Goal: Task Accomplishment & Management: Complete application form

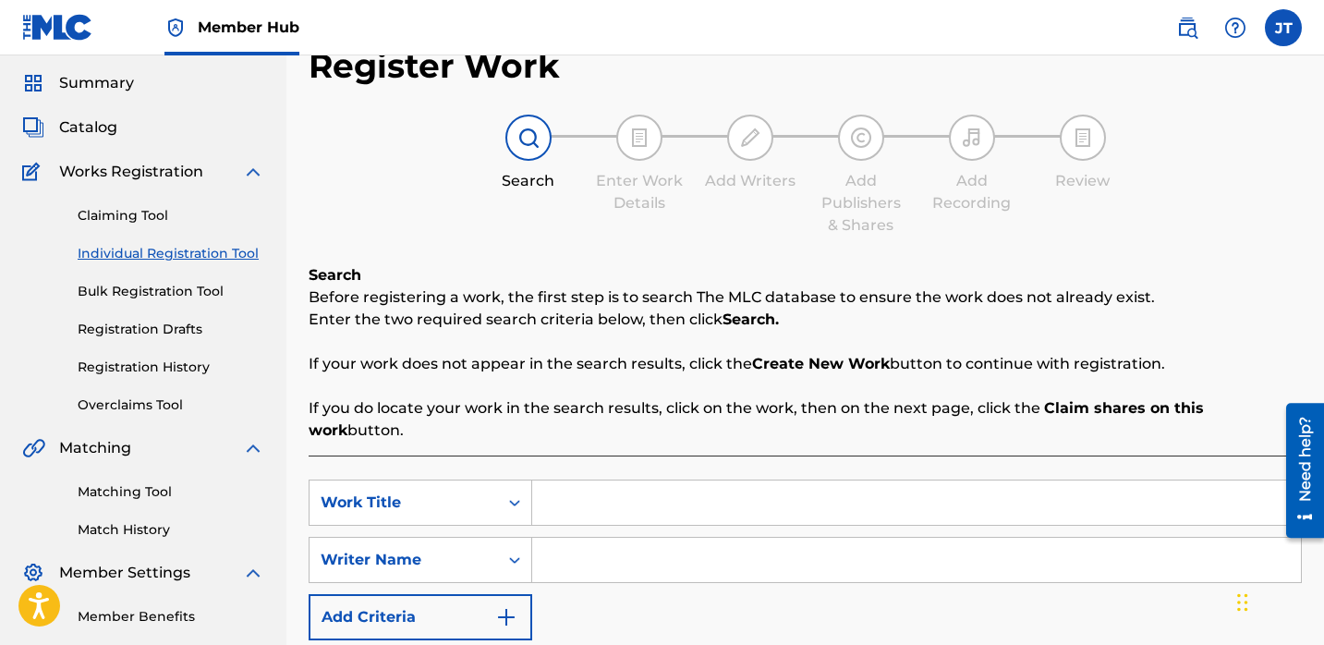
click at [597, 480] on input "Search Form" at bounding box center [916, 502] width 769 height 44
paste input "No Speaking"
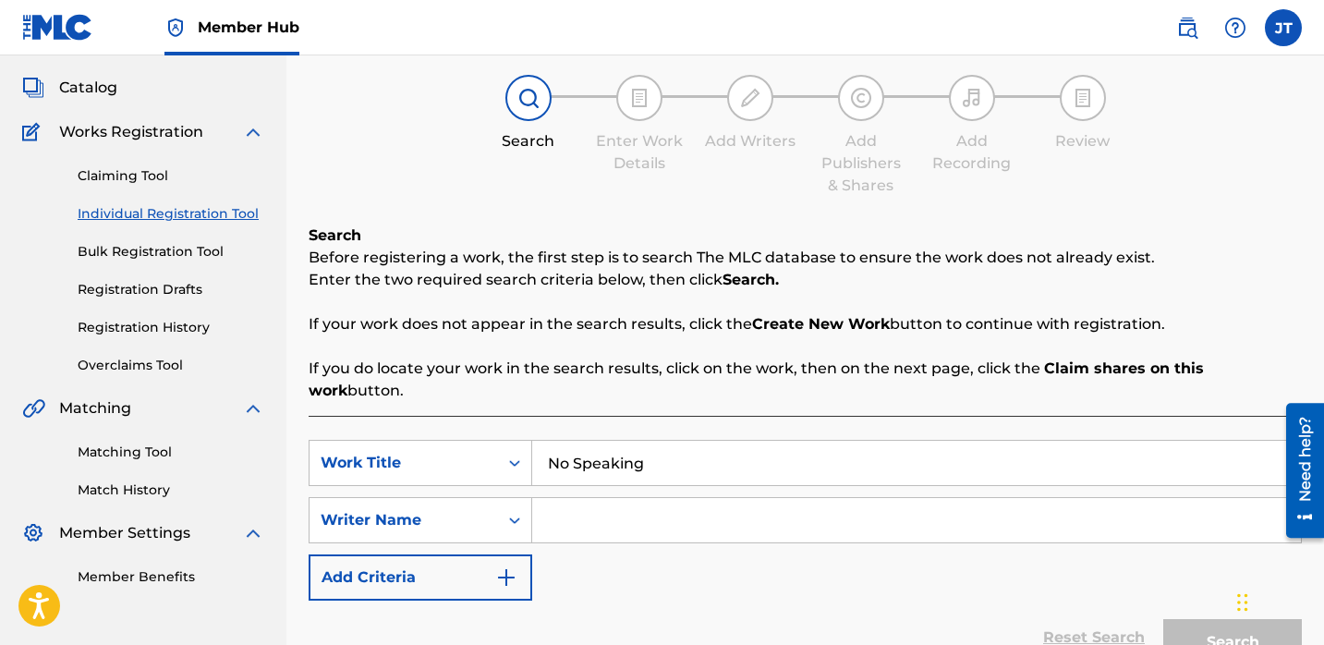
scroll to position [125, 0]
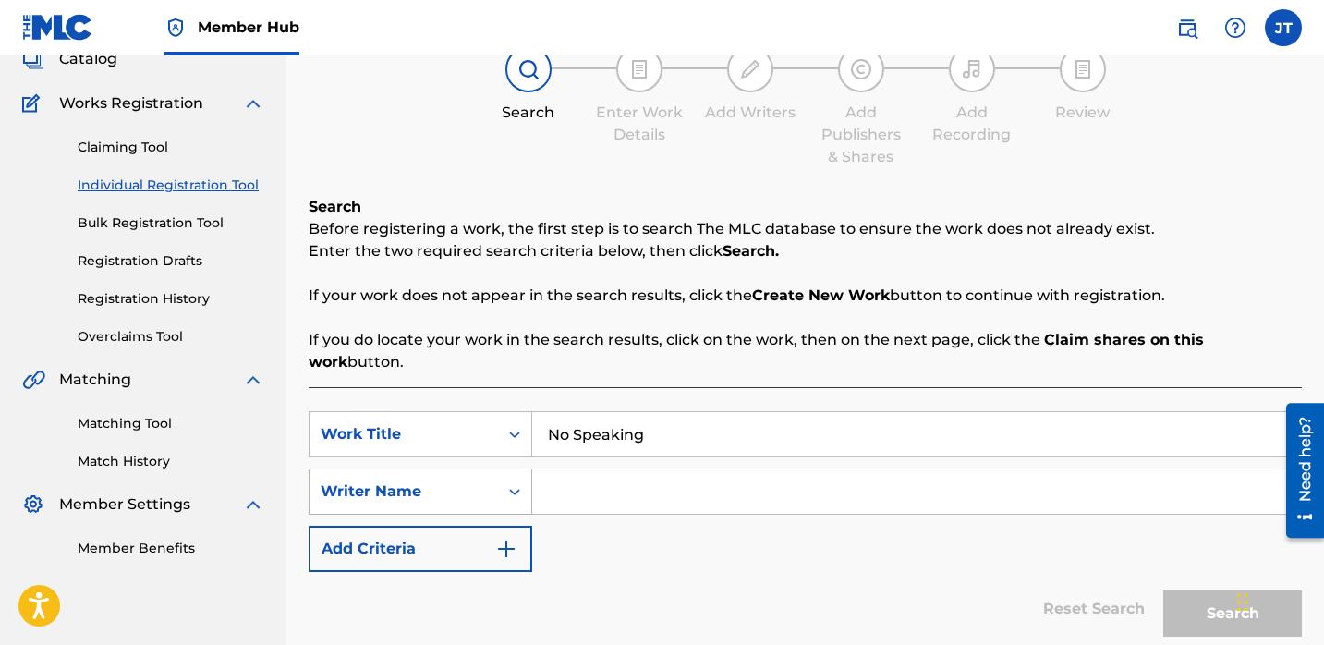
type input "No Speaking"
click at [490, 474] on div "Writer Name" at bounding box center [404, 491] width 188 height 35
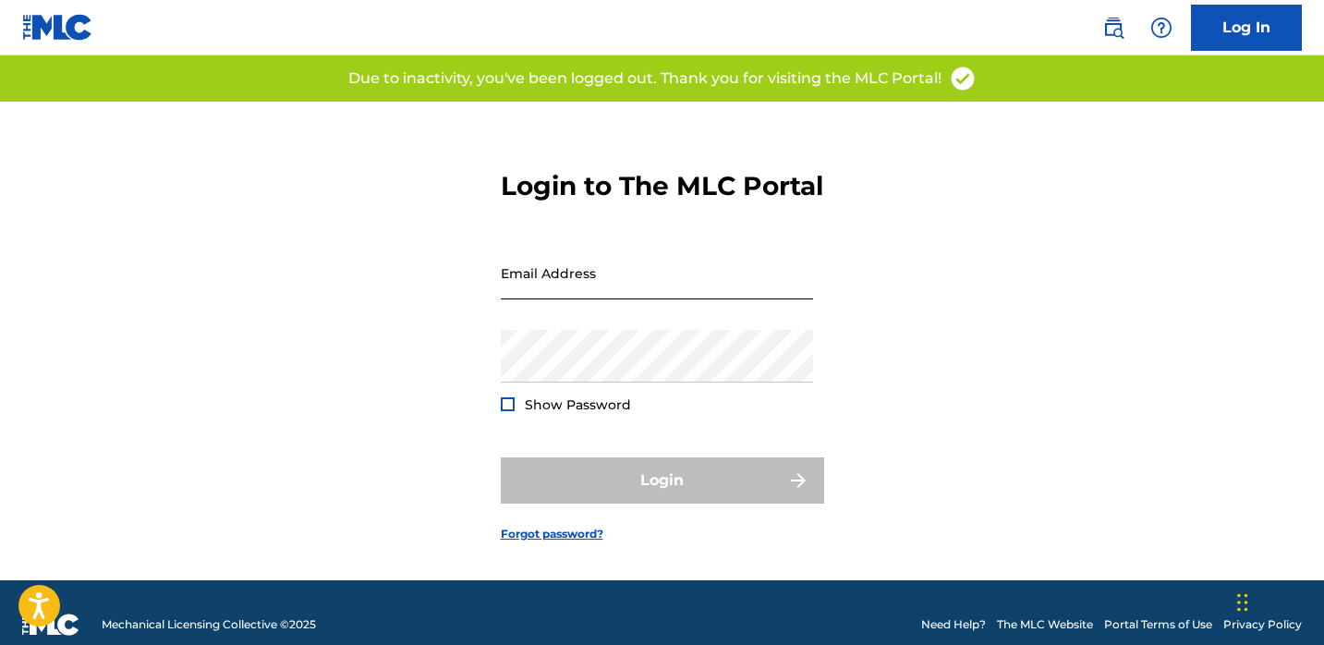
click at [577, 299] on input "Email Address" at bounding box center [657, 273] width 312 height 53
type input "[EMAIL_ADDRESS][DOMAIN_NAME]"
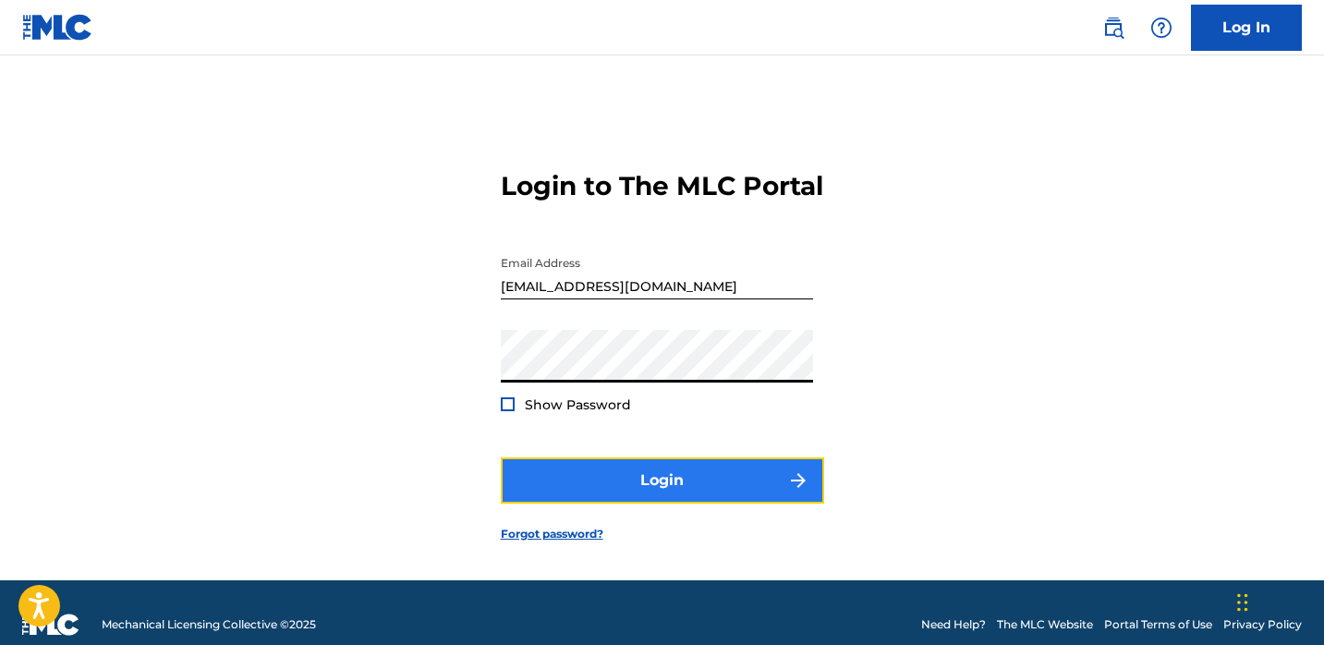
click at [537, 492] on button "Login" at bounding box center [662, 480] width 323 height 46
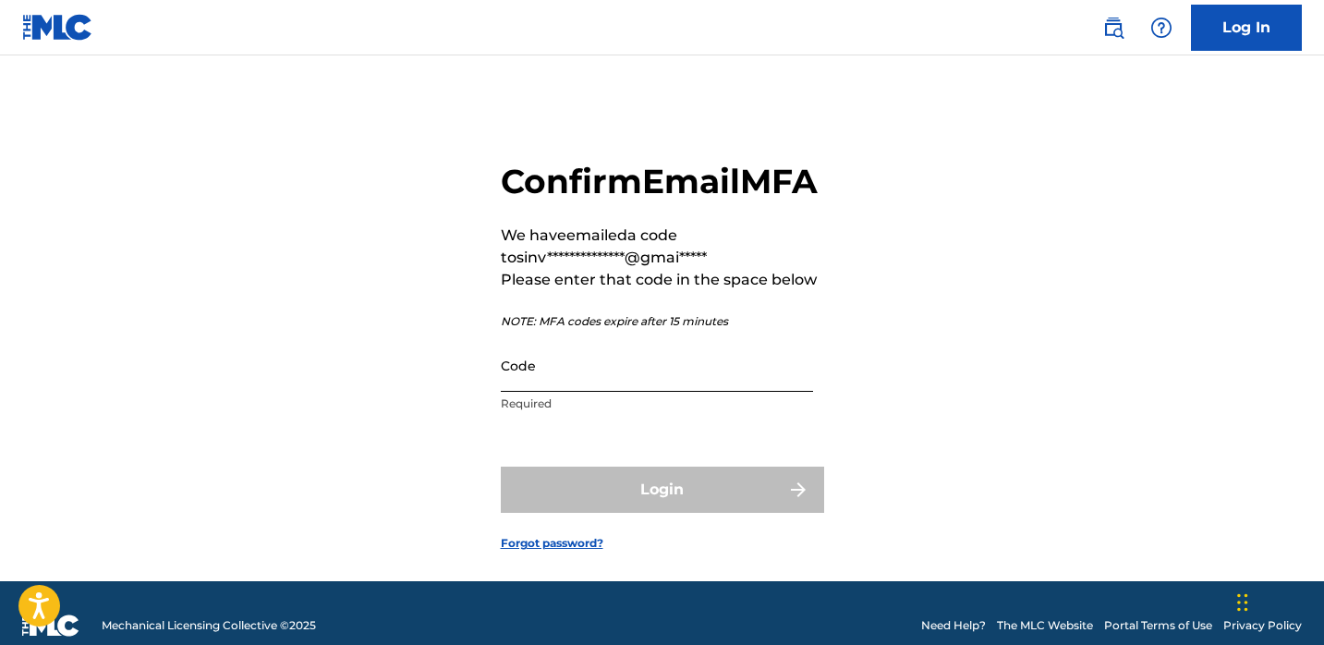
click at [638, 392] on input "Code" at bounding box center [657, 365] width 312 height 53
paste input "515969"
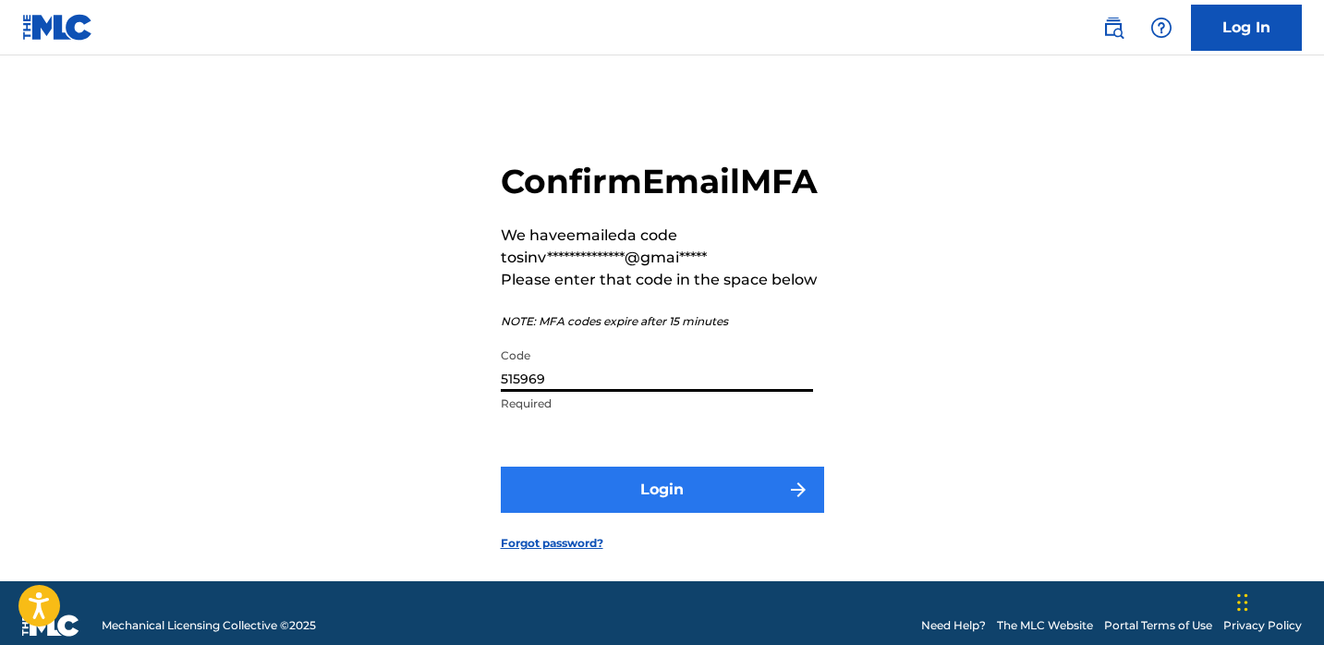
type input "515969"
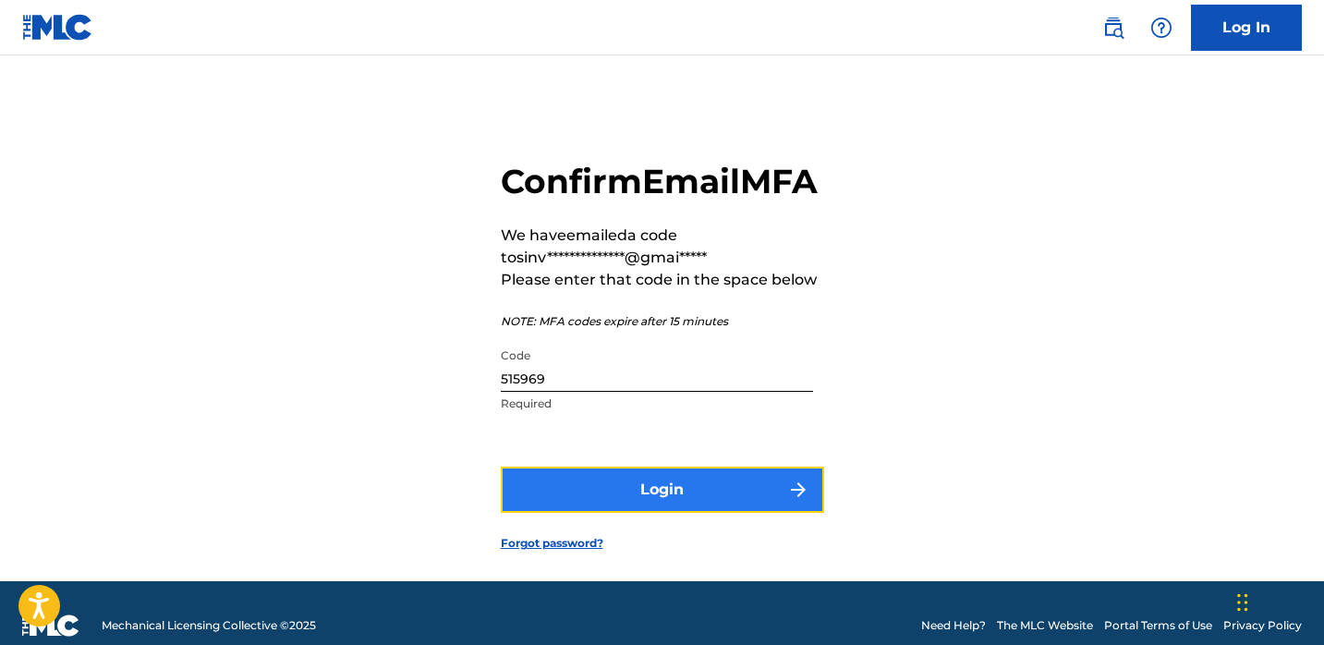
click at [638, 513] on button "Login" at bounding box center [662, 490] width 323 height 46
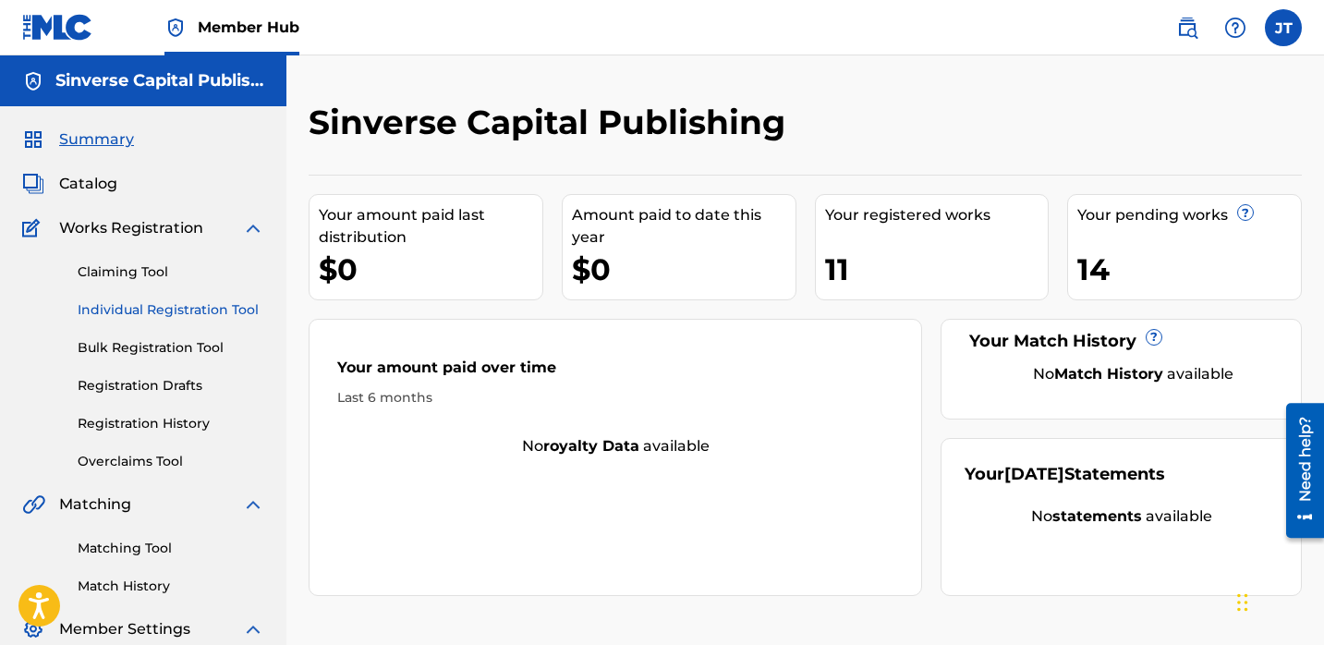
click at [176, 314] on link "Individual Registration Tool" at bounding box center [171, 309] width 187 height 19
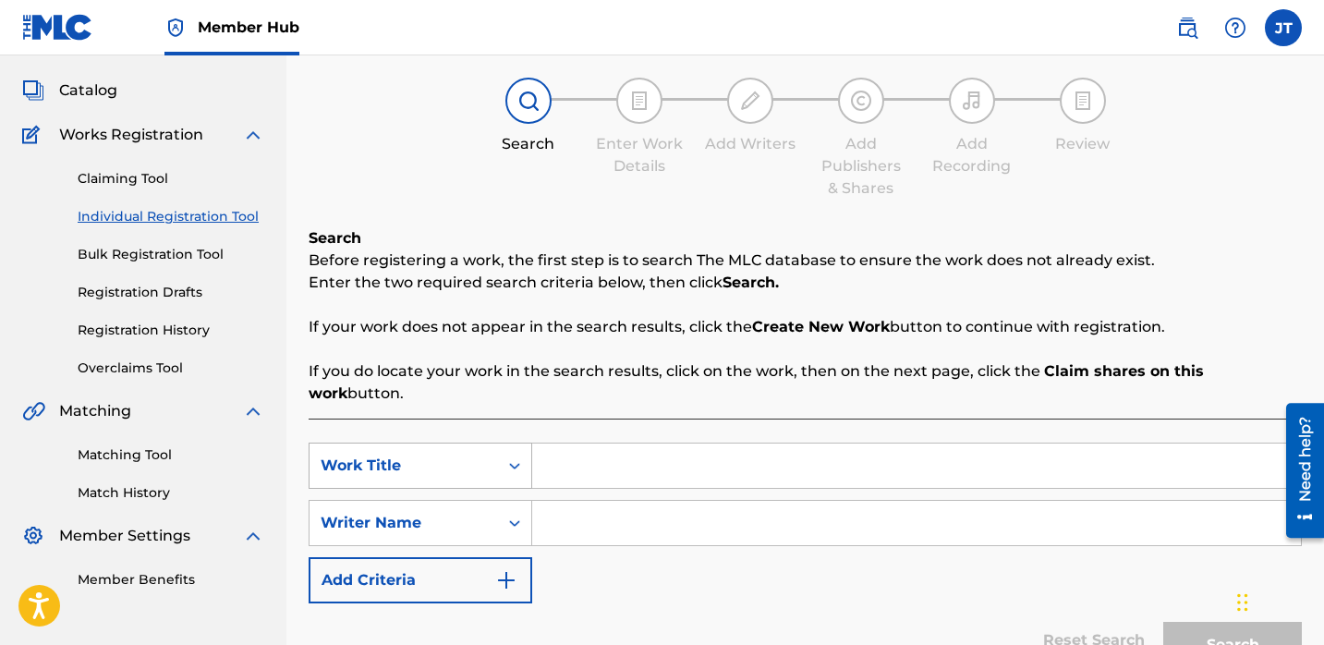
scroll to position [125, 0]
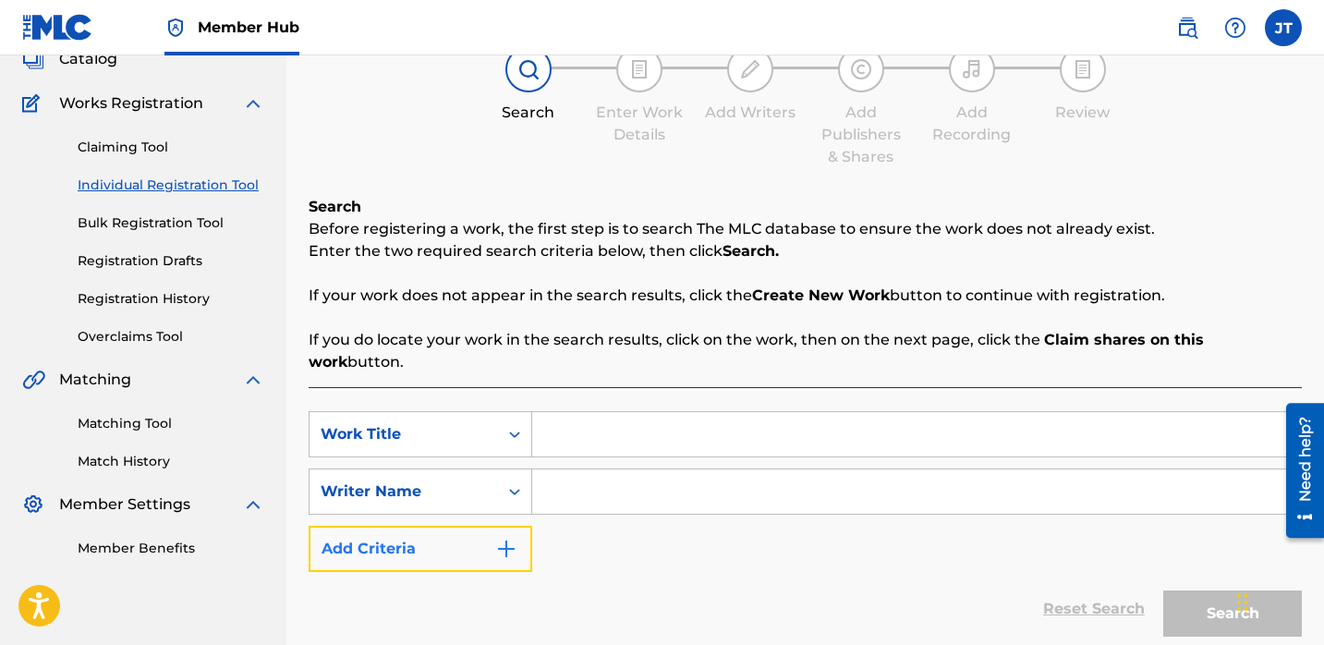
click at [459, 538] on button "Add Criteria" at bounding box center [421, 549] width 224 height 46
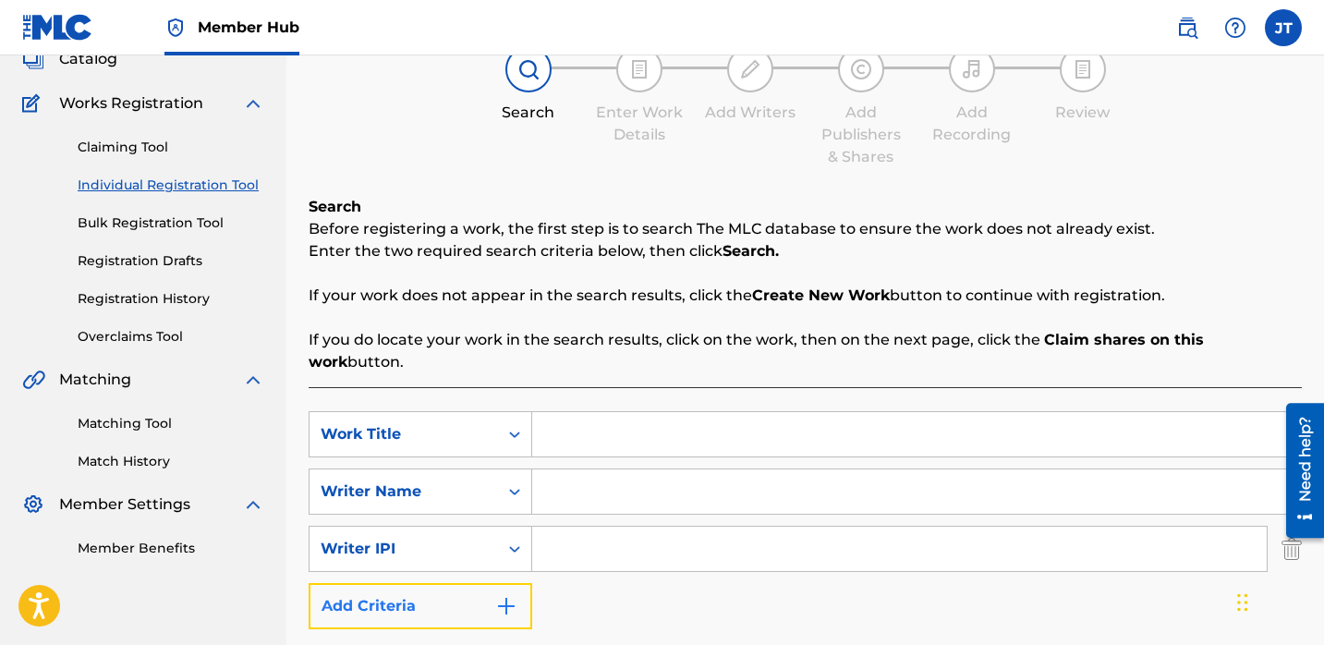
click at [466, 583] on button "Add Criteria" at bounding box center [421, 606] width 224 height 46
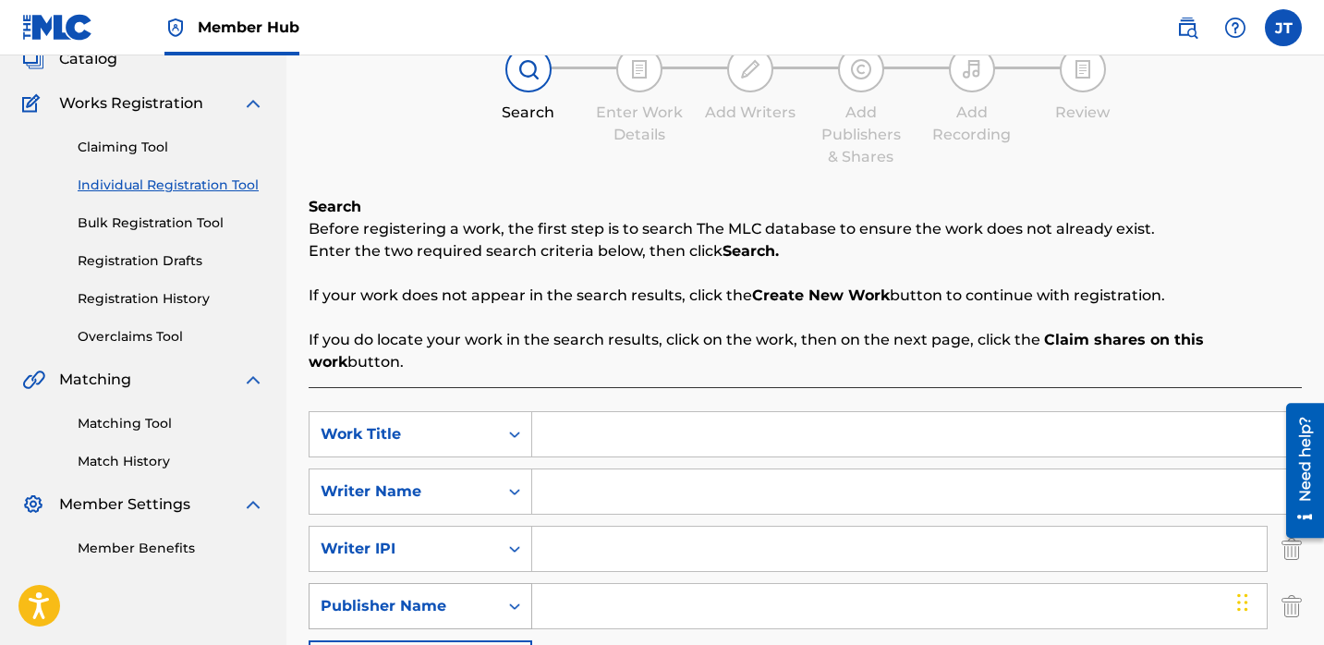
click at [467, 589] on div "Publisher Name" at bounding box center [404, 606] width 188 height 35
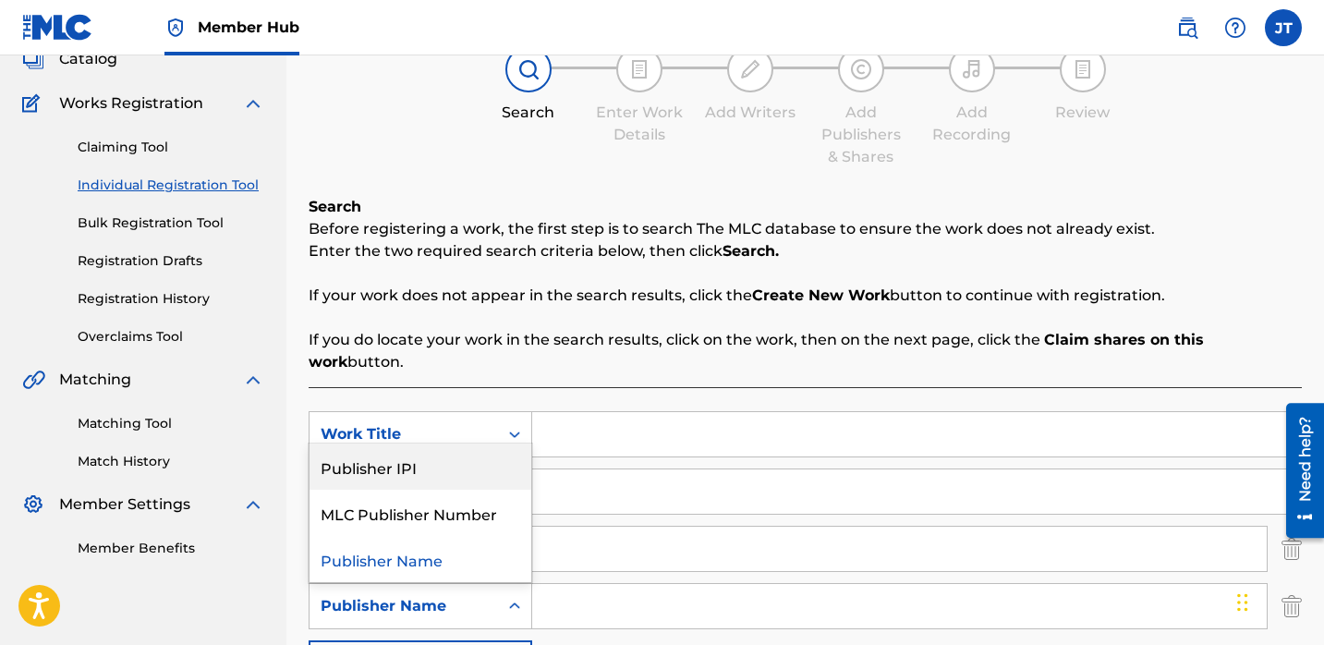
click at [460, 457] on div "Publisher IPI" at bounding box center [421, 467] width 222 height 46
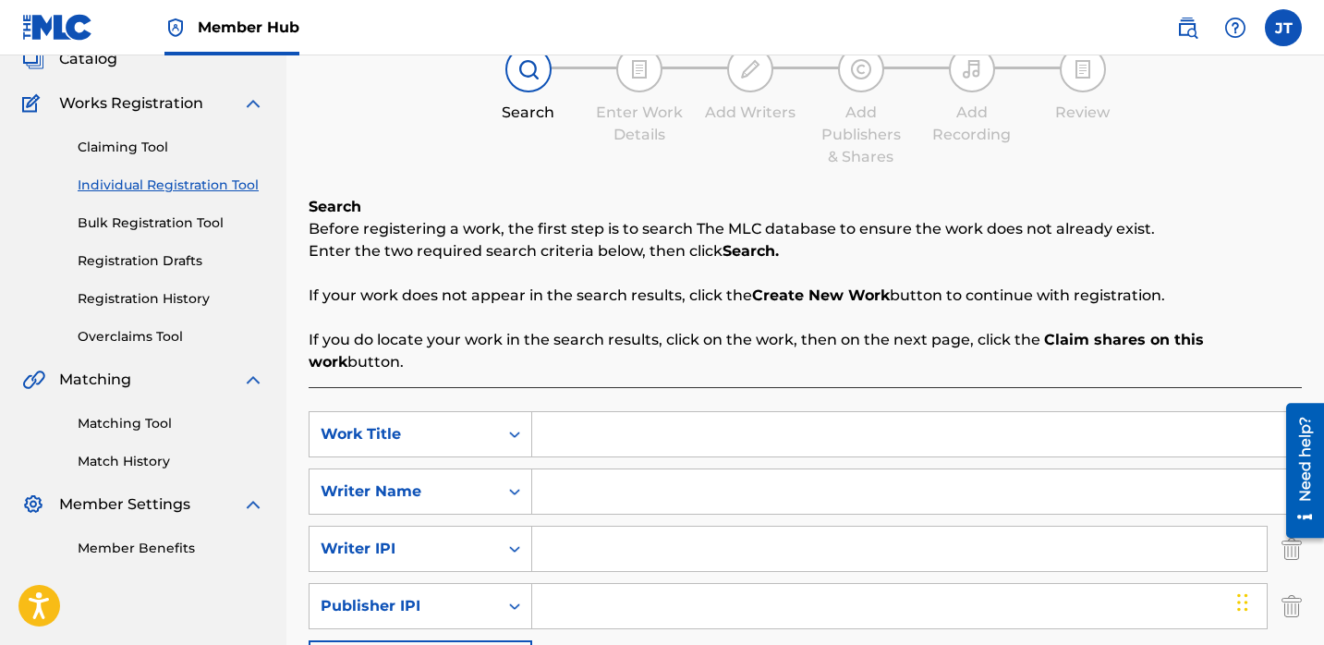
click at [565, 584] on input "Search Form" at bounding box center [899, 606] width 735 height 44
type input "1301037225"
click at [602, 527] on input "Search Form" at bounding box center [899, 549] width 735 height 44
type input "1114085891"
click at [591, 412] on input "Search Form" at bounding box center [916, 434] width 769 height 44
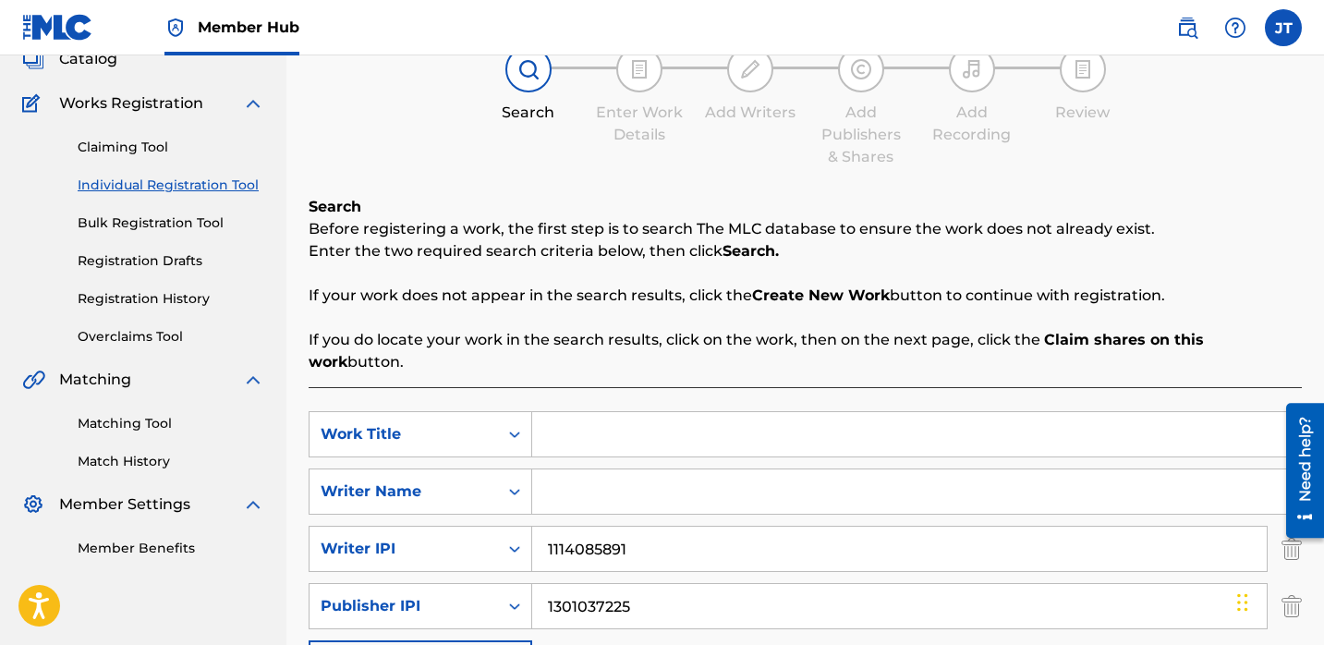
paste input "No Speaking"
type input "No Speaking"
click at [541, 481] on input "Search Form" at bounding box center [916, 491] width 769 height 44
paste input "[PERSON_NAME]"
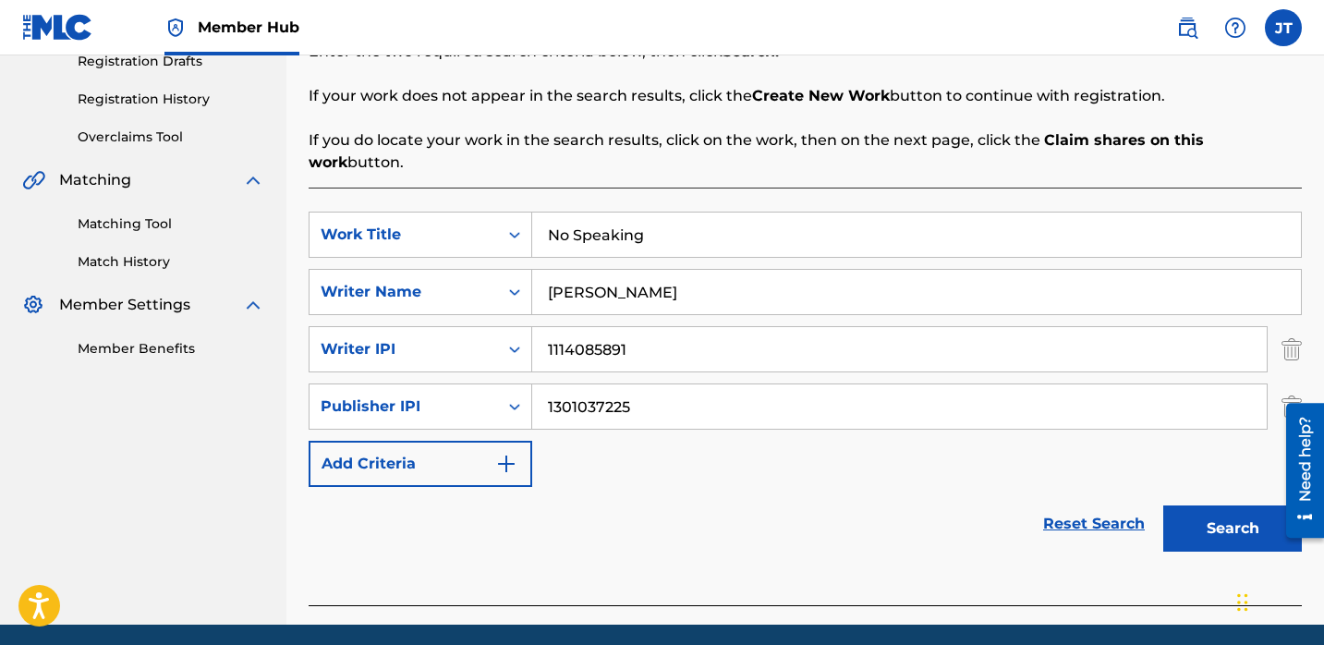
scroll to position [347, 0]
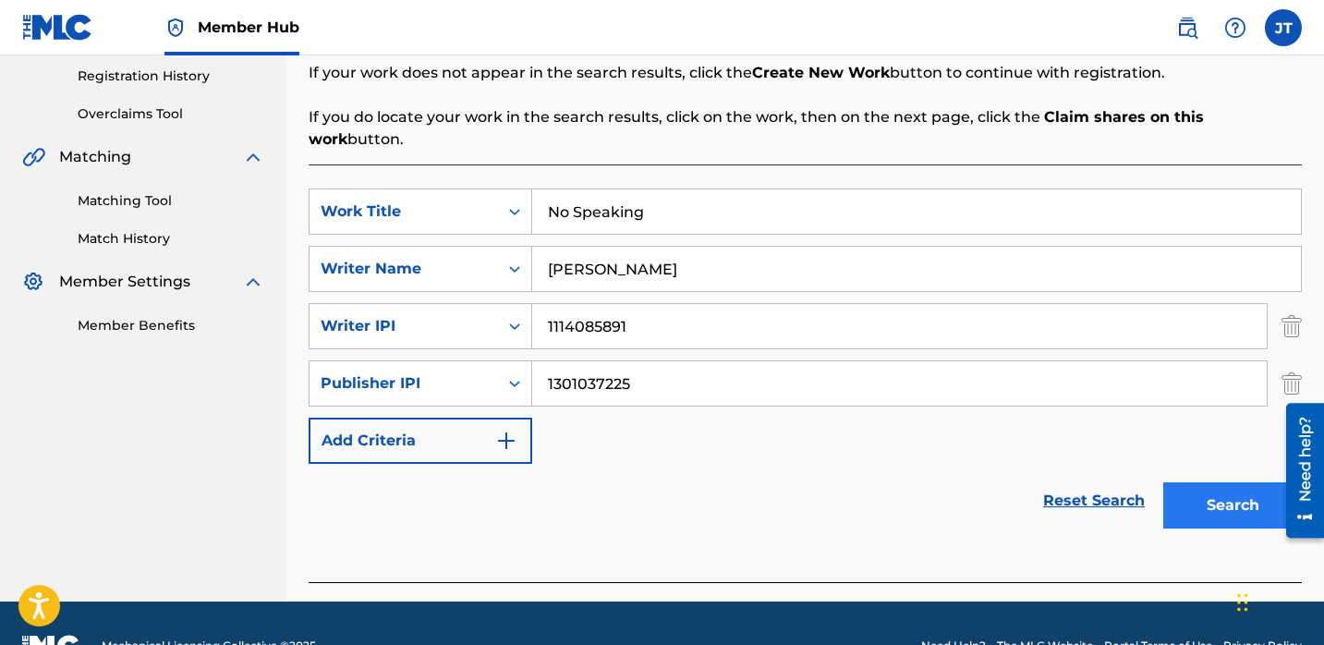
type input "[PERSON_NAME]"
click at [1183, 495] on button "Search" at bounding box center [1232, 505] width 139 height 46
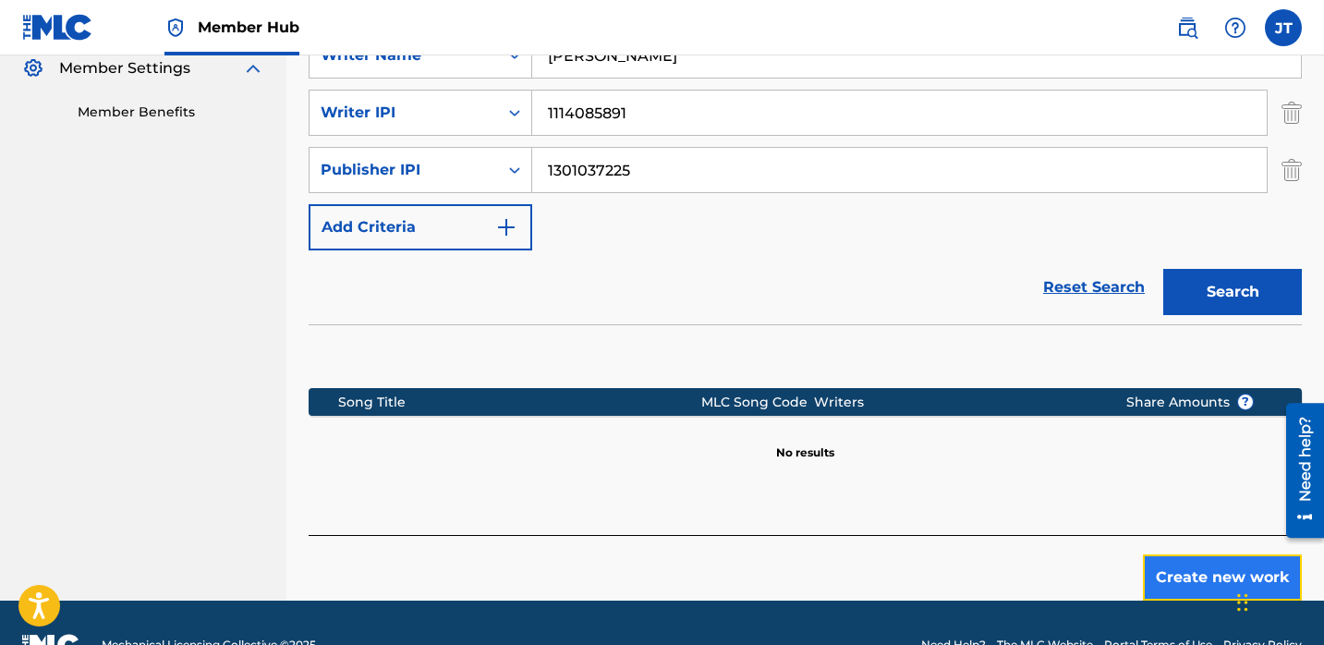
click at [1186, 559] on button "Create new work" at bounding box center [1222, 577] width 159 height 46
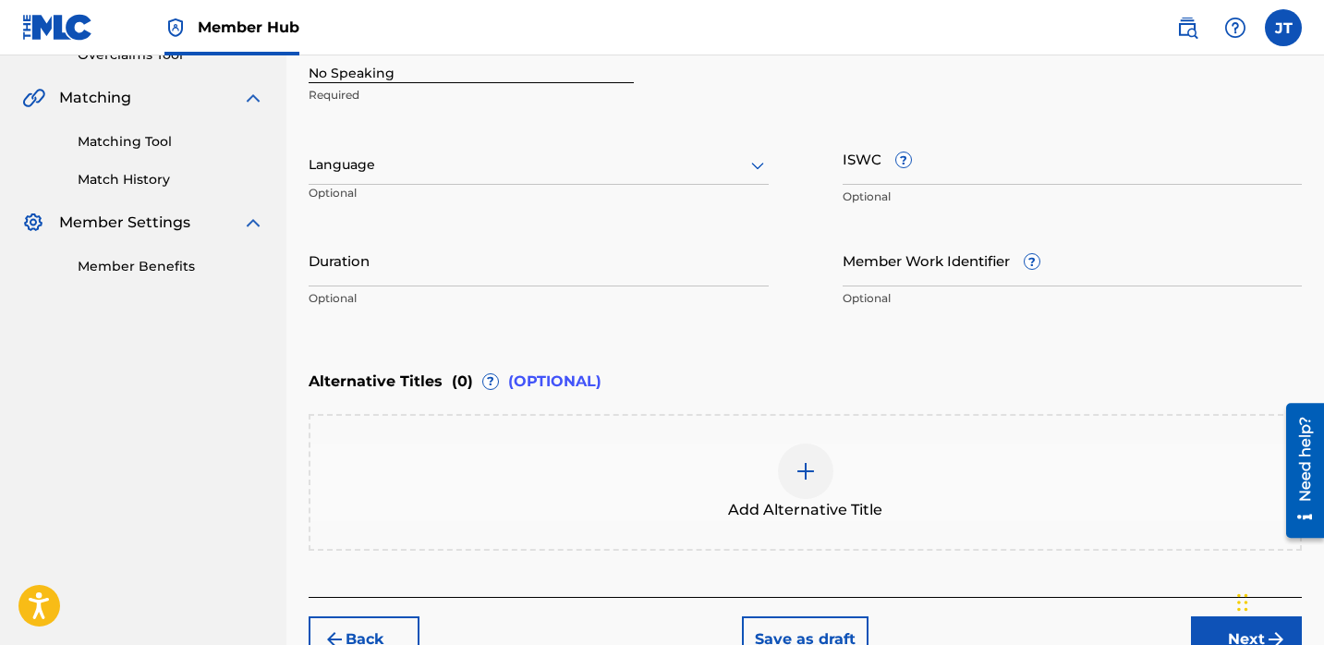
scroll to position [342, 0]
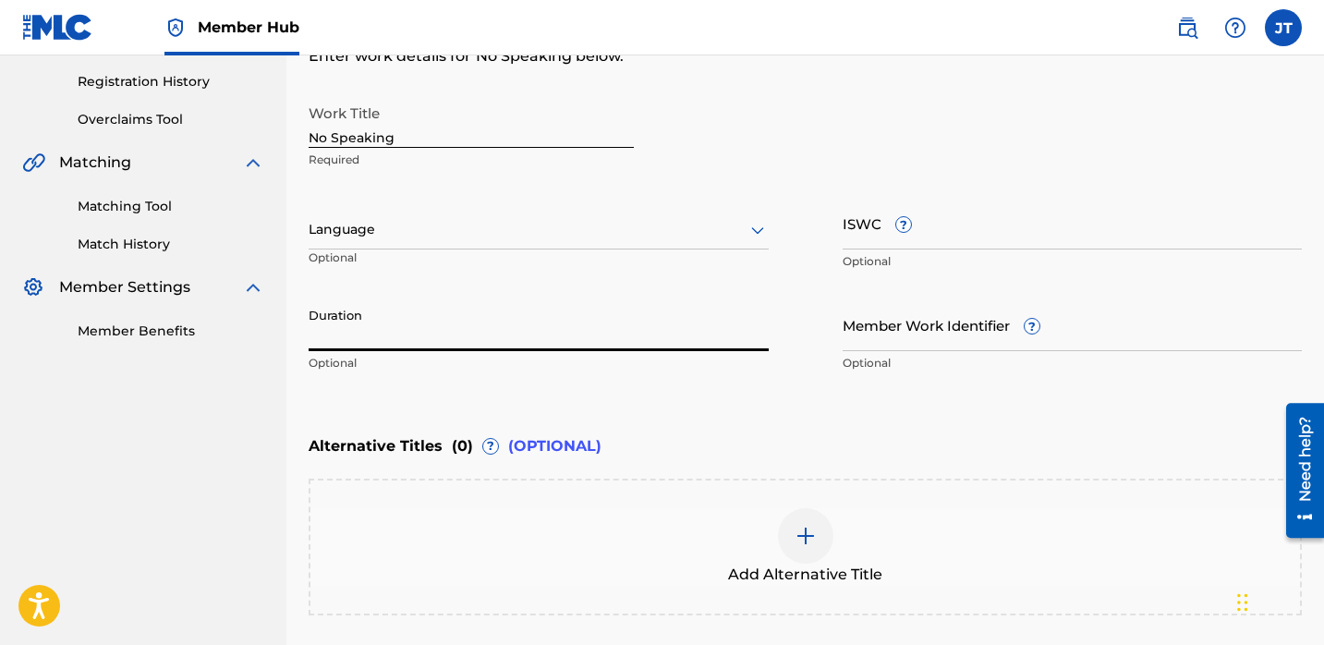
click at [486, 331] on input "Duration" at bounding box center [539, 324] width 460 height 53
type input "02:28"
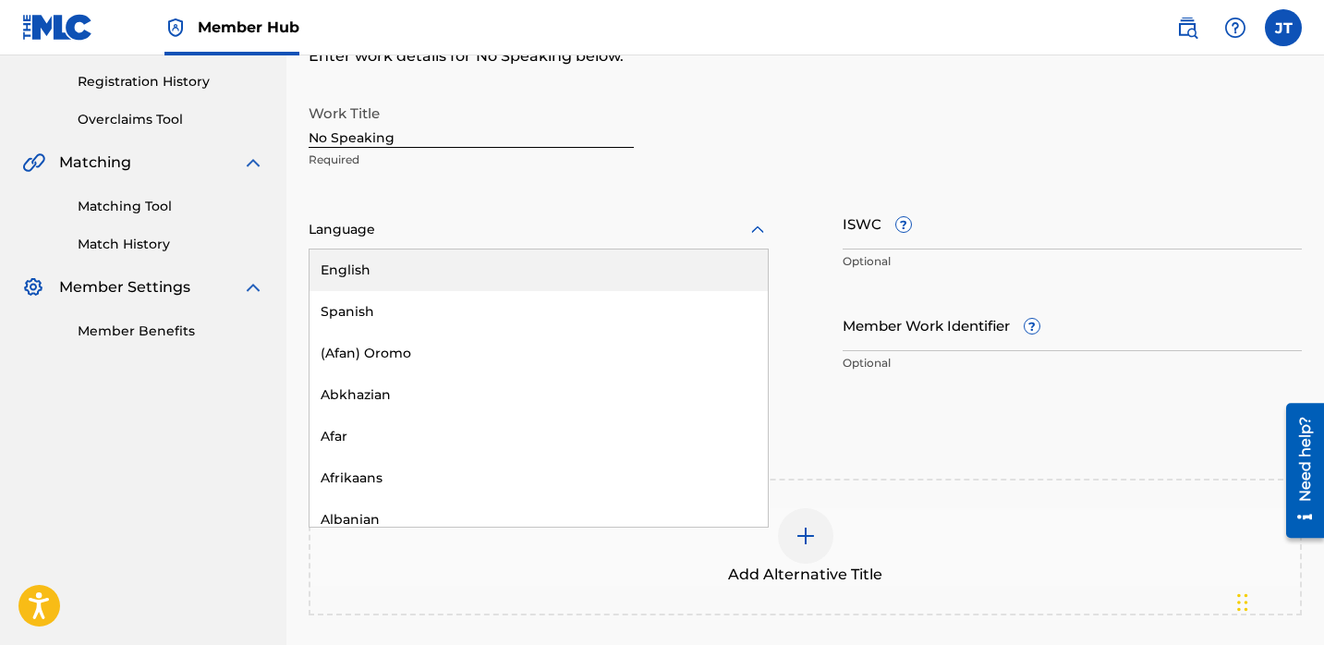
click at [448, 232] on div at bounding box center [539, 229] width 460 height 23
click at [456, 272] on div "English" at bounding box center [539, 270] width 458 height 42
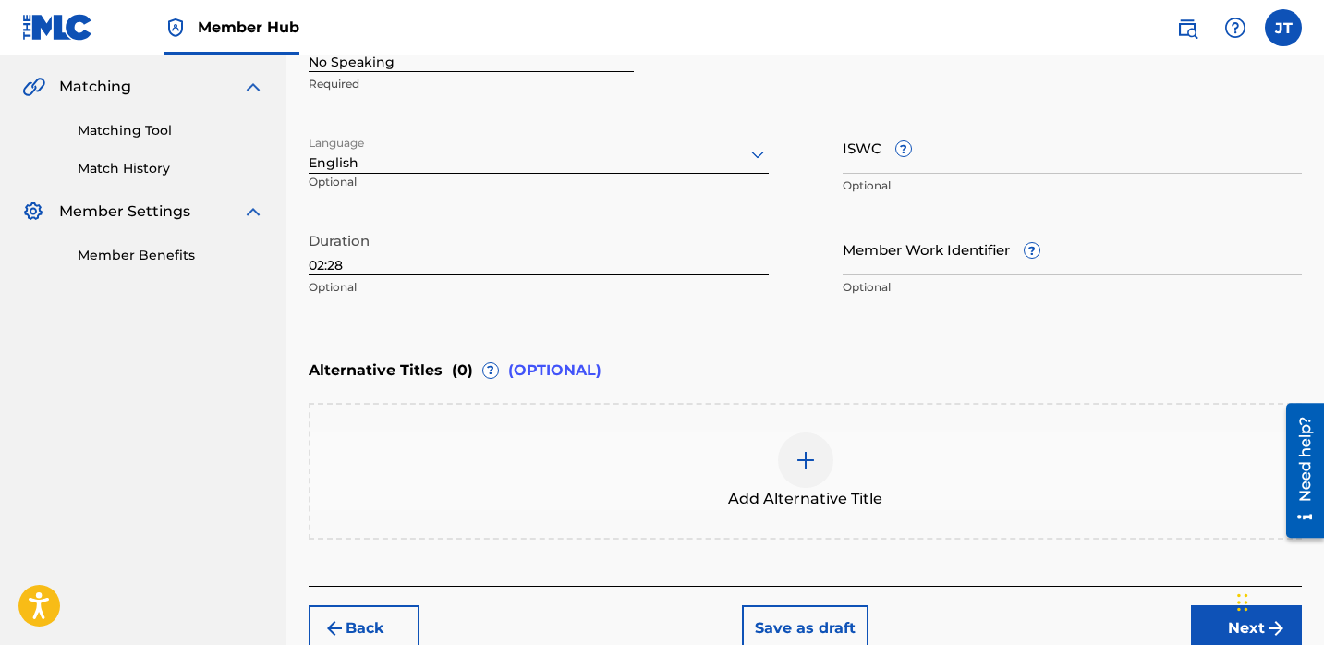
scroll to position [471, 0]
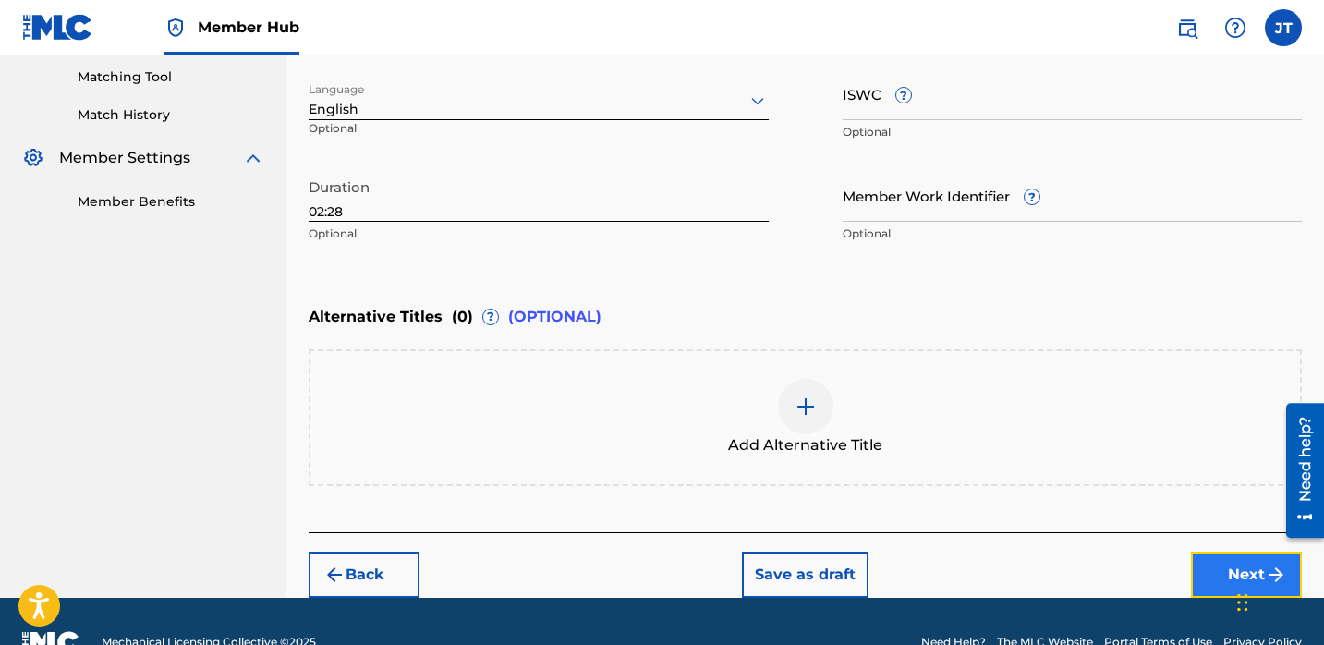
click at [1192, 564] on button "Next" at bounding box center [1246, 575] width 111 height 46
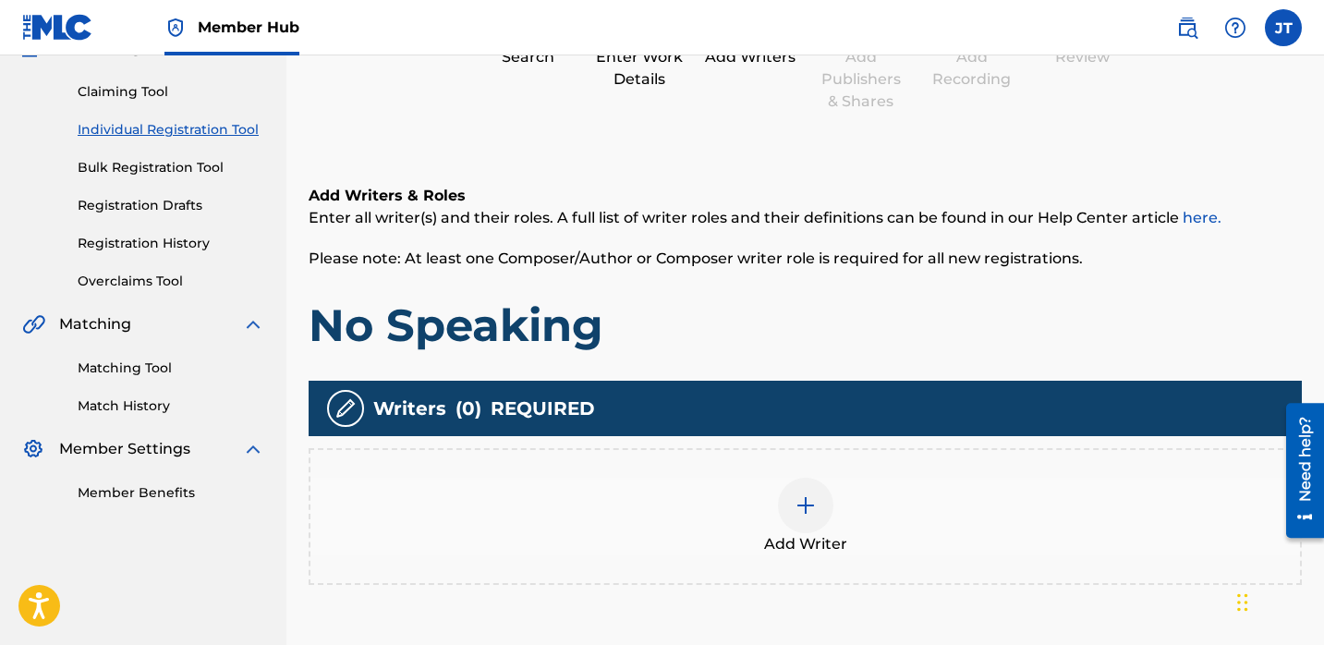
scroll to position [195, 0]
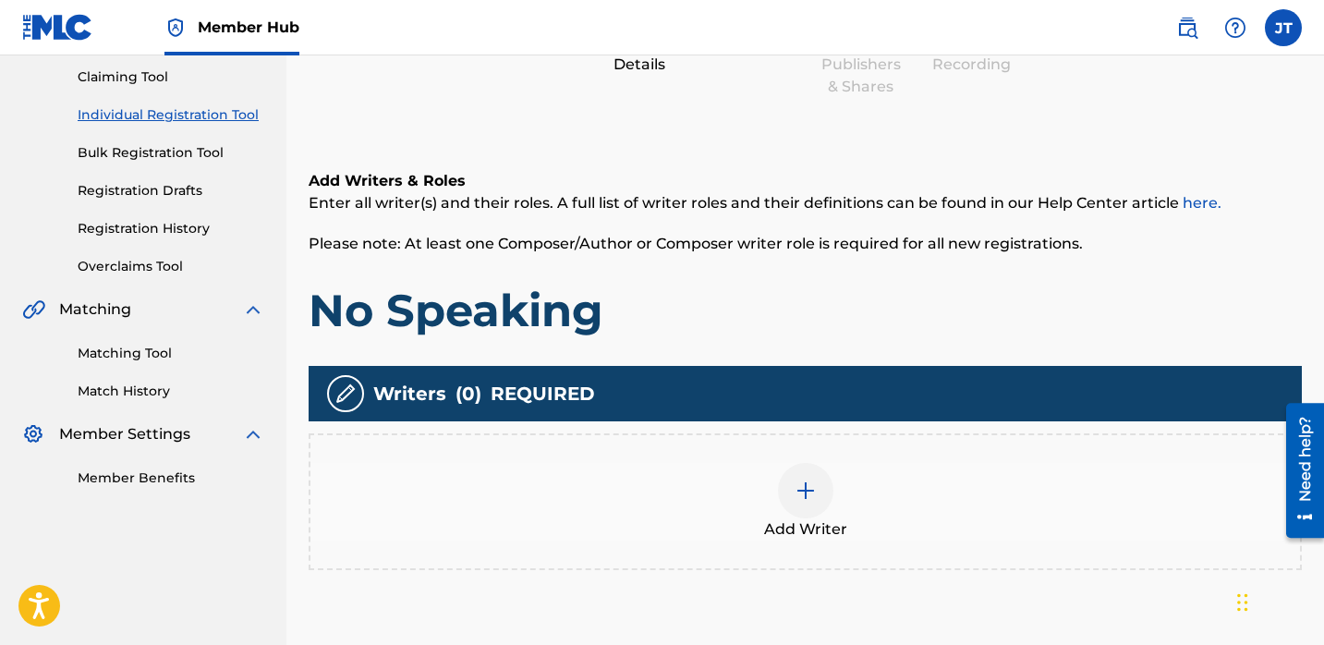
click at [801, 487] on img at bounding box center [806, 491] width 22 height 22
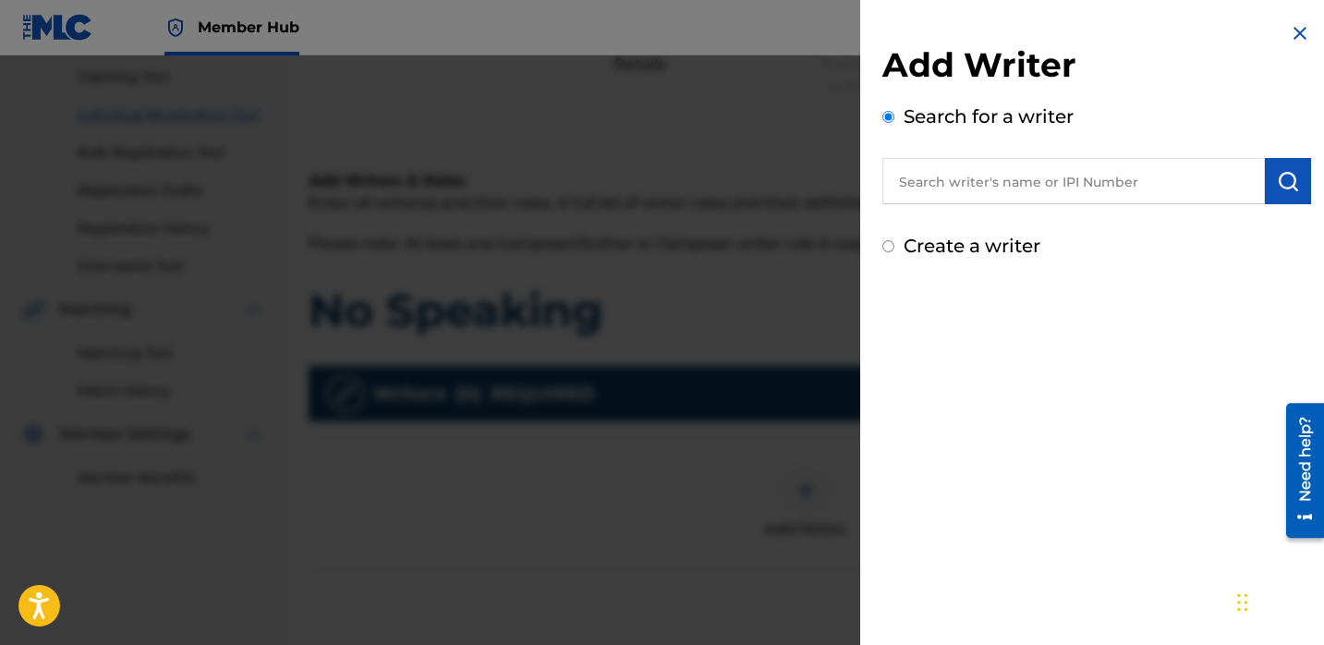
click at [936, 178] on input "text" at bounding box center [1073, 181] width 383 height 46
paste input "[PERSON_NAME]"
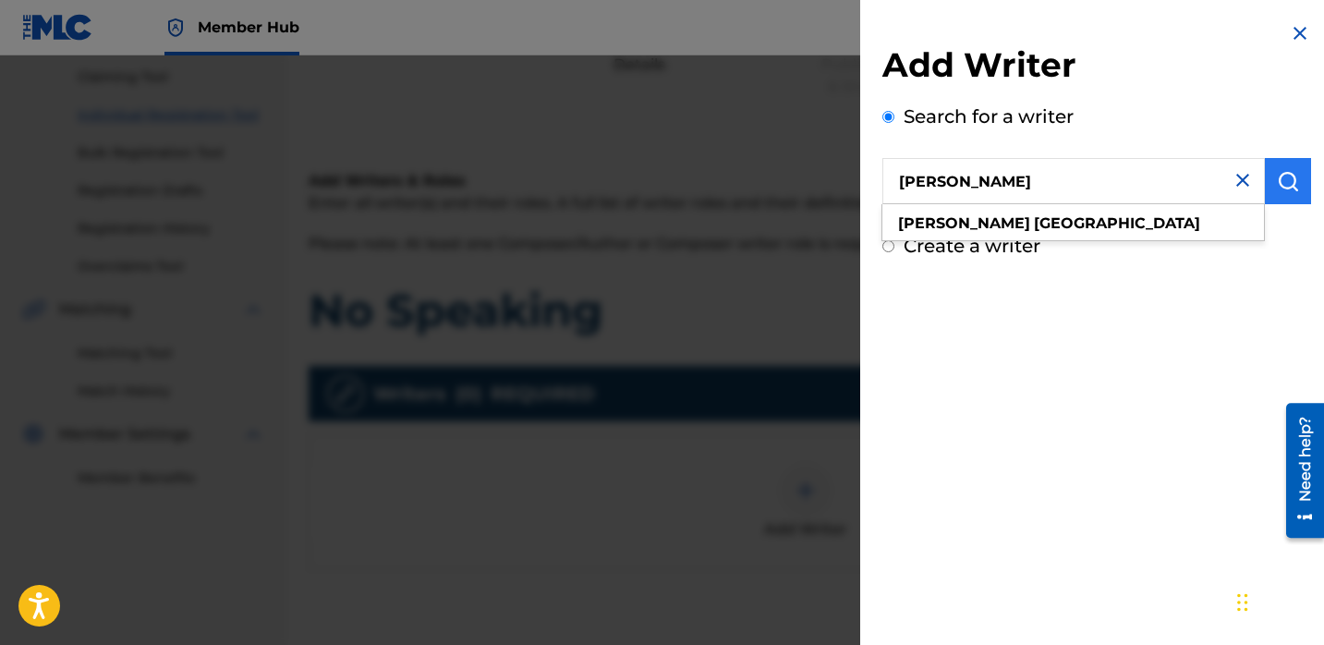
type input "[PERSON_NAME]"
click at [1290, 189] on img "submit" at bounding box center [1288, 181] width 22 height 22
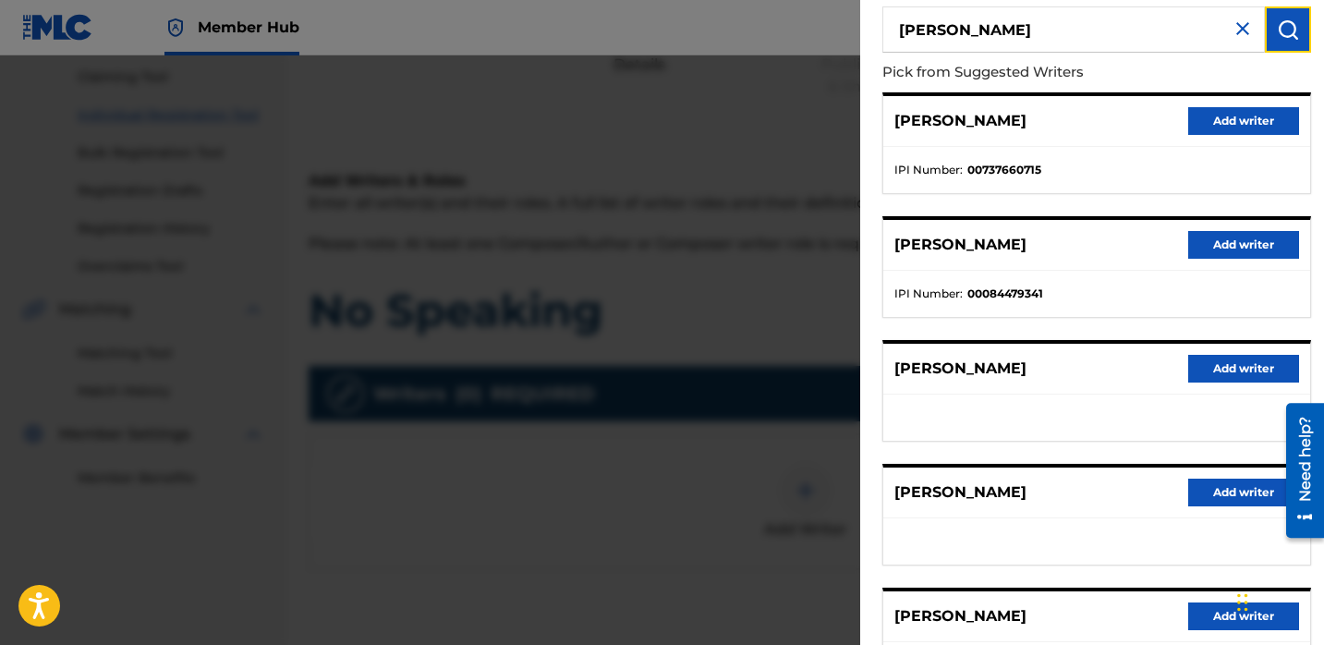
scroll to position [254, 0]
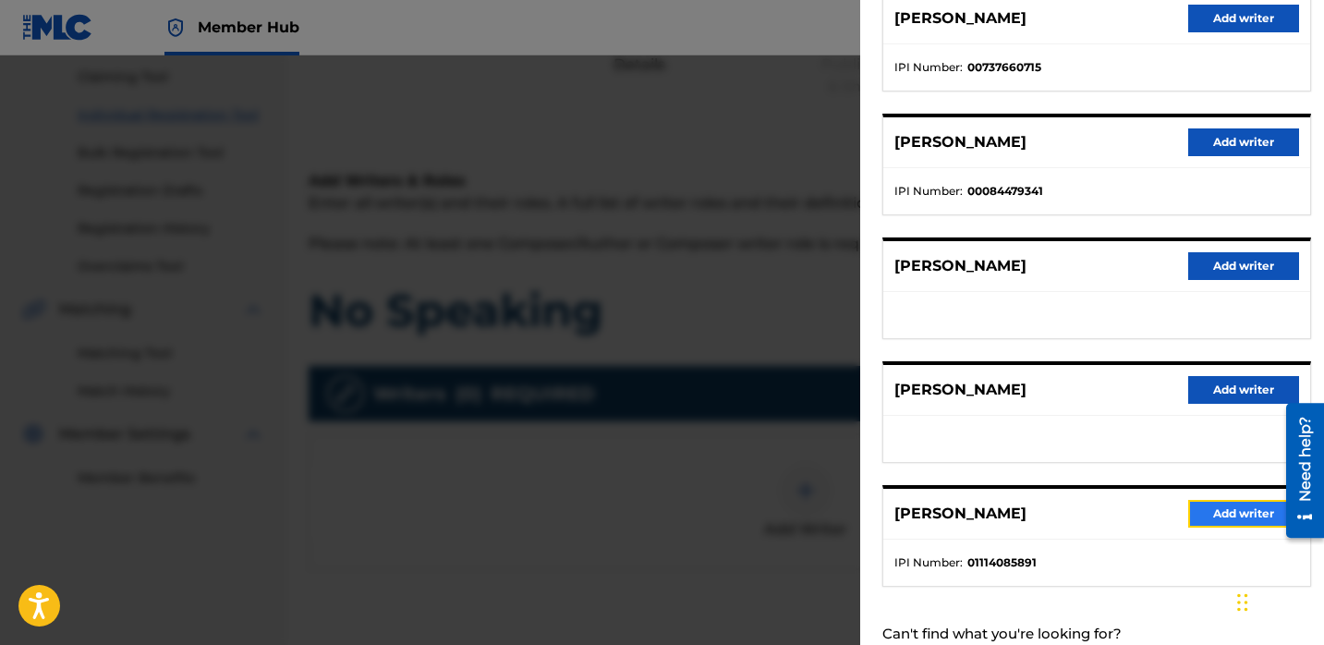
click at [1235, 522] on button "Add writer" at bounding box center [1243, 514] width 111 height 28
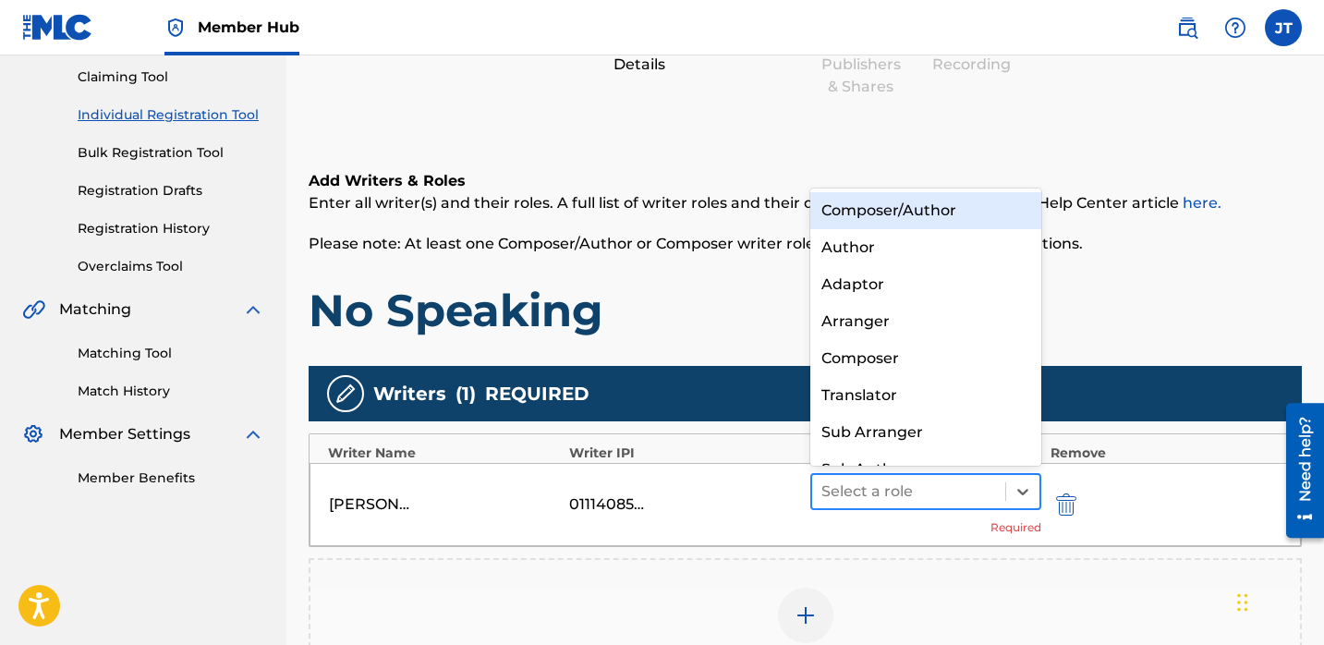
click at [943, 491] on div at bounding box center [908, 492] width 175 height 26
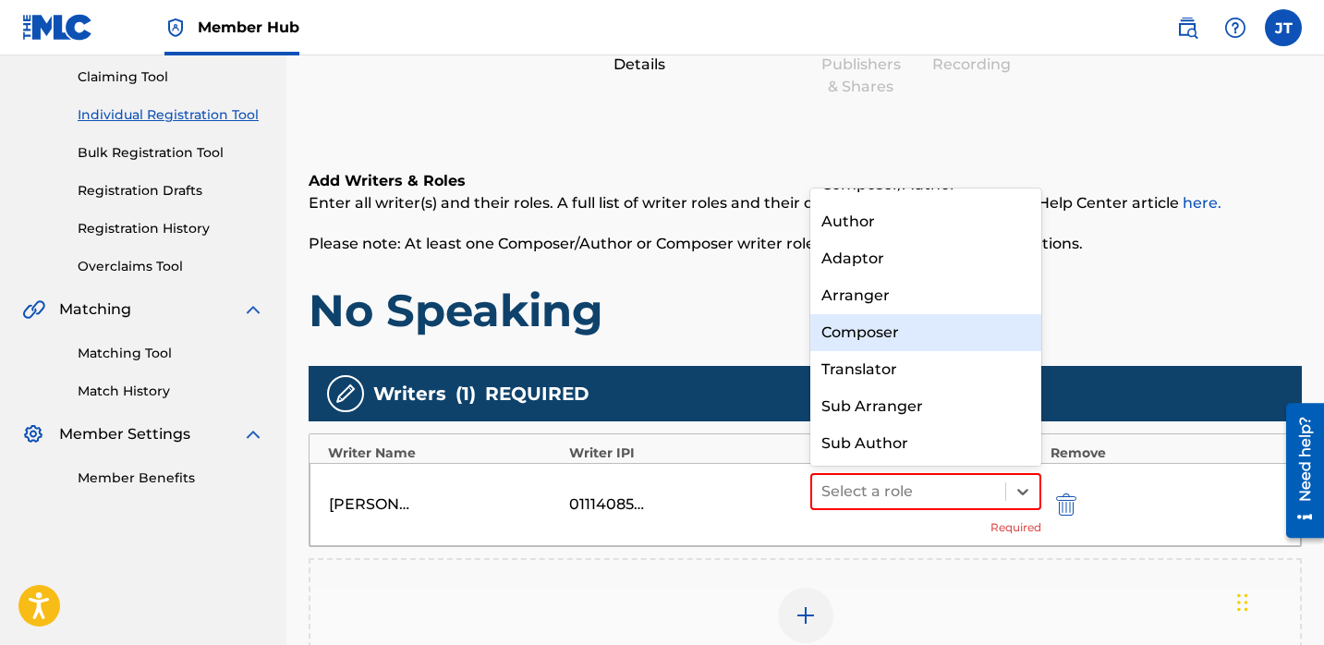
click at [881, 345] on div "Composer" at bounding box center [925, 332] width 231 height 37
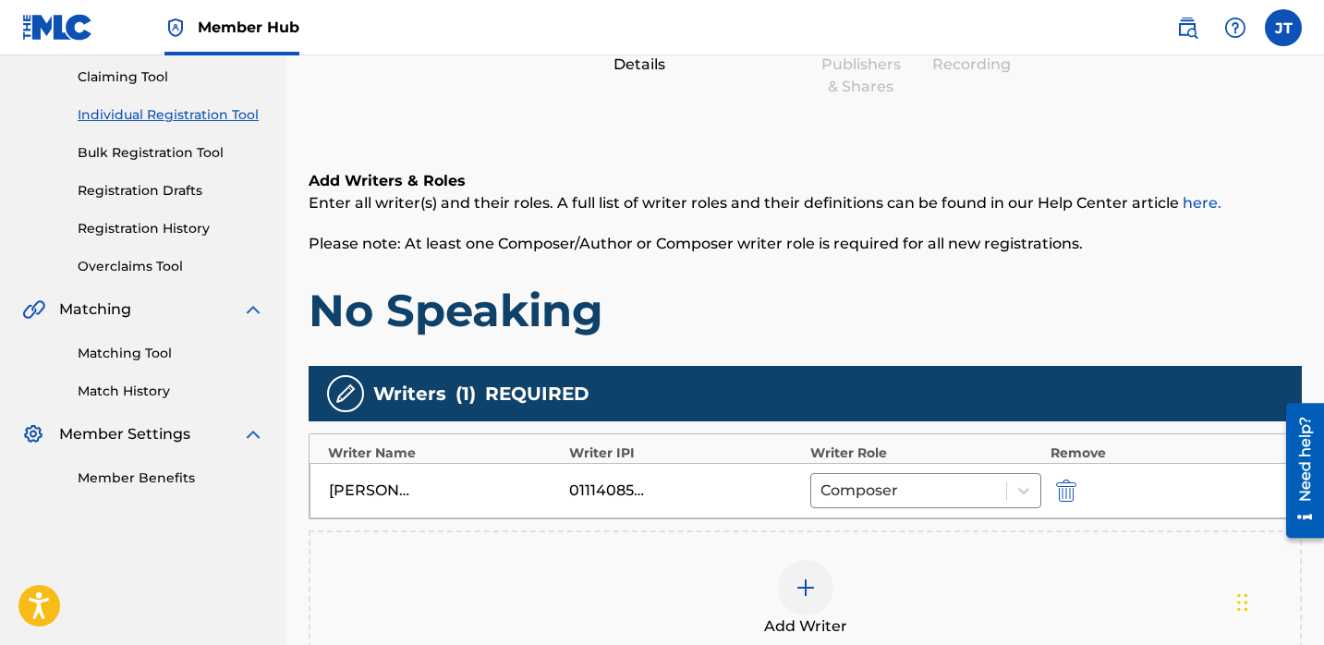
click at [807, 618] on span "Add Writer" at bounding box center [805, 626] width 83 height 22
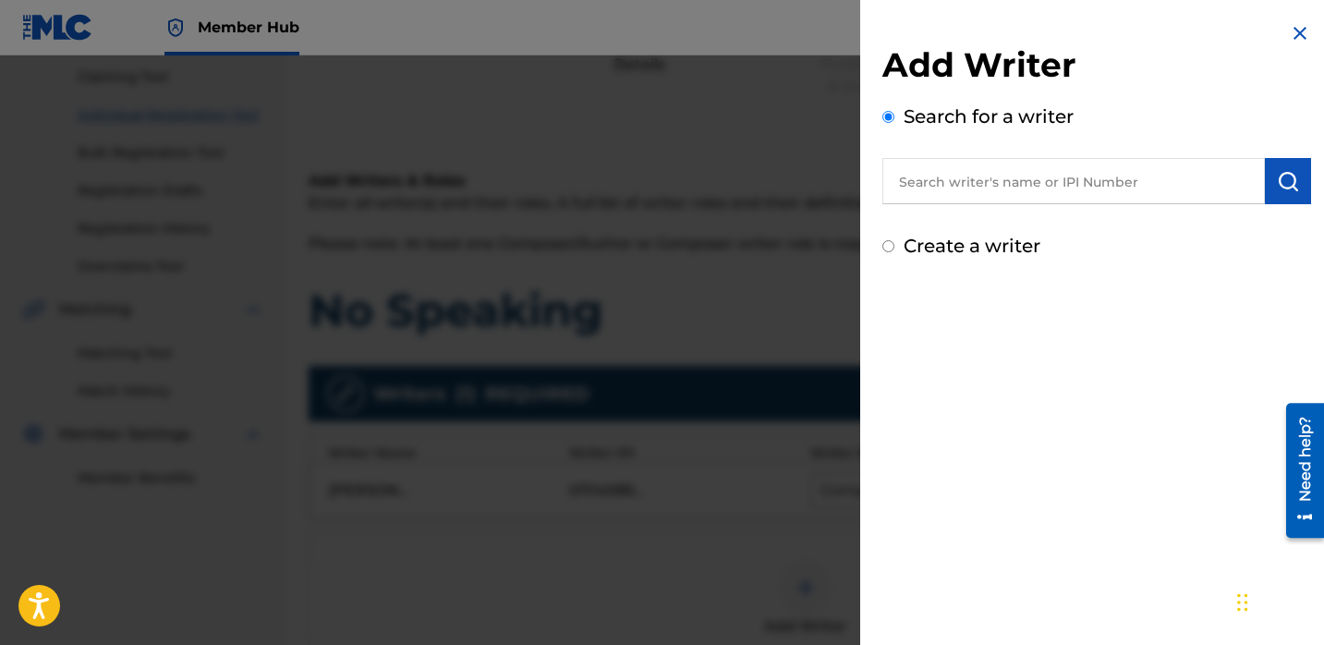
click at [949, 188] on input "text" at bounding box center [1073, 181] width 383 height 46
paste input "Gerardo Ruiz"
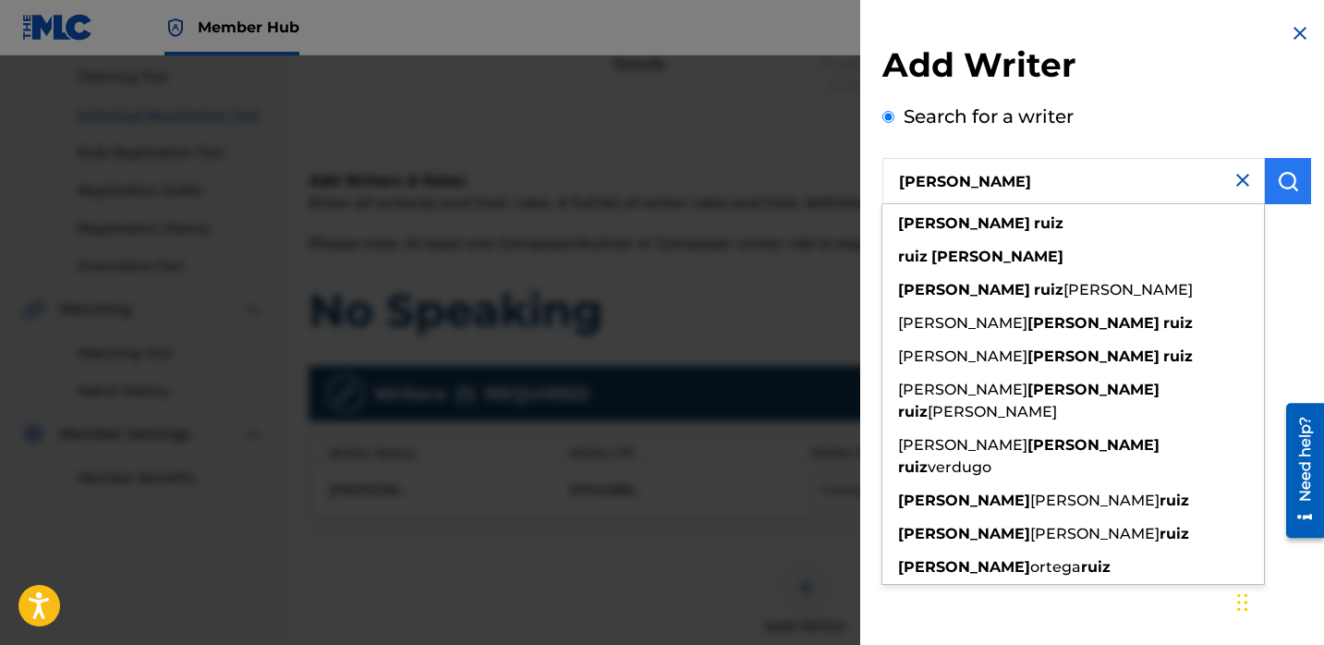
type input "Gerardo Ruiz"
click at [1277, 188] on img "submit" at bounding box center [1288, 181] width 22 height 22
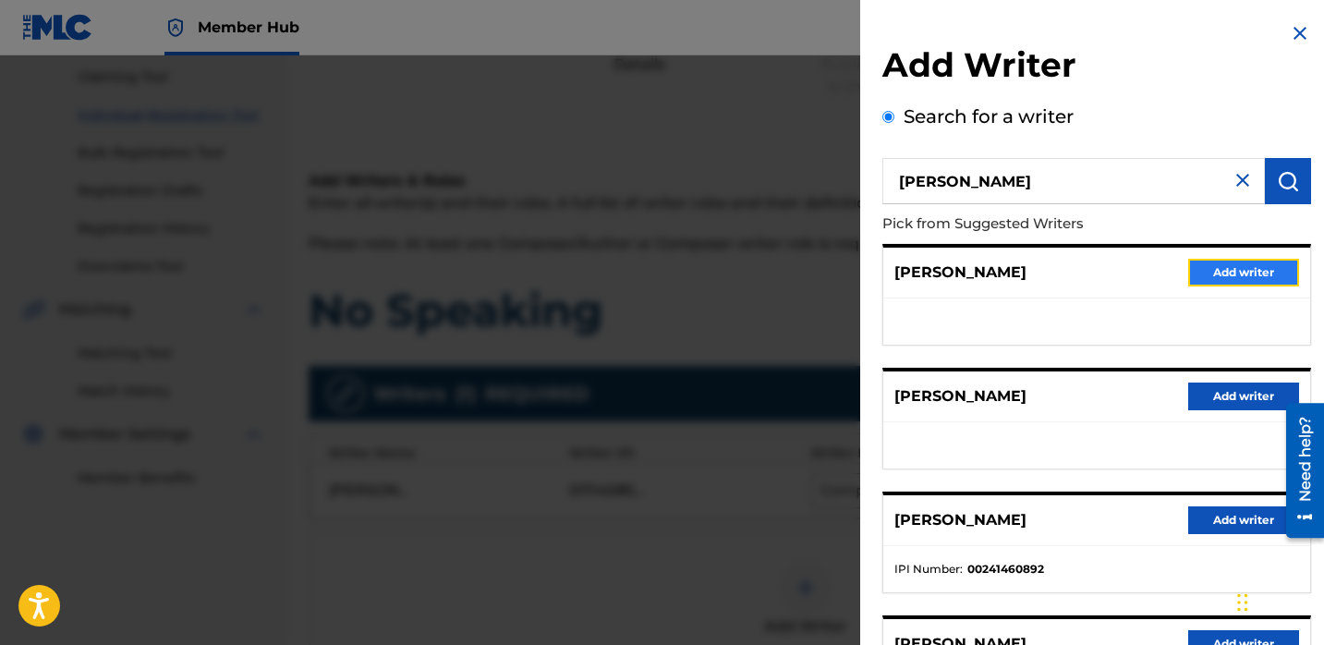
click at [1196, 272] on button "Add writer" at bounding box center [1243, 273] width 111 height 28
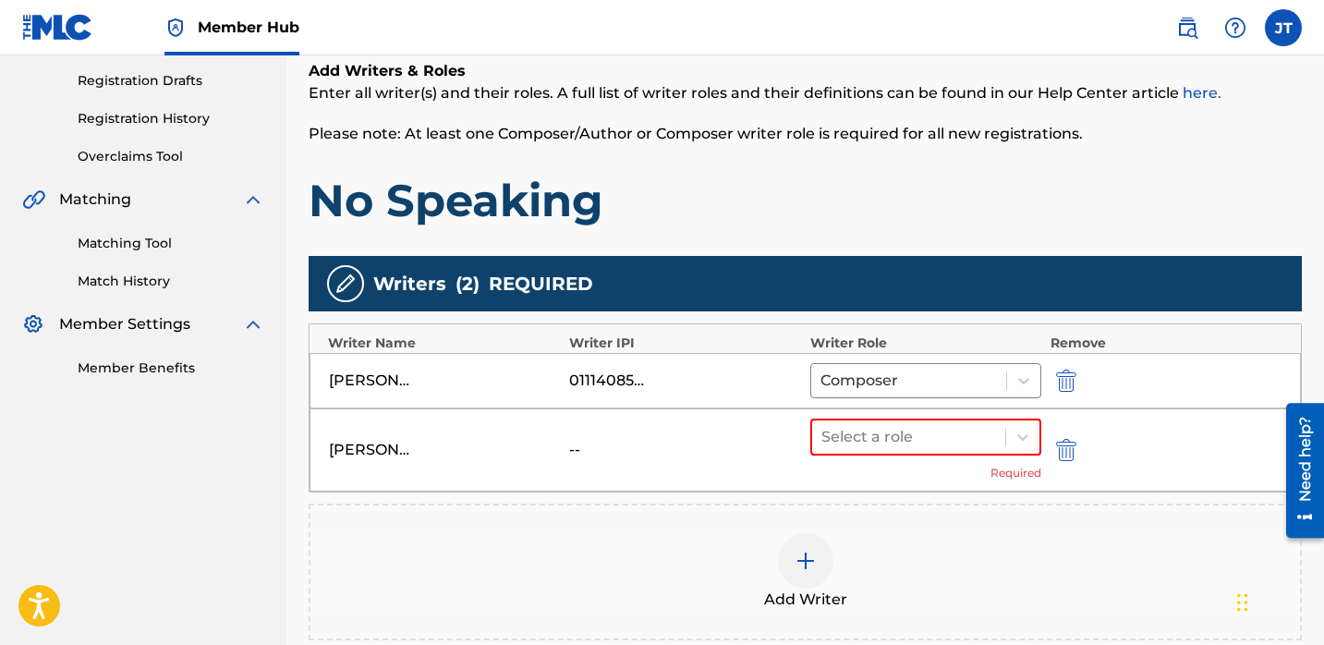
scroll to position [337, 0]
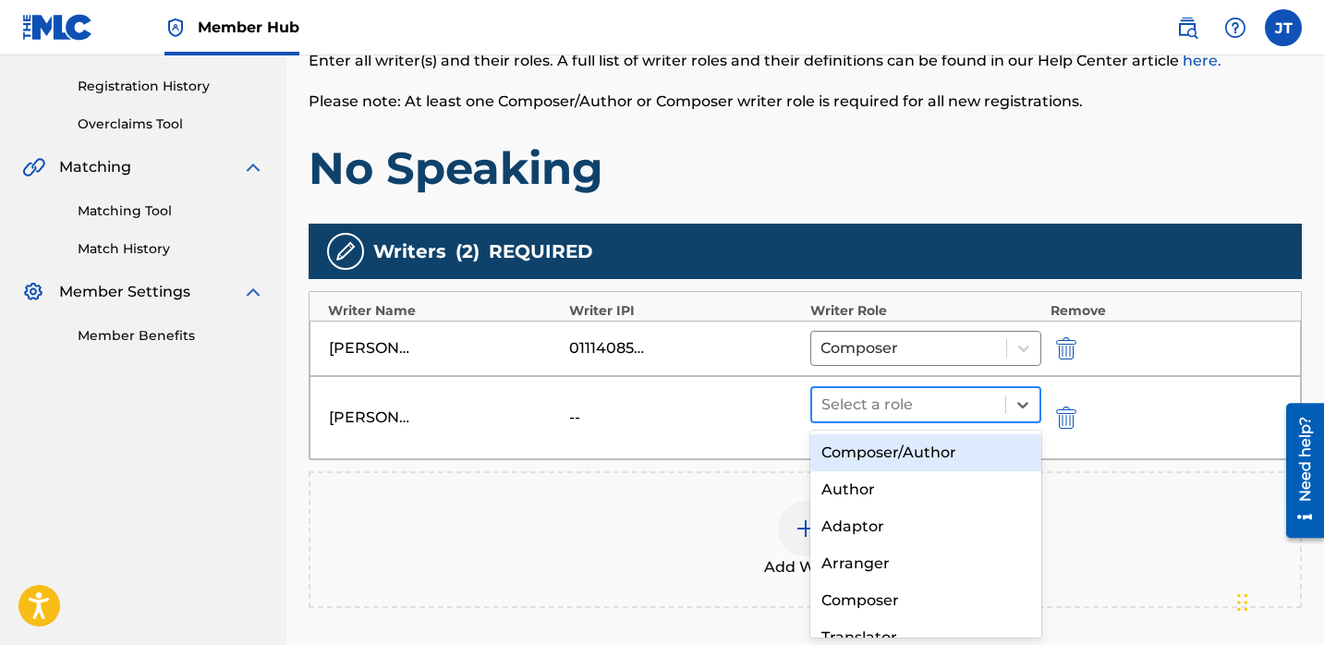
click at [906, 412] on div at bounding box center [908, 405] width 175 height 26
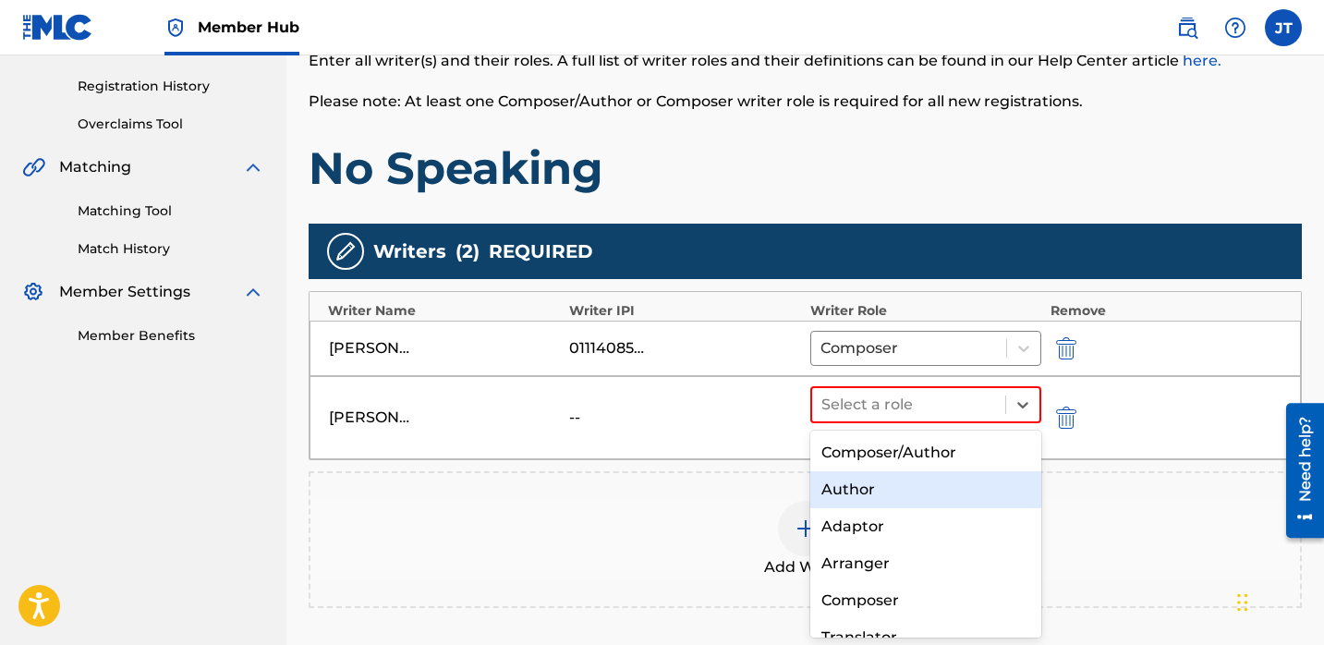
click at [875, 486] on div "Author" at bounding box center [925, 489] width 231 height 37
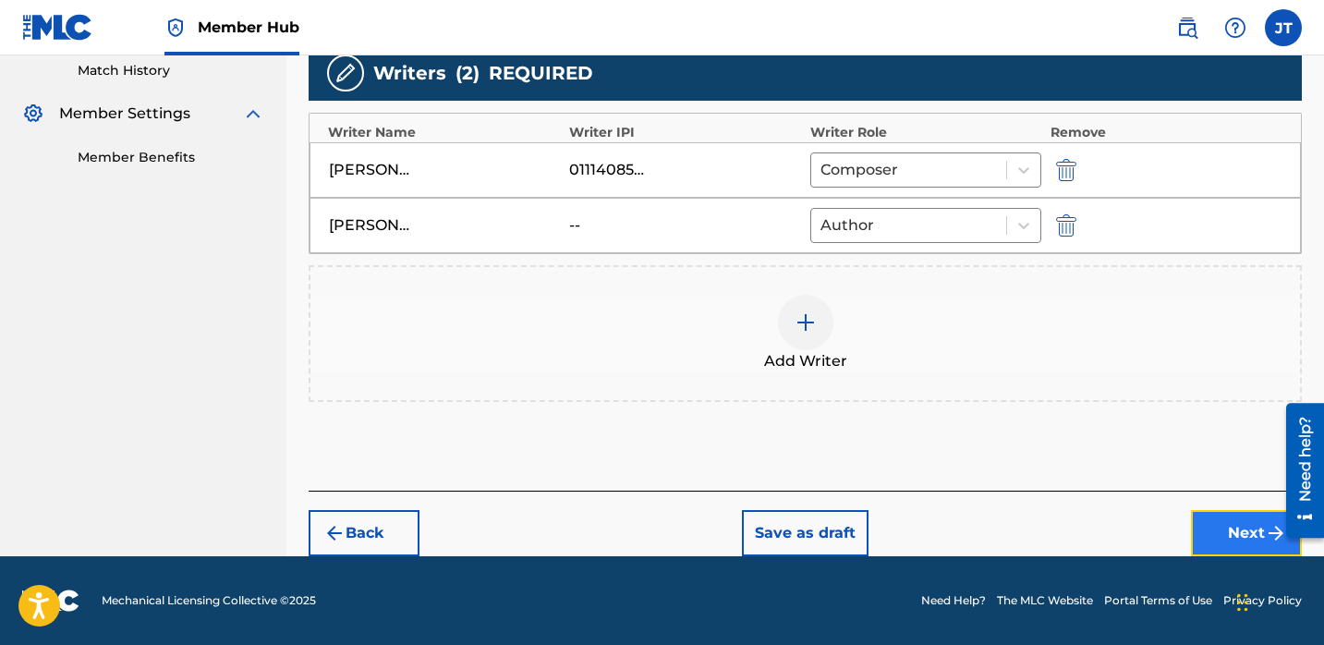
click at [1198, 519] on button "Next" at bounding box center [1246, 533] width 111 height 46
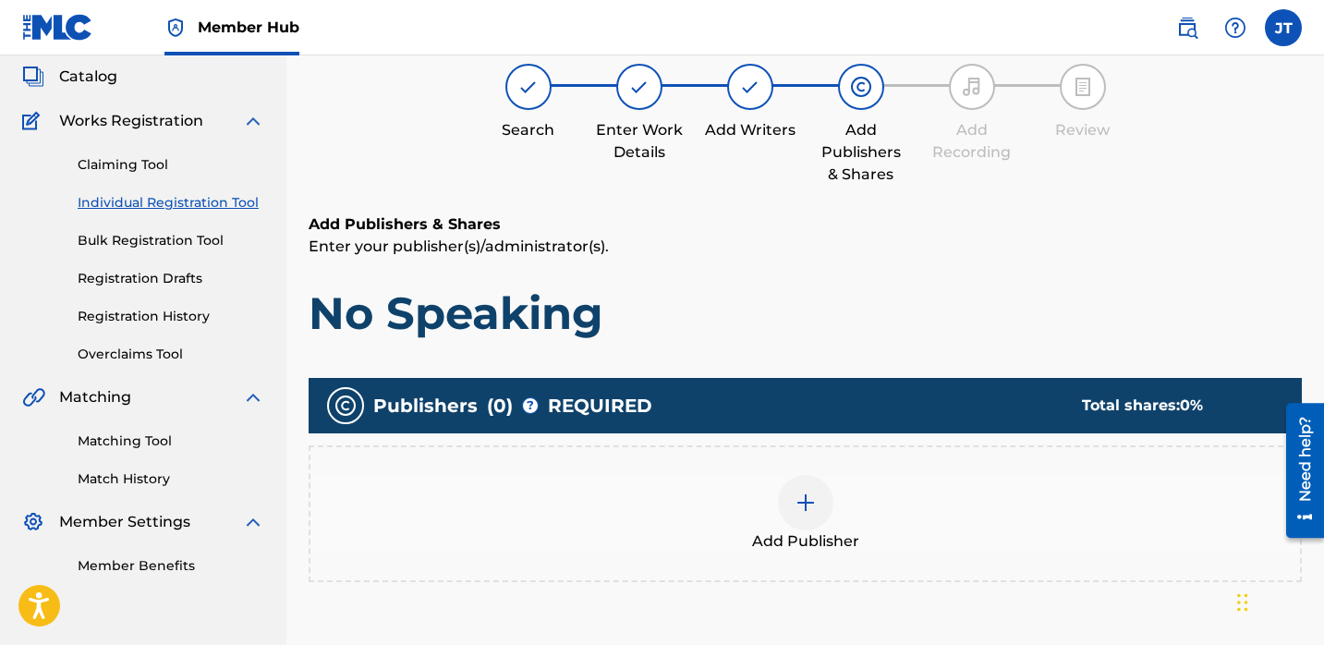
scroll to position [109, 0]
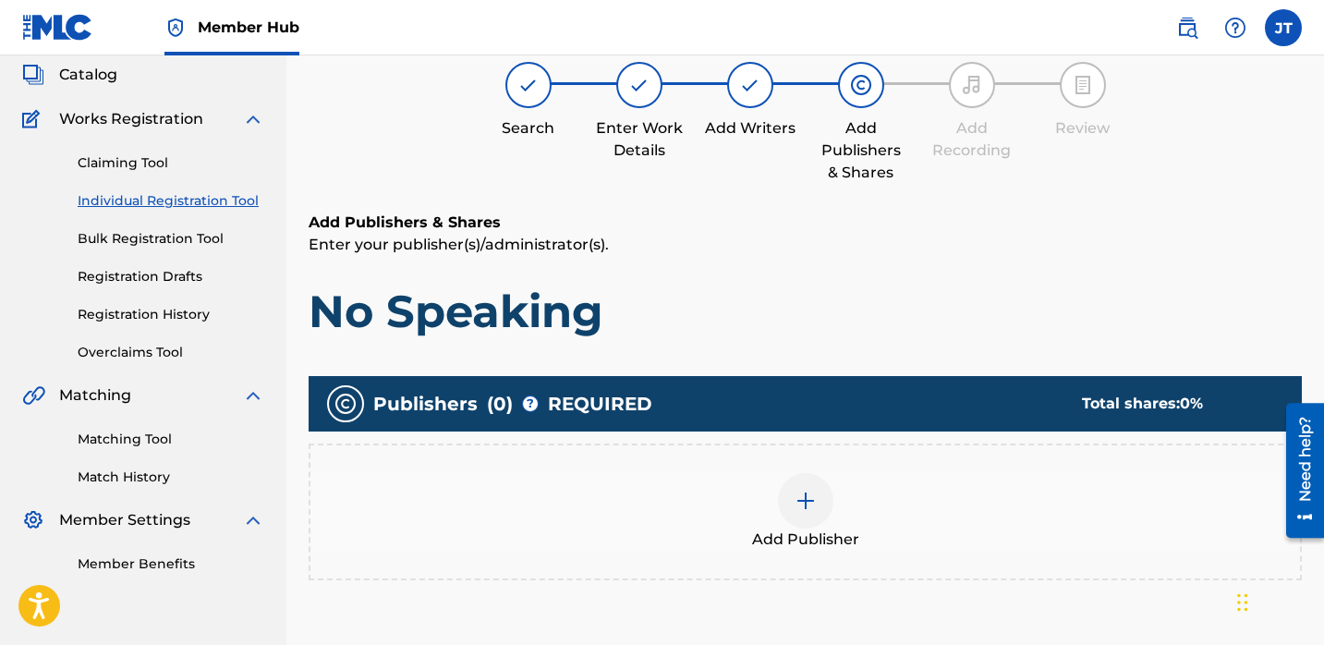
click at [828, 513] on div at bounding box center [805, 500] width 55 height 55
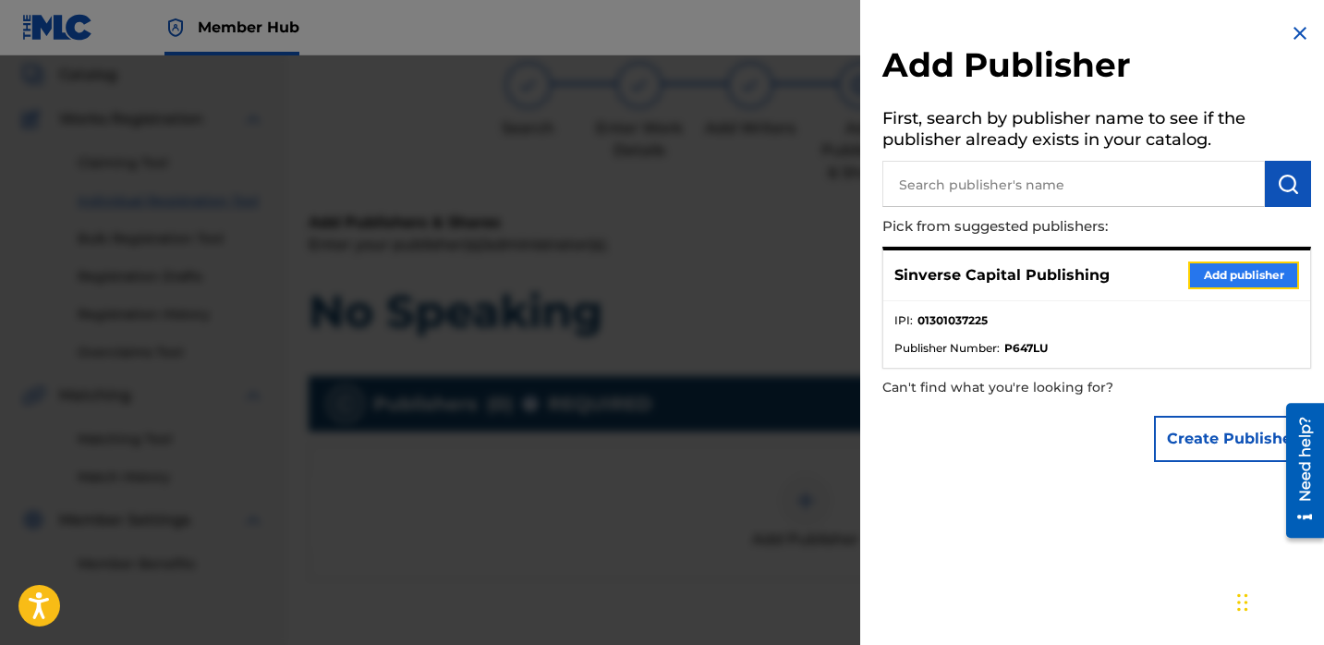
click at [1191, 271] on button "Add publisher" at bounding box center [1243, 275] width 111 height 28
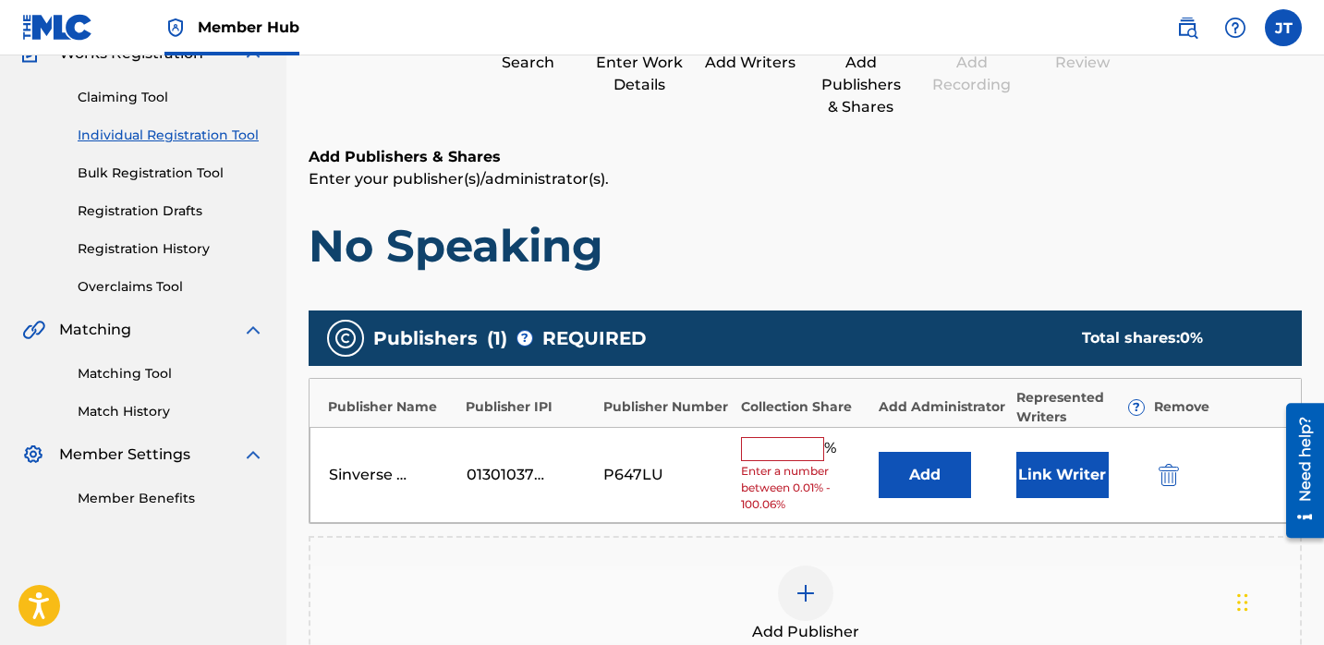
scroll to position [193, 0]
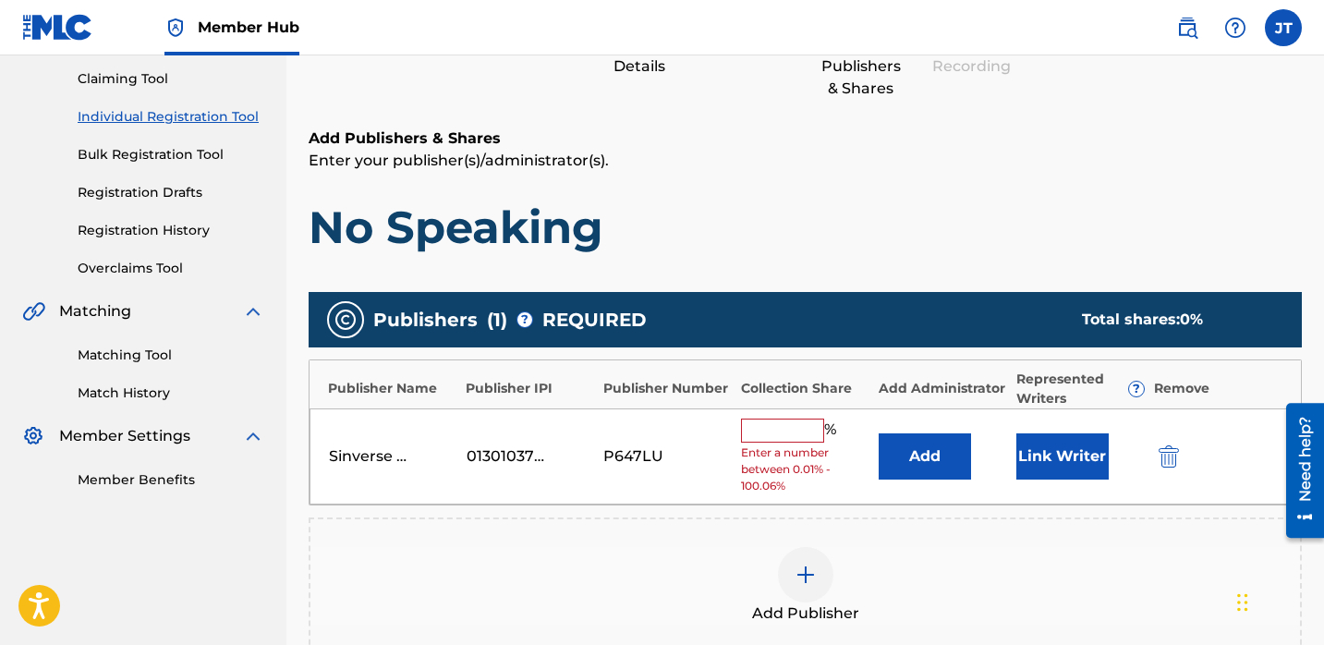
click at [759, 436] on input "text" at bounding box center [782, 431] width 83 height 24
type input "50"
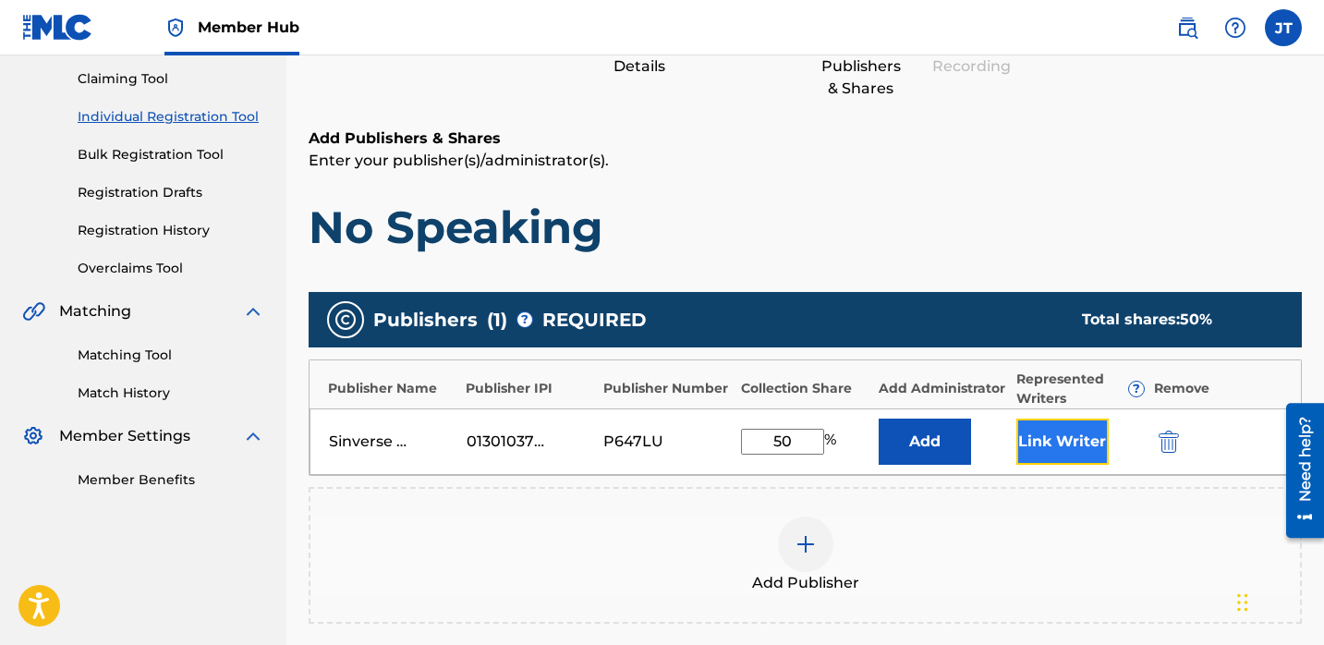
click at [1028, 434] on button "Link Writer" at bounding box center [1062, 442] width 92 height 46
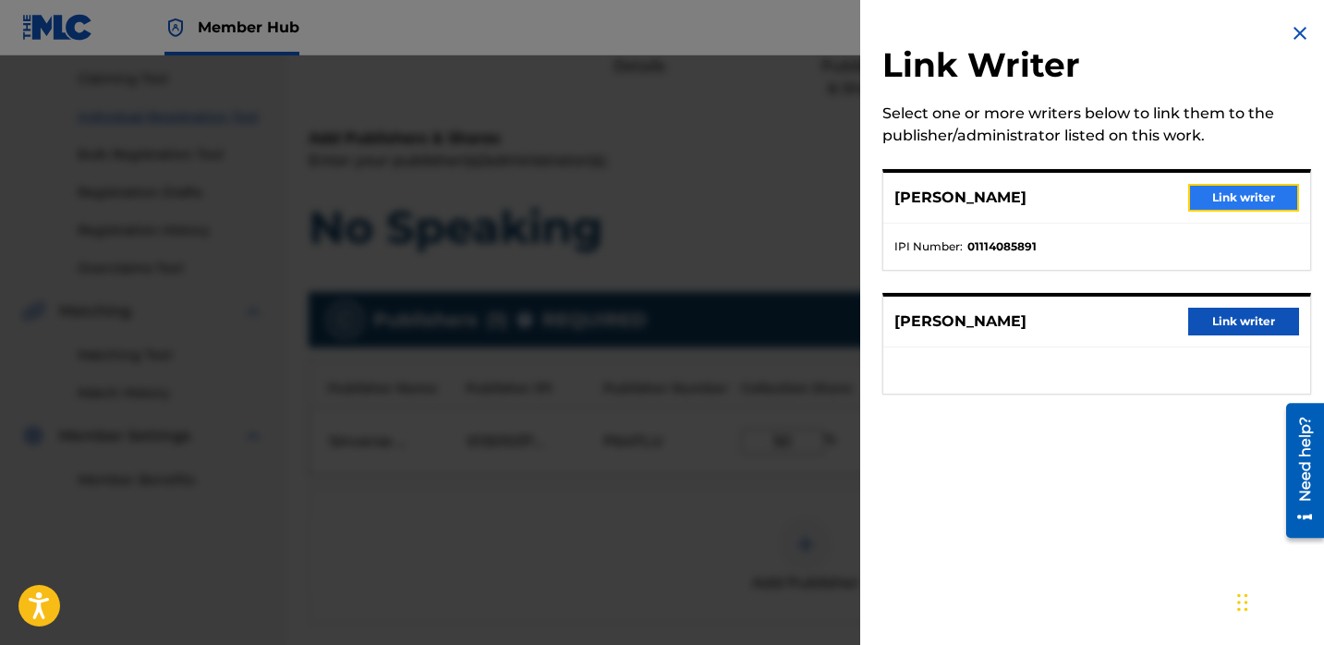
click at [1194, 201] on button "Link writer" at bounding box center [1243, 198] width 111 height 28
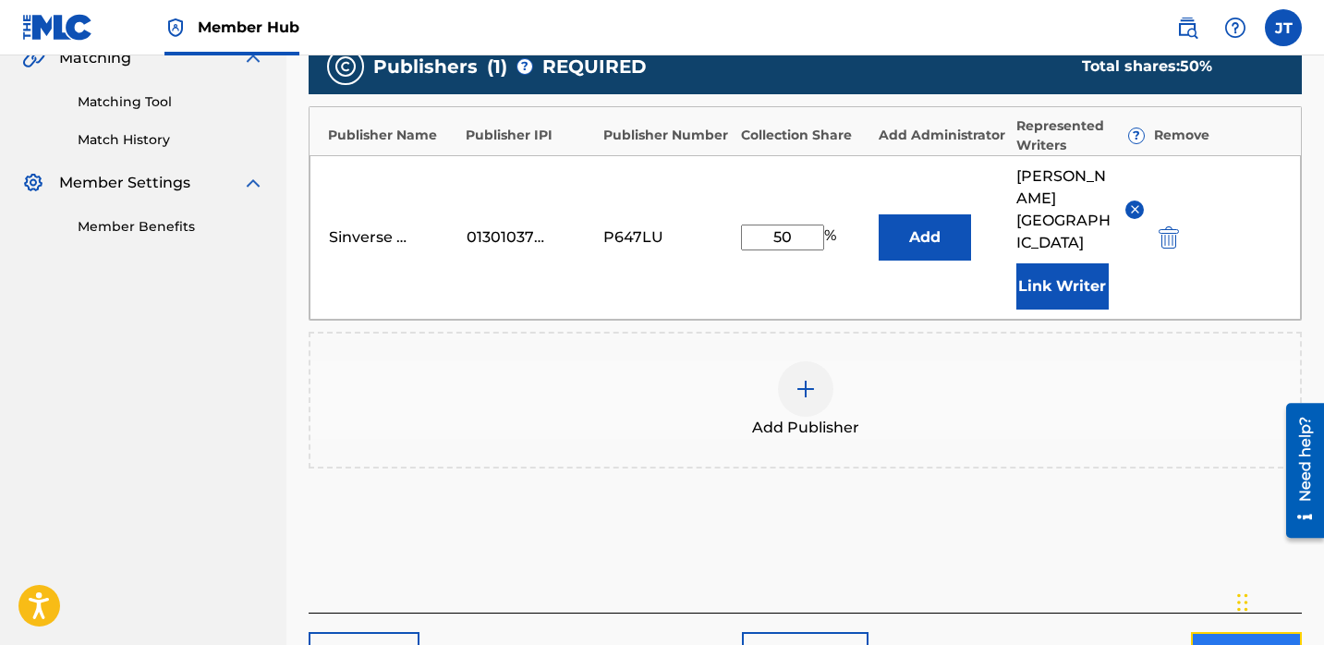
click at [1198, 632] on button "Next" at bounding box center [1246, 655] width 111 height 46
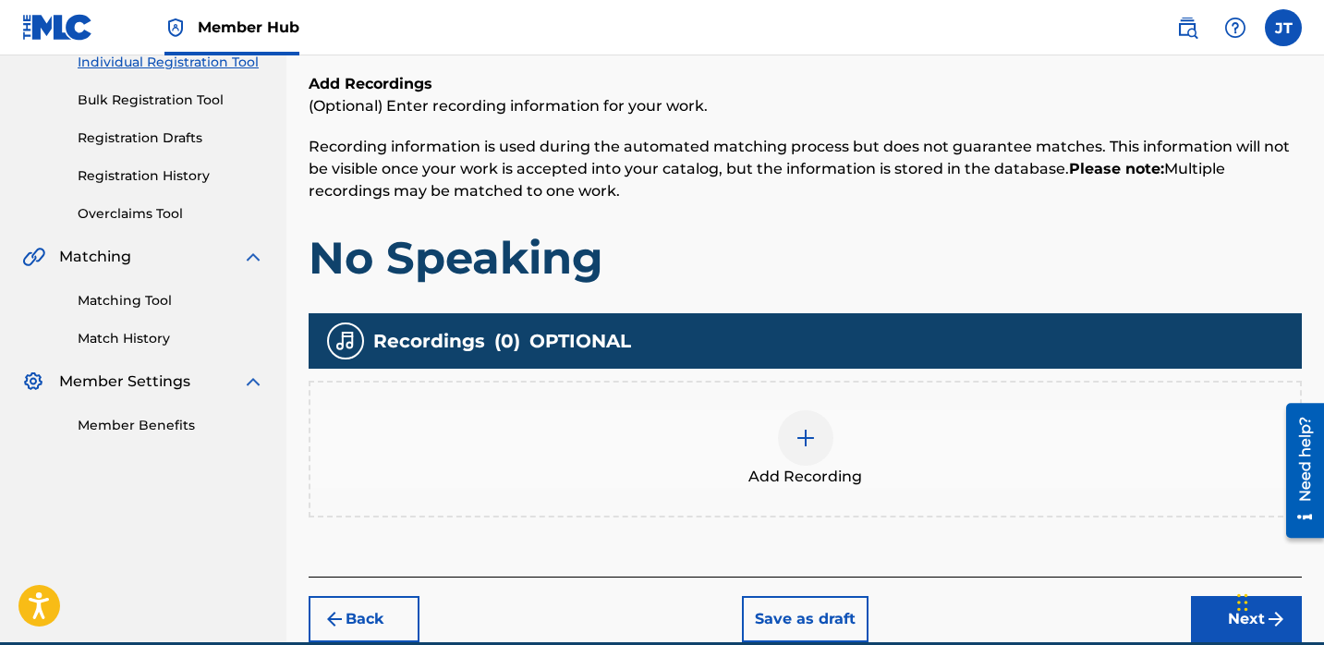
scroll to position [324, 0]
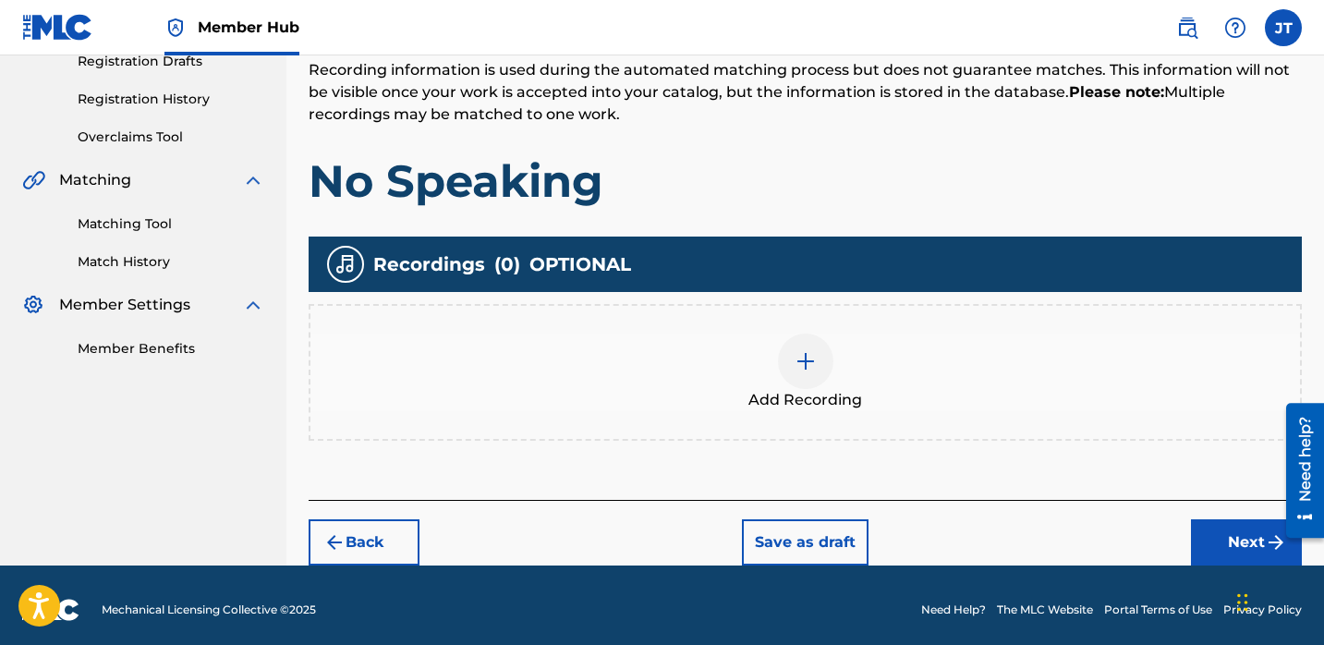
click at [797, 366] on img at bounding box center [806, 361] width 22 height 22
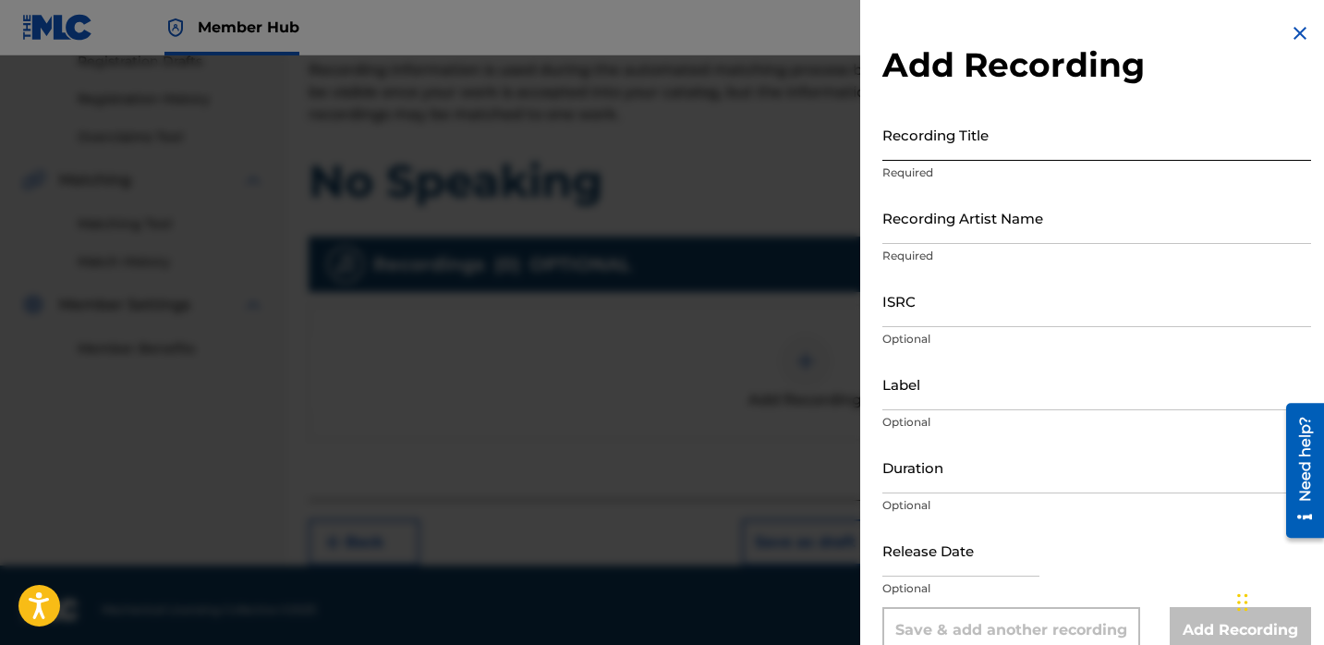
click at [917, 143] on input "Recording Title" at bounding box center [1096, 134] width 429 height 53
paste input "No Speaking"
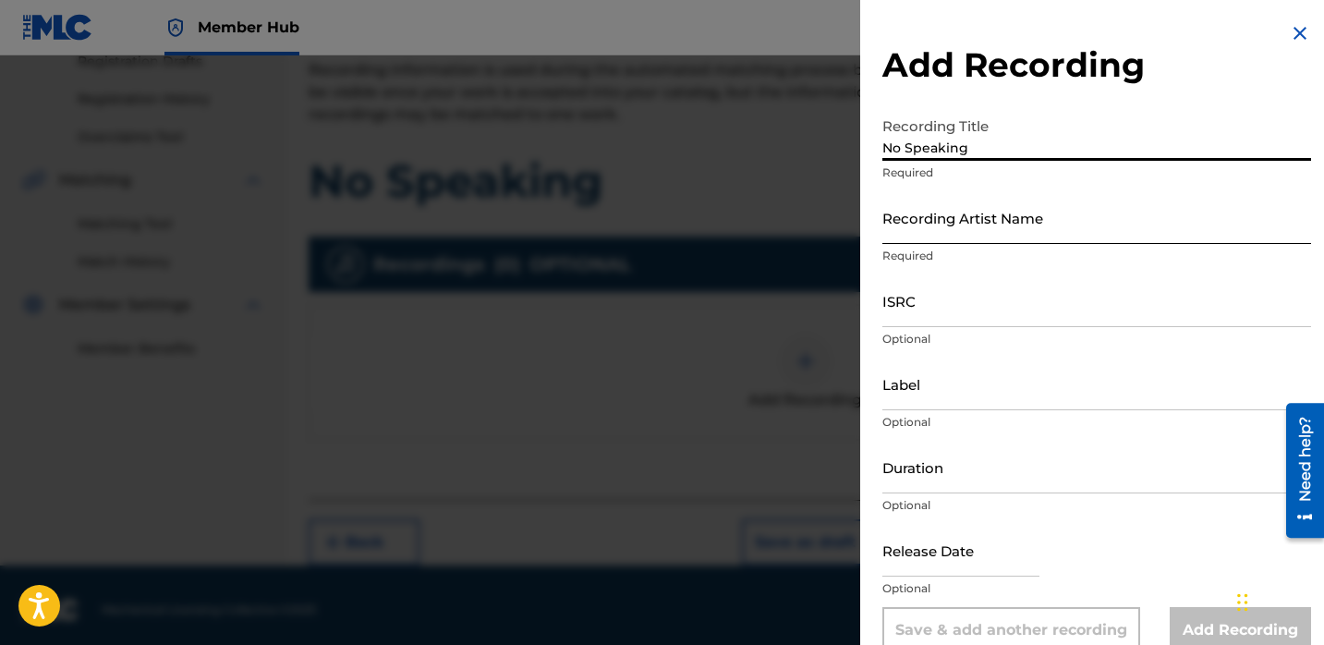
type input "No Speaking"
click at [943, 217] on input "Recording Artist Name" at bounding box center [1096, 217] width 429 height 53
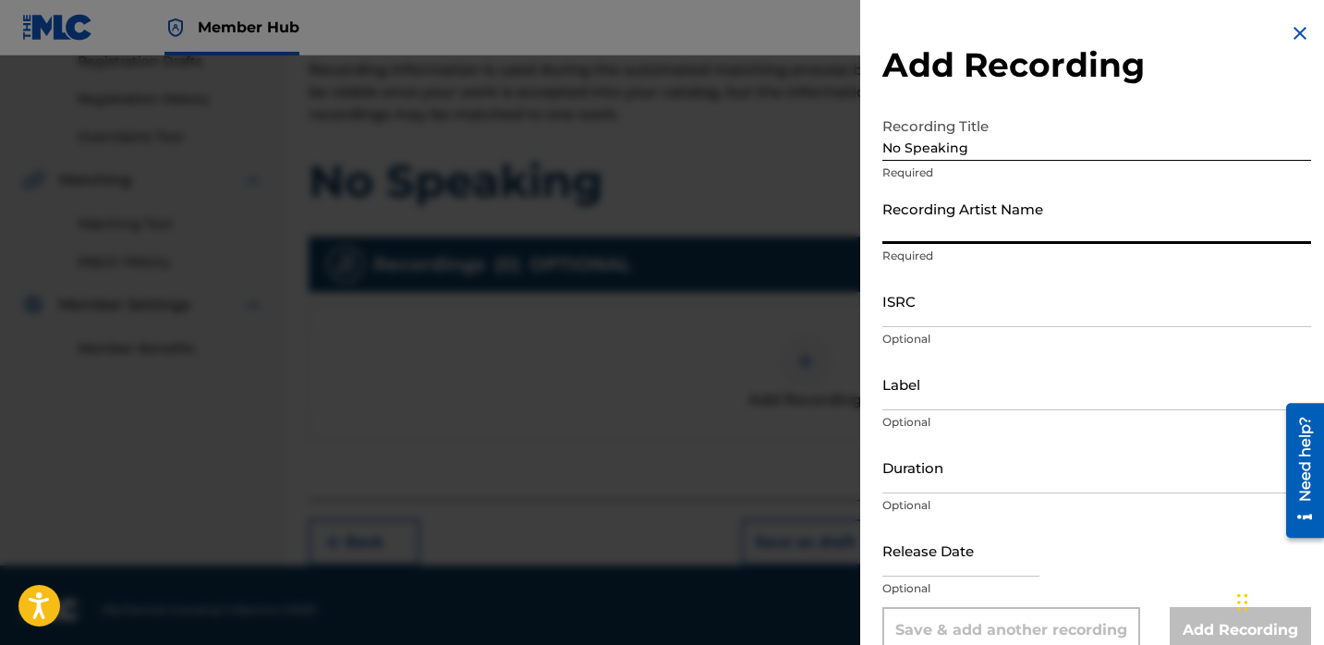
type input "Lil [PERSON_NAME]"
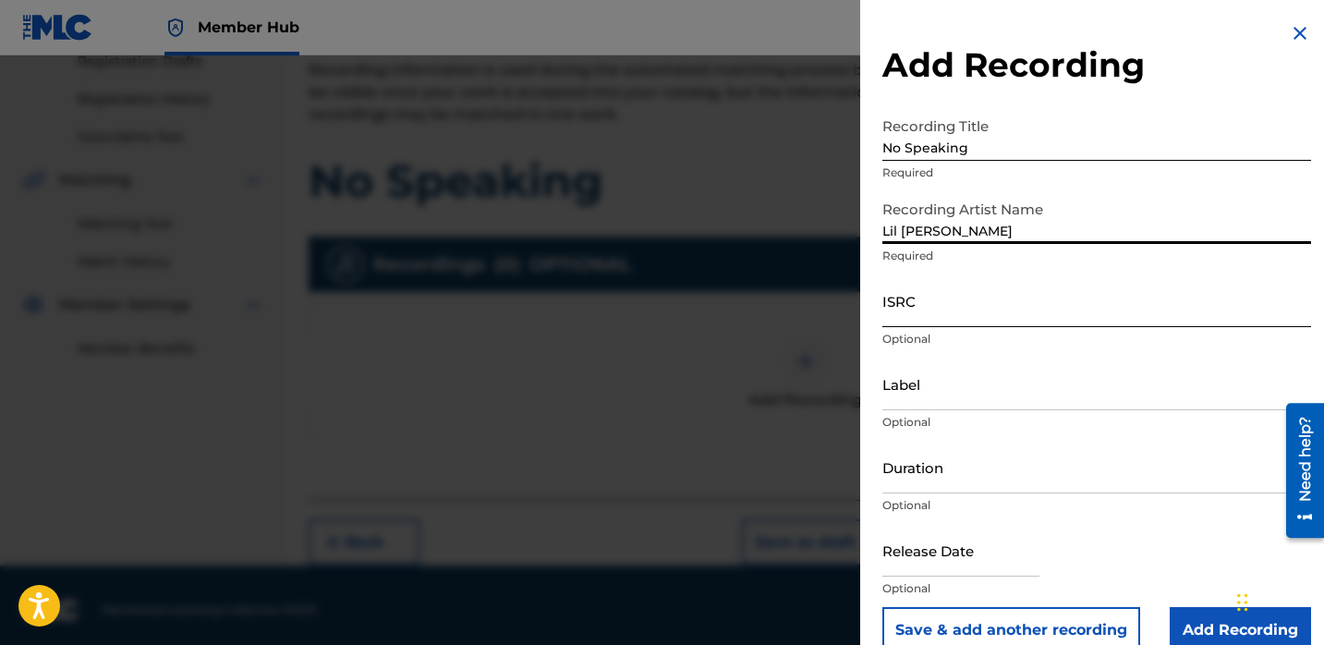
click at [938, 317] on input "ISRC" at bounding box center [1096, 300] width 429 height 53
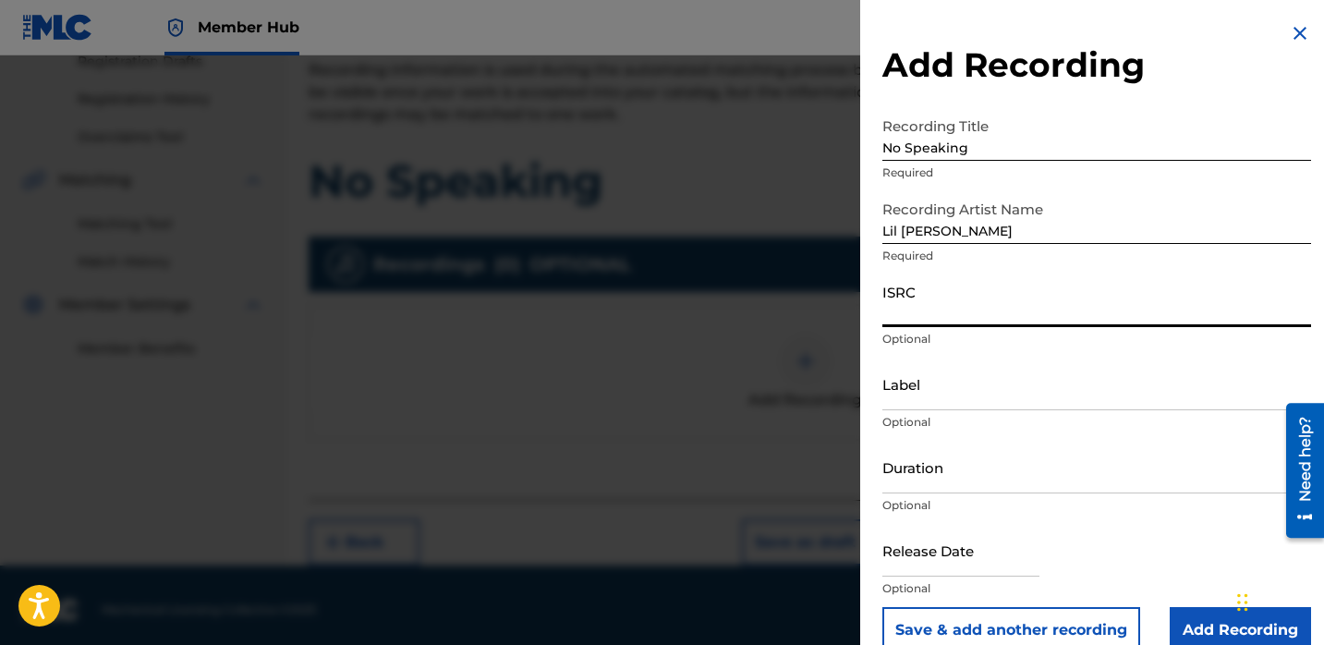
paste input "QZTAY2297252"
type input "QZTAY2297252"
click at [919, 477] on input "Duration" at bounding box center [1096, 467] width 429 height 53
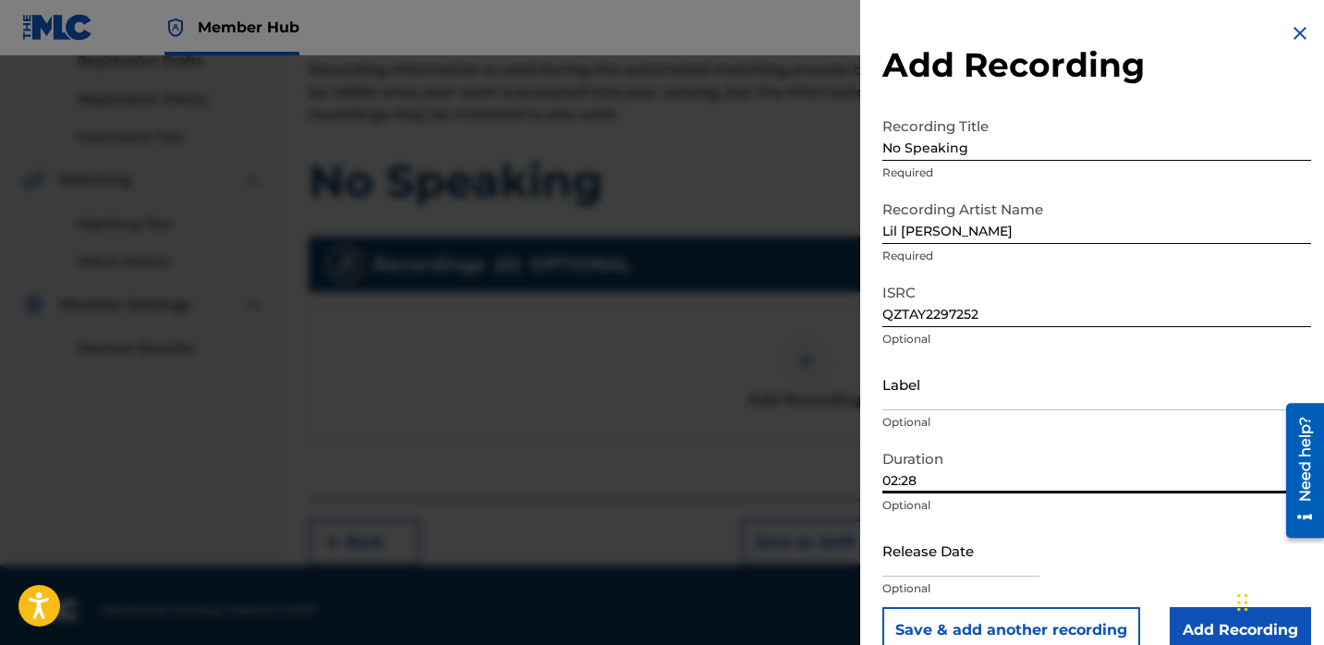
type input "02:28"
click at [893, 548] on input "text" at bounding box center [960, 550] width 157 height 53
select select "8"
select select "2025"
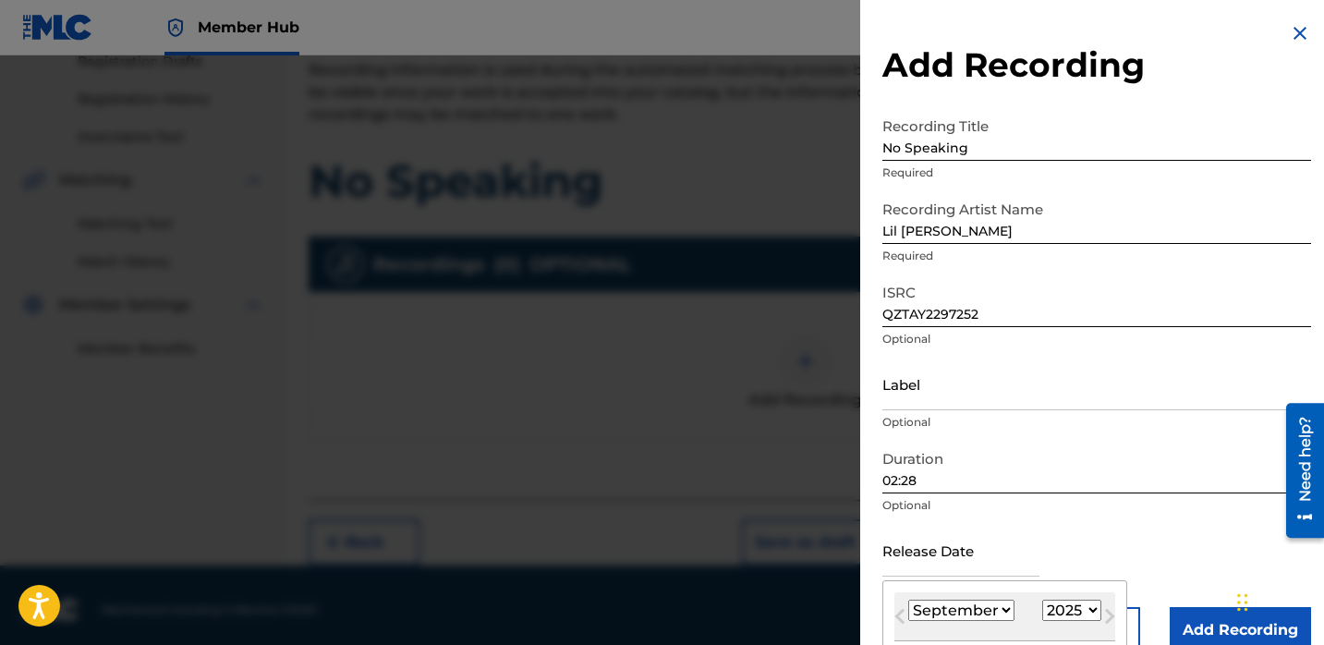
type input "December 1 2022"
select select "11"
select select "2022"
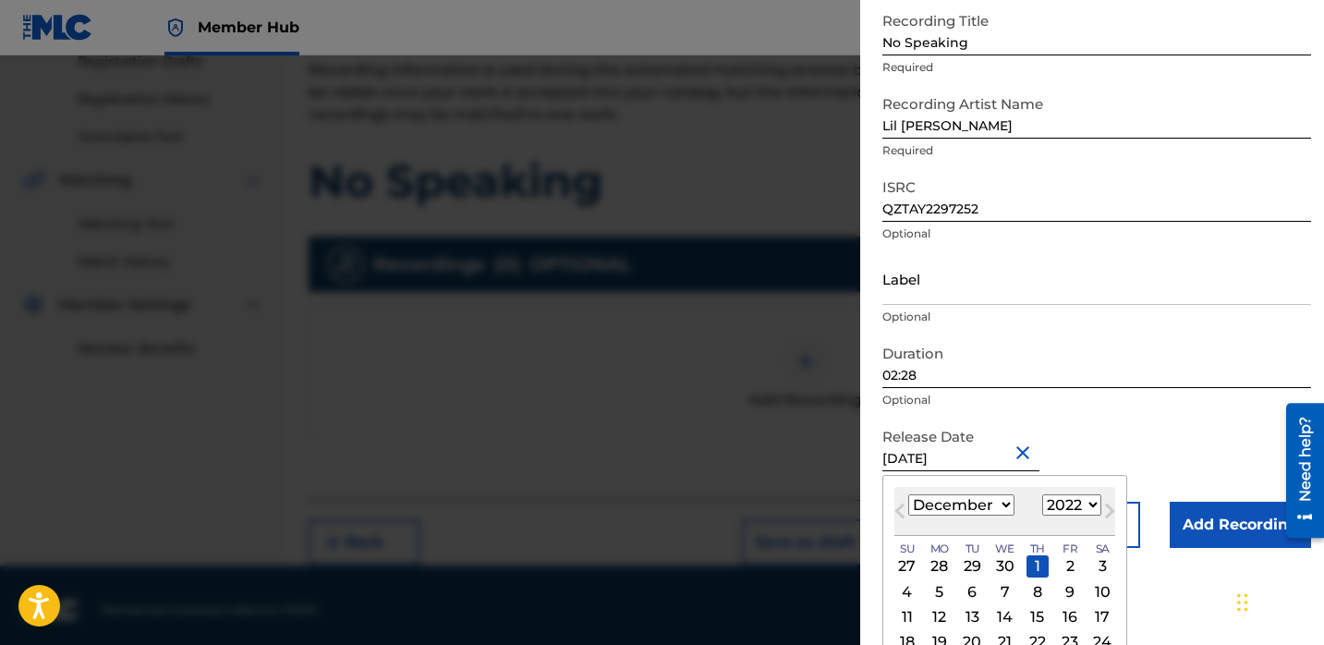
scroll to position [109, 0]
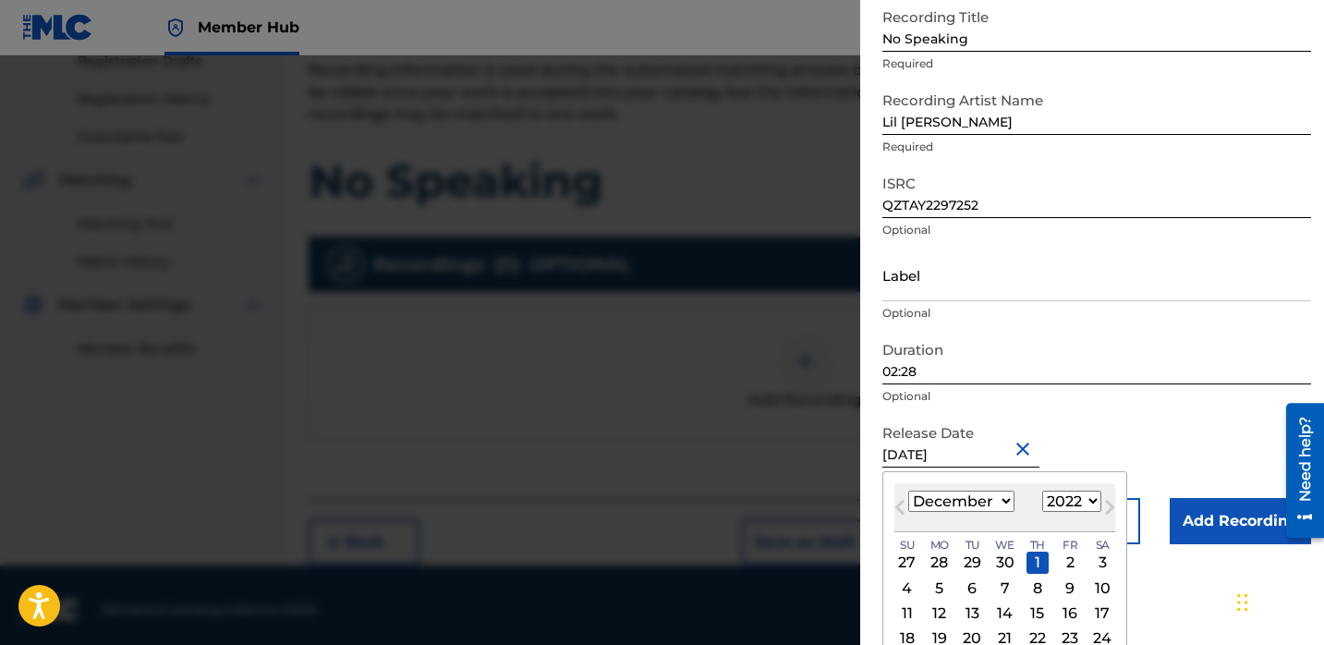
click at [1081, 399] on form "Recording Title No Speaking Required Recording Artist Name Lil Jerry Required I…" at bounding box center [1096, 271] width 429 height 545
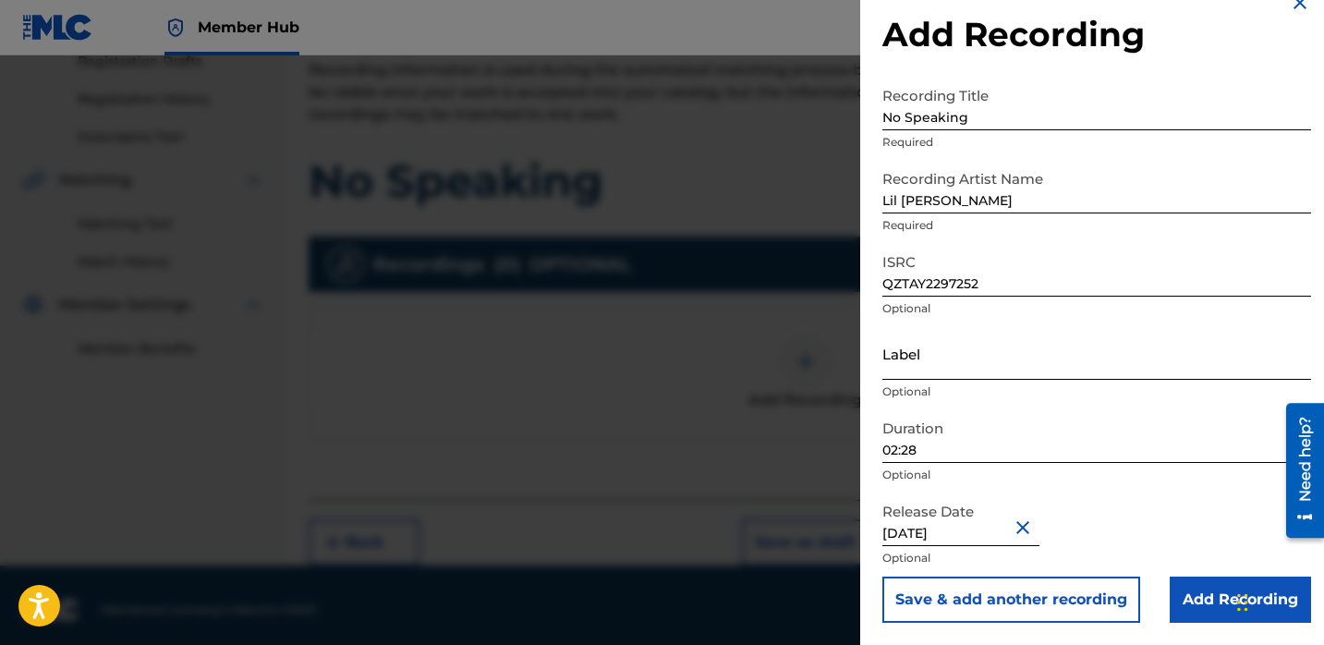
scroll to position [333, 0]
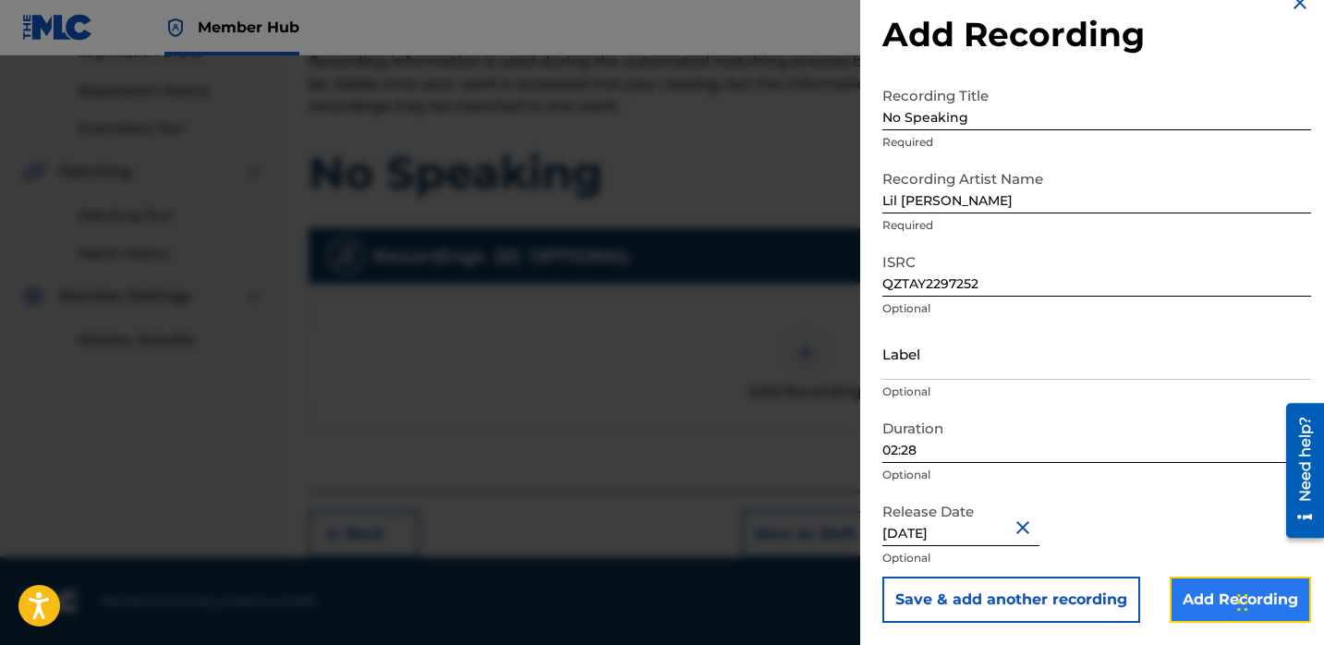
click at [1210, 588] on input "Add Recording" at bounding box center [1240, 600] width 141 height 46
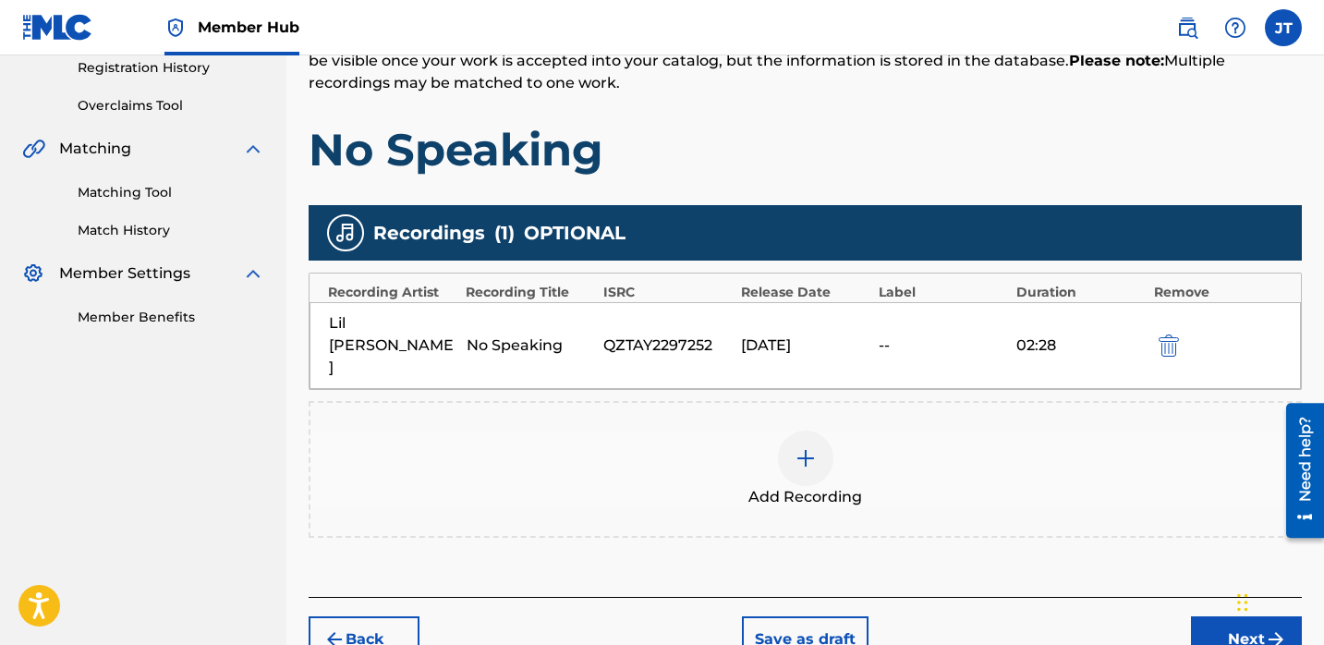
scroll to position [365, 0]
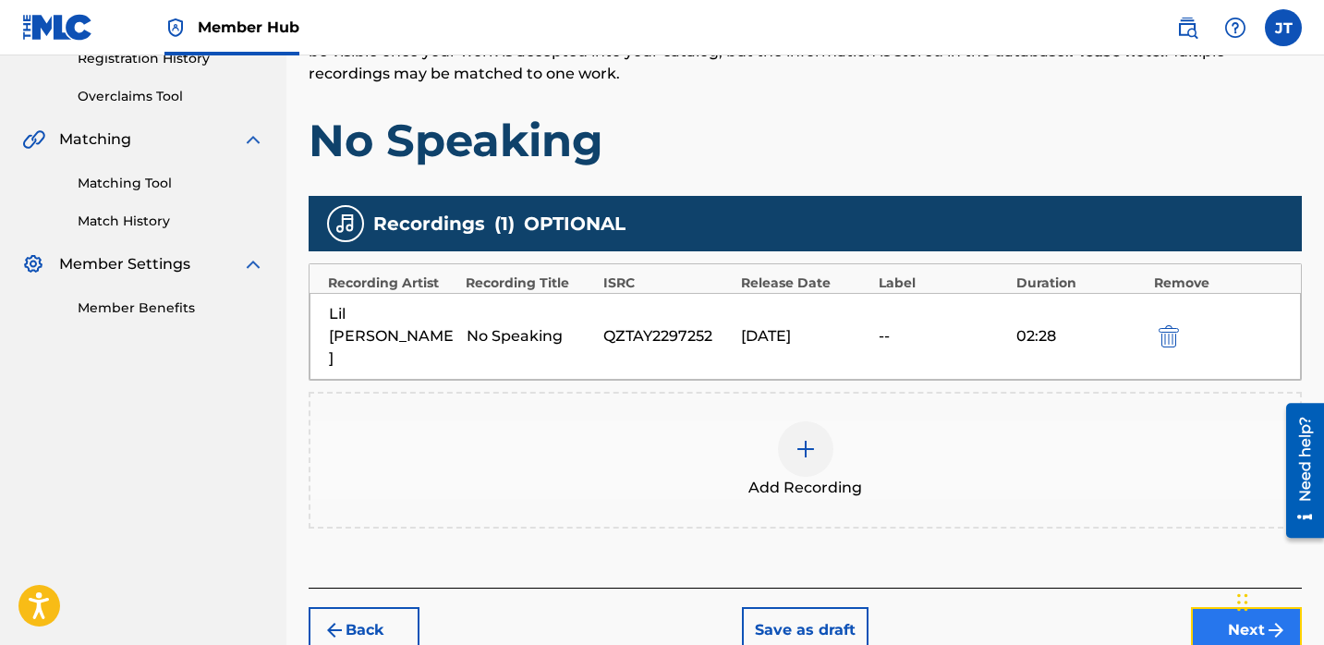
click at [1216, 607] on button "Next" at bounding box center [1246, 630] width 111 height 46
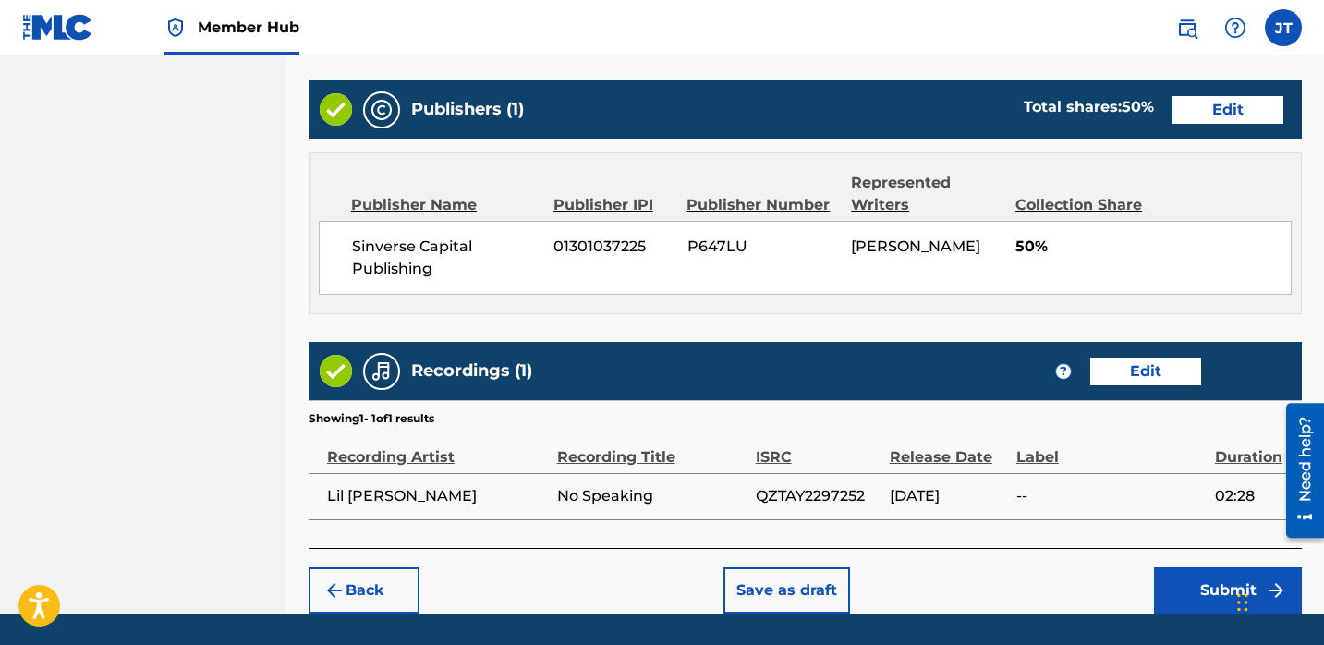
scroll to position [922, 0]
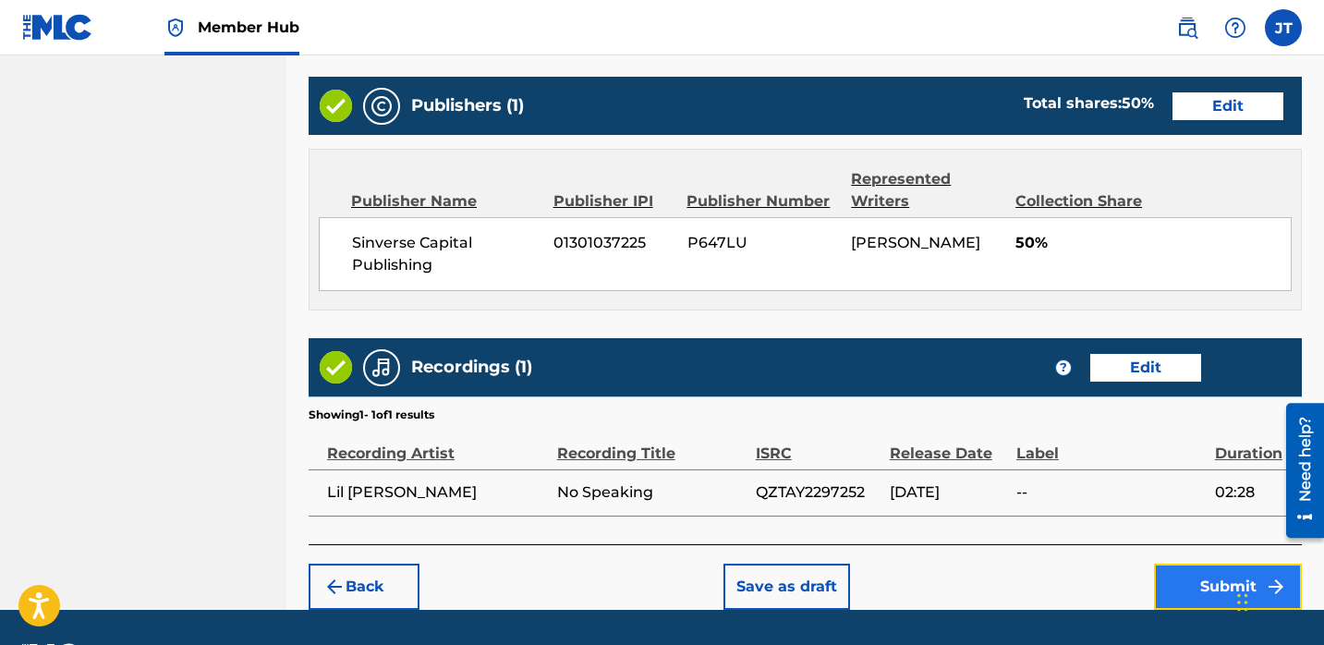
click at [1173, 578] on button "Submit" at bounding box center [1228, 587] width 148 height 46
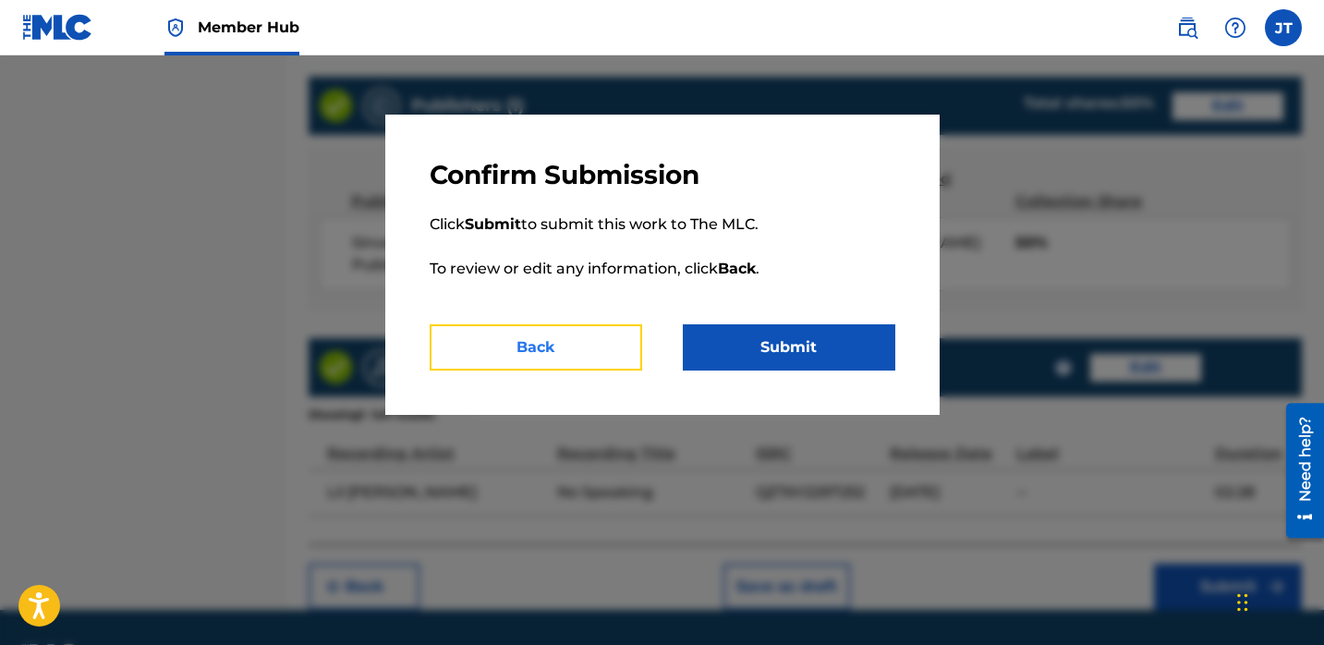
click at [614, 352] on button "Back" at bounding box center [536, 347] width 213 height 46
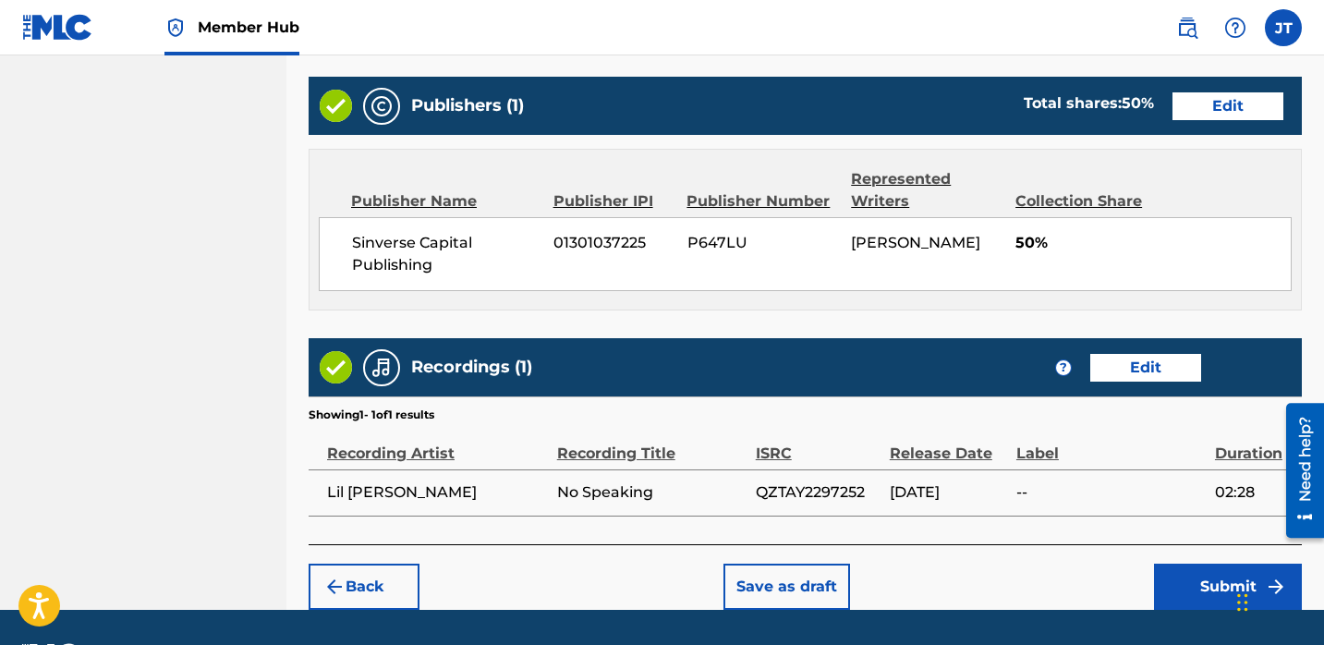
scroll to position [895, 0]
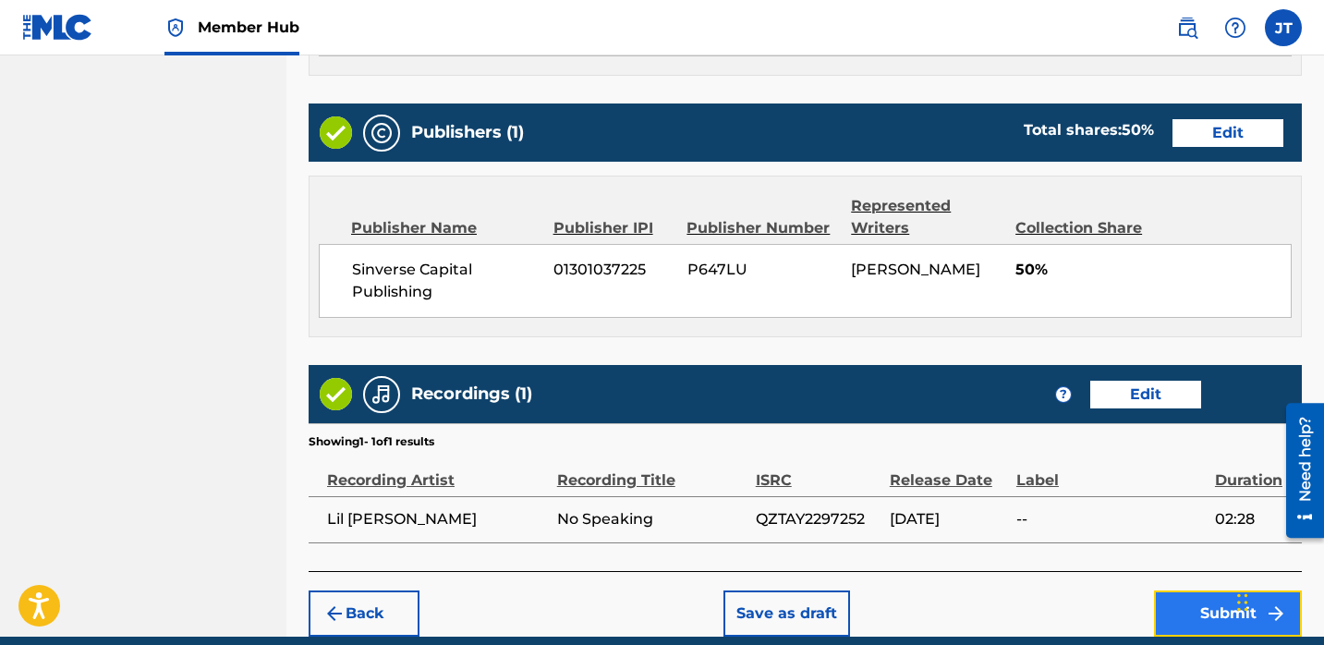
click at [1159, 602] on button "Submit" at bounding box center [1228, 613] width 148 height 46
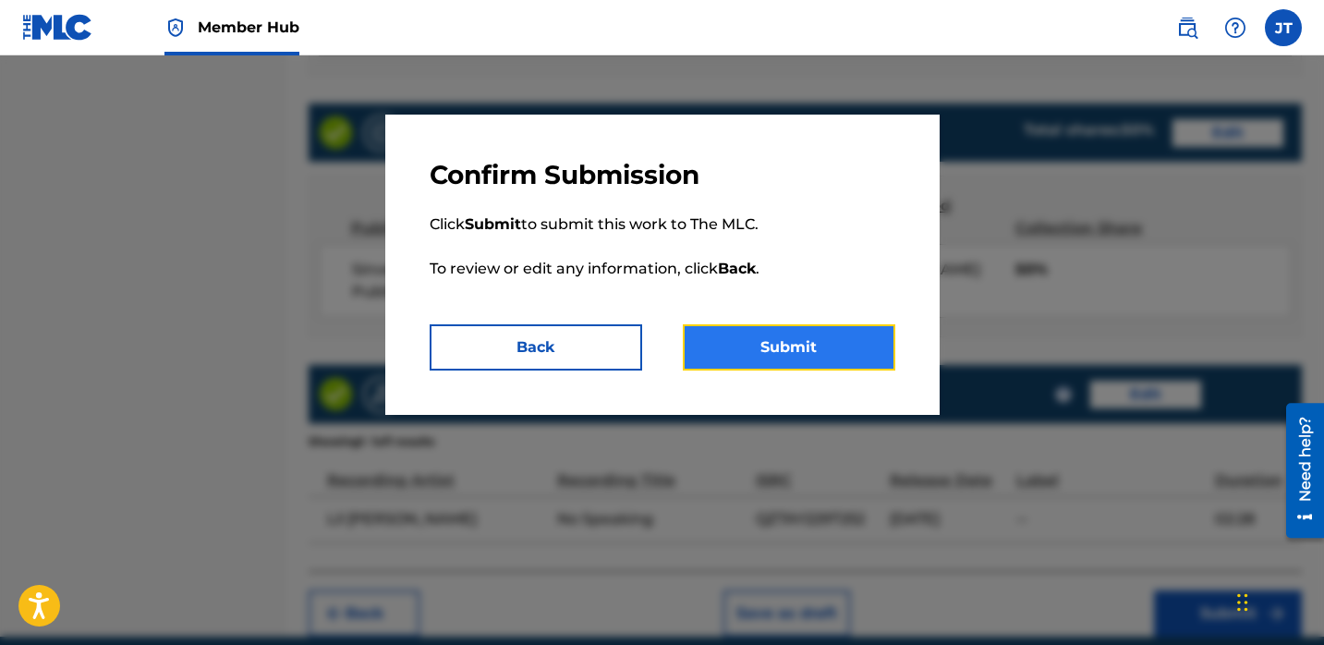
click at [832, 348] on button "Submit" at bounding box center [789, 347] width 213 height 46
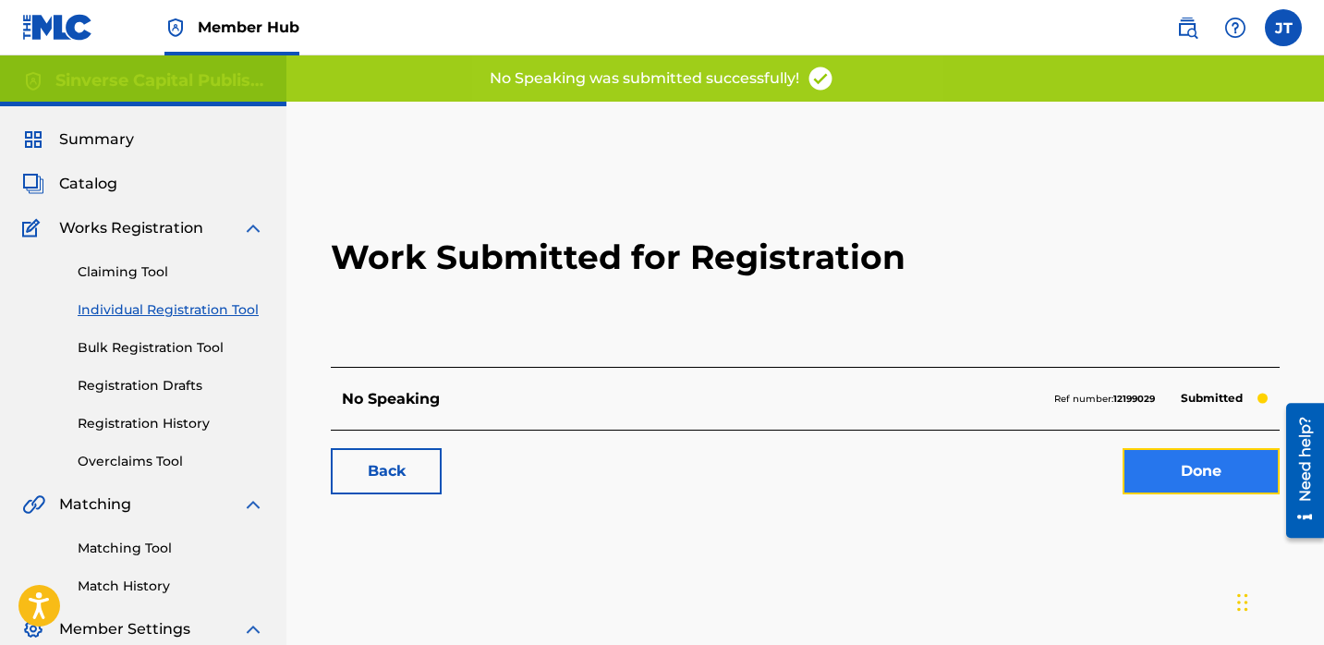
click at [1140, 466] on link "Done" at bounding box center [1201, 471] width 157 height 46
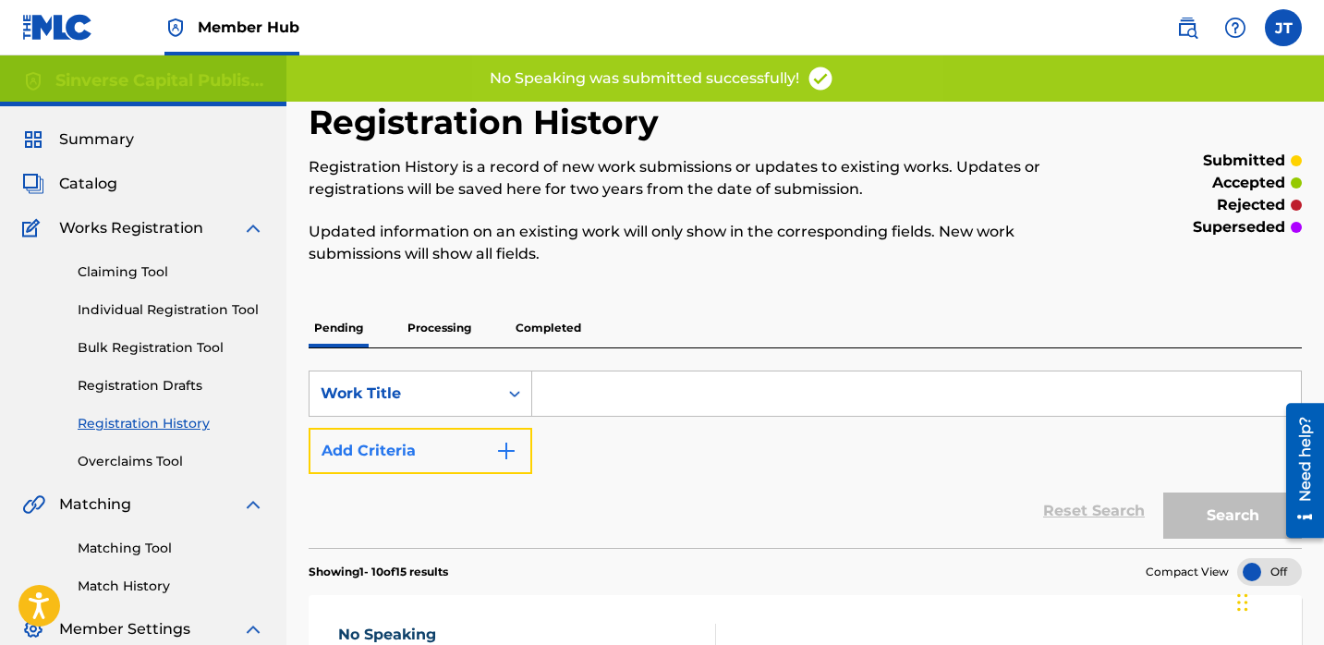
click at [498, 444] on img "Search Form" at bounding box center [506, 451] width 22 height 22
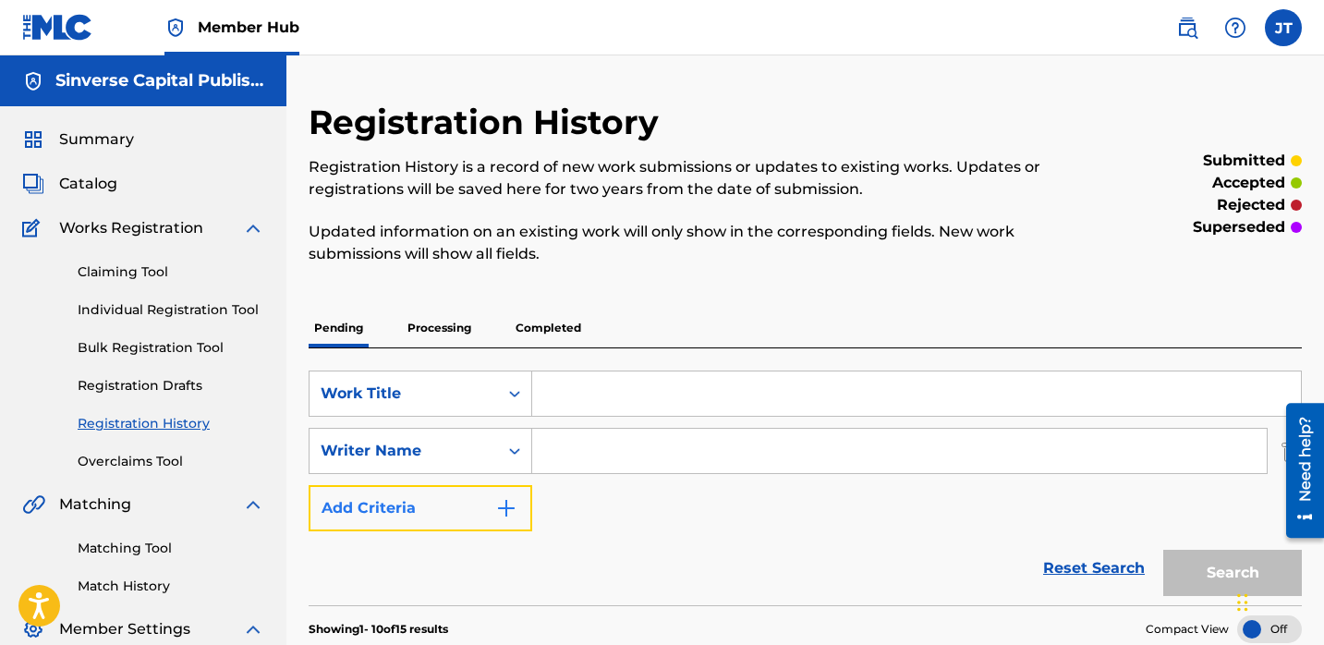
click at [507, 510] on img "Search Form" at bounding box center [506, 508] width 22 height 22
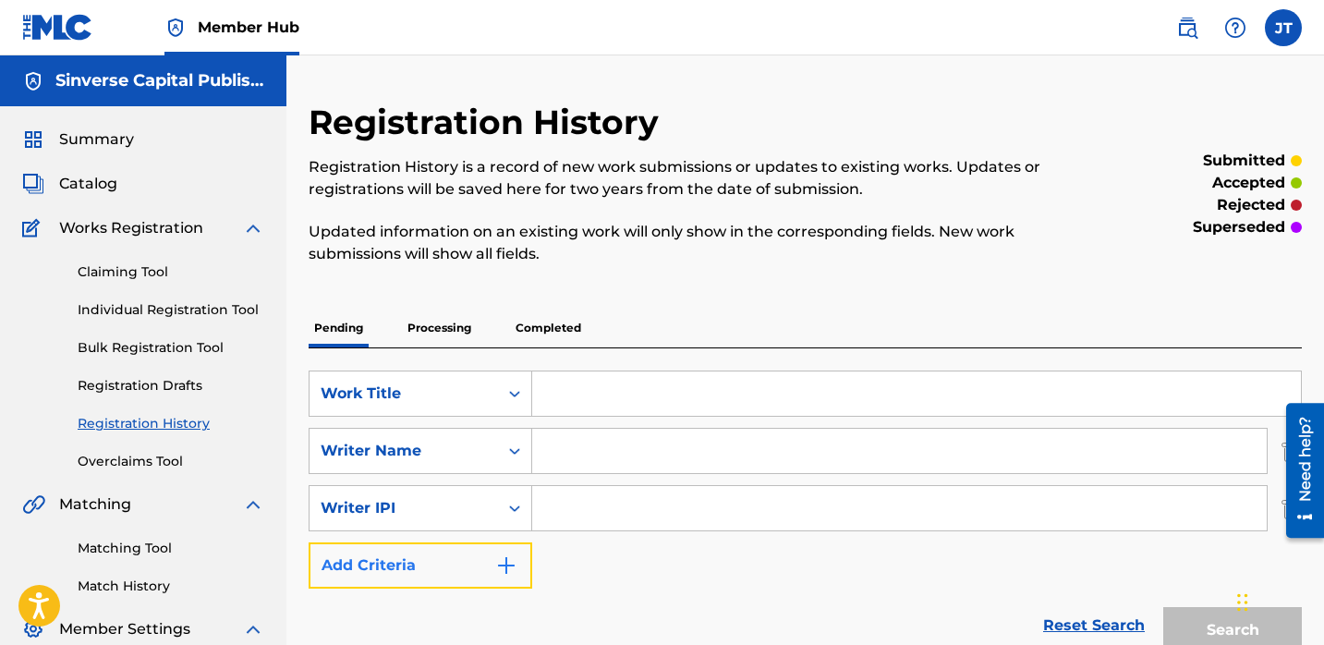
click at [505, 553] on button "Add Criteria" at bounding box center [421, 565] width 224 height 46
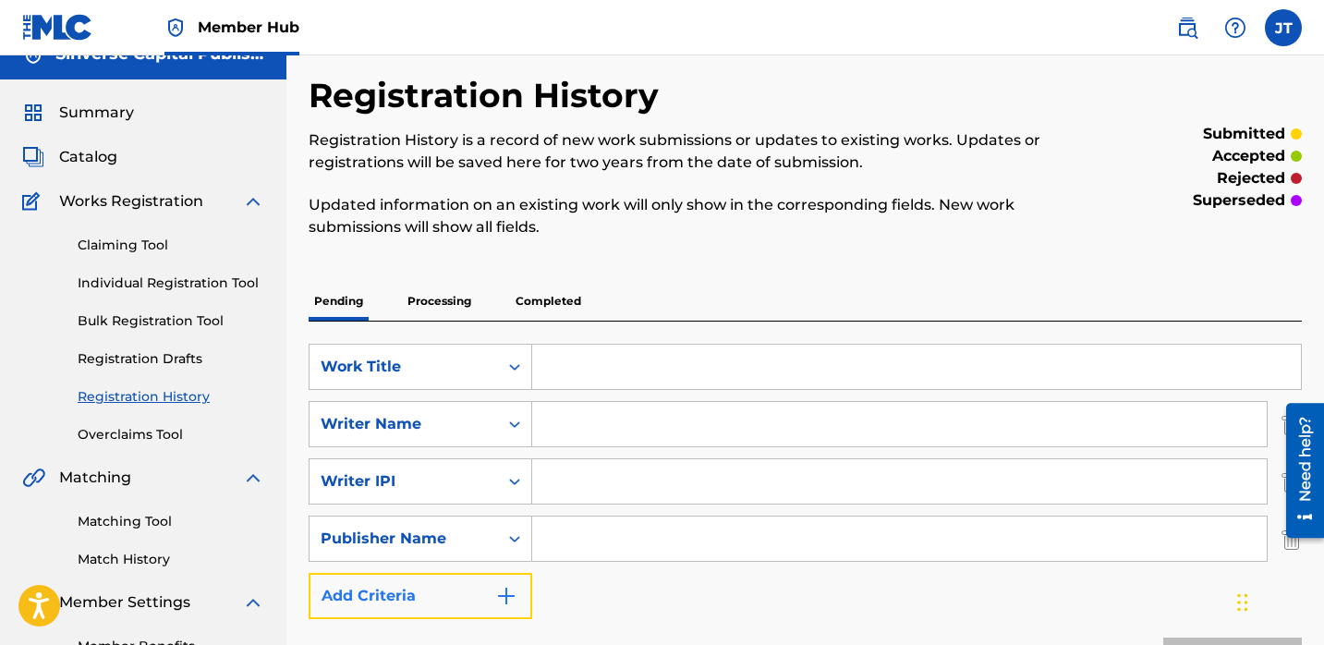
scroll to position [28, 0]
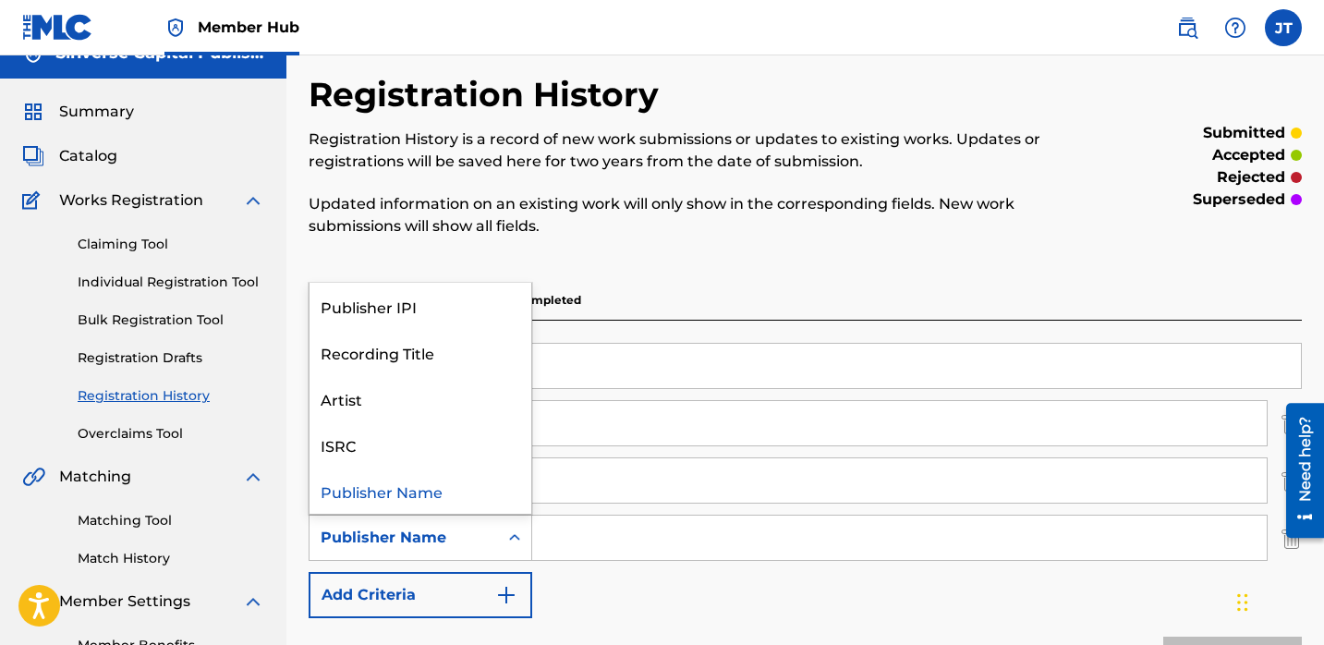
click at [507, 547] on div "Search Form" at bounding box center [514, 537] width 33 height 33
click at [455, 319] on div "Publisher IPI" at bounding box center [421, 306] width 222 height 46
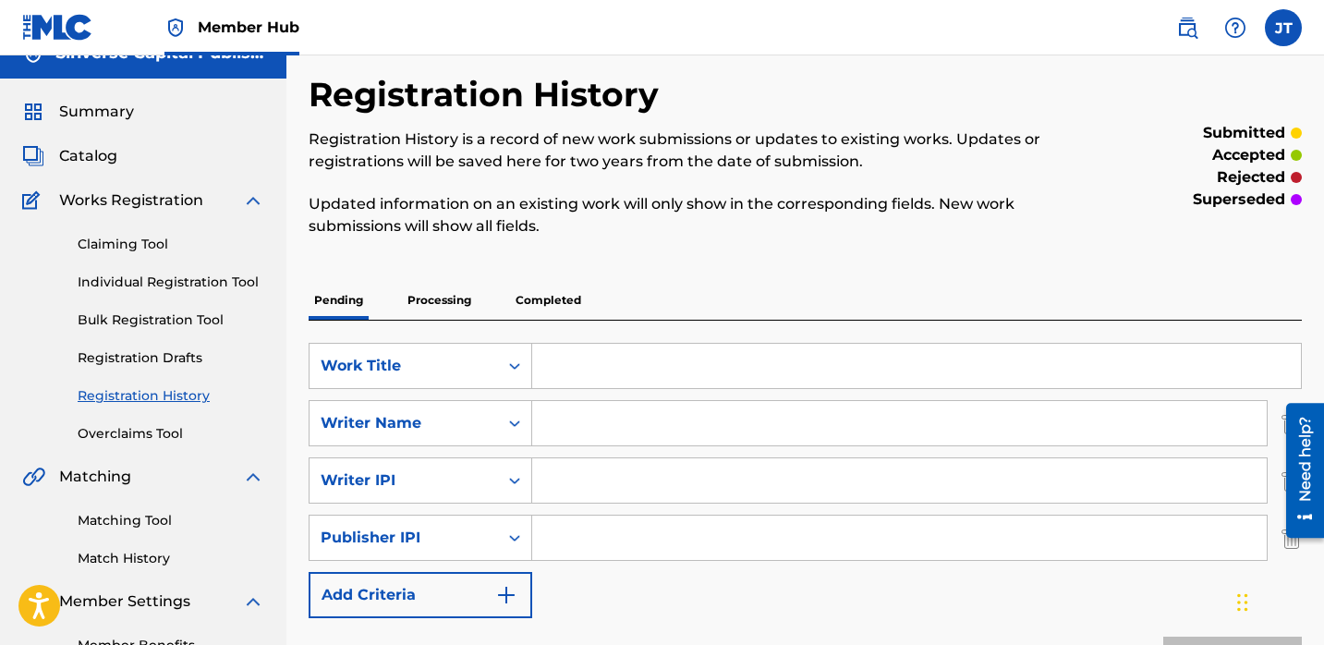
click at [602, 434] on input "Search Form" at bounding box center [899, 423] width 735 height 44
paste input "[PERSON_NAME]"
type input "[PERSON_NAME]"
click at [556, 476] on input "Search Form" at bounding box center [899, 480] width 735 height 44
type input "1114085891"
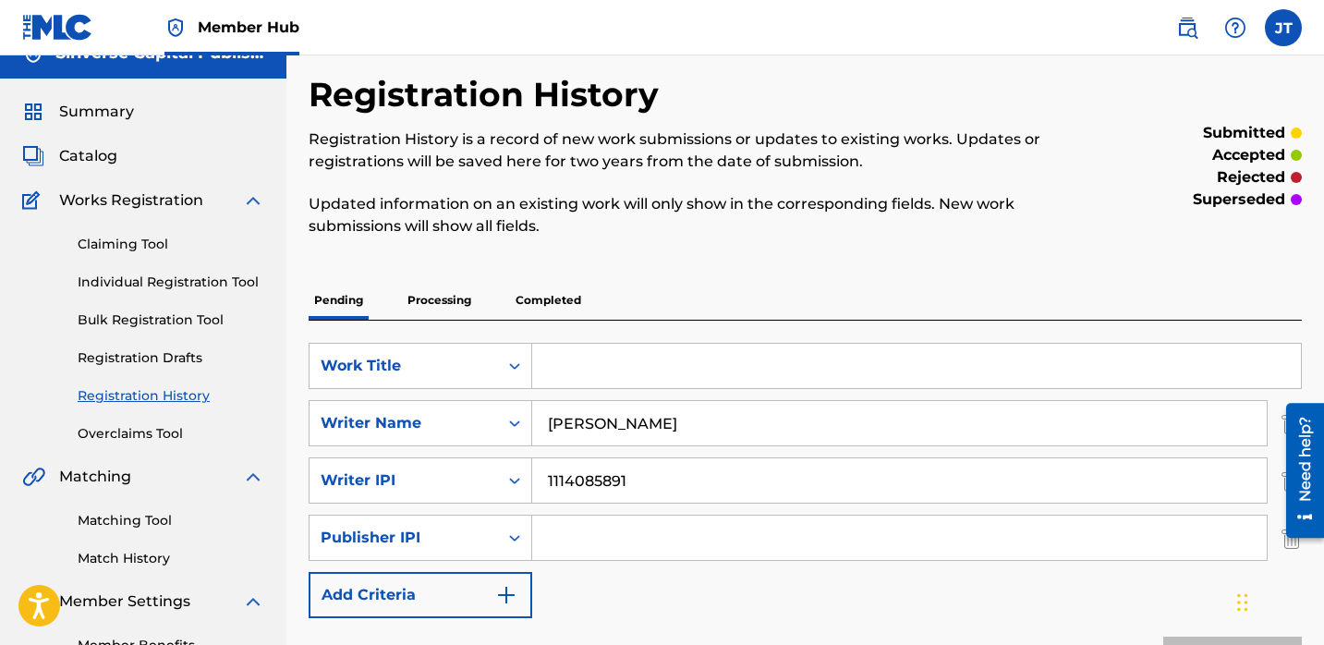
click at [645, 540] on input "Search Form" at bounding box center [899, 538] width 735 height 44
type input "1301037225"
click at [596, 367] on input "Search Form" at bounding box center [916, 366] width 769 height 44
paste input "IT WAS ME"
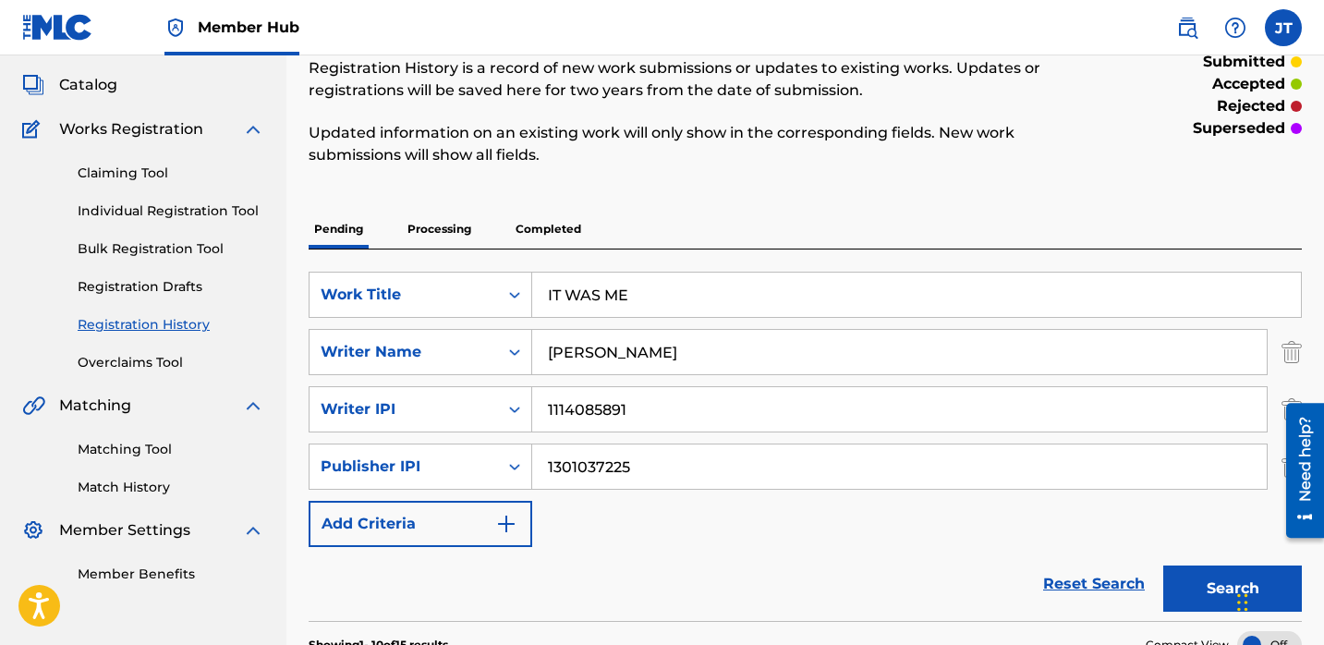
scroll to position [141, 0]
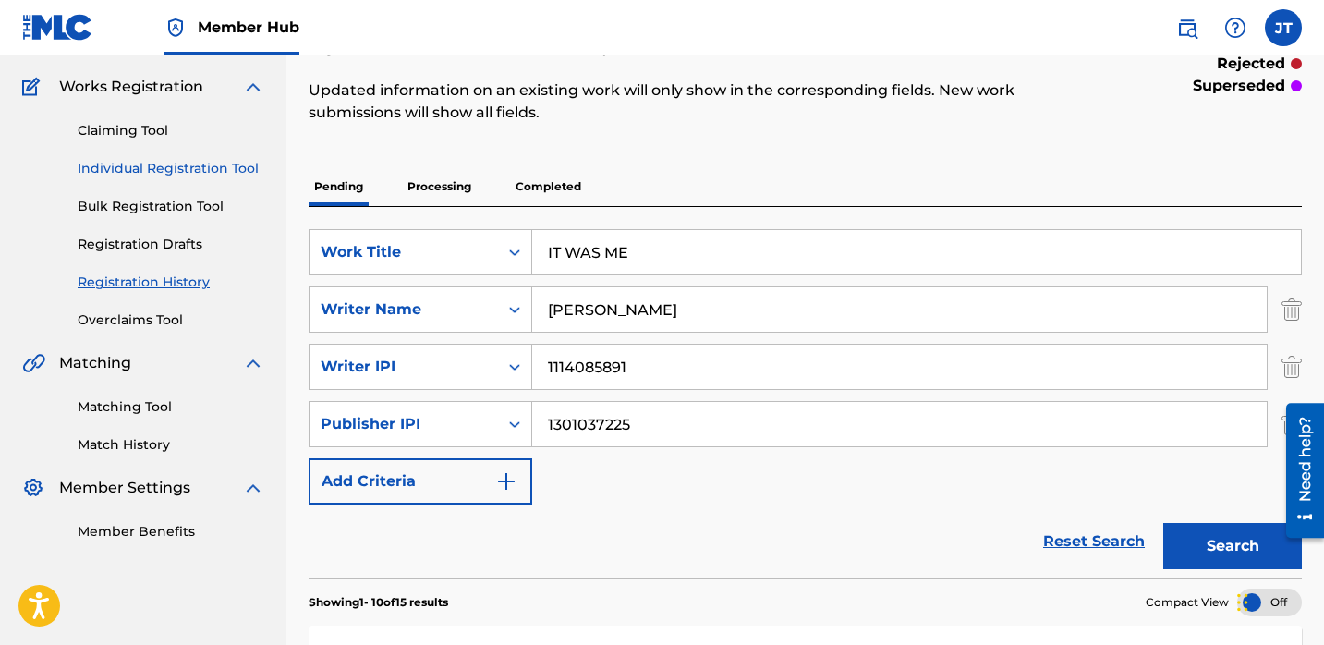
type input "IT WAS ME"
click at [176, 168] on link "Individual Registration Tool" at bounding box center [171, 168] width 187 height 19
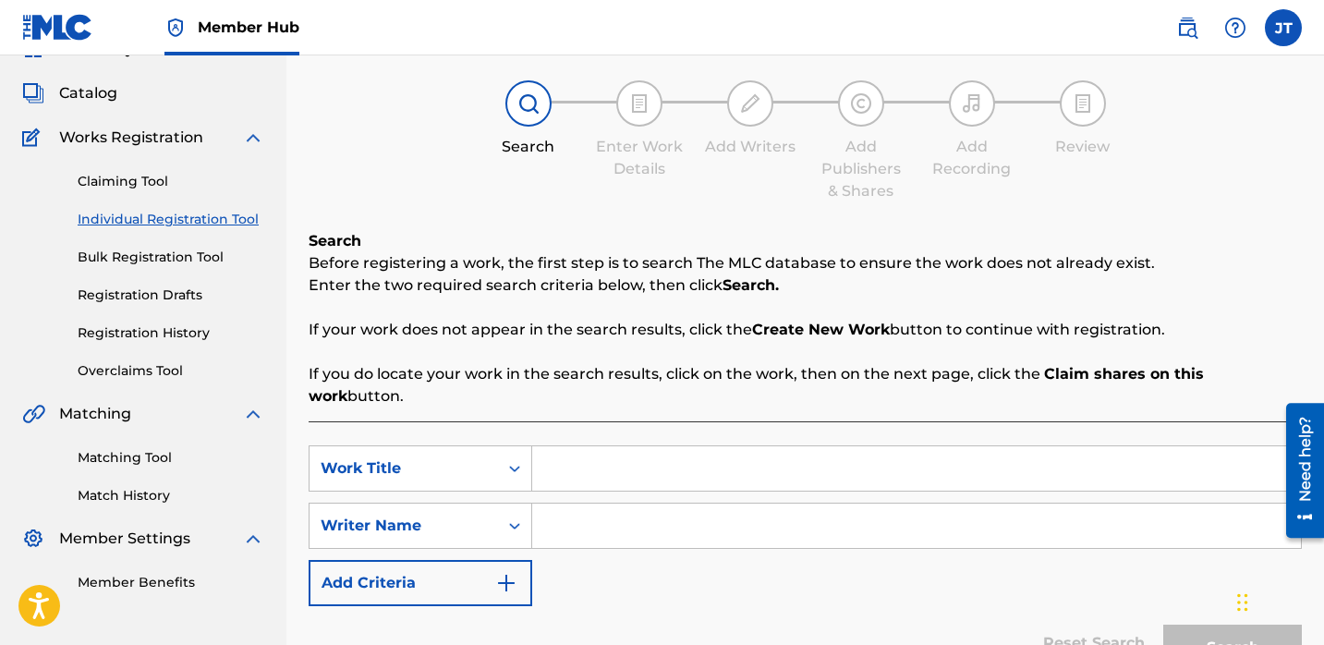
scroll to position [180, 0]
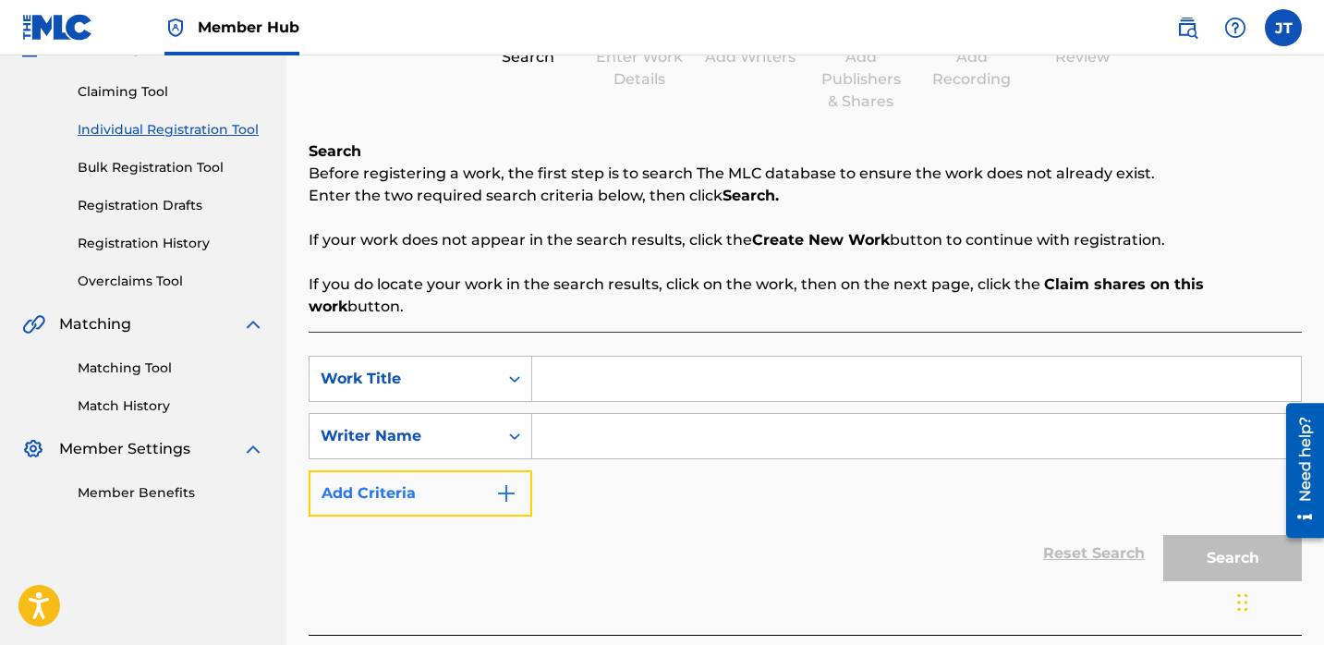
click at [489, 470] on button "Add Criteria" at bounding box center [421, 493] width 224 height 46
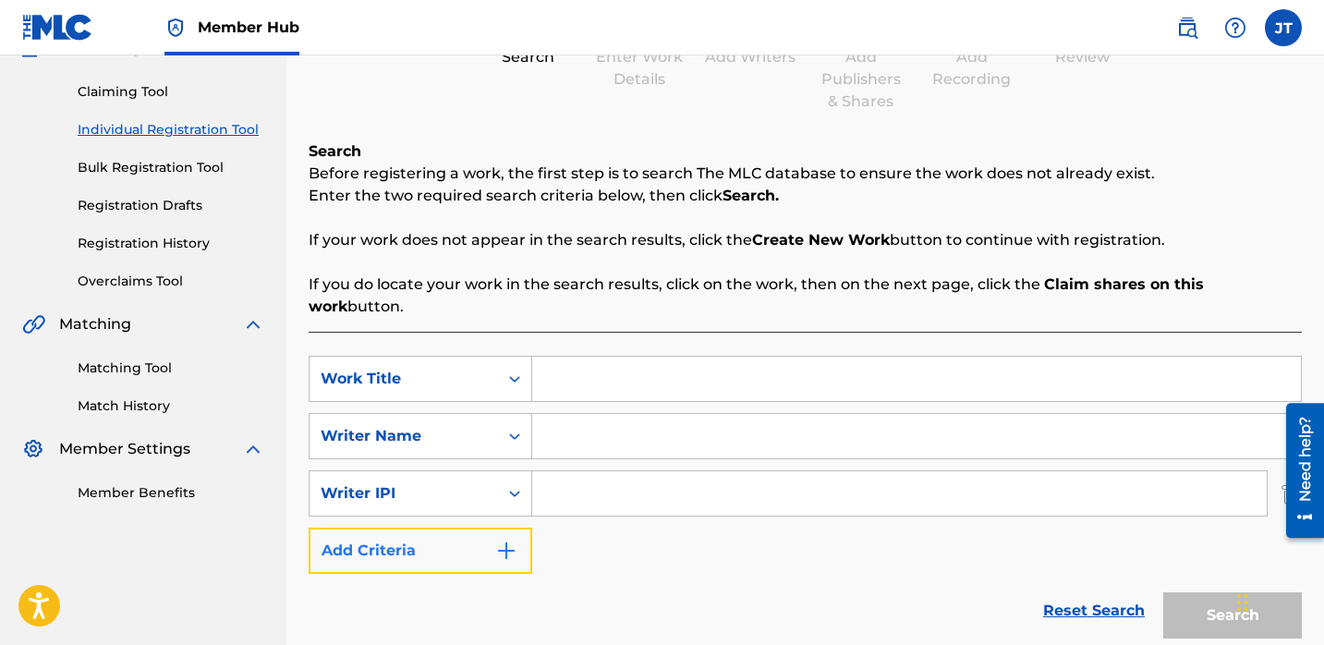
click at [491, 528] on button "Add Criteria" at bounding box center [421, 551] width 224 height 46
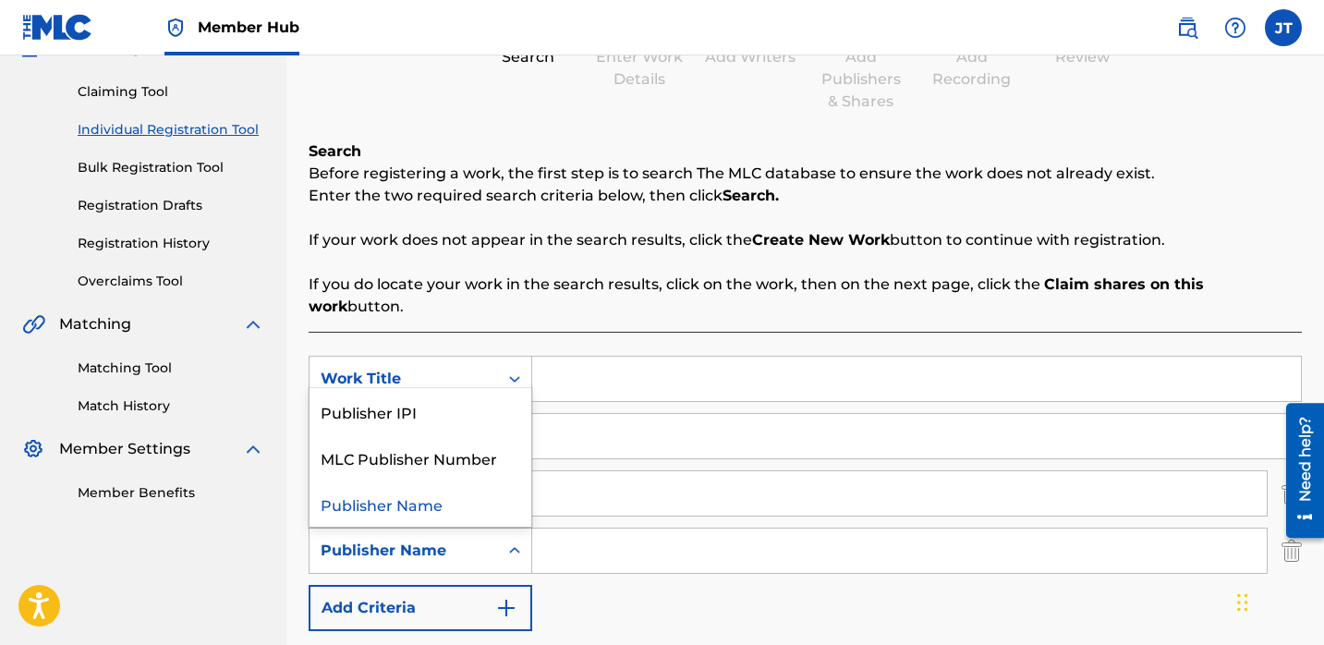
click at [498, 534] on div "Search Form" at bounding box center [514, 550] width 33 height 33
click at [484, 388] on div "Publisher IPI" at bounding box center [421, 411] width 222 height 46
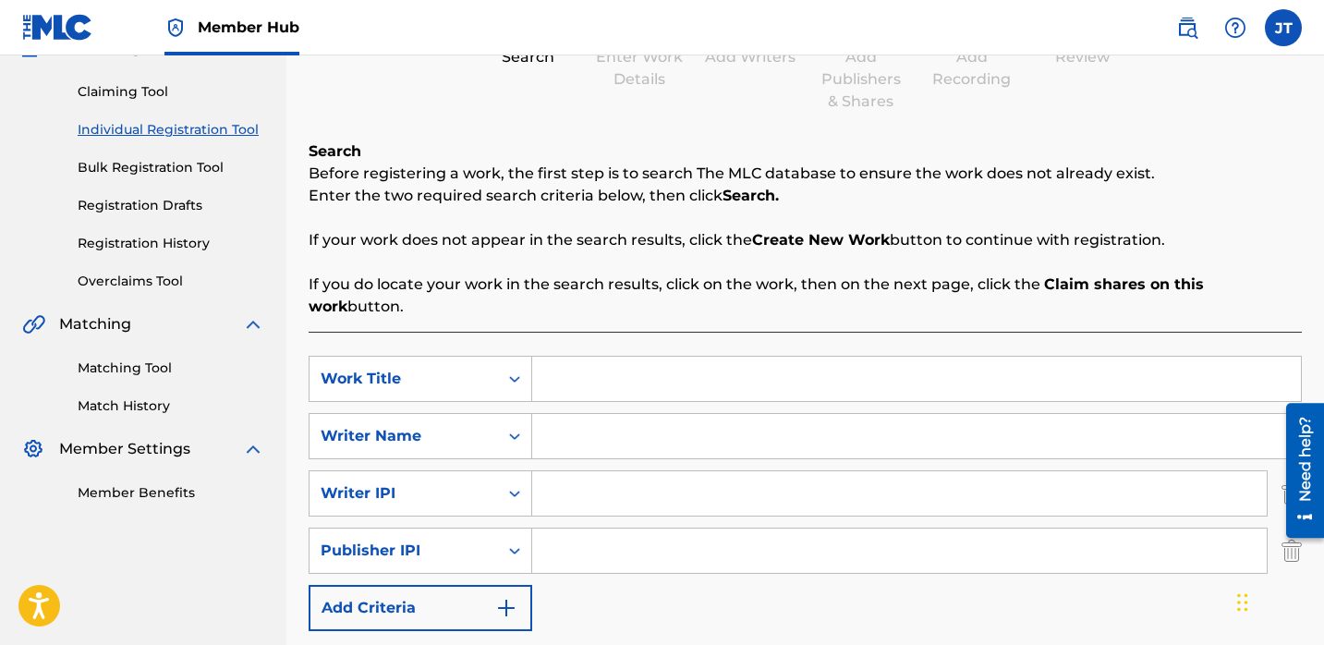
click at [552, 529] on input "Search Form" at bounding box center [899, 551] width 735 height 44
type input "1301037225"
click at [590, 471] on input "Search Form" at bounding box center [899, 493] width 735 height 44
type input "1114085891"
click at [579, 357] on input "Search Form" at bounding box center [916, 379] width 769 height 44
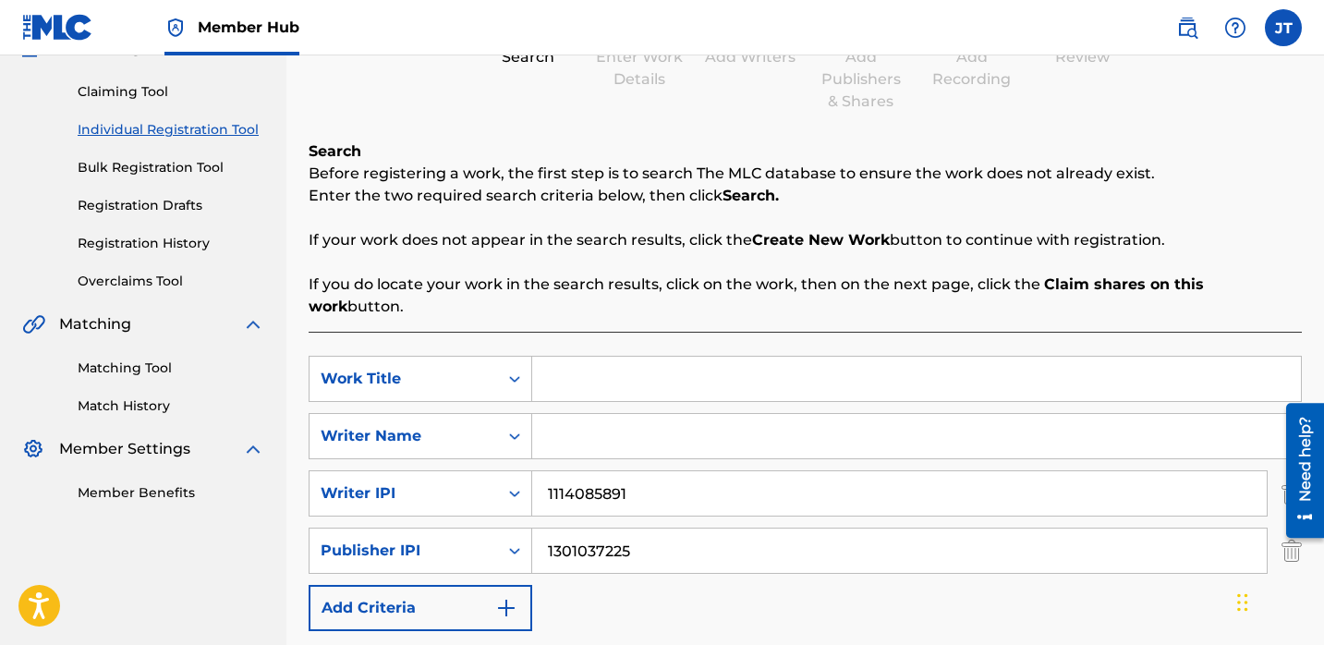
paste input "IT WAS ME"
type input "IT WAS ME"
click at [558, 389] on div "SearchWithCriteria7a5ede7d-dc2e-48b1-9593-67b30f67a8d7 Work Title IT WAS ME Sea…" at bounding box center [805, 493] width 993 height 275
click at [563, 416] on input "Search Form" at bounding box center [916, 436] width 769 height 44
paste input "[PERSON_NAME]"
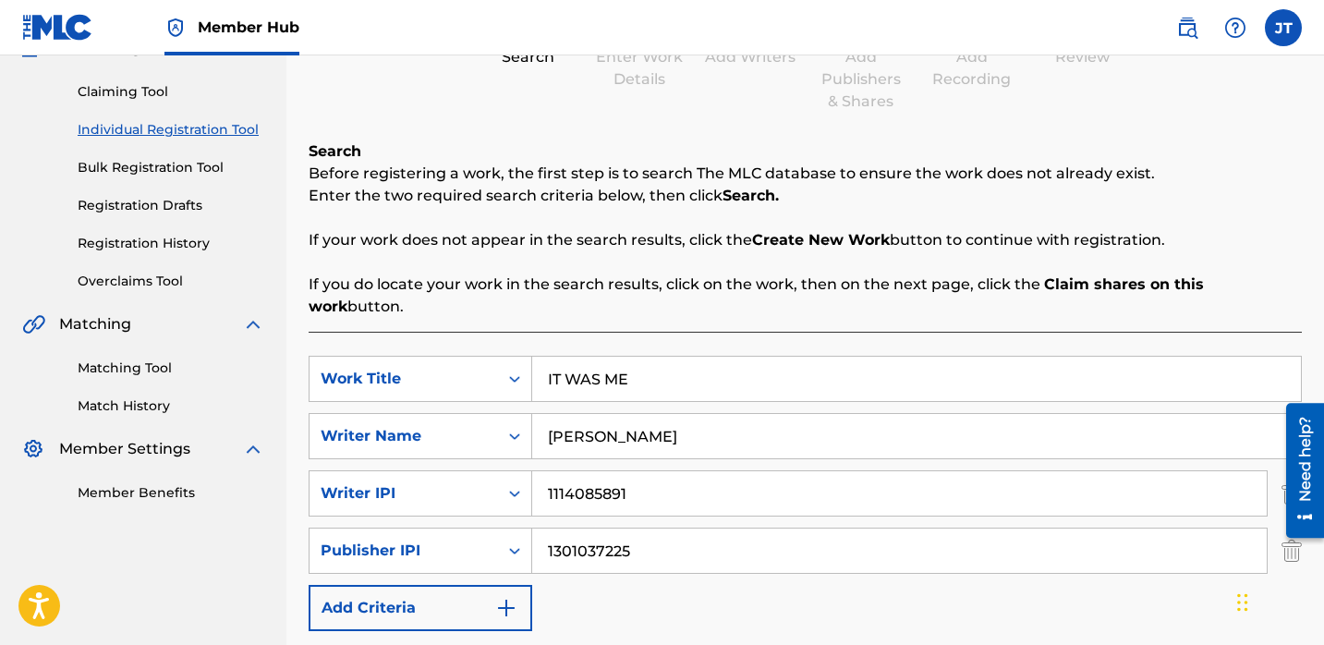
scroll to position [244, 0]
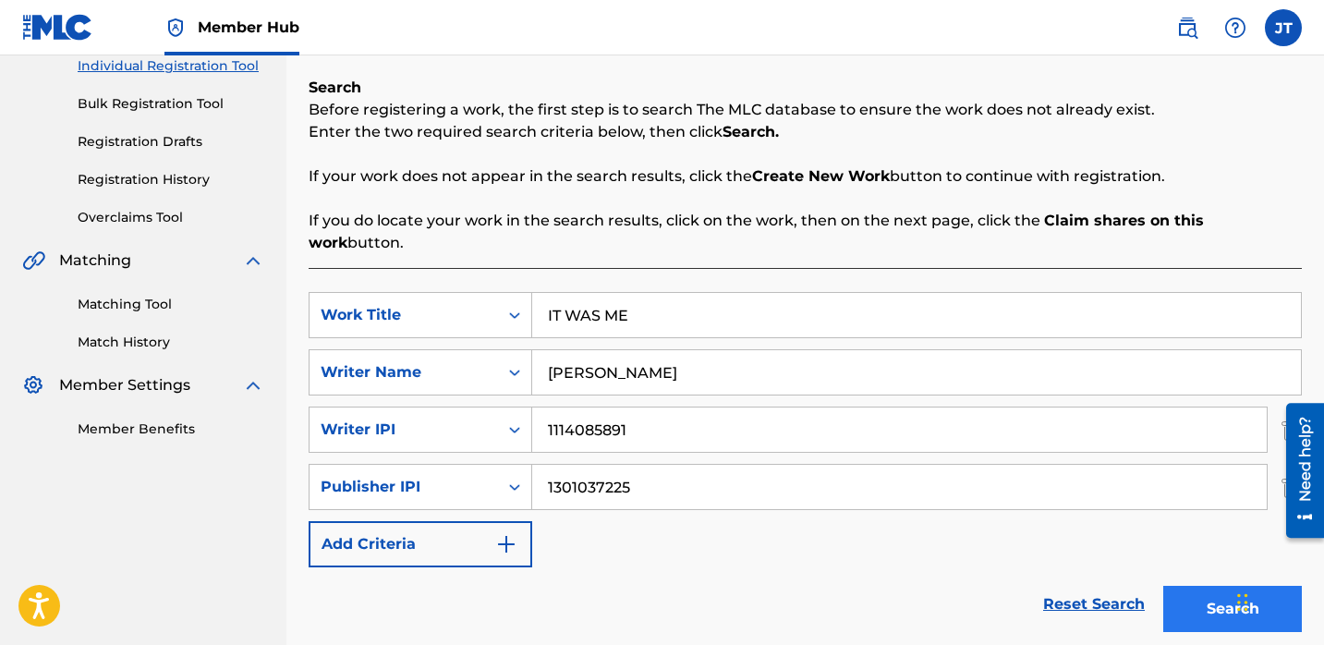
type input "[PERSON_NAME]"
click at [1171, 589] on button "Search" at bounding box center [1232, 609] width 139 height 46
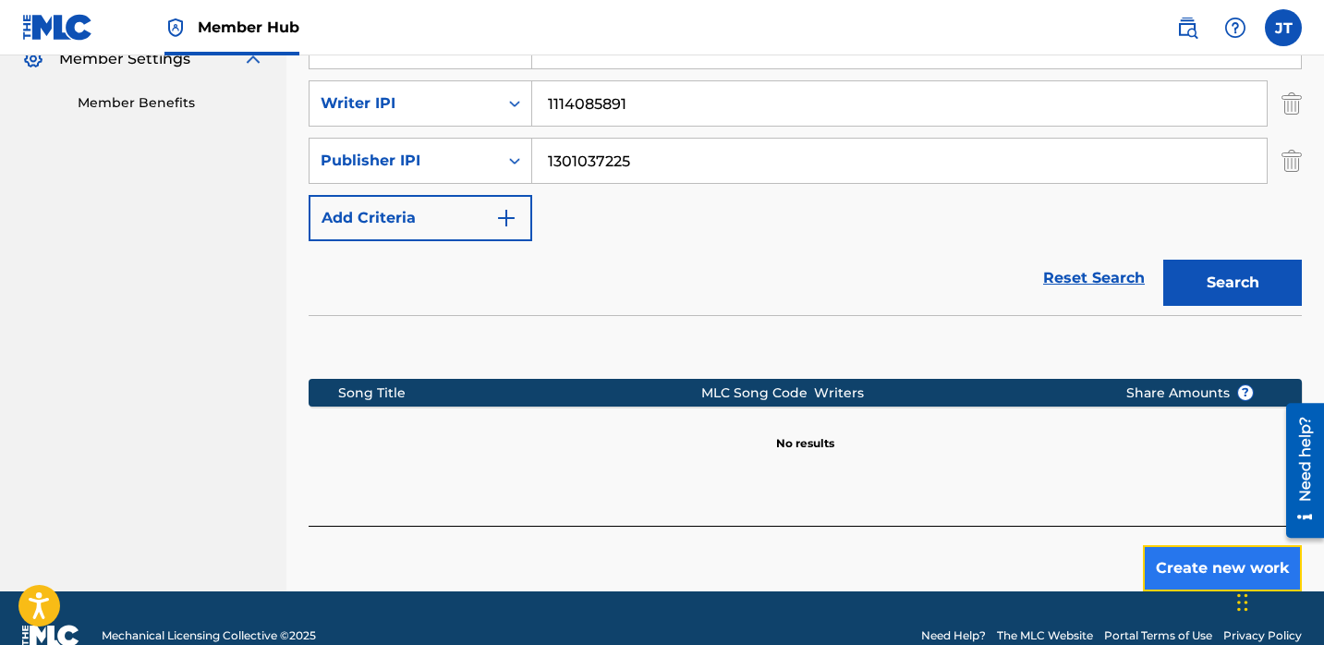
click at [1161, 554] on button "Create new work" at bounding box center [1222, 568] width 159 height 46
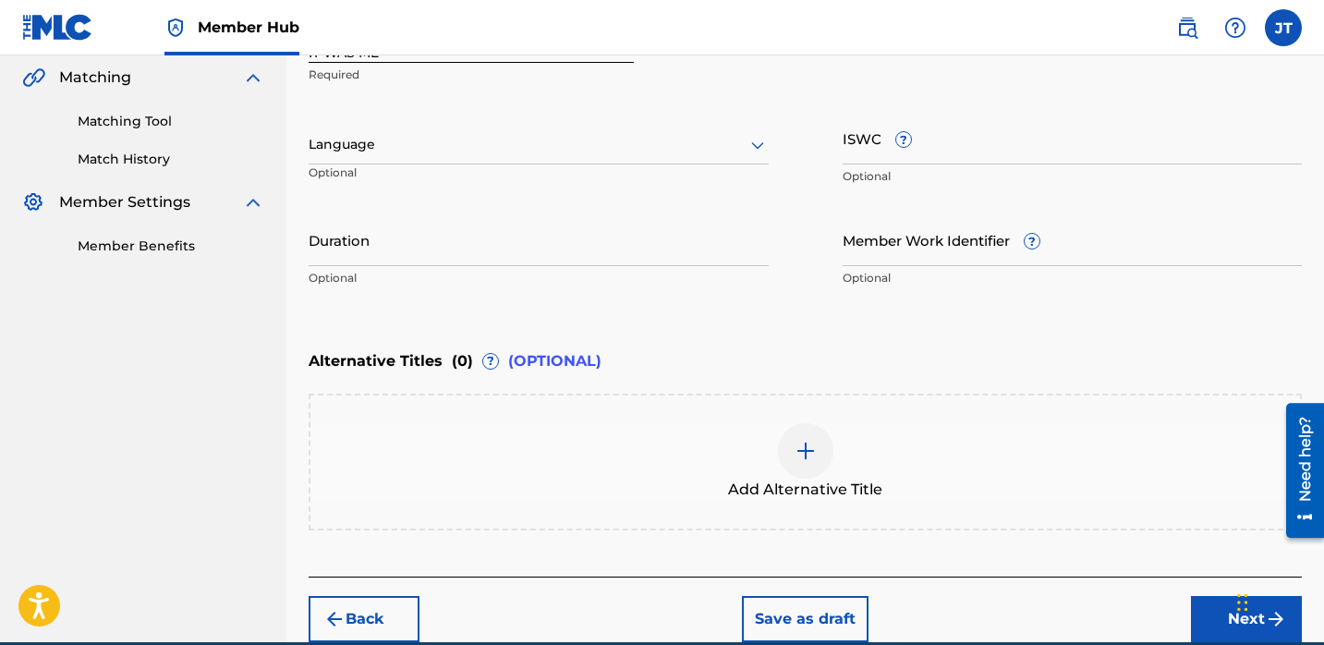
scroll to position [350, 0]
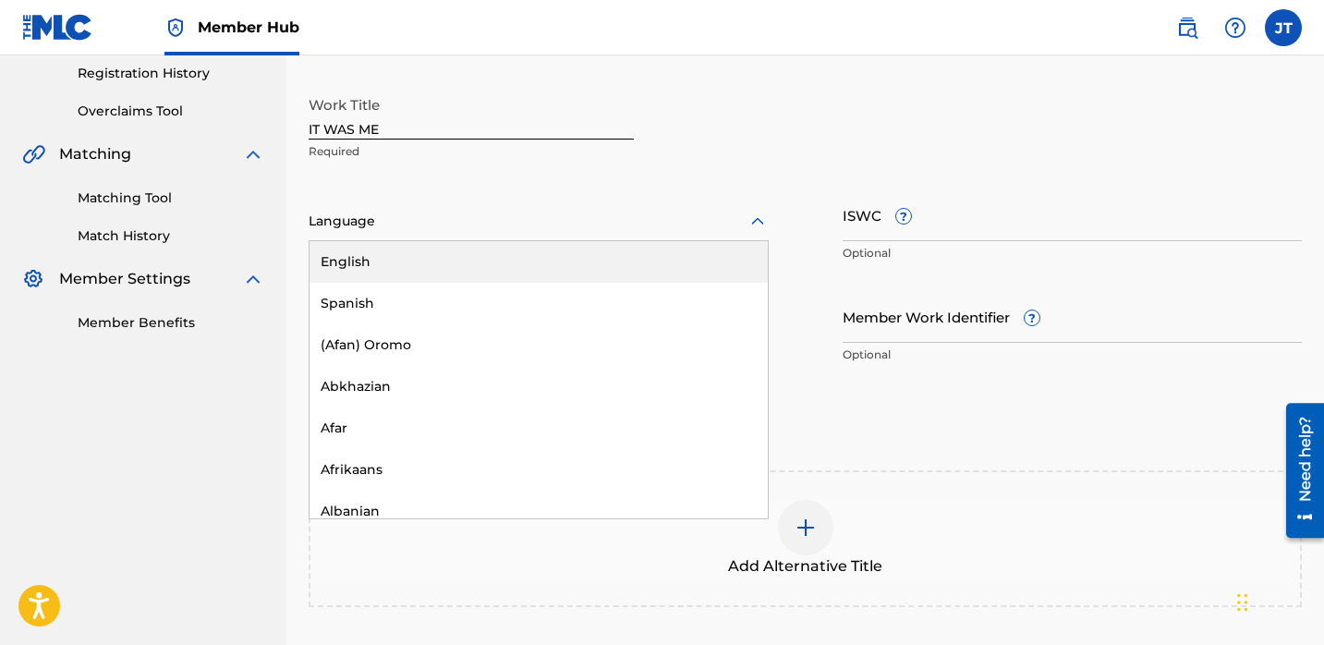
click at [490, 233] on div "Language" at bounding box center [539, 221] width 460 height 39
click at [487, 264] on div "English" at bounding box center [539, 262] width 458 height 42
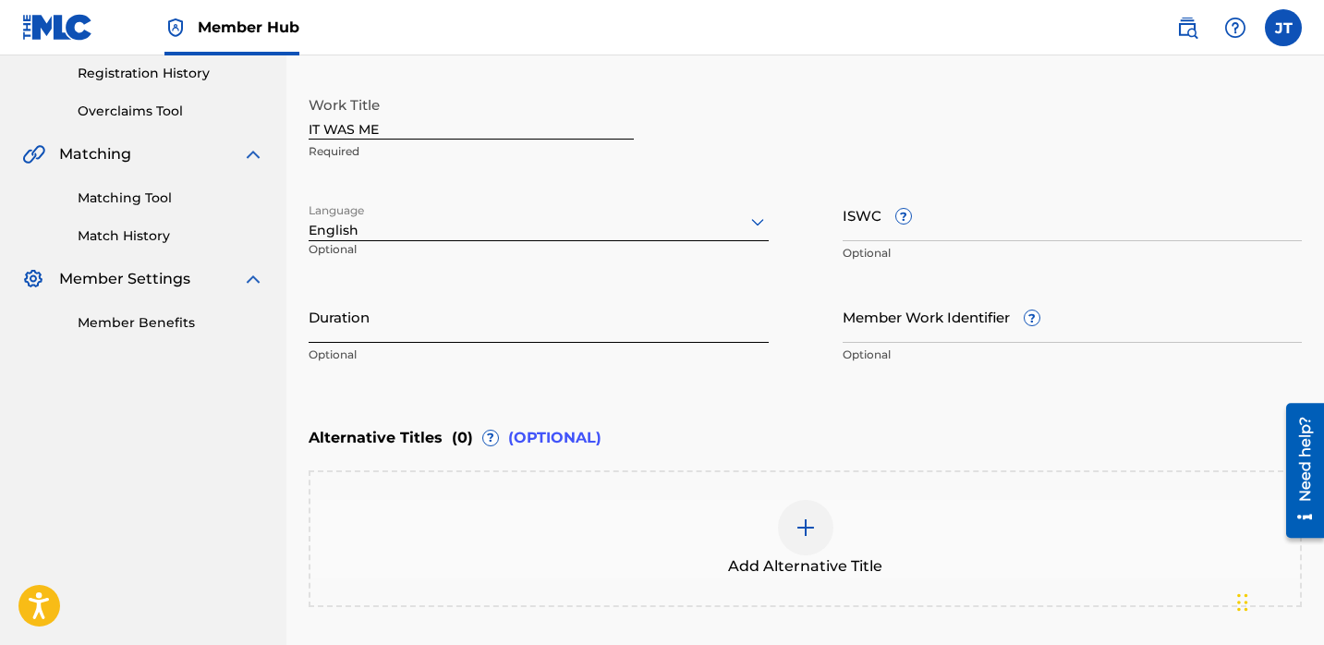
click at [464, 302] on input "Duration" at bounding box center [539, 316] width 460 height 53
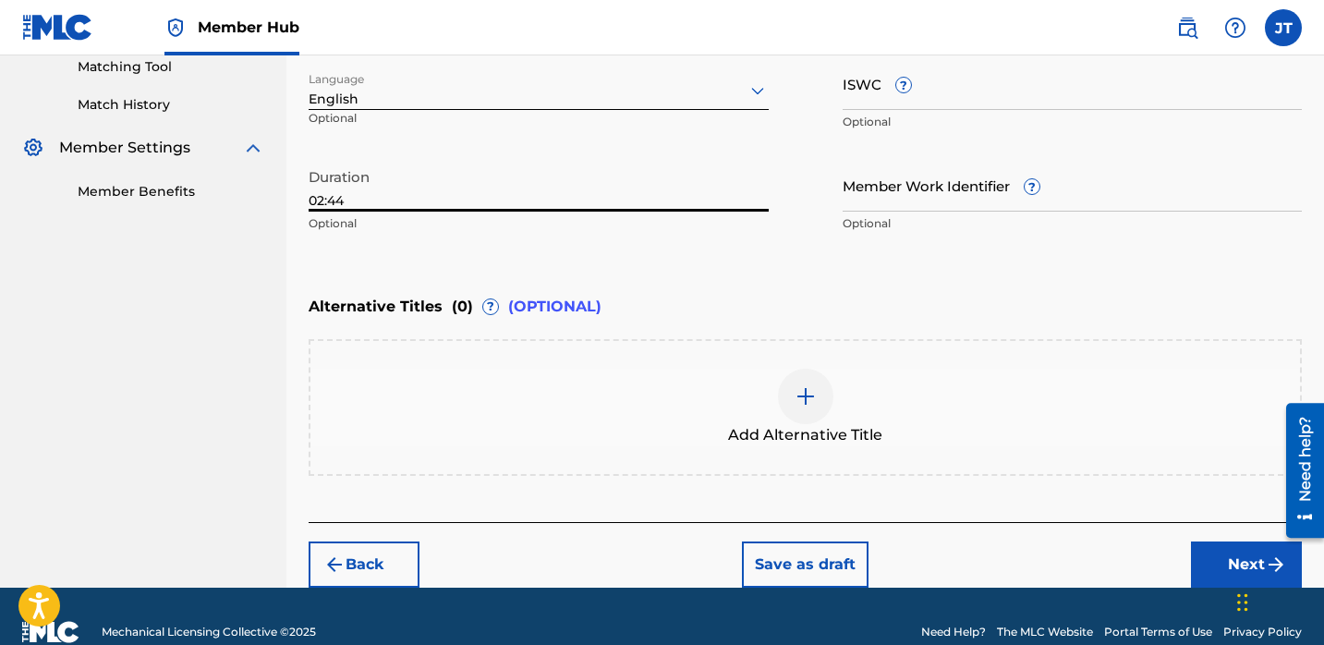
scroll to position [511, 0]
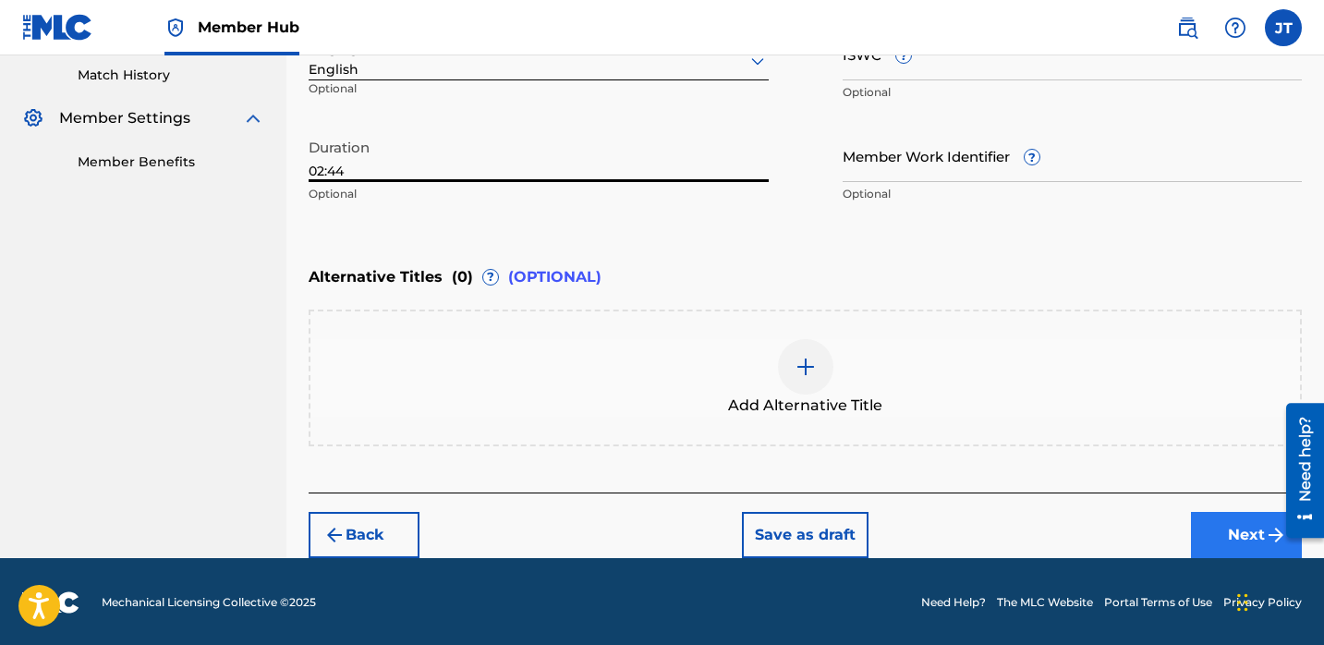
type input "02:44"
click at [1200, 530] on button "Next" at bounding box center [1246, 535] width 111 height 46
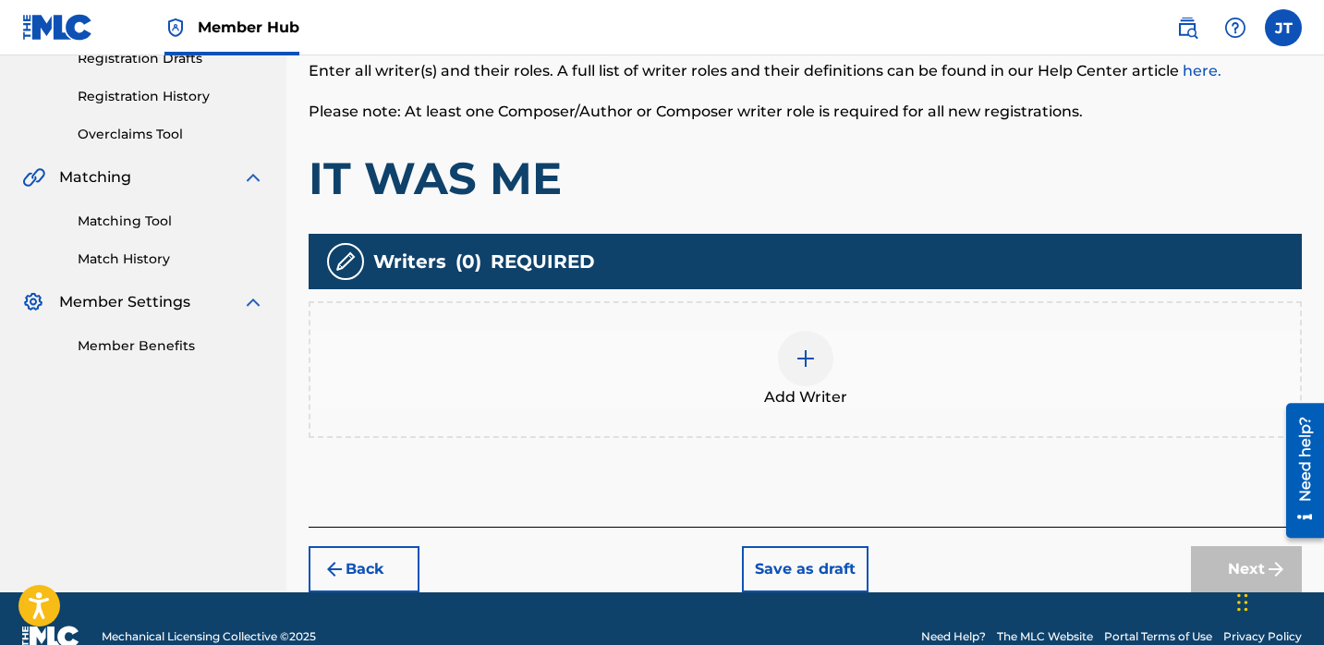
scroll to position [332, 0]
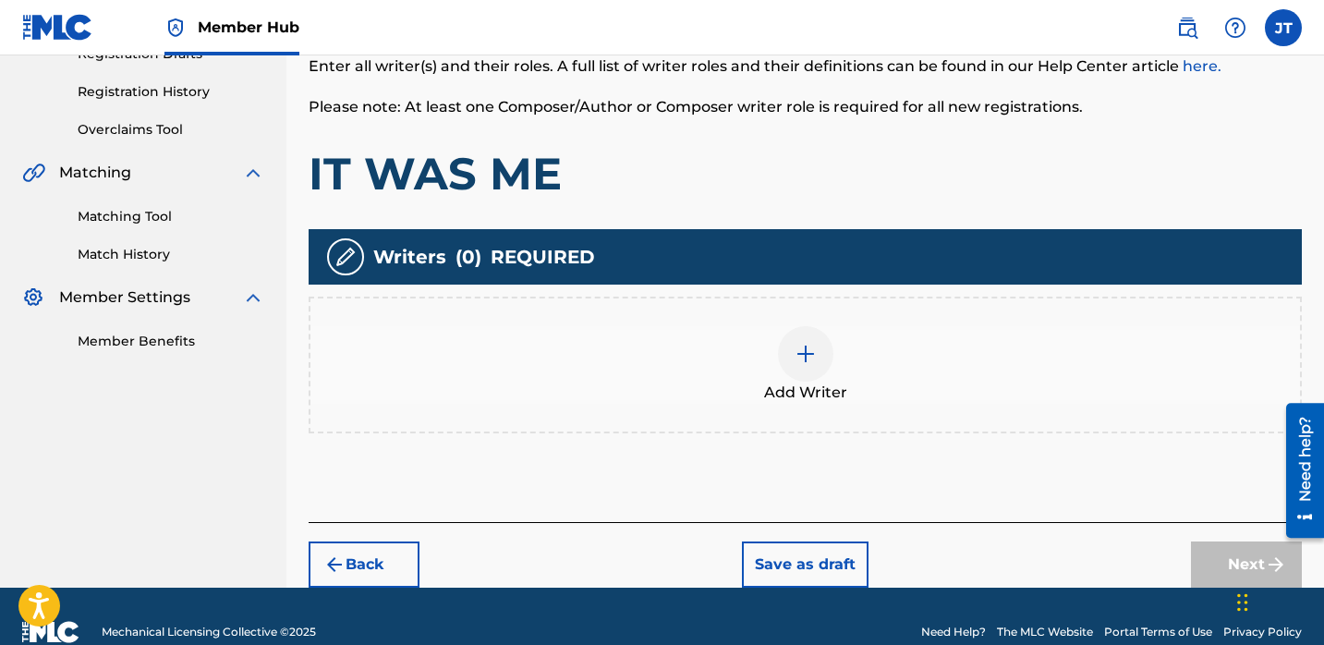
click at [800, 354] on img at bounding box center [806, 354] width 22 height 22
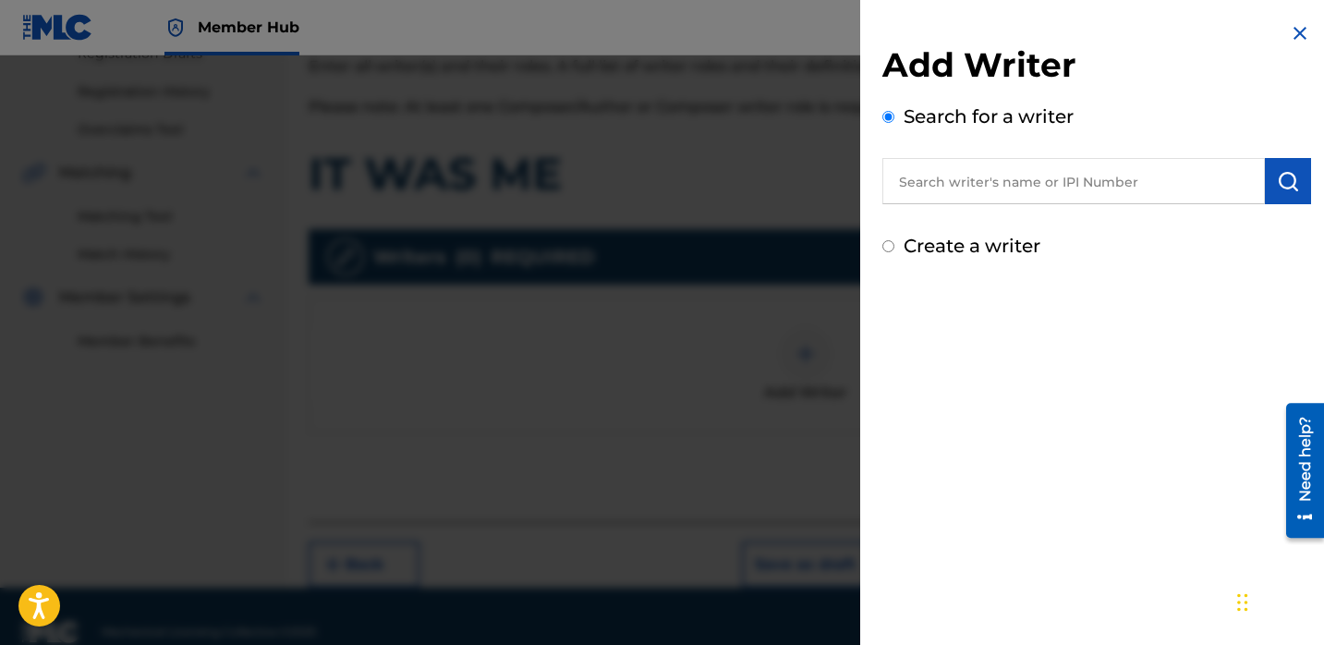
click at [942, 200] on input "text" at bounding box center [1073, 181] width 383 height 46
paste input "[PERSON_NAME]"
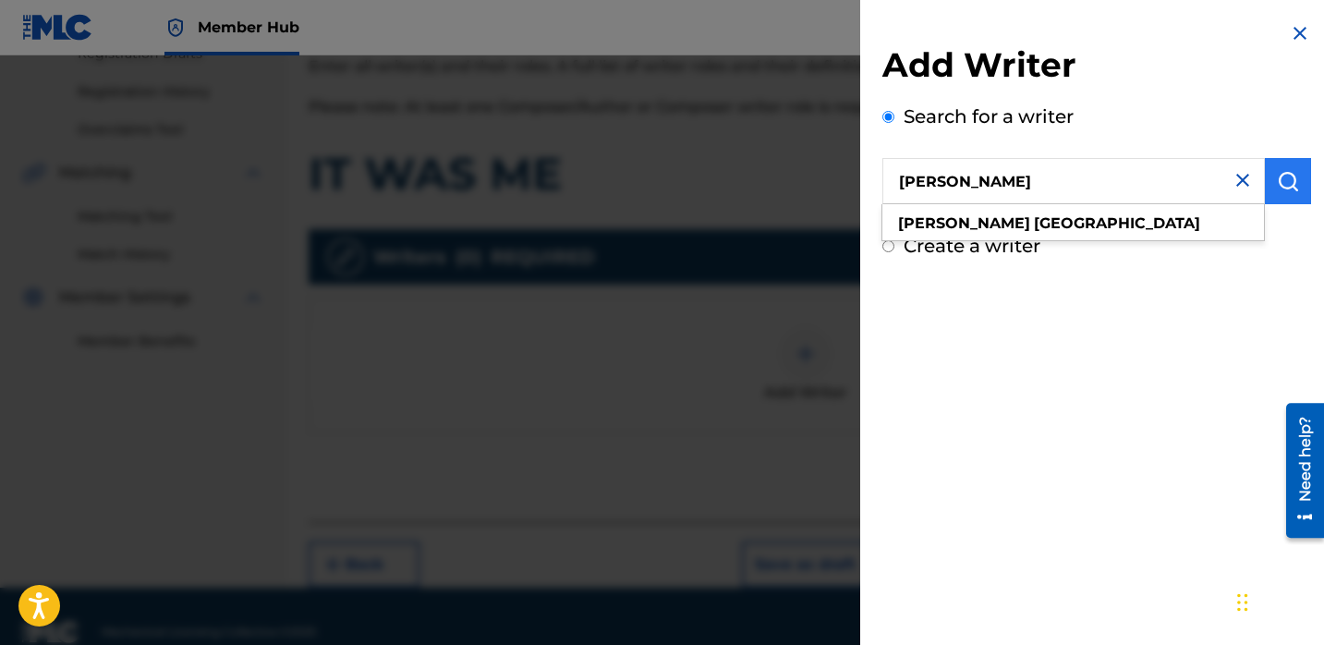
type input "[PERSON_NAME]"
click at [1277, 185] on img "submit" at bounding box center [1288, 181] width 22 height 22
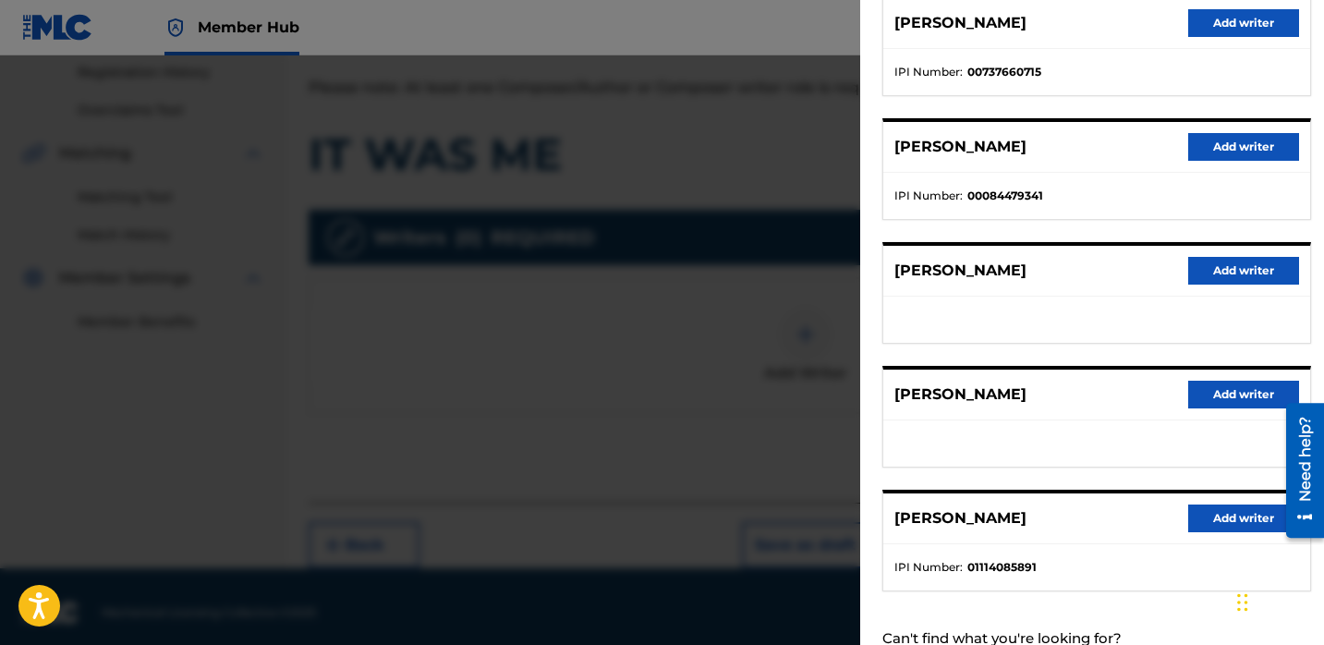
scroll to position [312, 0]
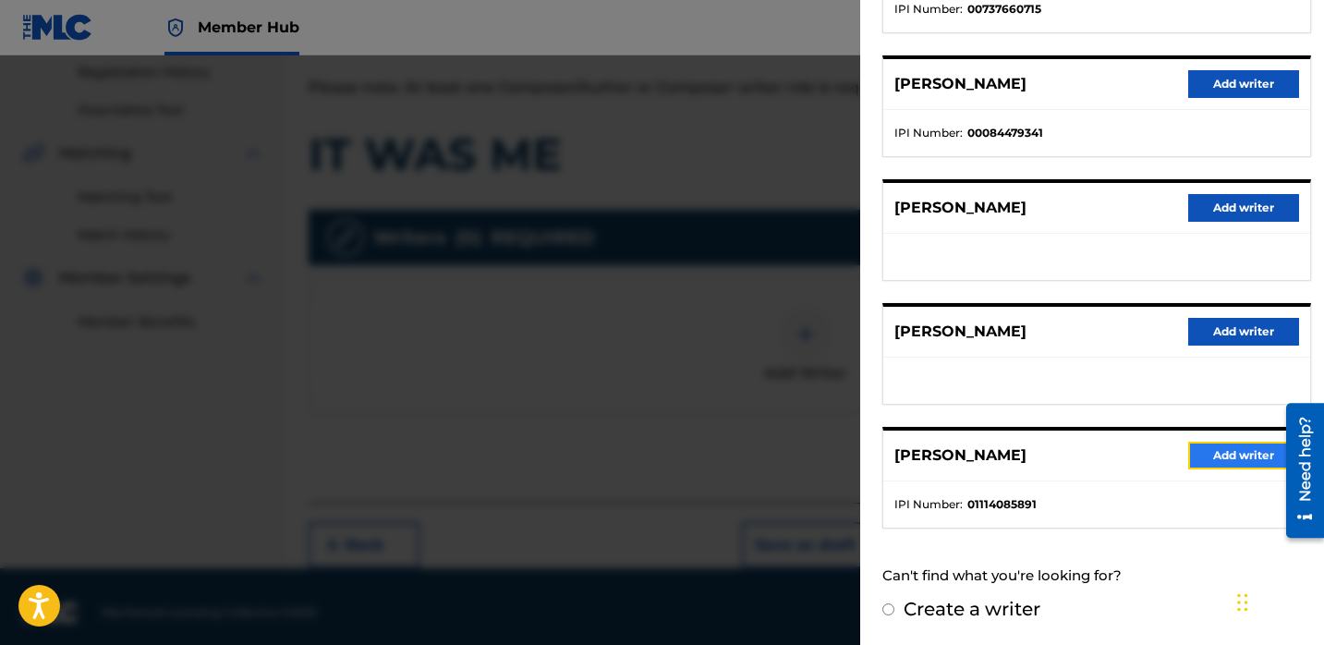
click at [1196, 460] on button "Add writer" at bounding box center [1243, 456] width 111 height 28
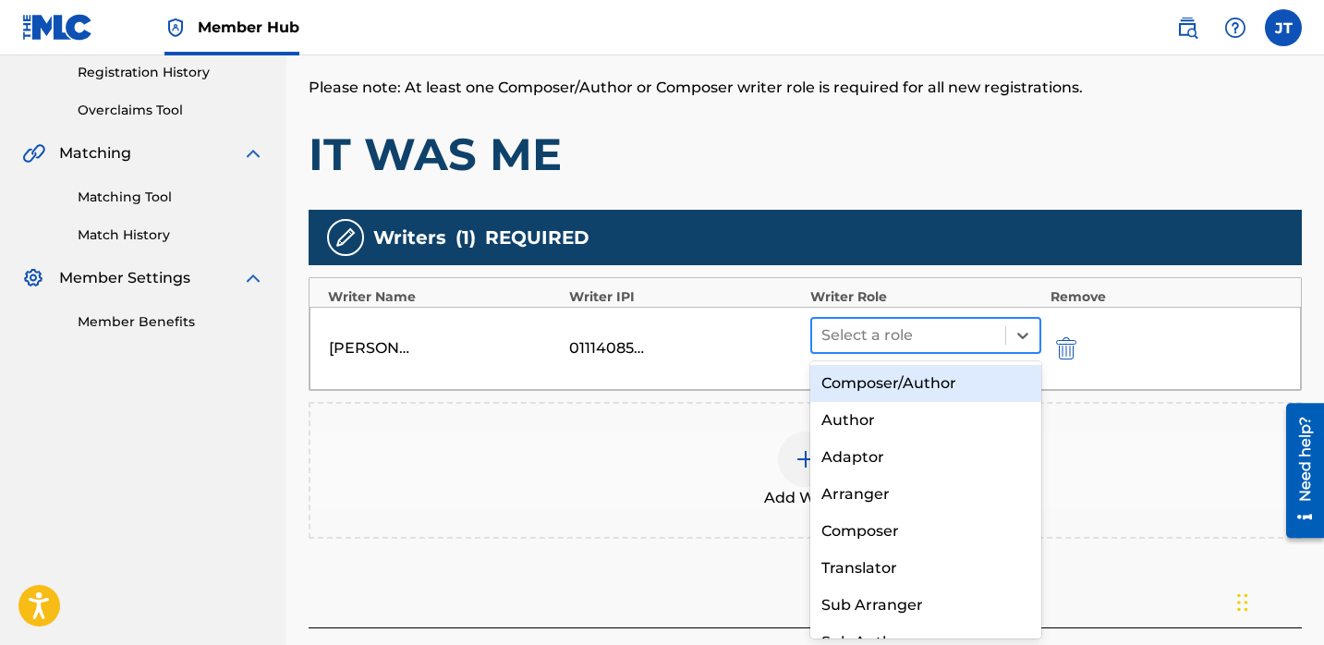
click at [991, 346] on div at bounding box center [908, 335] width 175 height 26
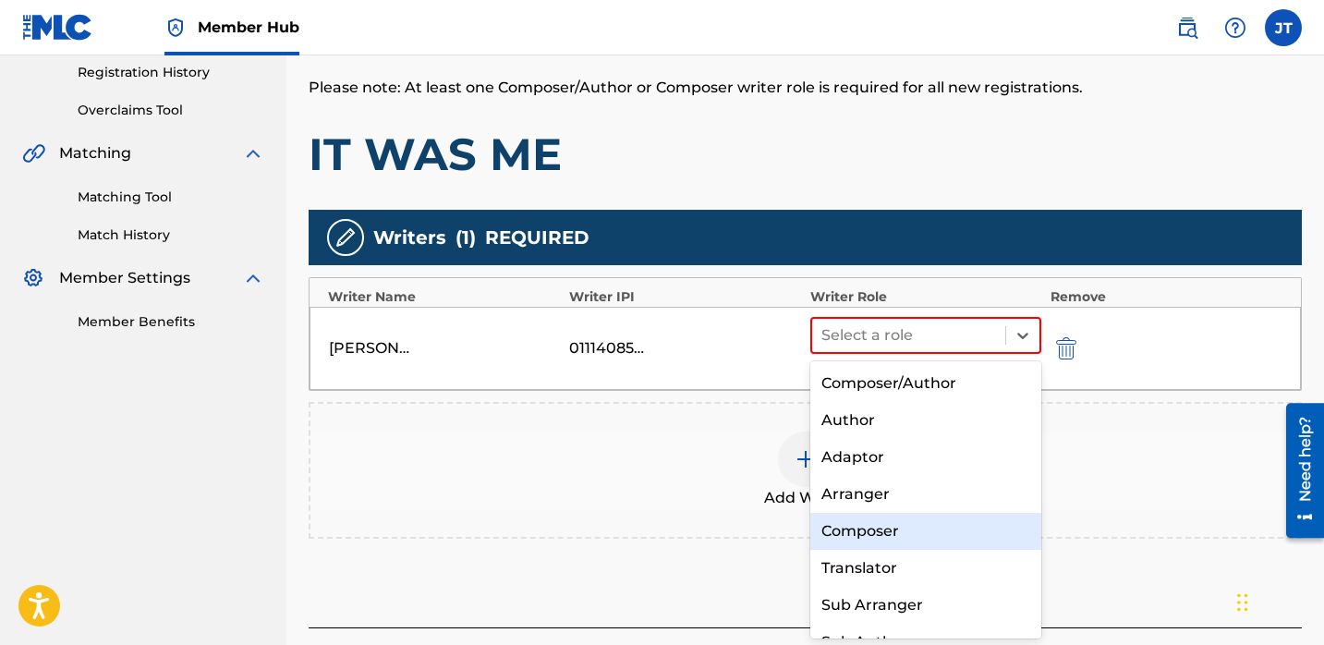
click at [899, 519] on div "Composer" at bounding box center [925, 531] width 231 height 37
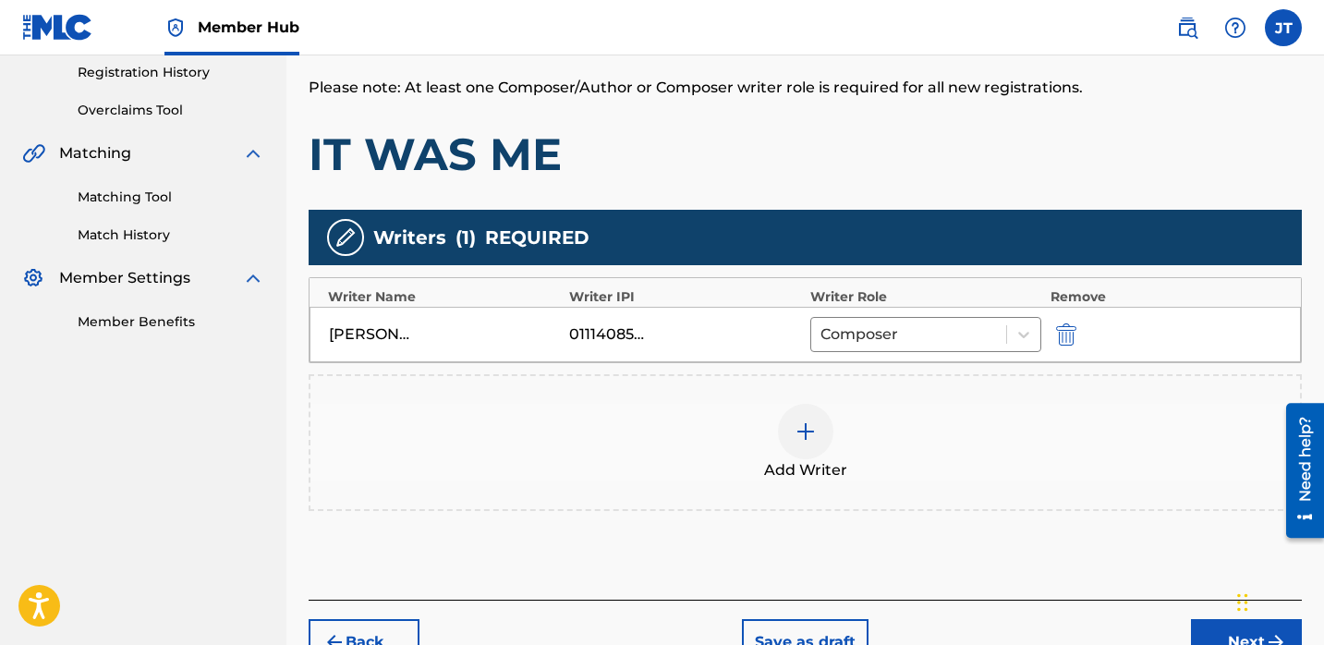
click at [810, 430] on img at bounding box center [806, 431] width 22 height 22
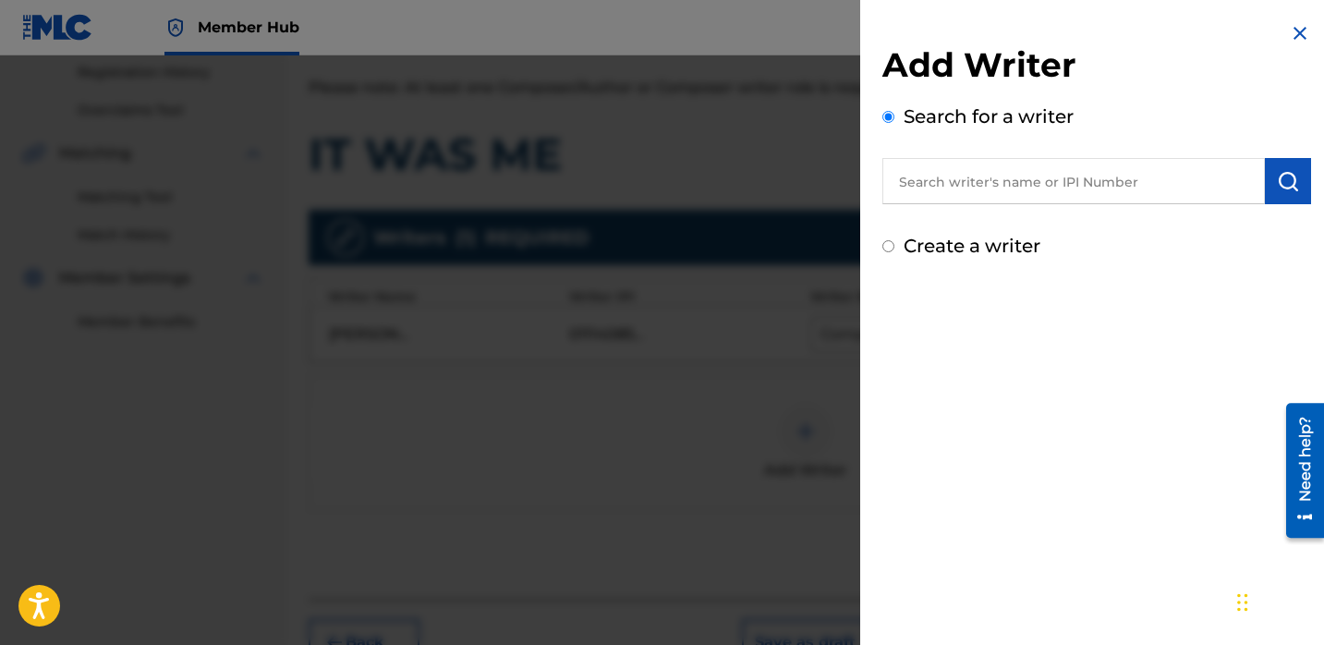
click at [941, 191] on input "text" at bounding box center [1073, 181] width 383 height 46
paste input "Gerardo Ruiz"
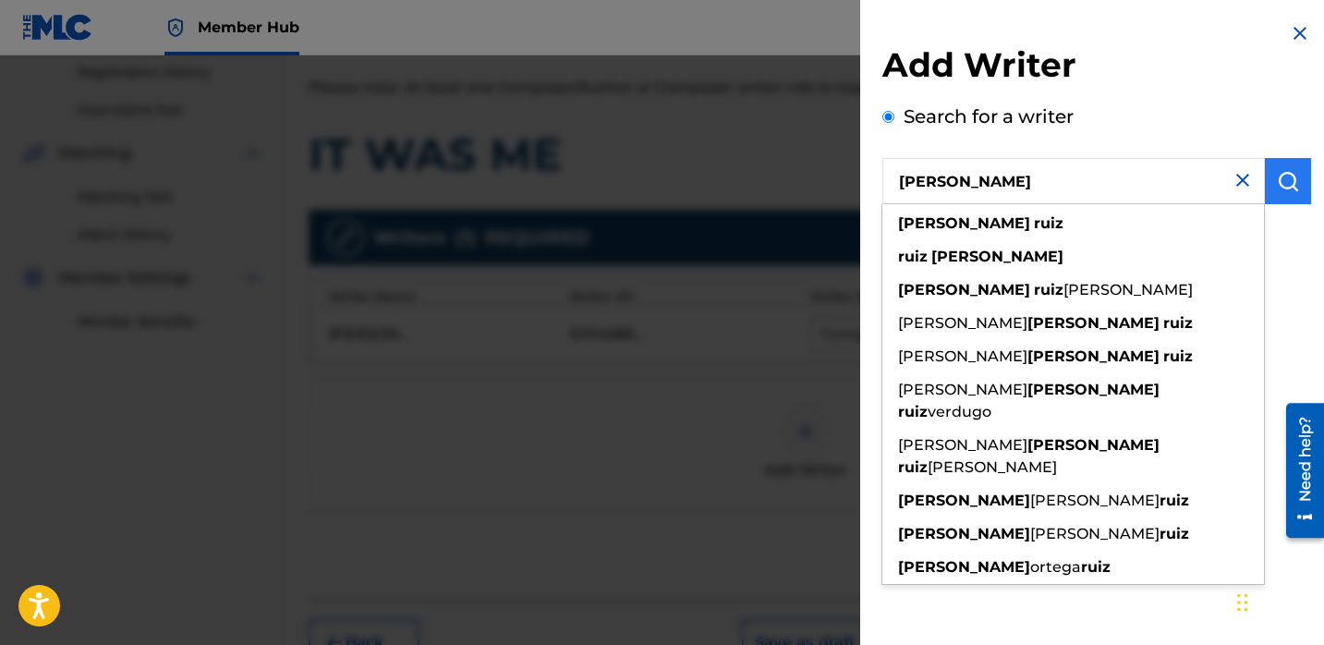
type input "Gerardo Ruiz"
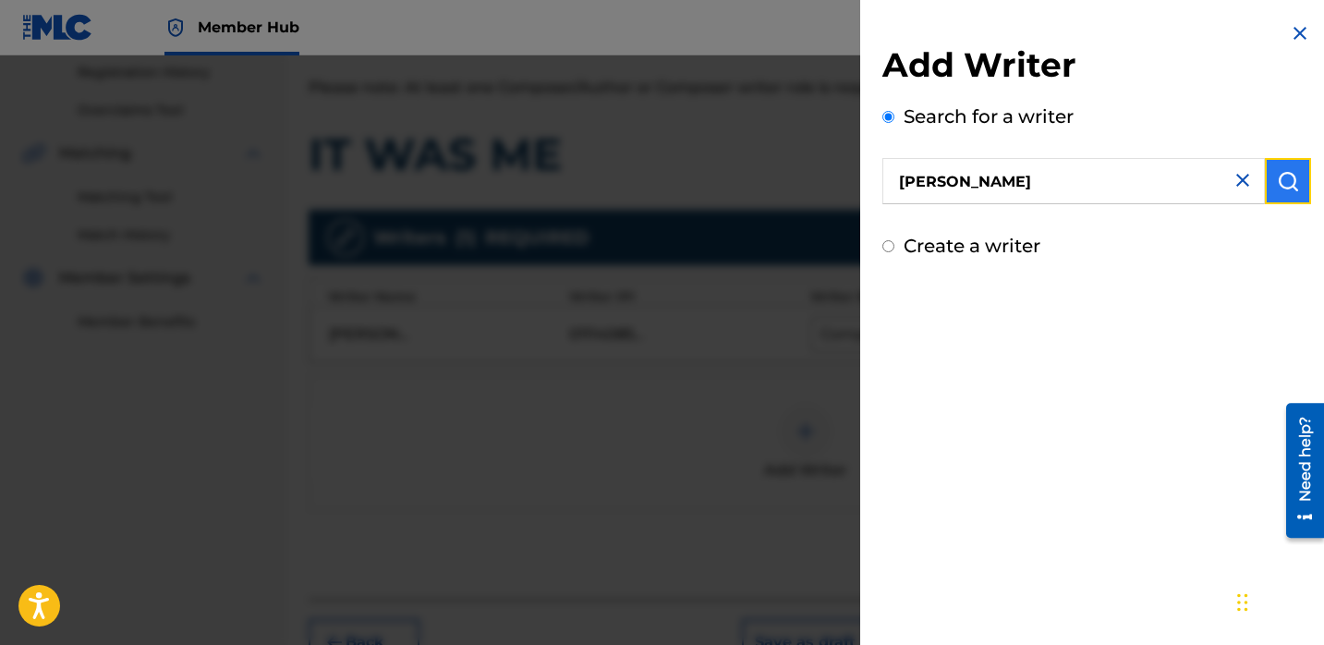
click at [1277, 180] on img "submit" at bounding box center [1288, 181] width 22 height 22
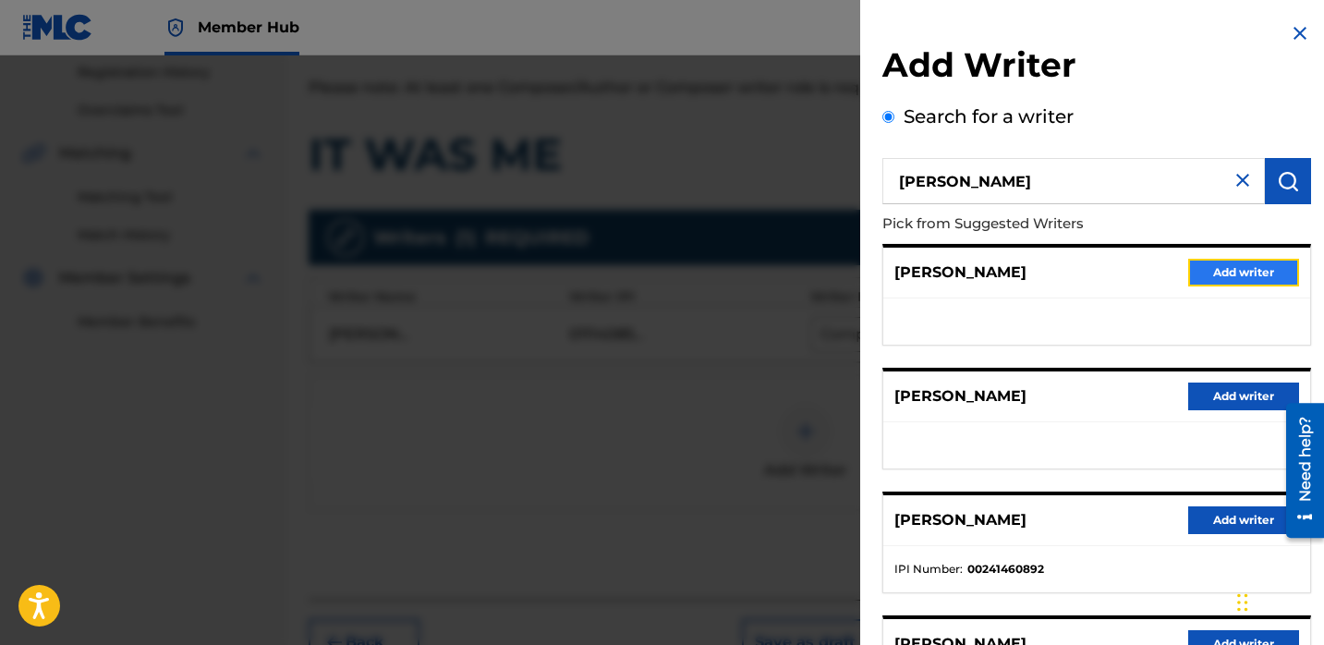
click at [1211, 274] on button "Add writer" at bounding box center [1243, 273] width 111 height 28
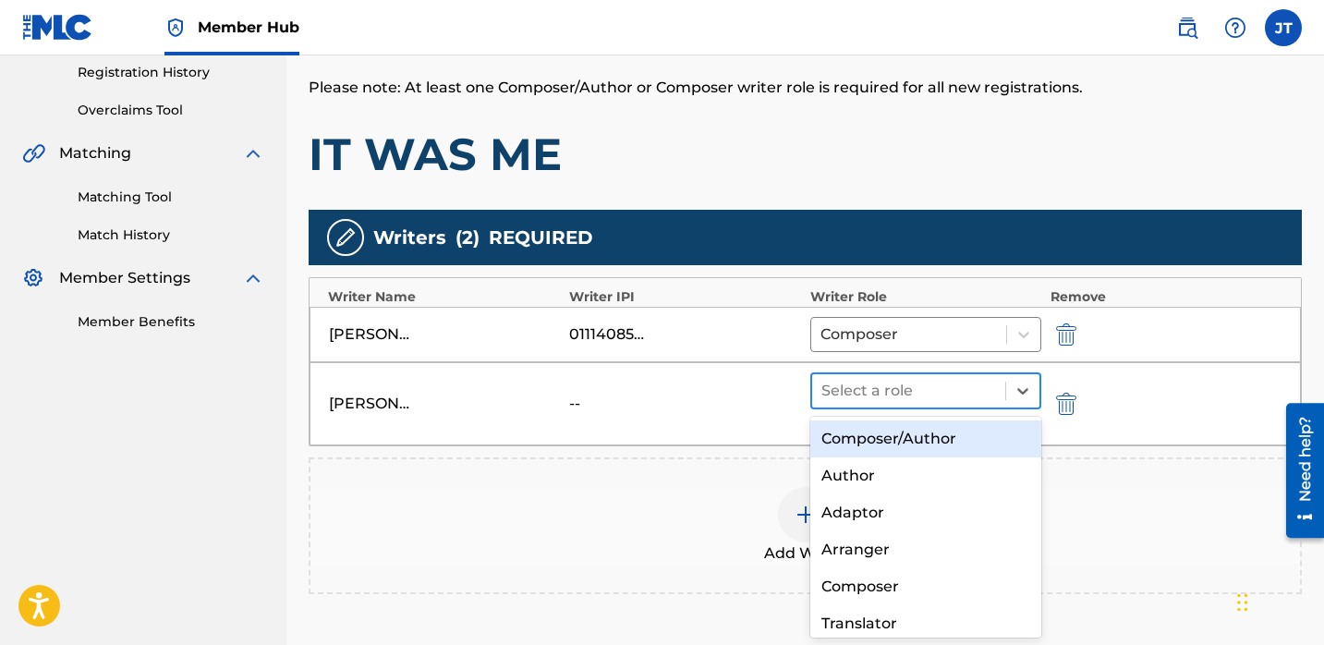
click at [934, 403] on div at bounding box center [908, 391] width 175 height 26
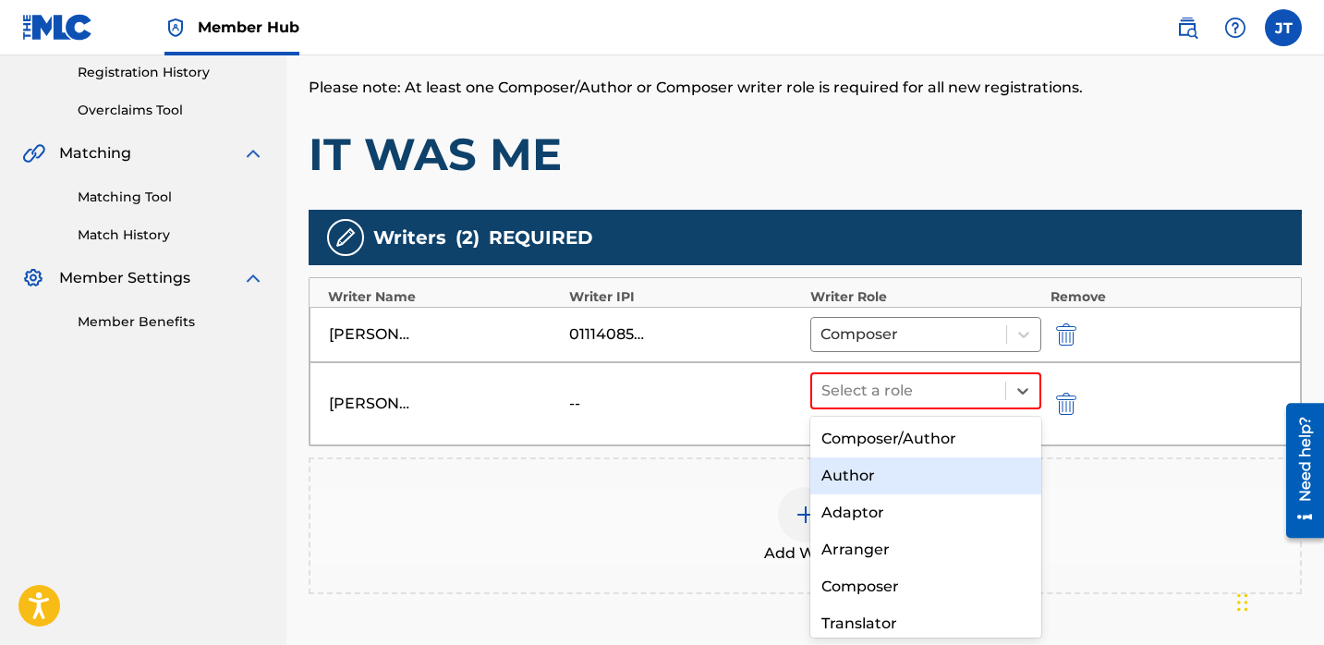
click at [897, 473] on div "Author" at bounding box center [925, 475] width 231 height 37
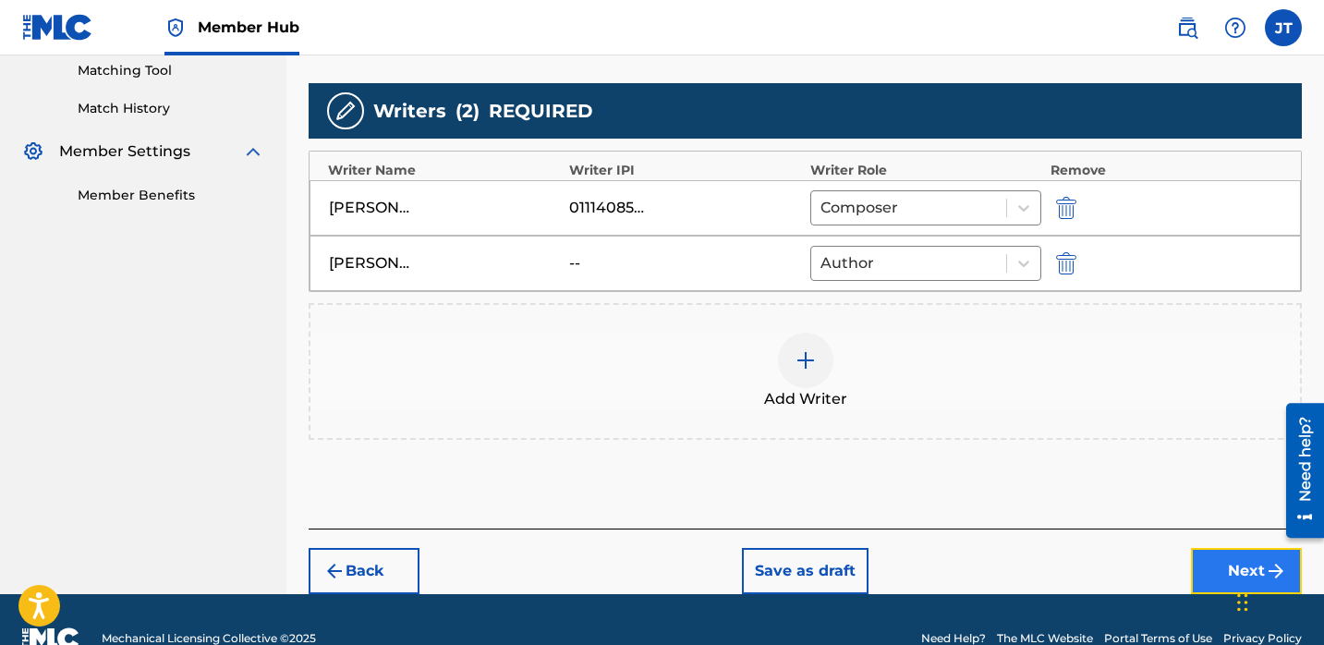
click at [1208, 551] on button "Next" at bounding box center [1246, 571] width 111 height 46
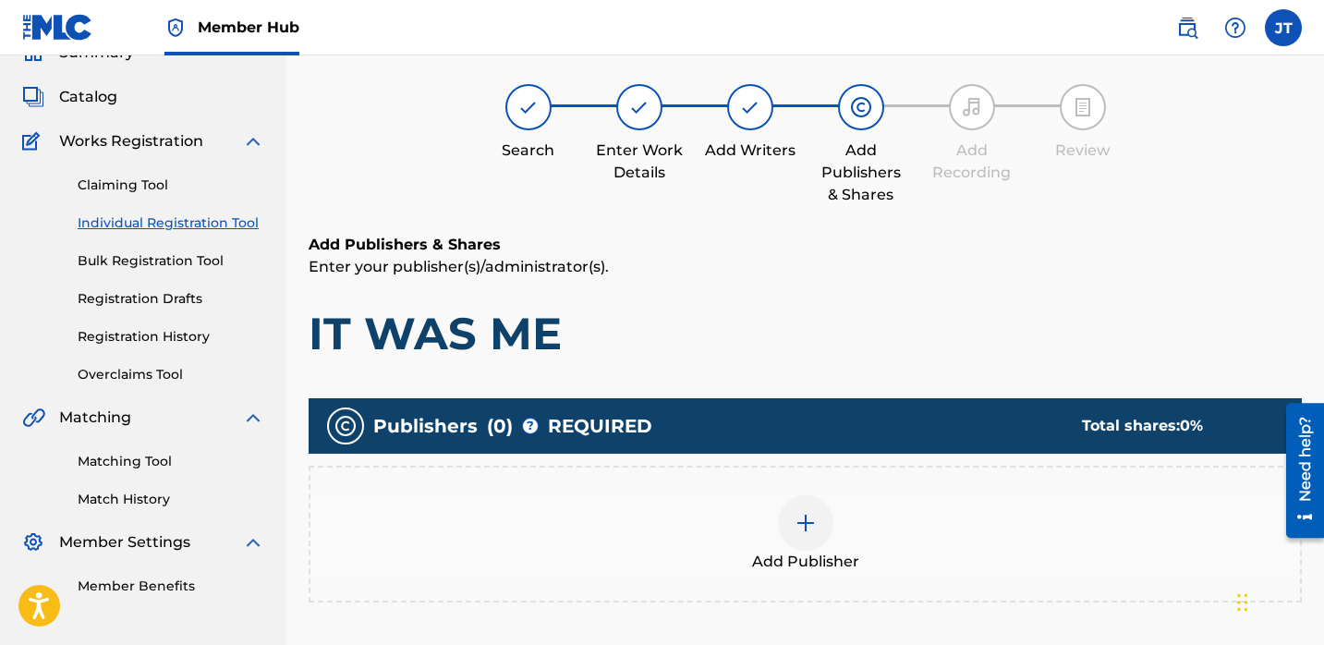
scroll to position [83, 0]
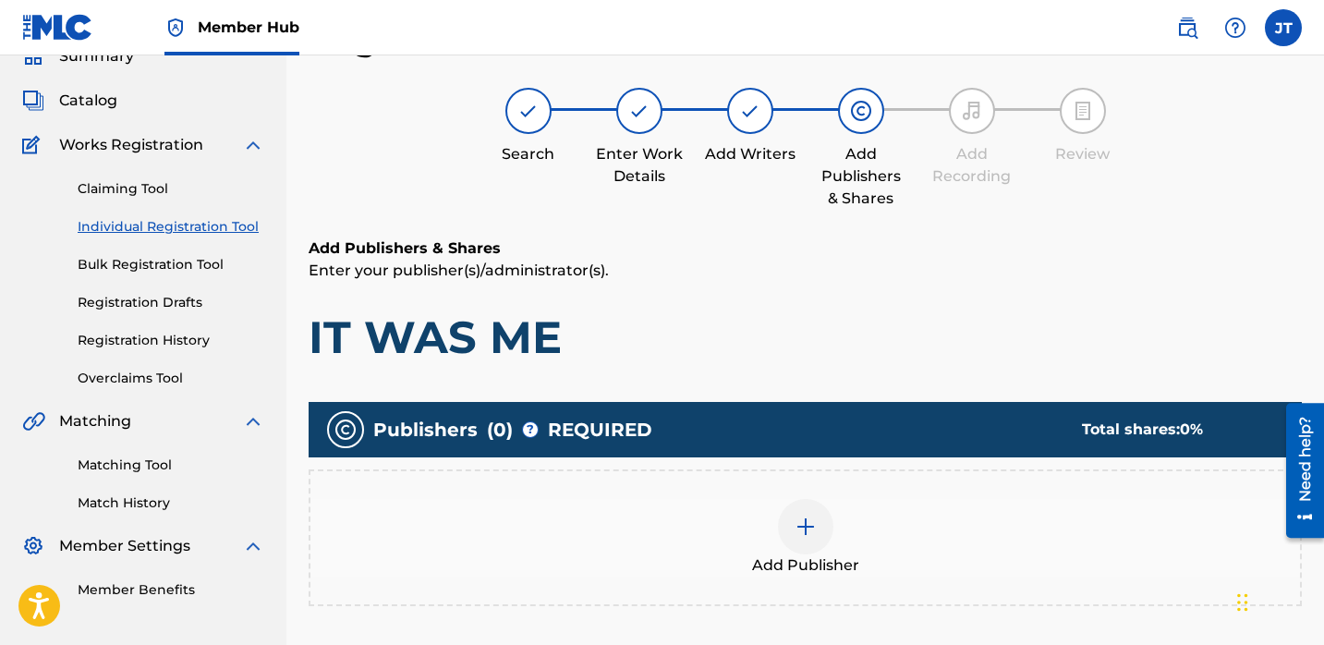
click at [835, 521] on div "Add Publisher" at bounding box center [805, 538] width 990 height 78
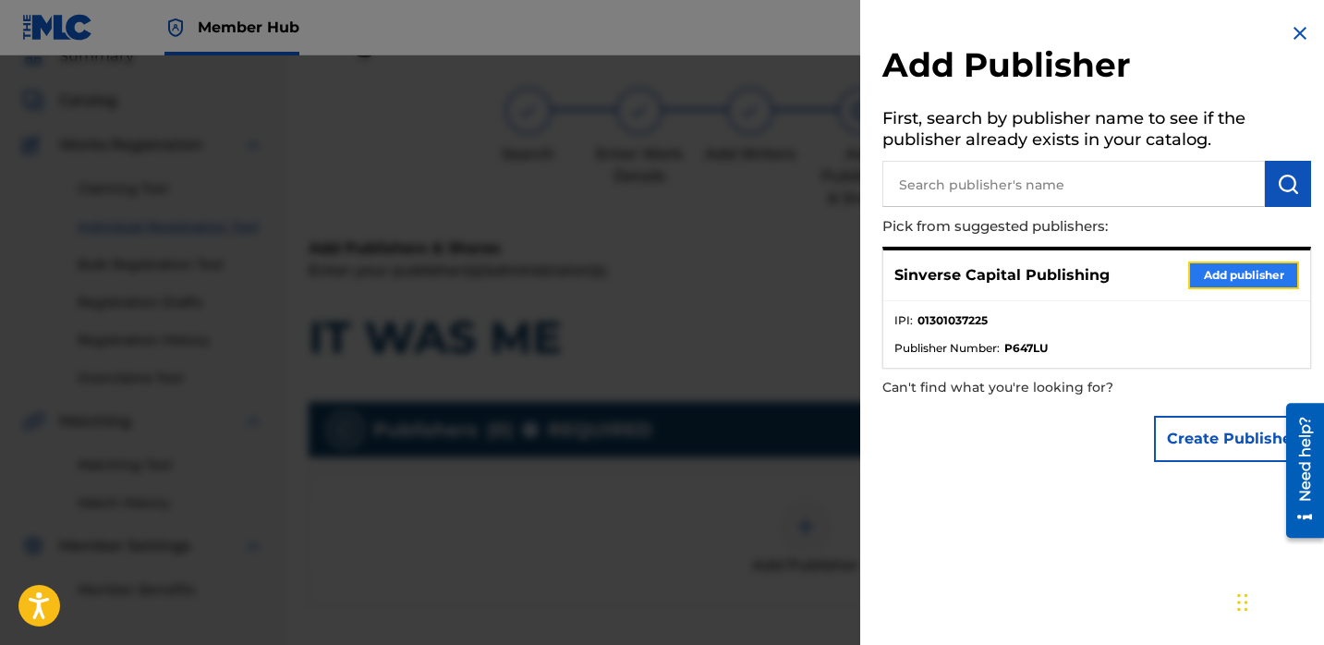
click at [1190, 280] on button "Add publisher" at bounding box center [1243, 275] width 111 height 28
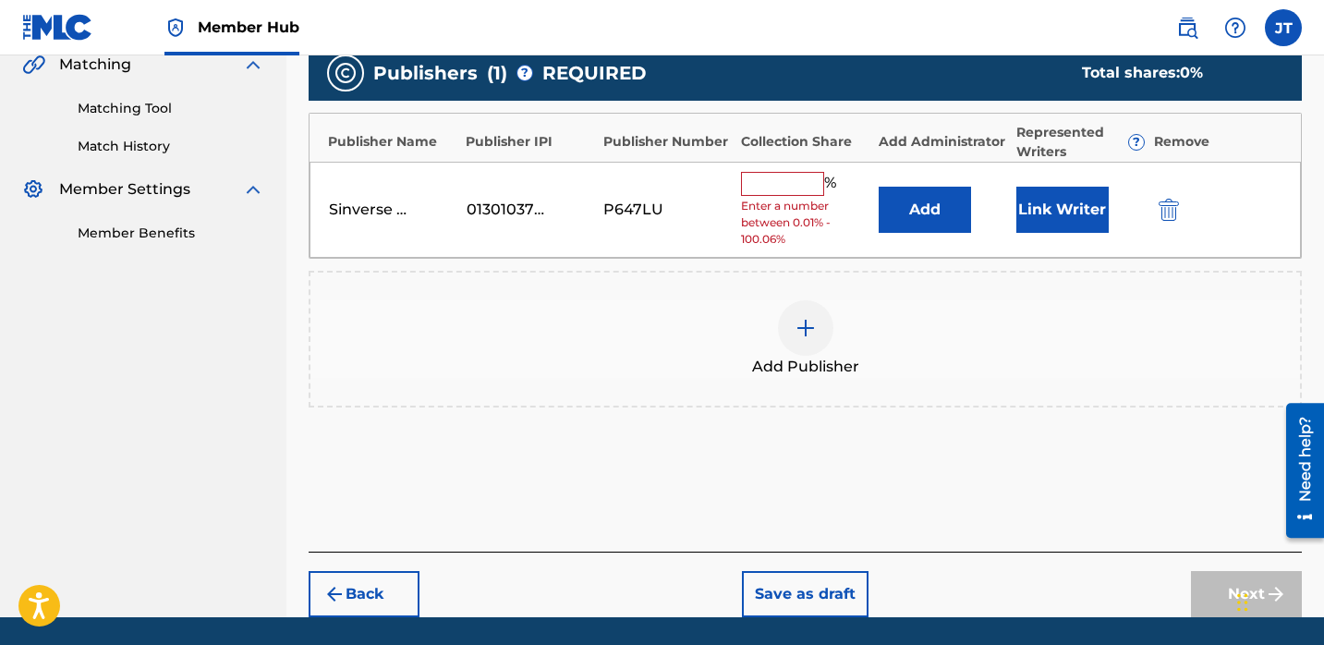
scroll to position [442, 0]
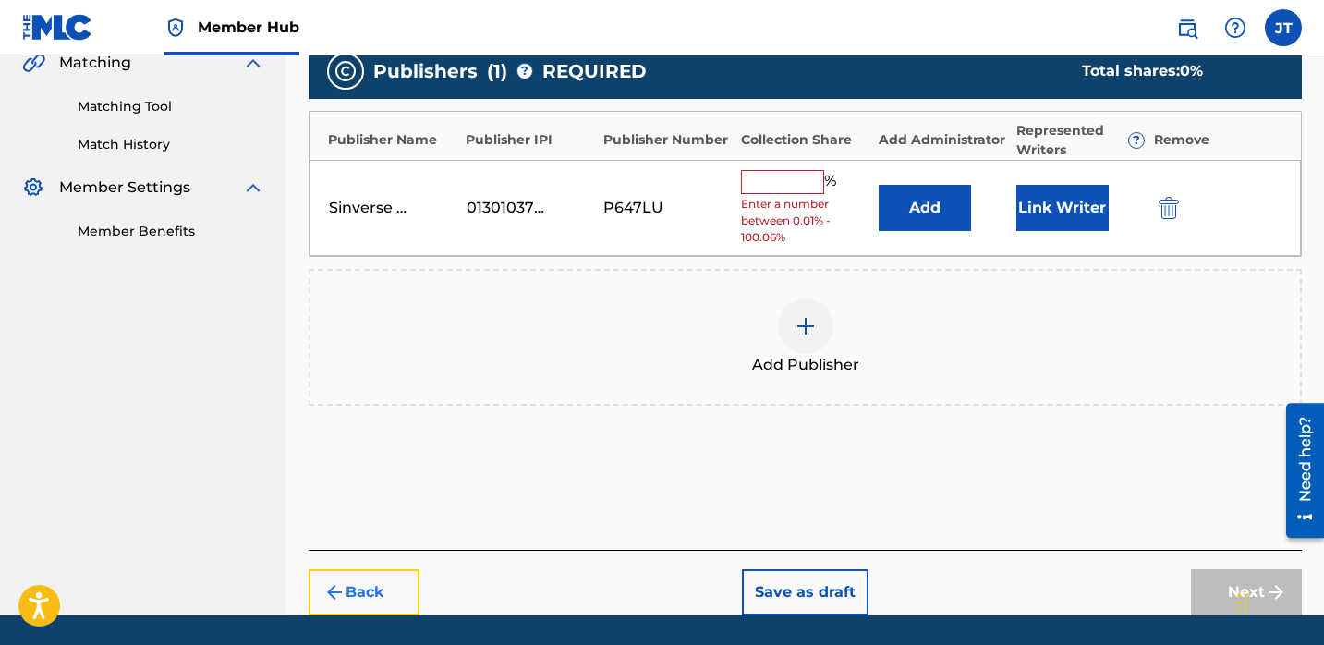
click at [364, 579] on button "Back" at bounding box center [364, 592] width 111 height 46
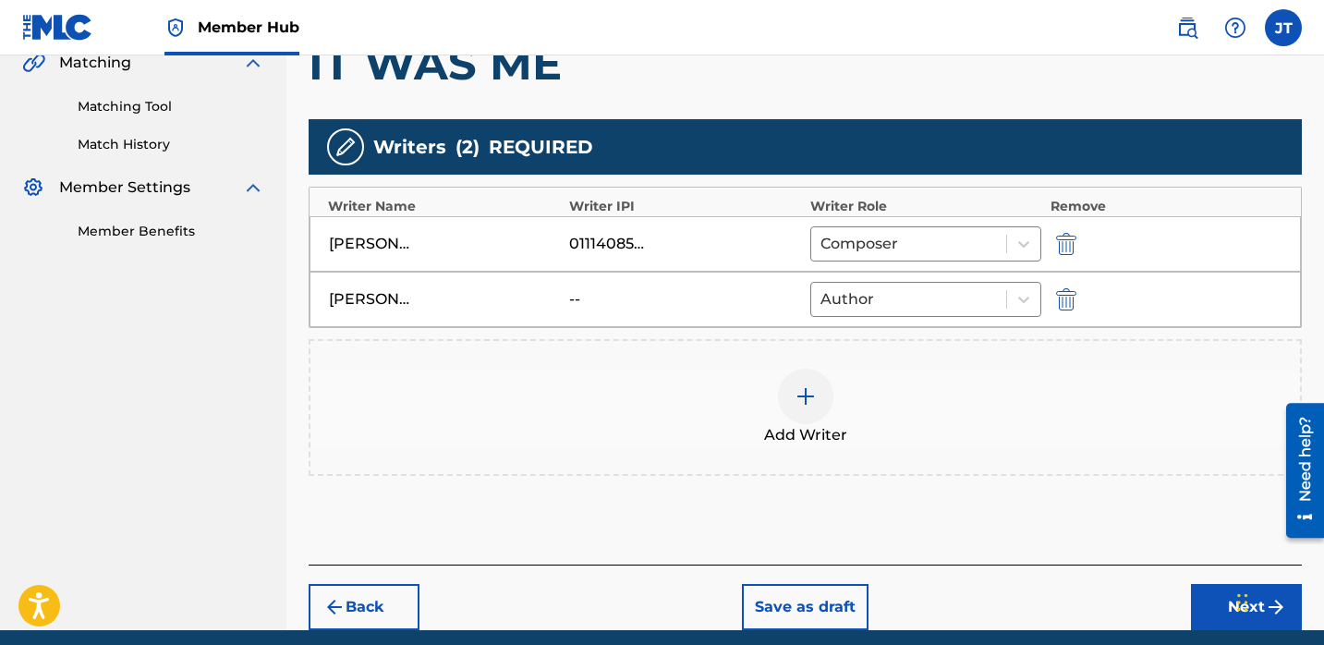
click at [789, 403] on div at bounding box center [805, 396] width 55 height 55
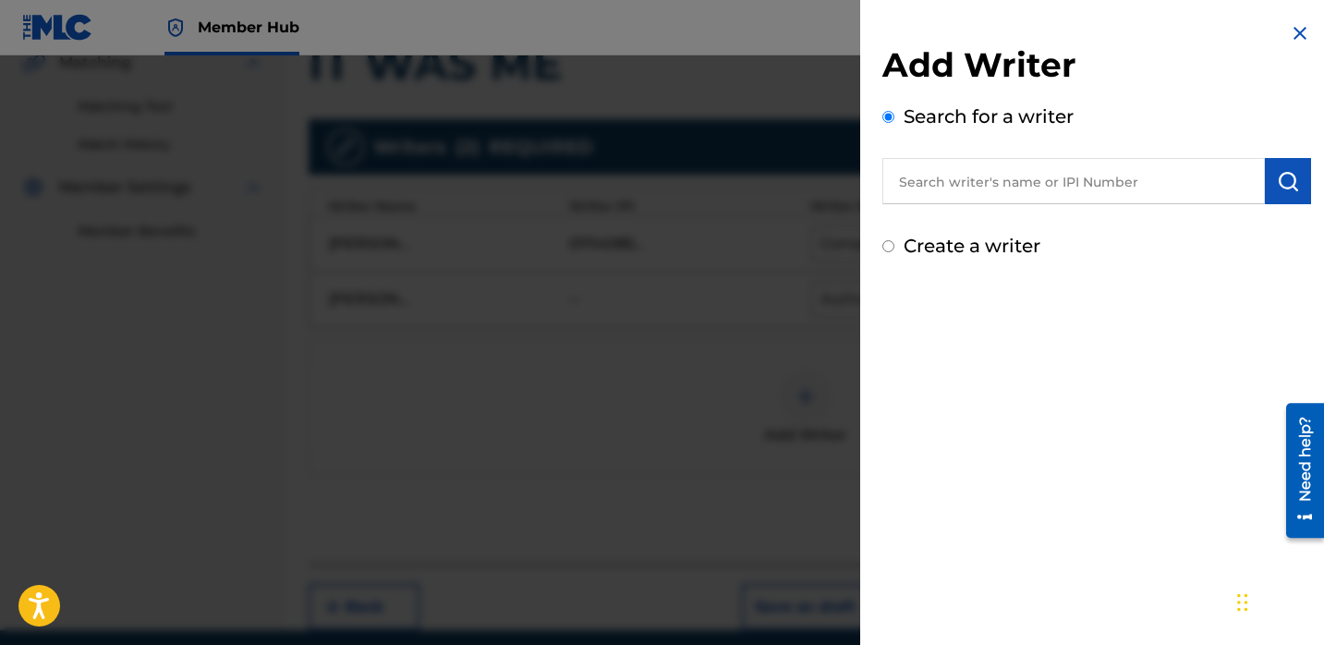
click at [922, 188] on input "text" at bounding box center [1073, 181] width 383 height 46
paste input "Robert White"
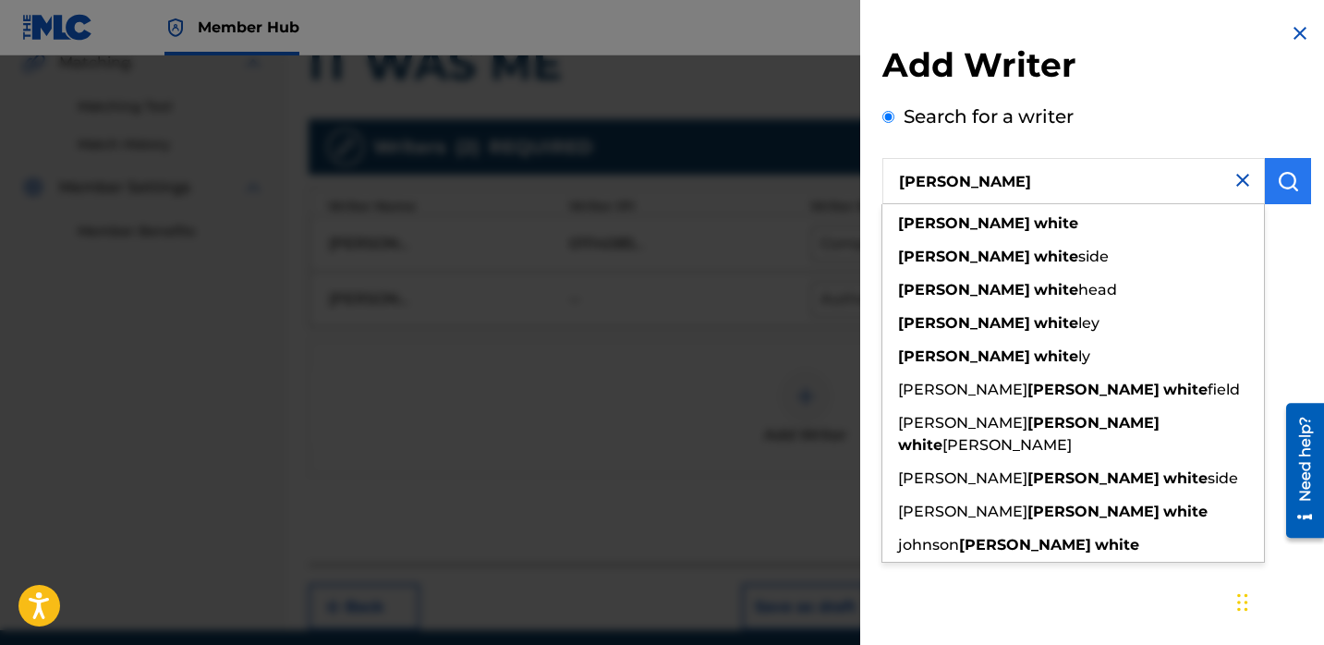
type input "Robert White"
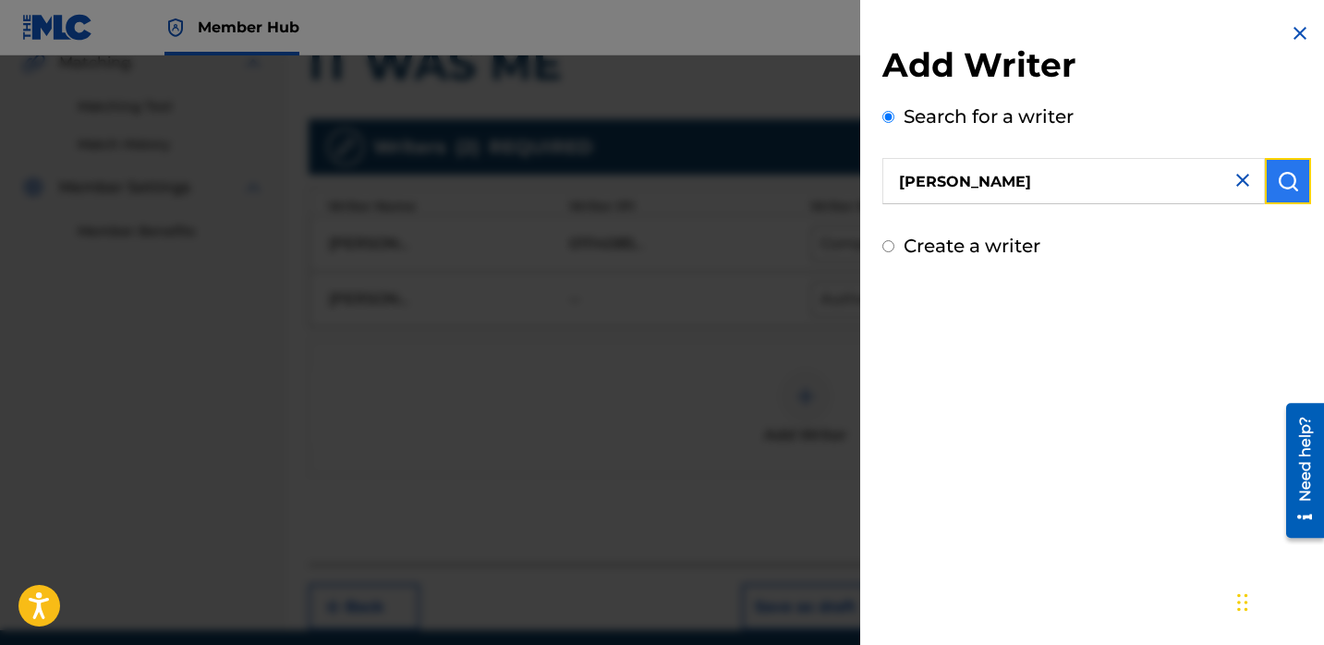
click at [1294, 180] on button "submit" at bounding box center [1288, 181] width 46 height 46
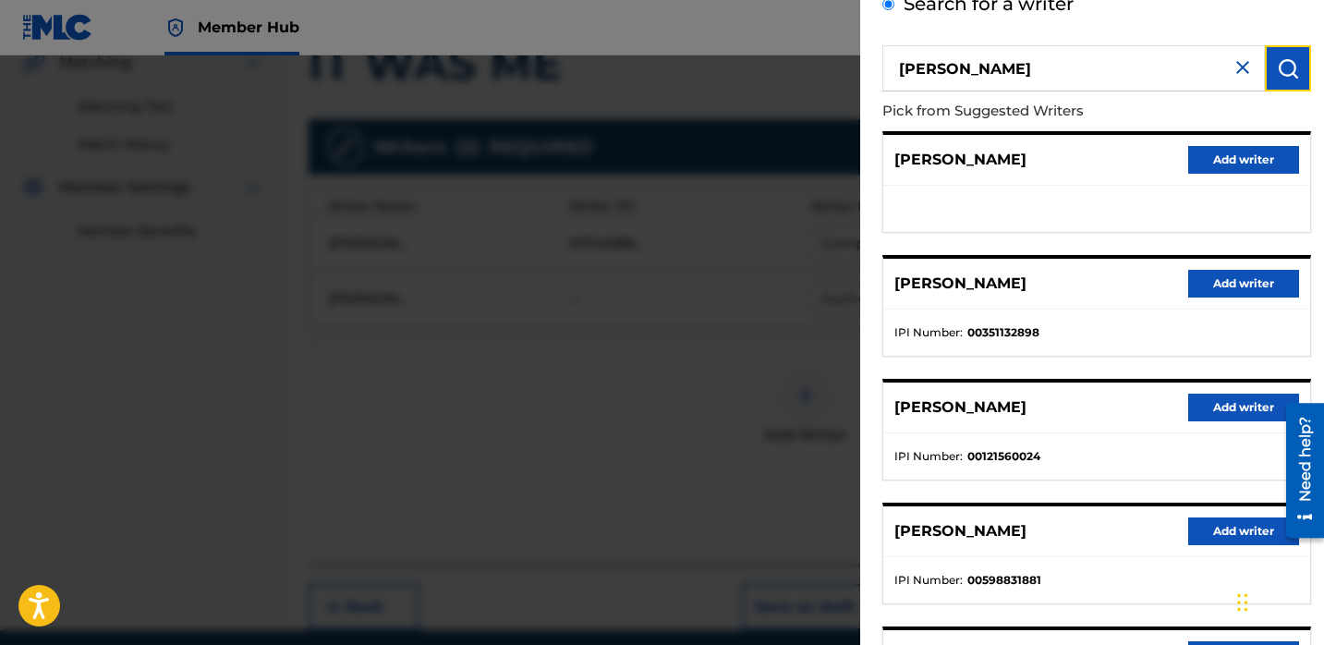
scroll to position [70, 0]
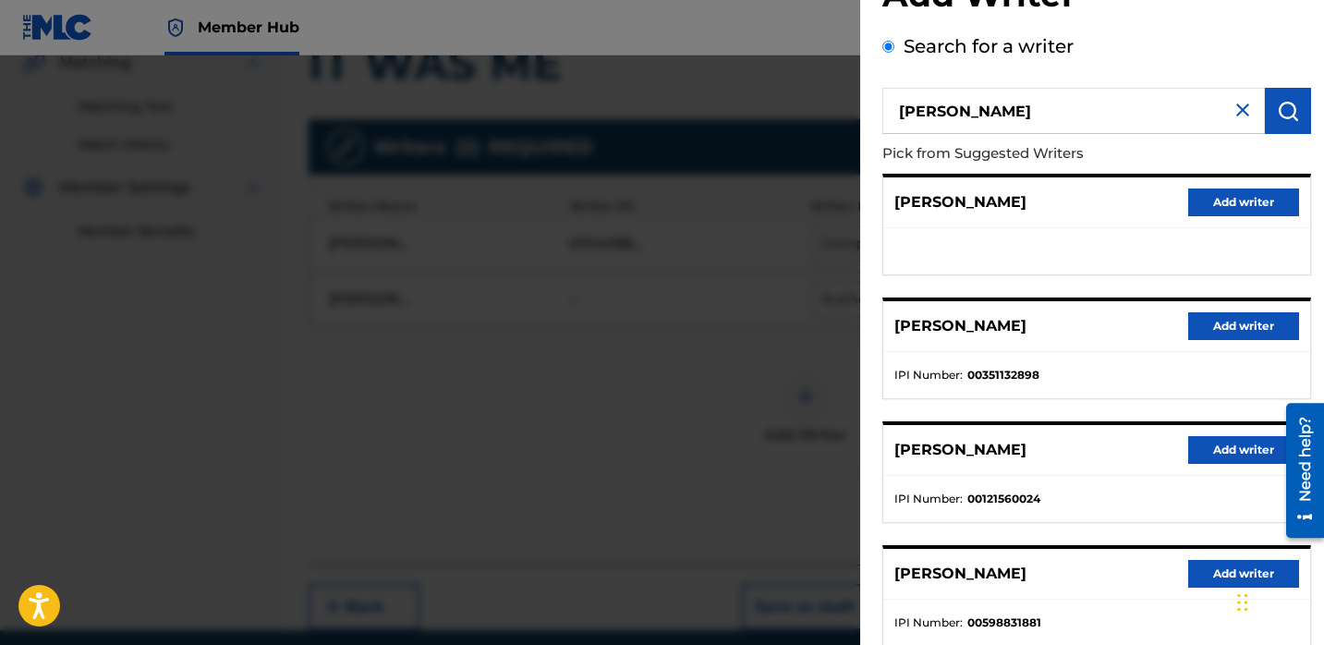
click at [467, 443] on div at bounding box center [662, 377] width 1324 height 645
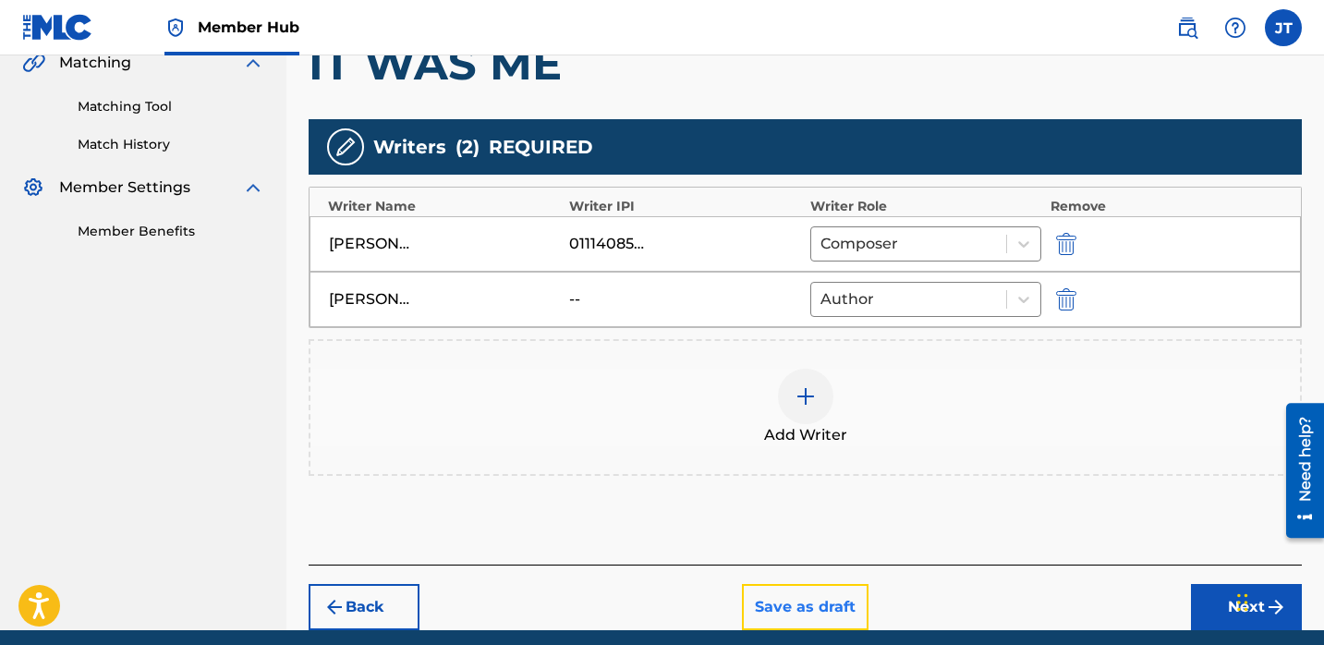
click at [796, 599] on button "Save as draft" at bounding box center [805, 607] width 127 height 46
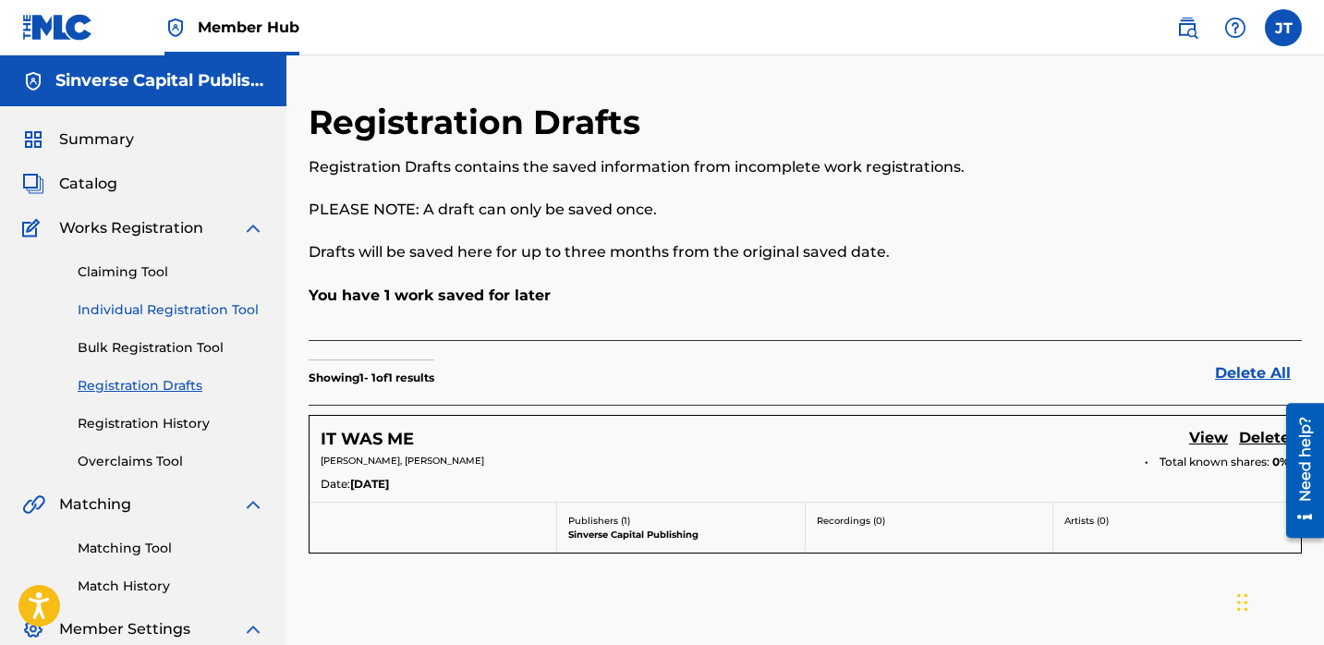
click at [163, 309] on link "Individual Registration Tool" at bounding box center [171, 309] width 187 height 19
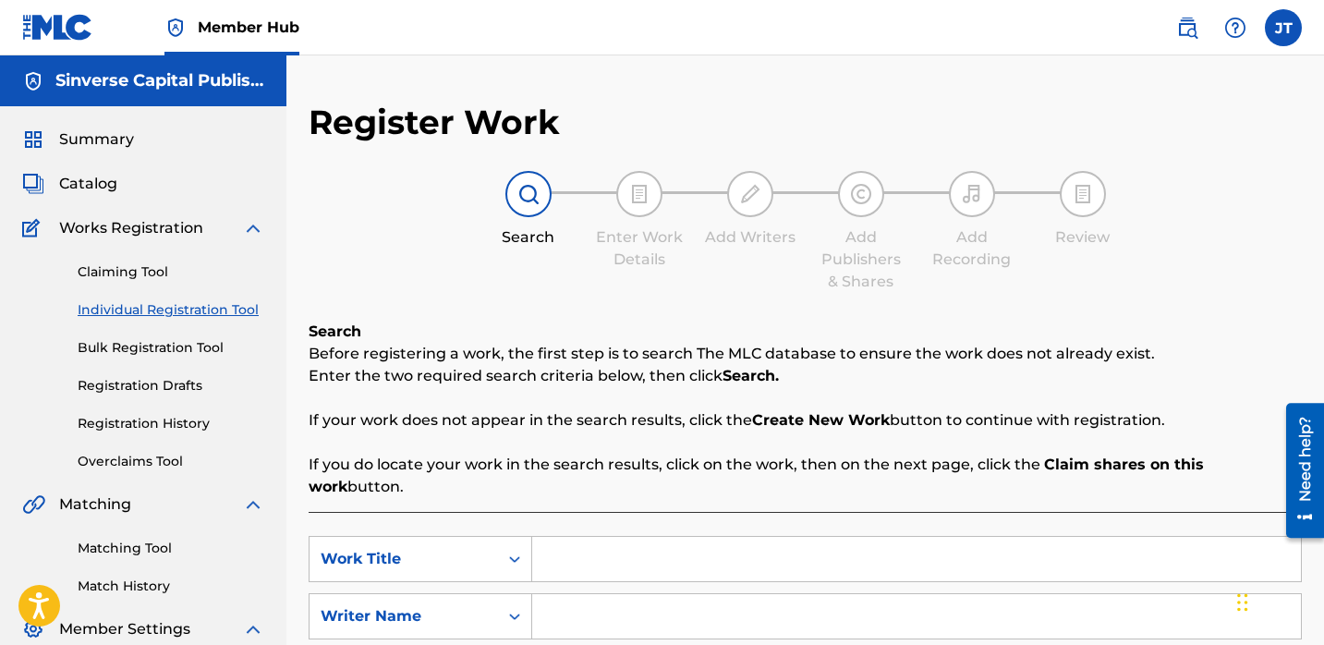
scroll to position [39, 0]
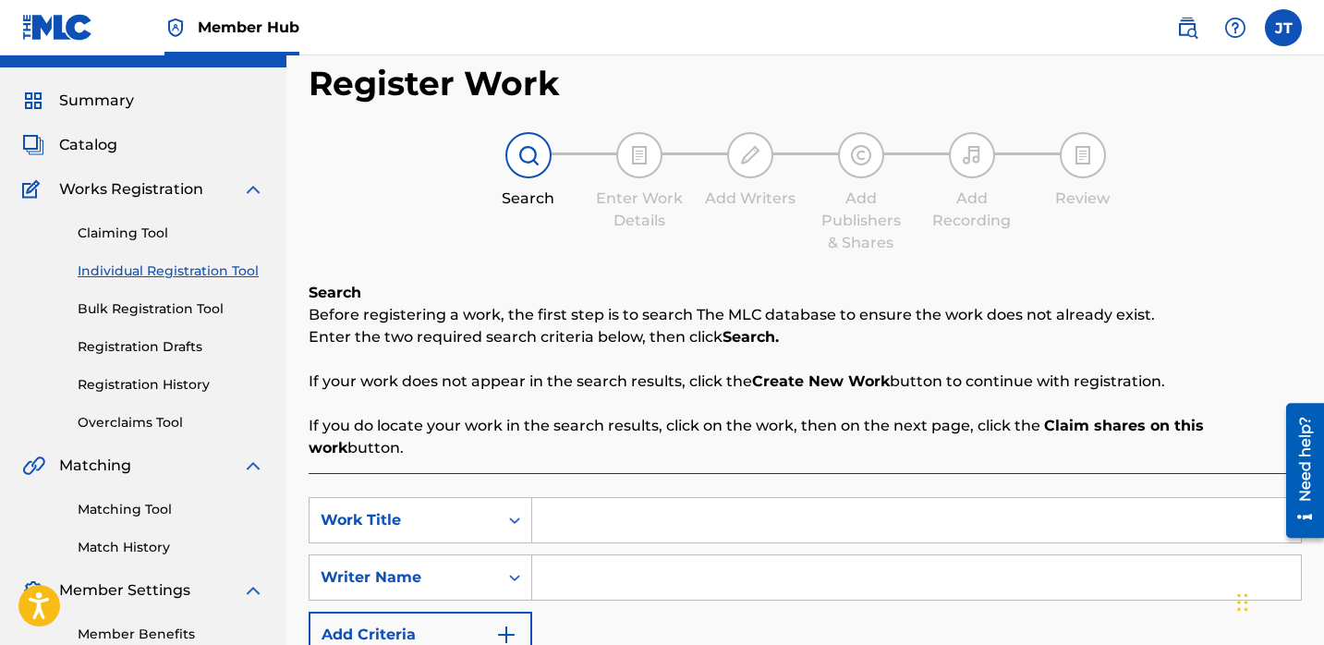
click at [550, 498] on input "Search Form" at bounding box center [916, 520] width 769 height 44
paste input "Outside ([PERSON_NAME])"
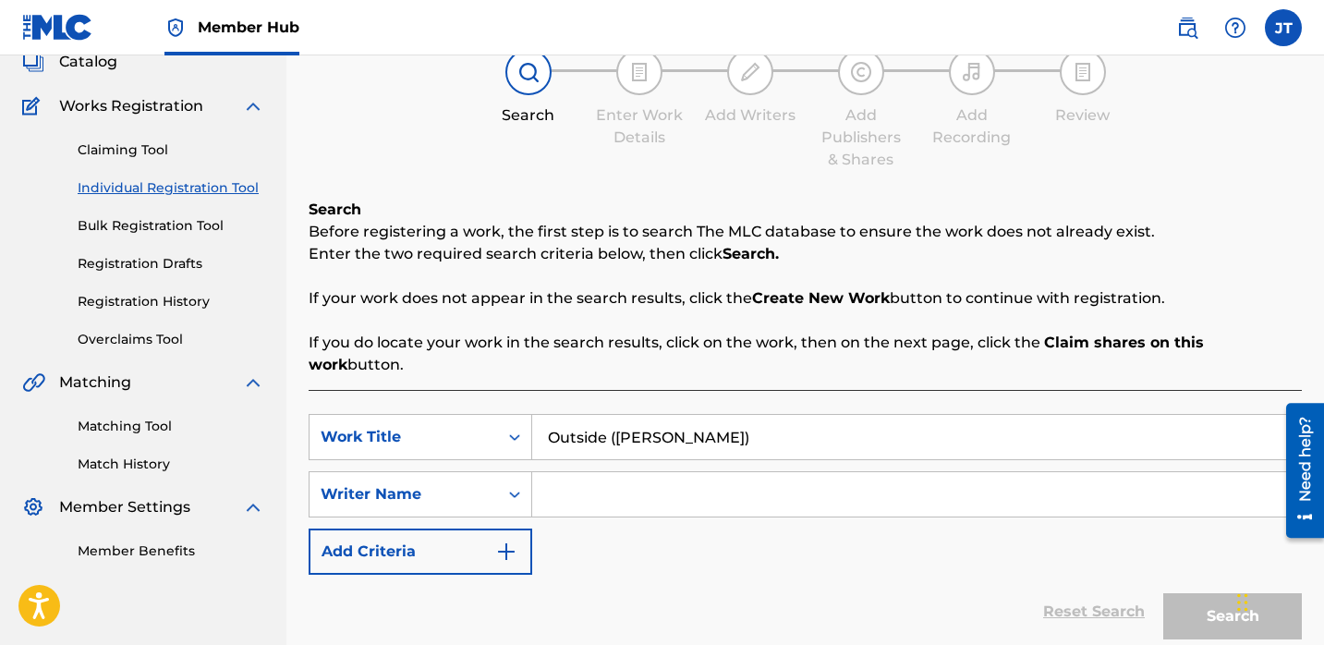
scroll to position [139, 0]
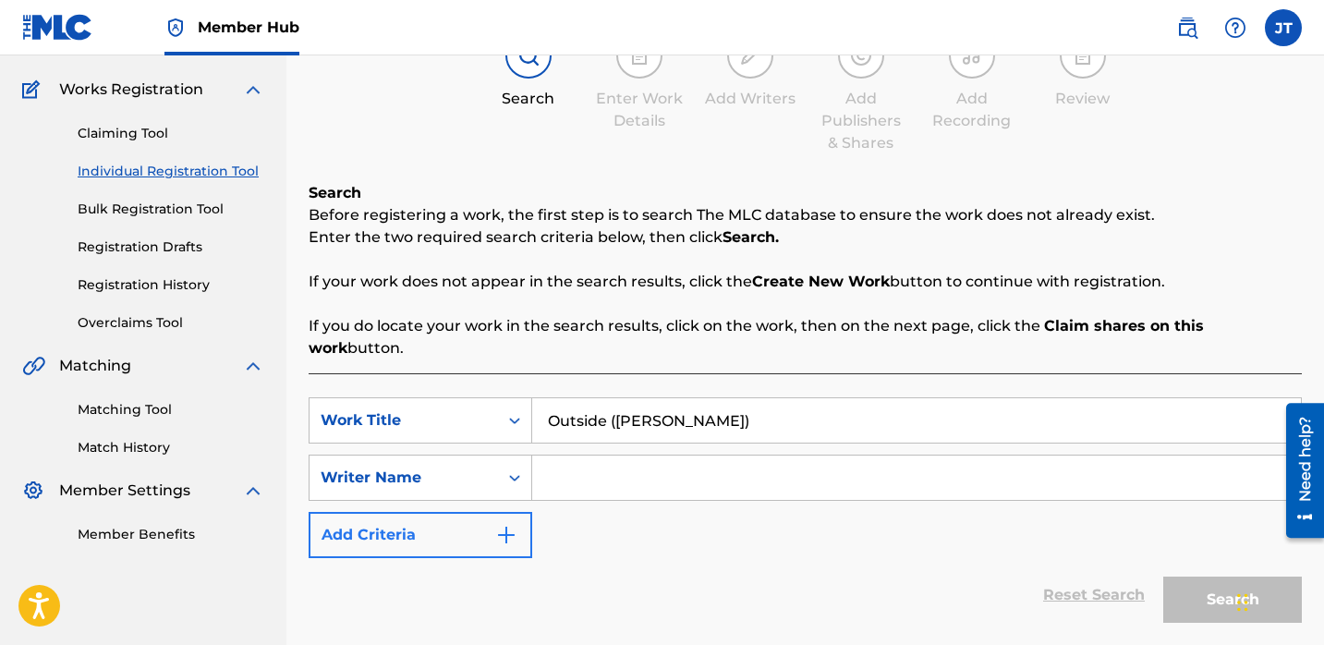
type input "Outside ([PERSON_NAME])"
click at [499, 524] on img "Search Form" at bounding box center [506, 535] width 22 height 22
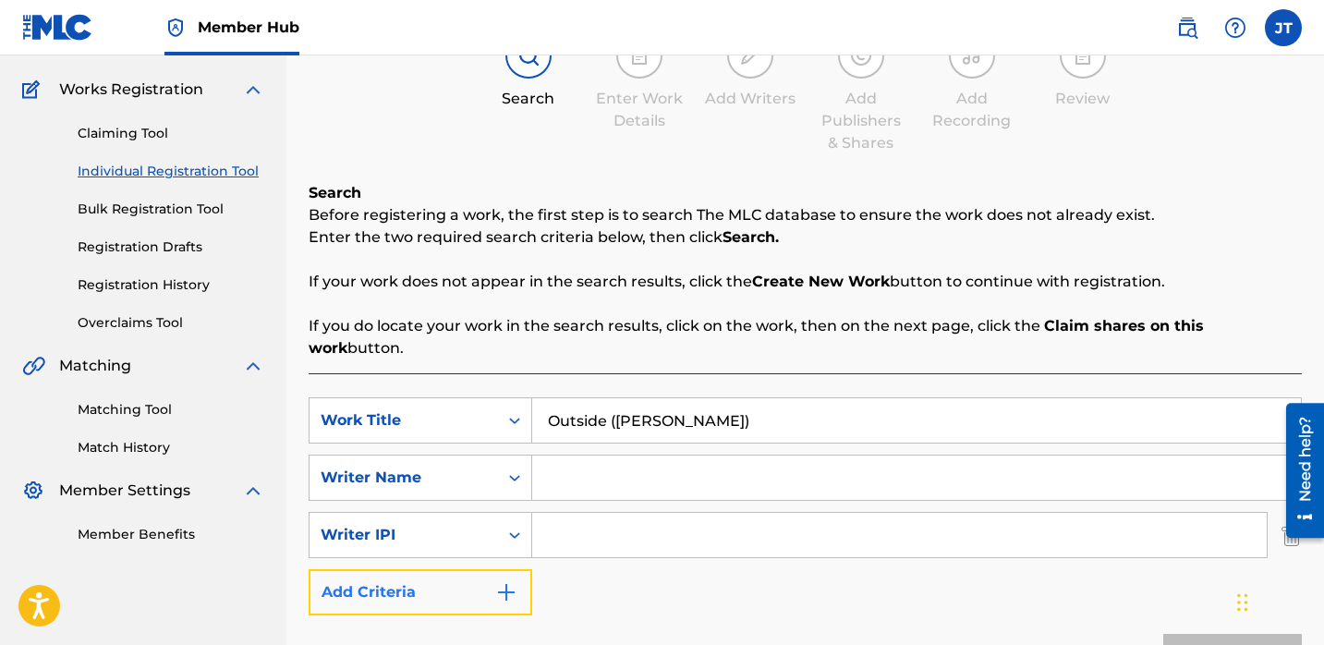
click at [490, 569] on button "Add Criteria" at bounding box center [421, 592] width 224 height 46
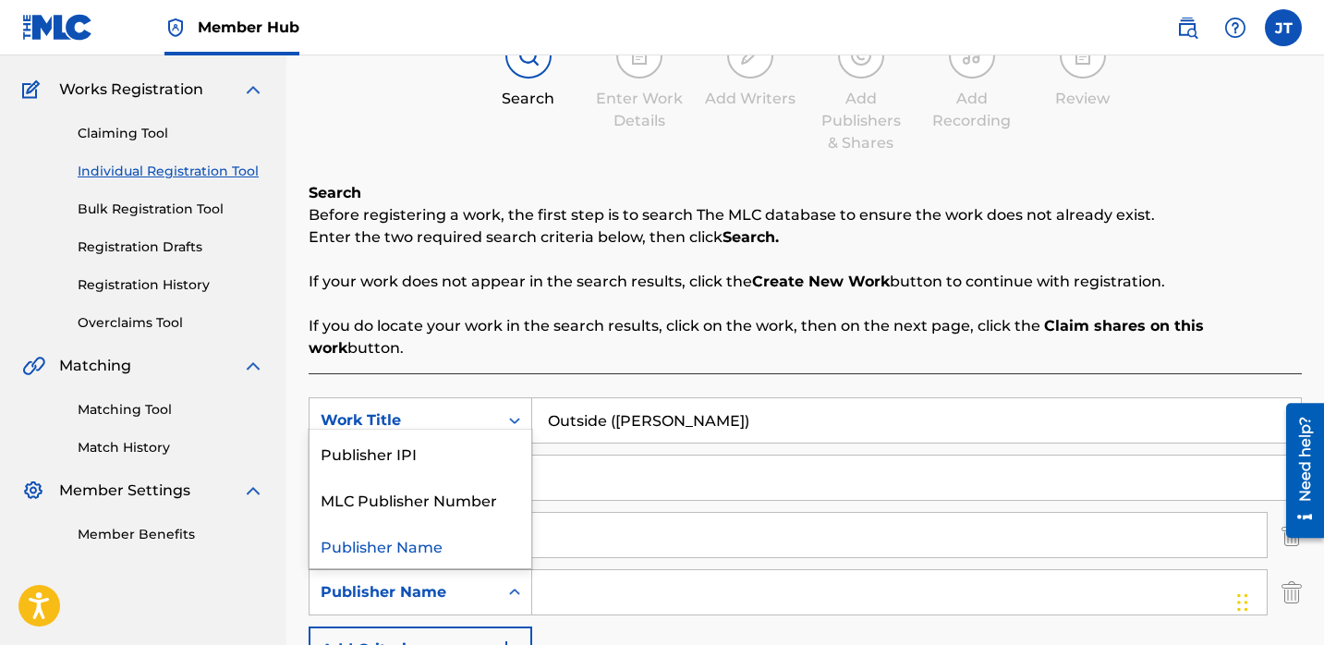
click at [503, 576] on div "Search Form" at bounding box center [514, 592] width 33 height 33
click at [482, 437] on div "Publisher IPI" at bounding box center [421, 453] width 222 height 46
click at [588, 466] on input "Search Form" at bounding box center [916, 478] width 769 height 44
click at [554, 456] on input "Search Form" at bounding box center [916, 478] width 769 height 44
paste input "[PERSON_NAME]"
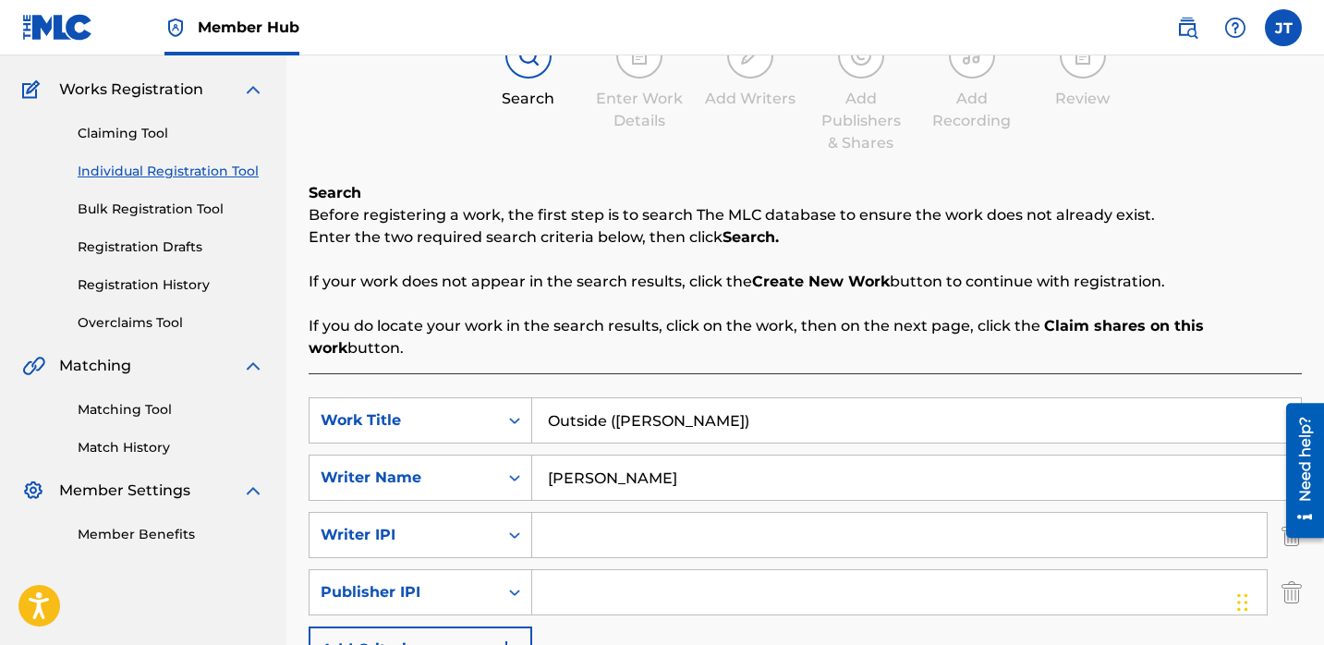
type input "[PERSON_NAME]"
click at [572, 513] on input "Search Form" at bounding box center [899, 535] width 735 height 44
type input "1114085891"
click at [655, 570] on input "Search Form" at bounding box center [899, 592] width 735 height 44
type input "1301037225"
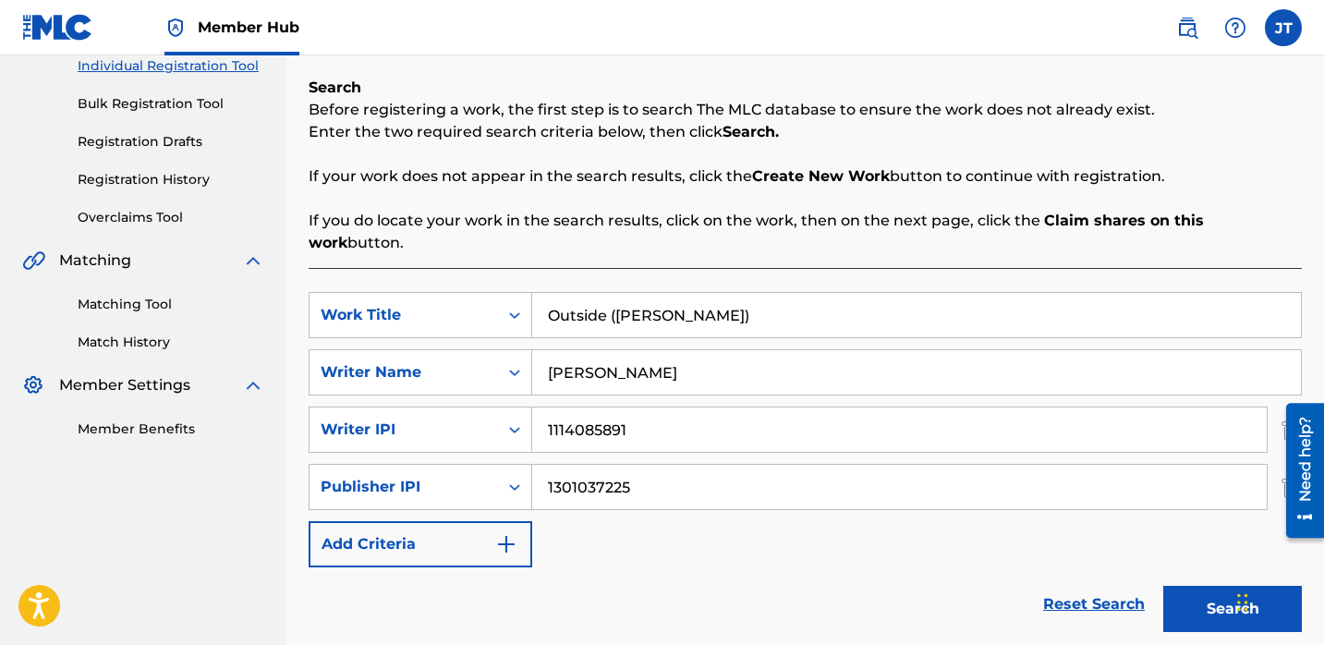
scroll to position [272, 0]
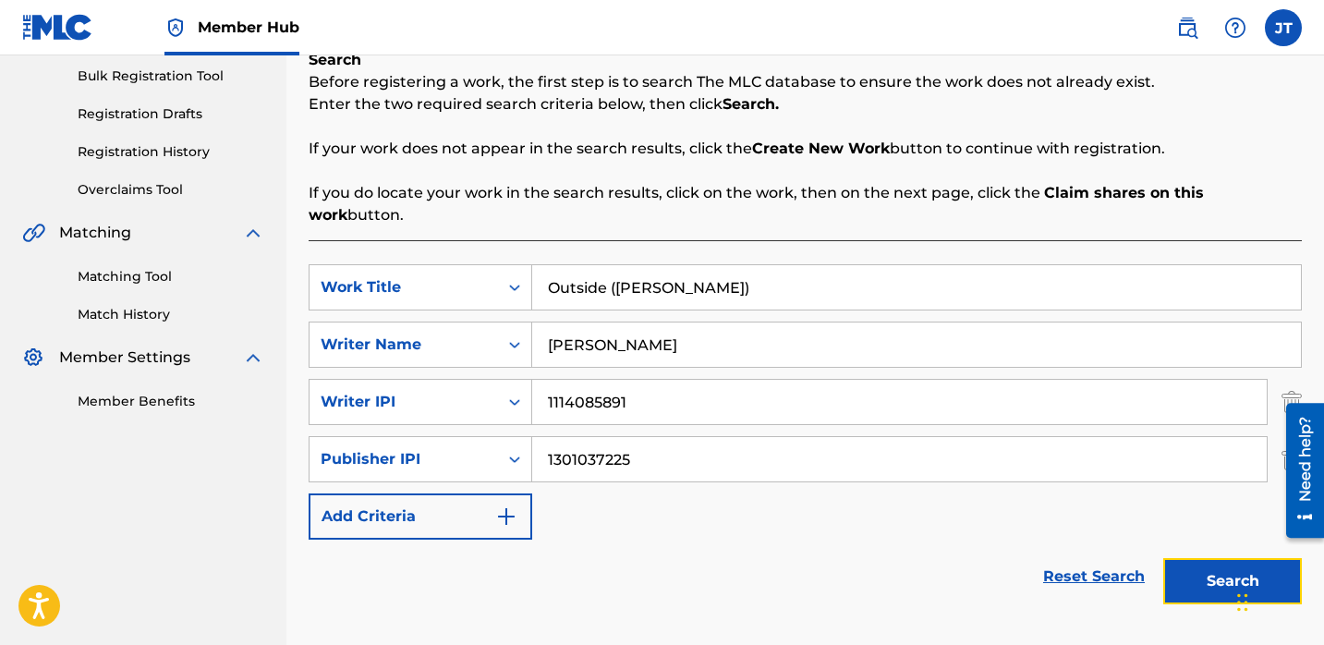
click at [1173, 558] on button "Search" at bounding box center [1232, 581] width 139 height 46
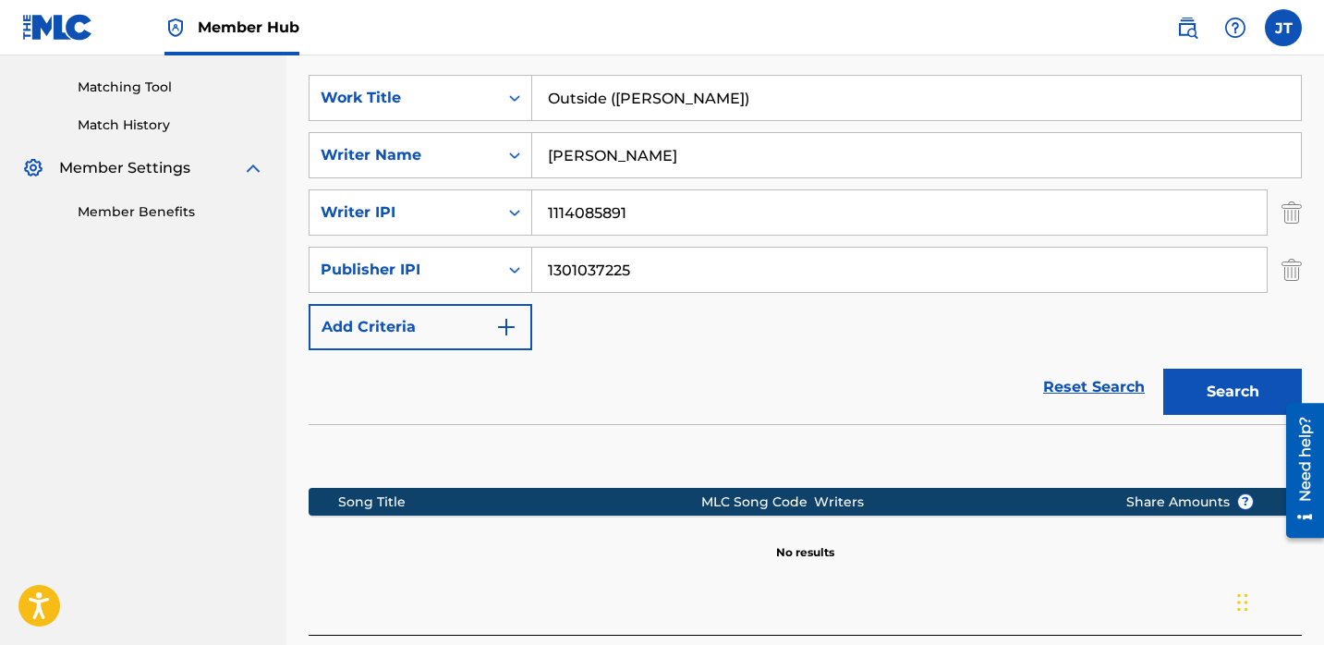
scroll to position [500, 0]
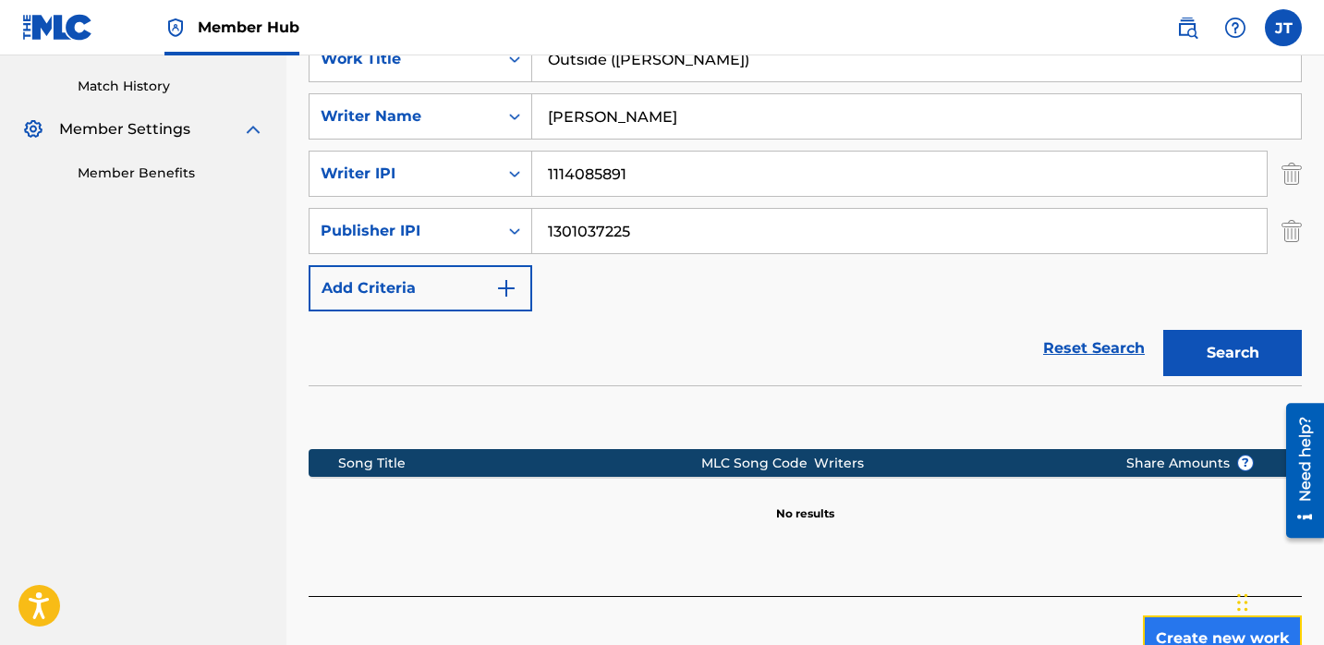
click at [1179, 615] on button "Create new work" at bounding box center [1222, 638] width 159 height 46
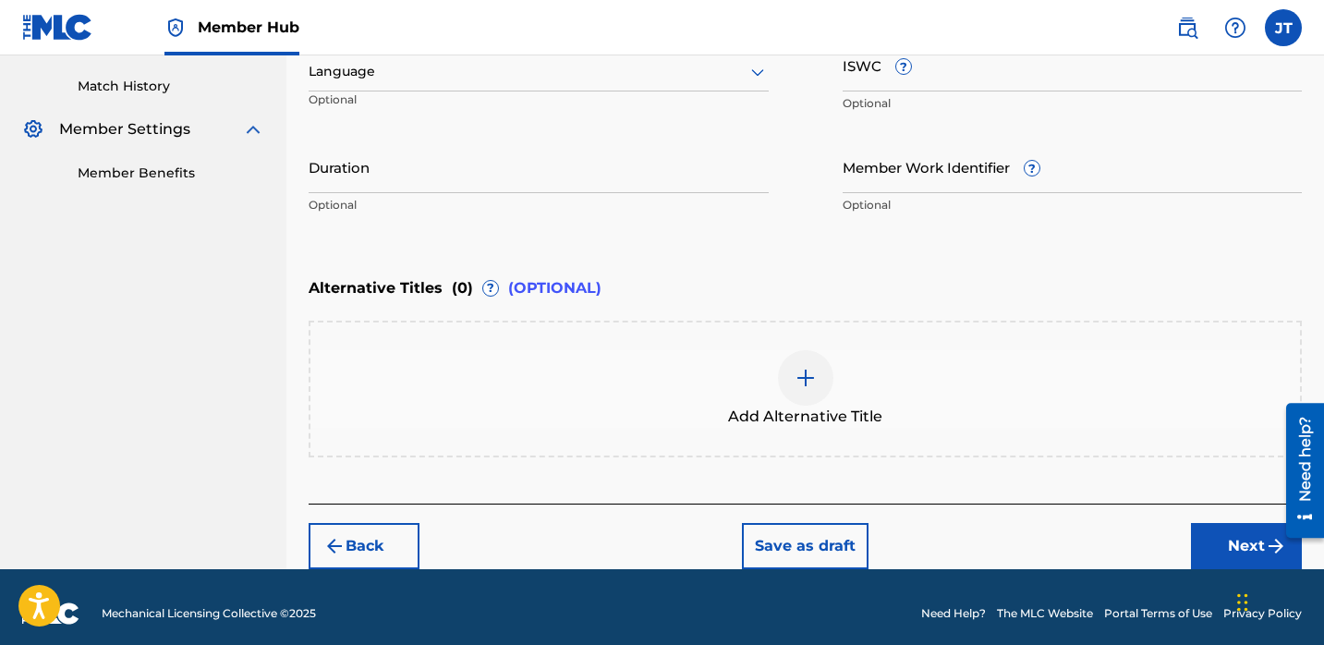
click at [451, 81] on div at bounding box center [539, 71] width 460 height 23
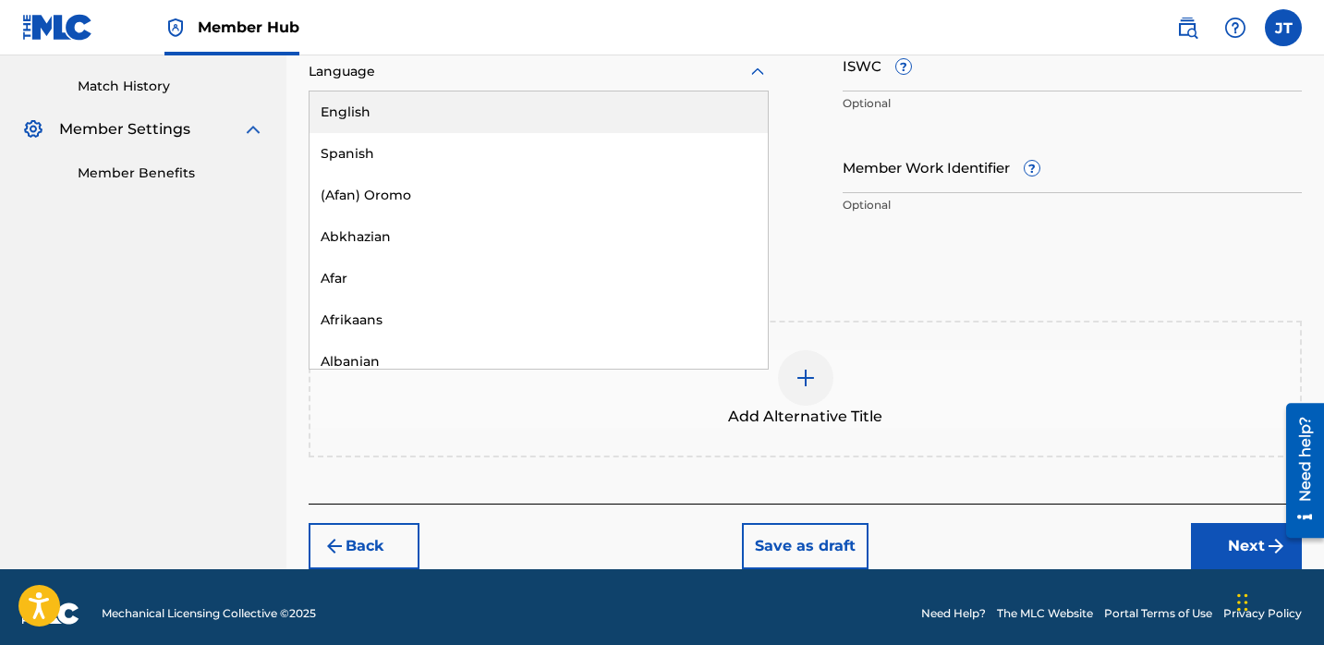
drag, startPoint x: 445, startPoint y: 124, endPoint x: 407, endPoint y: 114, distance: 40.1
click at [445, 124] on div "English" at bounding box center [539, 112] width 458 height 42
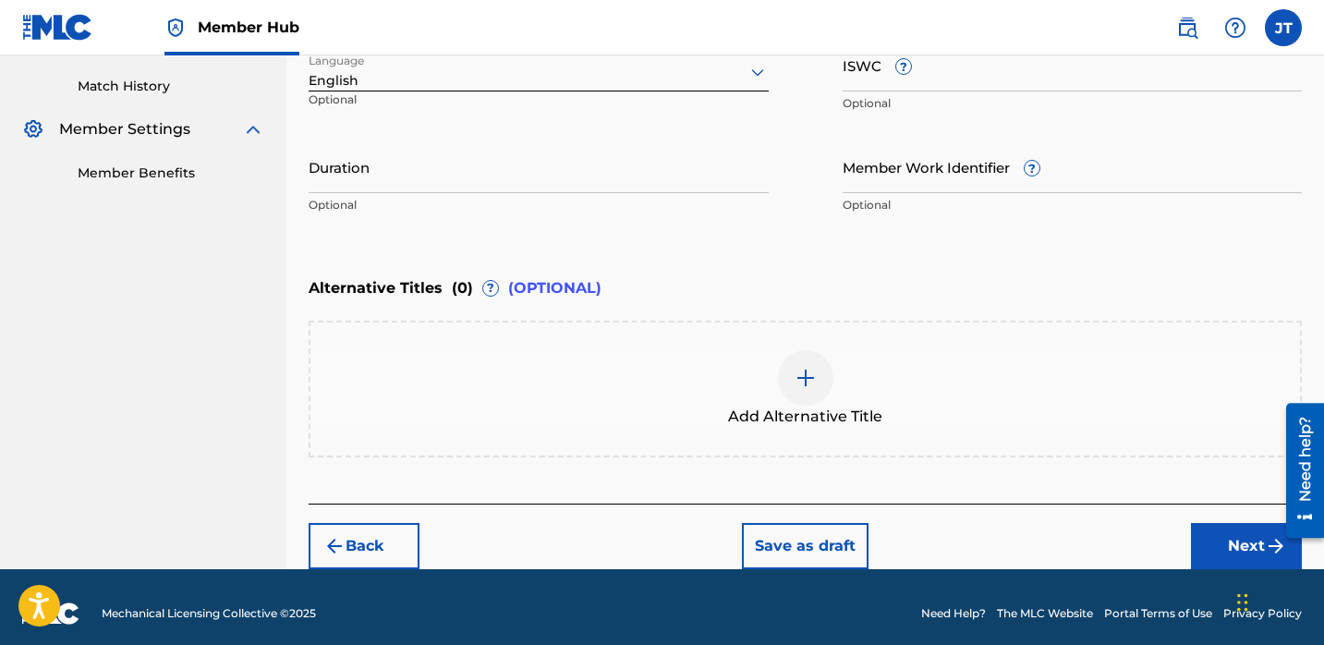
click at [406, 114] on p "Optional" at bounding box center [384, 106] width 151 height 30
click at [389, 169] on input "Duration" at bounding box center [539, 166] width 460 height 53
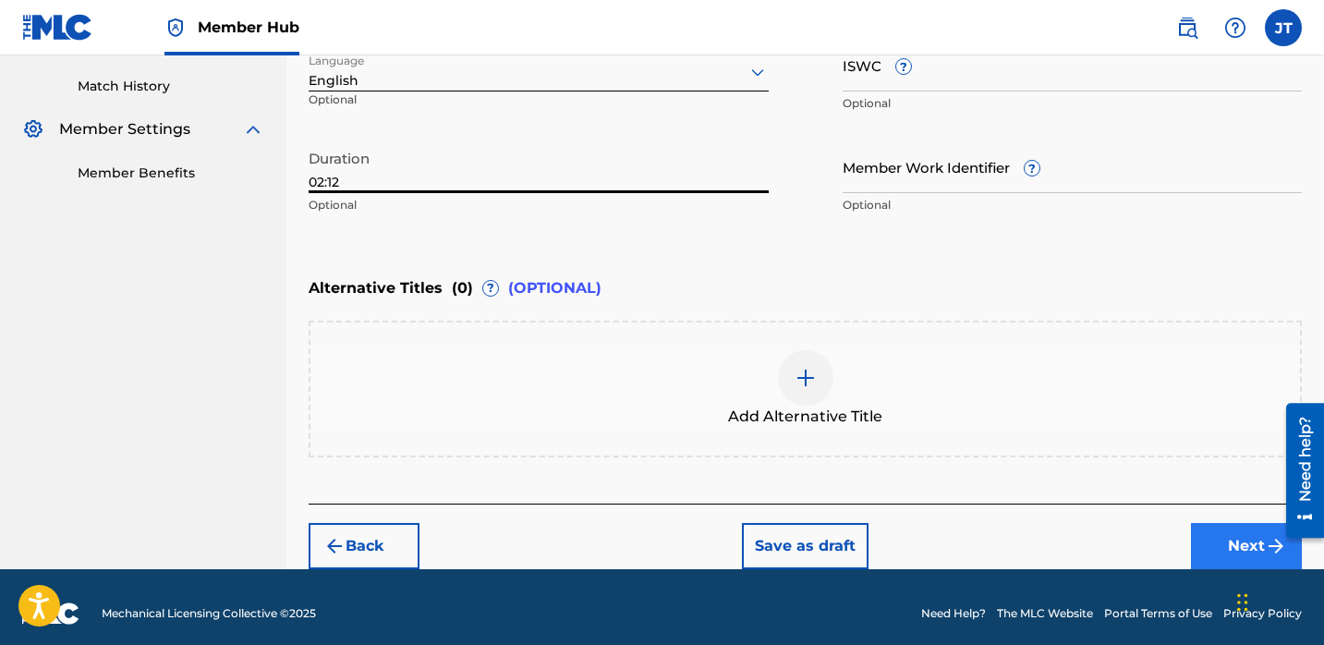
type input "02:12"
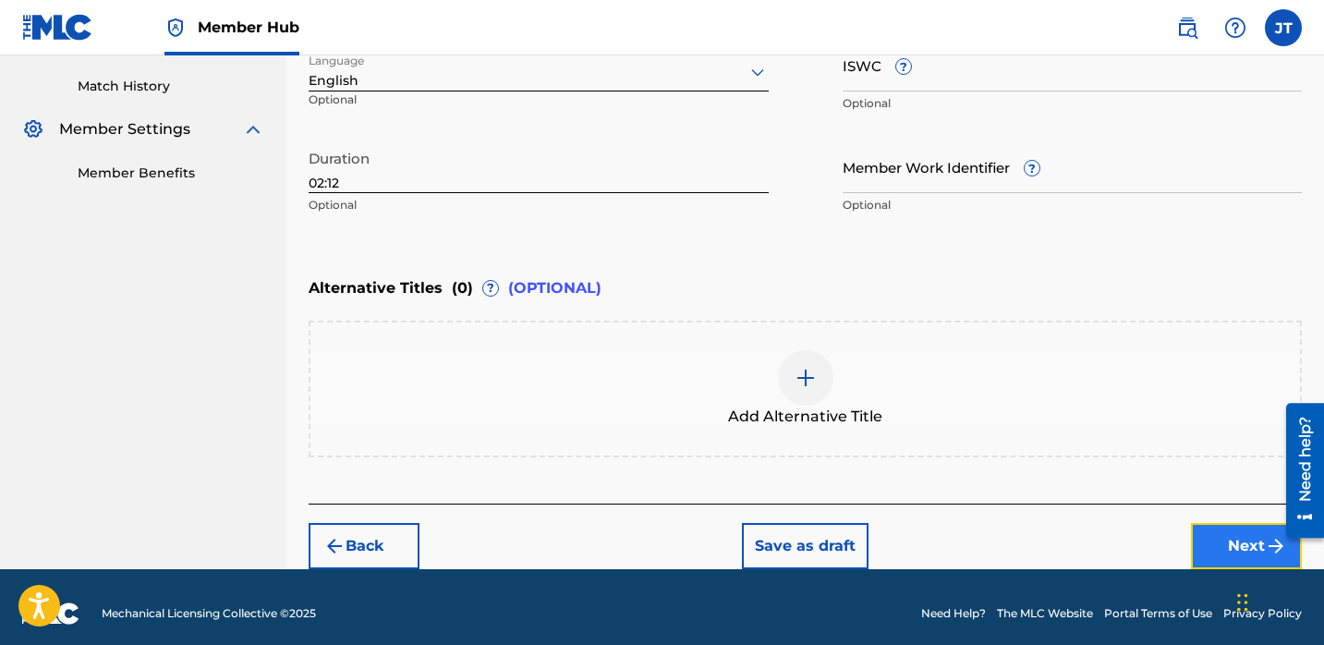
click at [1224, 546] on button "Next" at bounding box center [1246, 546] width 111 height 46
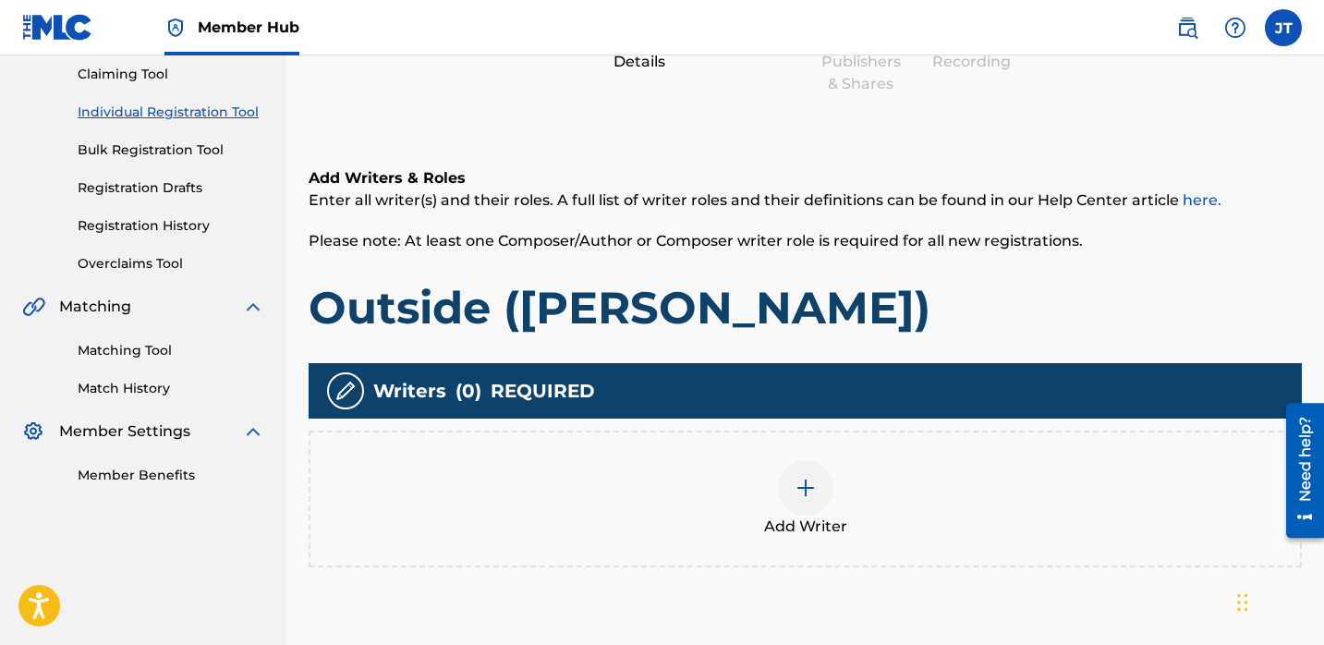
scroll to position [258, 0]
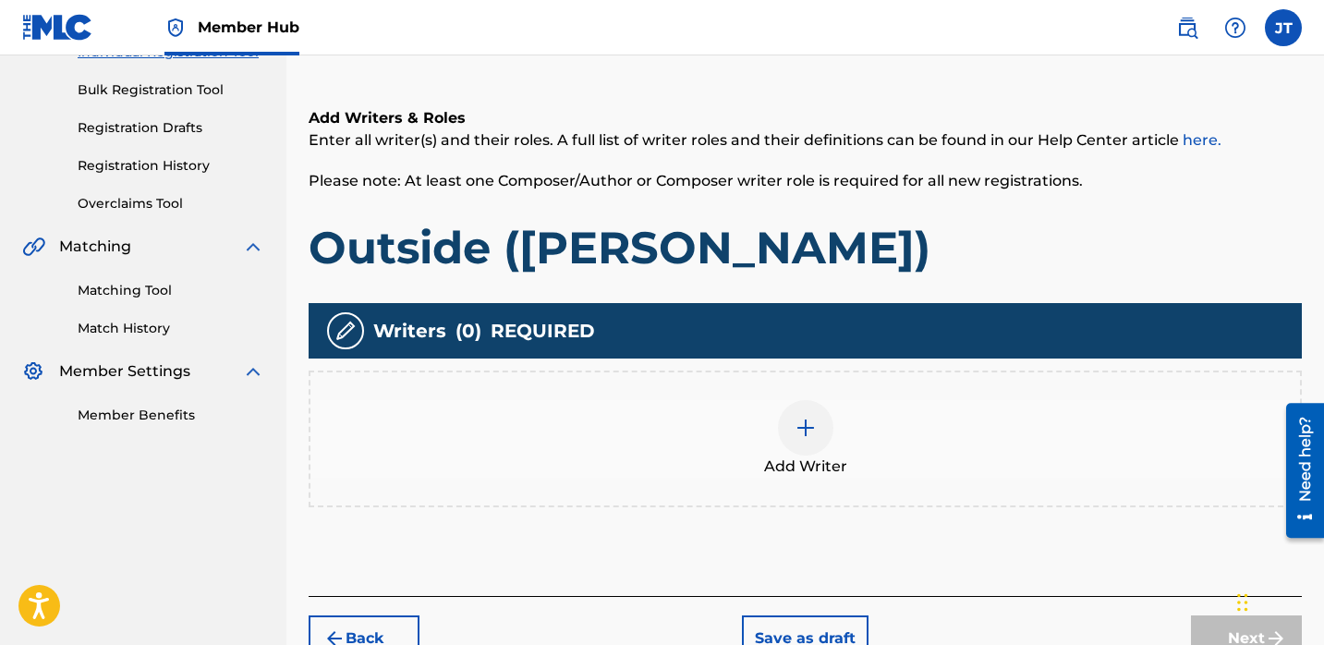
click at [801, 413] on div at bounding box center [805, 427] width 55 height 55
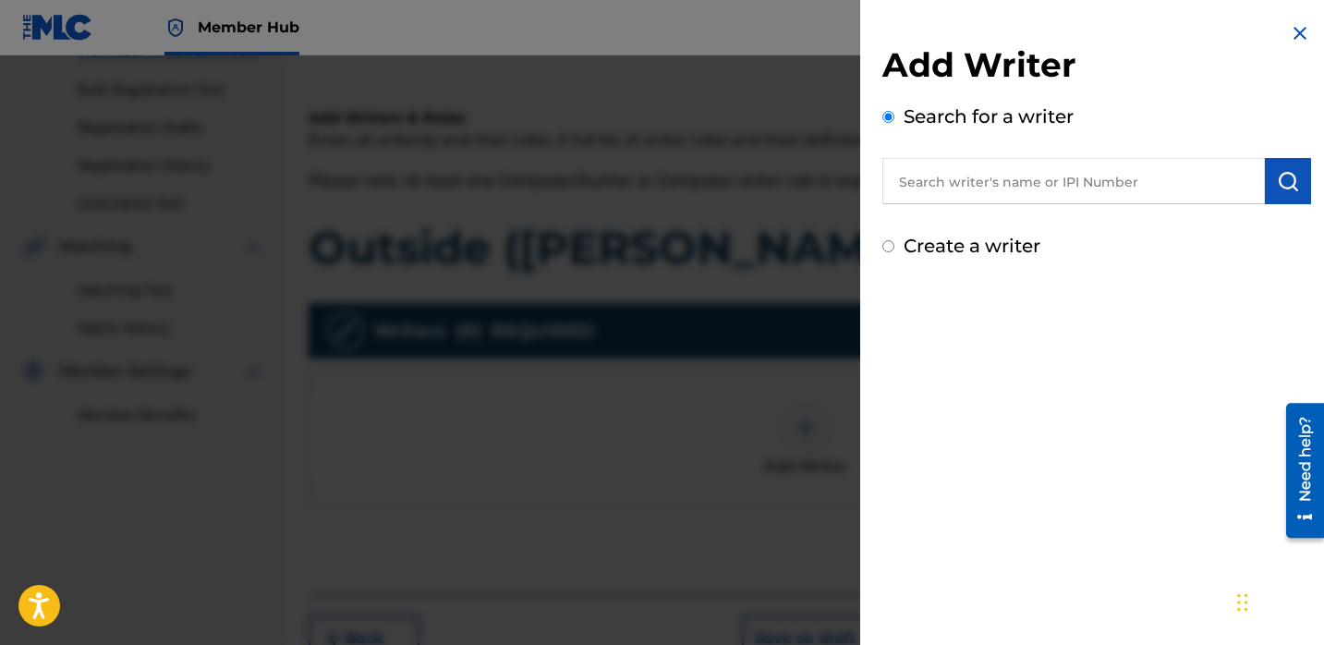
click at [997, 197] on input "text" at bounding box center [1073, 181] width 383 height 46
paste input "[PERSON_NAME]"
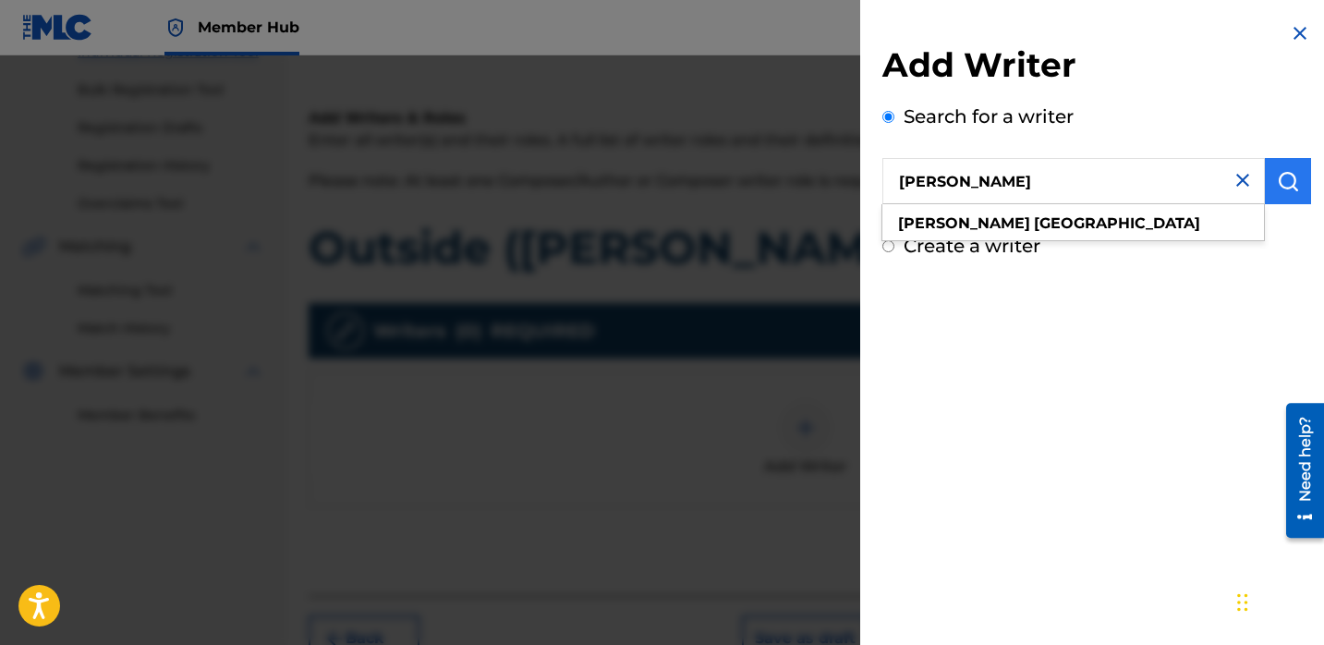
type input "[PERSON_NAME]"
click at [1266, 182] on button "submit" at bounding box center [1288, 181] width 46 height 46
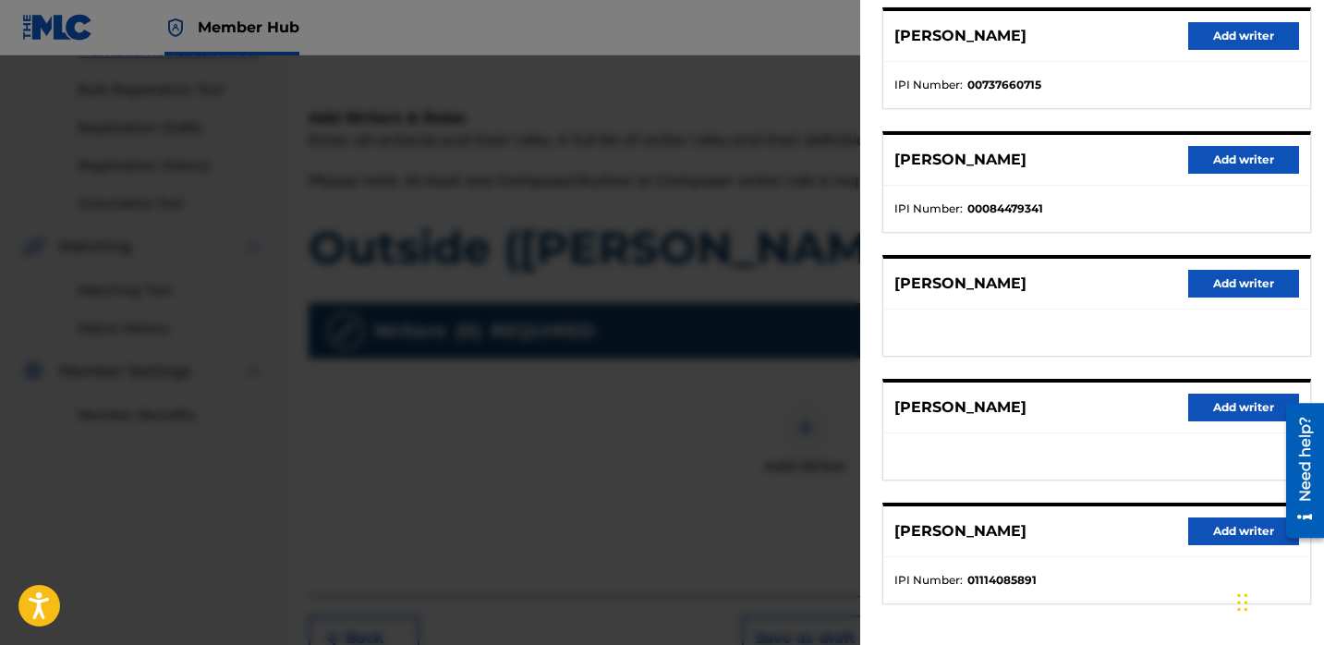
scroll to position [312, 0]
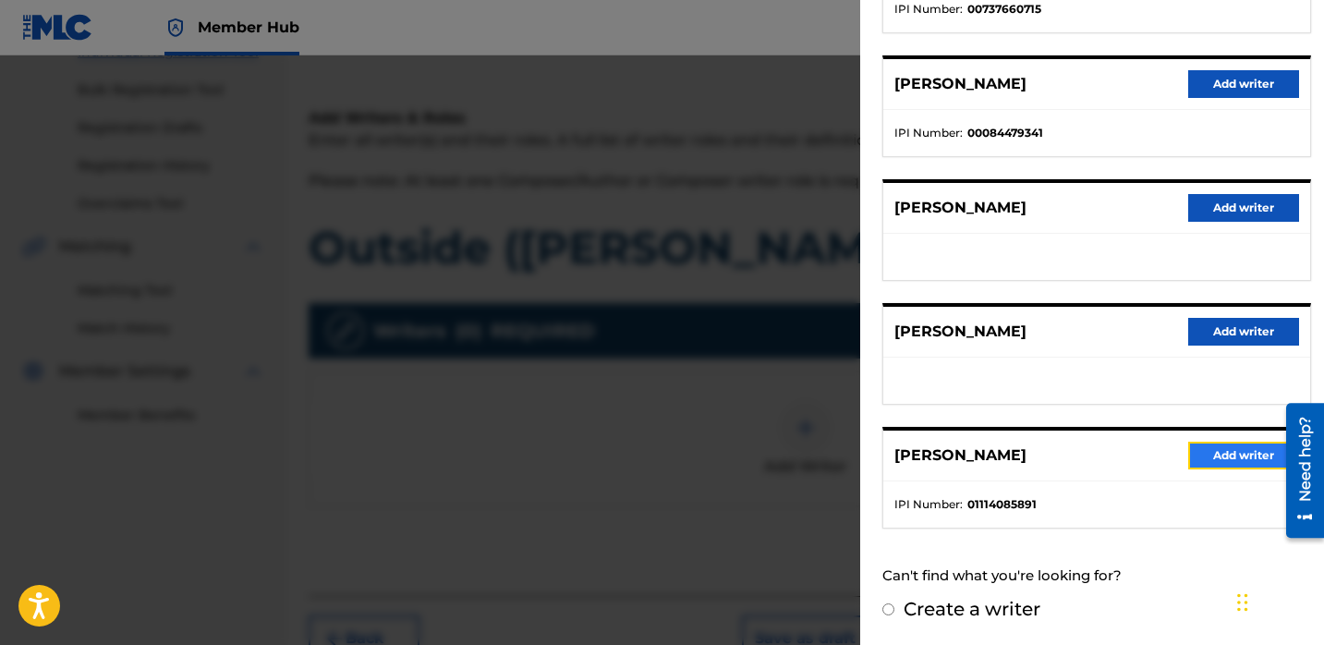
click at [1199, 450] on button "Add writer" at bounding box center [1243, 456] width 111 height 28
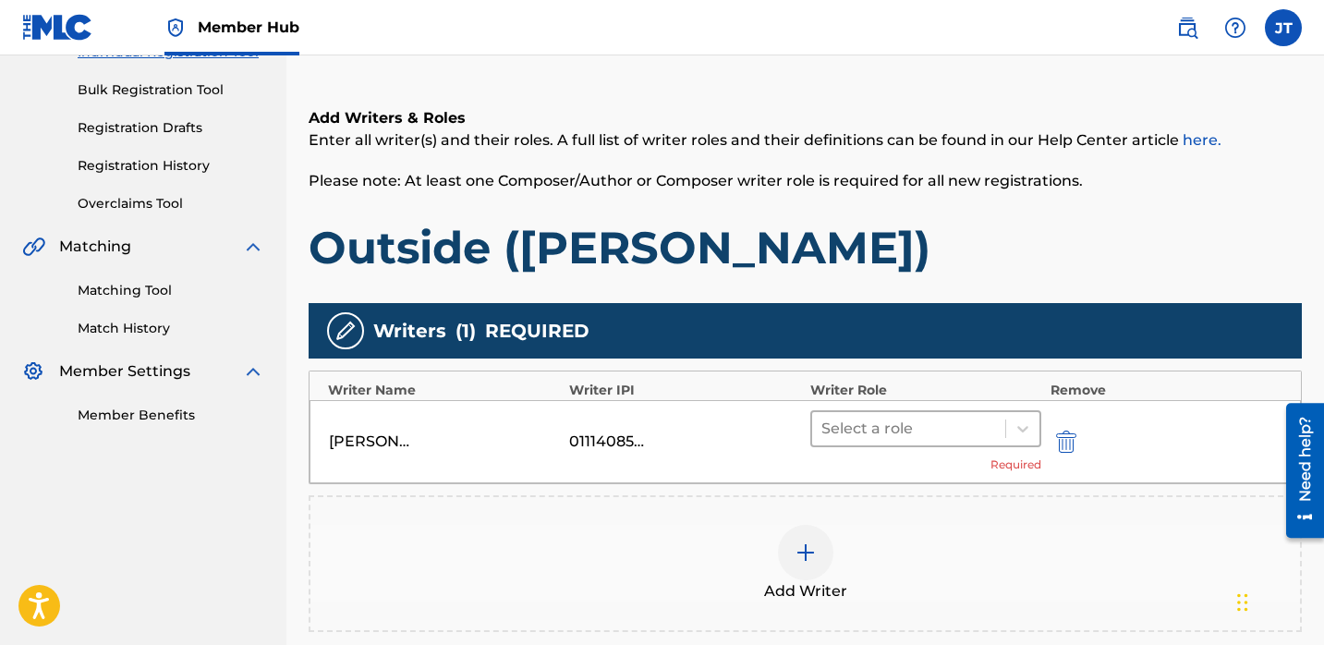
click at [956, 420] on div at bounding box center [908, 429] width 175 height 26
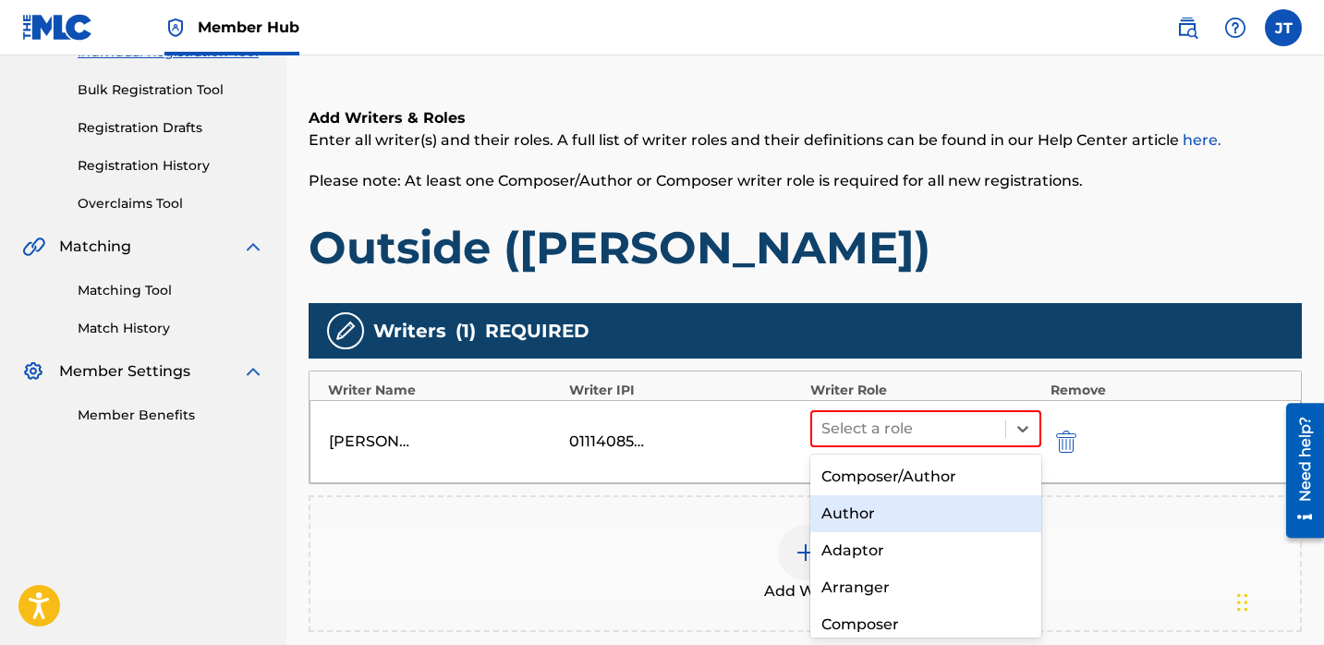
click at [869, 507] on div "Author" at bounding box center [925, 513] width 231 height 37
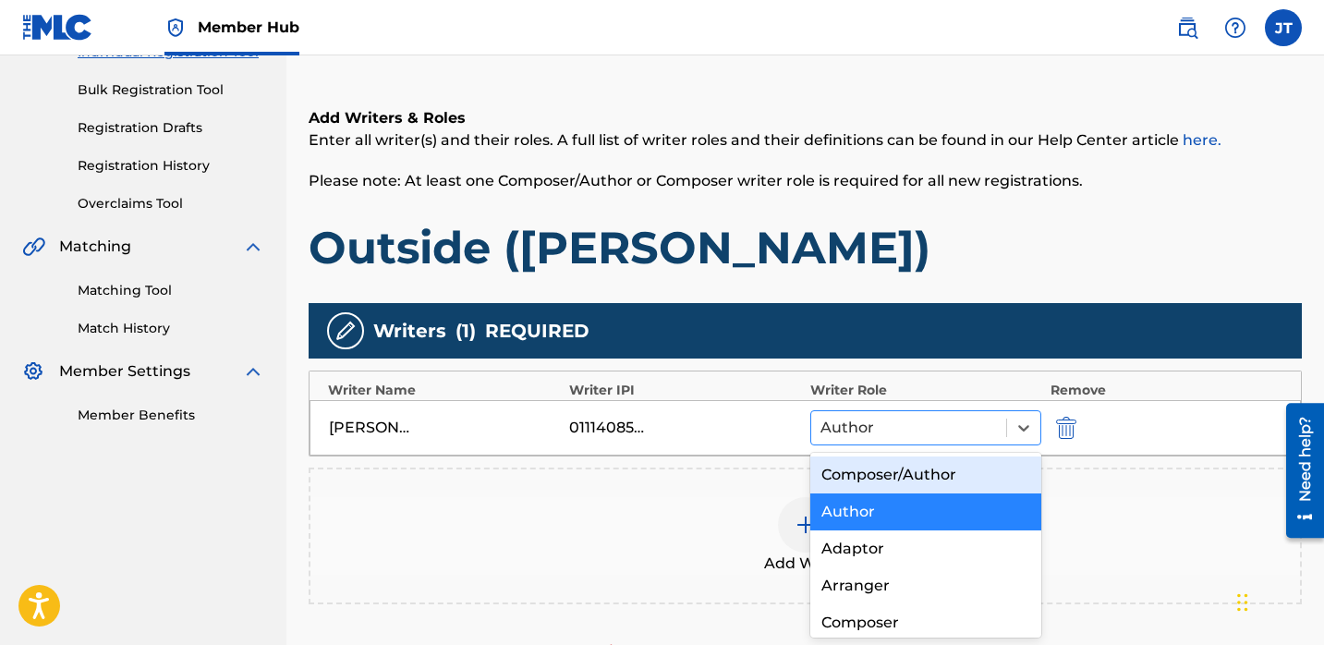
click at [858, 439] on div at bounding box center [909, 428] width 176 height 26
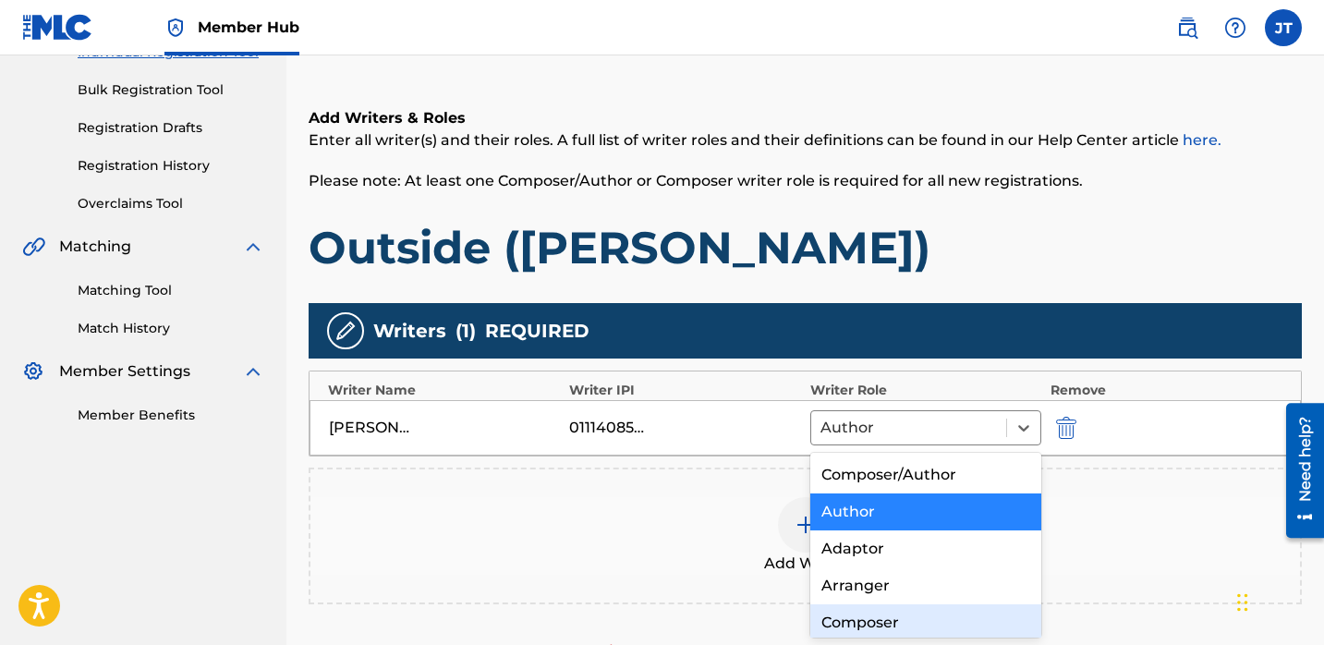
click at [834, 608] on div "Composer" at bounding box center [925, 622] width 231 height 37
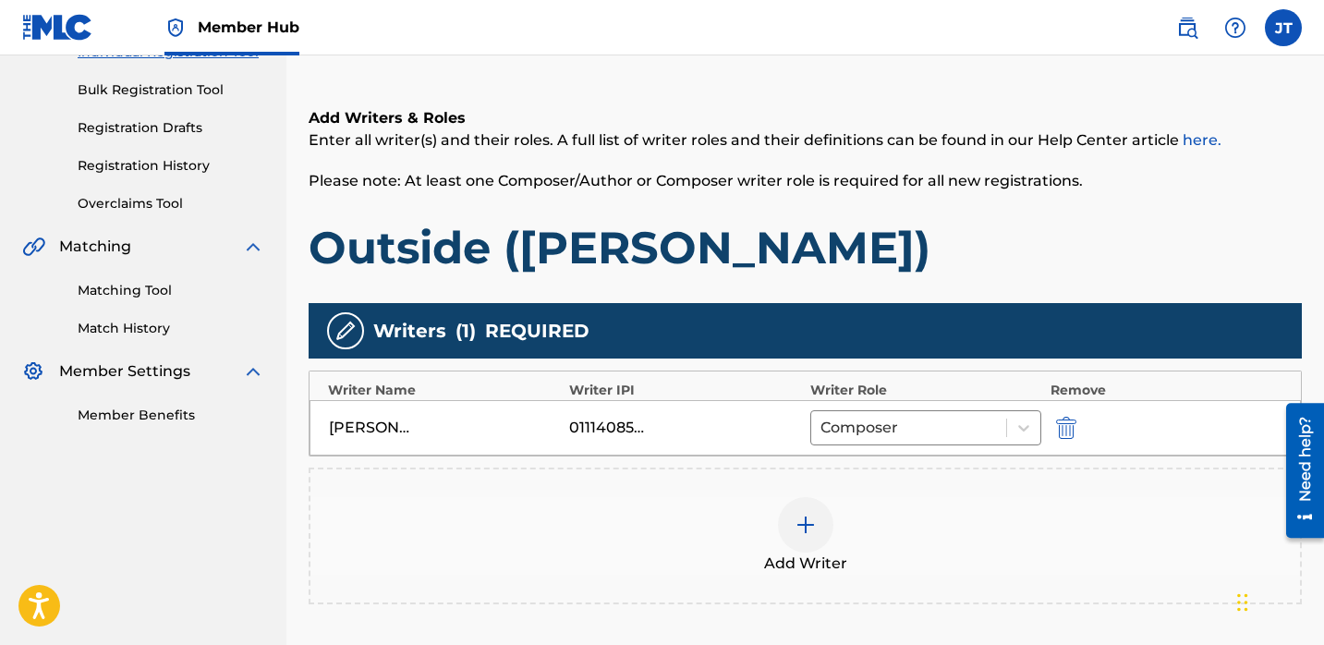
click at [799, 525] on img at bounding box center [806, 525] width 22 height 22
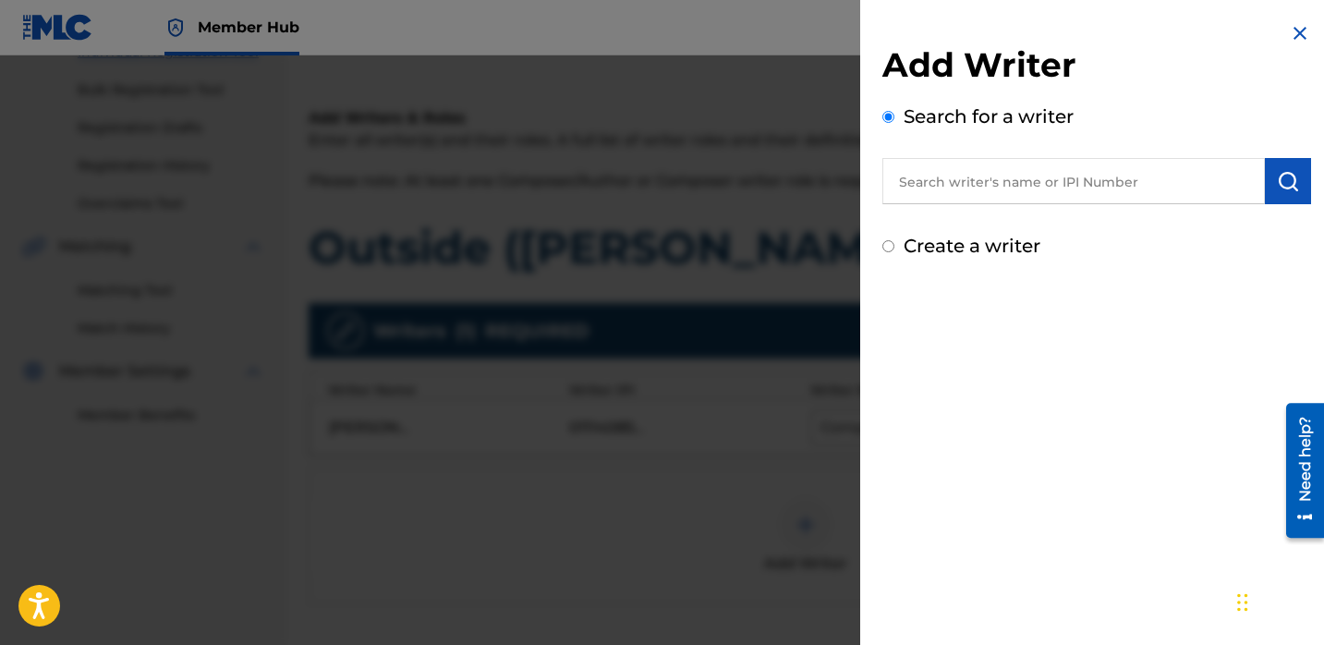
click at [1004, 190] on input "text" at bounding box center [1073, 181] width 383 height 46
paste input "Gerardo Ruiz"
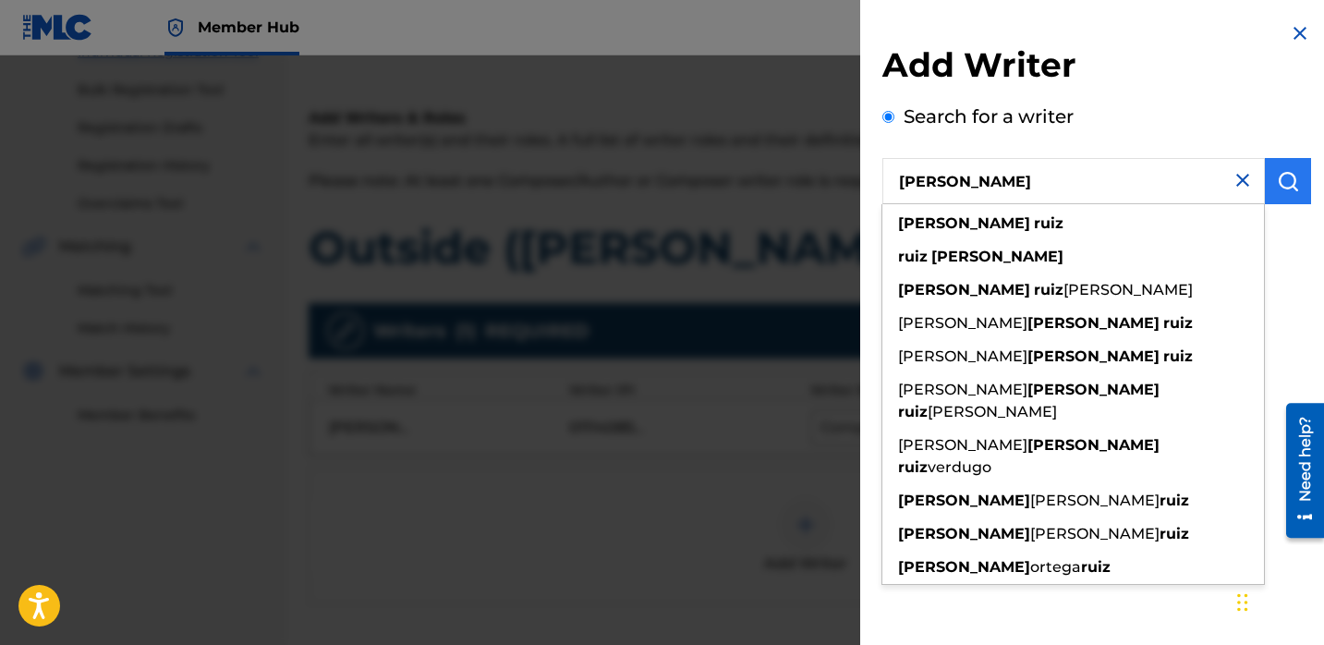
type input "Gerardo Ruiz"
click at [1273, 192] on button "submit" at bounding box center [1288, 181] width 46 height 46
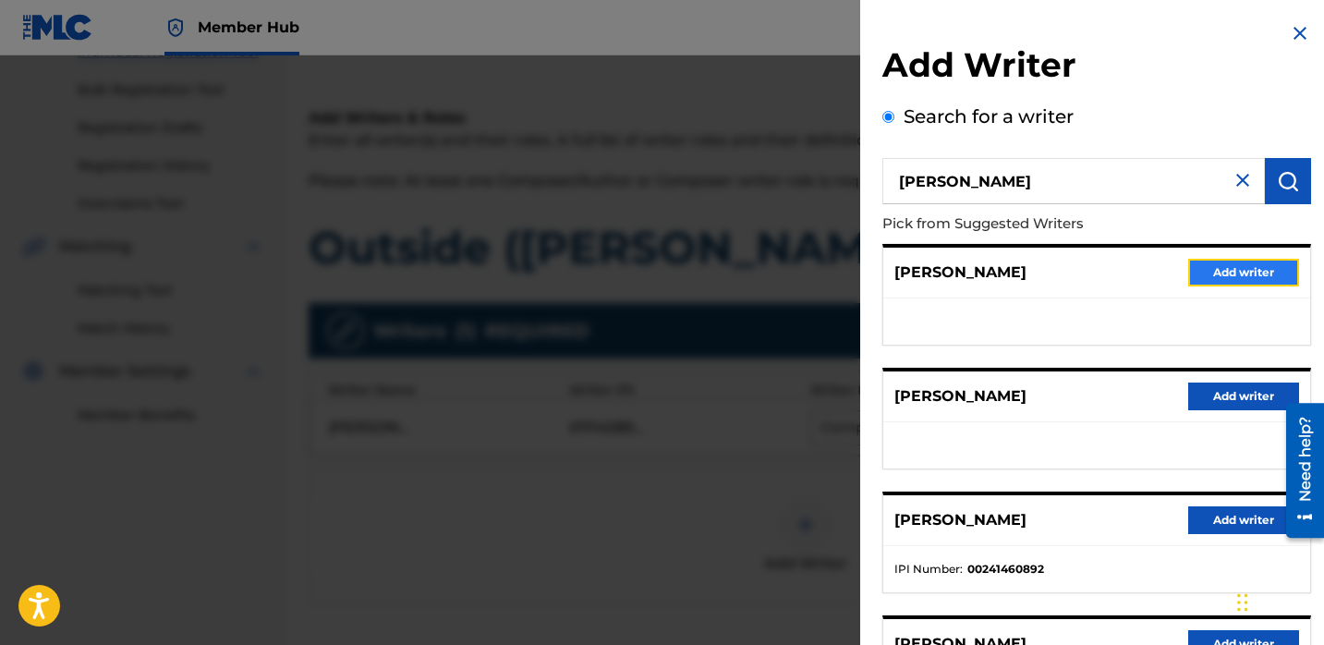
click at [1200, 274] on button "Add writer" at bounding box center [1243, 273] width 111 height 28
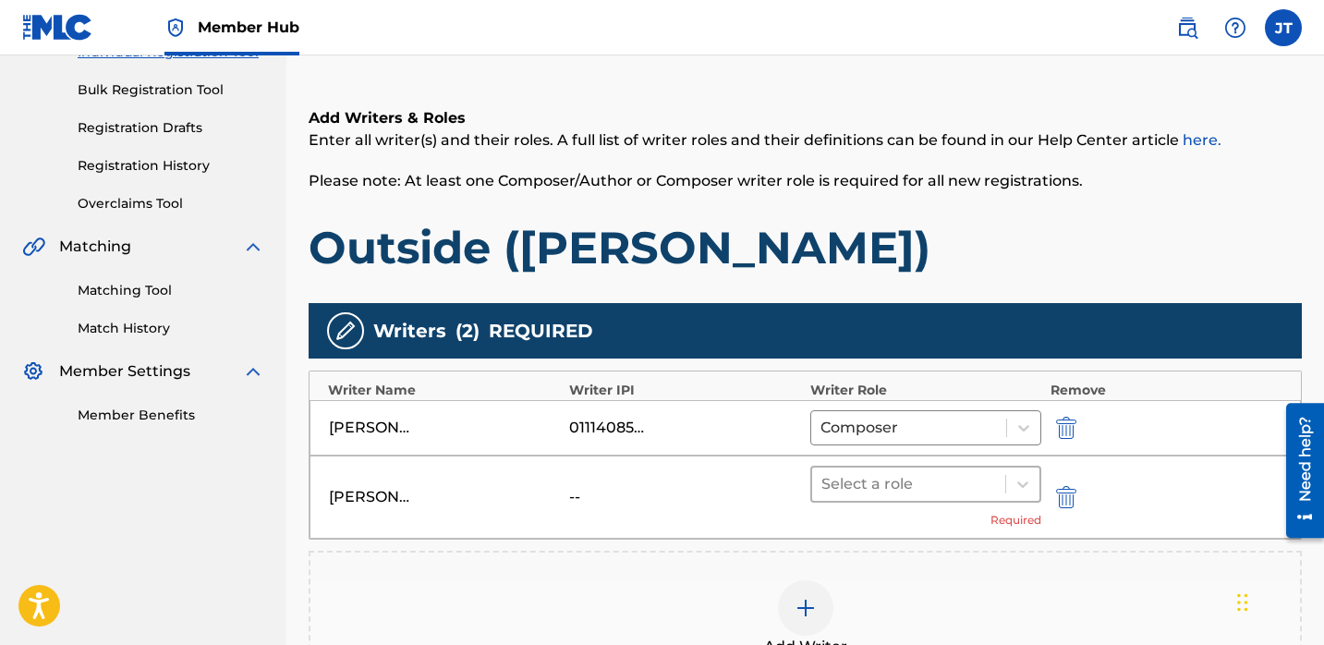
click at [906, 482] on div at bounding box center [908, 484] width 175 height 26
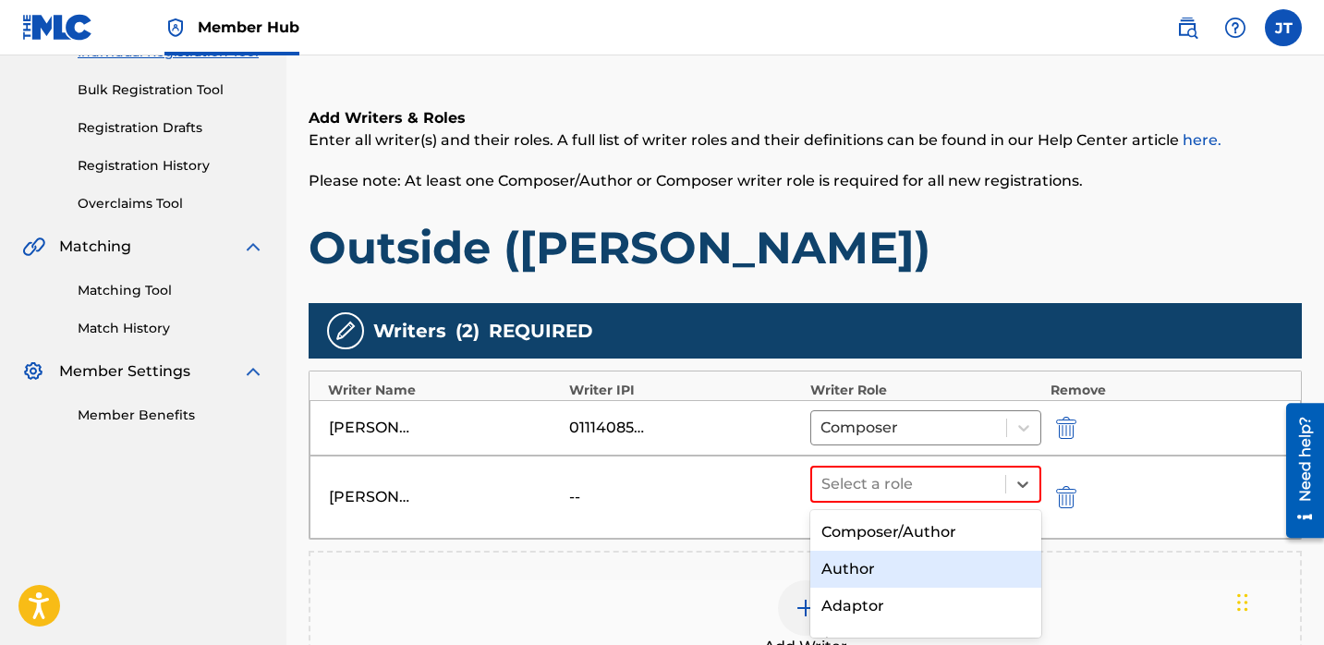
click at [860, 564] on div "Author" at bounding box center [925, 569] width 231 height 37
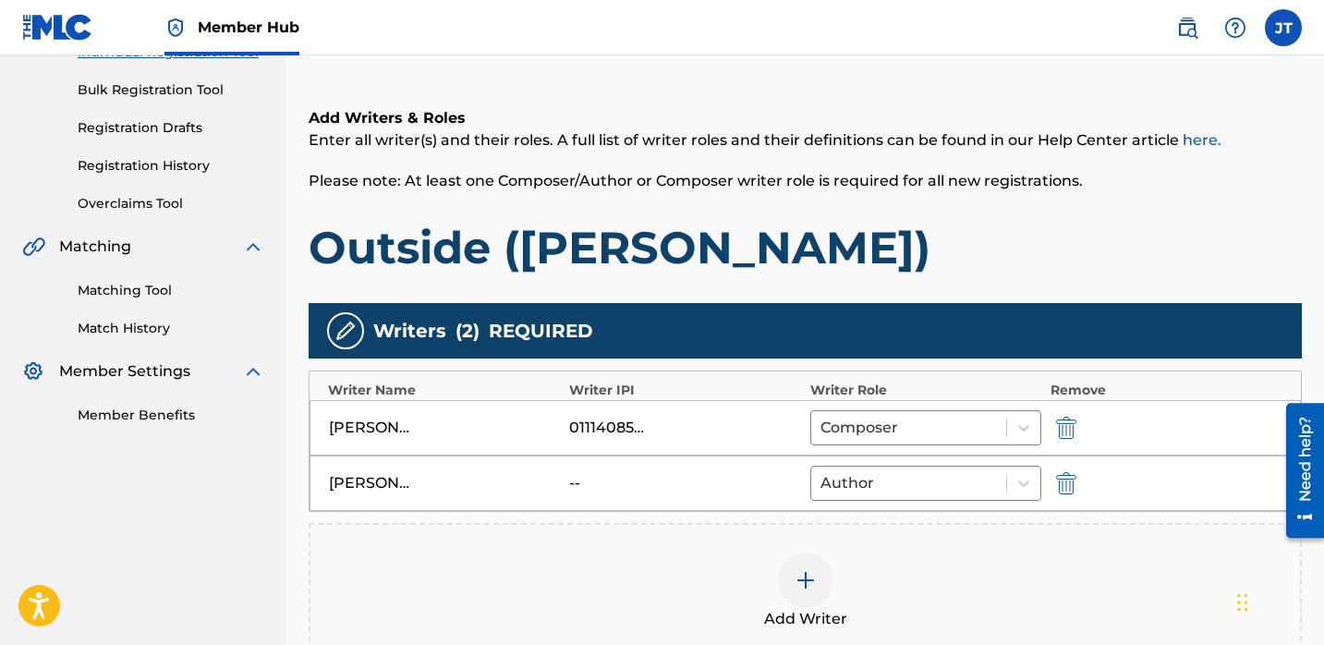
click at [803, 578] on img at bounding box center [806, 580] width 22 height 22
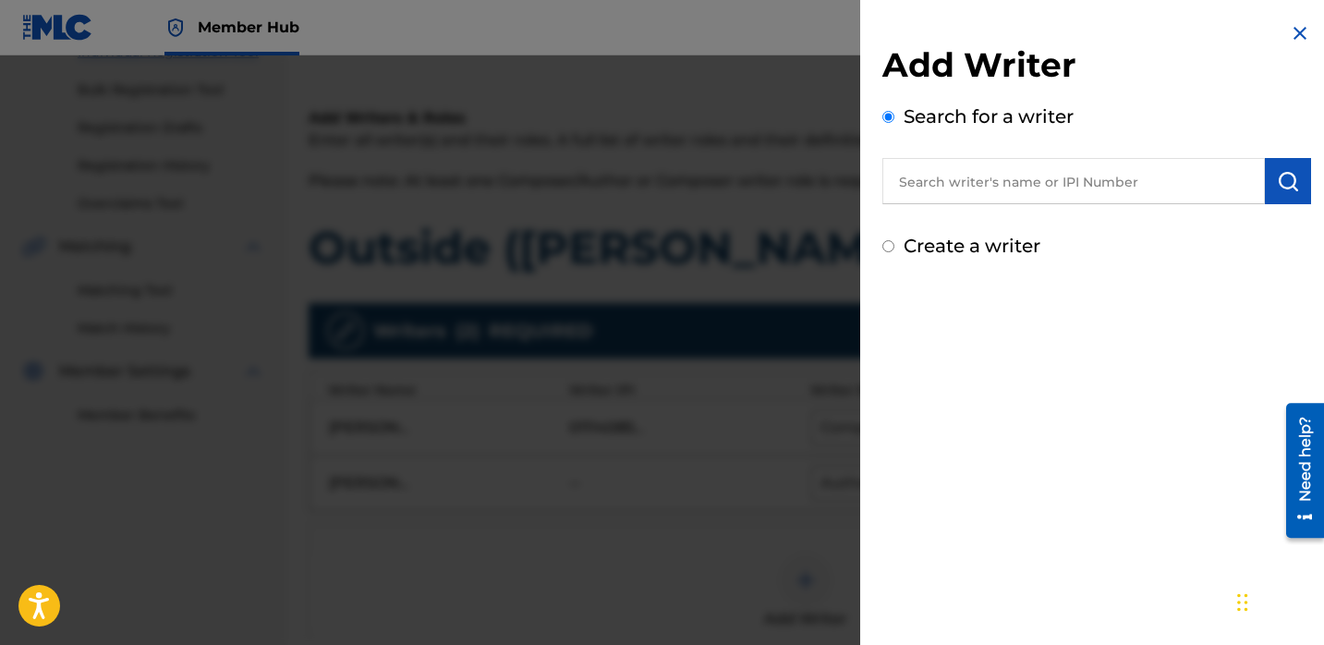
click at [934, 174] on input "text" at bounding box center [1073, 181] width 383 height 46
paste input "Riley Hanily"
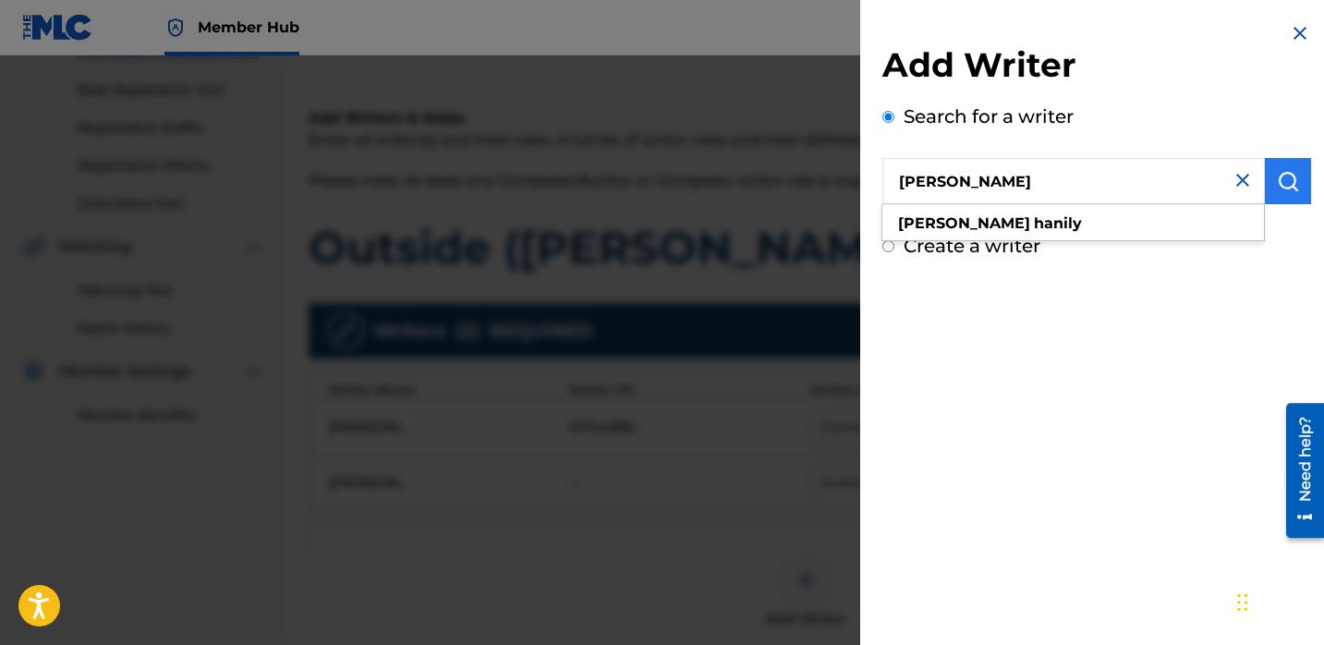
type input "Riley Hanily"
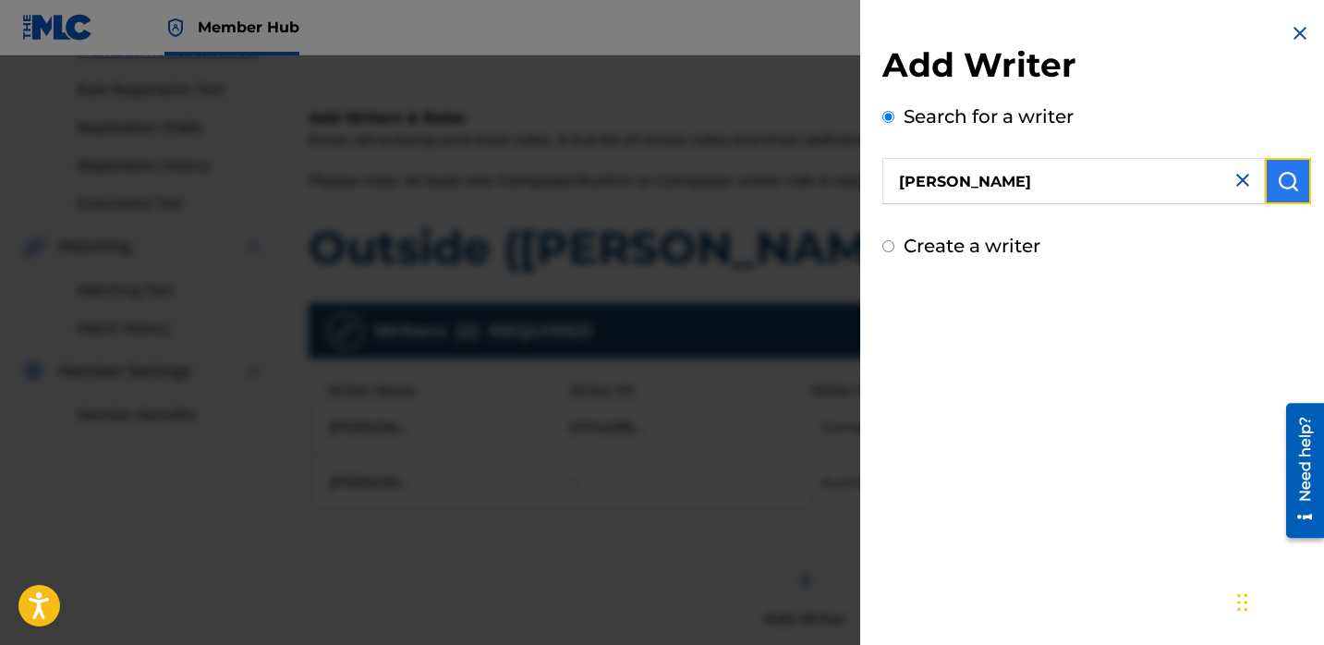
click at [1287, 186] on img "submit" at bounding box center [1288, 181] width 22 height 22
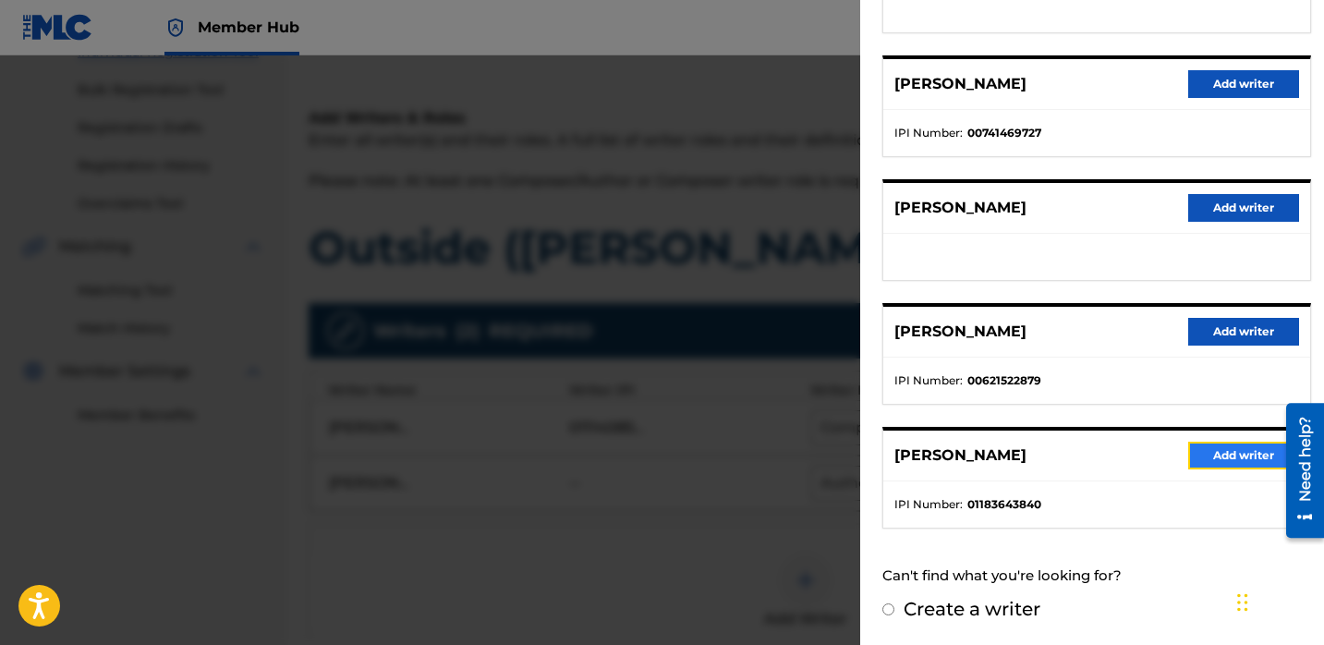
click at [1209, 454] on button "Add writer" at bounding box center [1243, 456] width 111 height 28
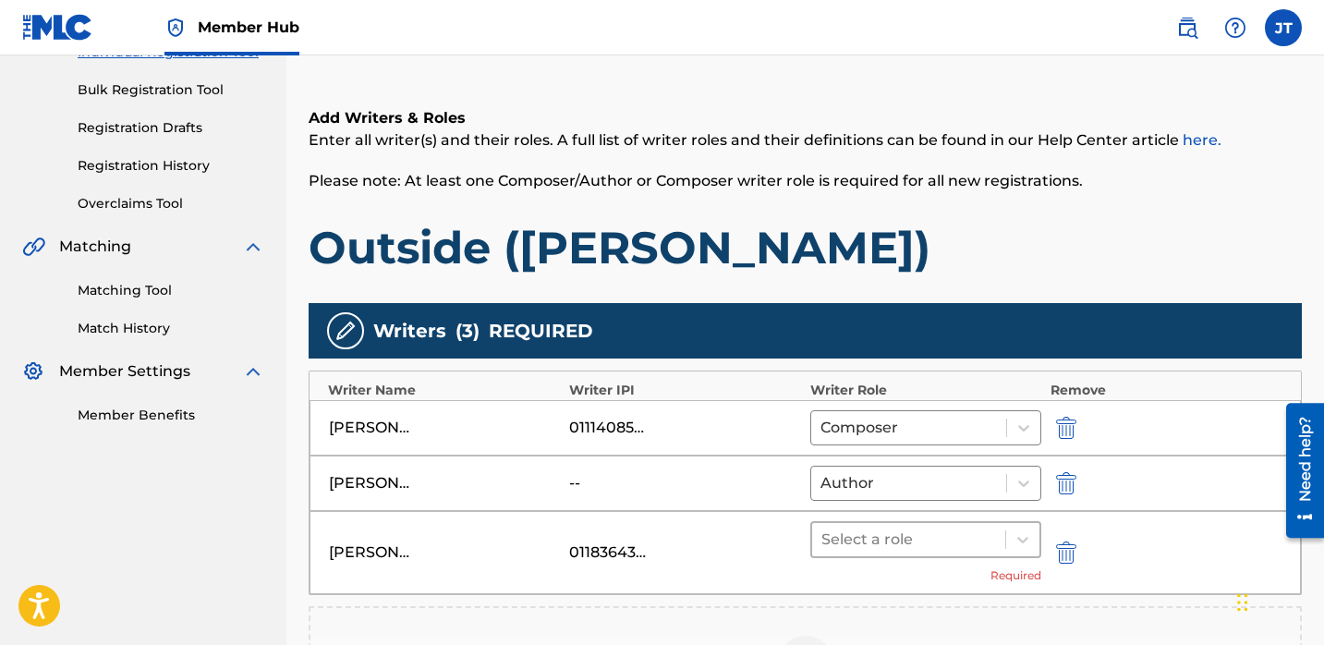
click at [918, 530] on div at bounding box center [908, 540] width 175 height 26
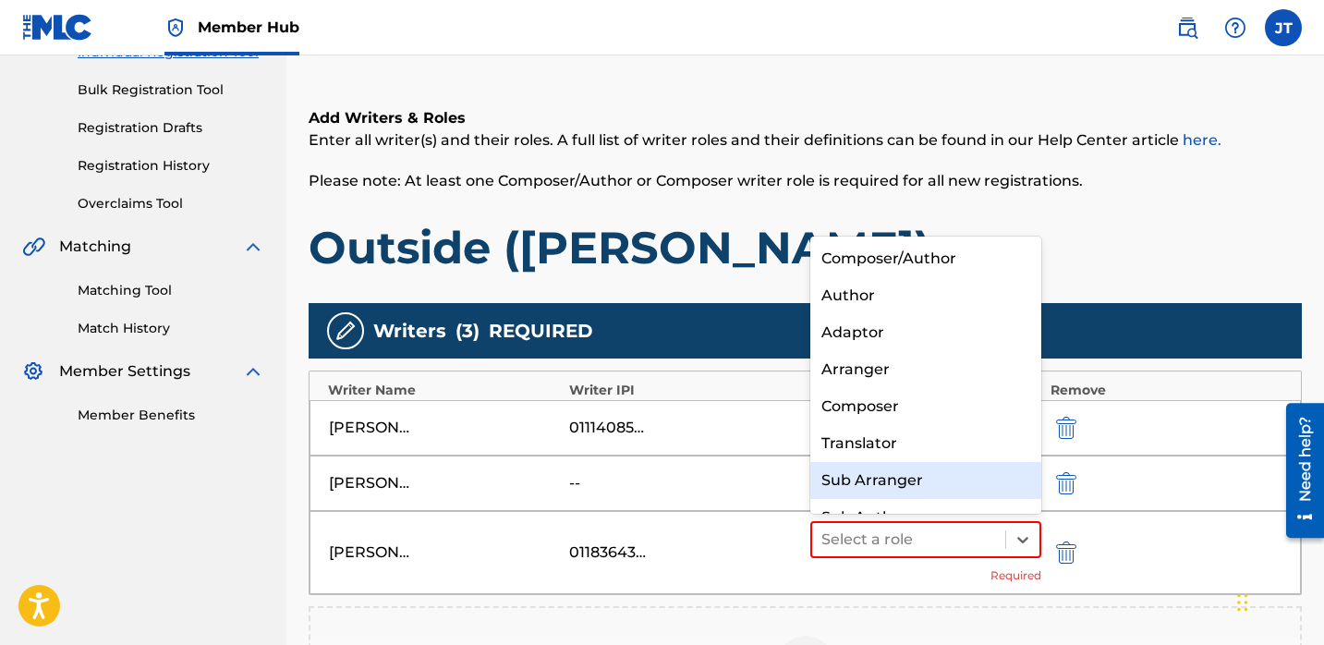
scroll to position [26, 0]
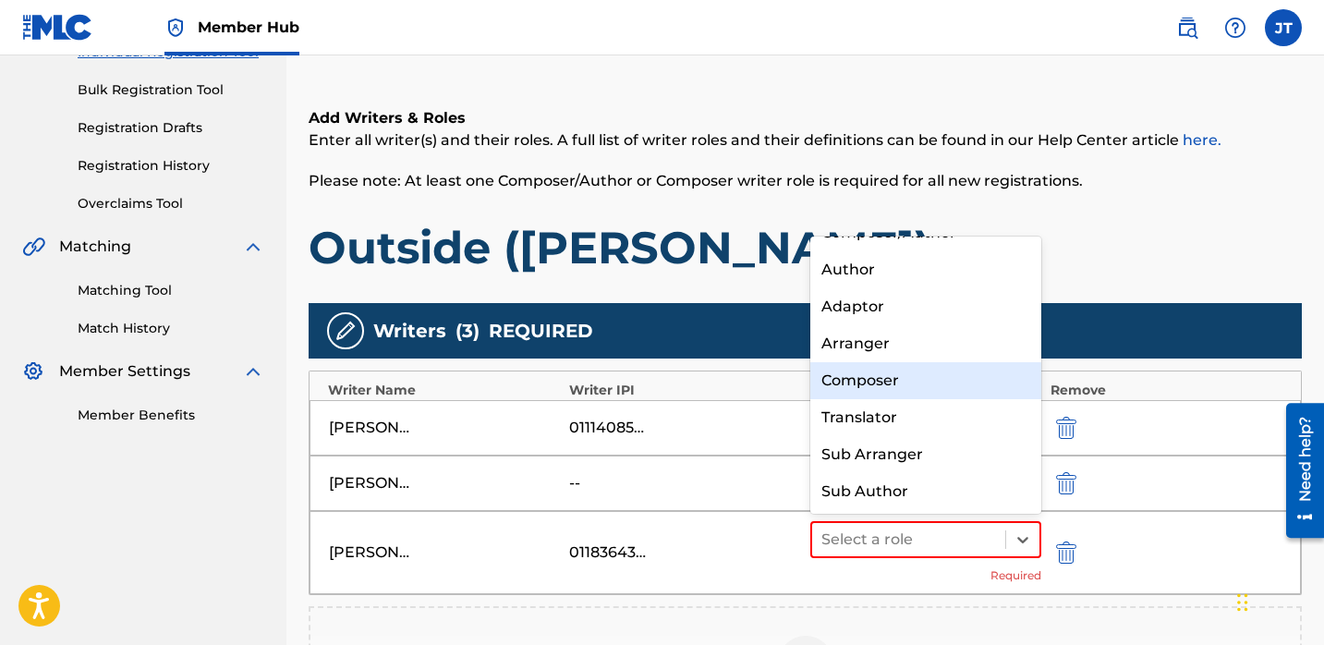
click at [886, 377] on div "Composer" at bounding box center [925, 380] width 231 height 37
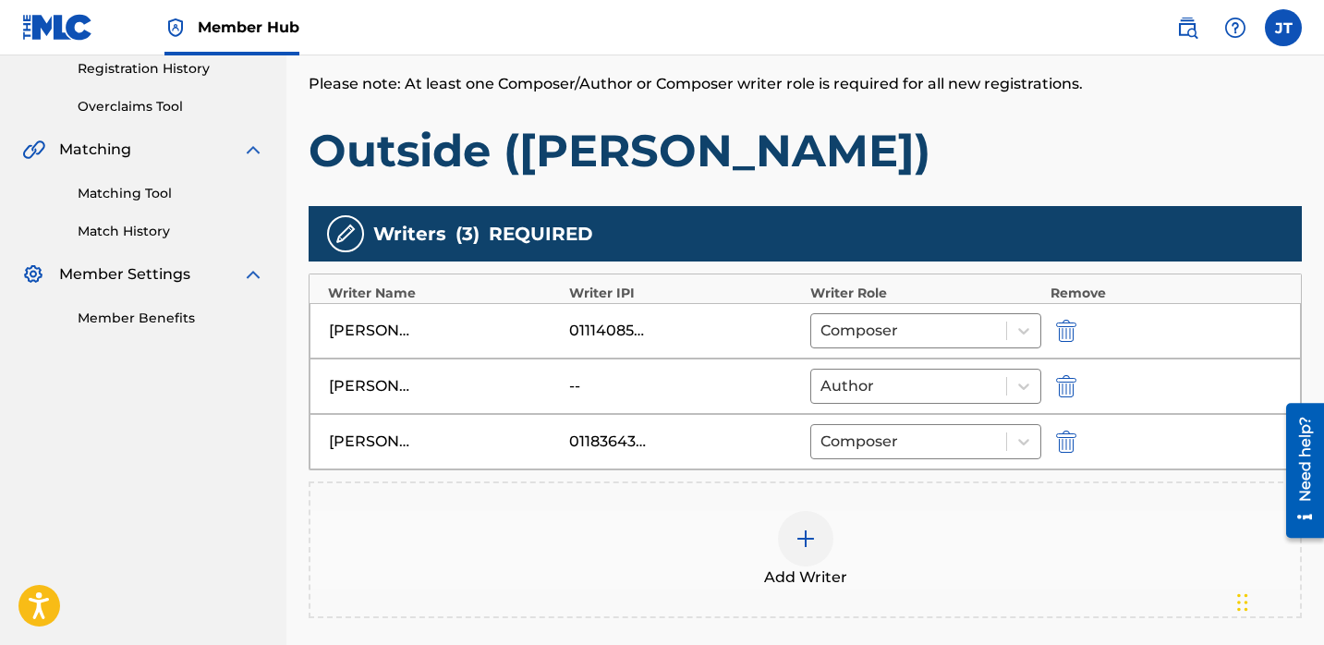
scroll to position [497, 0]
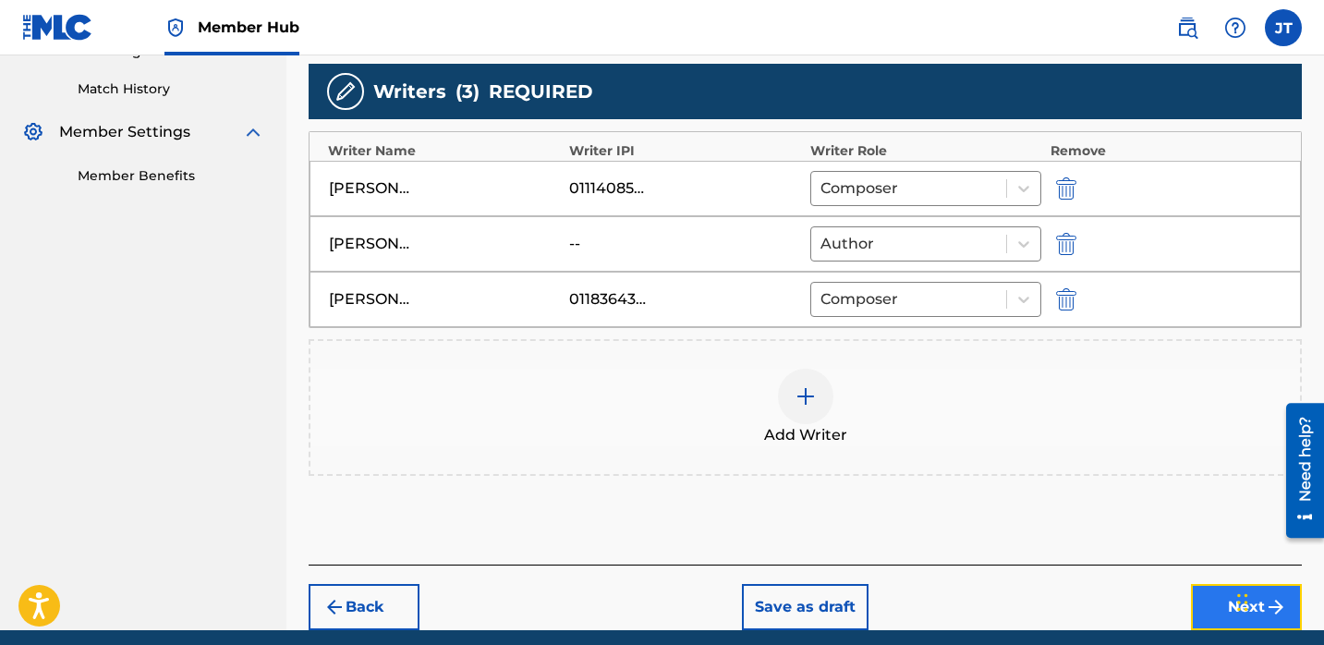
click at [1194, 608] on button "Next" at bounding box center [1246, 607] width 111 height 46
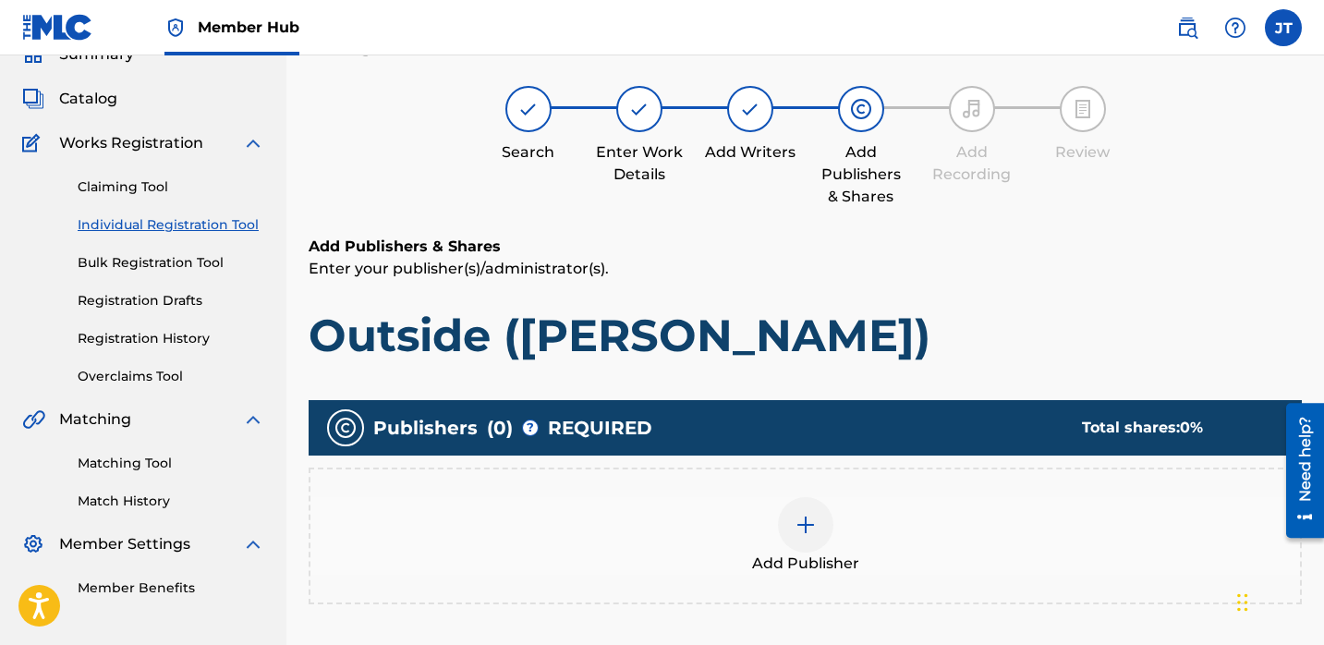
scroll to position [83, 0]
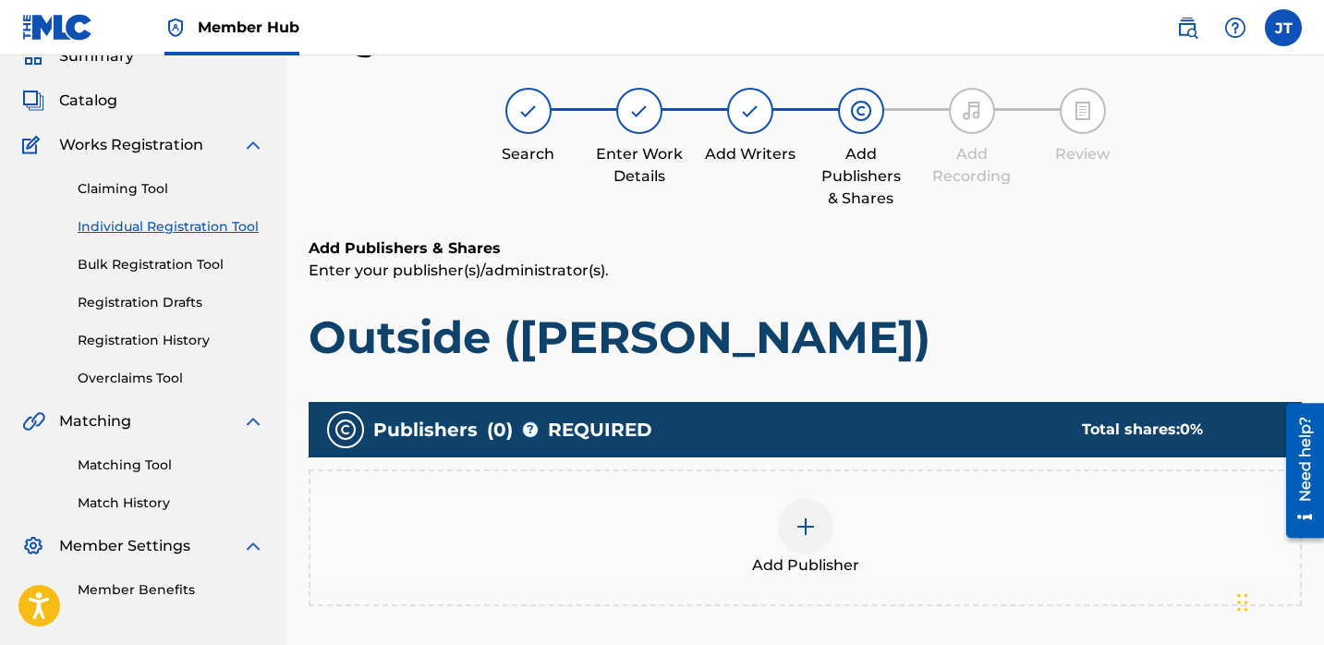
click at [800, 512] on div at bounding box center [805, 526] width 55 height 55
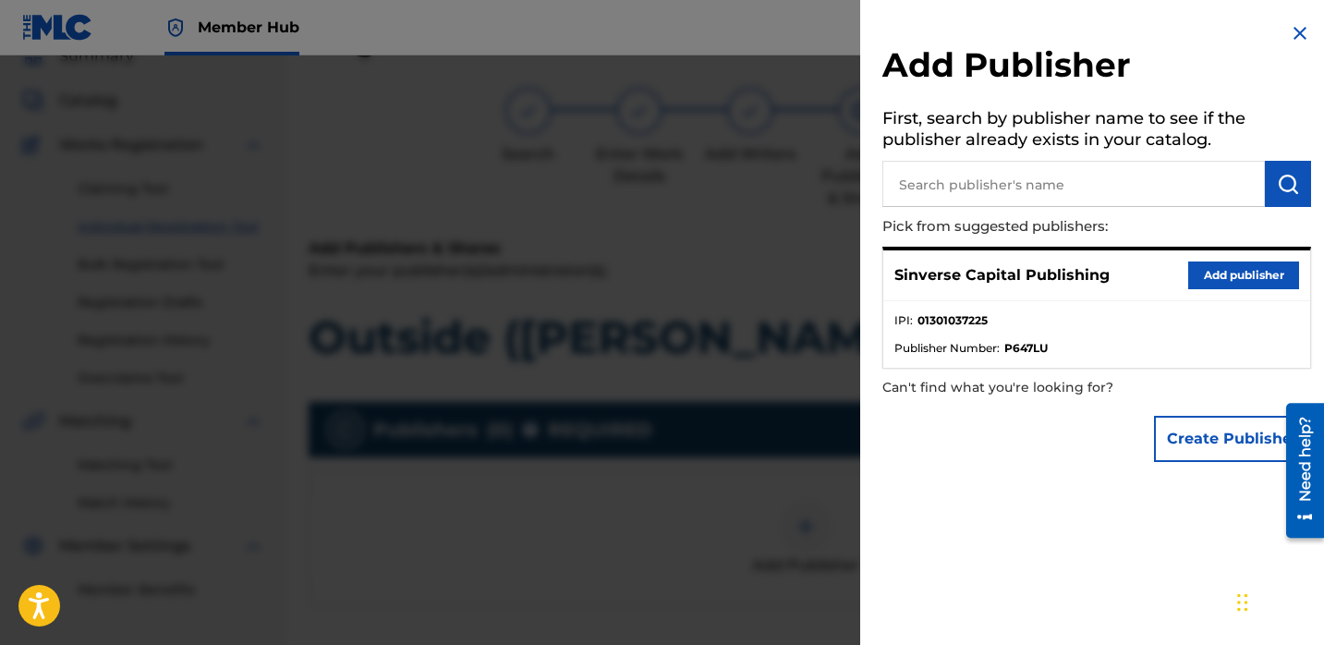
click at [1177, 276] on div "Sinverse Capital Publishing Add publisher" at bounding box center [1096, 275] width 427 height 51
click at [1188, 275] on button "Add publisher" at bounding box center [1243, 275] width 111 height 28
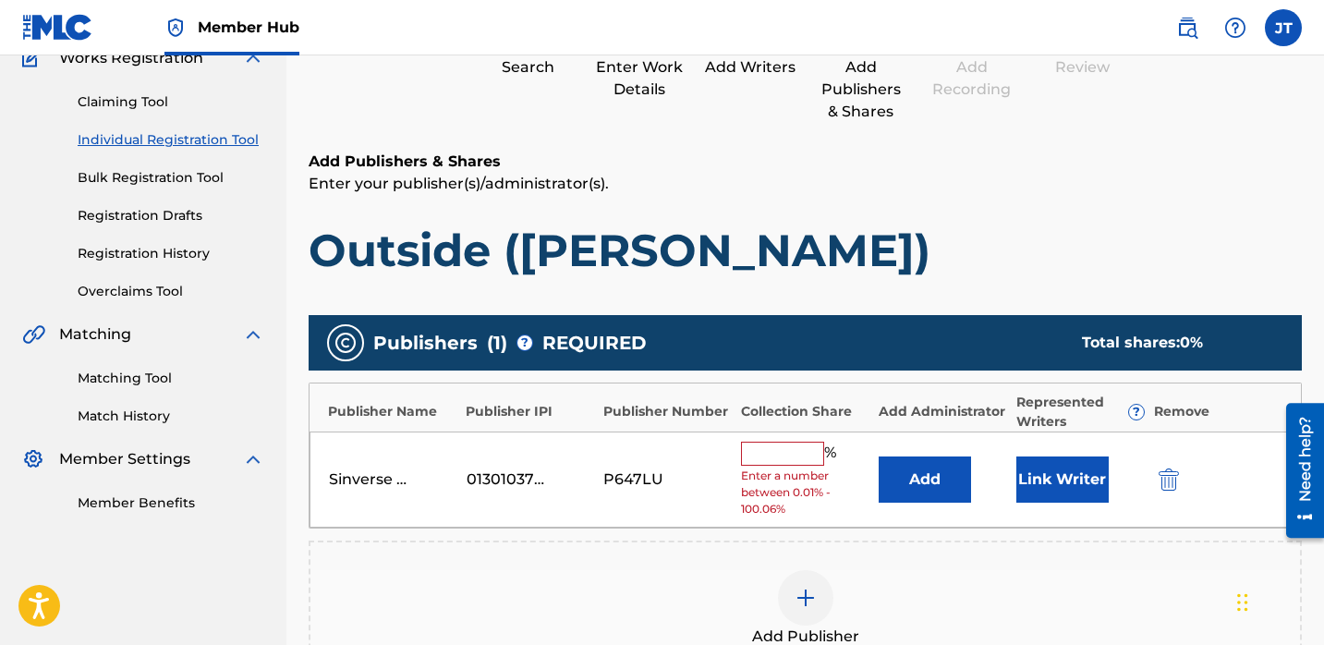
scroll to position [186, 0]
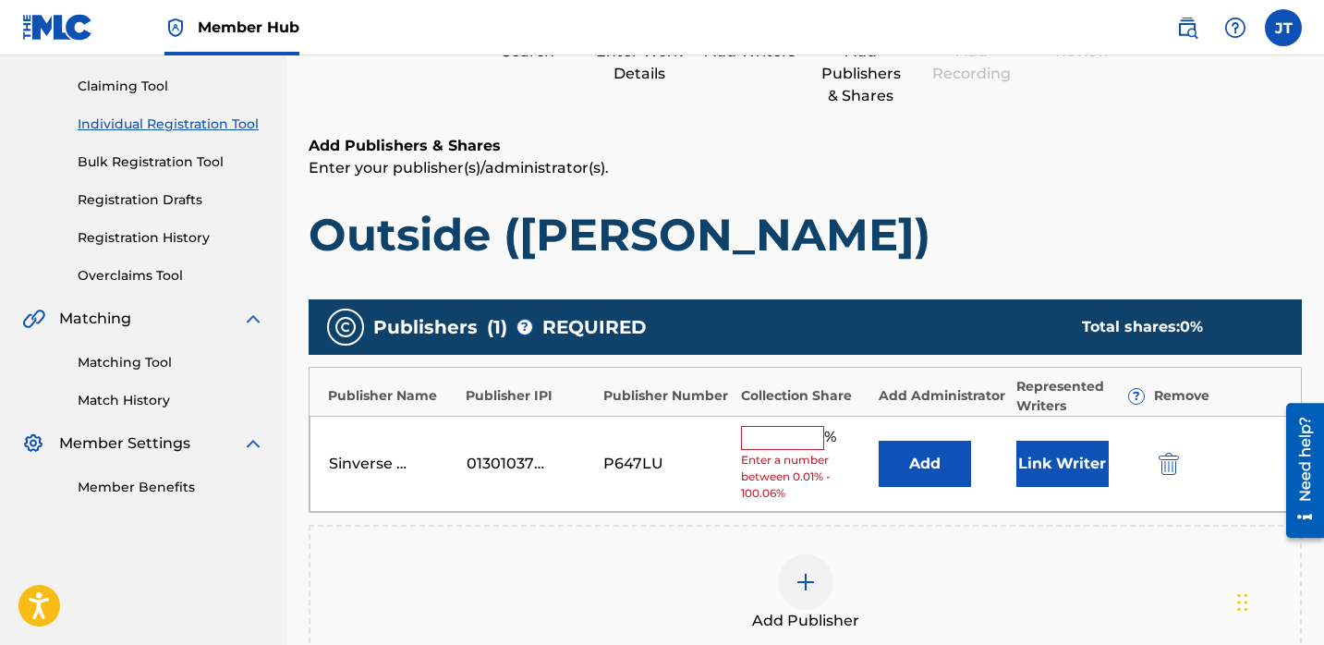
click at [768, 443] on input "text" at bounding box center [782, 438] width 83 height 24
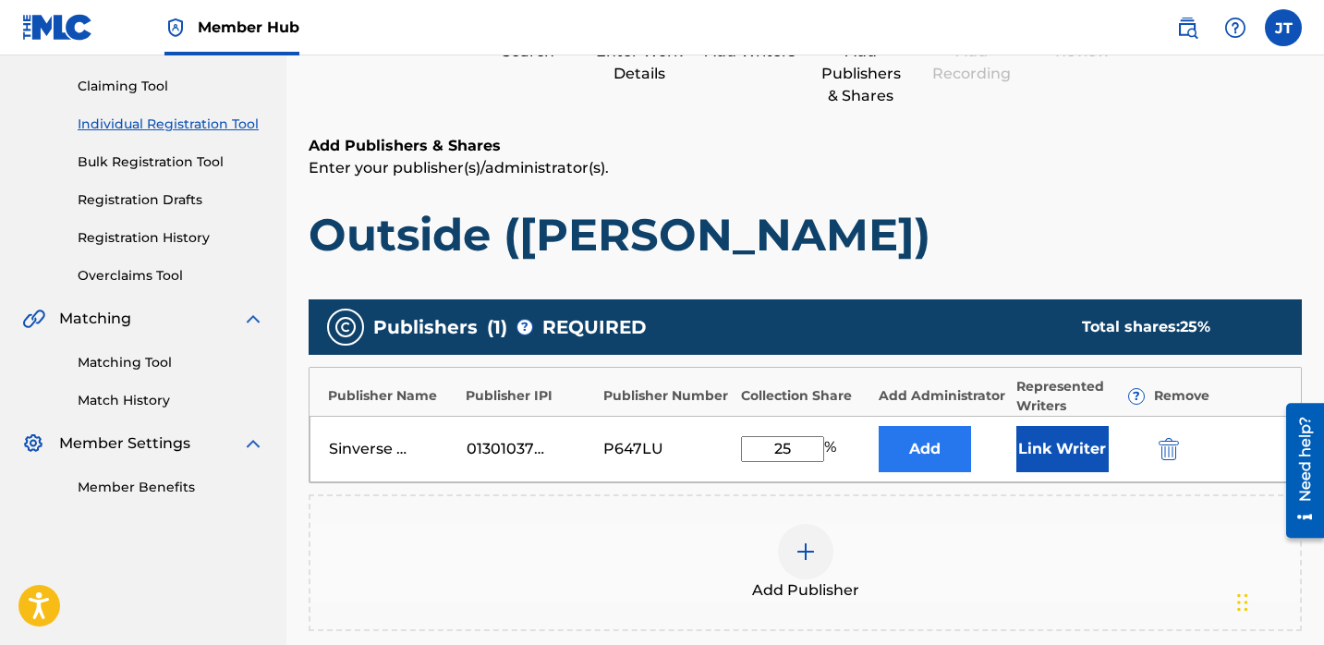
type input "25"
click at [910, 442] on button "Add" at bounding box center [925, 449] width 92 height 46
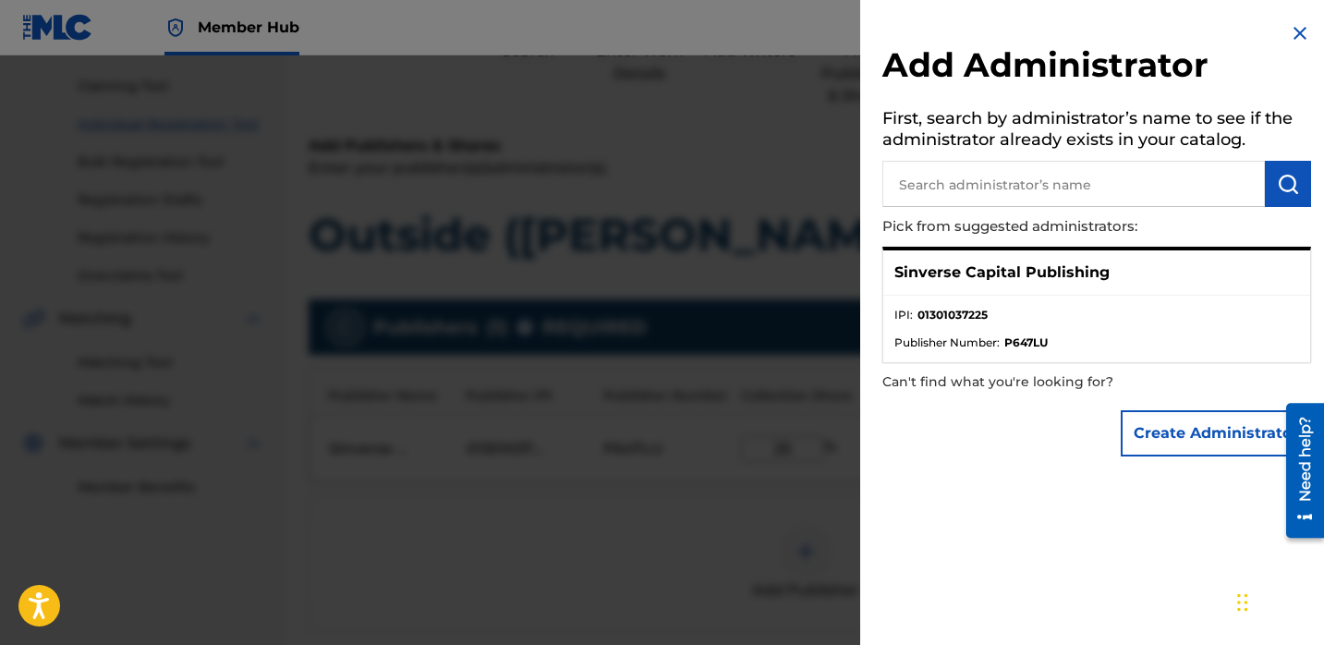
click at [788, 484] on div at bounding box center [662, 377] width 1324 height 645
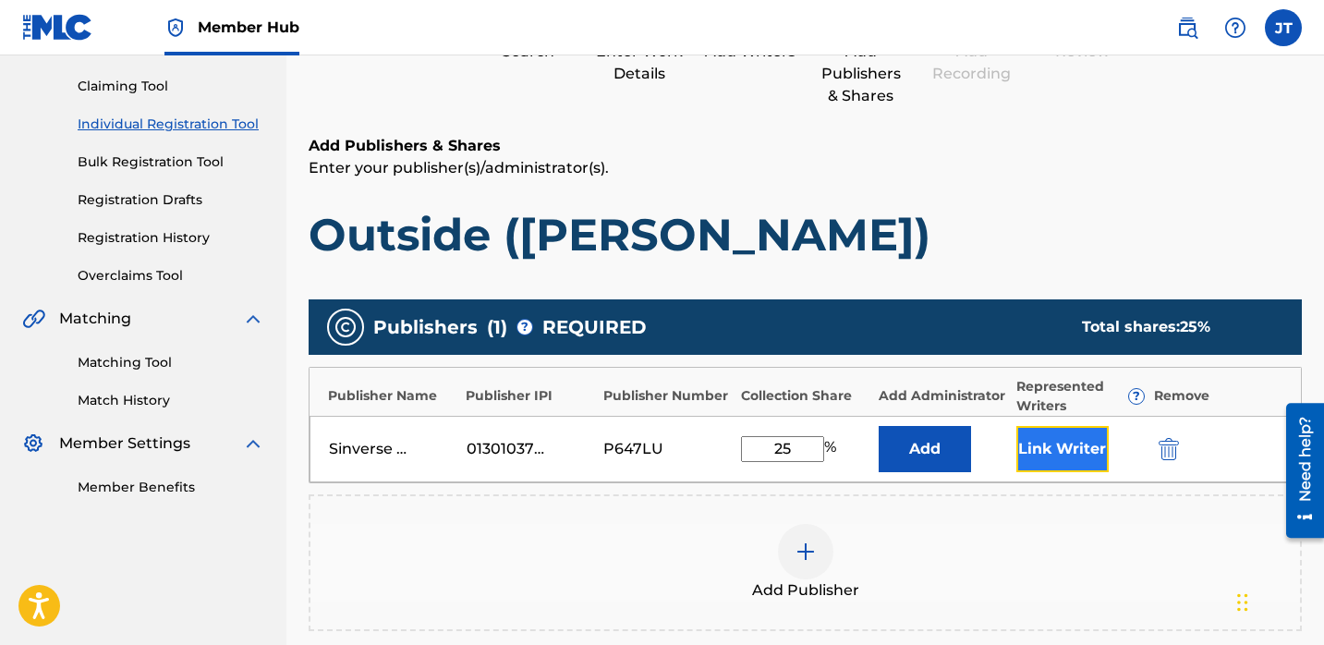
click at [1041, 445] on button "Link Writer" at bounding box center [1062, 449] width 92 height 46
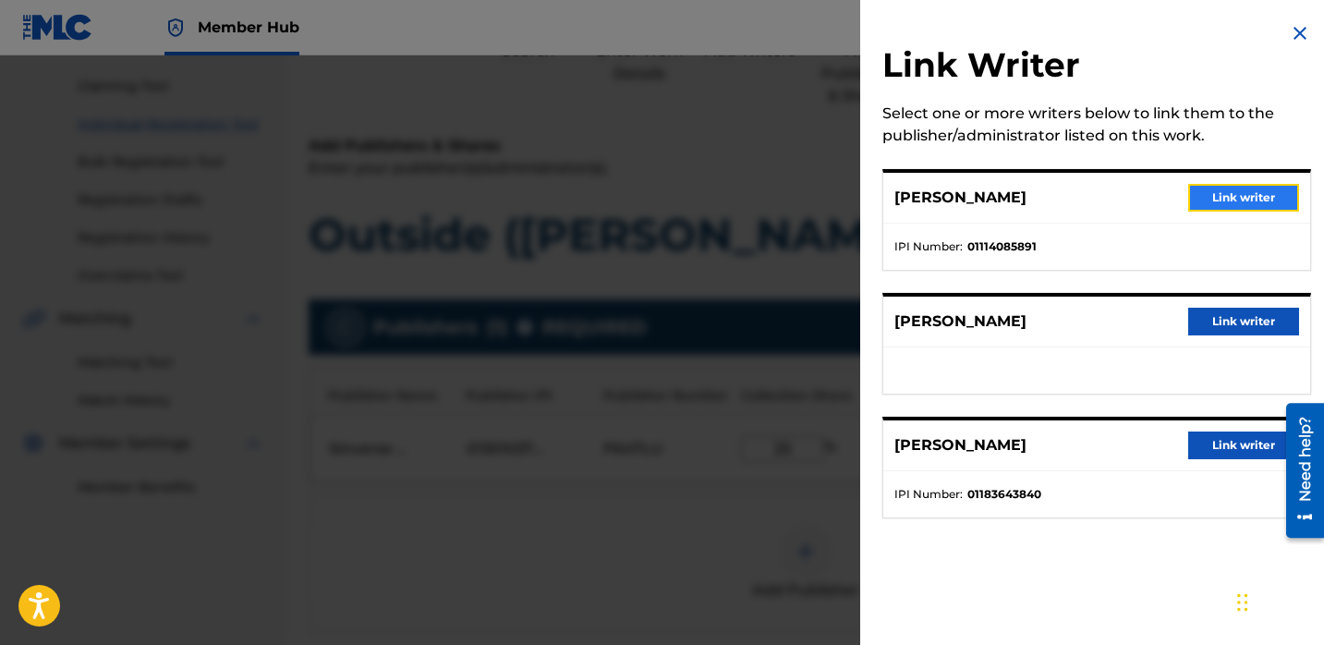
click at [1228, 200] on button "Link writer" at bounding box center [1243, 198] width 111 height 28
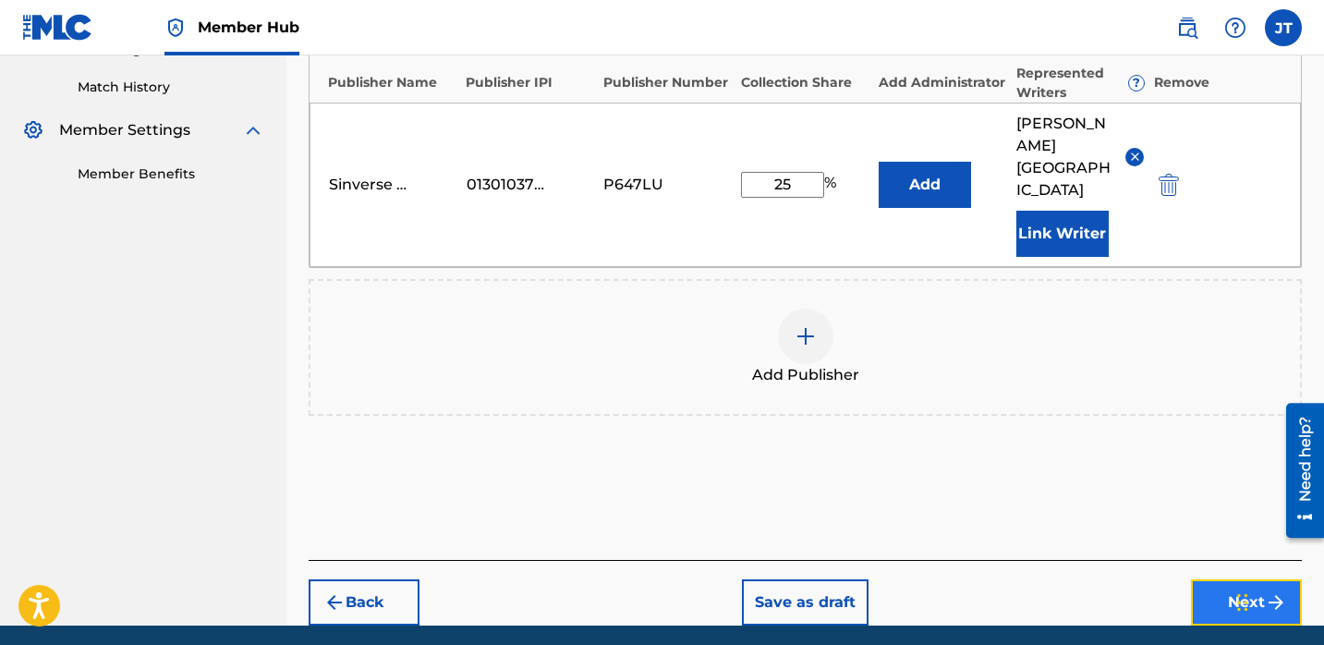
click at [1210, 579] on button "Next" at bounding box center [1246, 602] width 111 height 46
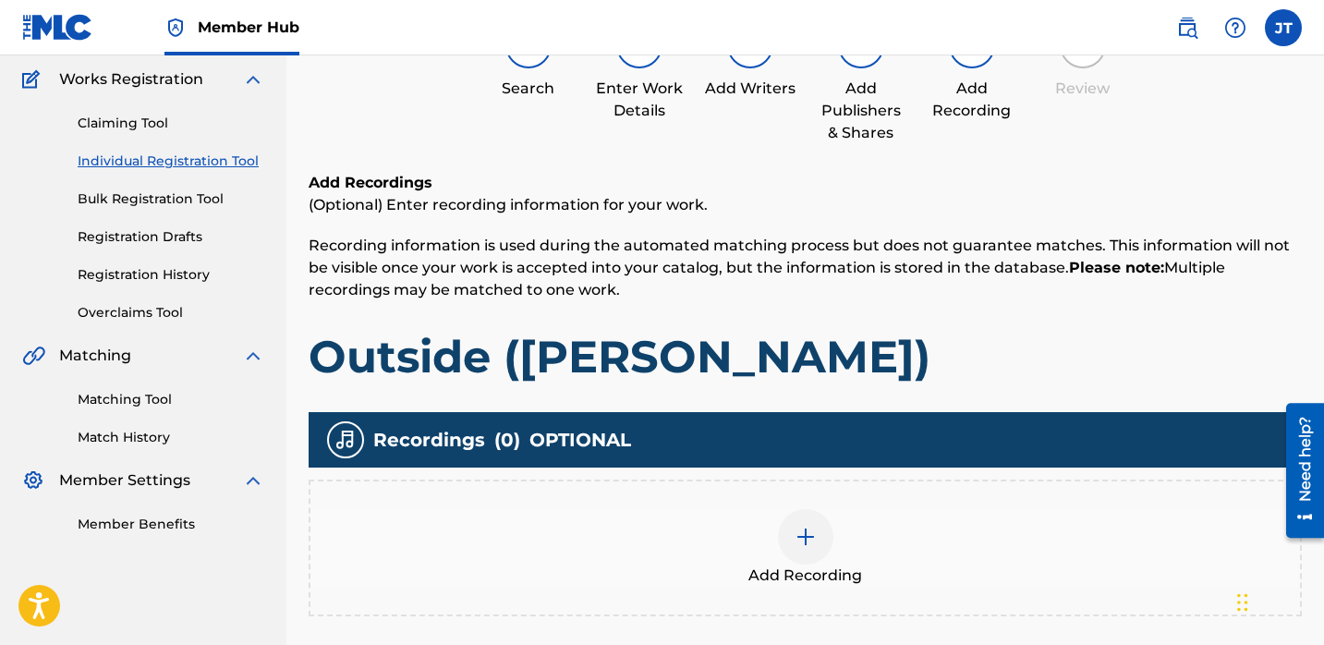
scroll to position [166, 0]
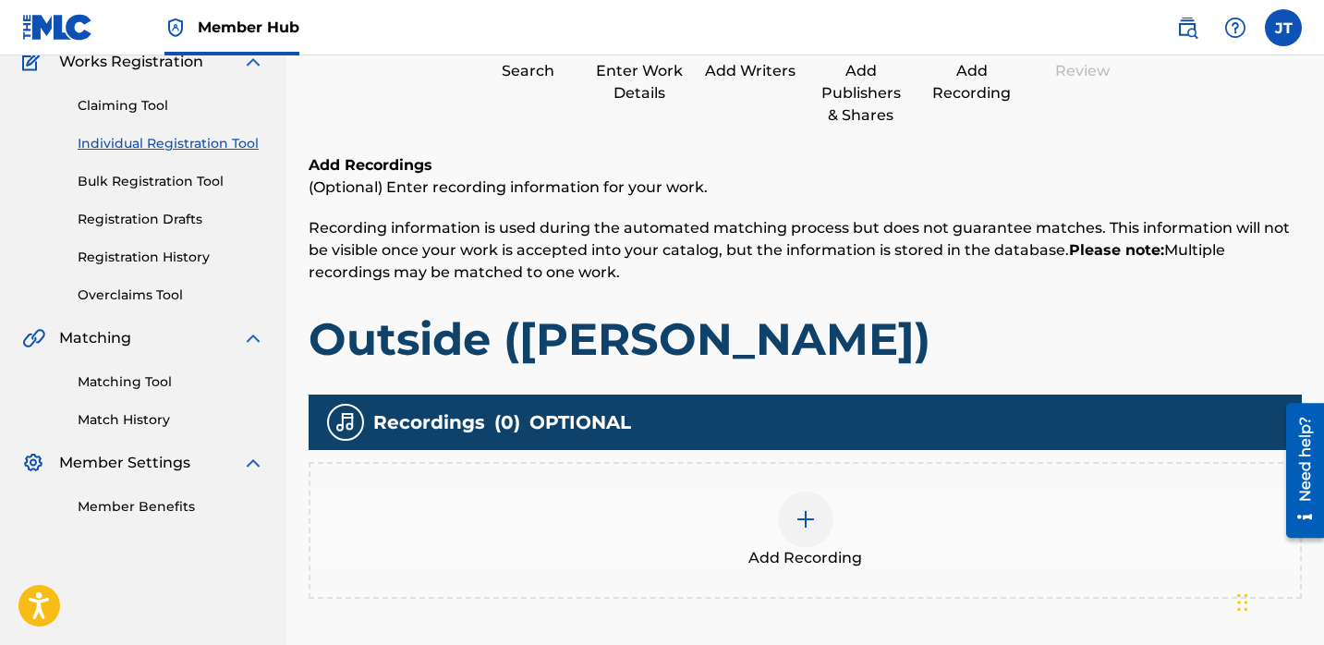
click at [796, 528] on img at bounding box center [806, 519] width 22 height 22
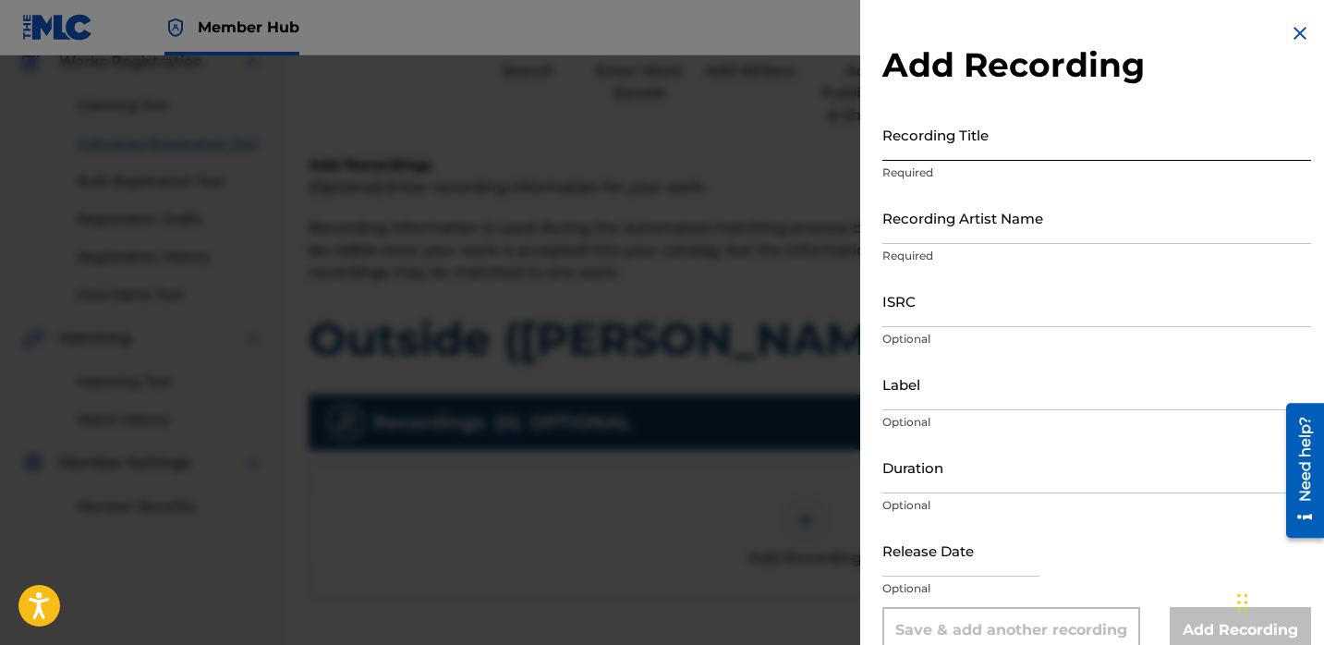
click at [976, 142] on input "Recording Title" at bounding box center [1096, 134] width 429 height 53
paste input "Outside ([PERSON_NAME])"
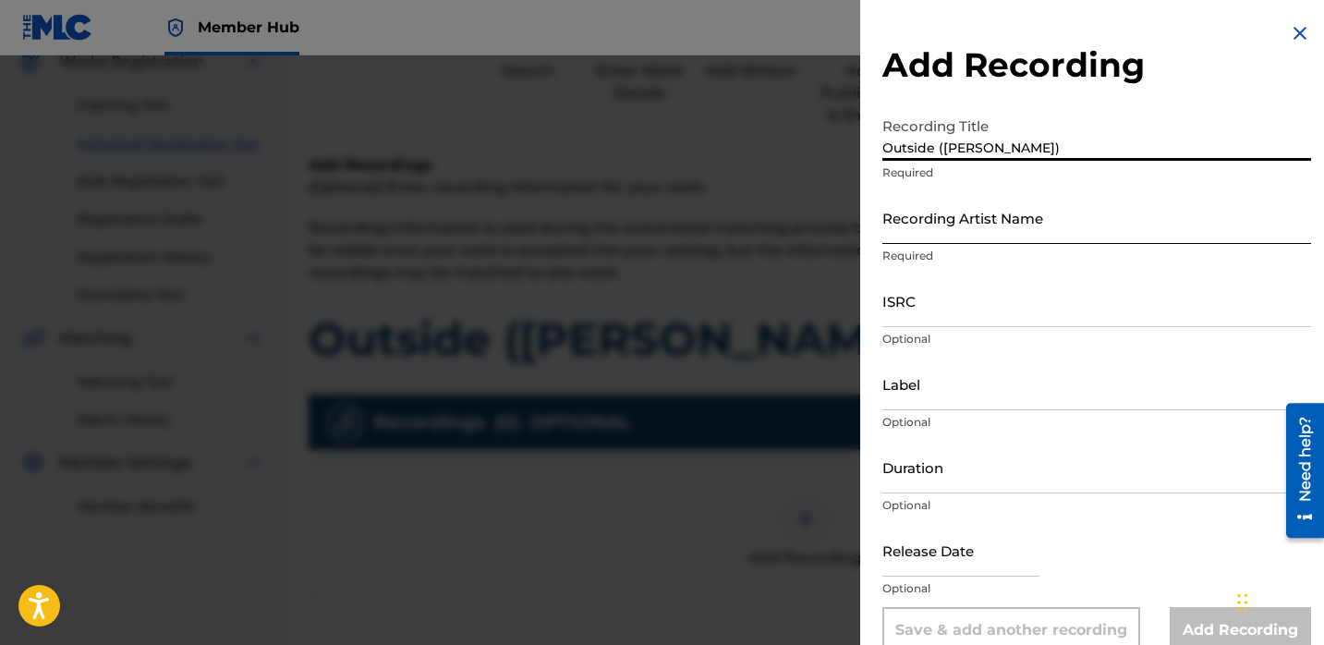
type input "Outside ([PERSON_NAME])"
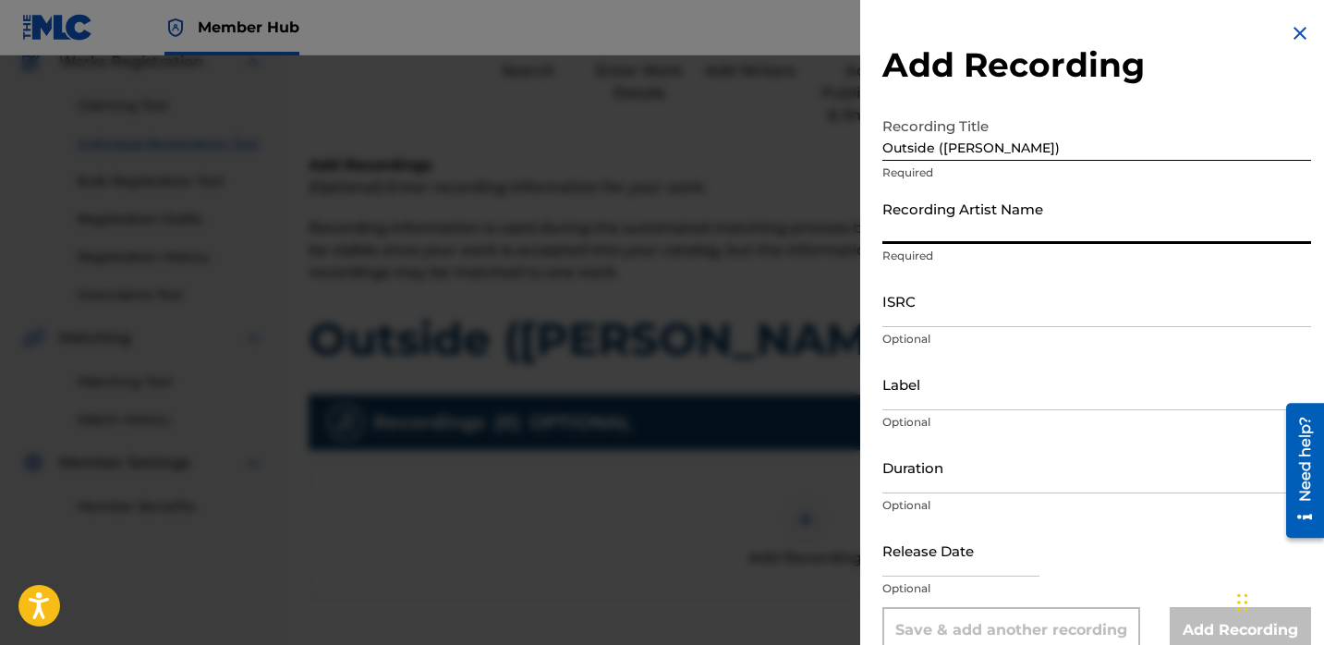
click at [911, 225] on input "Recording Artist Name" at bounding box center [1096, 217] width 429 height 53
type input "Lil [PERSON_NAME]"
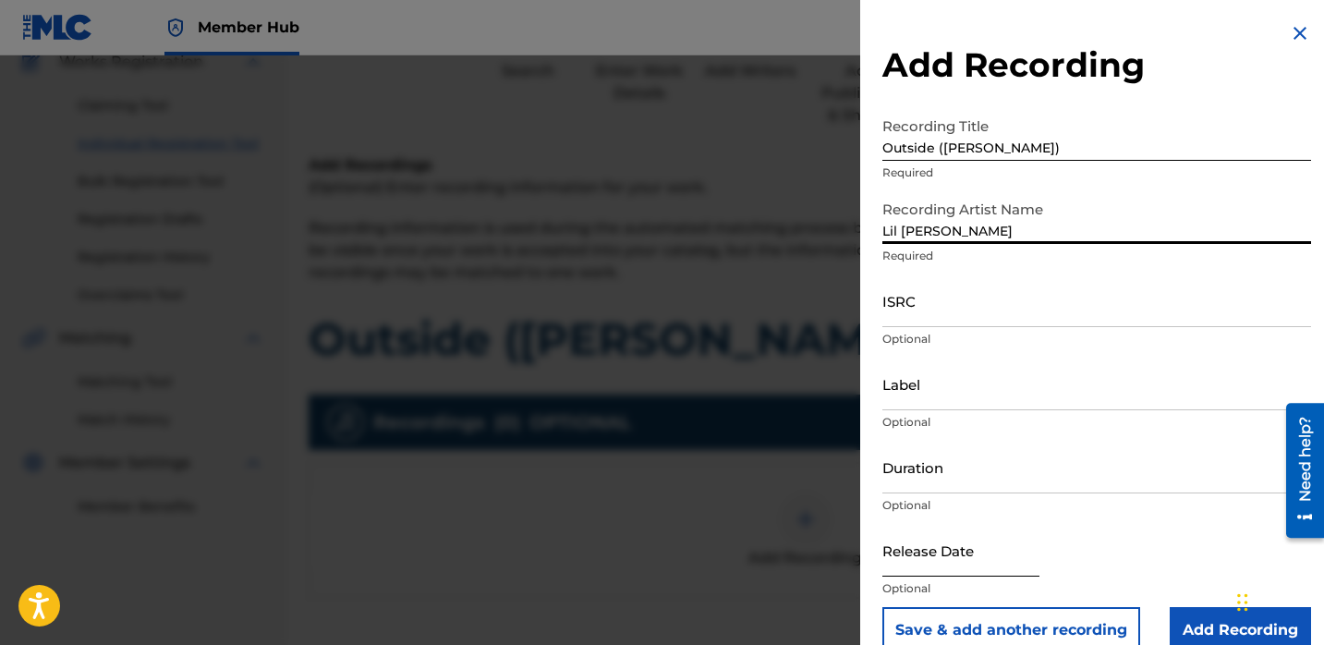
select select "8"
select select "2025"
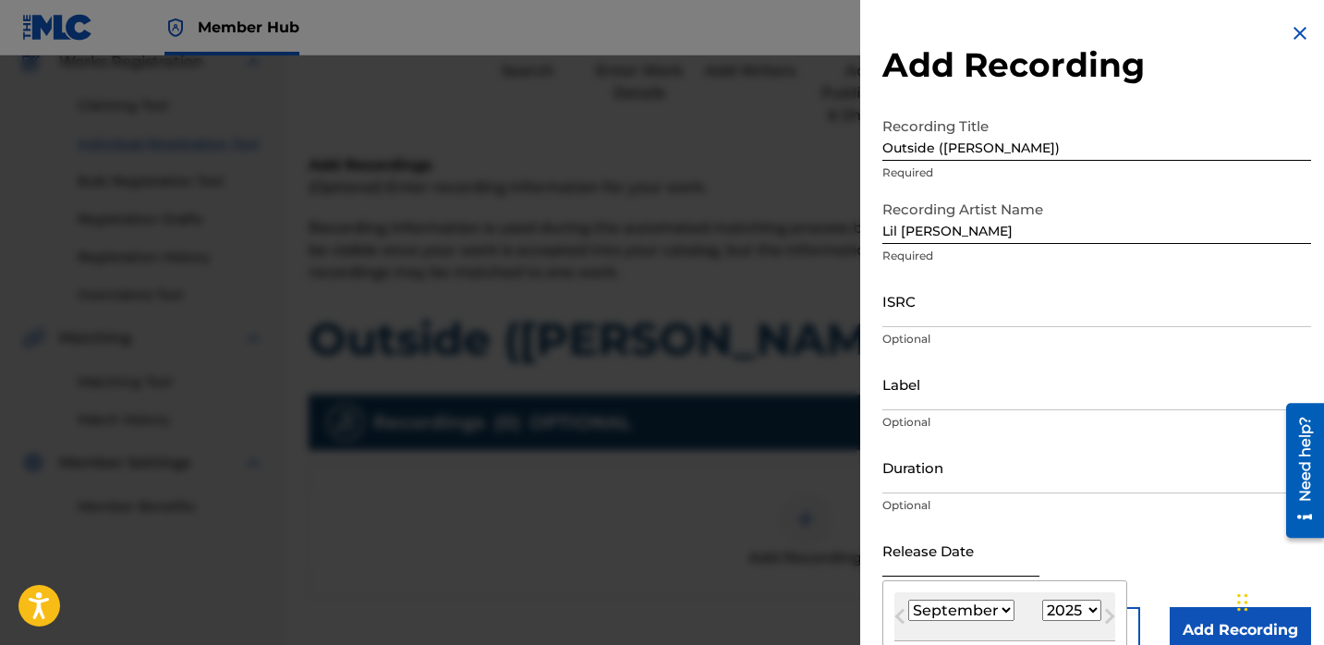
click at [923, 556] on input "text" at bounding box center [960, 550] width 157 height 53
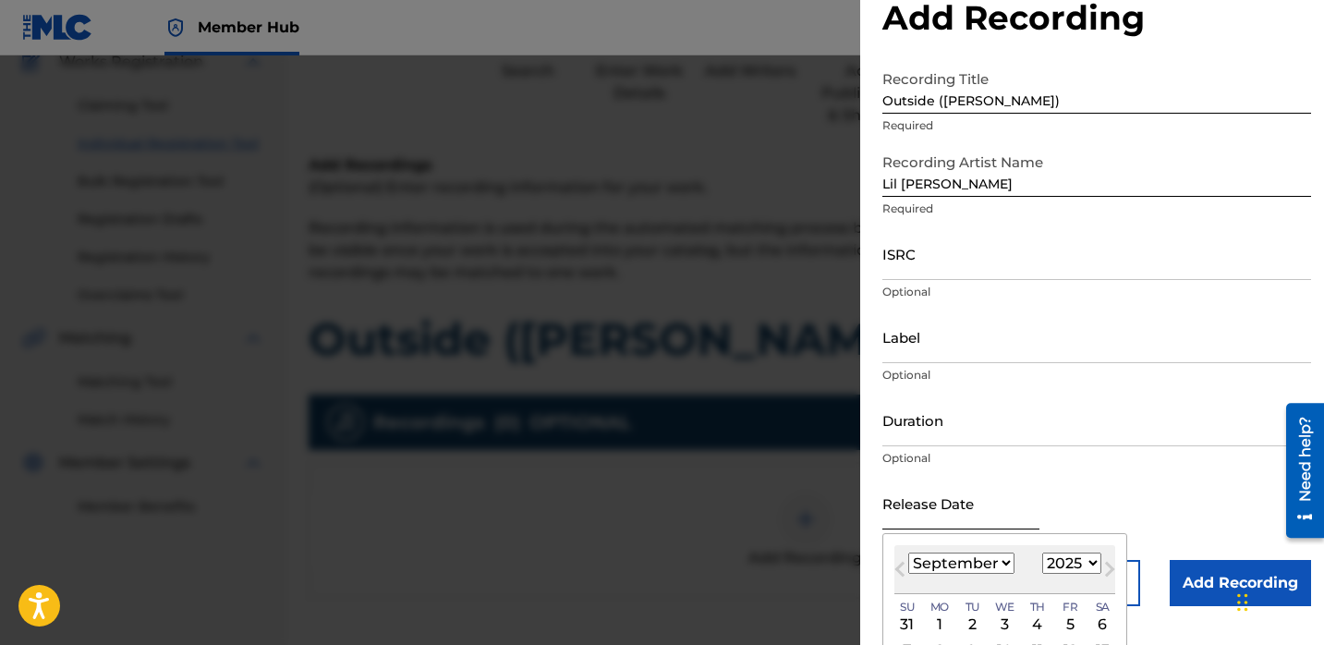
scroll to position [53, 0]
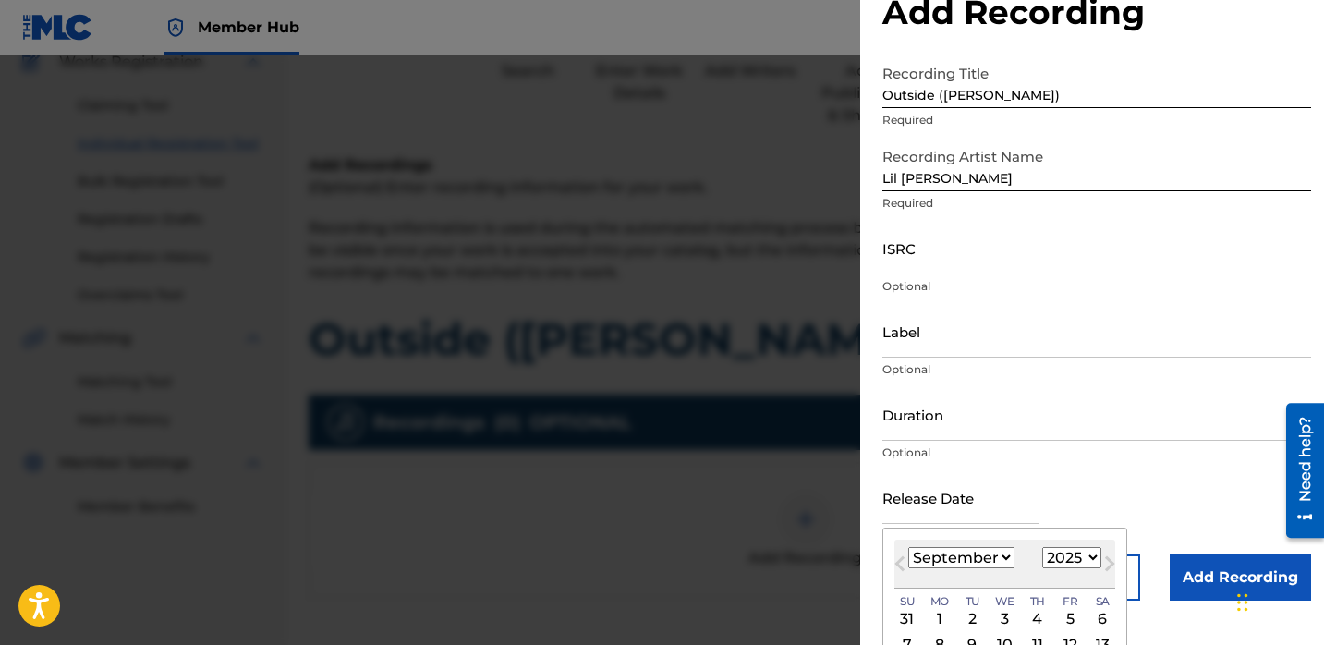
click at [984, 549] on select "January February March April May June July August September October November De…" at bounding box center [961, 557] width 106 height 21
click at [908, 547] on select "January February March April May June July August September October November De…" at bounding box center [961, 557] width 106 height 21
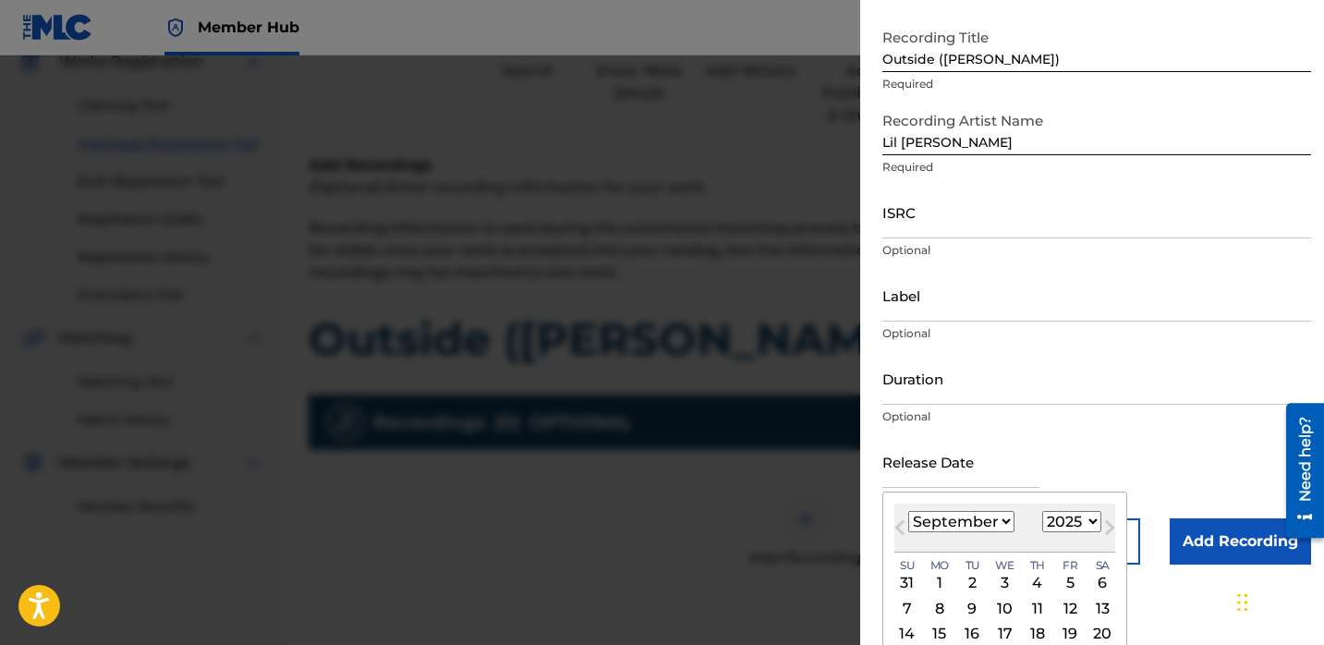
scroll to position [94, 0]
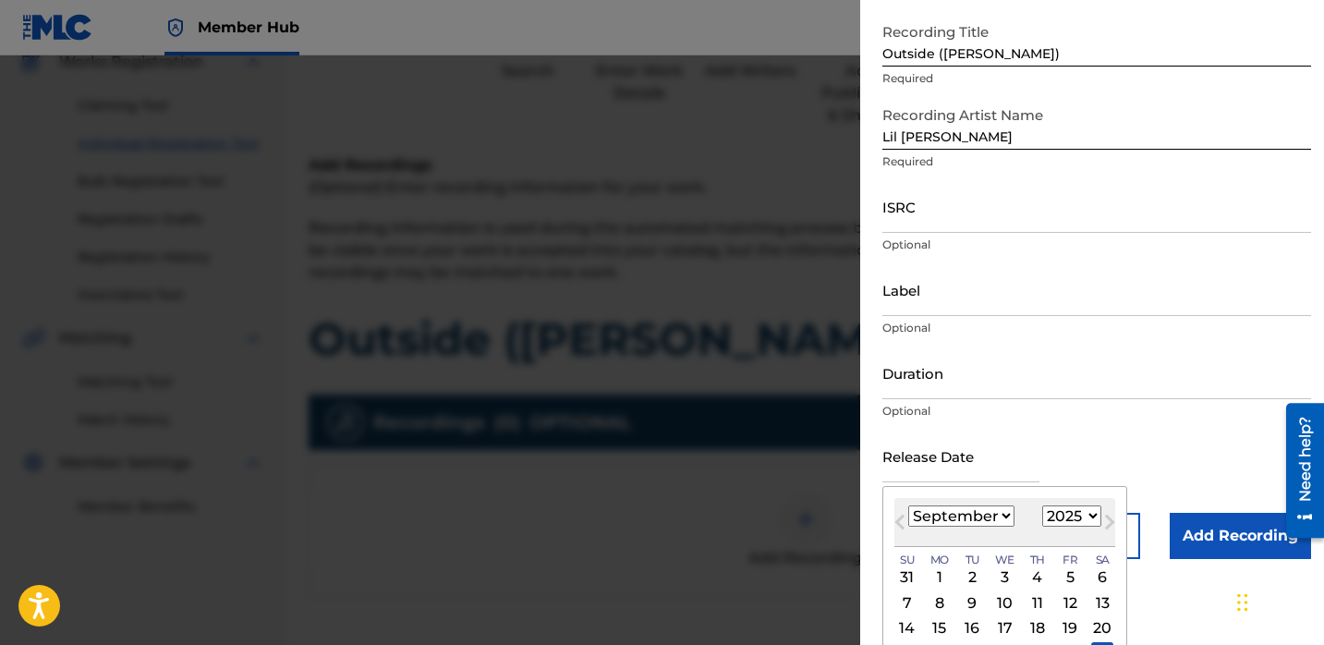
click at [994, 511] on select "January February March April May June July August September October November De…" at bounding box center [961, 515] width 106 height 21
select select "6"
click at [908, 505] on select "January February March April May June July August September October November De…" at bounding box center [961, 515] width 106 height 21
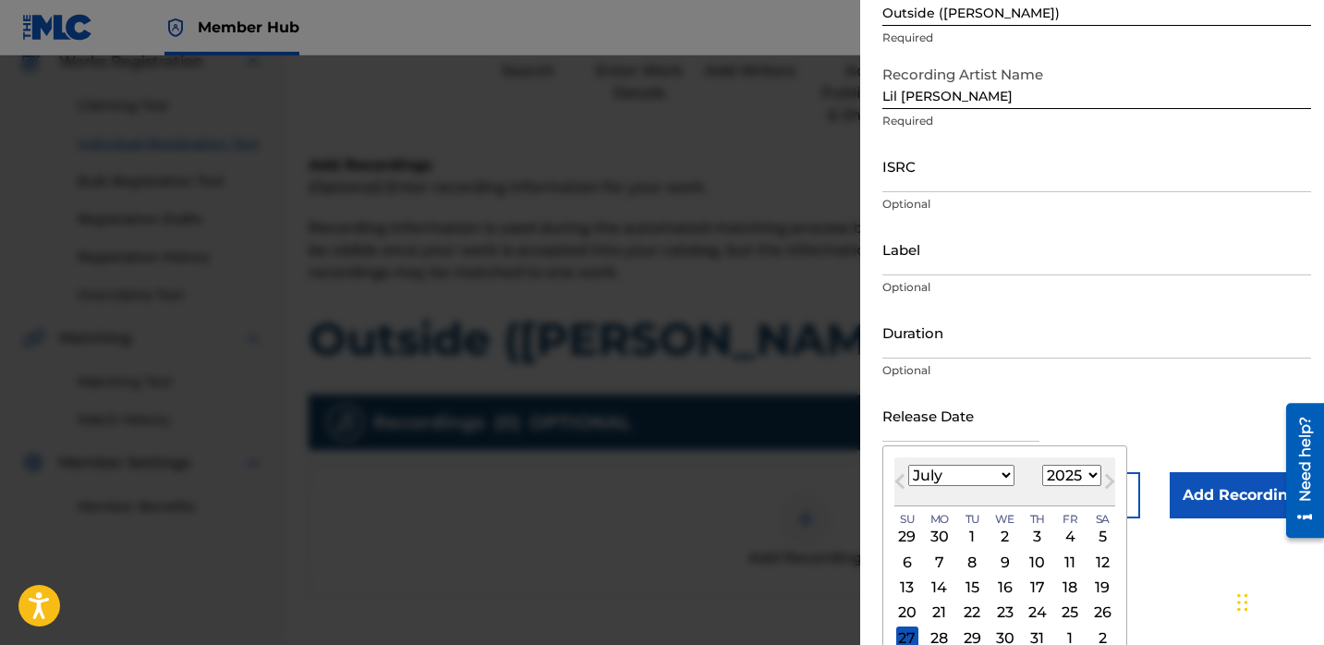
scroll to position [136, 0]
click at [1066, 467] on select "1900 1901 1902 1903 1904 1905 1906 1907 1908 1909 1910 1911 1912 1913 1914 1915…" at bounding box center [1071, 474] width 59 height 21
select select "2023"
click at [1042, 464] on select "1900 1901 1902 1903 1904 1905 1906 1907 1908 1909 1910 1911 1912 1913 1914 1915…" at bounding box center [1071, 474] width 59 height 21
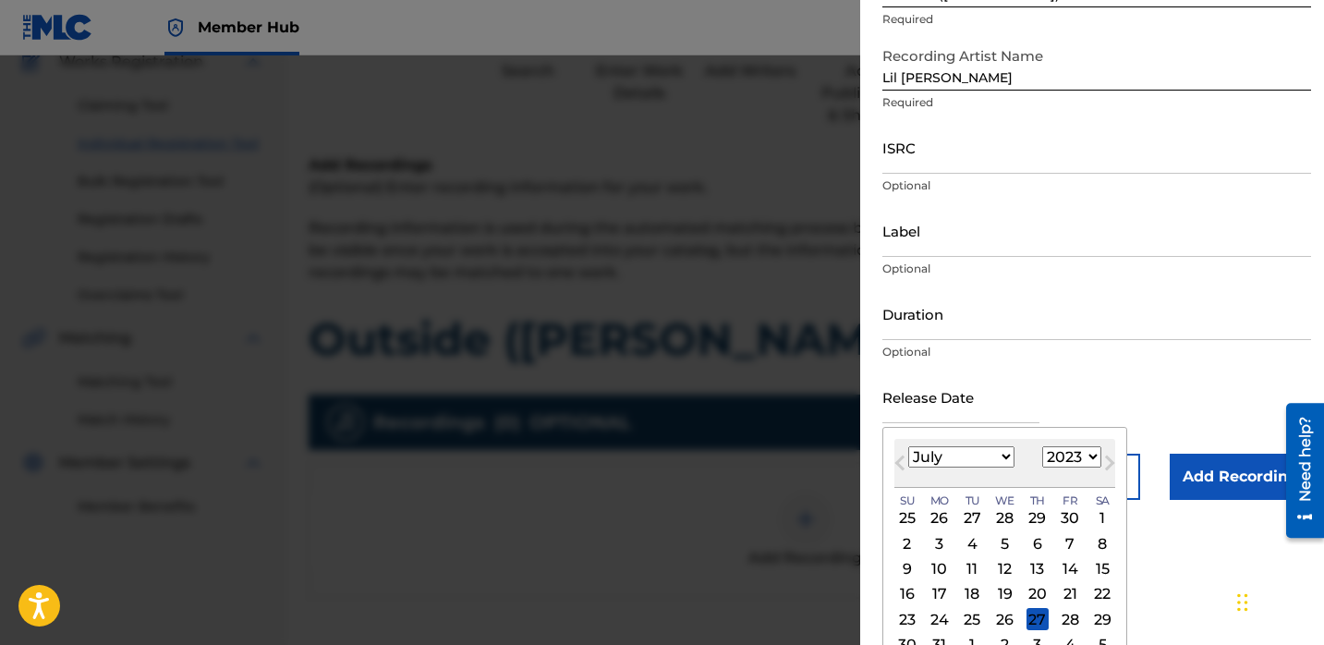
scroll to position [164, 0]
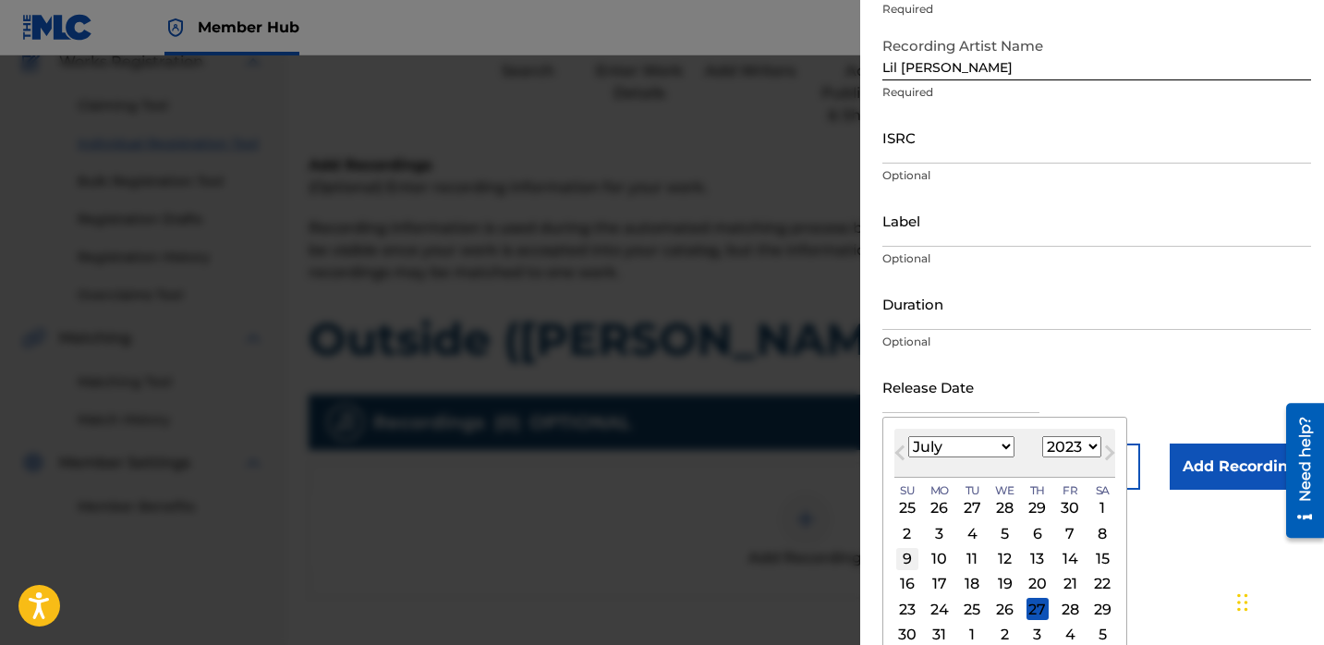
click at [906, 558] on div "9" at bounding box center [907, 559] width 22 height 22
type input "July 9 2023"
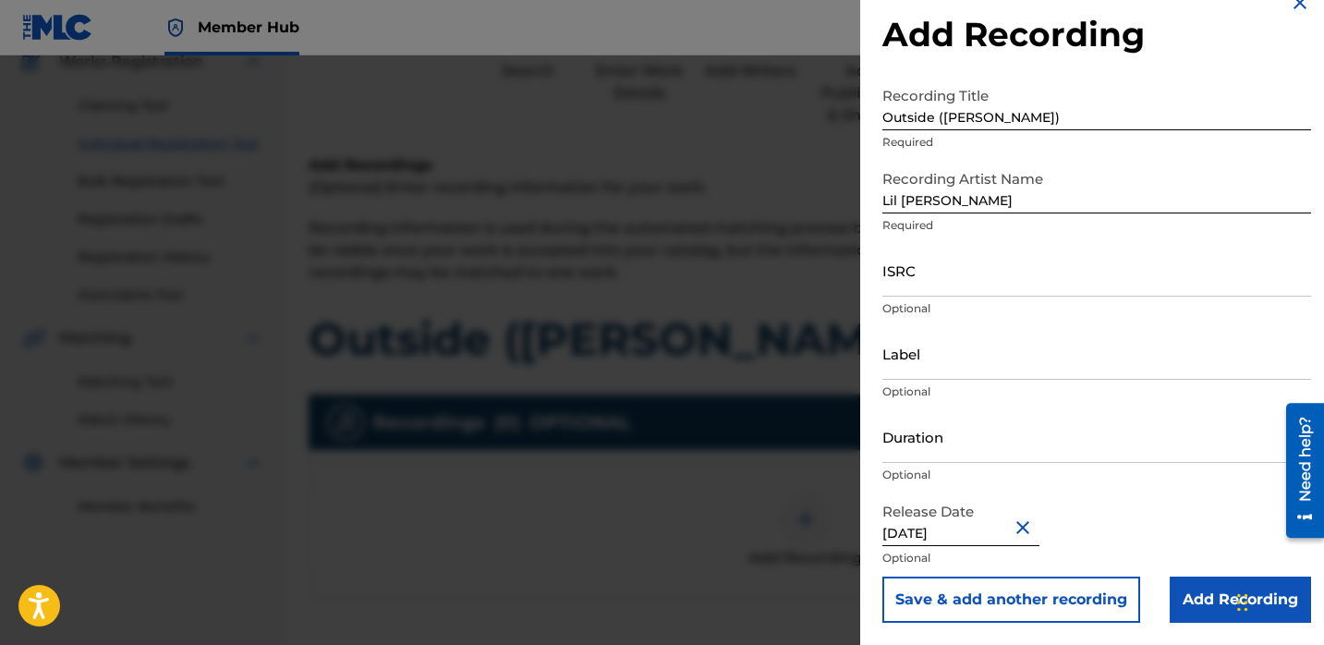
select select "6"
select select "2023"
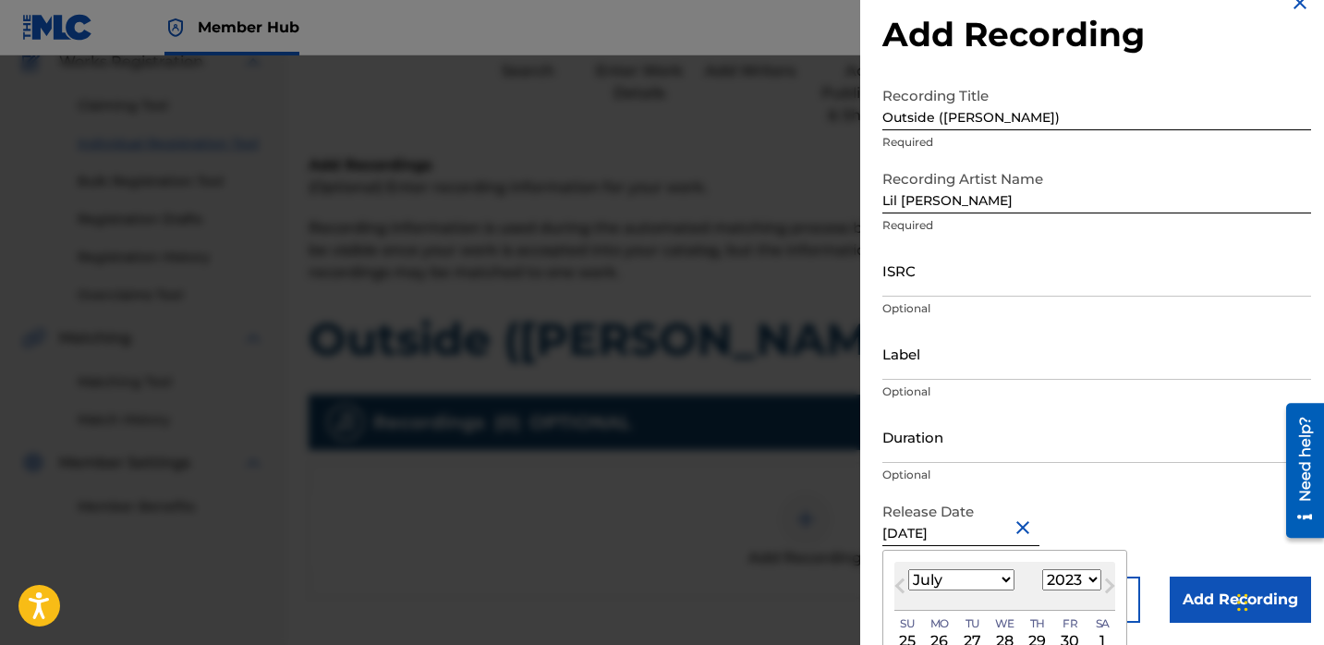
scroll to position [62, 0]
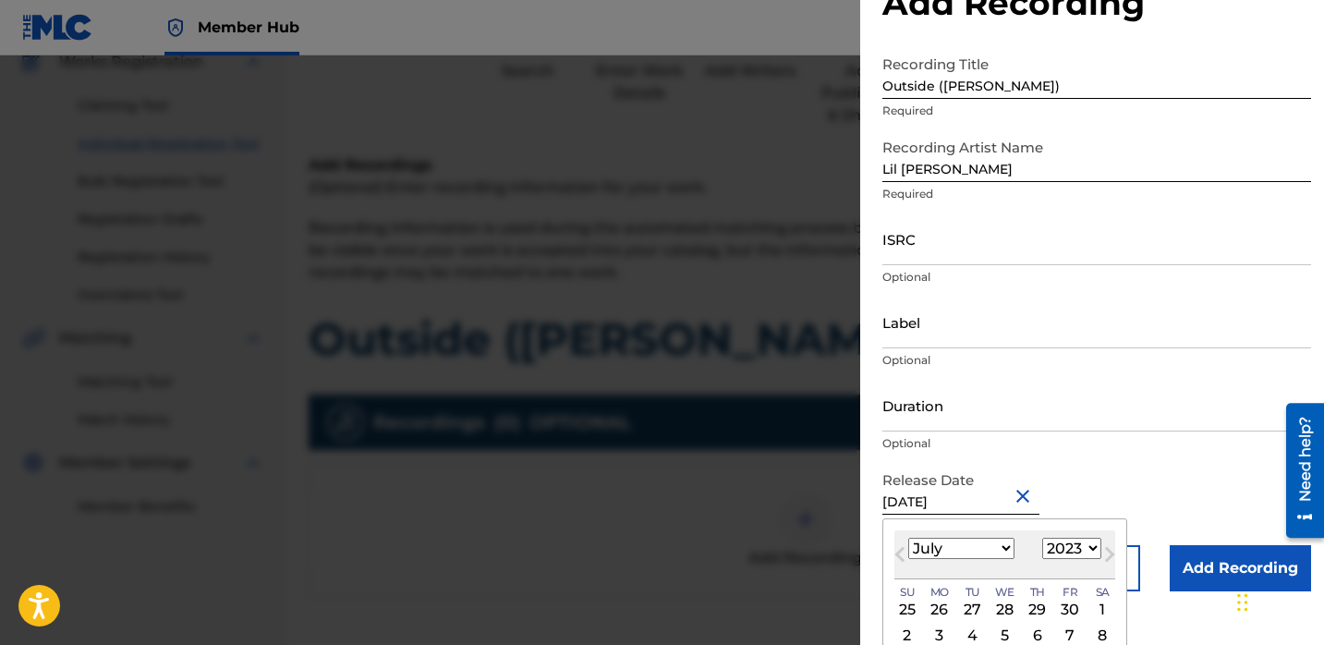
click at [953, 543] on select "January February March April May June July August September October November De…" at bounding box center [961, 548] width 106 height 21
select select "5"
click at [908, 538] on select "January February March April May June July August September October November De…" at bounding box center [961, 548] width 106 height 21
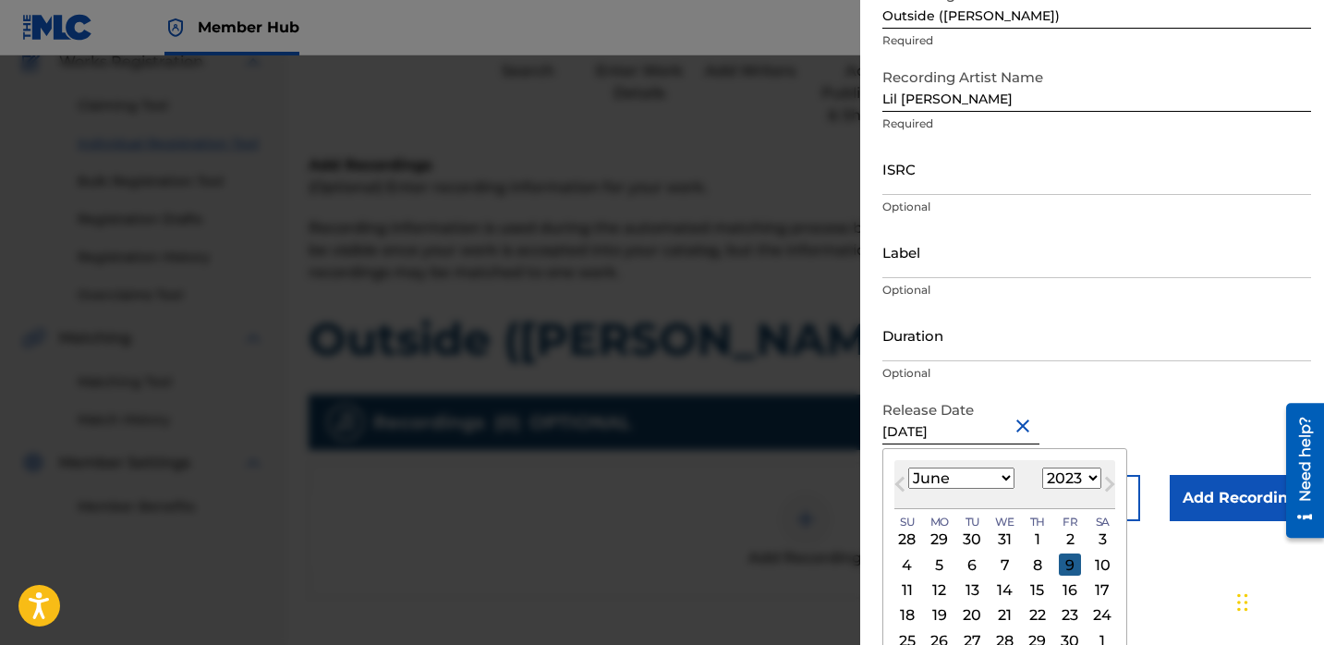
click at [1068, 557] on div "9" at bounding box center [1070, 564] width 22 height 22
type input "June 9 2023"
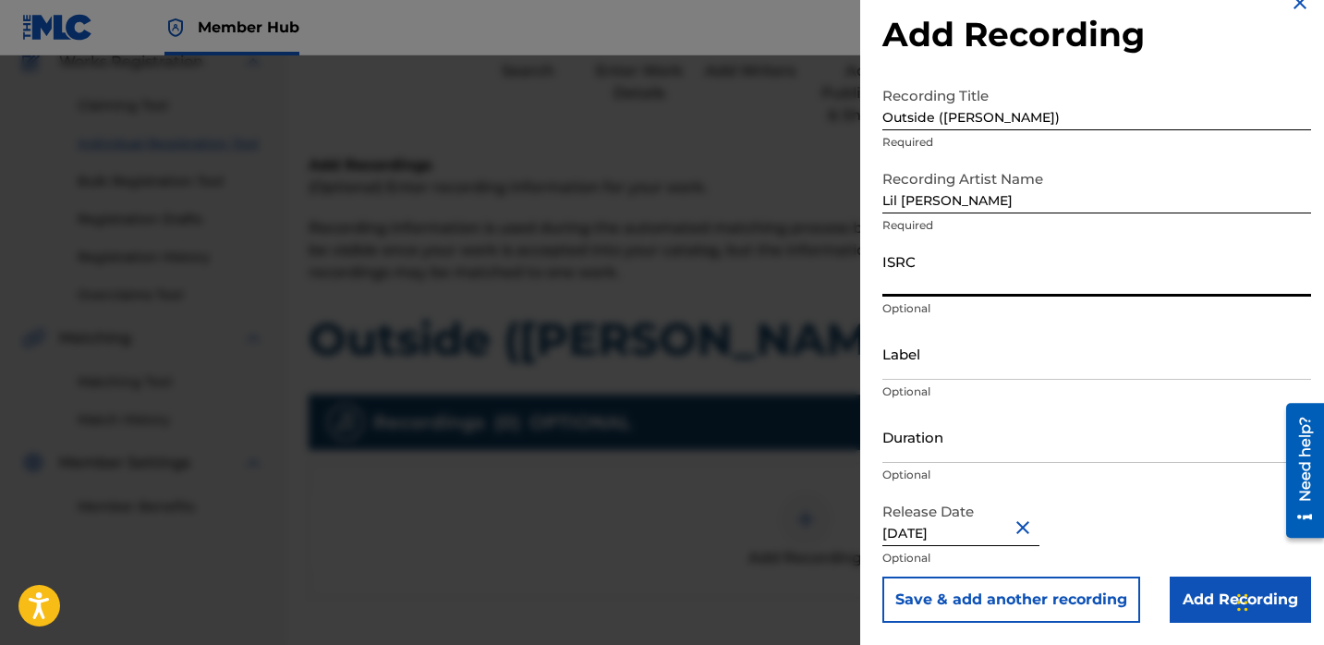
click at [960, 278] on input "ISRC" at bounding box center [1096, 270] width 429 height 53
paste input "QZMEQ2372158"
type input "QZMEQ2372158"
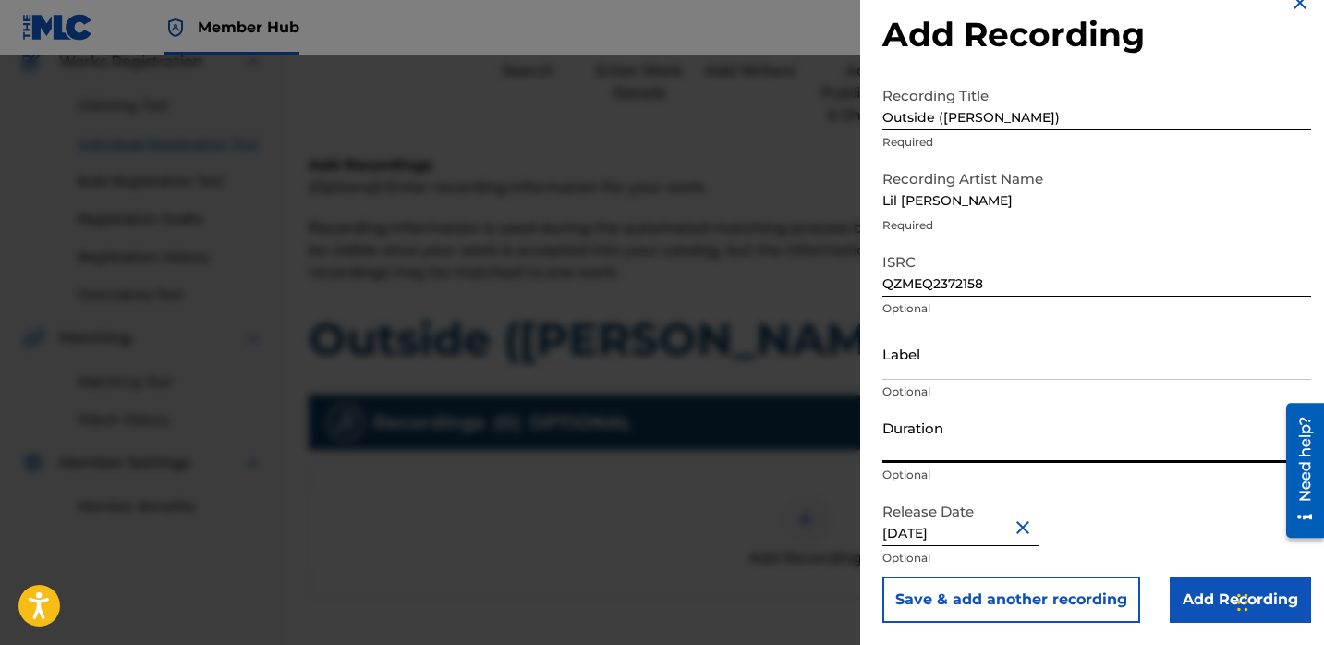
click at [906, 438] on input "Duration" at bounding box center [1096, 436] width 429 height 53
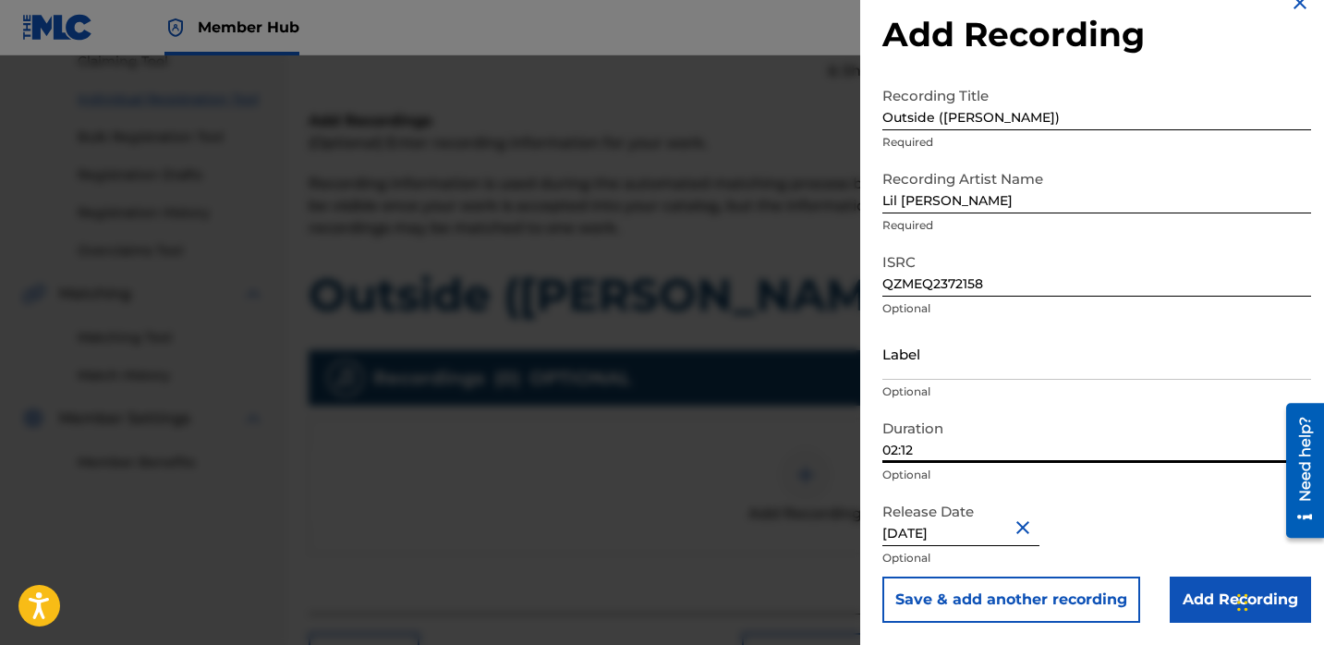
scroll to position [212, 0]
type input "02:12"
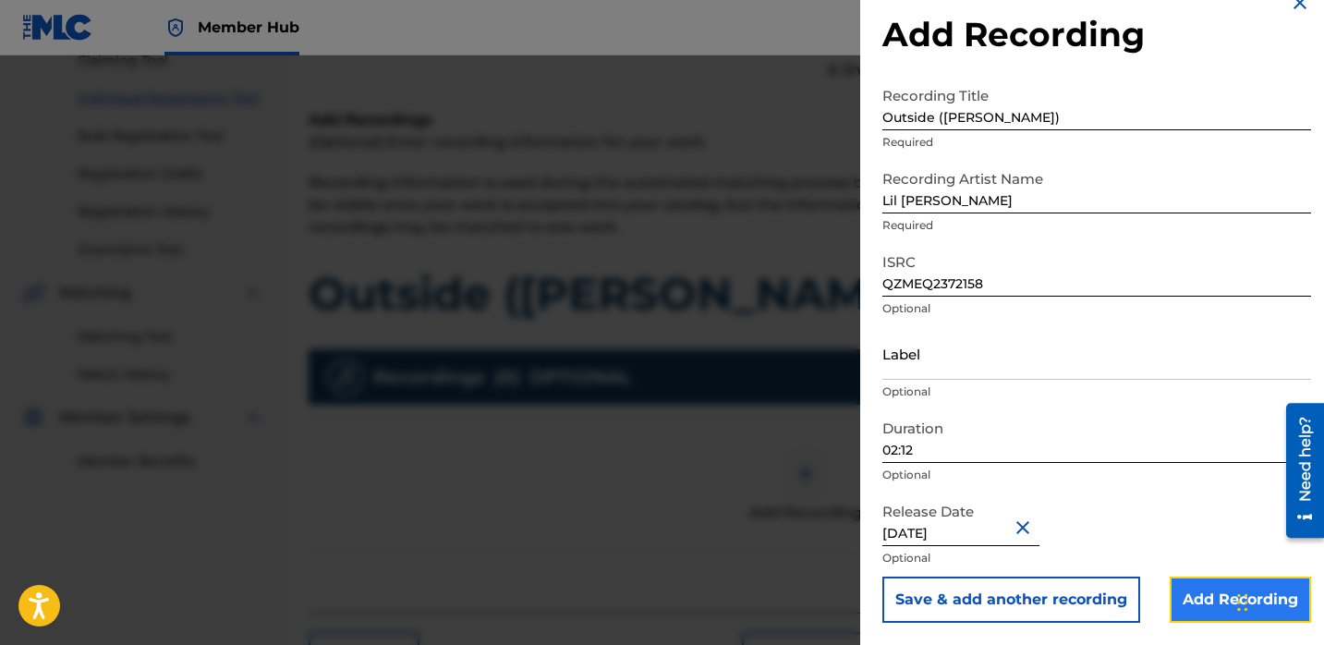
click at [1189, 602] on input "Add Recording" at bounding box center [1240, 600] width 141 height 46
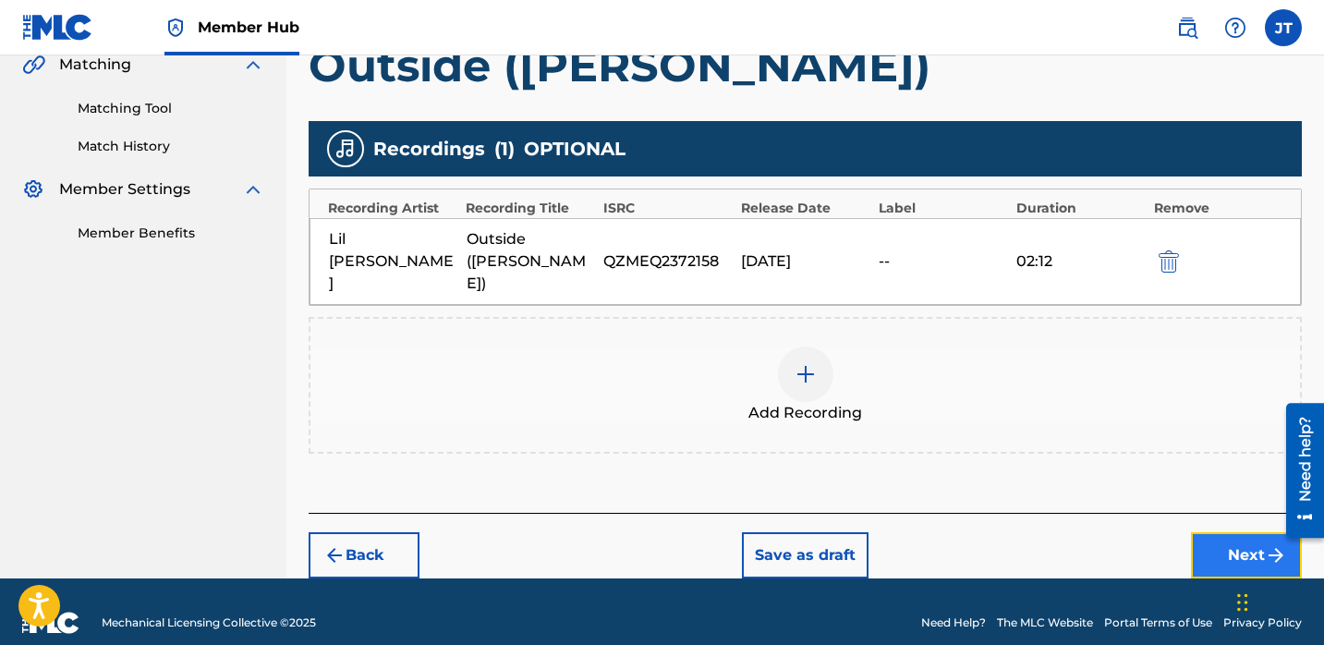
click at [1202, 533] on button "Next" at bounding box center [1246, 555] width 111 height 46
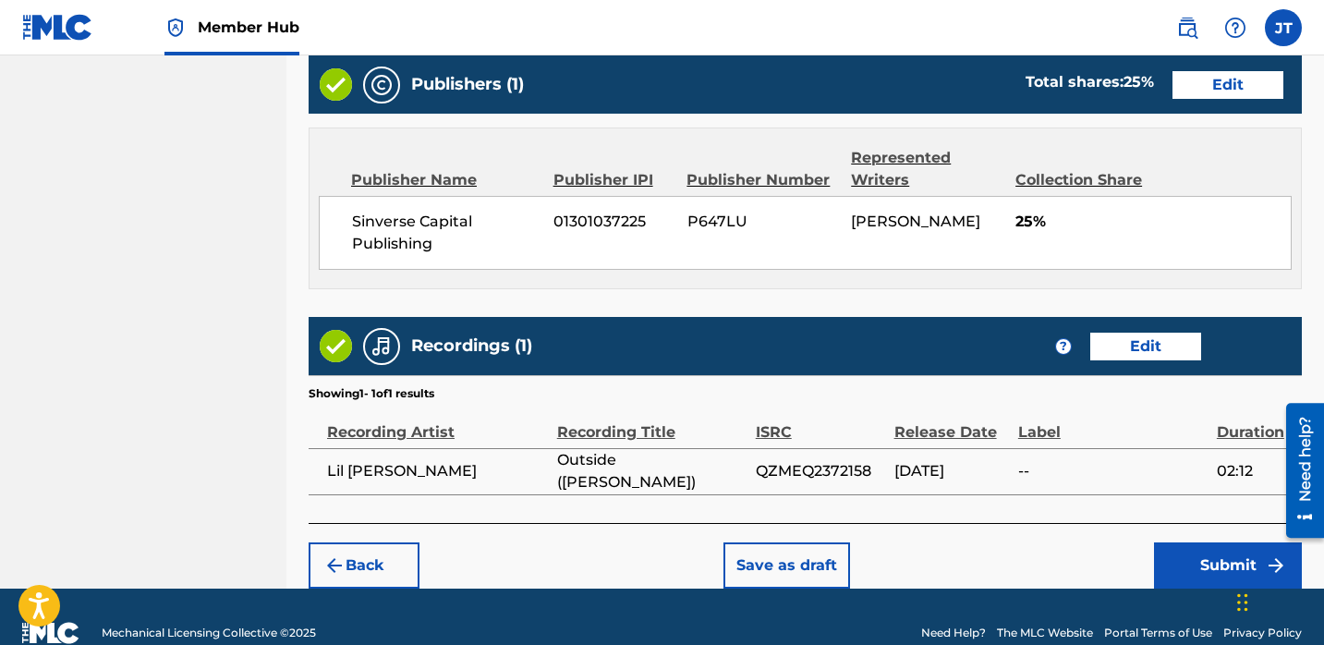
scroll to position [976, 0]
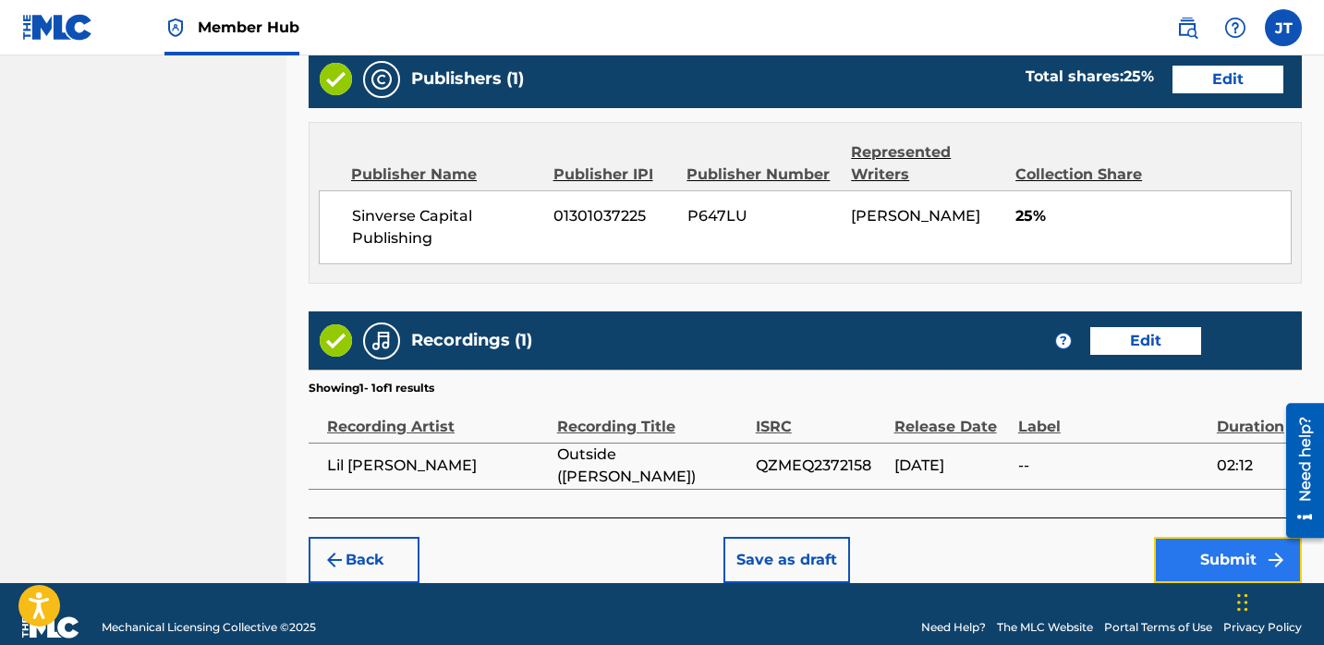
click at [1174, 554] on button "Submit" at bounding box center [1228, 560] width 148 height 46
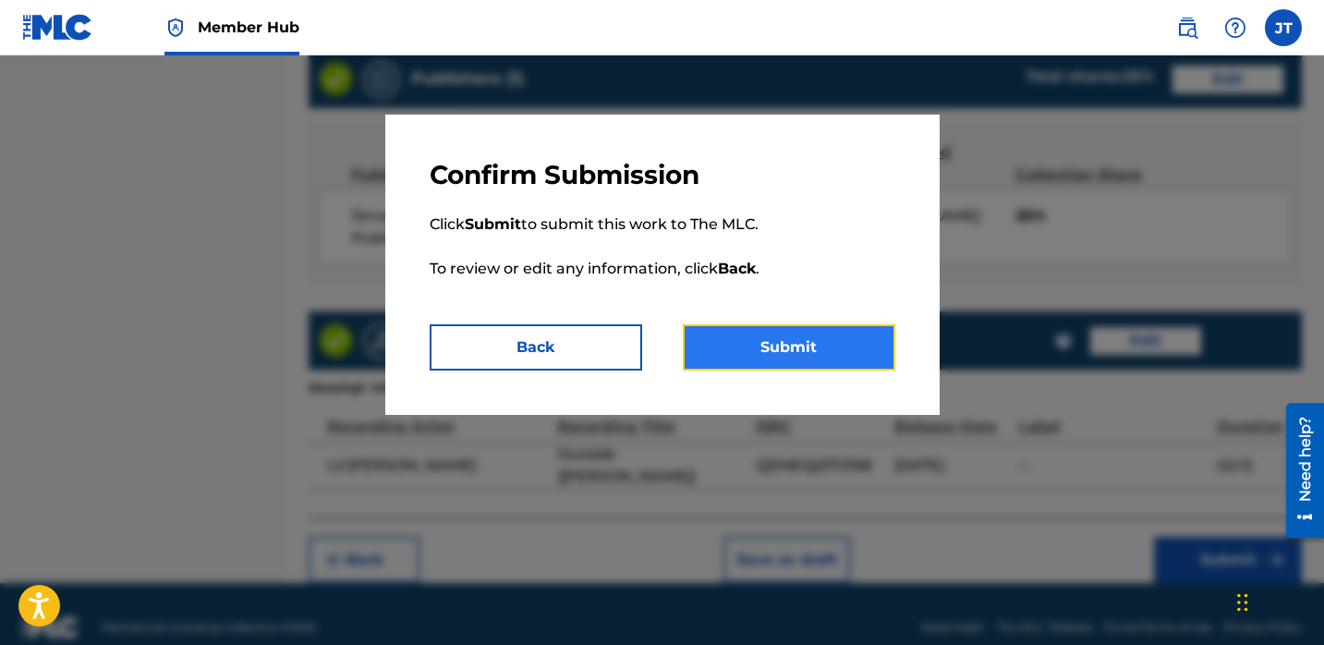
click at [828, 335] on button "Submit" at bounding box center [789, 347] width 213 height 46
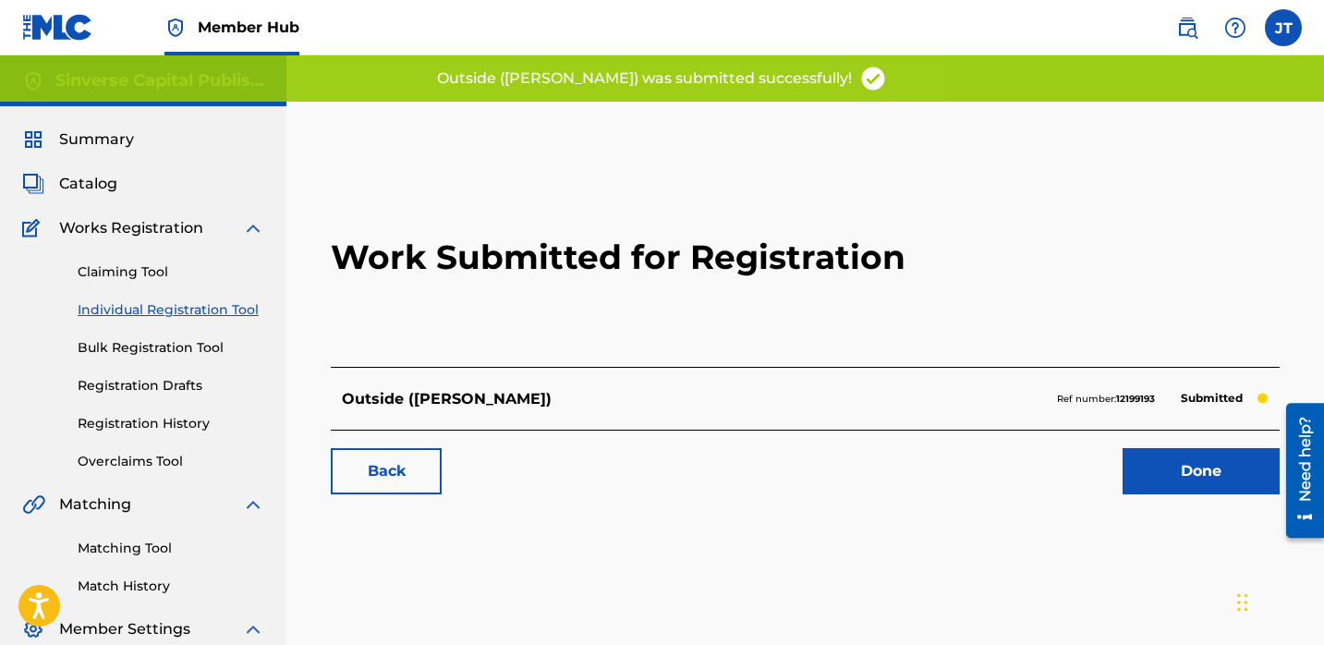
click at [192, 313] on link "Individual Registration Tool" at bounding box center [171, 309] width 187 height 19
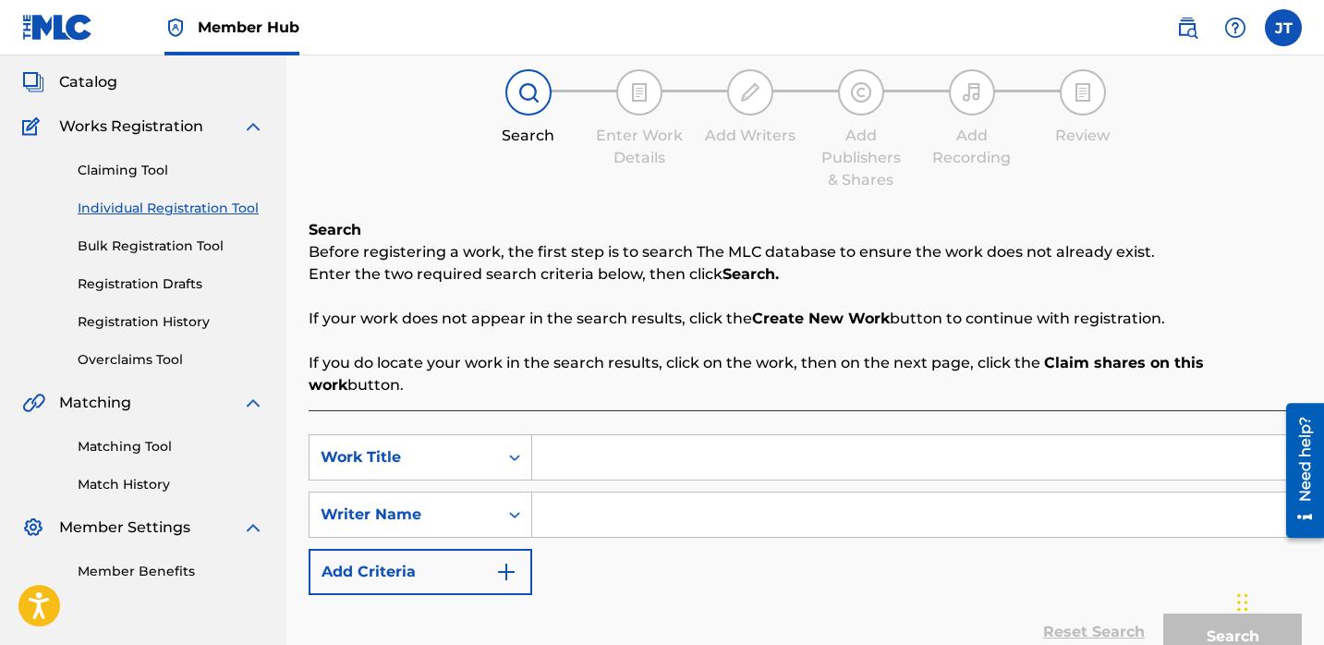
scroll to position [182, 0]
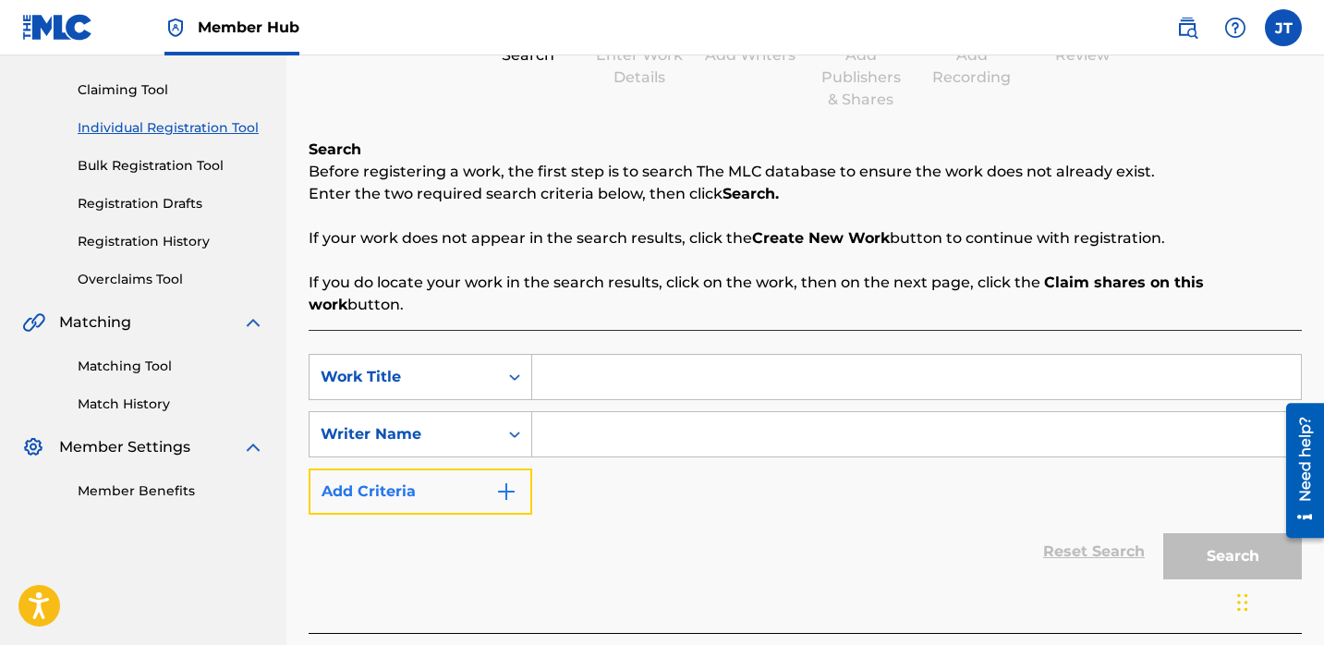
click at [486, 468] on button "Add Criteria" at bounding box center [421, 491] width 224 height 46
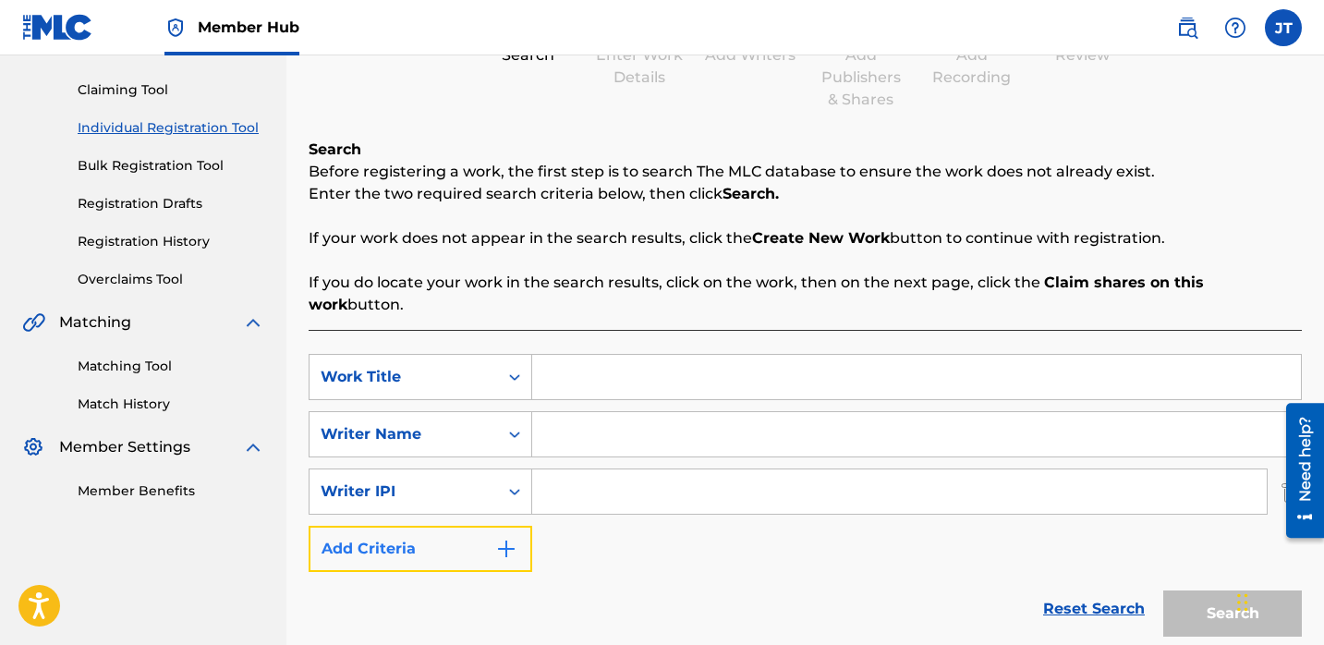
click at [495, 538] on img "Search Form" at bounding box center [506, 549] width 22 height 22
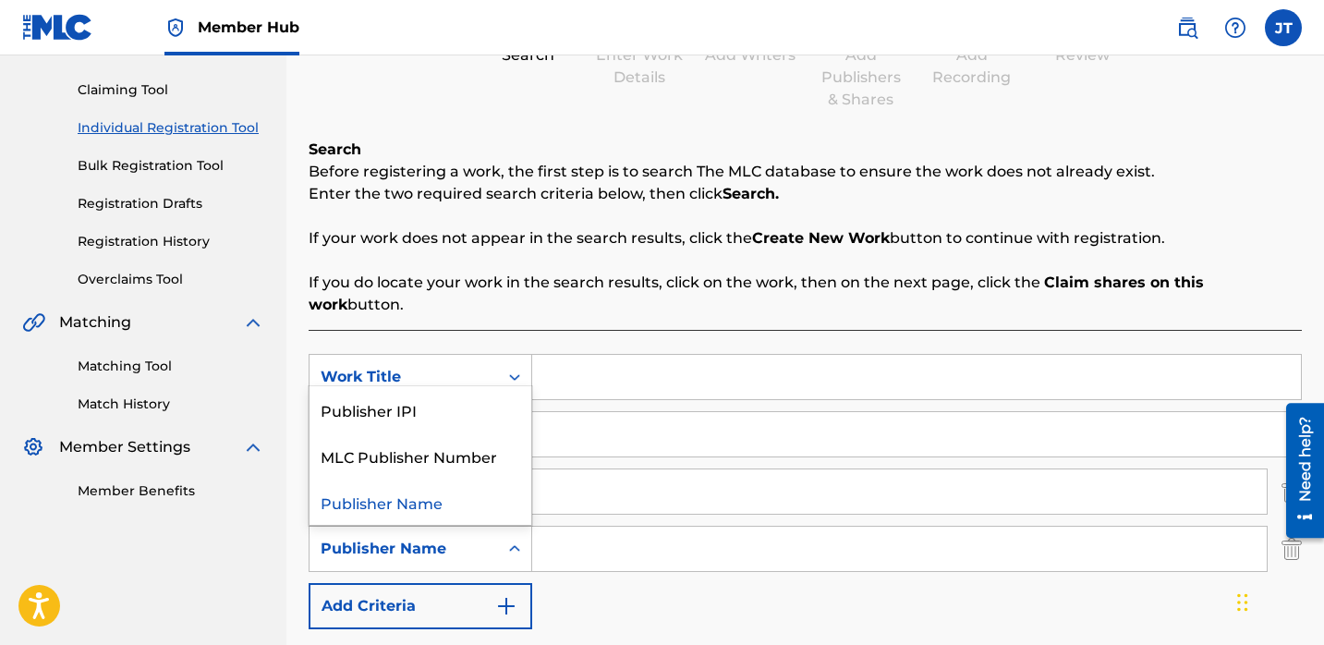
click at [492, 531] on div "Publisher Name" at bounding box center [404, 548] width 188 height 35
click at [456, 388] on div "Publisher IPI" at bounding box center [421, 409] width 222 height 46
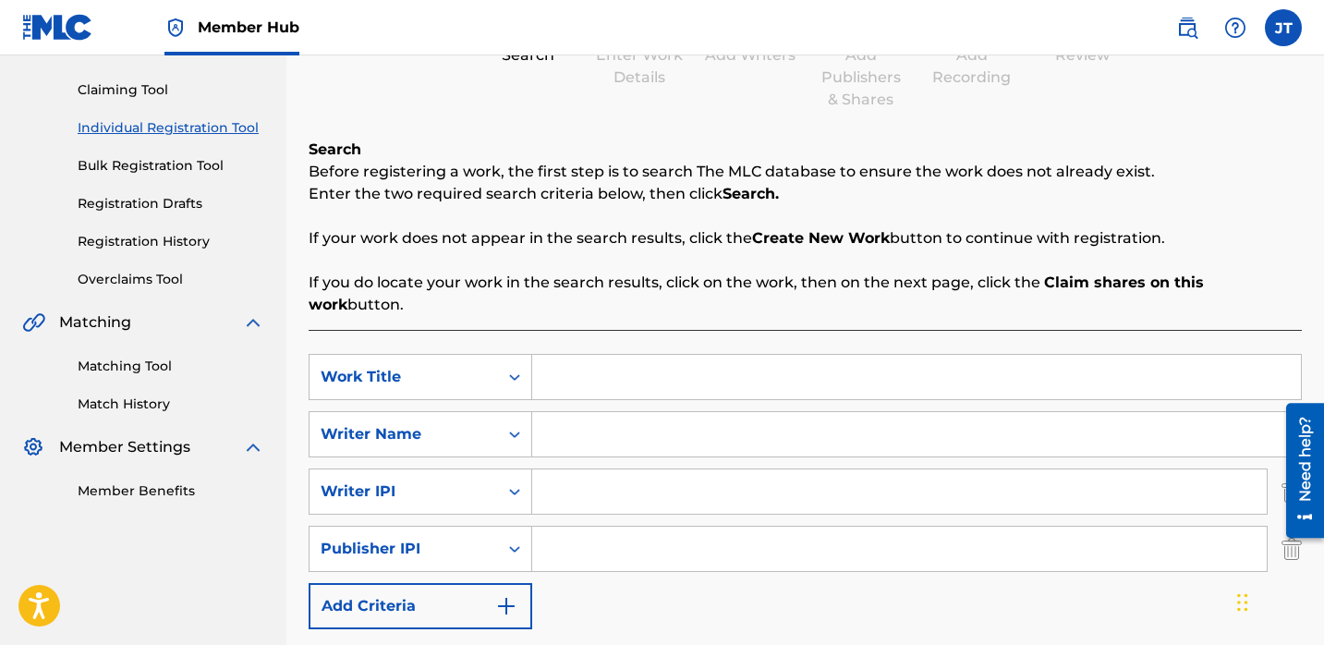
click at [564, 533] on input "Search Form" at bounding box center [899, 549] width 735 height 44
type input "1301037225"
click at [605, 487] on input "Search Form" at bounding box center [899, 491] width 735 height 44
type input "1114085891"
click at [556, 412] on input "Search Form" at bounding box center [916, 434] width 769 height 44
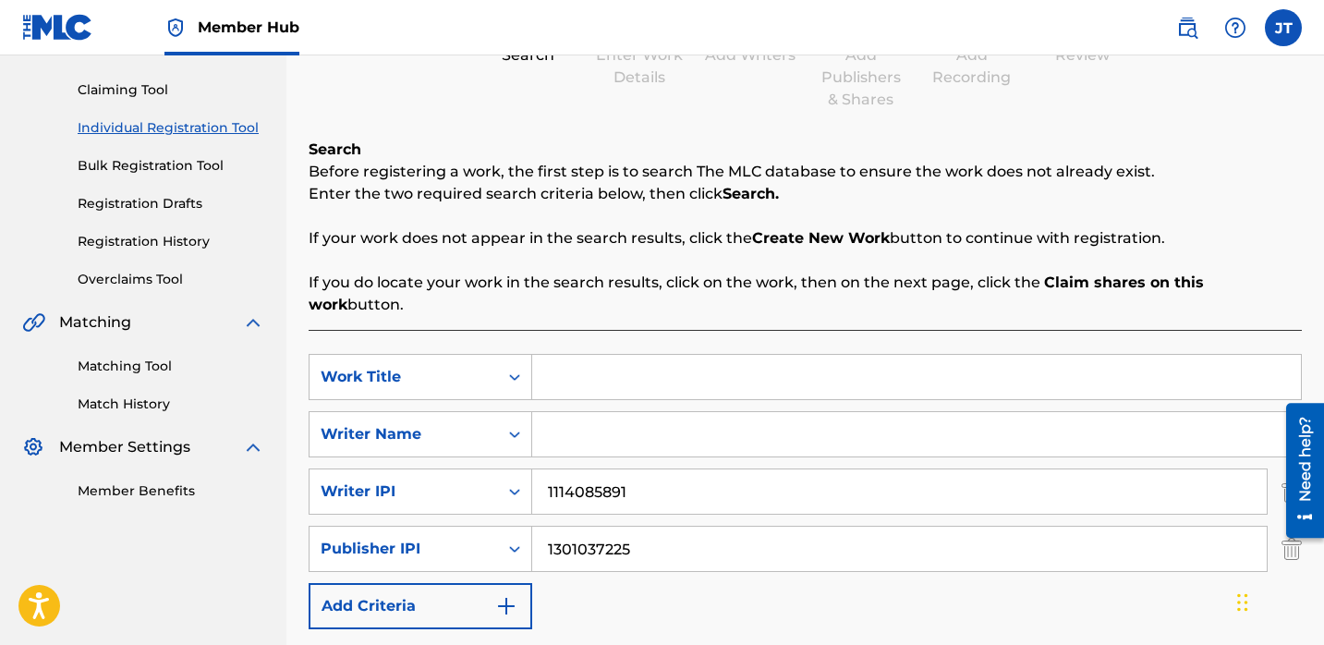
paste input "[PERSON_NAME]"
type input "[PERSON_NAME]"
click at [563, 355] on input "Search Form" at bounding box center [916, 377] width 769 height 44
paste input "Sinners"
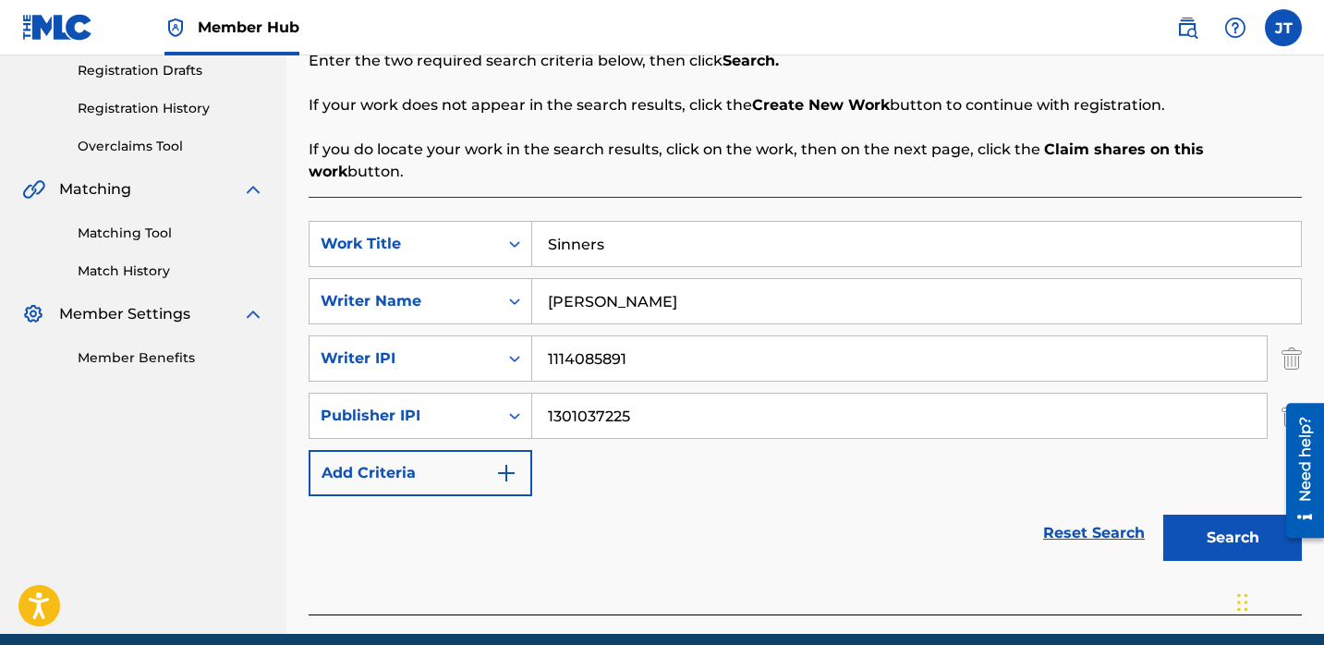
scroll to position [349, 0]
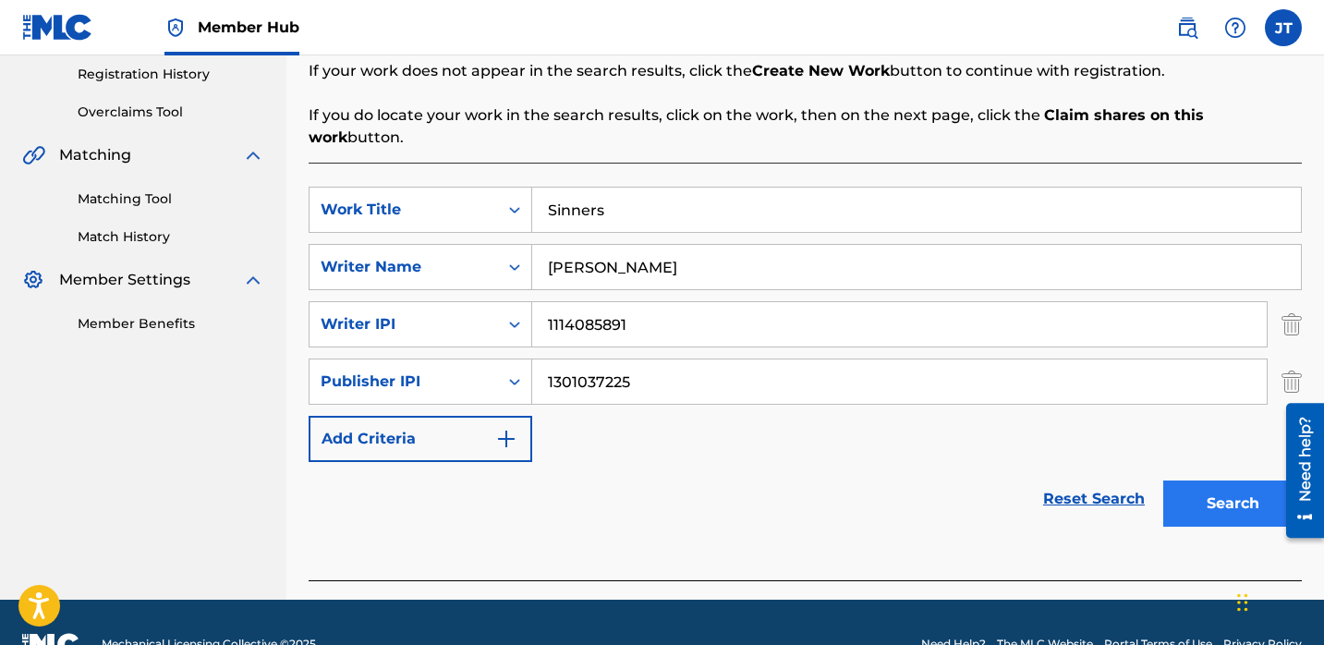
type input "Sinners"
click at [1170, 487] on button "Search" at bounding box center [1232, 503] width 139 height 46
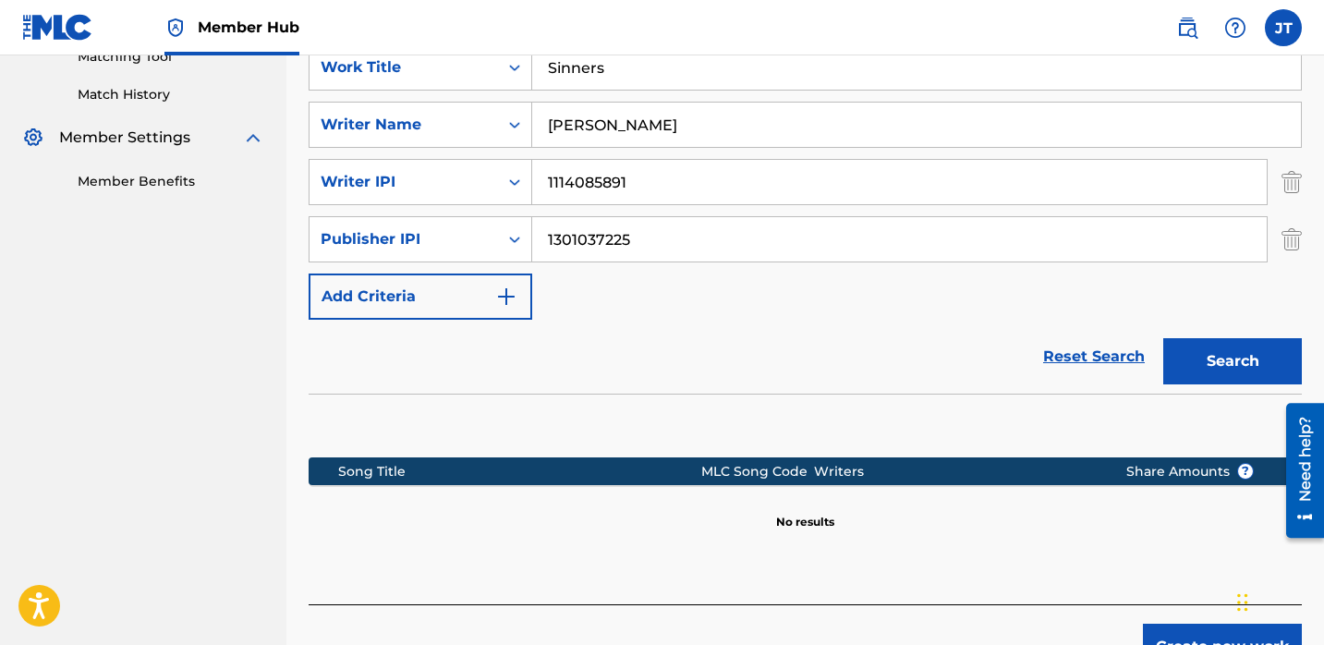
scroll to position [497, 0]
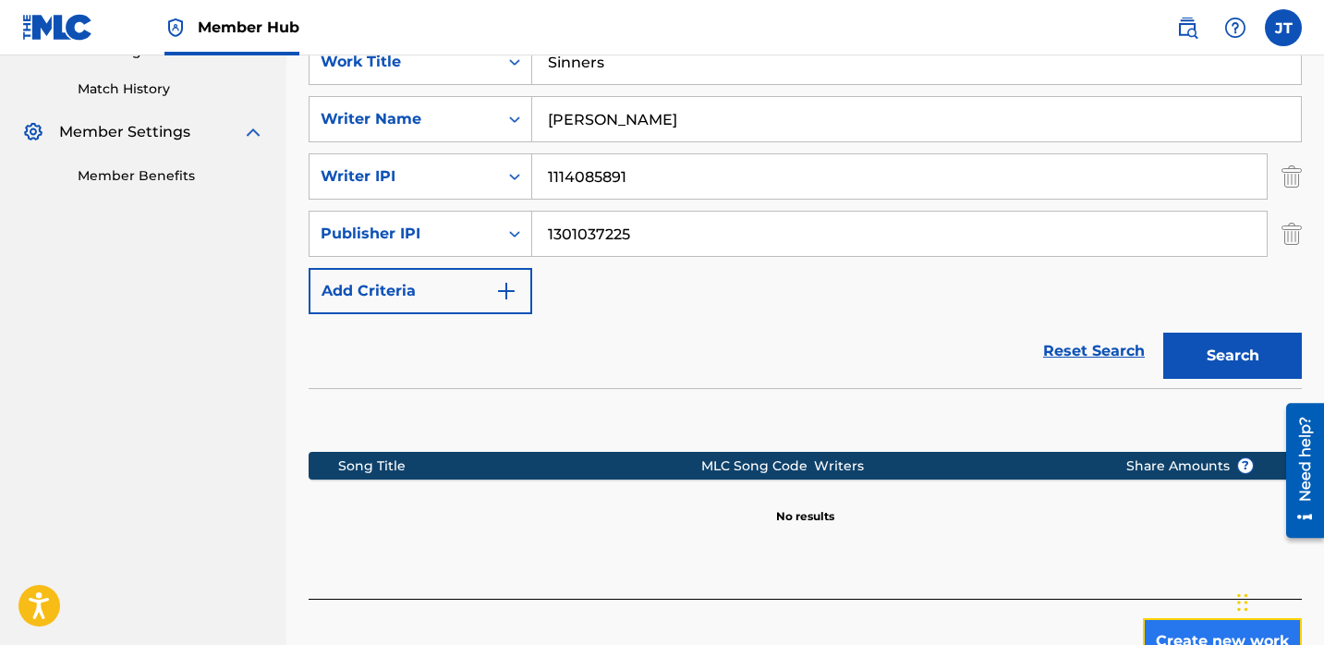
click at [1158, 618] on button "Create new work" at bounding box center [1222, 641] width 159 height 46
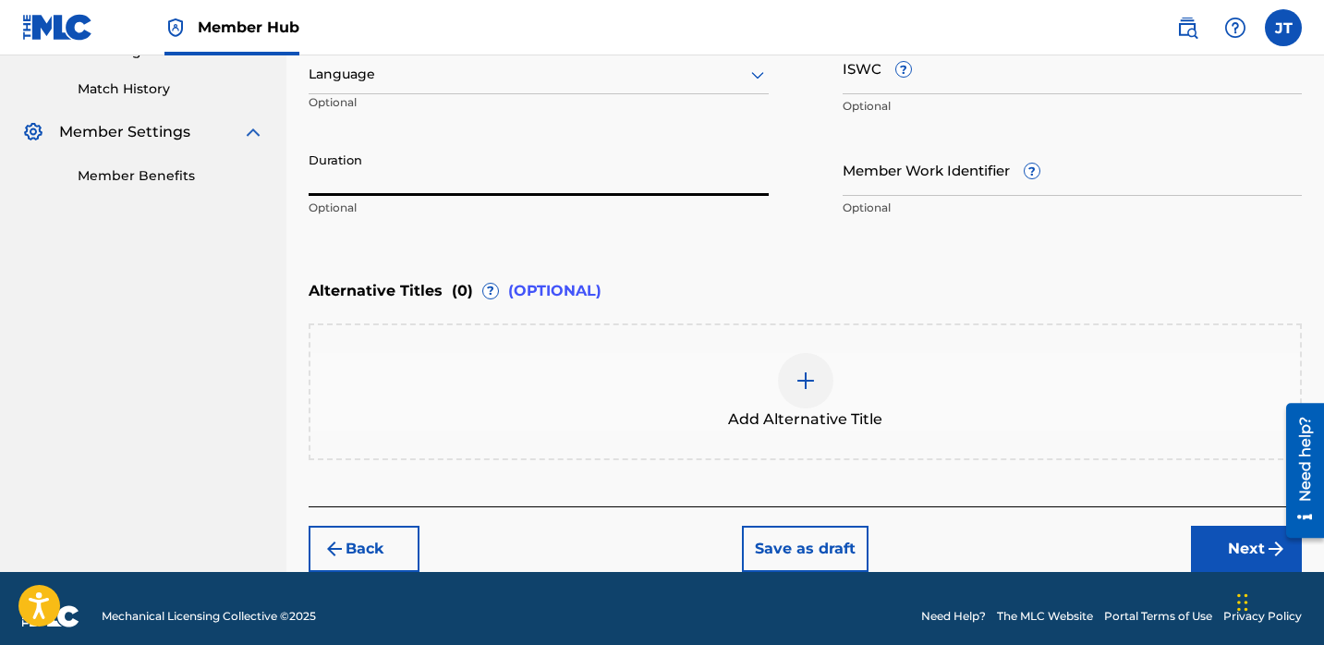
click at [452, 154] on input "Duration" at bounding box center [539, 169] width 460 height 53
type input "03:12"
click at [358, 68] on div at bounding box center [539, 74] width 460 height 23
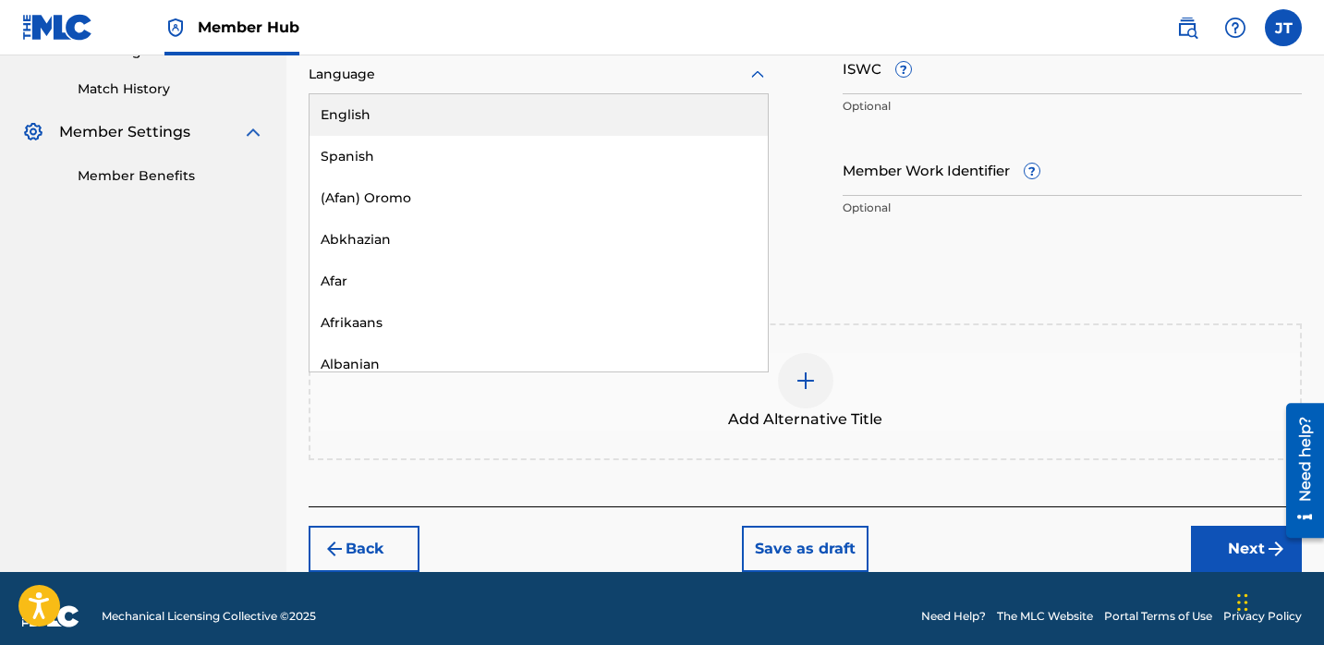
click at [363, 114] on div "English" at bounding box center [539, 115] width 458 height 42
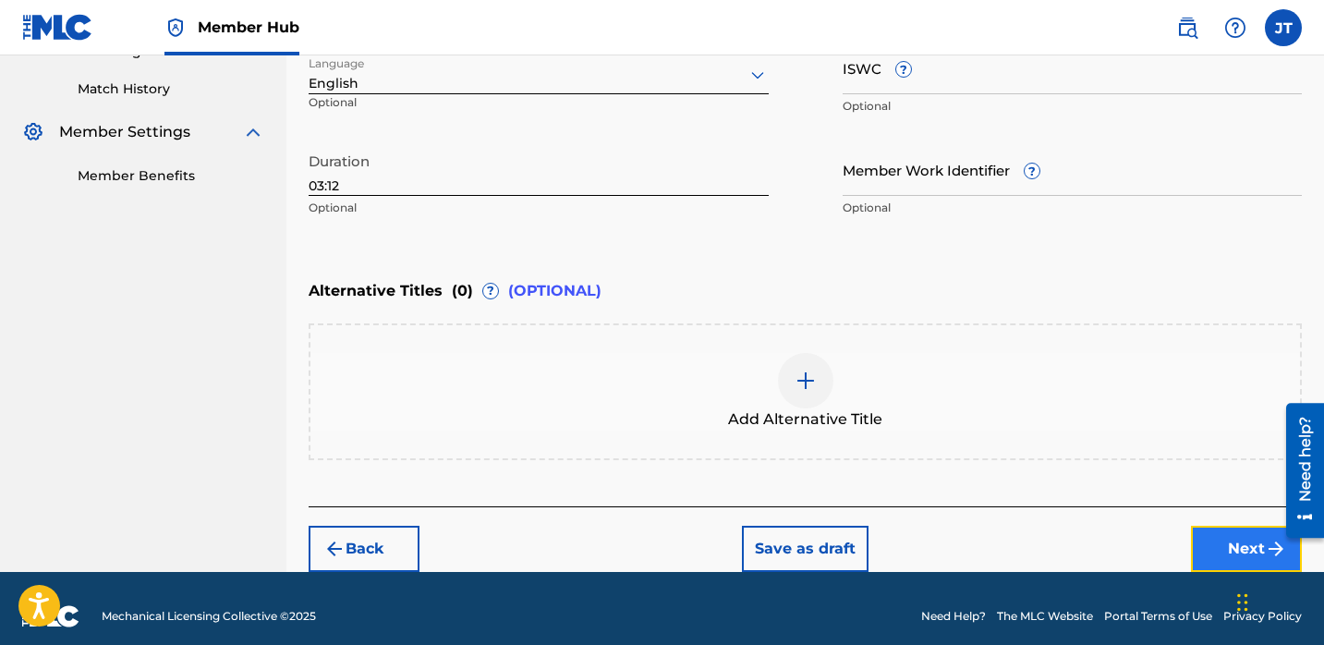
click at [1218, 535] on button "Next" at bounding box center [1246, 549] width 111 height 46
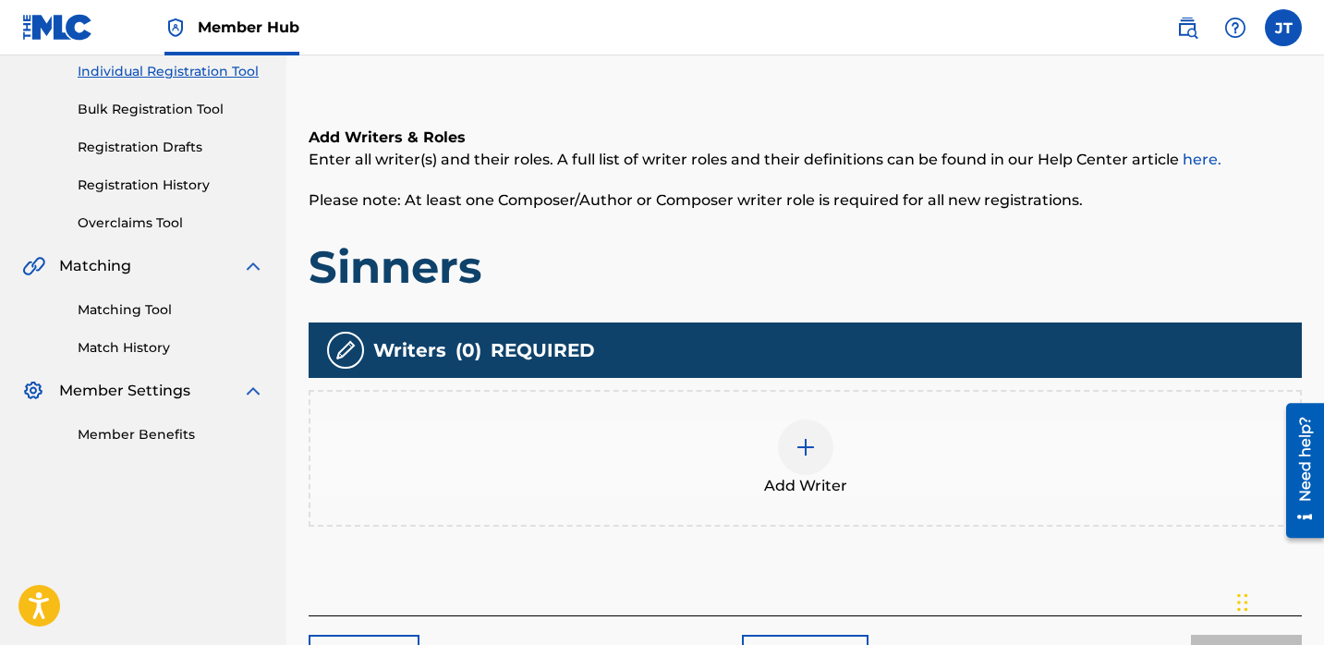
scroll to position [278, 0]
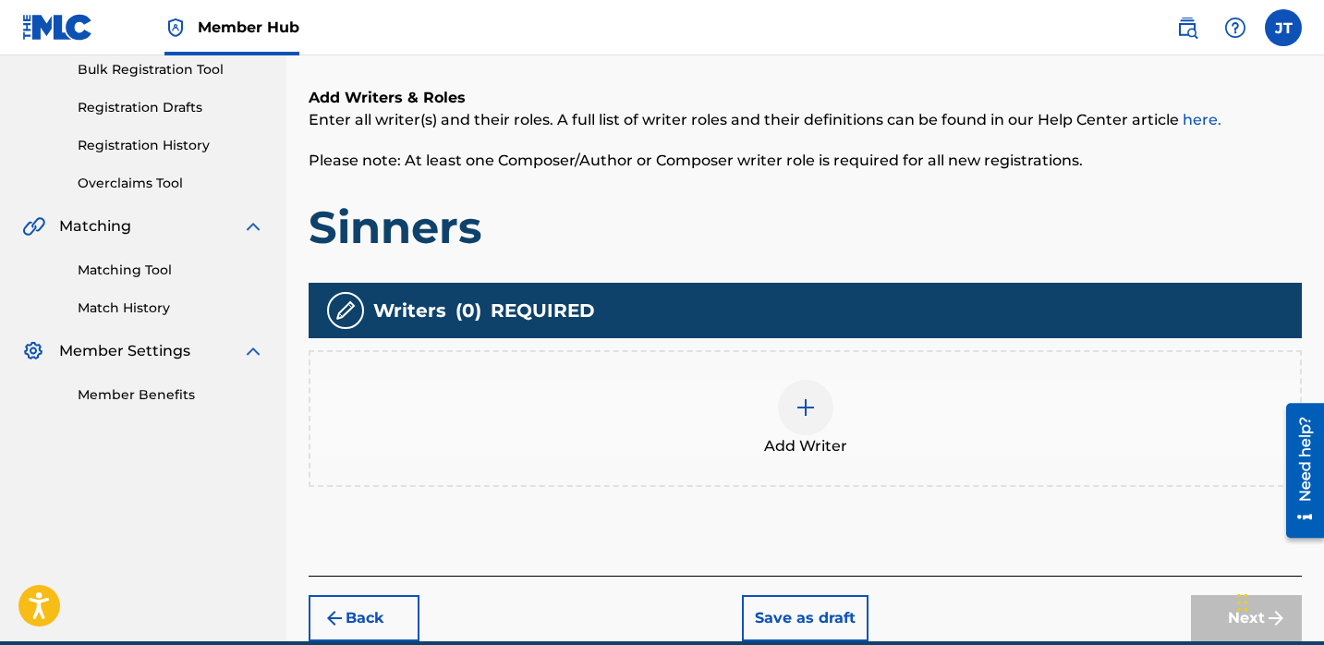
click at [806, 395] on div at bounding box center [805, 407] width 55 height 55
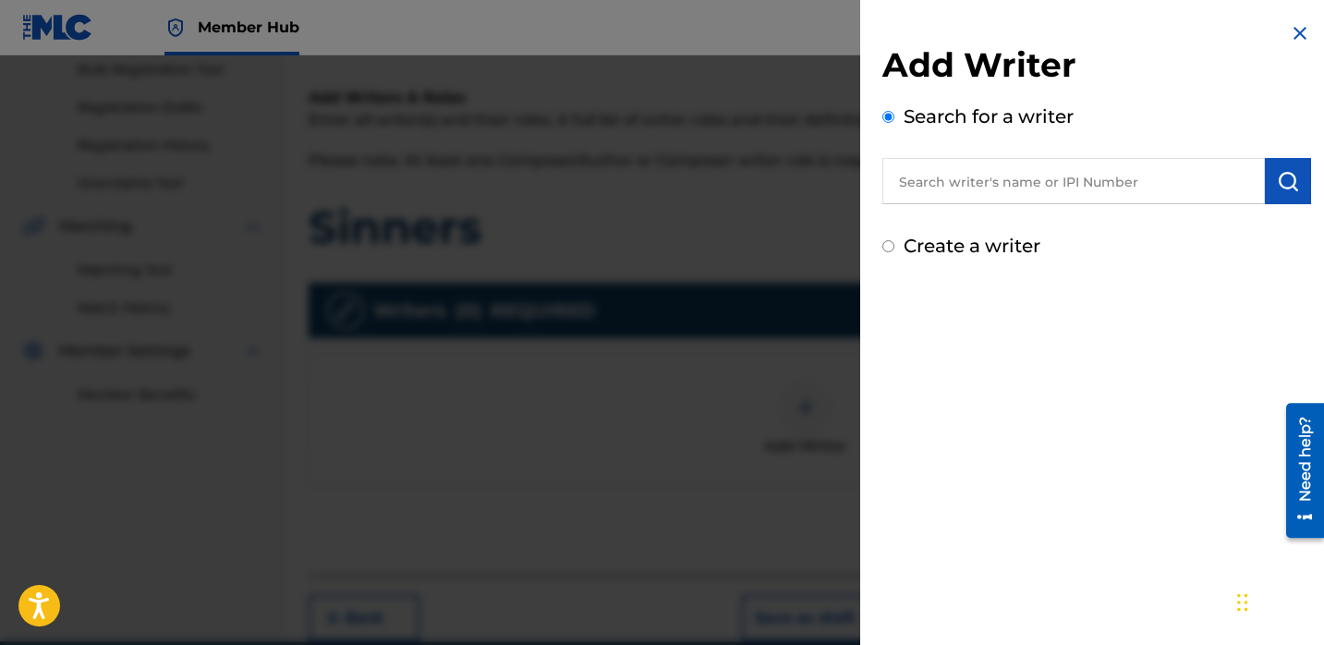
click at [899, 238] on div "Create a writer" at bounding box center [1096, 246] width 429 height 28
click at [882, 247] on input "Create a writer" at bounding box center [888, 246] width 12 height 12
radio input "false"
radio input "true"
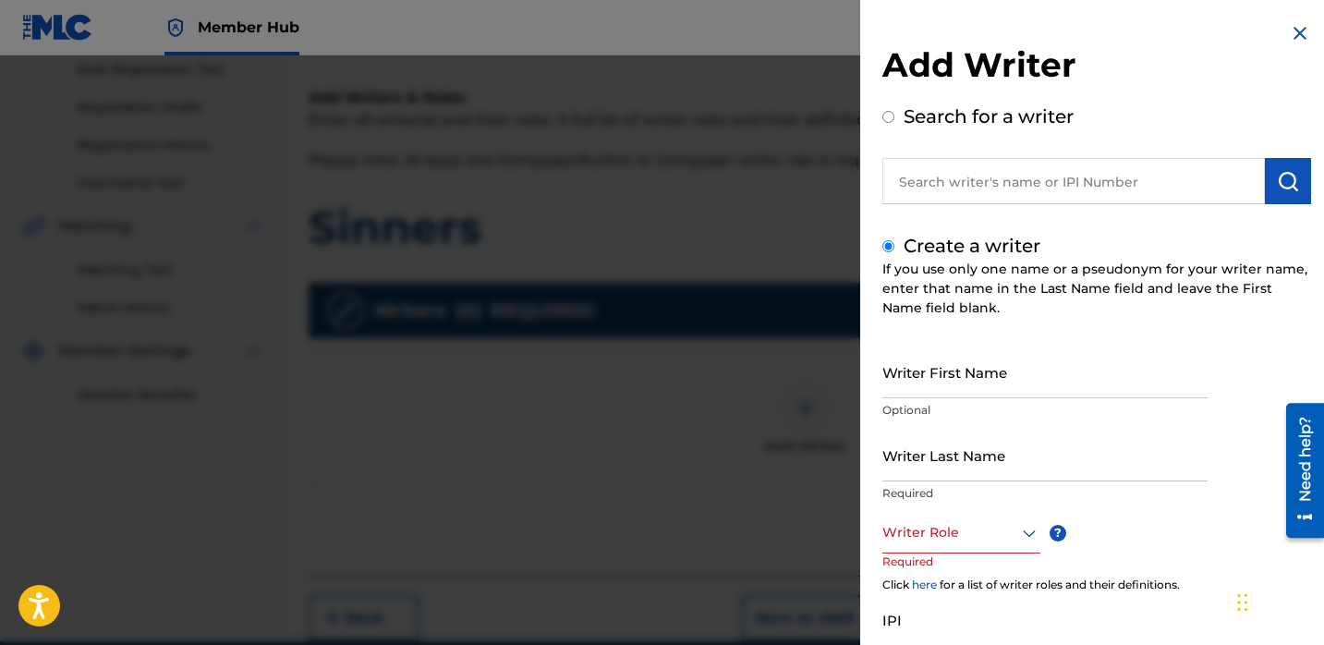
scroll to position [16, 0]
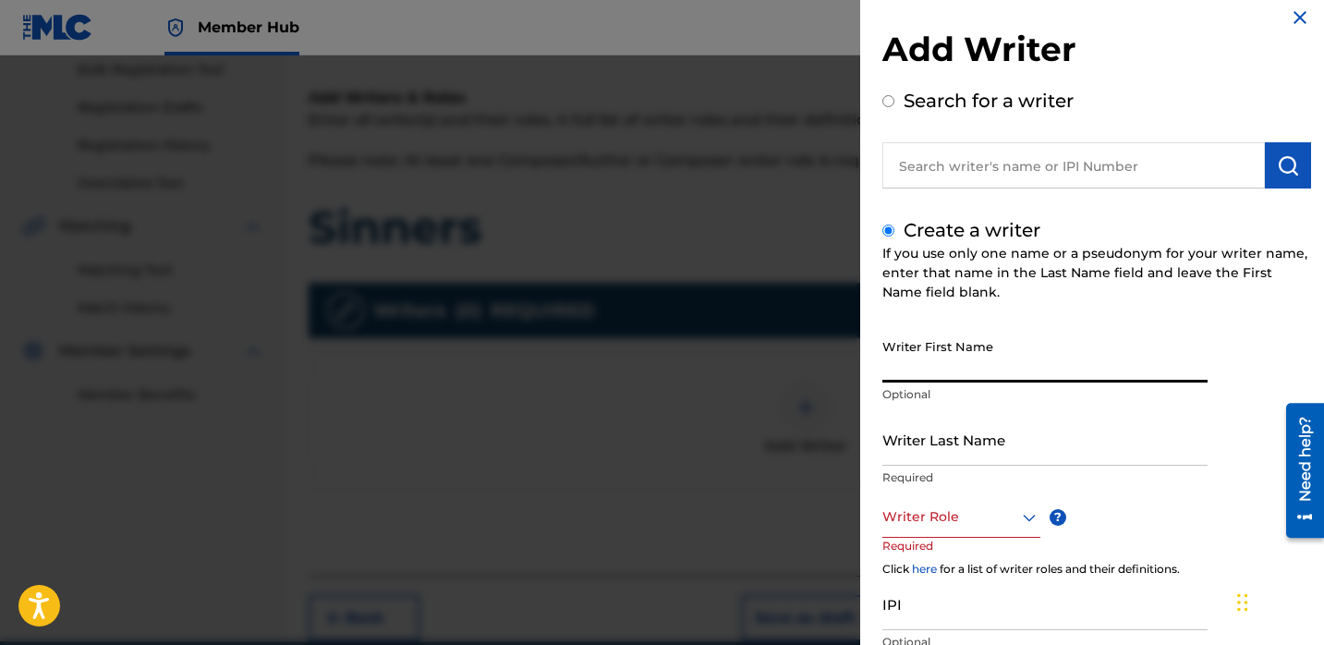
click at [924, 361] on input "Writer First Name" at bounding box center [1044, 356] width 325 height 53
paste input "GGO Kurt"
type input "GGO Kurt"
click at [917, 426] on input "Writer Last Name" at bounding box center [1044, 439] width 325 height 53
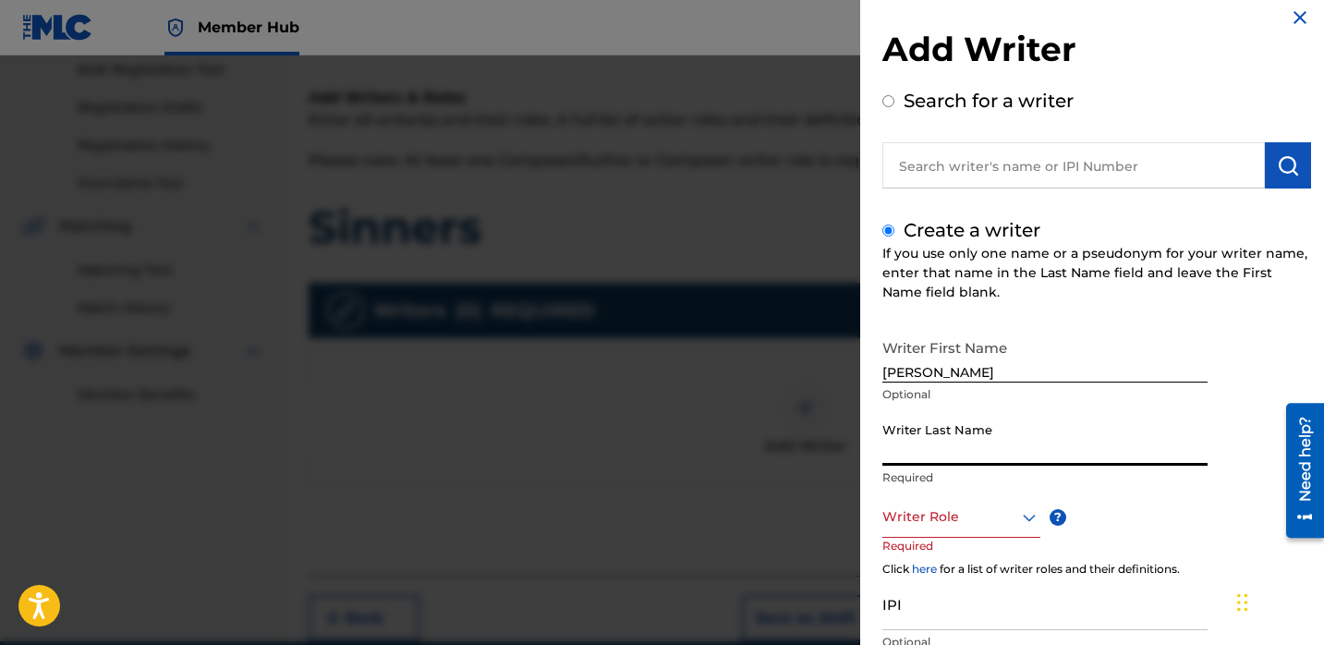
paste input "GGO Kurt"
type input "GGO Kurt"
drag, startPoint x: 952, startPoint y: 370, endPoint x: 914, endPoint y: 371, distance: 37.9
click at [914, 371] on input "GGO Kurt" at bounding box center [1044, 356] width 325 height 53
type input "GGO"
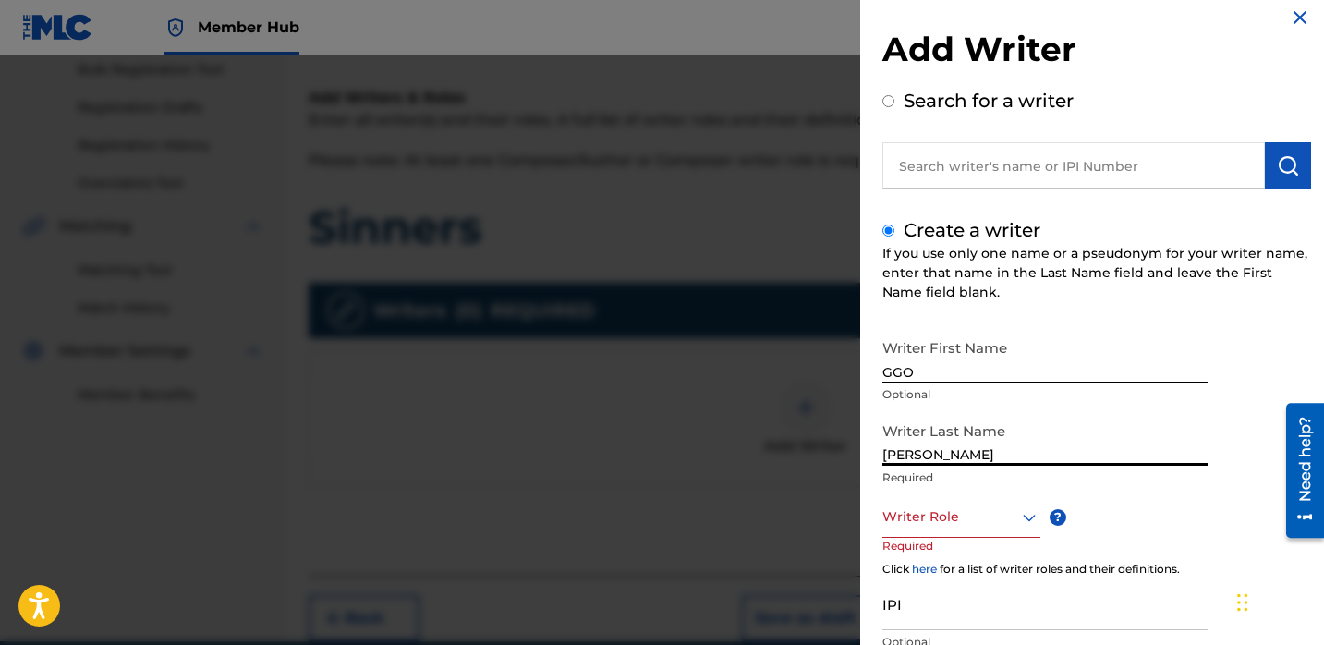
drag, startPoint x: 917, startPoint y: 456, endPoint x: 854, endPoint y: 456, distance: 62.8
click at [854, 456] on div "Add Writer Search for a writer Create a writer If you use only one name or a ps…" at bounding box center [662, 350] width 1324 height 590
type input "Kurt"
click at [968, 529] on div "Writer Role" at bounding box center [961, 517] width 158 height 42
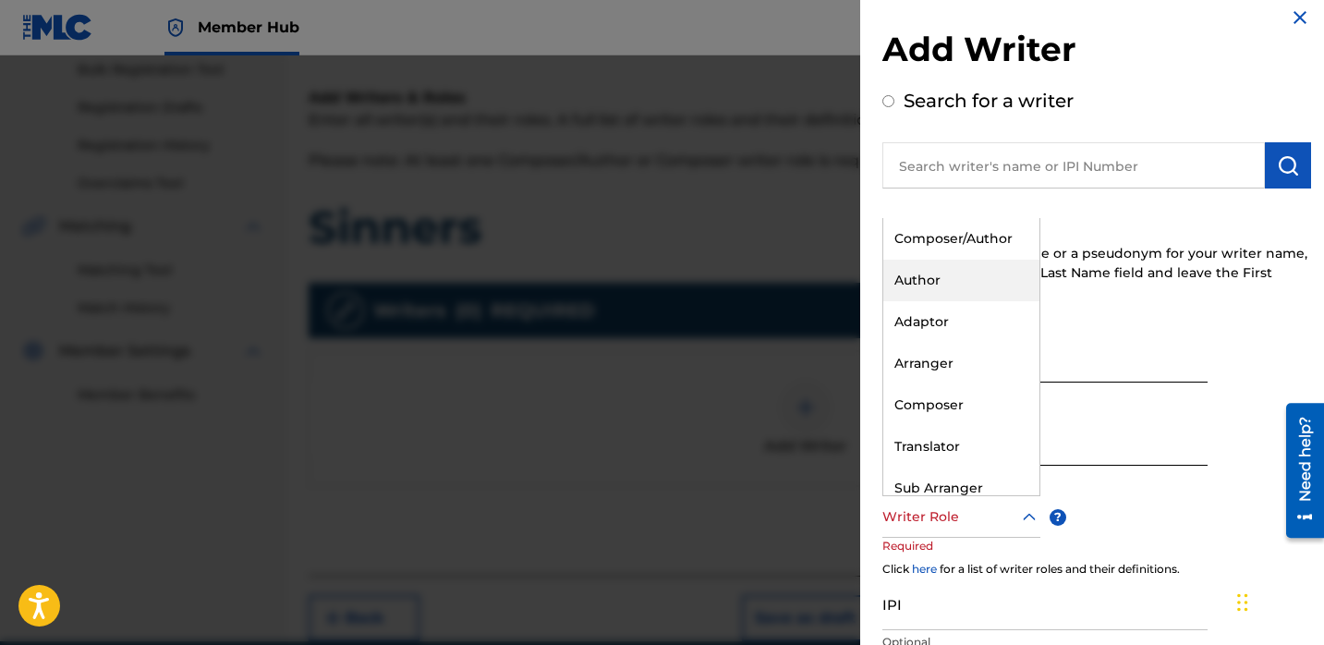
click at [915, 282] on div "Author" at bounding box center [961, 281] width 156 height 42
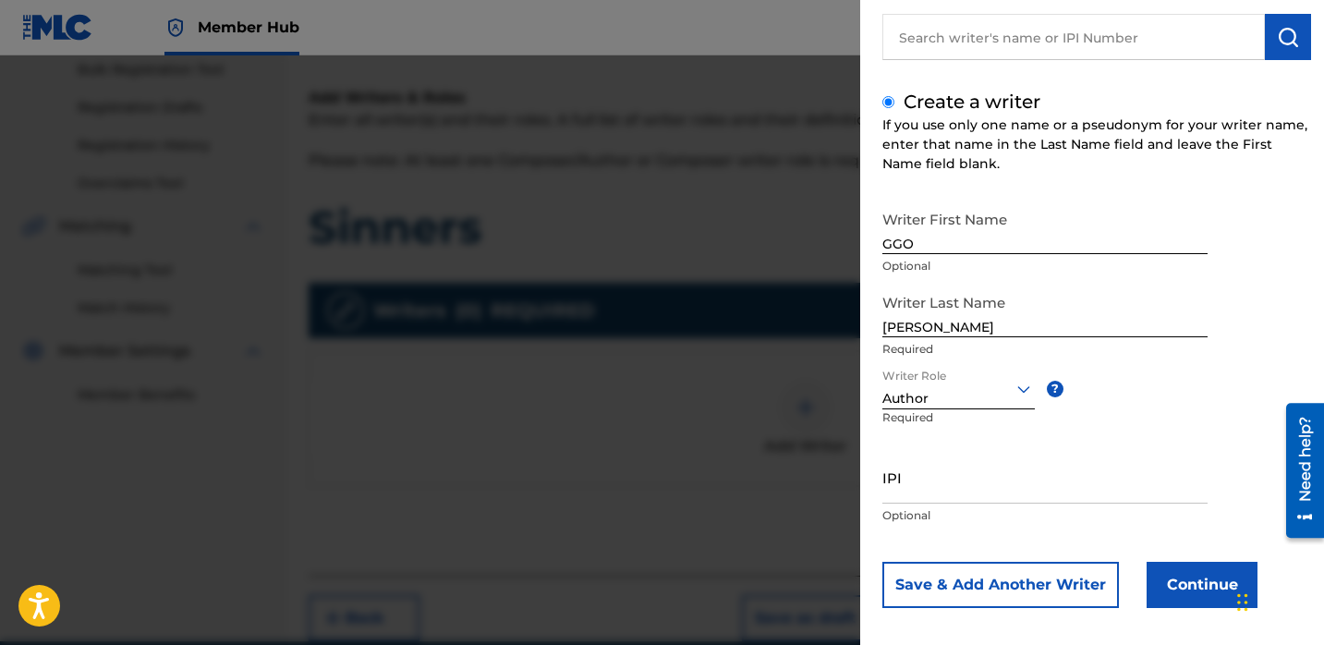
scroll to position [157, 0]
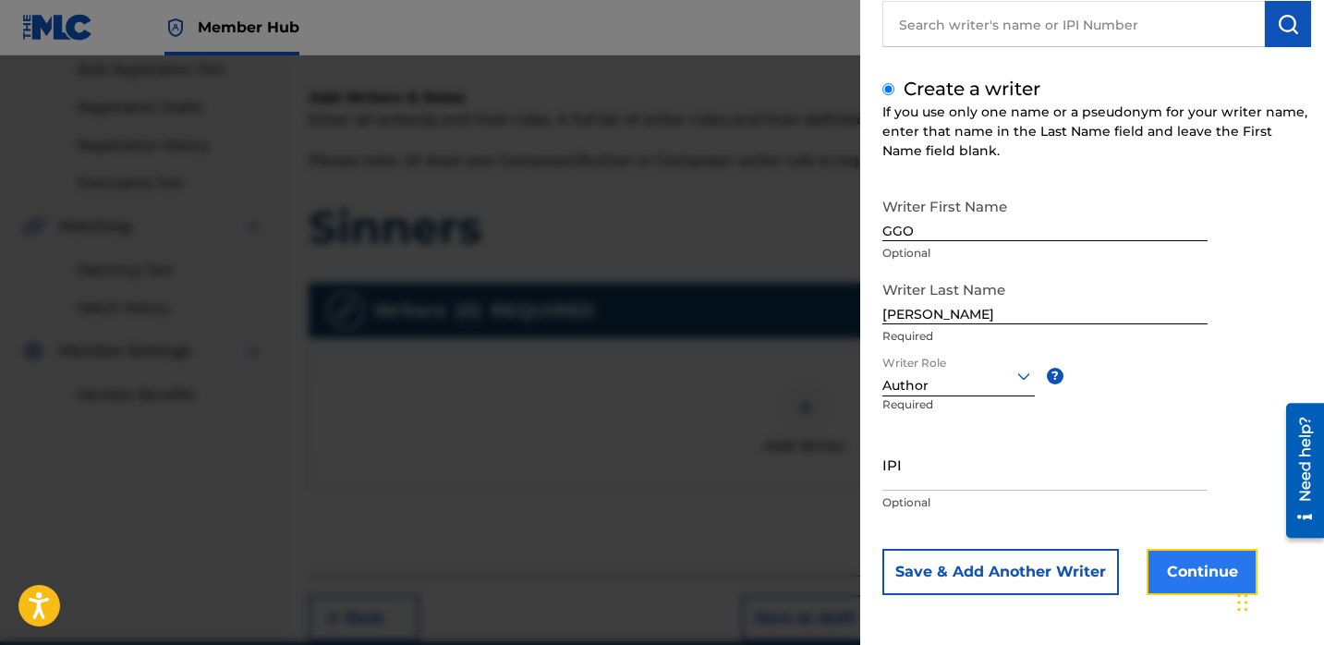
click at [1203, 575] on button "Continue" at bounding box center [1202, 572] width 111 height 46
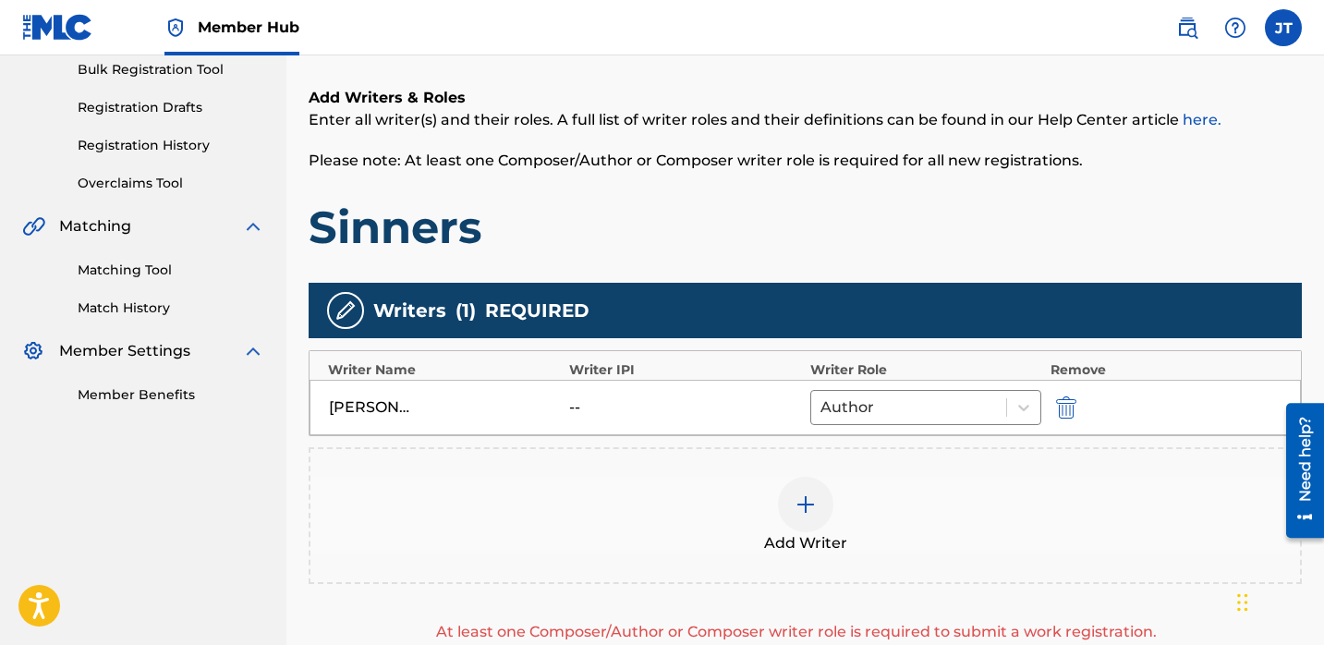
scroll to position [298, 0]
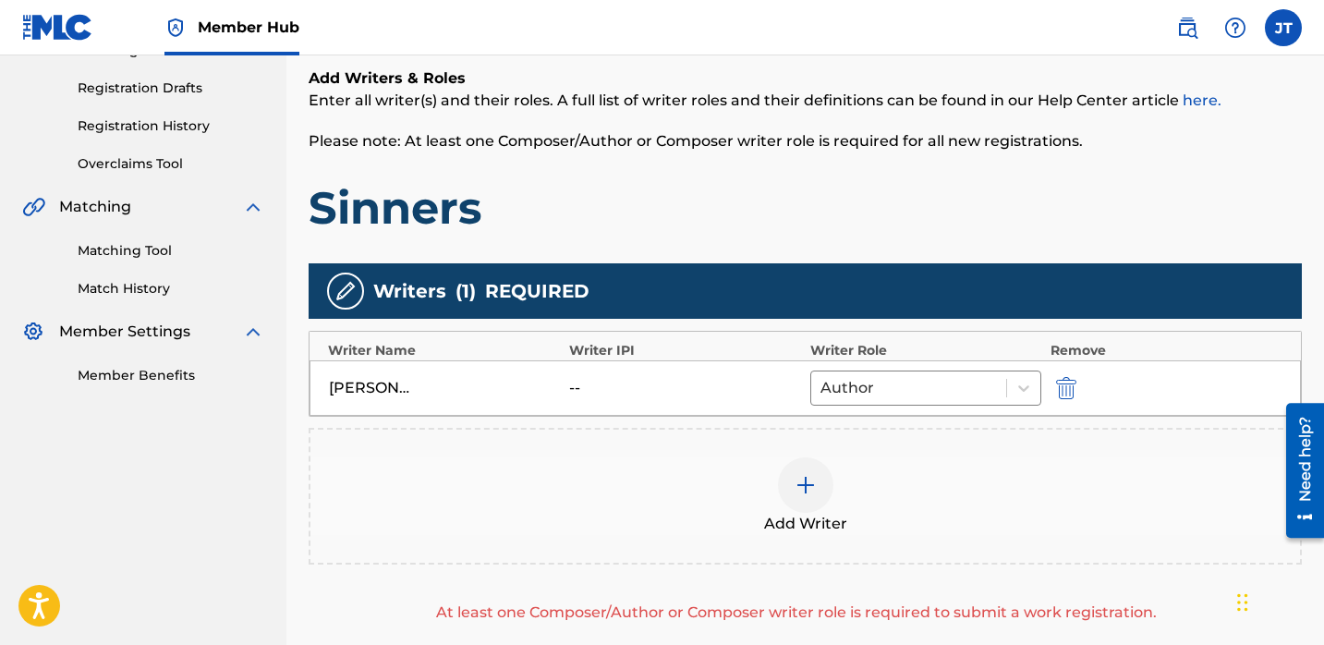
click at [810, 478] on img at bounding box center [806, 485] width 22 height 22
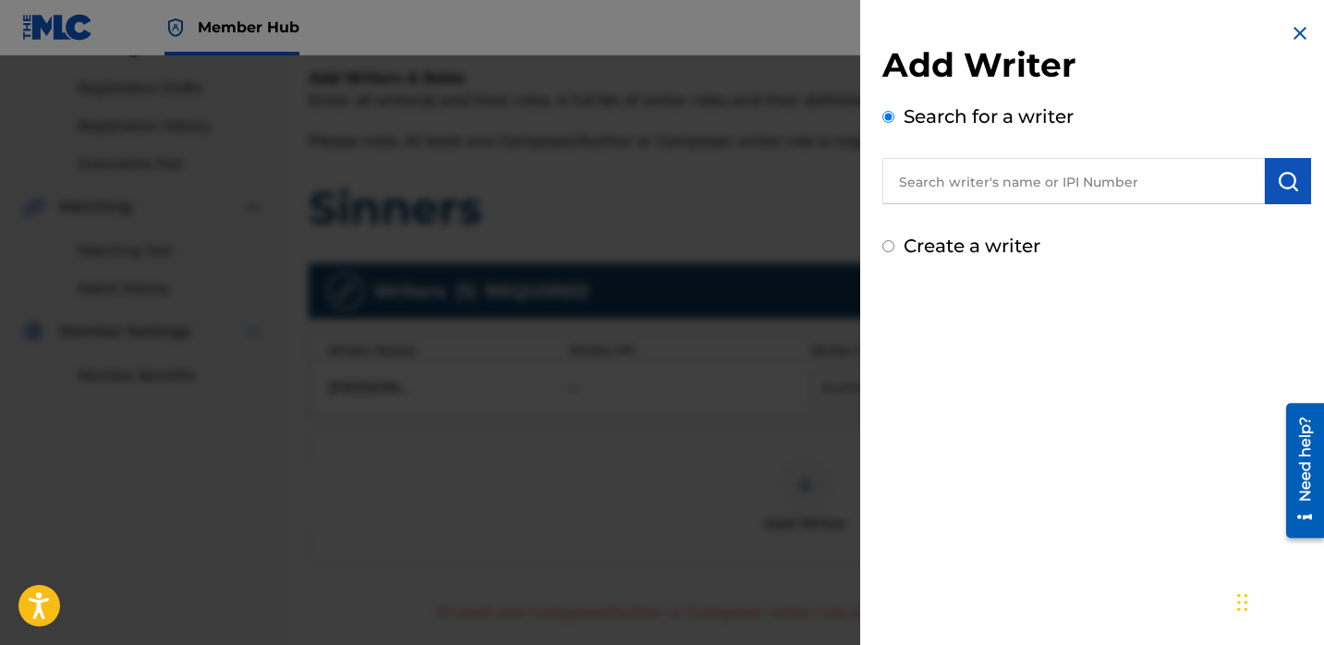
click at [930, 175] on input "text" at bounding box center [1073, 181] width 383 height 46
paste input "[PERSON_NAME]"
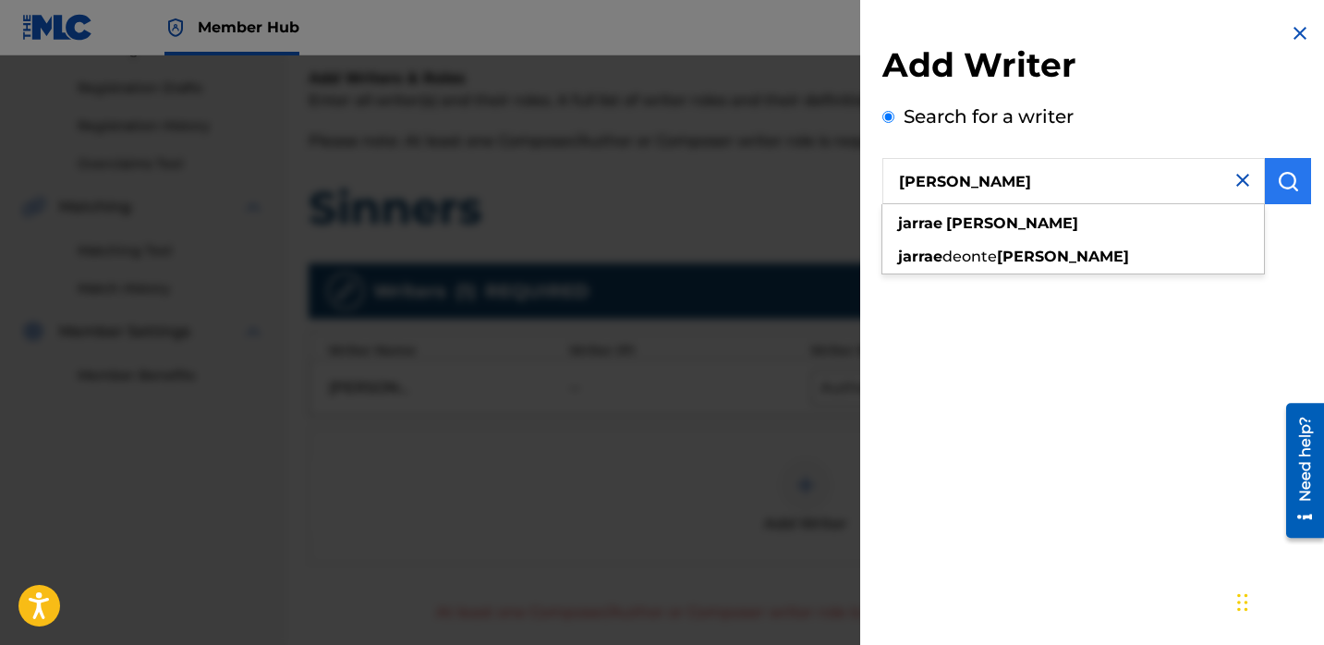
type input "[PERSON_NAME]"
click at [1277, 184] on img "submit" at bounding box center [1288, 181] width 22 height 22
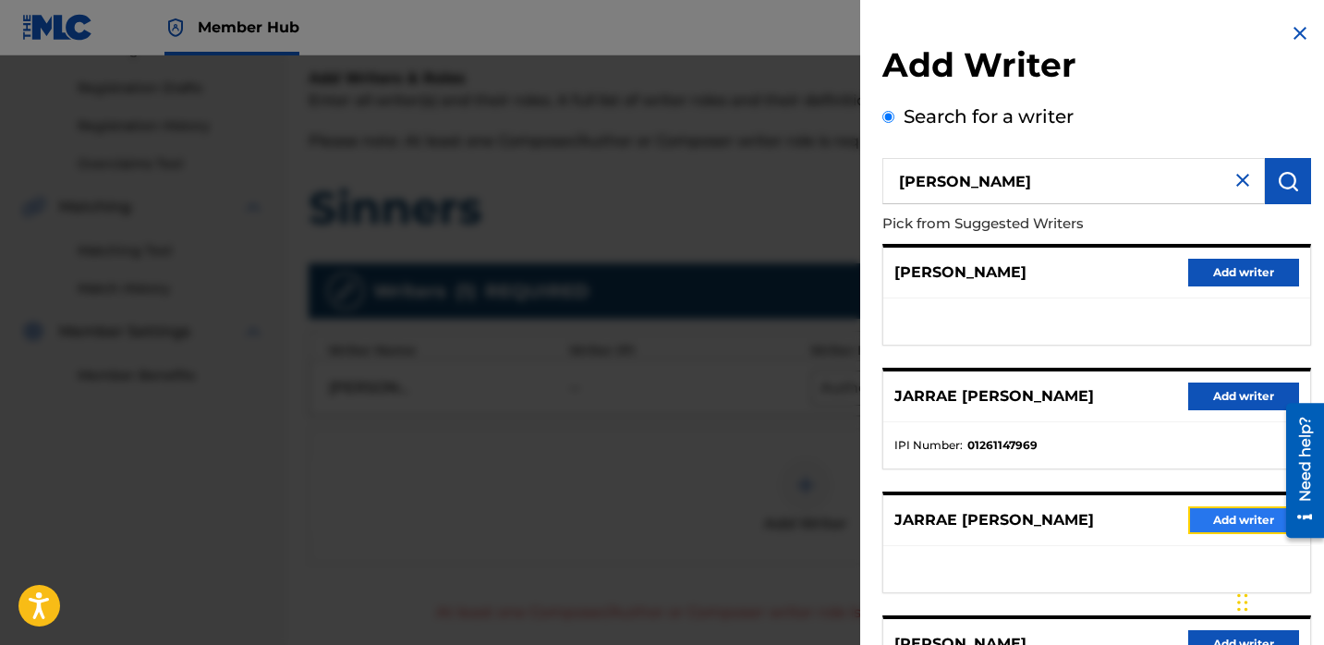
click at [1196, 518] on button "Add writer" at bounding box center [1243, 520] width 111 height 28
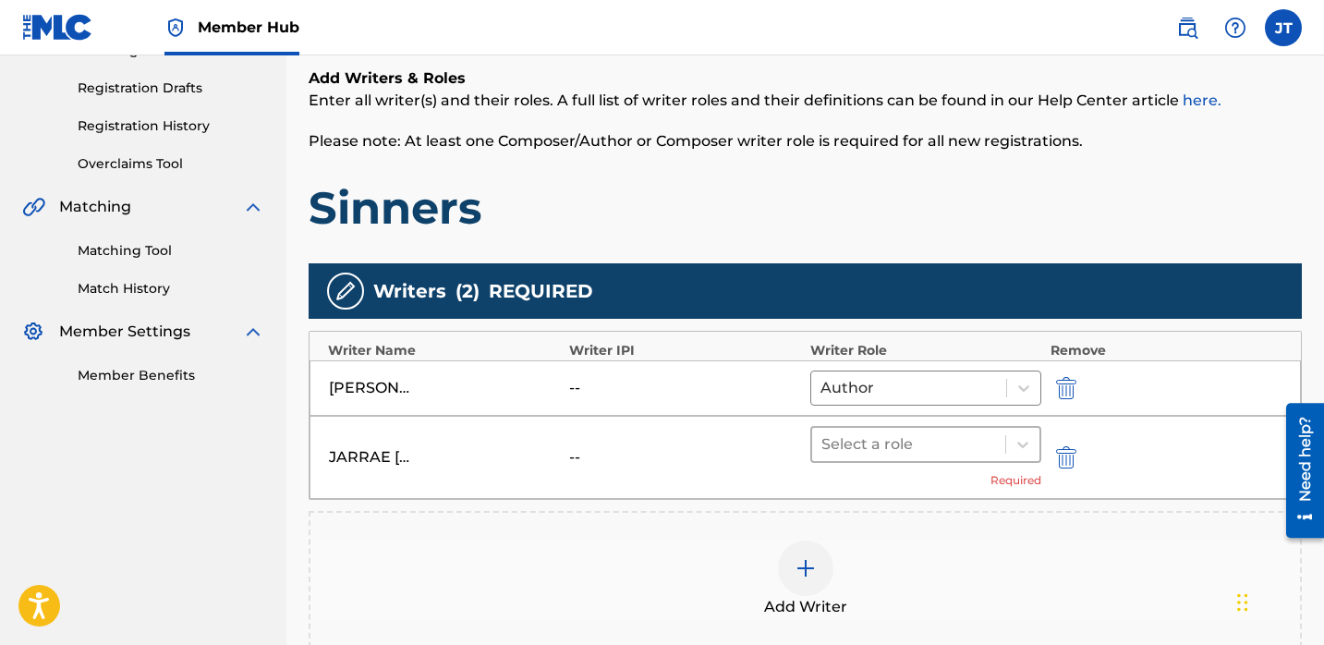
click at [918, 436] on div at bounding box center [908, 445] width 175 height 26
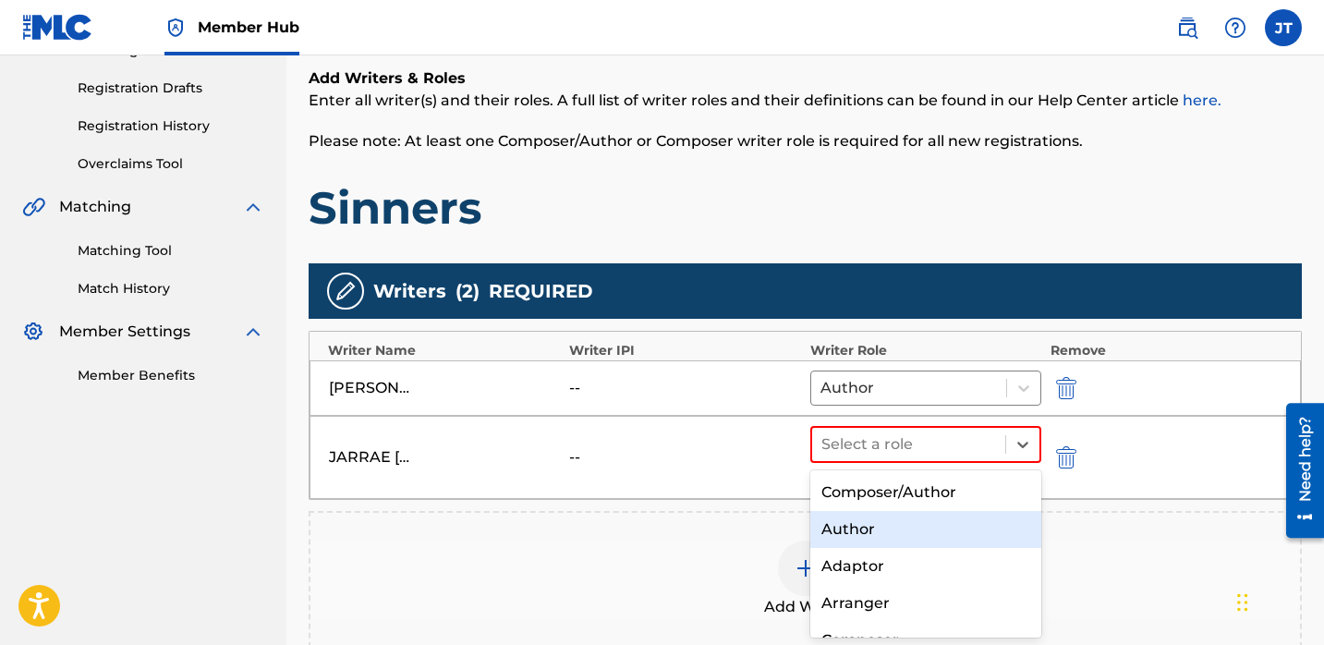
click at [880, 519] on div "Author" at bounding box center [925, 529] width 231 height 37
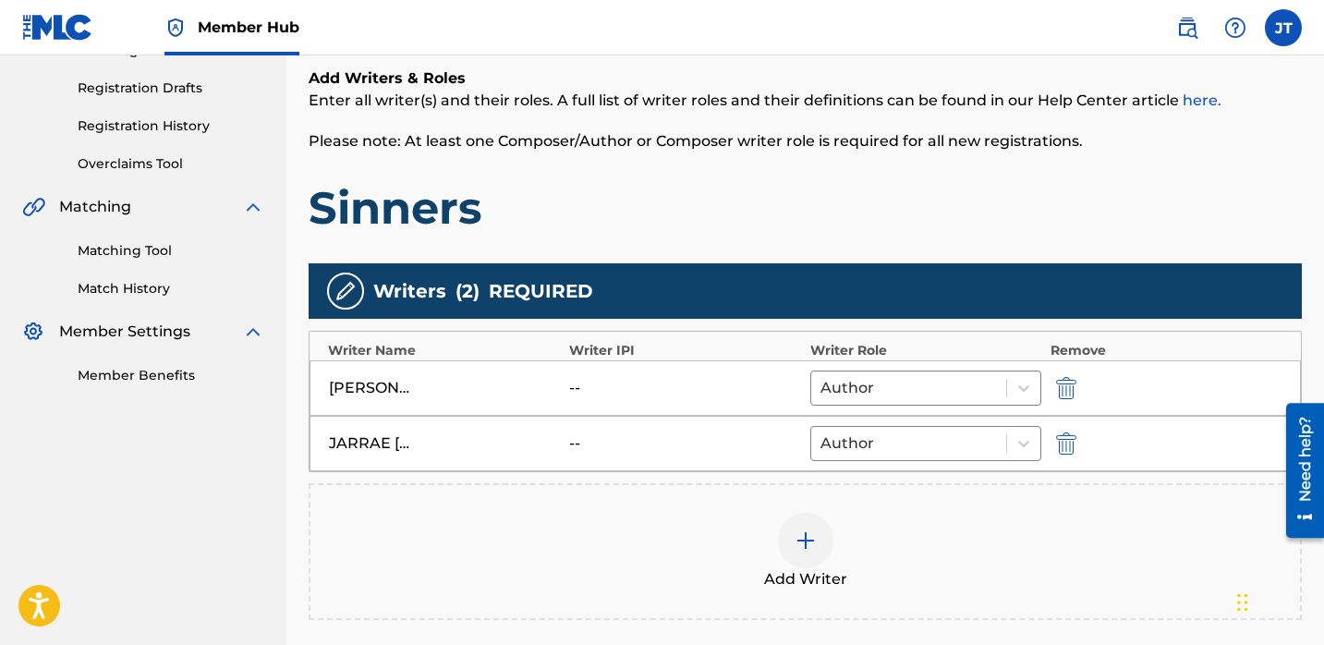
click at [799, 555] on div at bounding box center [805, 540] width 55 height 55
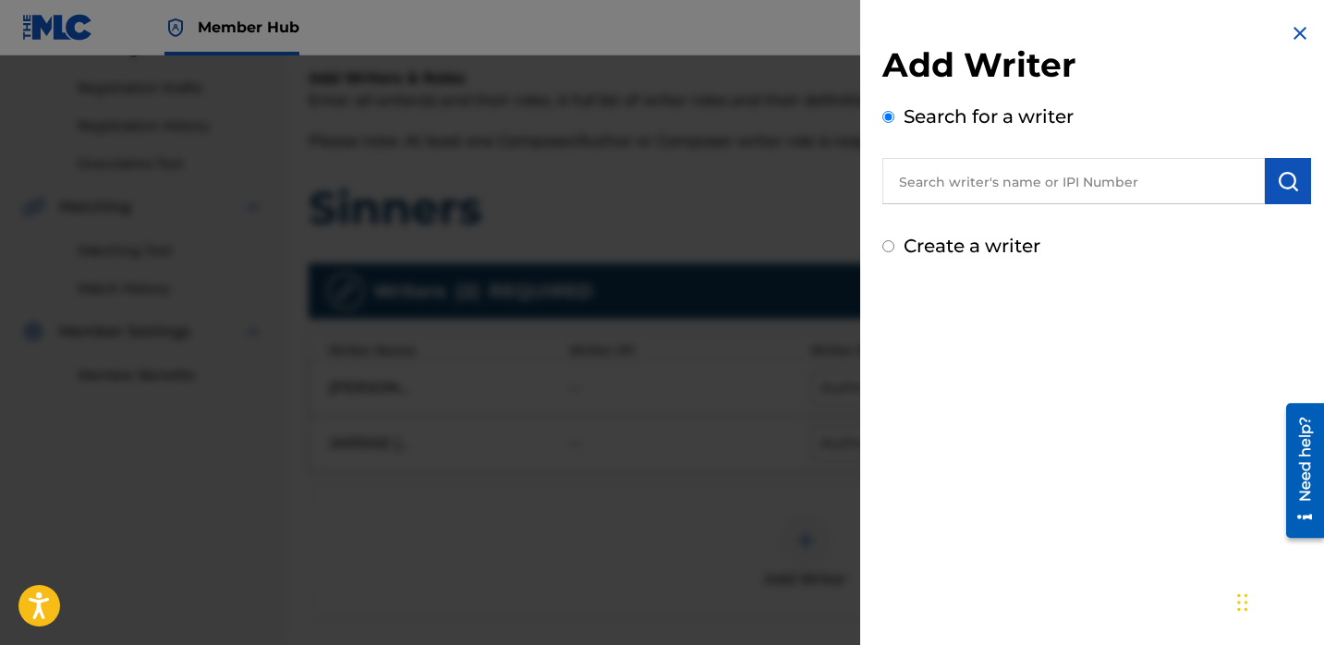
click at [944, 191] on input "text" at bounding box center [1073, 181] width 383 height 46
paste input "[PERSON_NAME]"
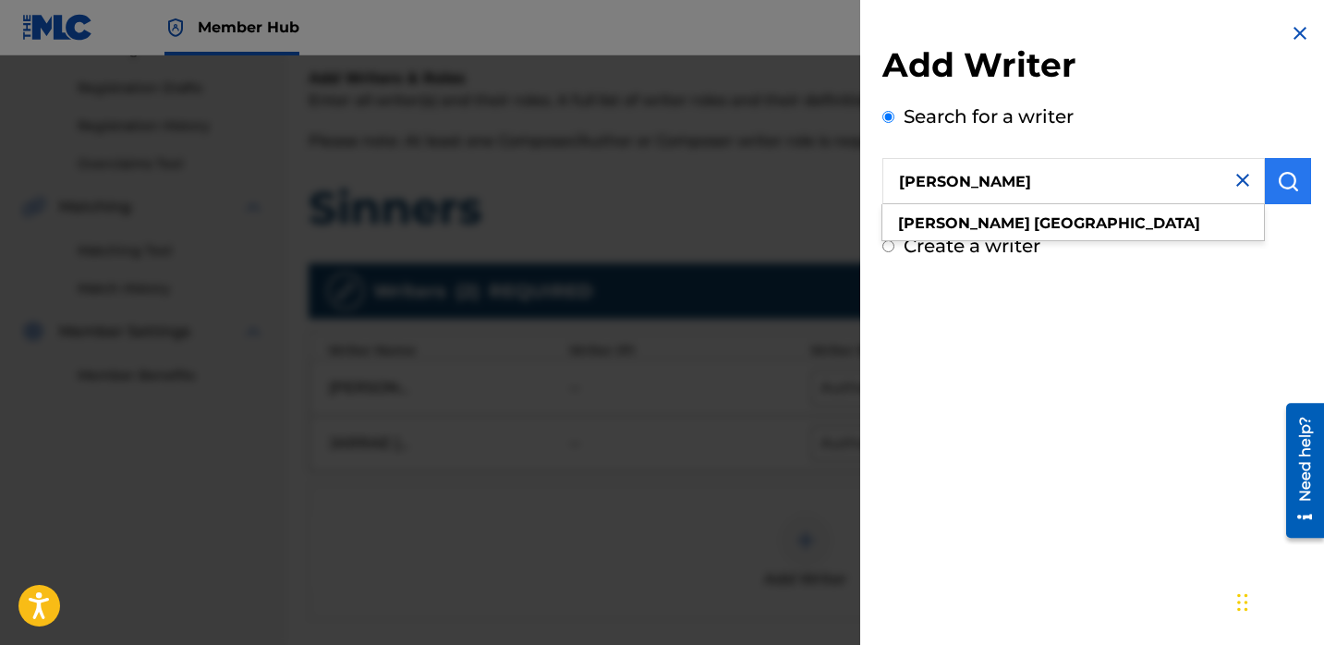
type input "[PERSON_NAME]"
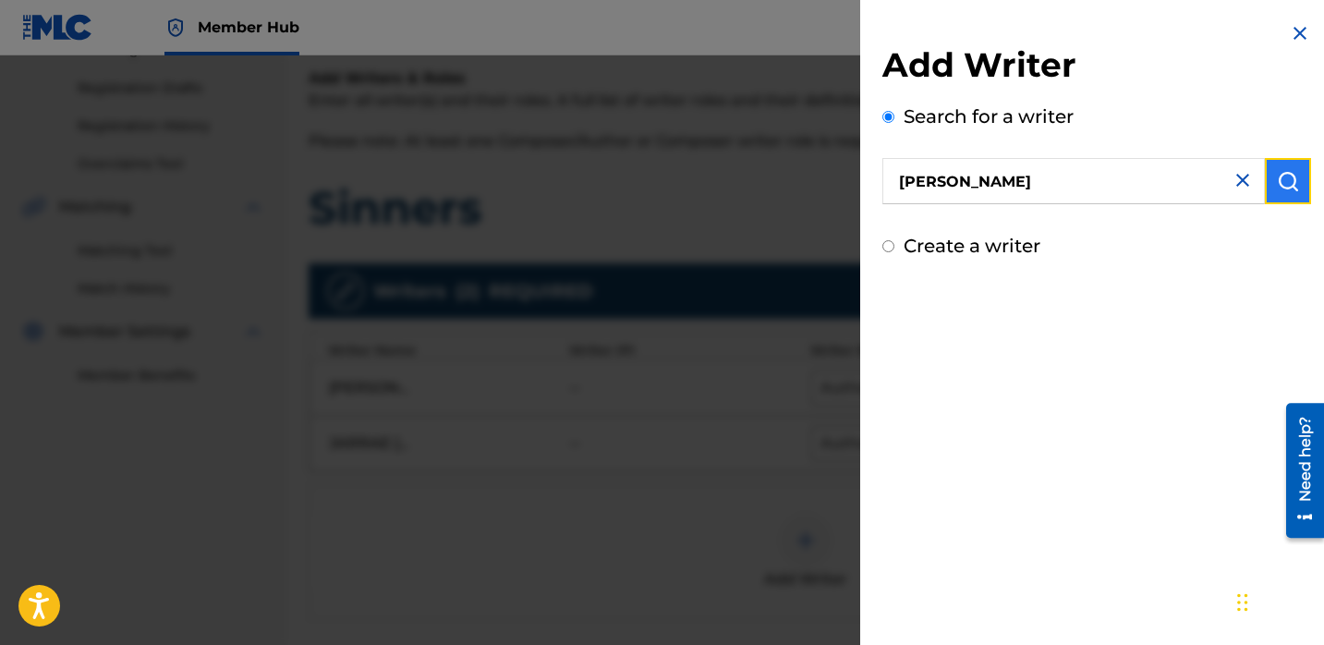
click at [1278, 189] on img "submit" at bounding box center [1288, 181] width 22 height 22
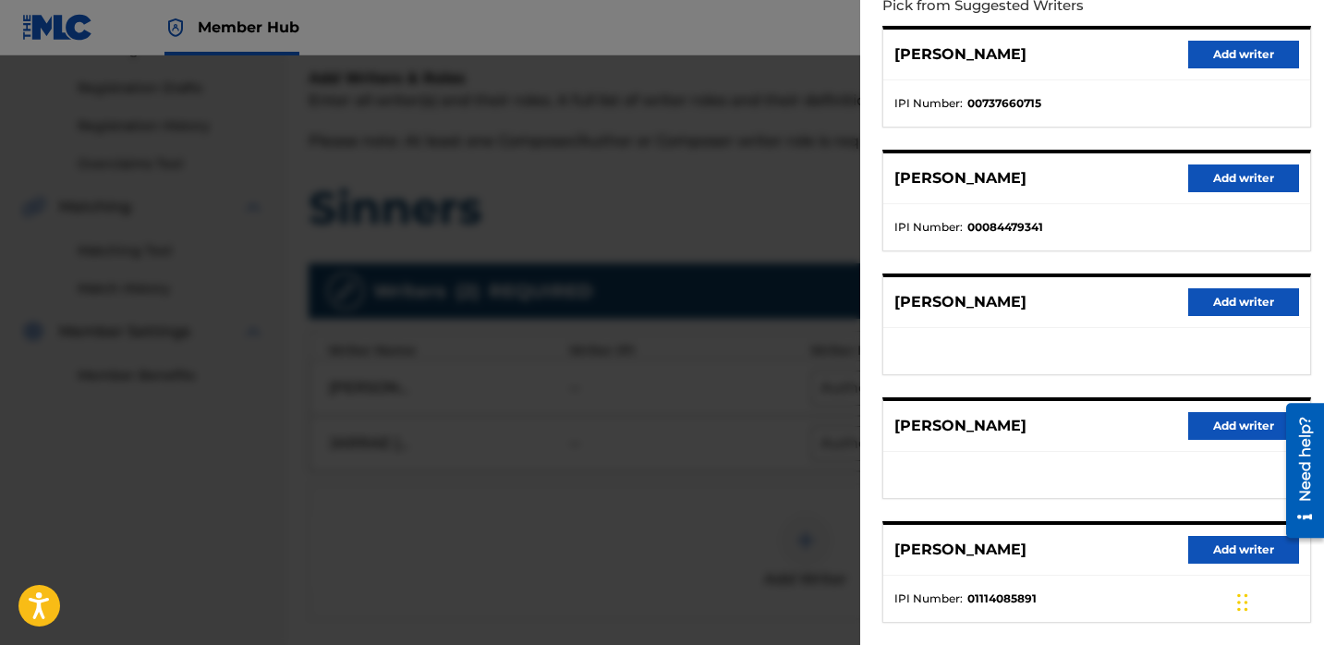
scroll to position [312, 0]
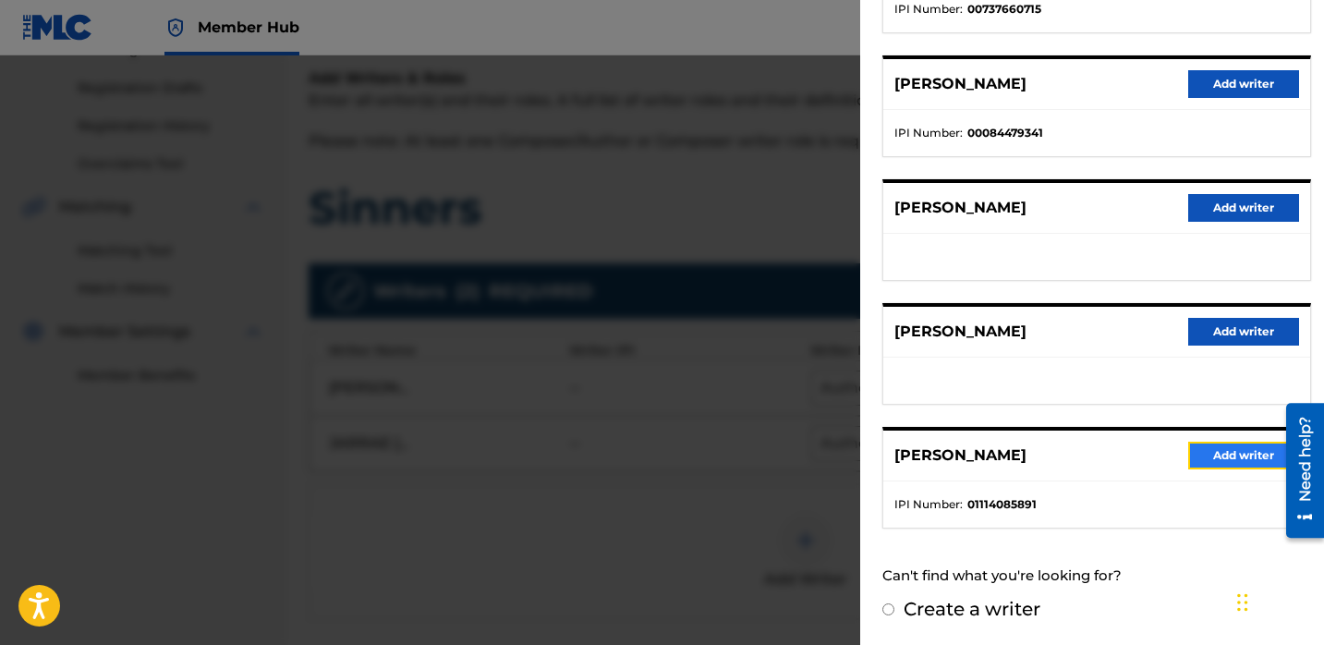
click at [1188, 460] on button "Add writer" at bounding box center [1243, 456] width 111 height 28
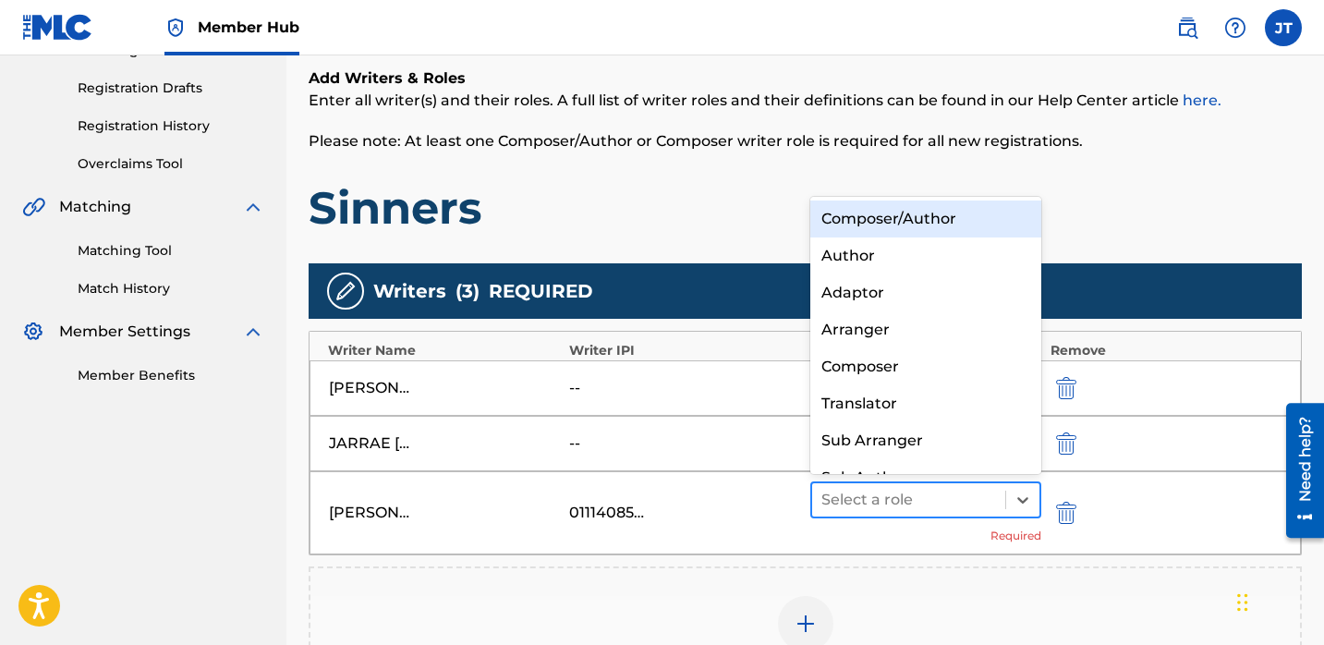
click at [983, 492] on div at bounding box center [908, 500] width 175 height 26
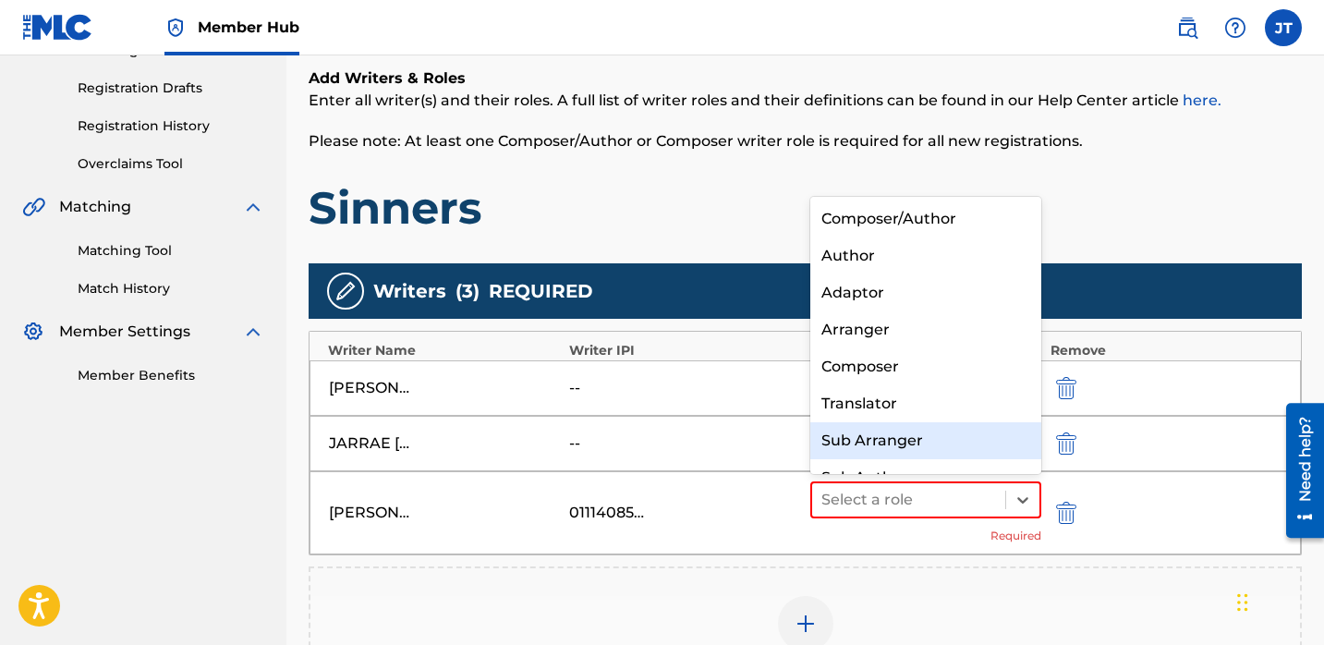
scroll to position [26, 0]
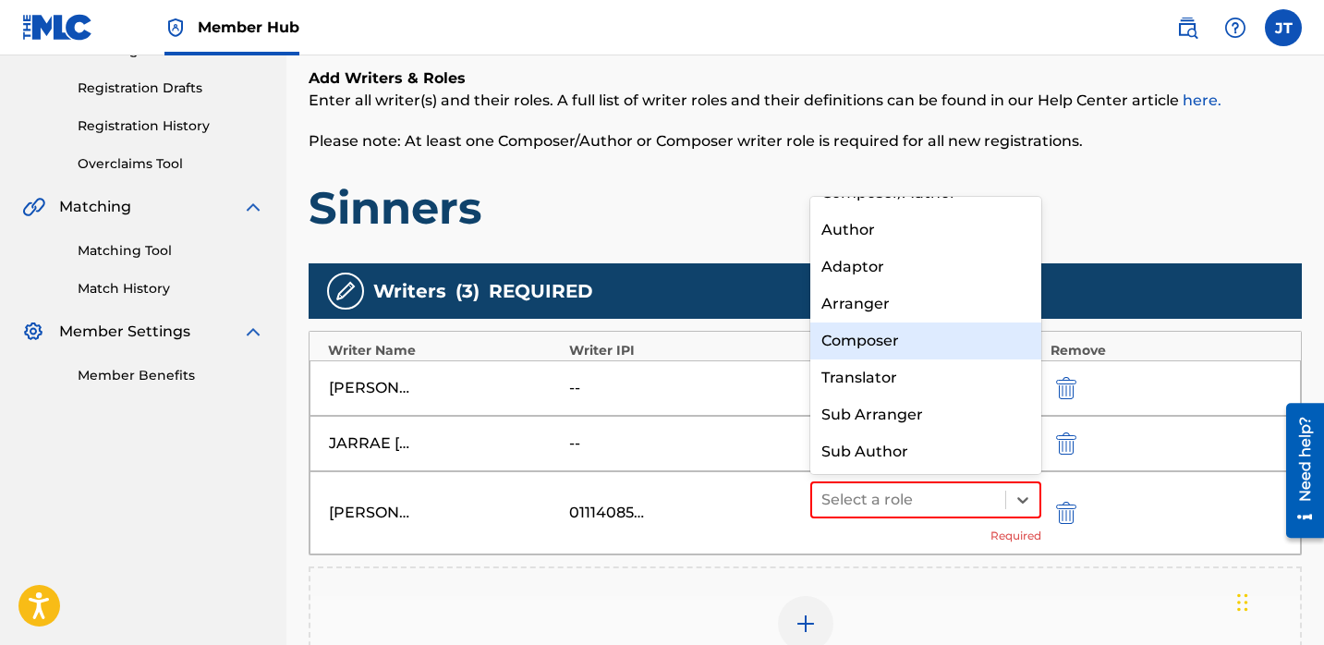
click at [877, 338] on div "Composer" at bounding box center [925, 340] width 231 height 37
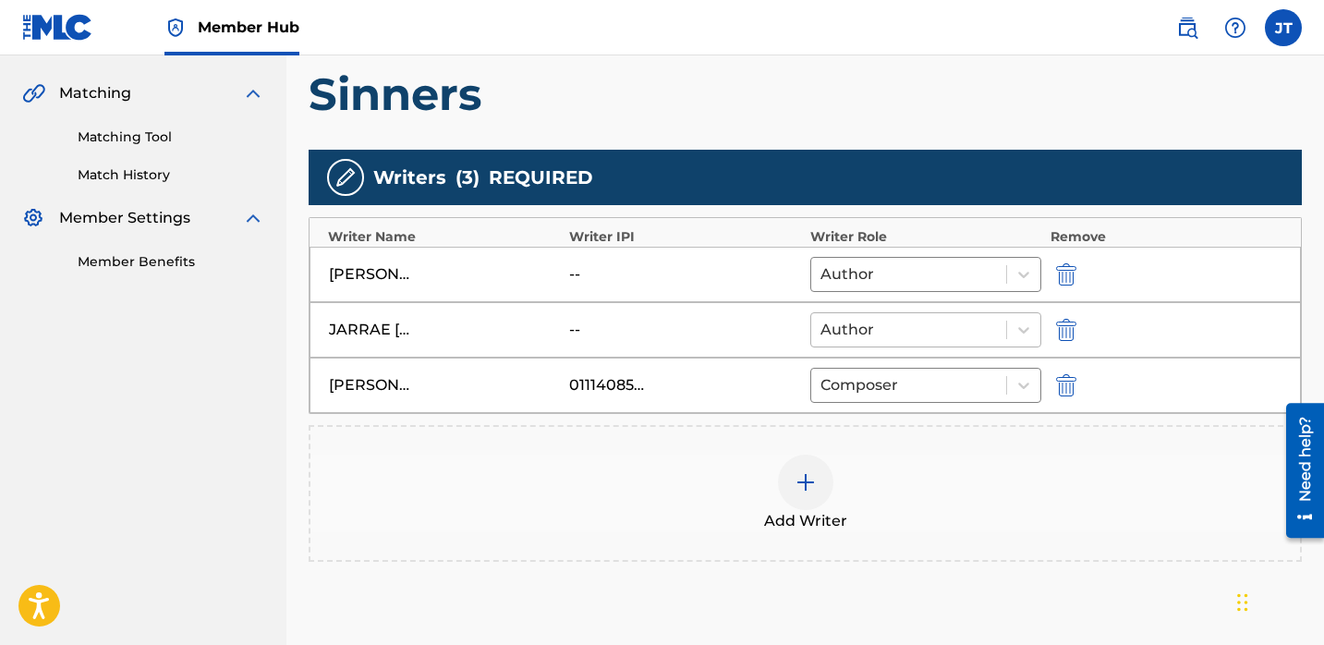
scroll to position [490, 0]
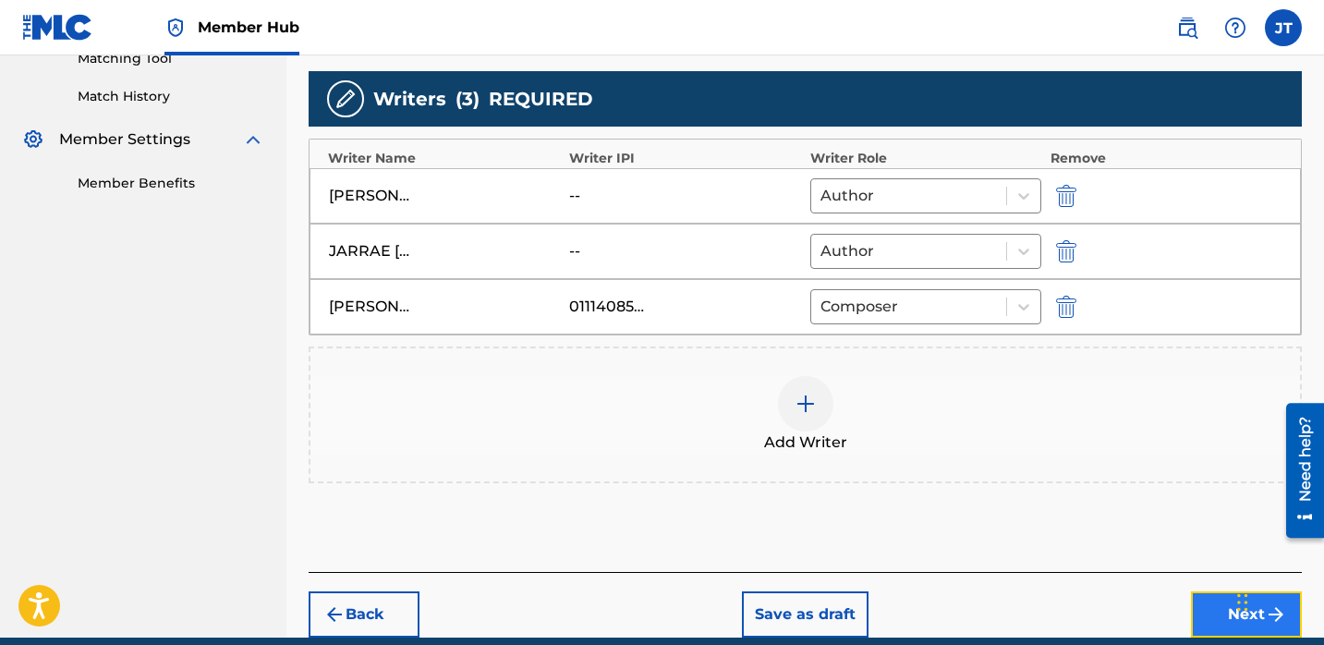
click at [1198, 614] on button "Next" at bounding box center [1246, 614] width 111 height 46
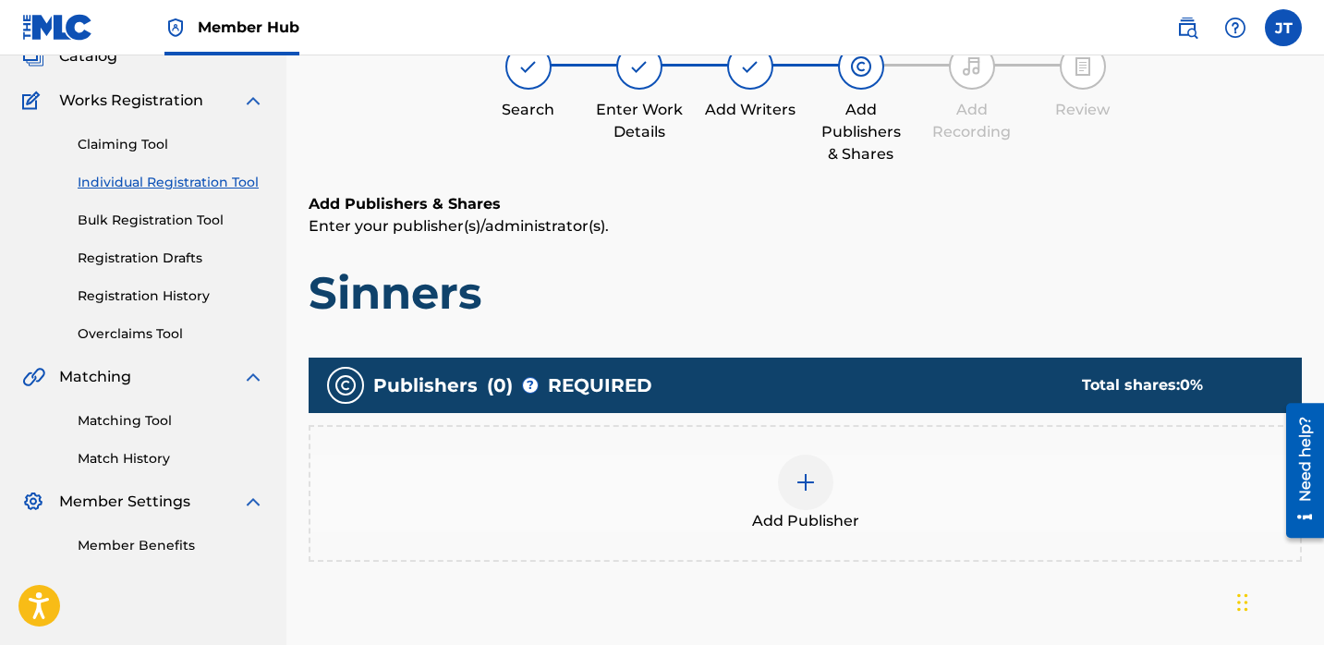
scroll to position [157, 0]
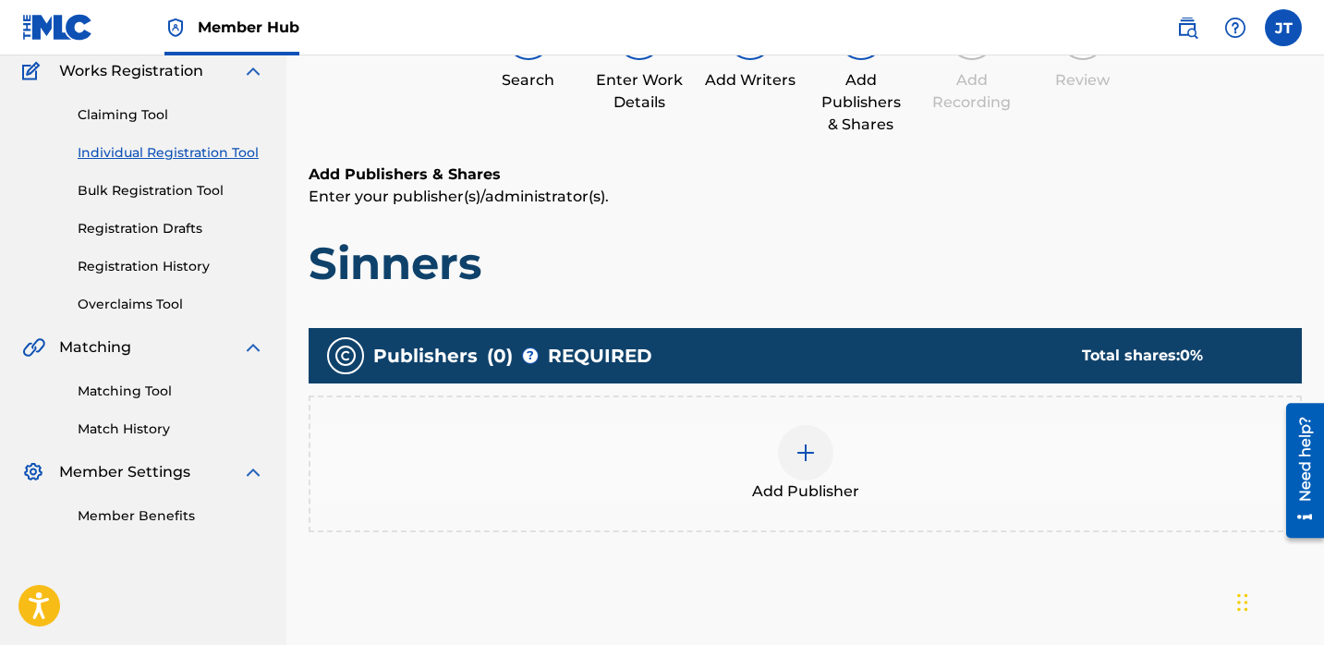
click at [814, 450] on img at bounding box center [806, 453] width 22 height 22
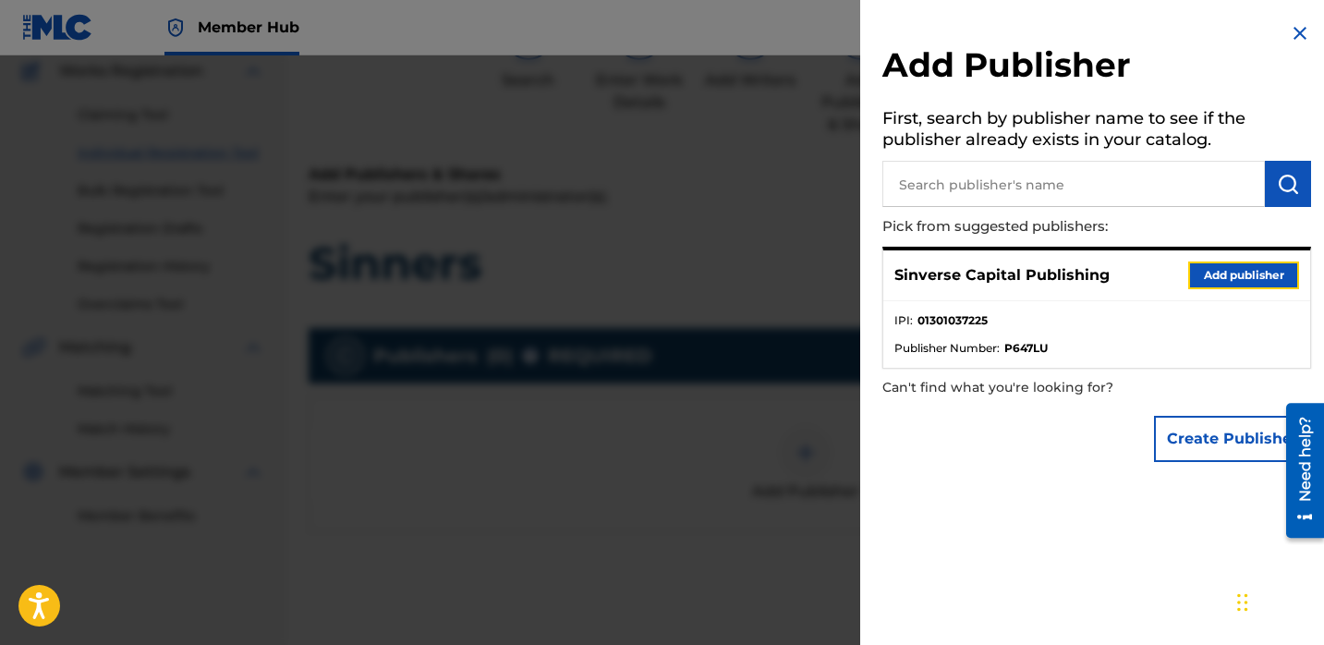
click at [1198, 274] on button "Add publisher" at bounding box center [1243, 275] width 111 height 28
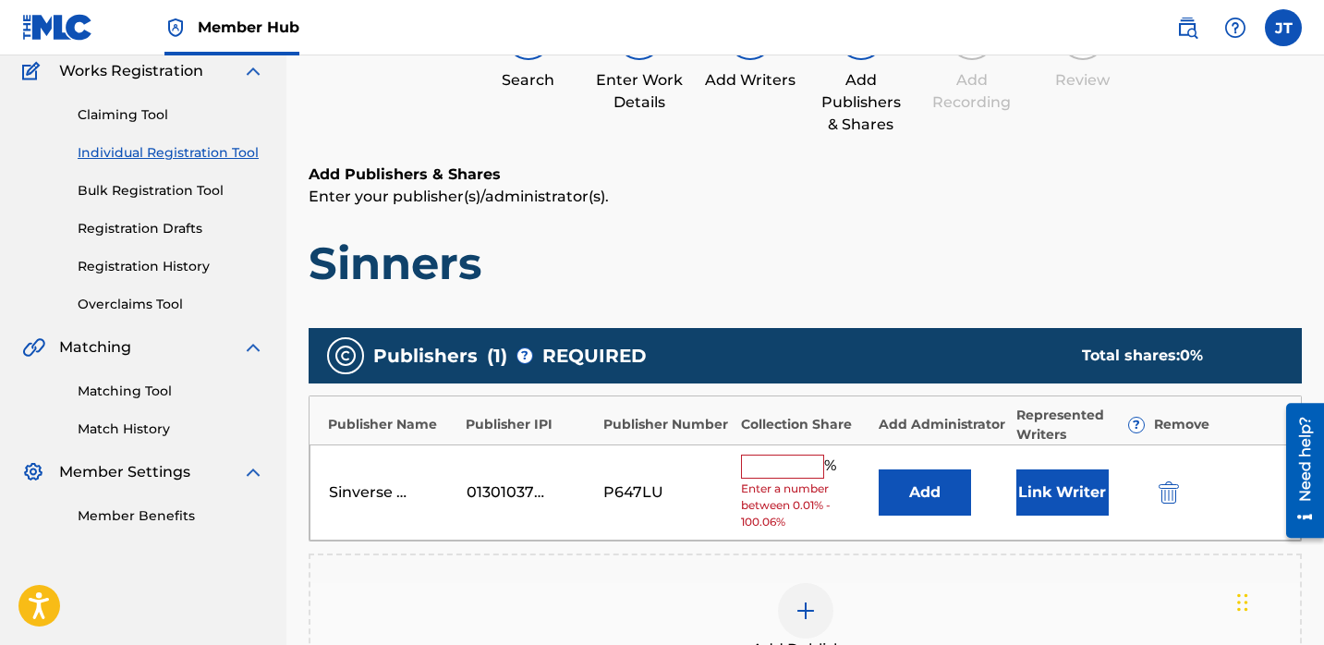
click at [782, 463] on input "text" at bounding box center [782, 467] width 83 height 24
type input "50"
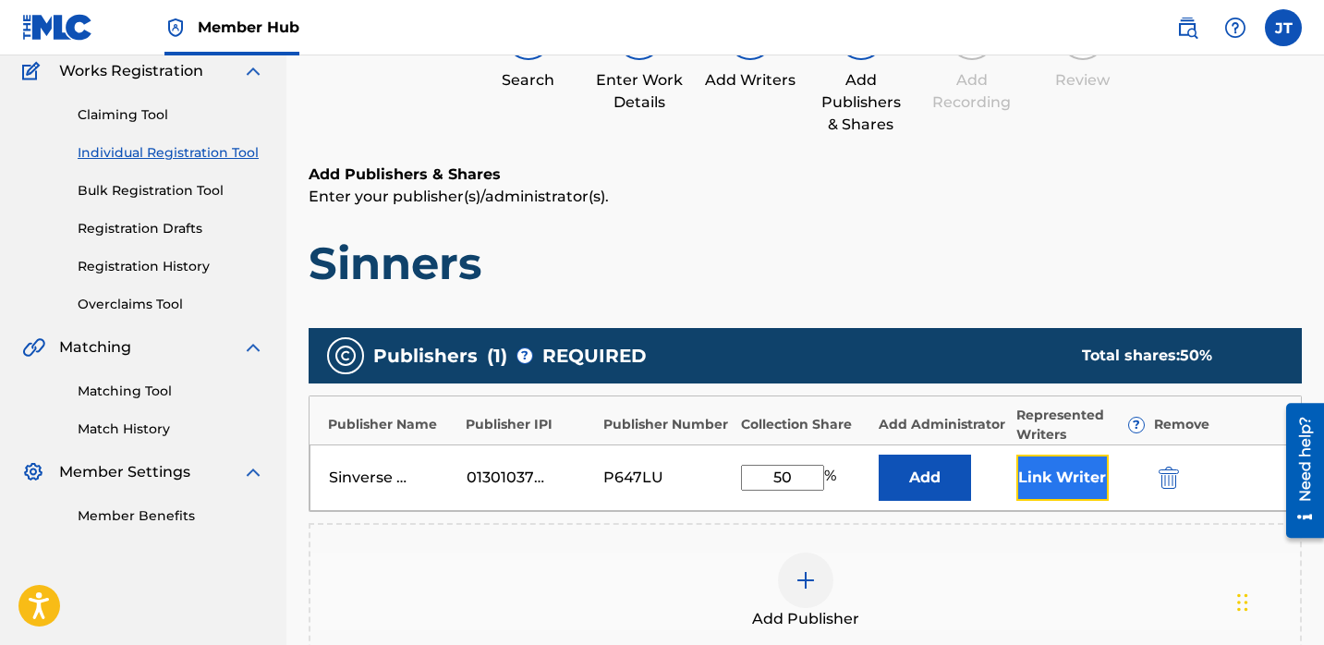
click at [1079, 494] on button "Link Writer" at bounding box center [1062, 478] width 92 height 46
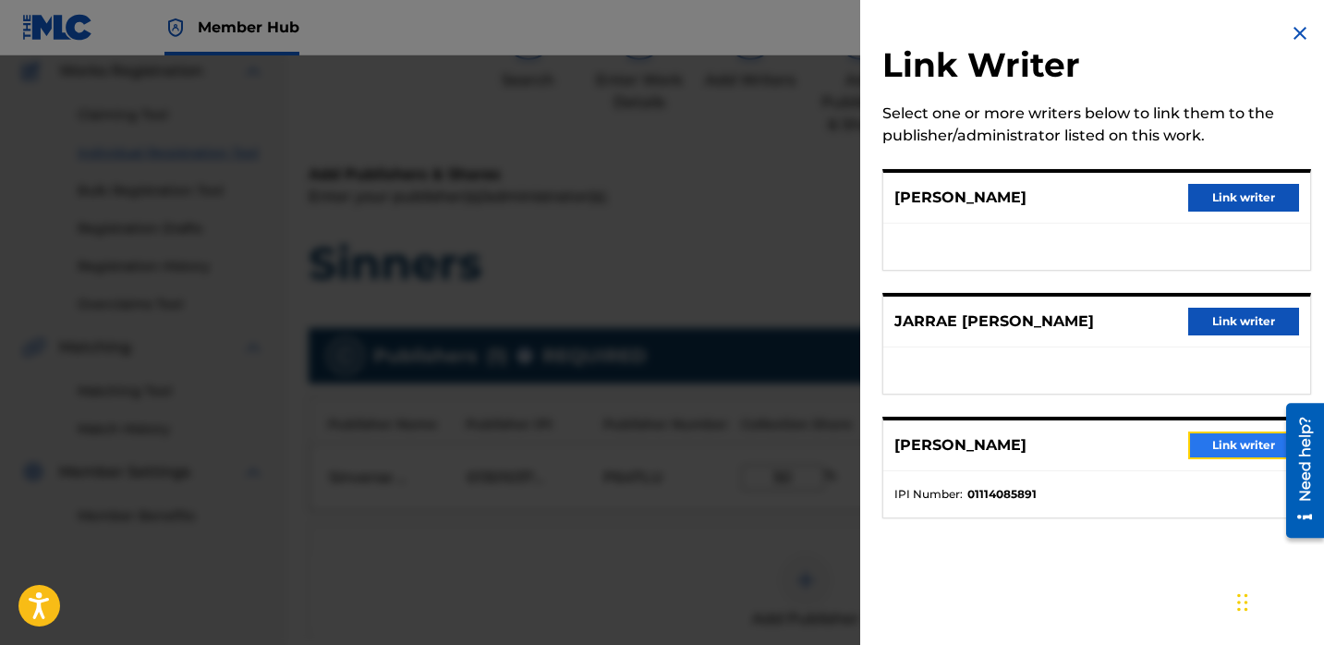
click at [1188, 444] on button "Link writer" at bounding box center [1243, 446] width 111 height 28
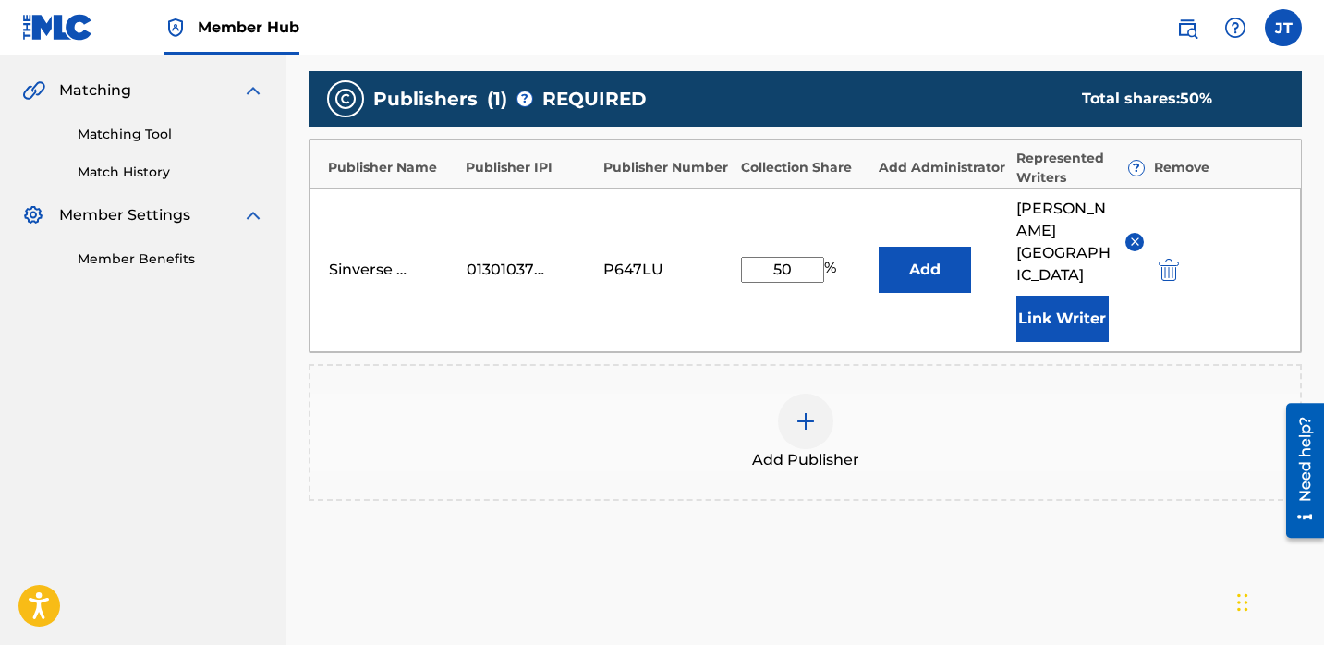
scroll to position [461, 0]
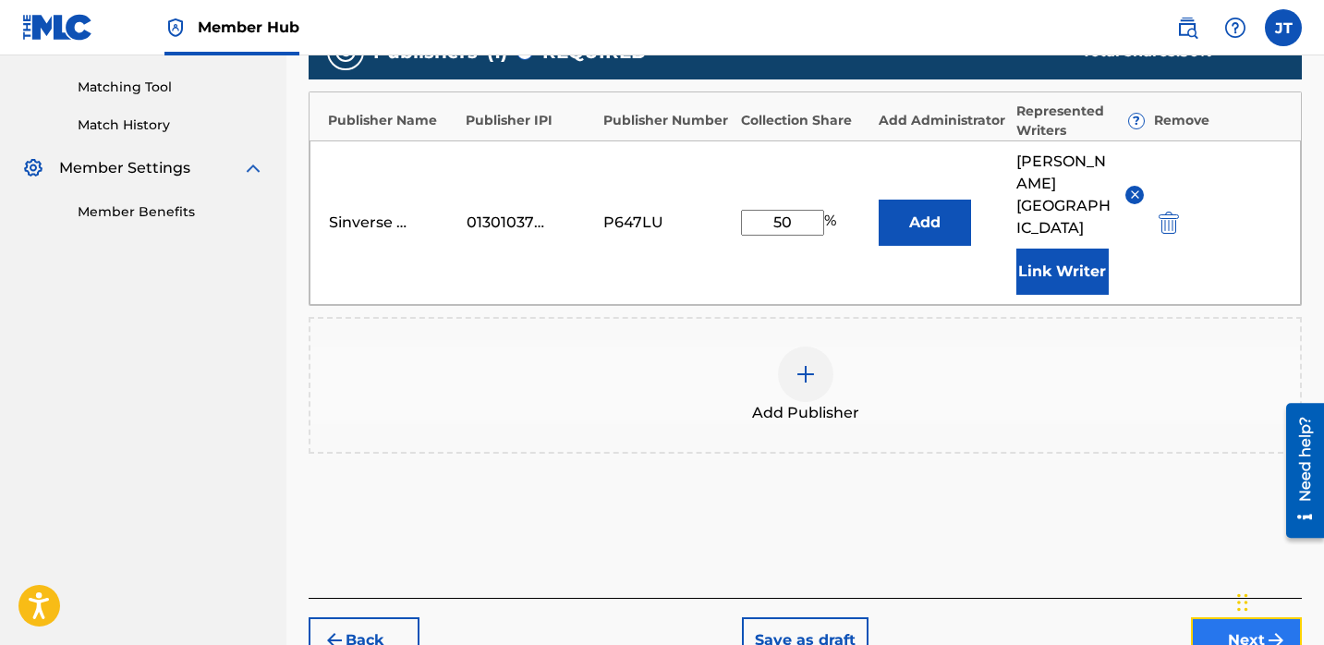
click at [1206, 617] on button "Next" at bounding box center [1246, 640] width 111 height 46
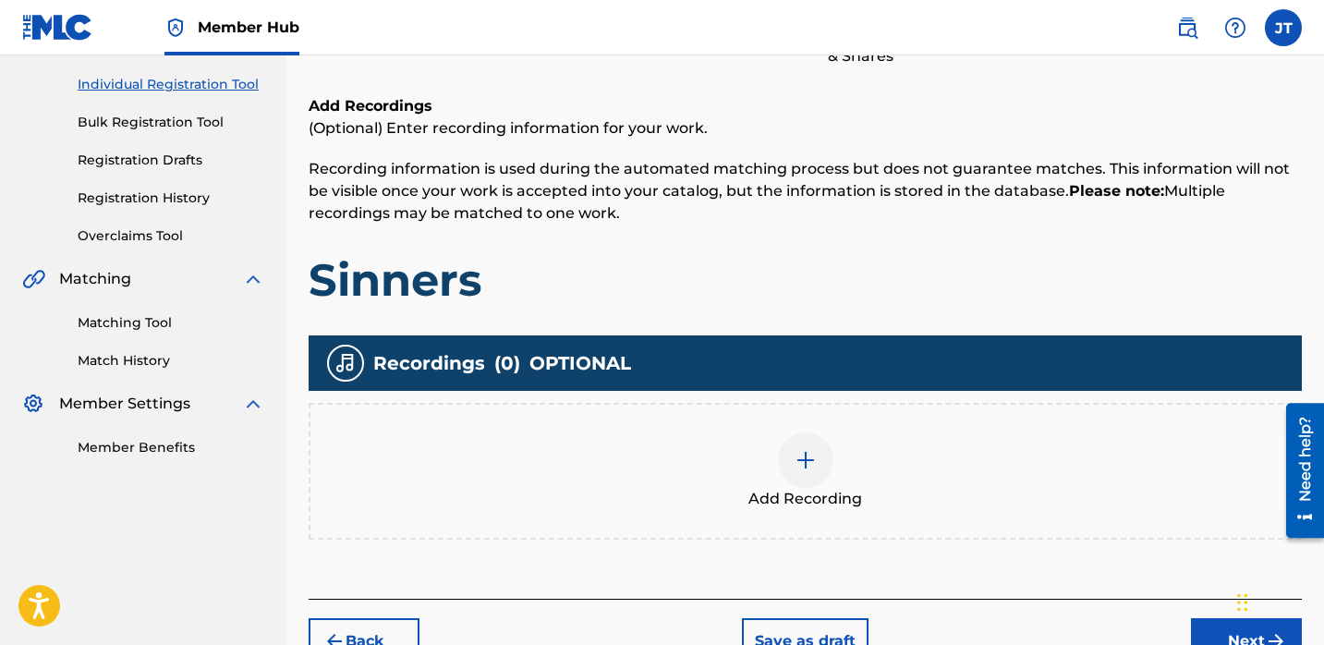
scroll to position [268, 0]
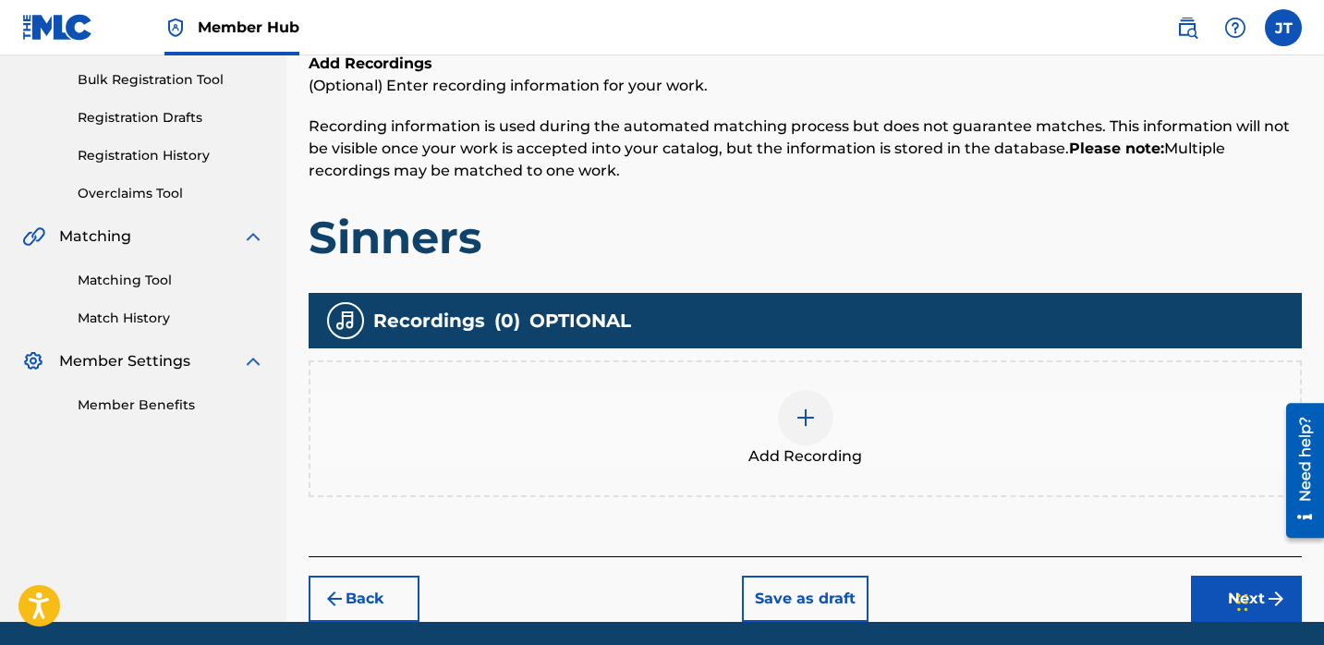
click at [782, 397] on div "Add Recording" at bounding box center [805, 429] width 990 height 78
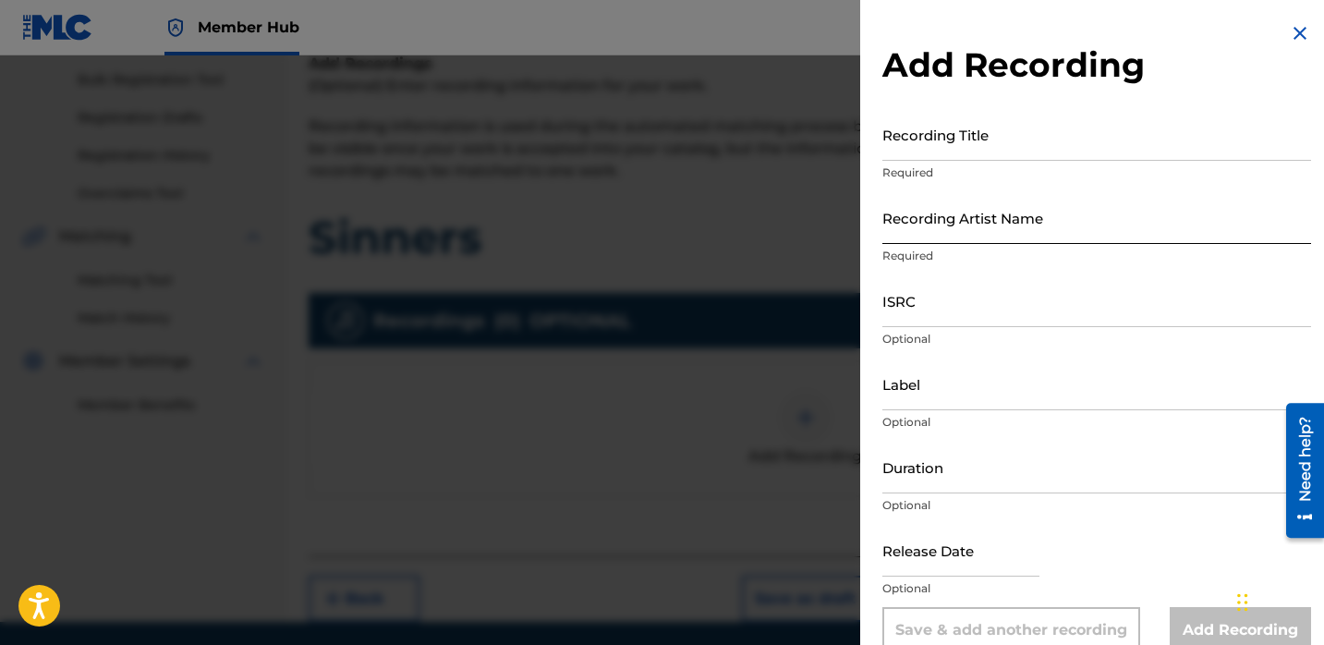
click at [949, 220] on input "Recording Artist Name" at bounding box center [1096, 217] width 429 height 53
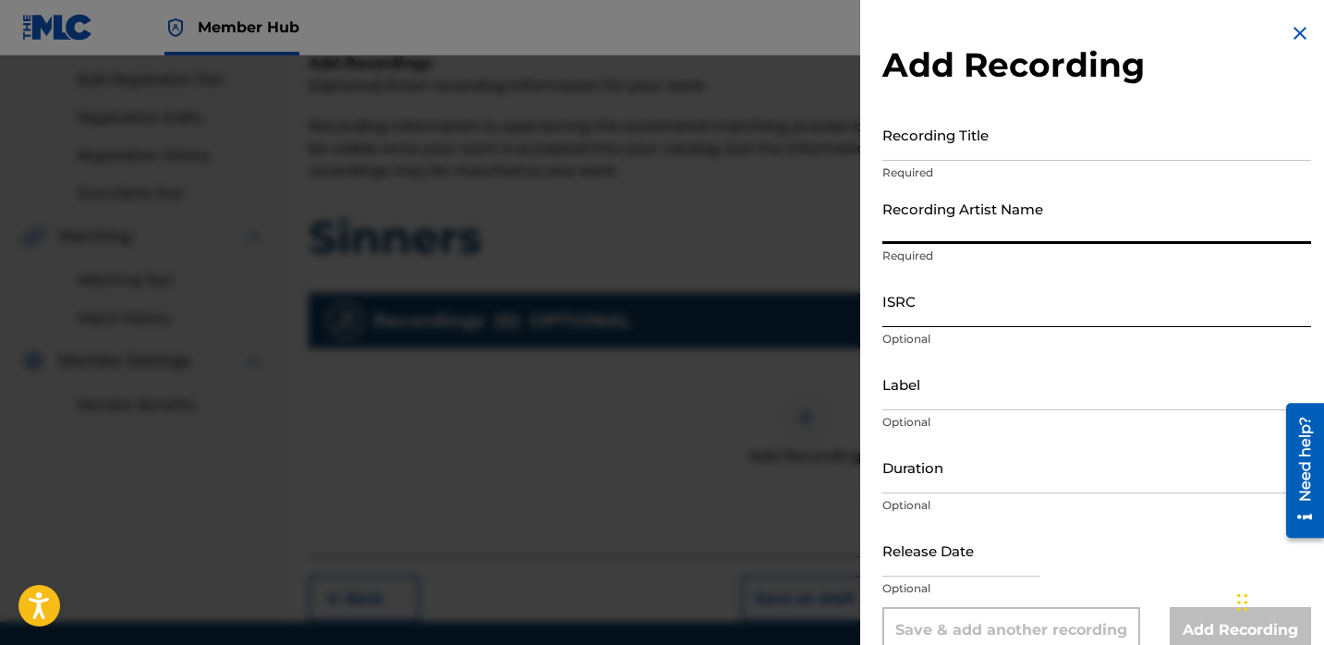
paste input "Trapboydre10k ft. GGO Kurt"
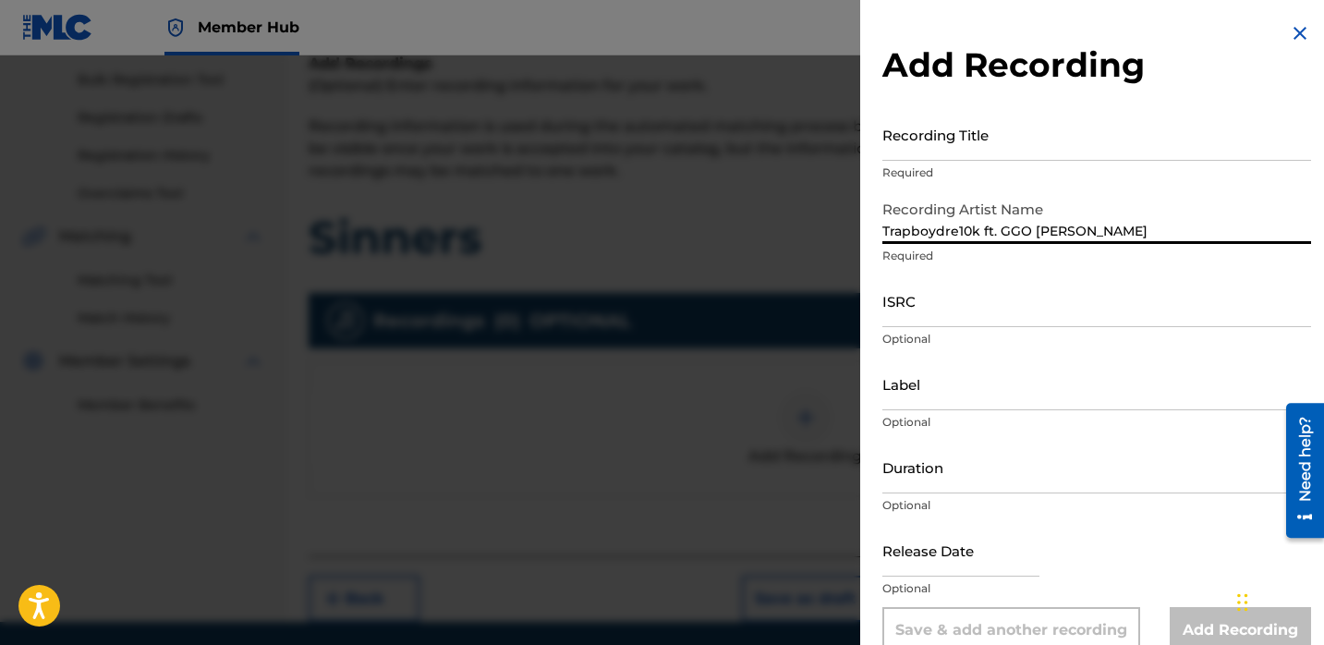
type input "Trapboydre10k ft. GGO Kurt"
click at [932, 140] on input "Recording Title" at bounding box center [1096, 134] width 429 height 53
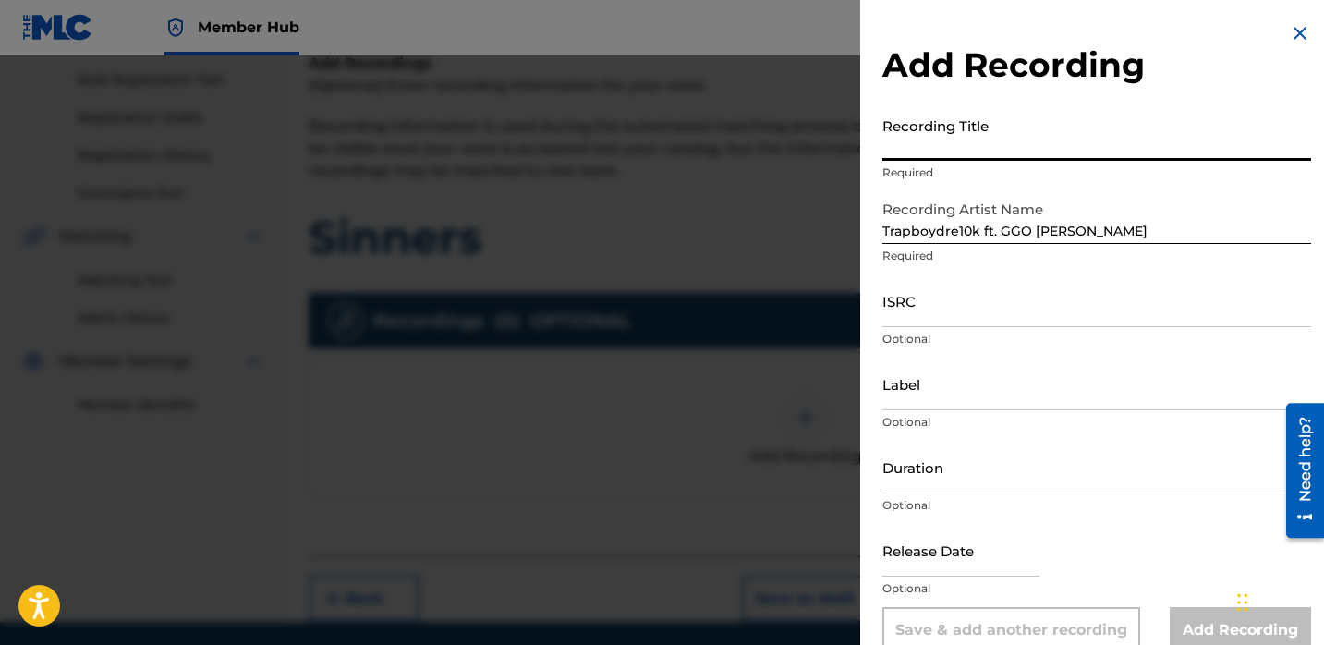
paste input "Sinners"
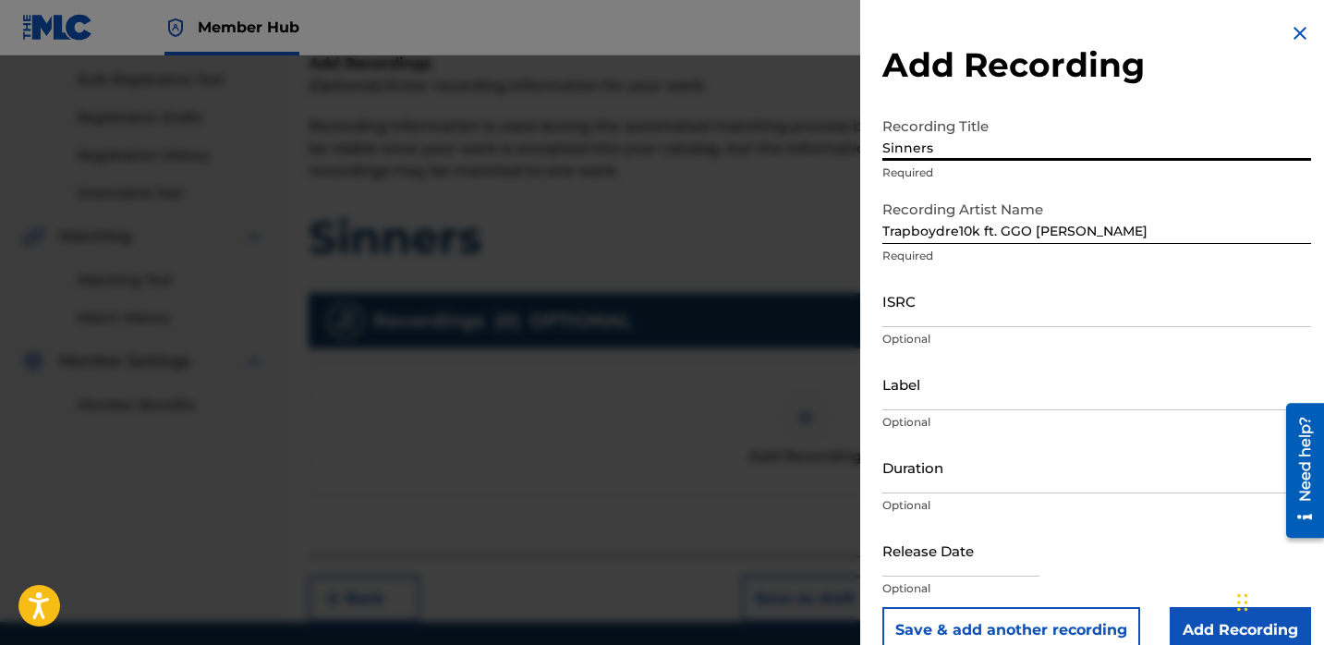
type input "Sinners"
click at [922, 316] on input "ISRC" at bounding box center [1096, 300] width 429 height 53
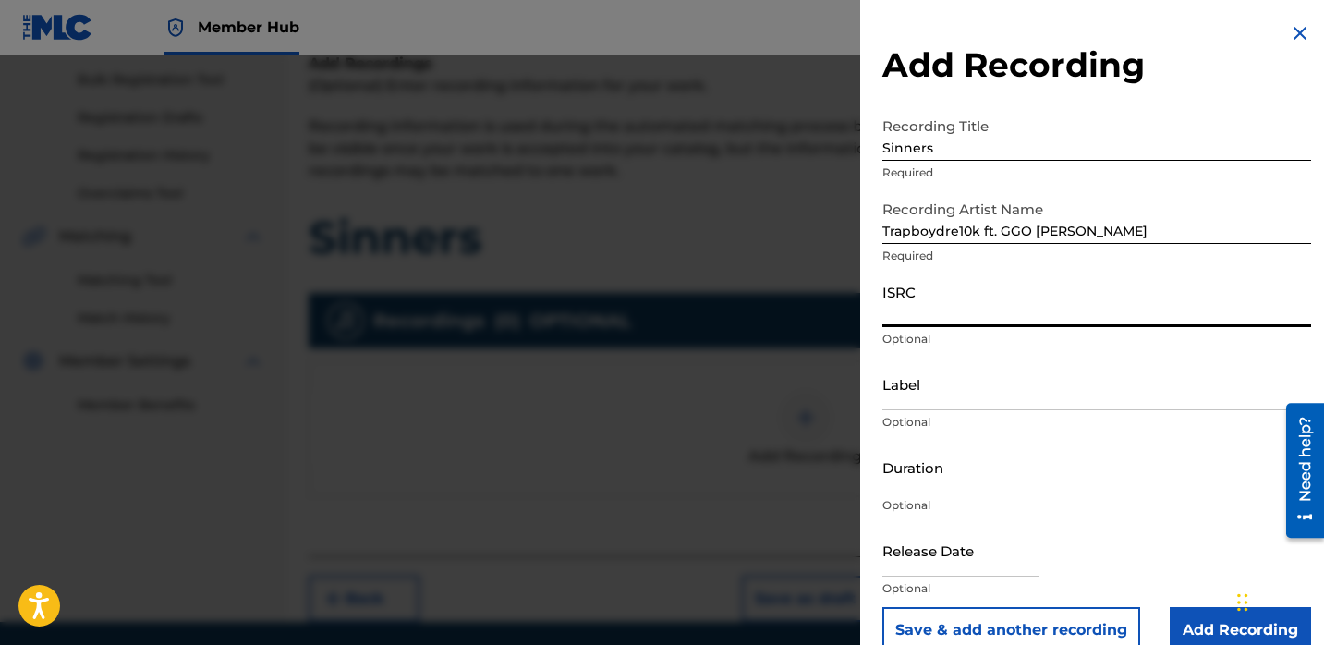
paste input "CA5KR2228884"
type input "CA5KR2228884"
click at [913, 551] on input "text" at bounding box center [960, 550] width 157 height 53
select select "8"
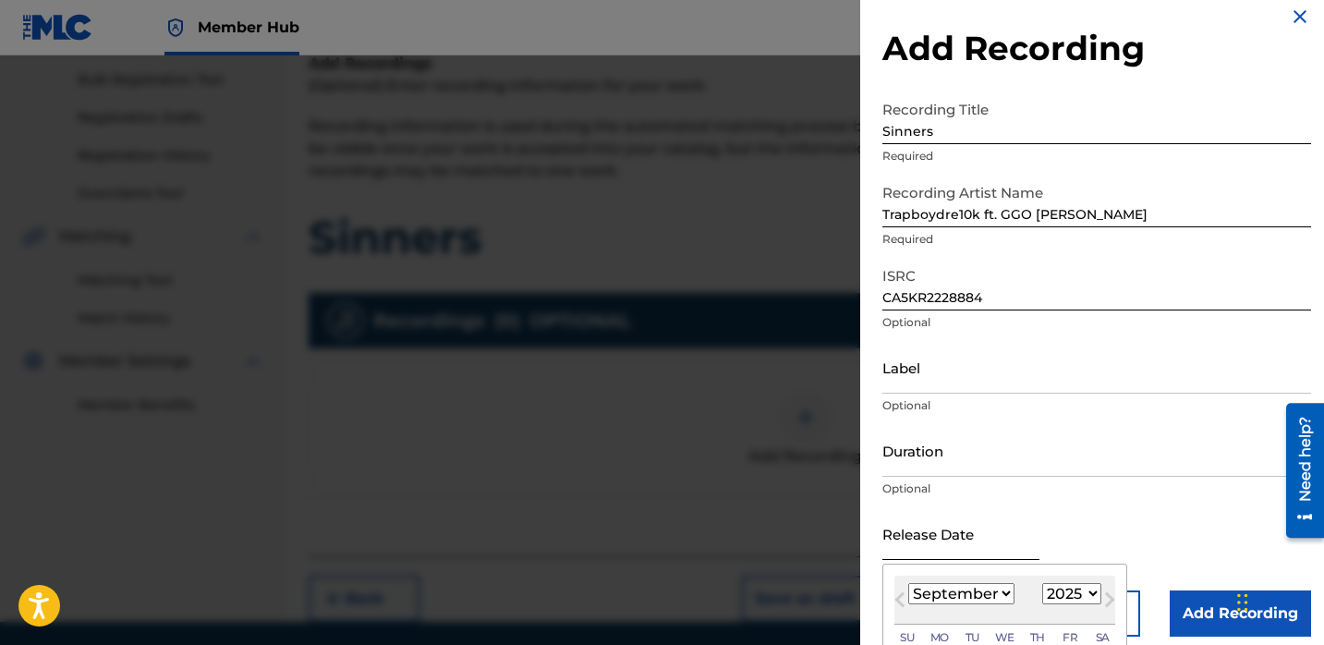
scroll to position [30, 0]
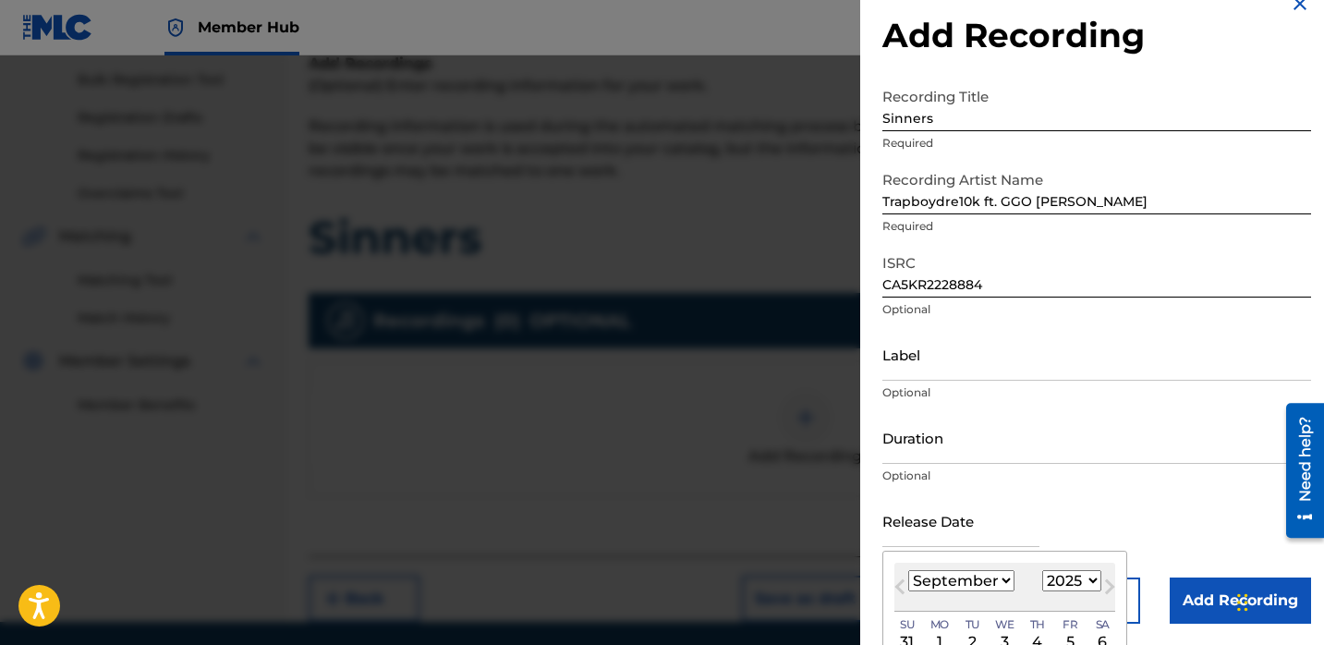
click at [1054, 582] on select "1900 1901 1902 1903 1904 1905 1906 1907 1908 1909 1910 1911 1912 1913 1914 1915…" at bounding box center [1071, 580] width 59 height 21
select select "2023"
click at [1042, 570] on select "1900 1901 1902 1903 1904 1905 1906 1907 1908 1909 1910 1911 1912 1913 1914 1915…" at bounding box center [1071, 580] width 59 height 21
click at [982, 583] on select "January February March April May June July August September October November De…" at bounding box center [961, 580] width 106 height 21
select select "3"
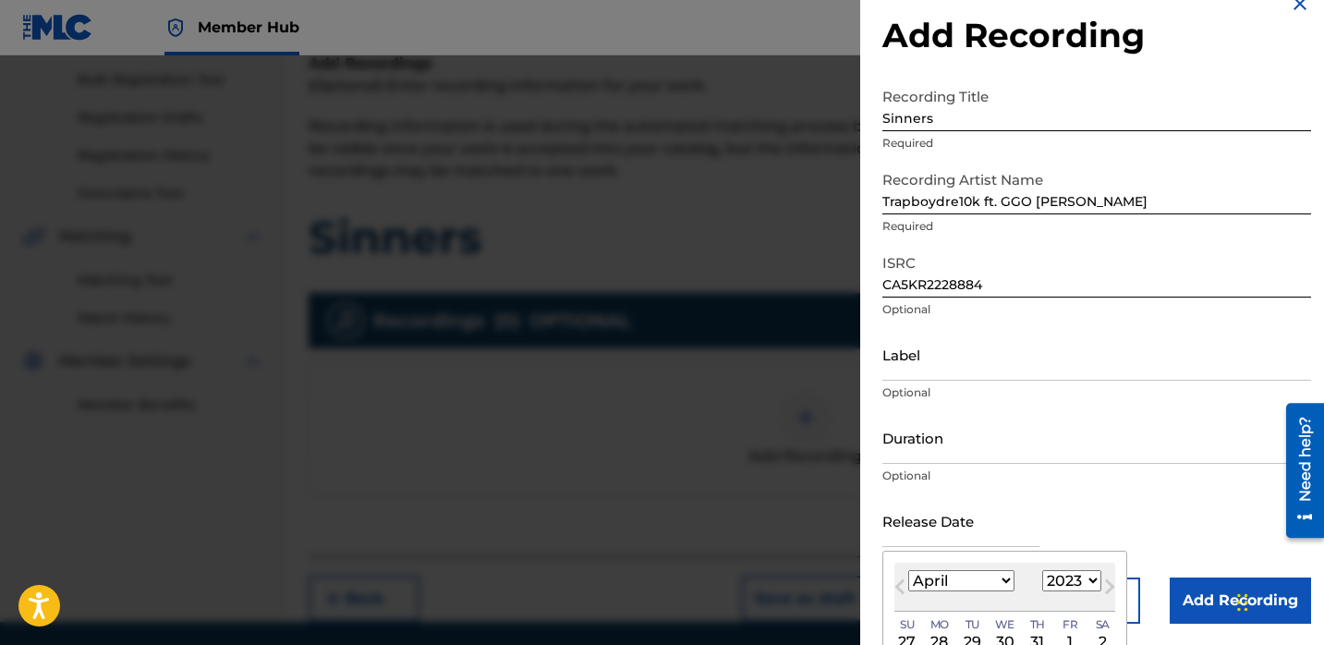
click at [908, 570] on select "January February March April May June July August September October November De…" at bounding box center [961, 580] width 106 height 21
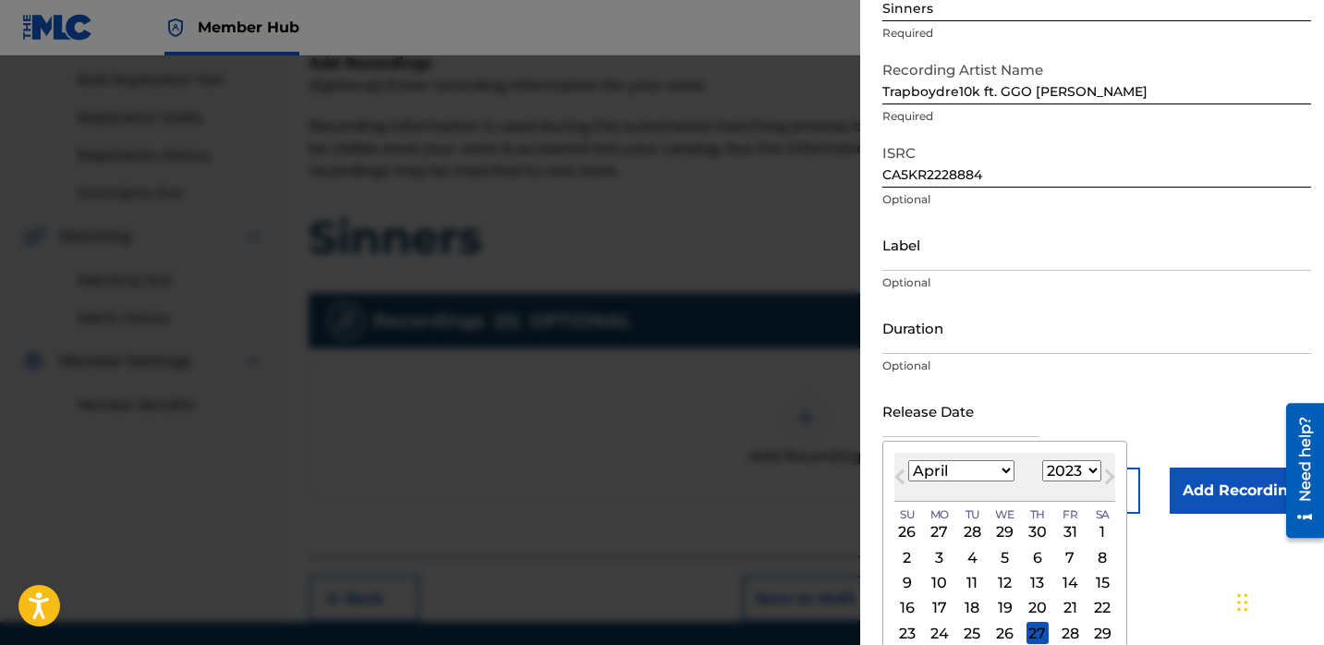
scroll to position [141, 0]
click at [1052, 468] on select "1900 1901 1902 1903 1904 1905 1906 1907 1908 1909 1910 1911 1912 1913 1914 1915…" at bounding box center [1071, 468] width 59 height 21
select select "2022"
click at [1042, 458] on select "1900 1901 1902 1903 1904 1905 1906 1907 1908 1909 1910 1911 1912 1913 1914 1915…" at bounding box center [1071, 468] width 59 height 21
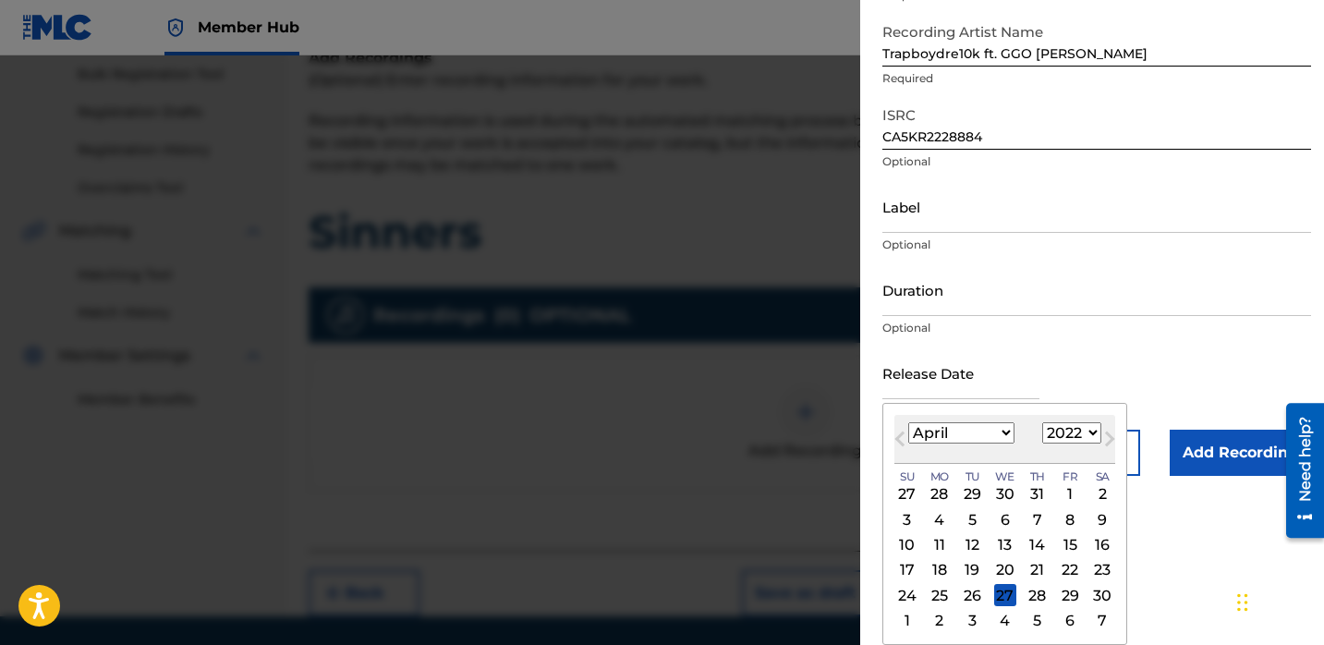
scroll to position [273, 0]
click at [1064, 588] on div "29" at bounding box center [1070, 595] width 22 height 22
type input "April 29 2022"
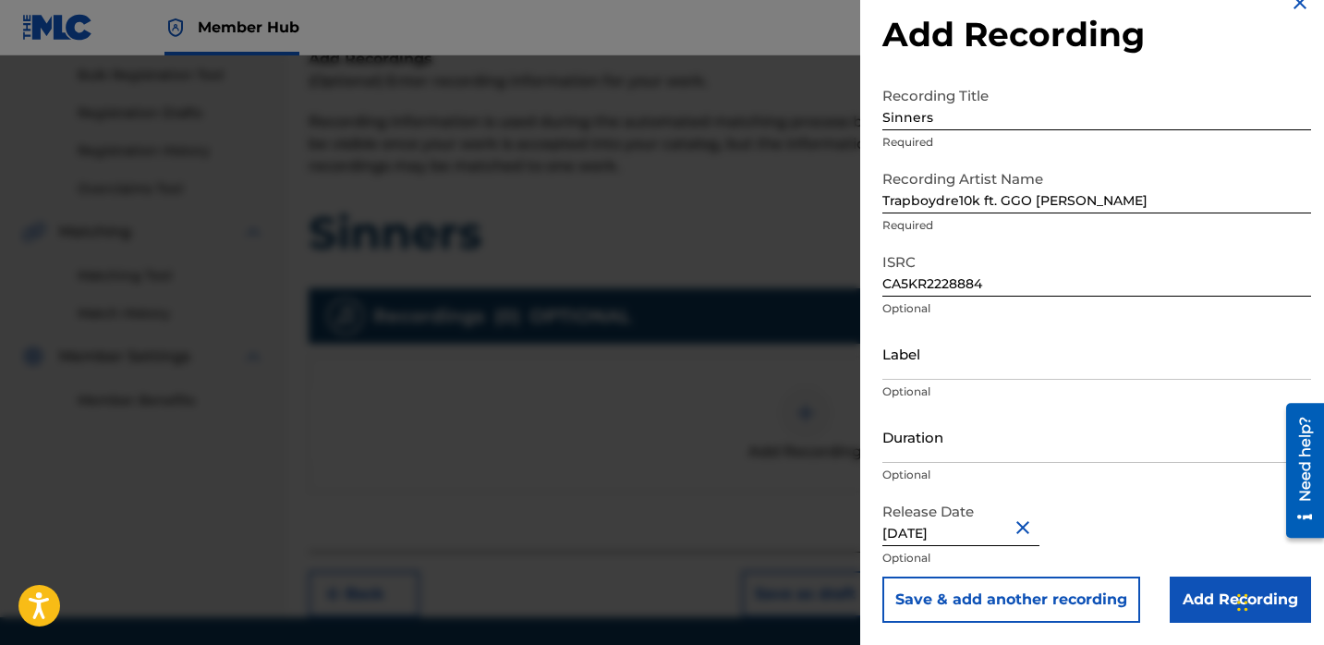
select select "3"
select select "2022"
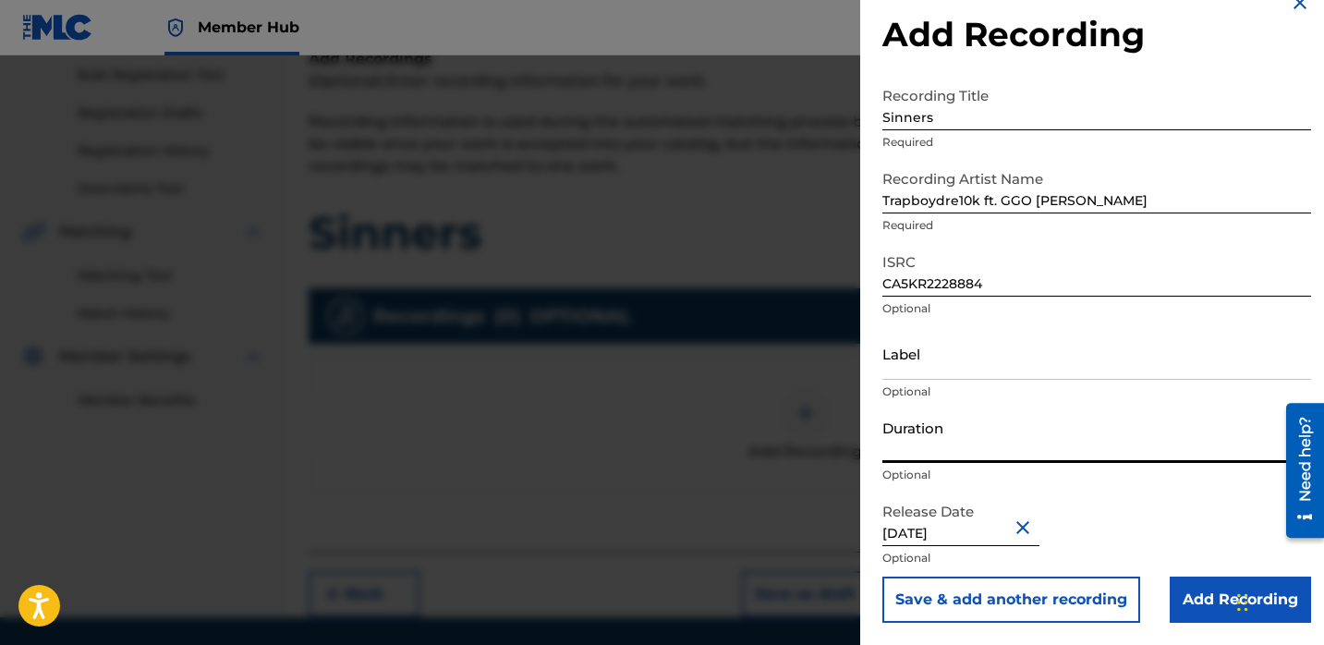
click at [929, 445] on input "Duration" at bounding box center [1096, 436] width 429 height 53
type input "03:12"
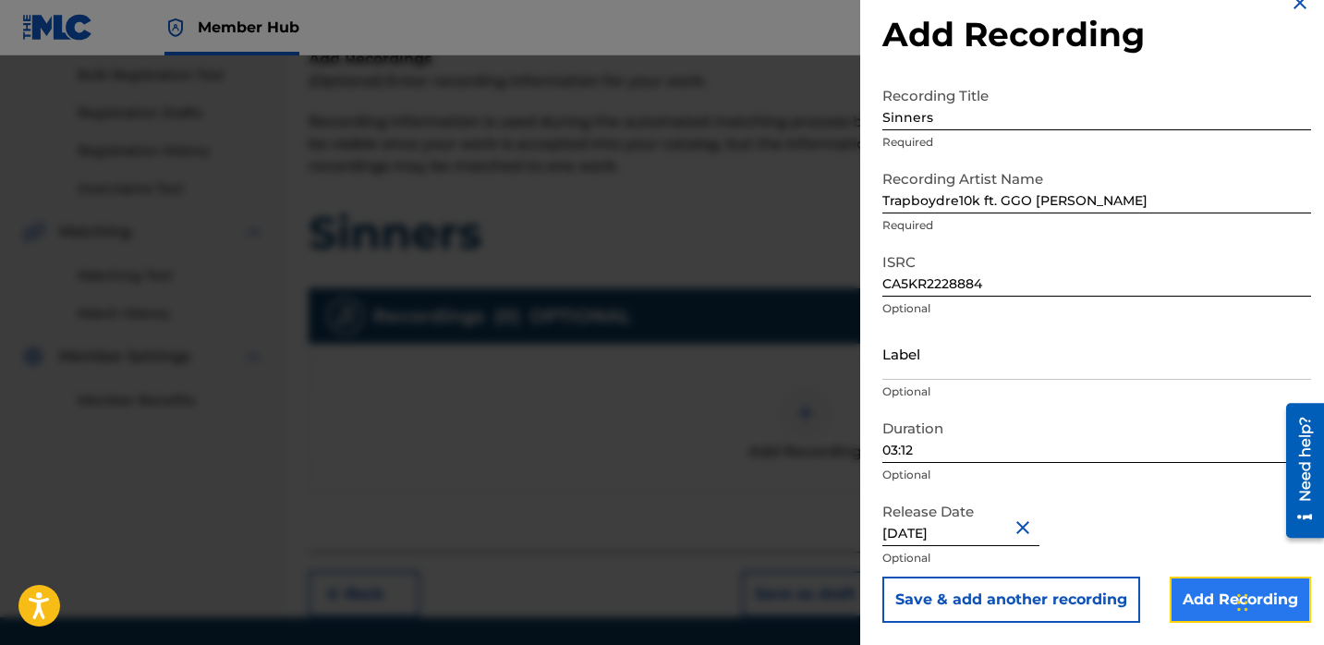
click at [1221, 604] on input "Add Recording" at bounding box center [1240, 600] width 141 height 46
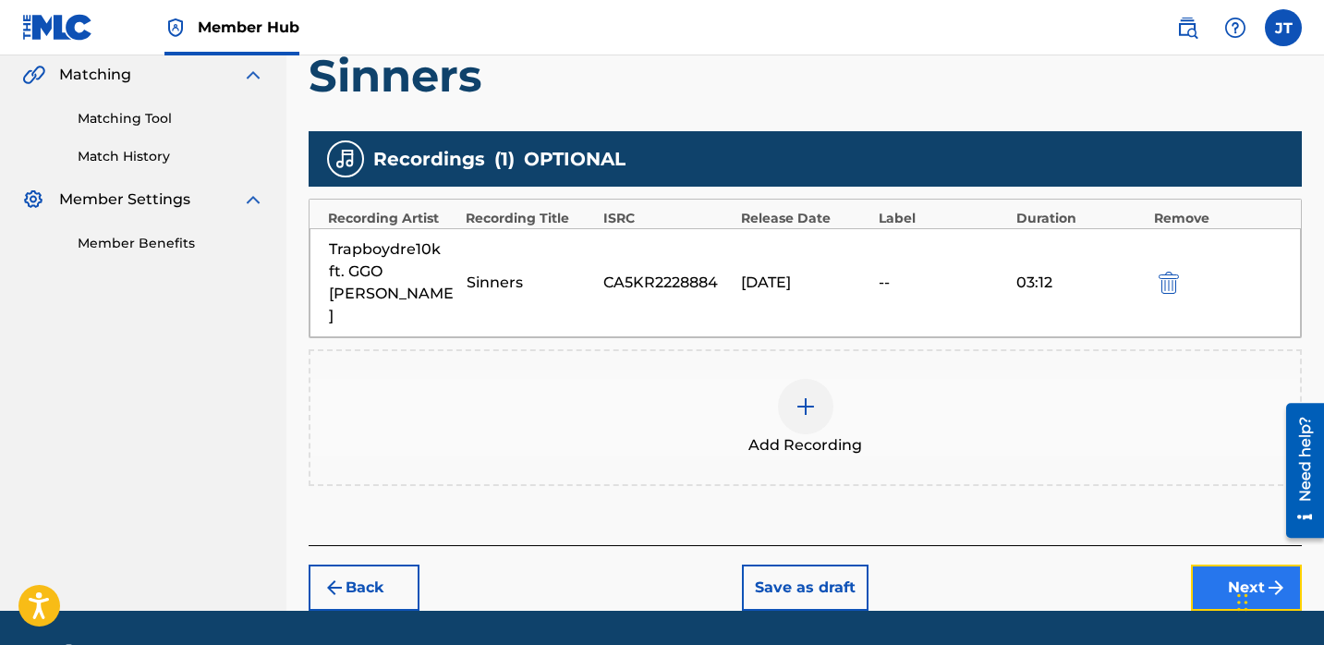
click at [1210, 565] on button "Next" at bounding box center [1246, 588] width 111 height 46
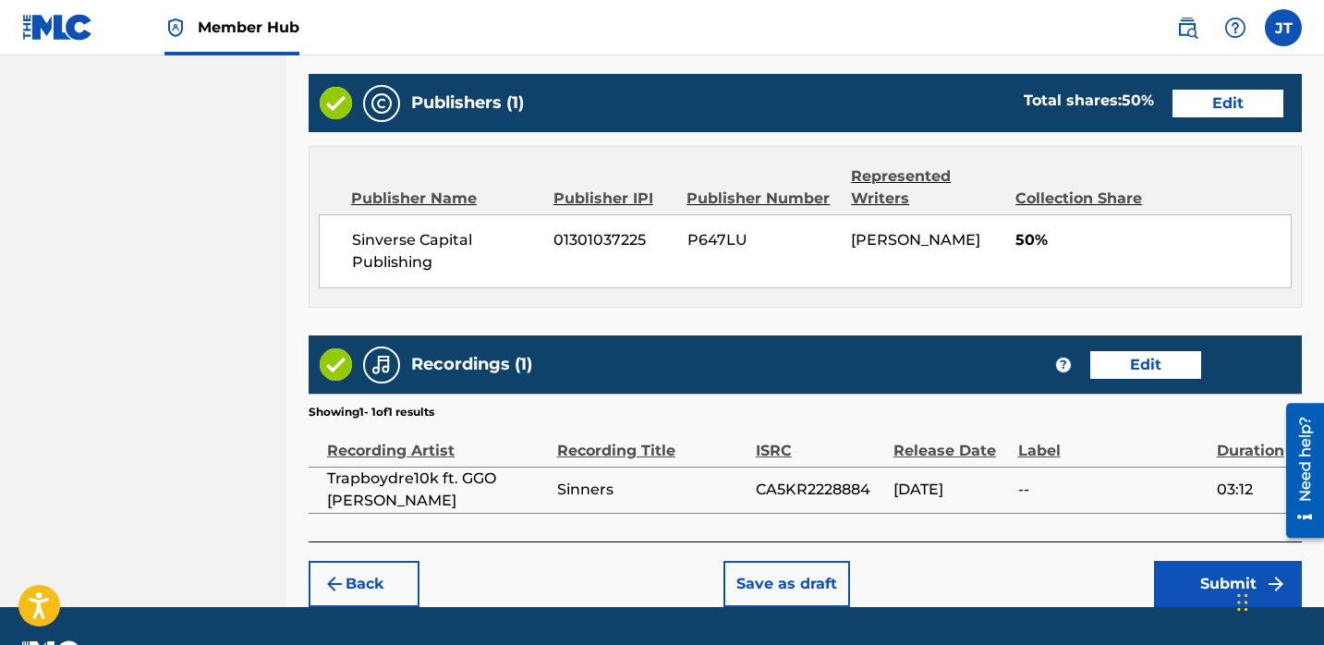
scroll to position [954, 0]
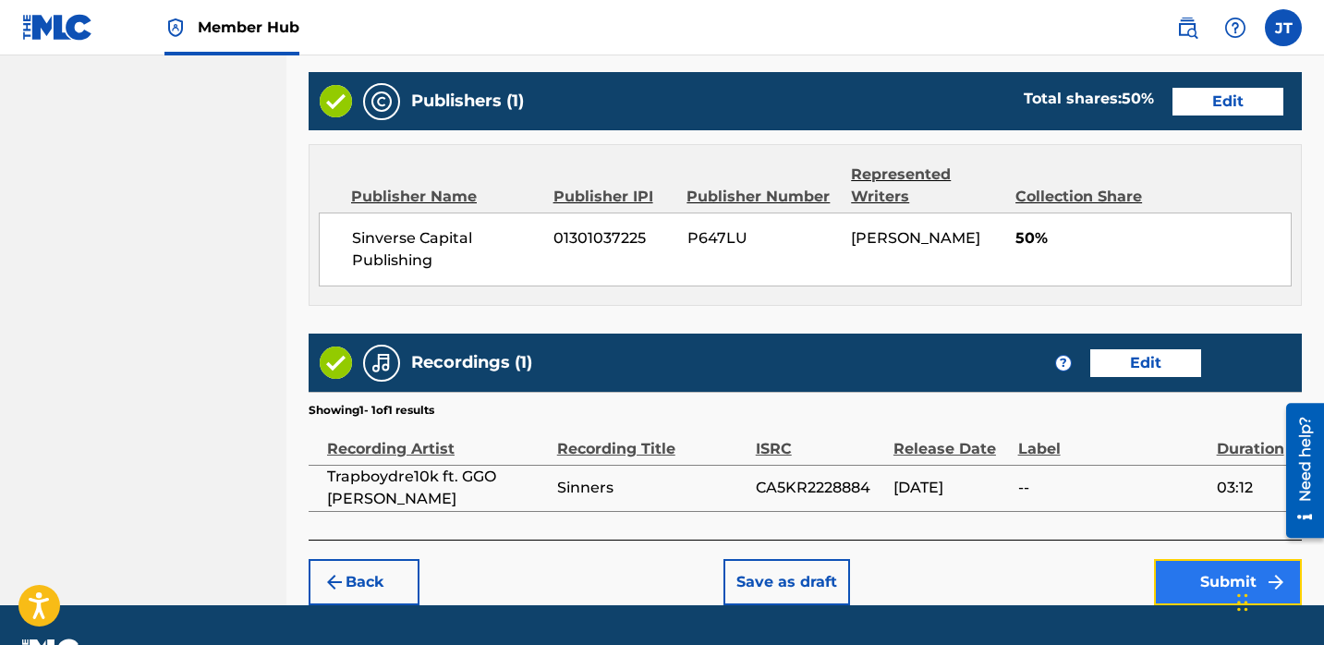
click at [1180, 578] on button "Submit" at bounding box center [1228, 582] width 148 height 46
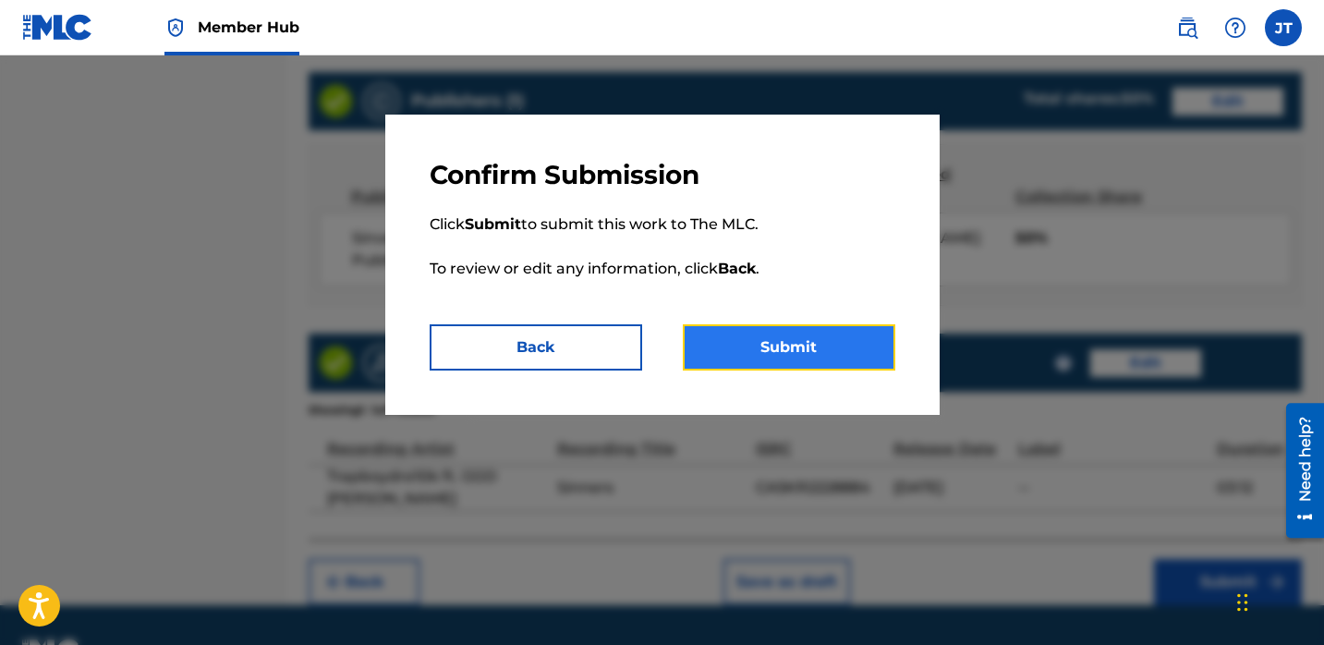
click at [876, 353] on button "Submit" at bounding box center [789, 347] width 213 height 46
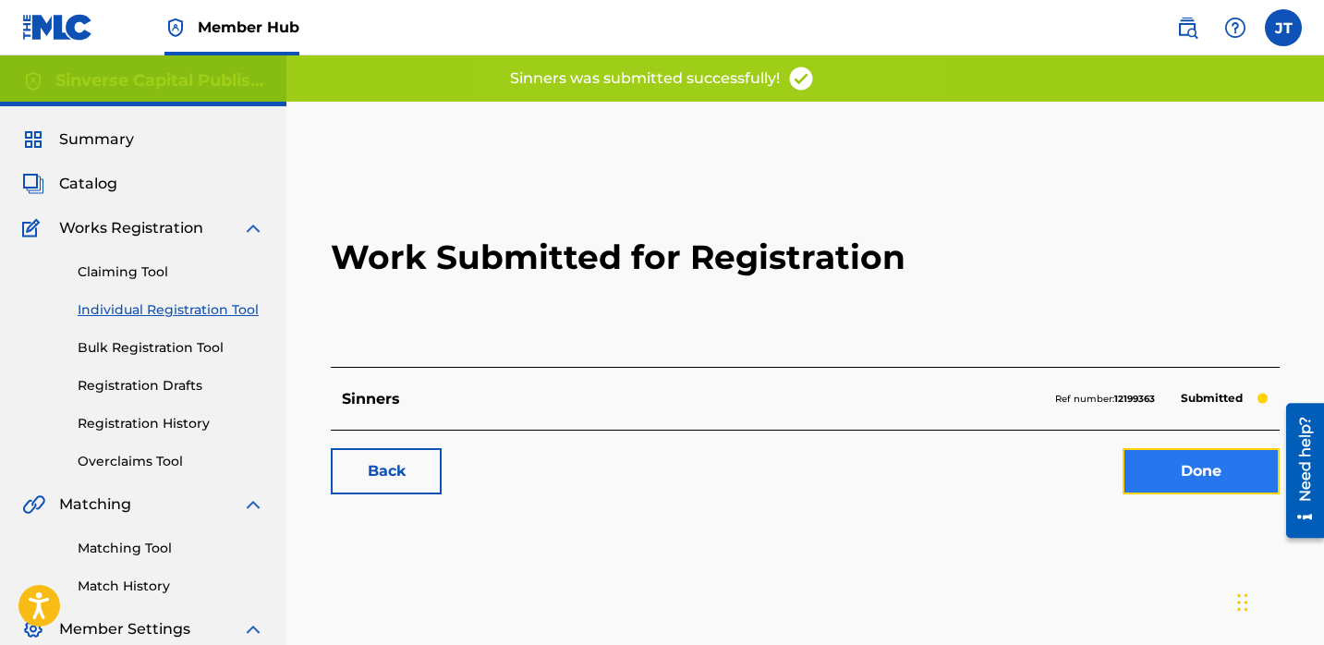
click at [1158, 476] on link "Done" at bounding box center [1201, 471] width 157 height 46
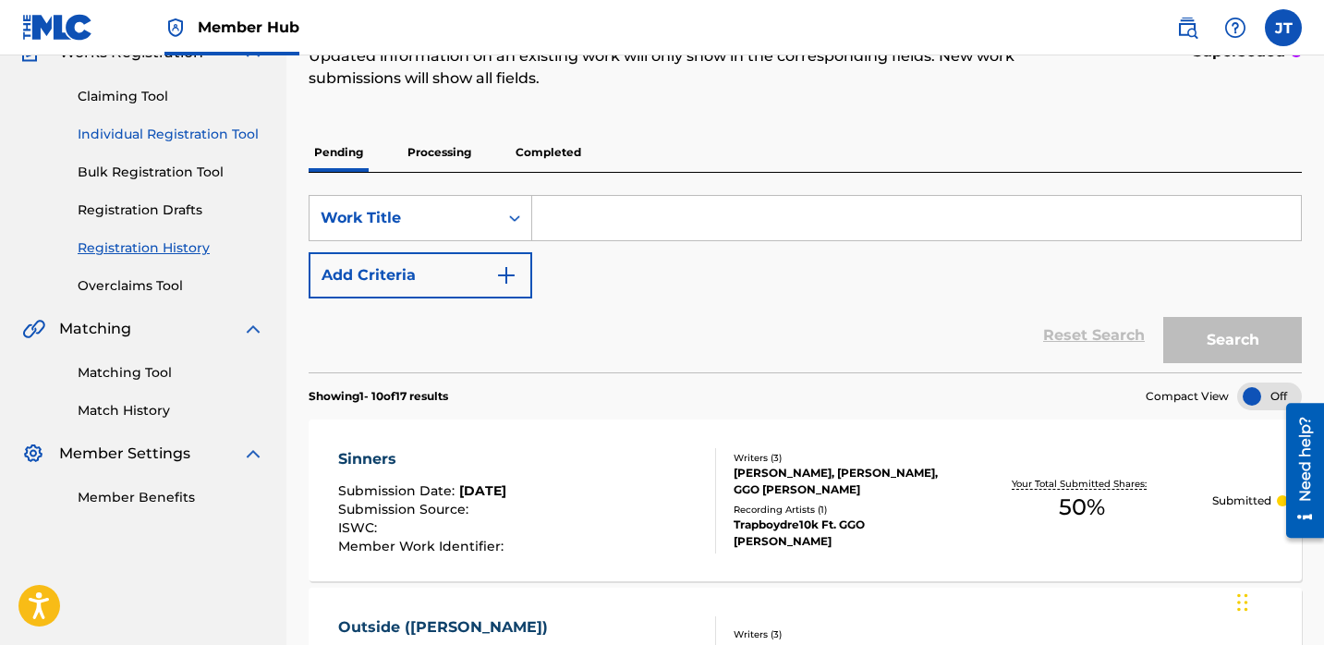
scroll to position [173, 0]
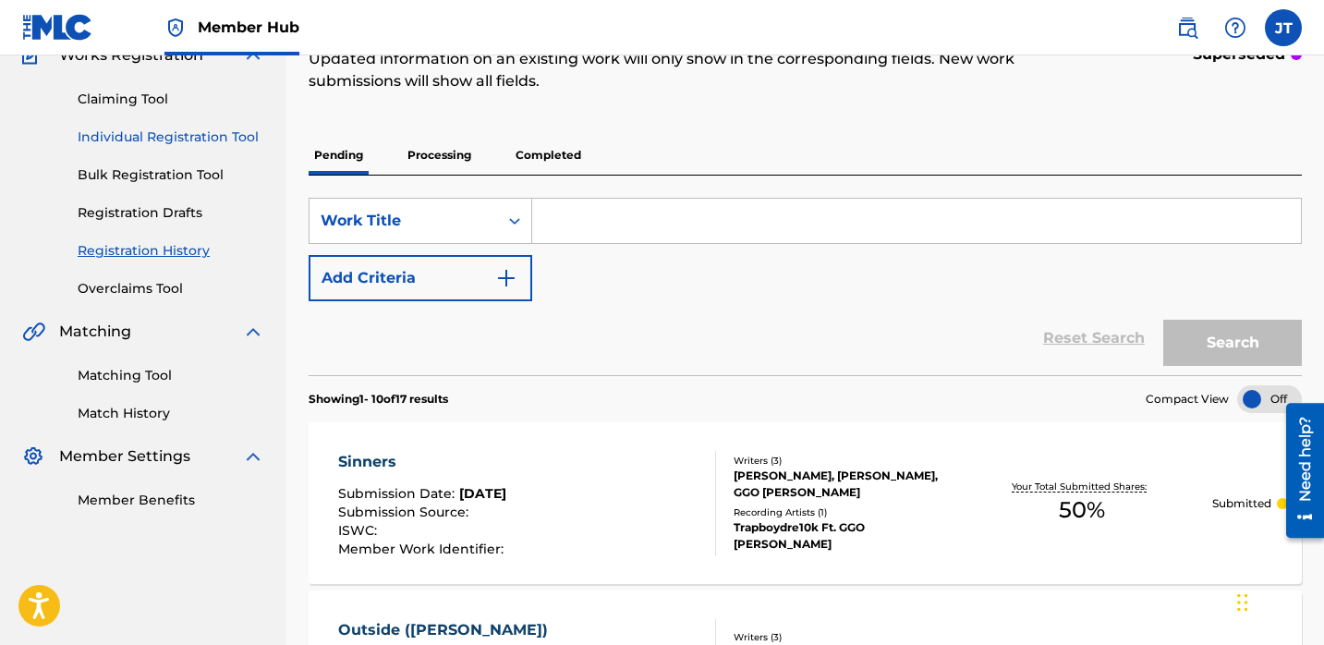
click at [195, 130] on link "Individual Registration Tool" at bounding box center [171, 137] width 187 height 19
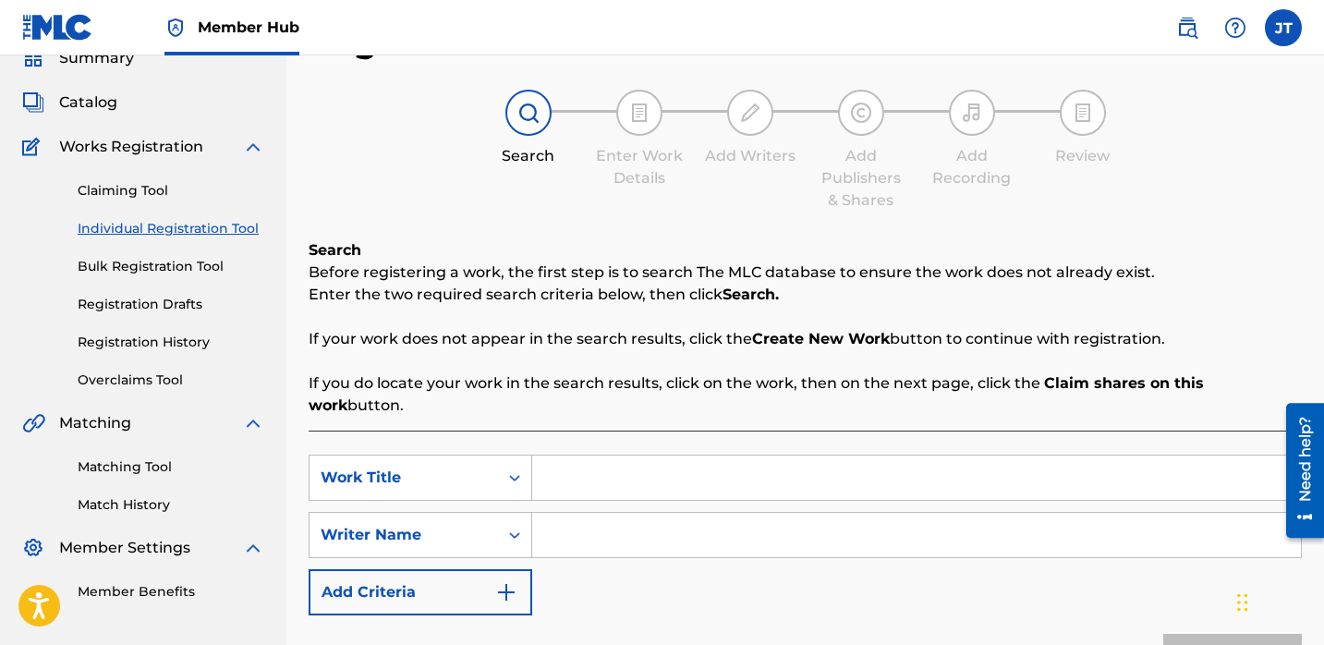
scroll to position [88, 0]
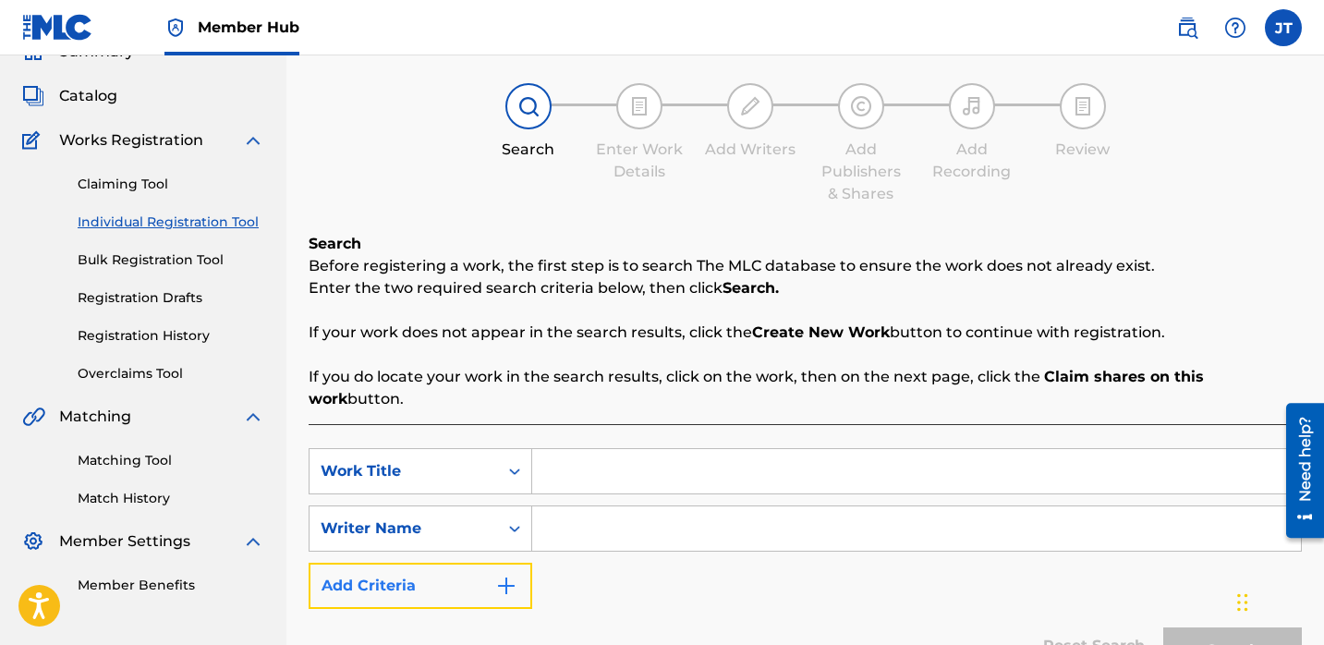
click at [492, 565] on button "Add Criteria" at bounding box center [421, 586] width 224 height 46
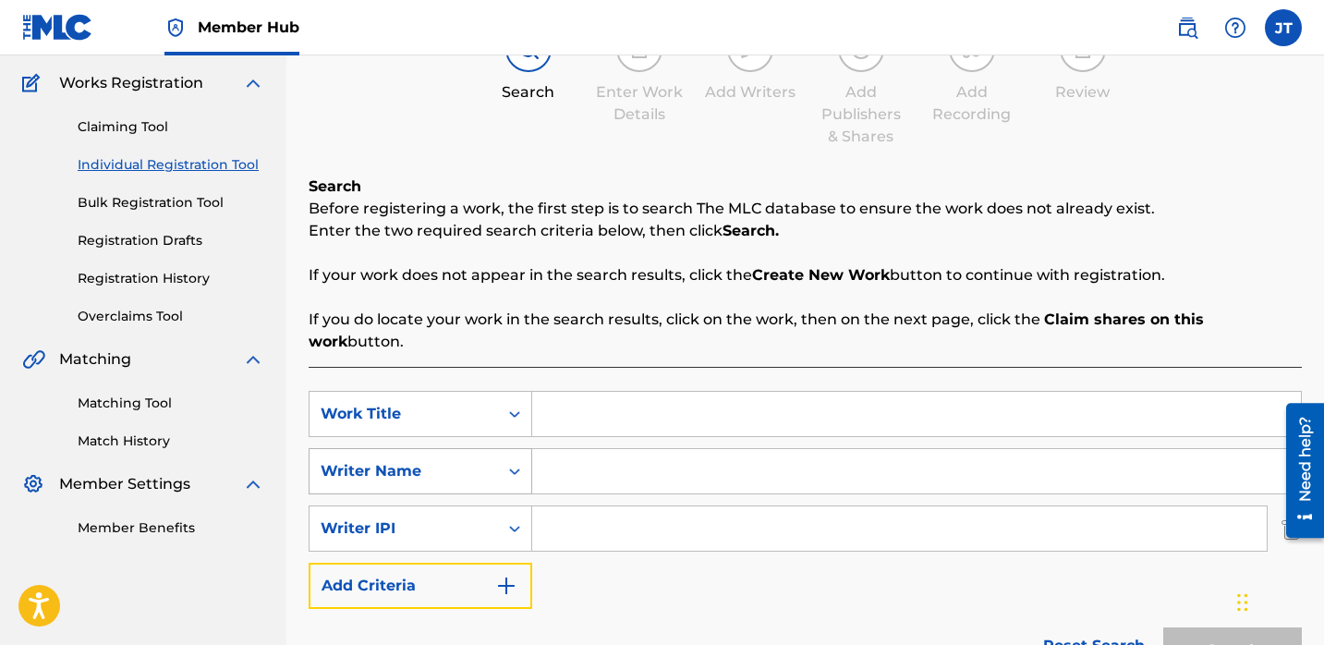
scroll to position [161, 0]
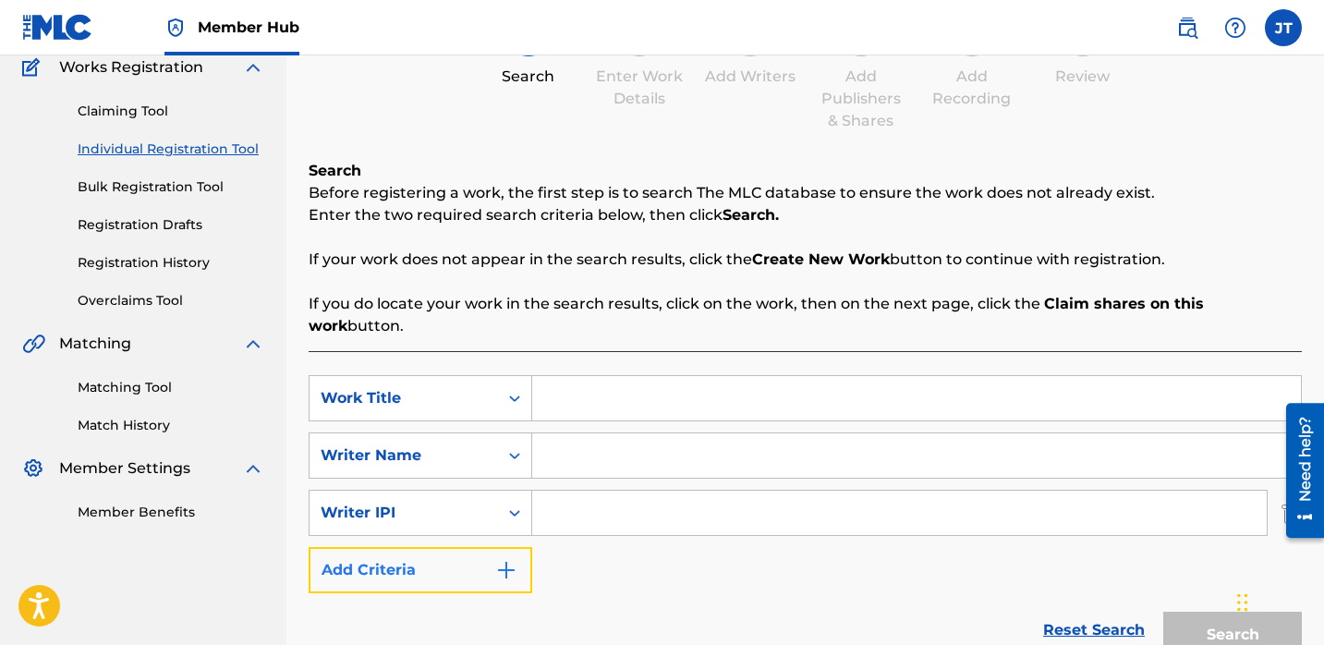
click at [493, 547] on button "Add Criteria" at bounding box center [421, 570] width 224 height 46
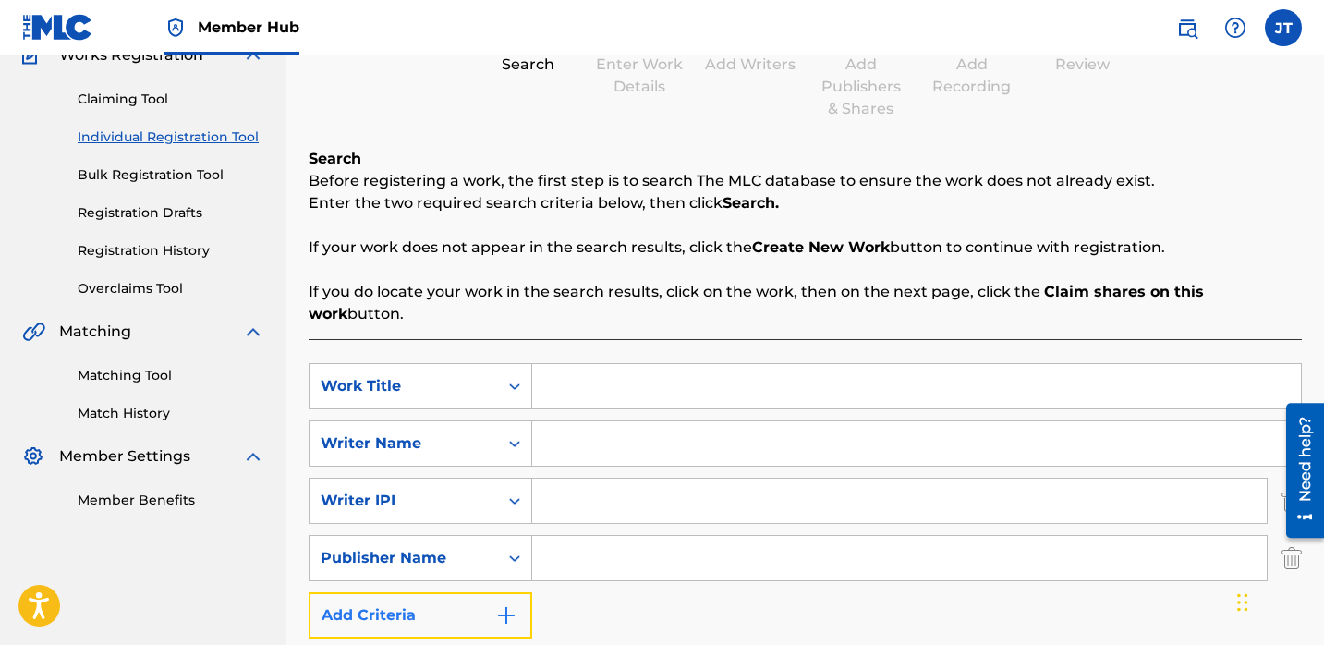
scroll to position [178, 0]
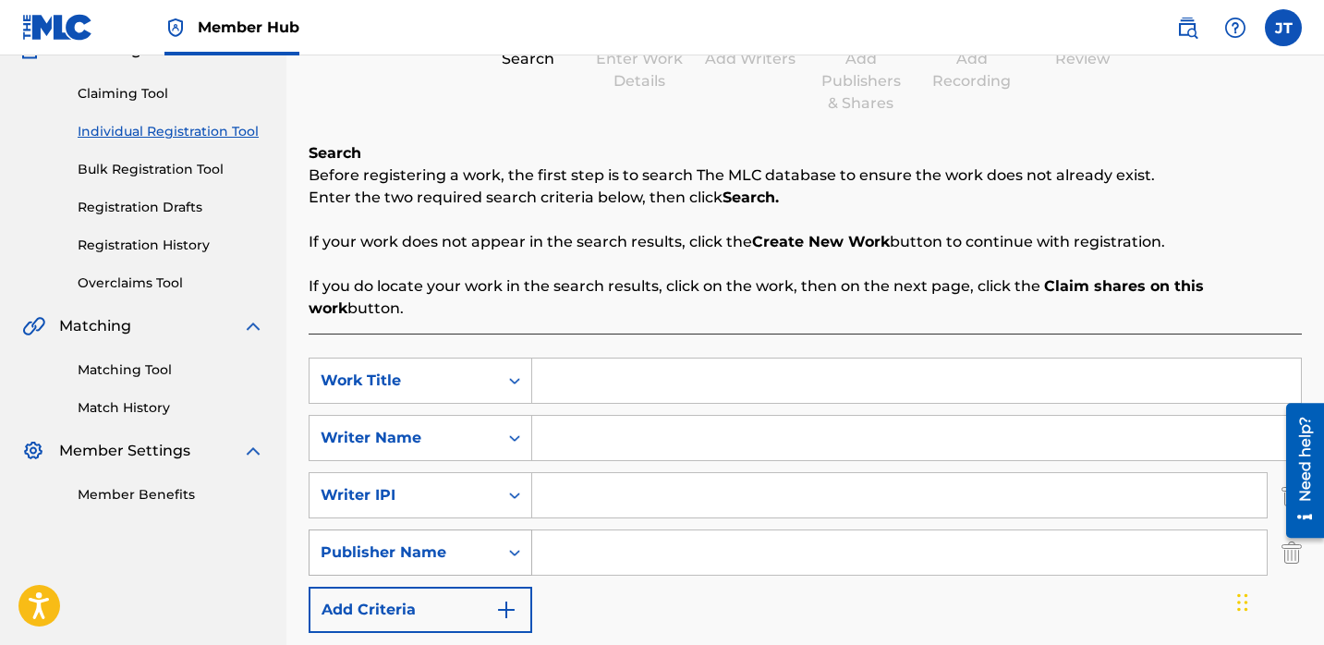
click at [514, 543] on icon "Search Form" at bounding box center [514, 552] width 18 height 18
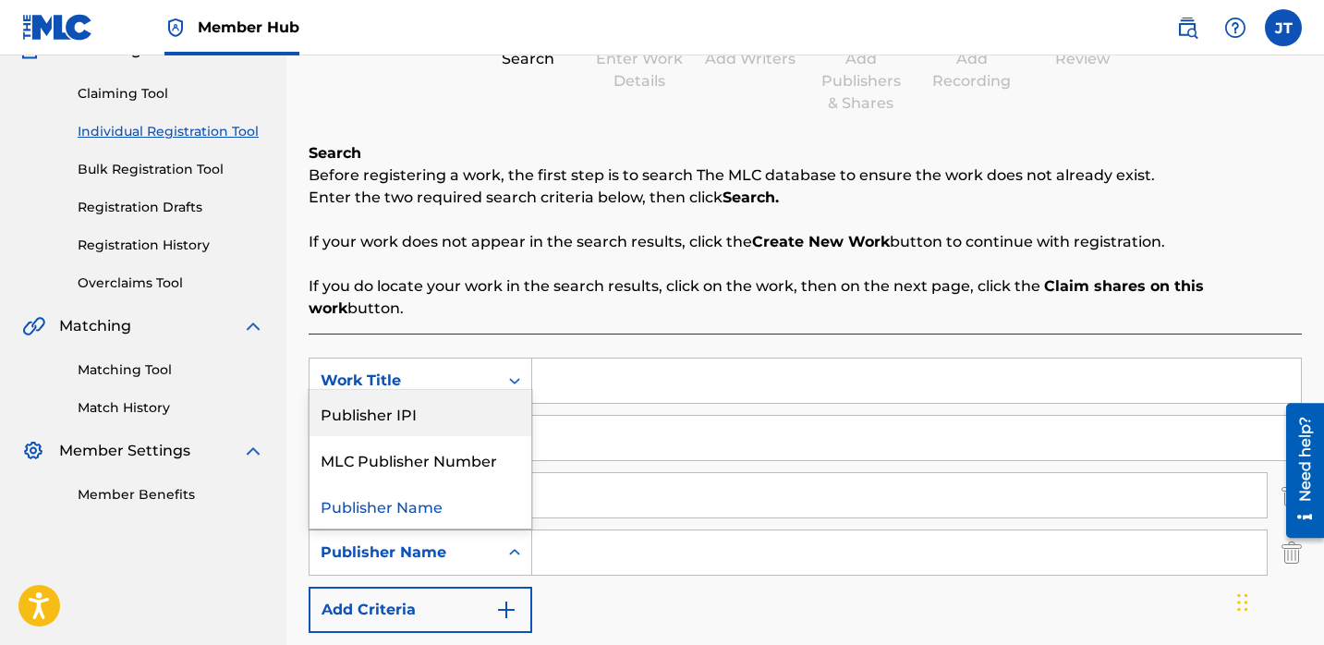
click at [456, 390] on div "Publisher IPI" at bounding box center [421, 413] width 222 height 46
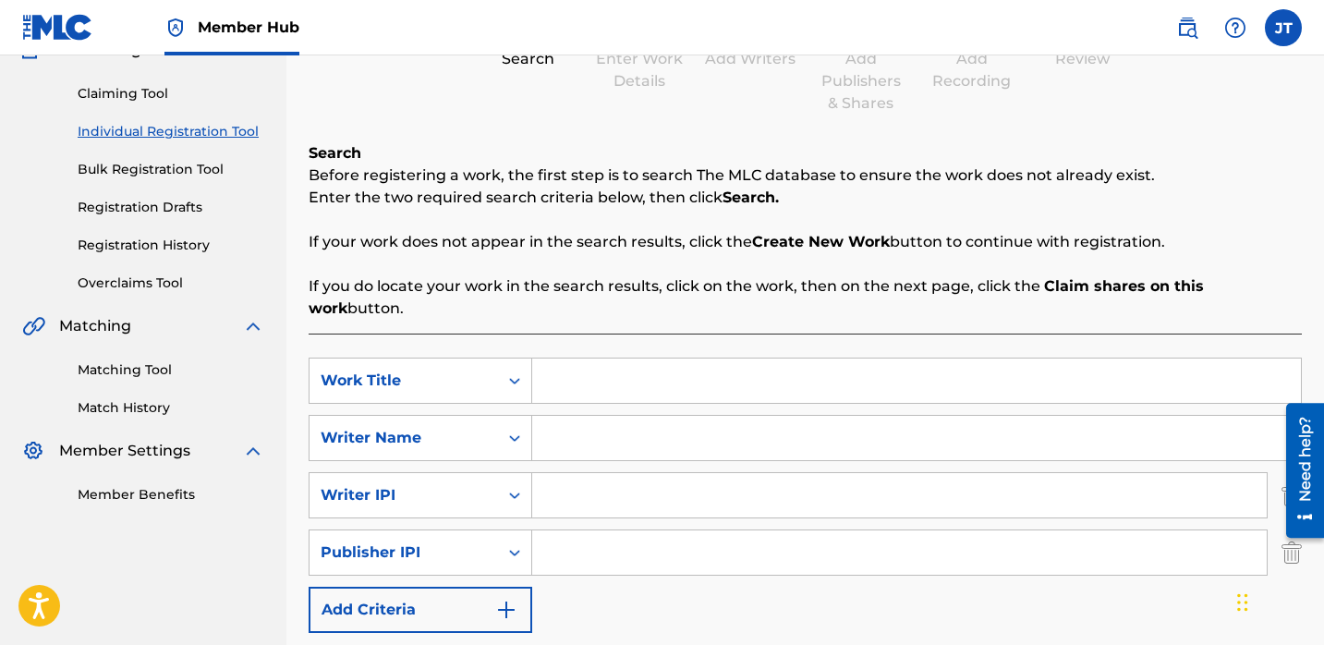
click at [553, 428] on input "Search Form" at bounding box center [916, 438] width 769 height 44
click at [556, 373] on input "Search Form" at bounding box center [916, 381] width 769 height 44
paste input "Kick the Door Down"
type input "Kick the Door Down"
click at [544, 473] on input "Search Form" at bounding box center [899, 495] width 735 height 44
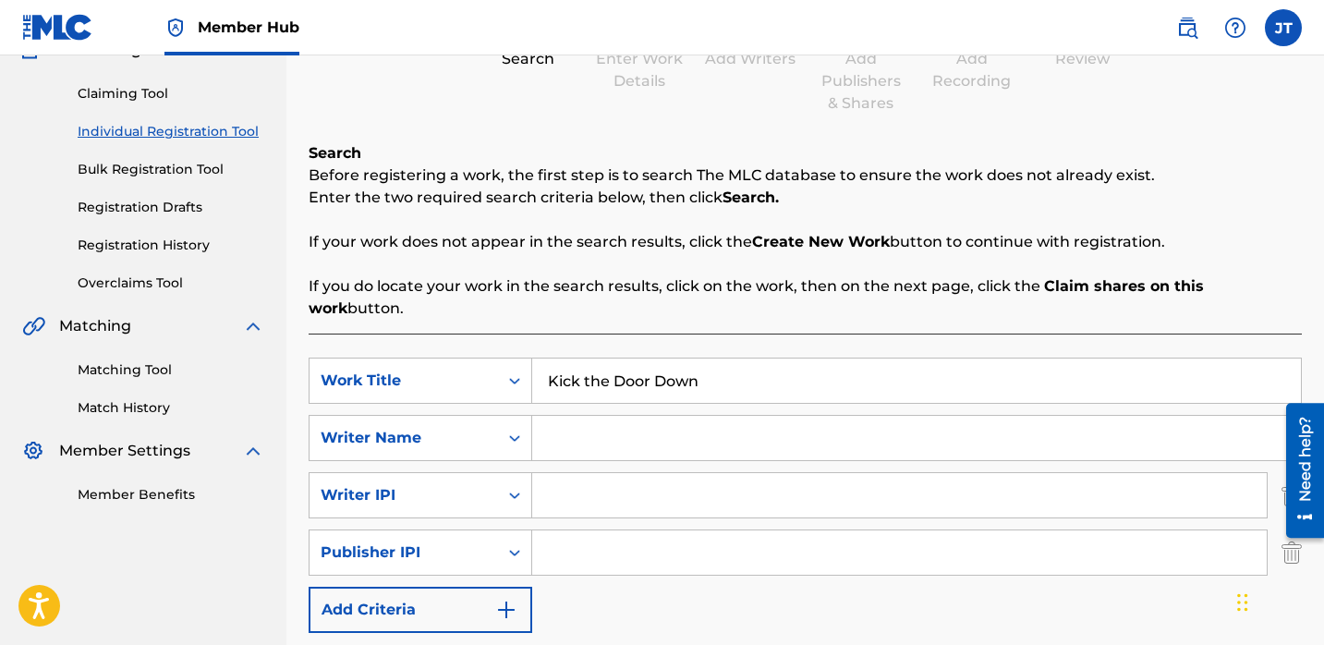
type input "1114085891"
click at [637, 530] on input "Search Form" at bounding box center [899, 552] width 735 height 44
type input "1301037225"
click at [567, 416] on input "Search Form" at bounding box center [916, 438] width 769 height 44
paste input "[PERSON_NAME]"
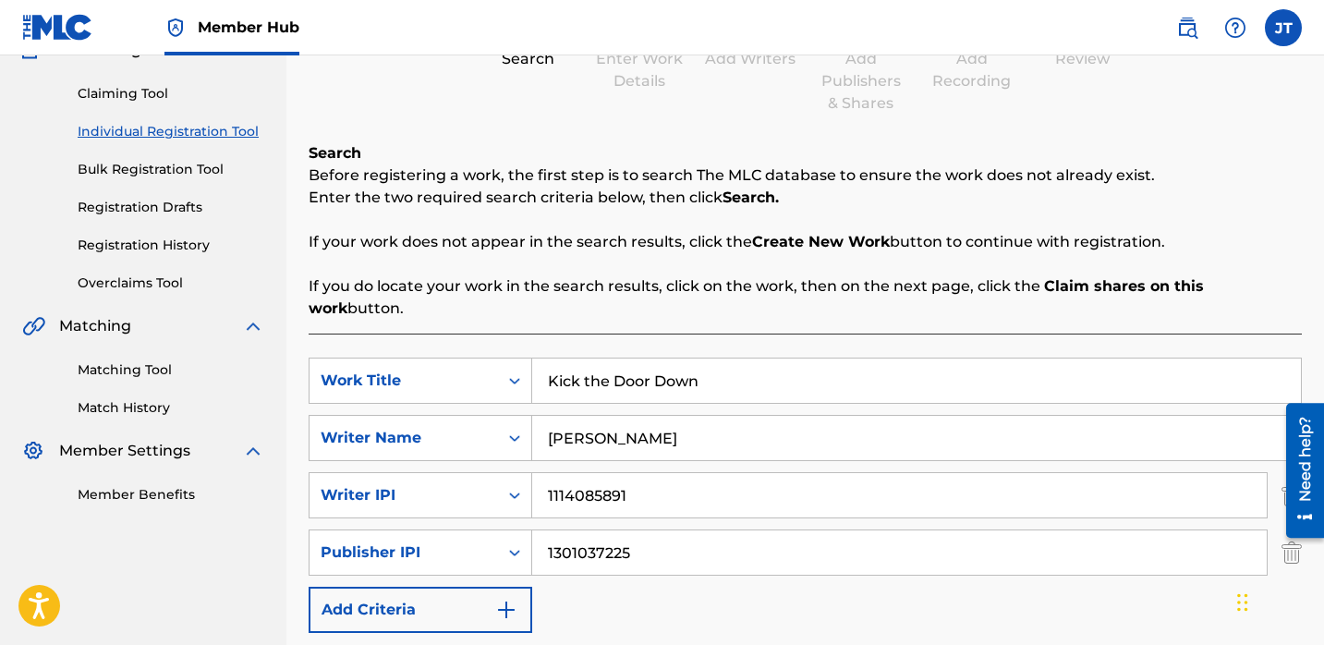
scroll to position [241, 0]
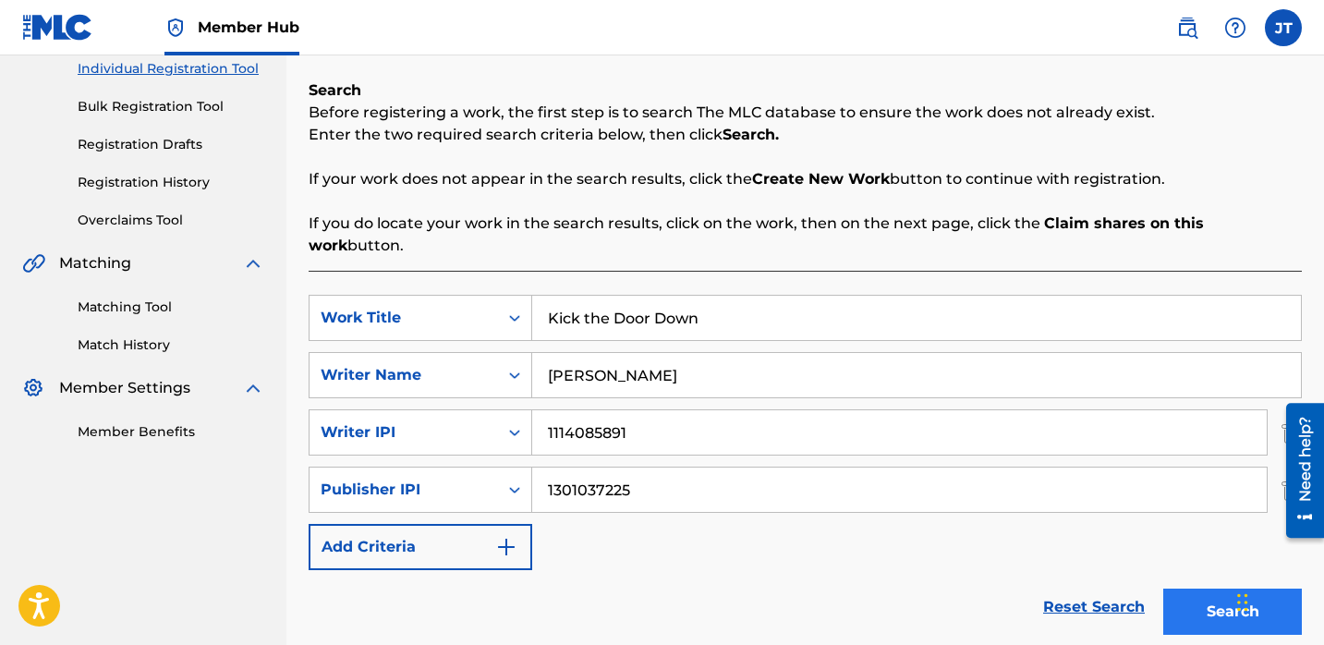
type input "[PERSON_NAME]"
click at [1175, 589] on button "Search" at bounding box center [1232, 612] width 139 height 46
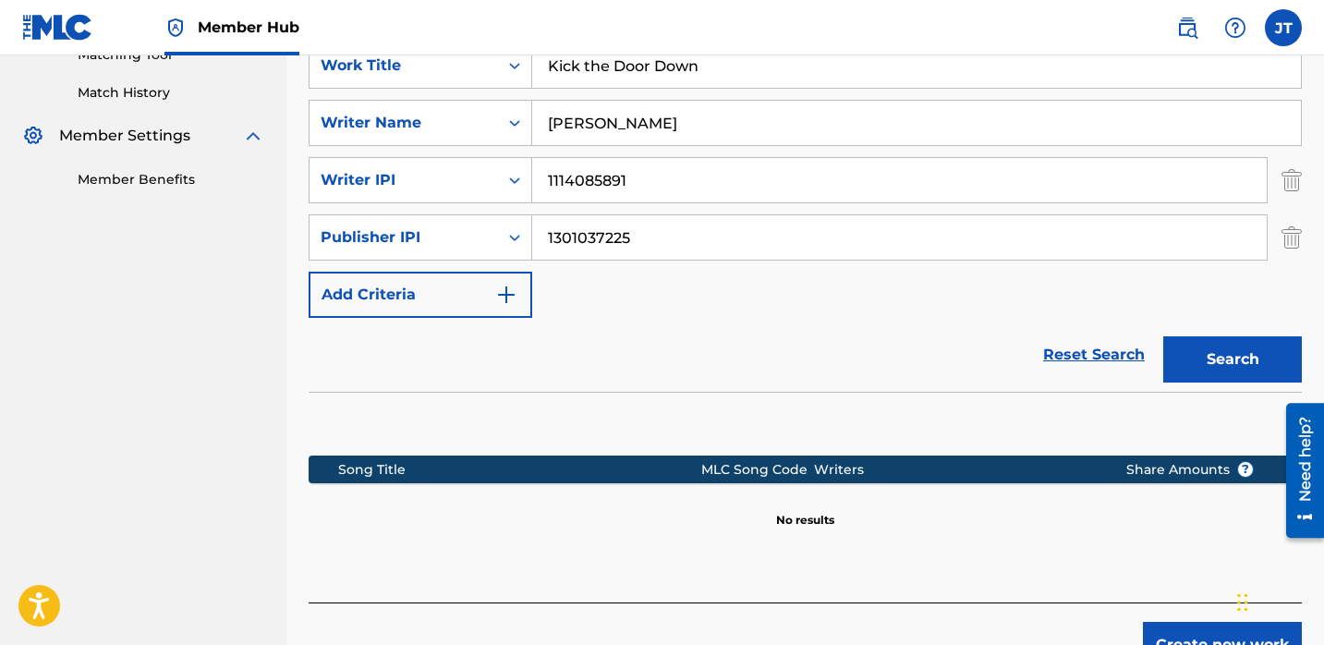
scroll to position [505, 0]
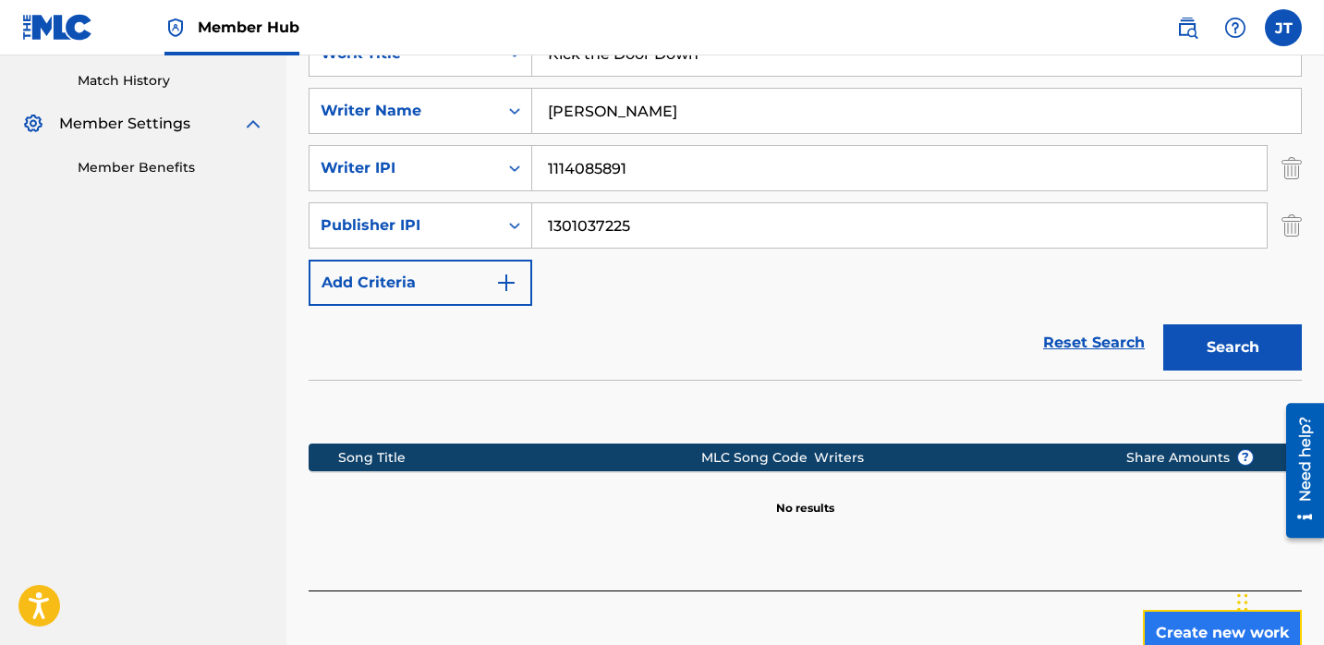
click at [1174, 610] on button "Create new work" at bounding box center [1222, 633] width 159 height 46
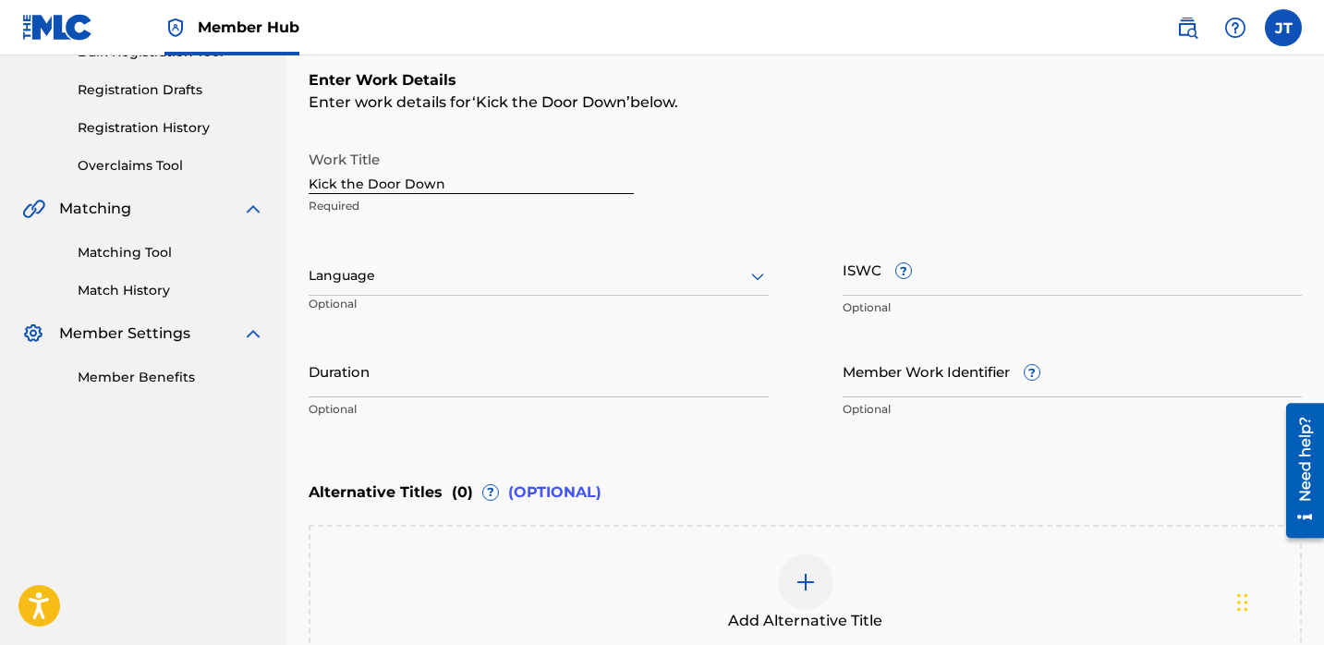
scroll to position [286, 0]
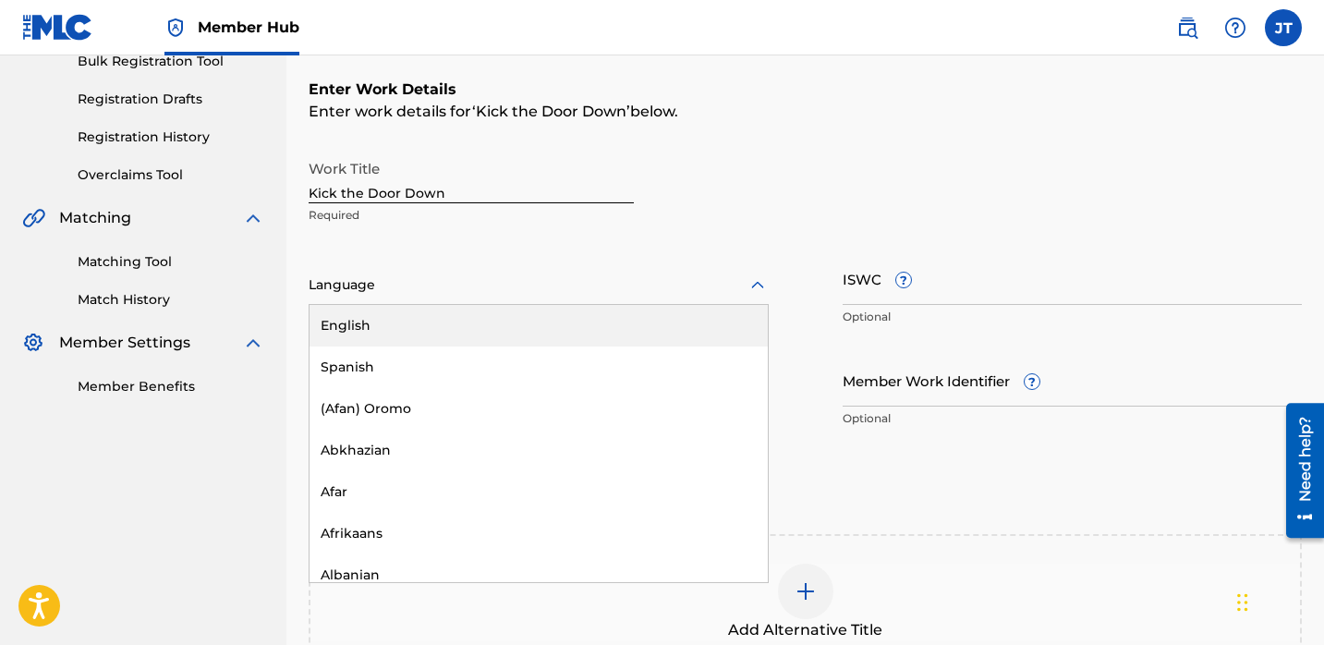
click at [576, 297] on div "Language" at bounding box center [539, 285] width 460 height 39
click at [538, 318] on div "English" at bounding box center [539, 326] width 458 height 42
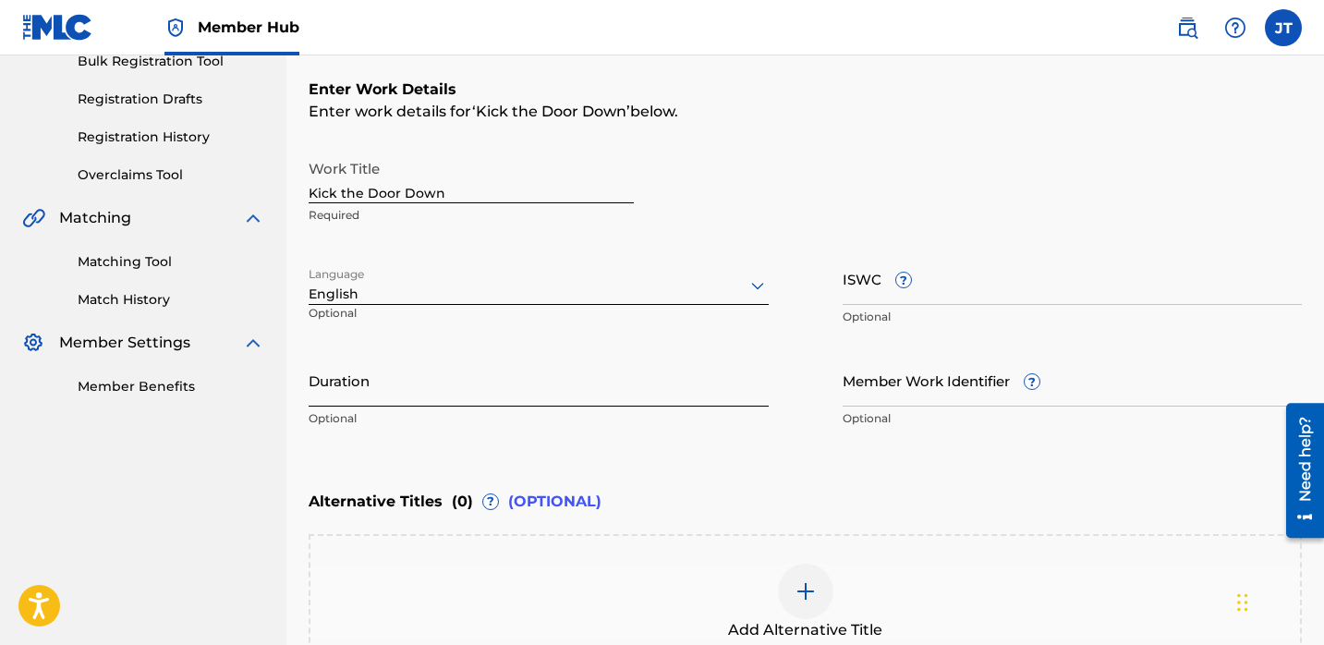
click at [573, 383] on input "Duration" at bounding box center [539, 380] width 460 height 53
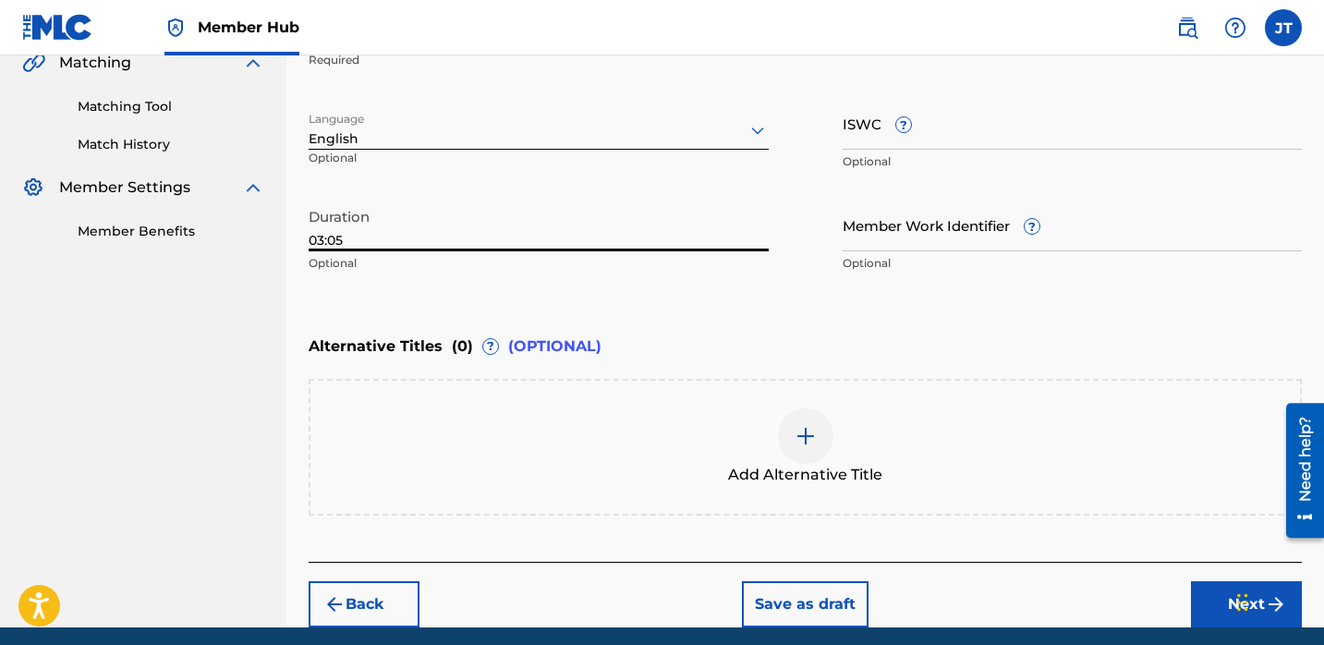
scroll to position [512, 0]
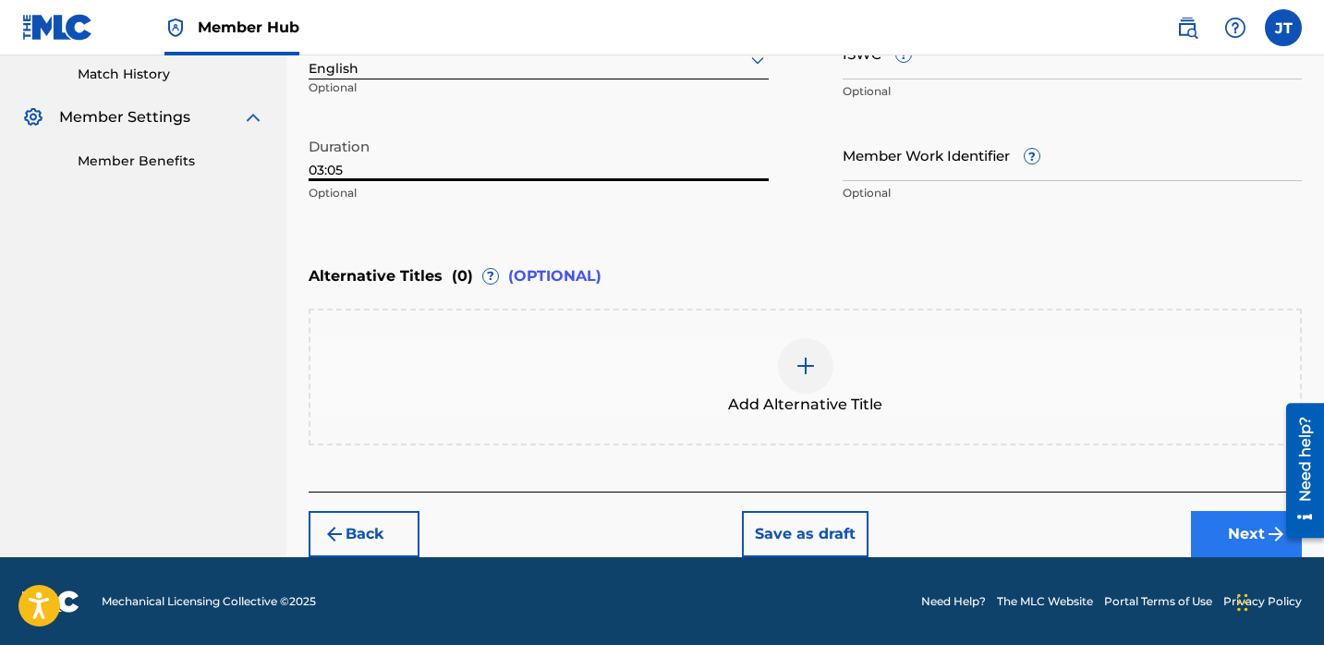
type input "03:05"
click at [1191, 520] on button "Next" at bounding box center [1246, 534] width 111 height 46
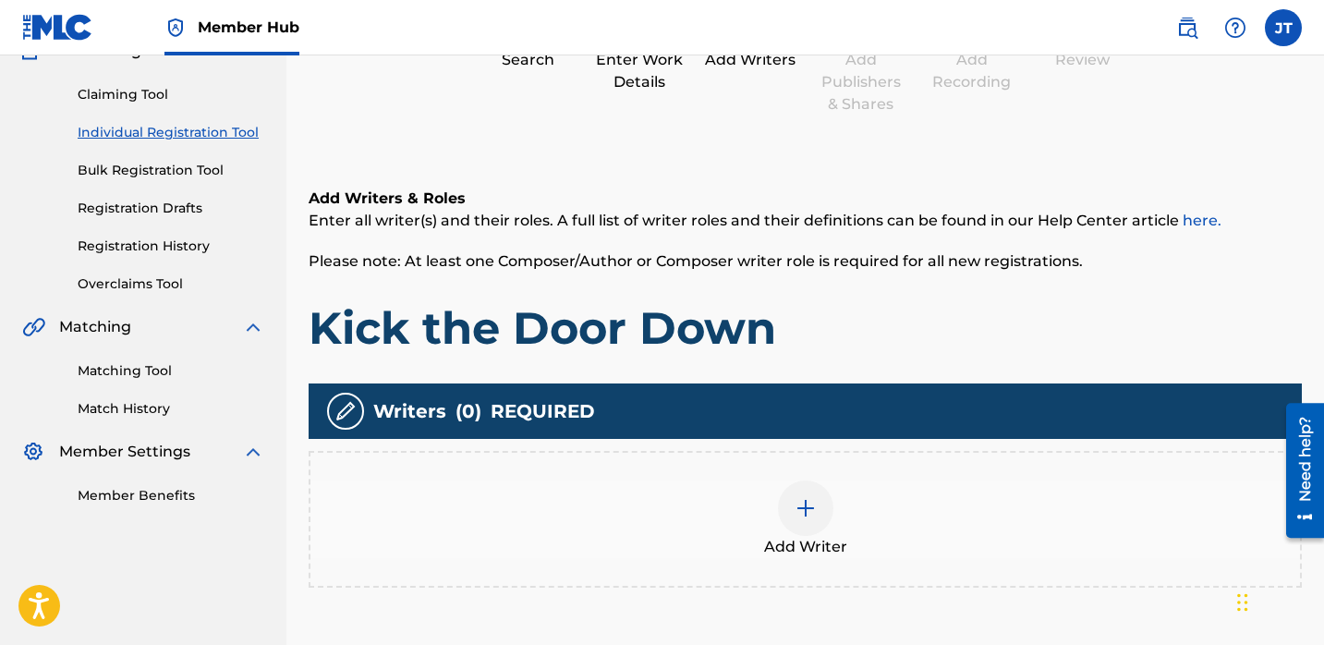
scroll to position [213, 0]
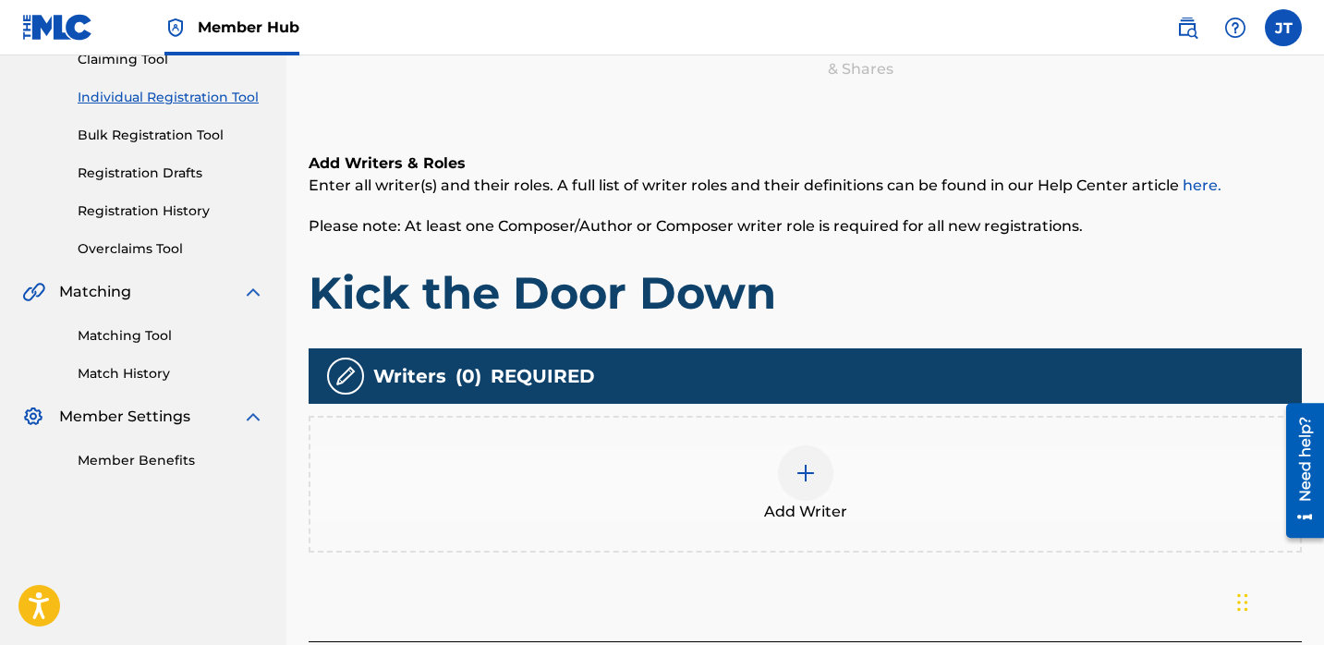
click at [814, 462] on img at bounding box center [806, 473] width 22 height 22
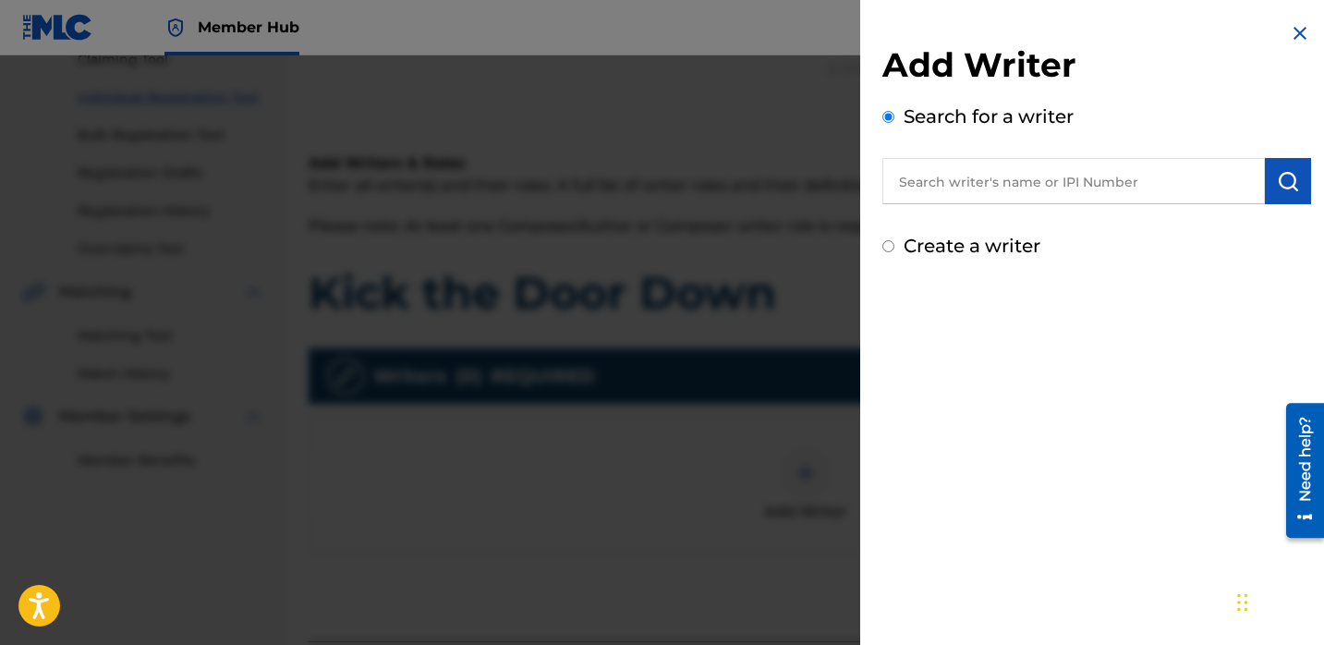
click at [966, 176] on input "text" at bounding box center [1073, 181] width 383 height 46
paste input "[PERSON_NAME]"
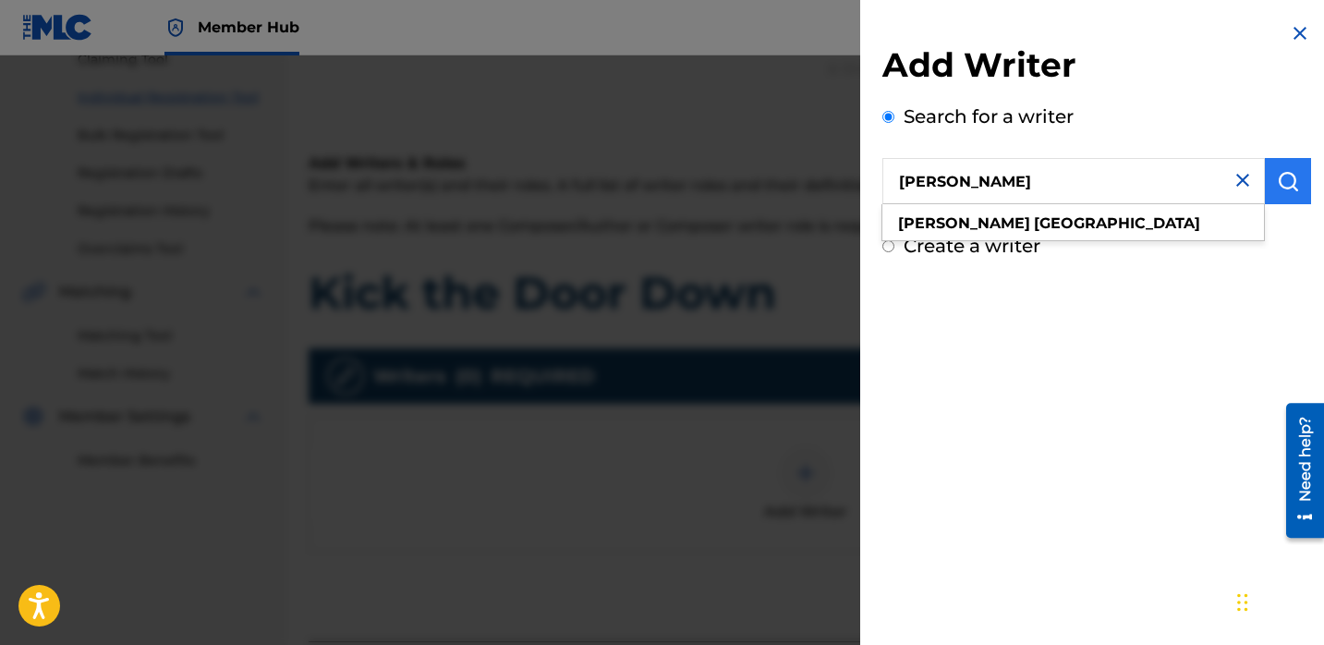
type input "[PERSON_NAME]"
click at [1280, 185] on img "submit" at bounding box center [1288, 181] width 22 height 22
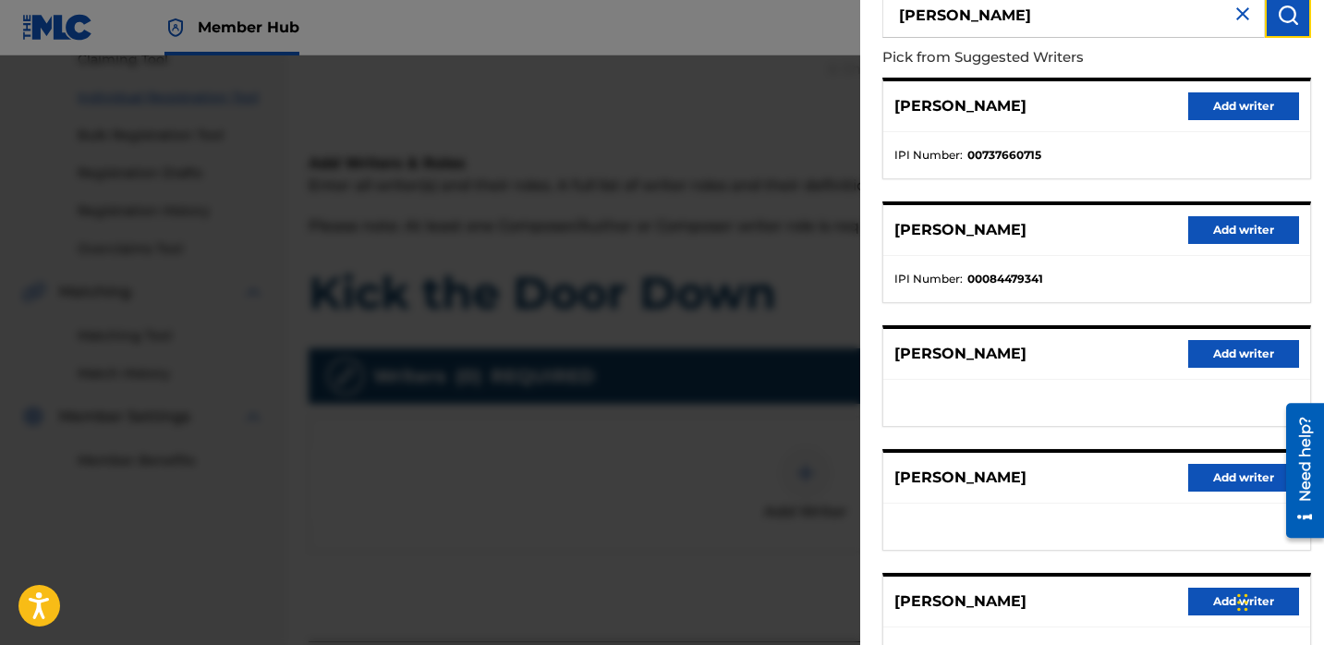
scroll to position [312, 0]
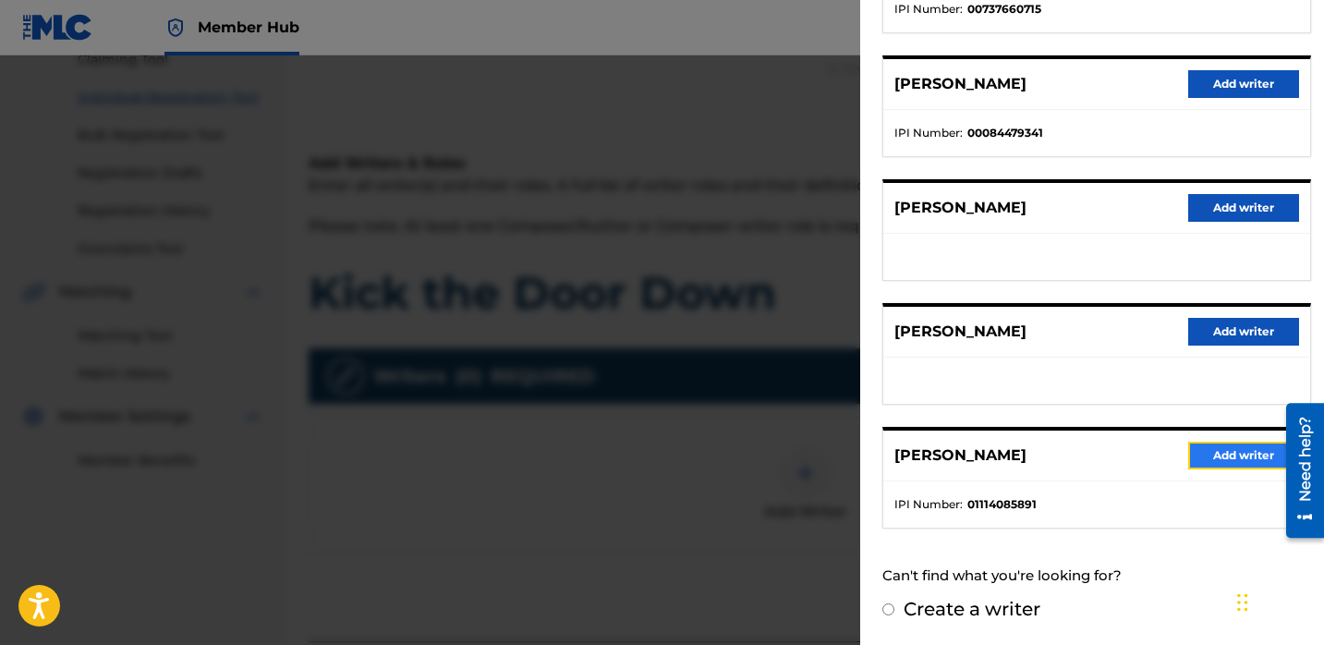
click at [1191, 450] on button "Add writer" at bounding box center [1243, 456] width 111 height 28
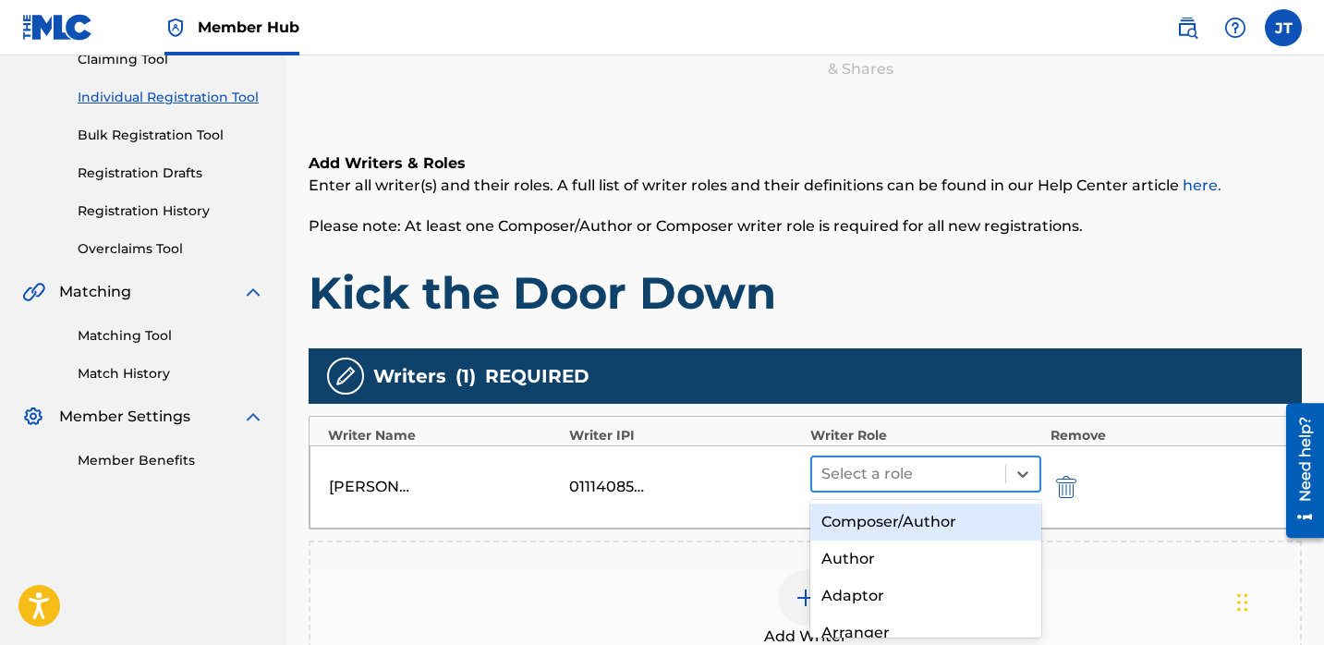
click at [892, 468] on div at bounding box center [908, 474] width 175 height 26
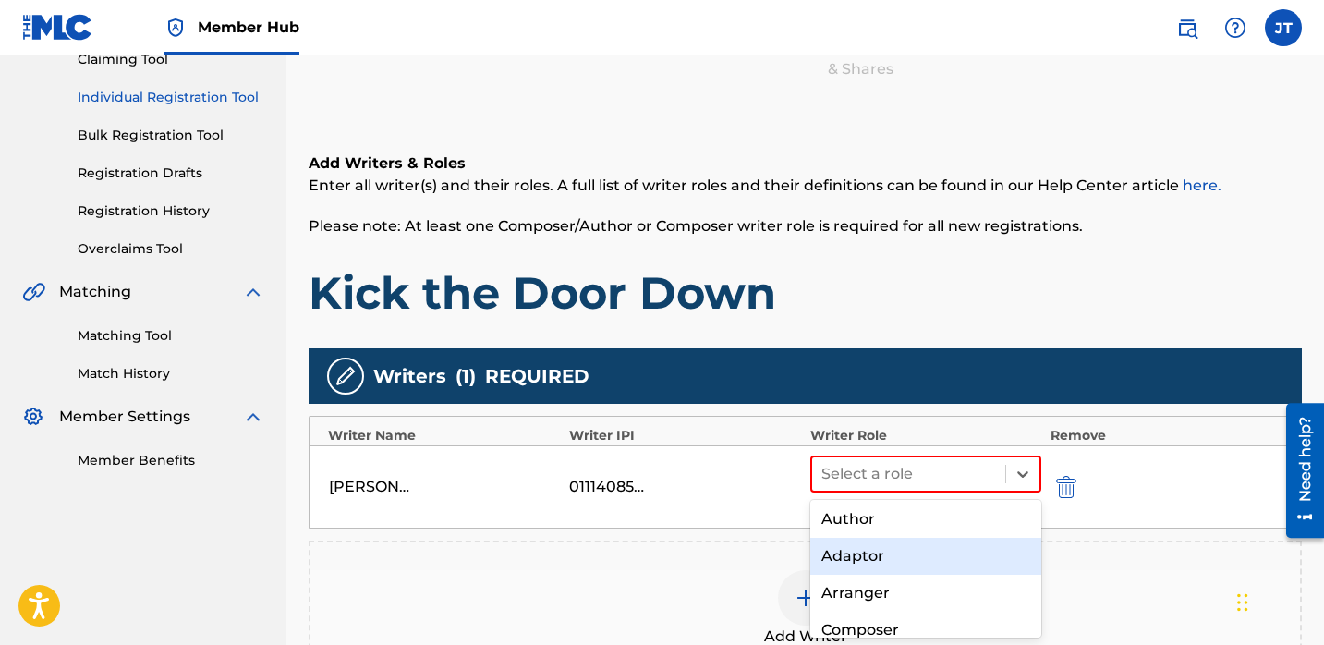
scroll to position [45, 0]
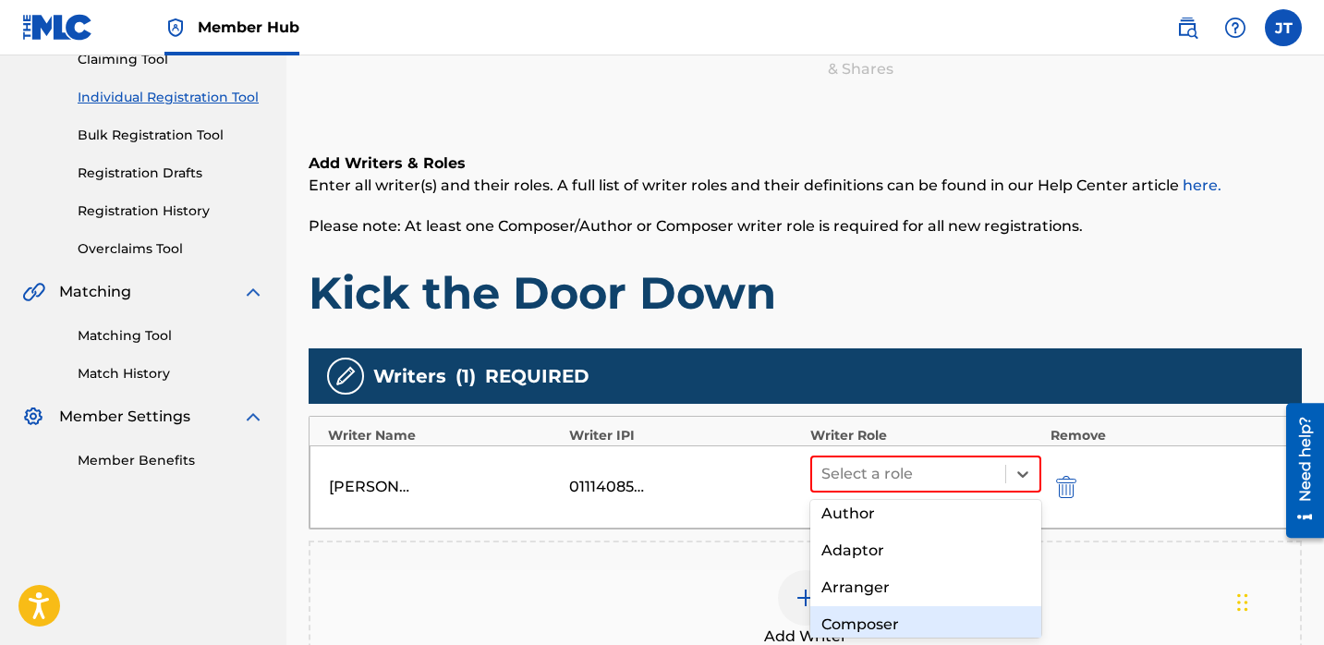
click at [853, 626] on div "Composer" at bounding box center [925, 624] width 231 height 37
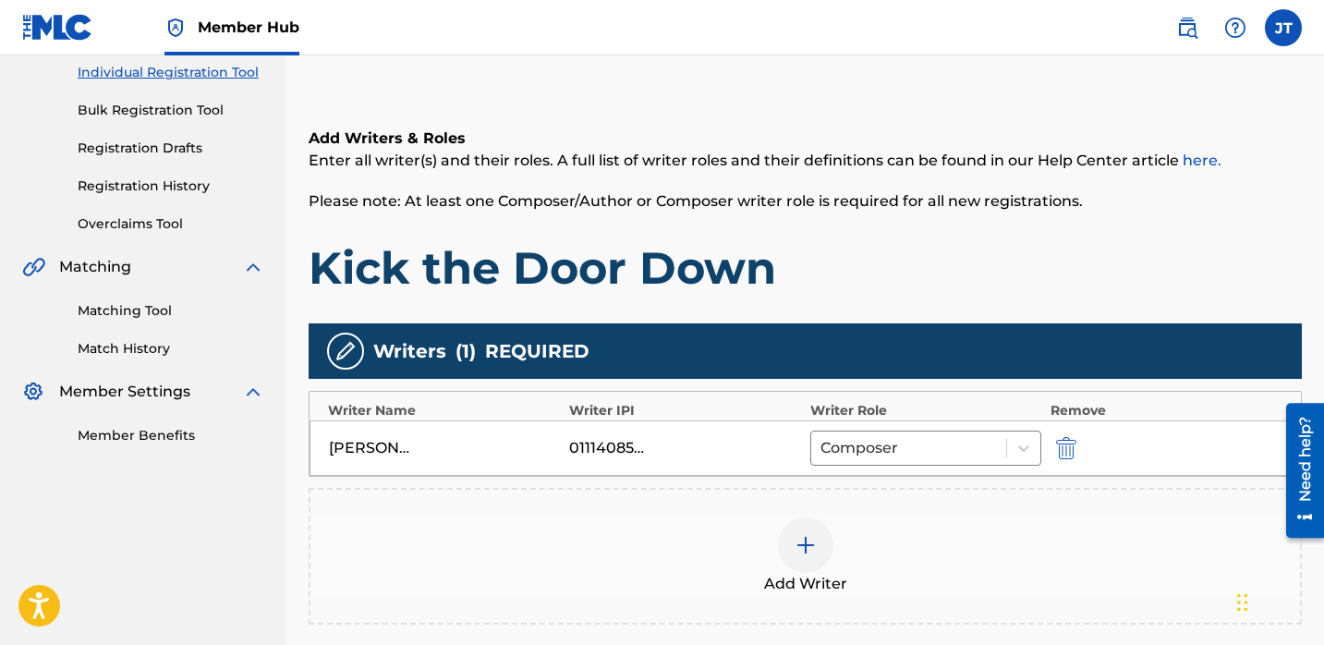
click at [802, 546] on img at bounding box center [806, 545] width 22 height 22
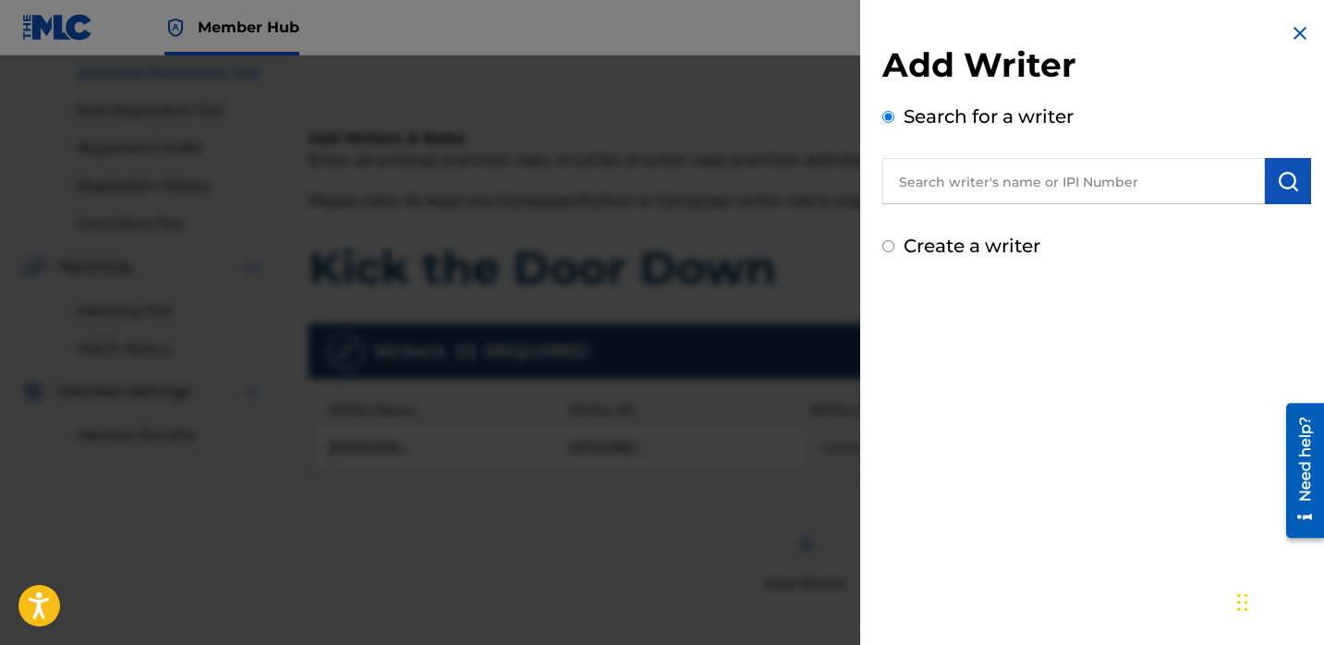
scroll to position [251, 0]
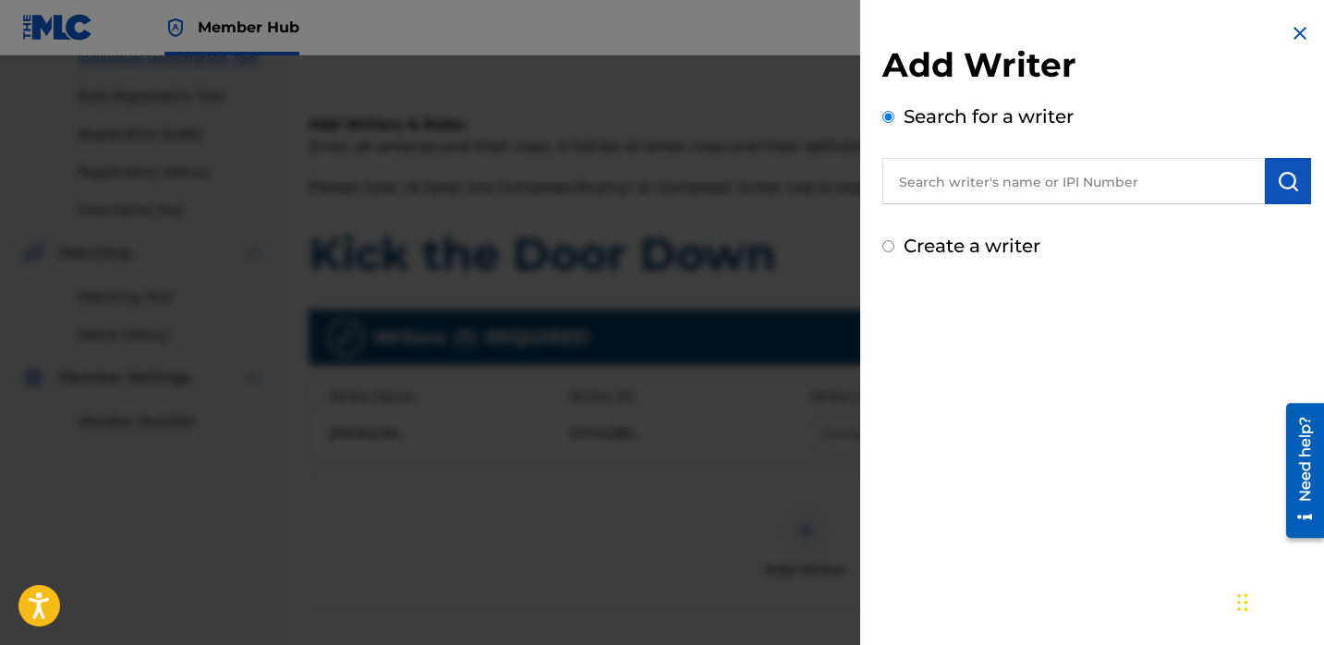
click at [930, 187] on input "text" at bounding box center [1073, 181] width 383 height 46
paste input "Gerardo Ruiz"
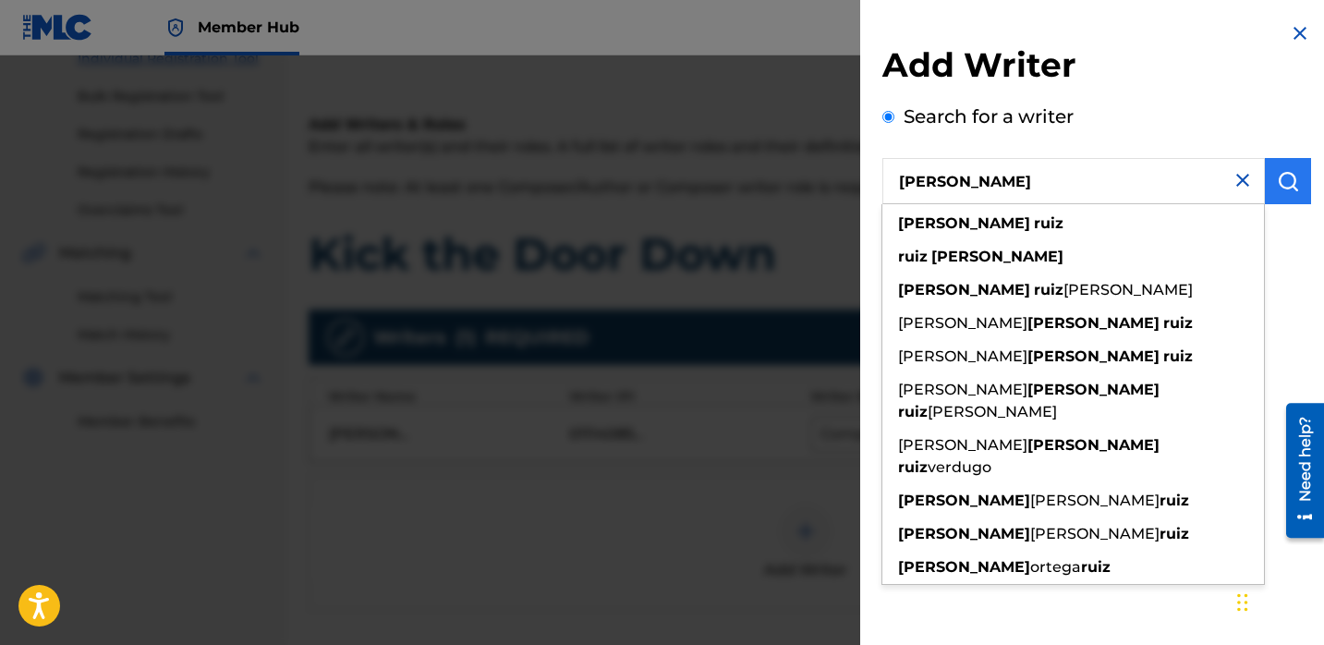
type input "Gerardo Ruiz"
click at [1277, 180] on img "submit" at bounding box center [1288, 181] width 22 height 22
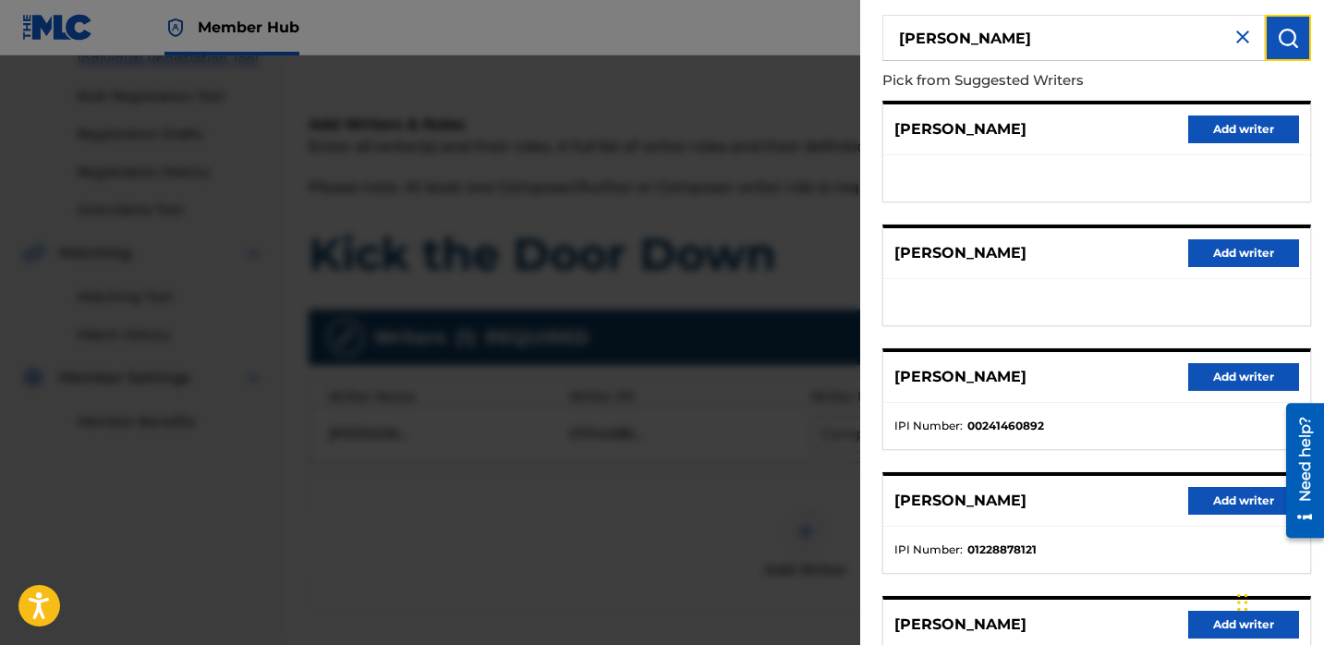
scroll to position [151, 0]
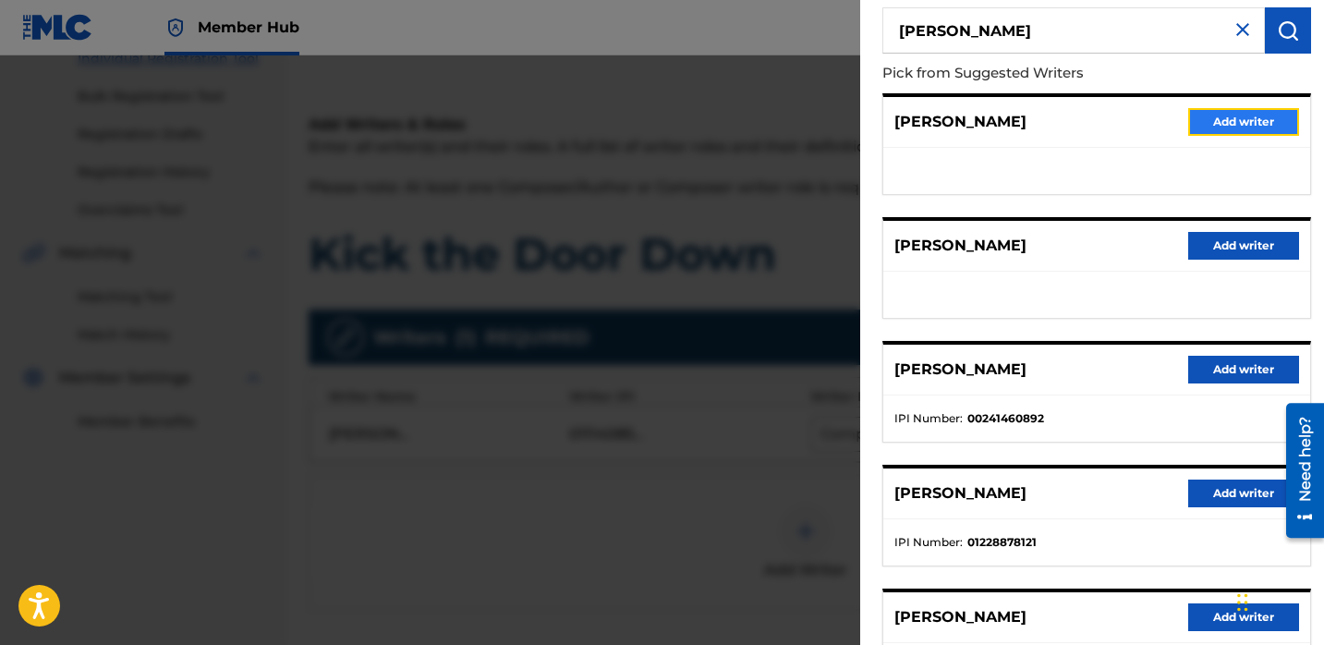
click at [1210, 121] on button "Add writer" at bounding box center [1243, 122] width 111 height 28
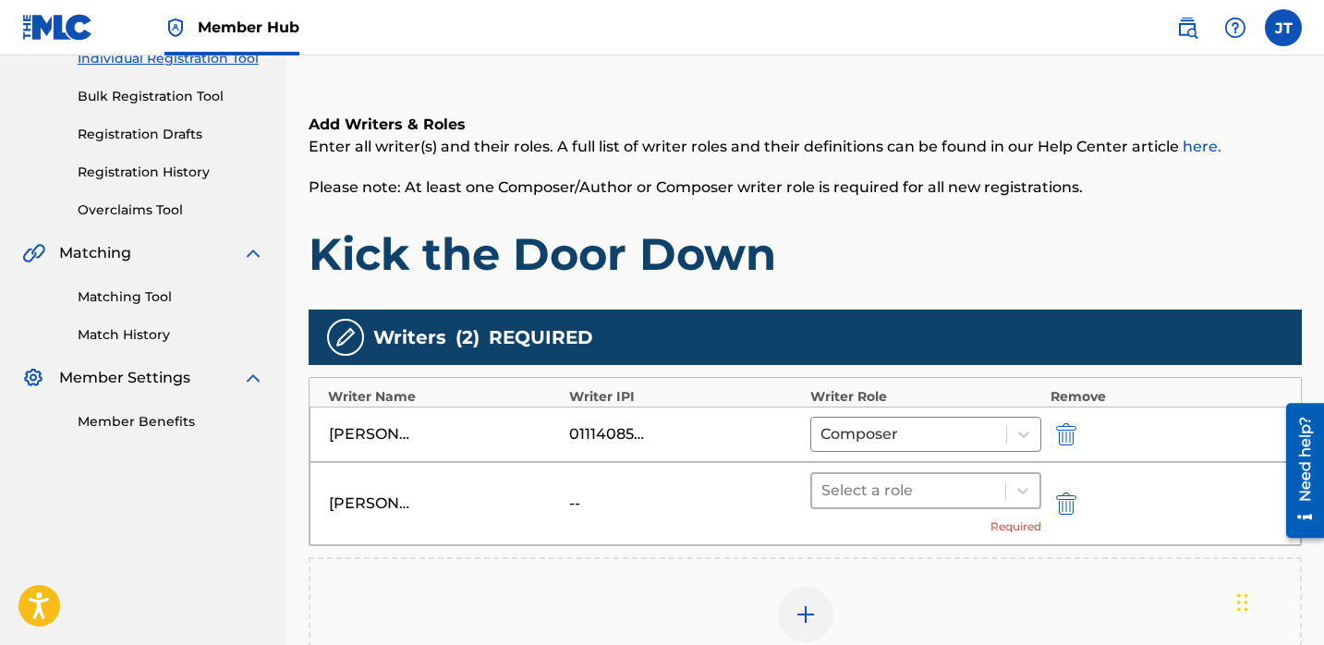
click at [859, 495] on div at bounding box center [908, 491] width 175 height 26
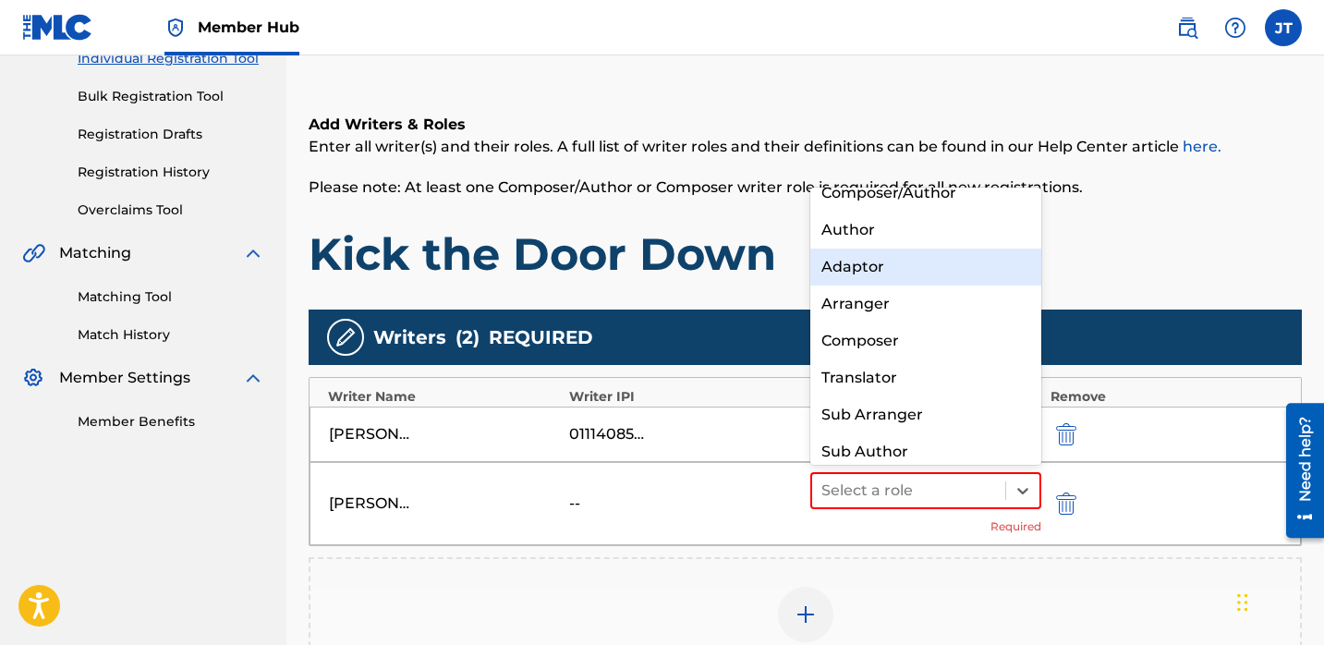
scroll to position [16, 0]
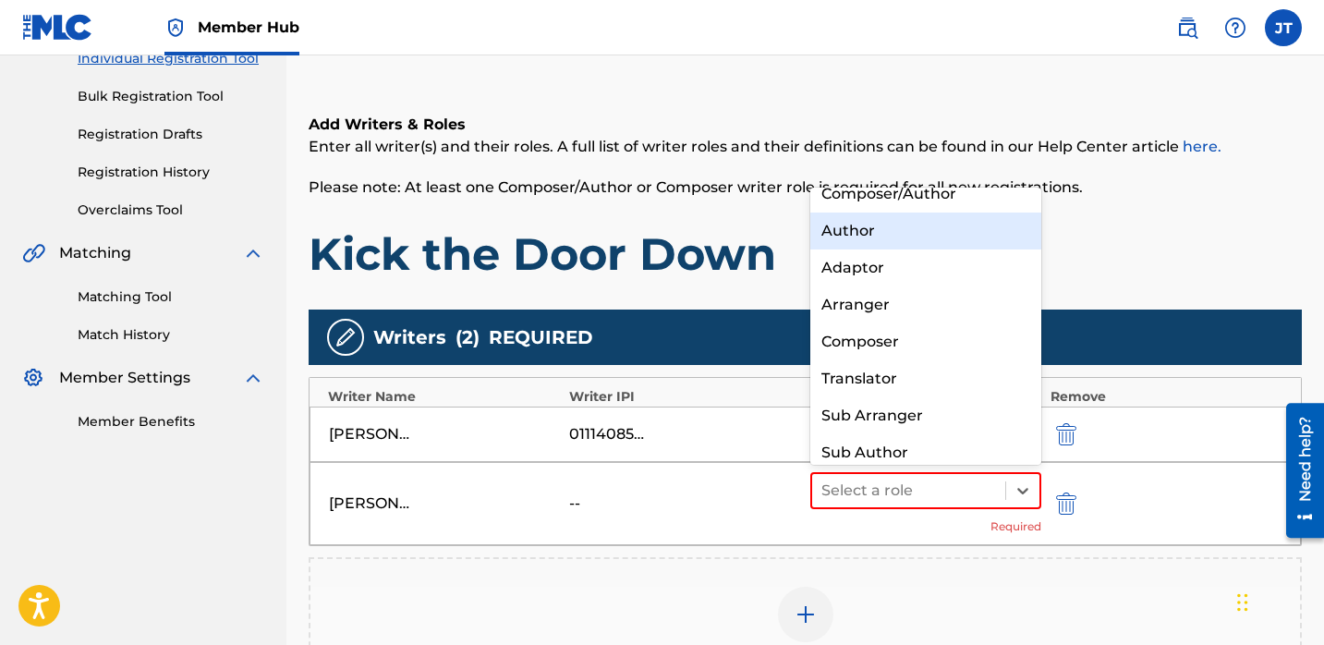
click at [862, 232] on div "Author" at bounding box center [925, 231] width 231 height 37
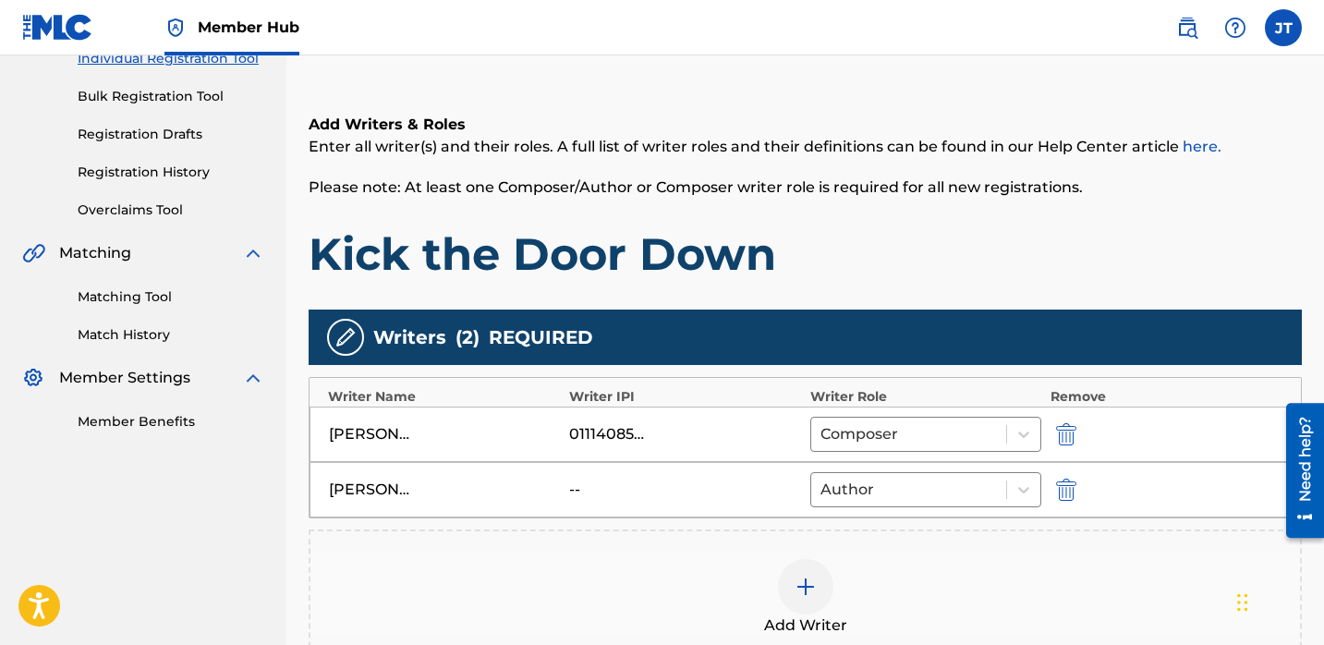
click at [808, 576] on img at bounding box center [806, 587] width 22 height 22
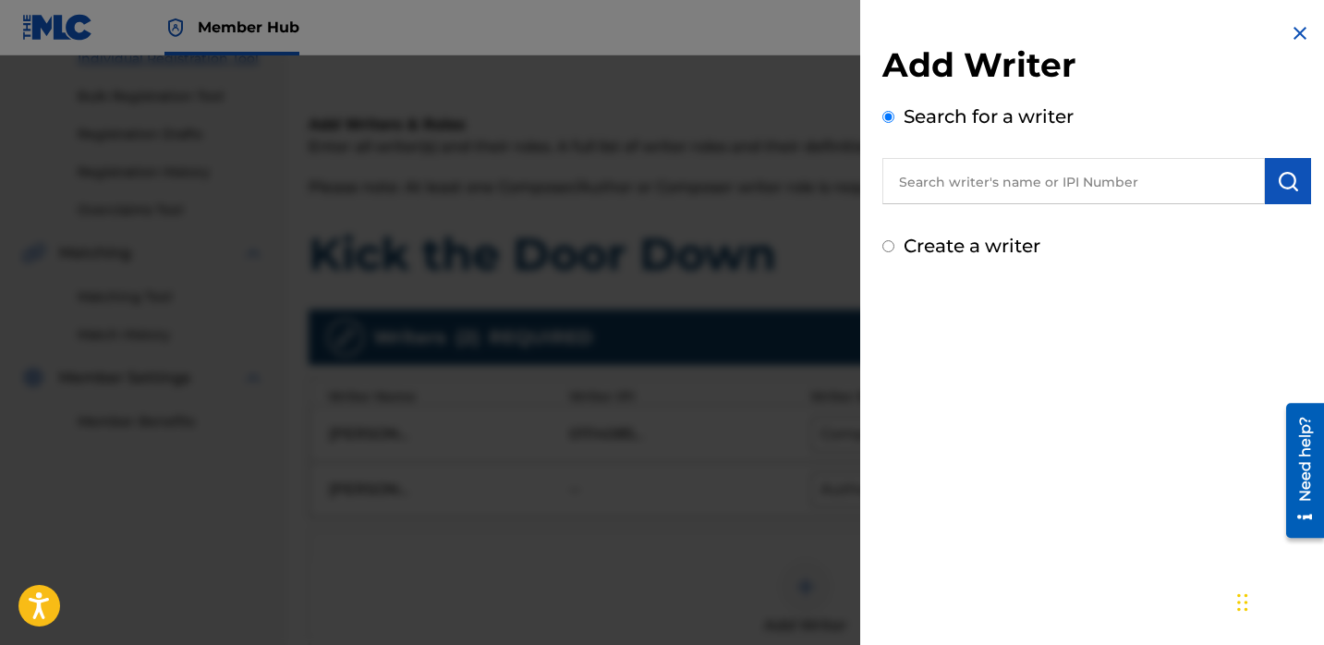
click at [942, 181] on input "text" at bounding box center [1073, 181] width 383 height 46
paste input "WoodBoyGee"
type input "WoodBoyGee"
click at [1283, 185] on img "submit" at bounding box center [1288, 181] width 22 height 22
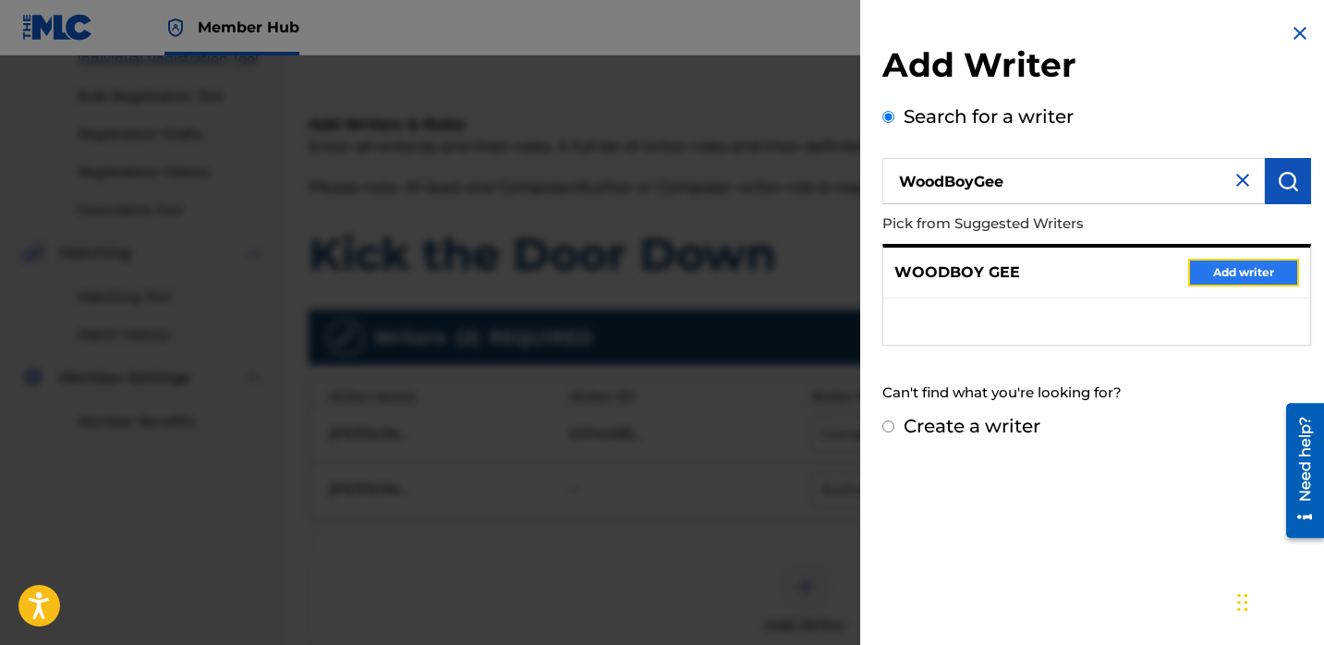
click at [1195, 273] on button "Add writer" at bounding box center [1243, 273] width 111 height 28
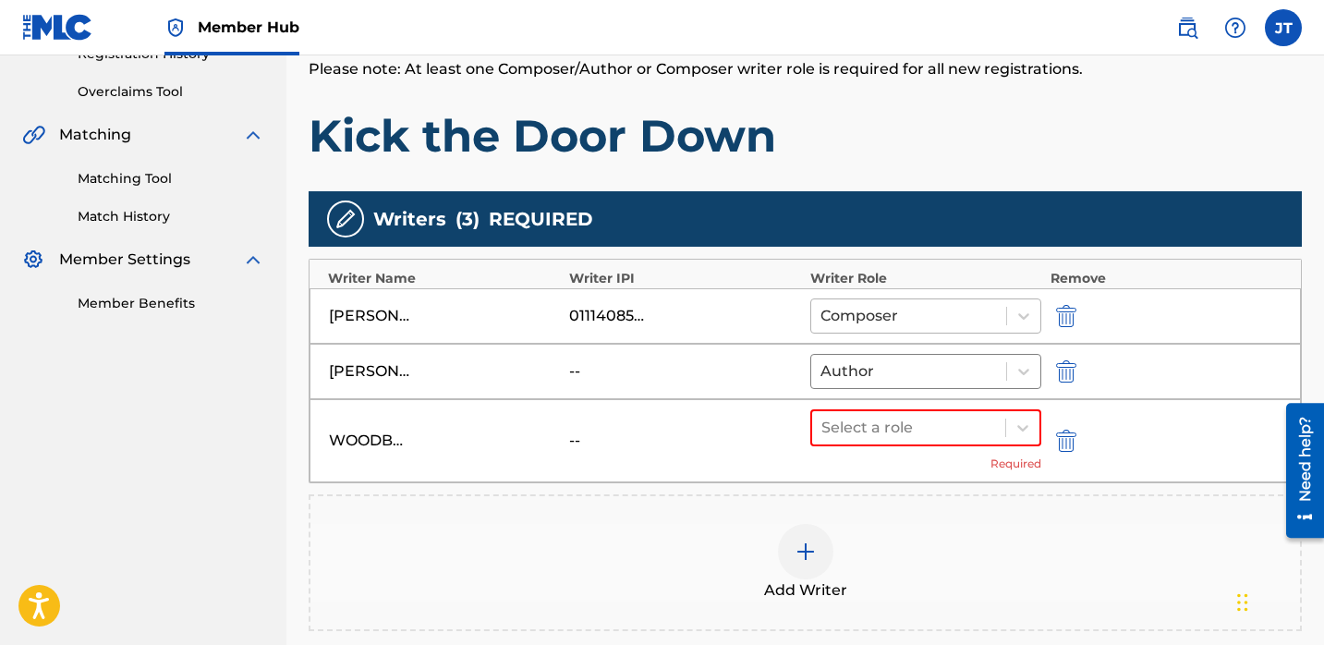
scroll to position [374, 0]
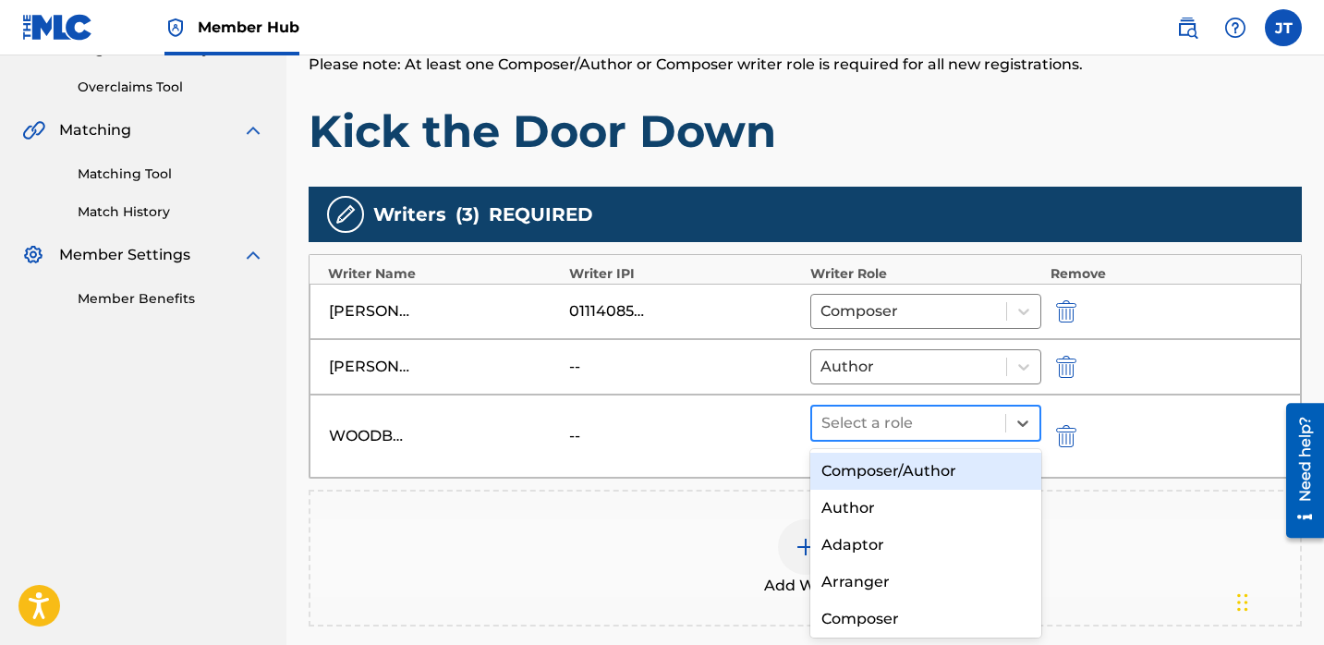
click at [884, 426] on div at bounding box center [908, 423] width 175 height 26
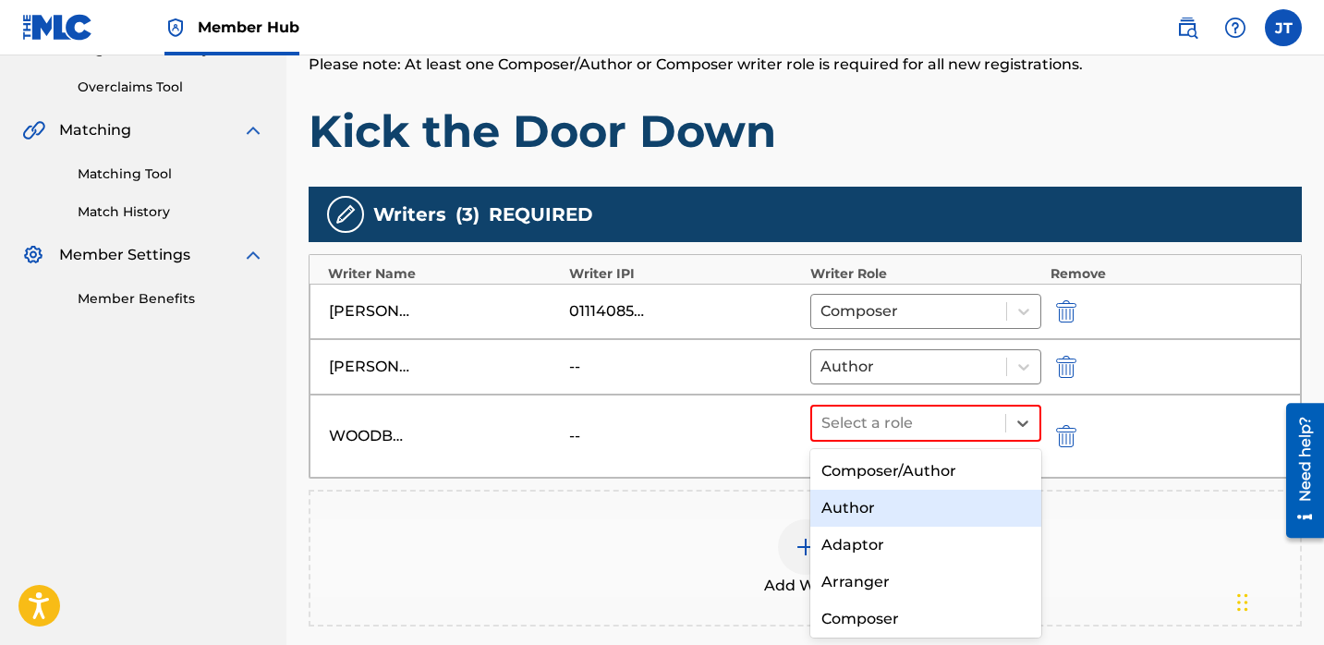
click at [868, 502] on div "Author" at bounding box center [925, 508] width 231 height 37
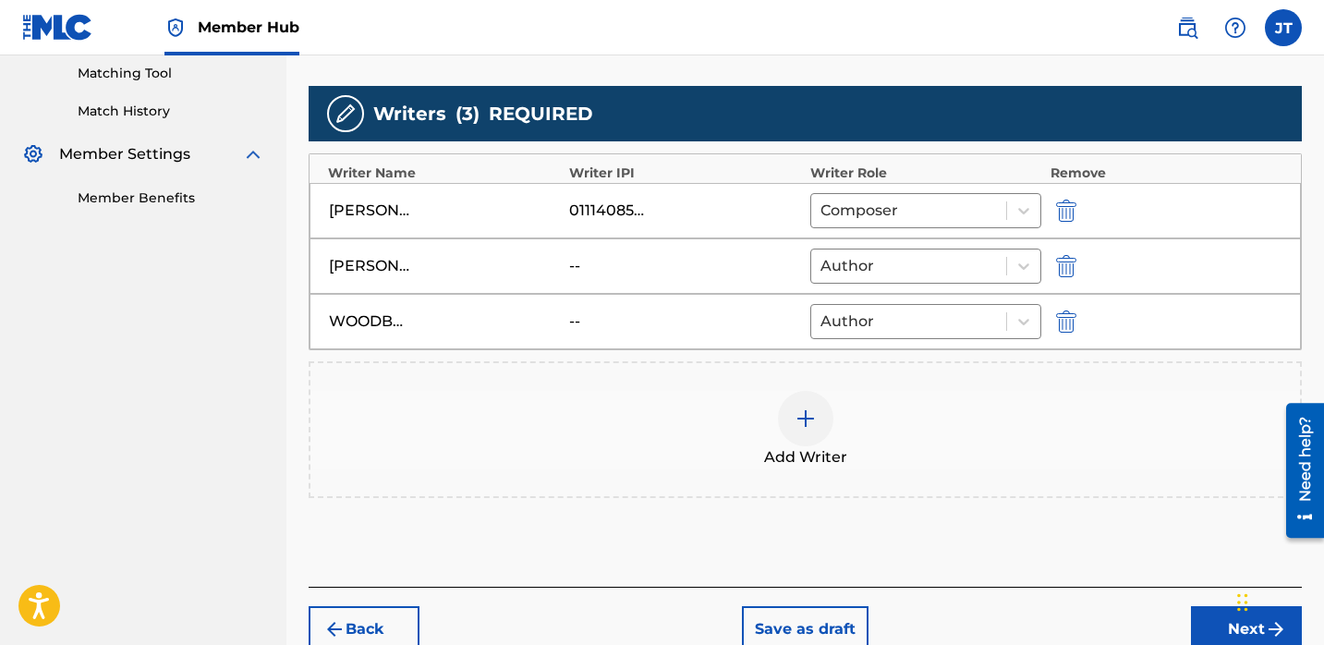
scroll to position [485, 0]
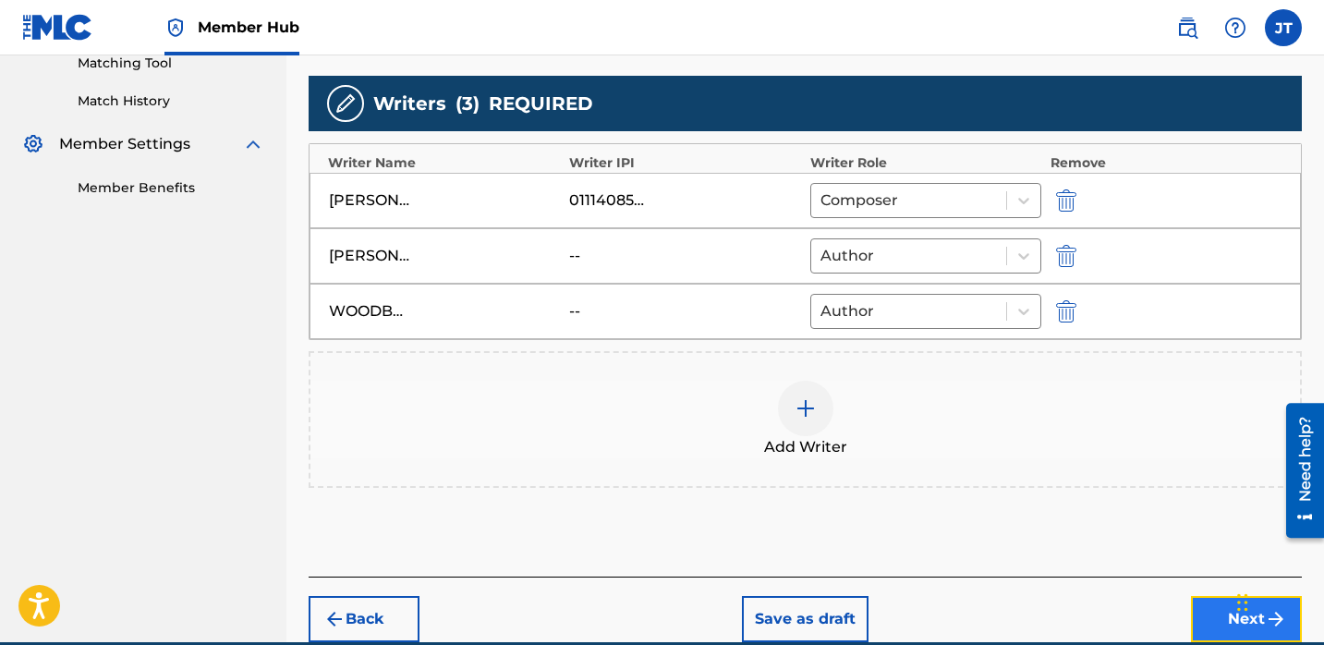
click at [1204, 600] on button "Next" at bounding box center [1246, 619] width 111 height 46
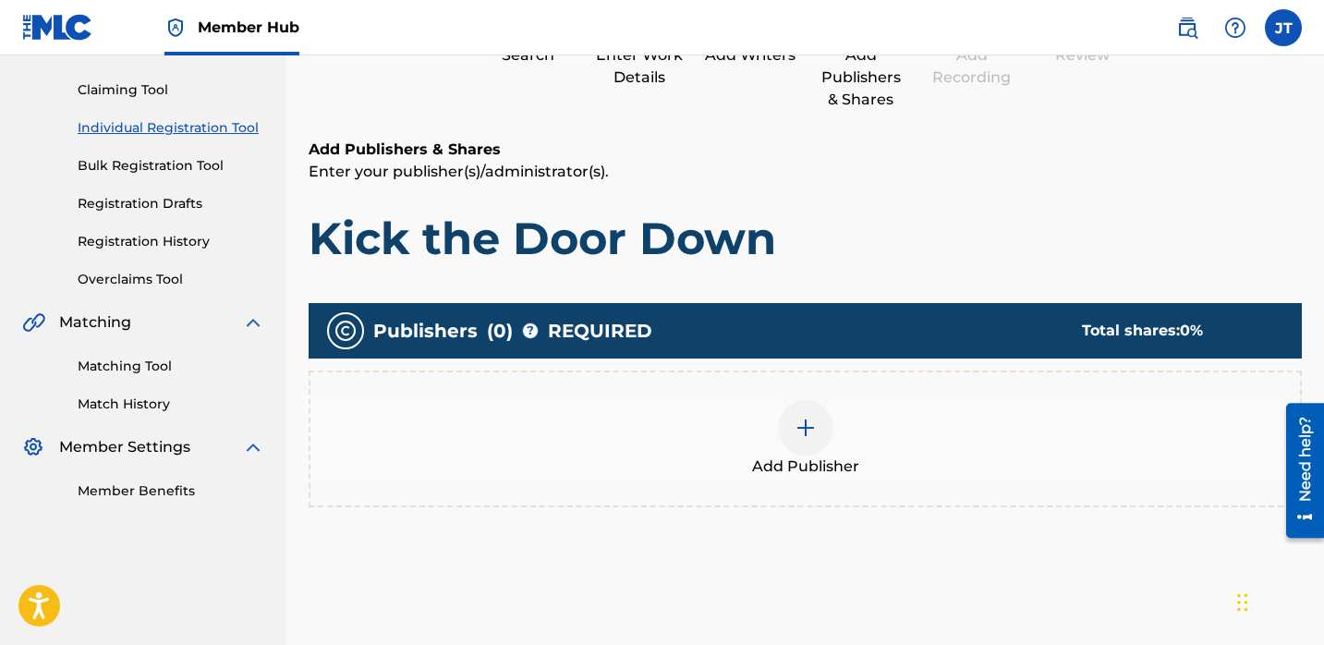
scroll to position [193, 0]
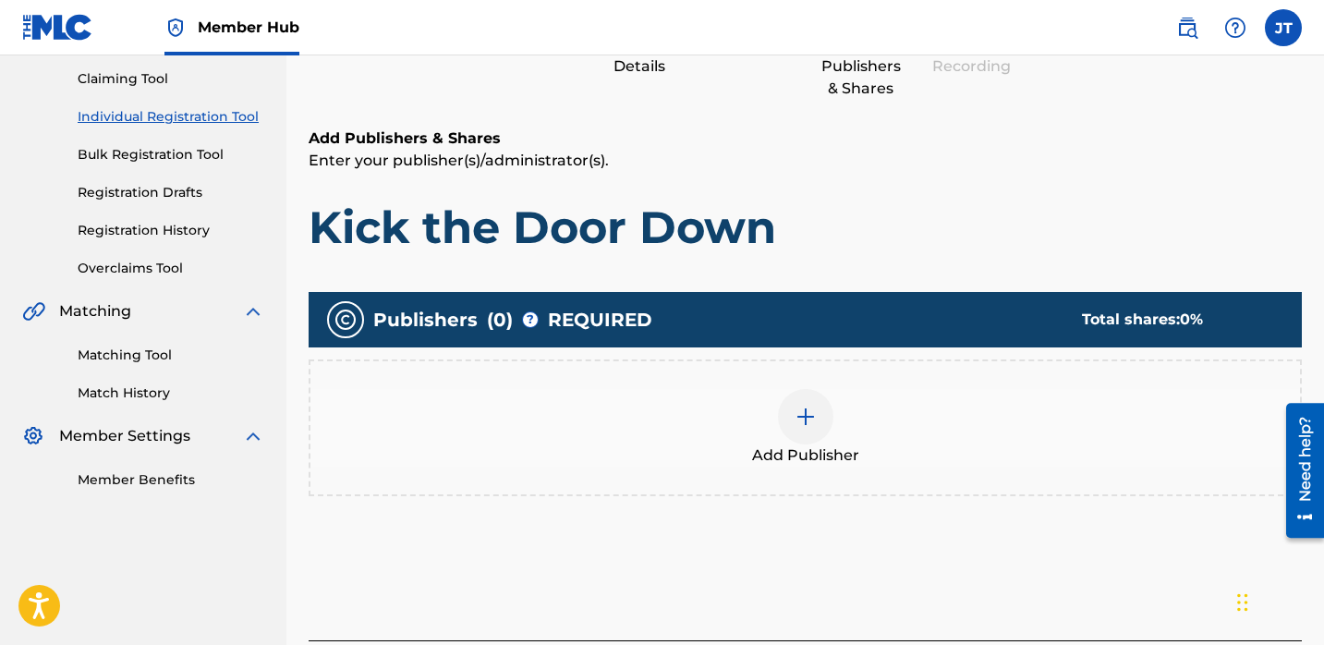
click at [808, 418] on img at bounding box center [806, 417] width 22 height 22
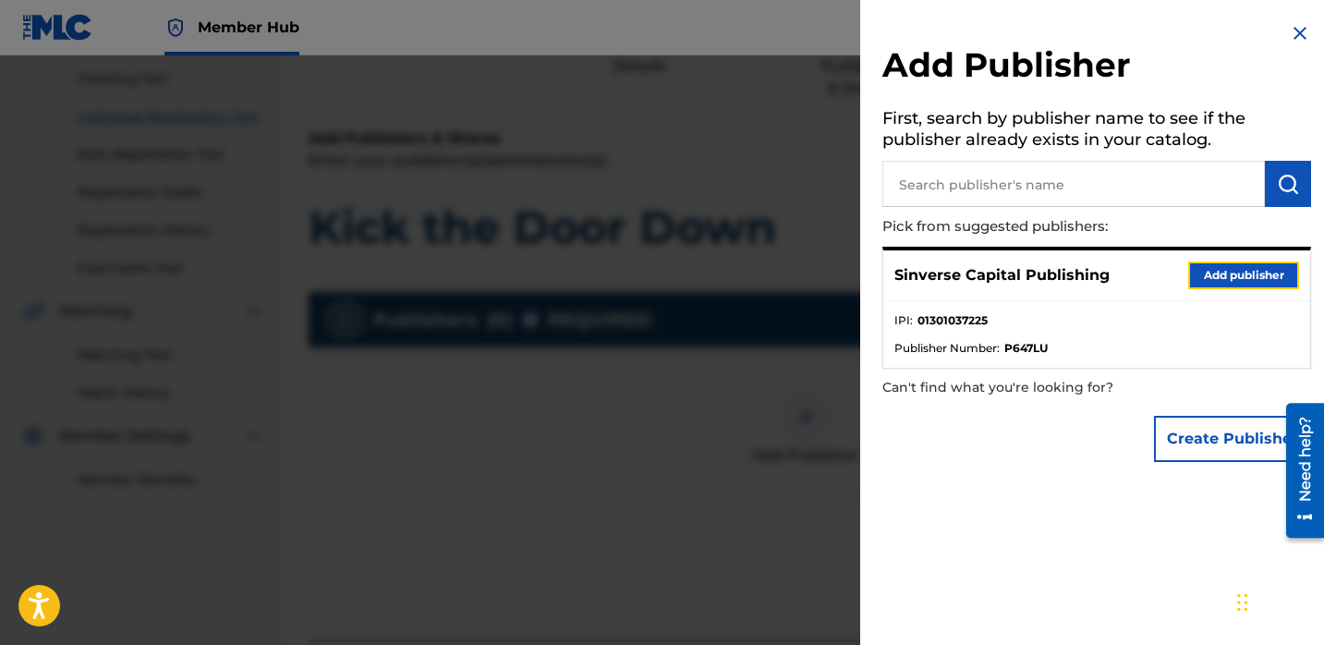
click at [1212, 273] on button "Add publisher" at bounding box center [1243, 275] width 111 height 28
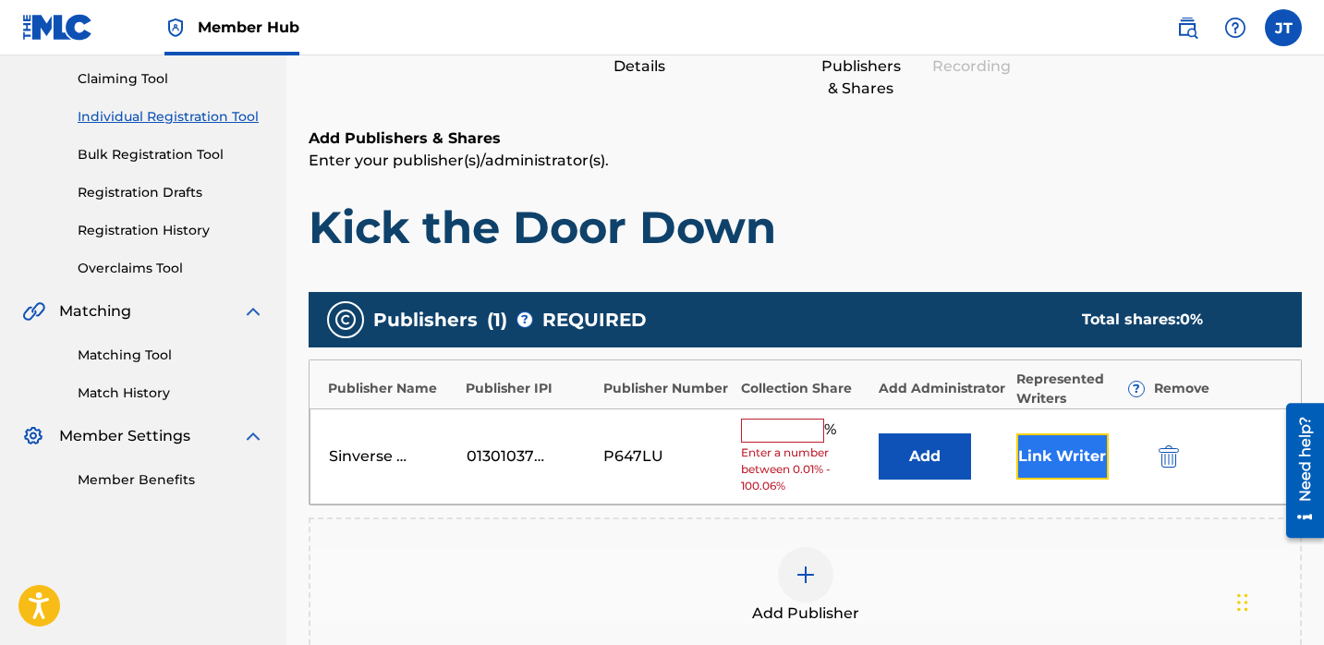
click at [1041, 448] on button "Link Writer" at bounding box center [1062, 456] width 92 height 46
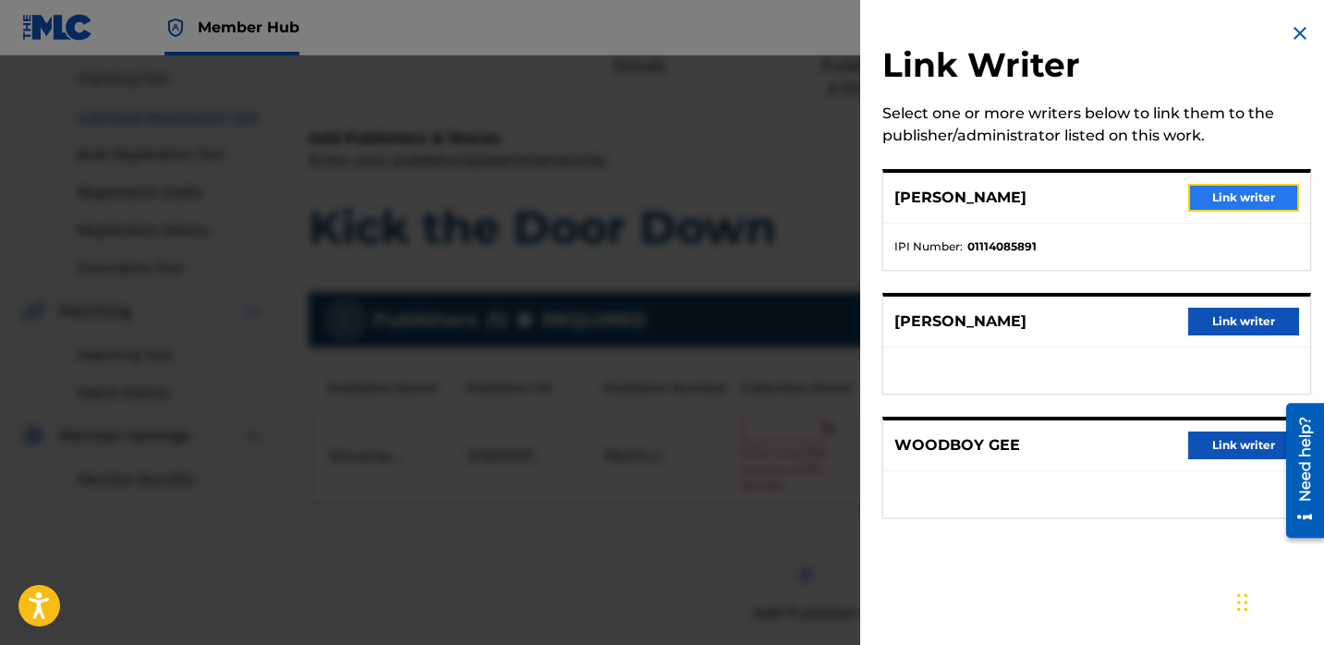
click at [1223, 198] on button "Link writer" at bounding box center [1243, 198] width 111 height 28
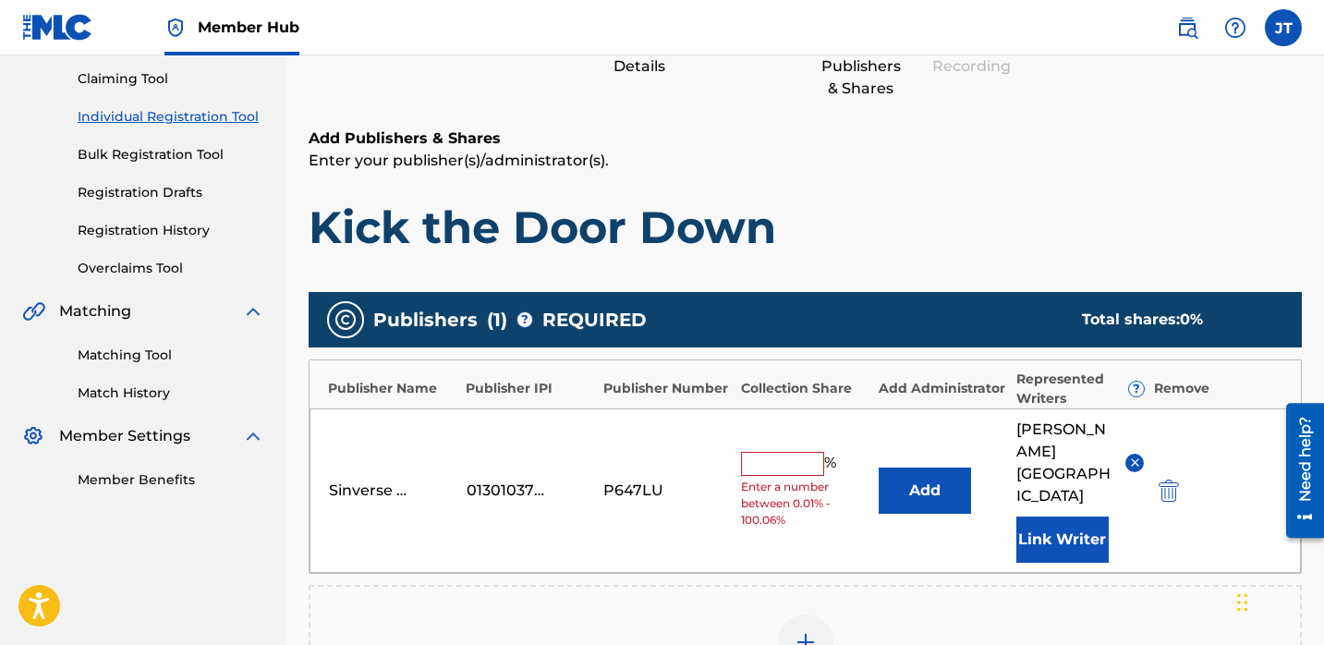
click at [790, 452] on input "text" at bounding box center [782, 464] width 83 height 24
type input "50"
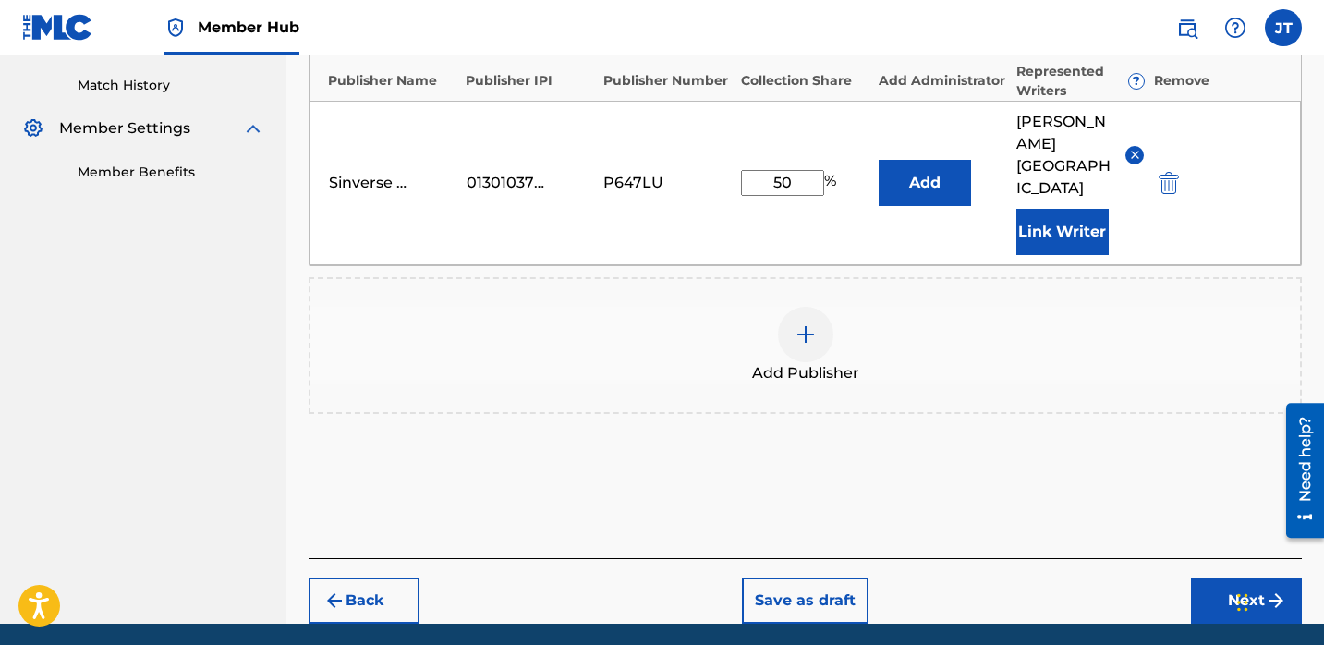
scroll to position [507, 0]
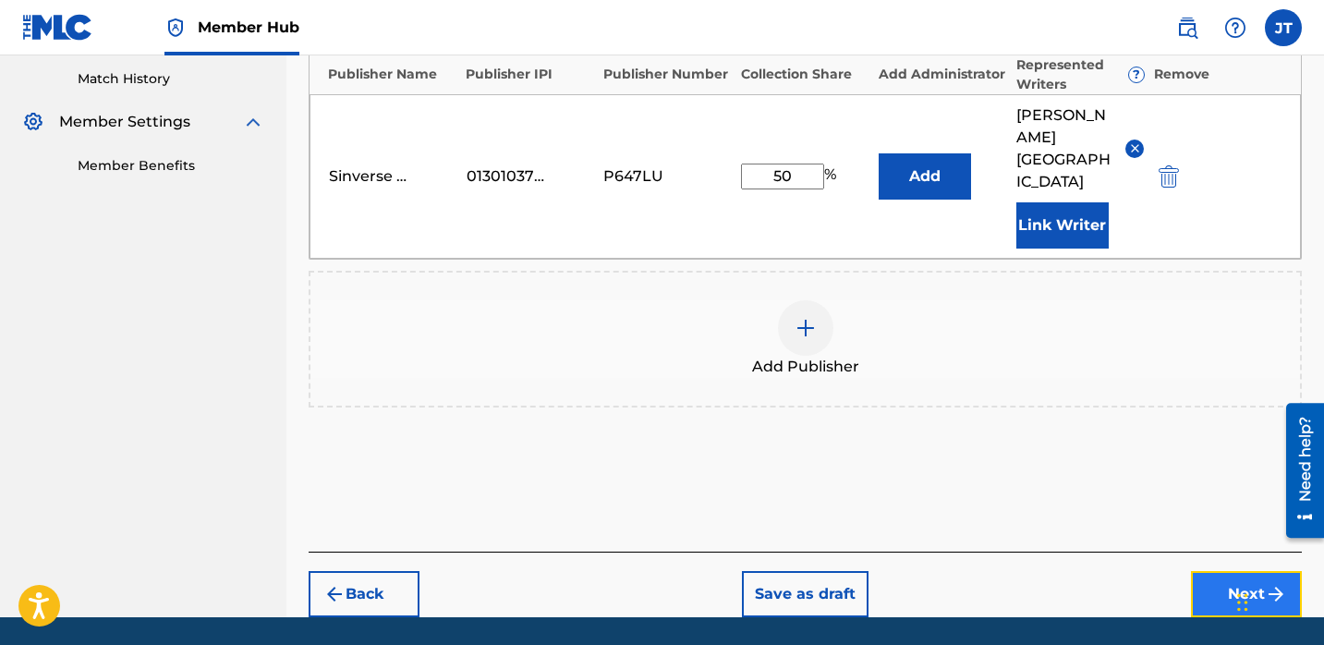
click at [1209, 571] on button "Next" at bounding box center [1246, 594] width 111 height 46
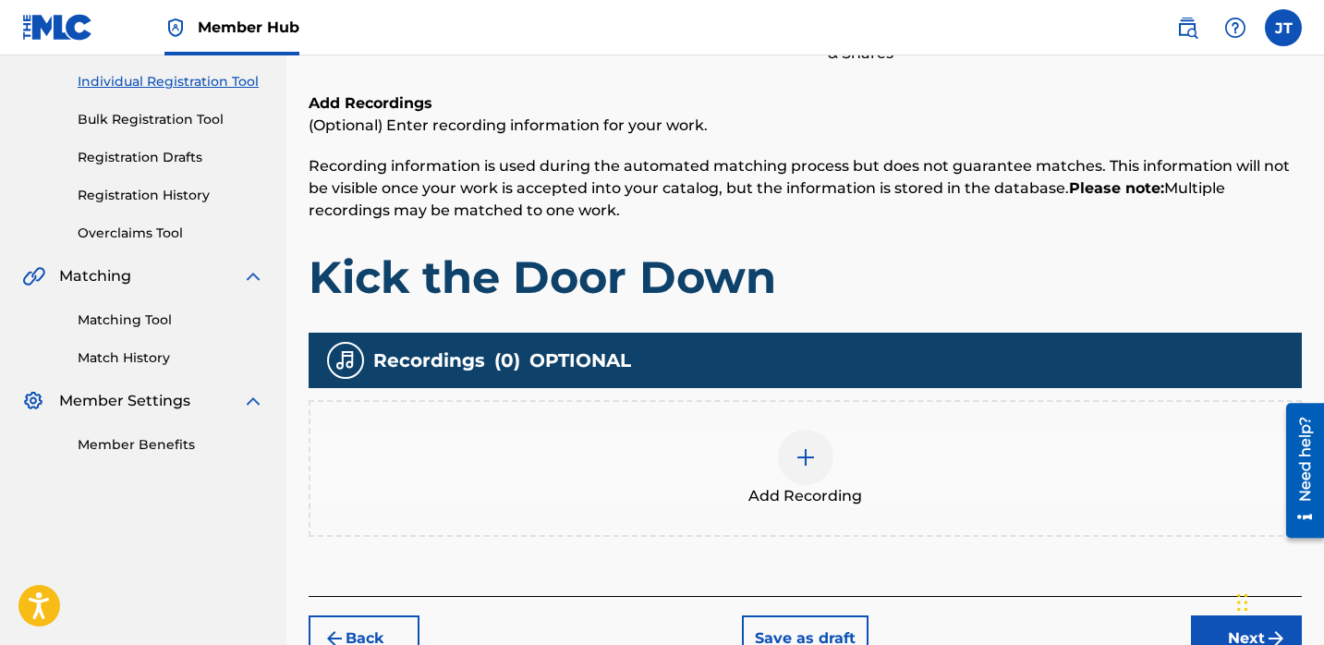
scroll to position [330, 0]
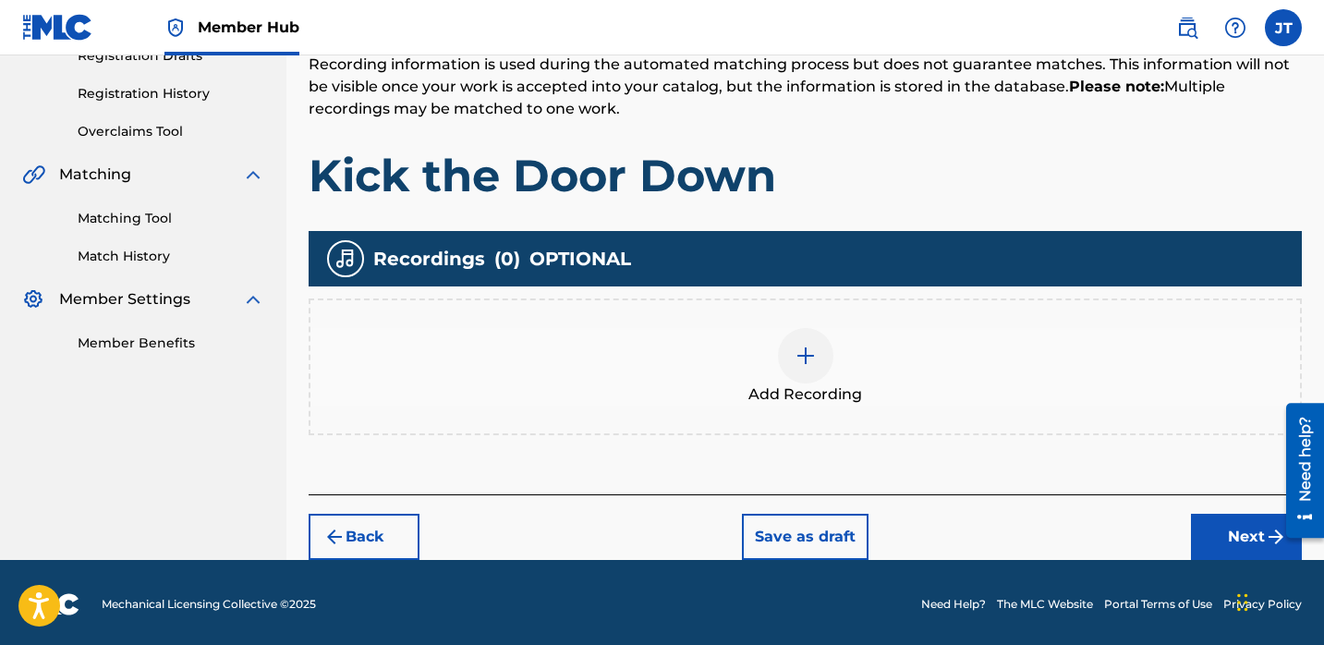
click at [810, 348] on img at bounding box center [806, 356] width 22 height 22
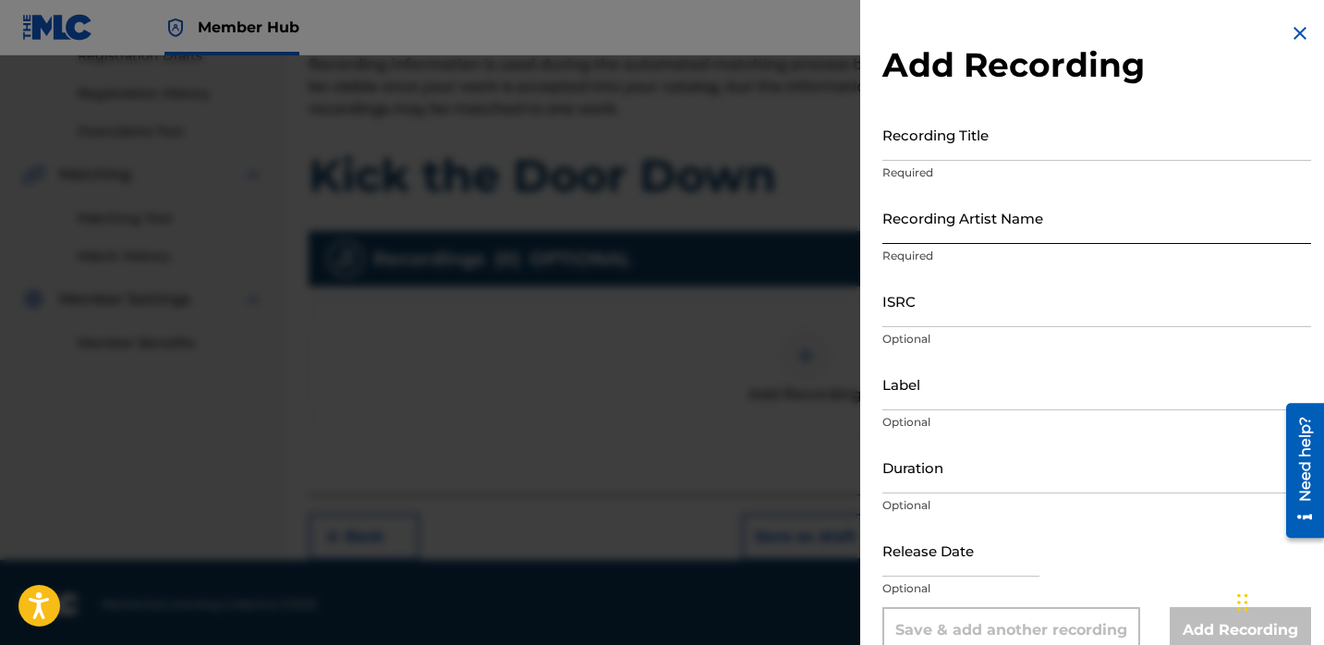
click at [963, 221] on input "Recording Artist Name" at bounding box center [1096, 217] width 429 height 53
paste input "Lil Jerry ft. Woodboygee"
type input "Lil Jerry ft. Woodboygee"
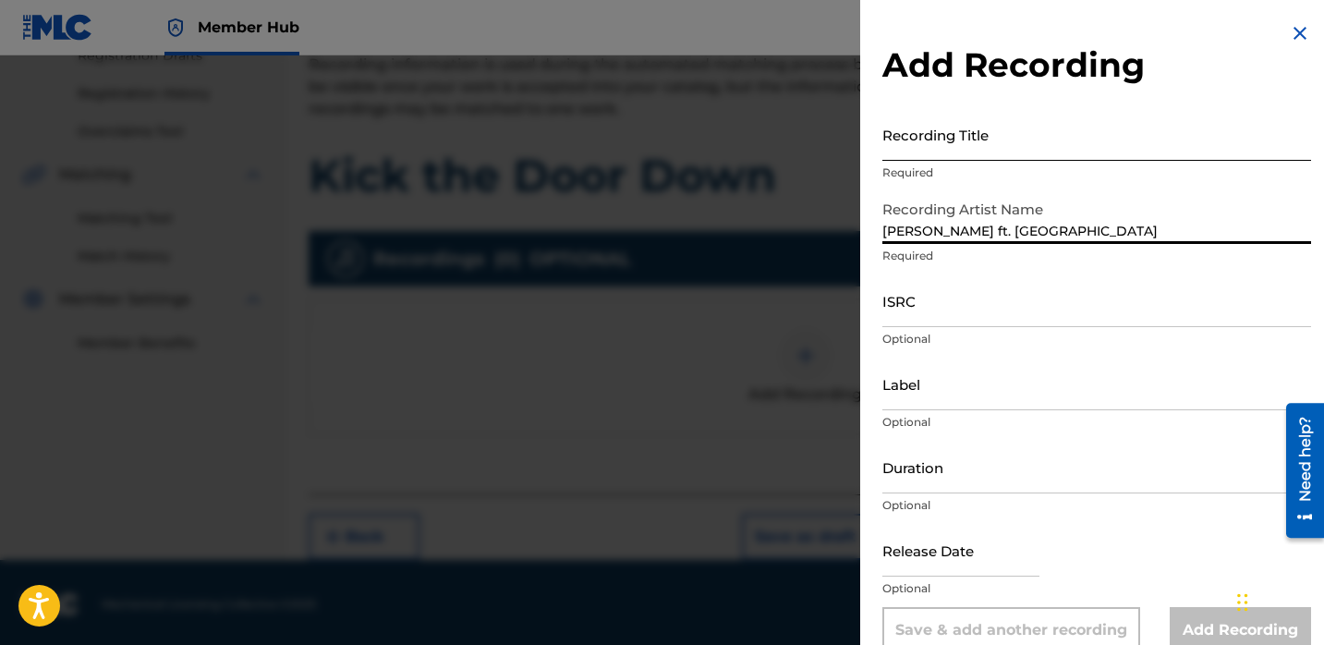
click at [942, 139] on input "Recording Title" at bounding box center [1096, 134] width 429 height 53
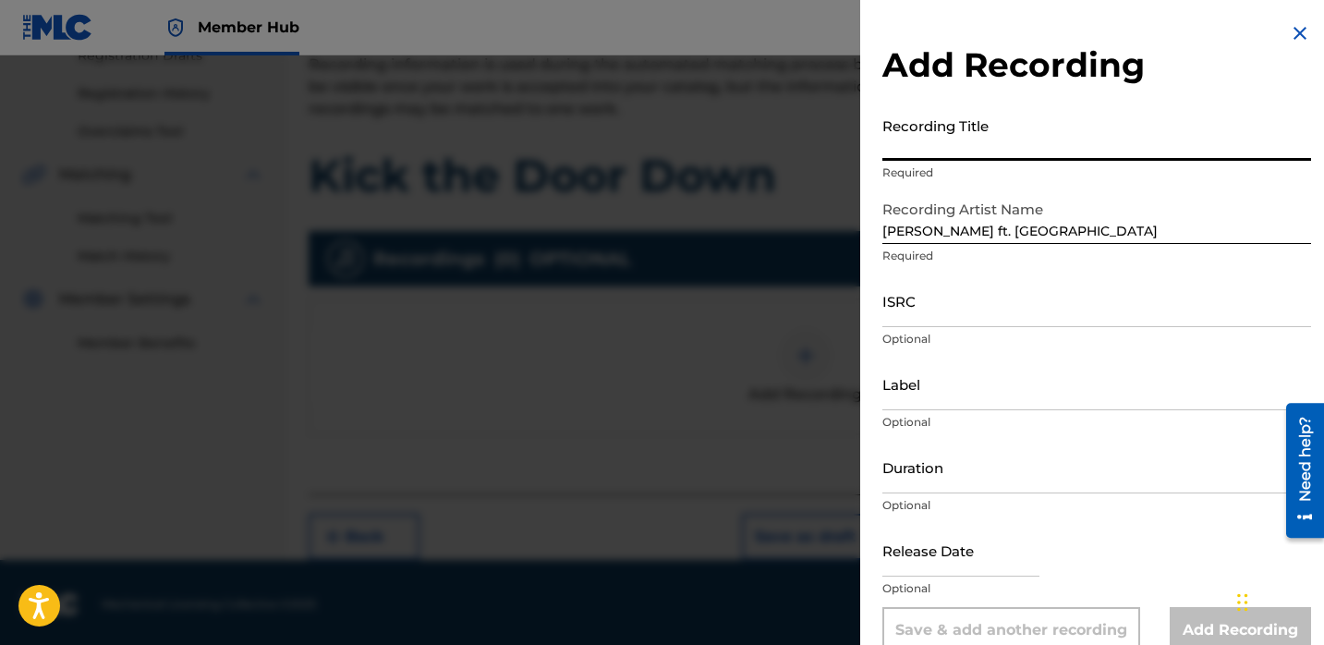
paste input "Kick The Door Down"
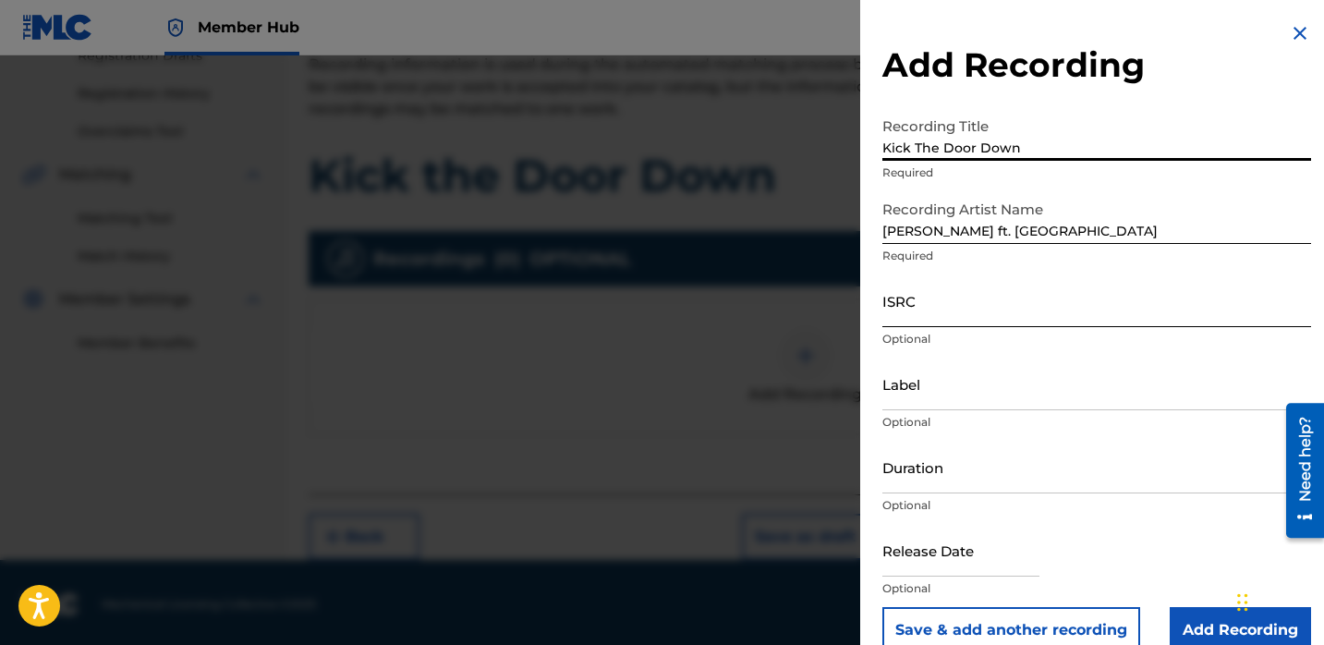
type input "Kick The Door Down"
click at [933, 301] on input "ISRC" at bounding box center [1096, 300] width 429 height 53
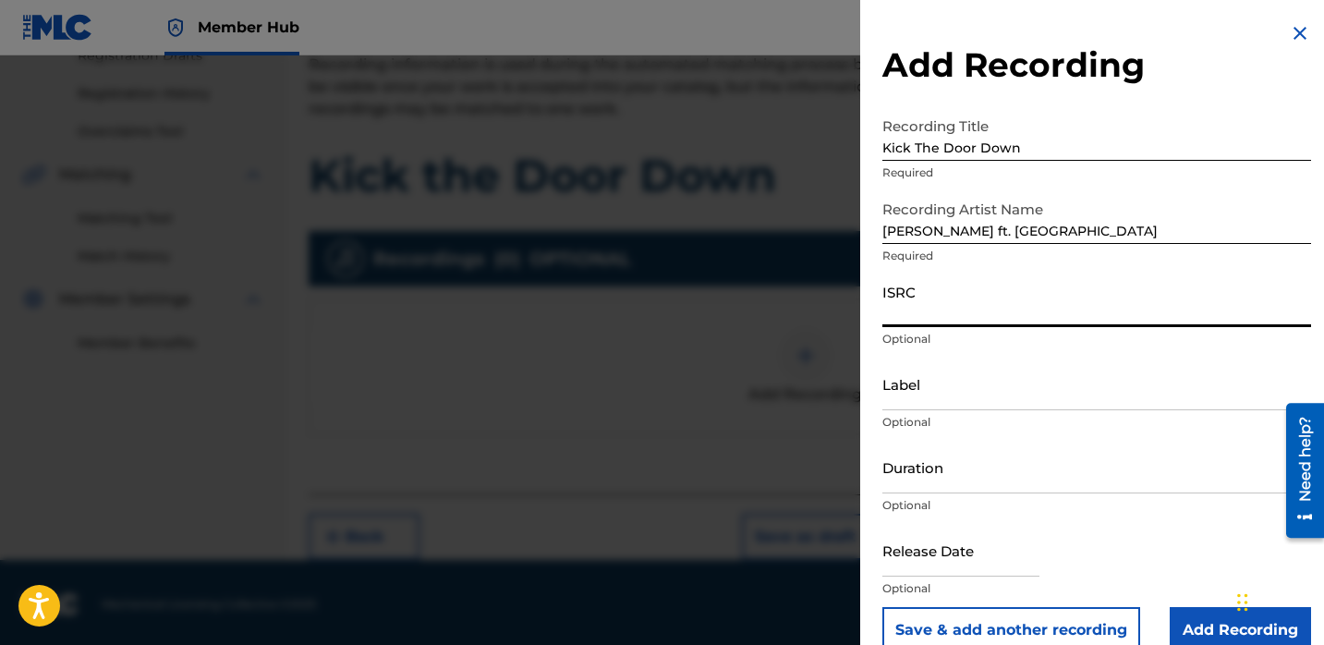
click at [930, 301] on input "ISRC" at bounding box center [1096, 300] width 429 height 53
paste input "QZTB62231133"
type input "QZTB62231133"
click at [925, 470] on input "Duration" at bounding box center [1096, 467] width 429 height 53
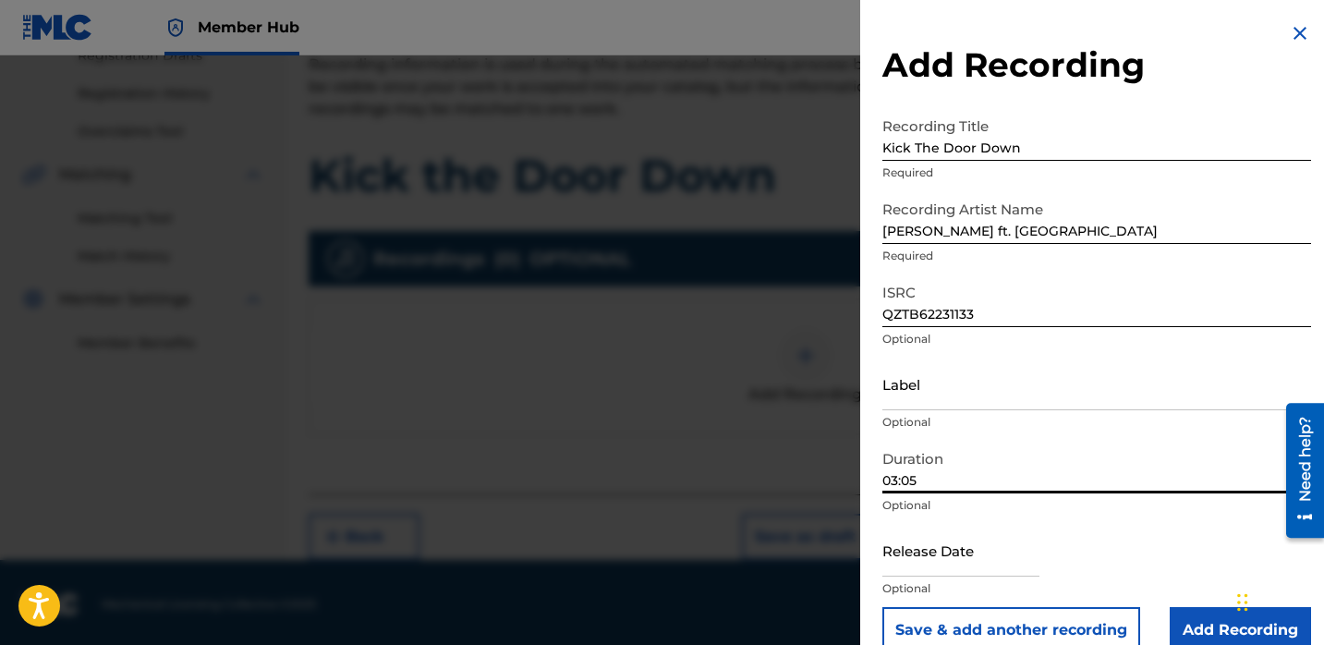
type input "03:05"
select select "8"
select select "2025"
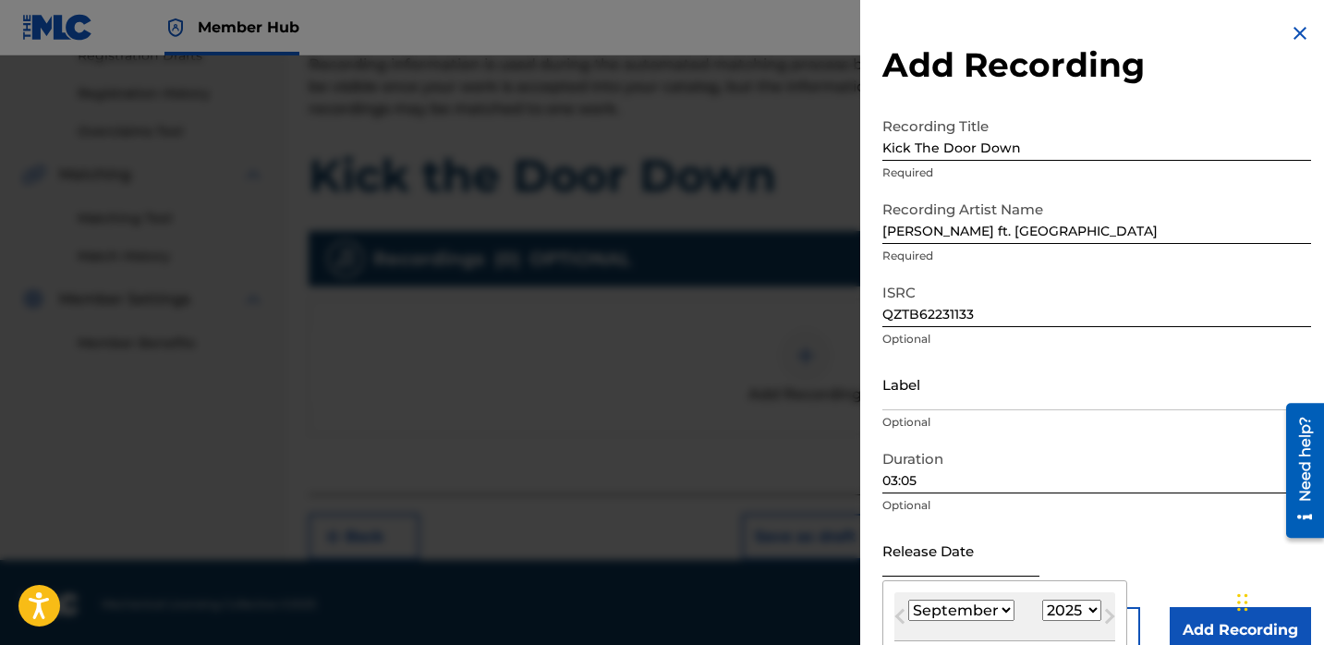
click at [901, 538] on input "text" at bounding box center [960, 550] width 157 height 53
click at [957, 602] on select "January February March April May June July August September October November De…" at bounding box center [961, 610] width 106 height 21
select select "11"
click at [908, 600] on select "January February March April May June July August September October November De…" at bounding box center [961, 610] width 106 height 21
click at [1049, 607] on select "1900 1901 1902 1903 1904 1905 1906 1907 1908 1909 1910 1911 1912 1913 1914 1915…" at bounding box center [1071, 610] width 59 height 21
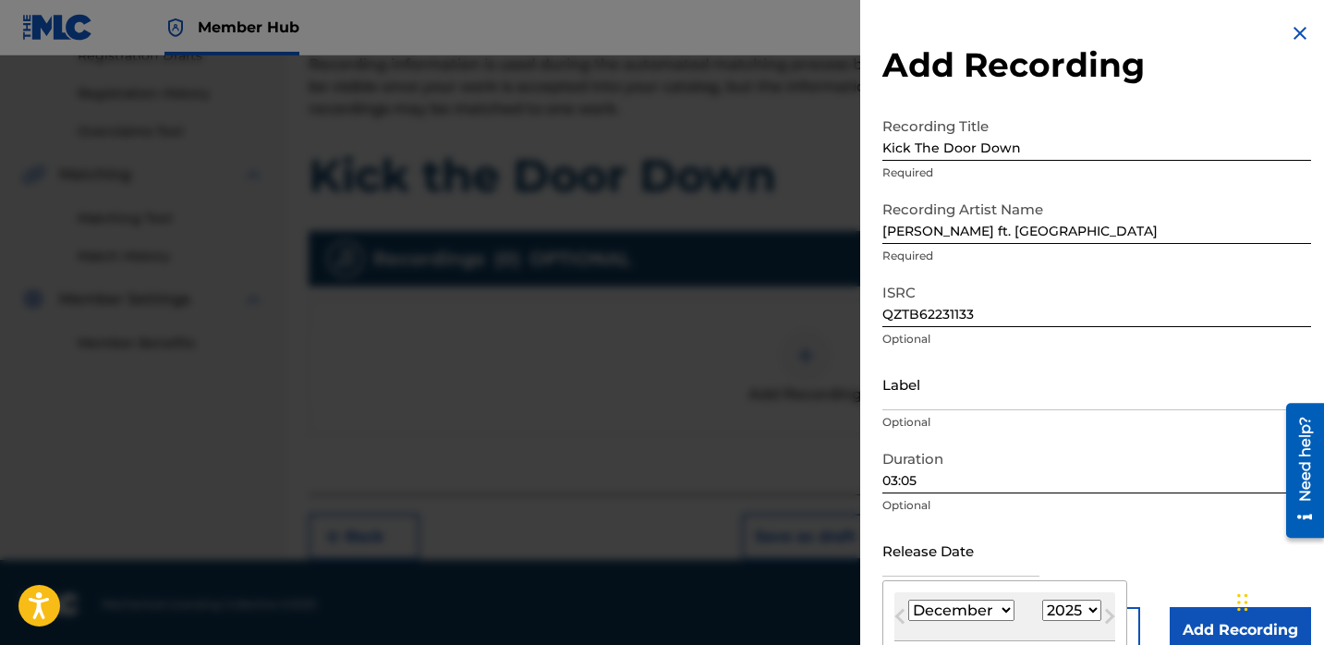
select select "2022"
click at [1042, 600] on select "1900 1901 1902 1903 1904 1905 1906 1907 1908 1909 1910 1911 1912 1913 1914 1915…" at bounding box center [1071, 610] width 59 height 21
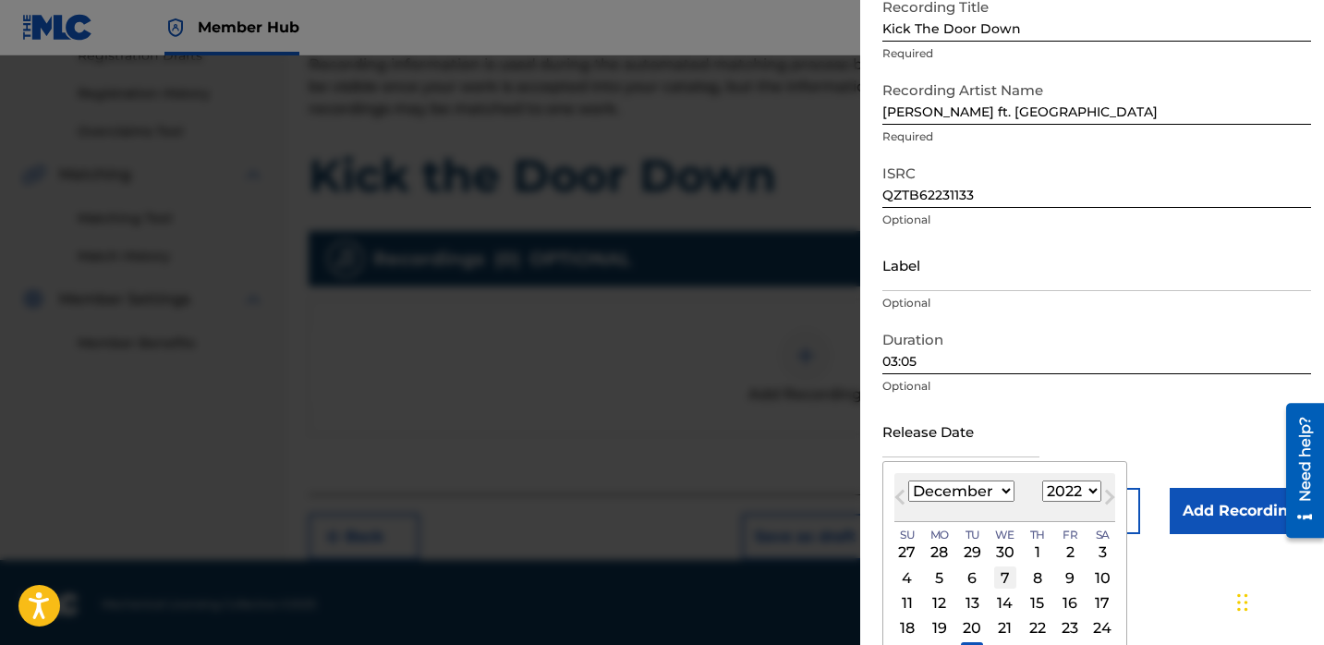
scroll to position [122, 0]
click at [1002, 577] on div "7" at bounding box center [1005, 575] width 22 height 22
type input "December 7 2022"
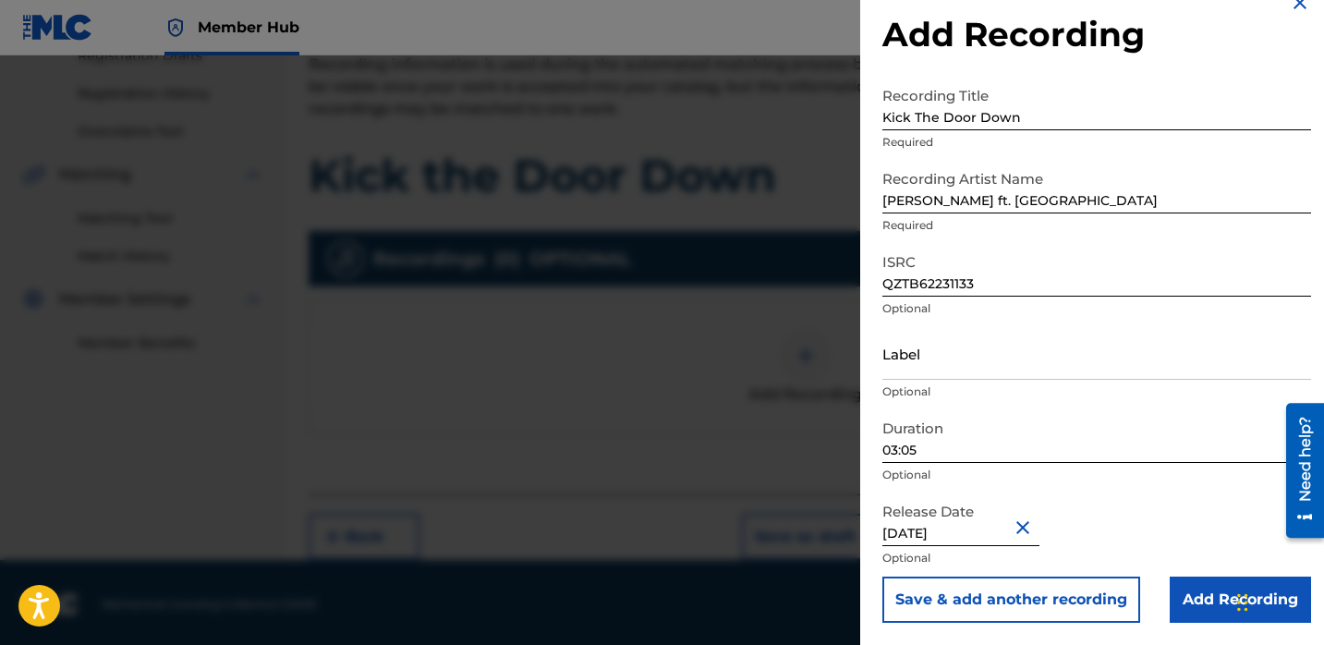
scroll to position [30, 0]
select select "11"
select select "2022"
click at [1014, 480] on p "Optional" at bounding box center [1096, 475] width 429 height 17
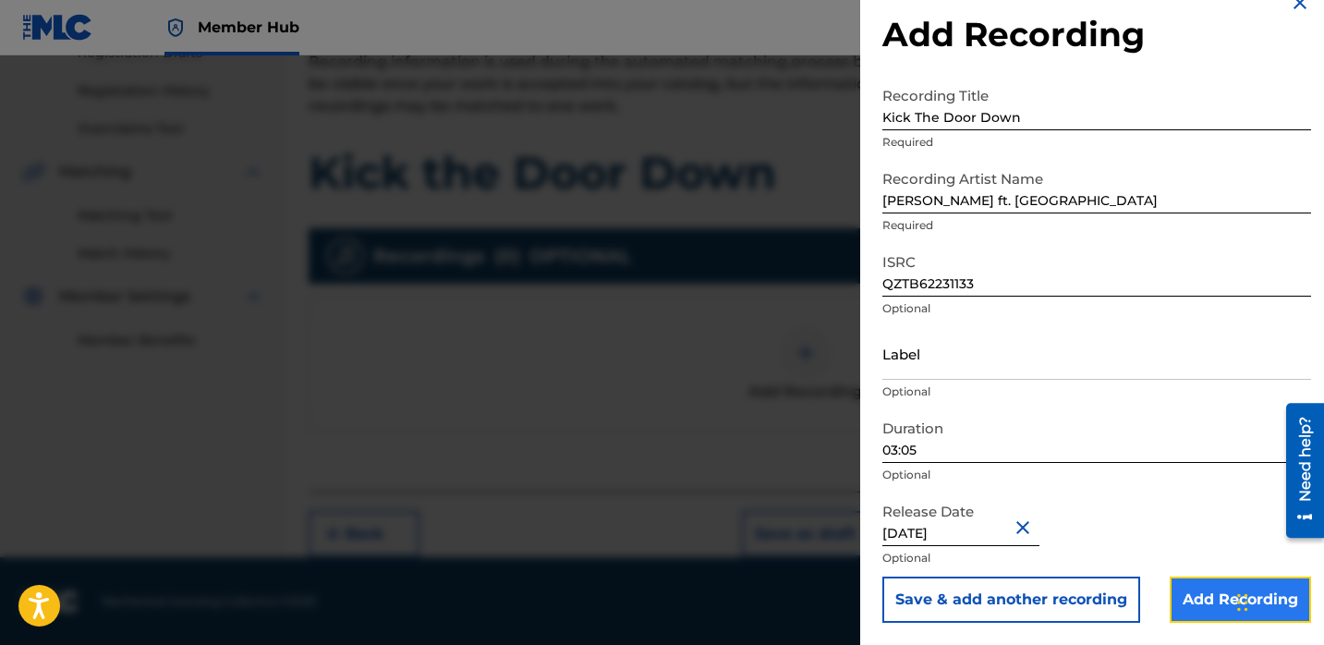
click at [1172, 591] on input "Add Recording" at bounding box center [1240, 600] width 141 height 46
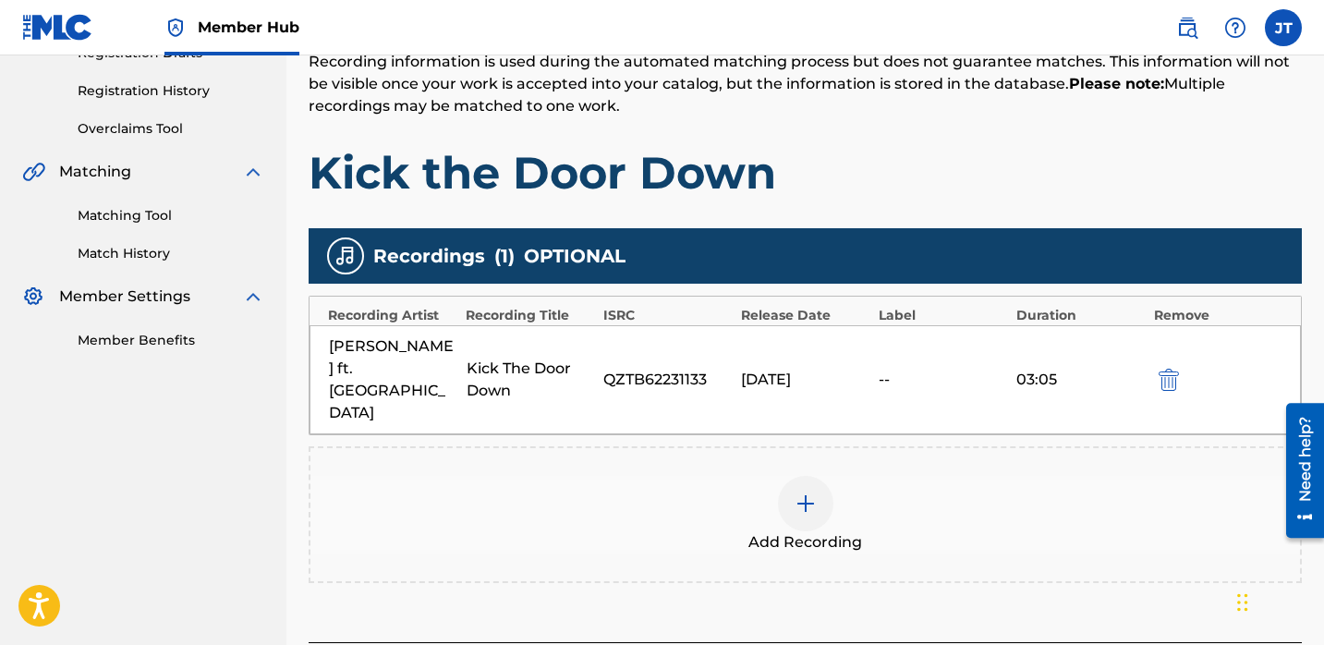
scroll to position [358, 0]
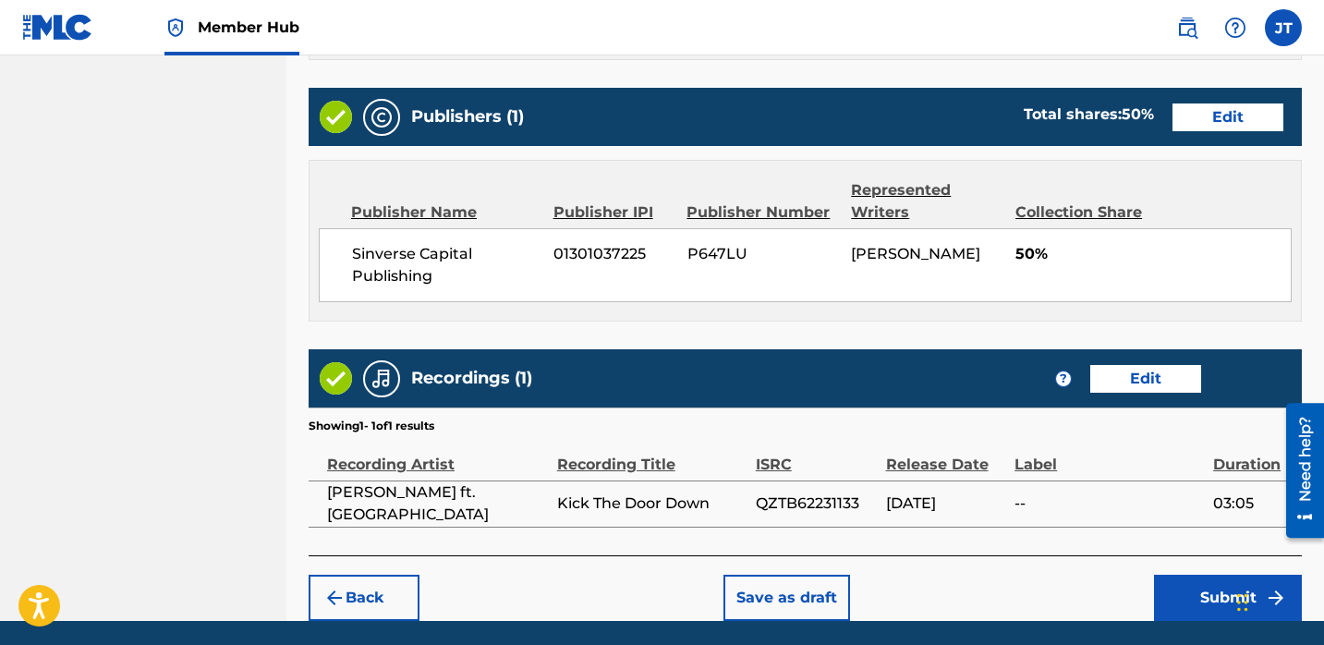
scroll to position [942, 0]
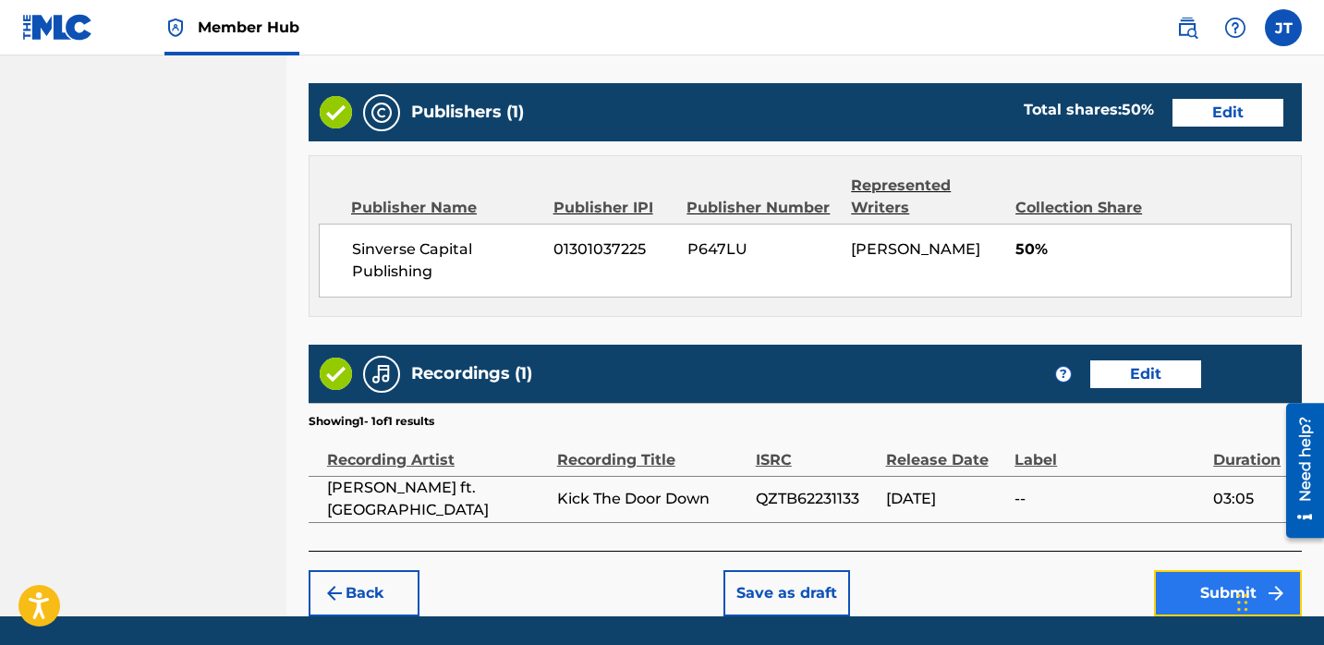
click at [1161, 593] on button "Submit" at bounding box center [1228, 593] width 148 height 46
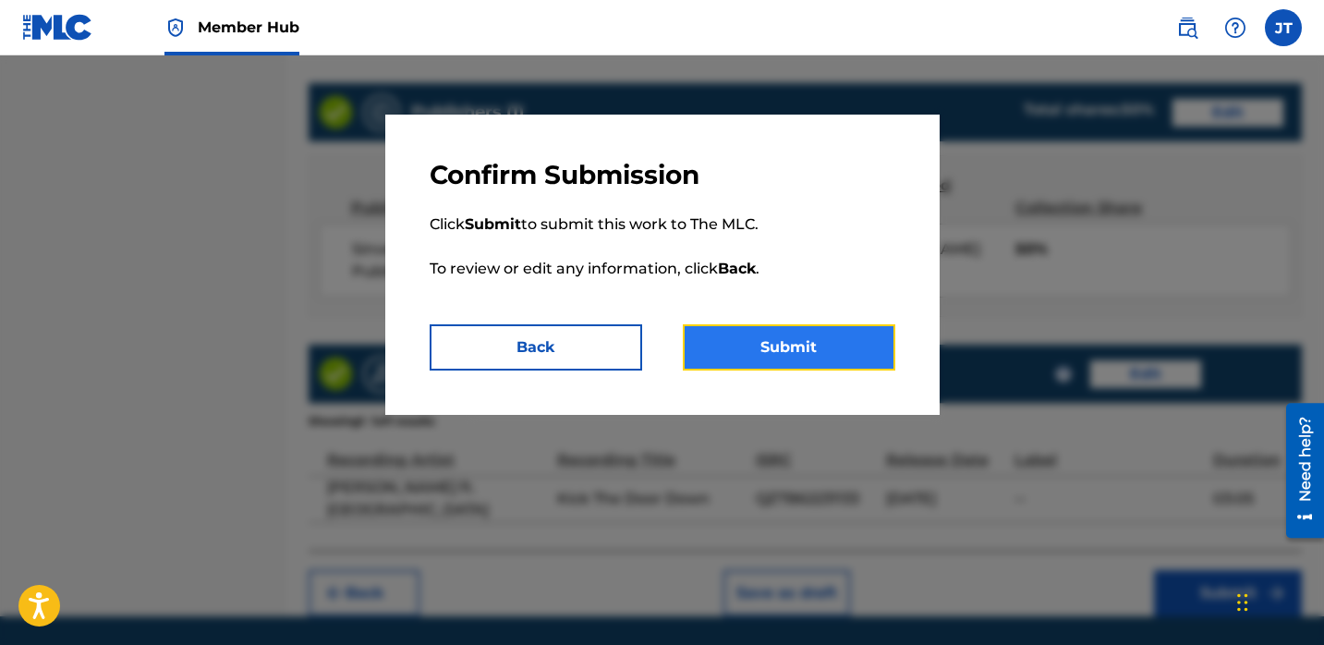
click at [834, 343] on button "Submit" at bounding box center [789, 347] width 213 height 46
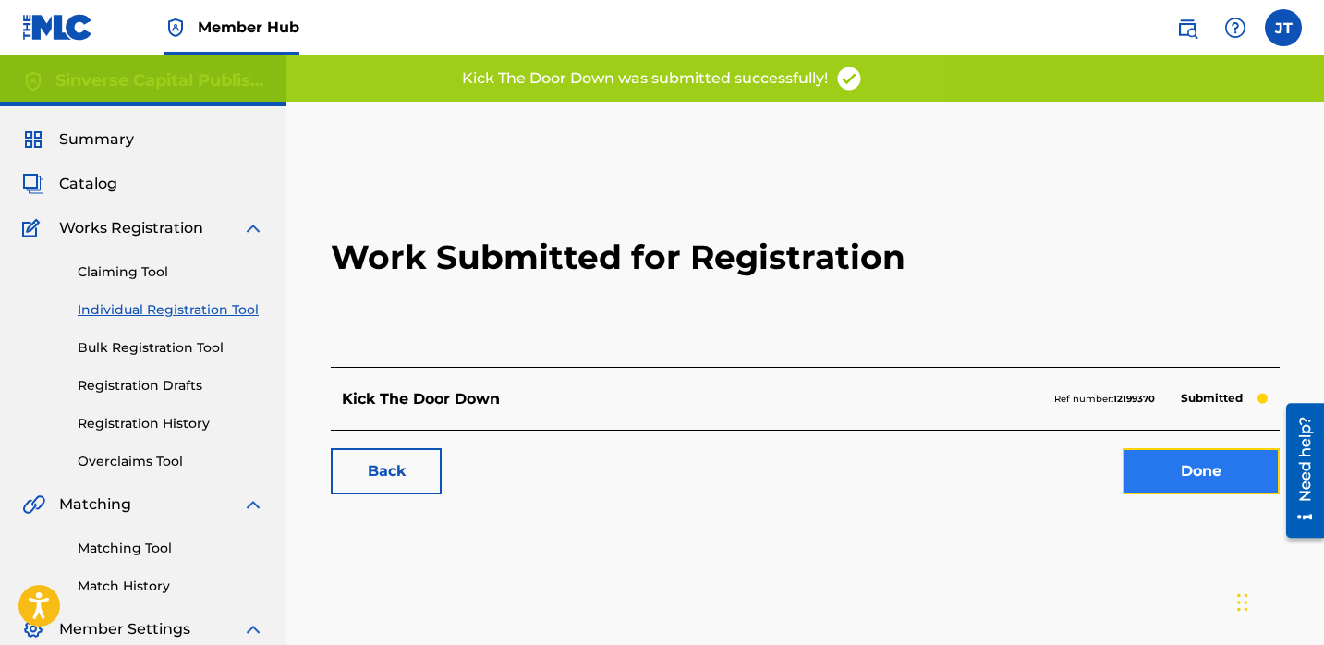
click at [1150, 480] on link "Done" at bounding box center [1201, 471] width 157 height 46
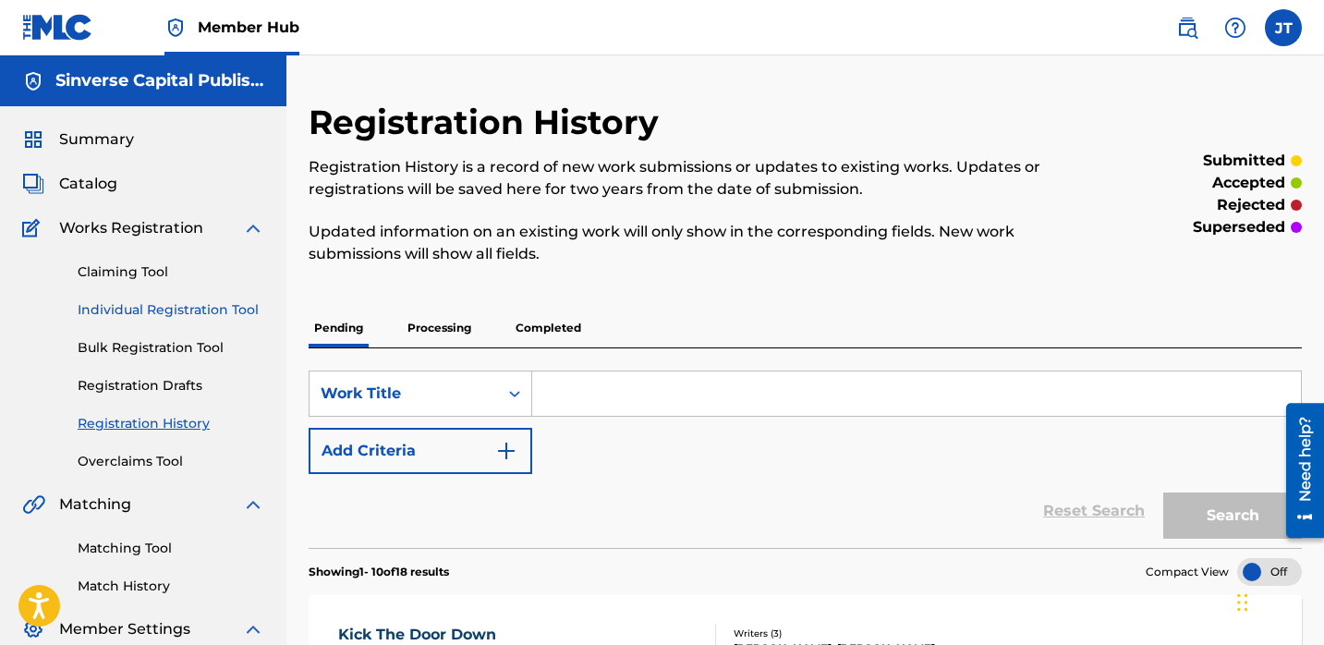
click at [167, 300] on link "Individual Registration Tool" at bounding box center [171, 309] width 187 height 19
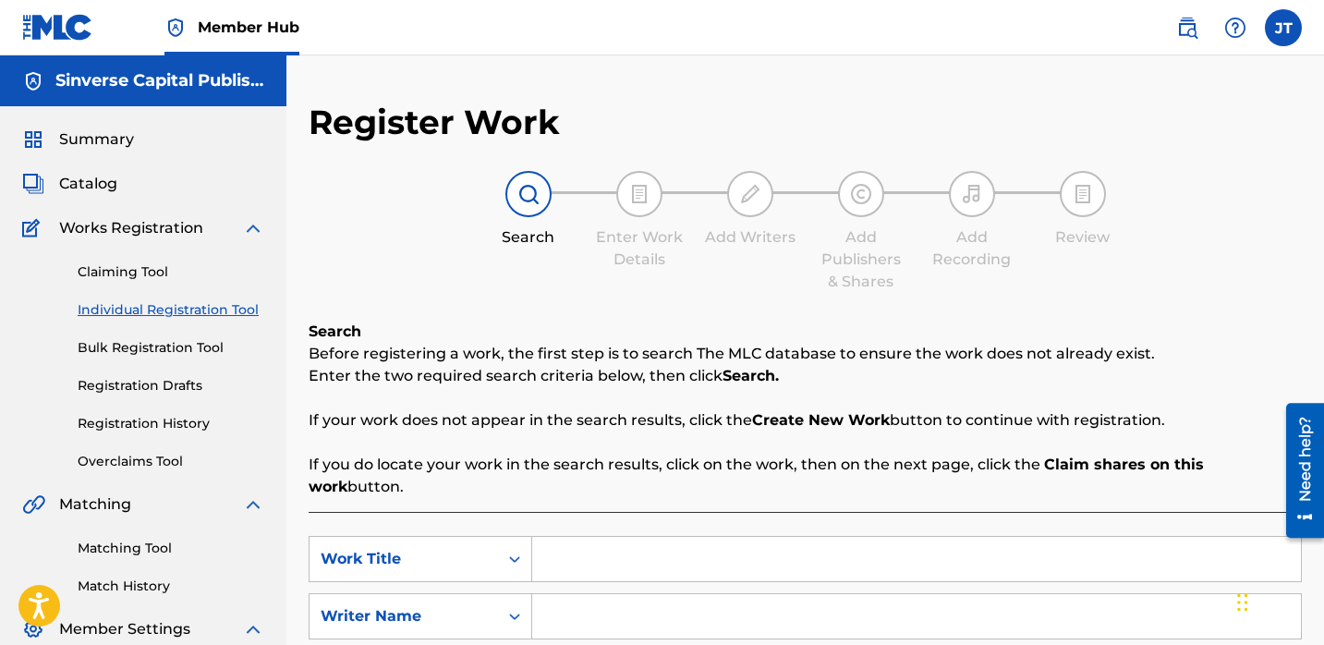
click at [577, 541] on input "Search Form" at bounding box center [916, 559] width 769 height 44
paste input "Another Hit"
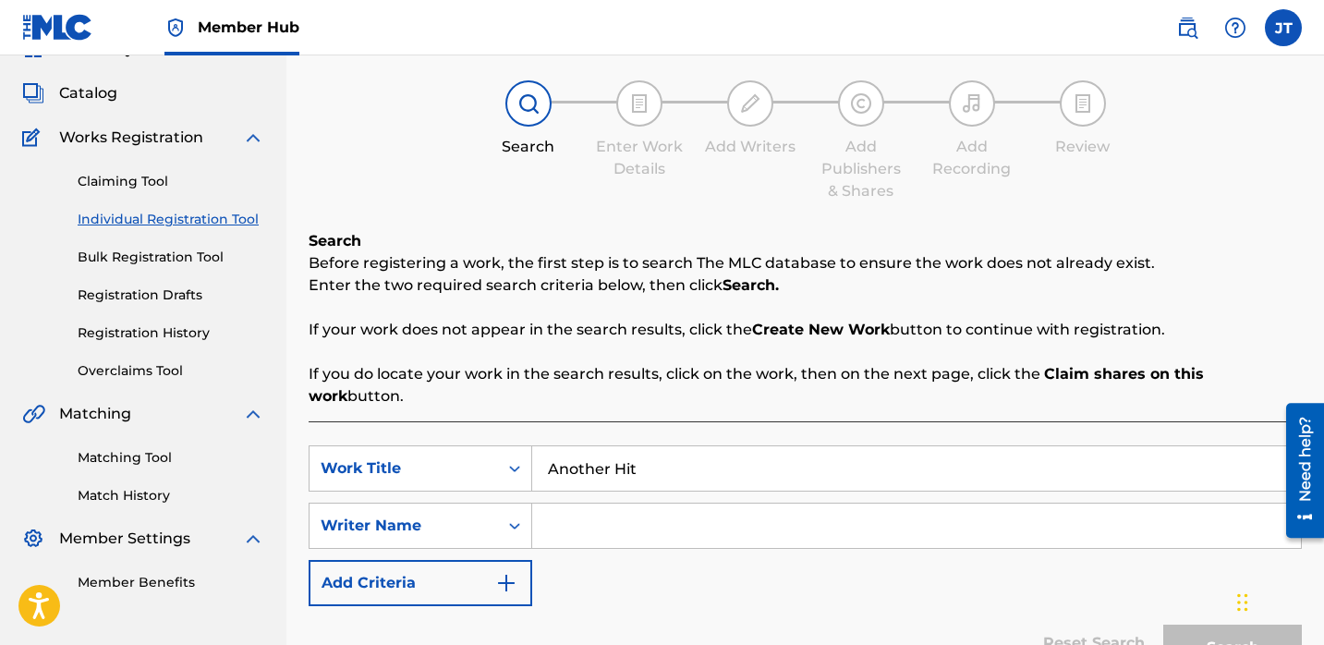
scroll to position [115, 0]
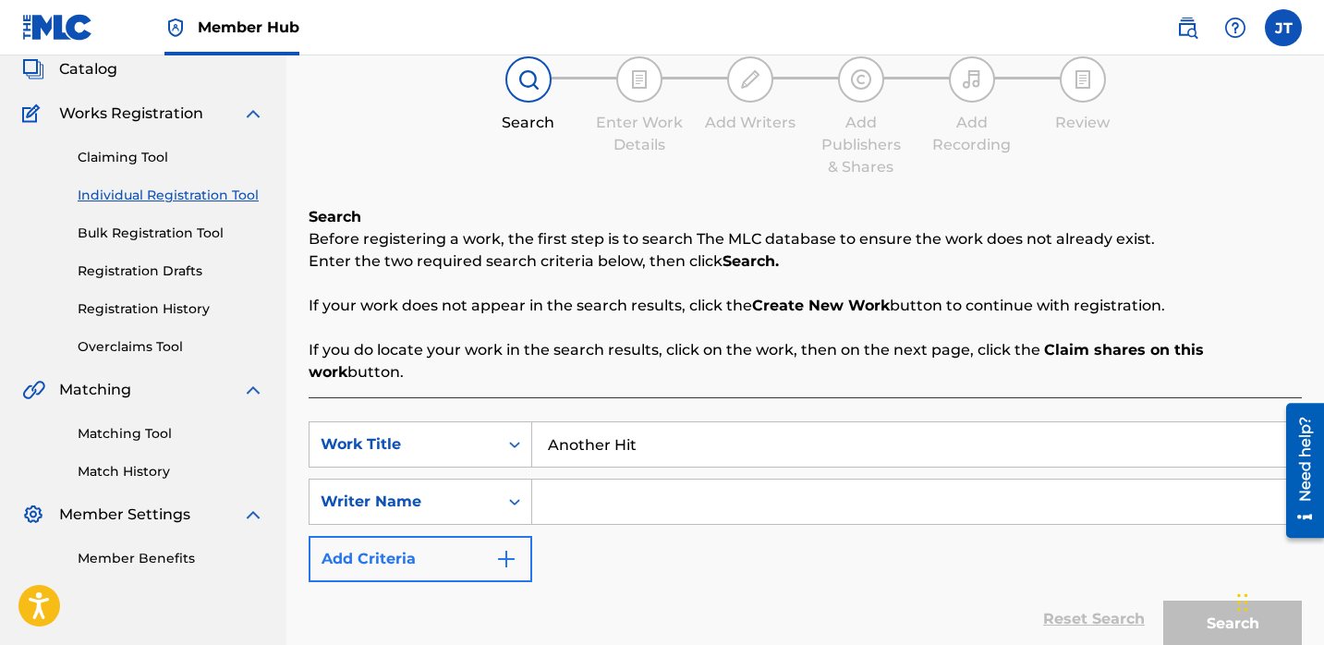
type input "Another Hit"
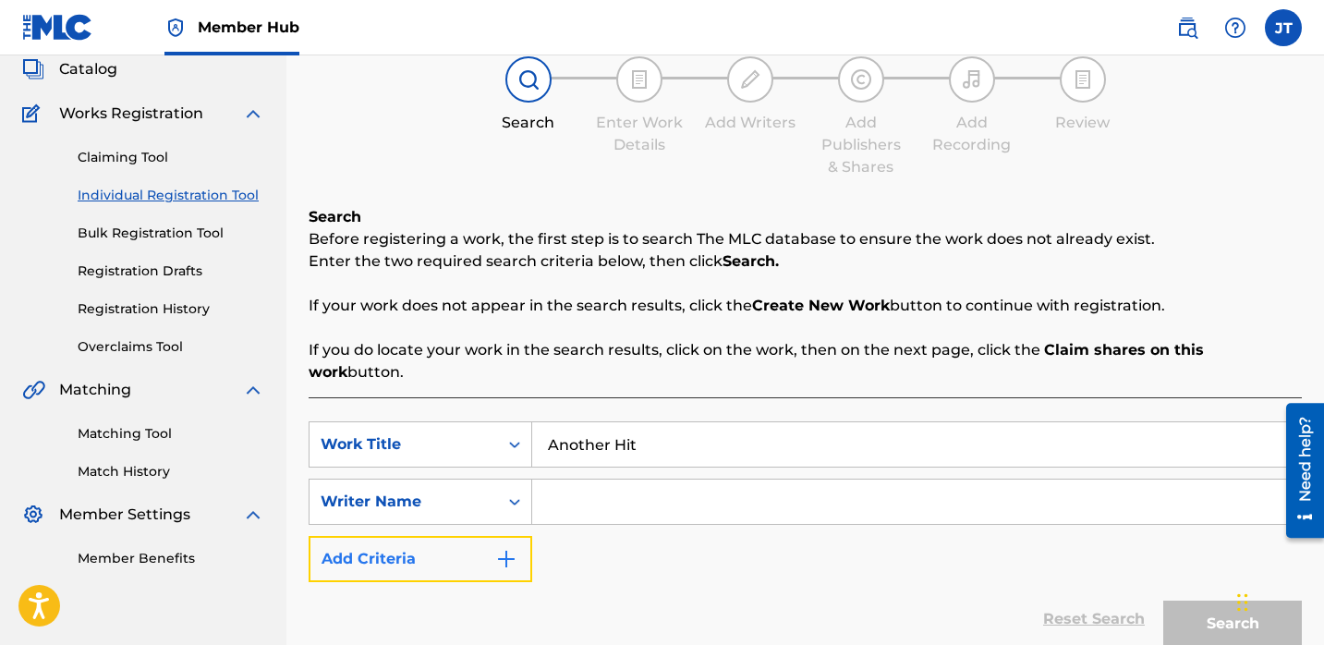
click at [486, 536] on button "Add Criteria" at bounding box center [421, 559] width 224 height 46
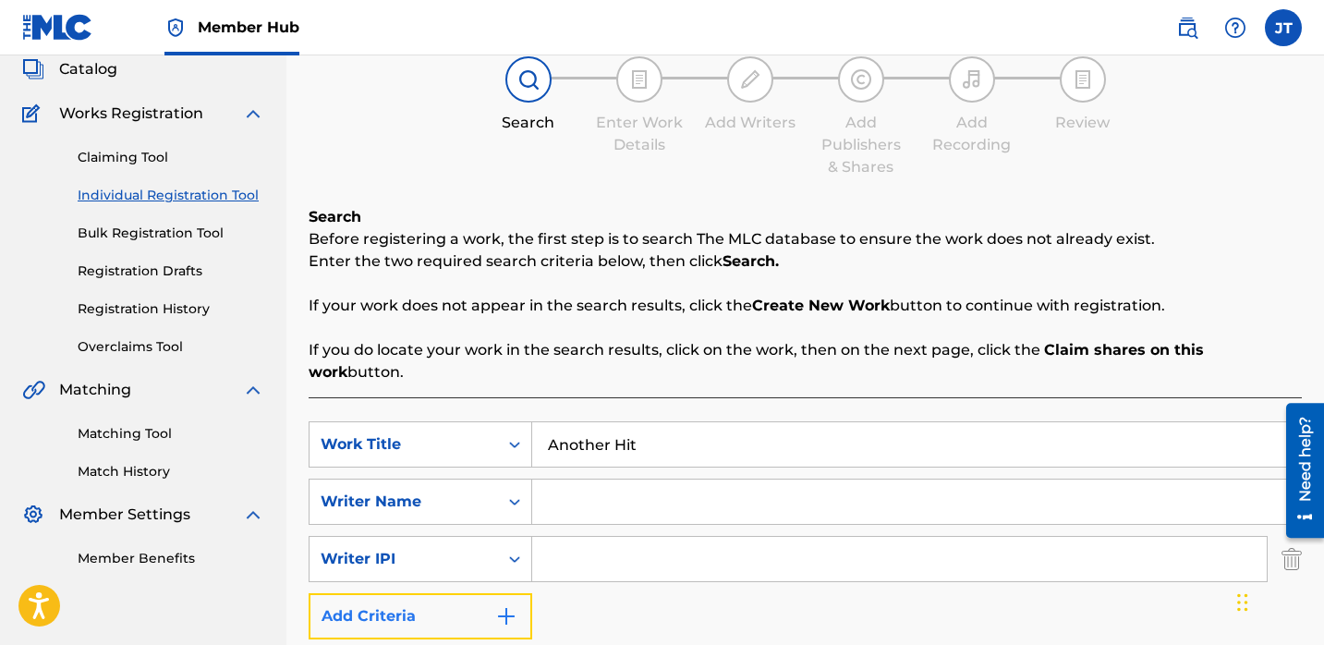
click at [486, 593] on button "Add Criteria" at bounding box center [421, 616] width 224 height 46
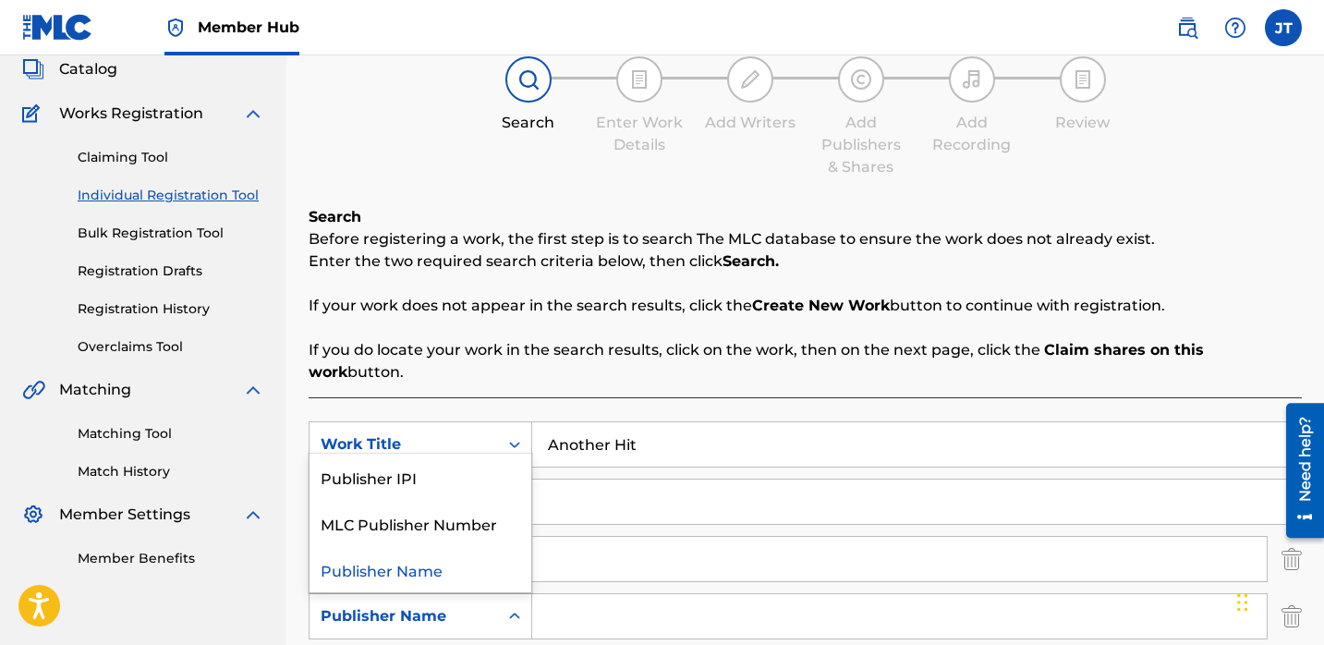
click at [481, 605] on div "Publisher Name" at bounding box center [404, 616] width 166 height 22
click at [462, 467] on div "Publisher IPI" at bounding box center [421, 477] width 222 height 46
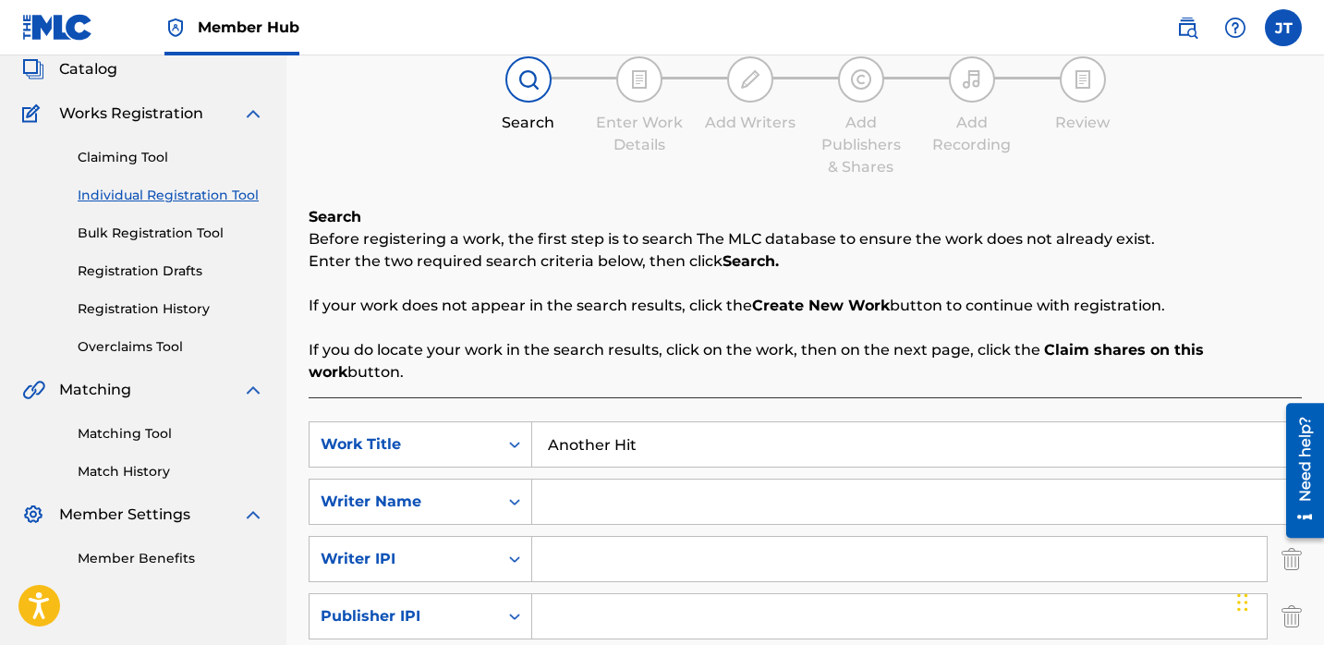
click at [569, 537] on input "Search Form" at bounding box center [899, 559] width 735 height 44
type input "1114085891"
click at [623, 594] on input "Search Form" at bounding box center [899, 616] width 735 height 44
type input "1301037225"
click at [617, 480] on input "Search Form" at bounding box center [916, 502] width 769 height 44
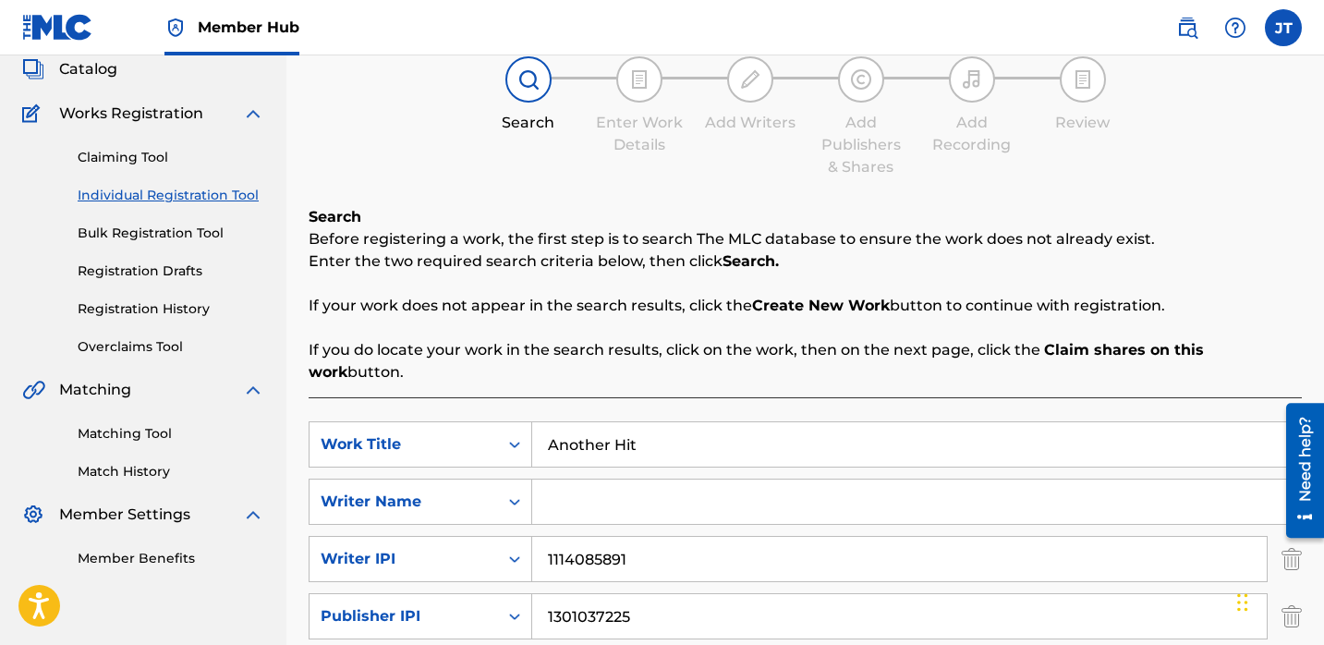
click at [592, 481] on input "Search Form" at bounding box center [916, 502] width 769 height 44
paste input "[PERSON_NAME]"
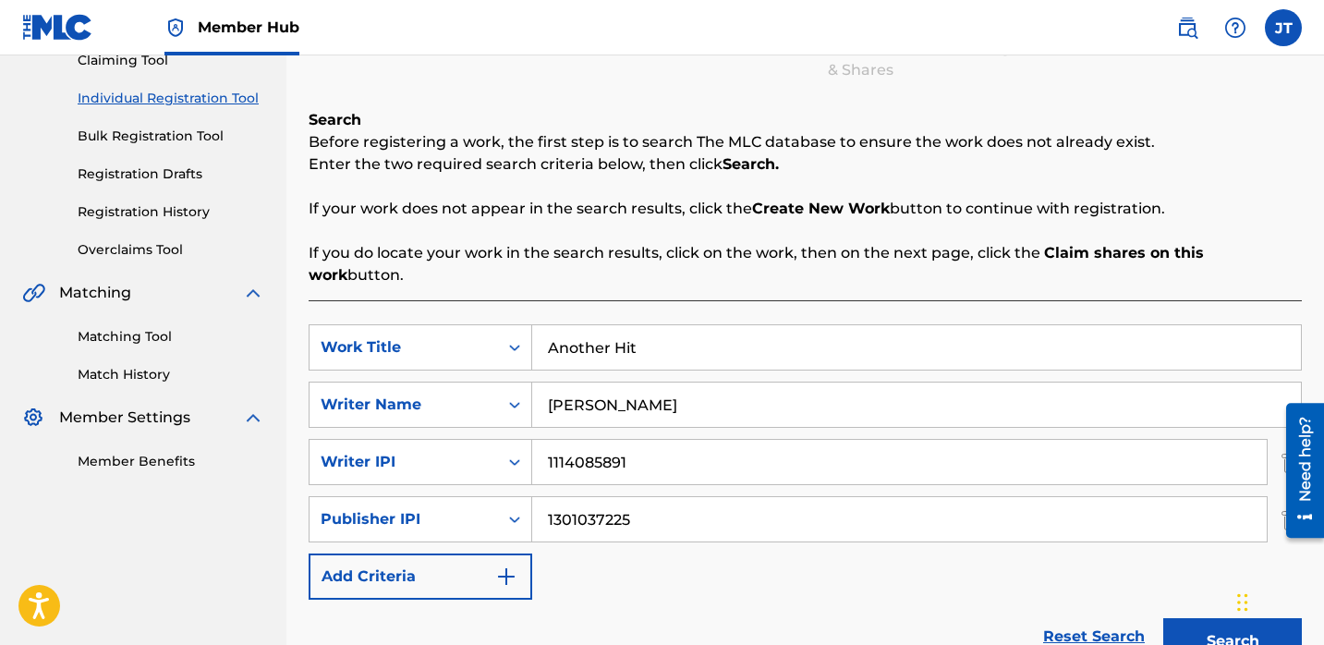
scroll to position [311, 0]
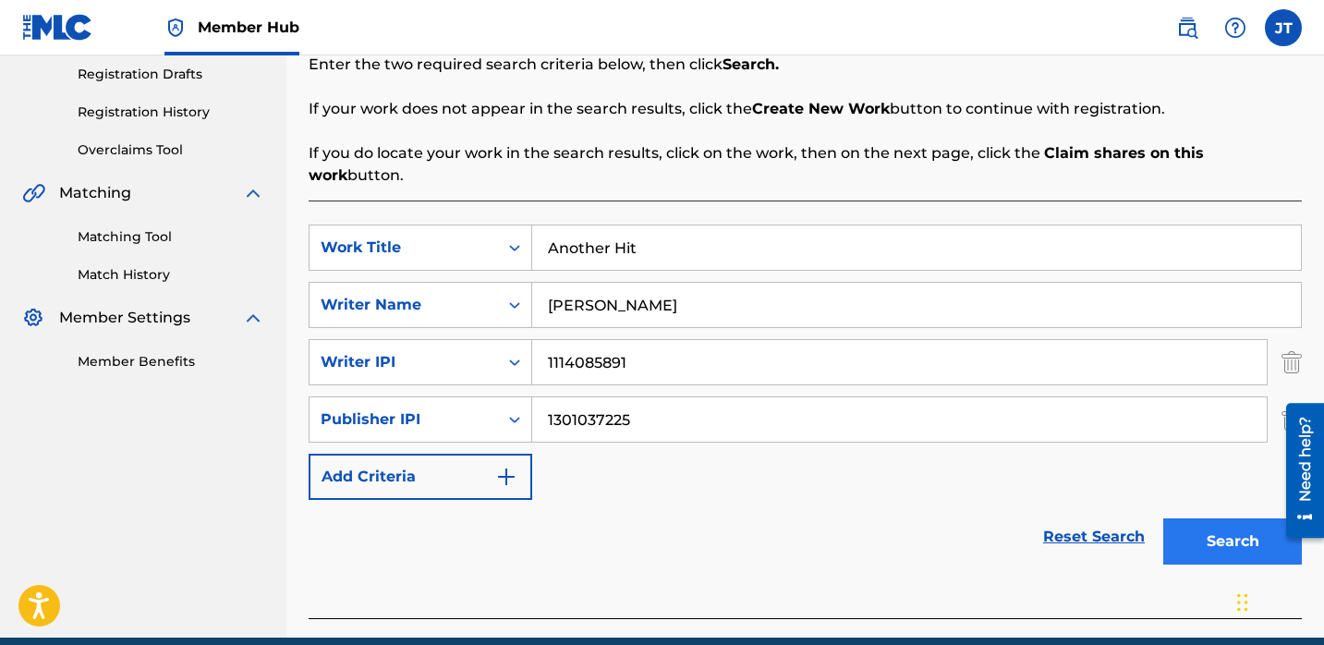
type input "[PERSON_NAME]"
click at [1178, 518] on button "Search" at bounding box center [1232, 541] width 139 height 46
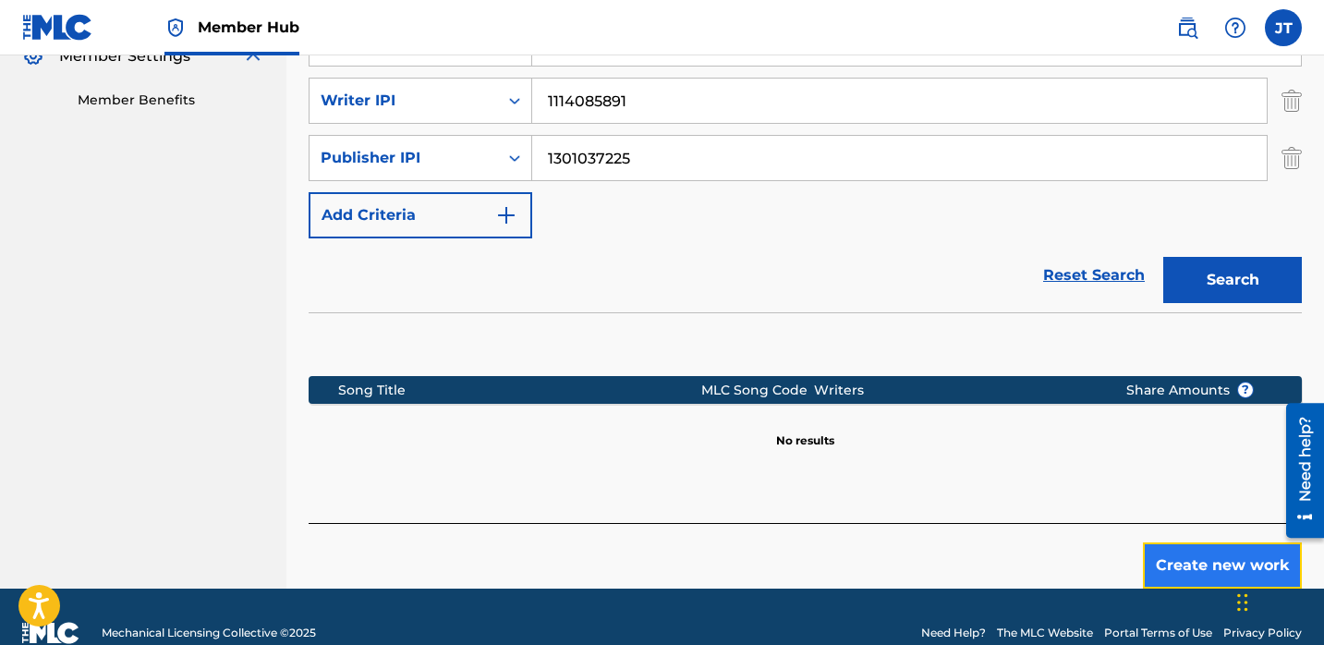
click at [1180, 548] on button "Create new work" at bounding box center [1222, 565] width 159 height 46
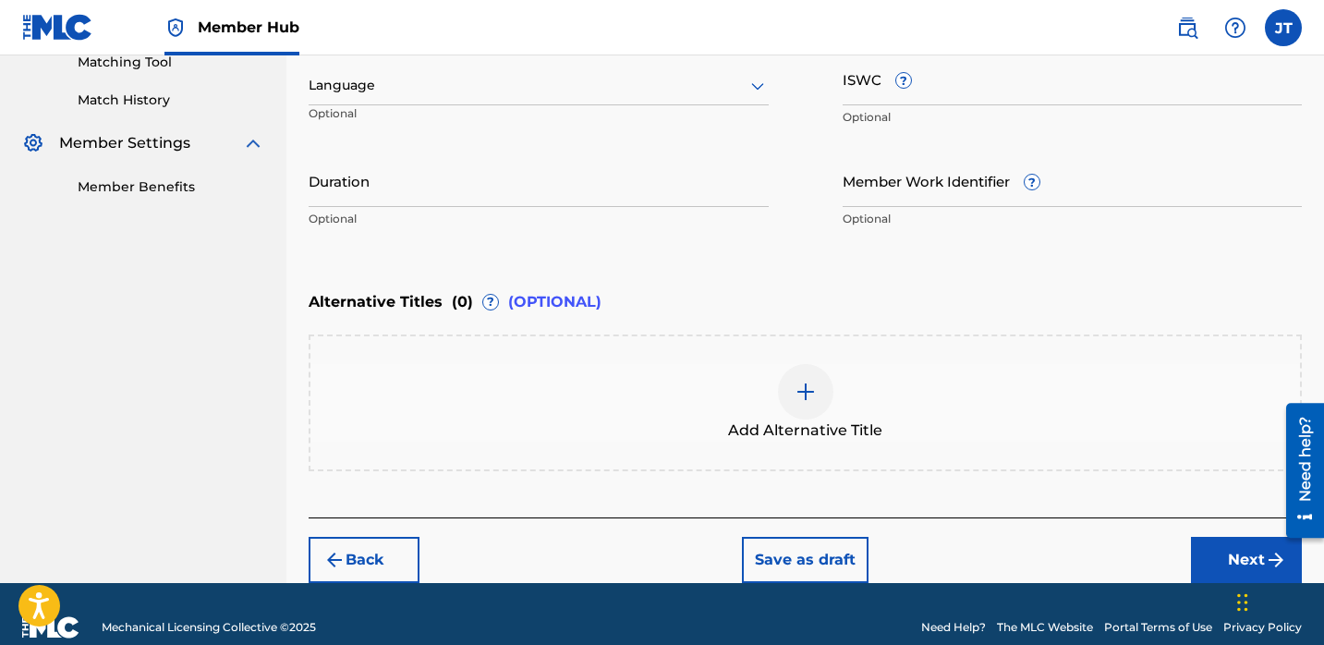
scroll to position [479, 0]
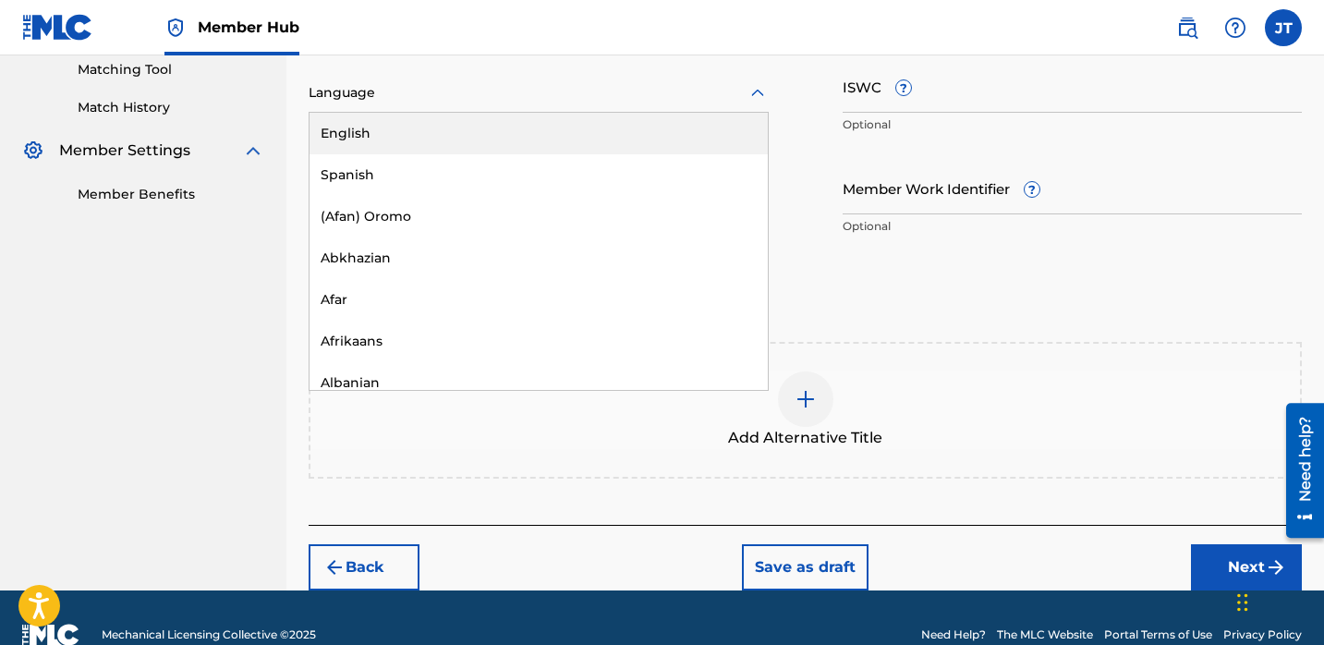
click at [725, 99] on div at bounding box center [539, 92] width 460 height 23
click at [640, 149] on div "English" at bounding box center [539, 134] width 458 height 42
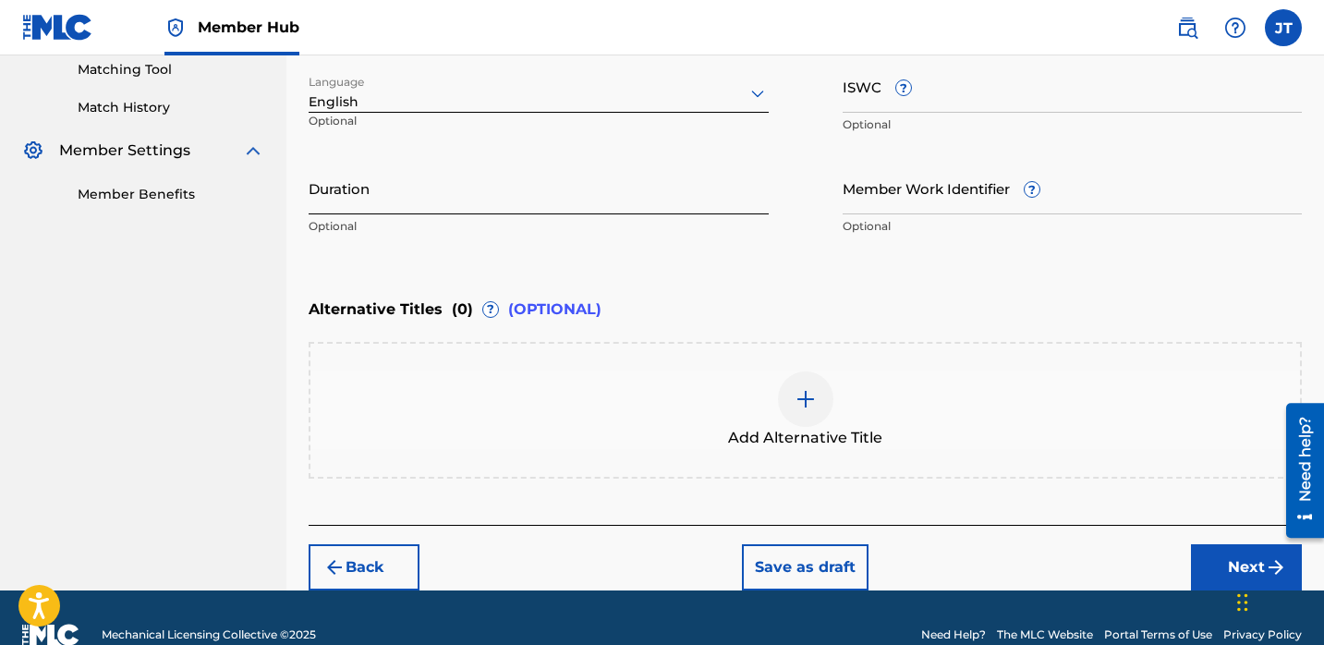
click at [392, 202] on input "Duration" at bounding box center [539, 188] width 460 height 53
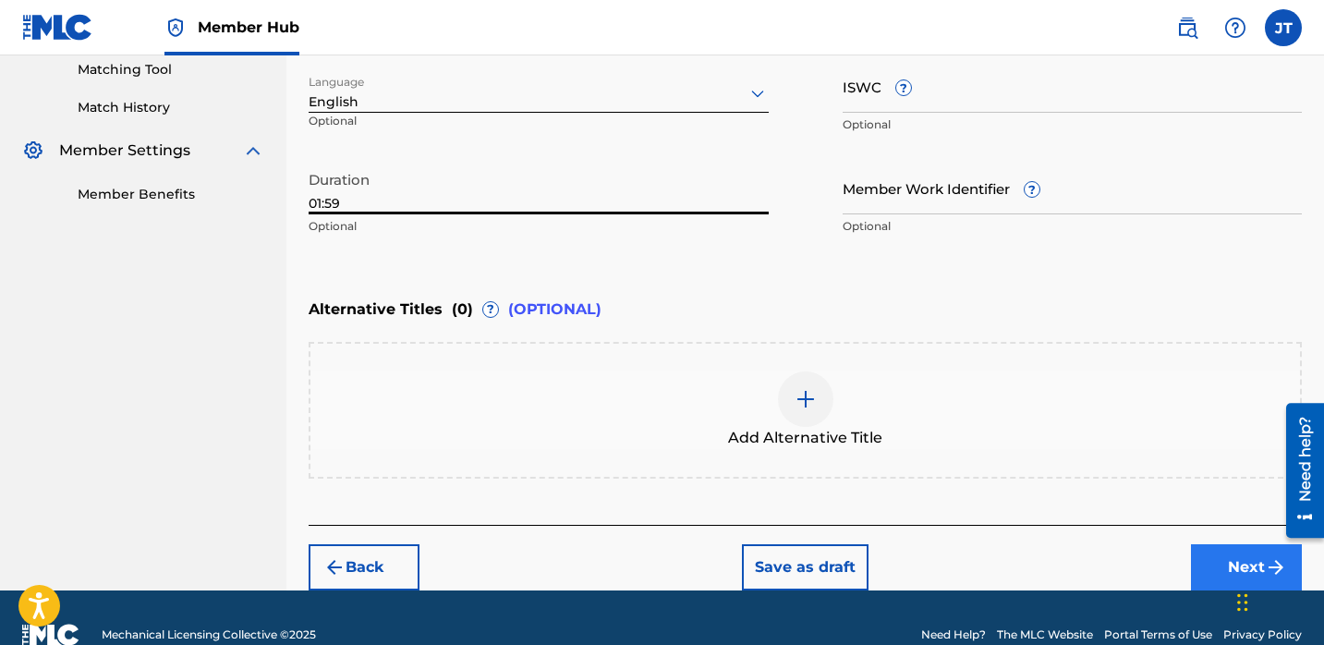
type input "01:59"
click at [1207, 557] on button "Next" at bounding box center [1246, 567] width 111 height 46
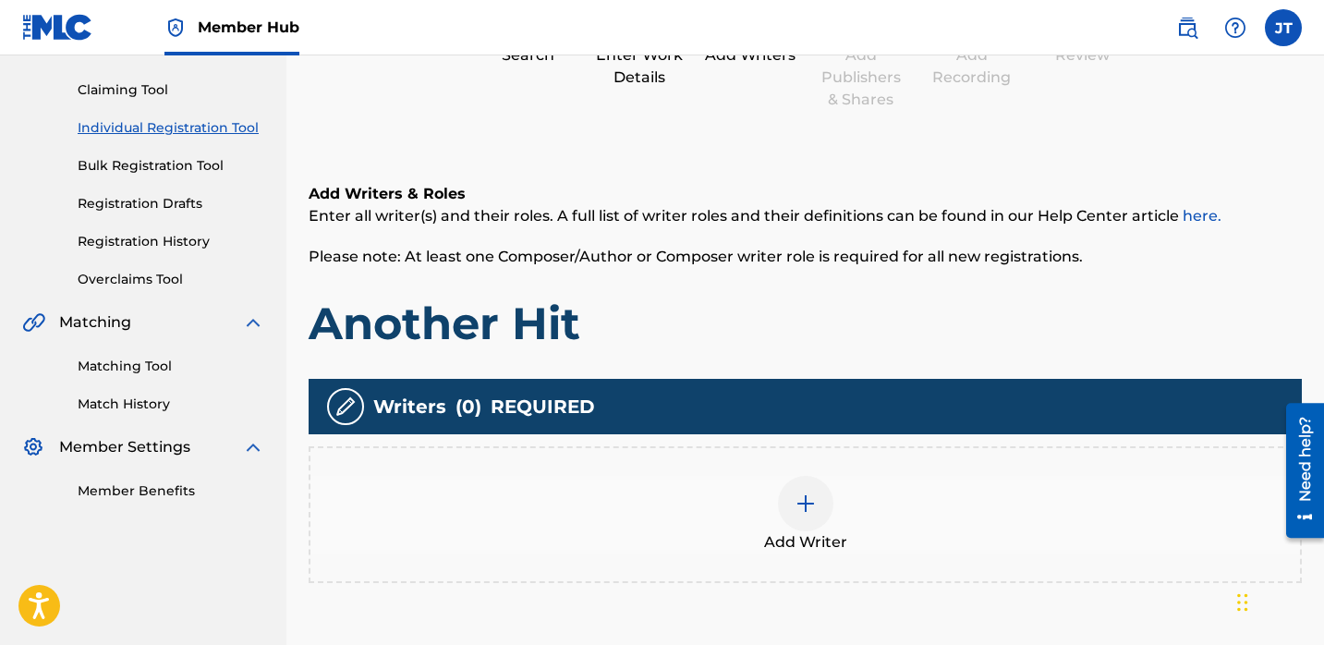
scroll to position [245, 0]
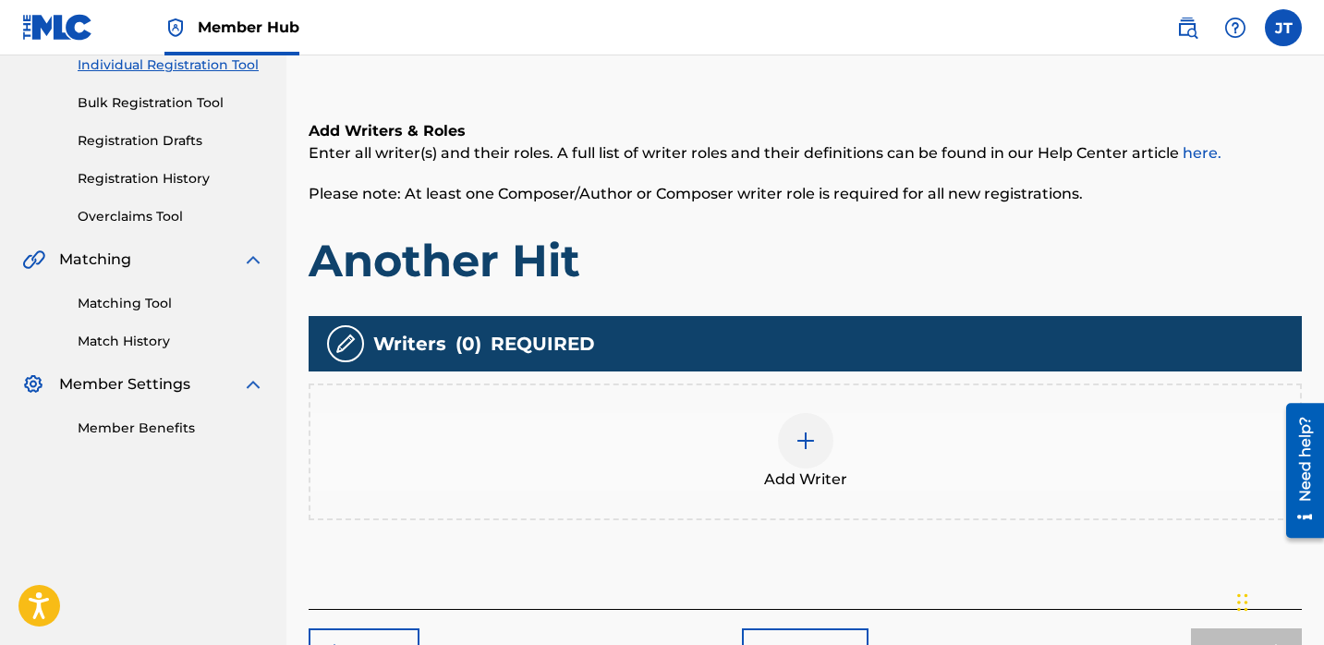
click at [796, 439] on img at bounding box center [806, 441] width 22 height 22
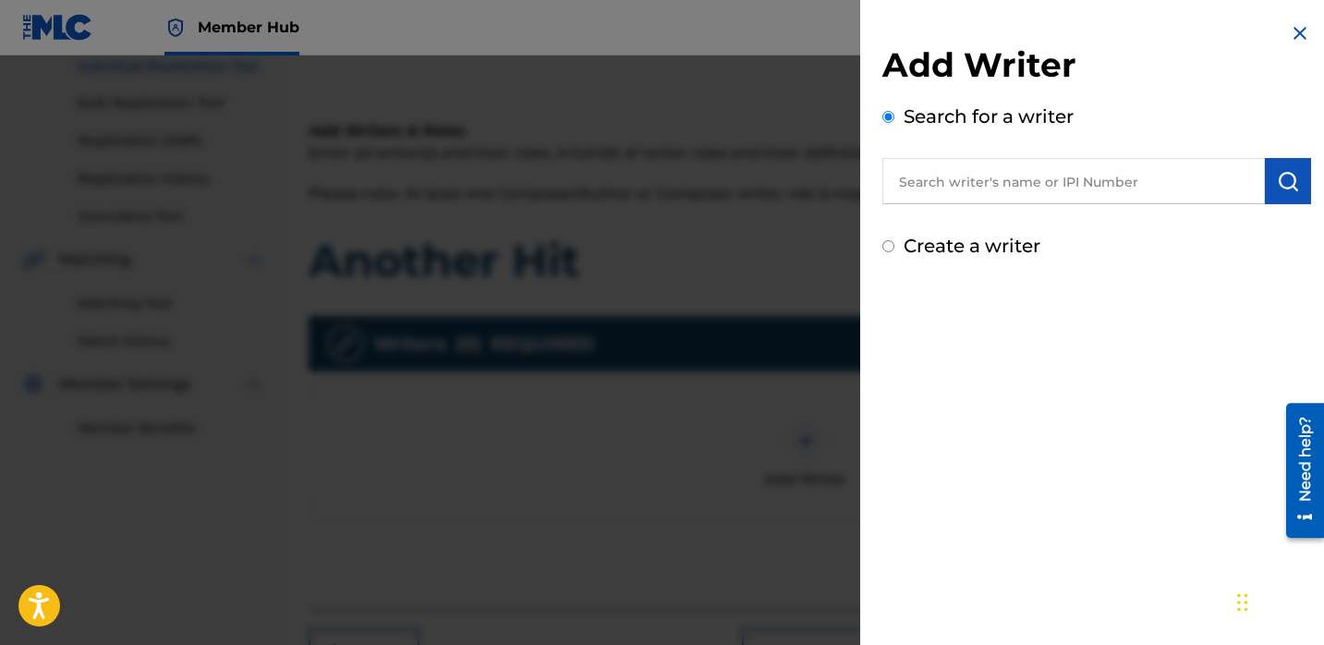
click at [956, 197] on input "text" at bounding box center [1073, 181] width 383 height 46
paste input "[PERSON_NAME]"
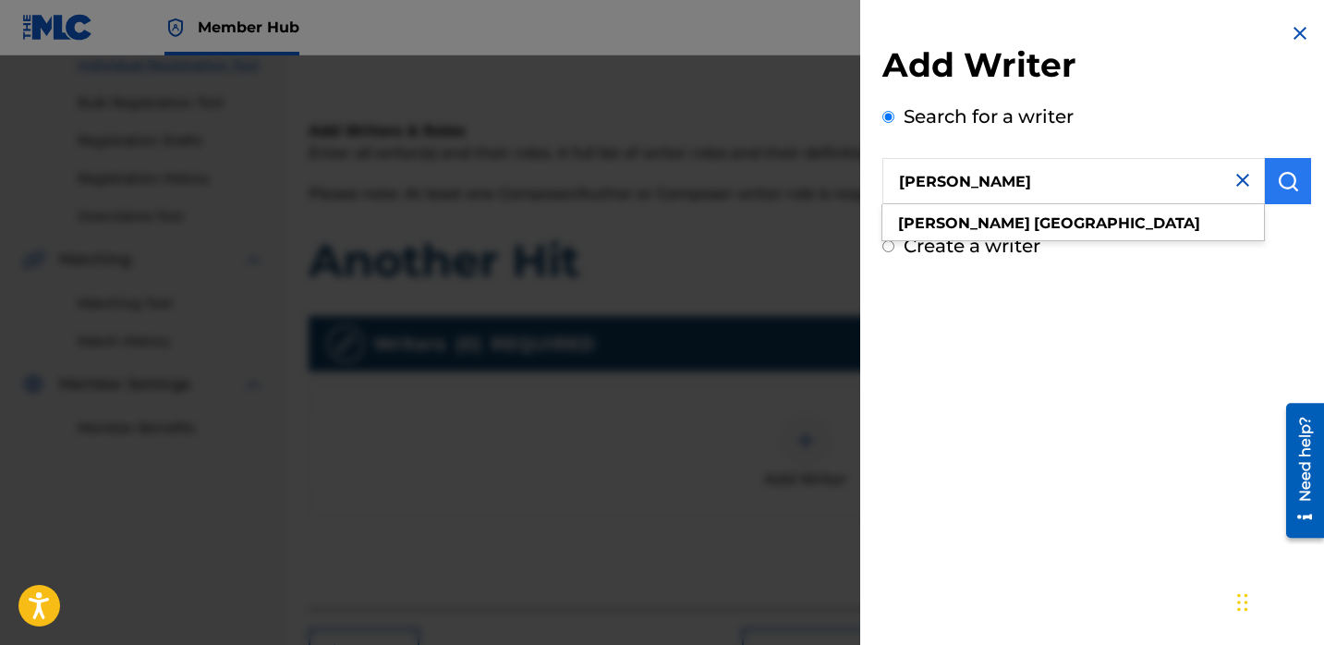
type input "[PERSON_NAME]"
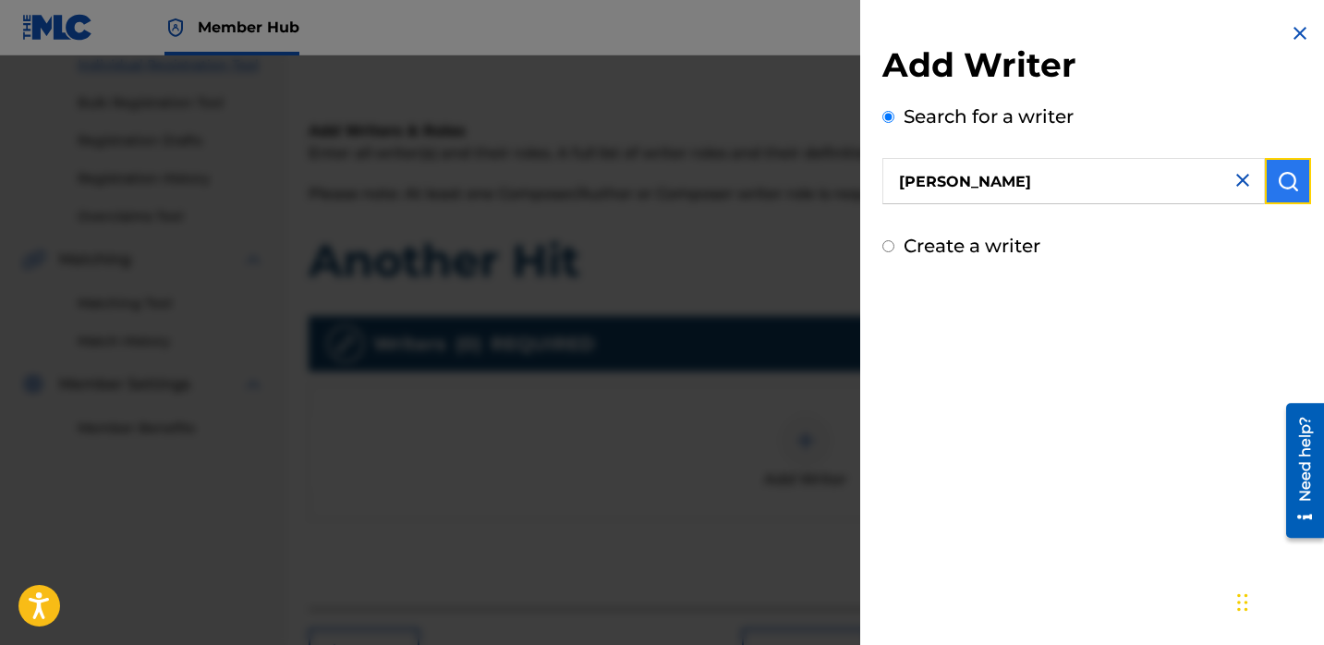
click at [1278, 172] on img "submit" at bounding box center [1288, 181] width 22 height 22
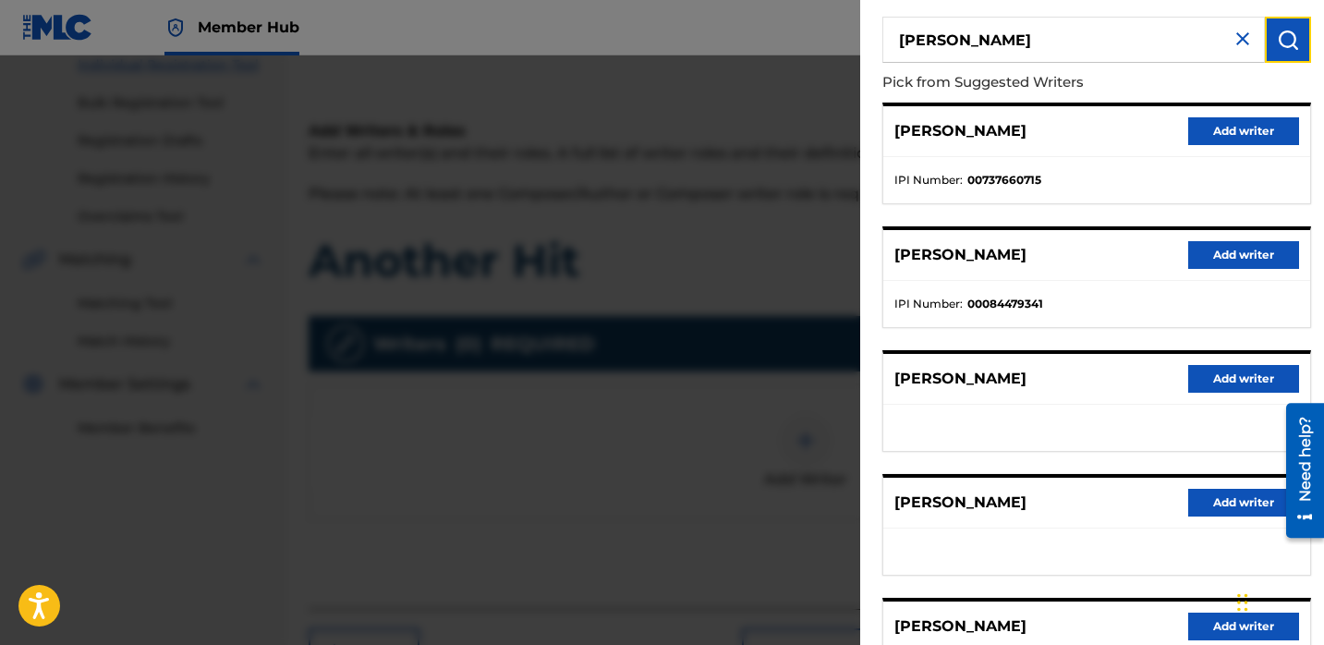
scroll to position [269, 0]
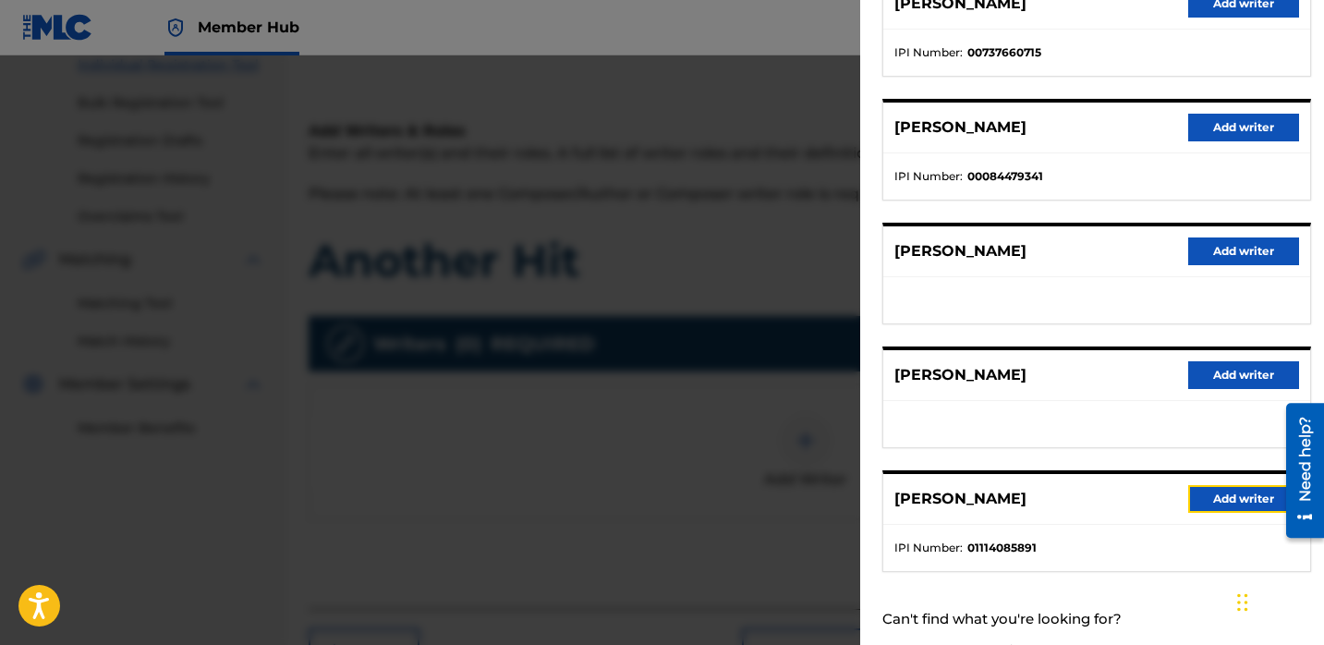
click at [1195, 494] on button "Add writer" at bounding box center [1243, 499] width 111 height 28
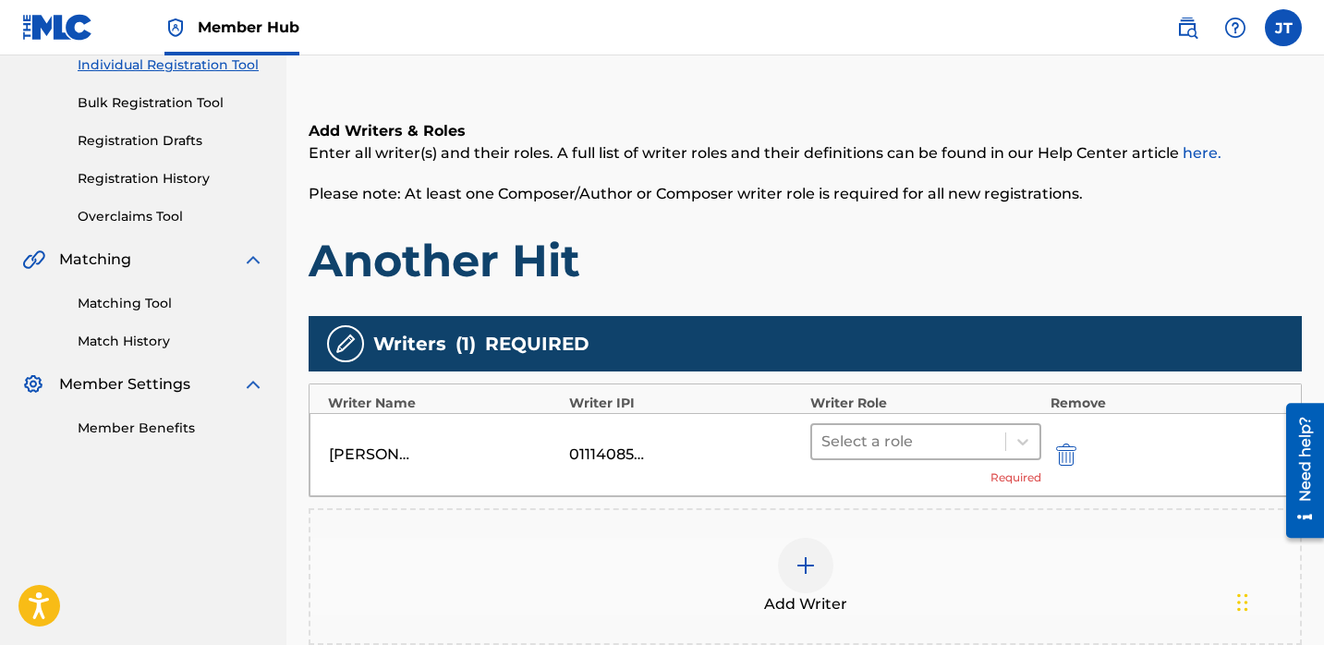
click at [991, 442] on div at bounding box center [908, 442] width 175 height 26
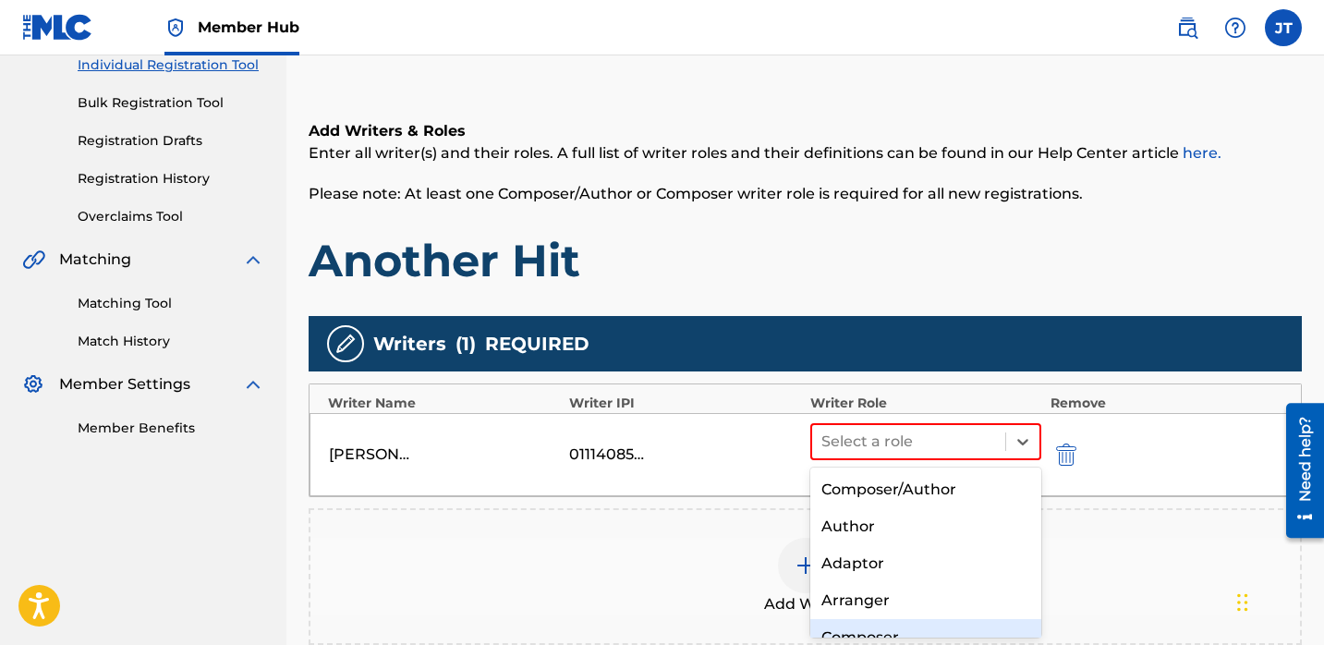
drag, startPoint x: 914, startPoint y: 494, endPoint x: 878, endPoint y: 628, distance: 138.7
click at [878, 628] on div "Composer/Author Author Adaptor Arranger Composer Translator Sub Arranger Sub Au…" at bounding box center [925, 553] width 231 height 171
click at [878, 628] on div "Composer" at bounding box center [925, 637] width 231 height 37
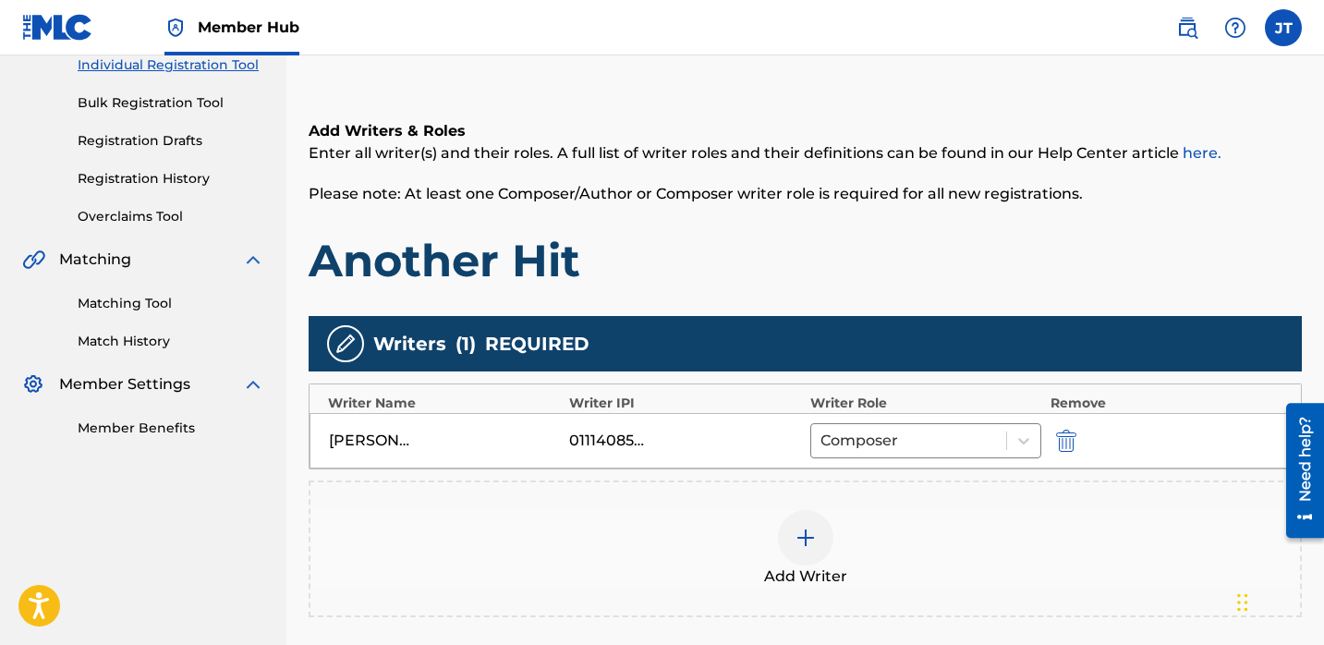
click at [810, 510] on div "Add Writer" at bounding box center [805, 549] width 990 height 78
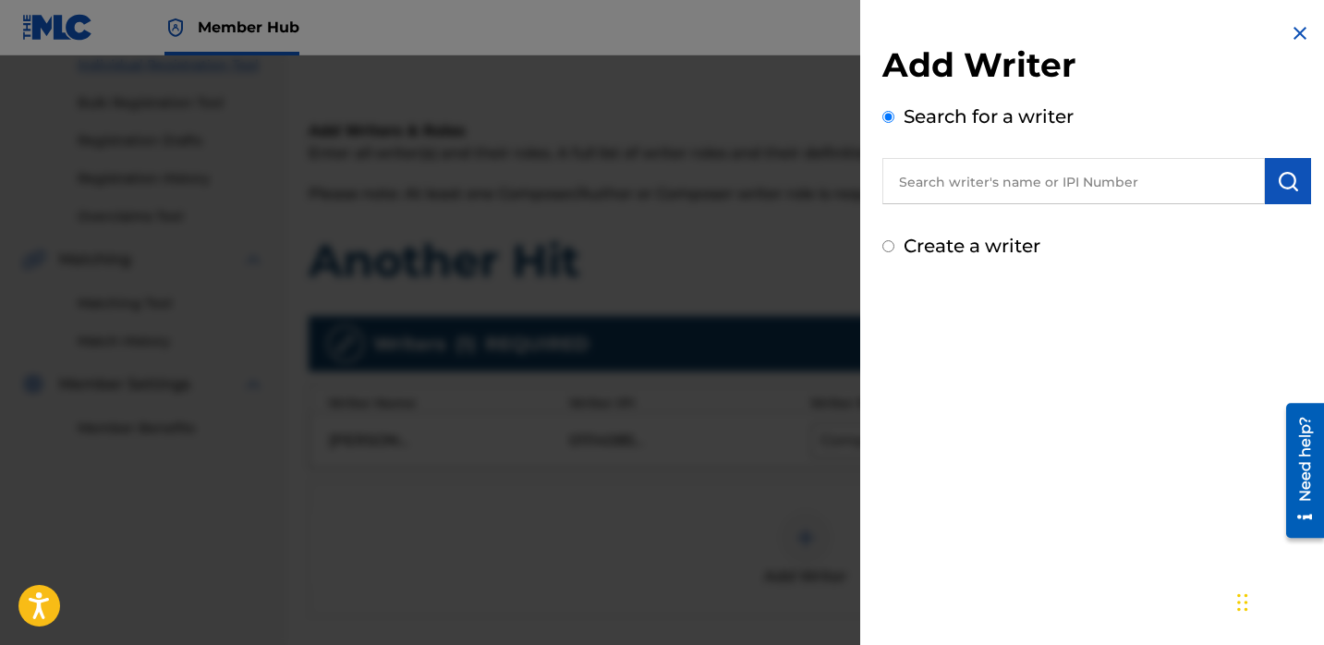
click at [930, 175] on input "text" at bounding box center [1073, 181] width 383 height 46
paste input "[PERSON_NAME]"
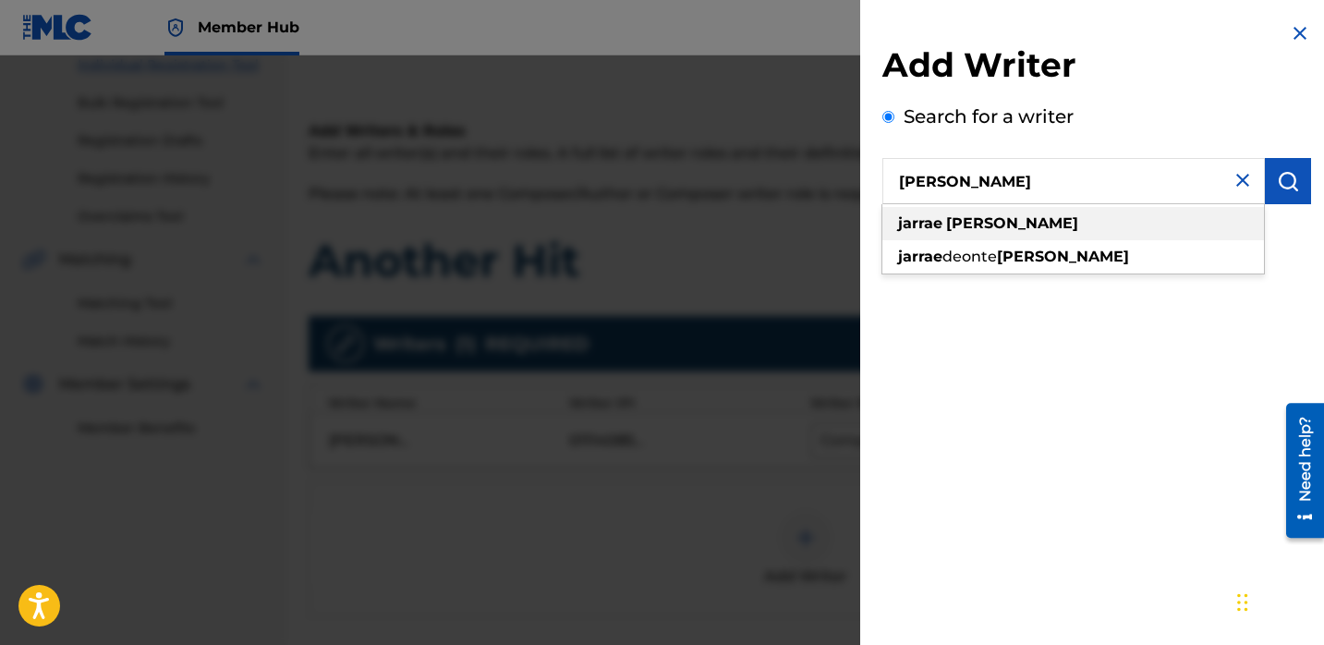
click at [1102, 221] on div "[PERSON_NAME]" at bounding box center [1073, 223] width 382 height 33
type input "[PERSON_NAME]"
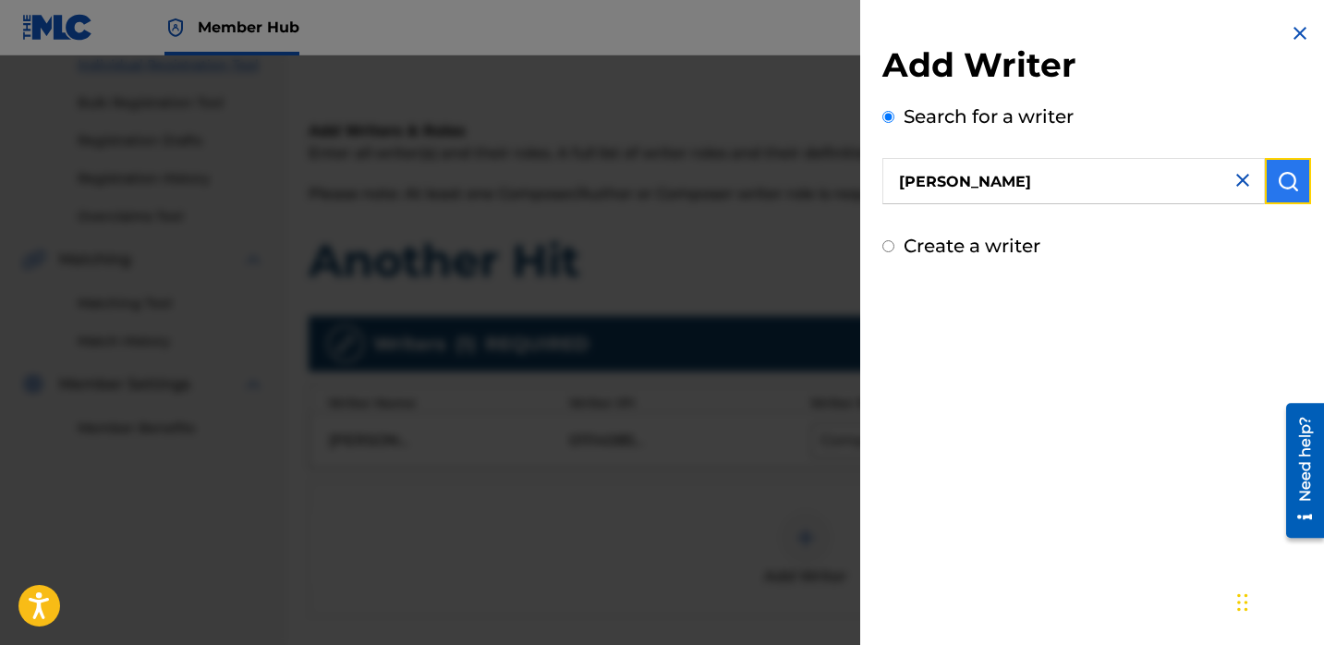
click at [1277, 170] on img "submit" at bounding box center [1288, 181] width 22 height 22
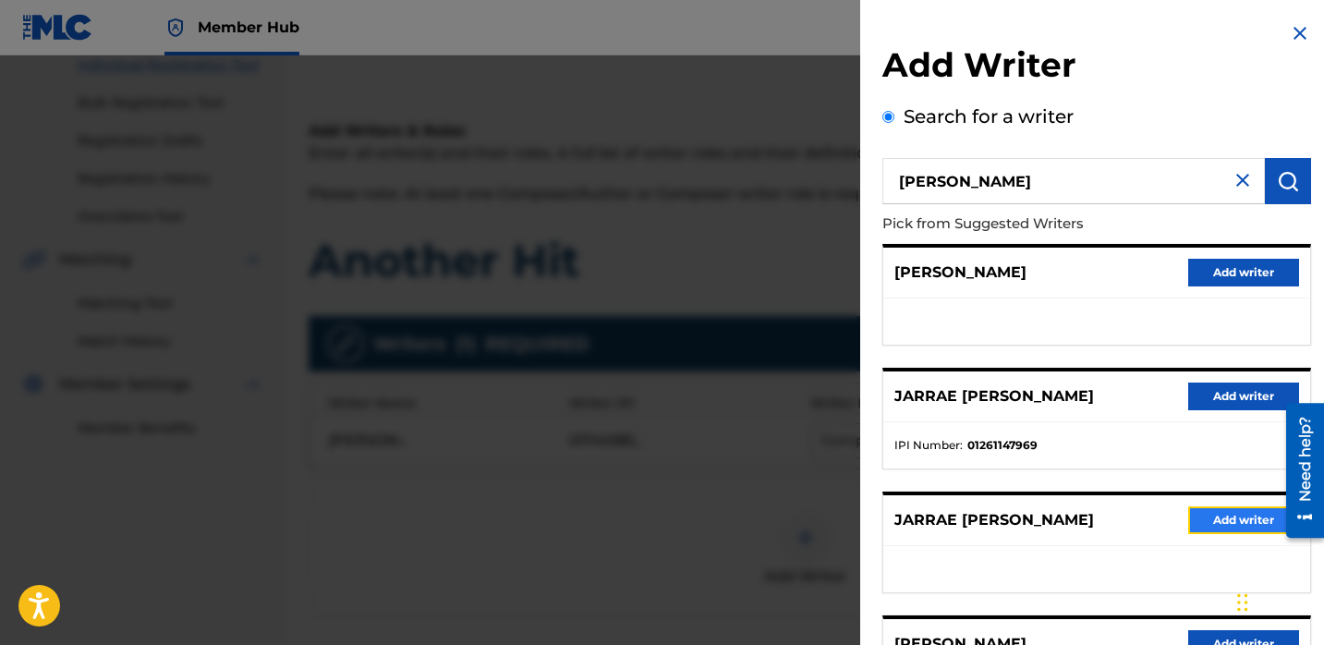
click at [1198, 517] on button "Add writer" at bounding box center [1243, 520] width 111 height 28
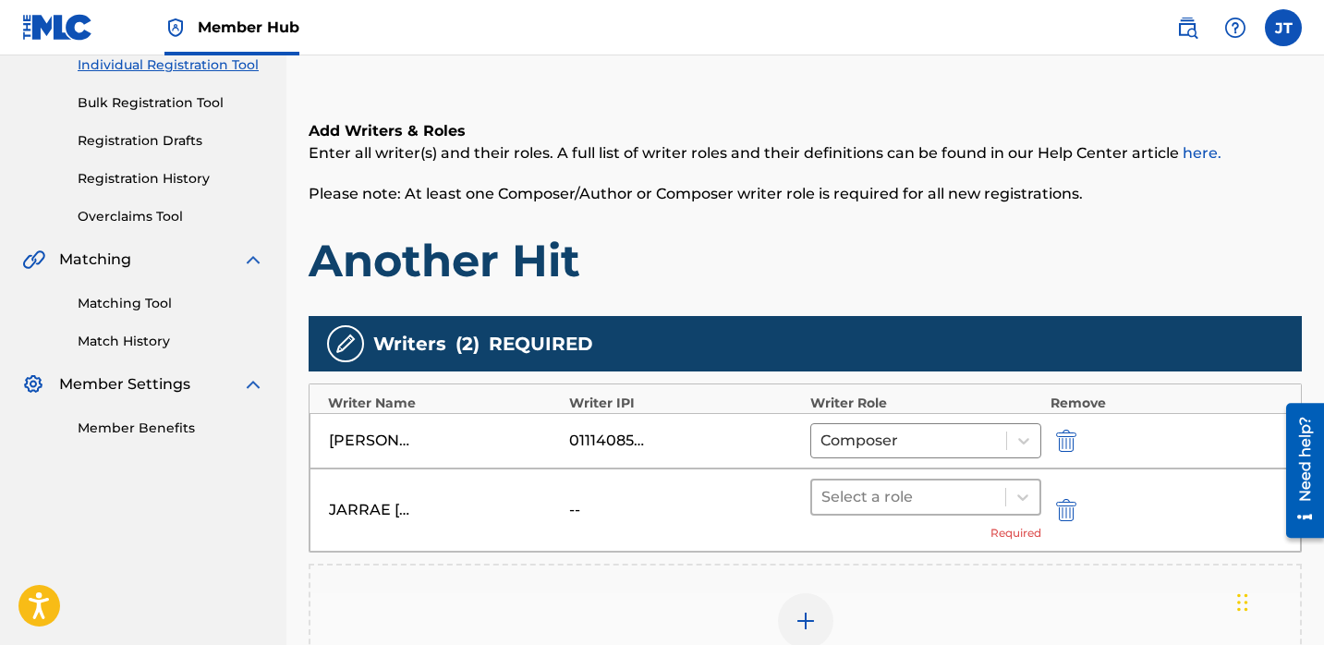
click at [967, 488] on div at bounding box center [908, 497] width 175 height 26
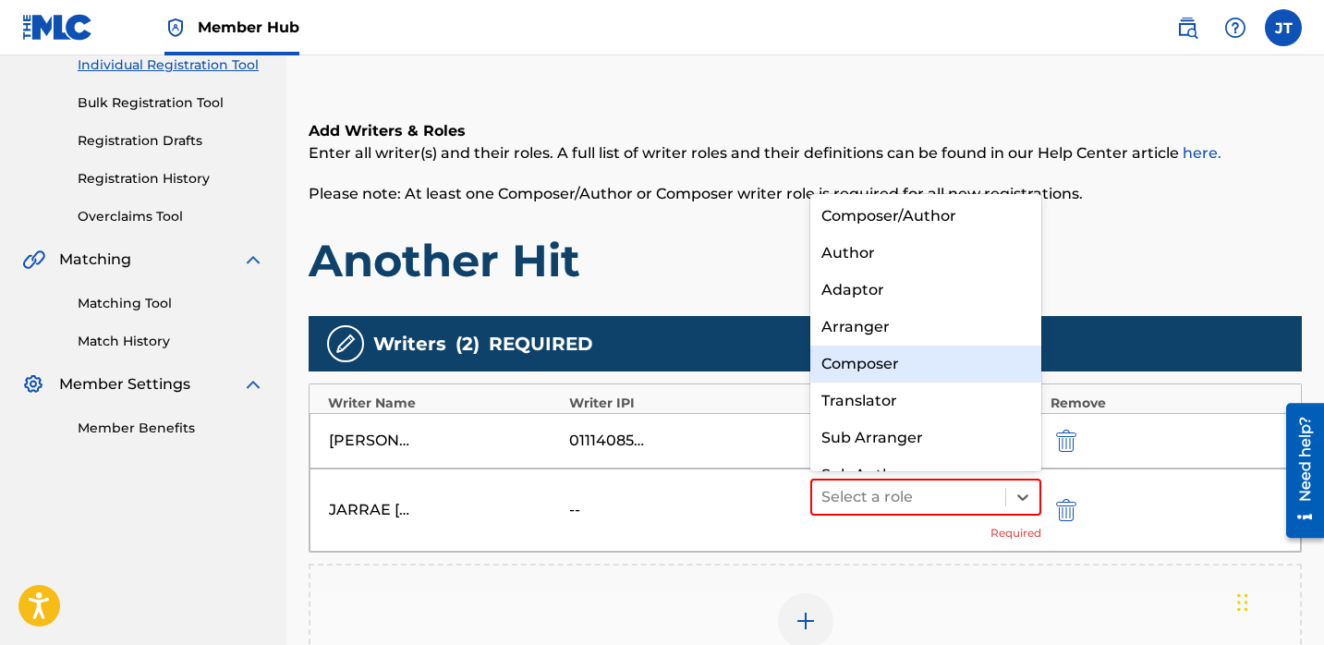
scroll to position [26, 0]
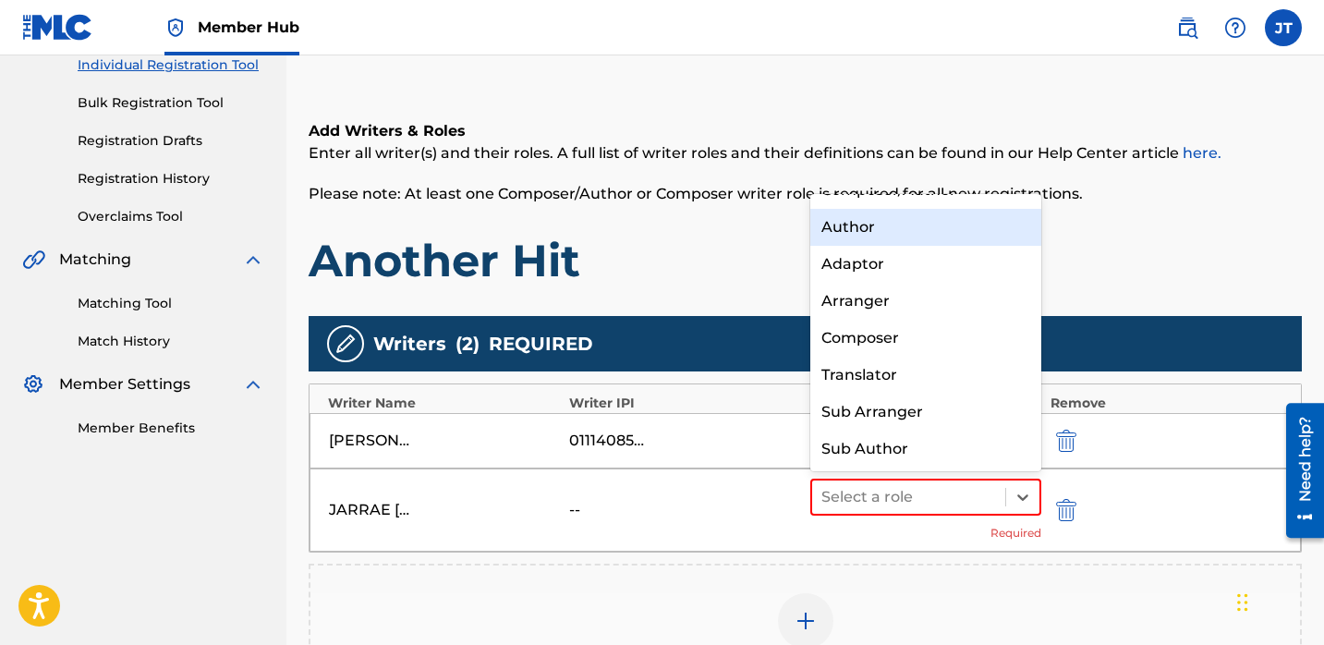
click at [865, 232] on div "Author" at bounding box center [925, 227] width 231 height 37
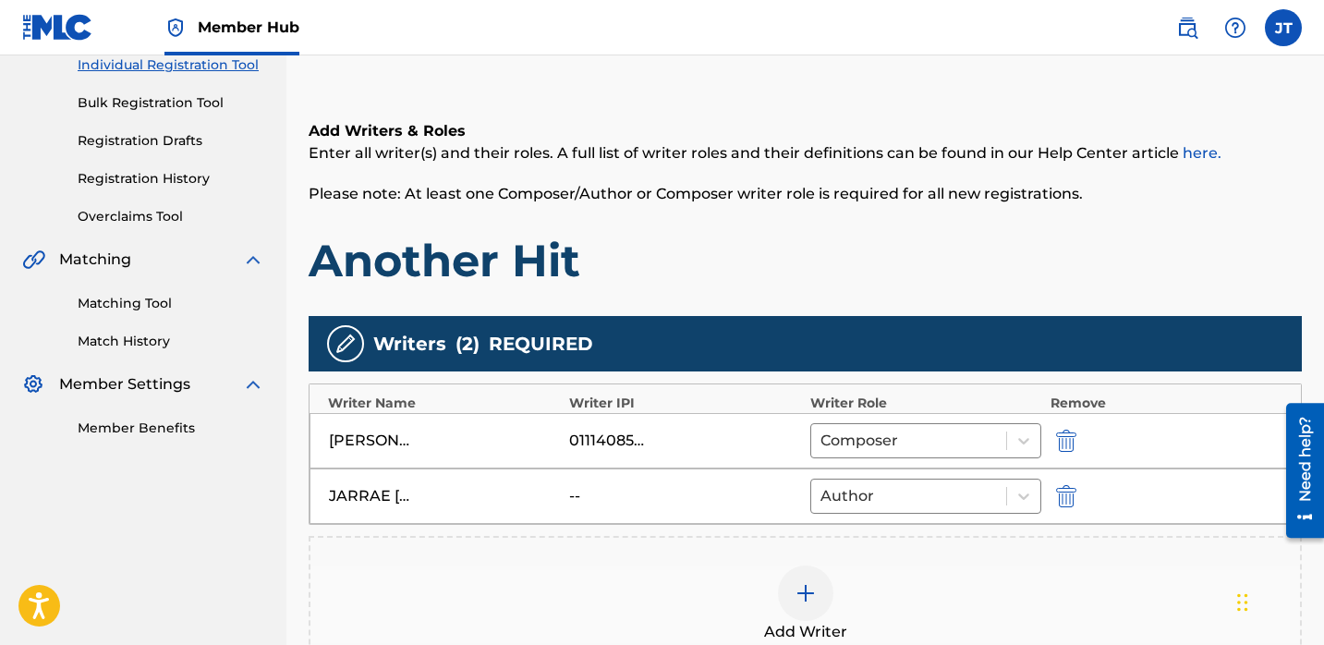
click at [796, 598] on img at bounding box center [806, 593] width 22 height 22
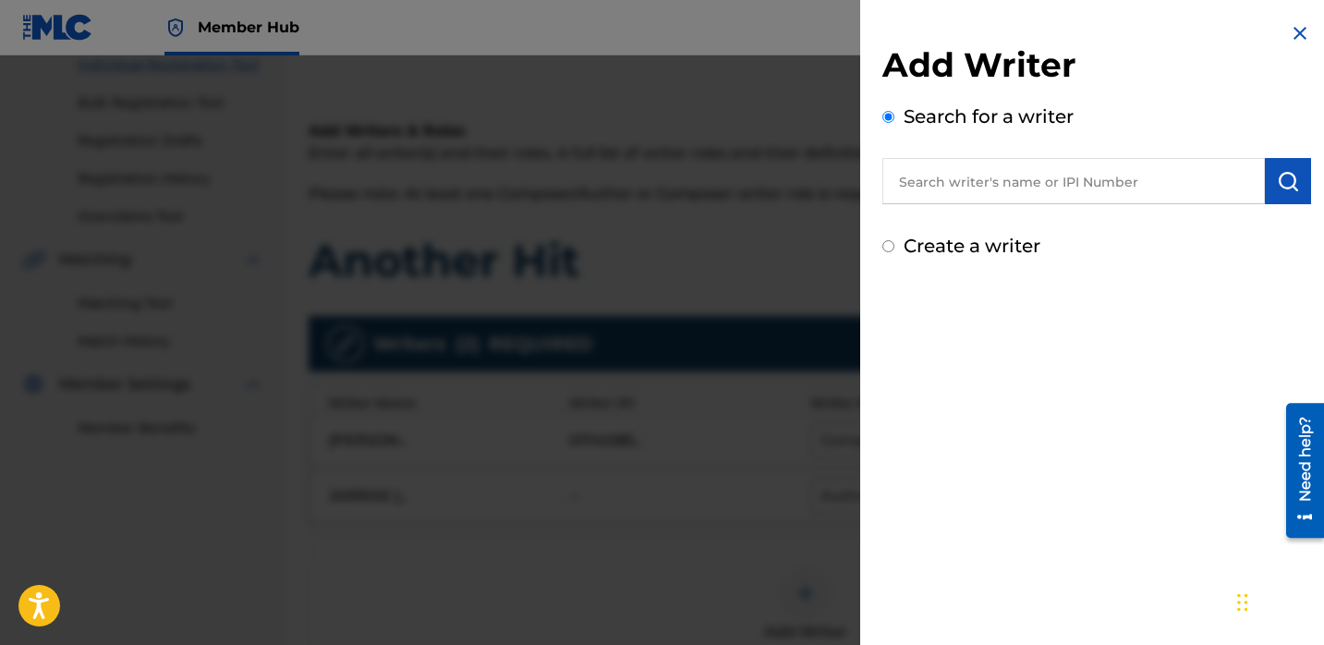
click at [921, 199] on input "text" at bounding box center [1073, 181] width 383 height 46
paste input "Park Min Geon"
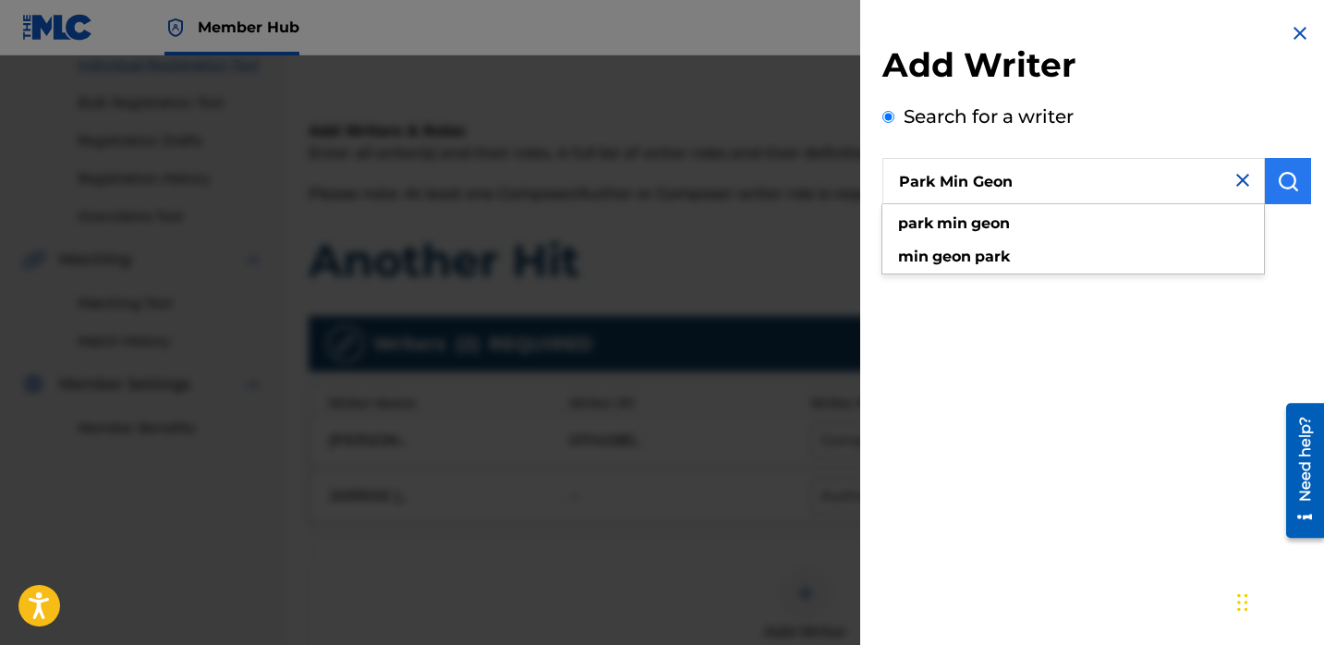
type input "Park Min Geon"
click at [1286, 182] on img "submit" at bounding box center [1288, 181] width 22 height 22
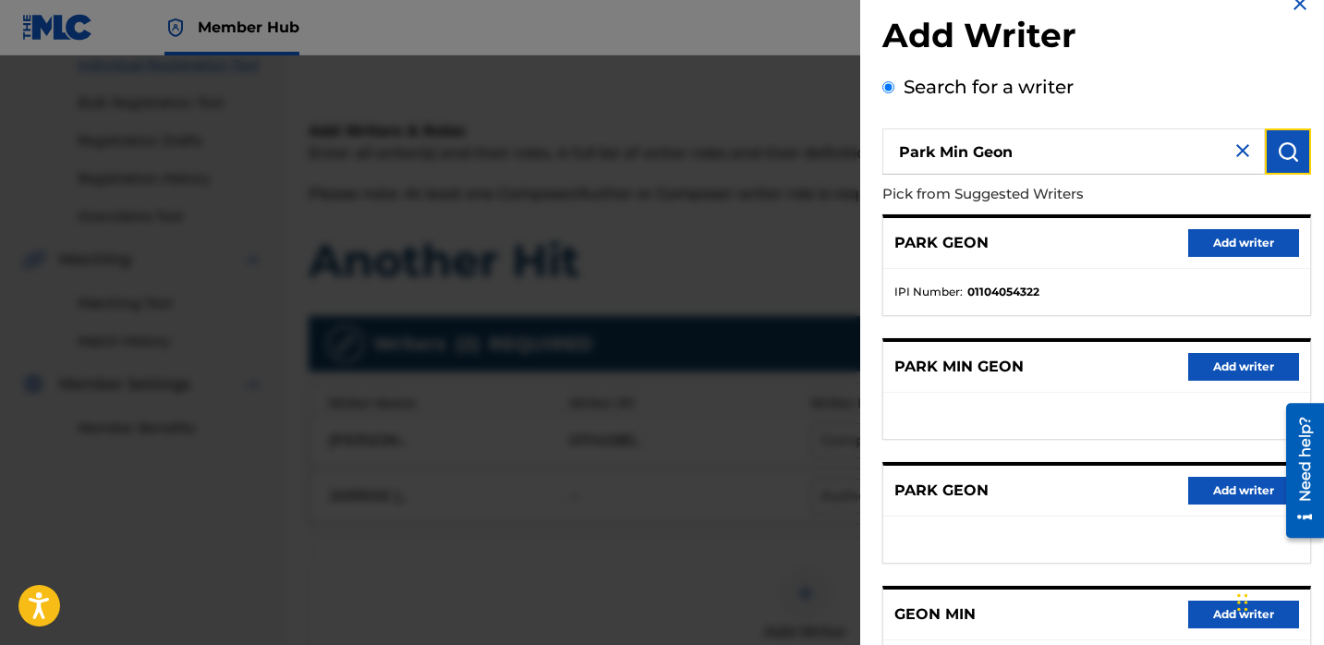
scroll to position [33, 0]
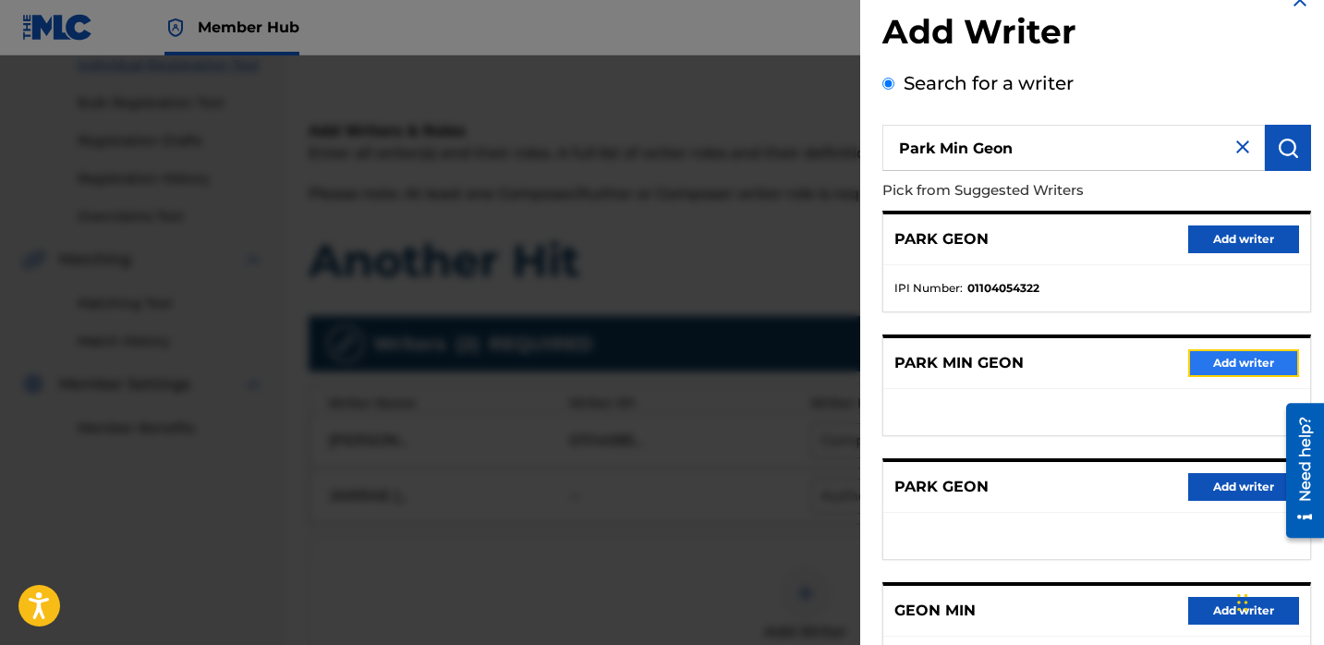
click at [1208, 364] on button "Add writer" at bounding box center [1243, 363] width 111 height 28
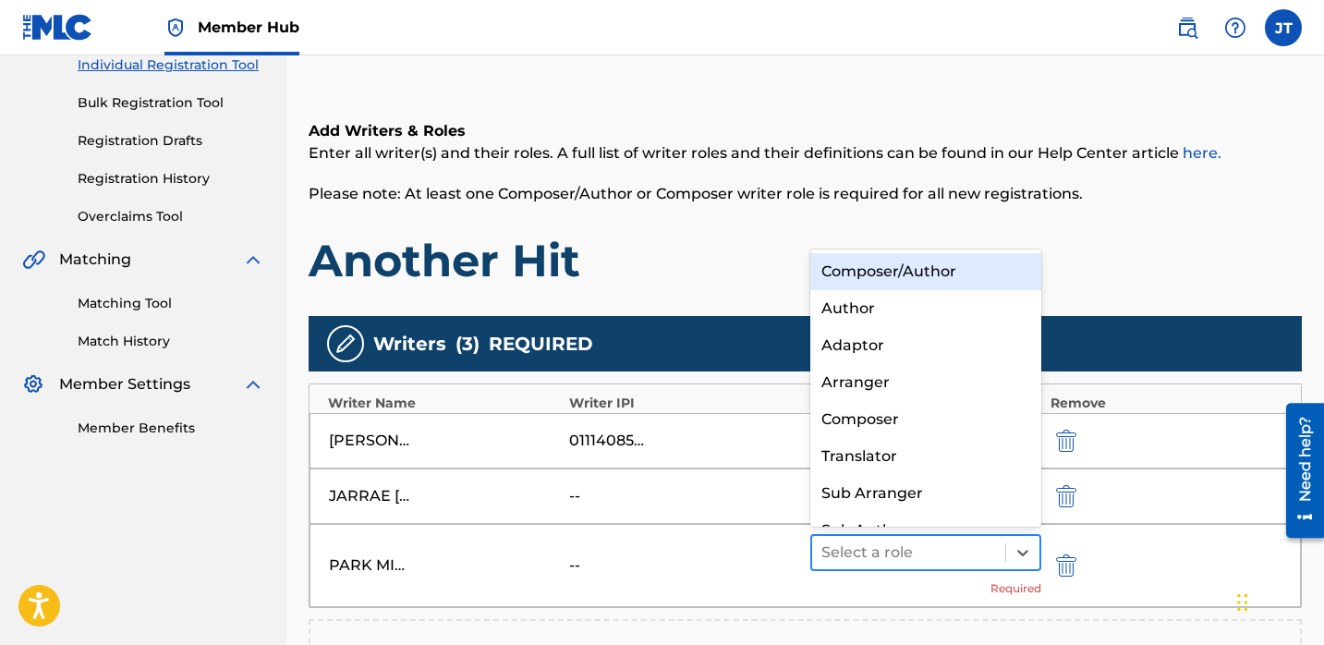
click at [894, 557] on div at bounding box center [908, 553] width 175 height 26
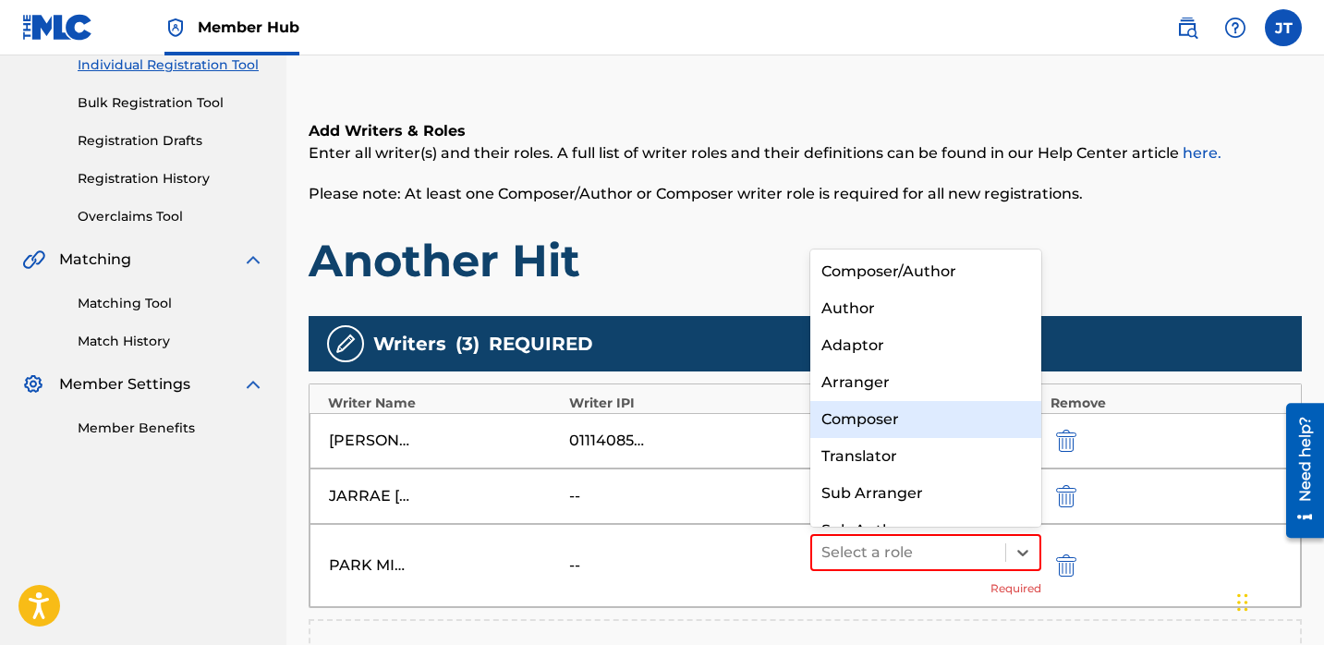
click at [879, 420] on div "Composer" at bounding box center [925, 419] width 231 height 37
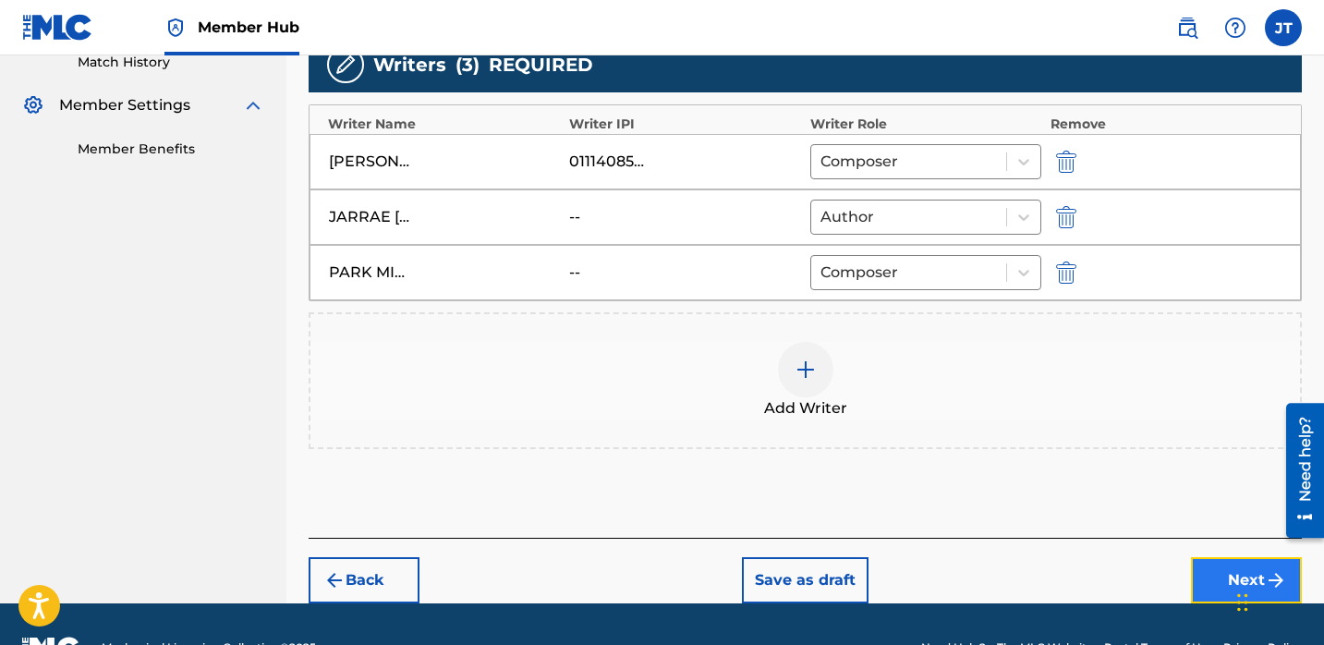
click at [1201, 583] on button "Next" at bounding box center [1246, 580] width 111 height 46
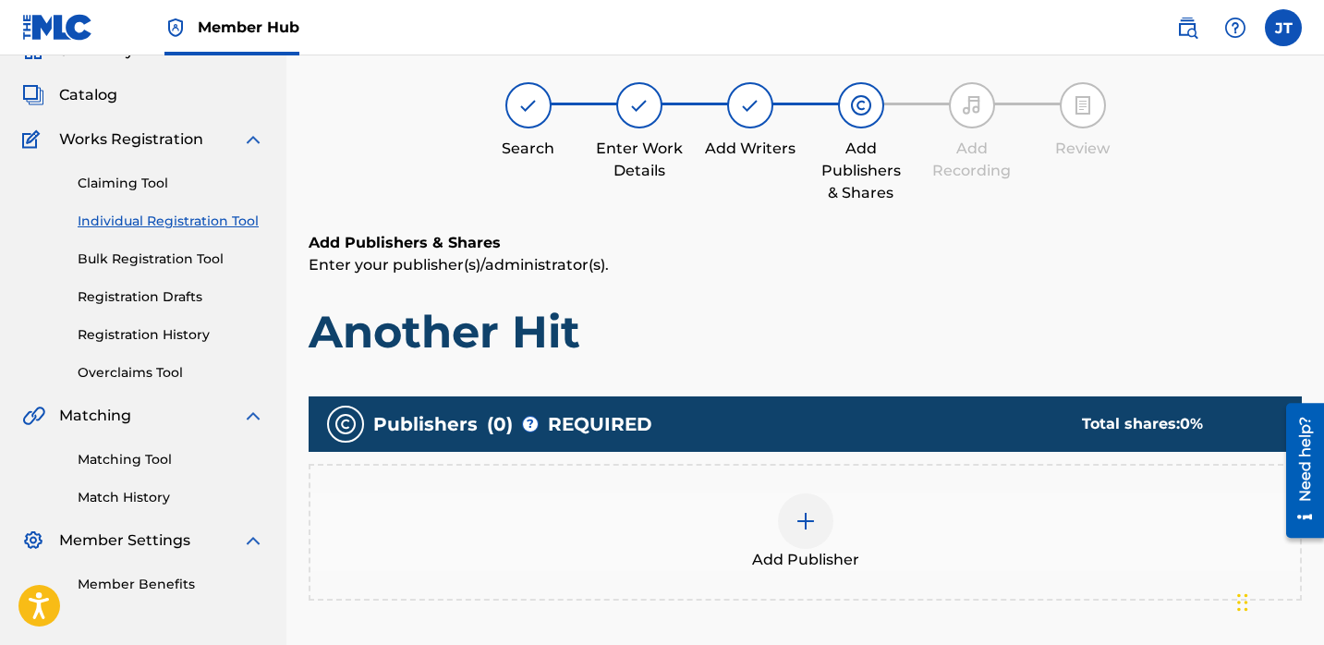
scroll to position [83, 0]
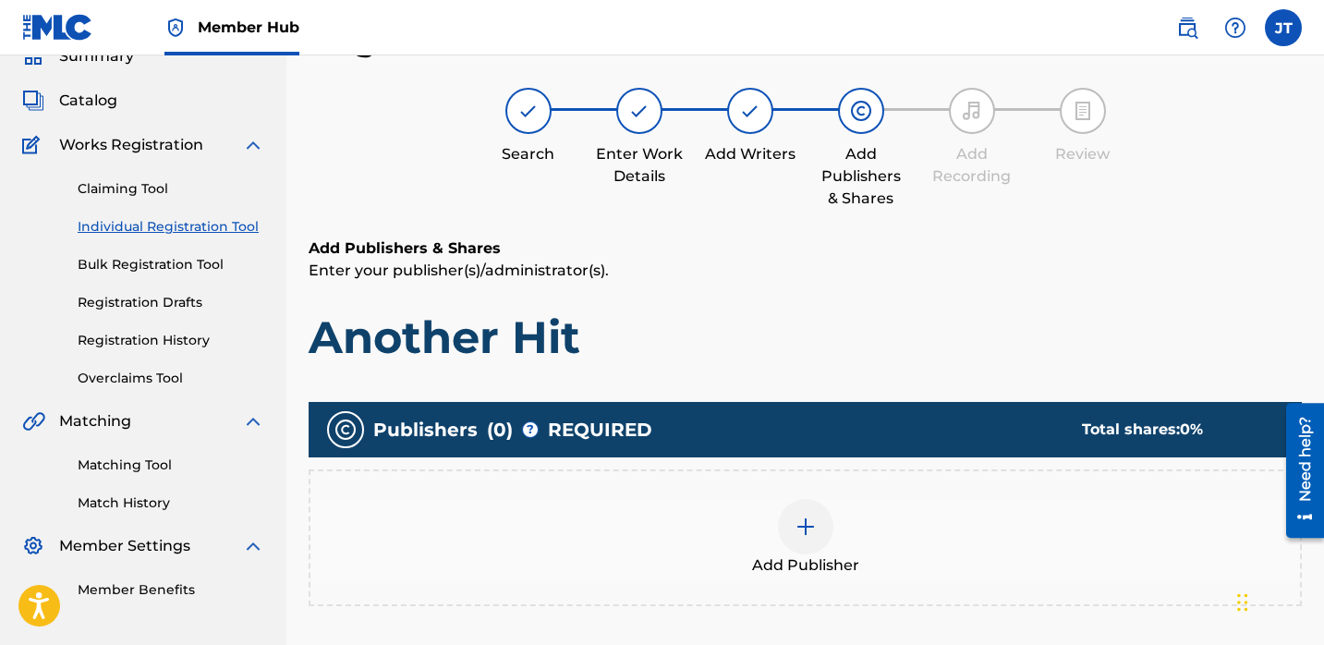
click at [775, 510] on div "Add Publisher" at bounding box center [805, 538] width 990 height 78
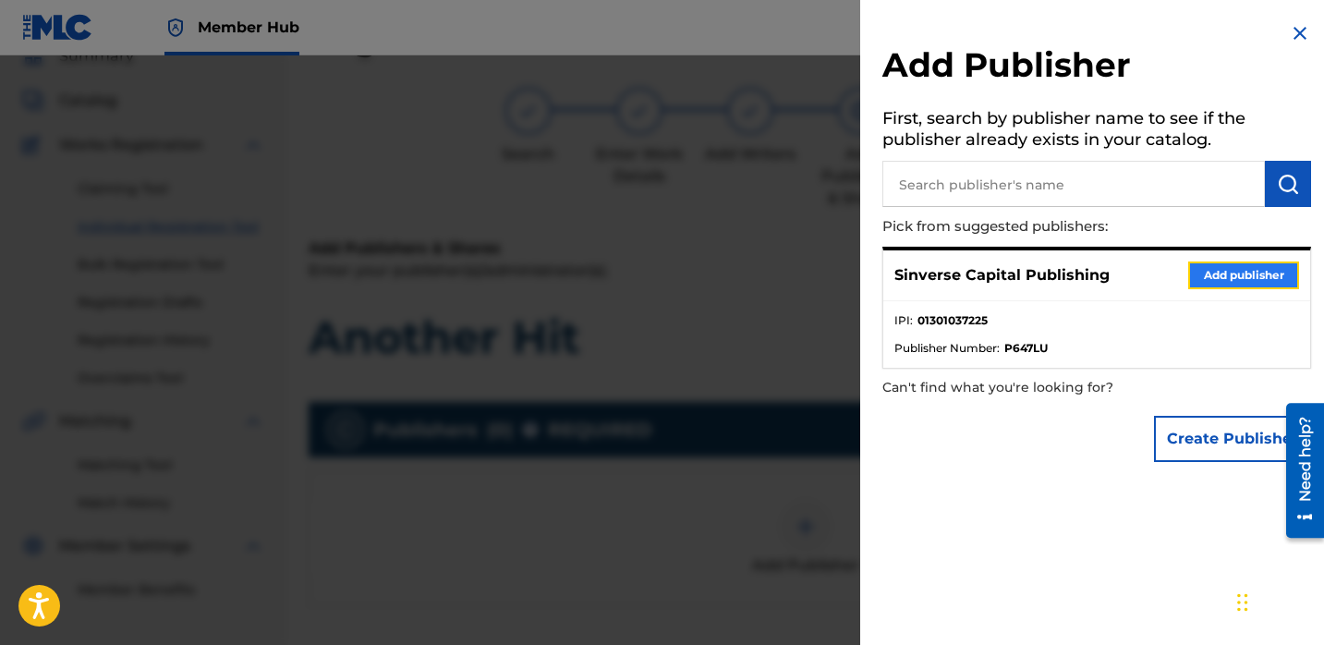
click at [1188, 274] on button "Add publisher" at bounding box center [1243, 275] width 111 height 28
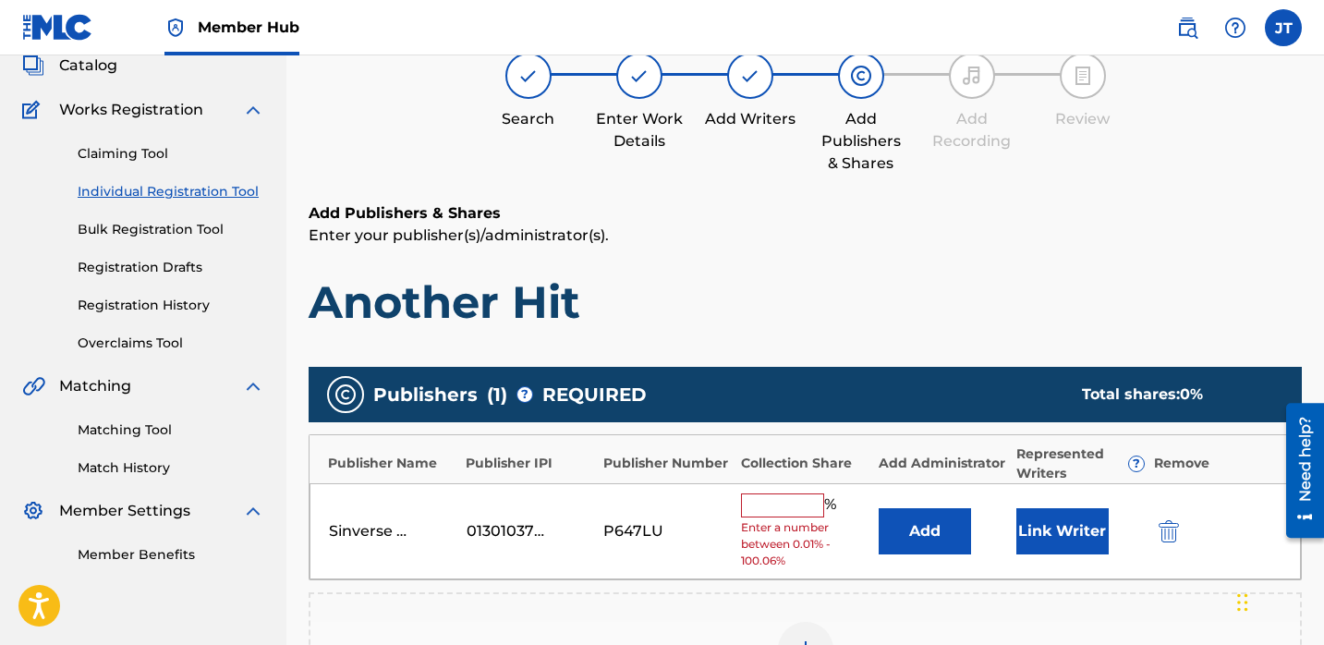
scroll to position [127, 0]
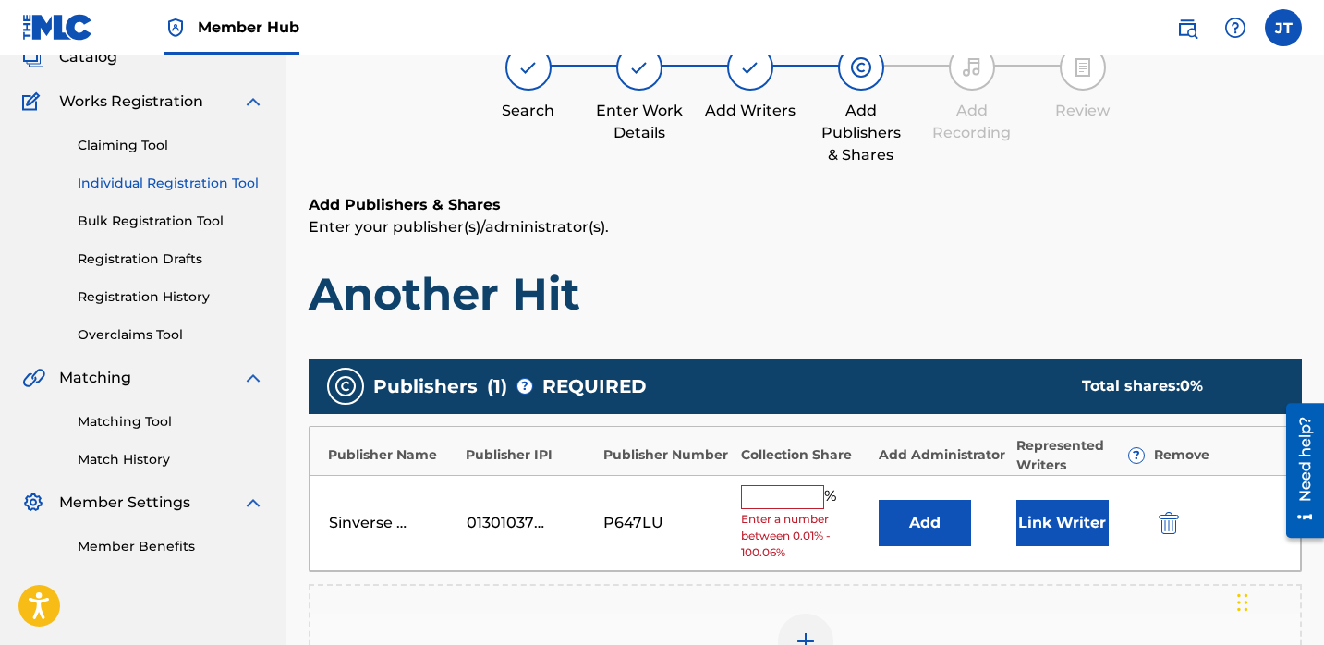
click at [760, 497] on input "text" at bounding box center [782, 497] width 83 height 24
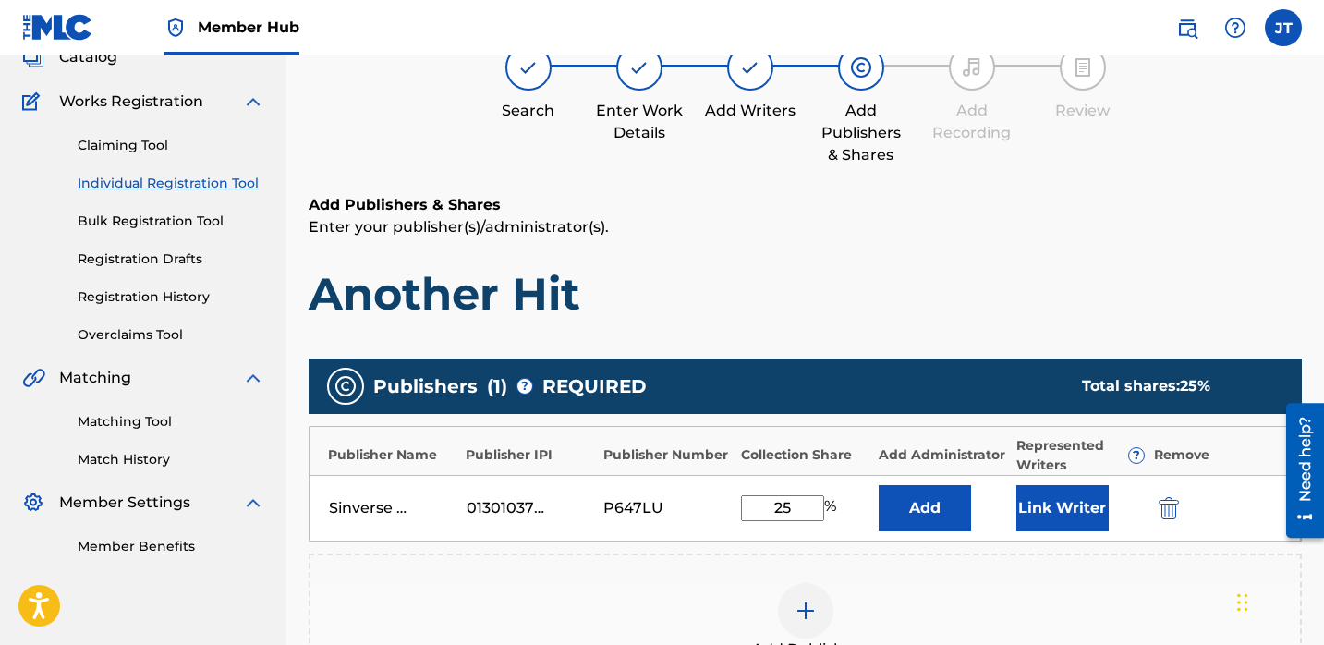
type input "25"
click at [1039, 501] on button "Link Writer" at bounding box center [1062, 508] width 92 height 46
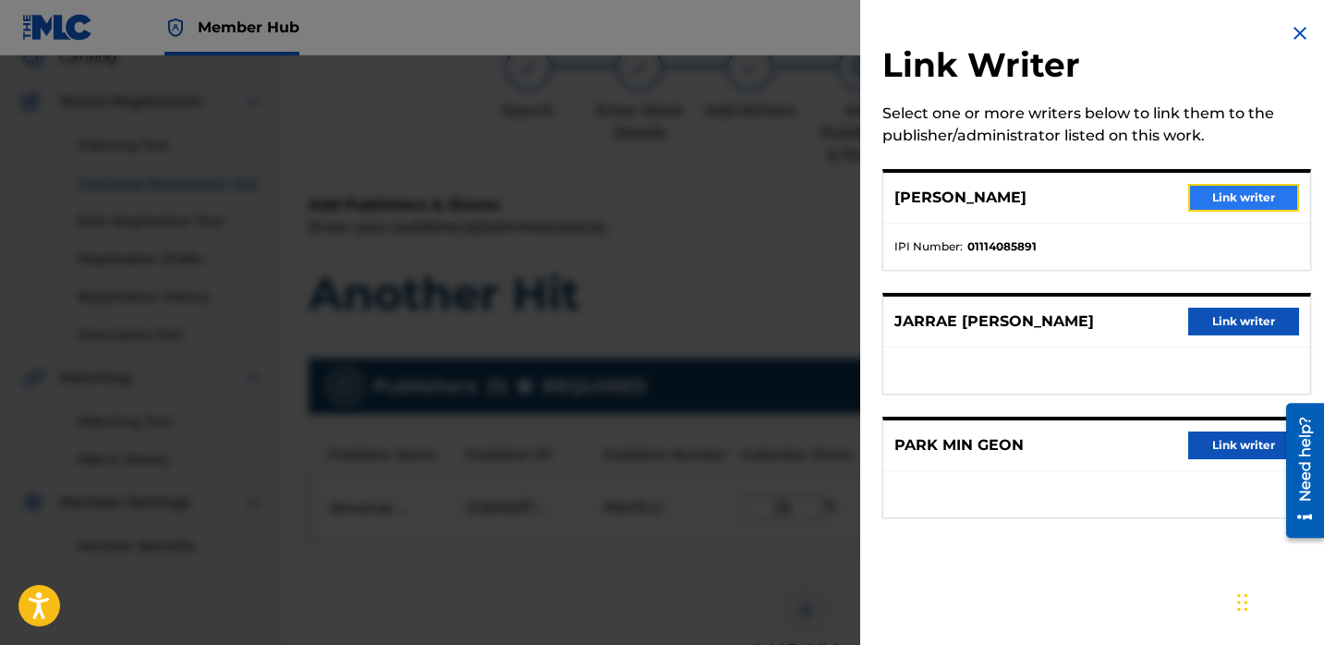
click at [1222, 201] on button "Link writer" at bounding box center [1243, 198] width 111 height 28
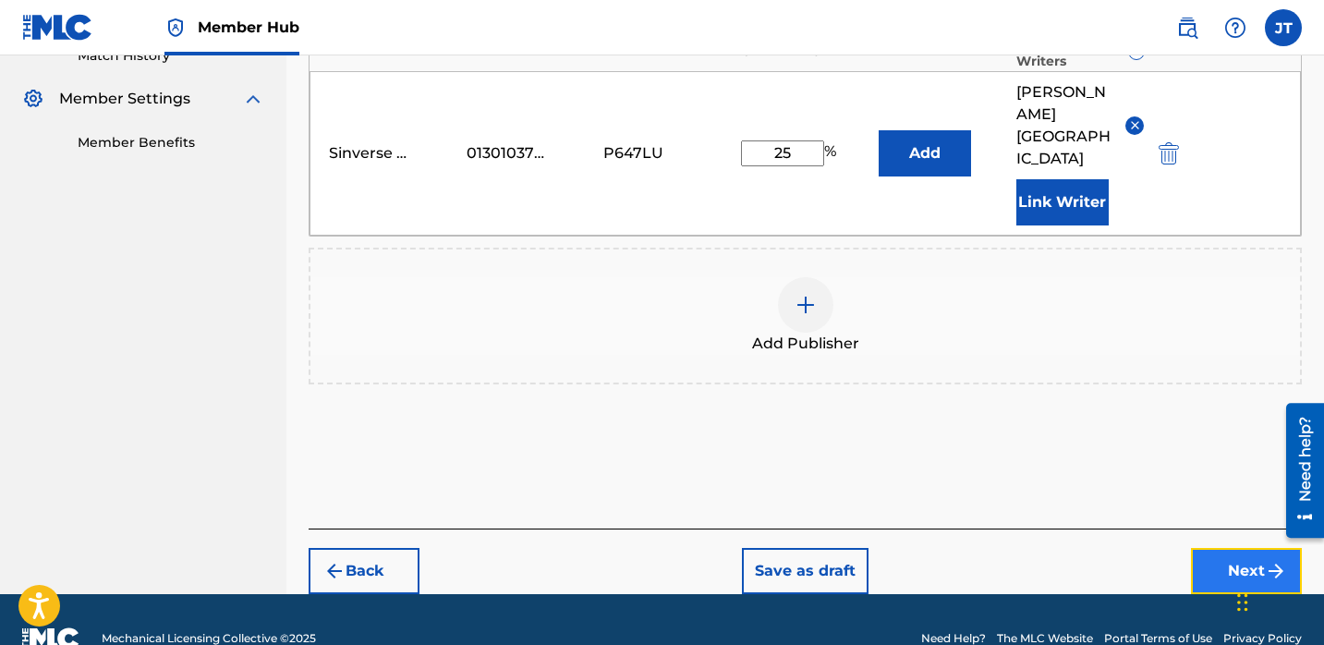
click at [1207, 548] on button "Next" at bounding box center [1246, 571] width 111 height 46
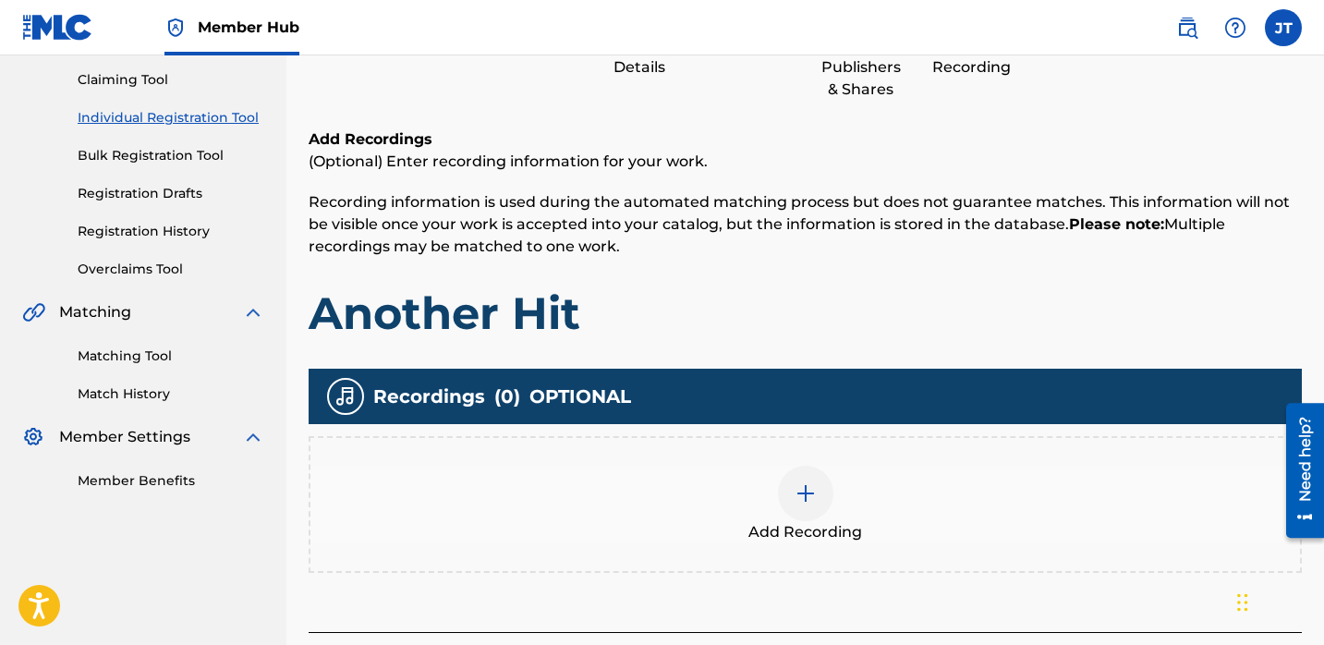
scroll to position [263, 0]
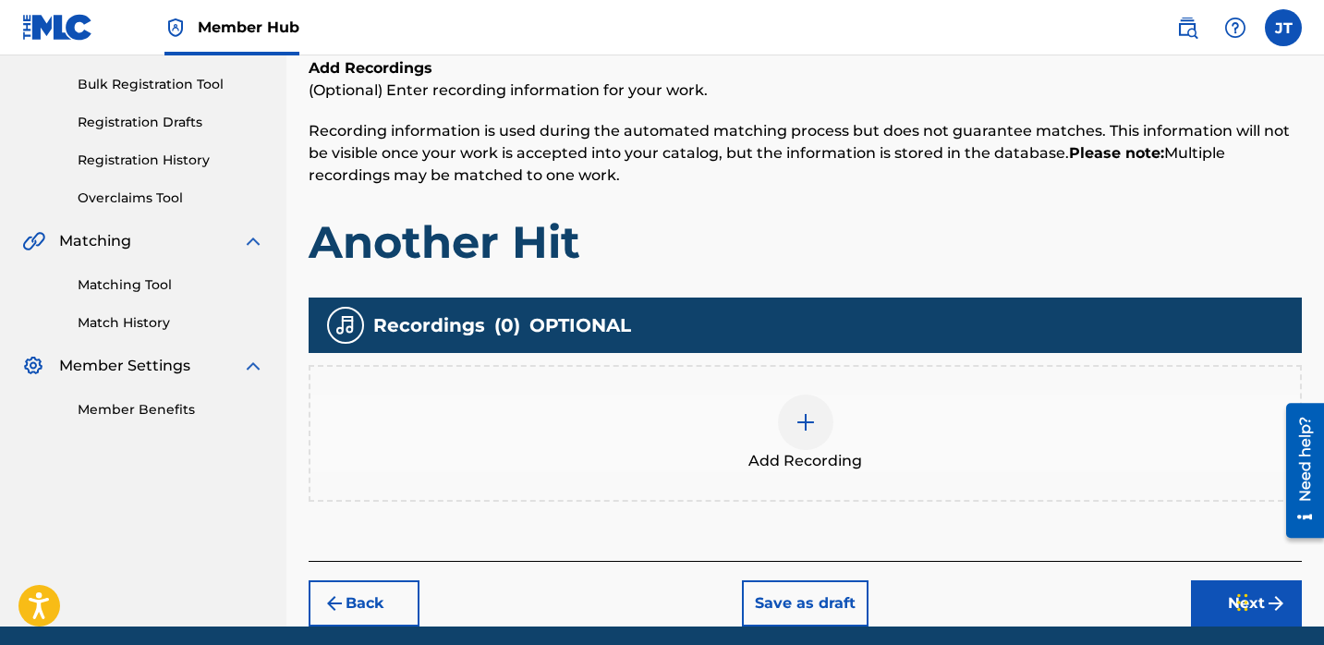
click at [804, 414] on img at bounding box center [806, 422] width 22 height 22
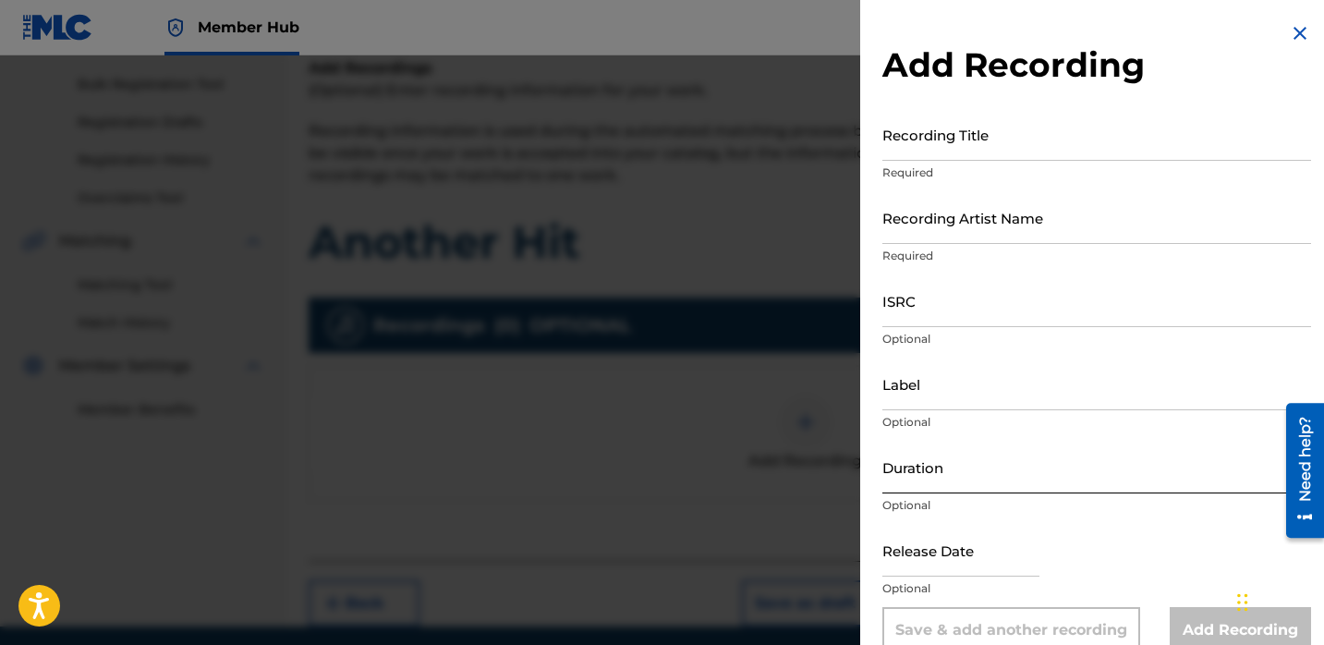
click at [934, 476] on input "Duration" at bounding box center [1096, 467] width 429 height 53
type input "01:59"
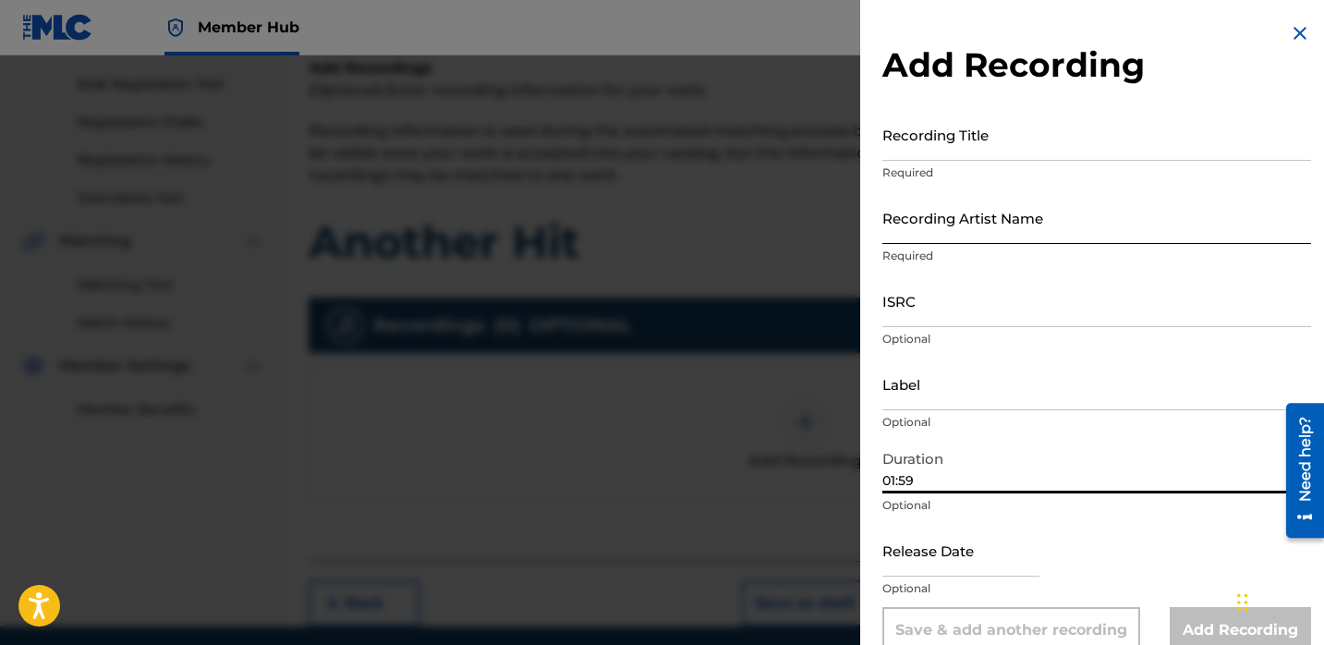
click at [950, 227] on input "Recording Artist Name" at bounding box center [1096, 217] width 429 height 53
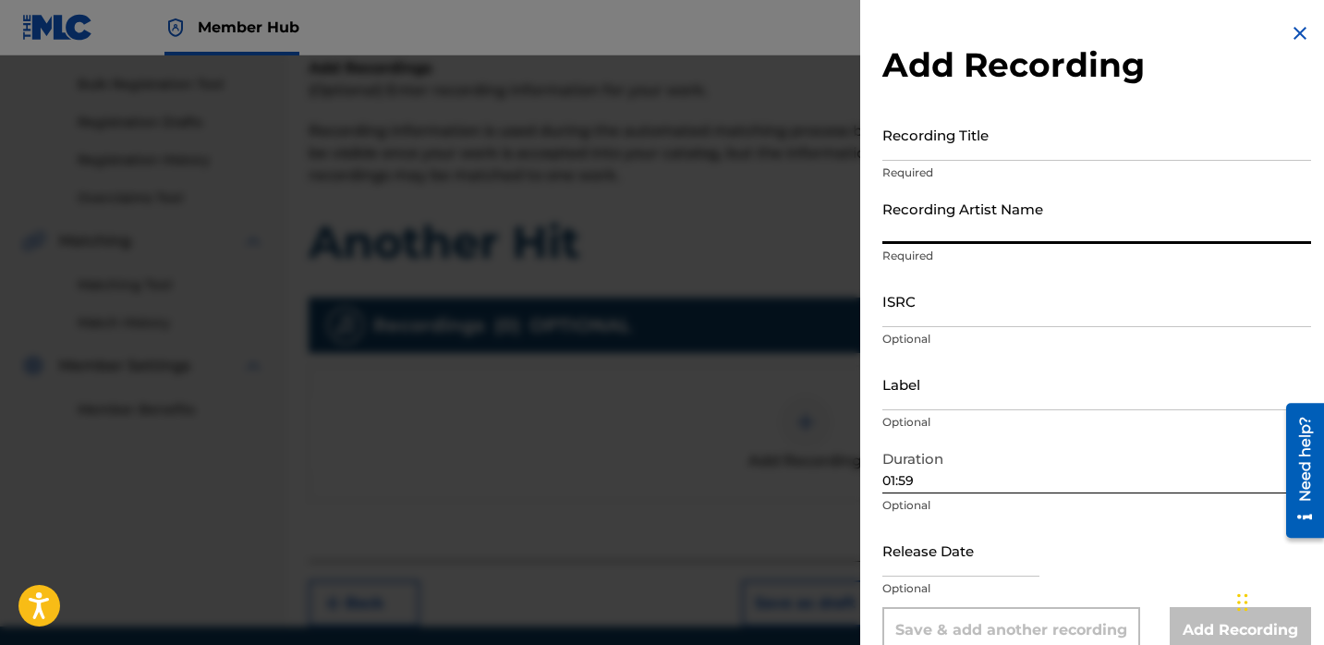
paste input "Trapboydre10k"
type input "Trapboydre10k"
click at [938, 134] on input "Recording Title" at bounding box center [1096, 134] width 429 height 53
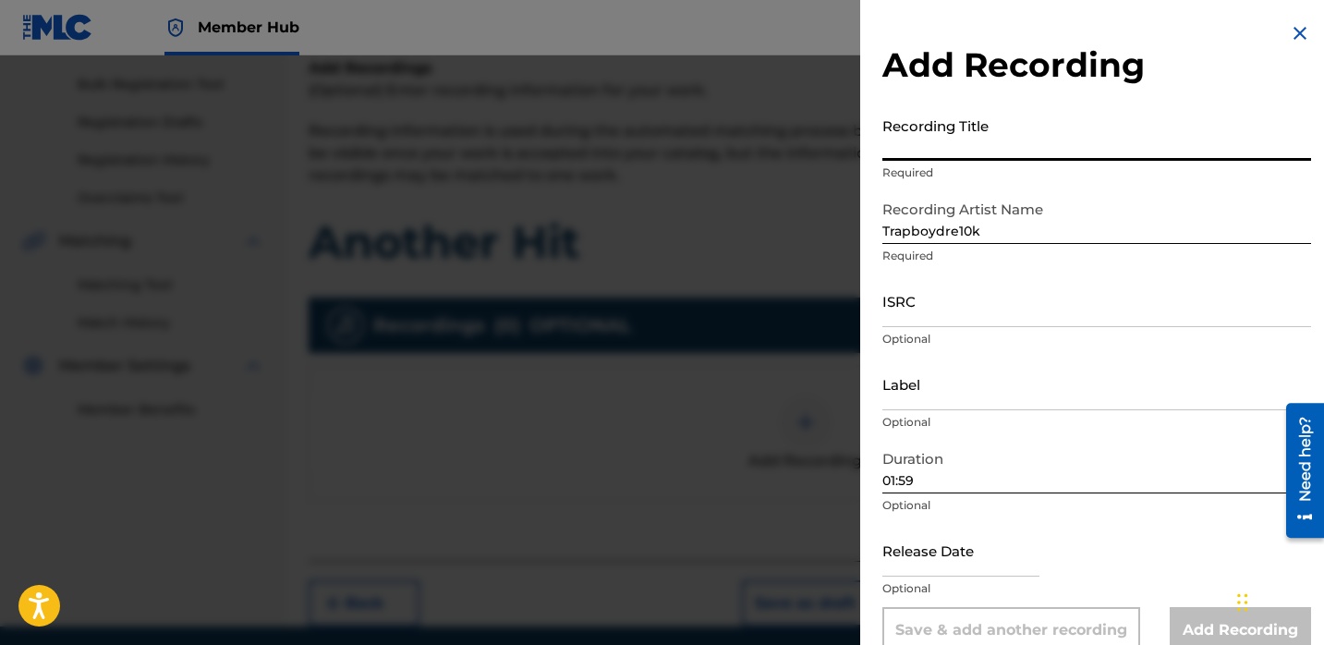
paste input "Another Hit"
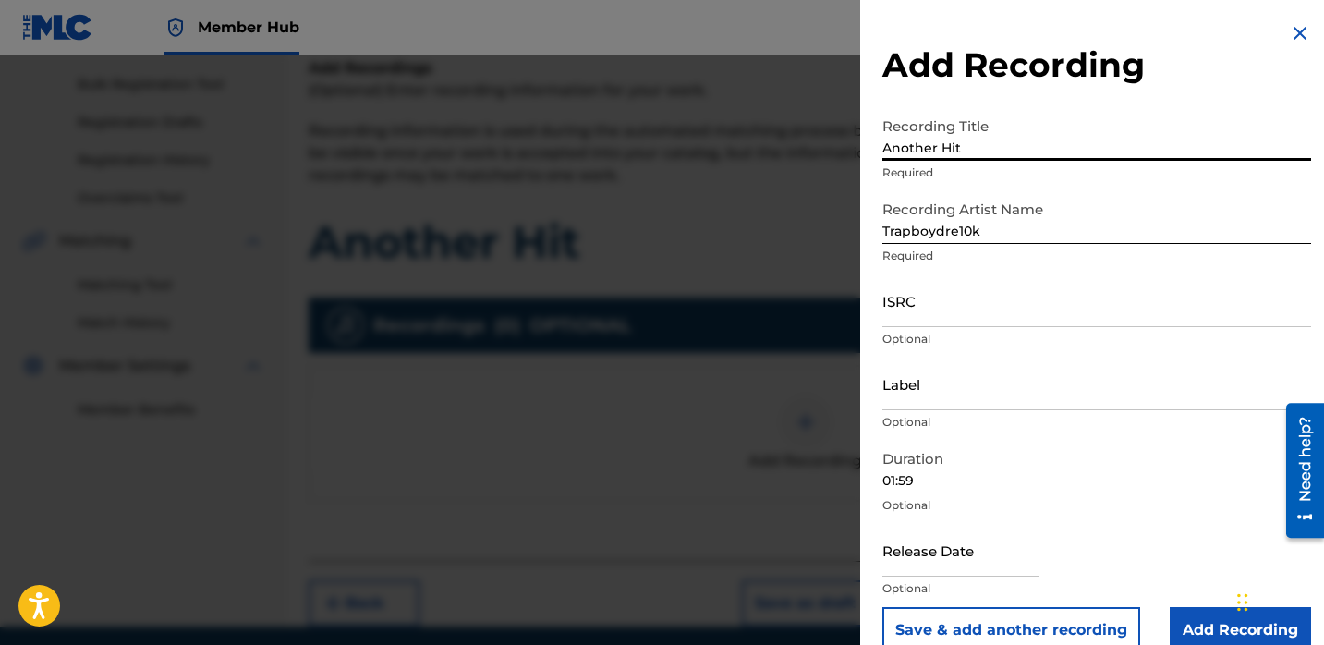
type input "Another Hit"
click at [918, 313] on input "ISRC" at bounding box center [1096, 300] width 429 height 53
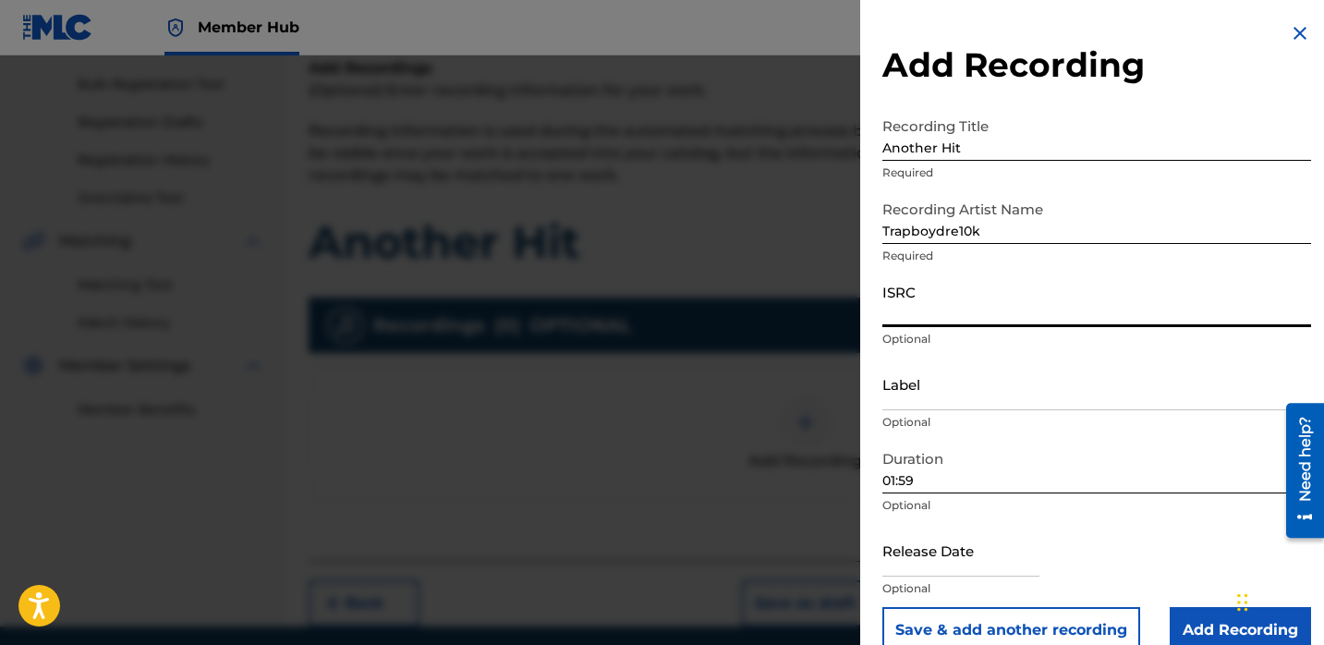
paste input "QZNB82378435"
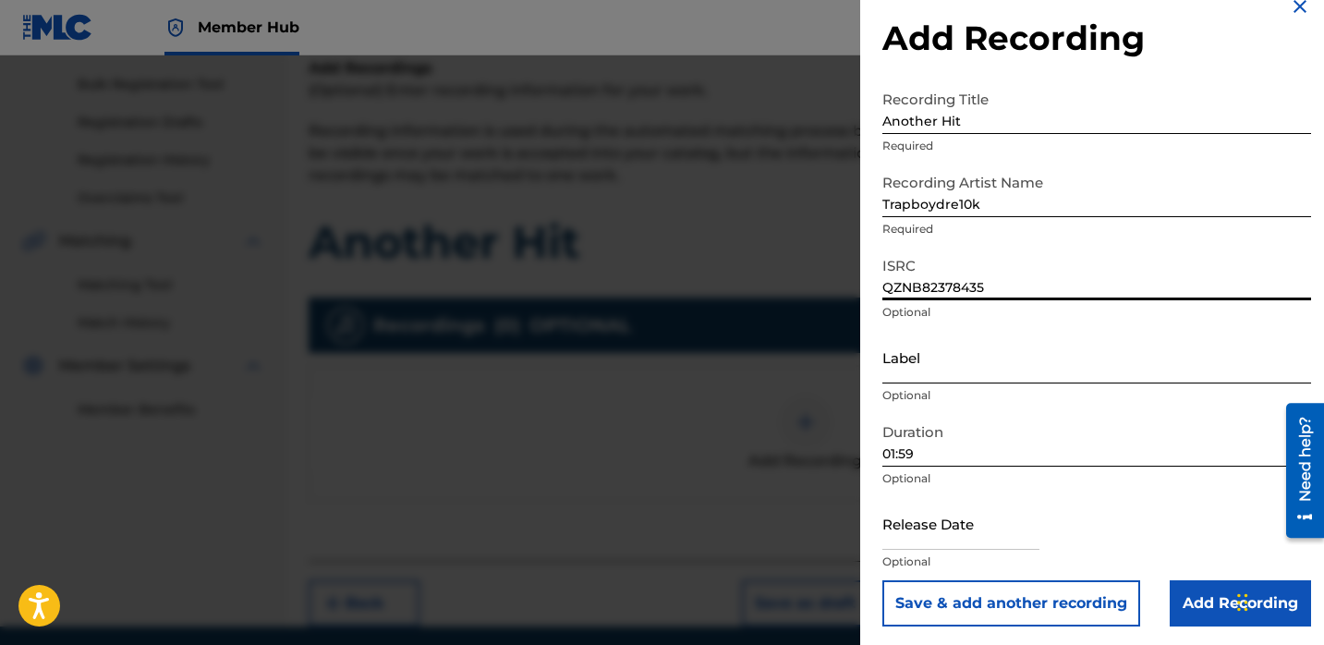
scroll to position [30, 0]
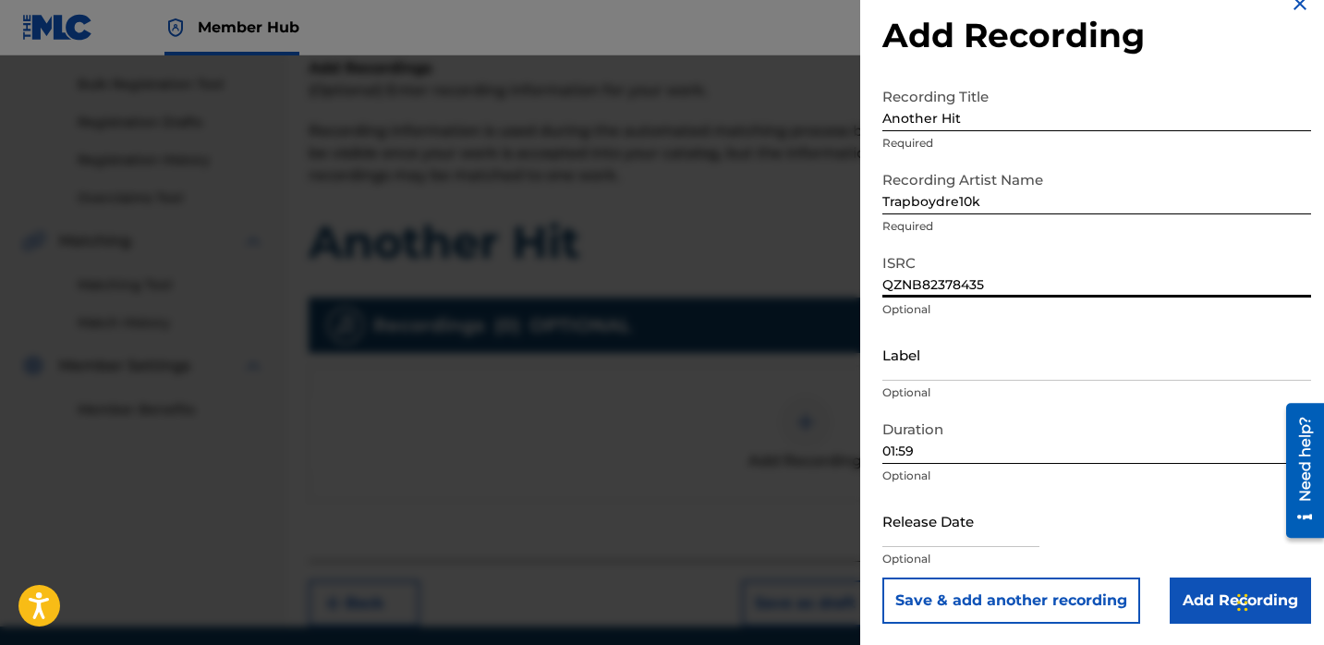
type input "QZNB82378435"
click at [913, 525] on input "text" at bounding box center [960, 520] width 157 height 53
select select "8"
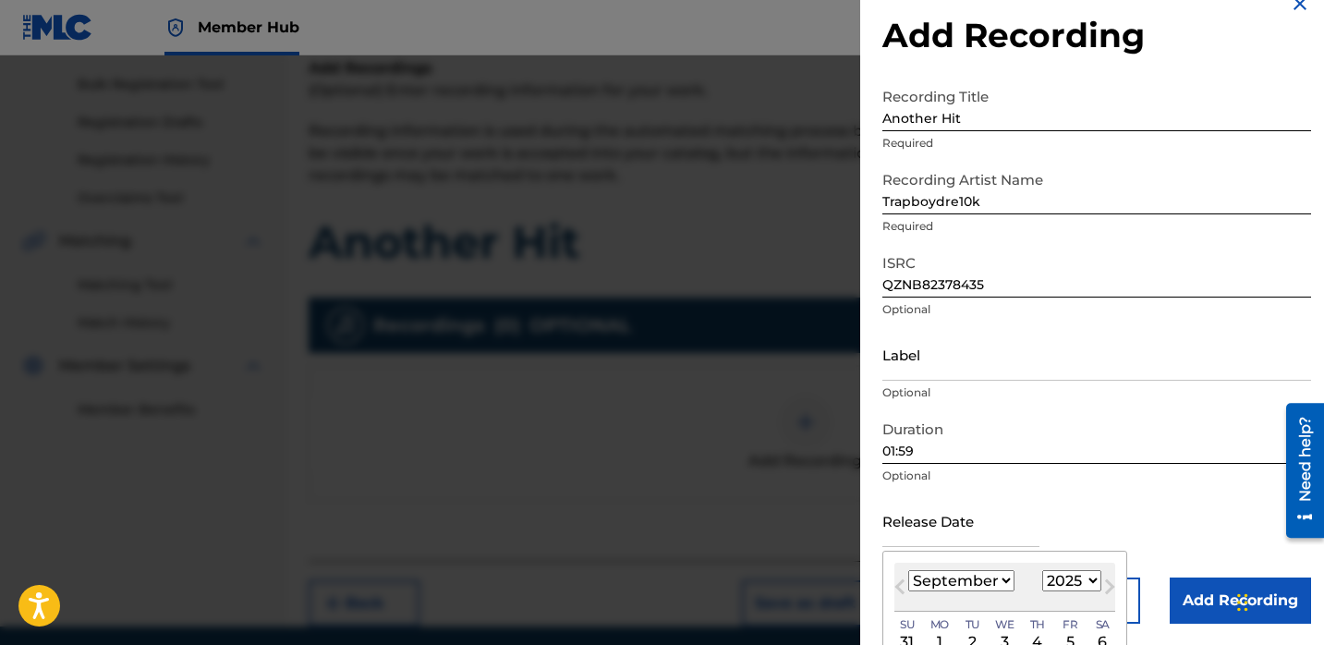
click at [1074, 570] on select "1900 1901 1902 1903 1904 1905 1906 1907 1908 1909 1910 1911 1912 1913 1914 1915…" at bounding box center [1071, 580] width 59 height 21
select select "2023"
click at [1042, 570] on select "1900 1901 1902 1903 1904 1905 1906 1907 1908 1909 1910 1911 1912 1913 1914 1915…" at bounding box center [1071, 580] width 59 height 21
click at [991, 579] on select "January February March April May June July August September October November De…" at bounding box center [961, 580] width 106 height 21
select select "4"
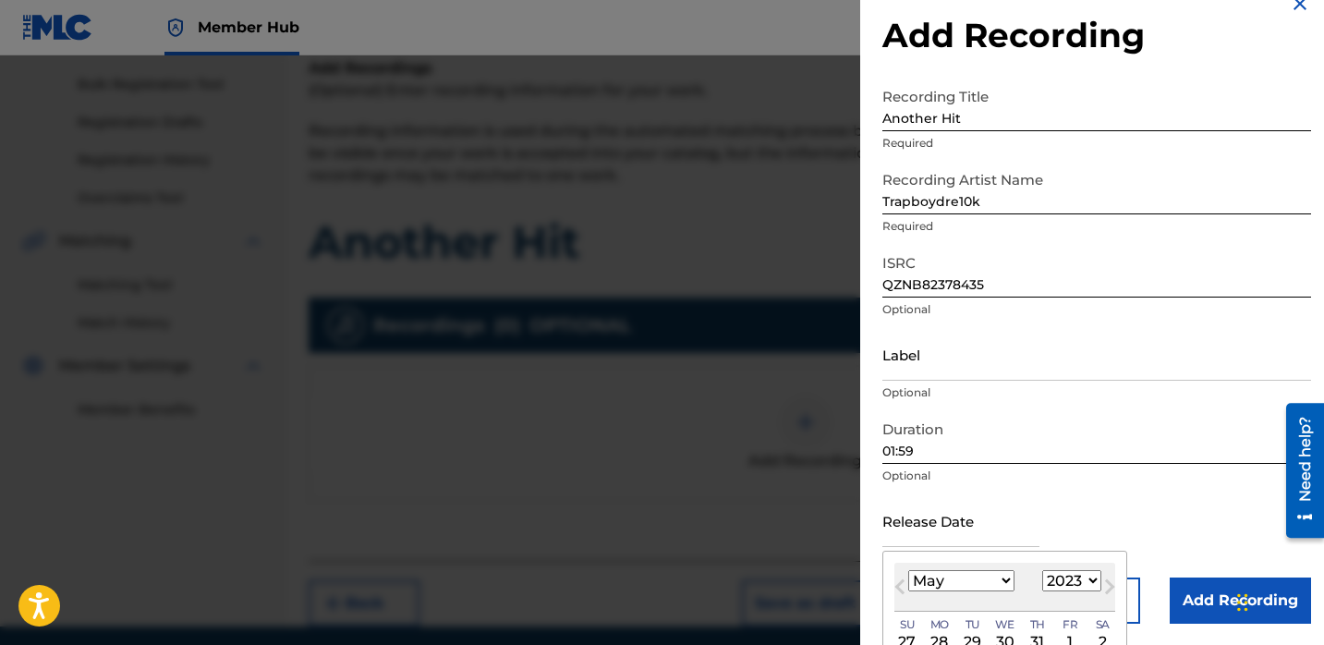
click at [908, 570] on select "January February March April May June July August September October November De…" at bounding box center [961, 580] width 106 height 21
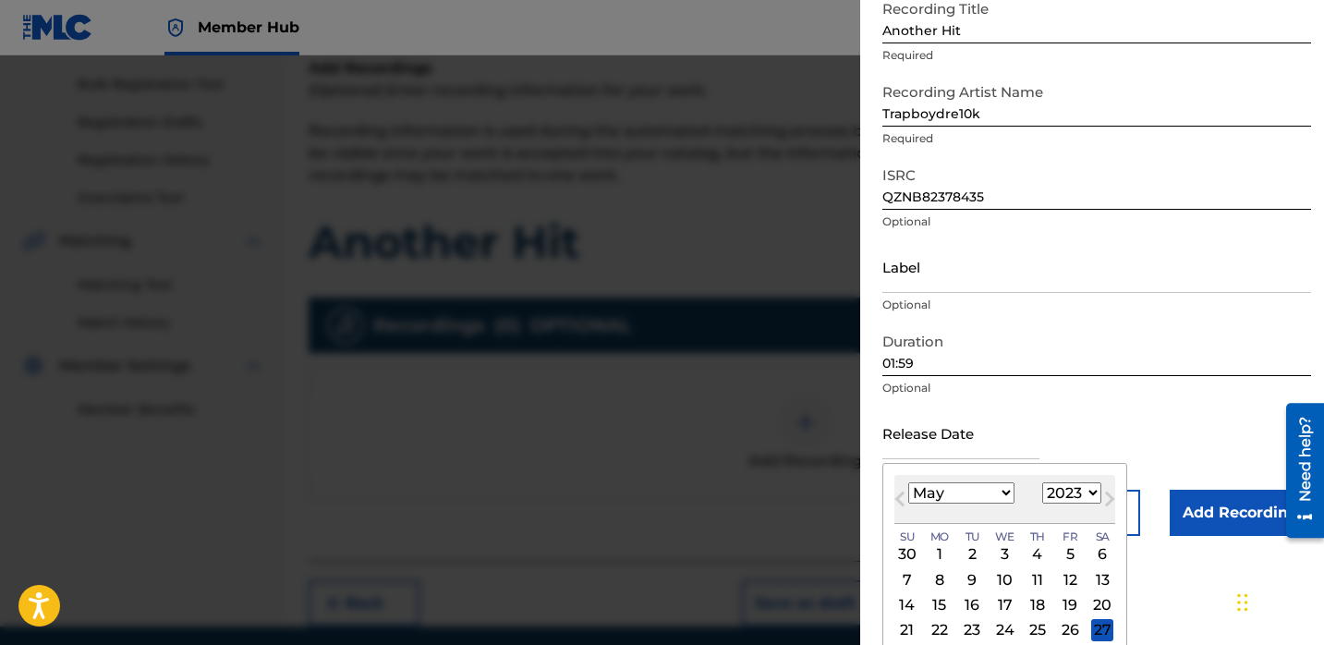
scroll to position [177, 0]
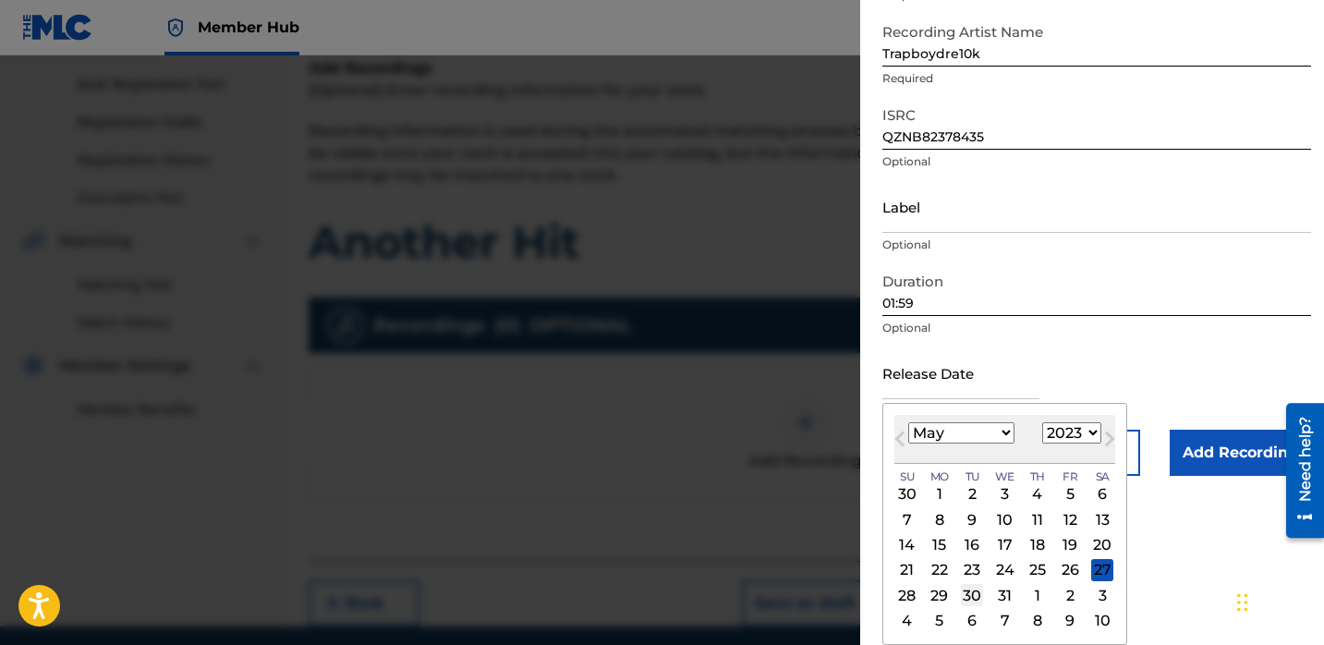
click at [978, 595] on div "30" at bounding box center [972, 595] width 22 height 22
type input "May 30 2023"
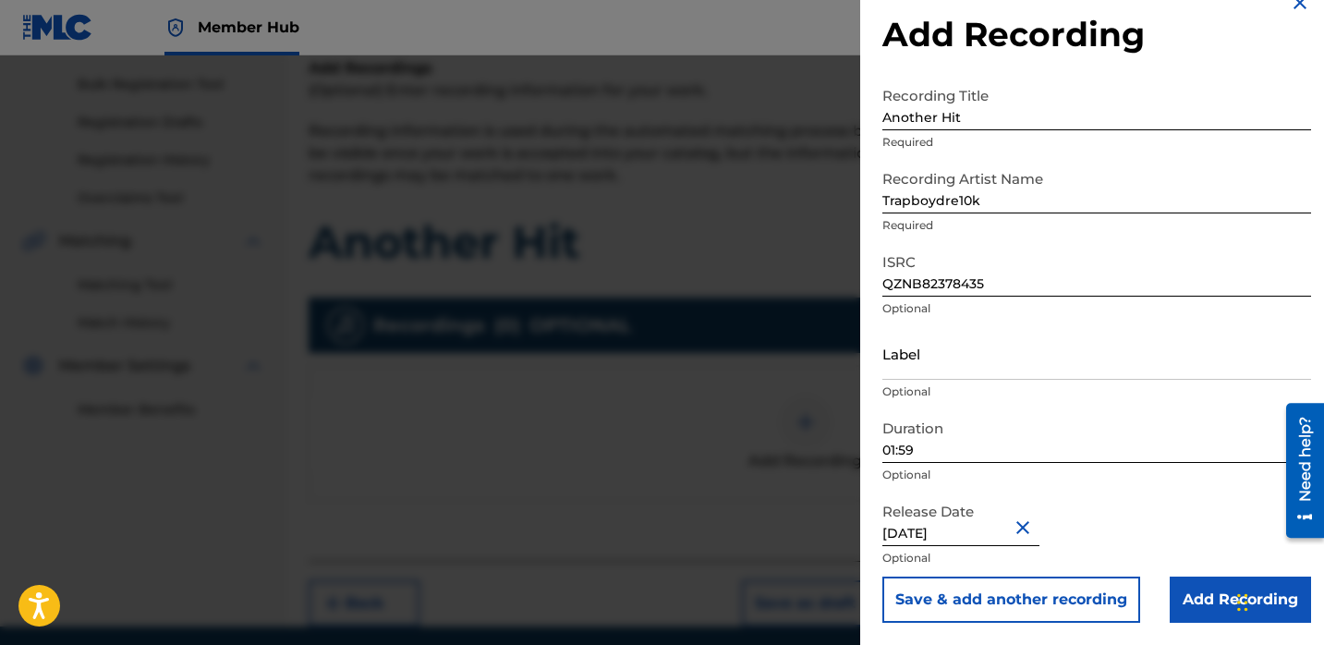
select select "4"
select select "2023"
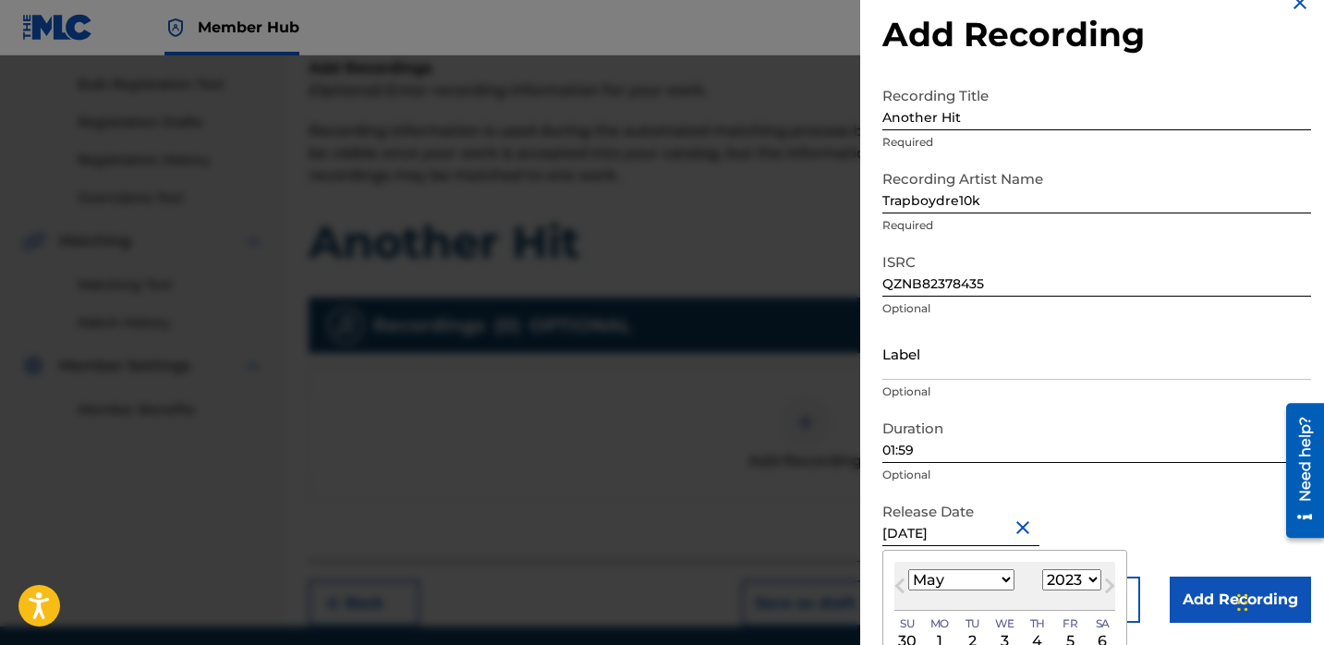
click at [1087, 480] on p "Optional" at bounding box center [1096, 475] width 429 height 17
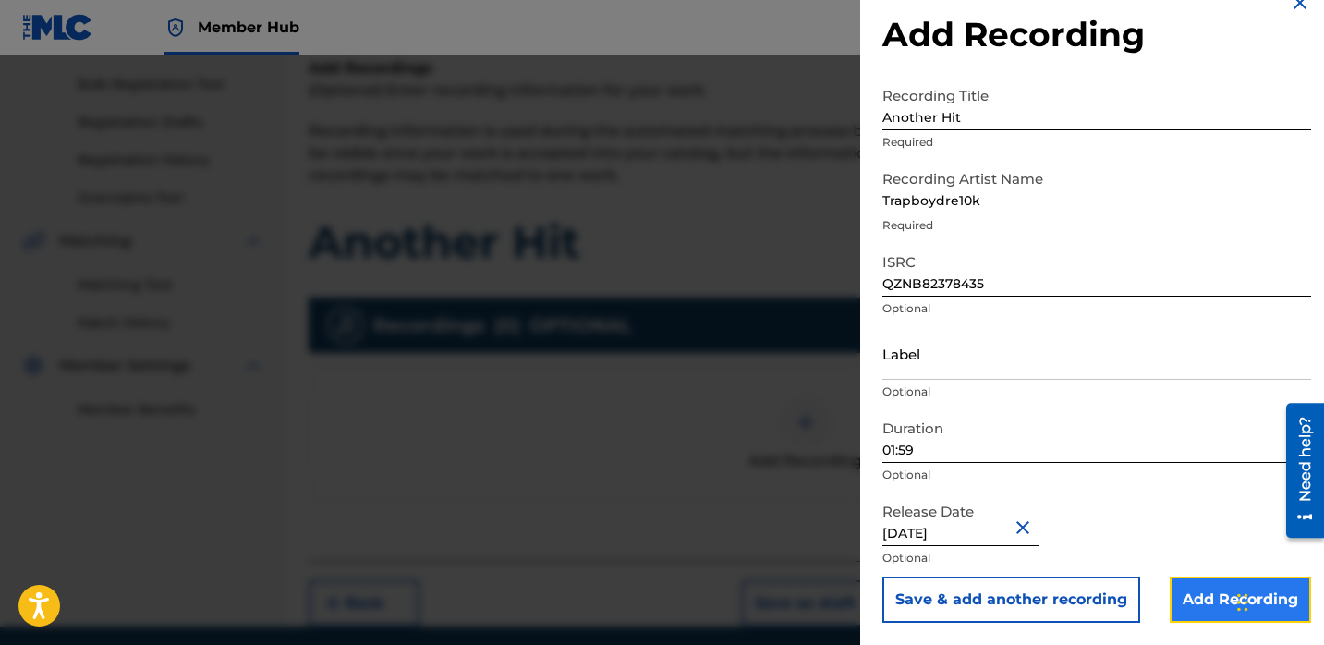
click at [1179, 595] on input "Add Recording" at bounding box center [1240, 600] width 141 height 46
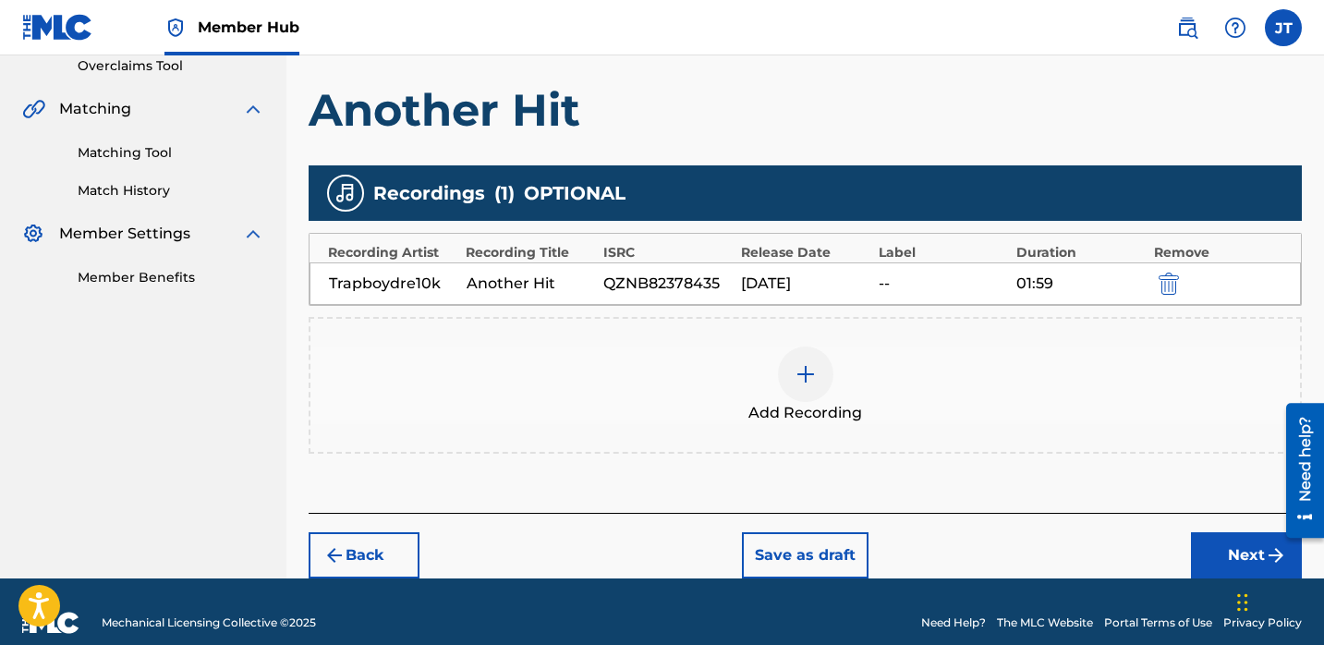
scroll to position [396, 0]
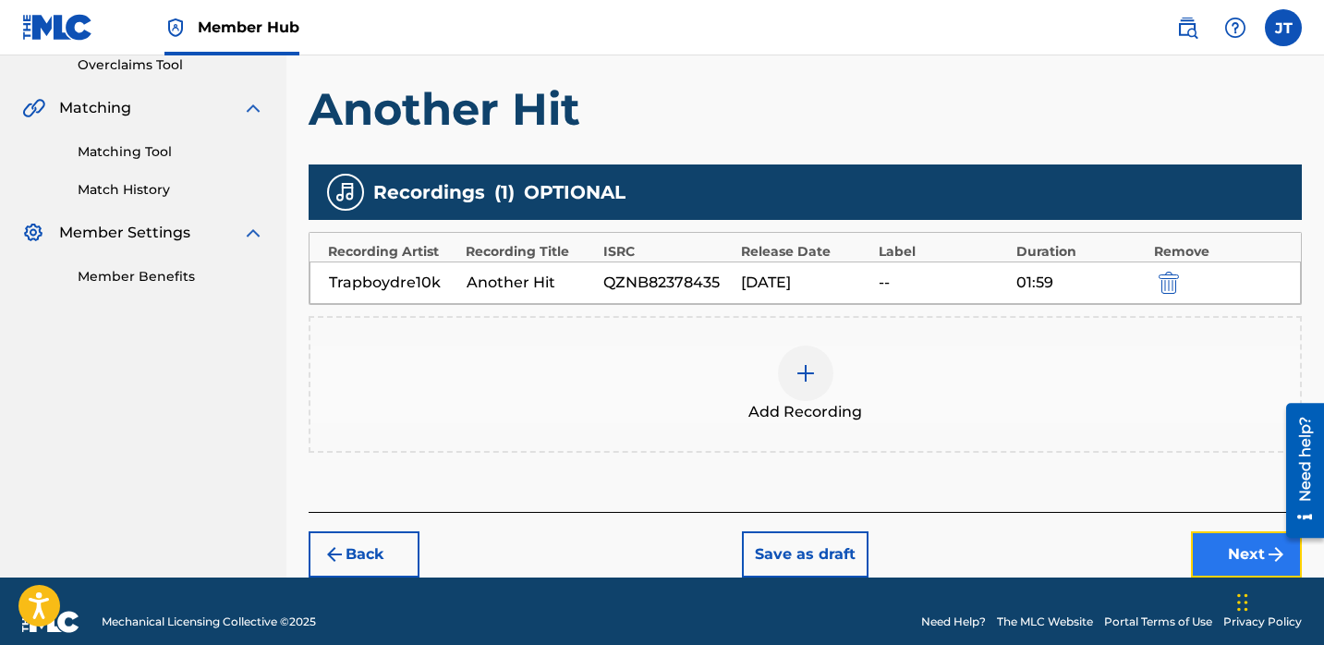
click at [1210, 539] on button "Next" at bounding box center [1246, 554] width 111 height 46
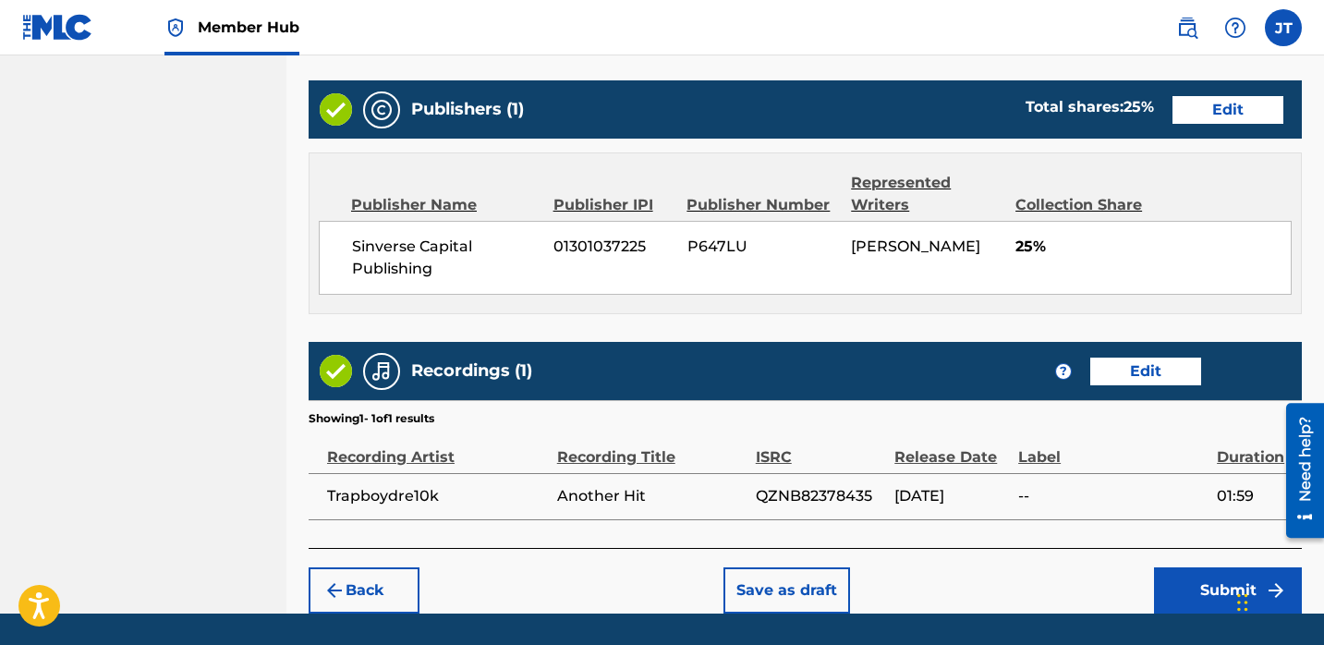
scroll to position [1000, 0]
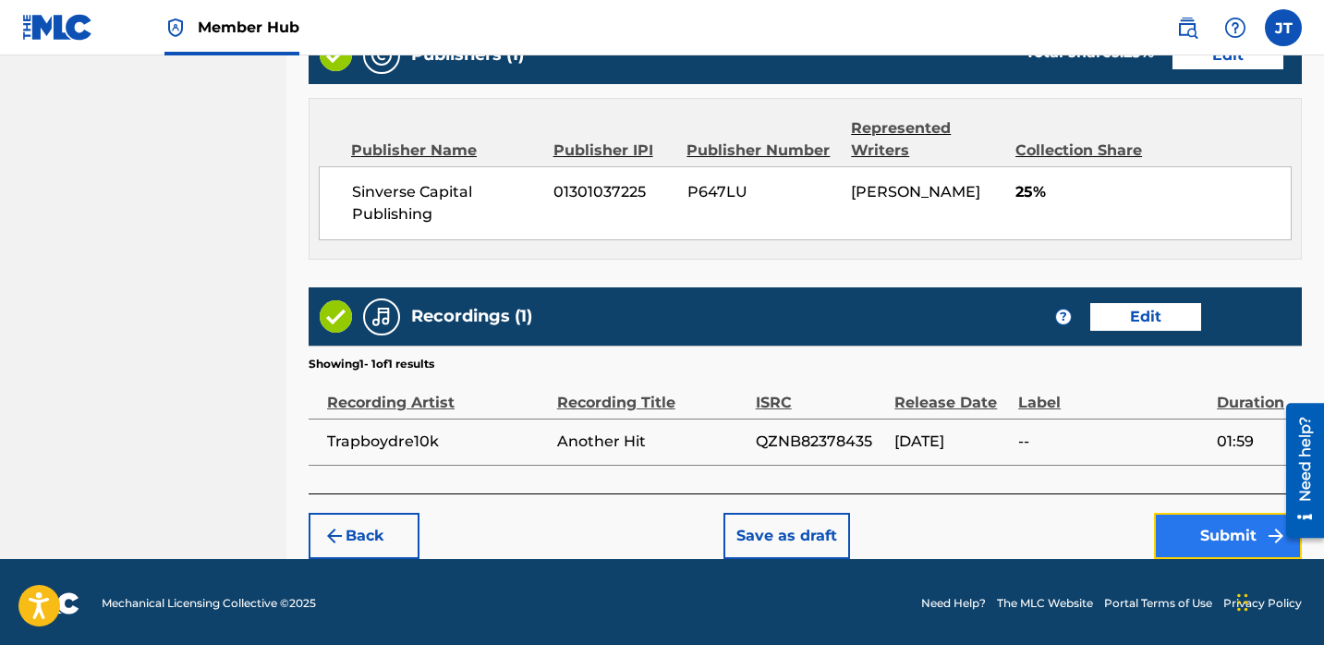
click at [1168, 532] on button "Submit" at bounding box center [1228, 536] width 148 height 46
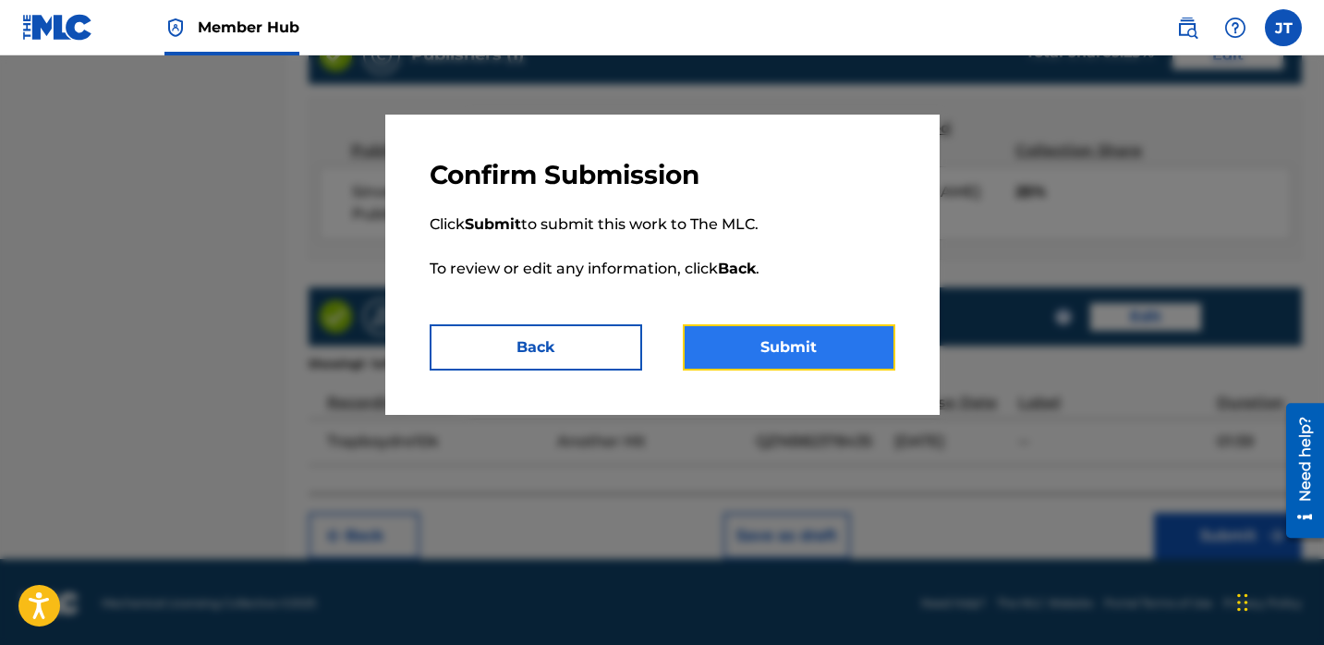
click at [833, 346] on button "Submit" at bounding box center [789, 347] width 213 height 46
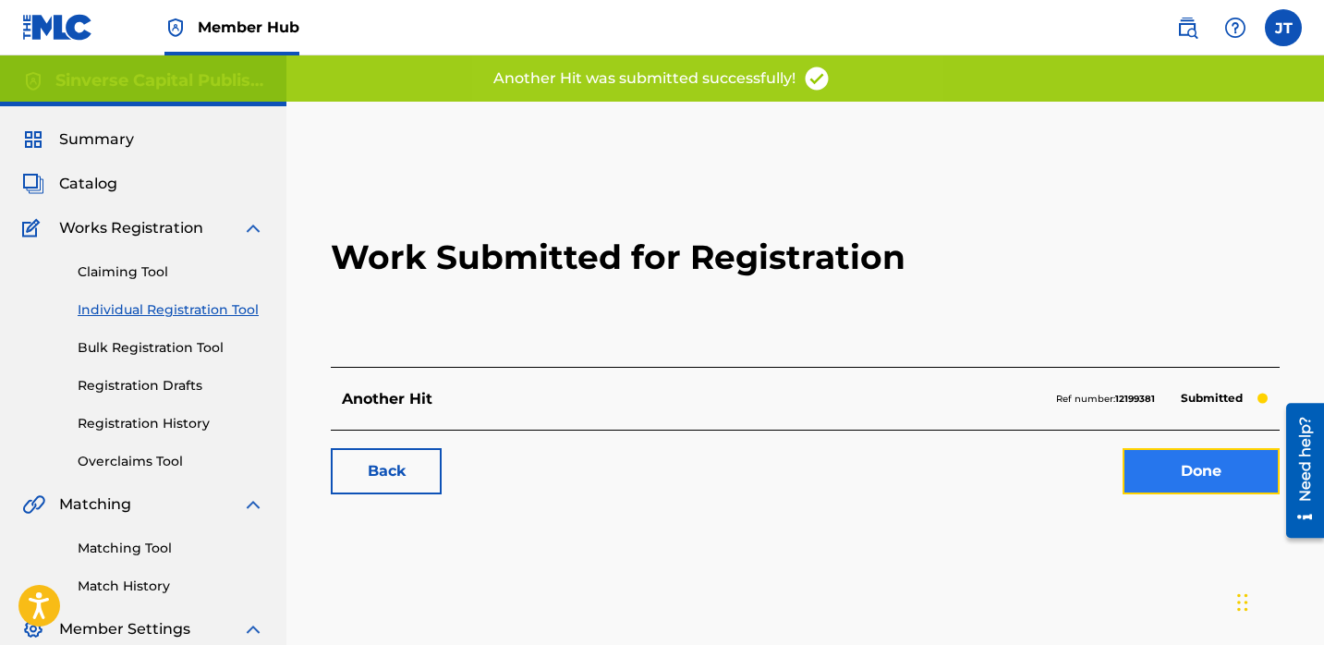
click at [1141, 452] on link "Done" at bounding box center [1201, 471] width 157 height 46
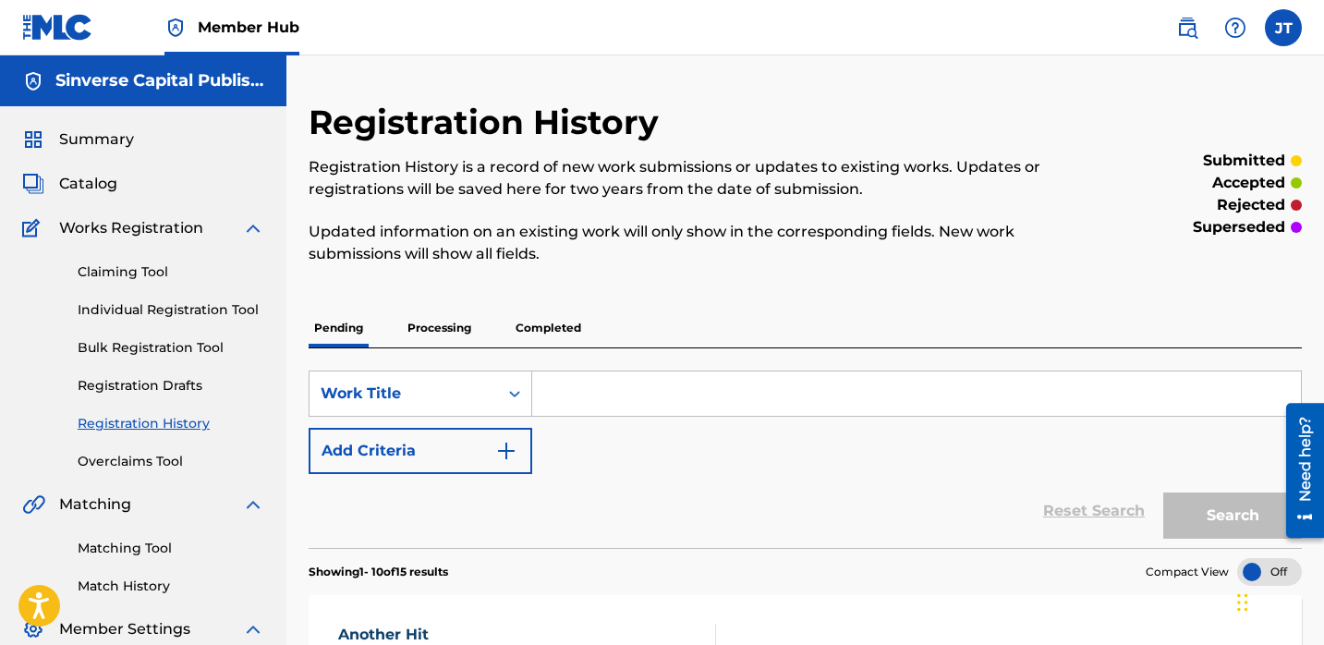
click at [210, 298] on div "Claiming Tool Individual Registration Tool Bulk Registration Tool Registration …" at bounding box center [143, 355] width 242 height 232
click at [209, 303] on link "Individual Registration Tool" at bounding box center [171, 309] width 187 height 19
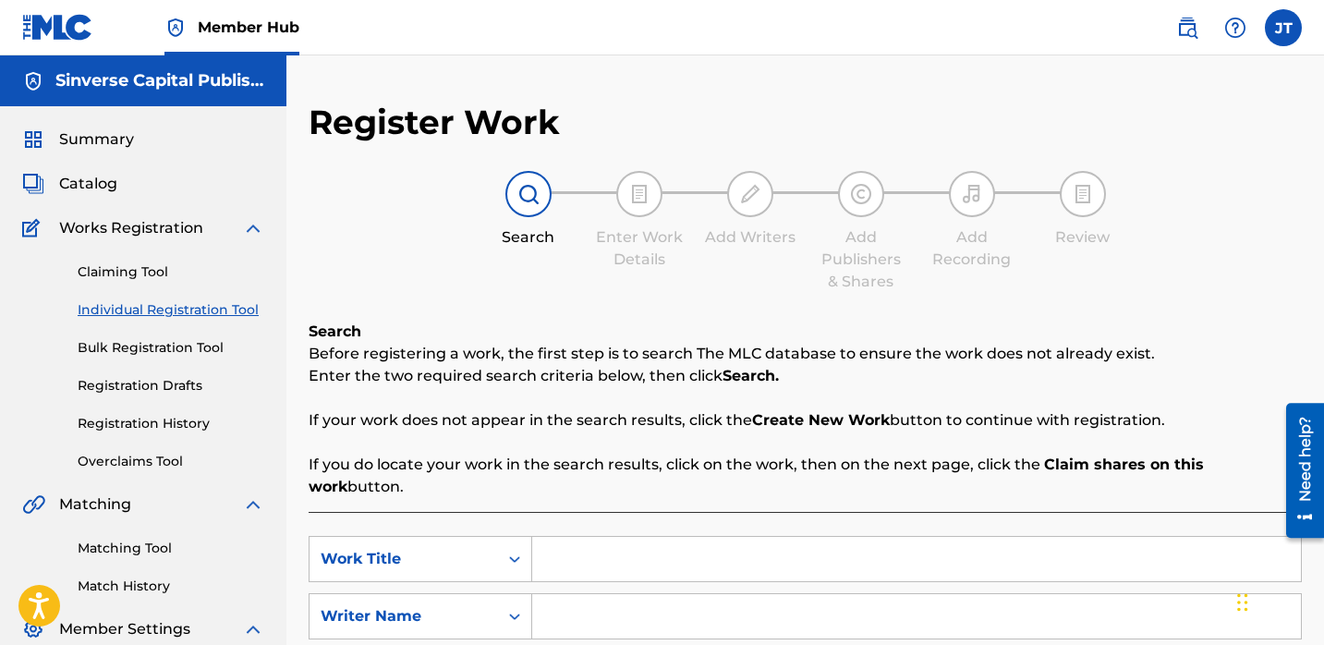
click at [546, 537] on input "Search Form" at bounding box center [916, 559] width 769 height 44
paste input "Power"
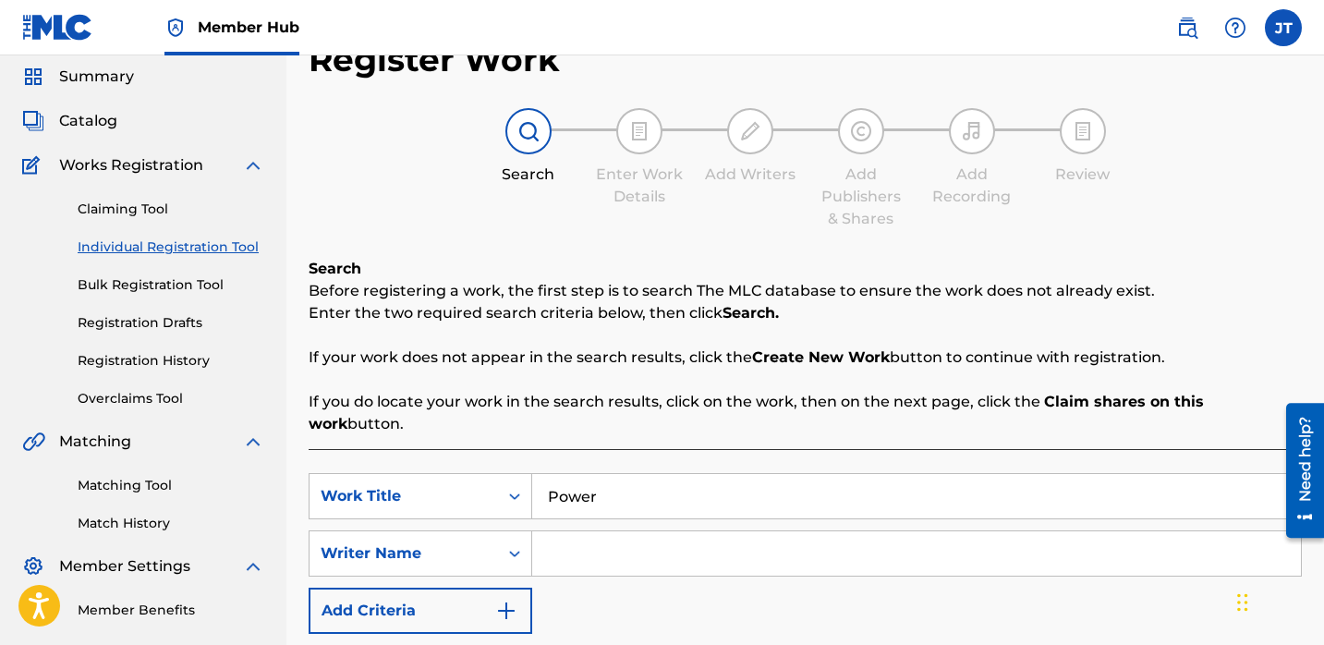
scroll to position [66, 0]
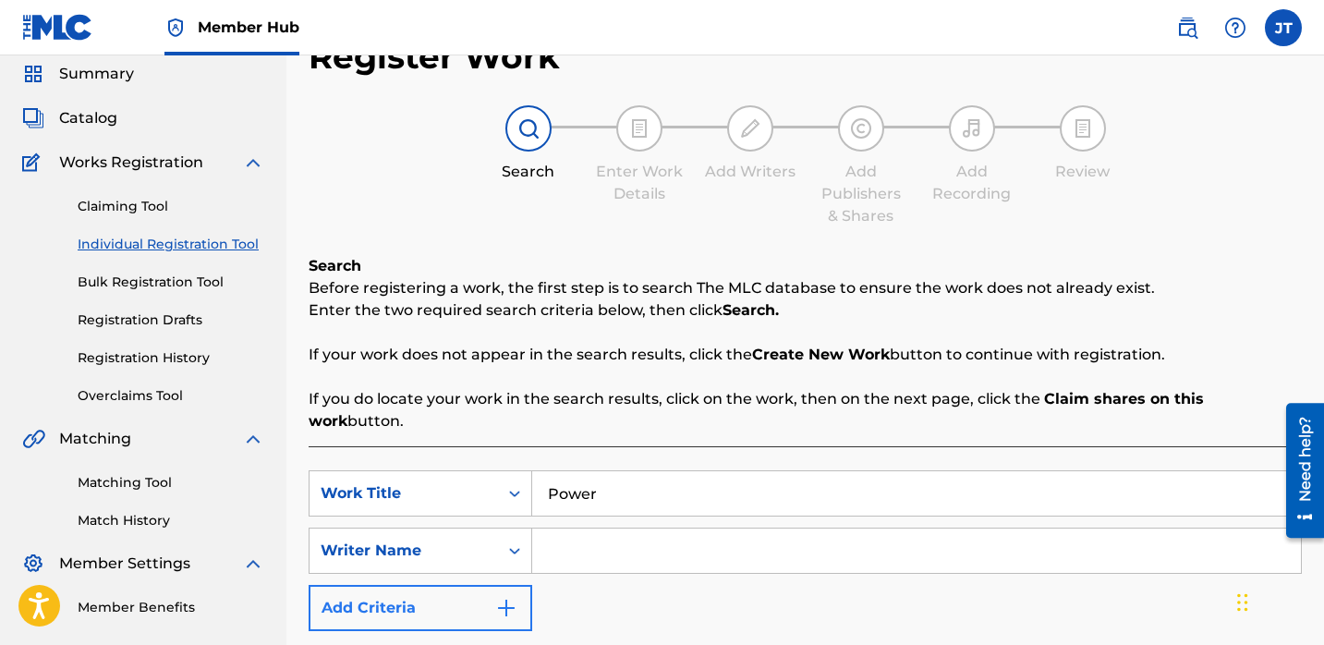
type input "Power"
click at [502, 597] on img "Search Form" at bounding box center [506, 608] width 22 height 22
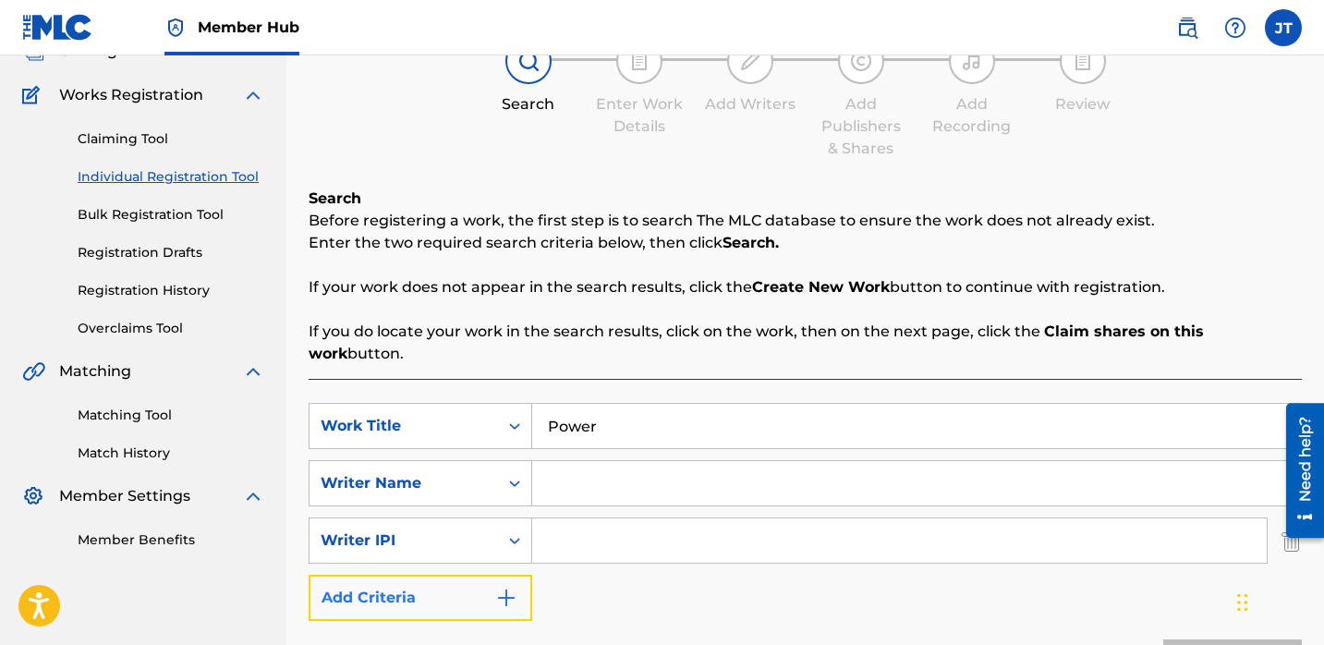
scroll to position [148, 0]
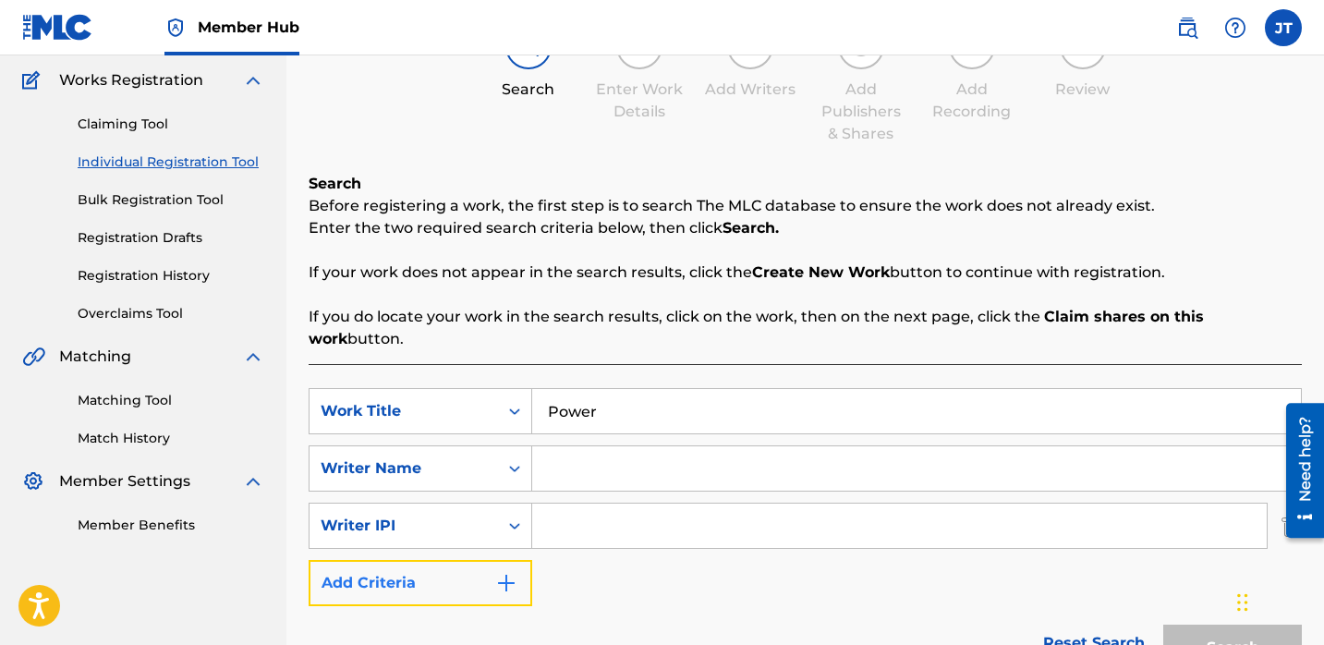
click at [502, 577] on button "Add Criteria" at bounding box center [421, 583] width 224 height 46
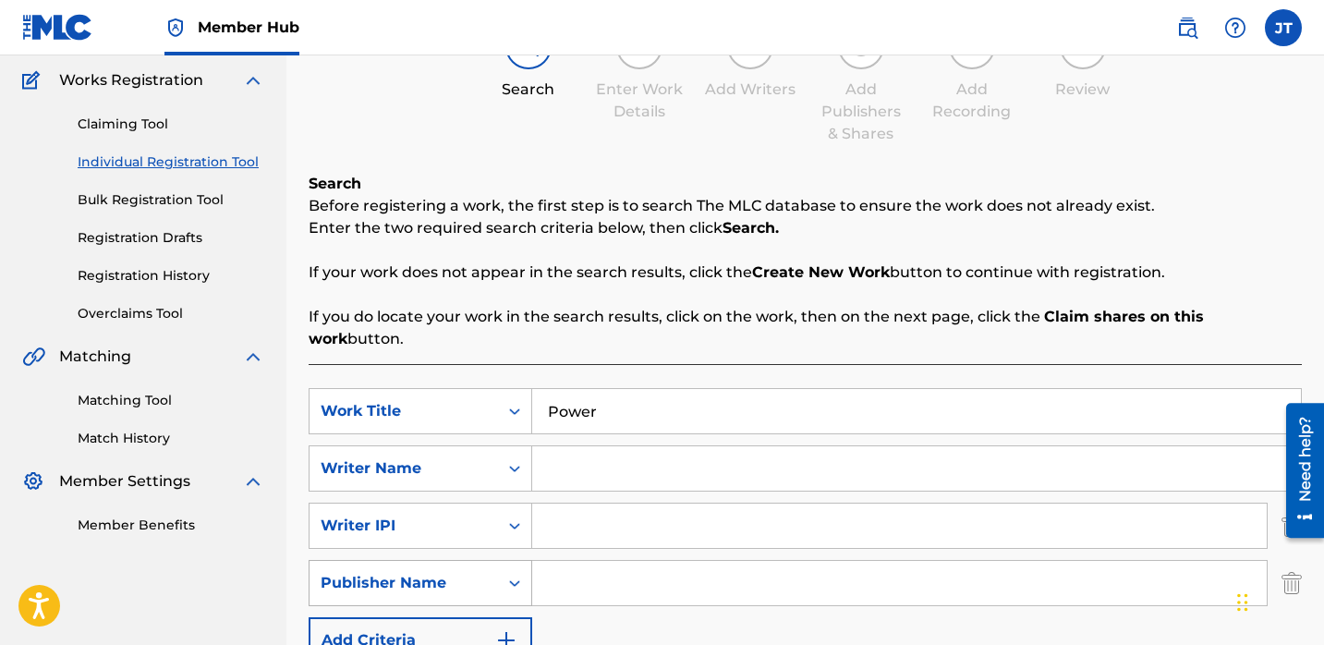
click at [514, 571] on div "Search Form" at bounding box center [514, 582] width 33 height 33
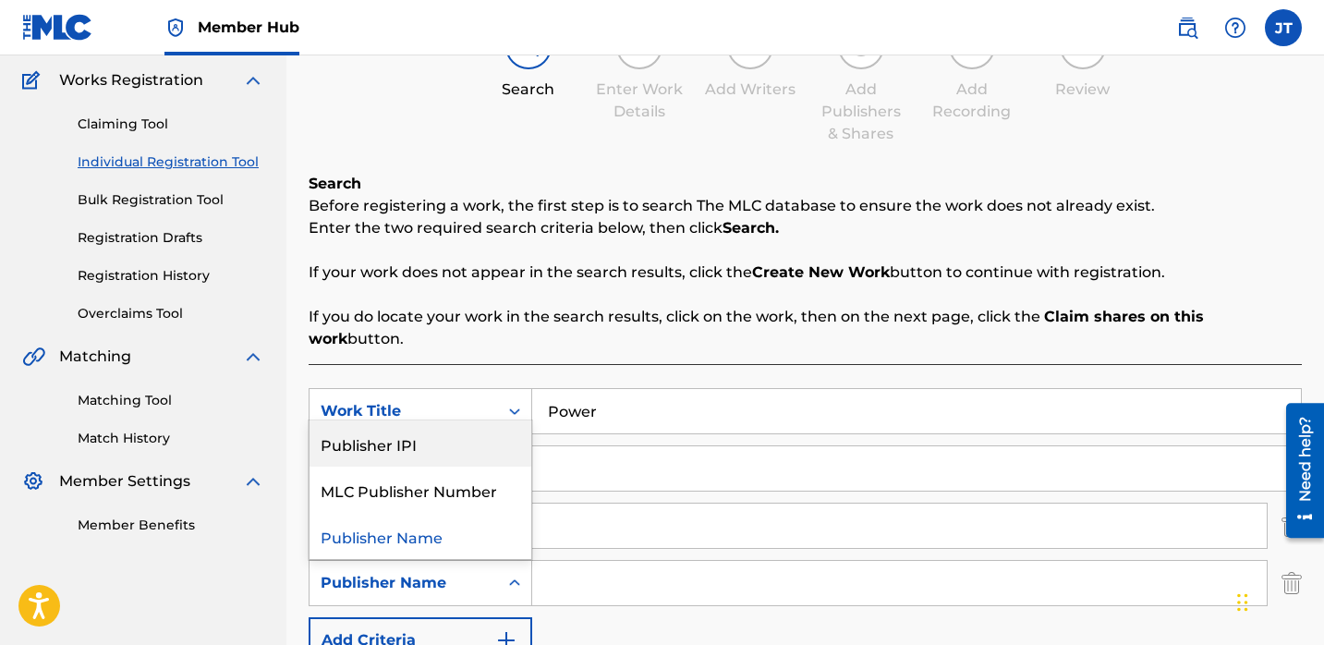
click at [456, 428] on div "Publisher IPI" at bounding box center [421, 443] width 222 height 46
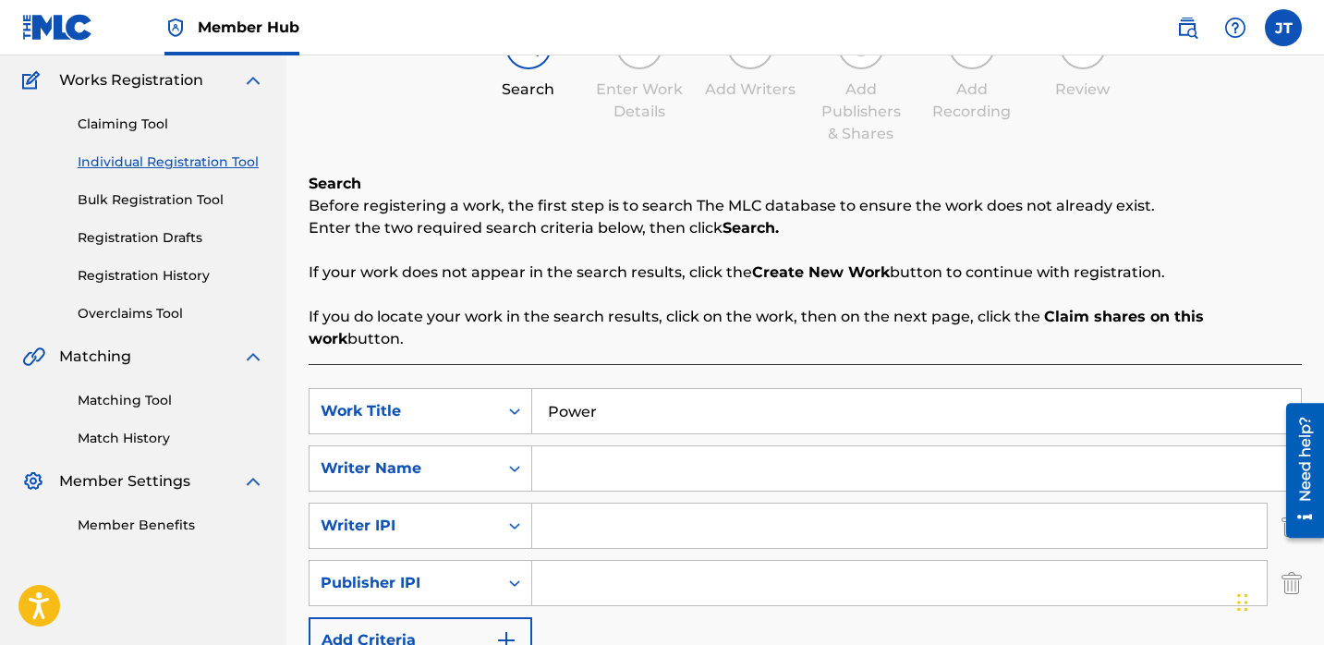
click at [546, 446] on input "Search Form" at bounding box center [916, 468] width 769 height 44
paste input "[PERSON_NAME]"
type input "[PERSON_NAME]"
click at [570, 505] on input "Search Form" at bounding box center [899, 526] width 735 height 44
type input "1114085891"
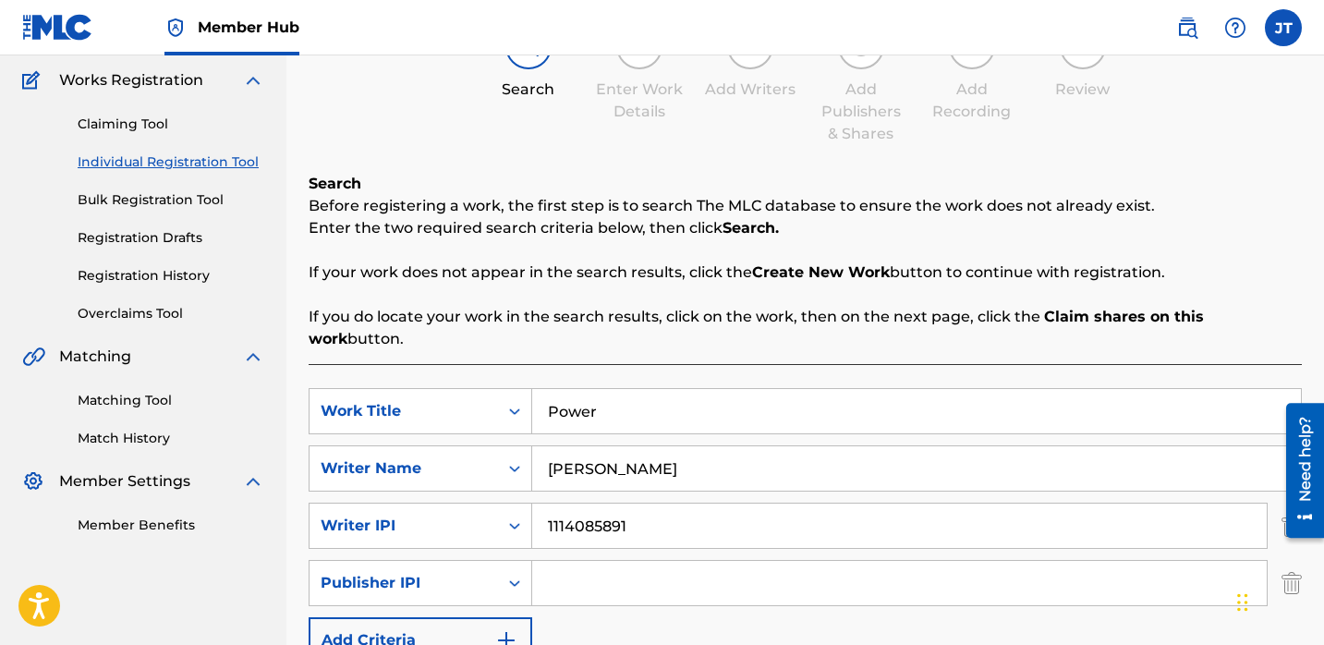
click at [610, 561] on input "Search Form" at bounding box center [899, 583] width 735 height 44
type input "1301037225"
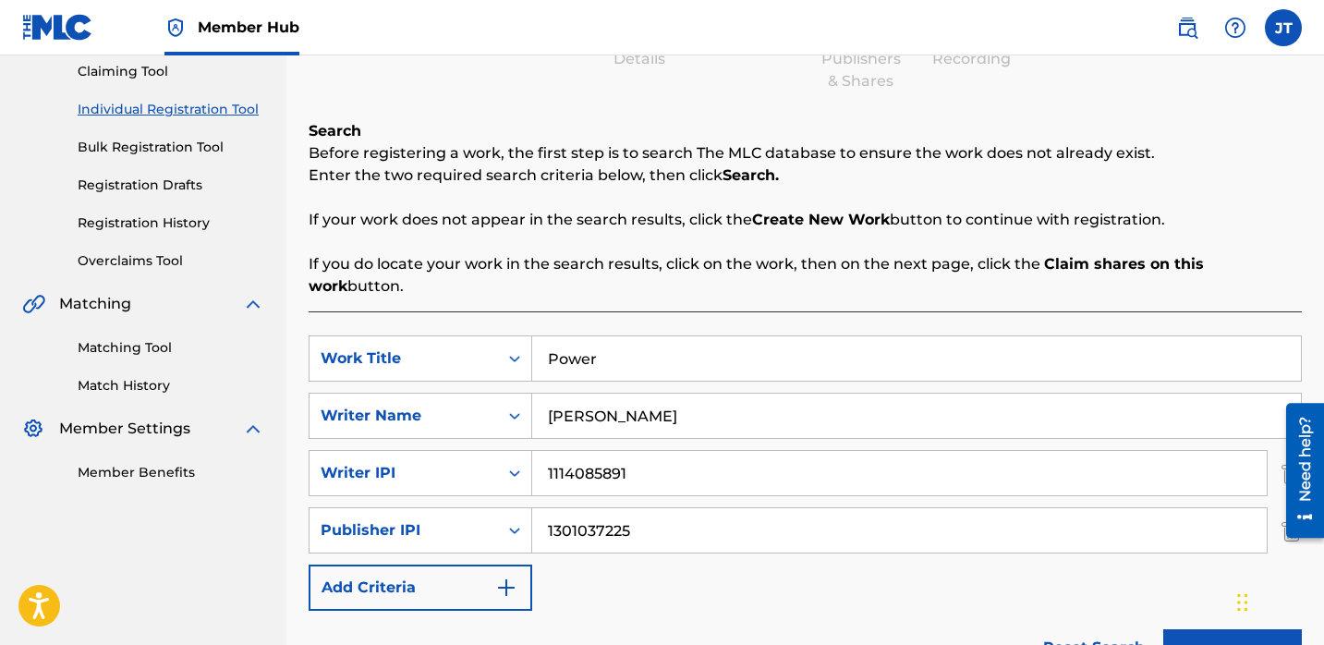
scroll to position [232, 0]
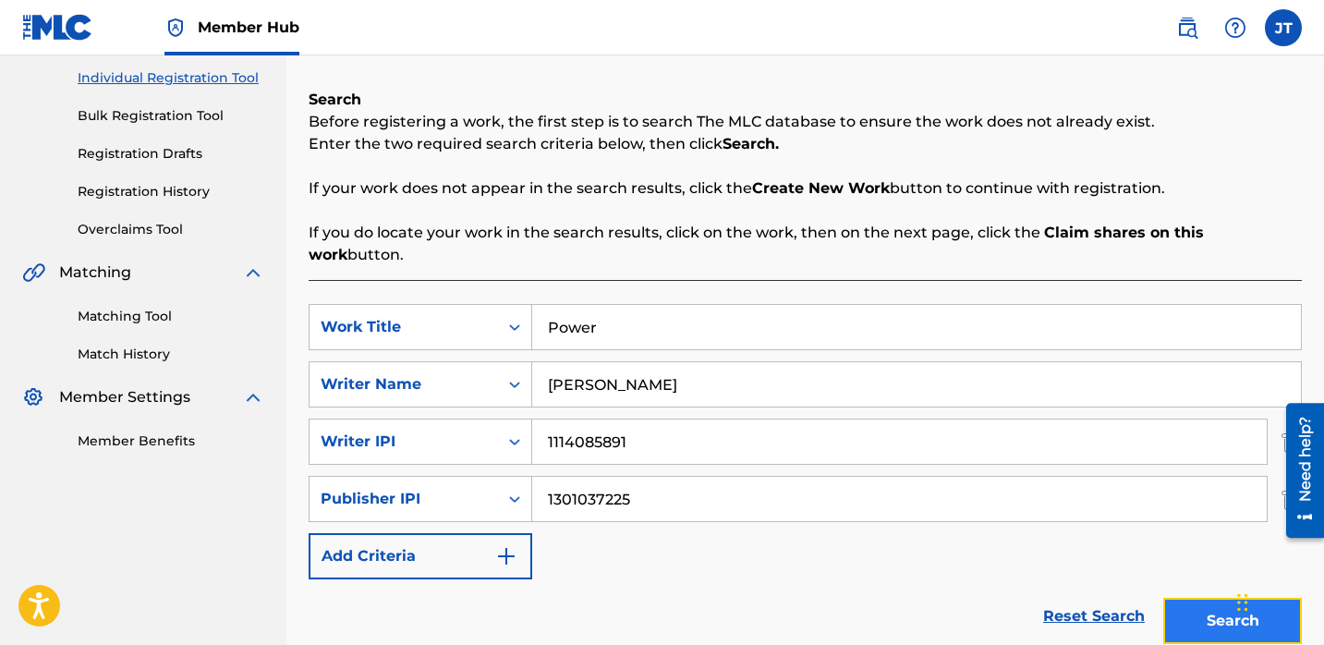
click at [1176, 598] on button "Search" at bounding box center [1232, 621] width 139 height 46
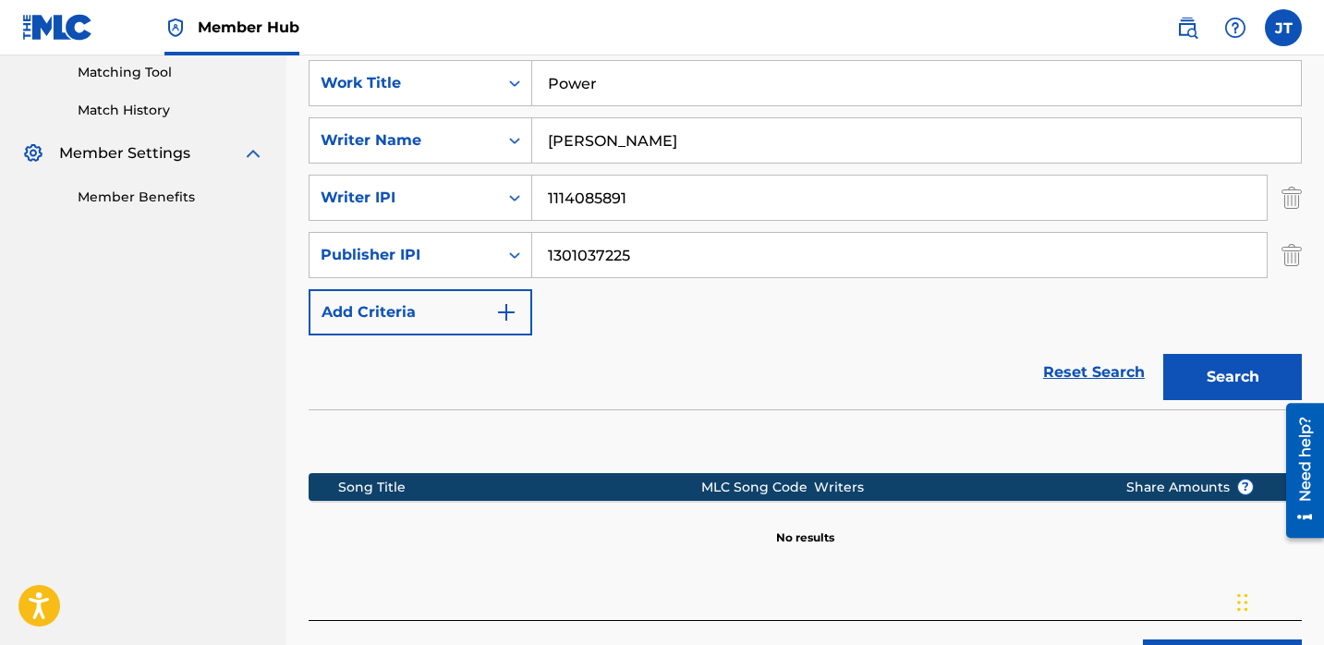
scroll to position [486, 0]
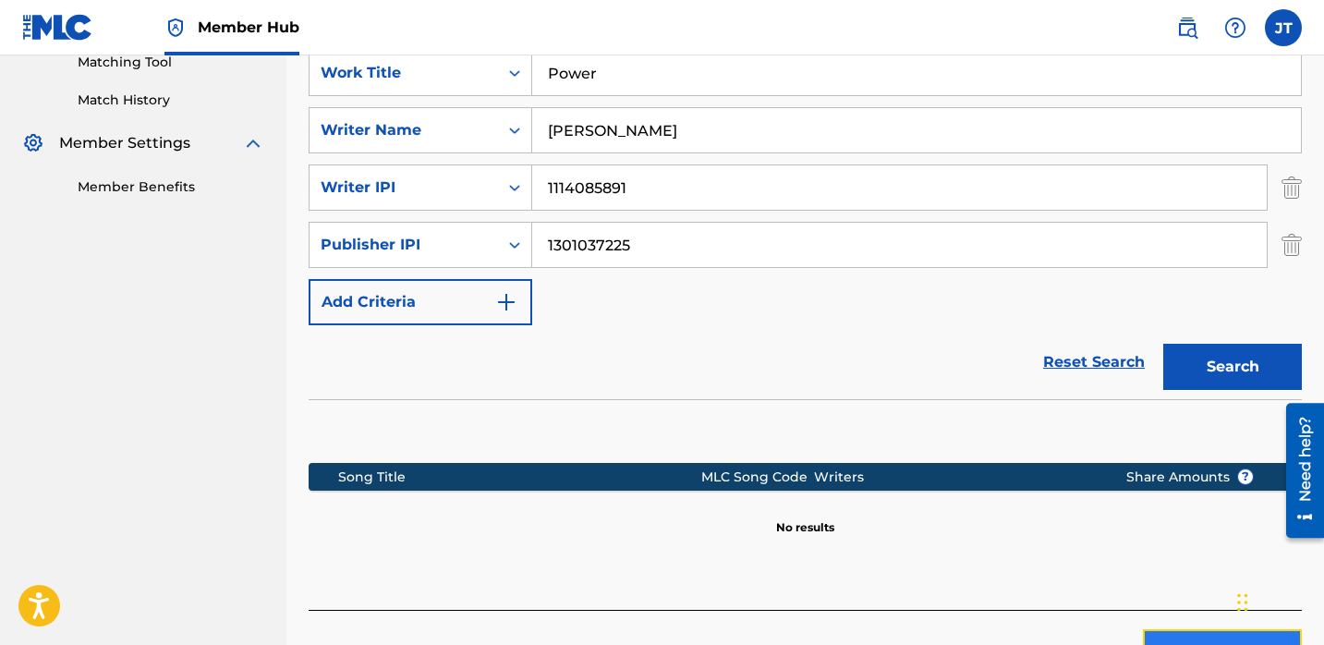
click at [1161, 629] on button "Create new work" at bounding box center [1222, 652] width 159 height 46
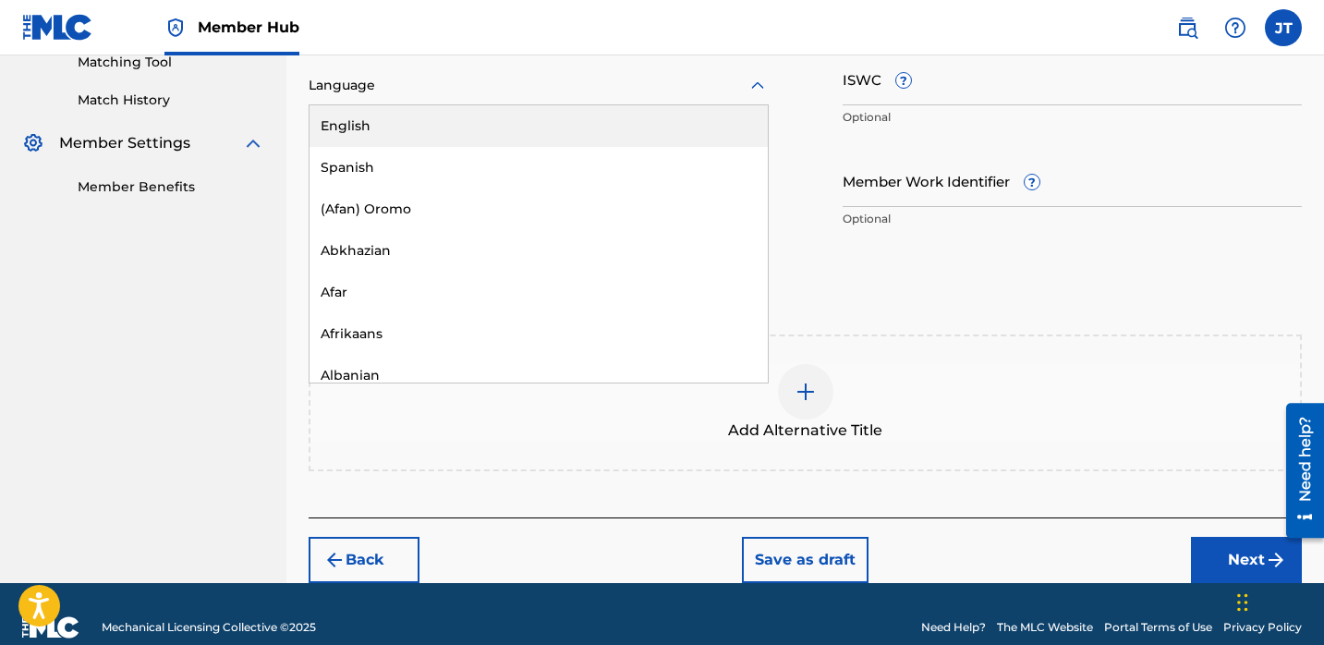
click at [491, 86] on div at bounding box center [539, 85] width 460 height 23
click at [471, 126] on div "English" at bounding box center [539, 126] width 458 height 42
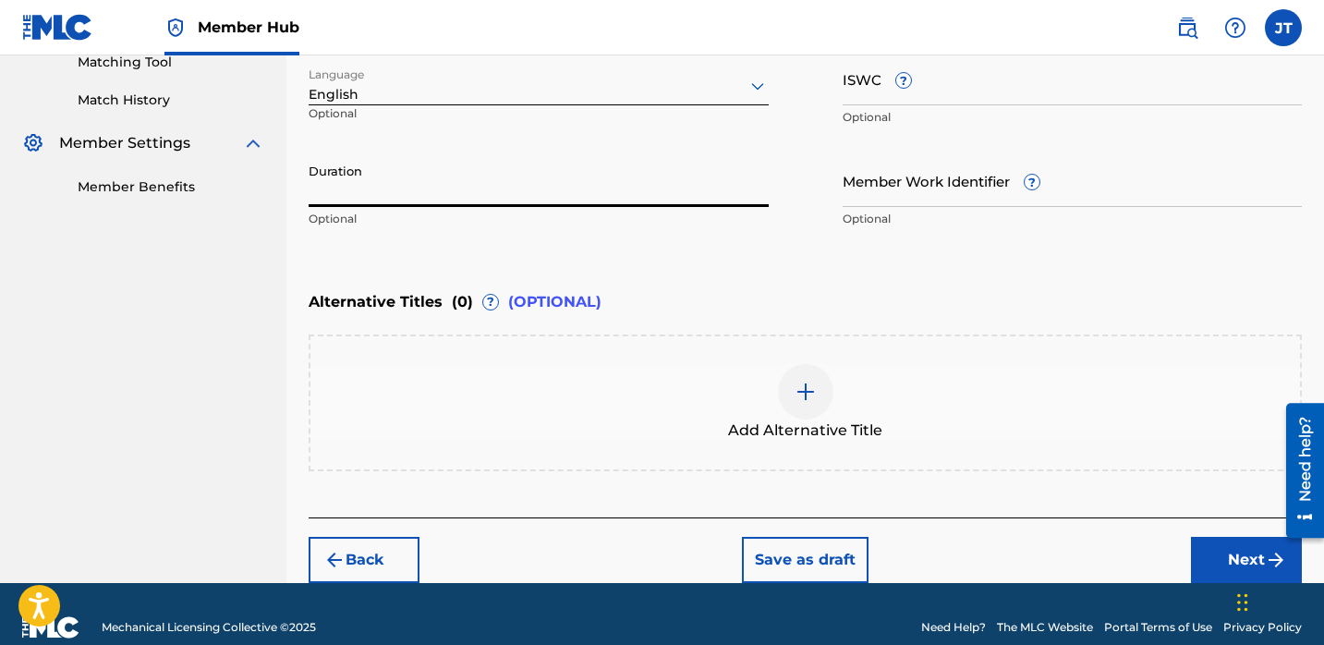
click at [542, 195] on input "Duration" at bounding box center [539, 180] width 460 height 53
type input "02:14"
click at [1194, 544] on button "Next" at bounding box center [1246, 560] width 111 height 46
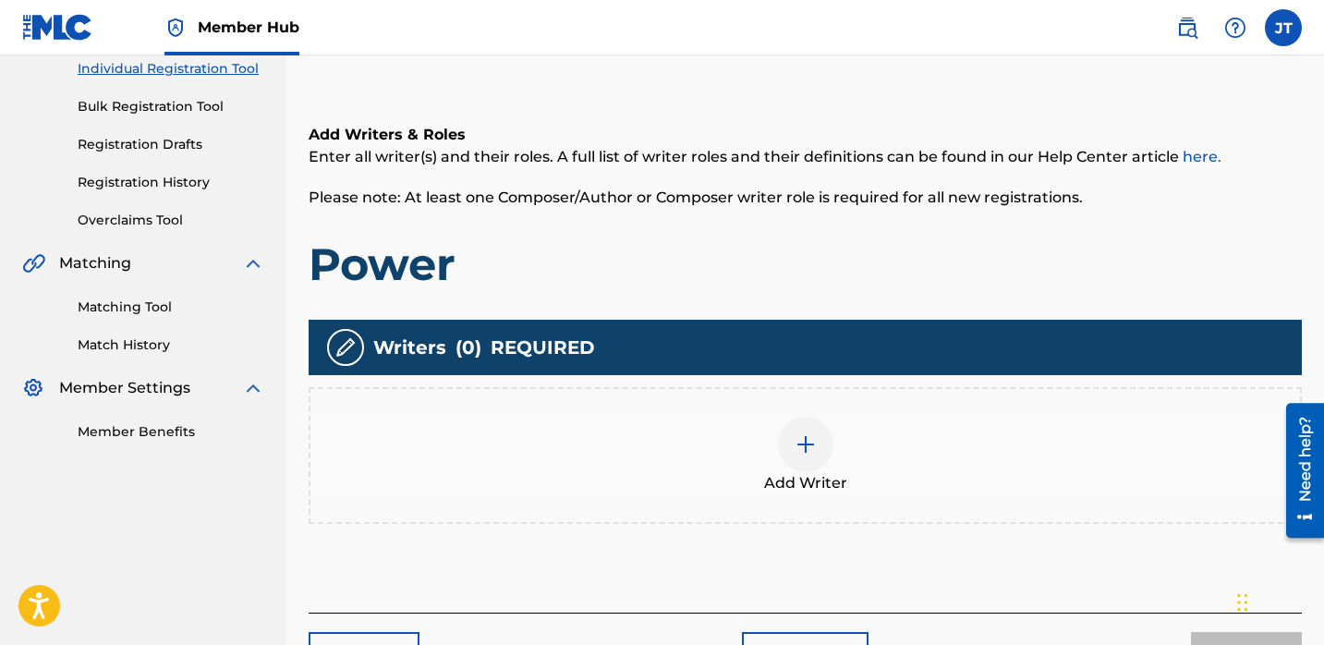
scroll to position [334, 0]
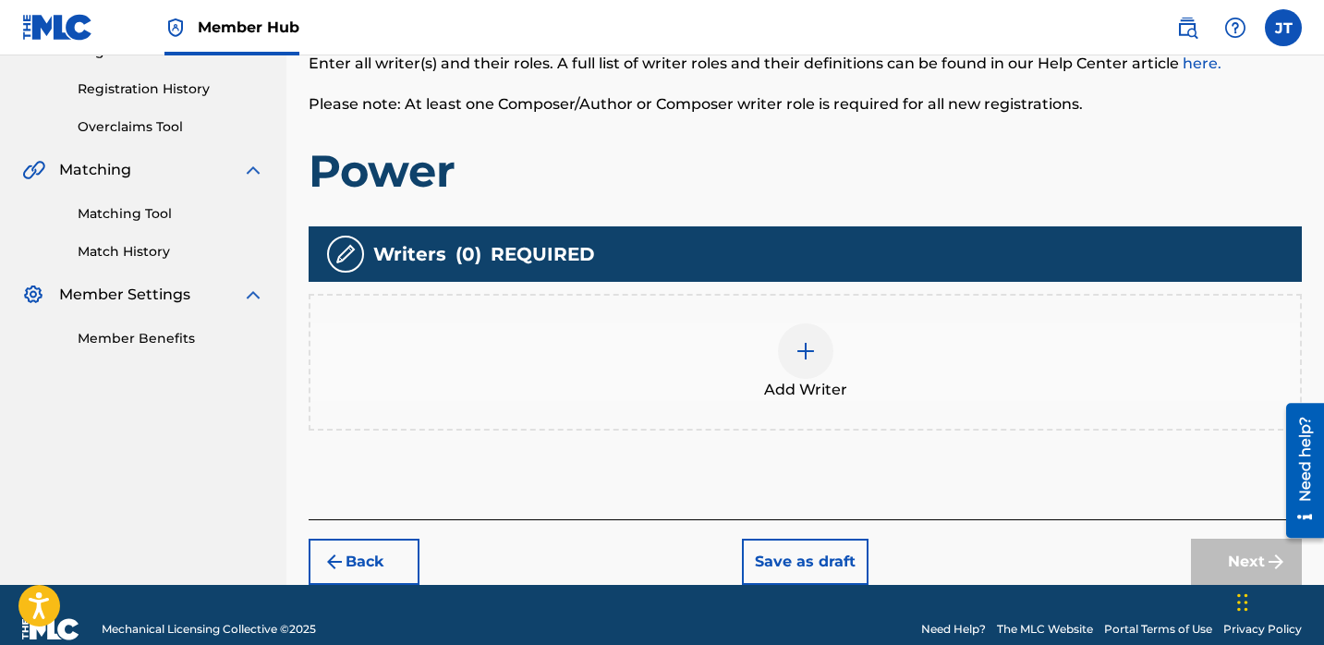
click at [803, 351] on img at bounding box center [806, 351] width 22 height 22
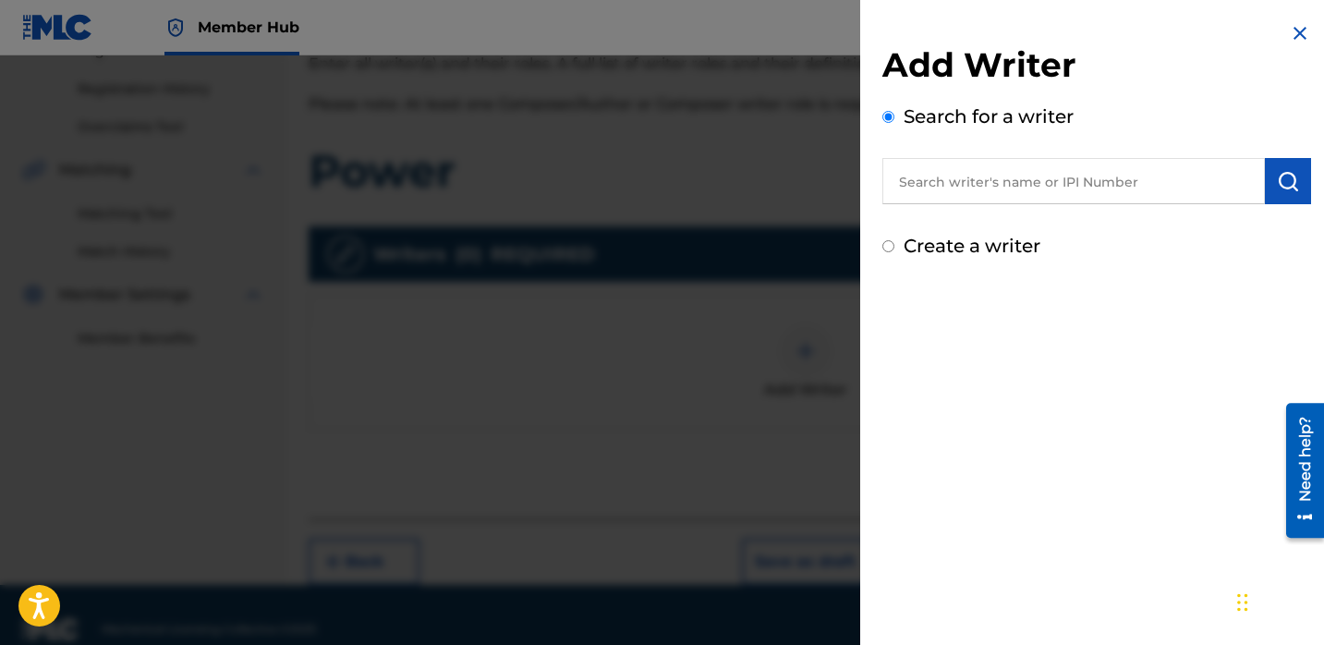
click at [955, 183] on input "text" at bounding box center [1073, 181] width 383 height 46
paste input "[PERSON_NAME]"
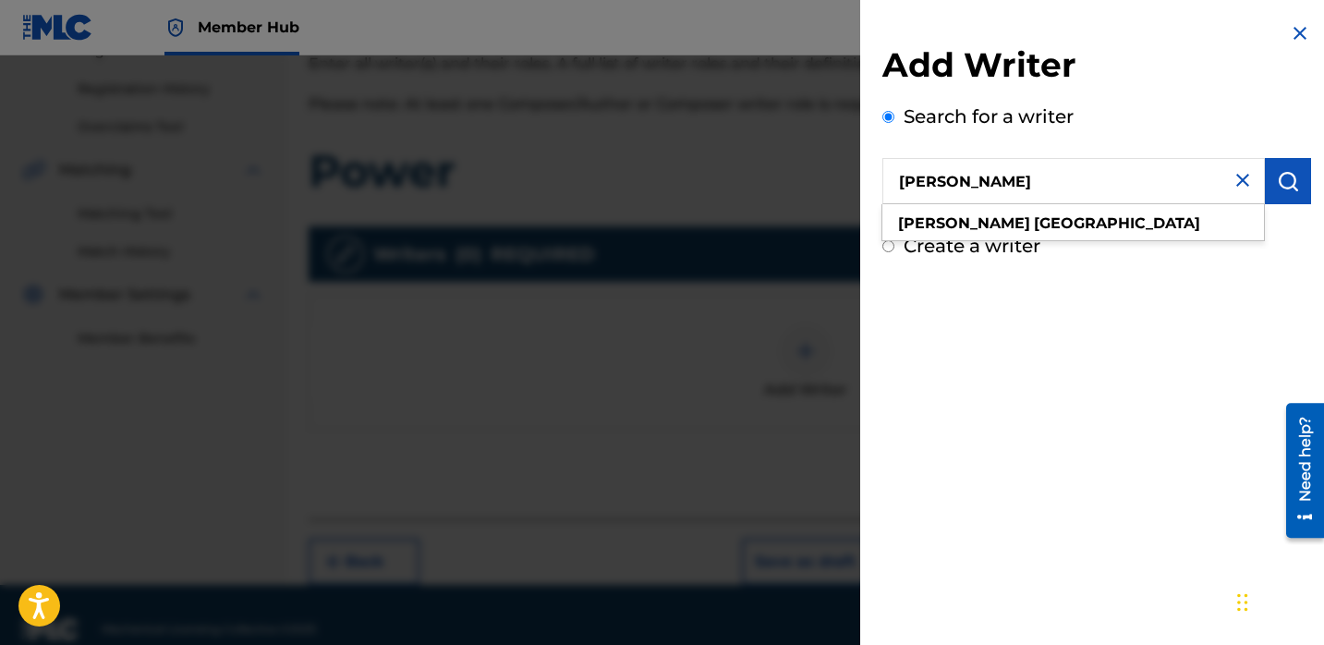
scroll to position [362, 0]
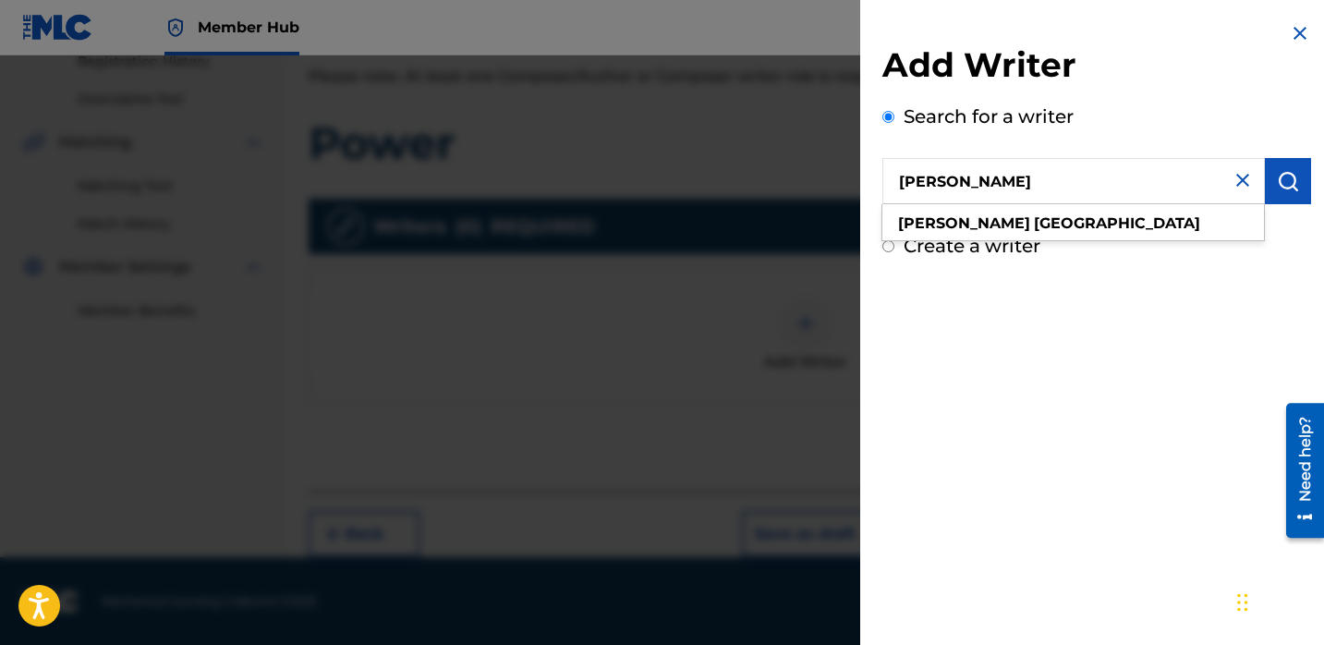
type input "[PERSON_NAME]"
click at [1279, 154] on div "Search for a writer Mattia Borgonovo mattia borgonovo" at bounding box center [1096, 154] width 429 height 102
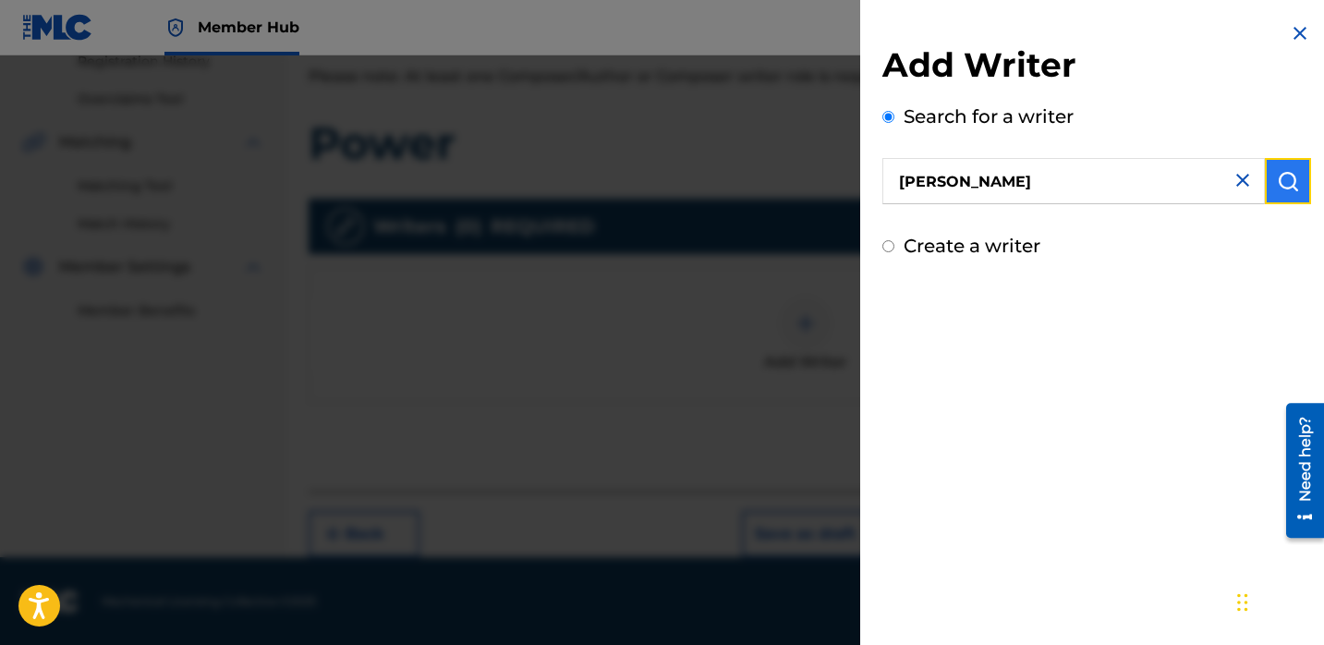
click at [1279, 165] on button "submit" at bounding box center [1288, 181] width 46 height 46
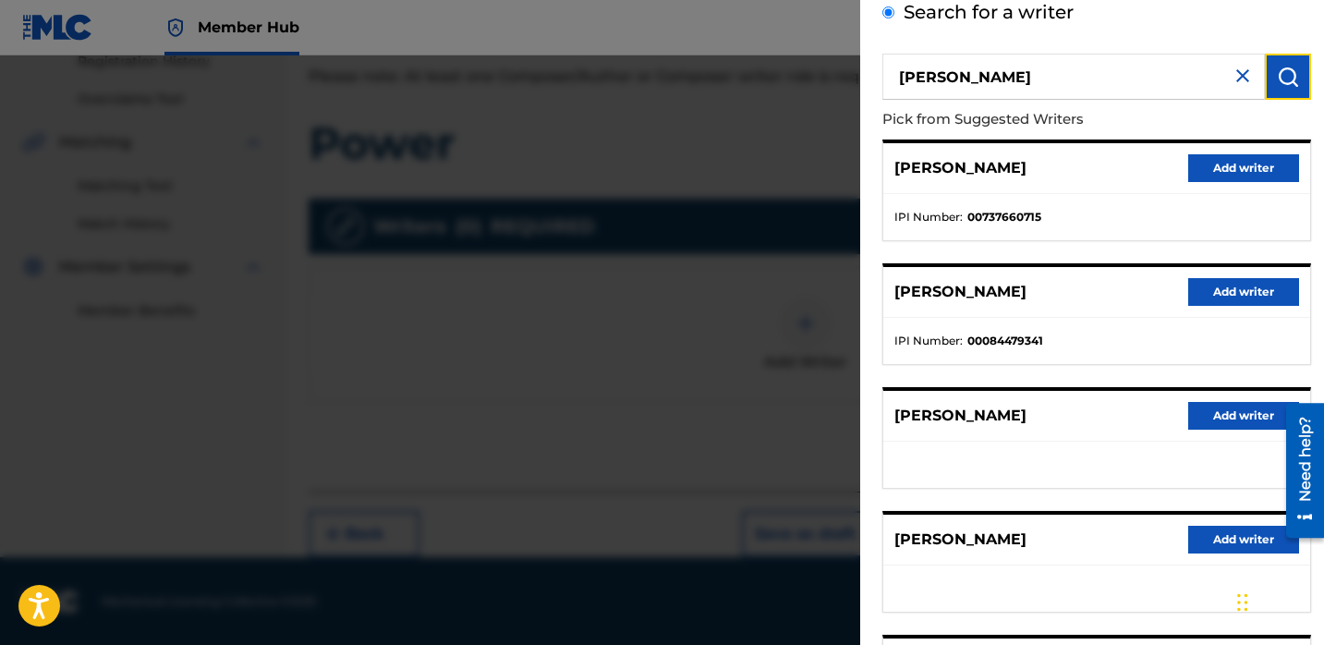
scroll to position [186, 0]
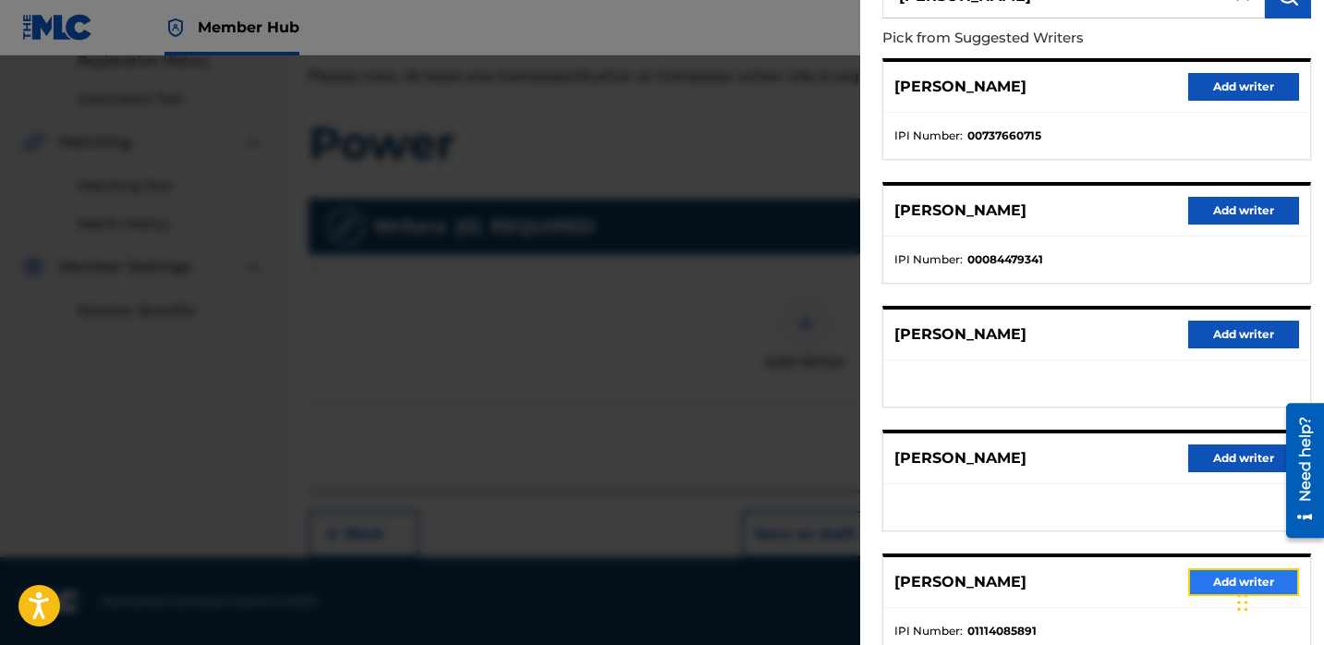
click at [1189, 575] on button "Add writer" at bounding box center [1243, 582] width 111 height 28
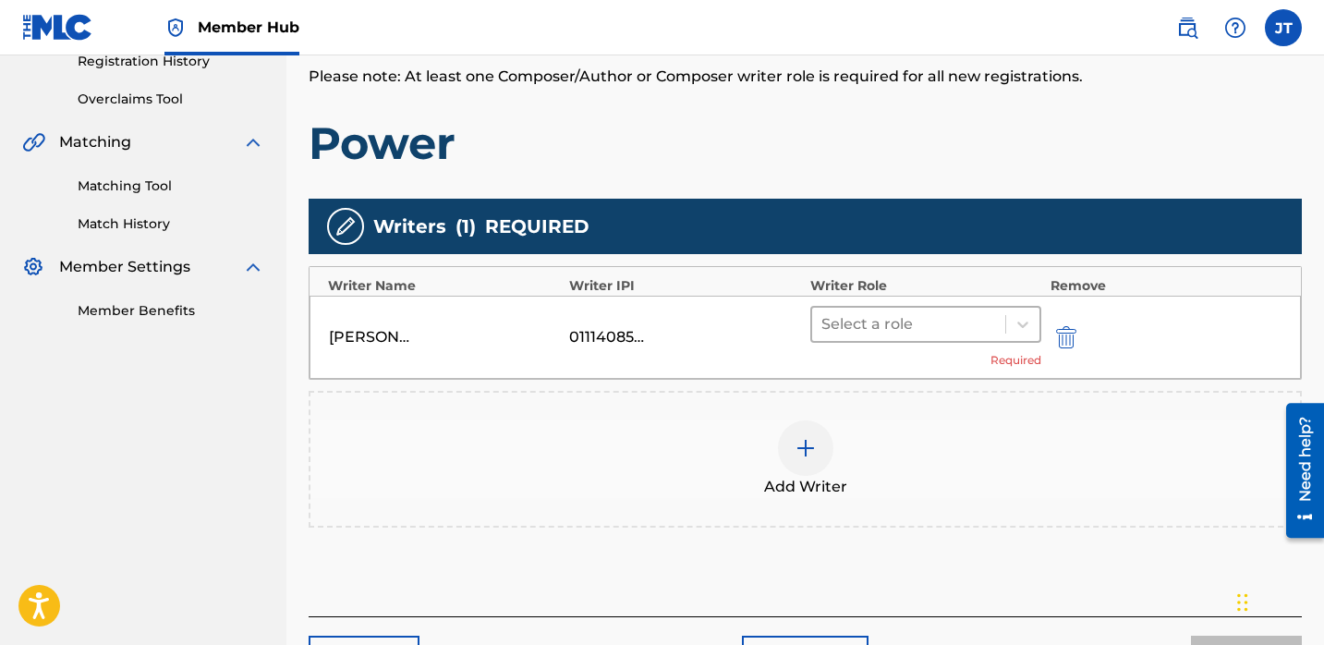
click at [949, 326] on div at bounding box center [908, 324] width 175 height 26
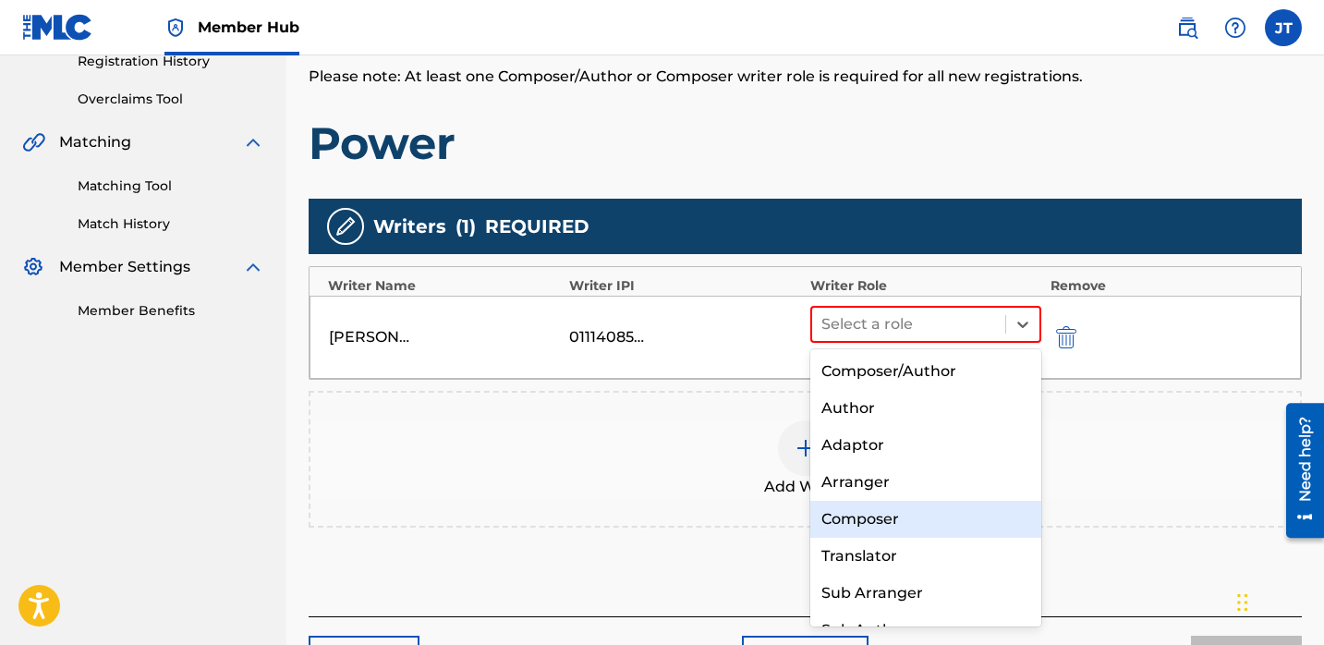
click at [873, 518] on div "Composer" at bounding box center [925, 519] width 231 height 37
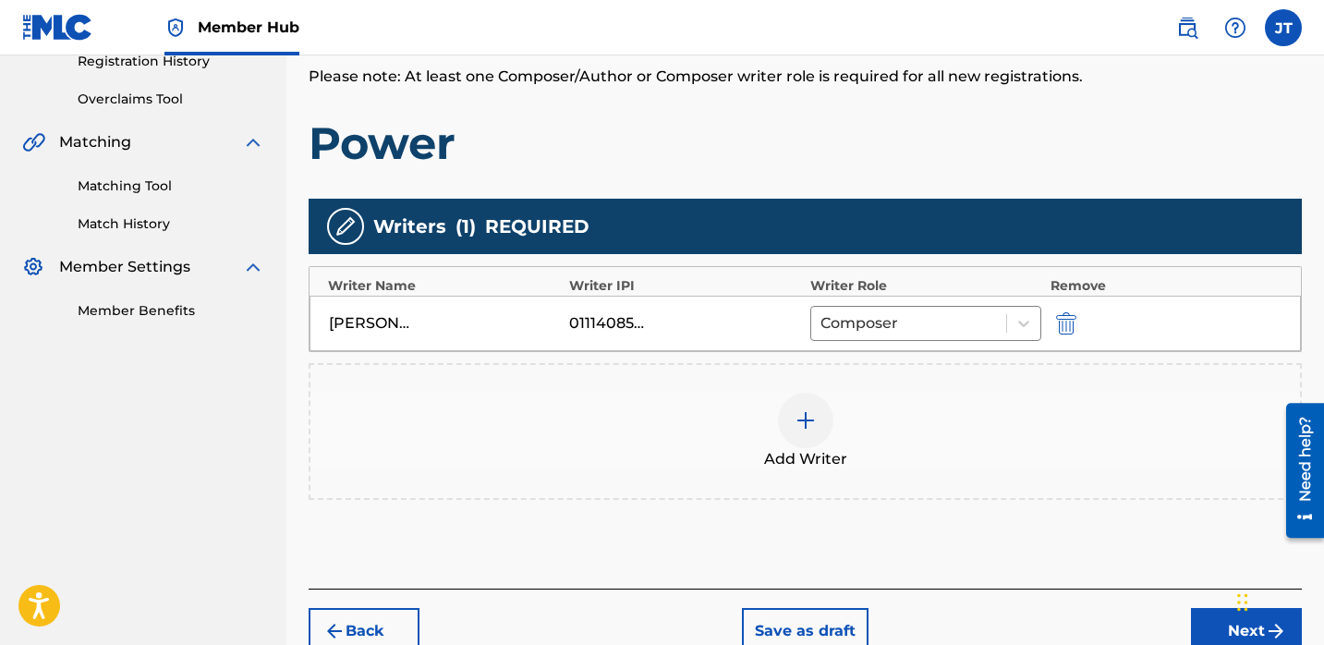
click at [809, 424] on img at bounding box center [806, 420] width 22 height 22
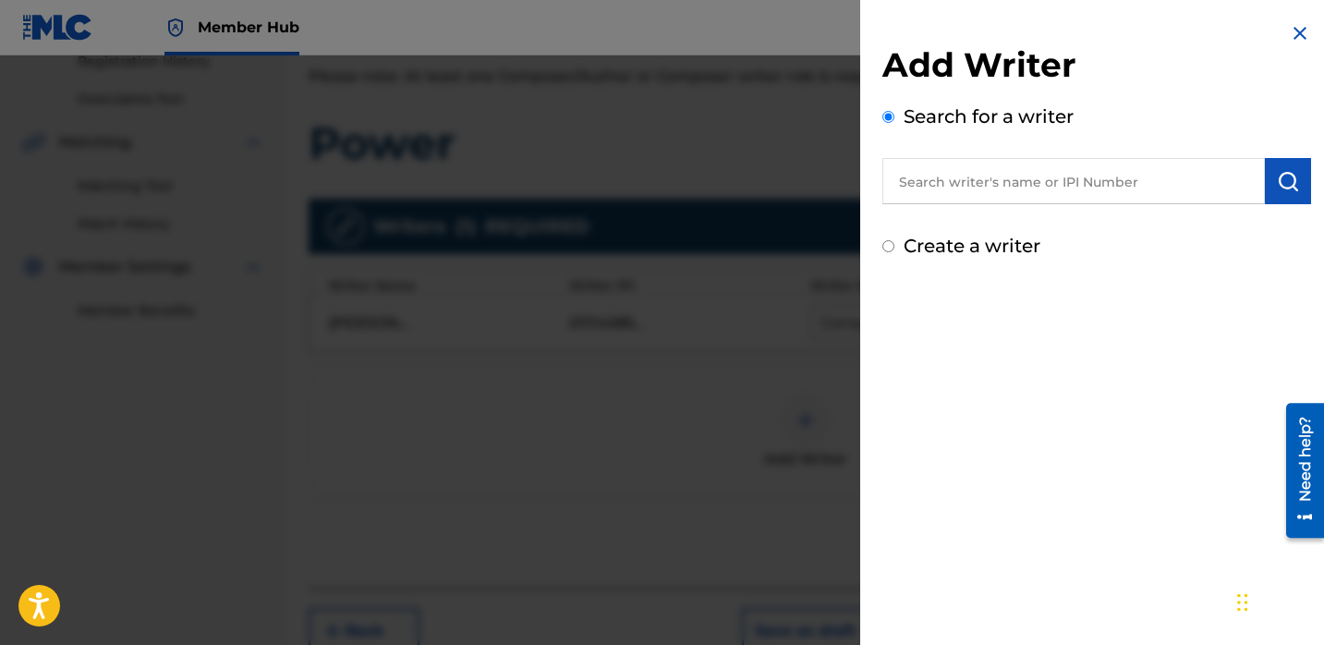
click at [959, 192] on input "text" at bounding box center [1073, 181] width 383 height 46
paste input "Gerardo Ruiz"
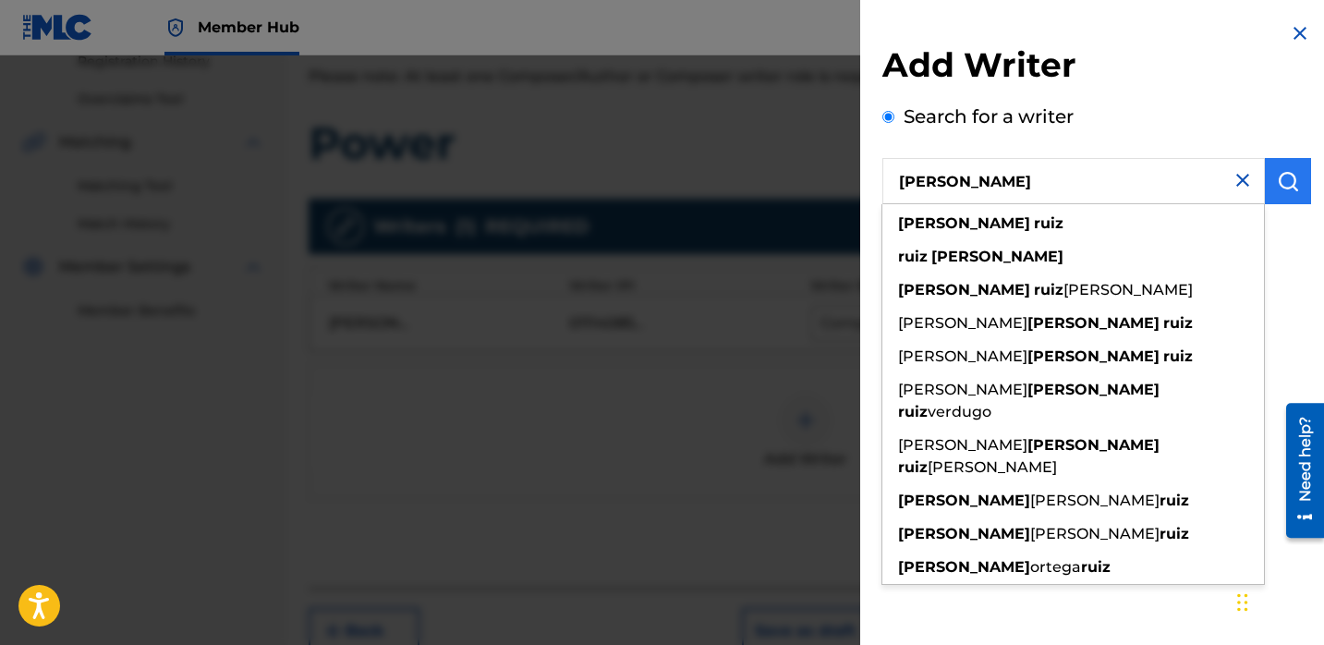
type input "Gerardo Ruiz"
click at [1284, 181] on img "submit" at bounding box center [1288, 181] width 22 height 22
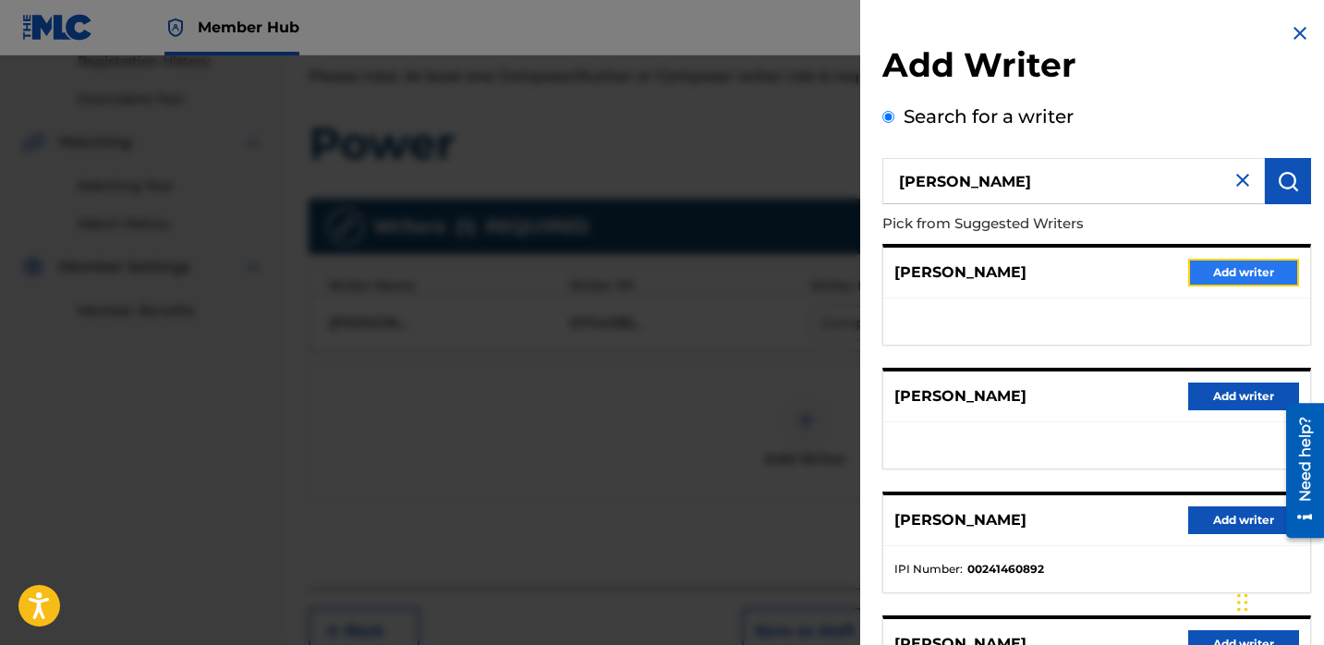
click at [1194, 268] on button "Add writer" at bounding box center [1243, 273] width 111 height 28
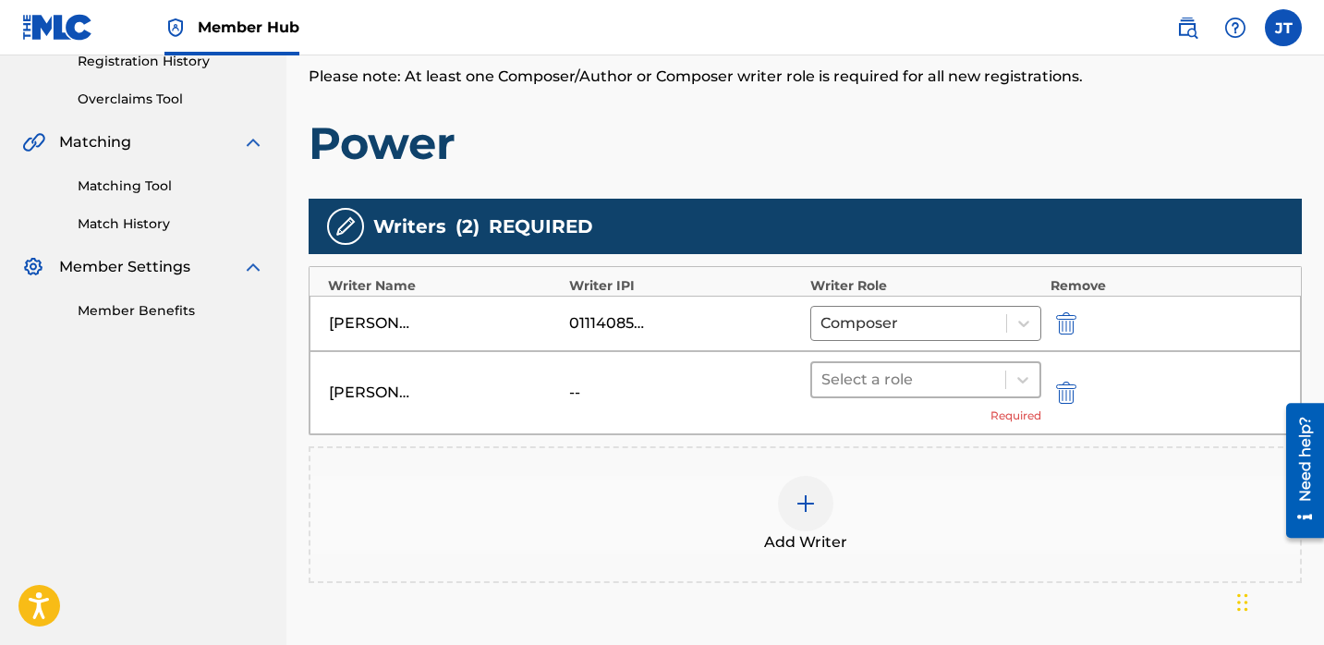
click at [918, 389] on div at bounding box center [908, 380] width 175 height 26
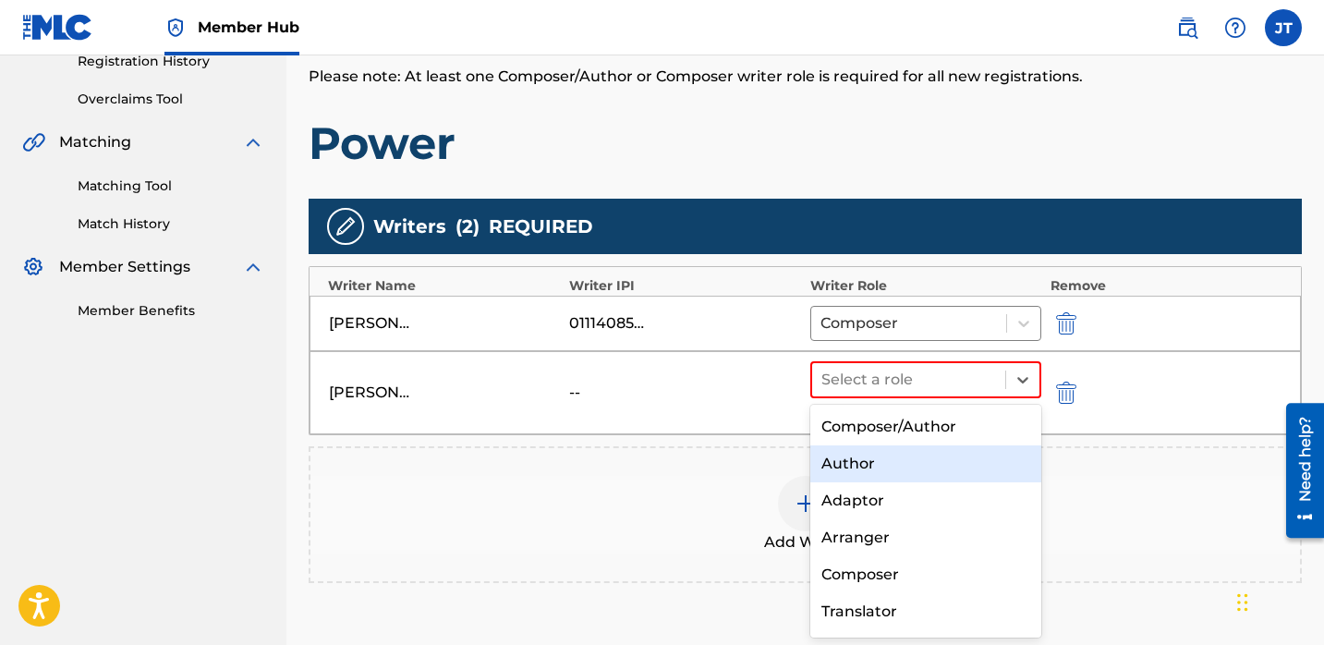
click at [876, 473] on div "Author" at bounding box center [925, 463] width 231 height 37
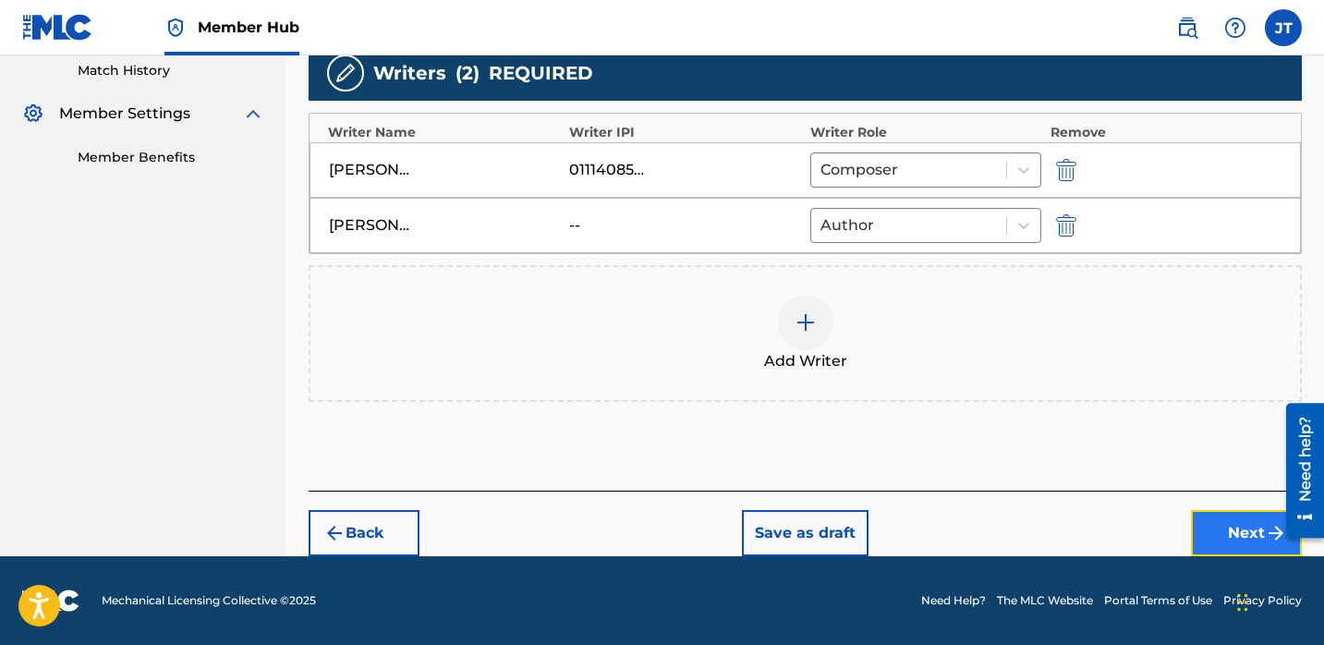
click at [1210, 523] on button "Next" at bounding box center [1246, 533] width 111 height 46
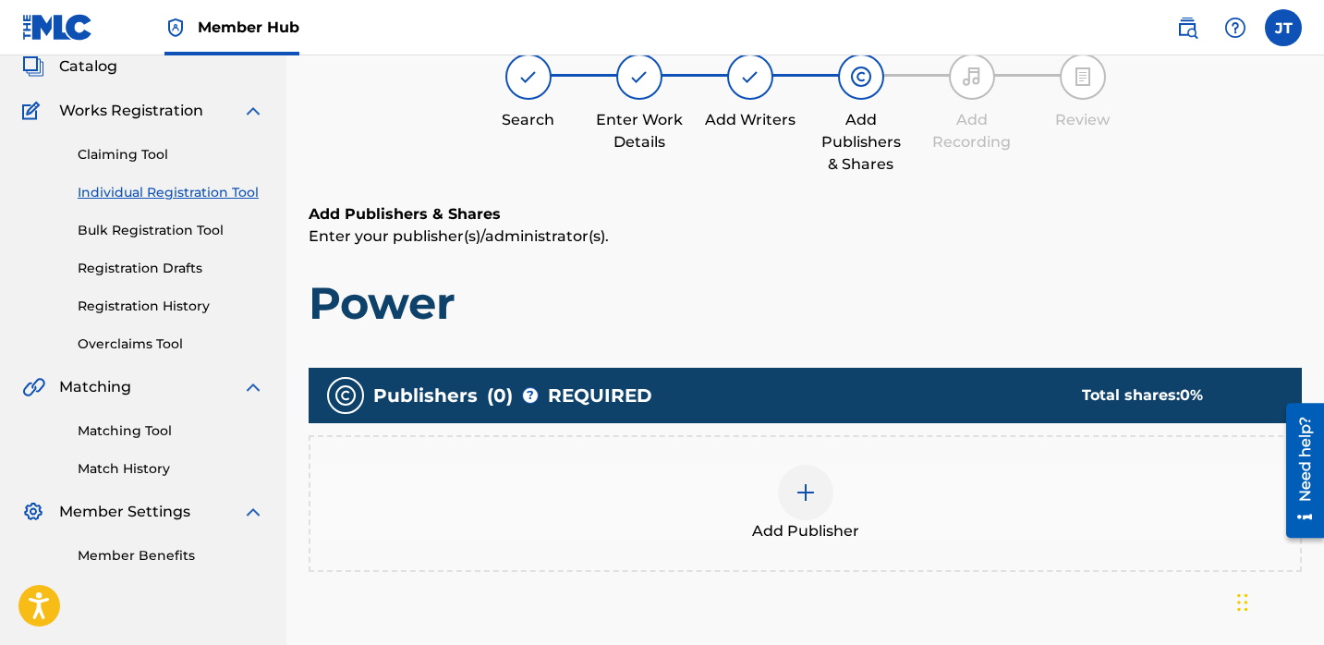
scroll to position [123, 0]
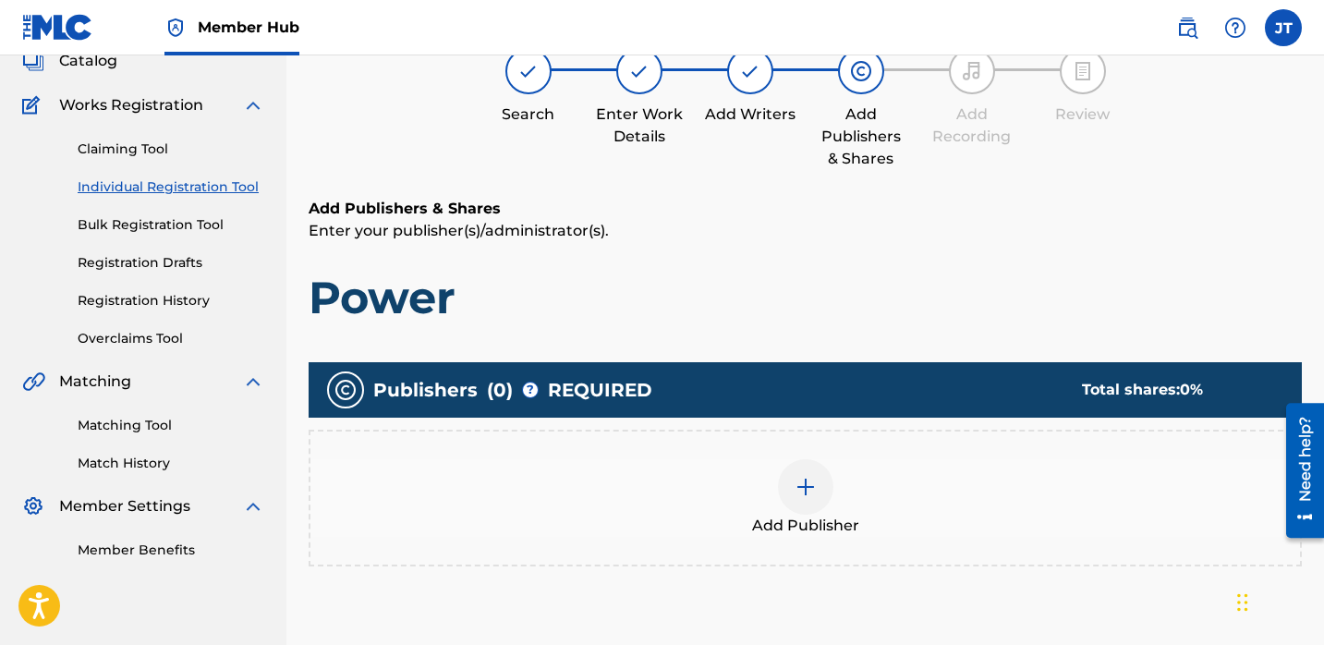
click at [806, 473] on div at bounding box center [805, 486] width 55 height 55
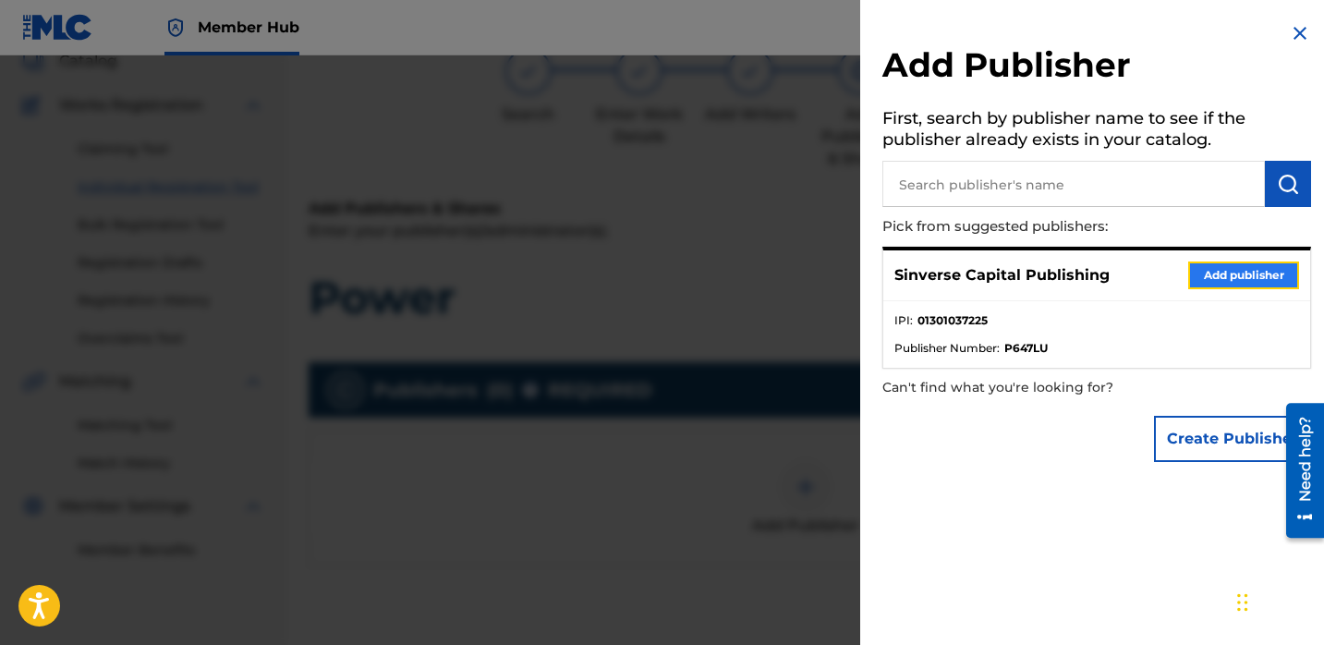
click at [1197, 279] on button "Add publisher" at bounding box center [1243, 275] width 111 height 28
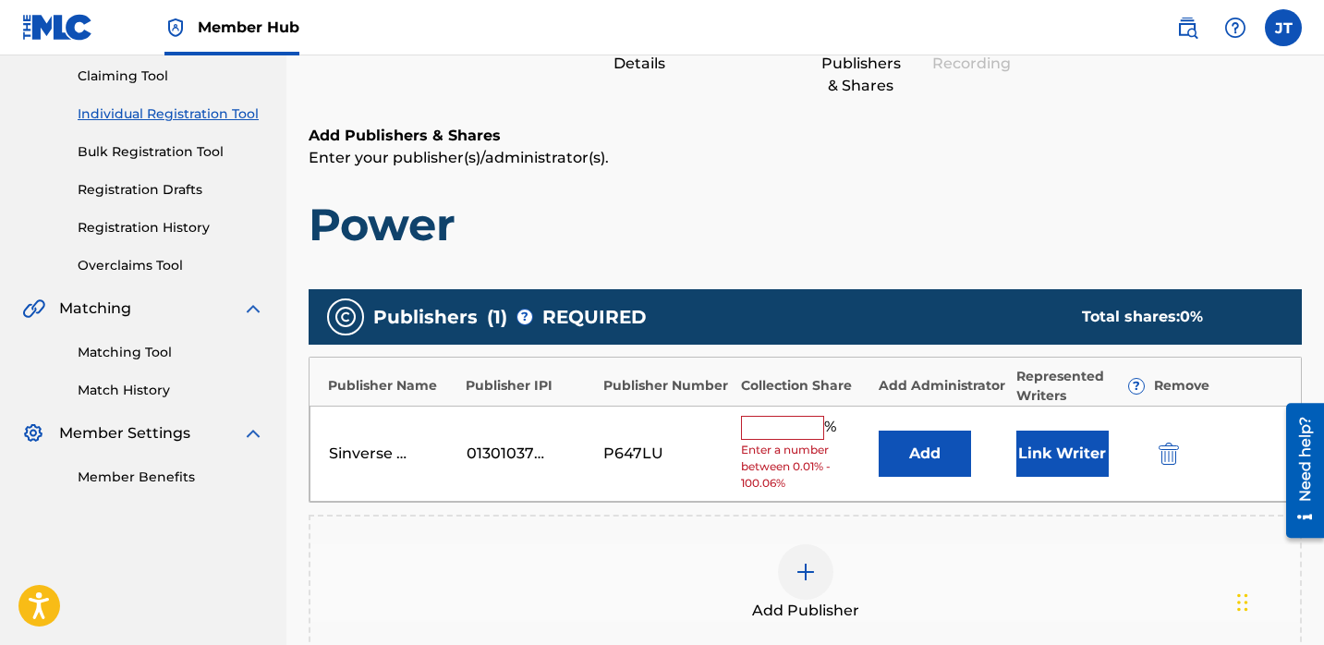
scroll to position [215, 0]
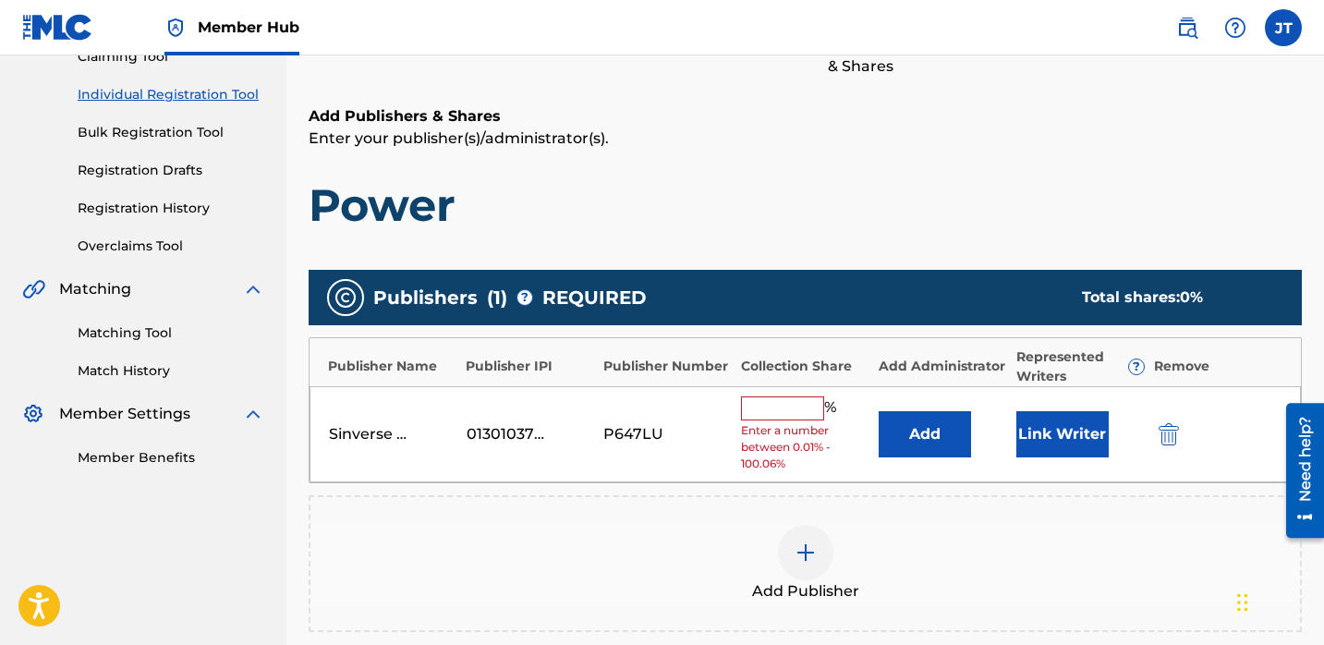
click at [779, 427] on span "Enter a number between 0.01% - 100.06%" at bounding box center [805, 447] width 128 height 50
click at [784, 414] on input "text" at bounding box center [782, 408] width 83 height 24
type input "50"
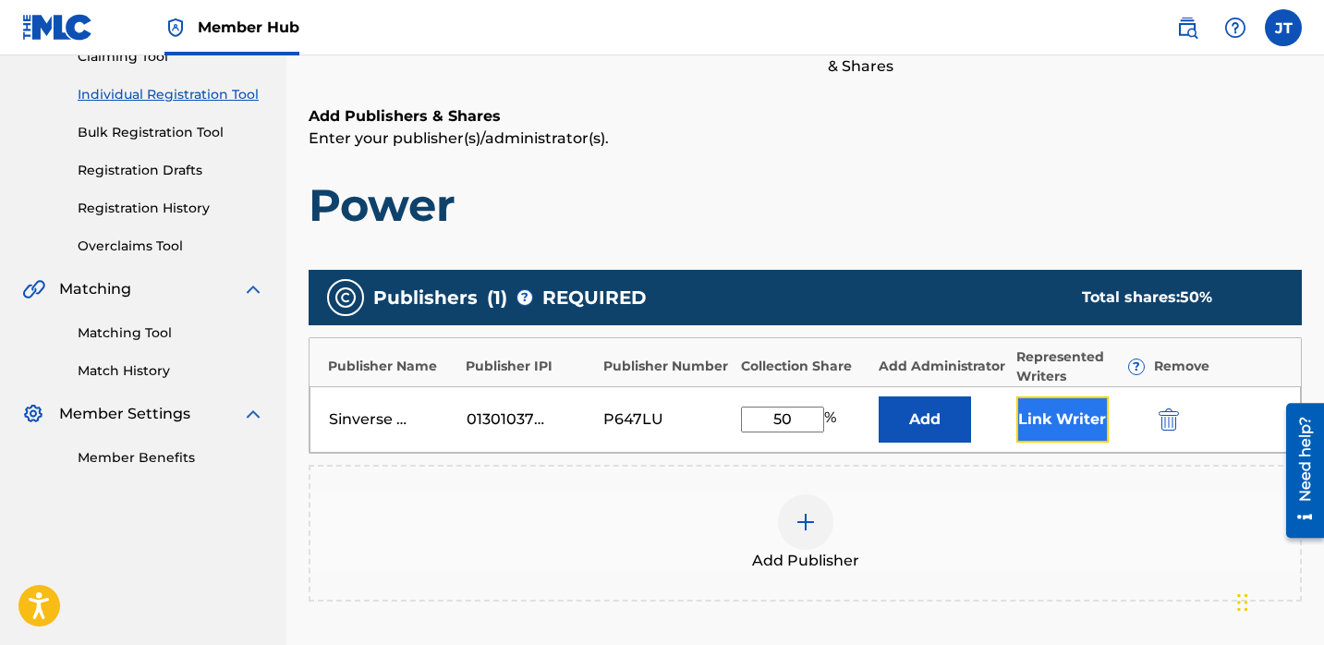
click at [1028, 401] on button "Link Writer" at bounding box center [1062, 419] width 92 height 46
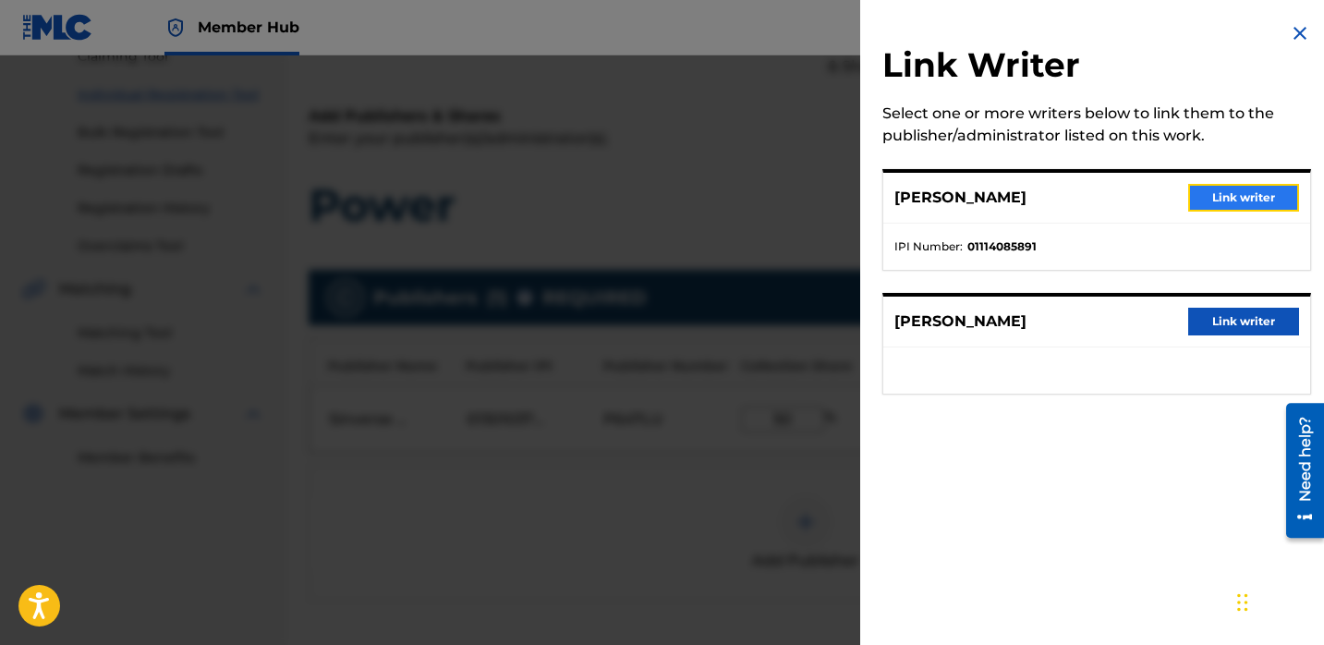
click at [1196, 203] on button "Link writer" at bounding box center [1243, 198] width 111 height 28
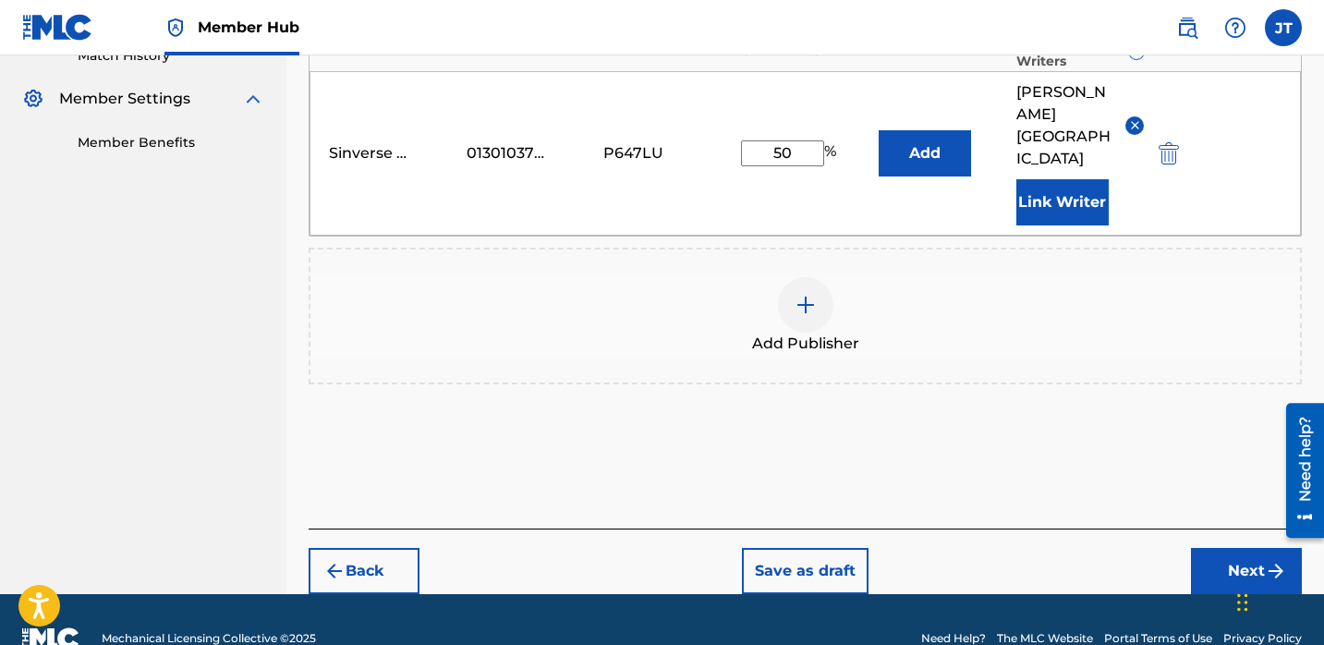
scroll to position [546, 0]
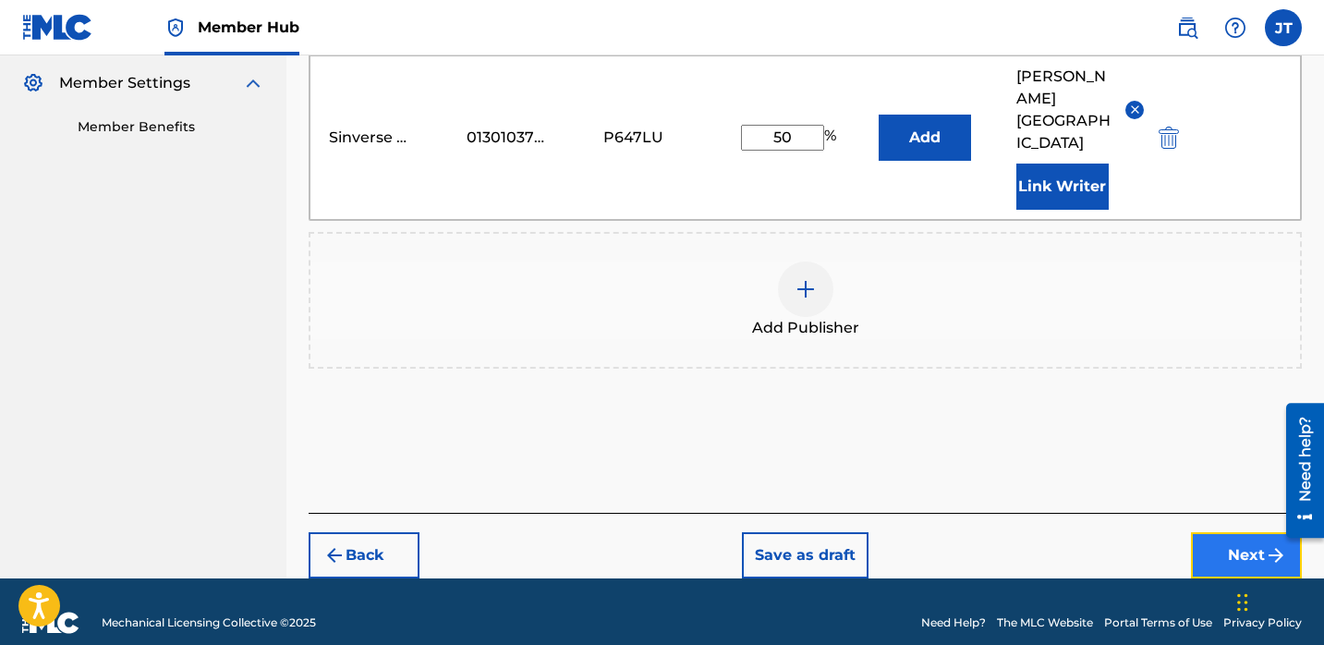
click at [1213, 533] on button "Next" at bounding box center [1246, 555] width 111 height 46
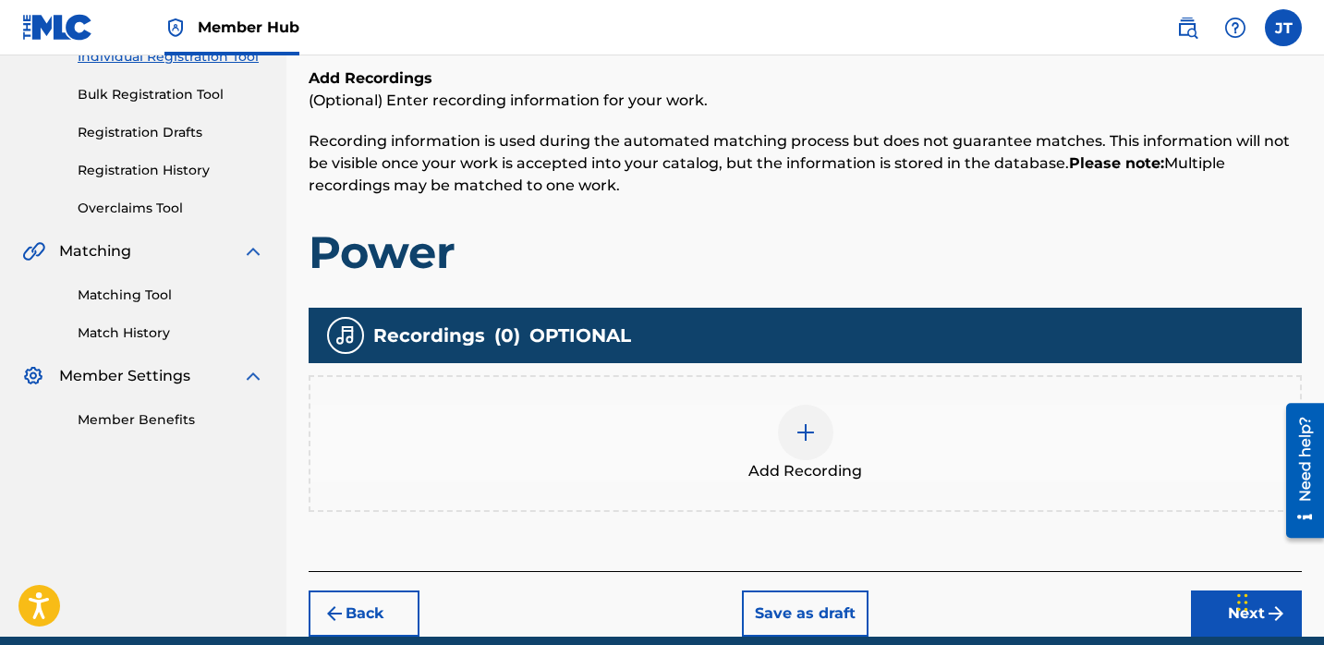
scroll to position [267, 0]
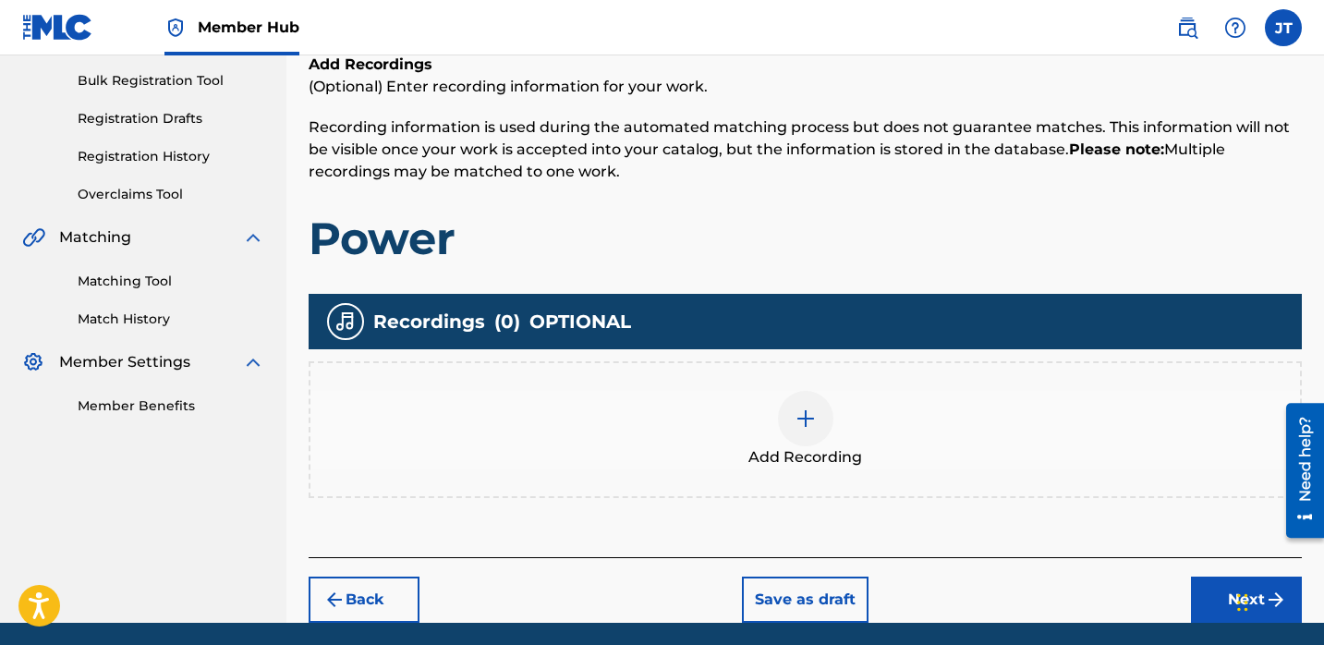
click at [809, 412] on img at bounding box center [806, 418] width 22 height 22
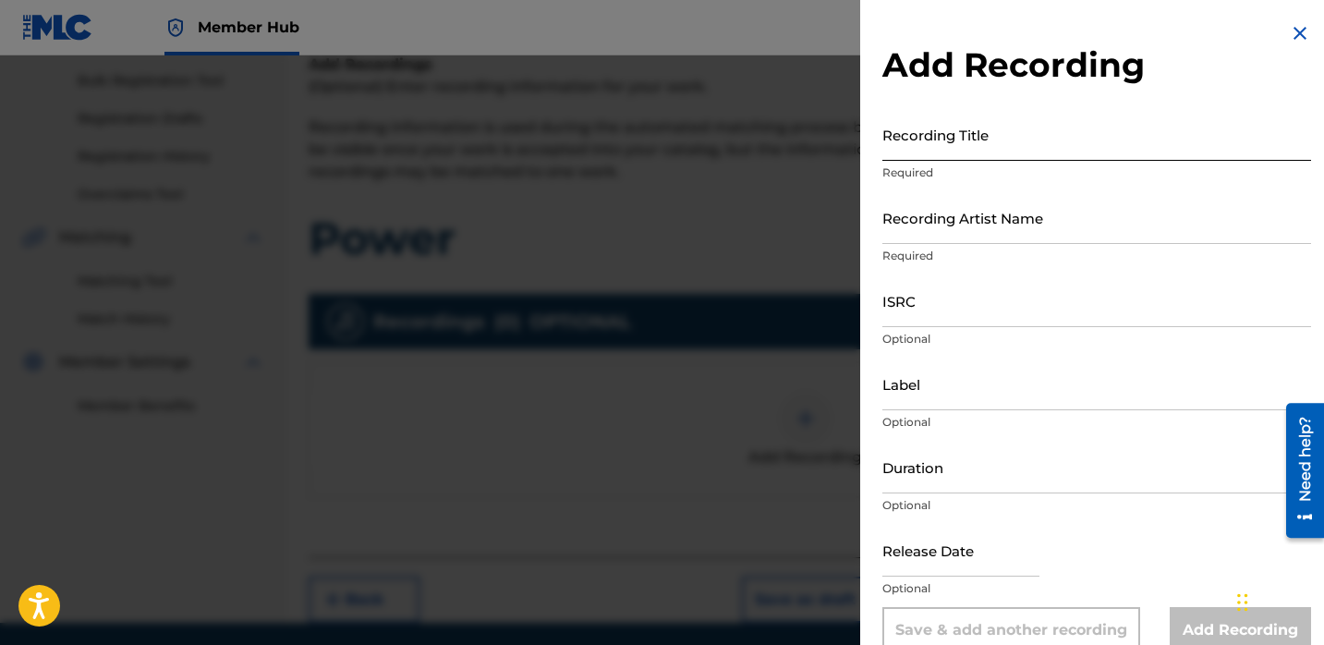
click at [940, 157] on input "Recording Title" at bounding box center [1096, 134] width 429 height 53
paste input "Power"
type input "Power"
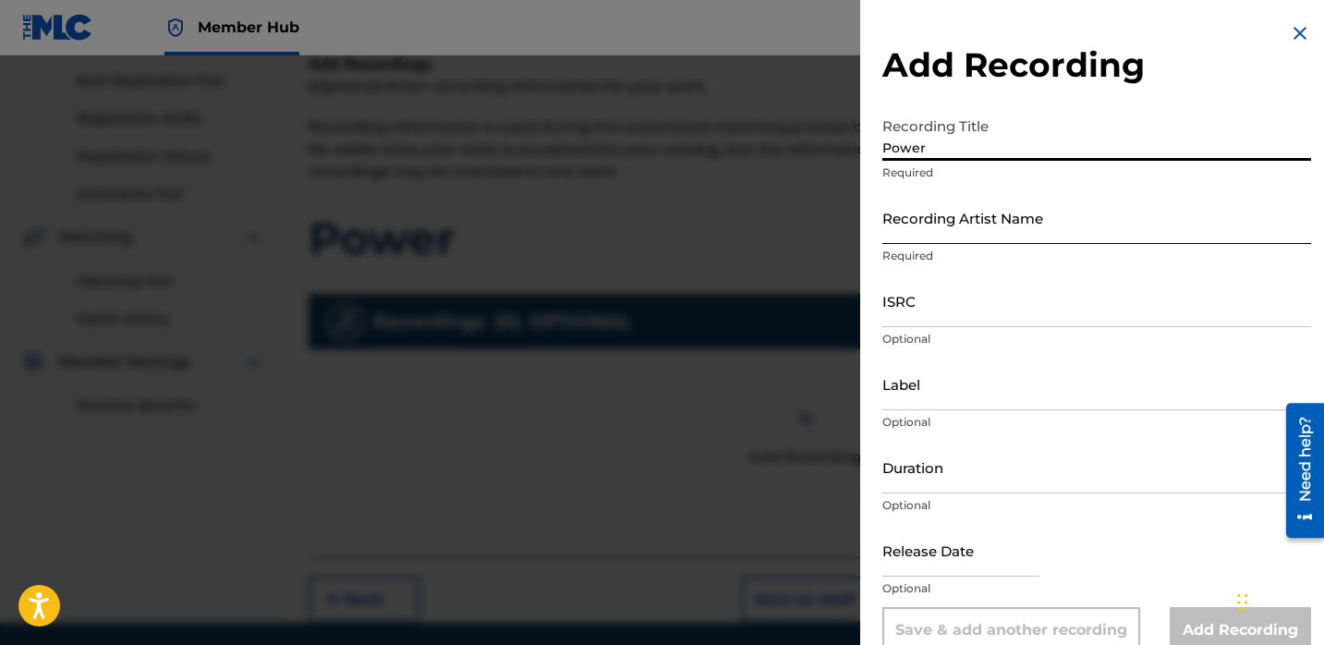
click at [960, 241] on input "Recording Artist Name" at bounding box center [1096, 217] width 429 height 53
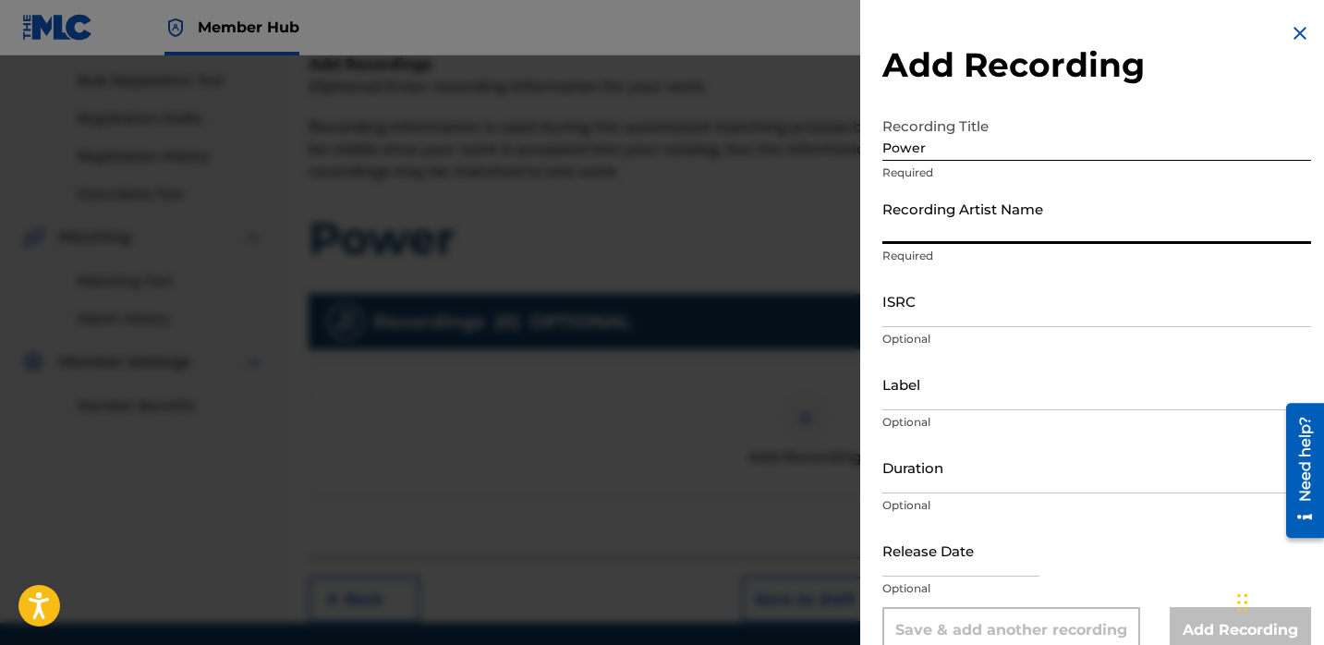
type input "Lil [PERSON_NAME]"
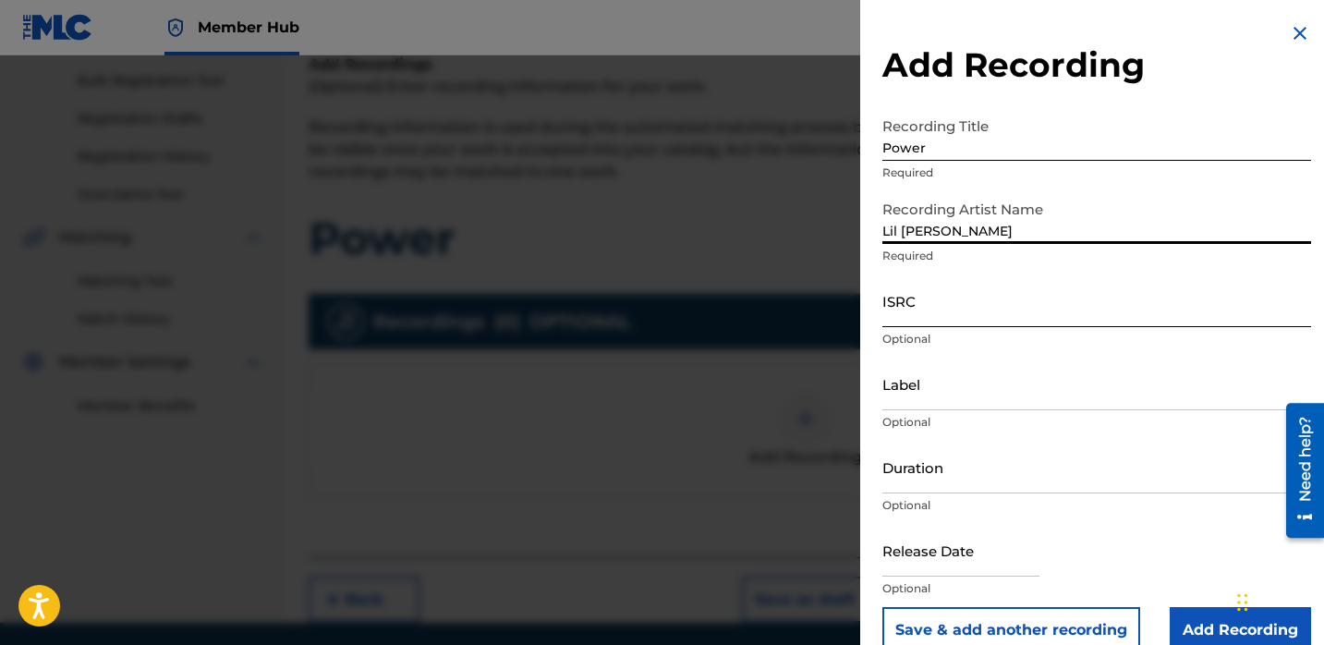
click at [948, 319] on input "ISRC" at bounding box center [1096, 300] width 429 height 53
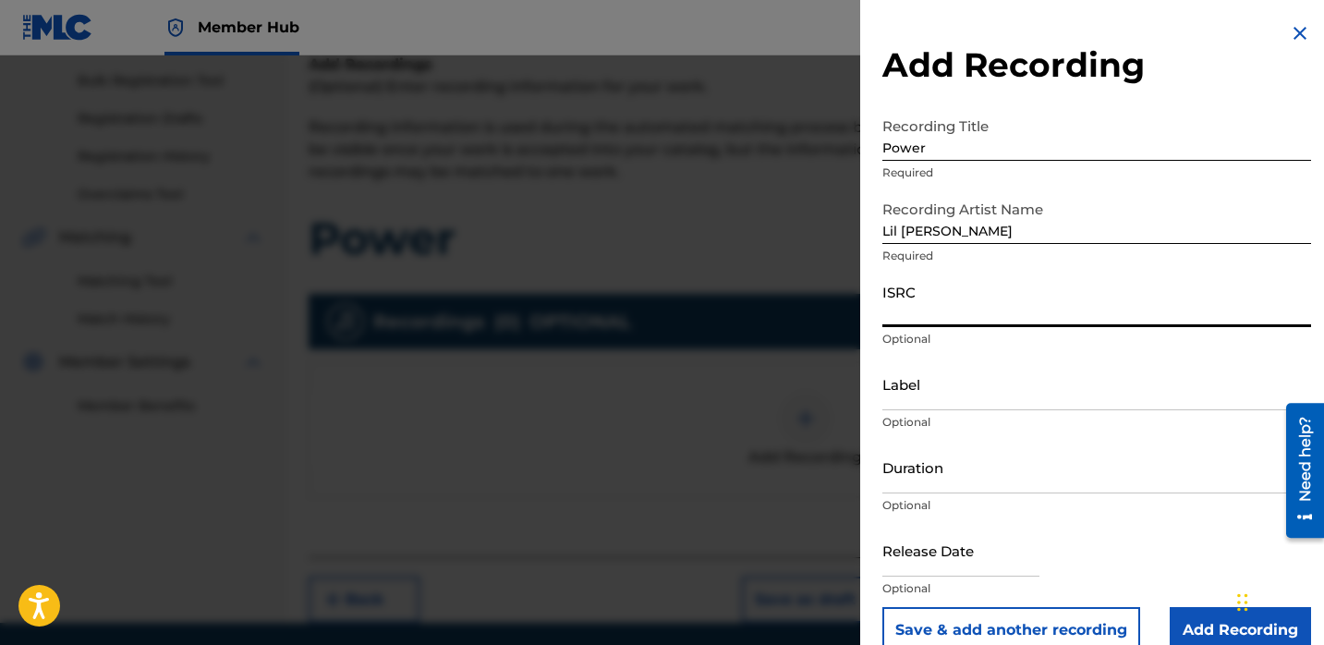
paste input "QZTB32327147"
type input "QZTB32327147"
click at [925, 477] on input "Duration" at bounding box center [1096, 467] width 429 height 53
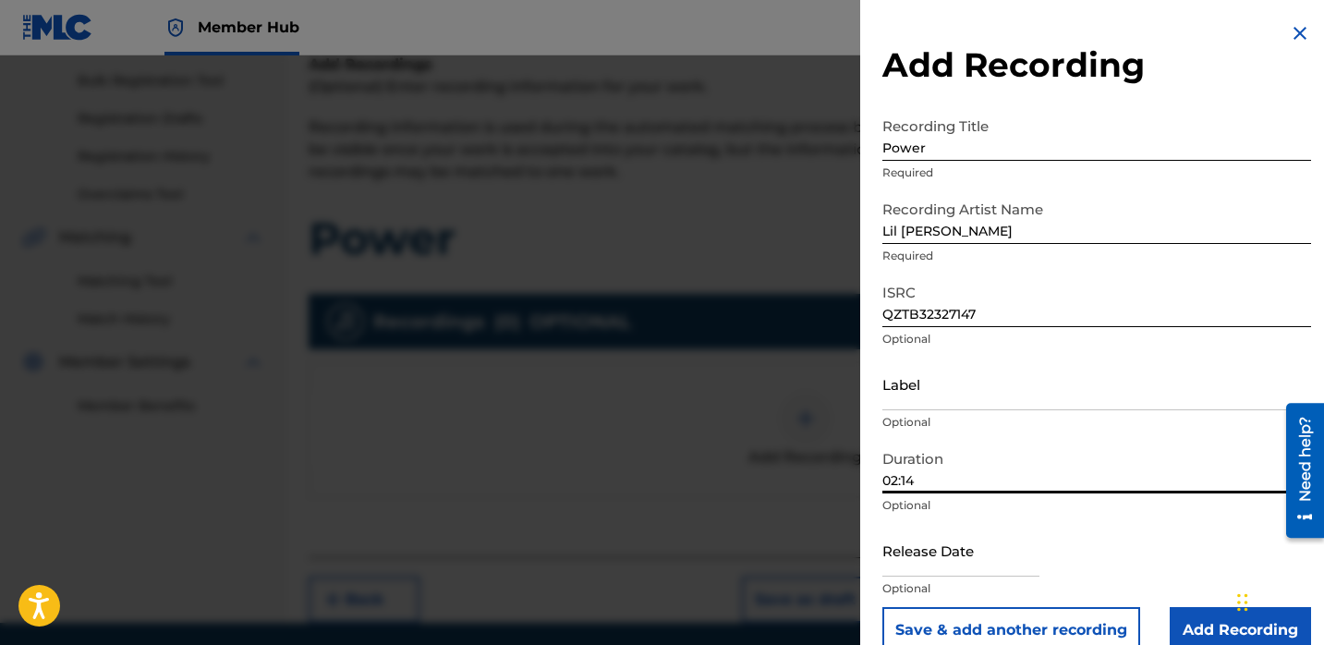
type input "02:14"
click at [928, 563] on input "text" at bounding box center [960, 550] width 157 height 53
select select "8"
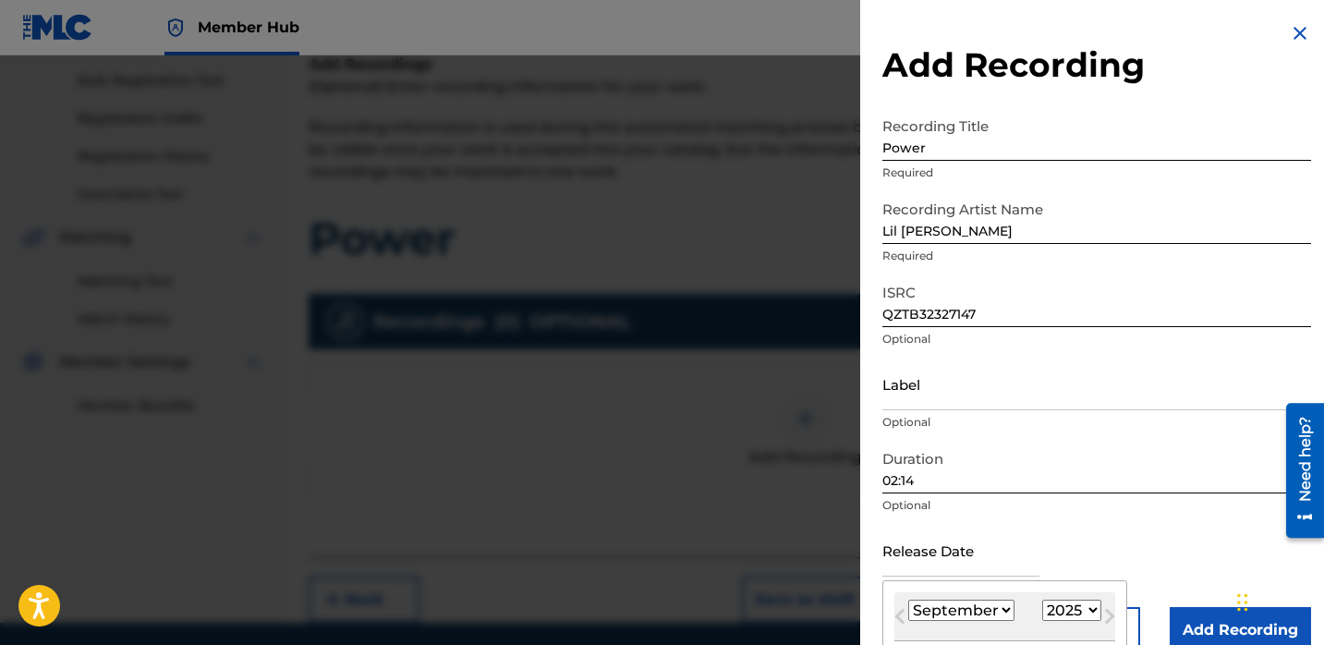
click at [1046, 608] on select "1900 1901 1902 1903 1904 1905 1906 1907 1908 1909 1910 1911 1912 1913 1914 1915…" at bounding box center [1071, 610] width 59 height 21
select select "2023"
click at [1042, 600] on select "1900 1901 1902 1903 1904 1905 1906 1907 1908 1909 1910 1911 1912 1913 1914 1915…" at bounding box center [1071, 610] width 59 height 21
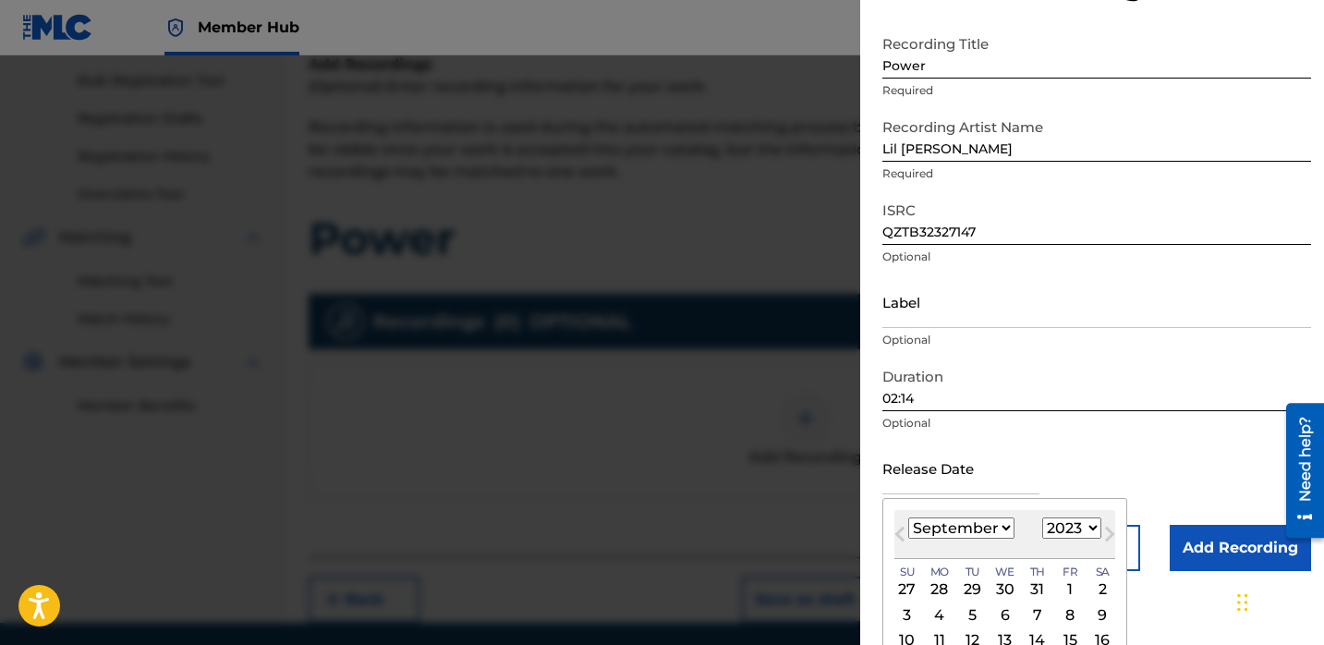
scroll to position [177, 0]
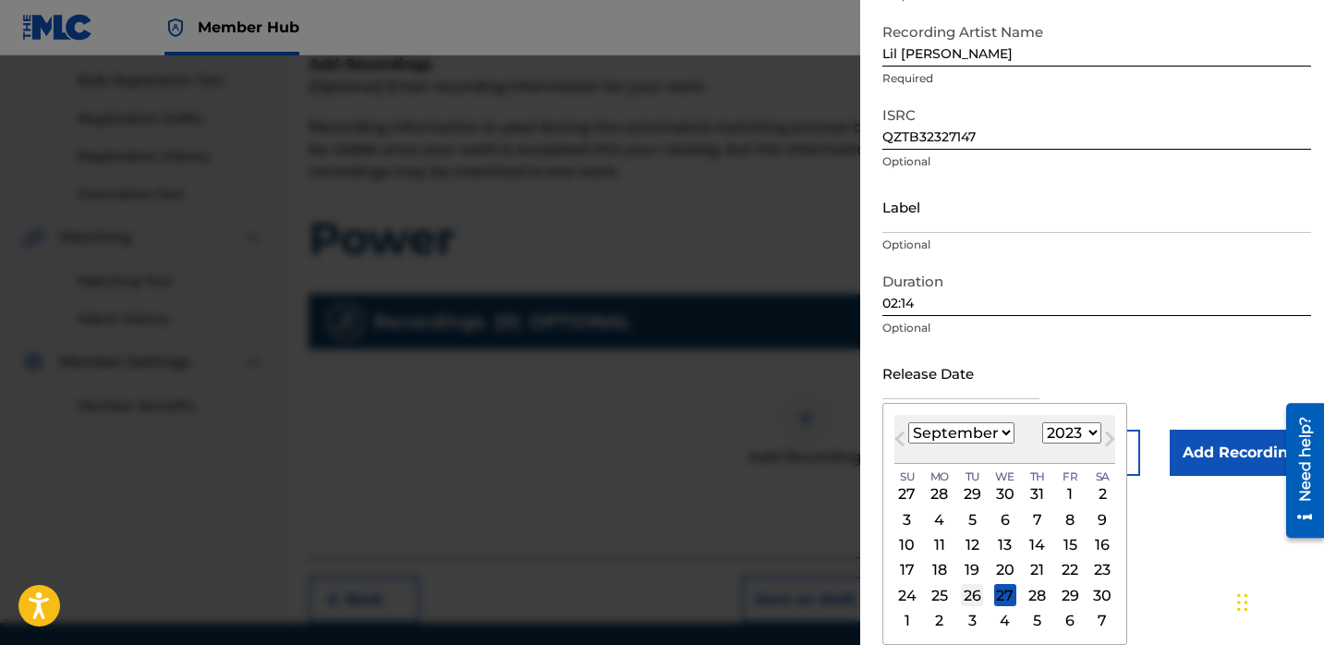
click at [975, 590] on div "26" at bounding box center [972, 595] width 22 height 22
type input "September 26 2023"
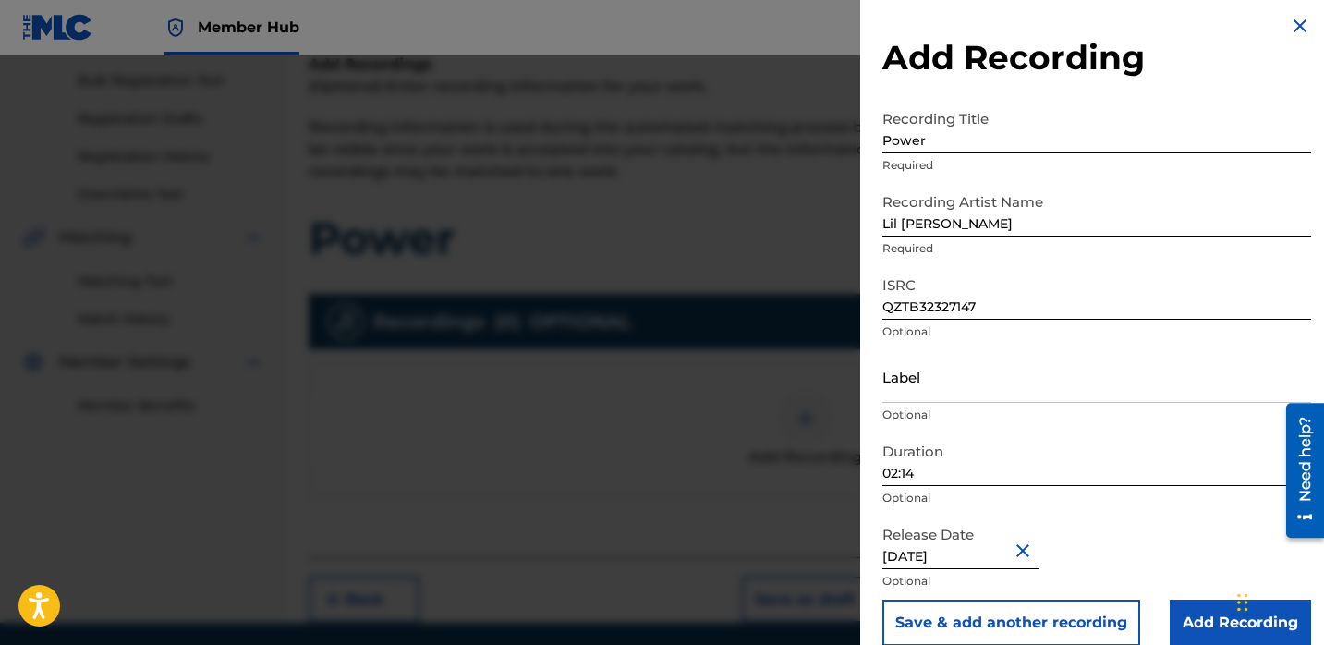
scroll to position [9, 0]
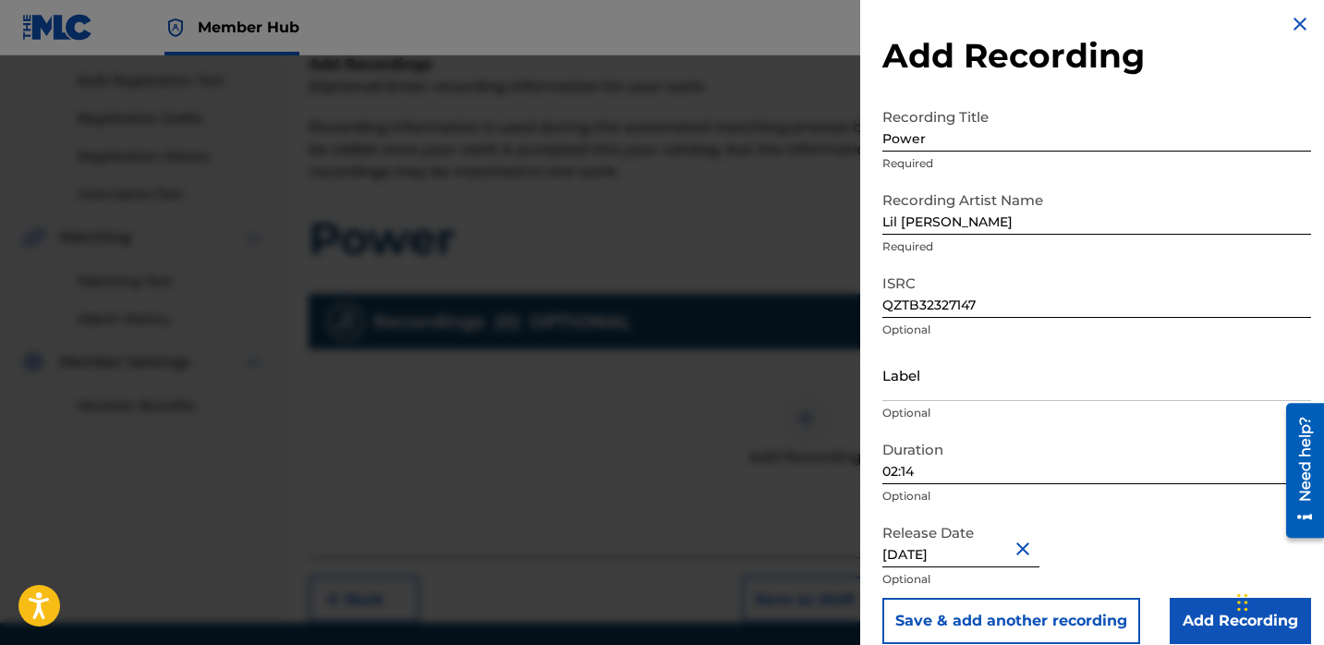
select select "8"
select select "2023"
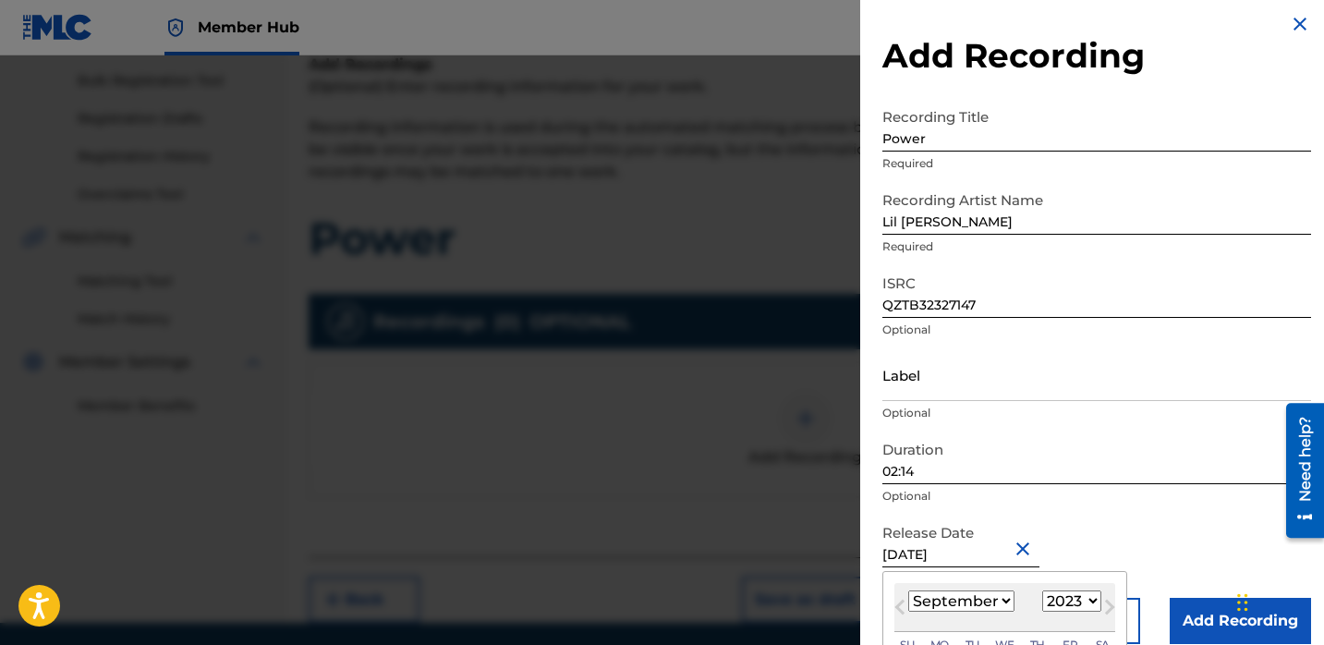
click at [1186, 557] on div "Release Date September 26 2023 Previous Month Next Month September 2023 January…" at bounding box center [1096, 556] width 429 height 83
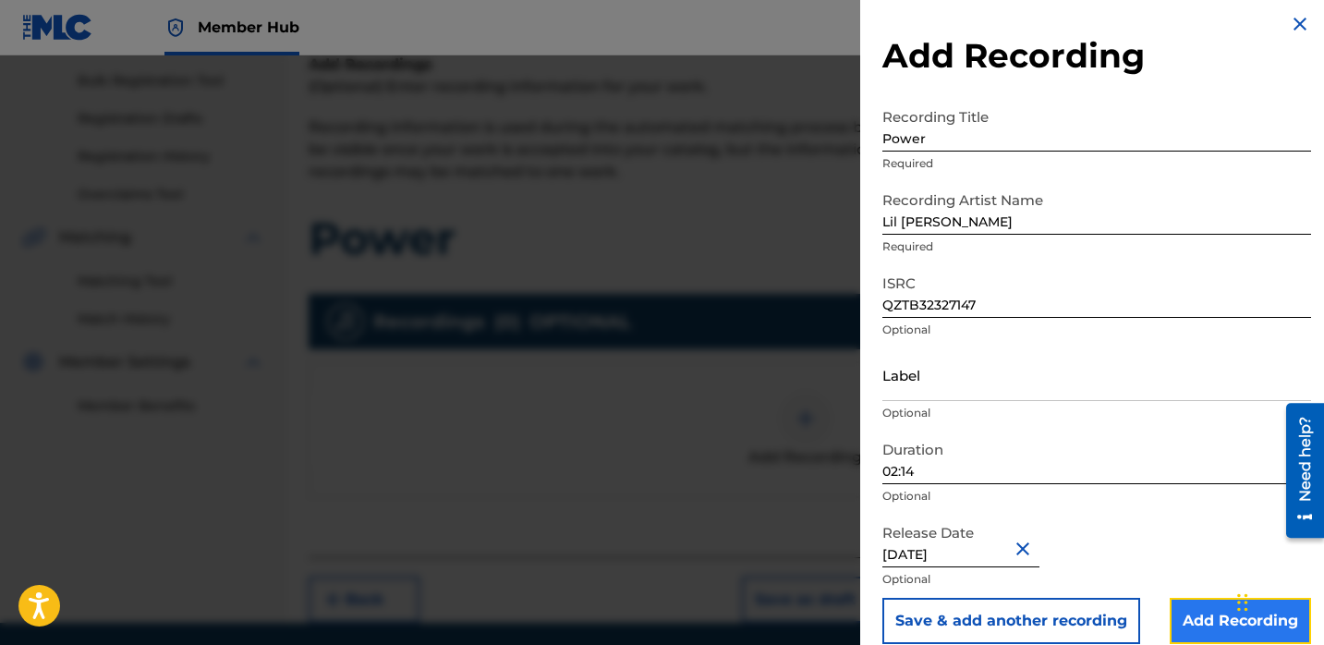
click at [1192, 606] on input "Add Recording" at bounding box center [1240, 621] width 141 height 46
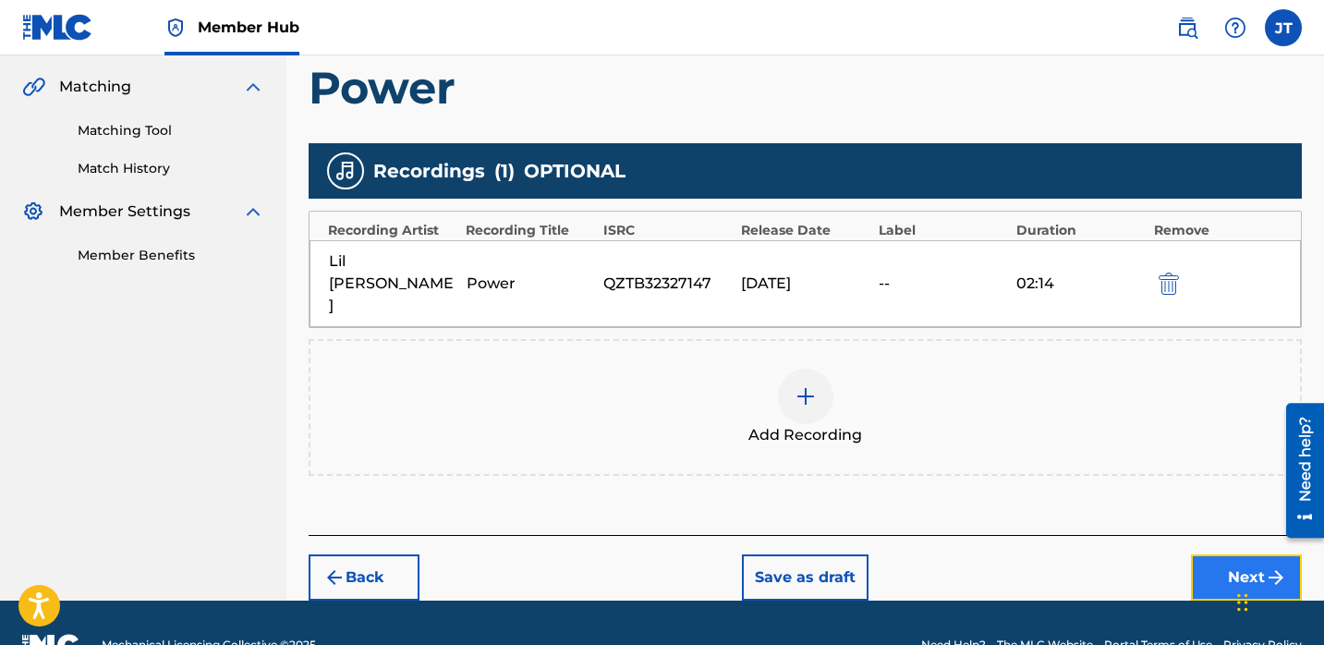
click at [1204, 554] on button "Next" at bounding box center [1246, 577] width 111 height 46
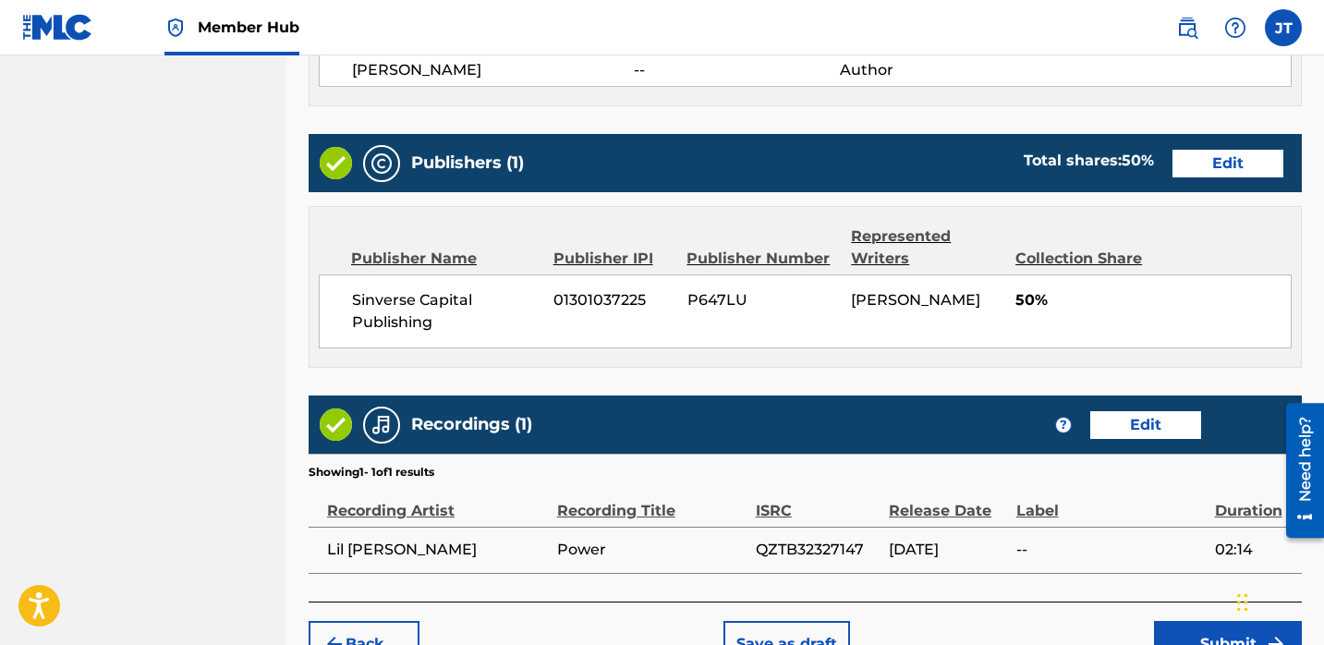
scroll to position [908, 0]
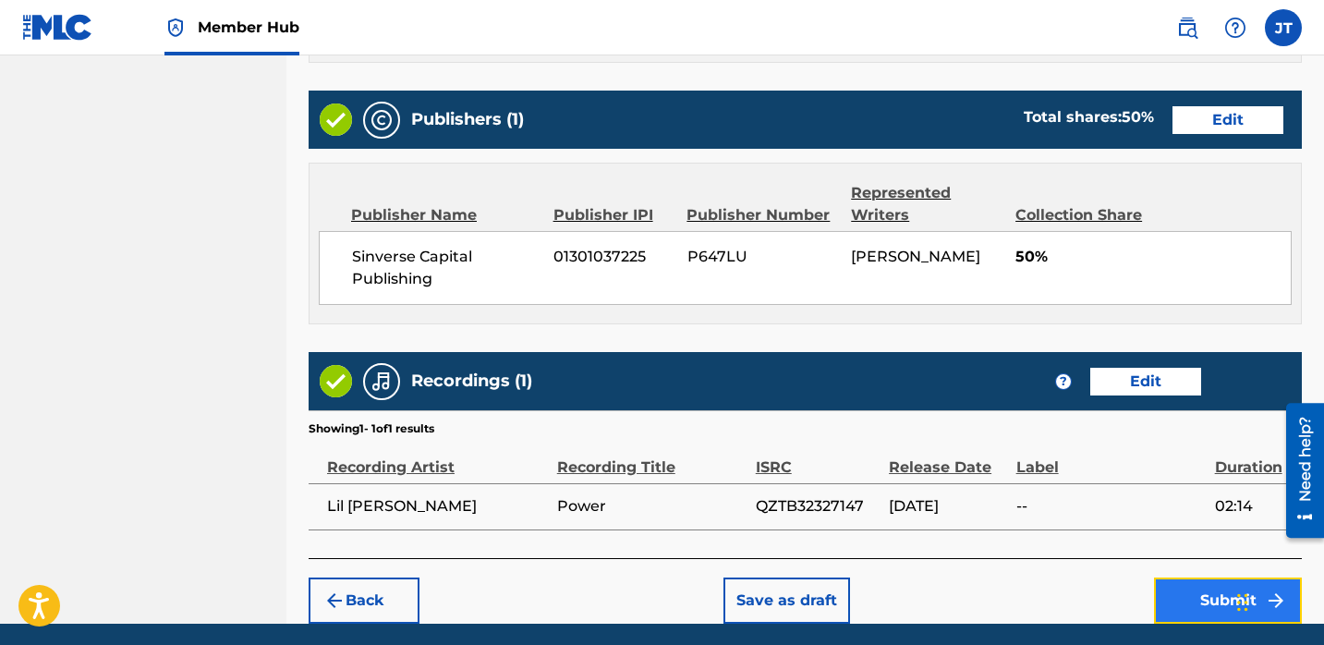
click at [1170, 587] on button "Submit" at bounding box center [1228, 601] width 148 height 46
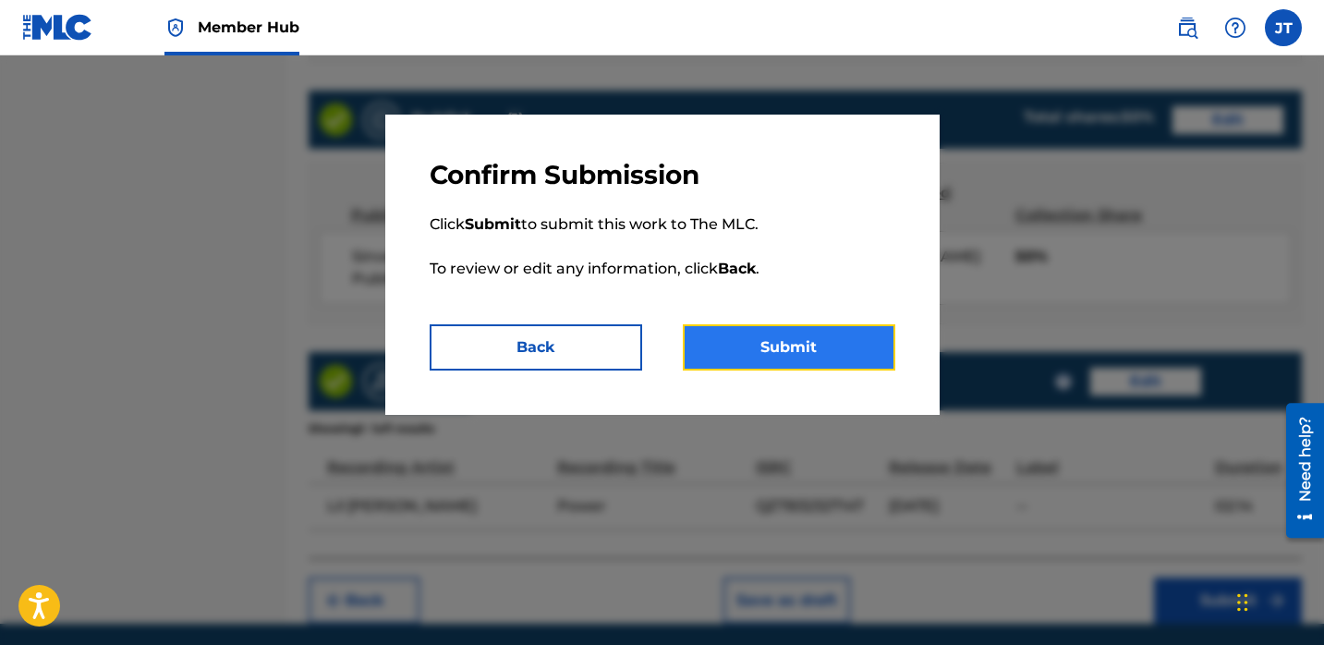
click at [821, 340] on button "Submit" at bounding box center [789, 347] width 213 height 46
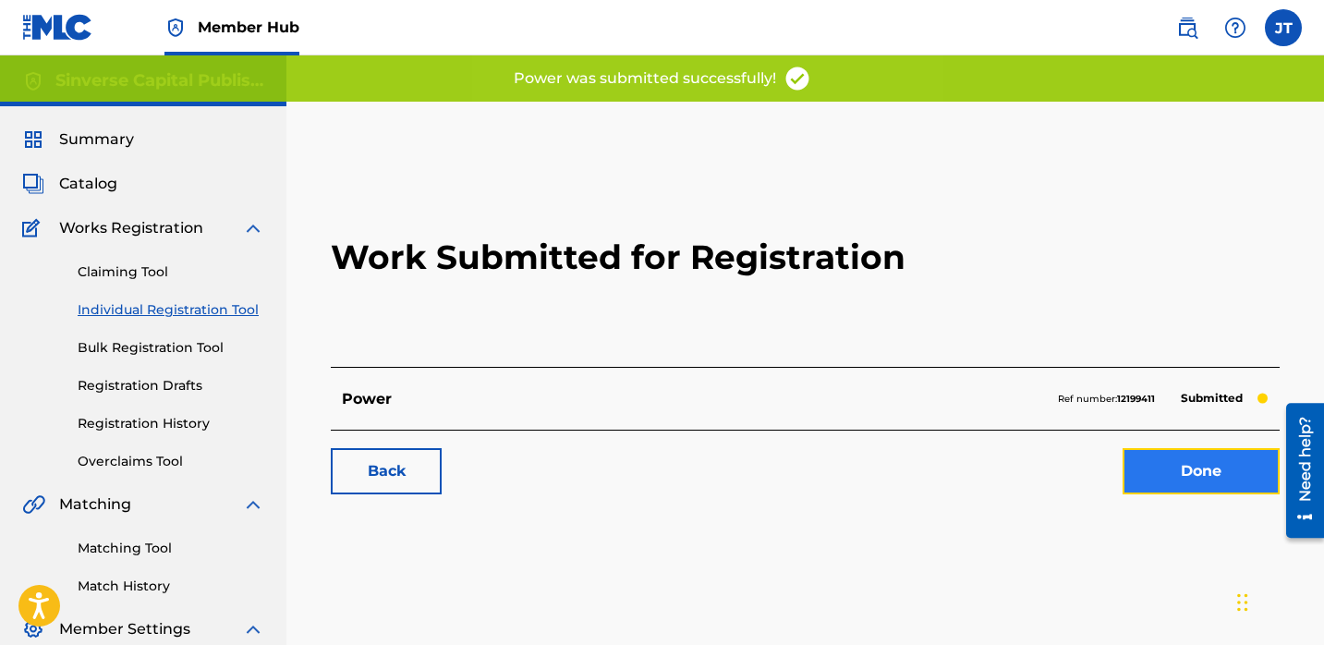
click at [1157, 464] on link "Done" at bounding box center [1201, 471] width 157 height 46
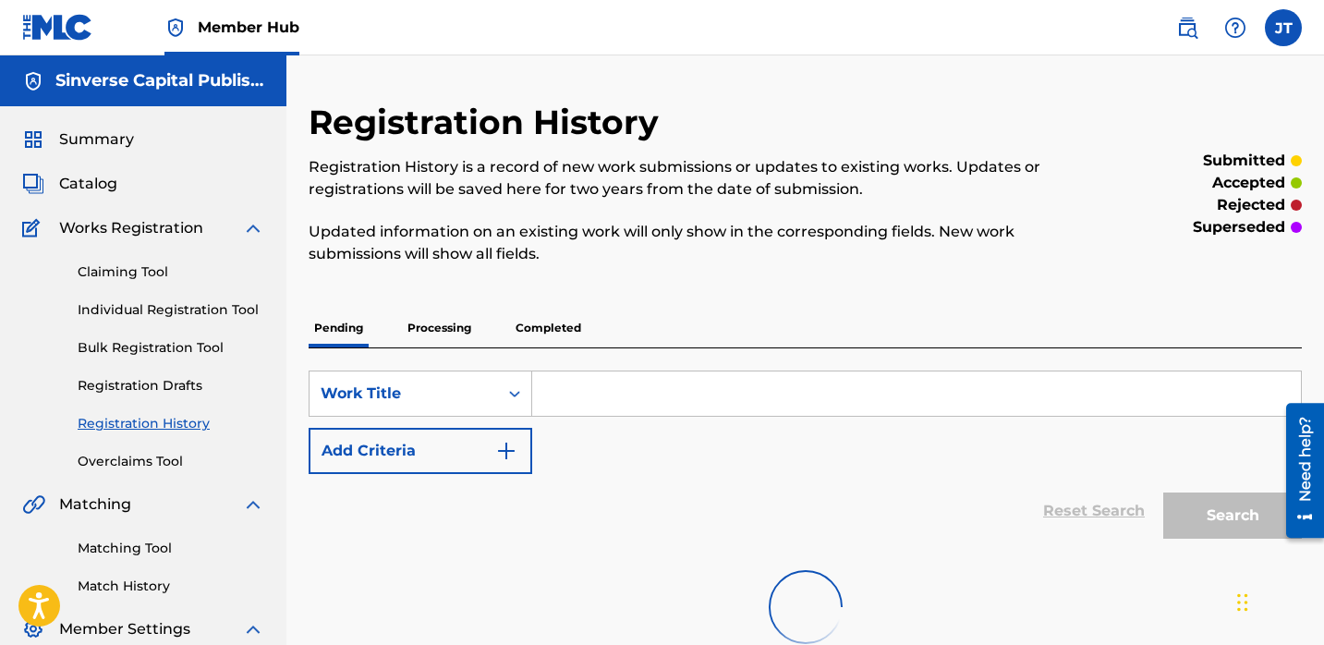
scroll to position [56, 0]
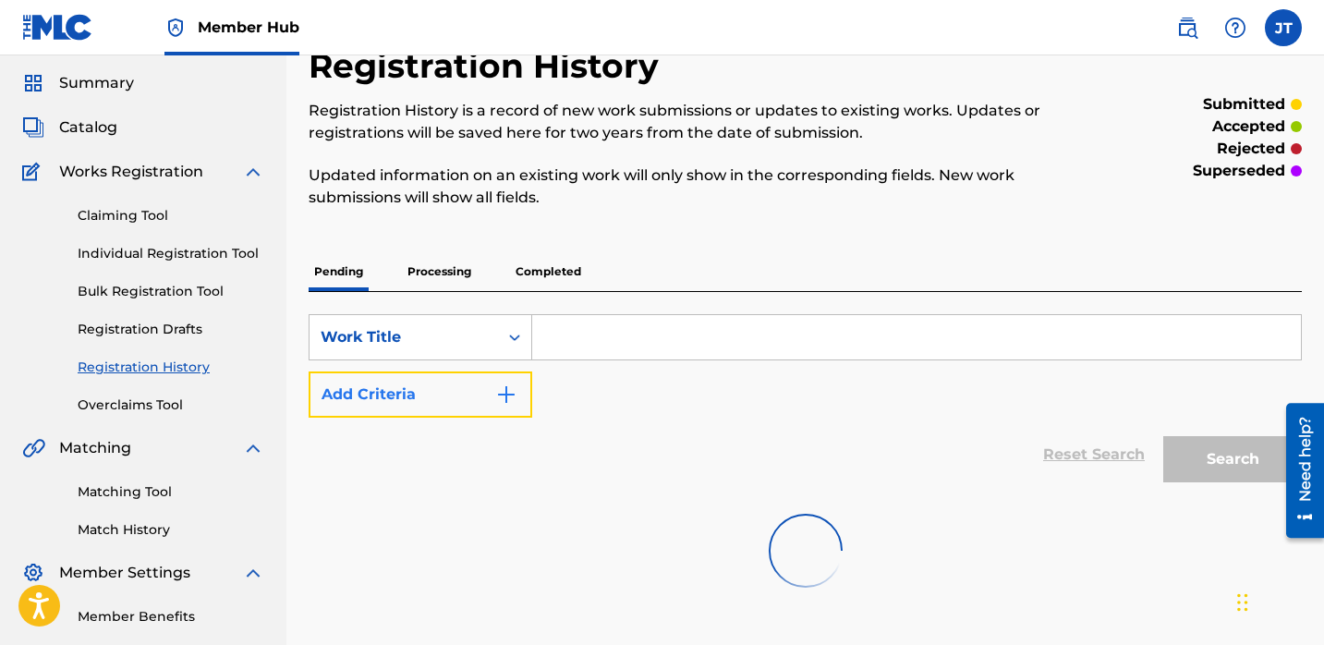
click at [495, 387] on img "Search Form" at bounding box center [506, 394] width 22 height 22
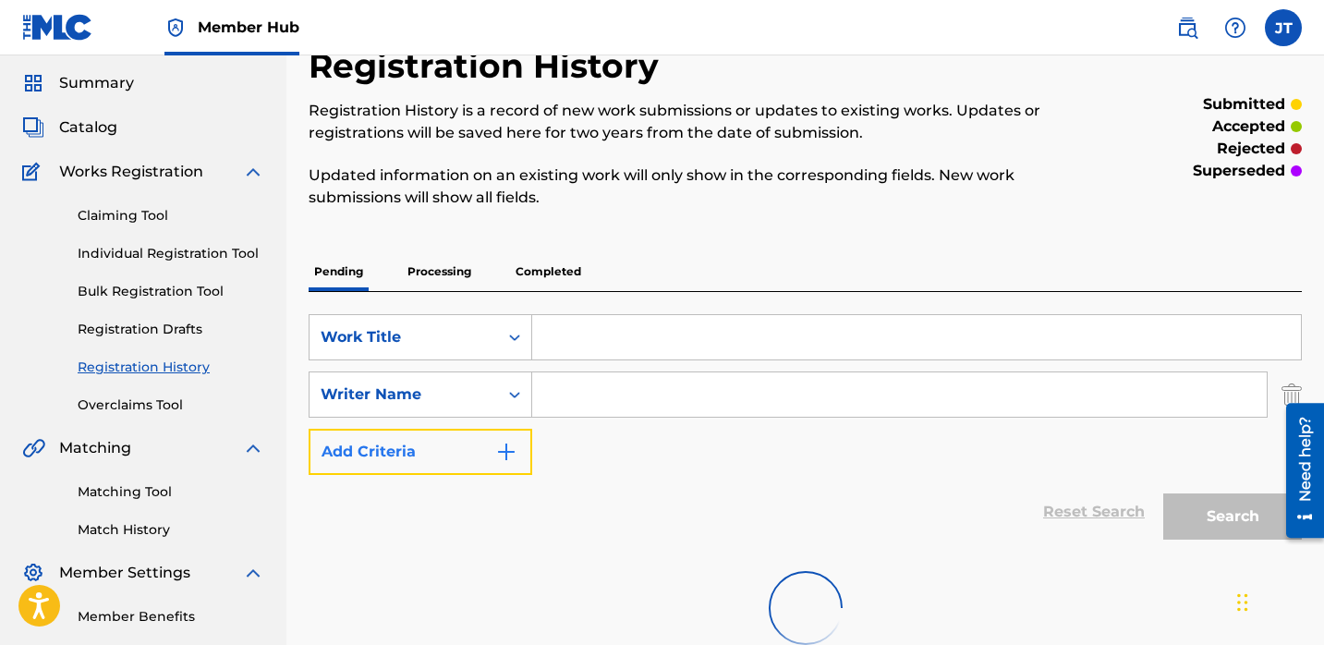
click at [495, 444] on img "Search Form" at bounding box center [506, 452] width 22 height 22
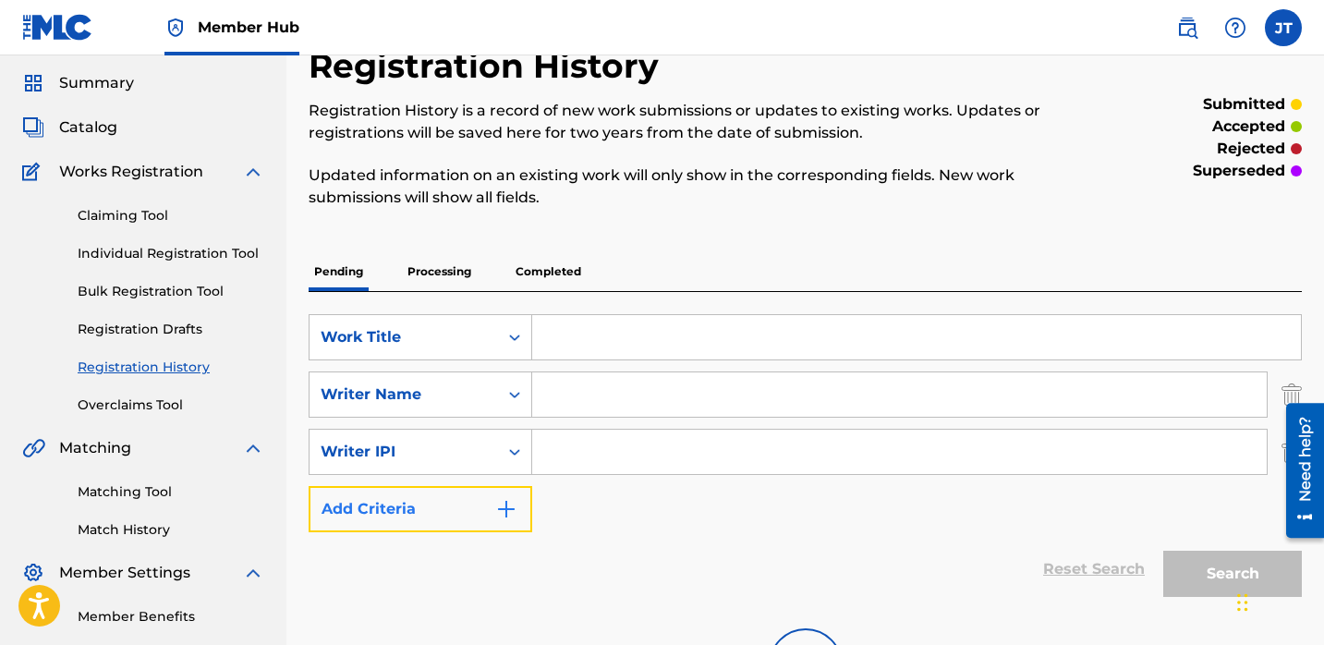
click at [490, 500] on button "Add Criteria" at bounding box center [421, 509] width 224 height 46
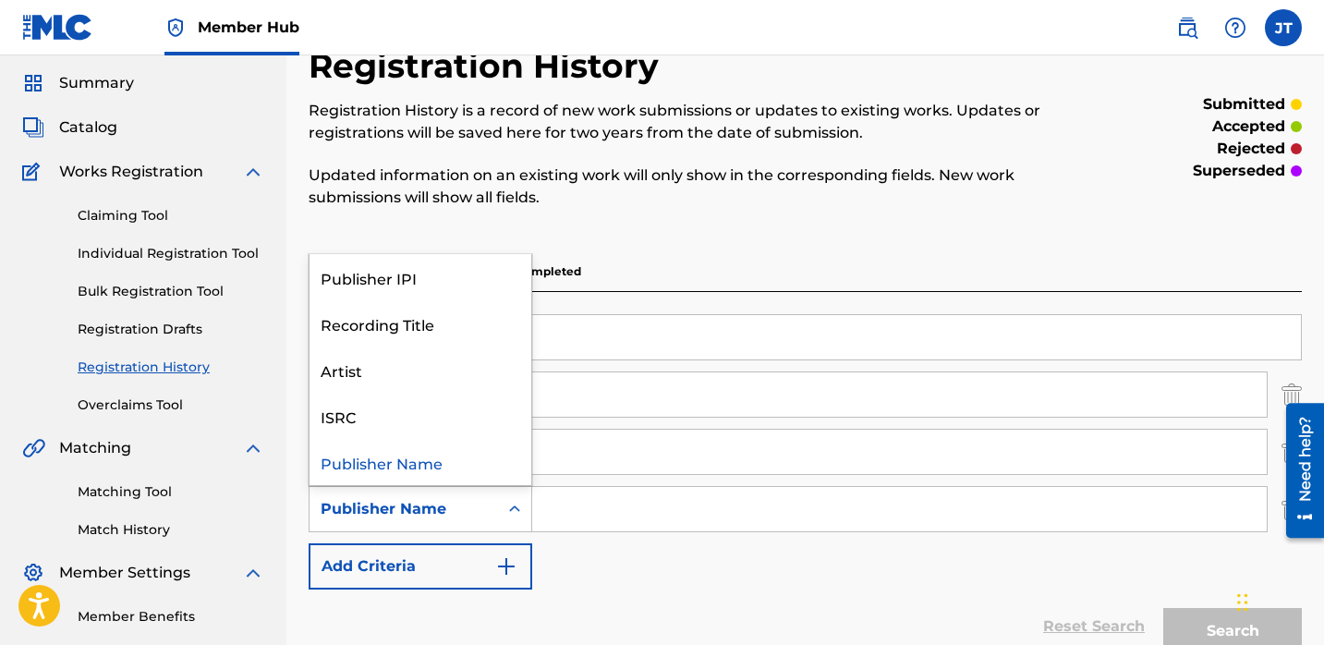
click at [494, 503] on div "Publisher Name" at bounding box center [404, 509] width 188 height 35
click at [458, 281] on div "Publisher IPI" at bounding box center [421, 277] width 222 height 46
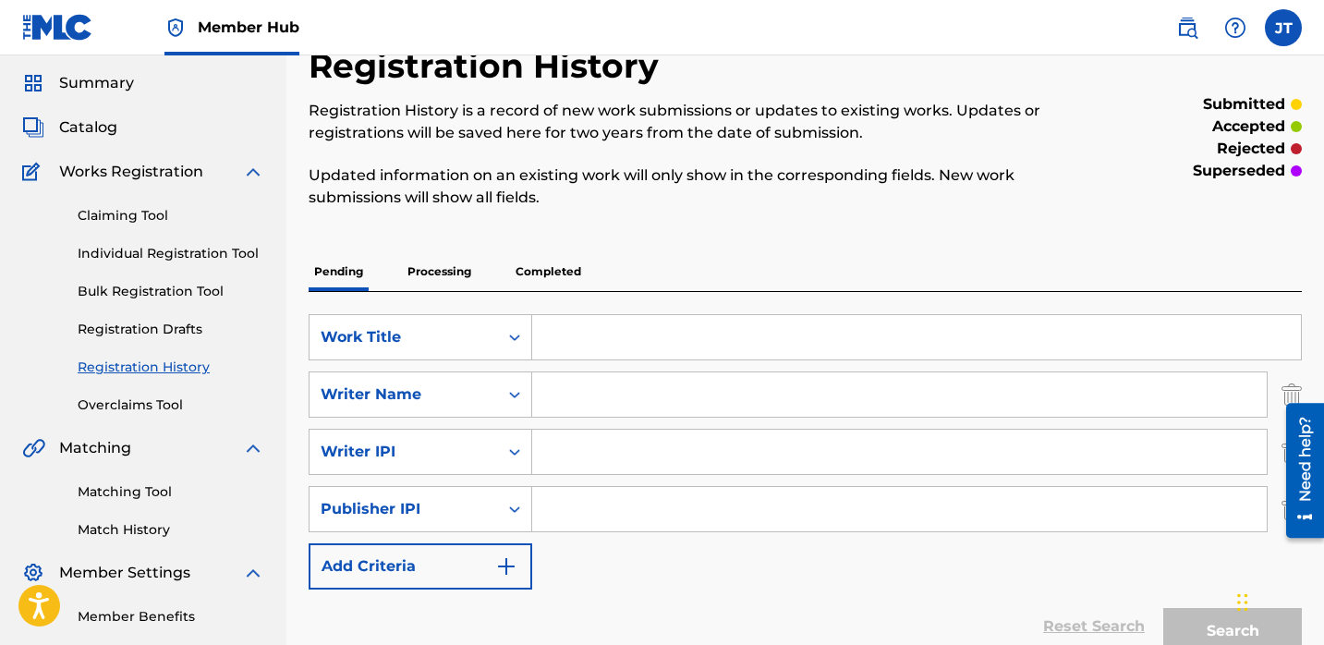
click at [549, 508] on input "Search Form" at bounding box center [899, 509] width 735 height 44
type input "1301037225"
click at [620, 458] on input "Search Form" at bounding box center [899, 452] width 735 height 44
type input "1114085891"
click at [600, 395] on input "Search Form" at bounding box center [899, 394] width 735 height 44
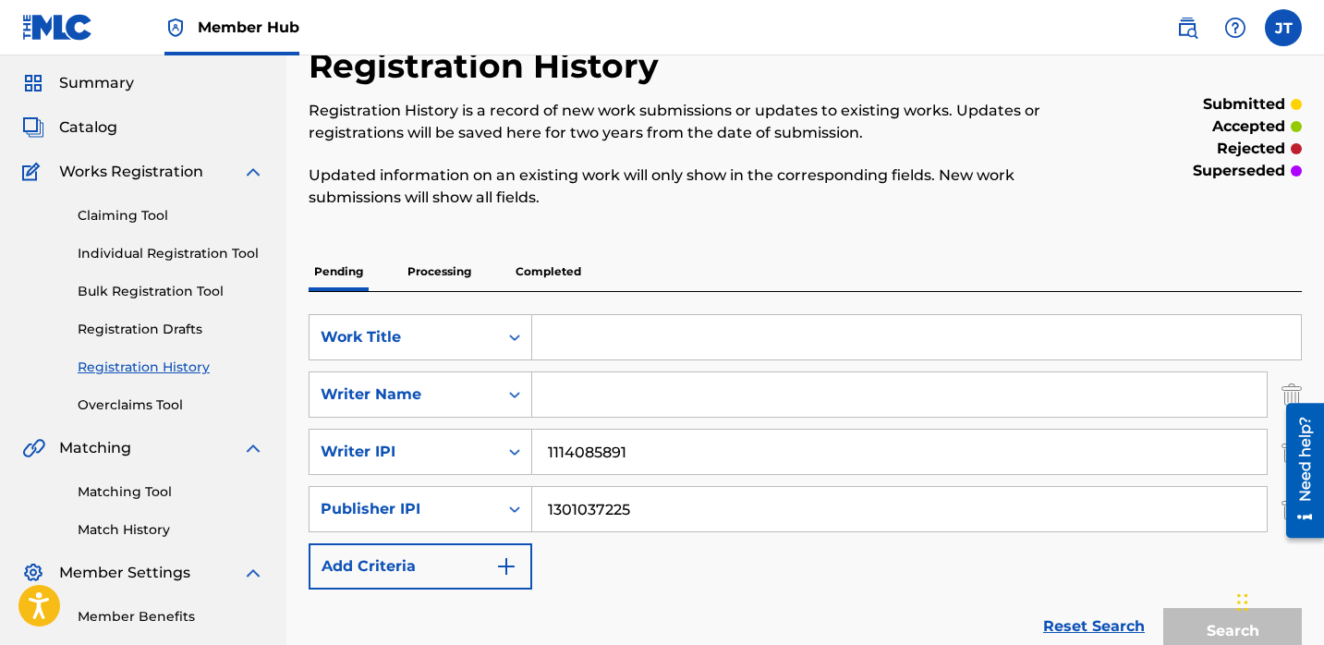
click at [573, 328] on input "Search Form" at bounding box center [916, 337] width 769 height 44
paste input "Real Spill"
type input "Real Spill"
click at [168, 249] on link "Individual Registration Tool" at bounding box center [171, 253] width 187 height 19
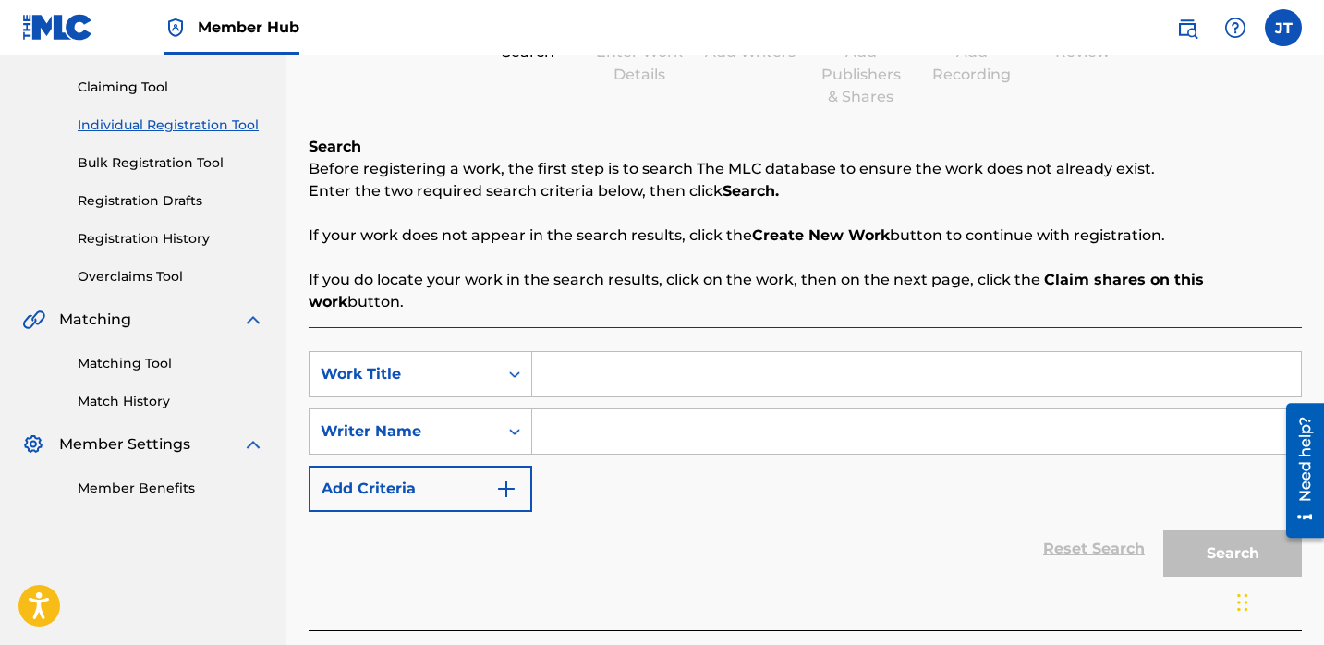
scroll to position [256, 0]
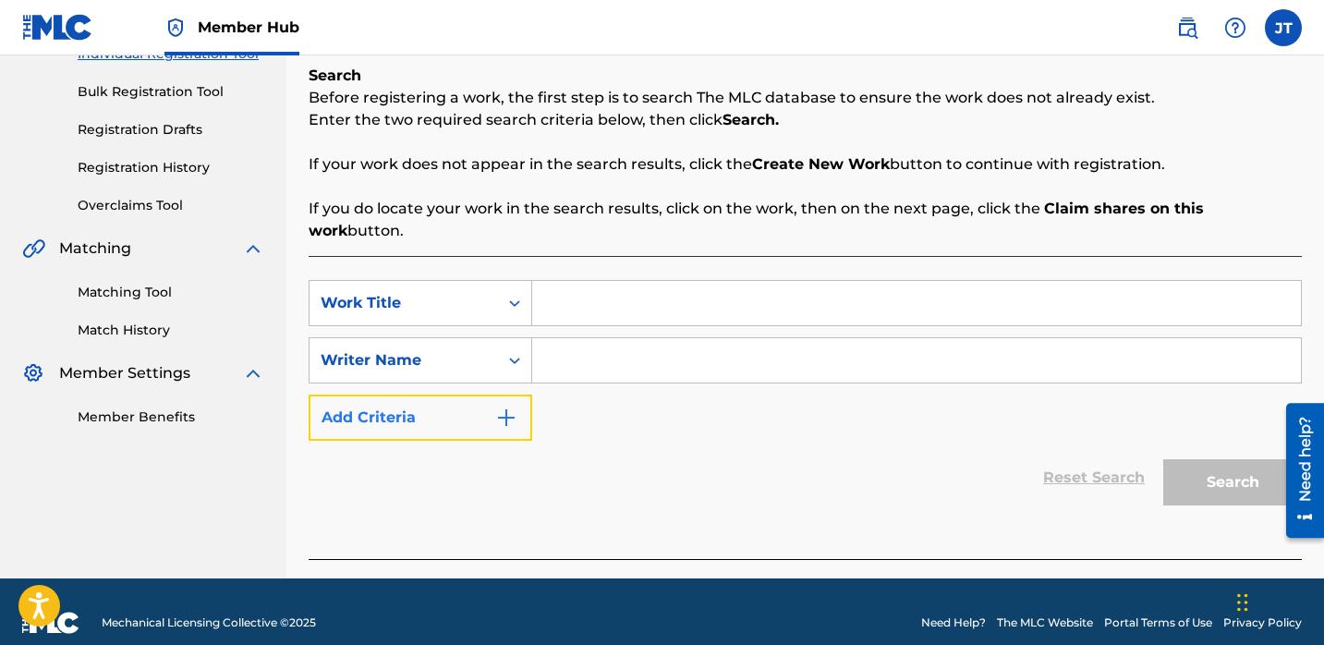
click at [488, 395] on button "Add Criteria" at bounding box center [421, 418] width 224 height 46
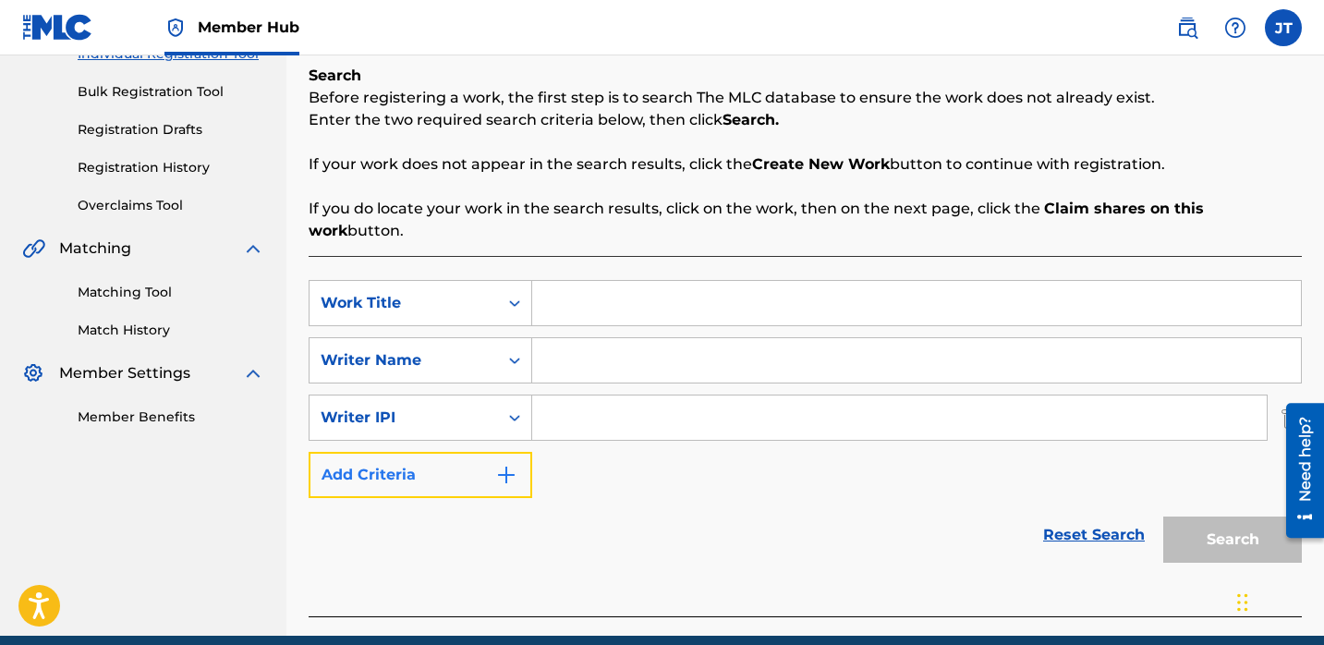
click at [467, 458] on button "Add Criteria" at bounding box center [421, 475] width 224 height 46
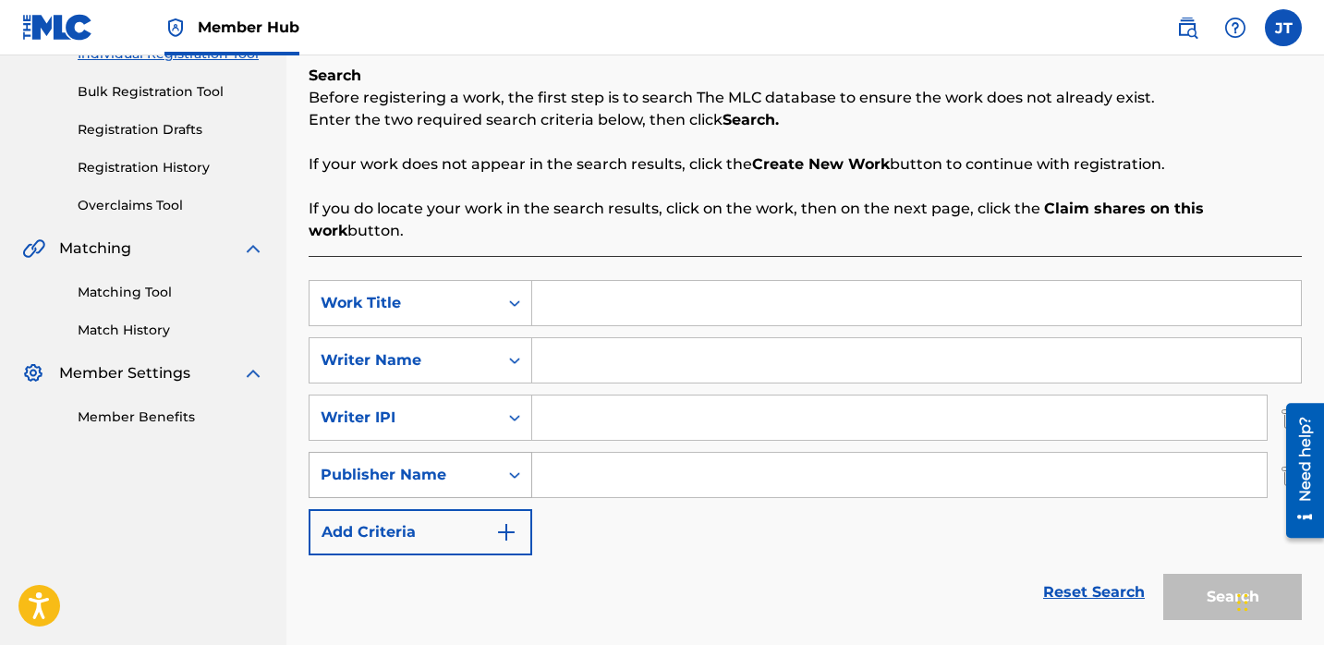
click at [467, 464] on div "Publisher Name" at bounding box center [404, 475] width 166 height 22
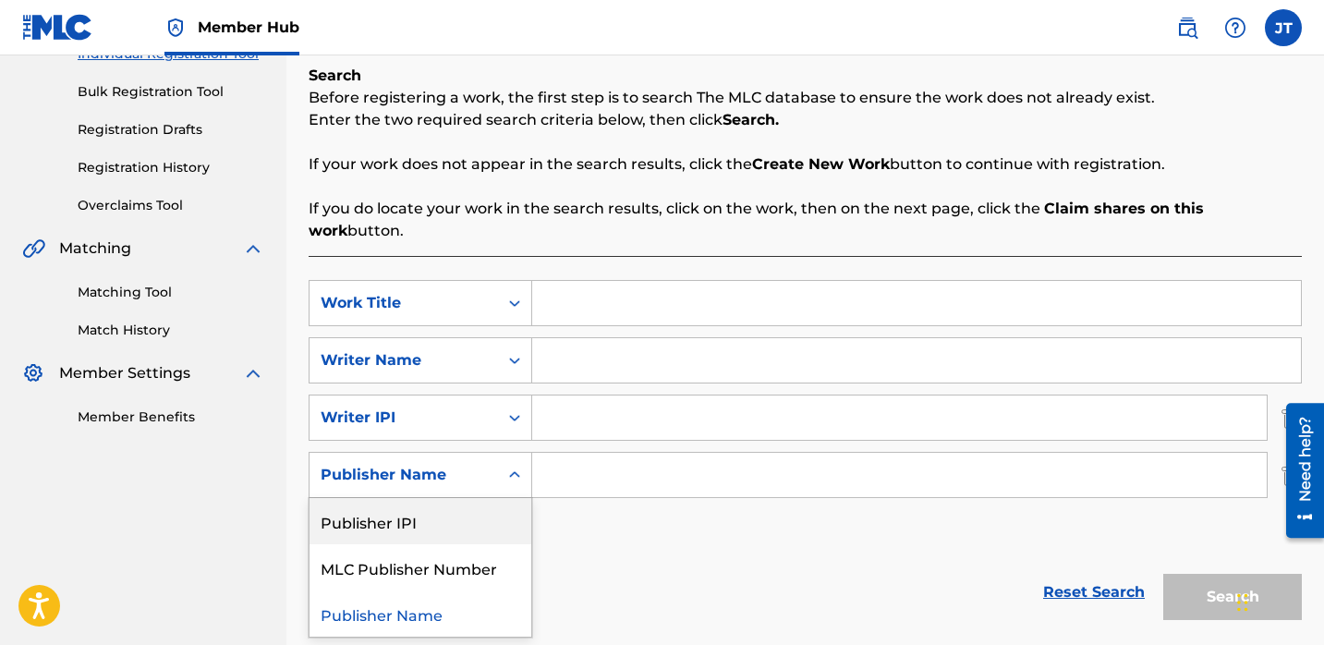
click at [462, 498] on div "Publisher IPI" at bounding box center [421, 521] width 222 height 46
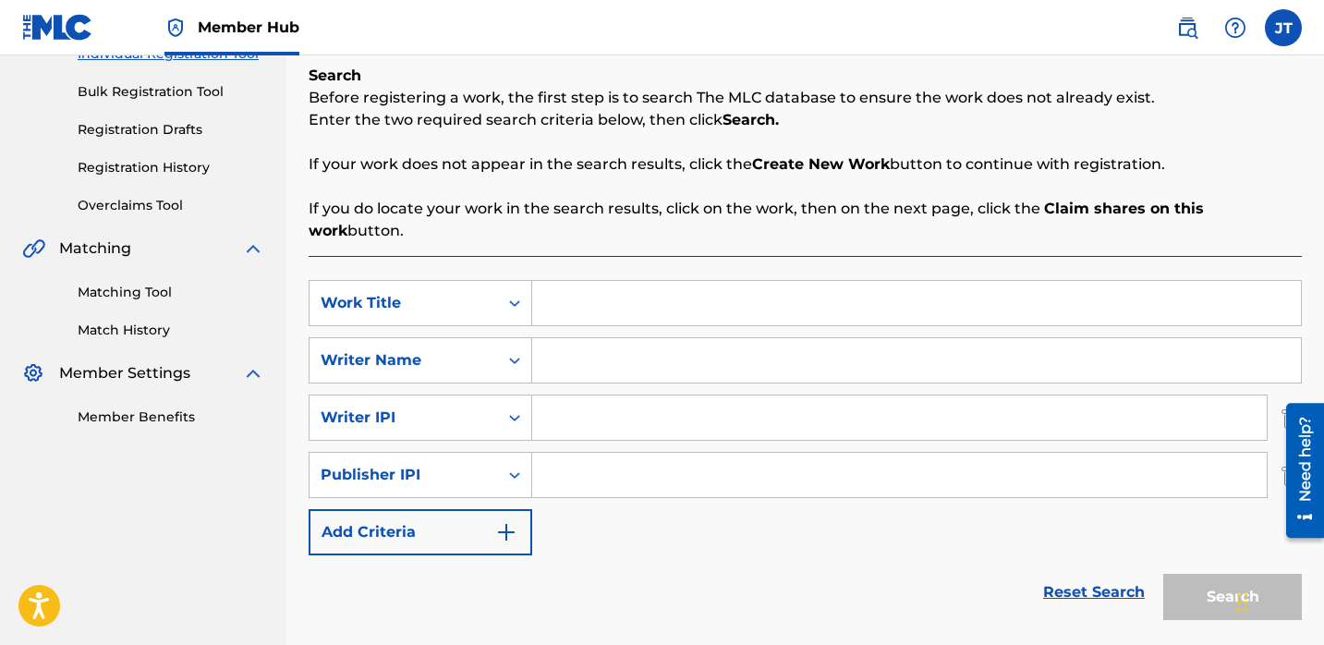
click at [543, 453] on input "Search Form" at bounding box center [899, 475] width 735 height 44
type input "1301037225"
click at [620, 404] on input "Search Form" at bounding box center [899, 417] width 735 height 44
type input "1114085891"
click at [581, 338] on input "Search Form" at bounding box center [916, 360] width 769 height 44
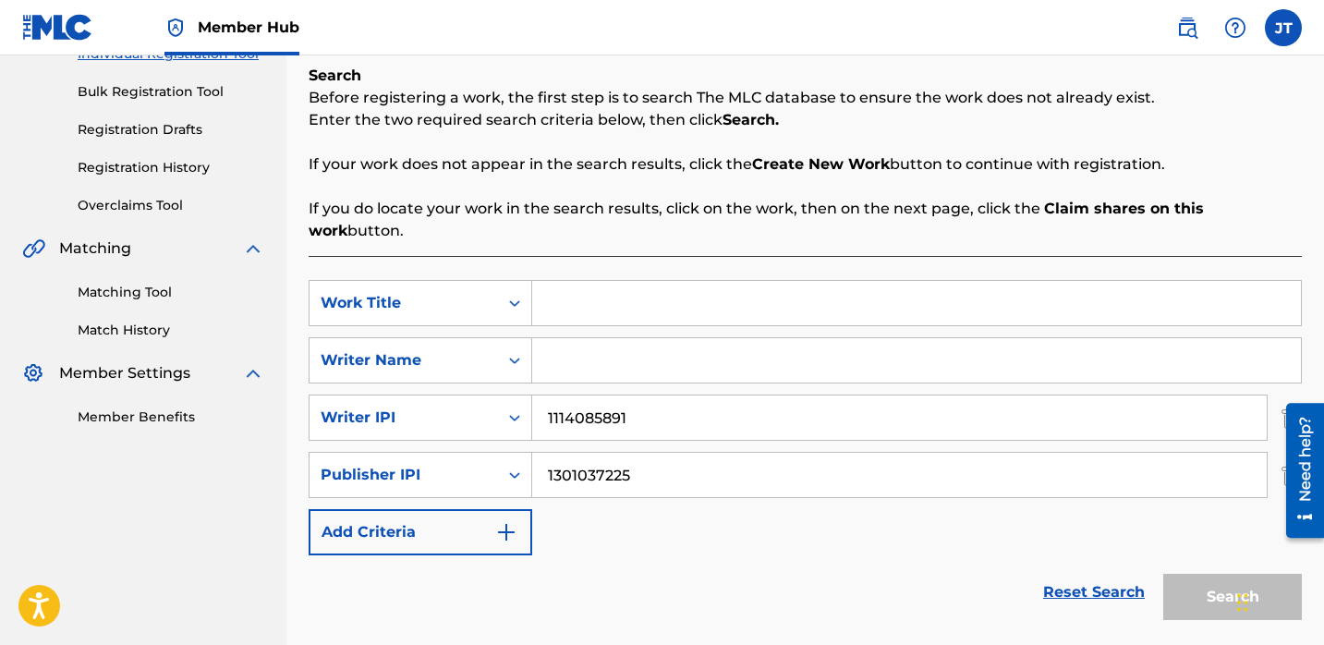
paste input "[PERSON_NAME]"
type input "[PERSON_NAME]"
click at [636, 281] on input "Search Form" at bounding box center [916, 303] width 769 height 44
paste input "Real Spill"
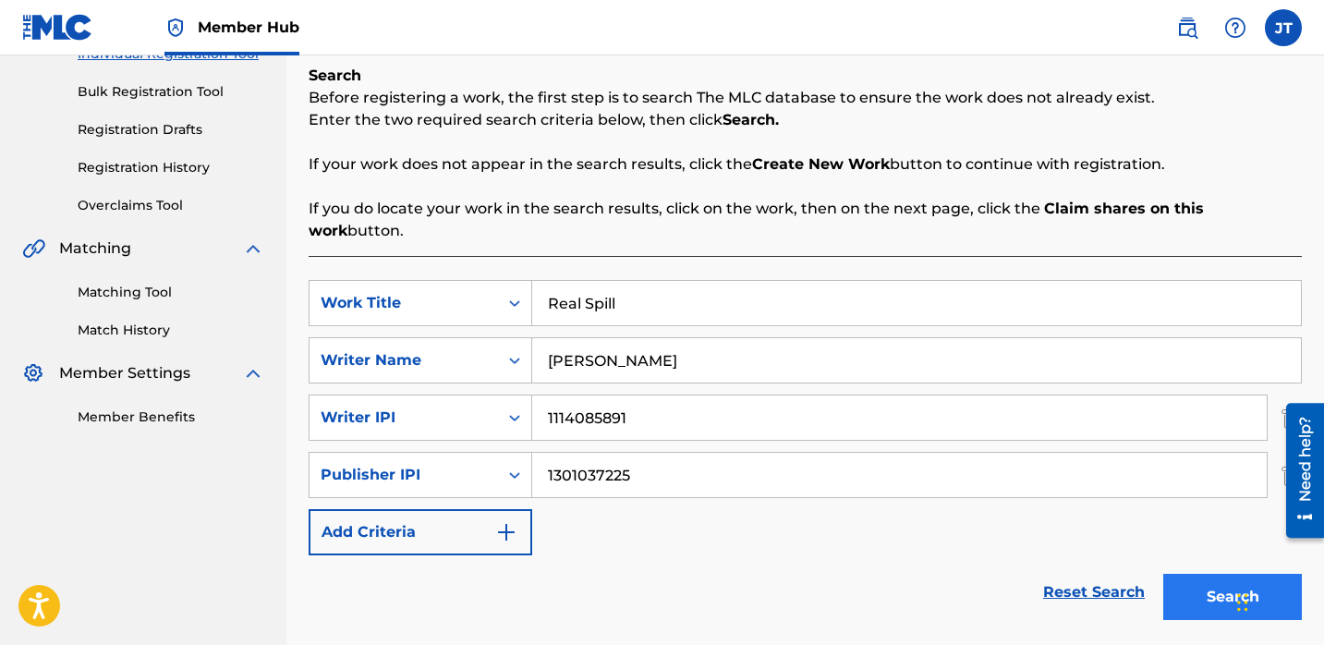
type input "Real Spill"
click at [1202, 590] on button "Search" at bounding box center [1232, 597] width 139 height 46
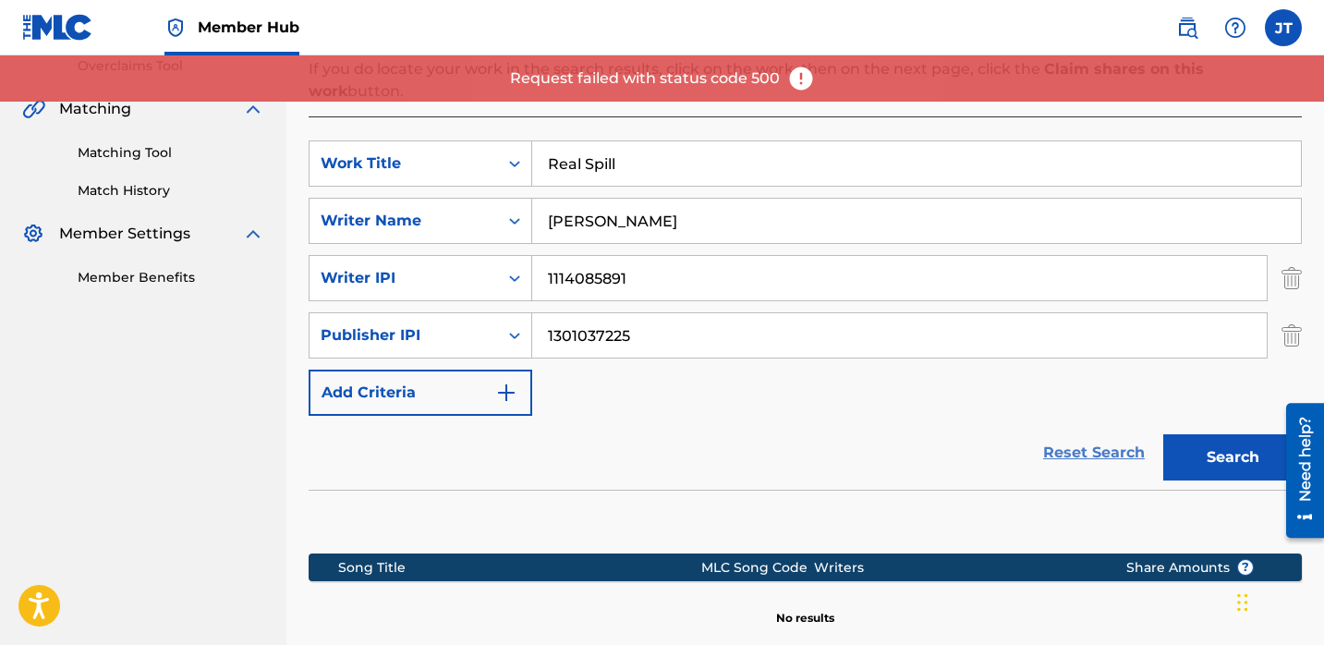
scroll to position [397, 0]
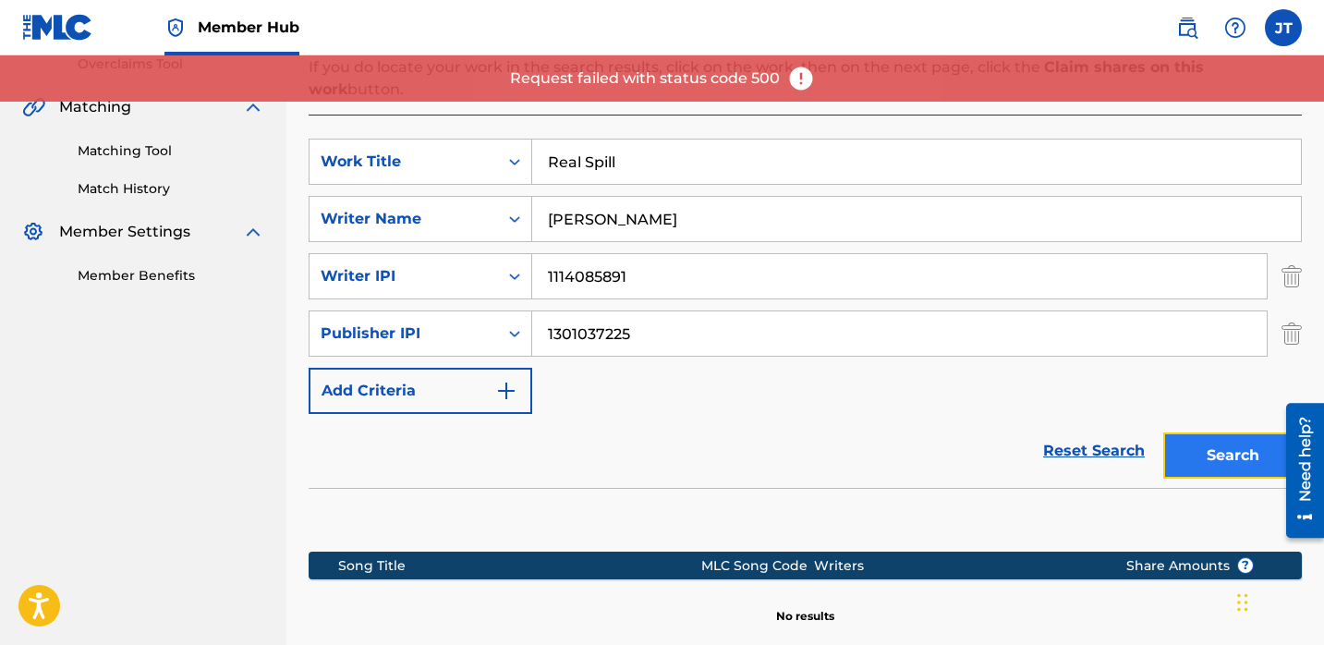
click at [1202, 432] on button "Search" at bounding box center [1232, 455] width 139 height 46
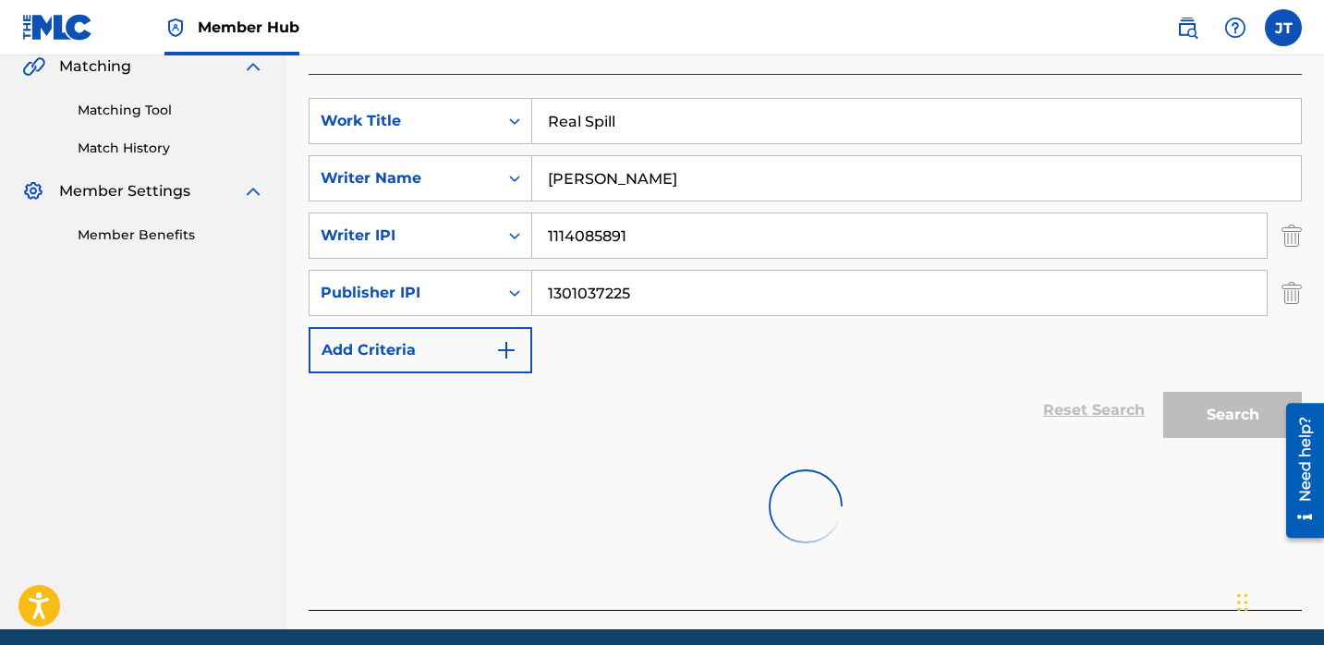
scroll to position [442, 0]
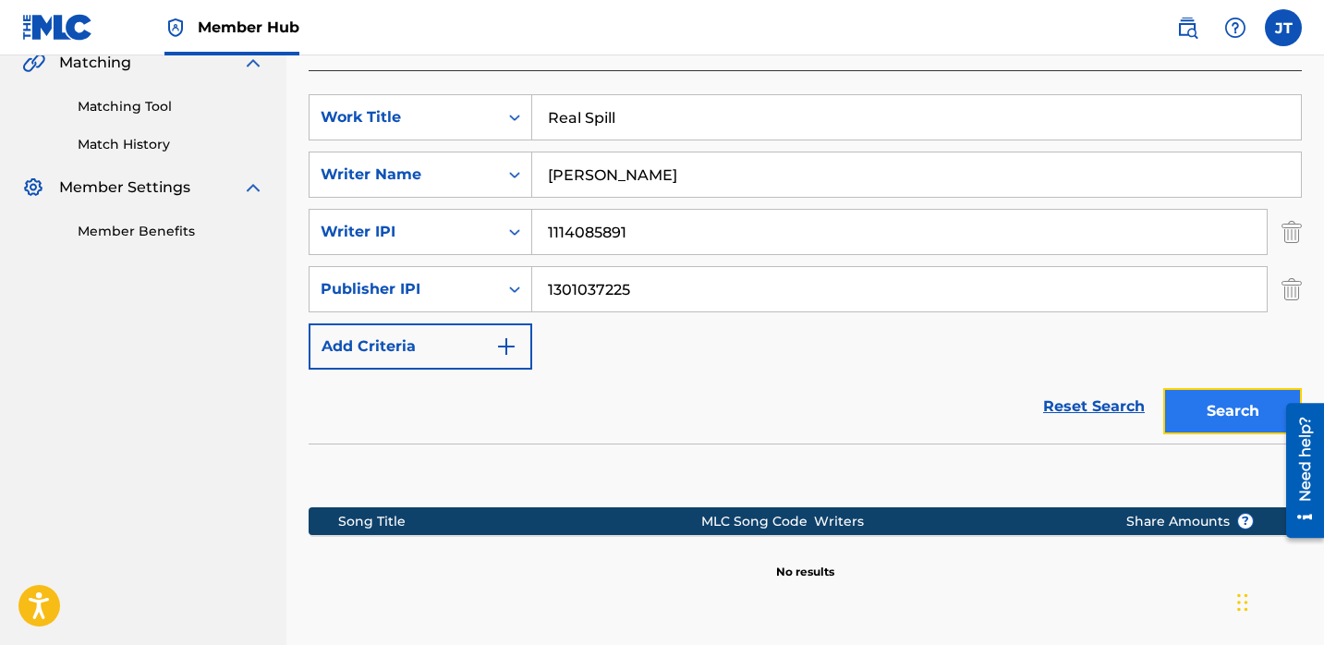
click at [1203, 388] on button "Search" at bounding box center [1232, 411] width 139 height 46
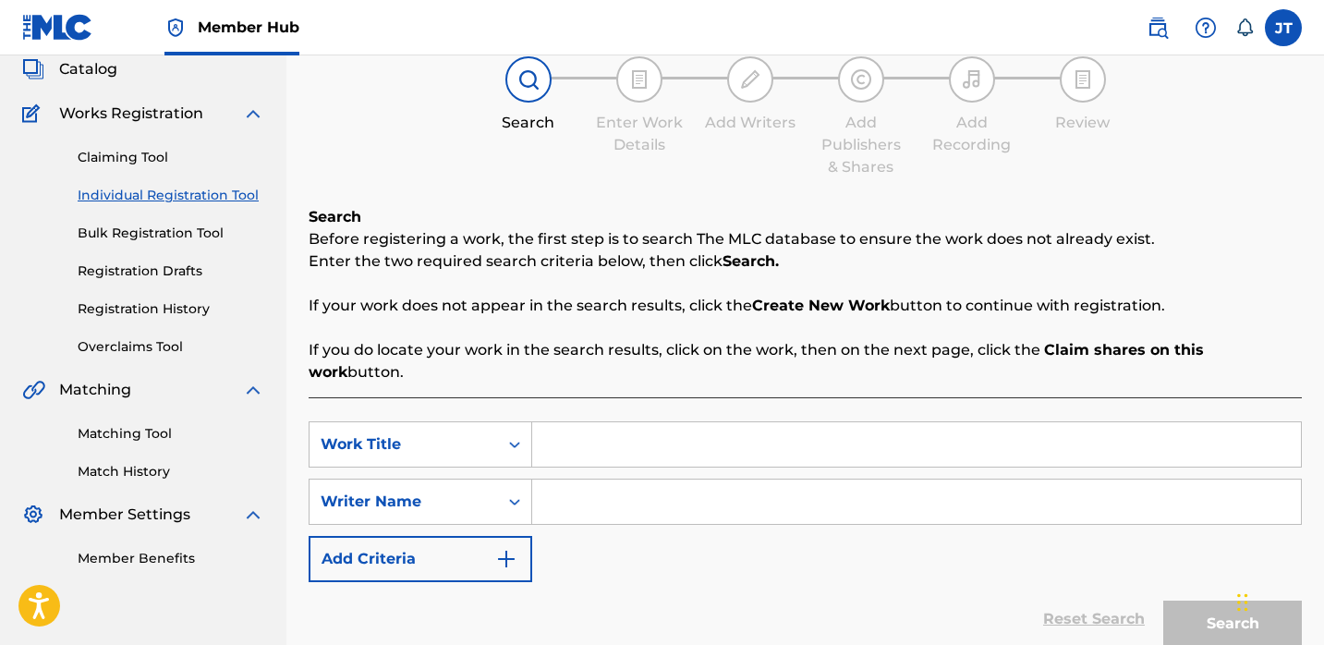
scroll to position [214, 0]
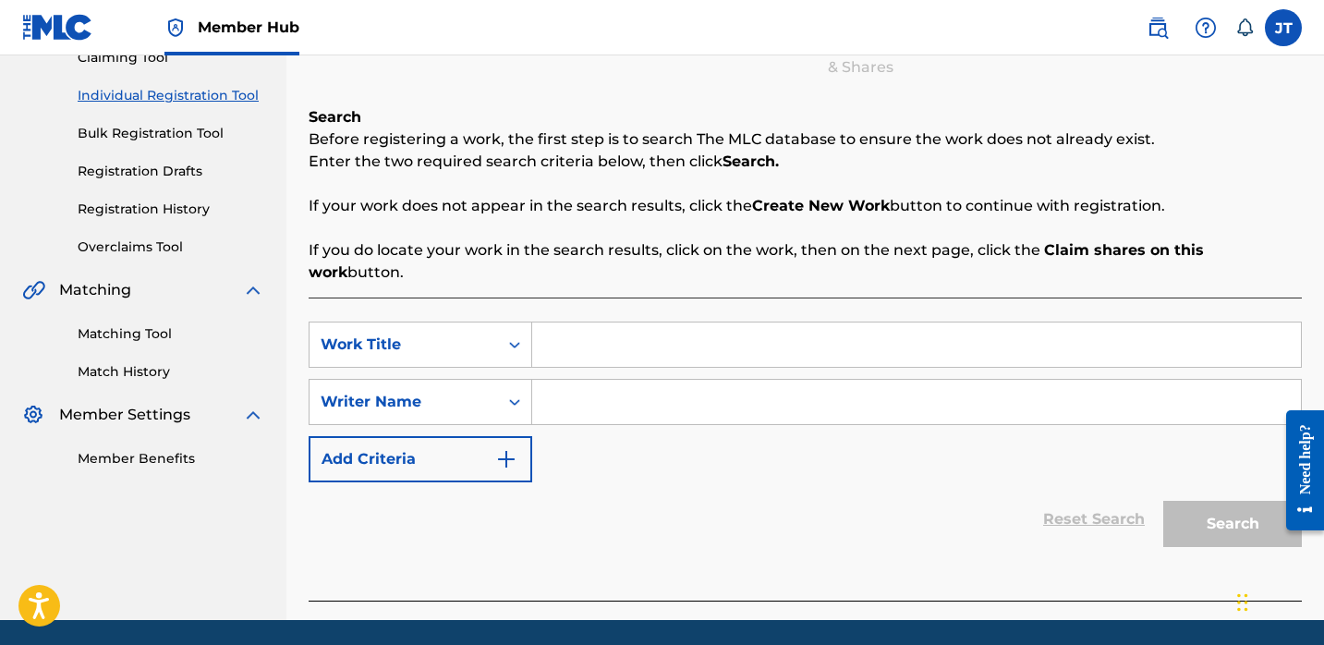
click at [578, 322] on input "Search Form" at bounding box center [916, 344] width 769 height 44
paste input "Real Spill"
type input "Real Spill"
click at [489, 386] on div "Writer Name" at bounding box center [404, 401] width 188 height 35
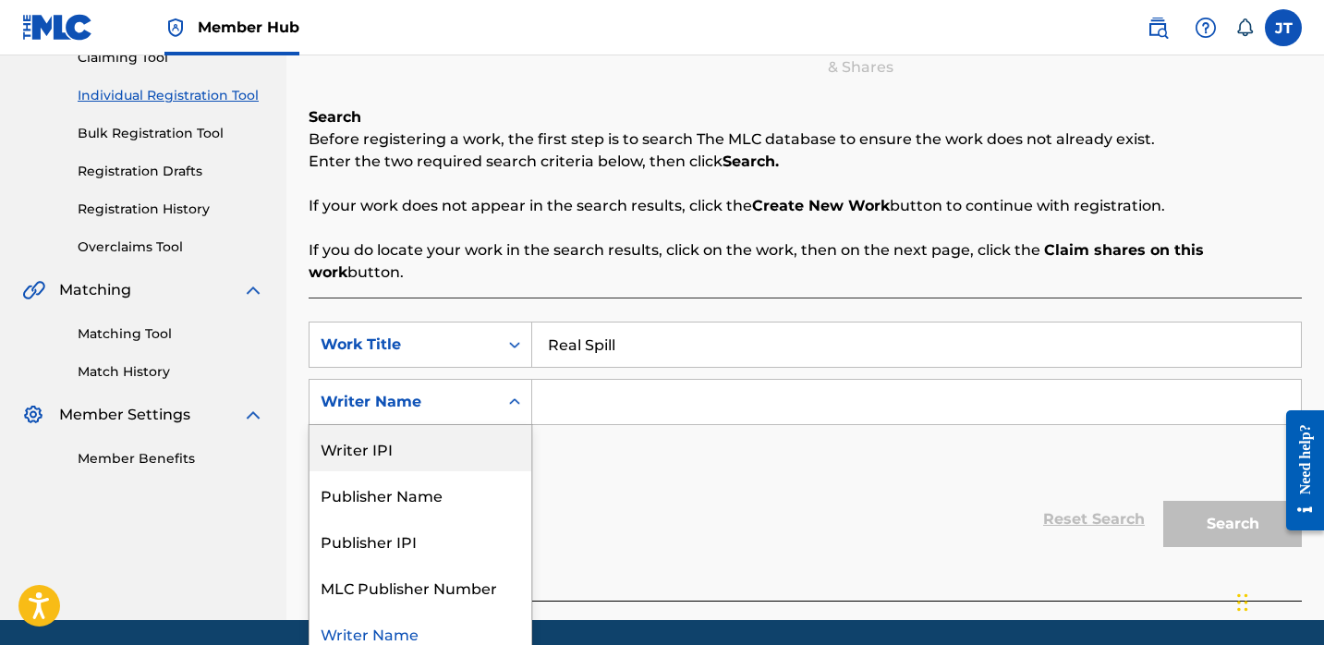
click at [596, 435] on div "SearchWithCriteria7d46eee3-a94c-407d-ac81-76f8c85e3048 Work Title Real Spill Se…" at bounding box center [805, 402] width 993 height 161
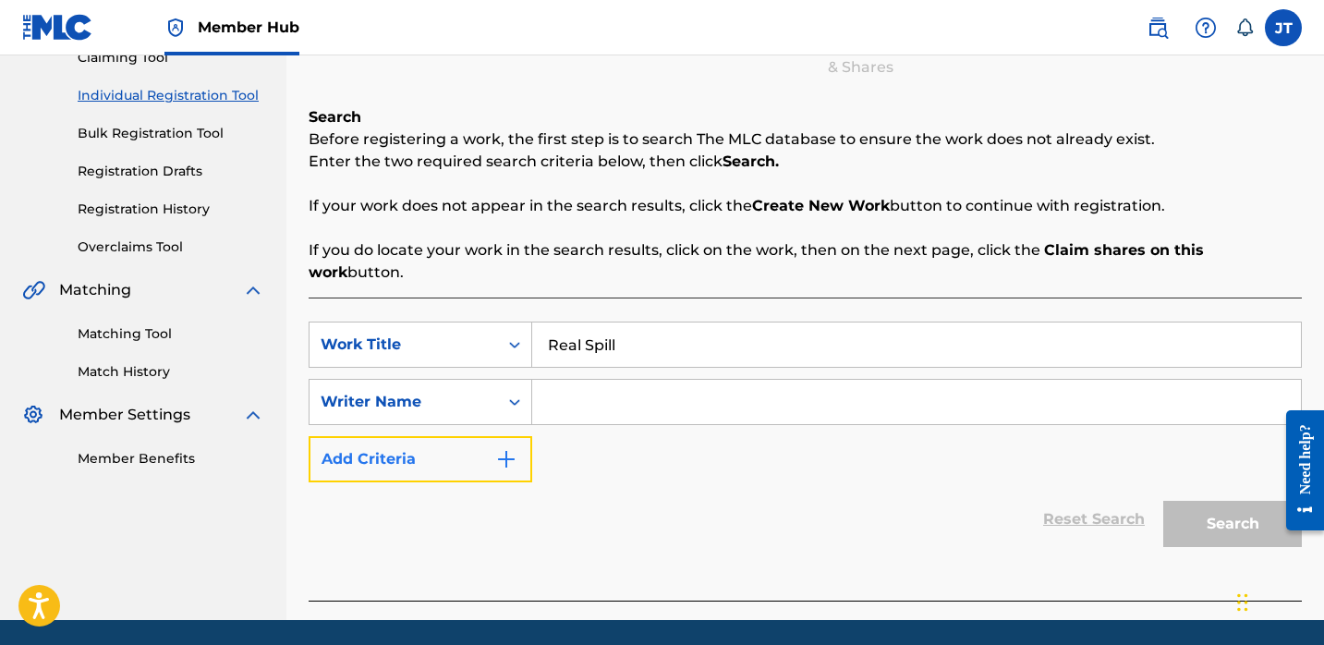
click at [489, 436] on button "Add Criteria" at bounding box center [421, 459] width 224 height 46
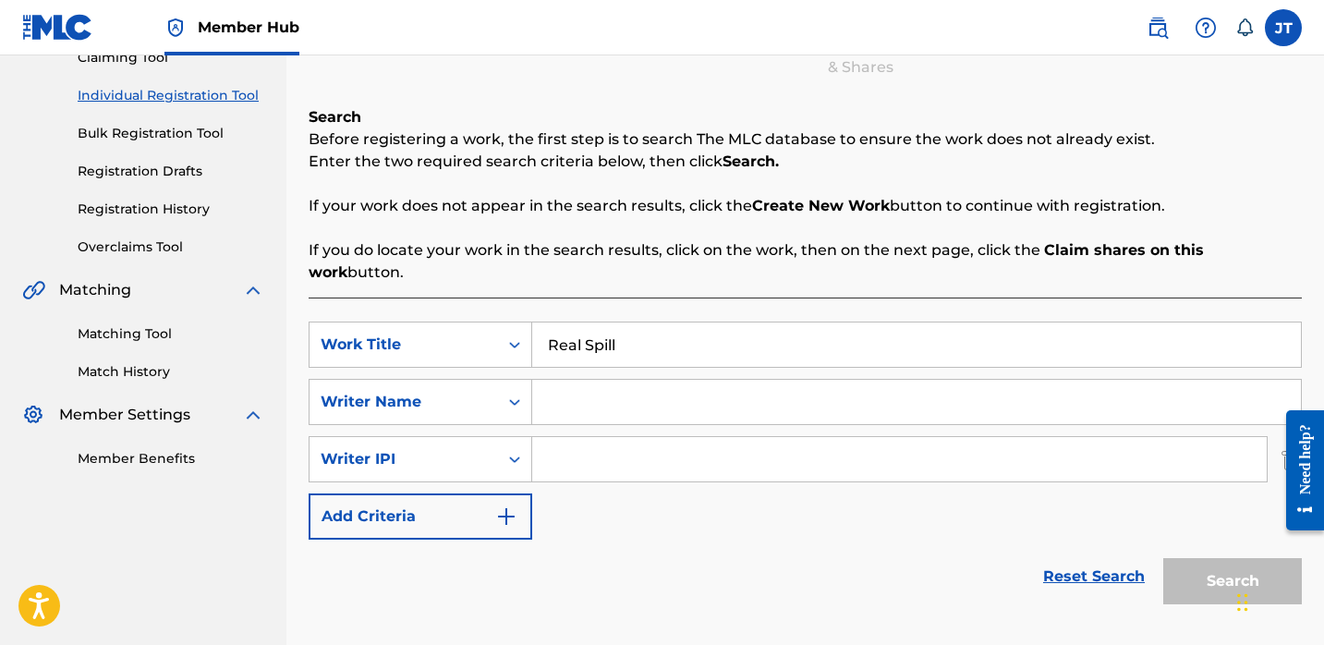
click at [485, 468] on div "SearchWithCriteria7d46eee3-a94c-407d-ac81-76f8c85e3048 Work Title Real Spill Se…" at bounding box center [805, 431] width 993 height 218
click at [482, 493] on button "Add Criteria" at bounding box center [421, 516] width 224 height 46
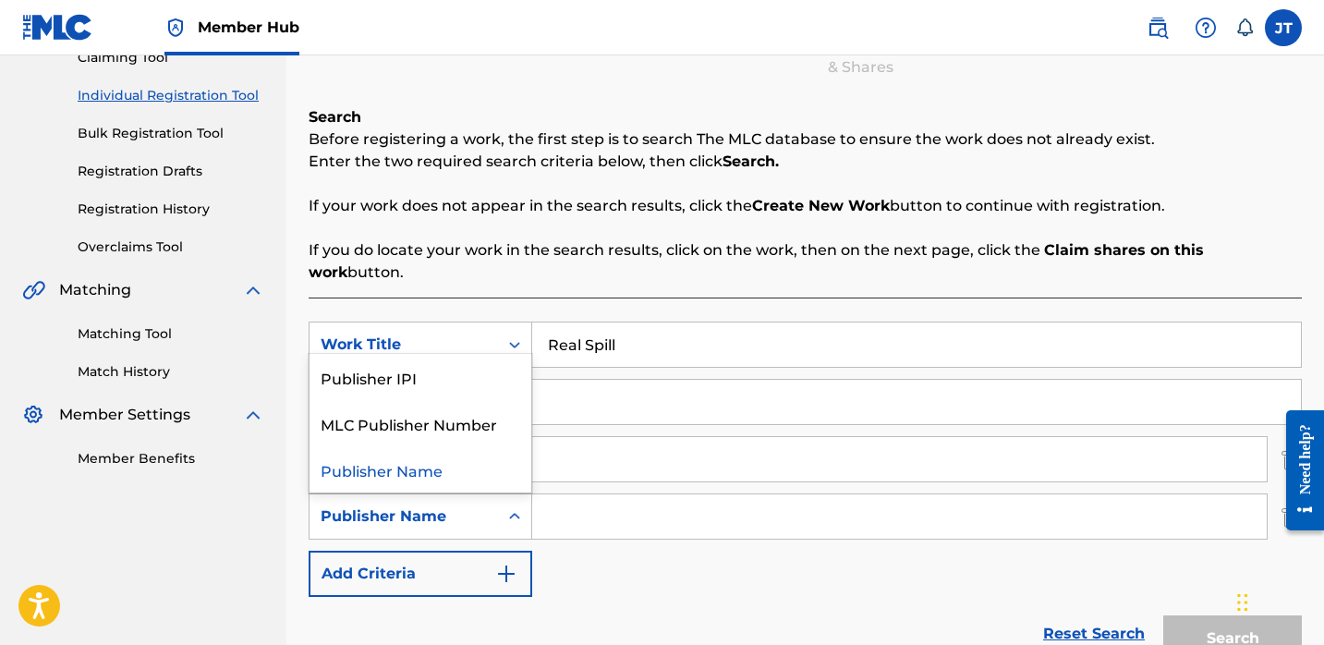
click at [488, 505] on div "Publisher Name" at bounding box center [404, 516] width 188 height 35
click at [460, 354] on div "Publisher IPI" at bounding box center [421, 377] width 222 height 46
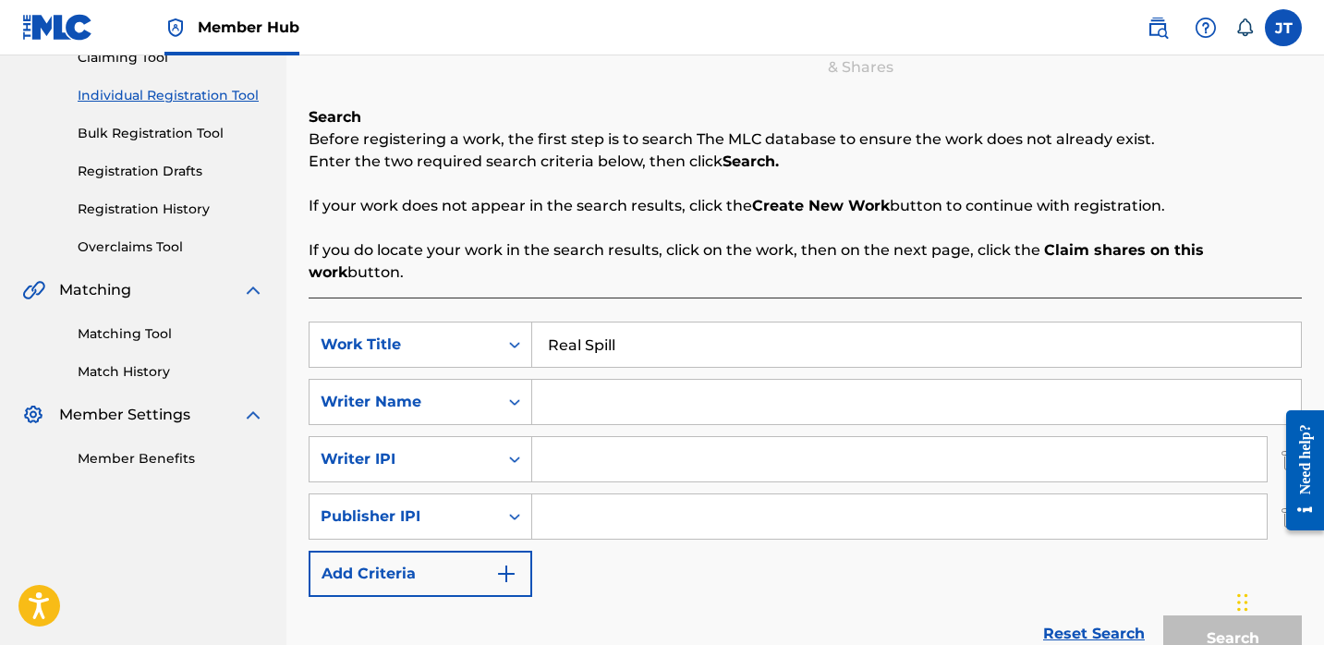
click at [555, 380] on input "Search Form" at bounding box center [916, 402] width 769 height 44
paste input "[PERSON_NAME]"
type input "[PERSON_NAME]"
click at [552, 437] on input "Search Form" at bounding box center [899, 459] width 735 height 44
type input "1114085891"
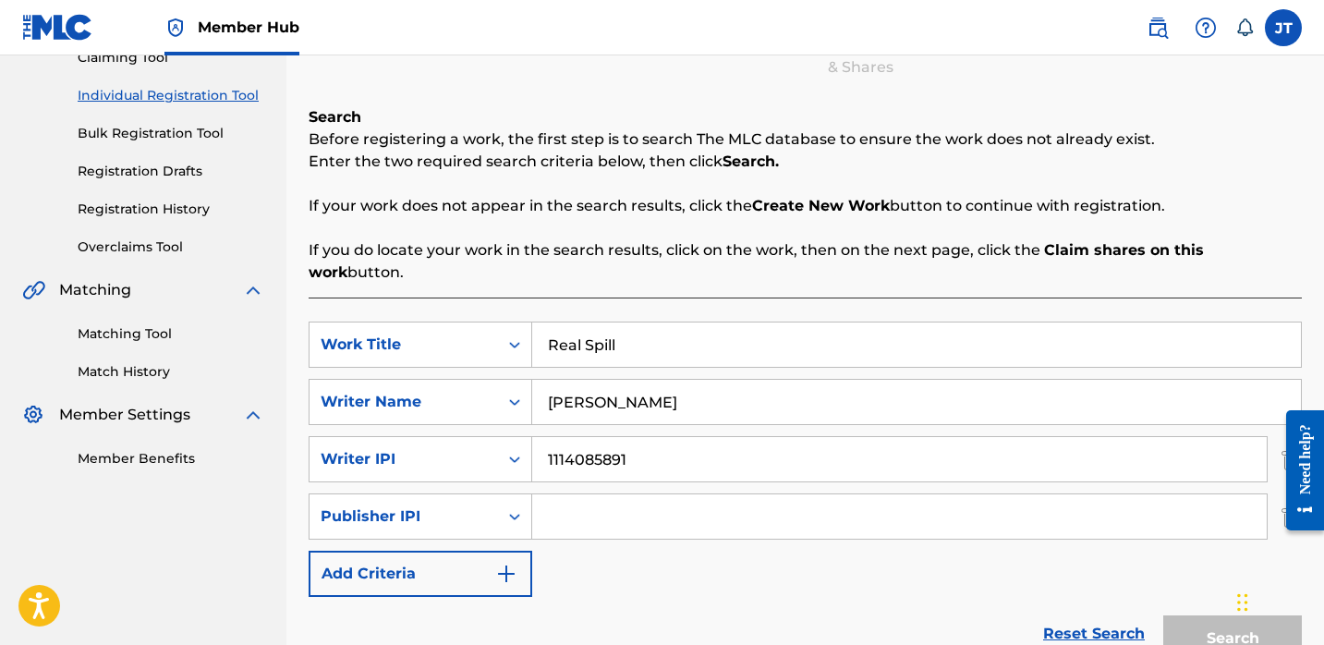
click at [632, 494] on input "Search Form" at bounding box center [899, 516] width 735 height 44
type input "1301037225"
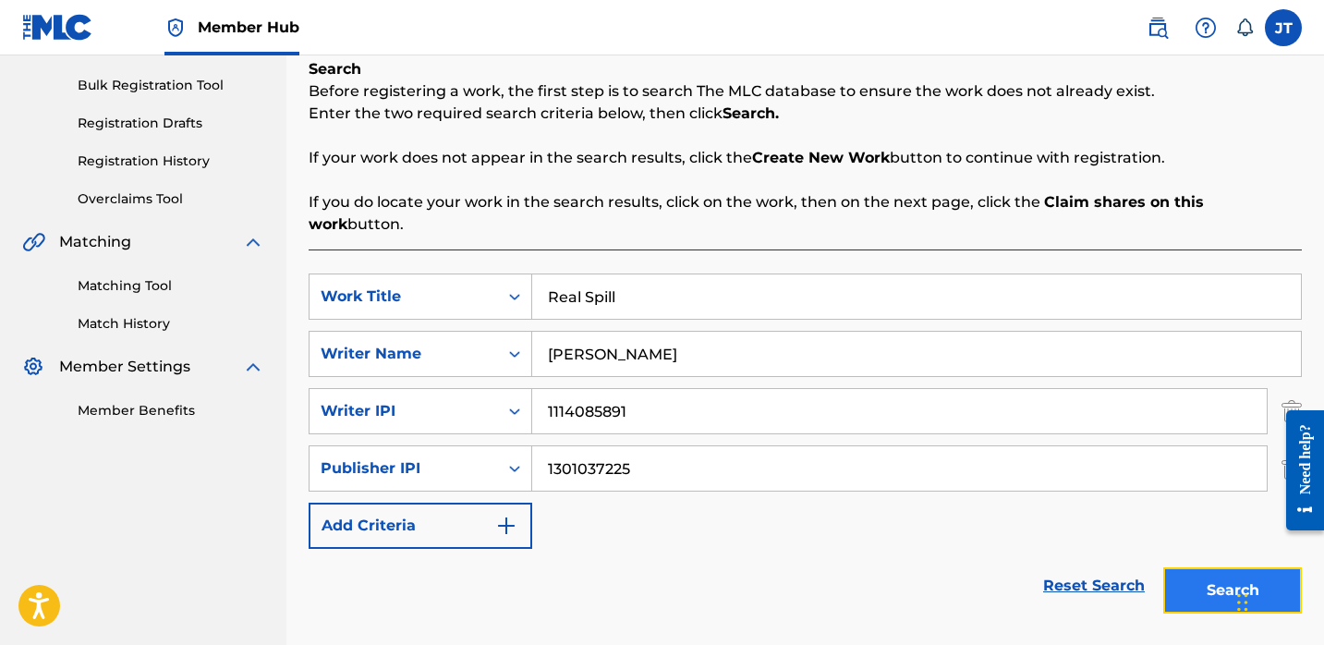
click at [1190, 567] on button "Search" at bounding box center [1232, 590] width 139 height 46
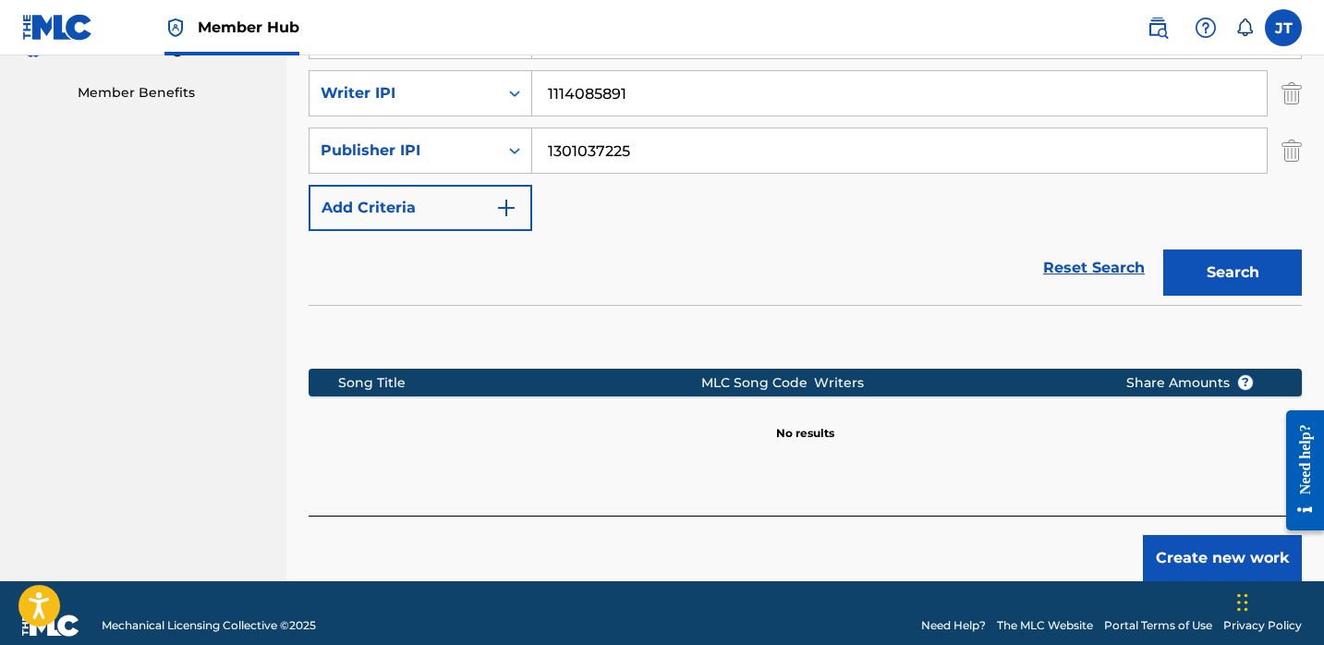
scroll to position [583, 0]
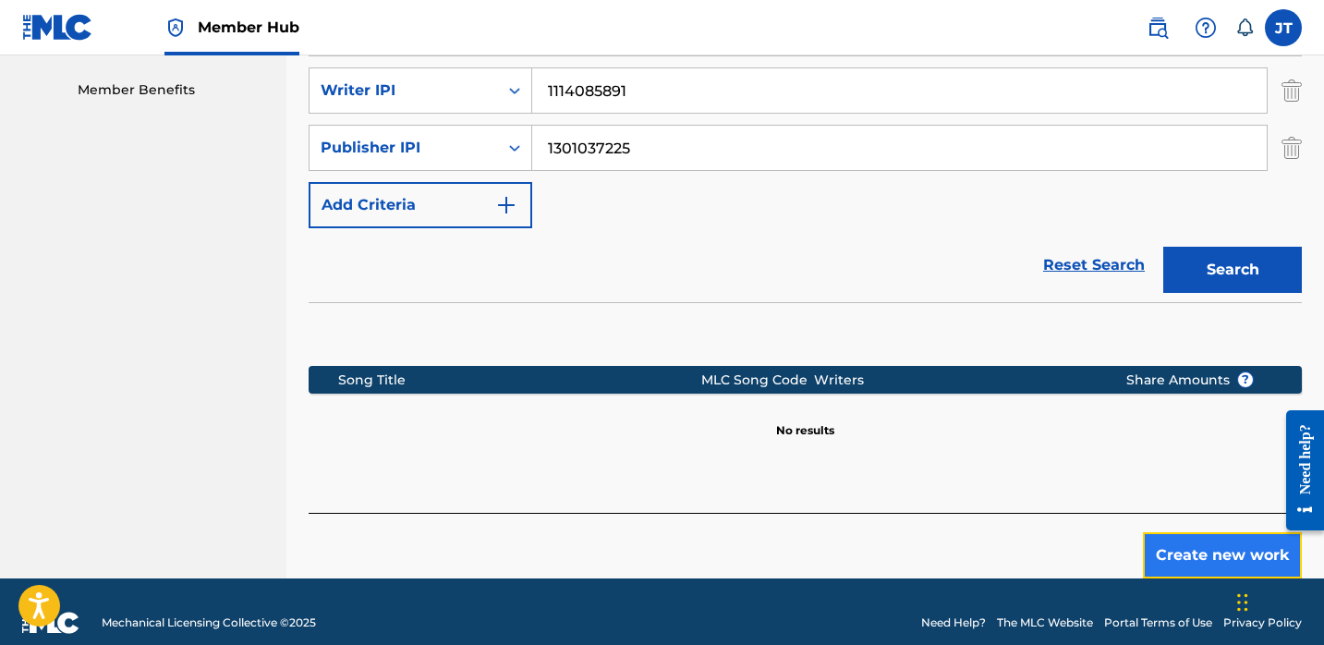
click at [1184, 532] on button "Create new work" at bounding box center [1222, 555] width 159 height 46
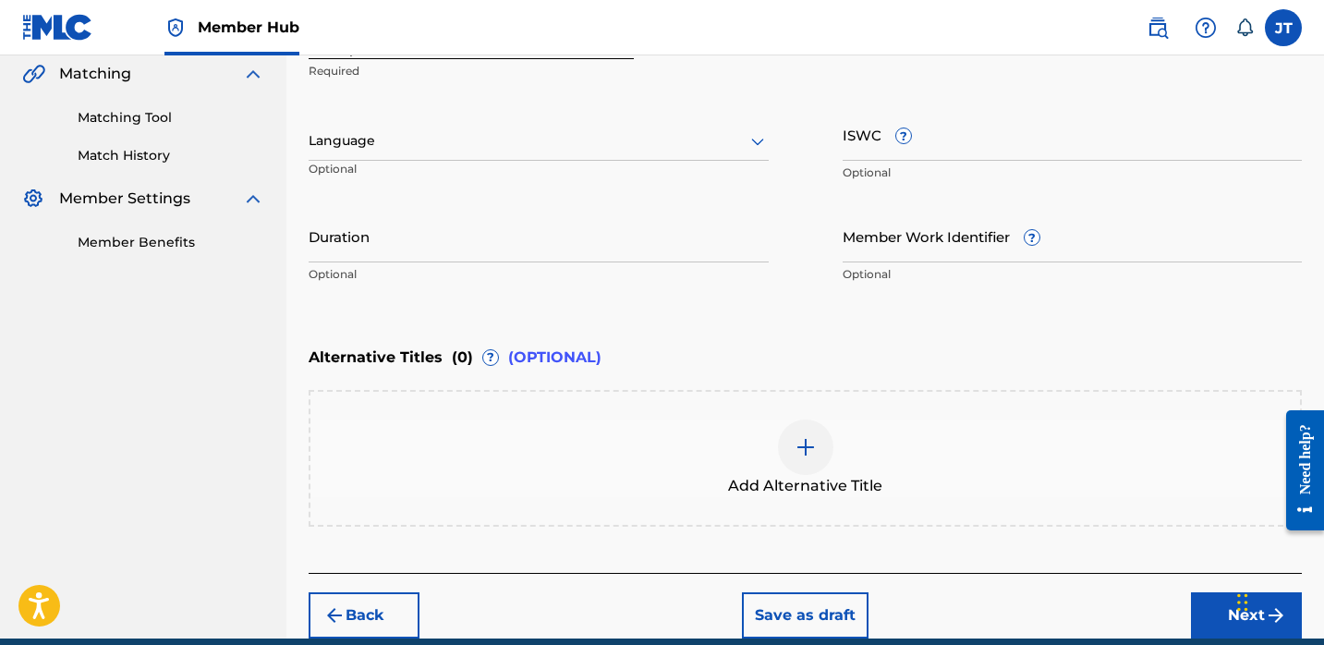
scroll to position [428, 0]
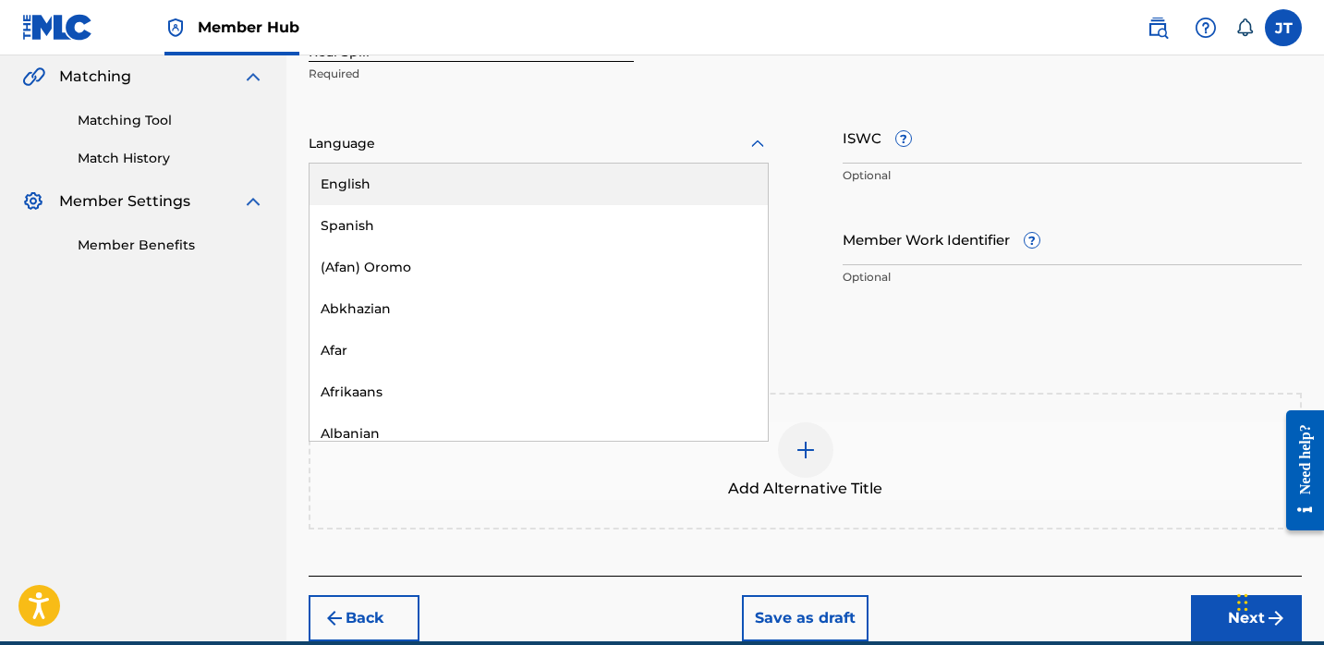
click at [675, 145] on div at bounding box center [539, 143] width 460 height 23
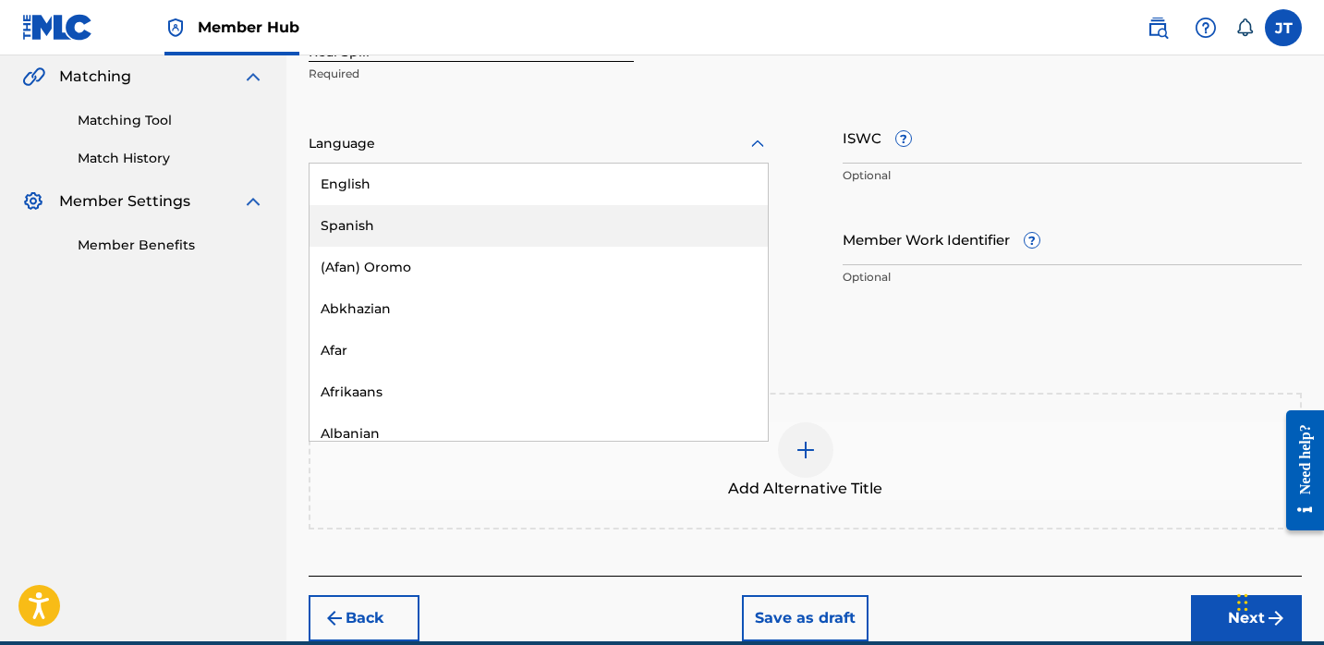
click at [647, 196] on div "English" at bounding box center [539, 185] width 458 height 42
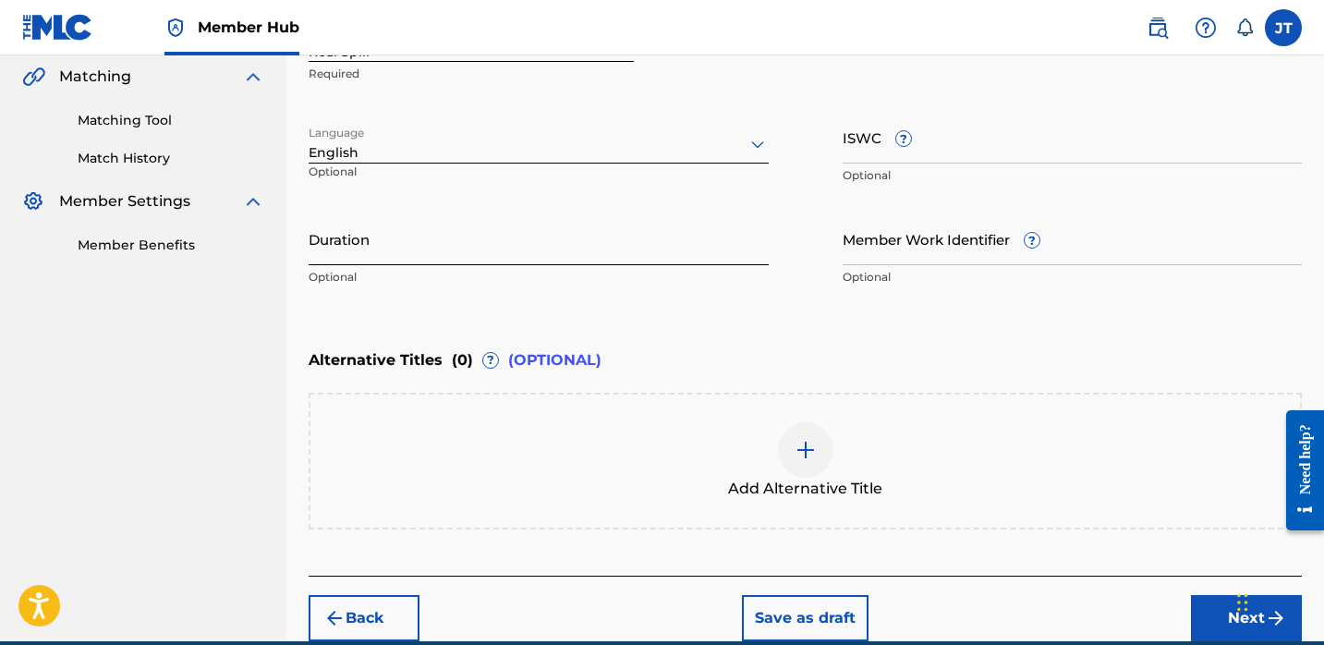
click at [525, 247] on input "Duration" at bounding box center [539, 239] width 460 height 53
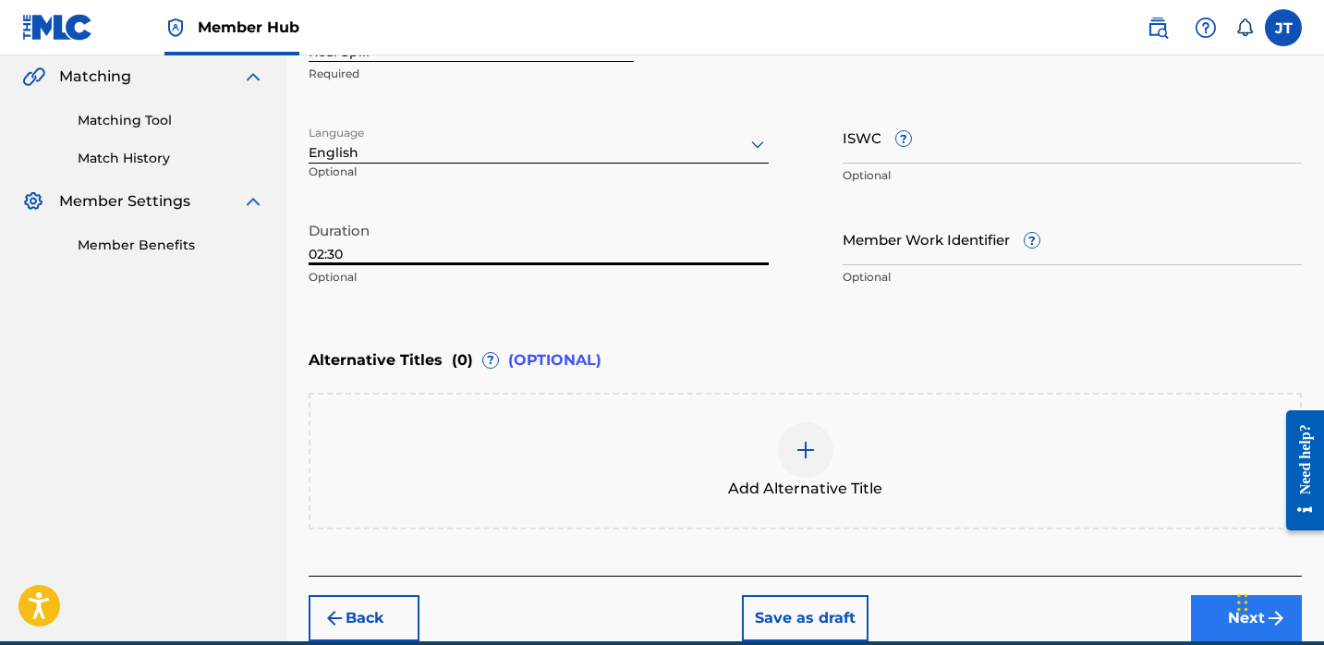
type input "02:30"
click at [1203, 607] on button "Next" at bounding box center [1246, 618] width 111 height 46
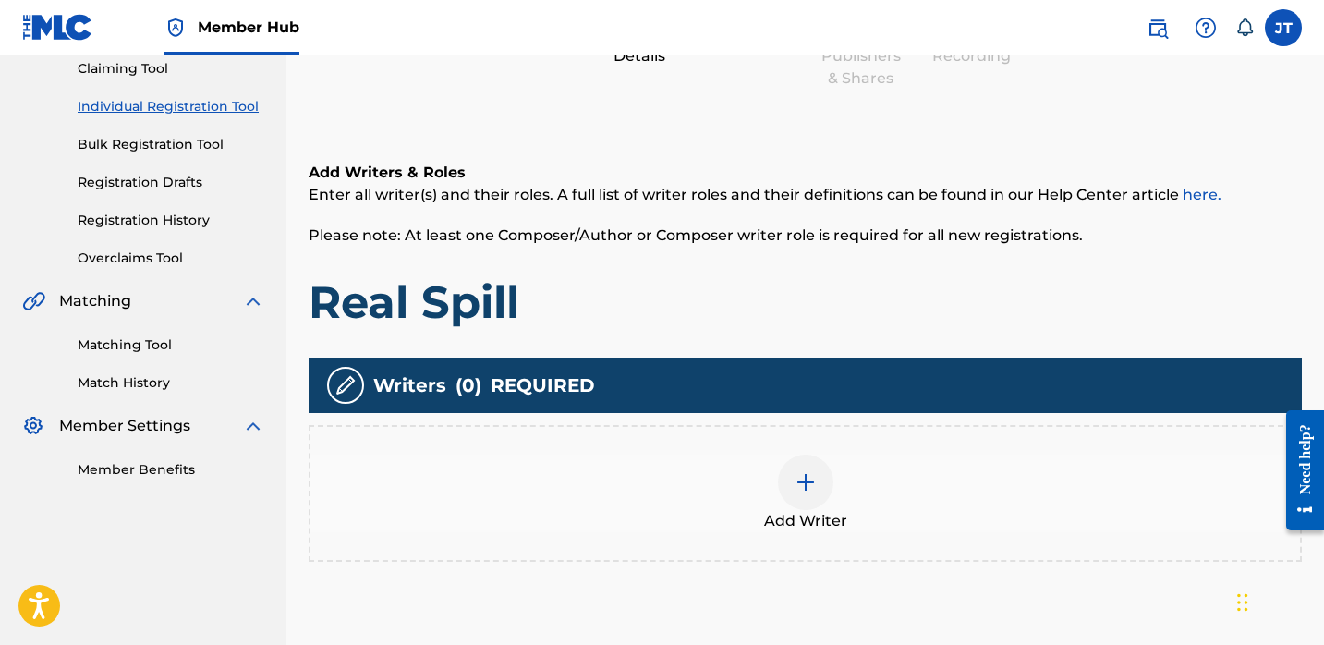
scroll to position [223, 0]
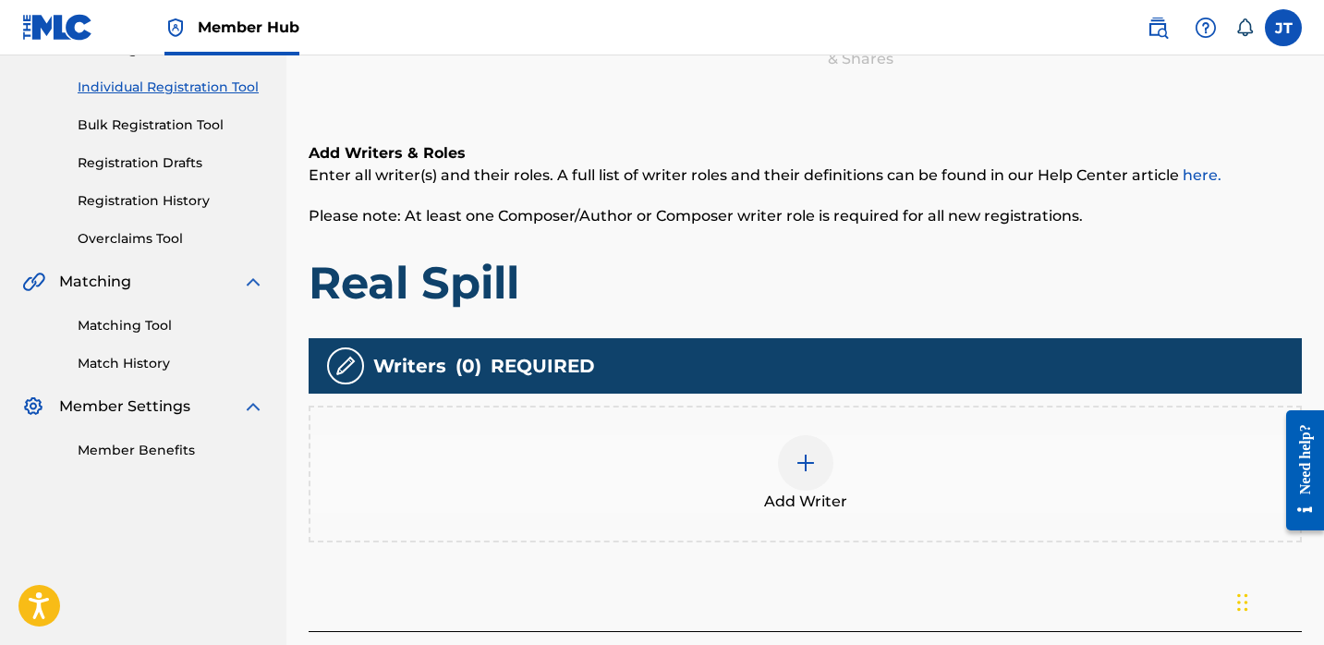
click at [816, 446] on div at bounding box center [805, 462] width 55 height 55
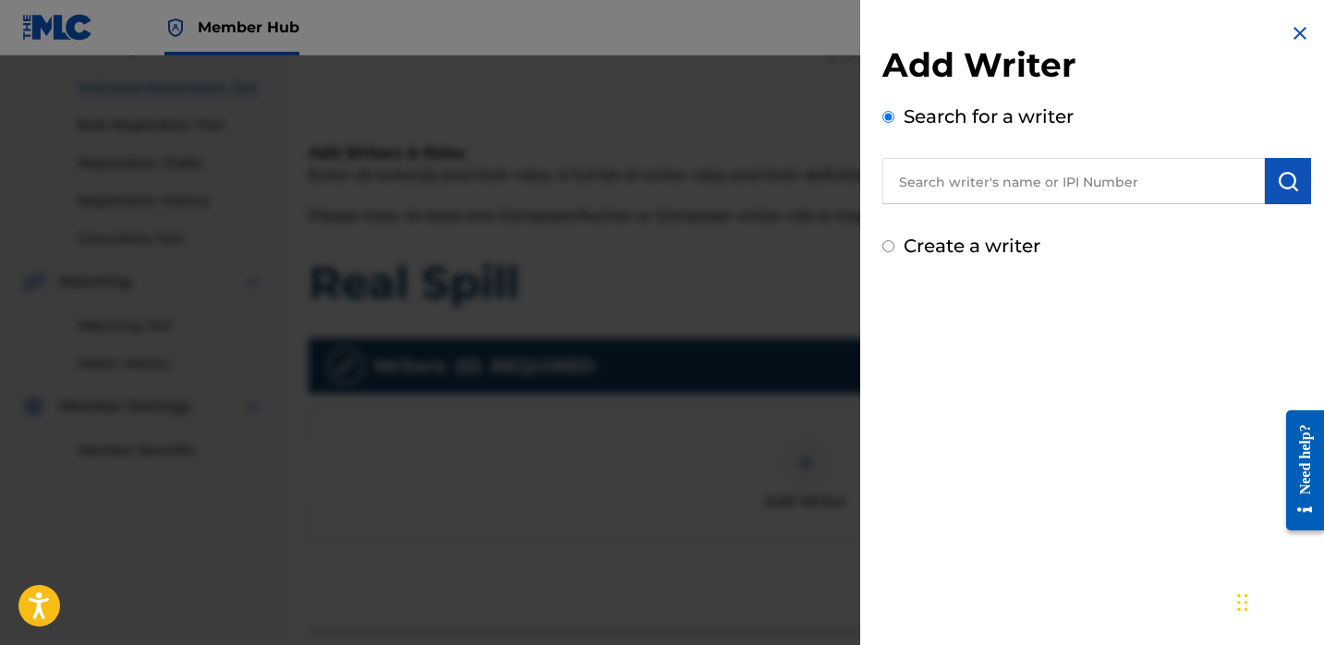
click at [975, 184] on input "text" at bounding box center [1073, 181] width 383 height 46
paste input "[PERSON_NAME]"
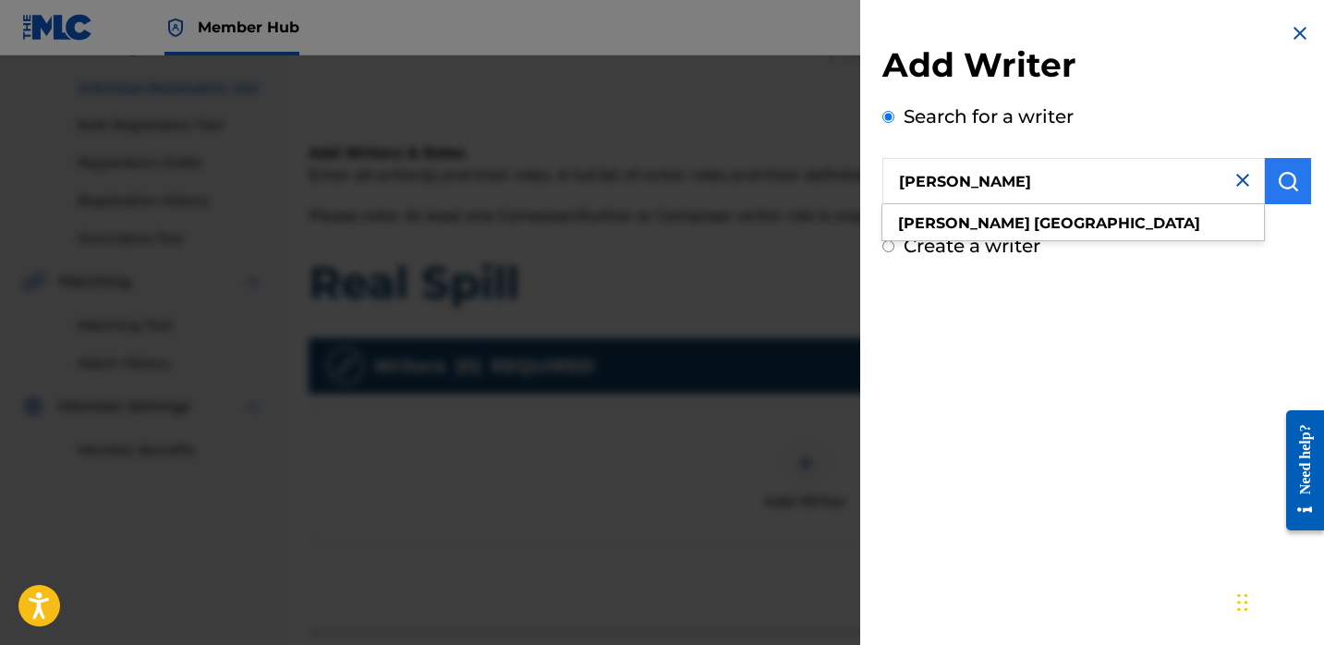
type input "[PERSON_NAME]"
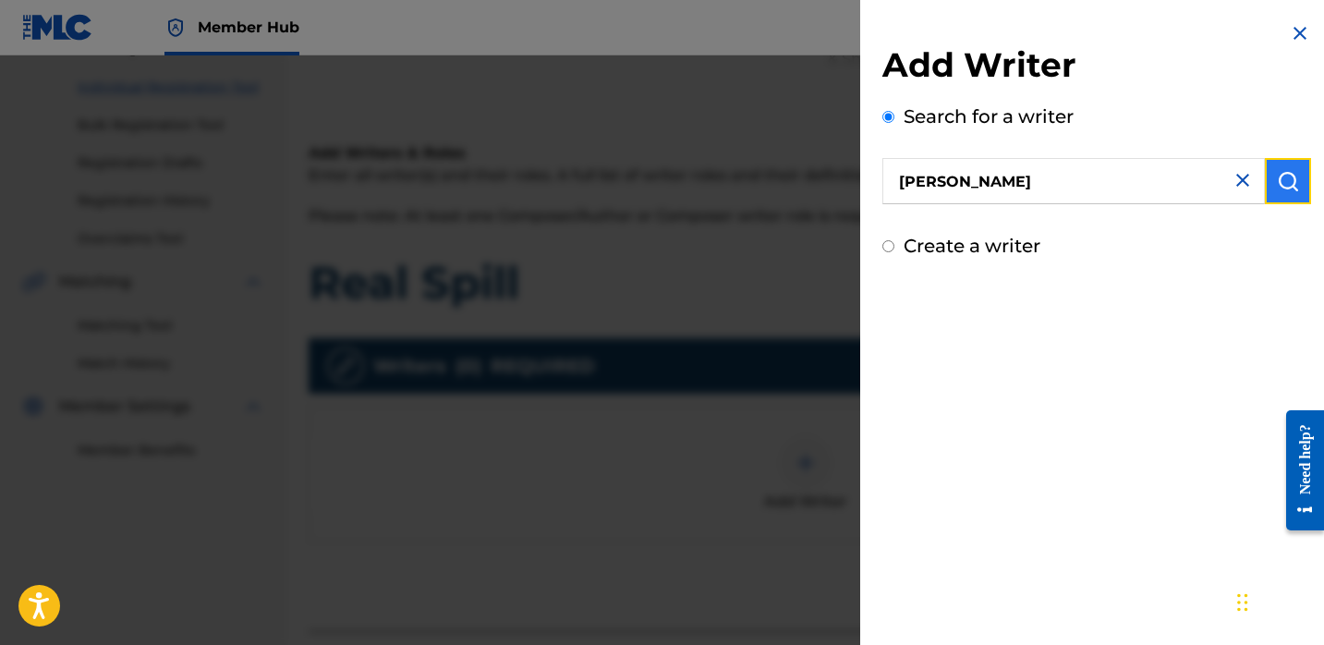
click at [1277, 184] on img "submit" at bounding box center [1288, 181] width 22 height 22
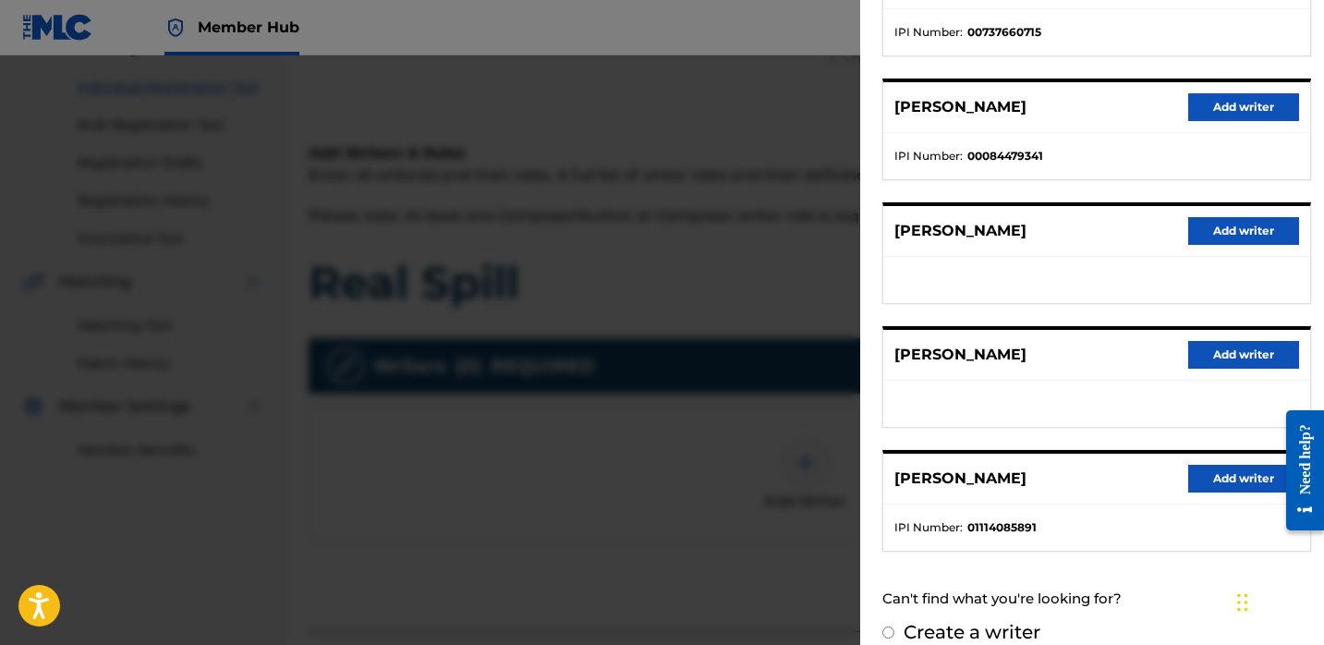
scroll to position [291, 0]
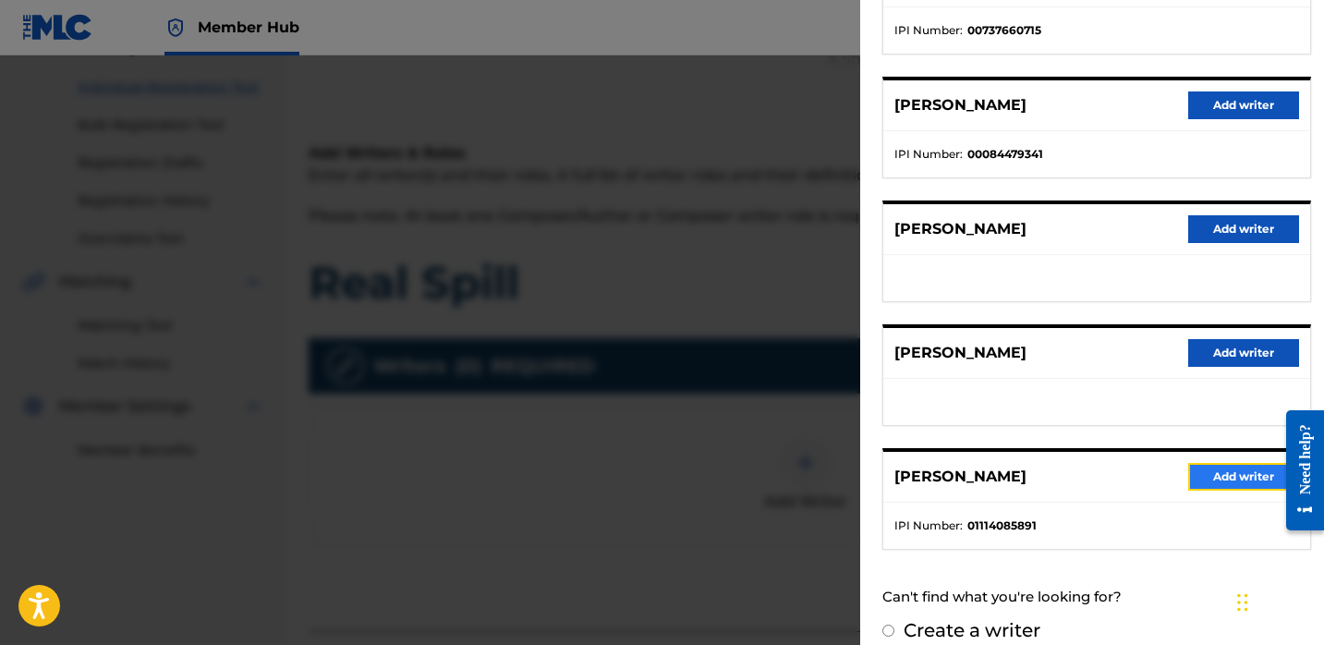
click at [1204, 470] on button "Add writer" at bounding box center [1243, 477] width 111 height 28
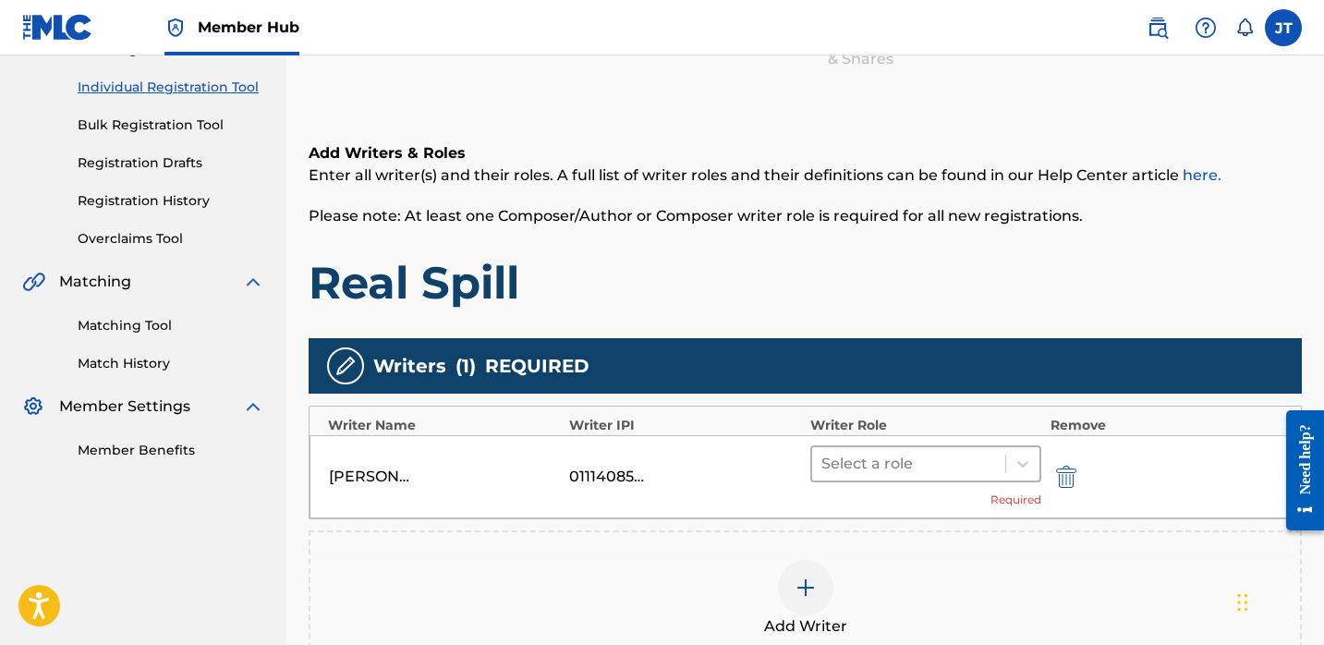
click at [946, 454] on div at bounding box center [908, 464] width 175 height 26
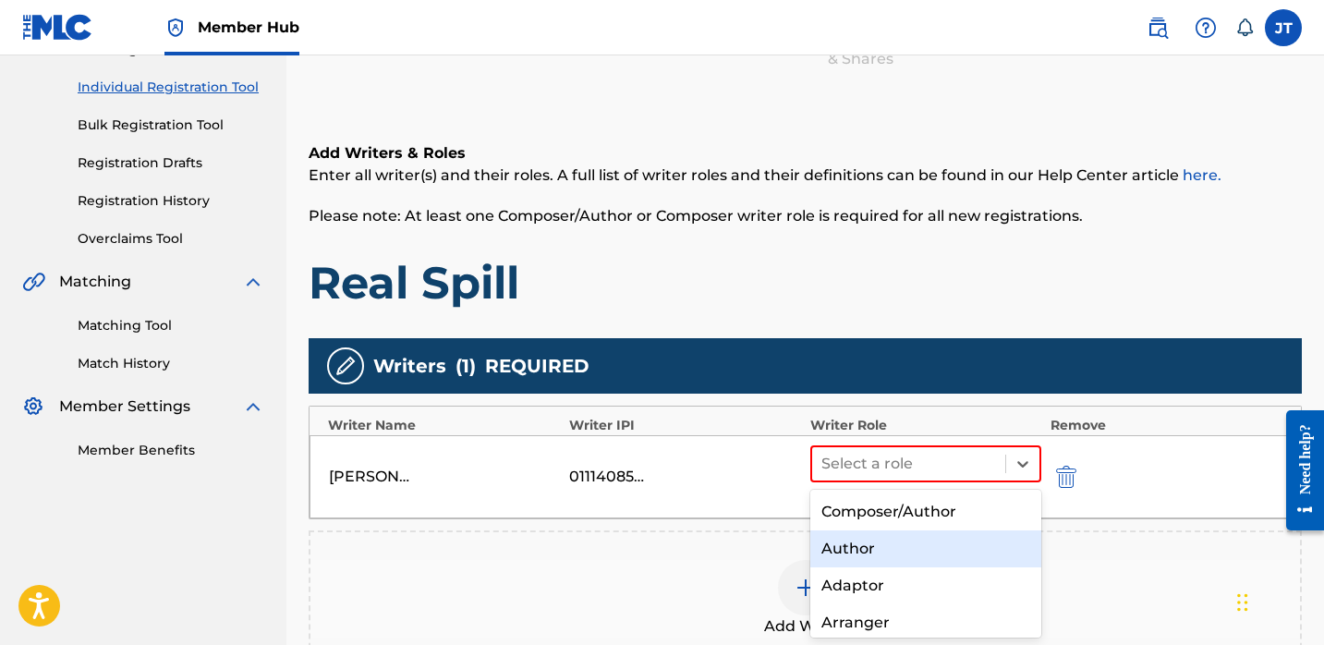
click at [894, 550] on div "Author" at bounding box center [925, 548] width 231 height 37
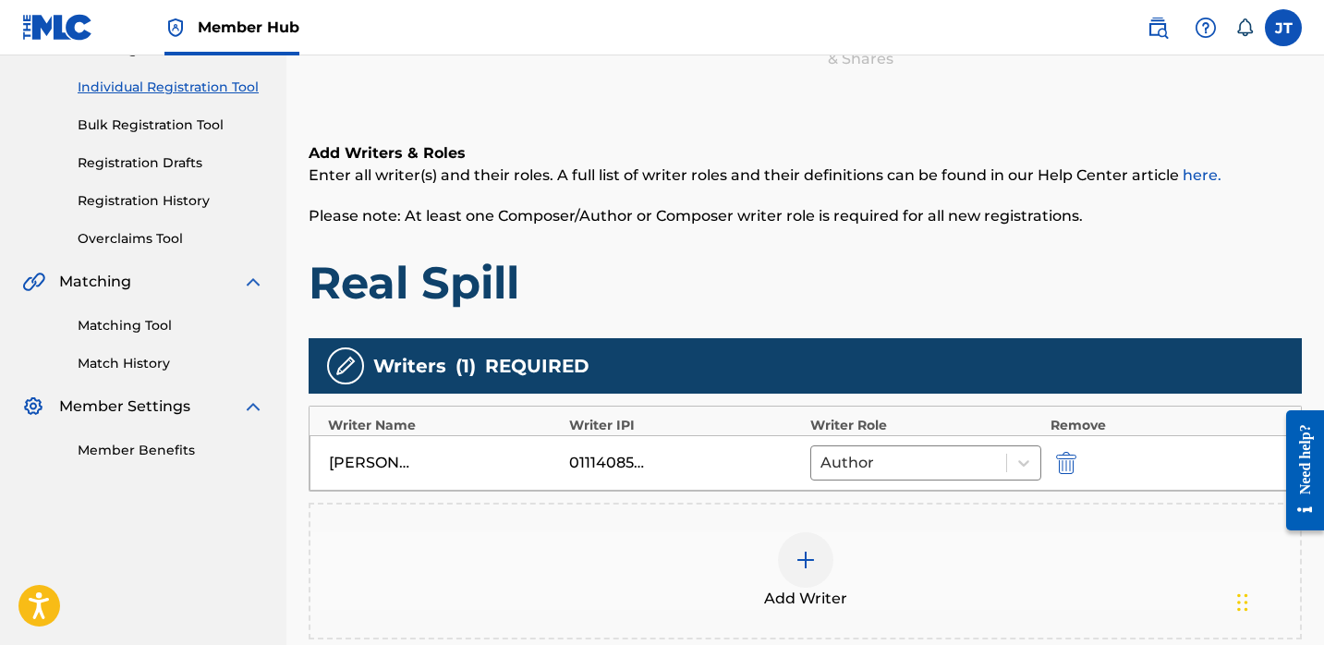
scroll to position [227, 0]
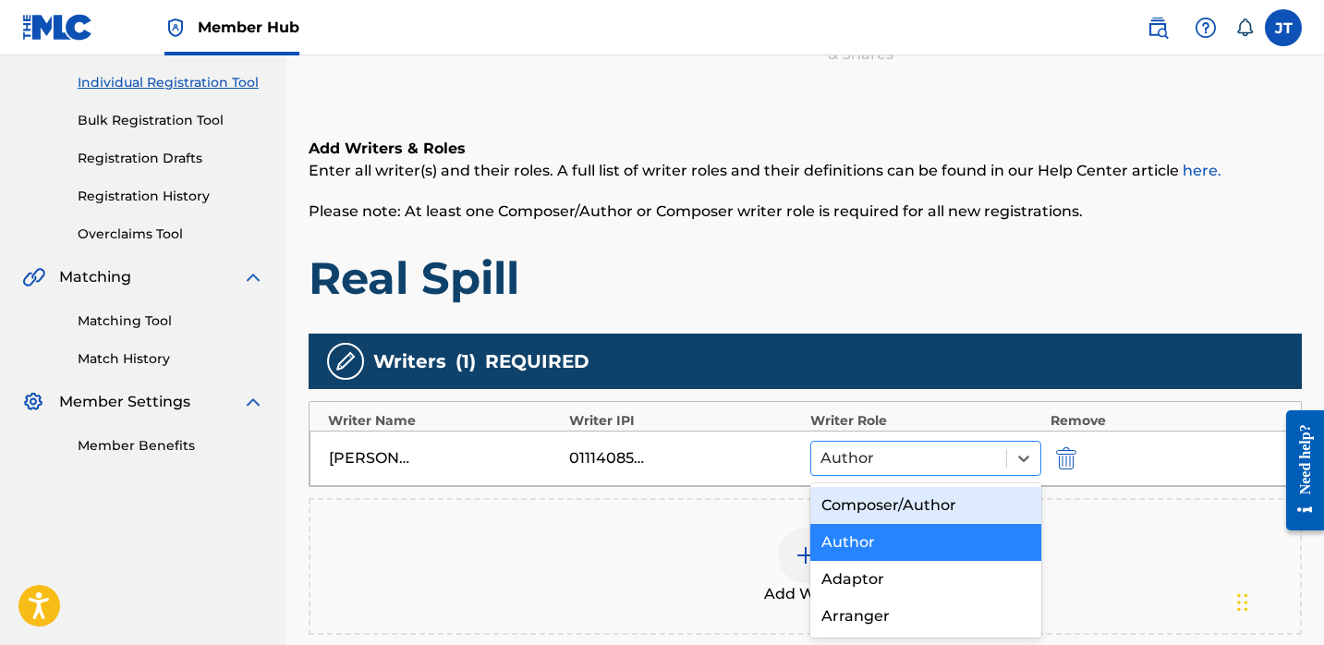
click at [883, 456] on div at bounding box center [909, 458] width 176 height 26
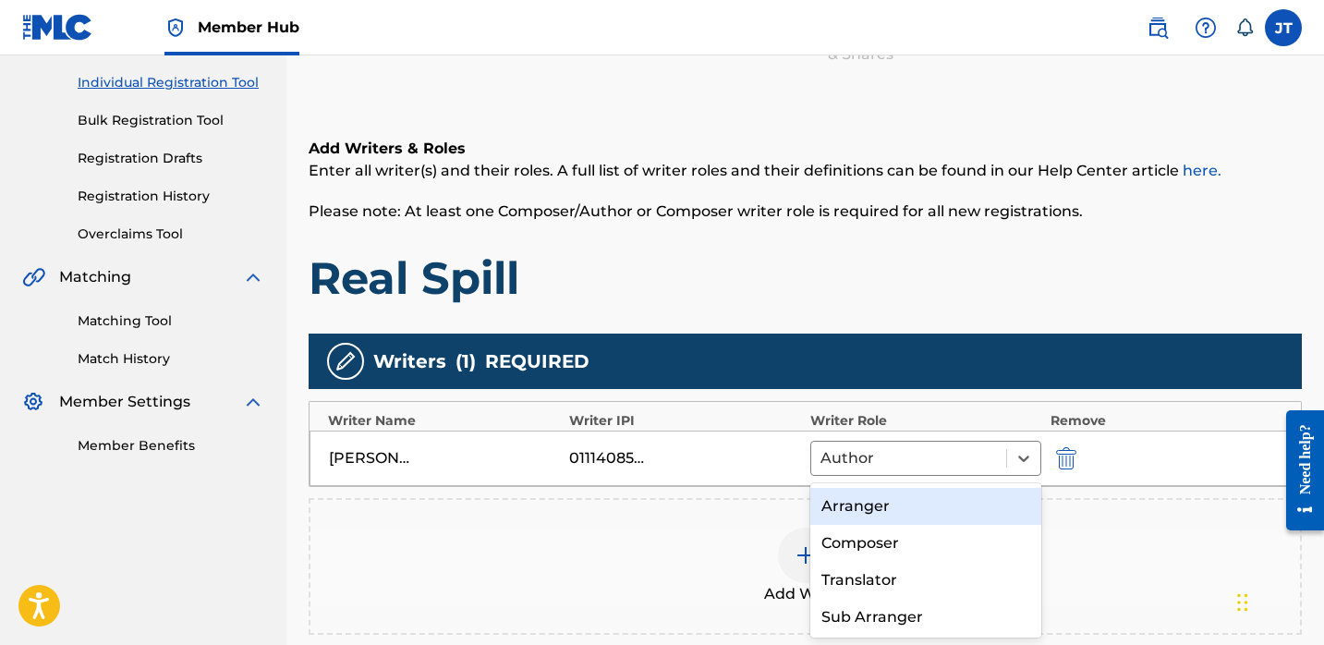
scroll to position [114, 0]
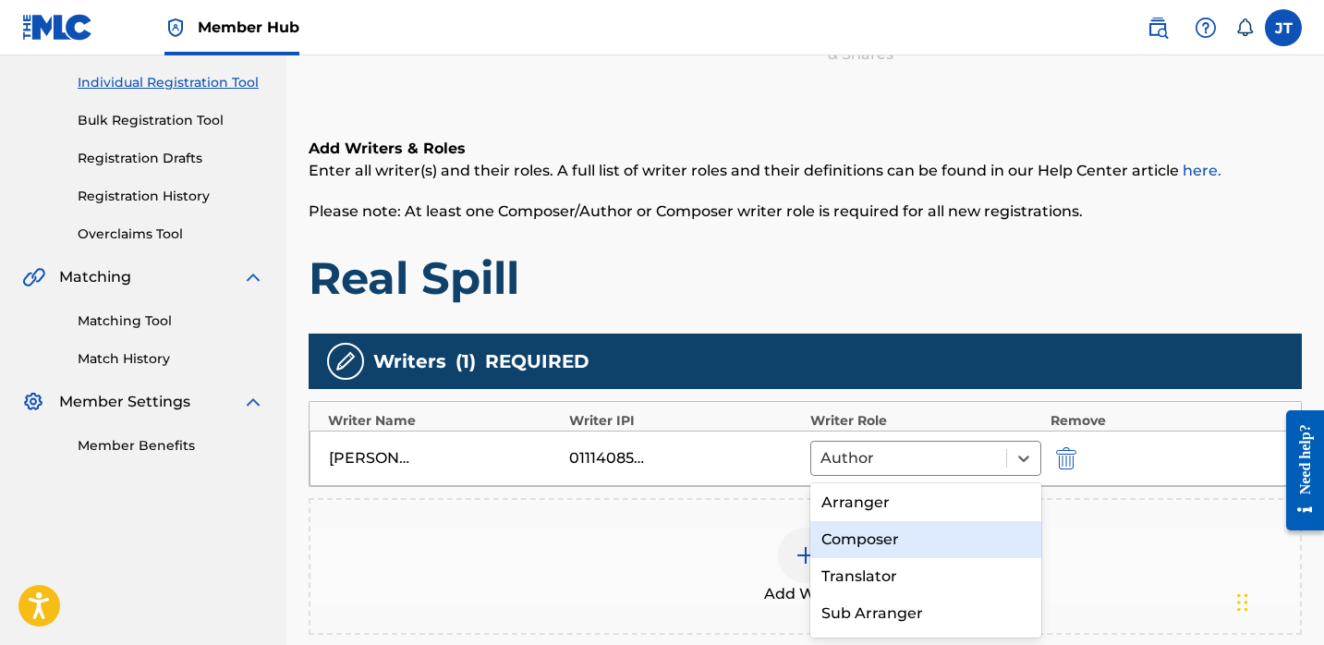
click at [873, 532] on div "Composer" at bounding box center [925, 539] width 231 height 37
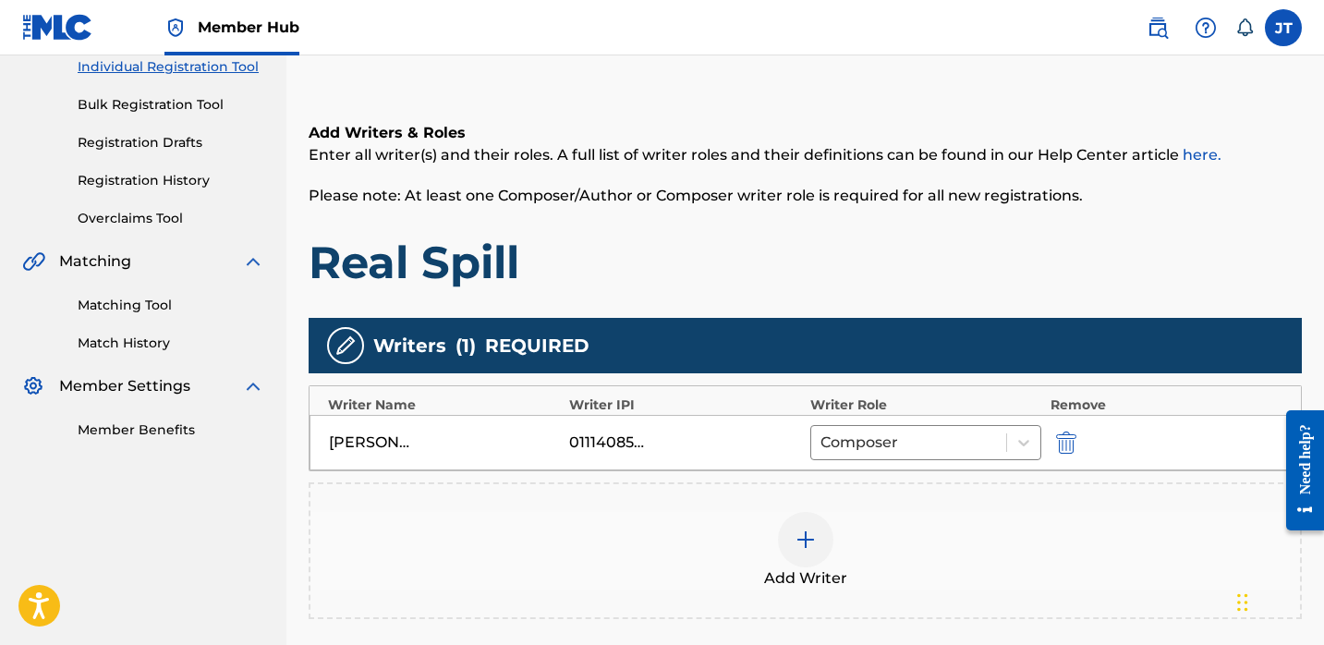
scroll to position [251, 0]
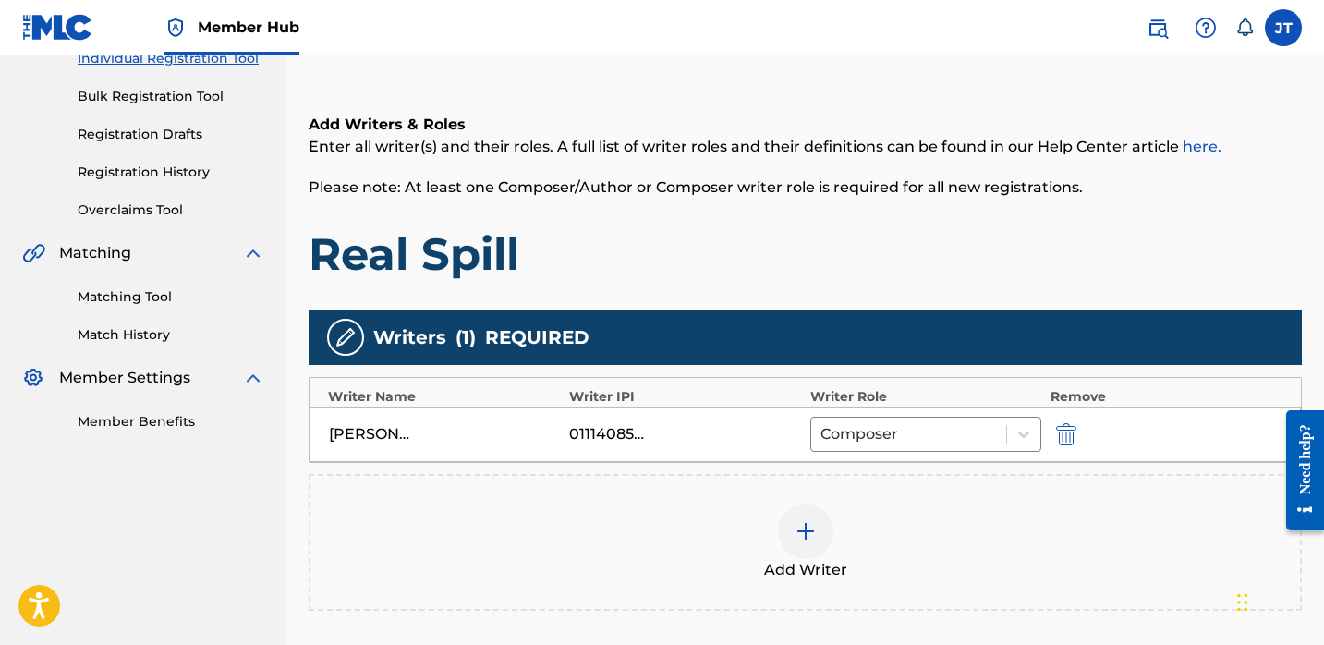
click at [809, 538] on img at bounding box center [806, 531] width 22 height 22
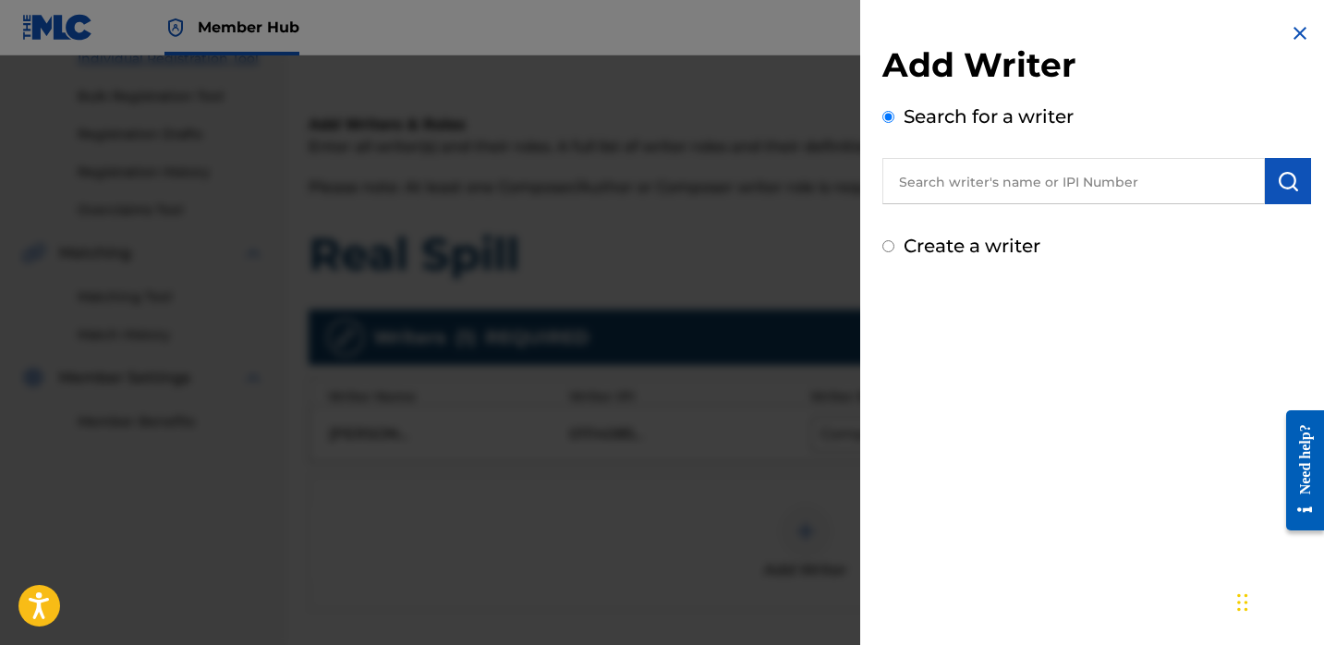
click at [991, 187] on input "text" at bounding box center [1073, 181] width 383 height 46
paste input "[PERSON_NAME]"
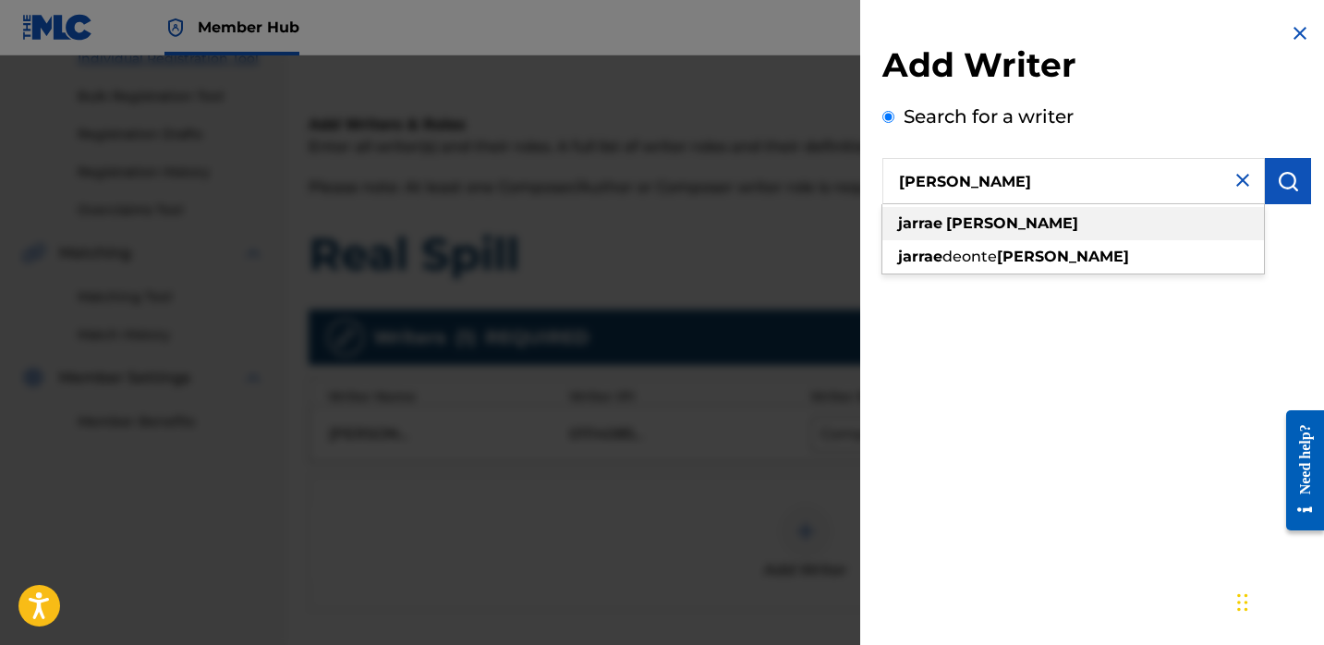
click at [1149, 220] on div "[PERSON_NAME]" at bounding box center [1073, 223] width 382 height 33
type input "[PERSON_NAME]"
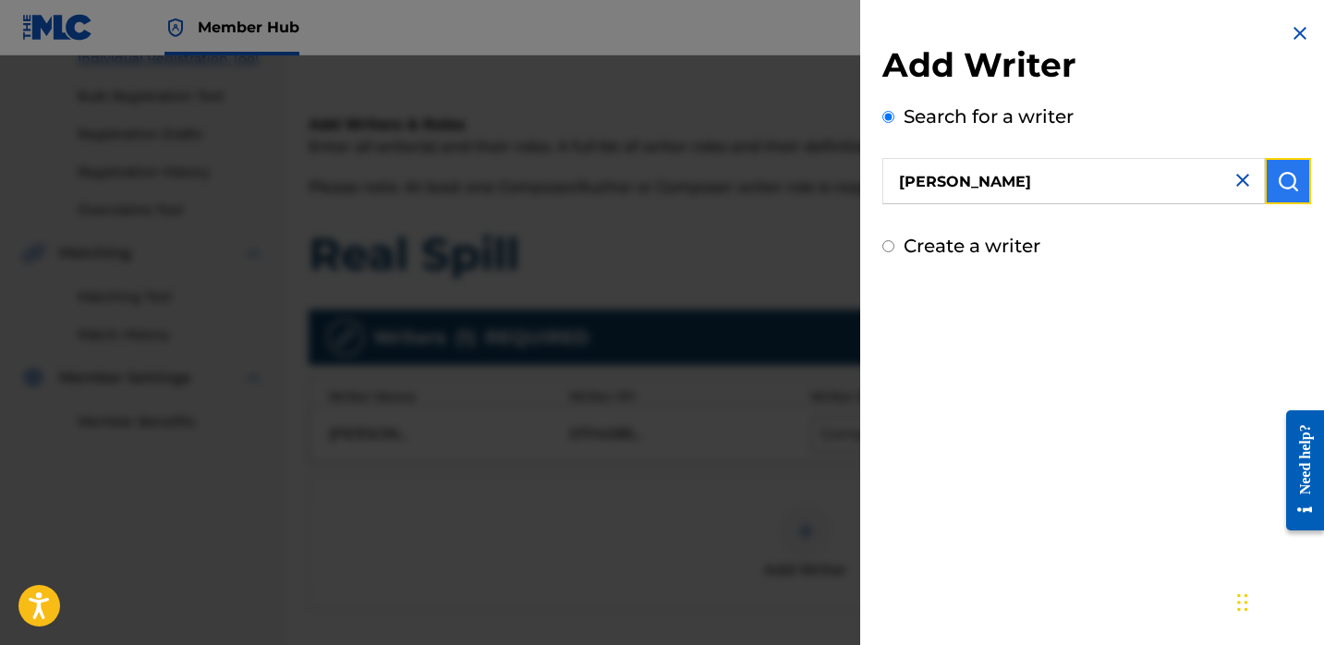
click at [1265, 183] on button "submit" at bounding box center [1288, 181] width 46 height 46
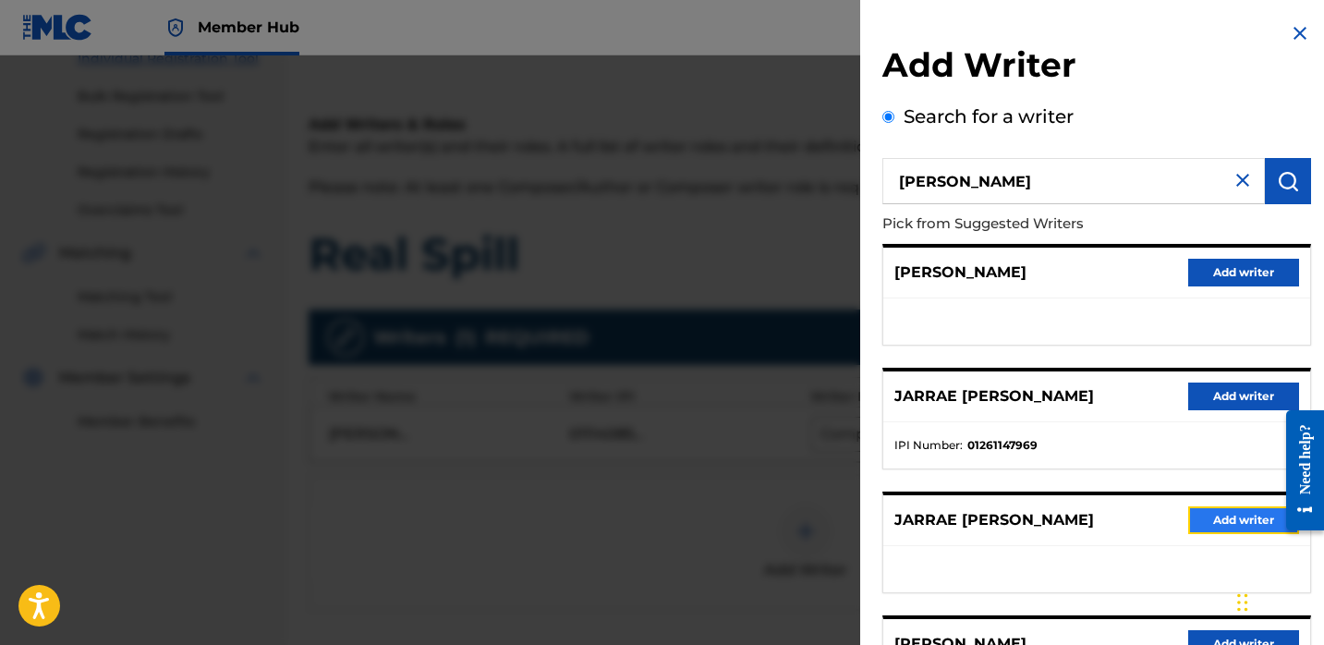
click at [1210, 525] on button "Add writer" at bounding box center [1243, 520] width 111 height 28
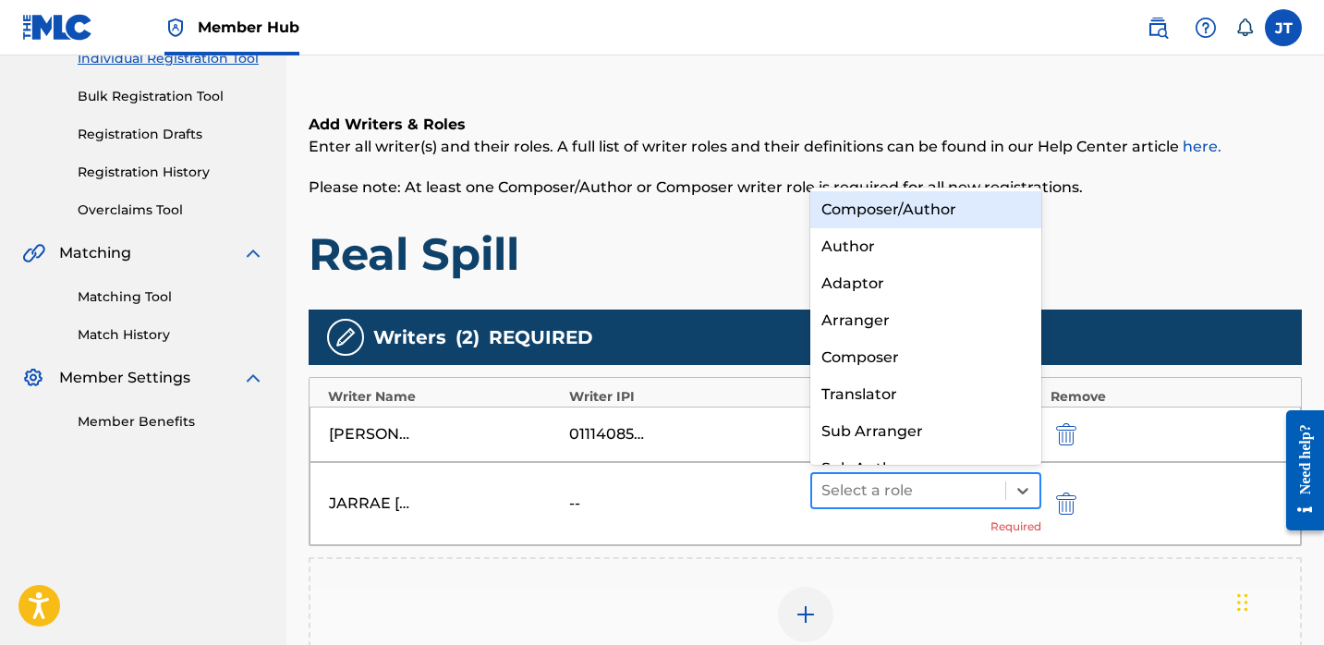
click at [950, 500] on div at bounding box center [908, 491] width 175 height 26
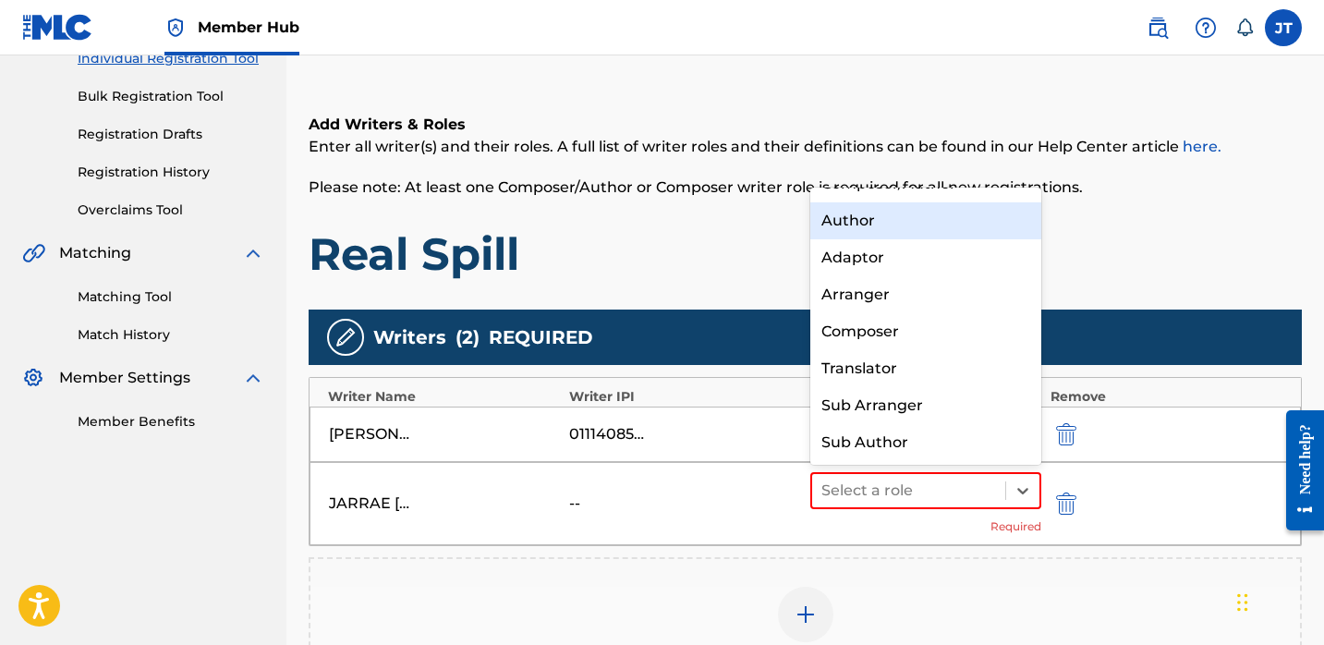
click at [893, 233] on div "Author" at bounding box center [925, 220] width 231 height 37
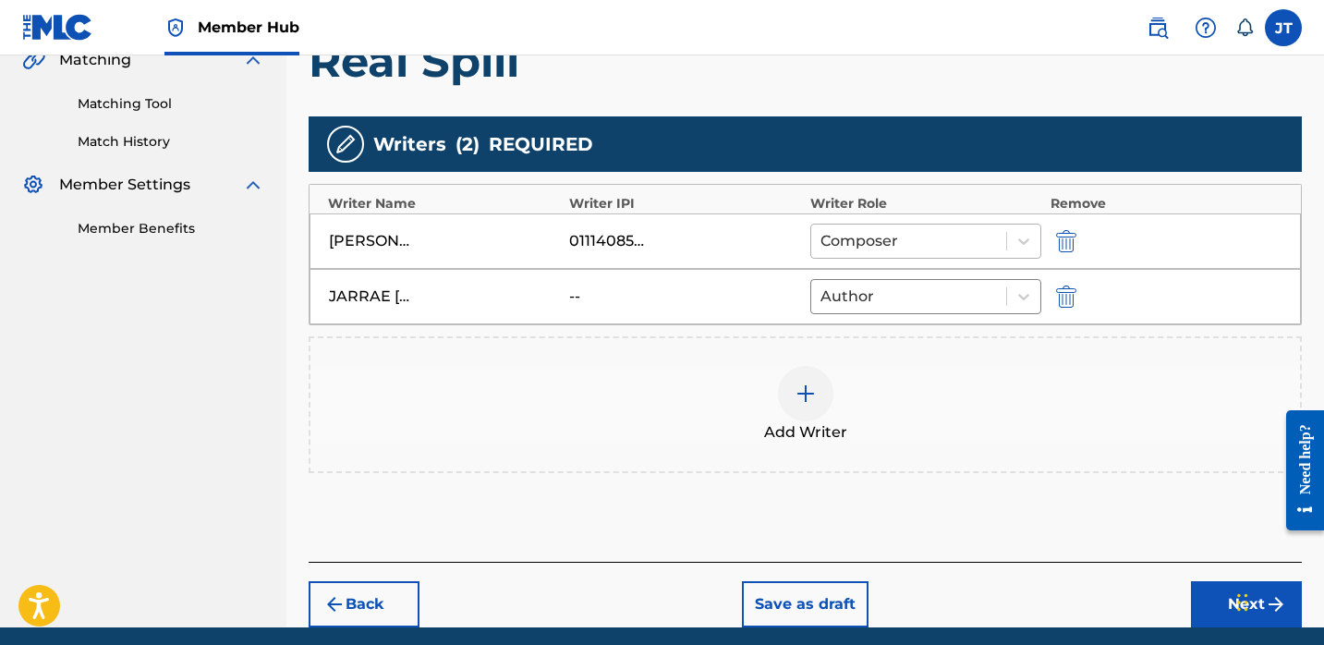
scroll to position [460, 0]
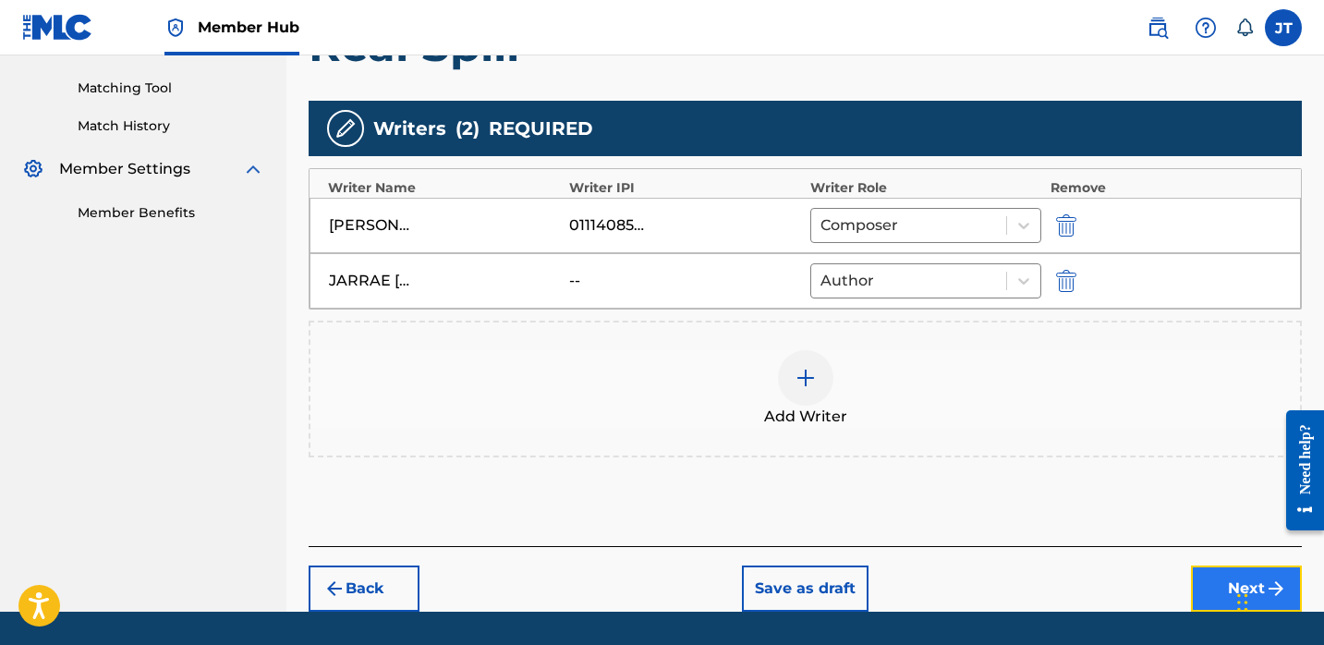
click at [1195, 574] on button "Next" at bounding box center [1246, 588] width 111 height 46
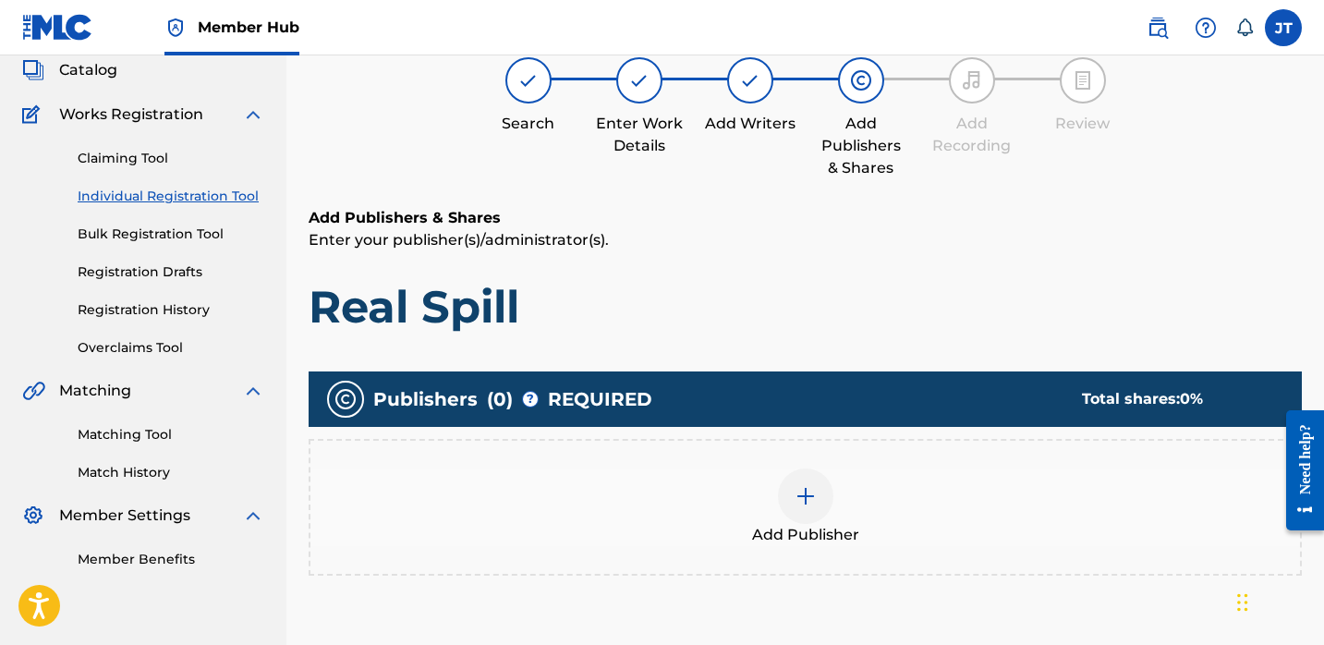
scroll to position [117, 0]
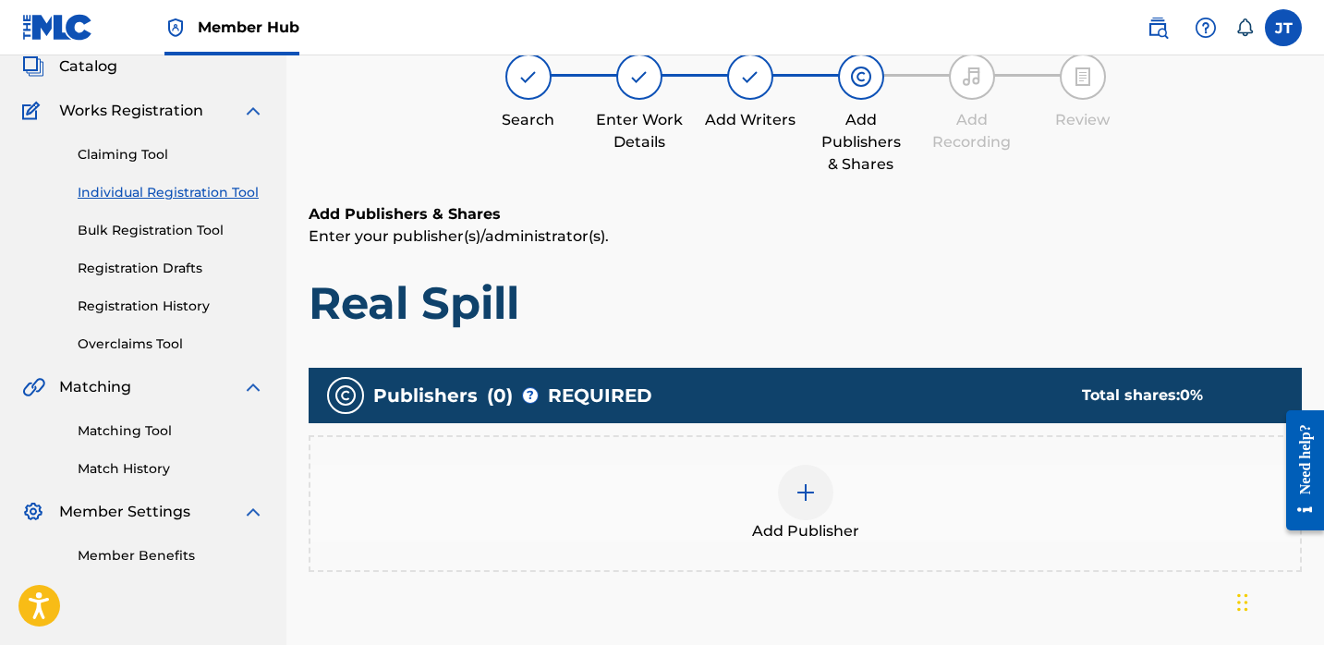
click at [821, 482] on div at bounding box center [805, 492] width 55 height 55
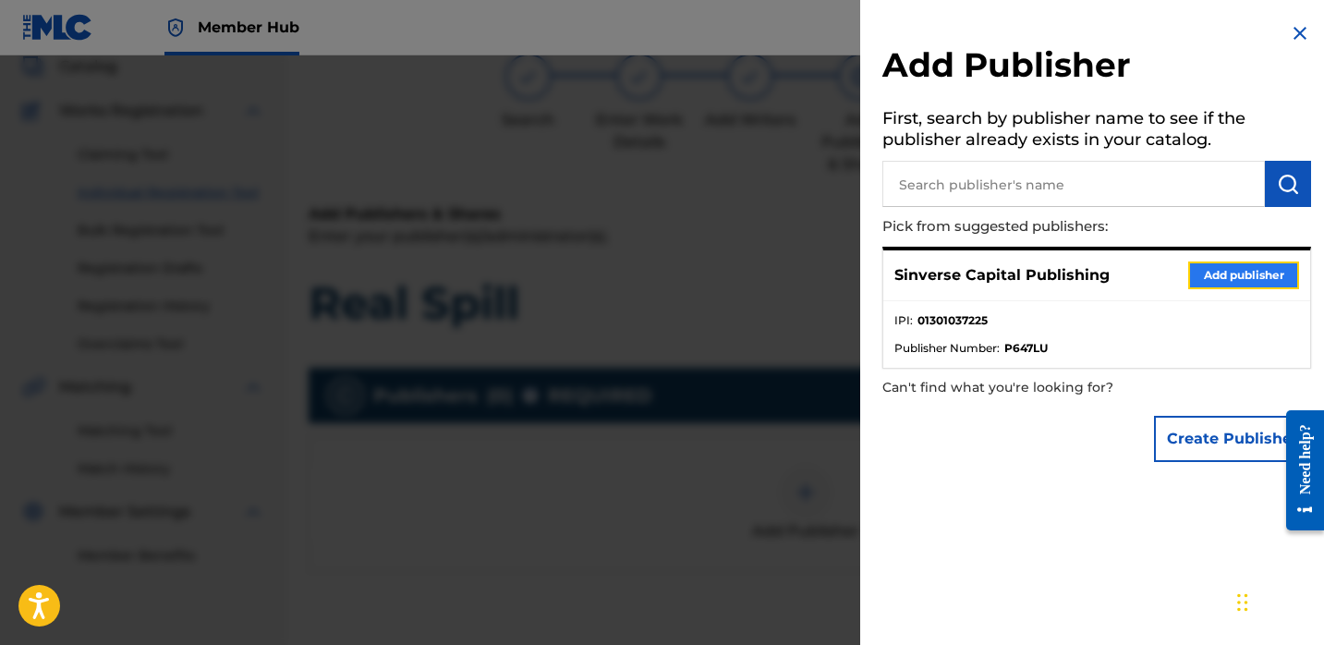
click at [1212, 279] on button "Add publisher" at bounding box center [1243, 275] width 111 height 28
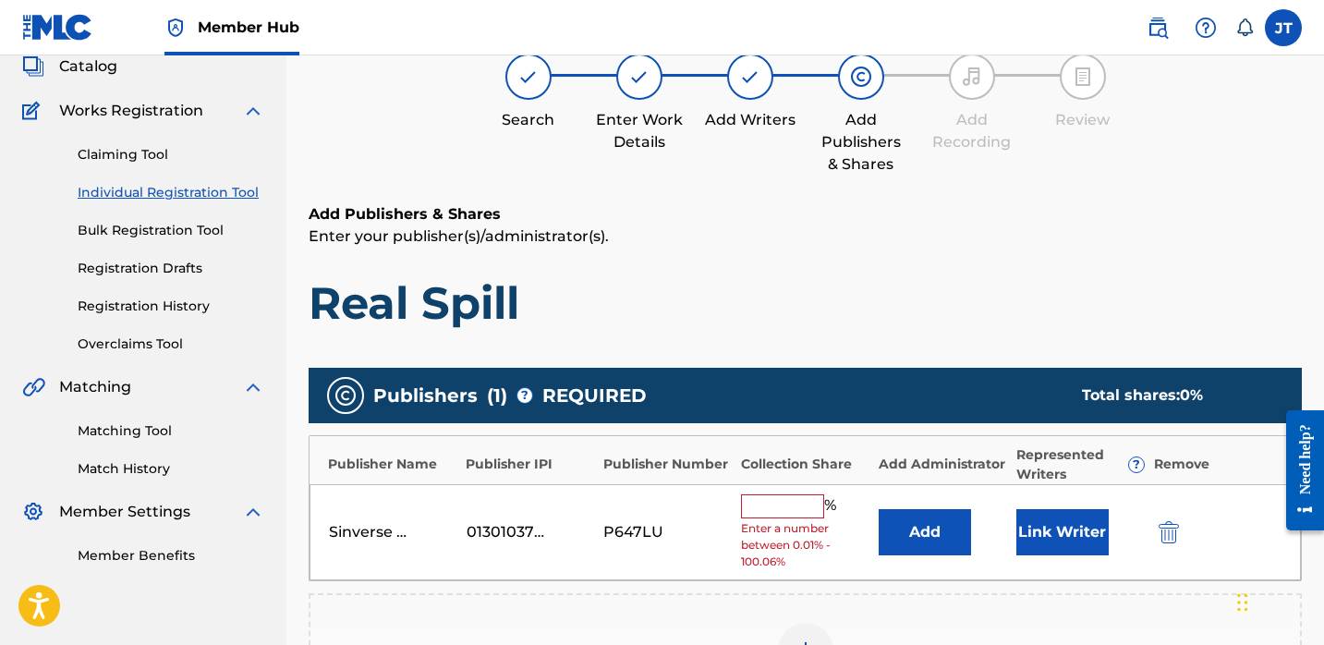
click at [762, 505] on input "text" at bounding box center [782, 506] width 83 height 24
type input "50"
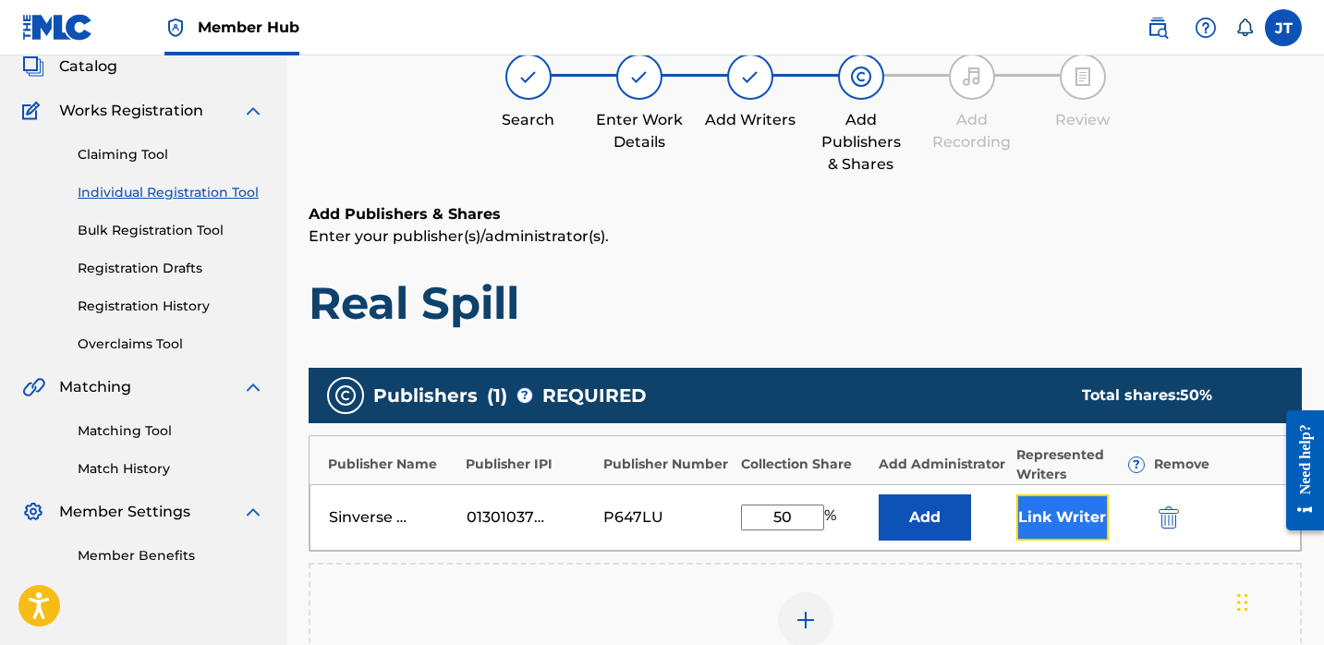
click at [1037, 520] on button "Link Writer" at bounding box center [1062, 517] width 92 height 46
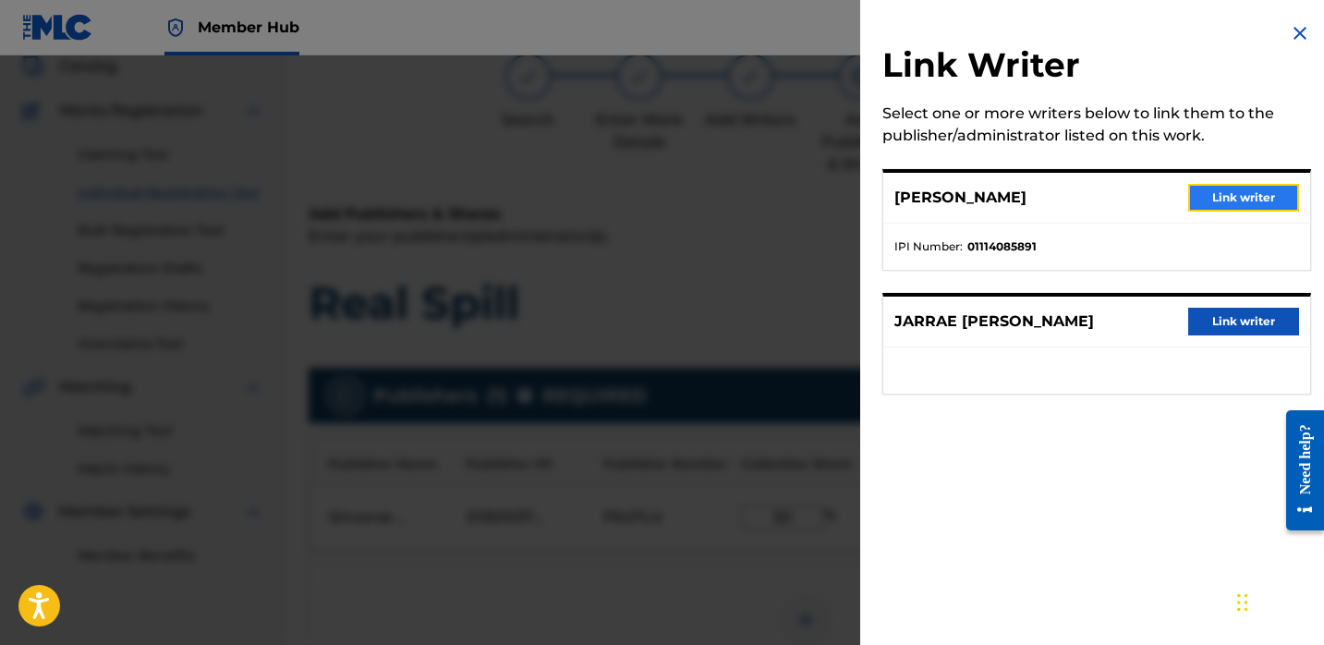
click at [1203, 199] on button "Link writer" at bounding box center [1243, 198] width 111 height 28
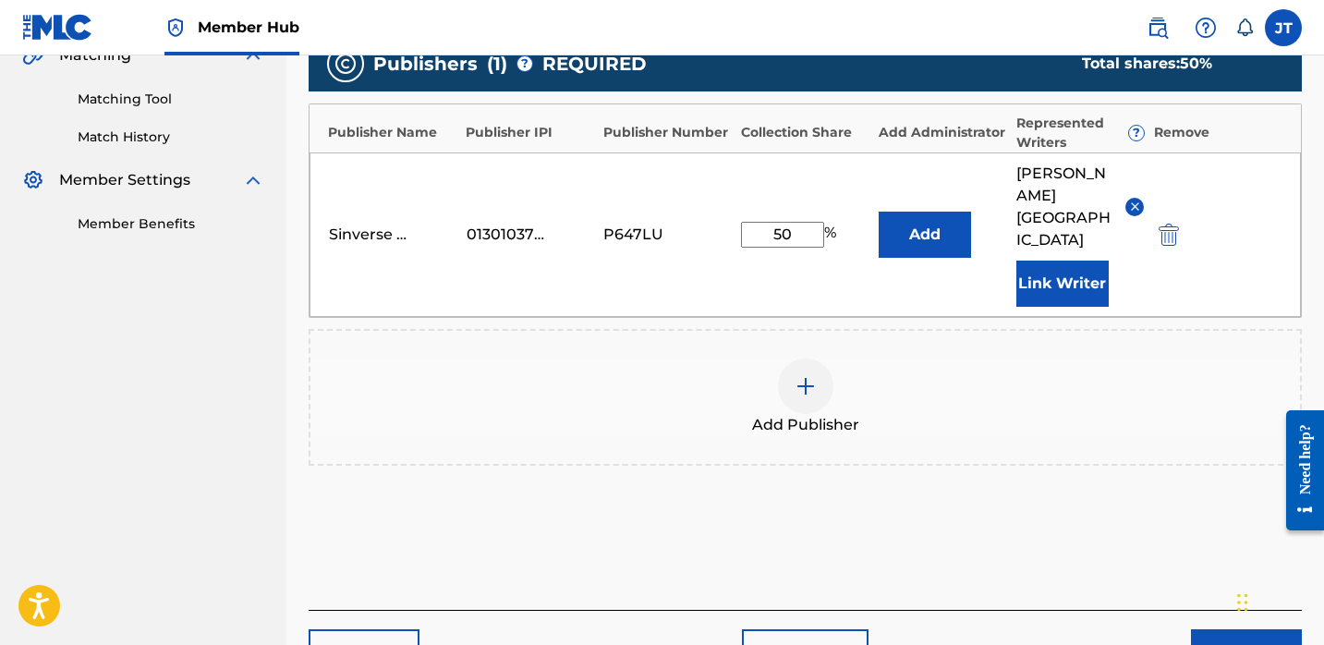
scroll to position [465, 0]
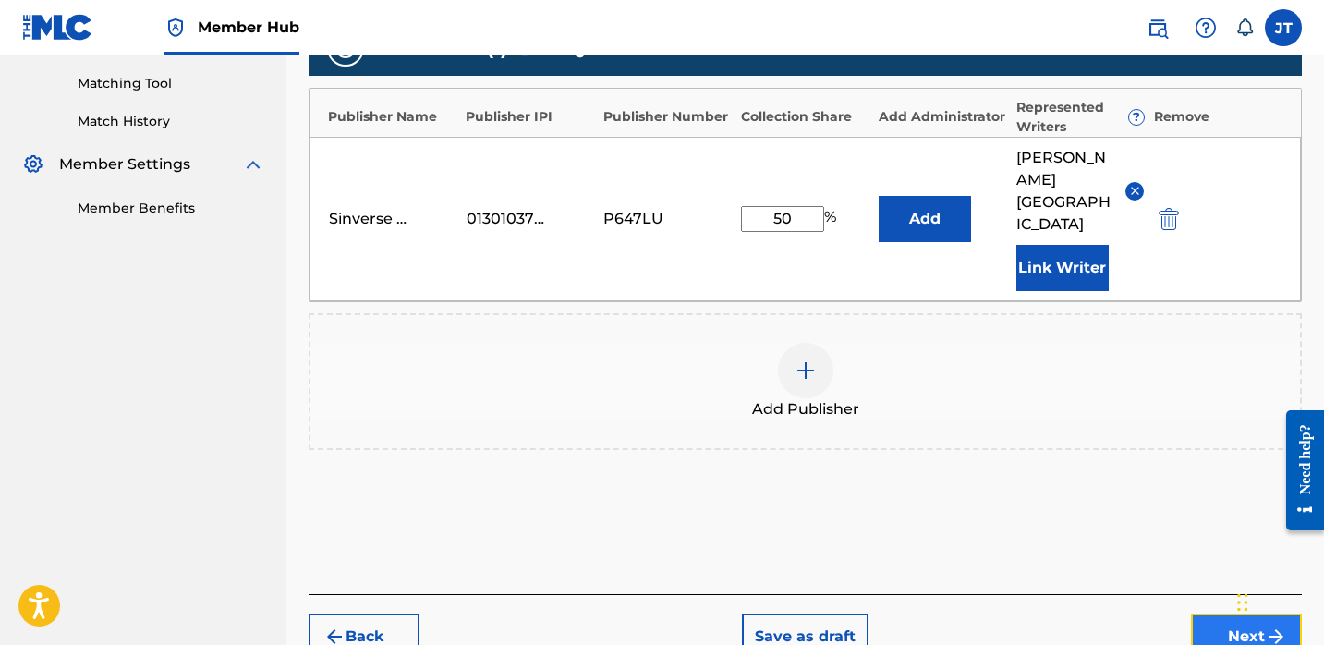
click at [1212, 614] on button "Next" at bounding box center [1246, 637] width 111 height 46
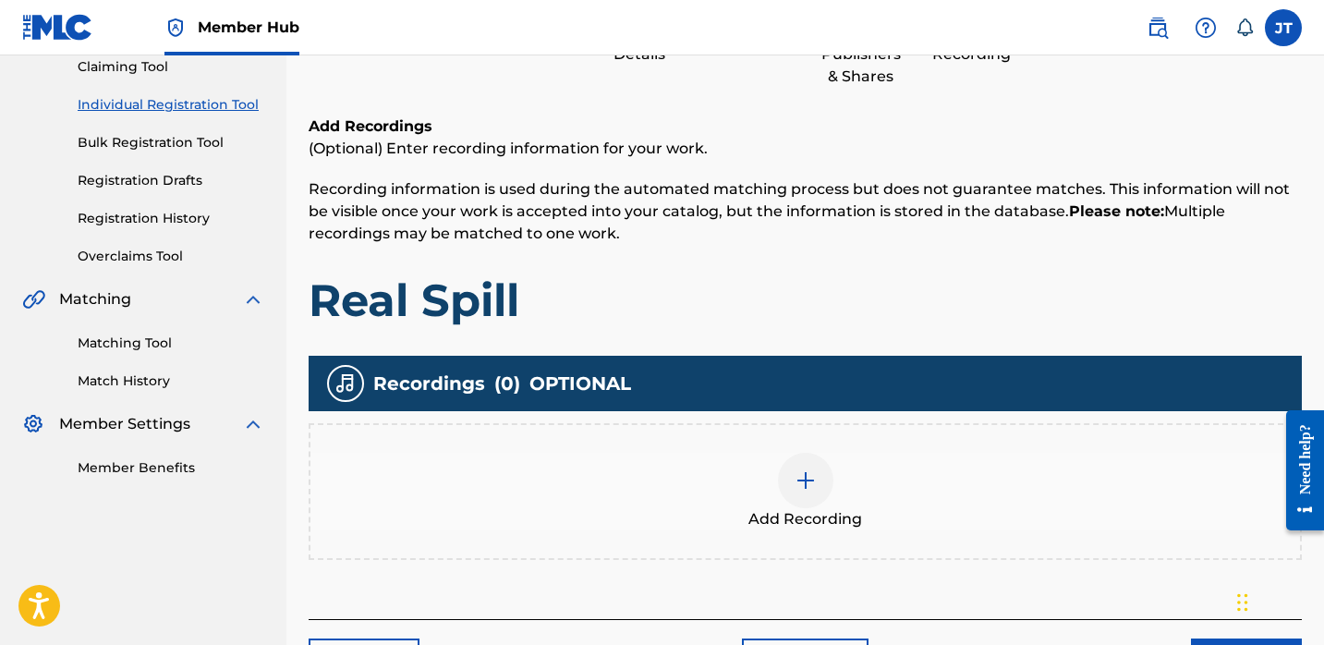
scroll to position [257, 0]
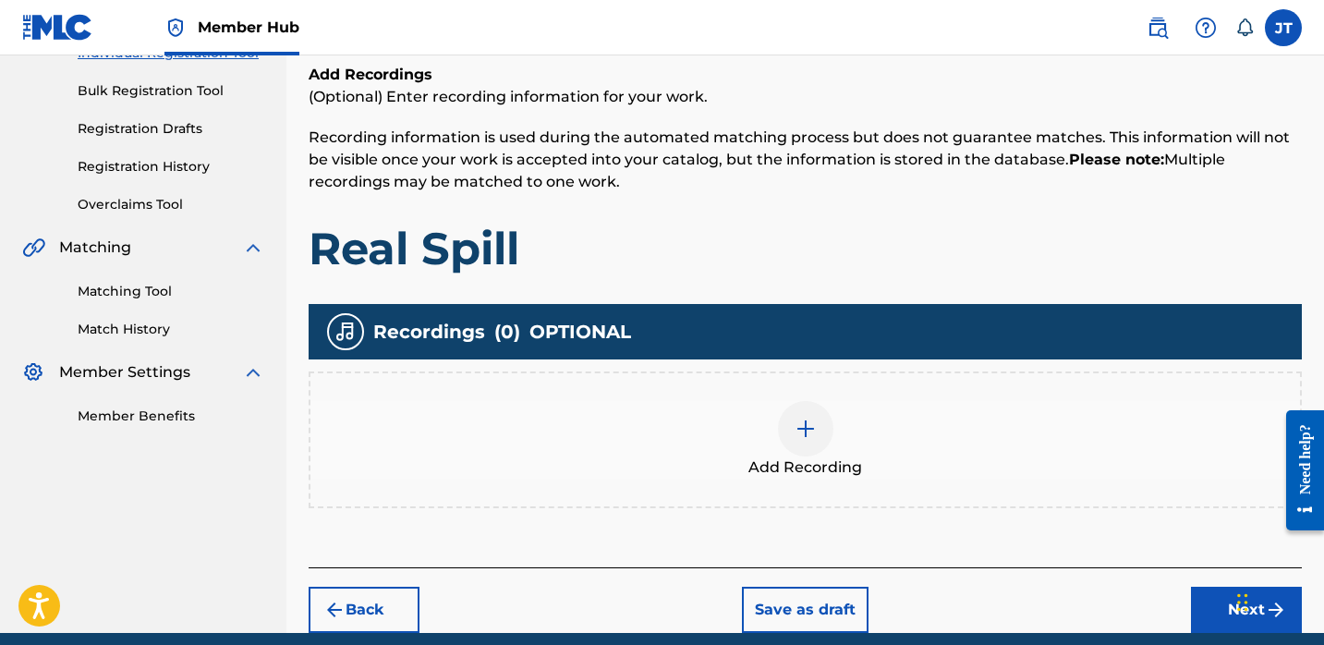
click at [816, 429] on div at bounding box center [805, 428] width 55 height 55
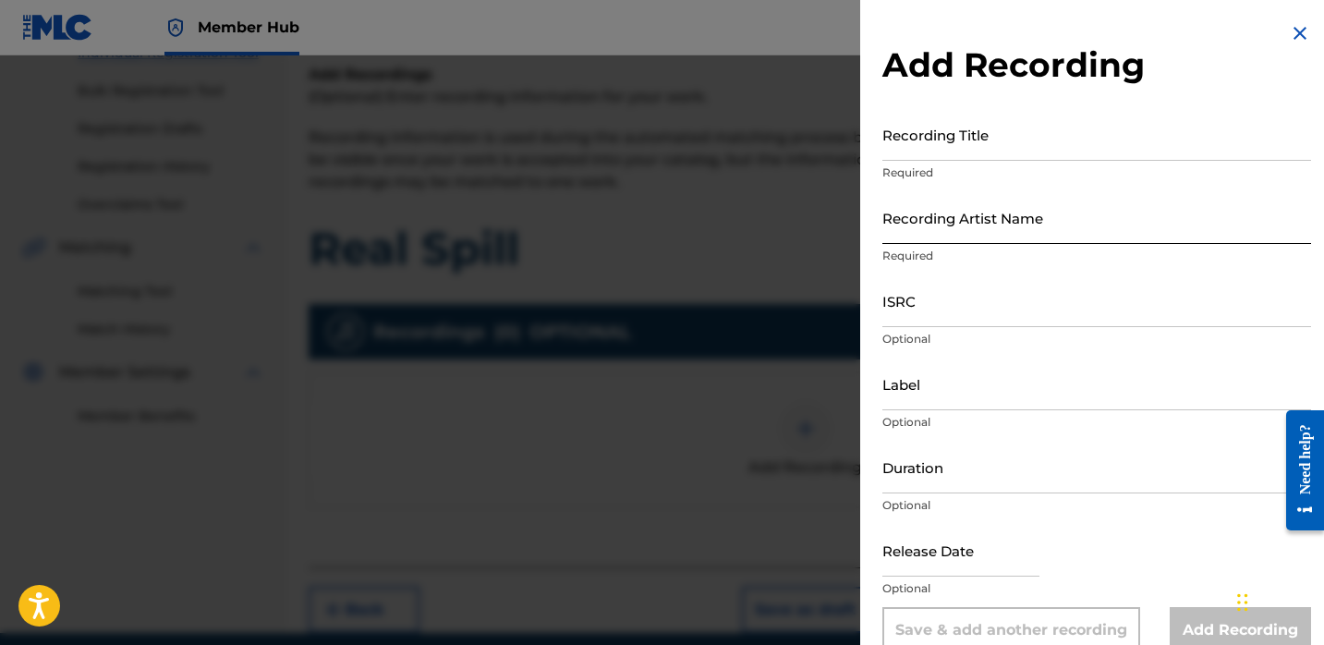
click at [955, 220] on input "Recording Artist Name" at bounding box center [1096, 217] width 429 height 53
paste input "Trapboydre10k"
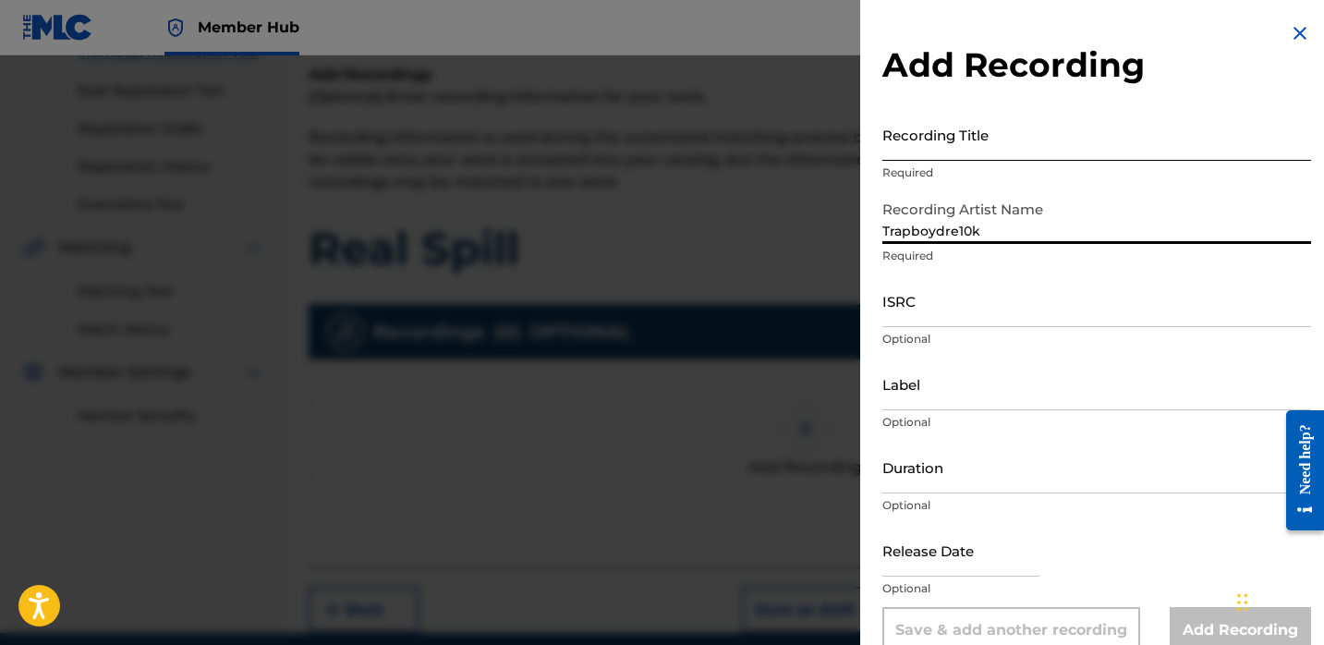
type input "Trapboydre10k"
click at [956, 160] on input "Recording Title" at bounding box center [1096, 134] width 429 height 53
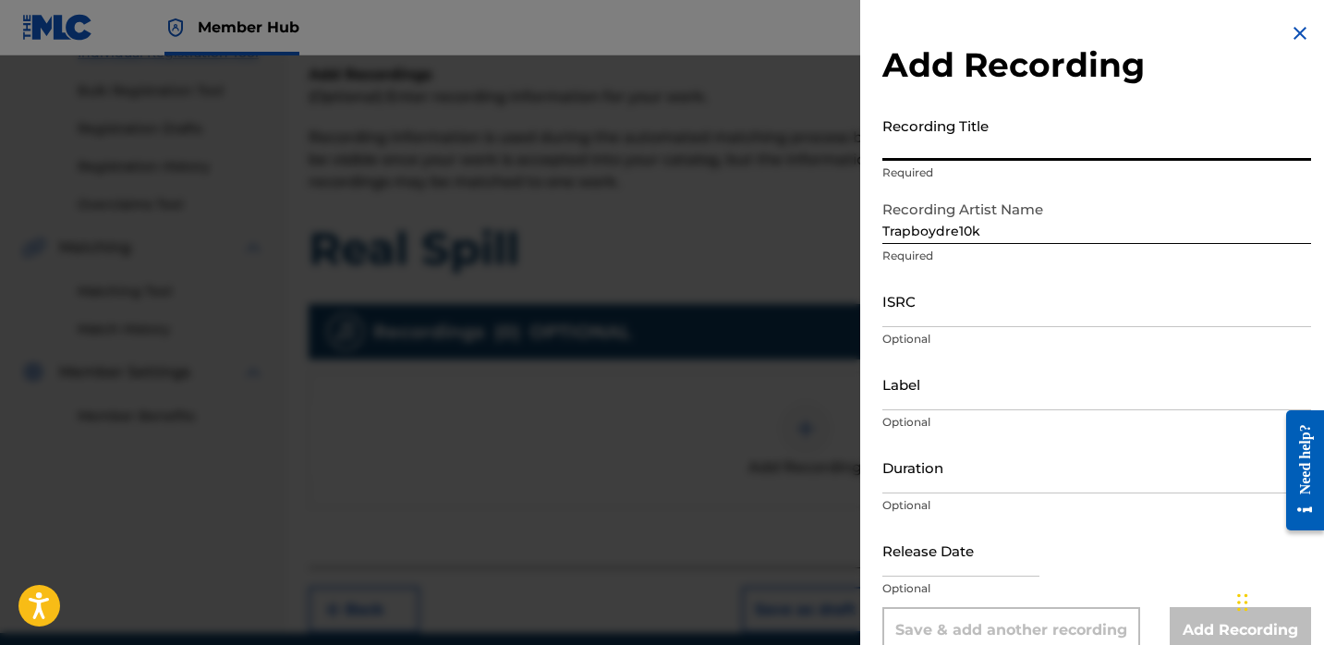
click at [944, 139] on input "Recording Title" at bounding box center [1096, 134] width 429 height 53
paste input "Real Spill"
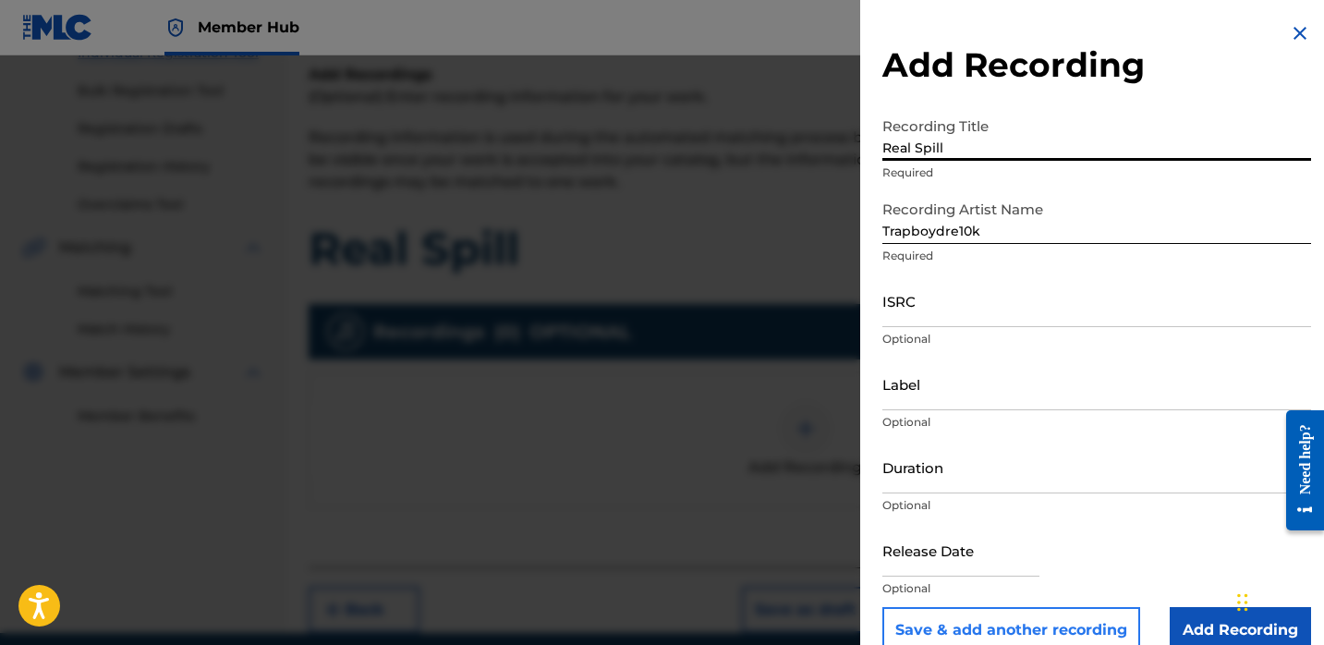
type input "Real Spill"
click at [916, 552] on input "text" at bounding box center [960, 550] width 157 height 53
select select "8"
select select "2025"
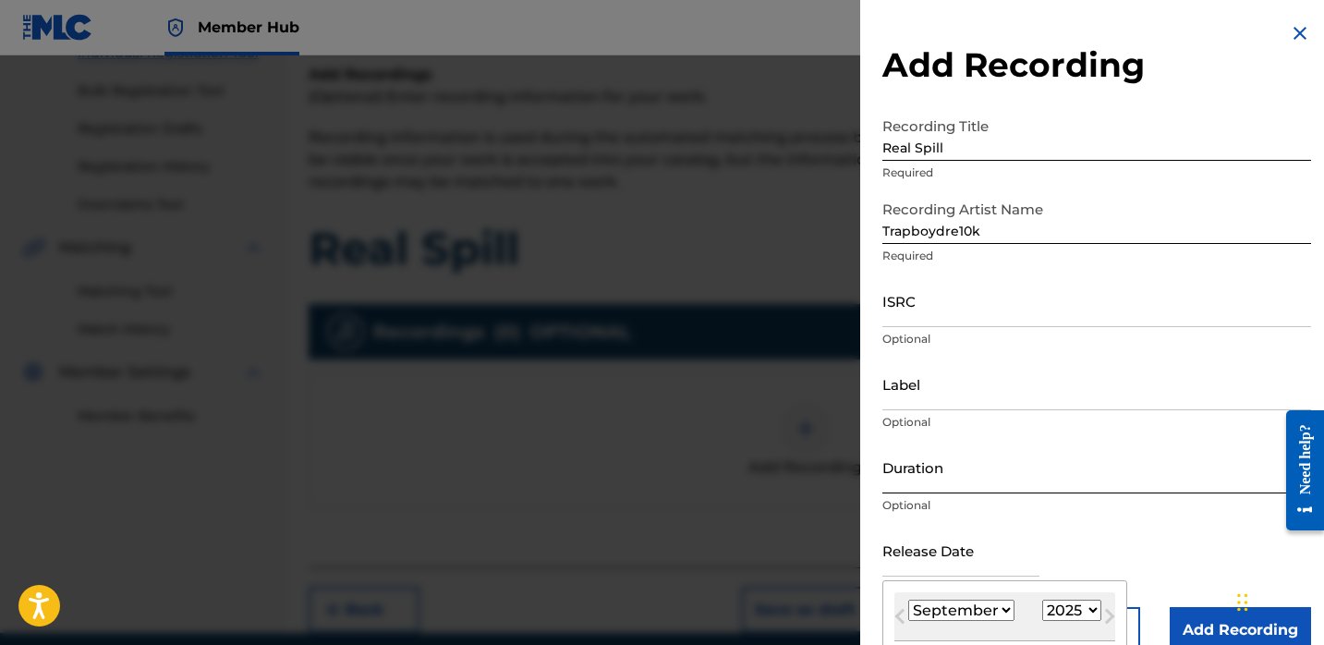
click at [917, 474] on input "Duration" at bounding box center [1096, 467] width 429 height 53
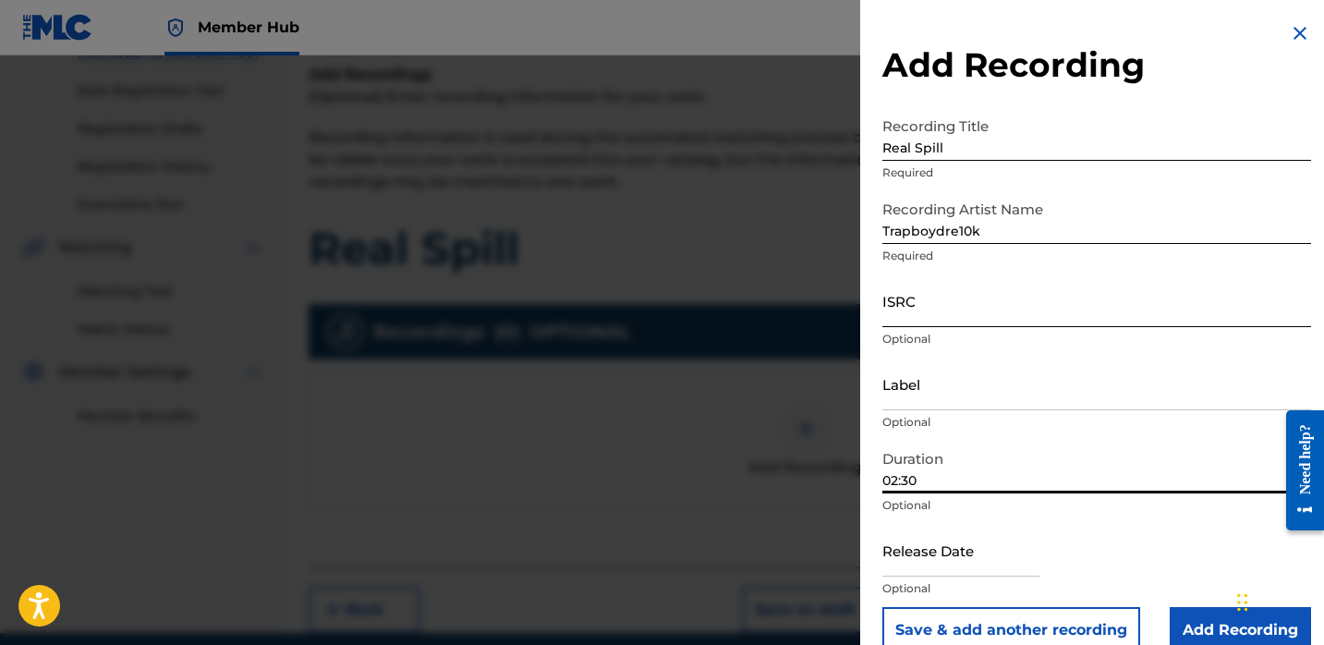
type input "02:30"
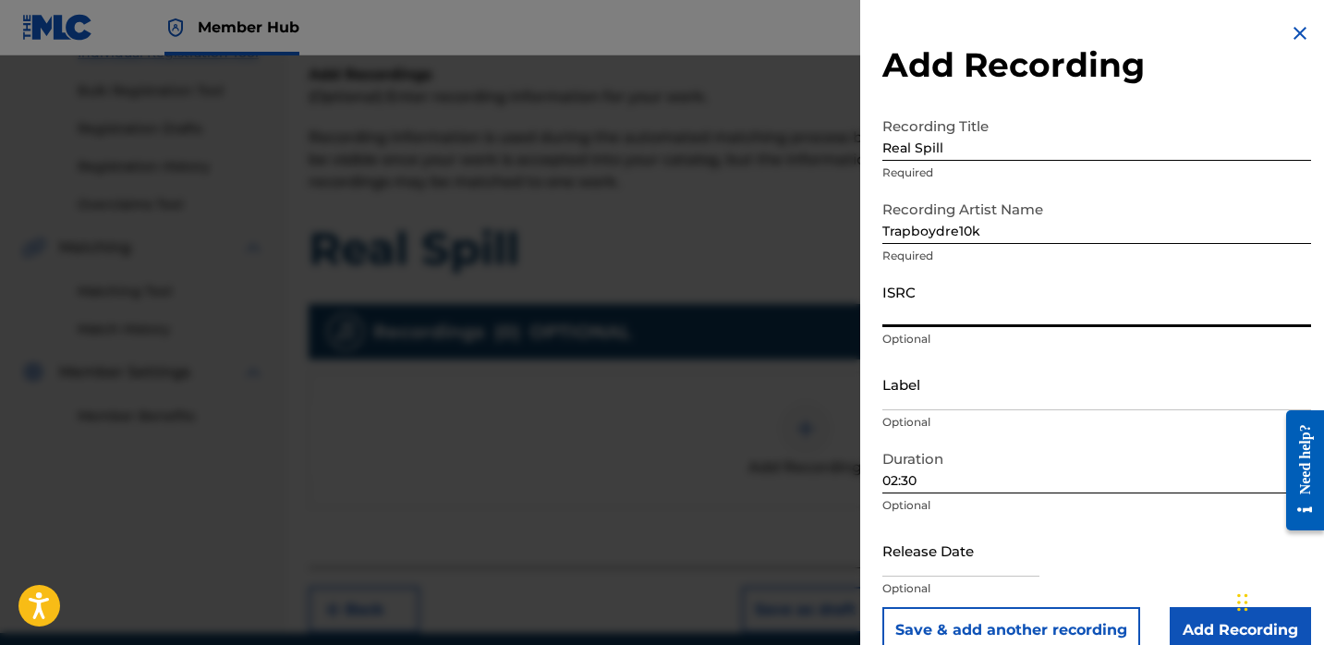
click at [940, 302] on input "ISRC" at bounding box center [1096, 300] width 429 height 53
paste input "QZNMY2396013"
type input "QZNMY2396013"
click at [940, 569] on input "text" at bounding box center [960, 550] width 157 height 53
select select "8"
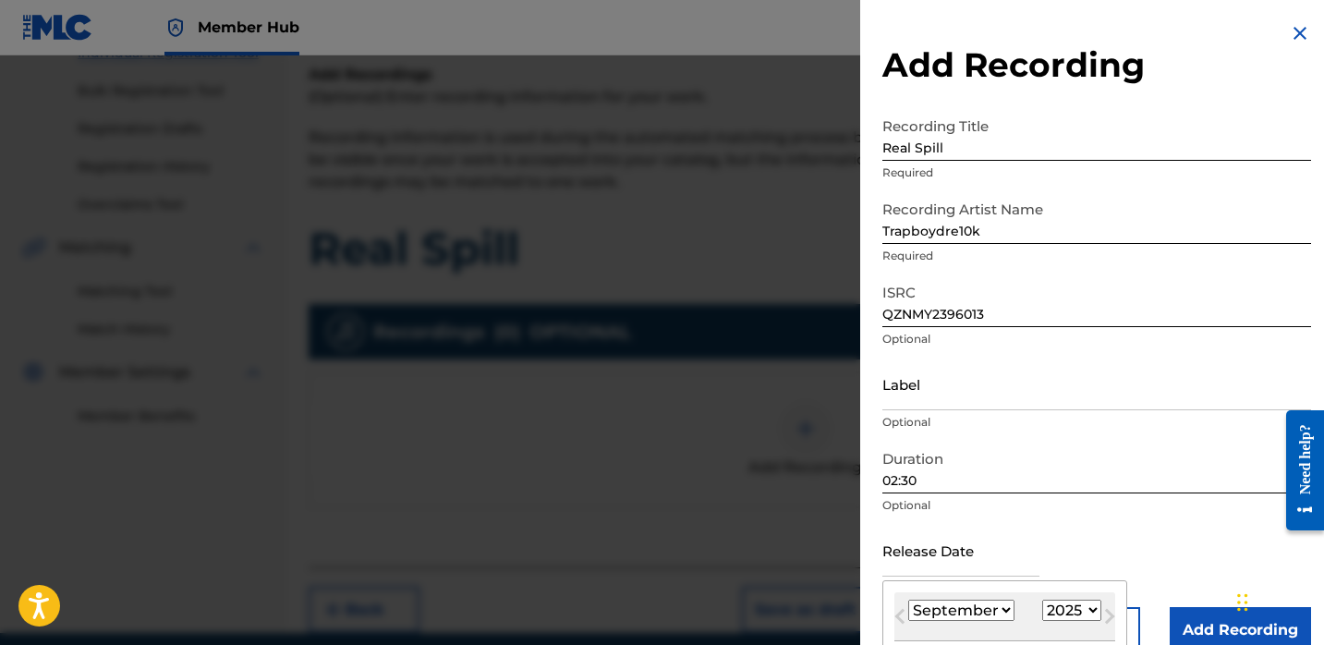
click at [1066, 607] on select "1900 1901 1902 1903 1904 1905 1906 1907 1908 1909 1910 1911 1912 1913 1914 1915…" at bounding box center [1071, 610] width 59 height 21
select select "2023"
click at [1042, 600] on select "1900 1901 1902 1903 1904 1905 1906 1907 1908 1909 1910 1911 1912 1913 1914 1915…" at bounding box center [1071, 610] width 59 height 21
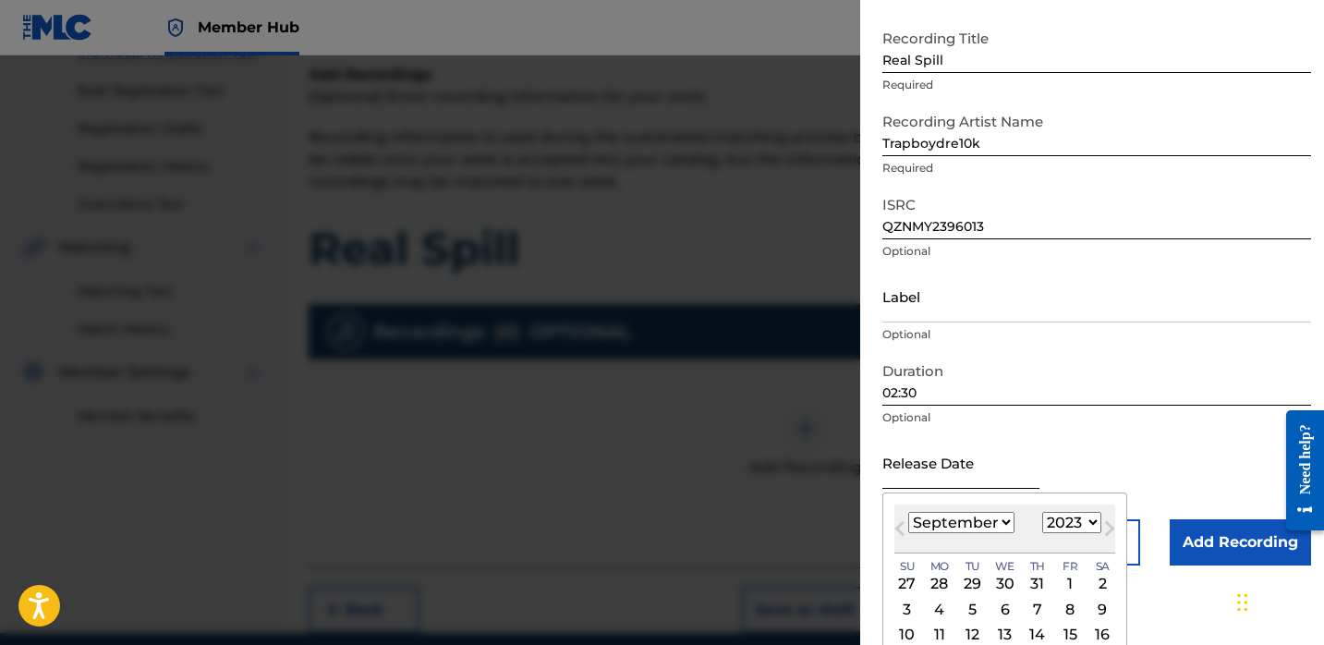
scroll to position [136, 0]
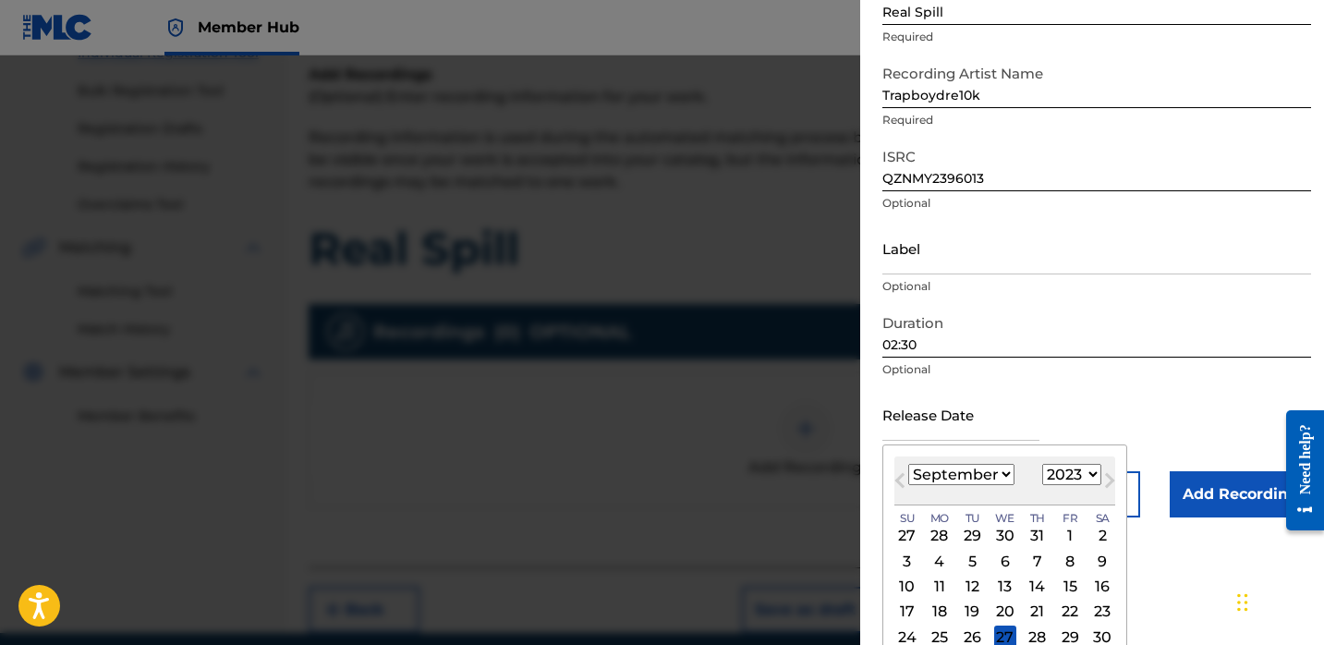
click at [977, 465] on select "January February March April May June July August September October November De…" at bounding box center [961, 474] width 106 height 21
select select "9"
click at [908, 464] on select "January February March April May June July August September October November De…" at bounding box center [961, 474] width 106 height 21
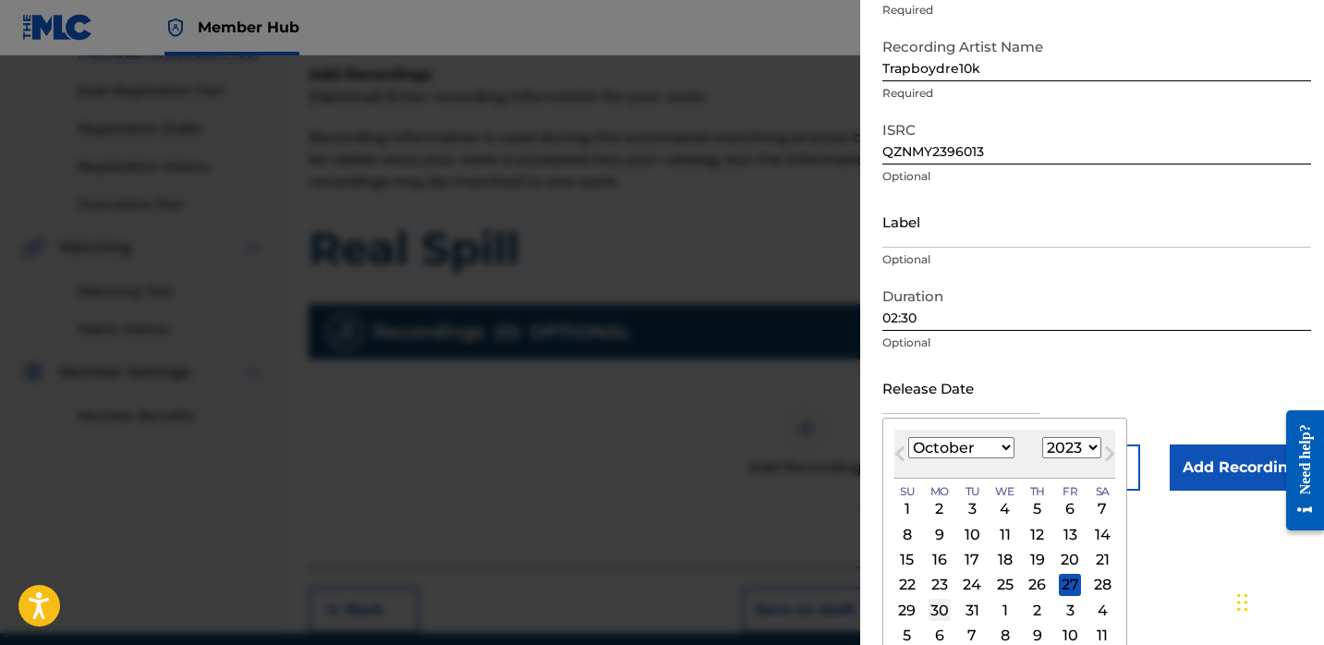
click at [948, 608] on div "30" at bounding box center [940, 610] width 22 height 22
type input "[DATE]"
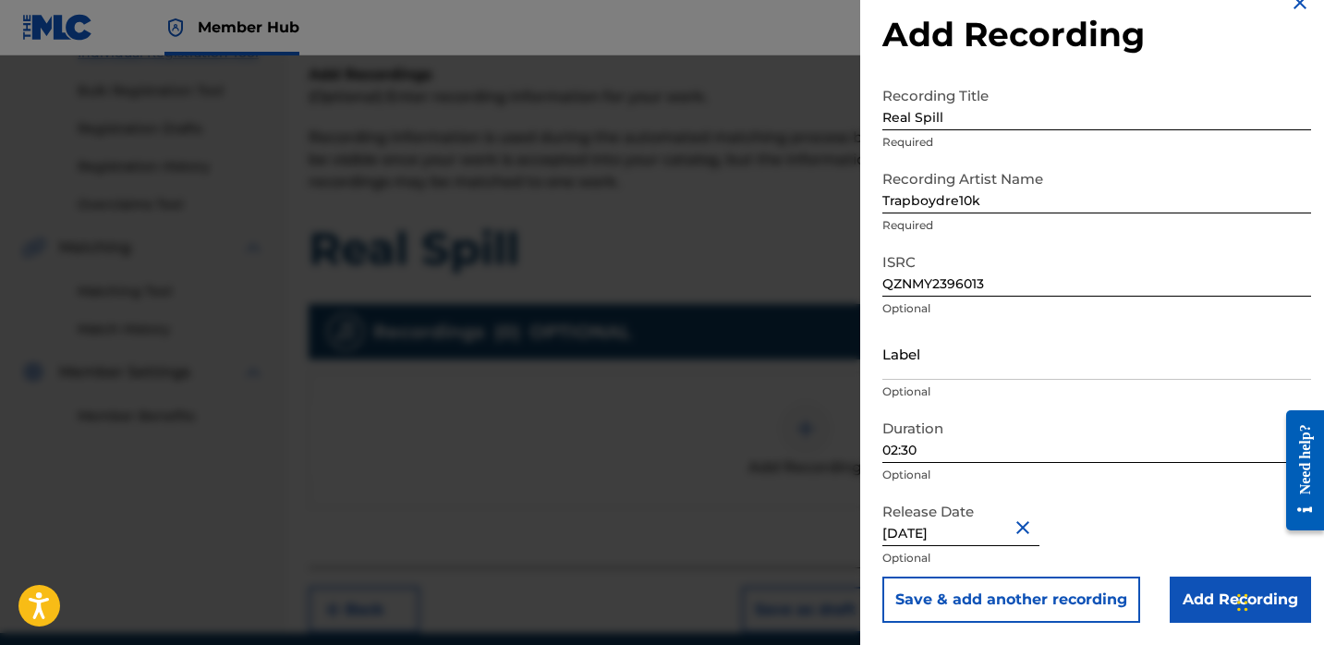
select select "9"
select select "2023"
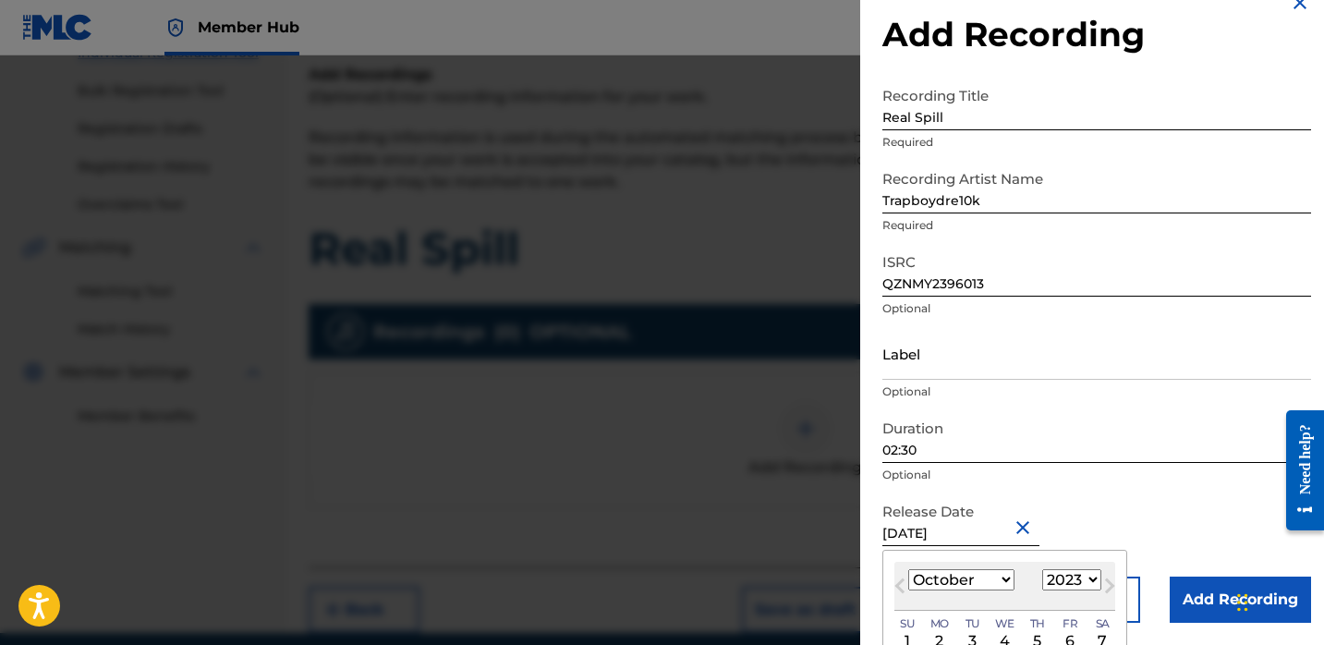
click at [1068, 493] on div "Release Date [DATE] Previous Month Next Month [DATE] January February March Apr…" at bounding box center [1096, 534] width 429 height 83
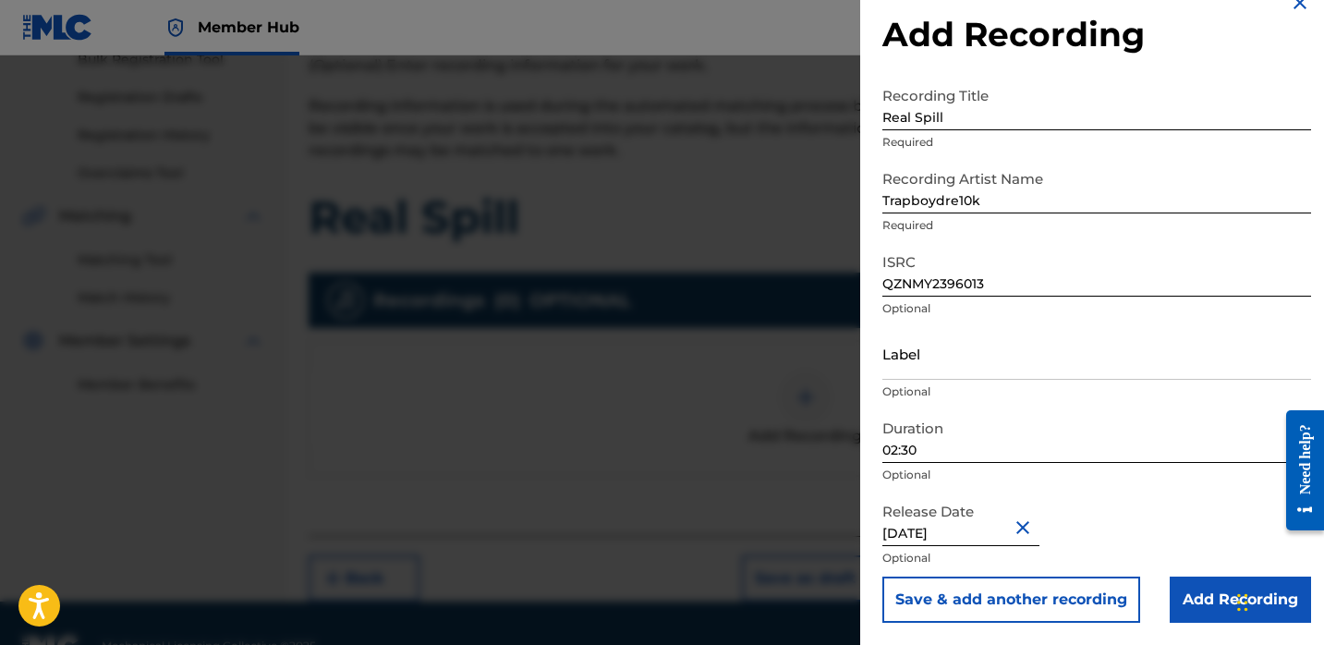
scroll to position [290, 0]
click at [1182, 590] on input "Add Recording" at bounding box center [1240, 600] width 141 height 46
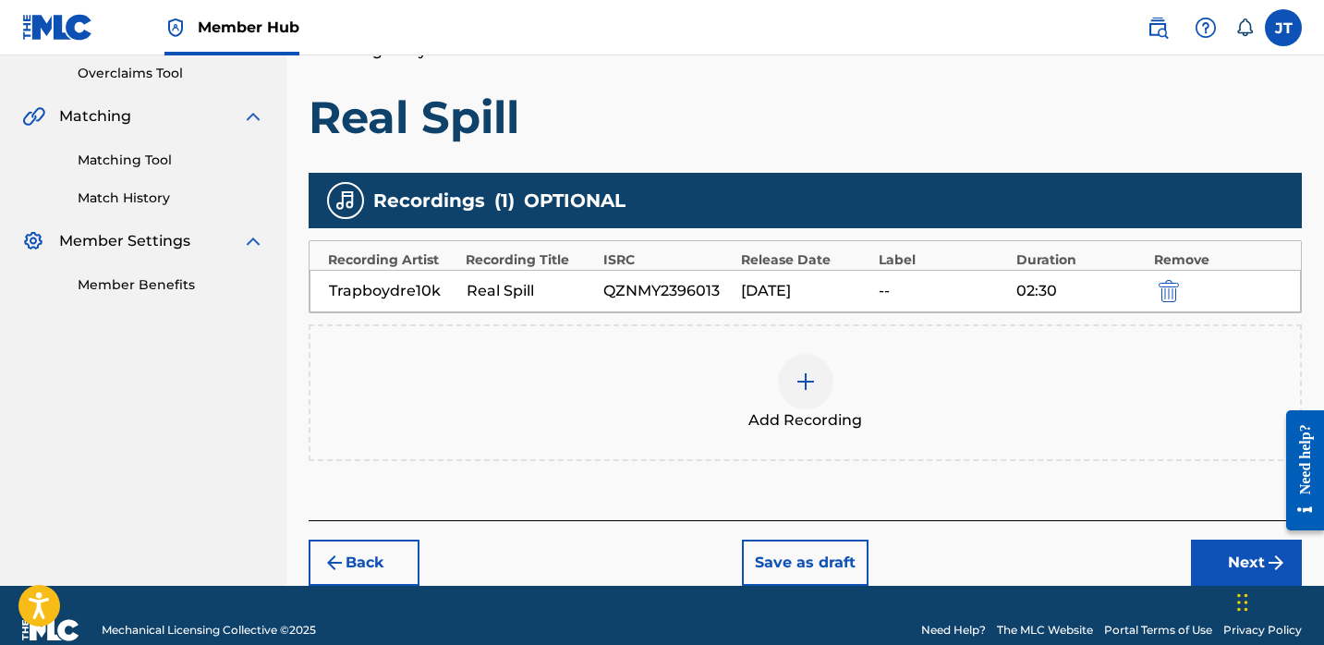
scroll to position [418, 0]
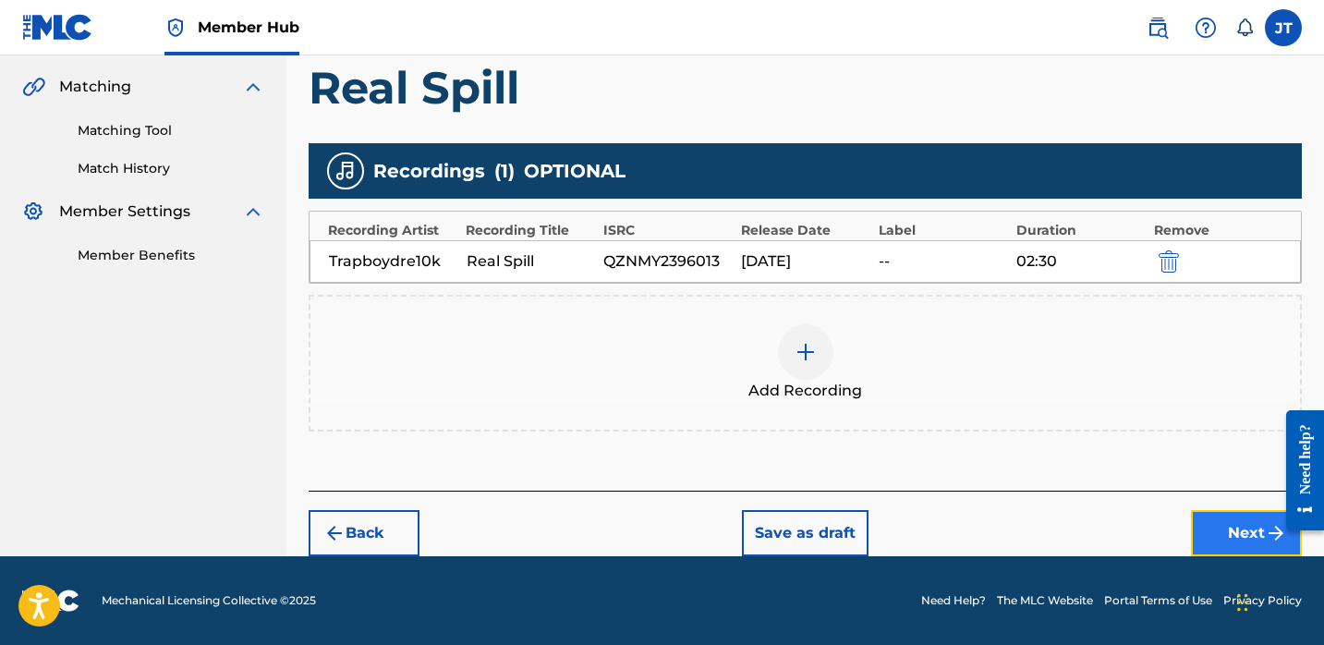
click at [1217, 531] on button "Next" at bounding box center [1246, 533] width 111 height 46
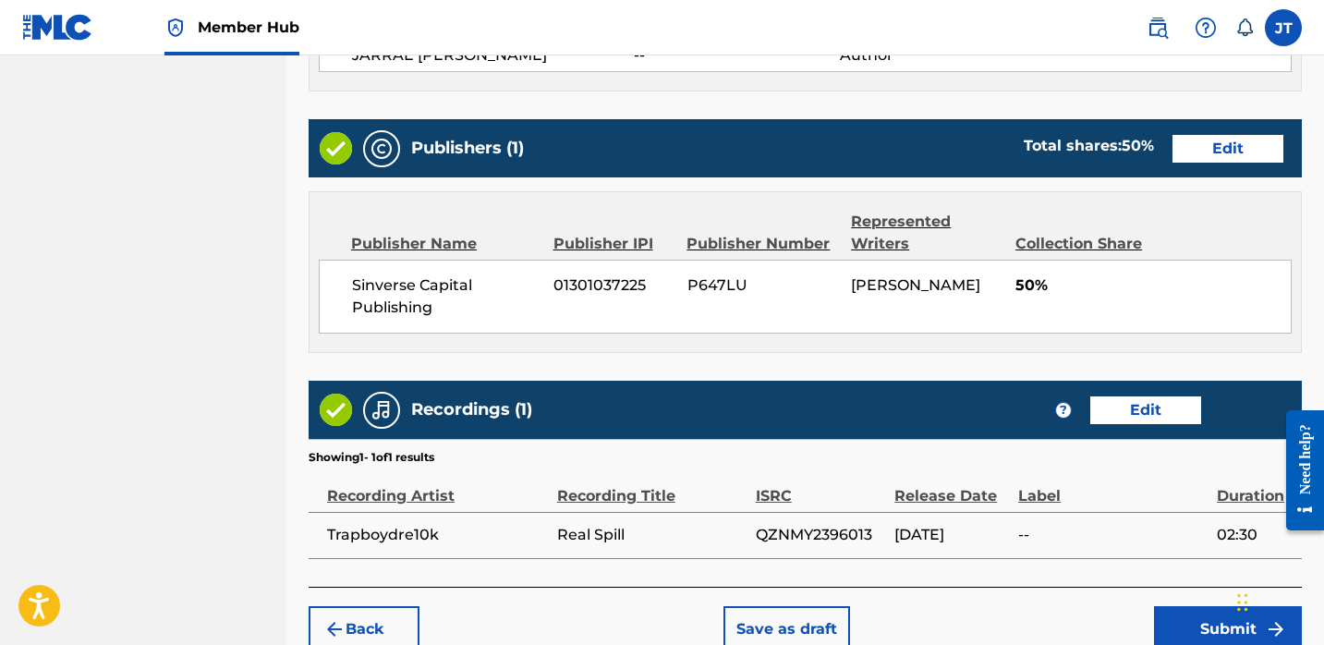
scroll to position [884, 0]
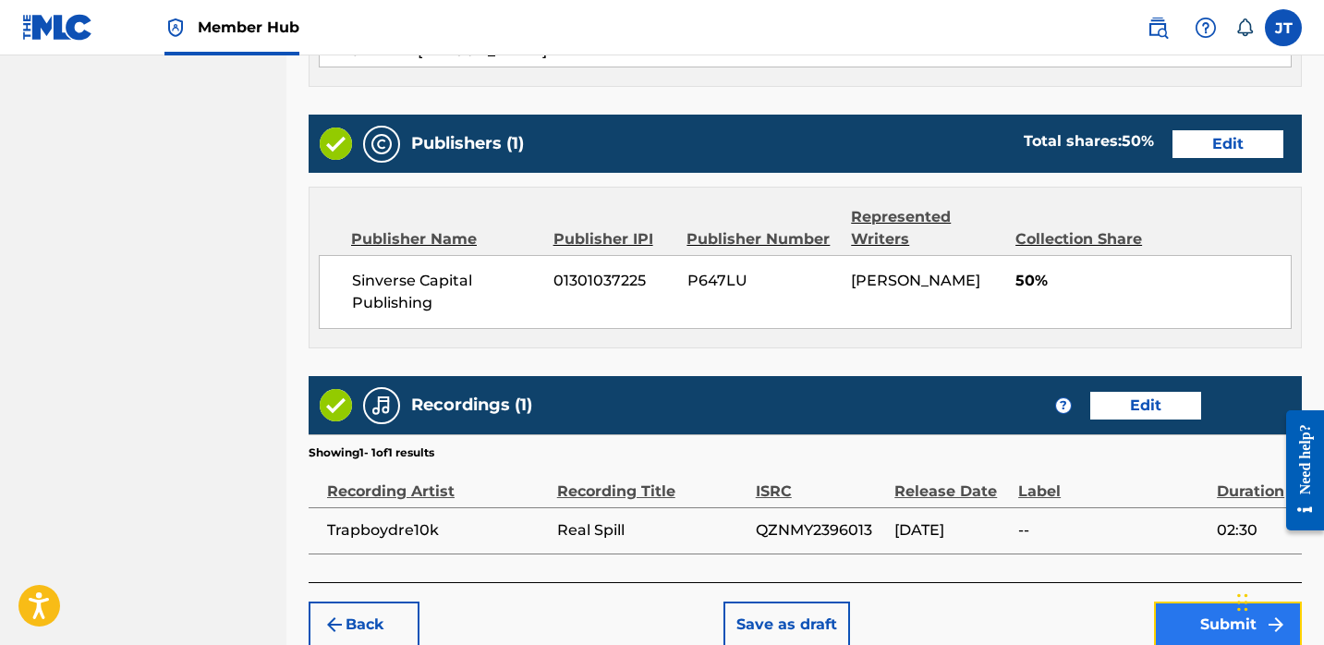
click at [1167, 611] on button "Submit" at bounding box center [1228, 625] width 148 height 46
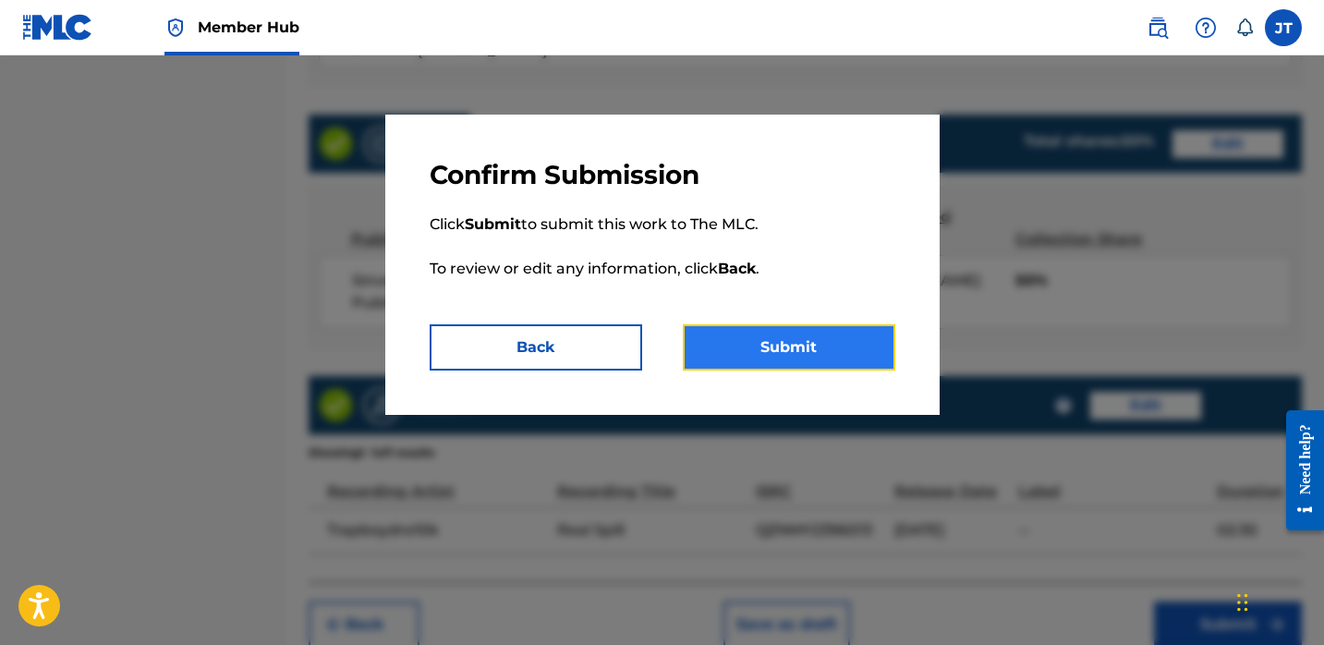
click at [860, 345] on button "Submit" at bounding box center [789, 347] width 213 height 46
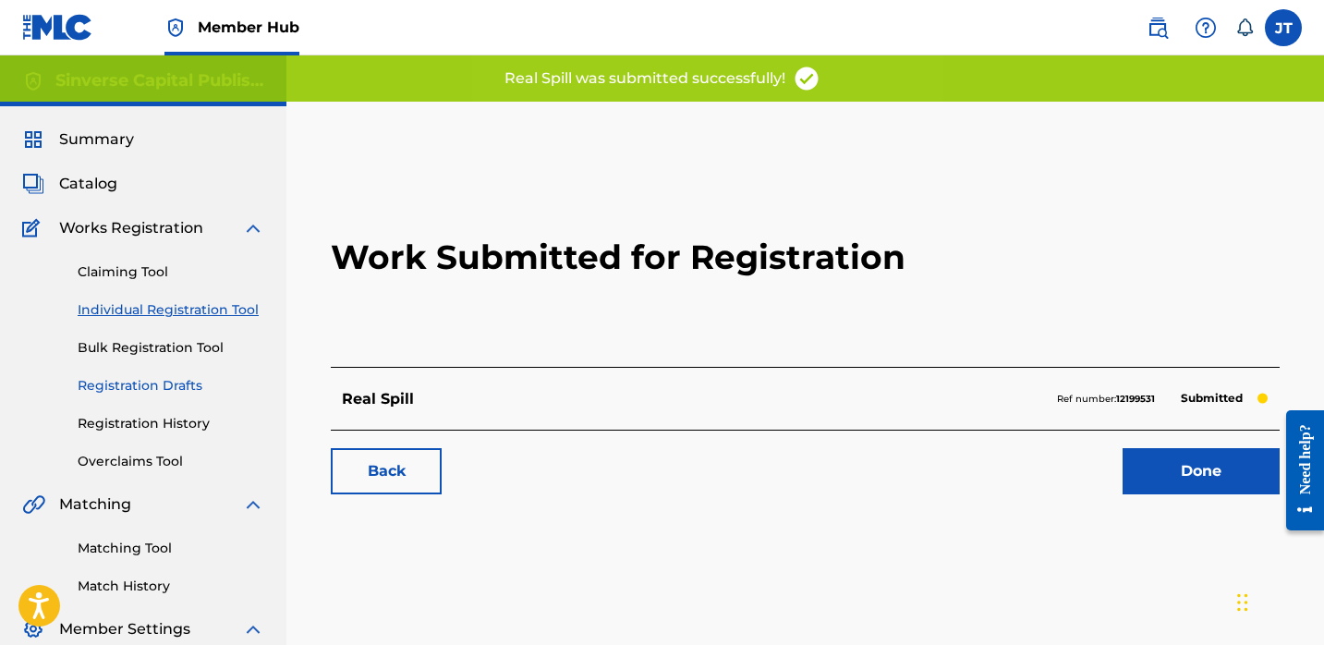
click at [190, 390] on link "Registration Drafts" at bounding box center [171, 385] width 187 height 19
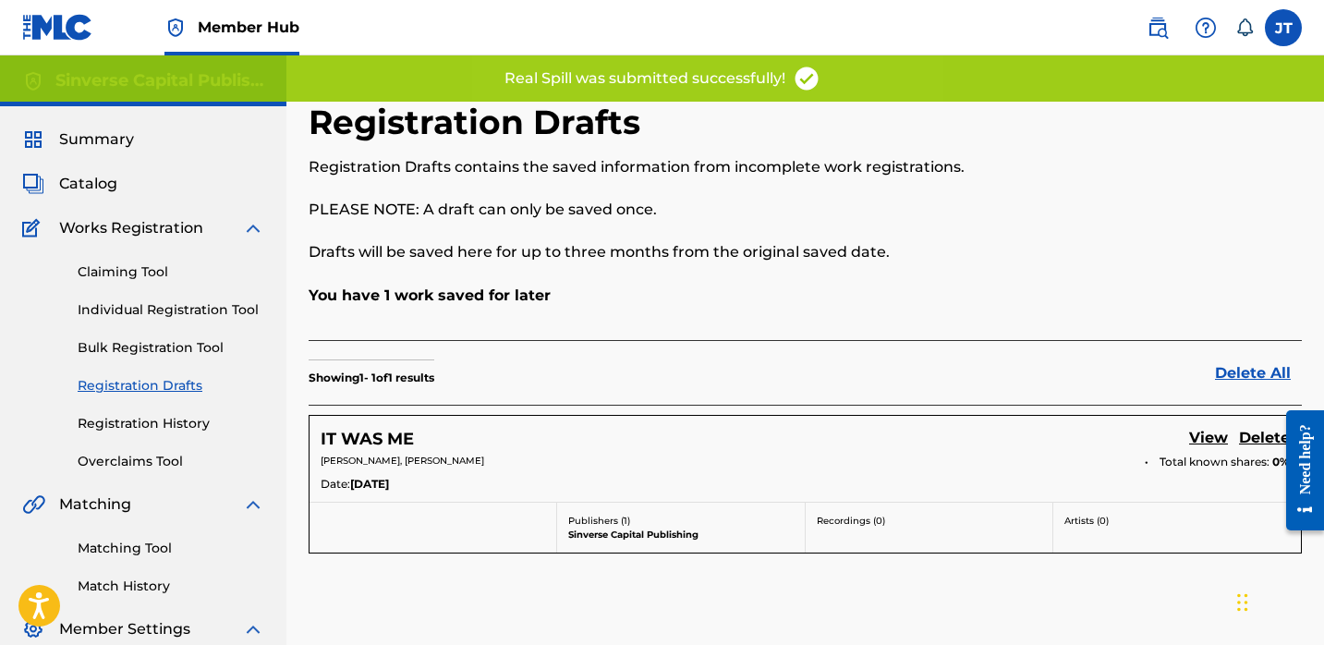
click at [548, 466] on p "[PERSON_NAME], [PERSON_NAME]" at bounding box center [726, 461] width 811 height 14
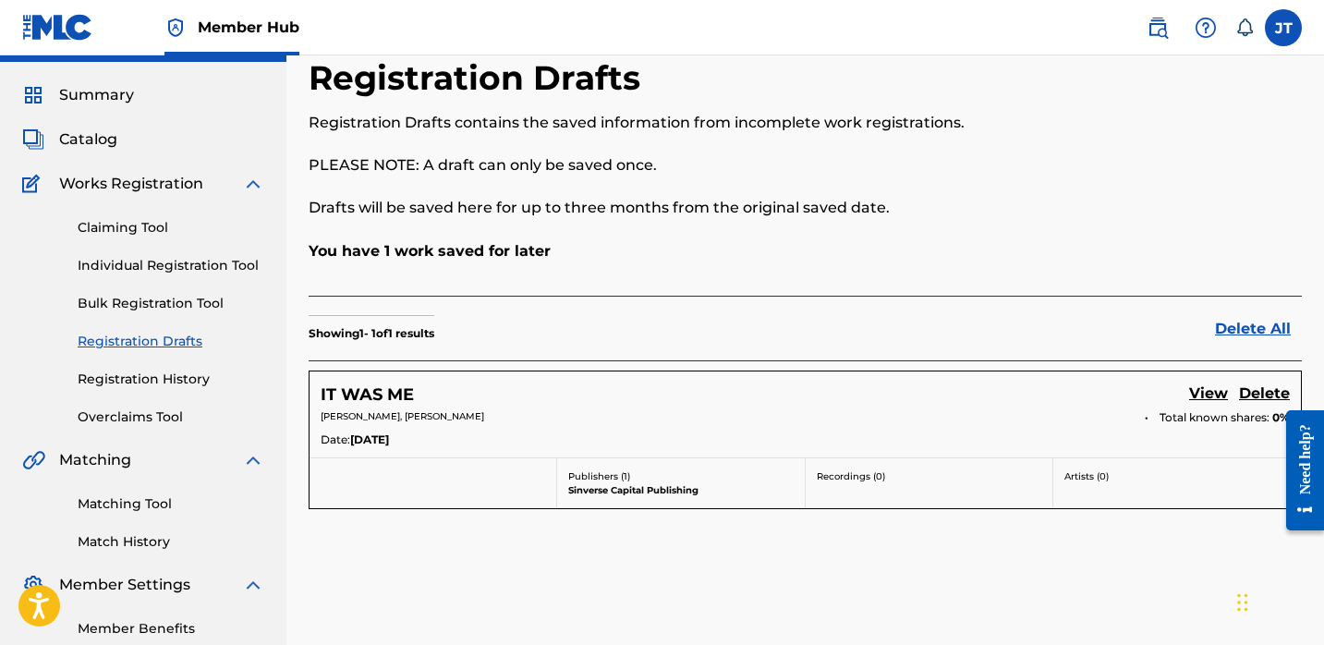
scroll to position [61, 0]
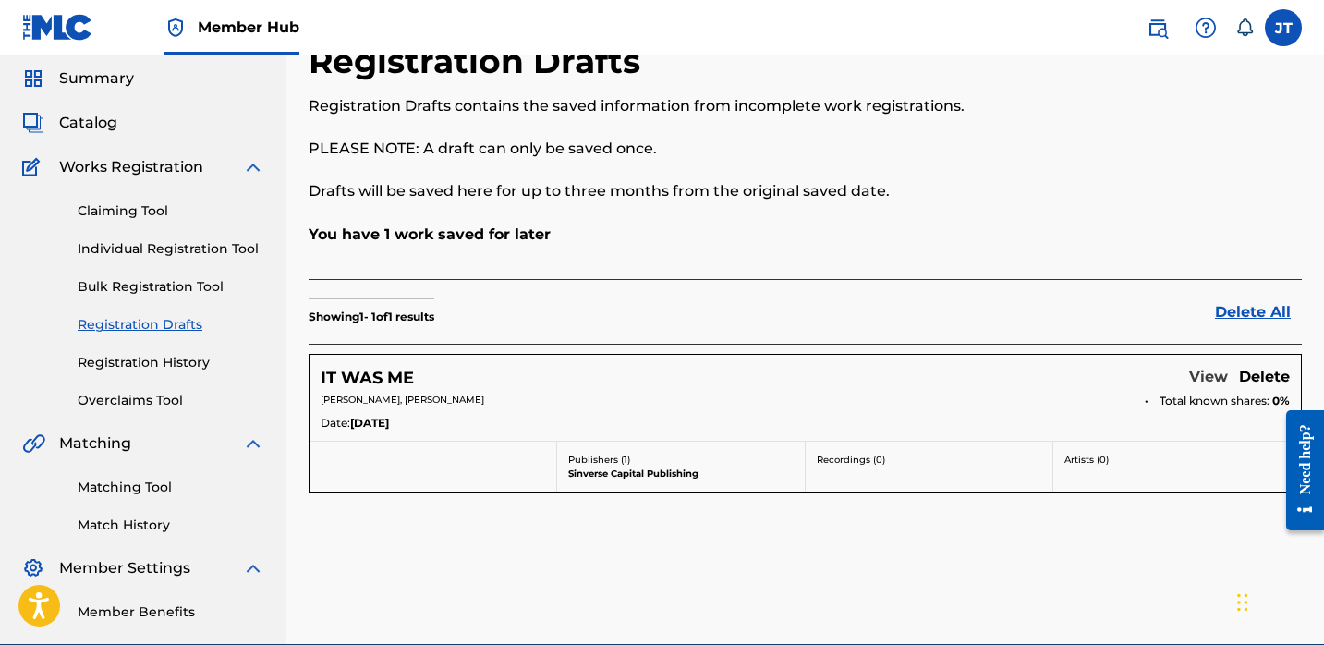
click at [1208, 378] on link "View" at bounding box center [1208, 378] width 39 height 25
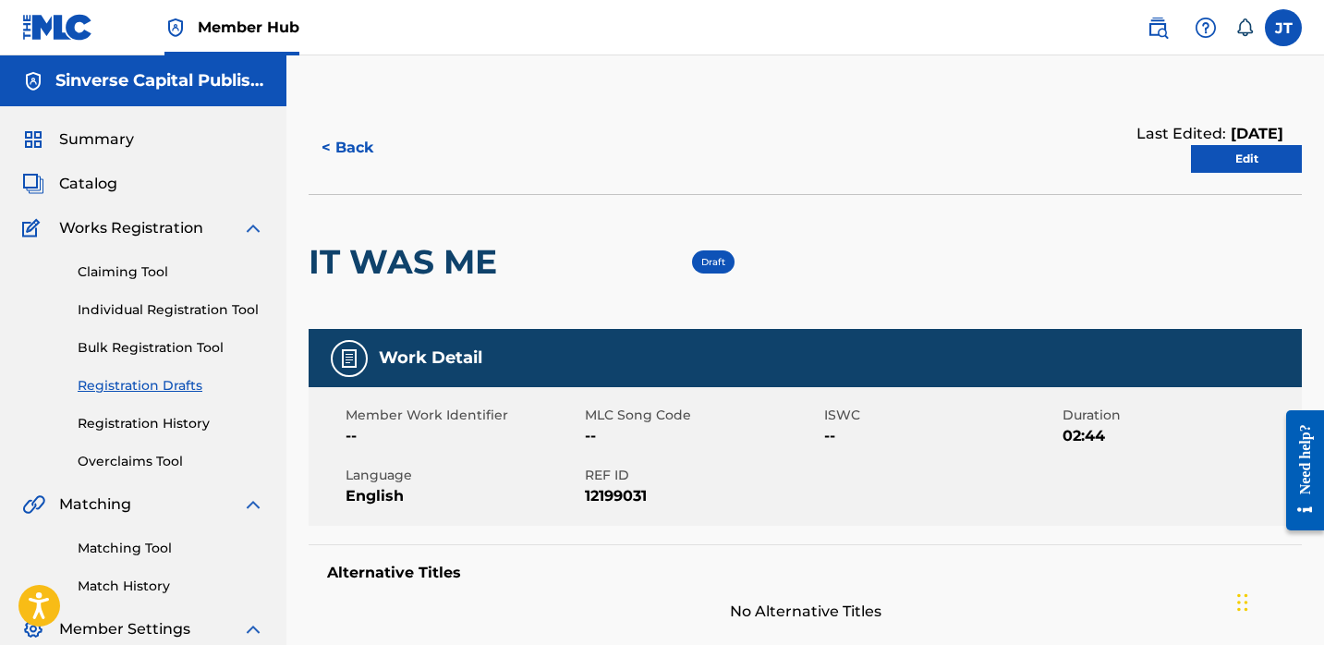
scroll to position [29, 0]
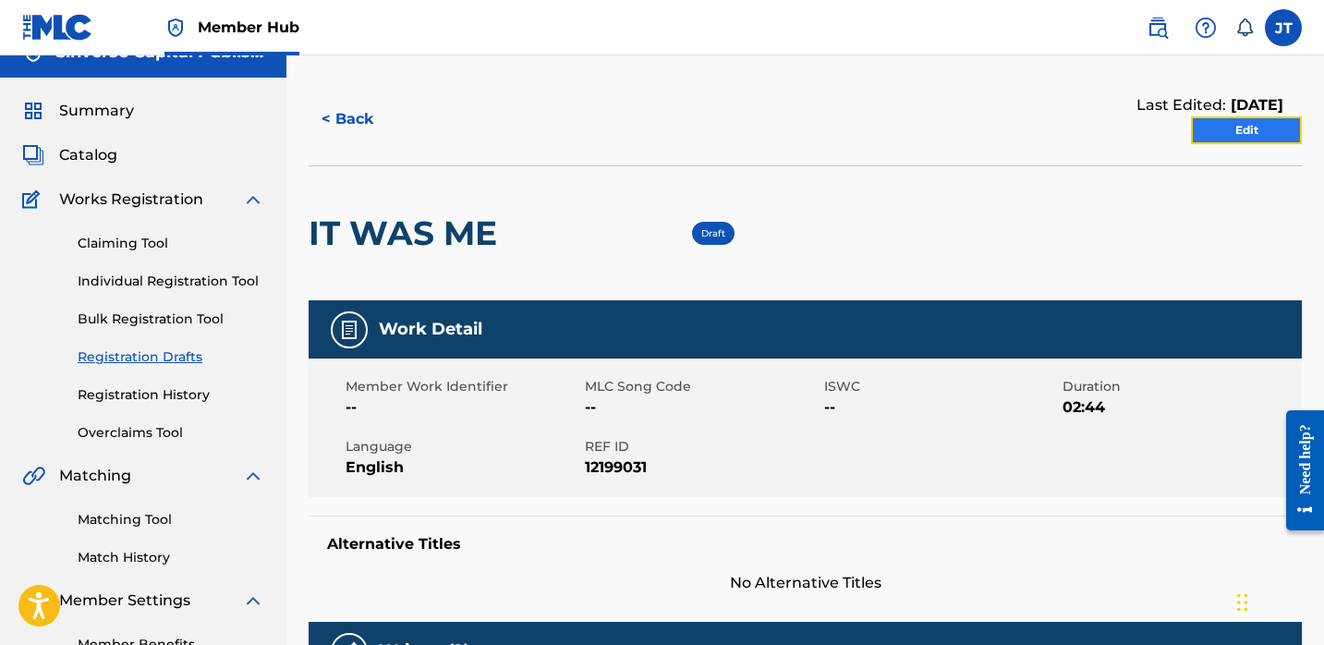
click at [1239, 133] on link "Edit" at bounding box center [1246, 130] width 111 height 28
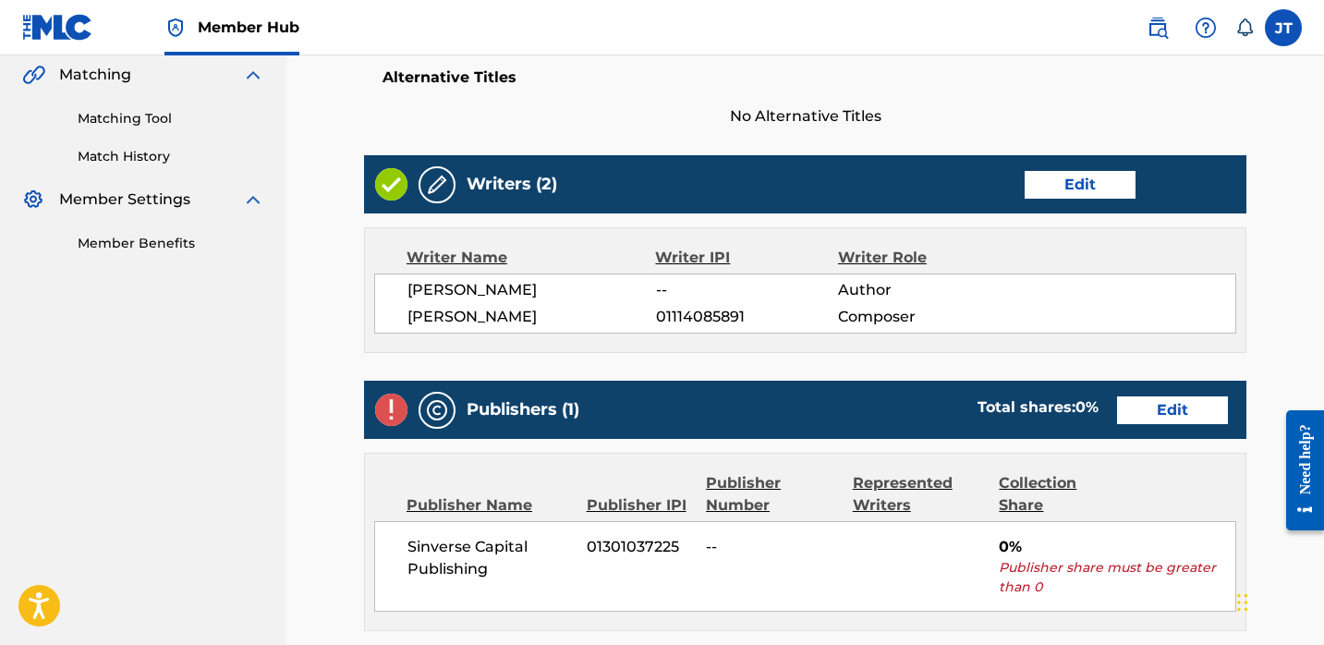
scroll to position [432, 0]
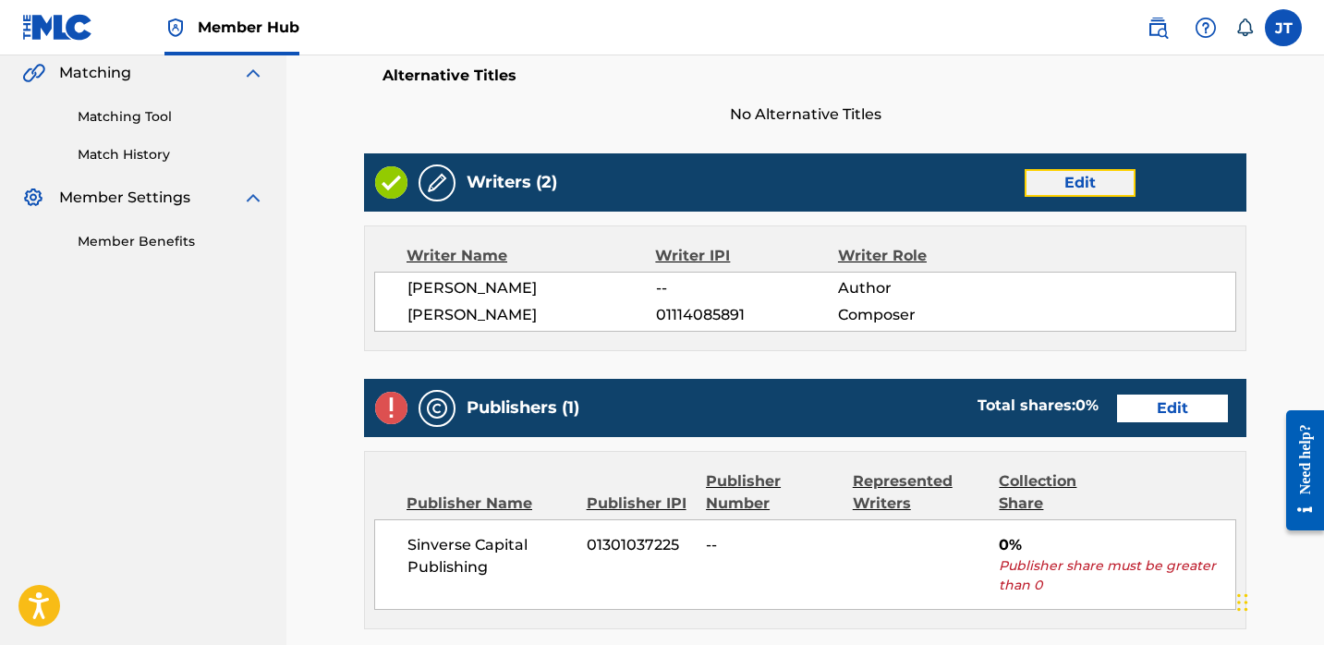
click at [1061, 181] on link "Edit" at bounding box center [1080, 183] width 111 height 28
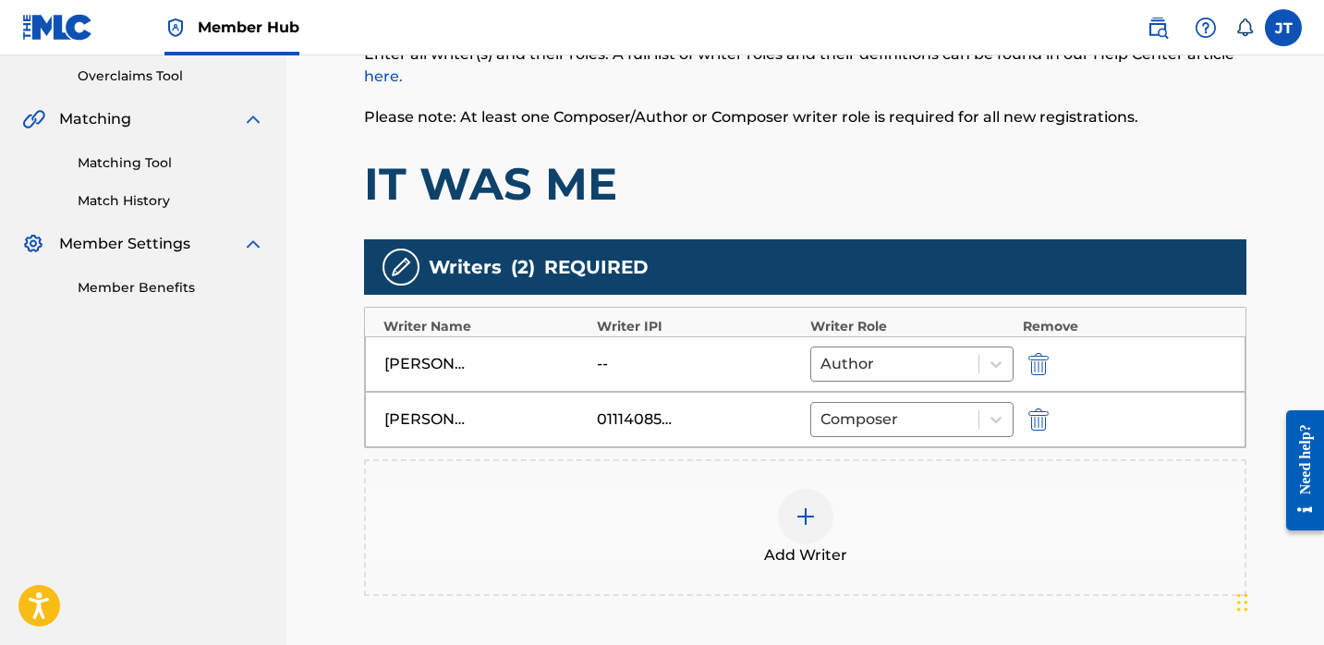
scroll to position [395, 0]
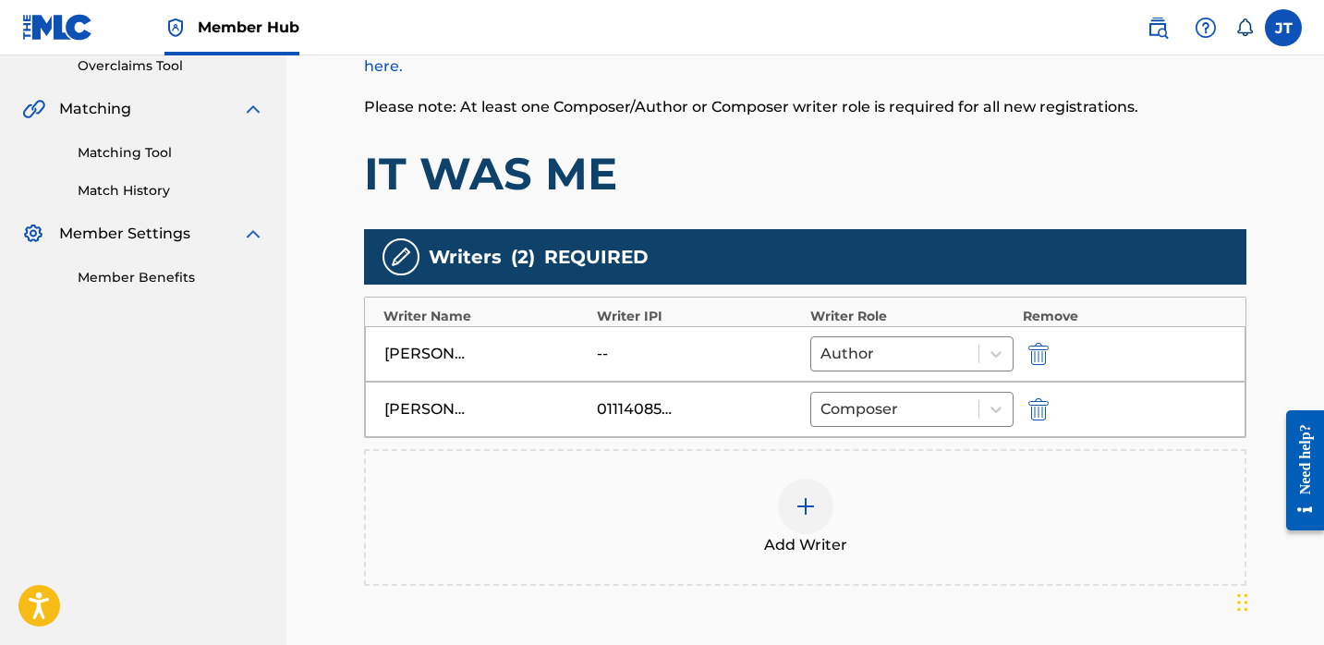
click at [797, 501] on img at bounding box center [806, 506] width 22 height 22
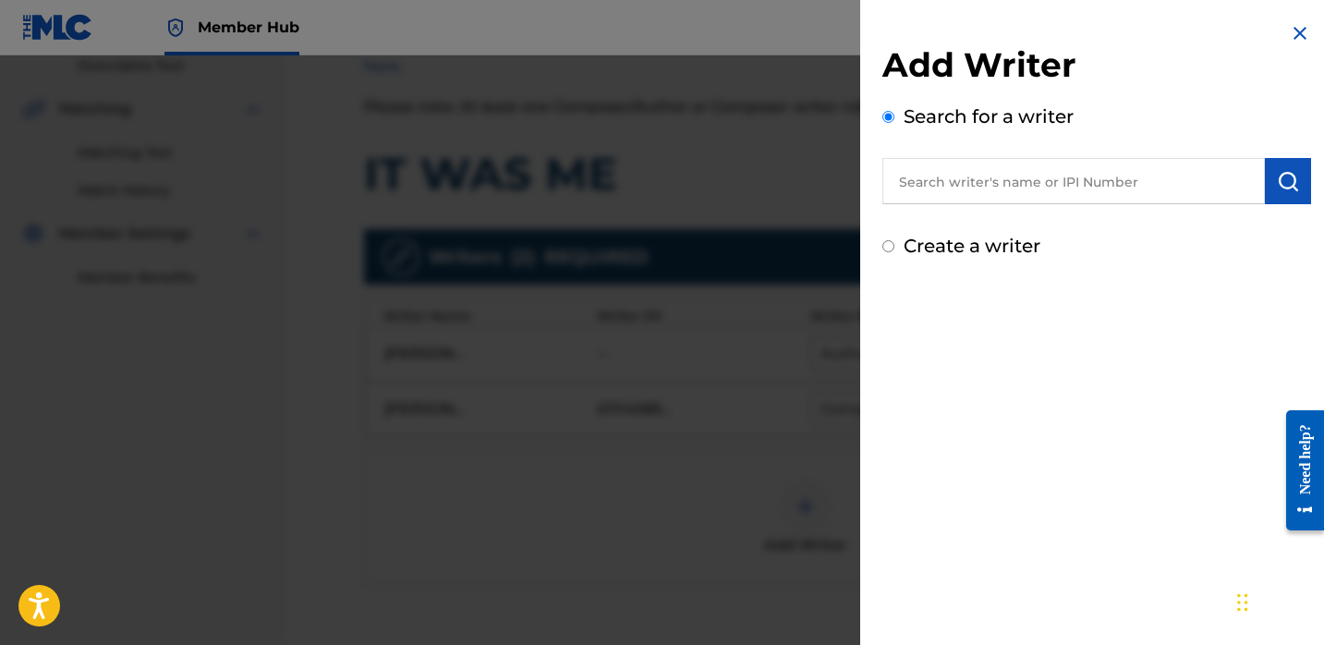
click at [933, 194] on input "text" at bounding box center [1073, 181] width 383 height 46
paste input "01094834728"
type input "01094834728"
click at [1284, 173] on img "submit" at bounding box center [1288, 181] width 22 height 22
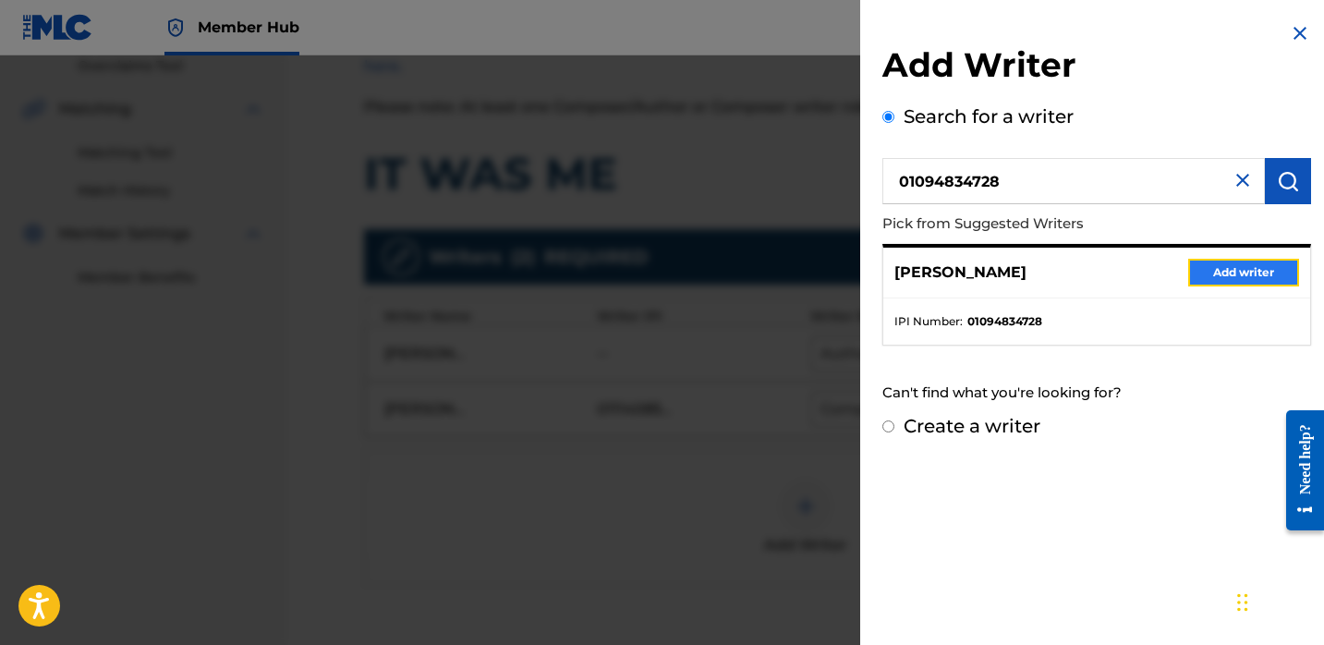
click at [1203, 265] on button "Add writer" at bounding box center [1243, 273] width 111 height 28
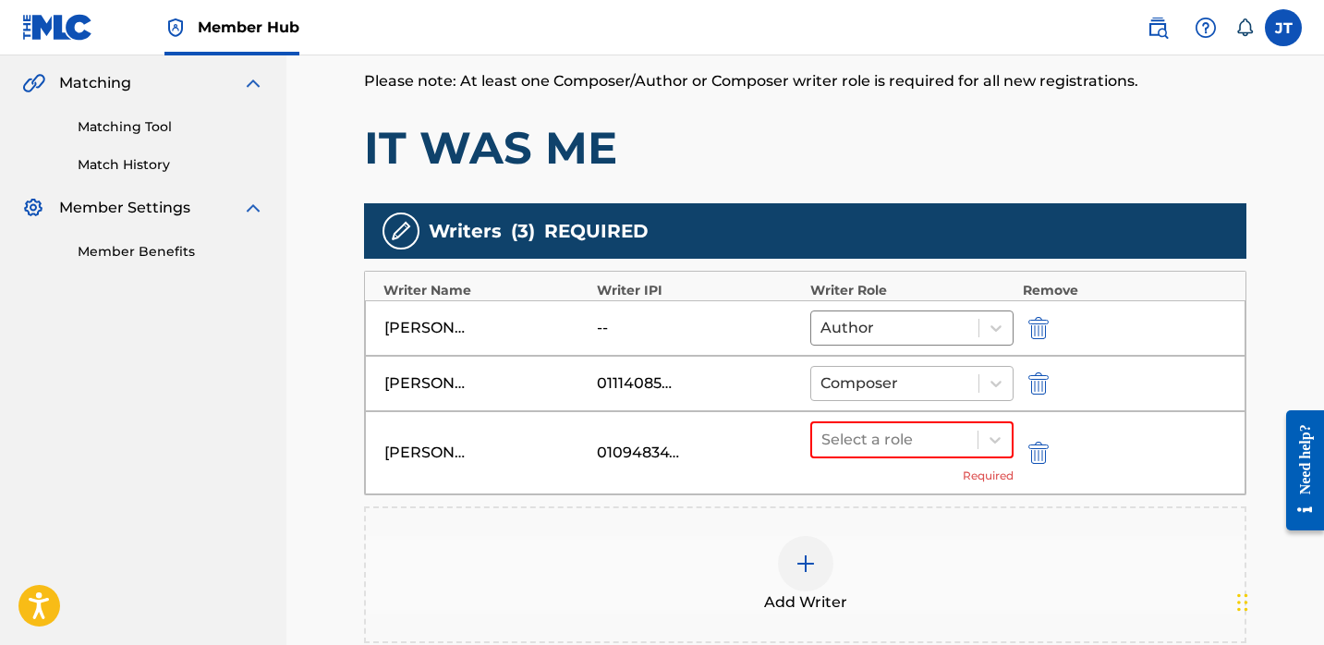
scroll to position [426, 0]
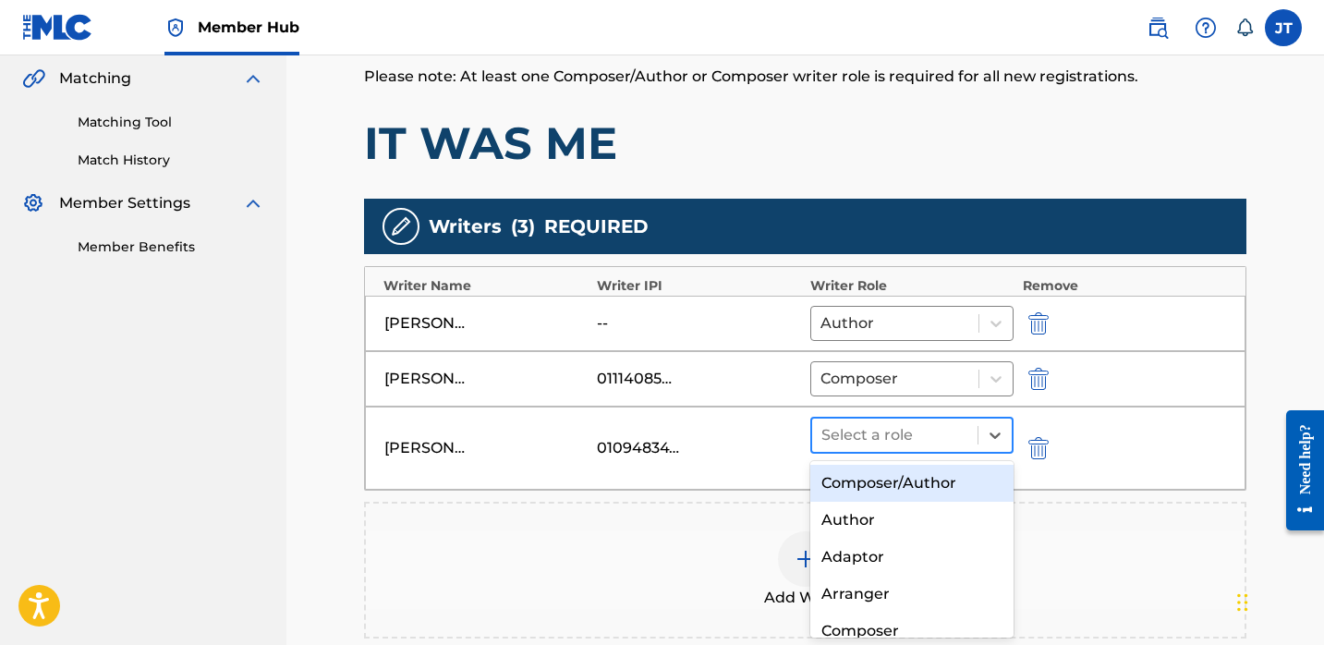
click at [883, 417] on div "Select a role" at bounding box center [911, 435] width 203 height 37
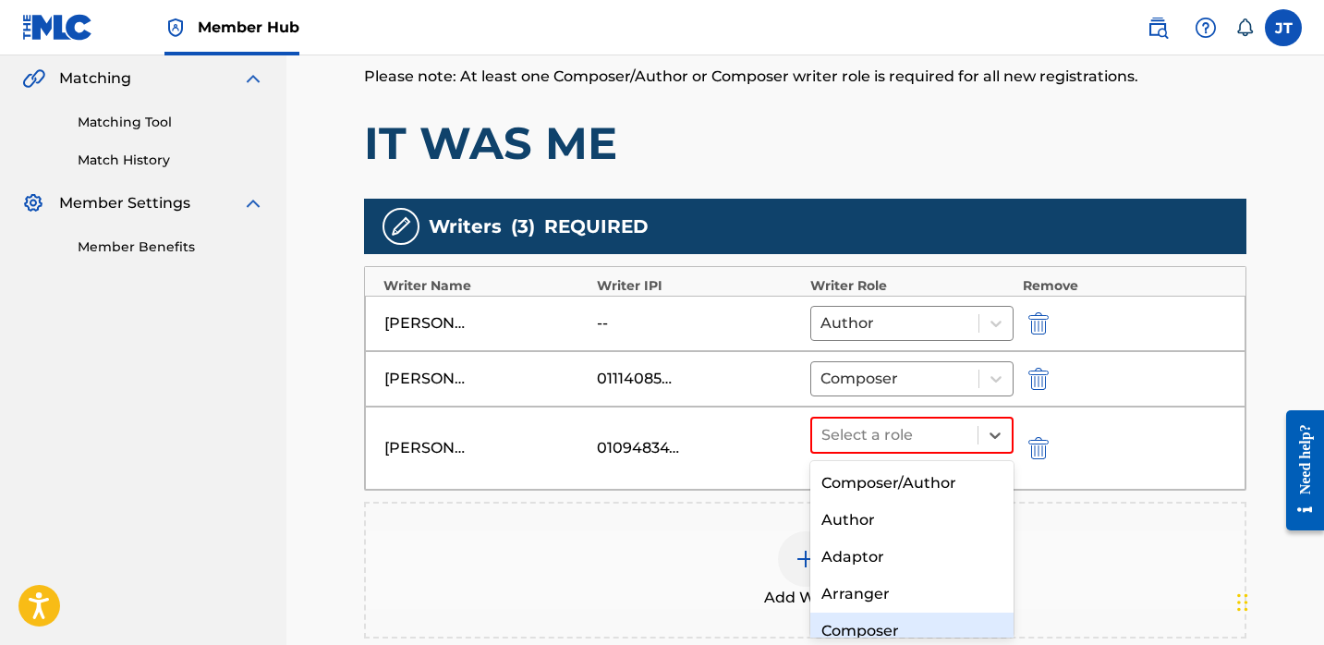
click at [850, 620] on div "Composer" at bounding box center [911, 631] width 203 height 37
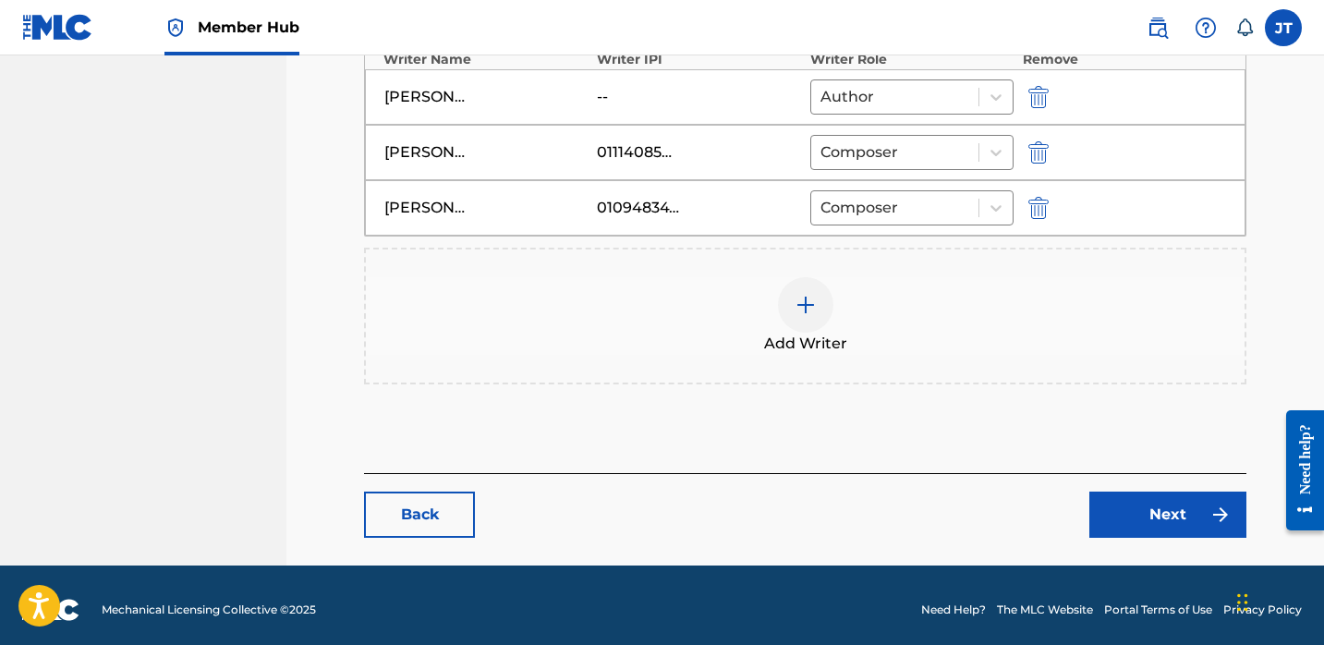
scroll to position [662, 0]
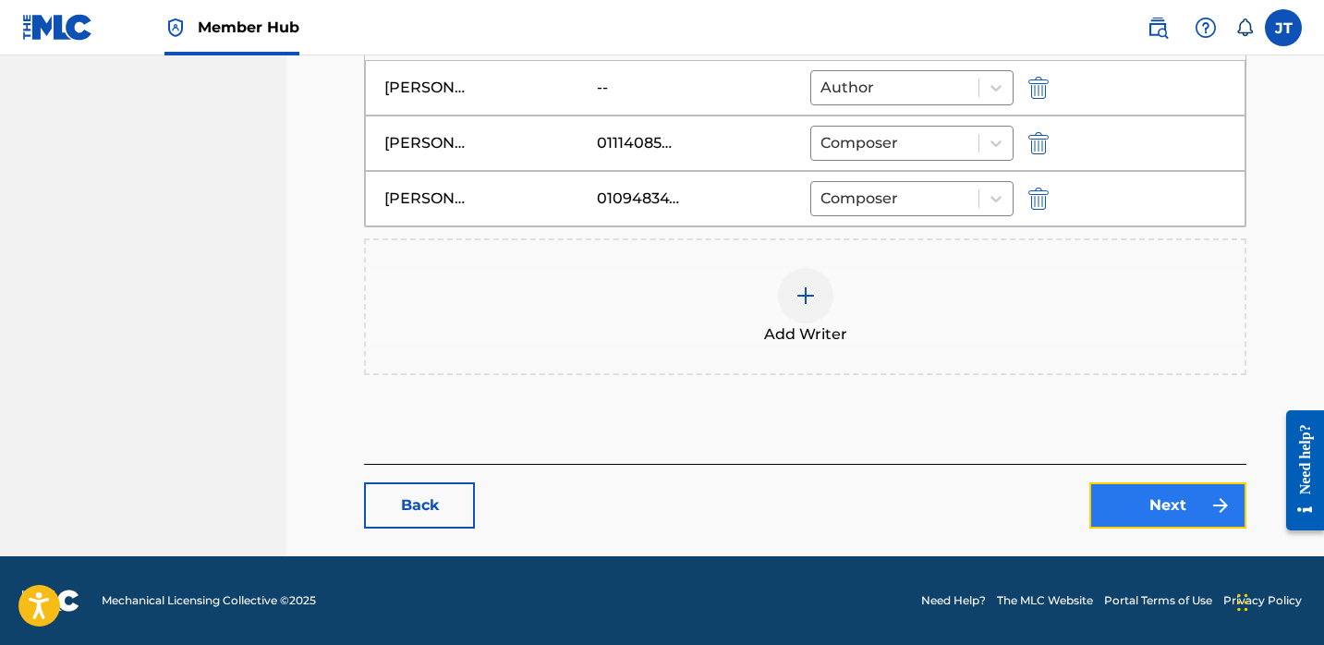
click at [1116, 501] on link "Next" at bounding box center [1167, 505] width 157 height 46
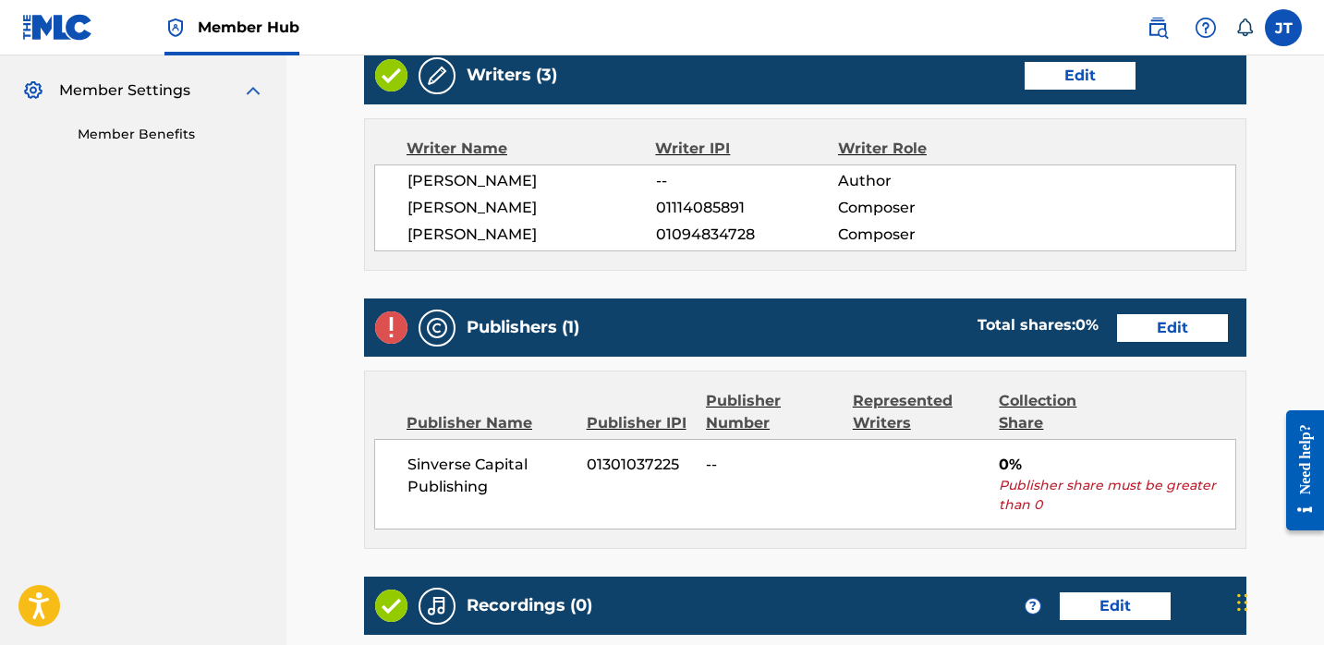
scroll to position [552, 0]
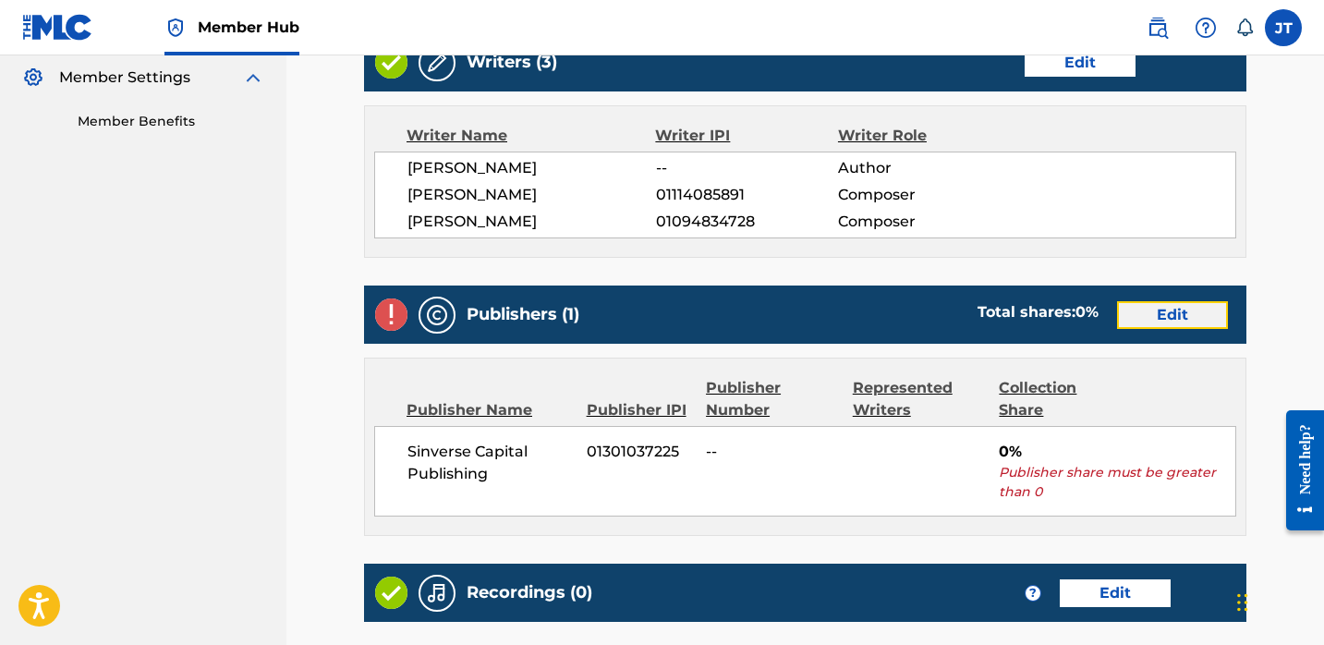
click at [1142, 310] on link "Edit" at bounding box center [1172, 315] width 111 height 28
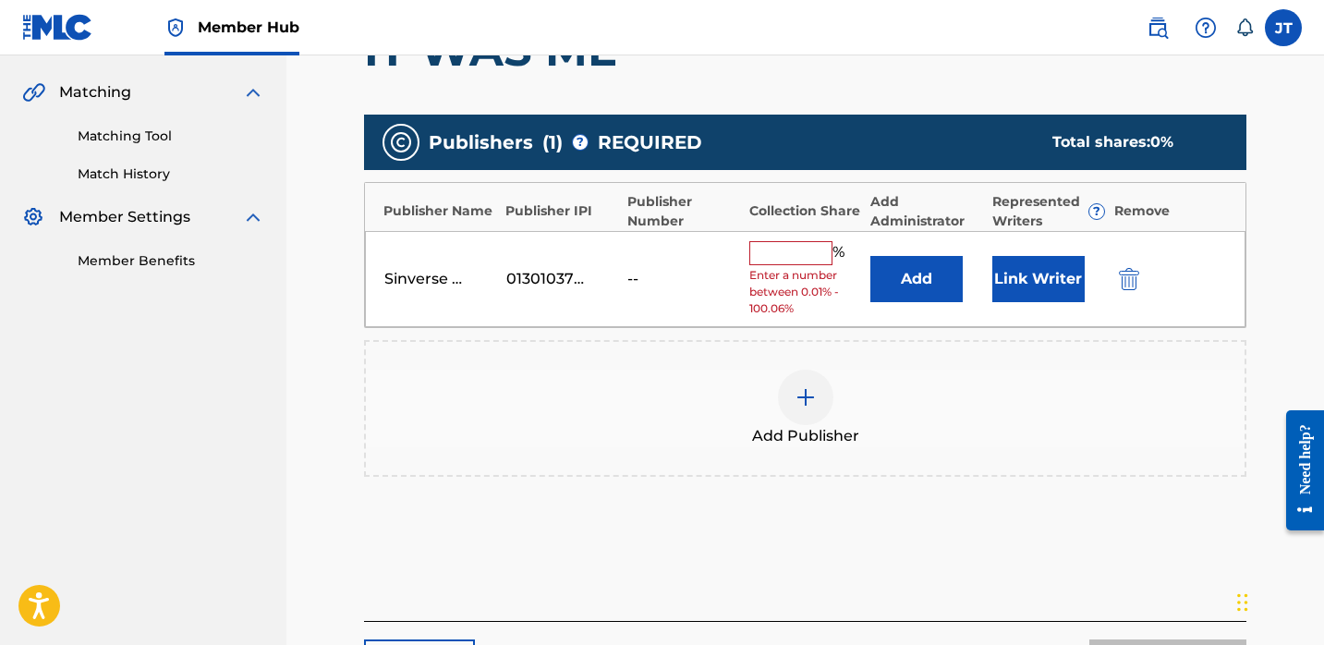
scroll to position [443, 0]
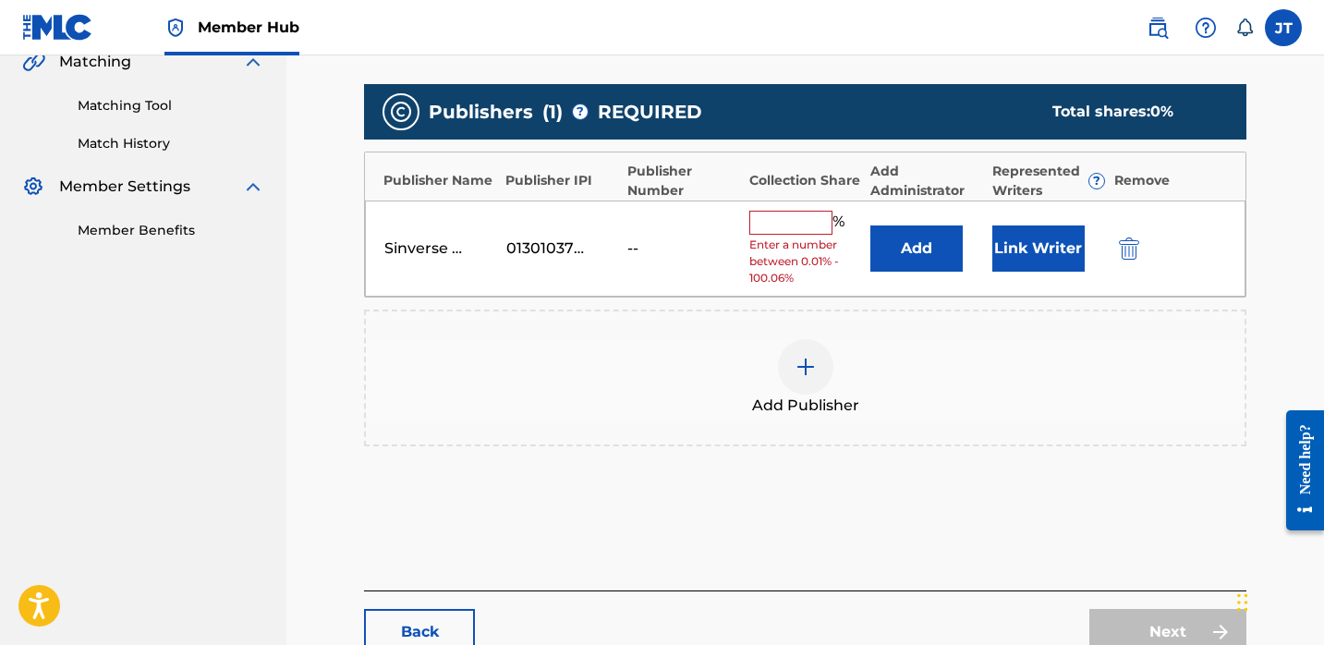
click at [794, 228] on input "text" at bounding box center [790, 223] width 83 height 24
type input "25"
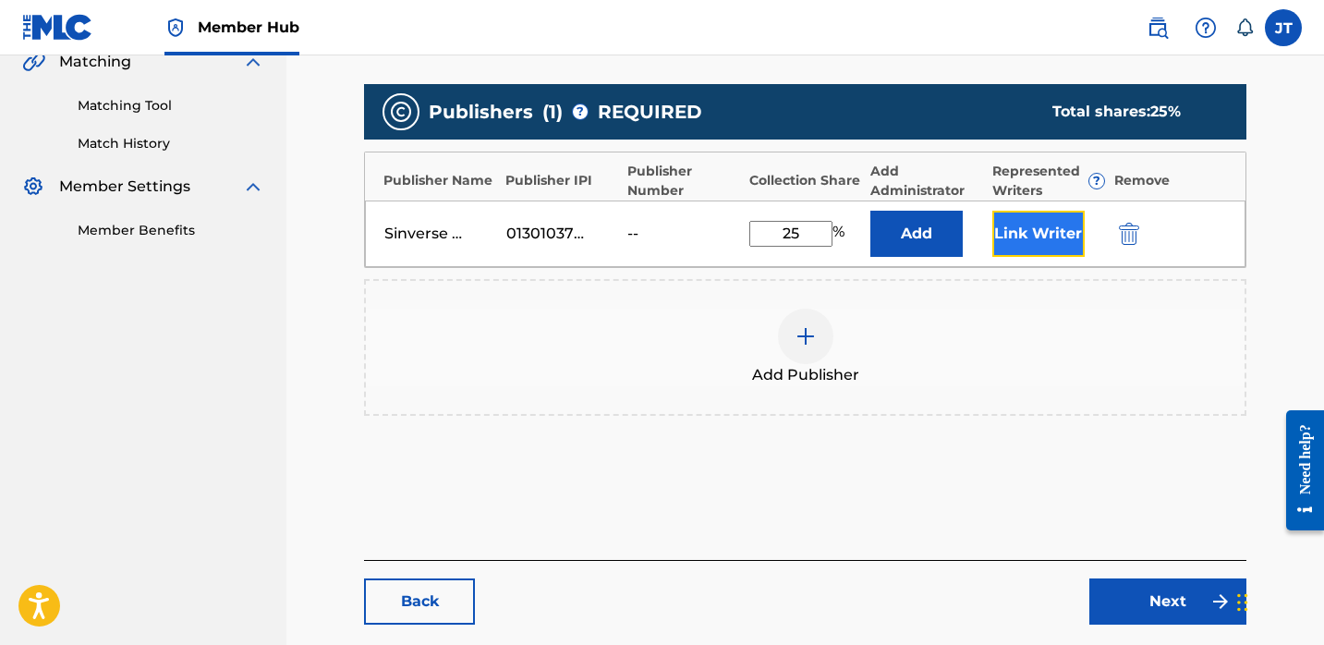
click at [1034, 223] on button "Link Writer" at bounding box center [1038, 234] width 92 height 46
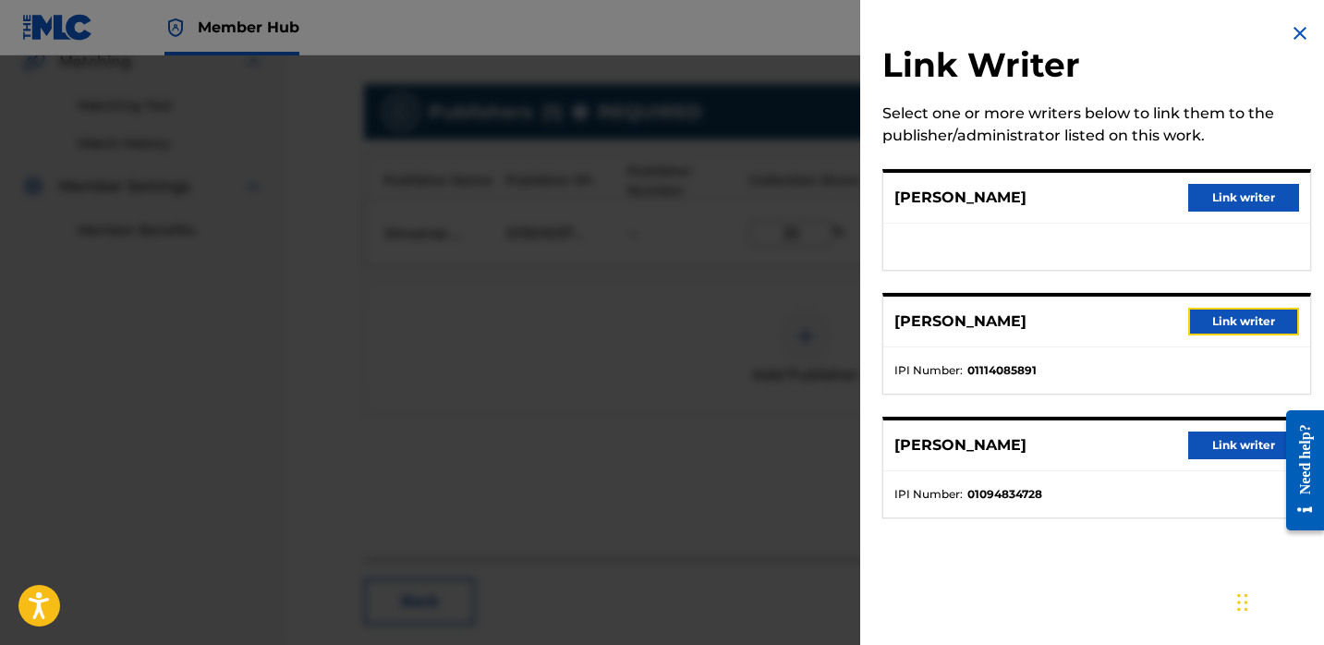
click at [1188, 310] on button "Link writer" at bounding box center [1243, 322] width 111 height 28
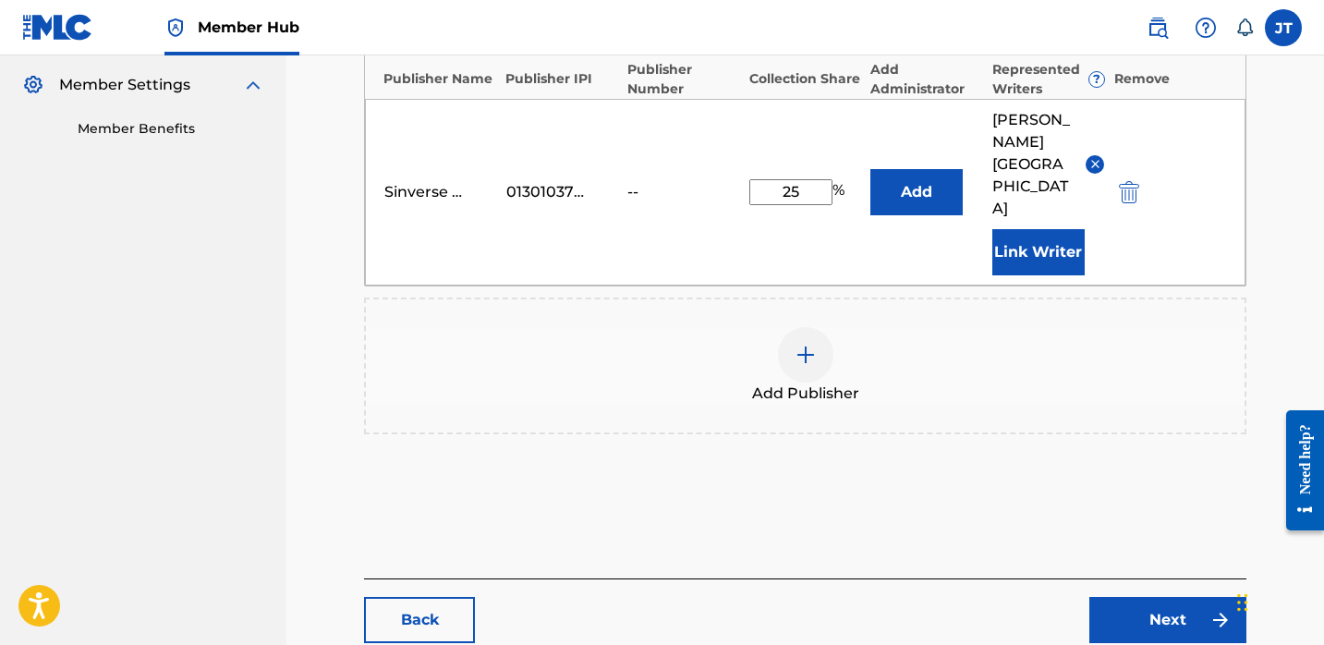
scroll to position [614, 0]
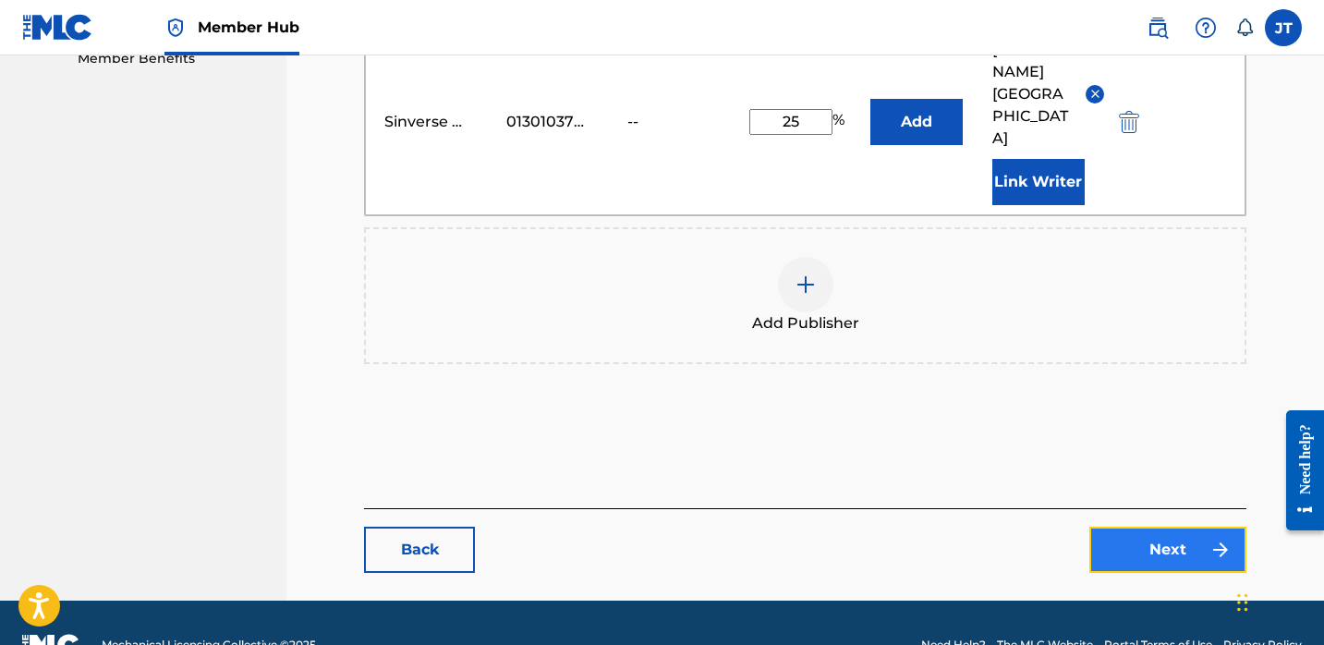
click at [1166, 527] on link "Next" at bounding box center [1167, 550] width 157 height 46
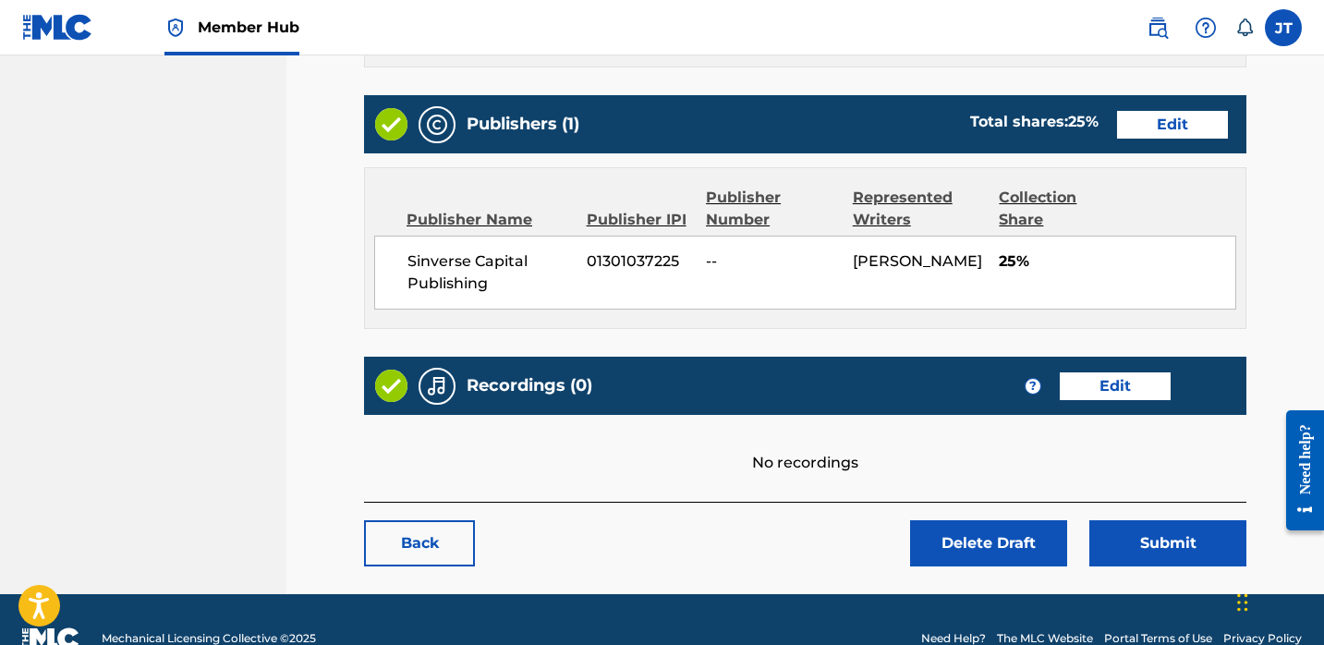
scroll to position [752, 0]
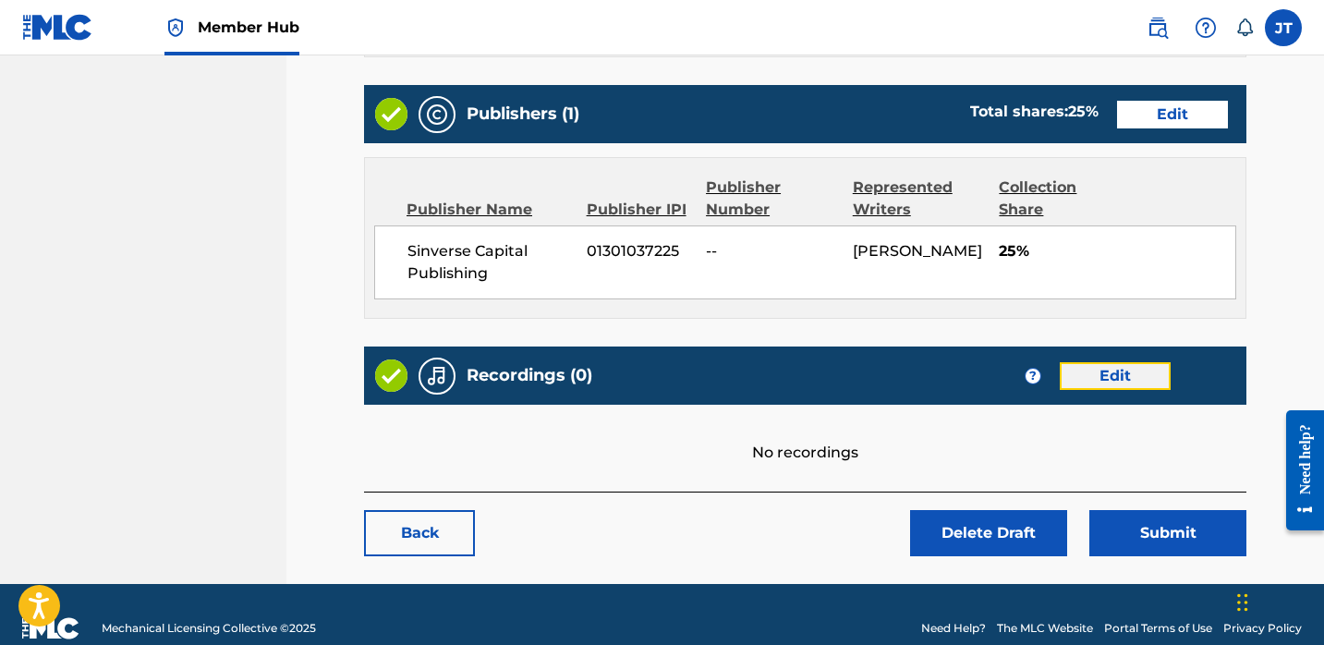
click at [1089, 363] on link "Edit" at bounding box center [1115, 376] width 111 height 28
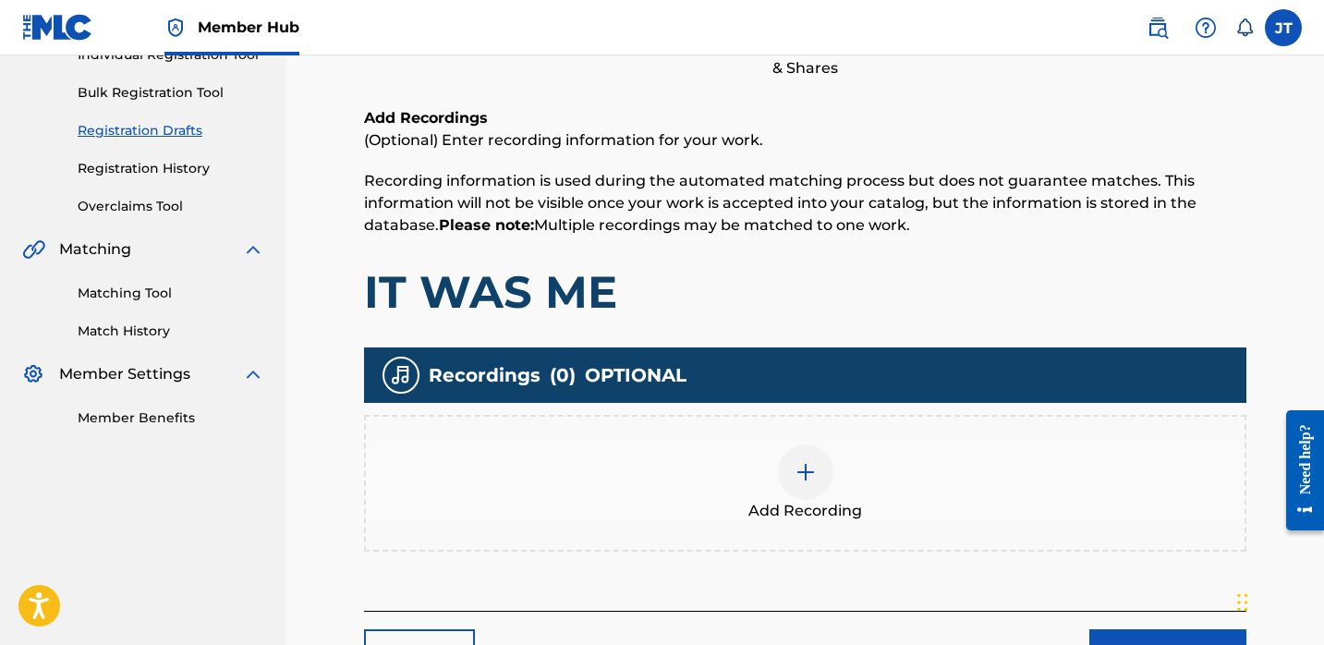
scroll to position [286, 0]
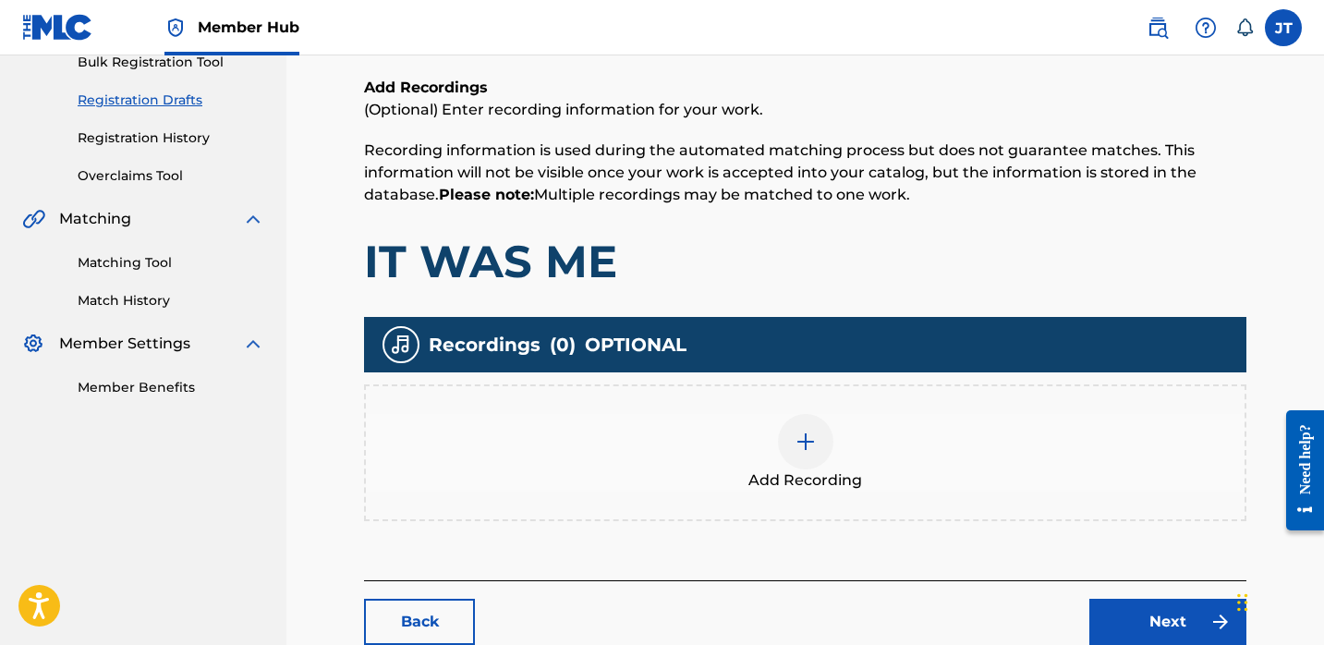
click at [819, 460] on div at bounding box center [805, 441] width 55 height 55
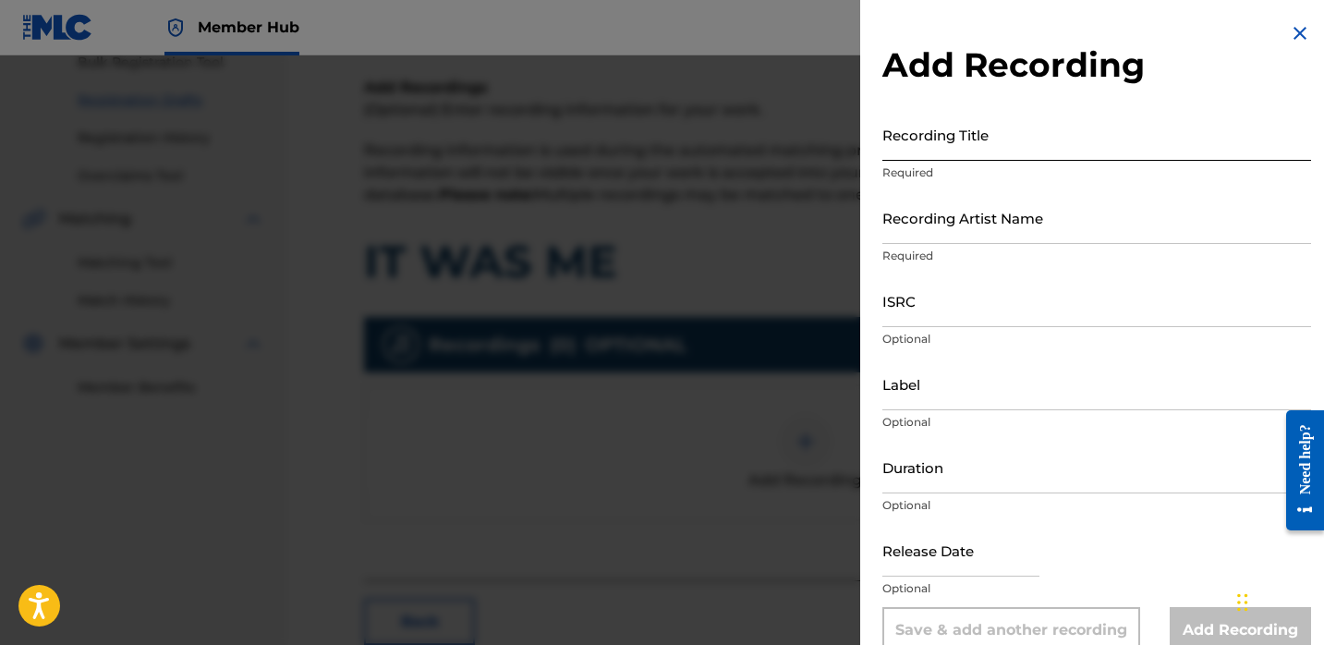
click at [965, 150] on input "Recording Title" at bounding box center [1096, 134] width 429 height 53
paste input "IT WAS ME"
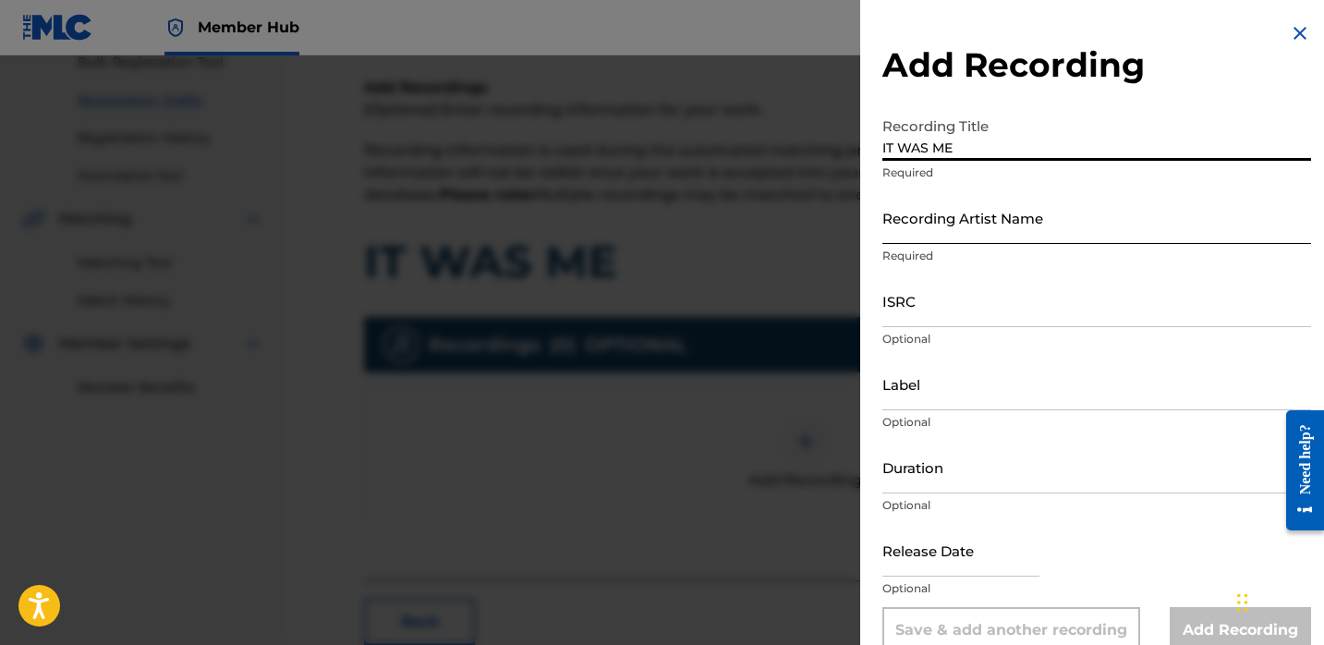
type input "IT WAS ME"
click at [943, 213] on input "Recording Artist Name" at bounding box center [1096, 217] width 429 height 53
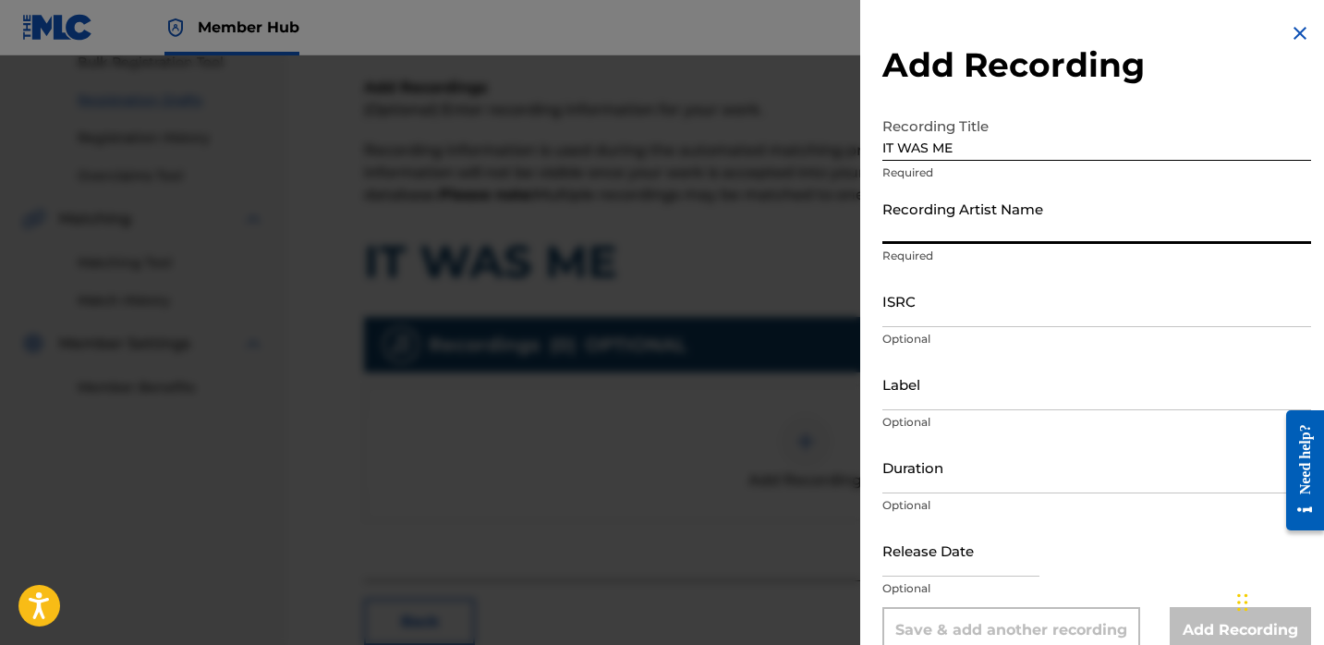
type input "Lil [PERSON_NAME]"
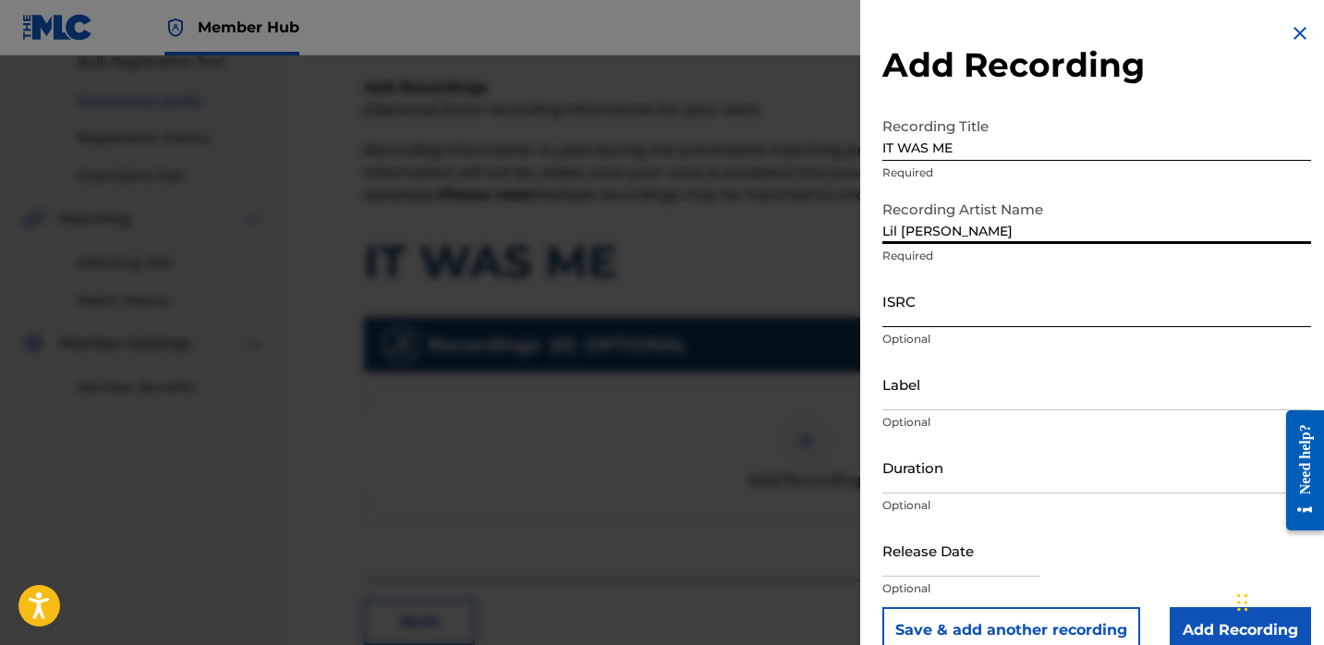
click at [946, 316] on input "ISRC" at bounding box center [1096, 300] width 429 height 53
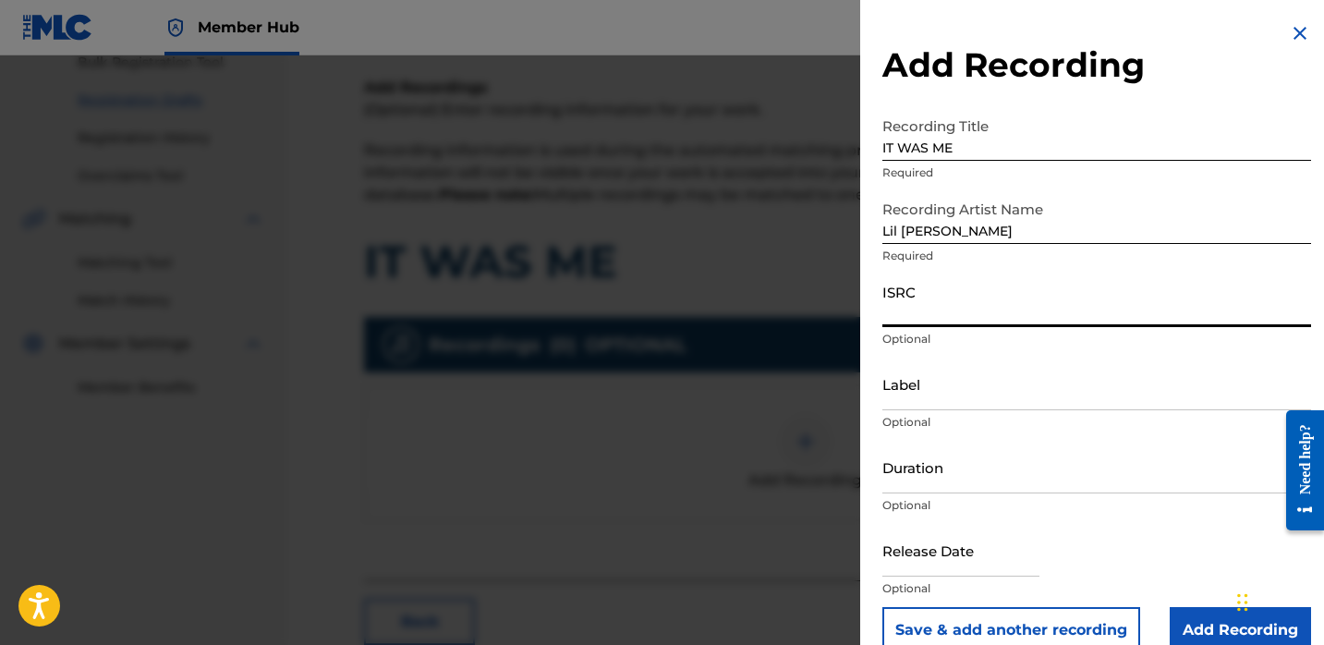
paste input "QZFZ42431061"
type input "QZFZ42431061"
click at [919, 565] on input "text" at bounding box center [960, 550] width 157 height 53
select select "8"
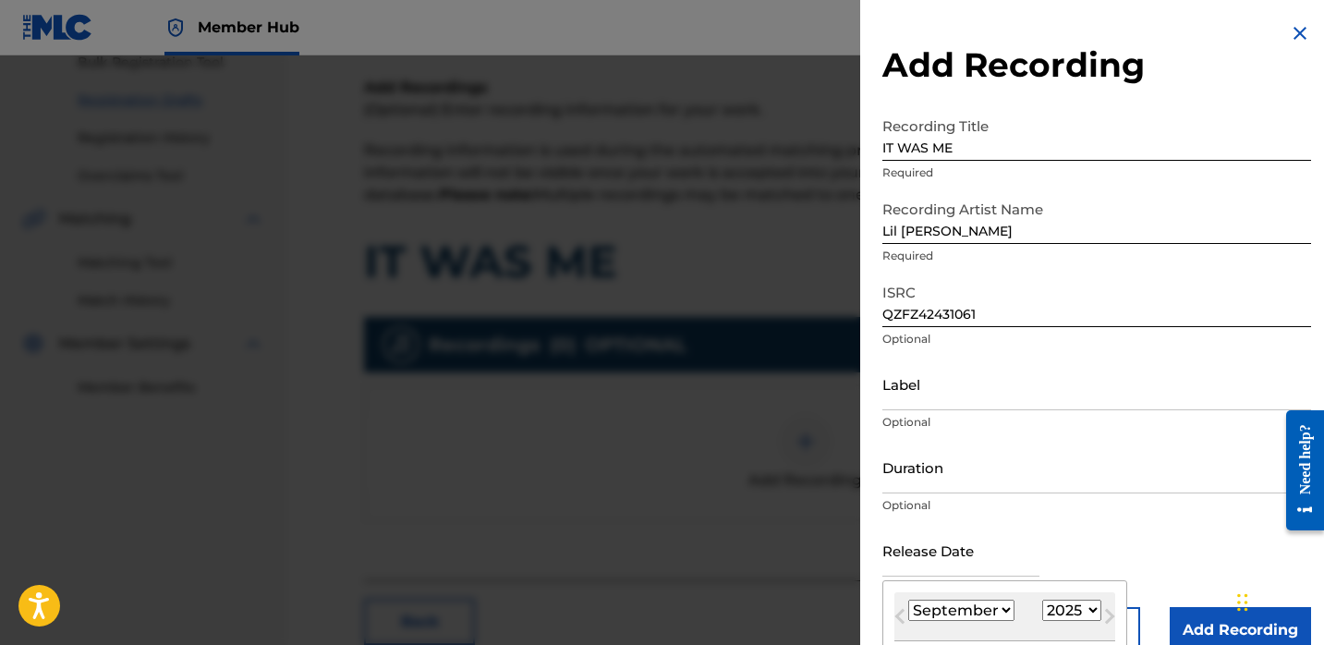
click at [1063, 608] on select "1900 1901 1902 1903 1904 1905 1906 1907 1908 1909 1910 1911 1912 1913 1914 1915…" at bounding box center [1071, 610] width 59 height 21
select select "2024"
click at [1042, 600] on select "1900 1901 1902 1903 1904 1905 1906 1907 1908 1909 1910 1911 1912 1913 1914 1915…" at bounding box center [1071, 610] width 59 height 21
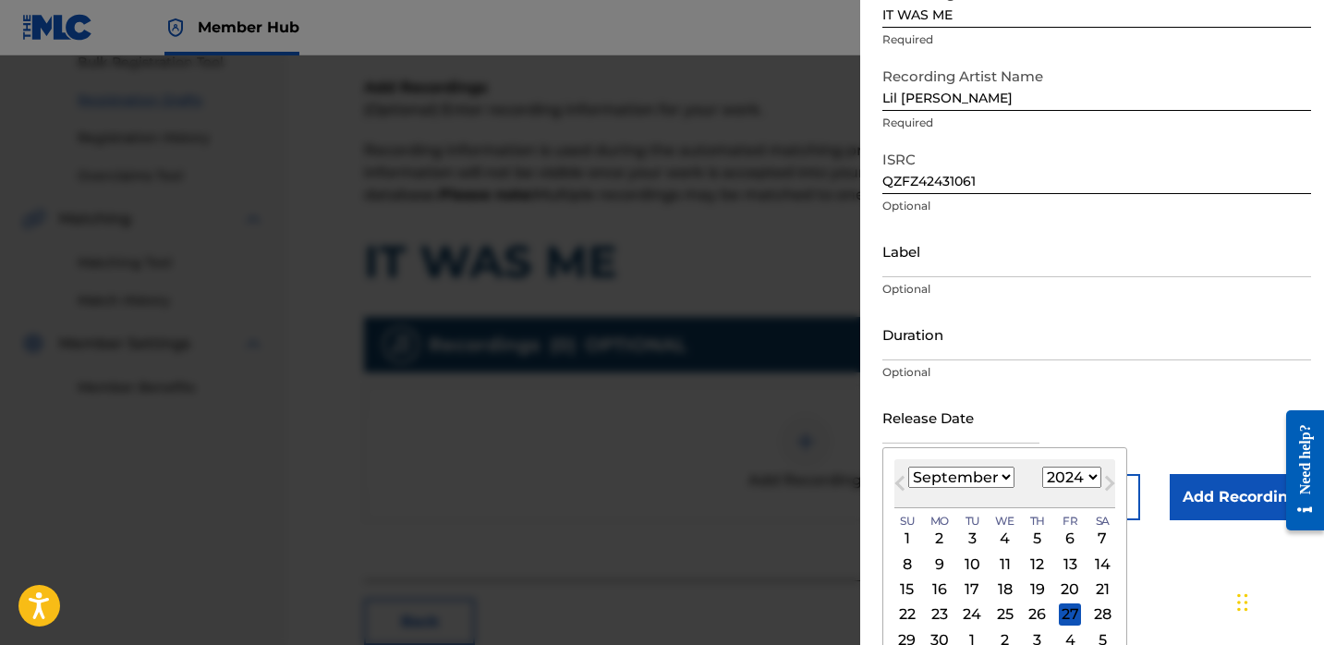
scroll to position [151, 0]
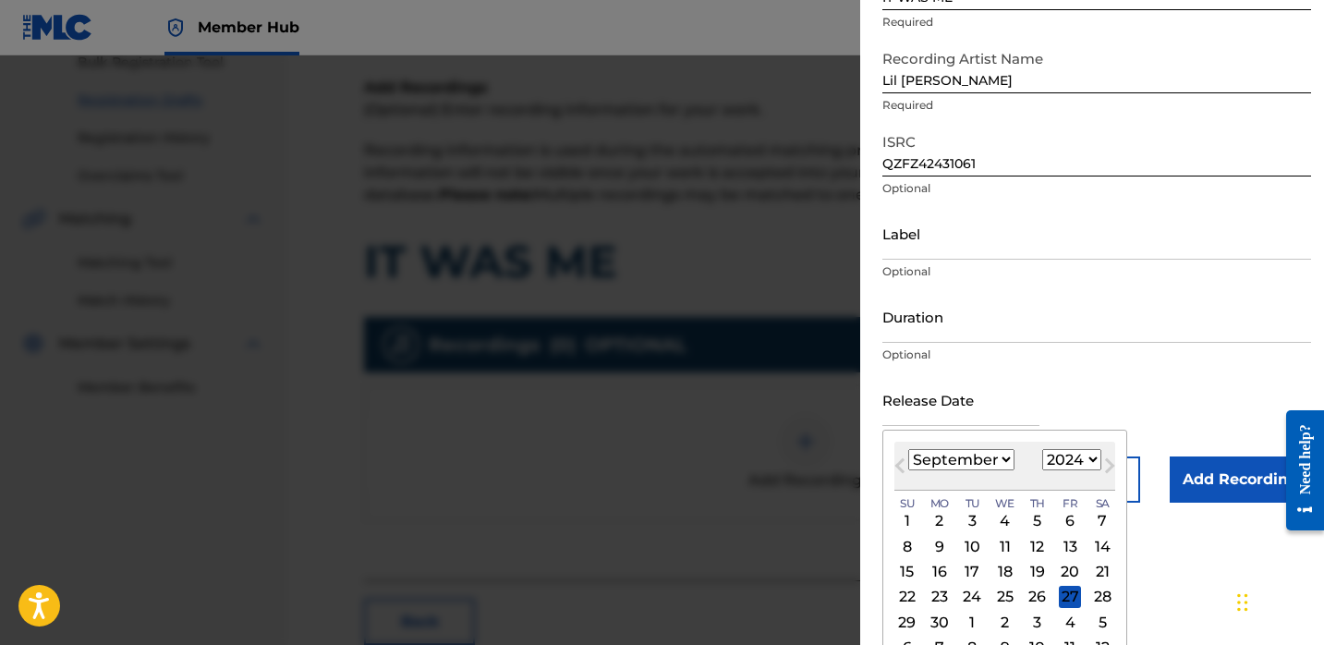
click at [980, 436] on div "[DATE] Previous Month Next Month [DATE] January February March April May June J…" at bounding box center [1004, 551] width 245 height 242
click at [980, 458] on select "January February March April May June July August September October November De…" at bounding box center [961, 459] width 106 height 21
select select "1"
click at [908, 449] on select "January February March April May June July August September October November De…" at bounding box center [961, 459] width 106 height 21
click at [1003, 542] on div "7" at bounding box center [1005, 546] width 22 height 22
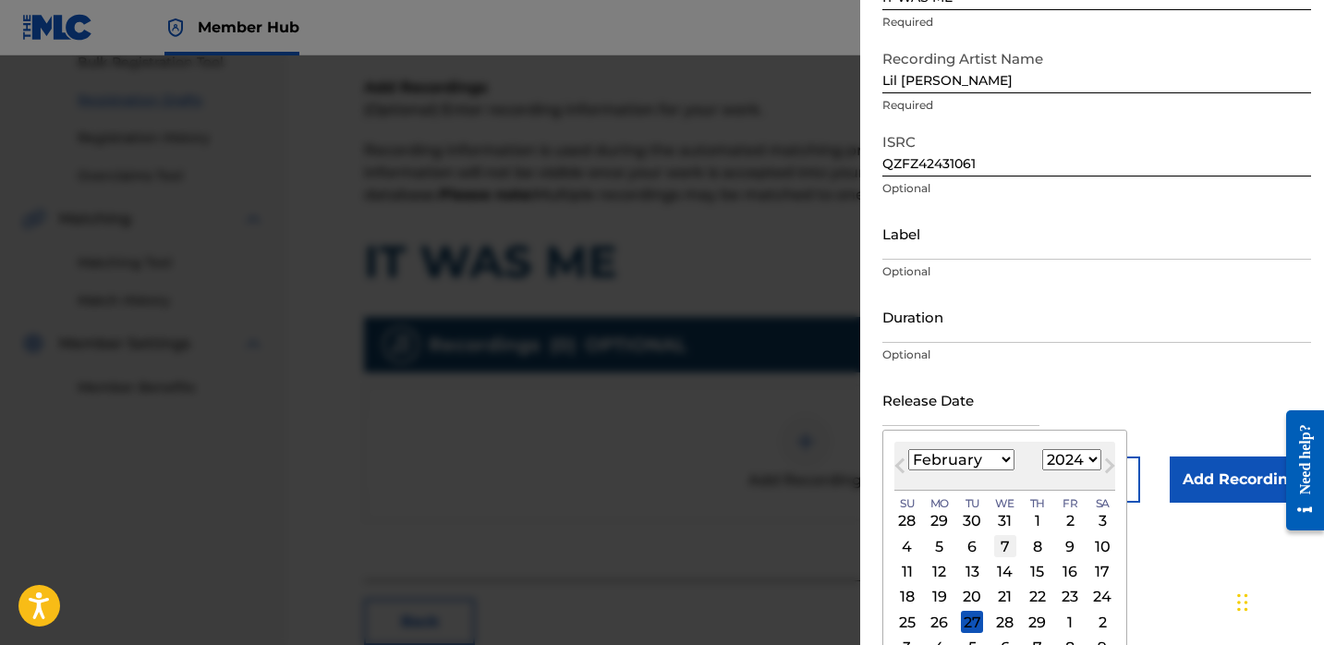
type input "[DATE]"
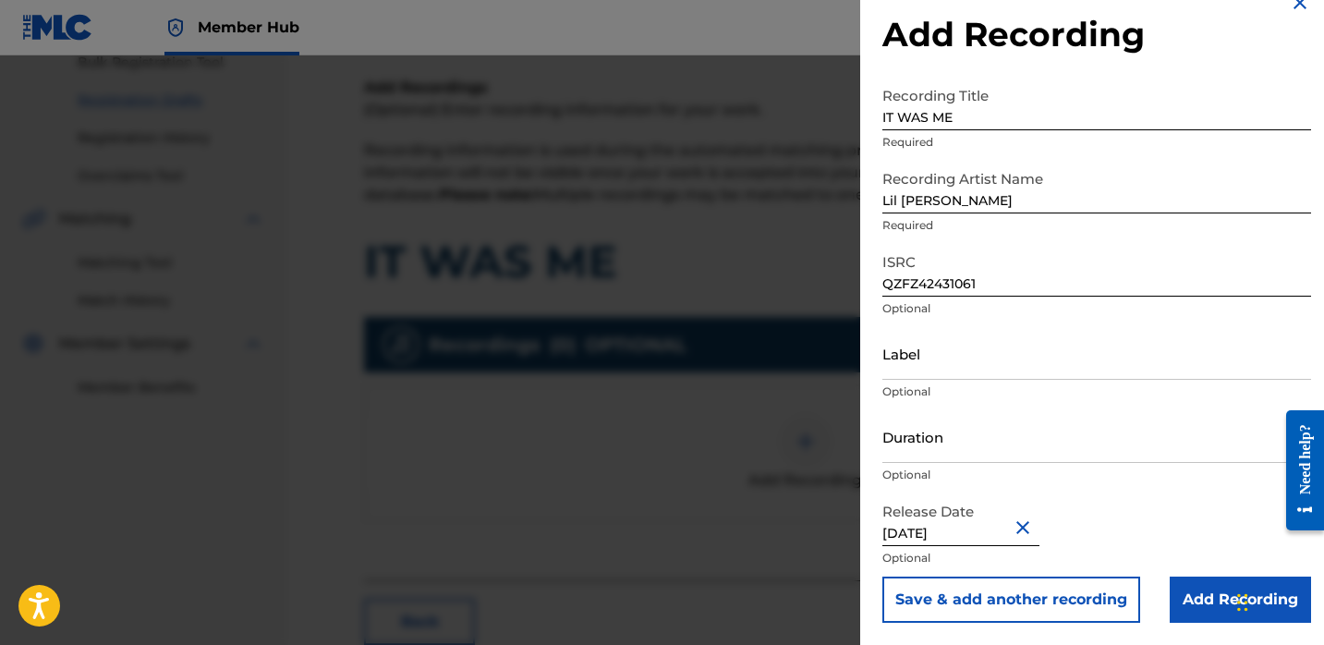
scroll to position [30, 0]
select select "1"
select select "2024"
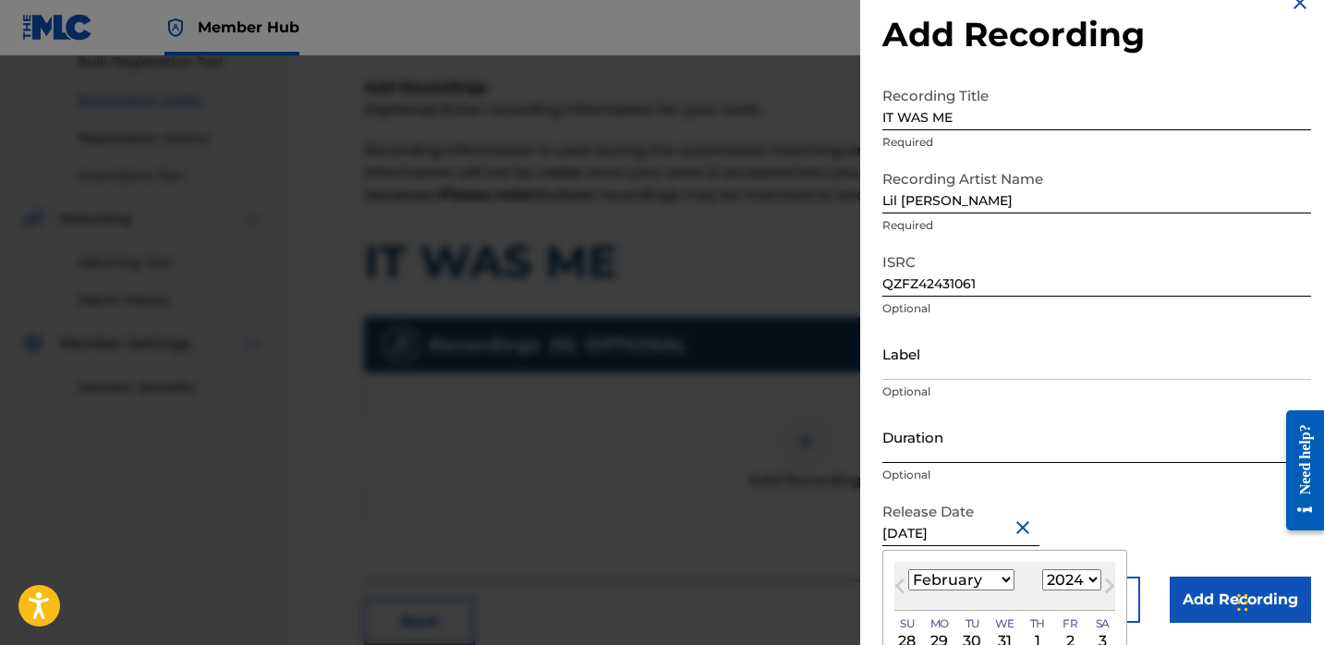
click at [928, 432] on input "Duration" at bounding box center [1096, 436] width 429 height 53
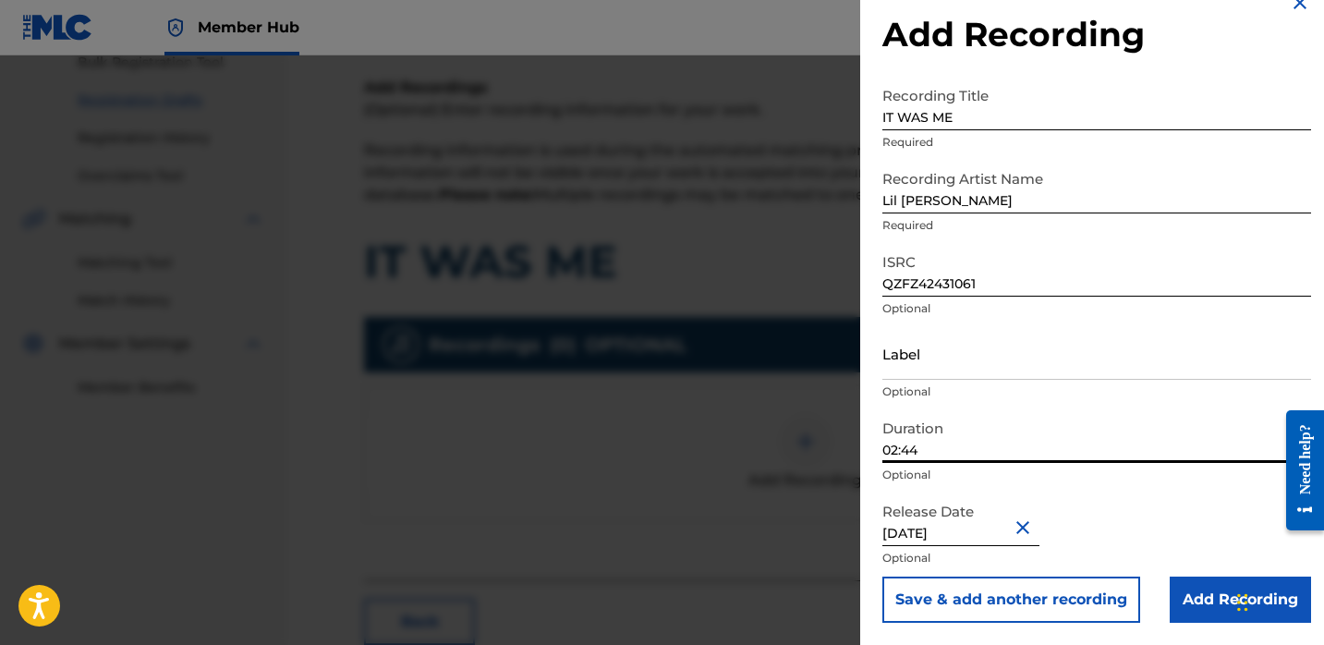
click at [968, 416] on input "02:44" at bounding box center [1096, 436] width 429 height 53
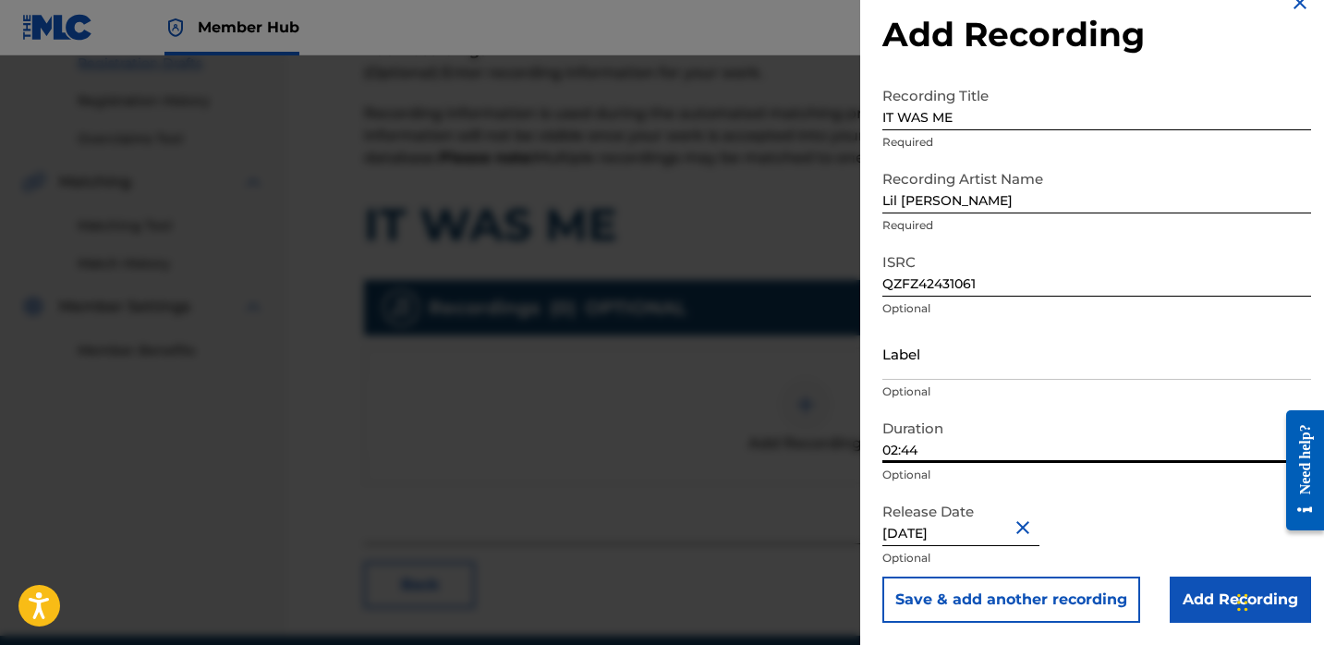
scroll to position [328, 0]
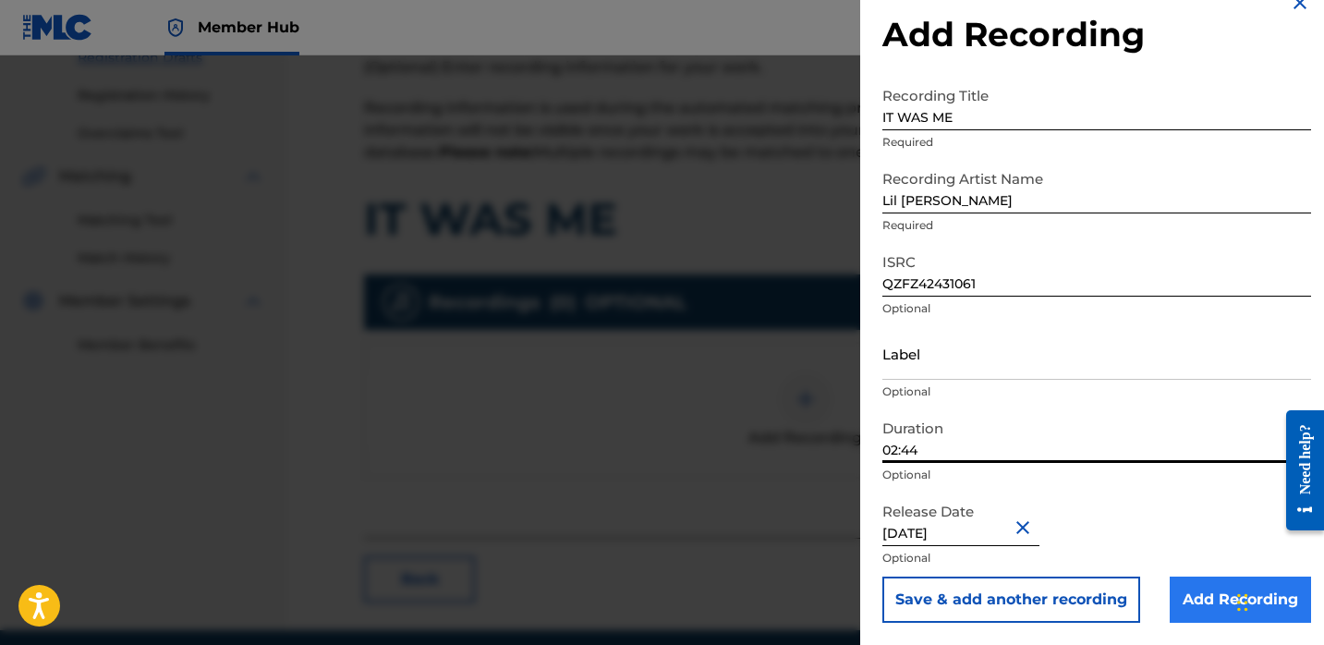
type input "02:44"
click at [1178, 587] on input "Add Recording" at bounding box center [1240, 600] width 141 height 46
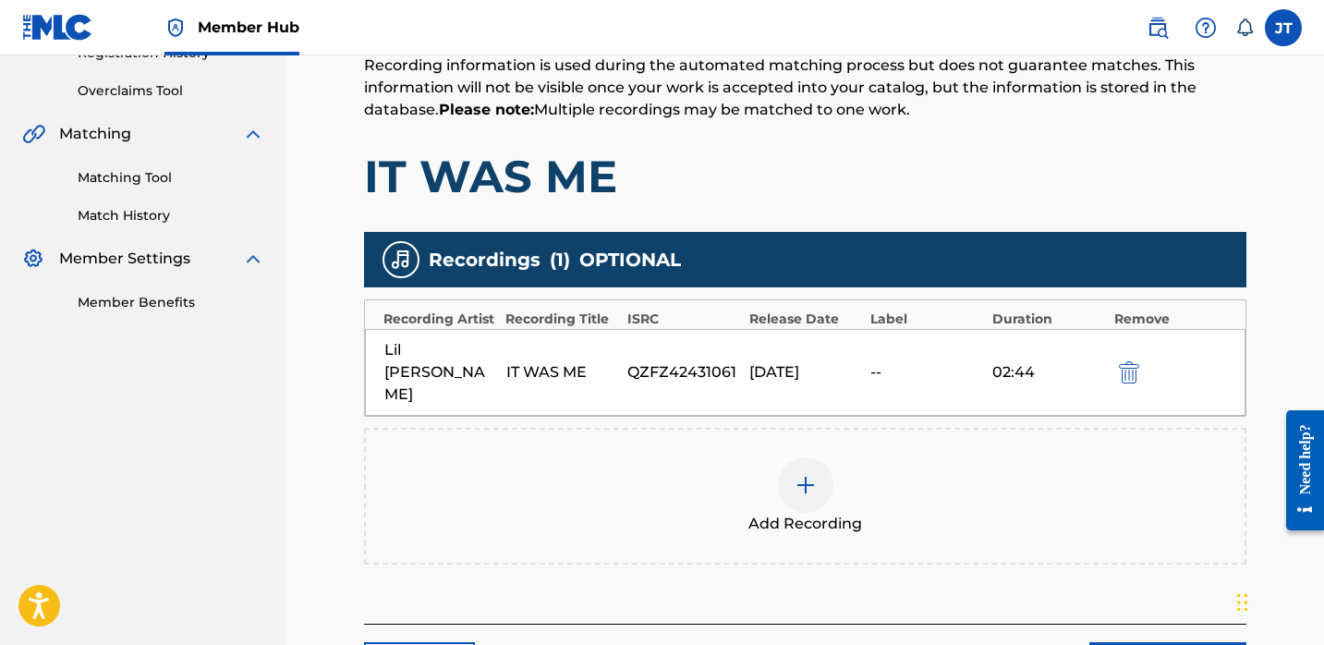
scroll to position [397, 0]
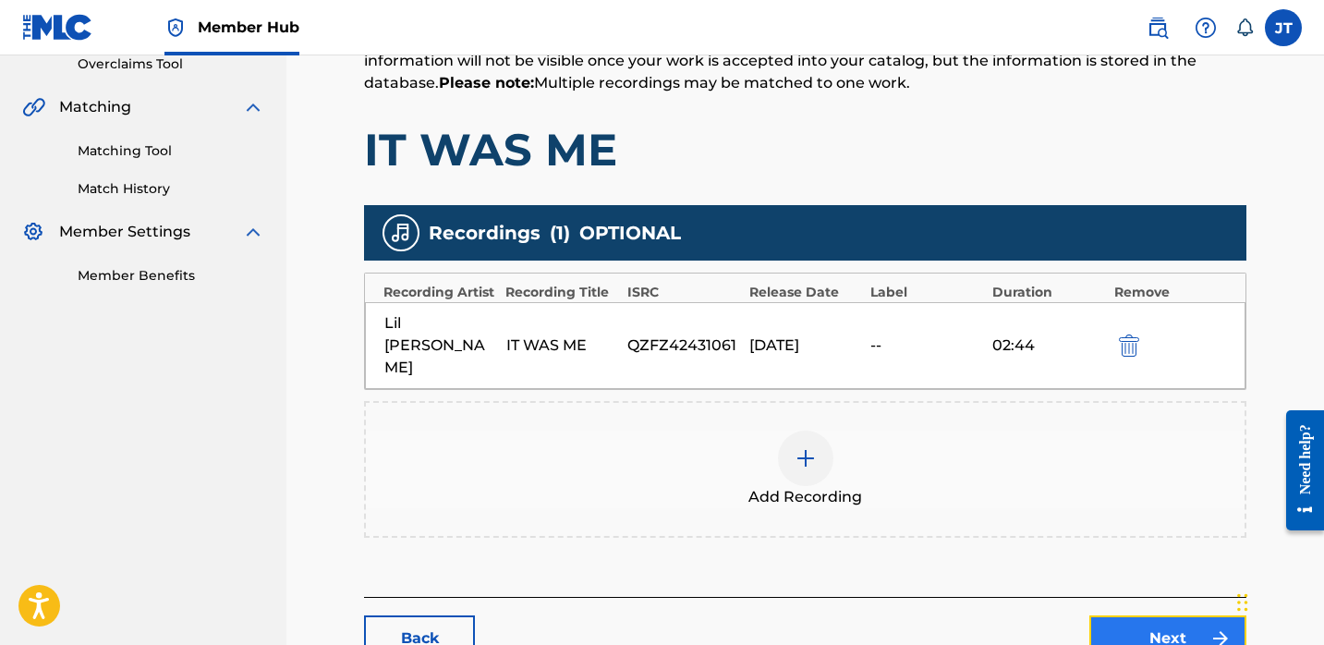
click at [1130, 615] on link "Next" at bounding box center [1167, 638] width 157 height 46
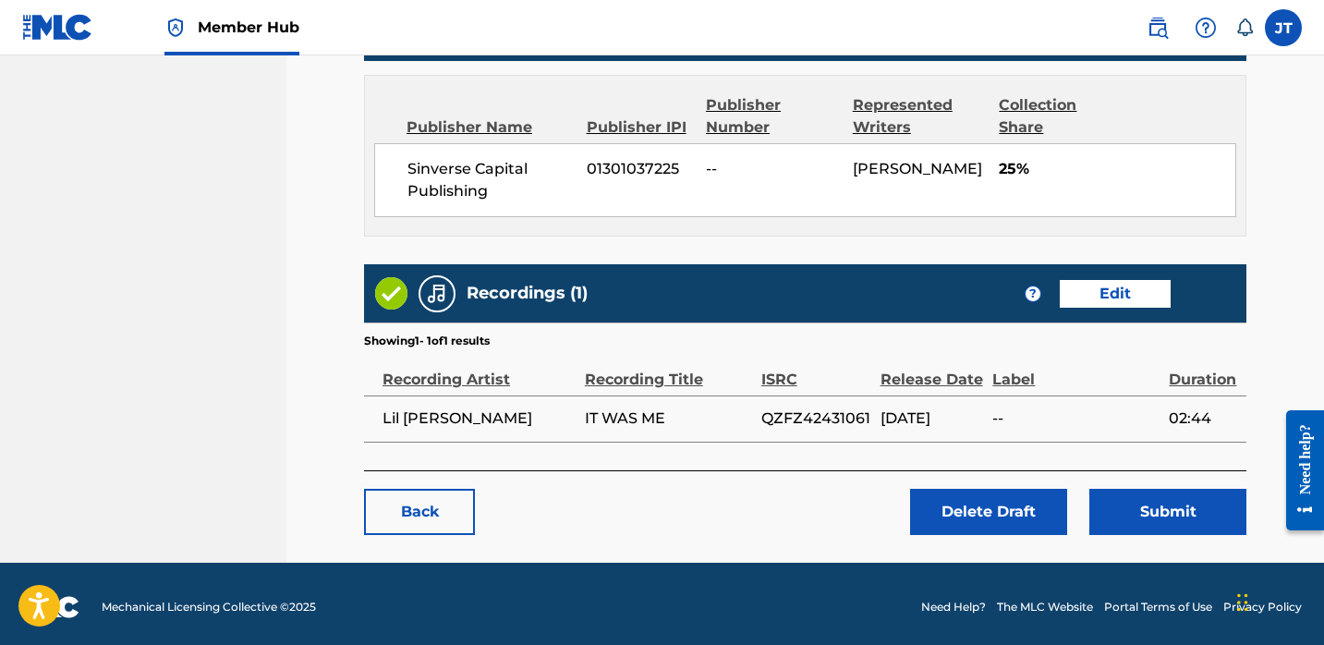
scroll to position [838, 0]
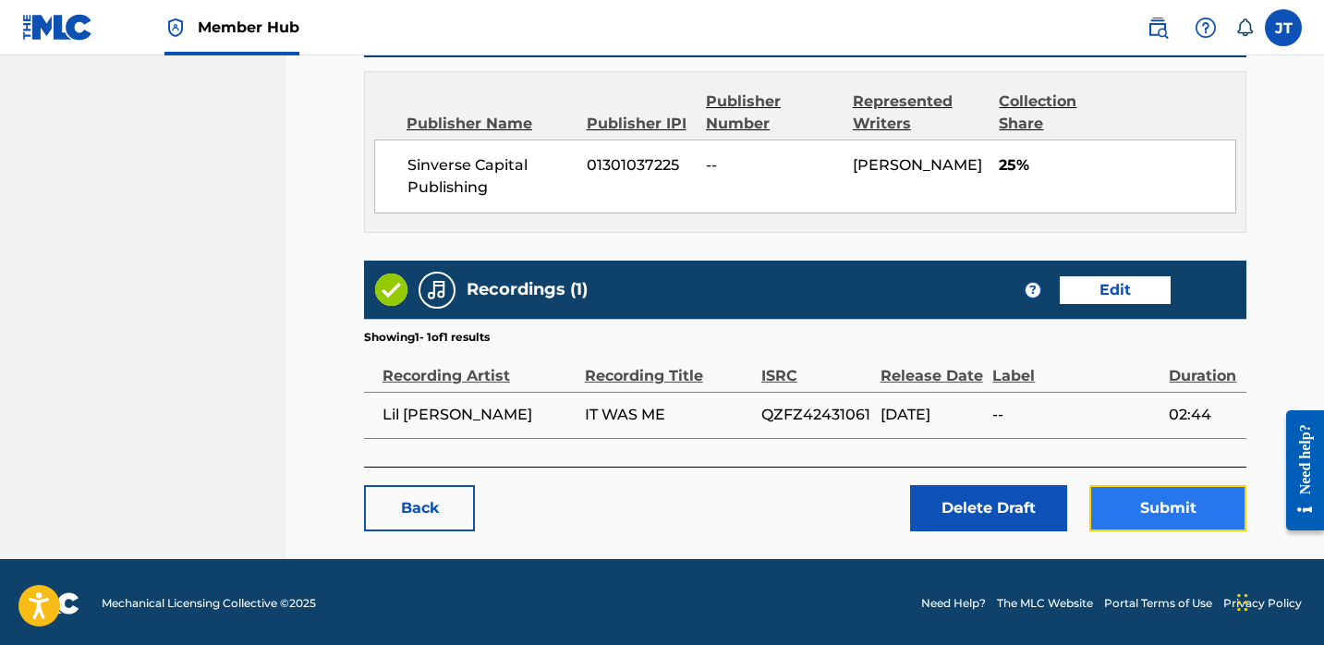
click at [1139, 493] on button "Submit" at bounding box center [1167, 508] width 157 height 46
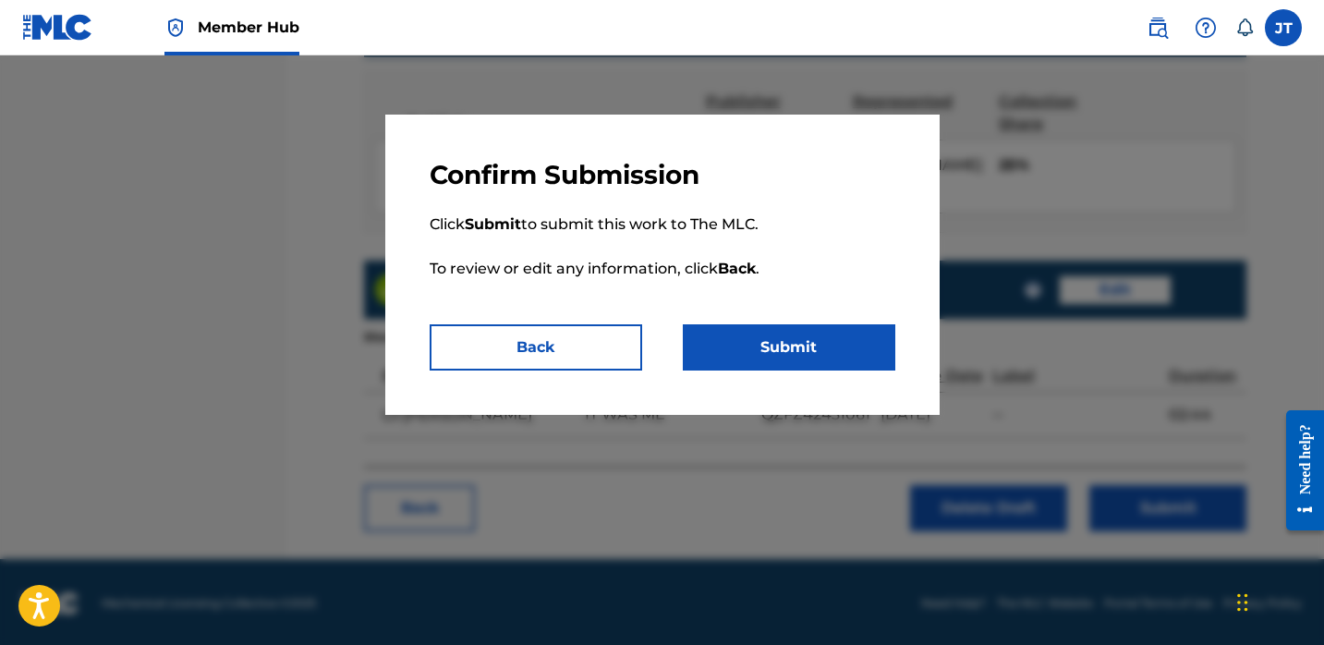
click at [840, 321] on p "Click Submit to submit this work to The MLC. To review or edit any information,…" at bounding box center [663, 257] width 466 height 133
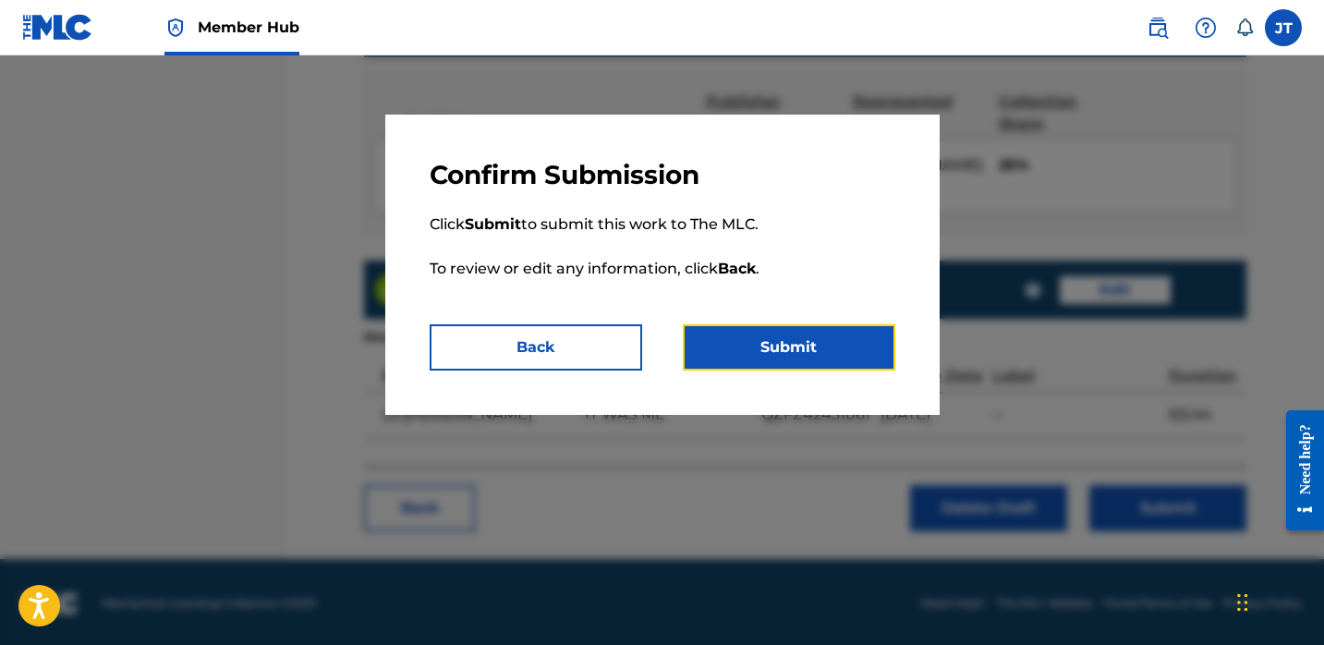
click at [826, 339] on button "Submit" at bounding box center [789, 347] width 213 height 46
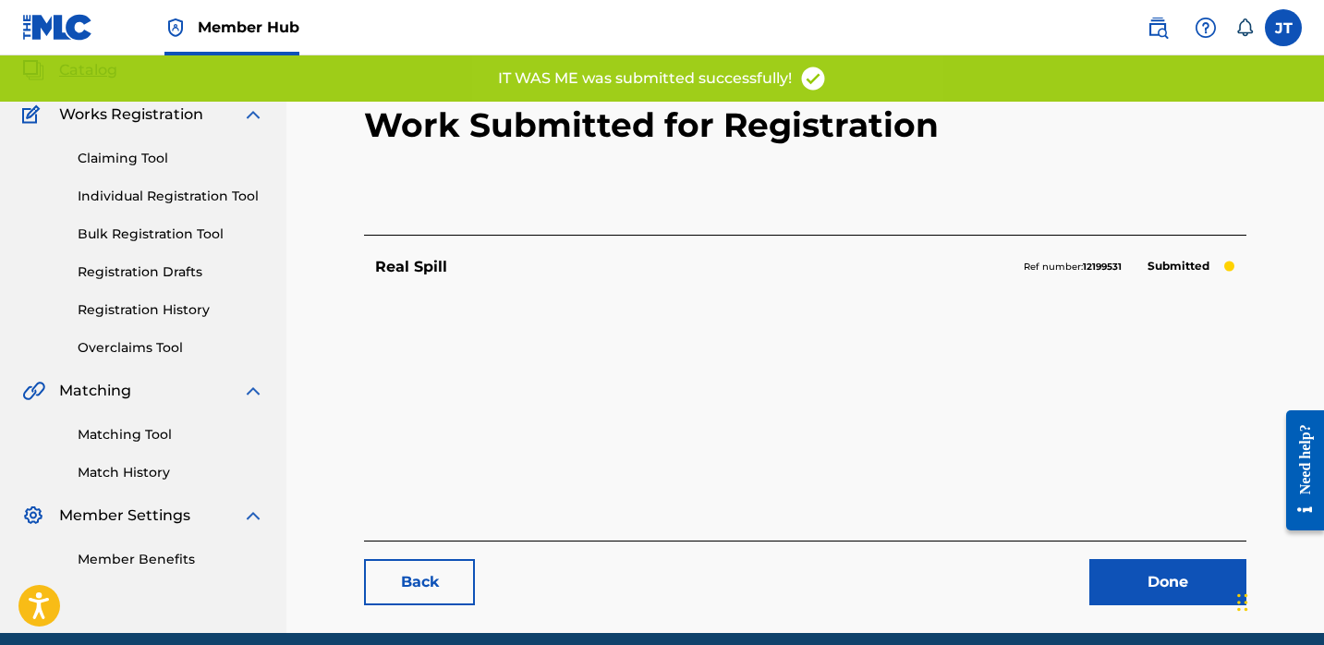
scroll to position [130, 0]
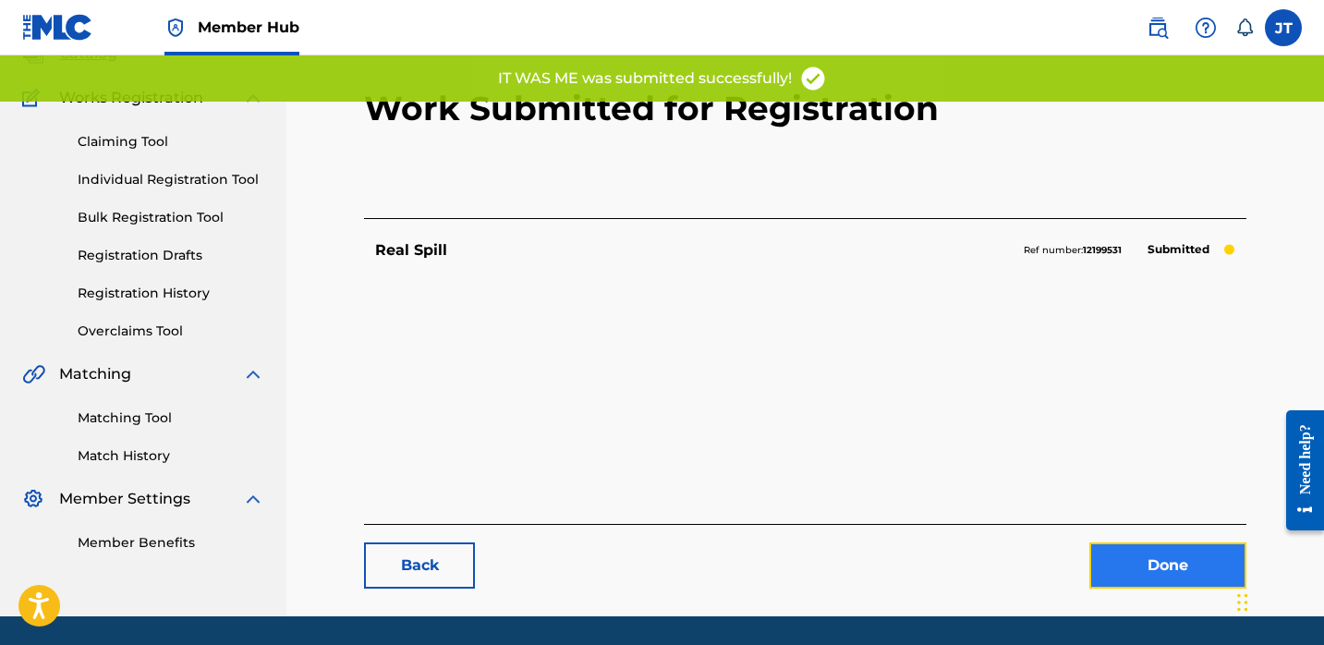
click at [1113, 561] on link "Done" at bounding box center [1167, 565] width 157 height 46
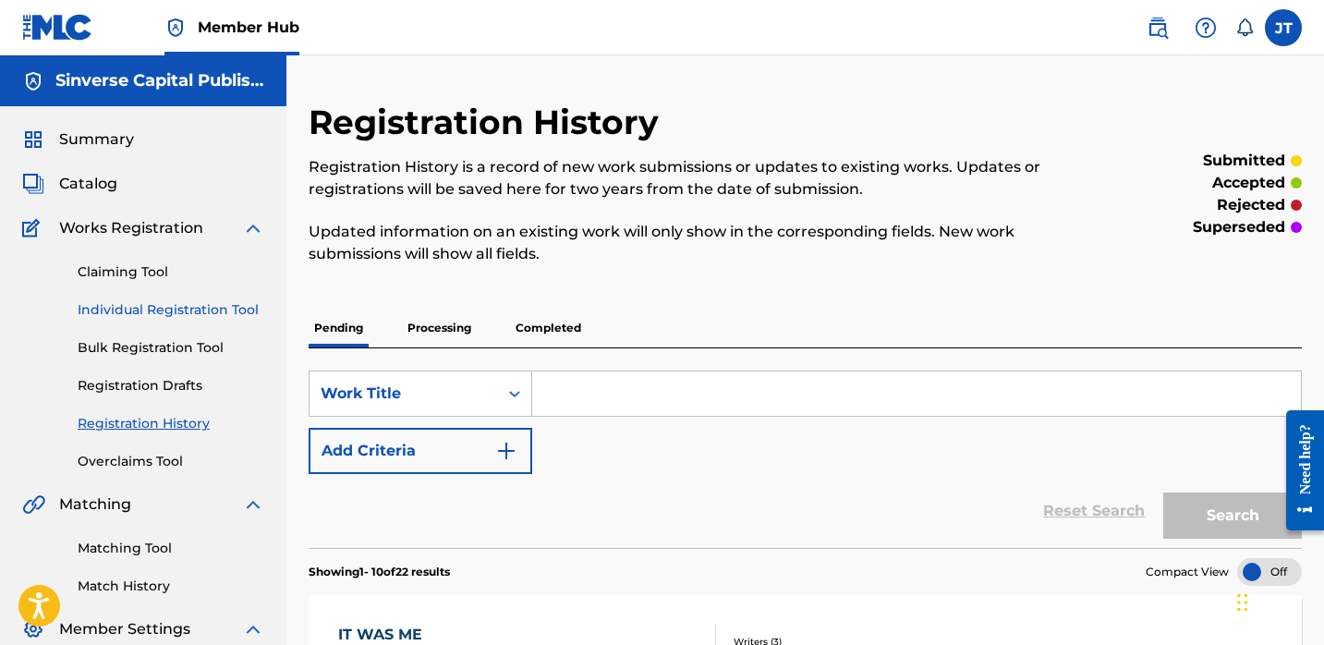
click at [184, 301] on link "Individual Registration Tool" at bounding box center [171, 309] width 187 height 19
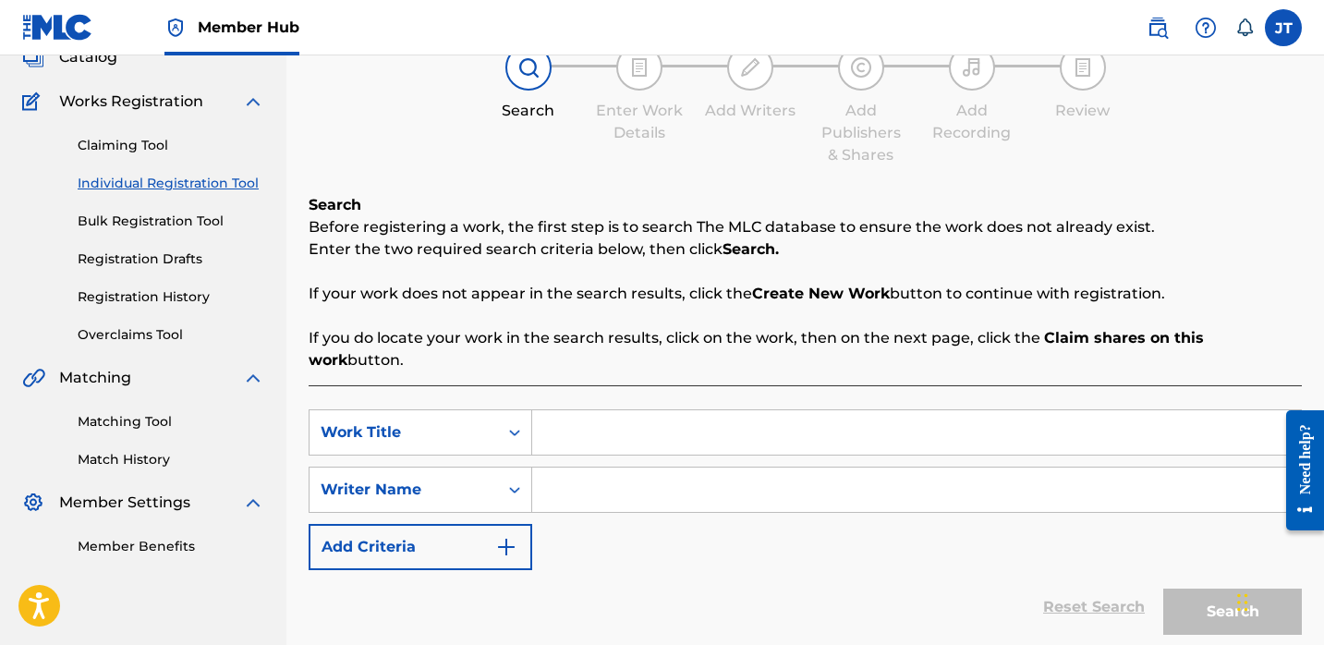
scroll to position [132, 0]
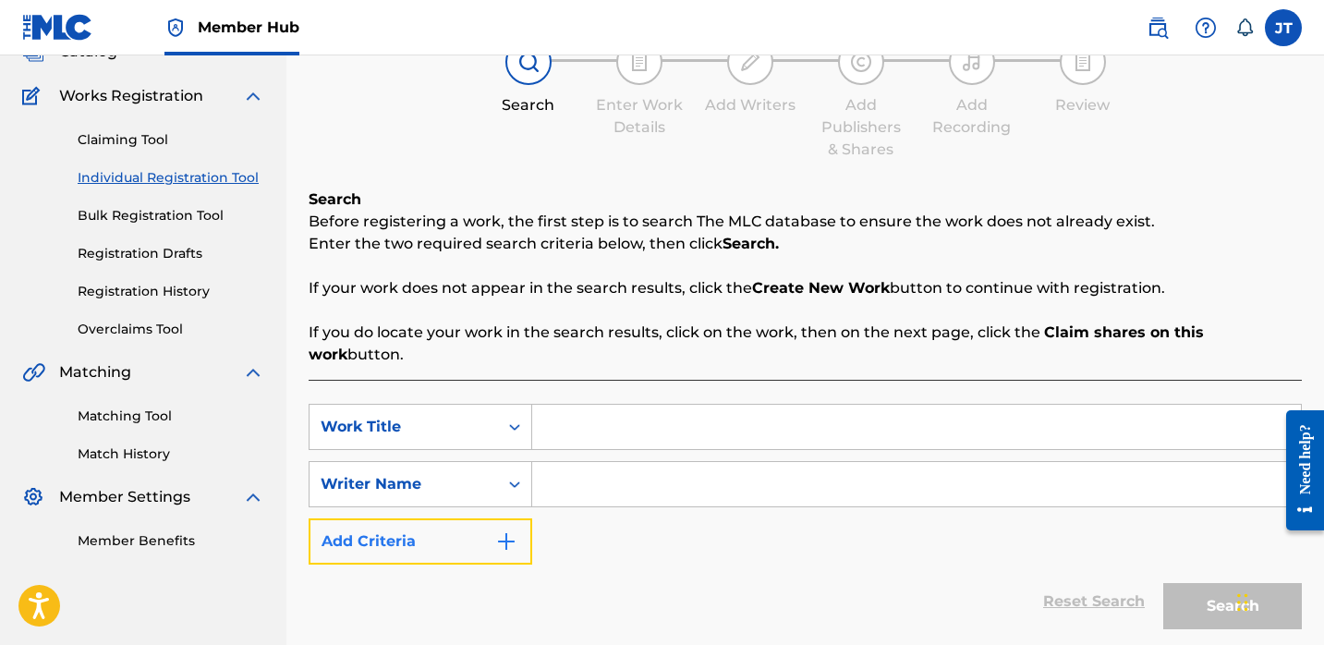
click at [437, 519] on button "Add Criteria" at bounding box center [421, 541] width 224 height 46
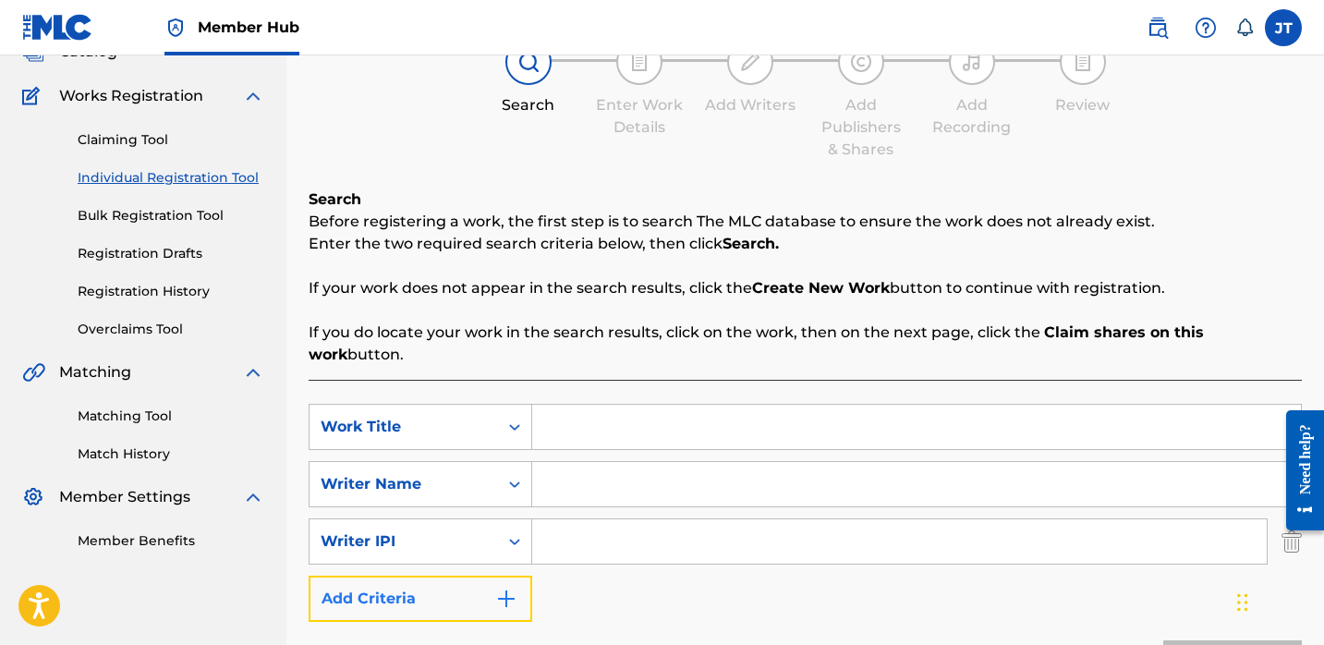
click at [458, 576] on button "Add Criteria" at bounding box center [421, 599] width 224 height 46
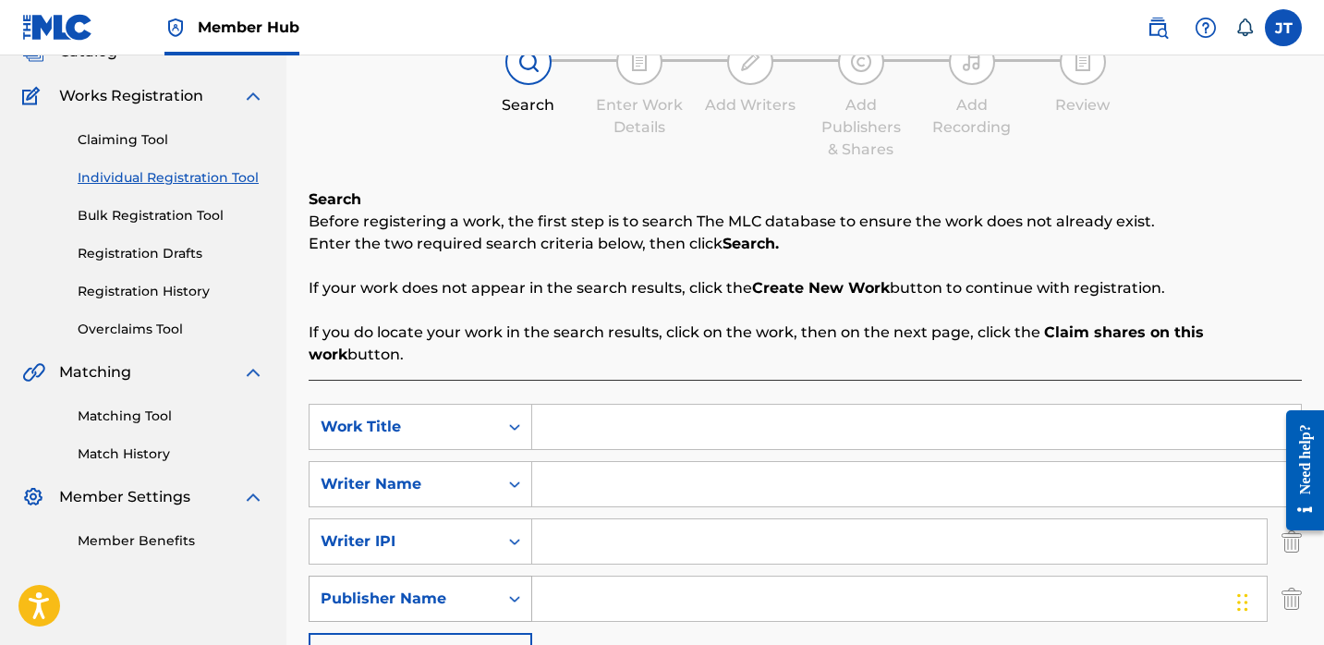
click at [456, 588] on div "Publisher Name" at bounding box center [404, 599] width 166 height 22
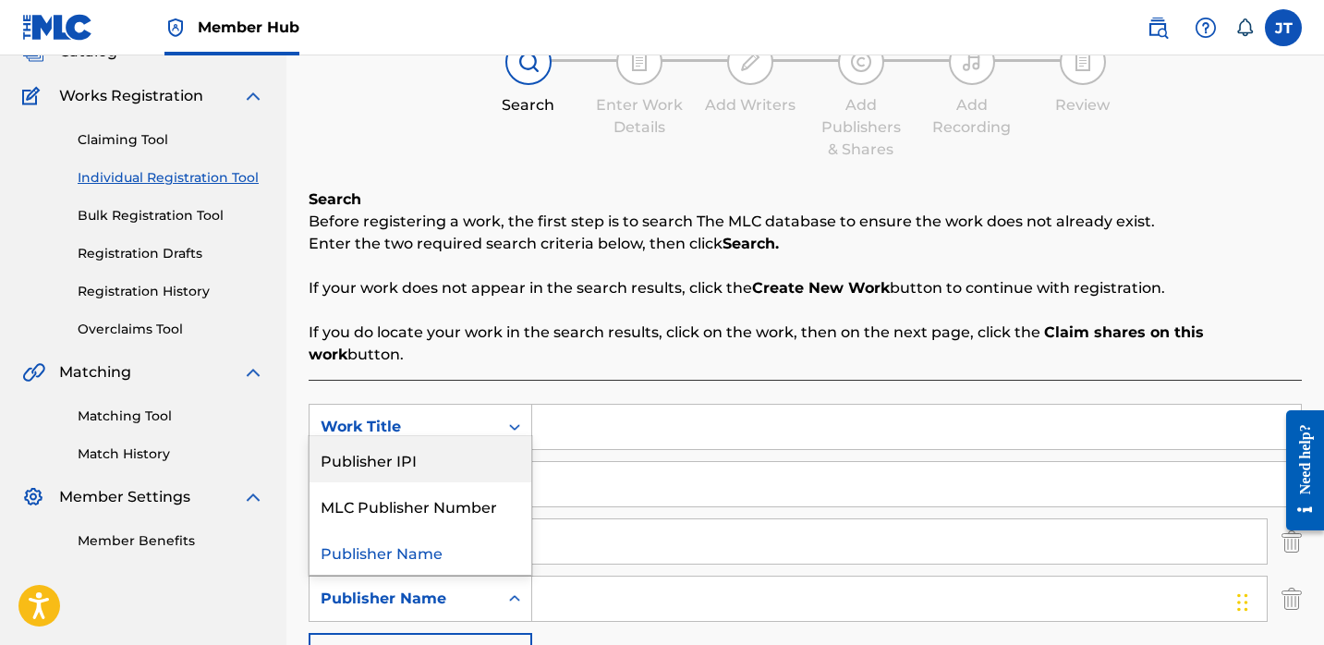
click at [442, 444] on div "Publisher IPI" at bounding box center [421, 459] width 222 height 46
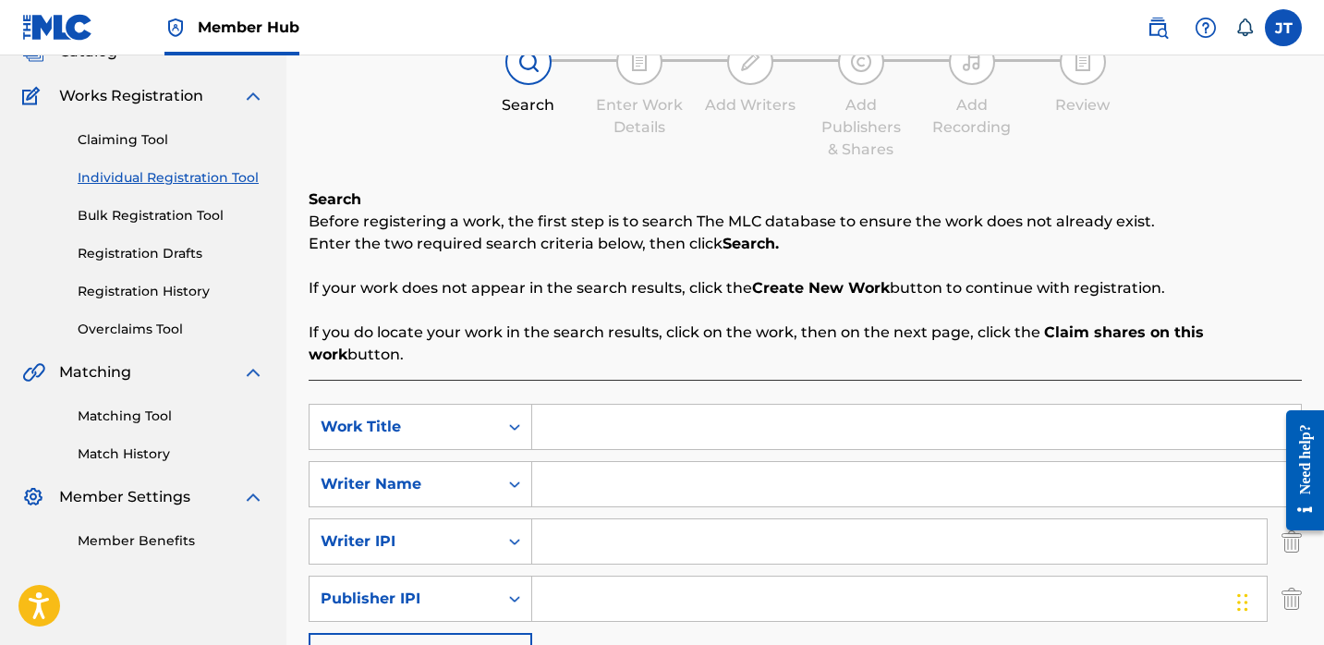
click at [561, 462] on input "Search Form" at bounding box center [916, 484] width 769 height 44
paste input "[PERSON_NAME]"
type input "[PERSON_NAME]"
click at [582, 519] on input "Search Form" at bounding box center [899, 541] width 735 height 44
type input "1114085891"
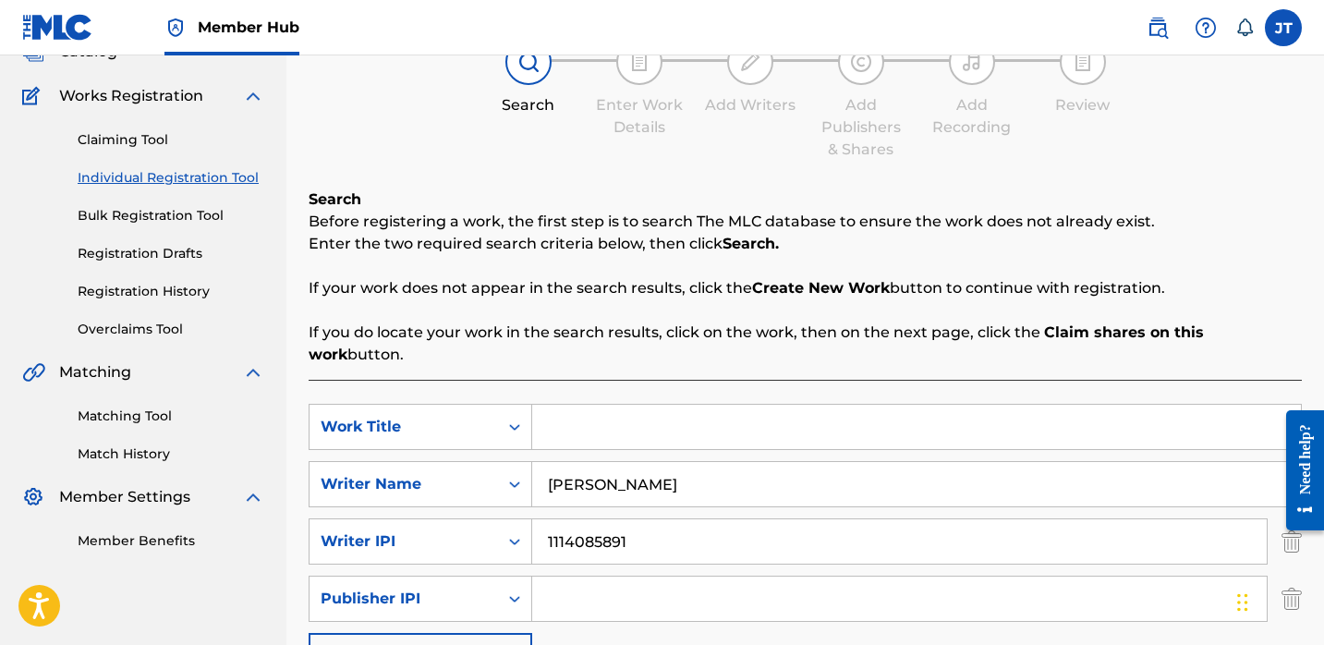
click at [650, 579] on input "Search Form" at bounding box center [899, 599] width 735 height 44
type input "1301037225"
click at [573, 405] on input "Search Form" at bounding box center [916, 427] width 769 height 44
paste input "Freestyle"
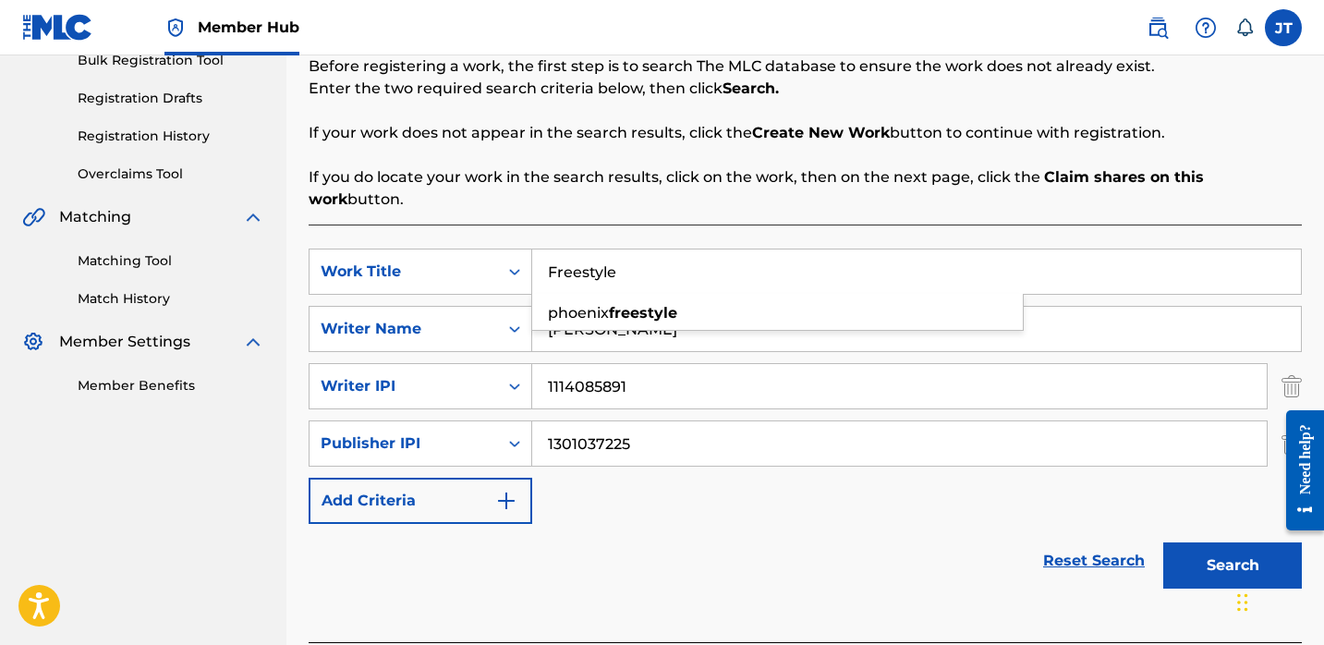
scroll to position [309, 0]
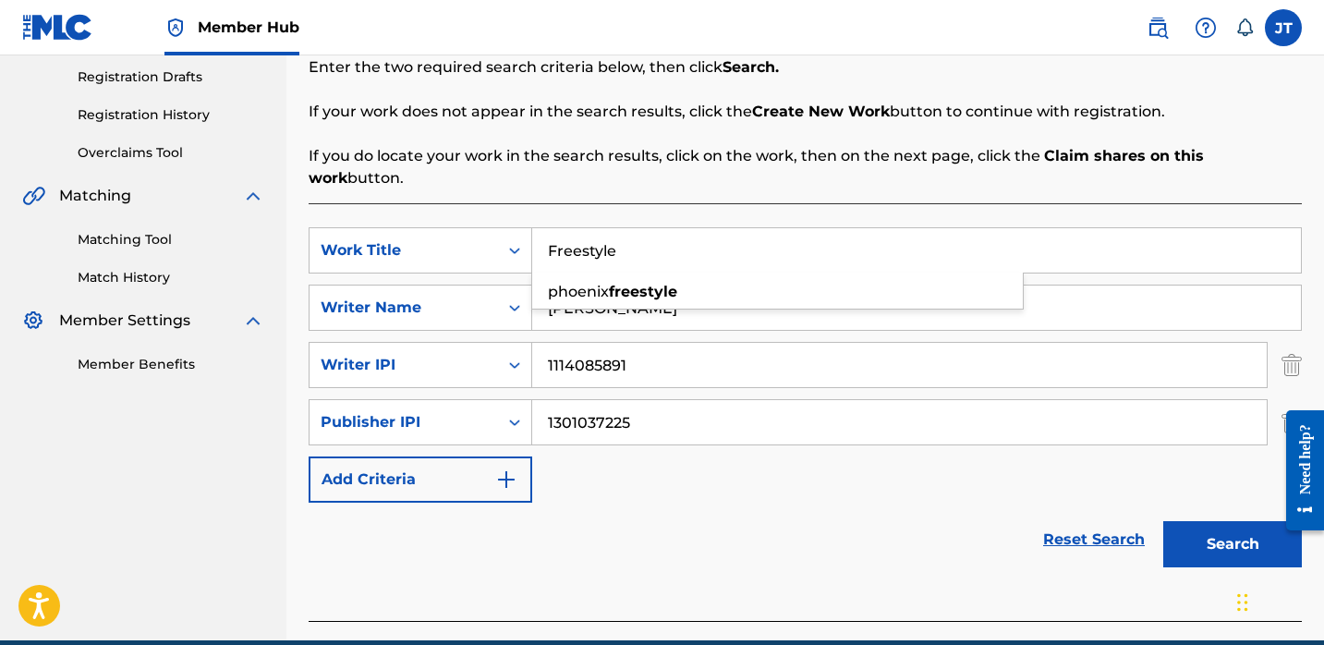
type input "Freestyle"
click at [687, 503] on div "Reset Search Search" at bounding box center [805, 540] width 993 height 74
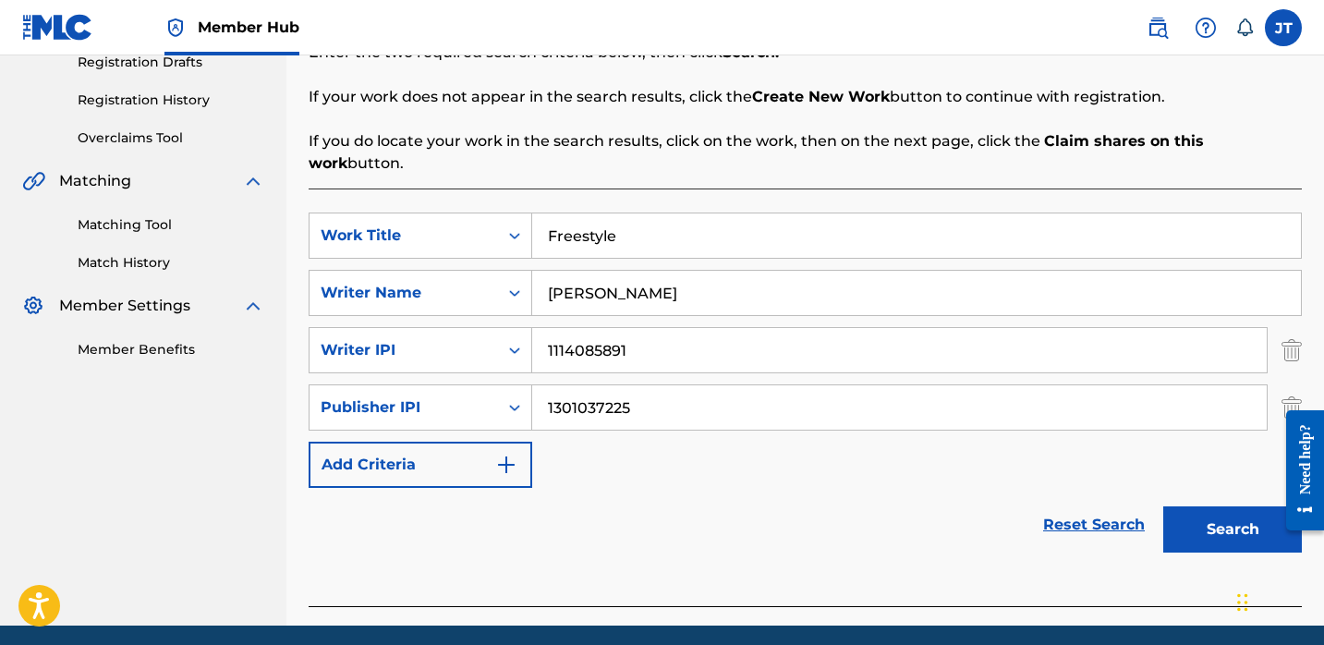
scroll to position [327, 0]
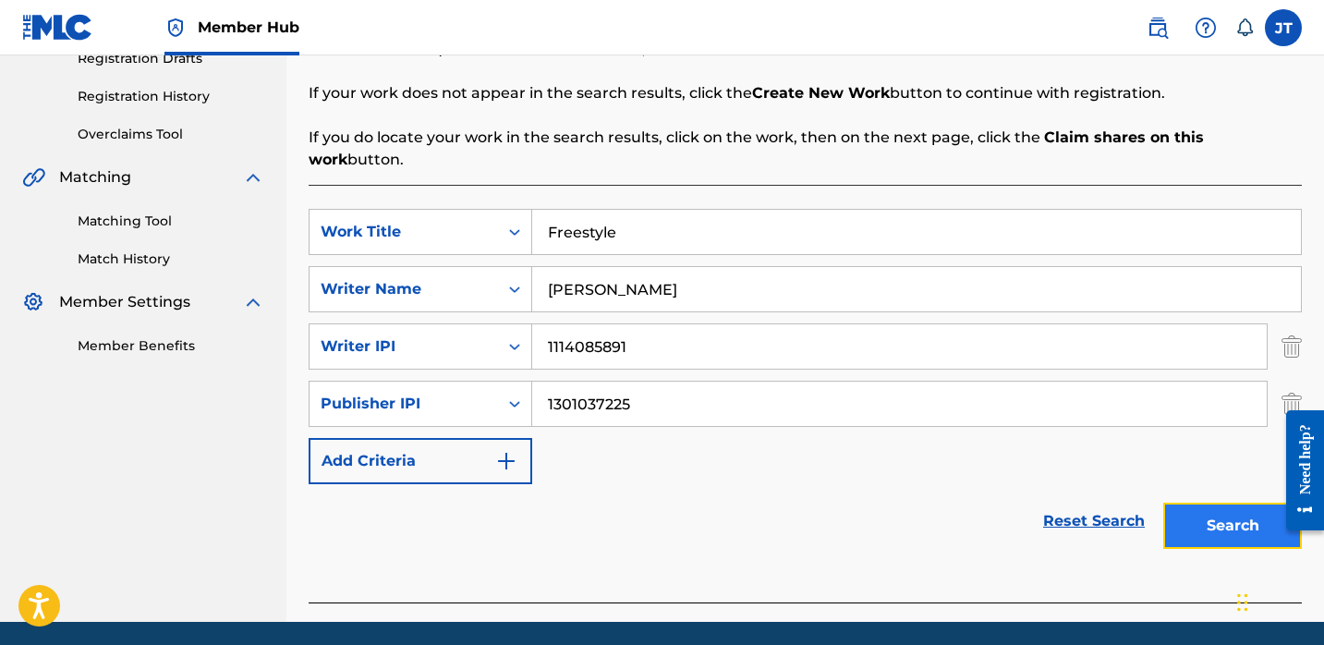
click at [1186, 509] on button "Search" at bounding box center [1232, 526] width 139 height 46
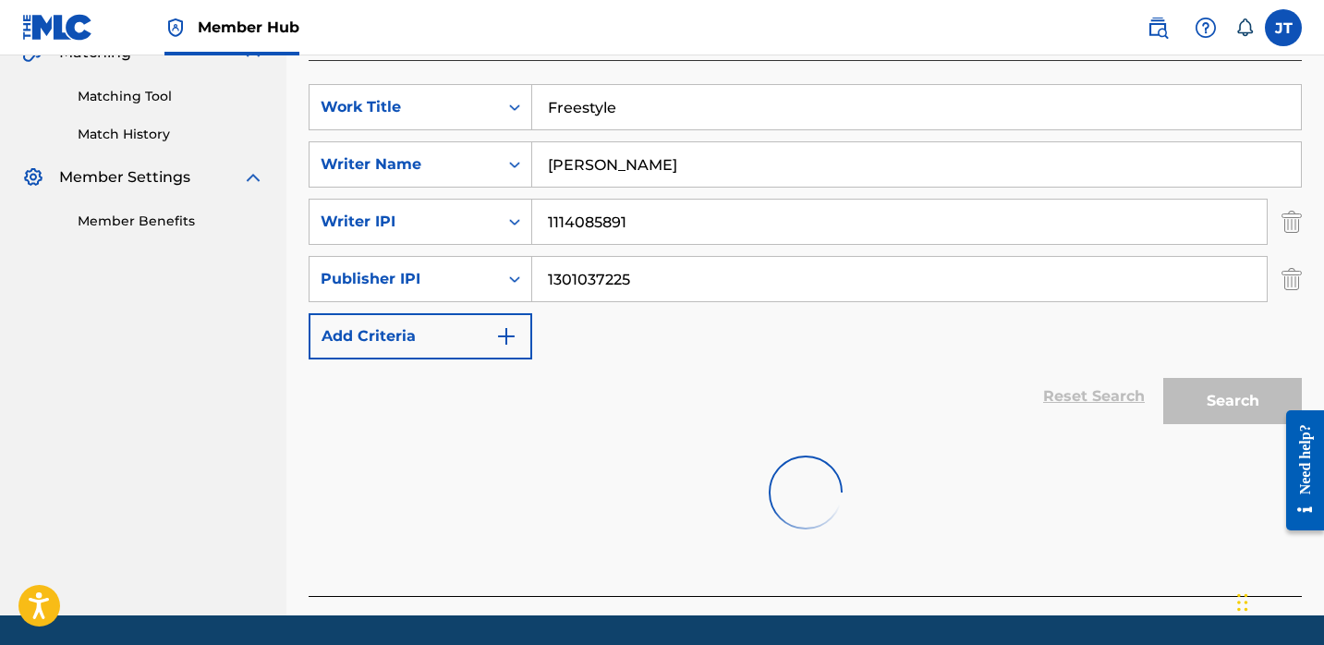
scroll to position [457, 0]
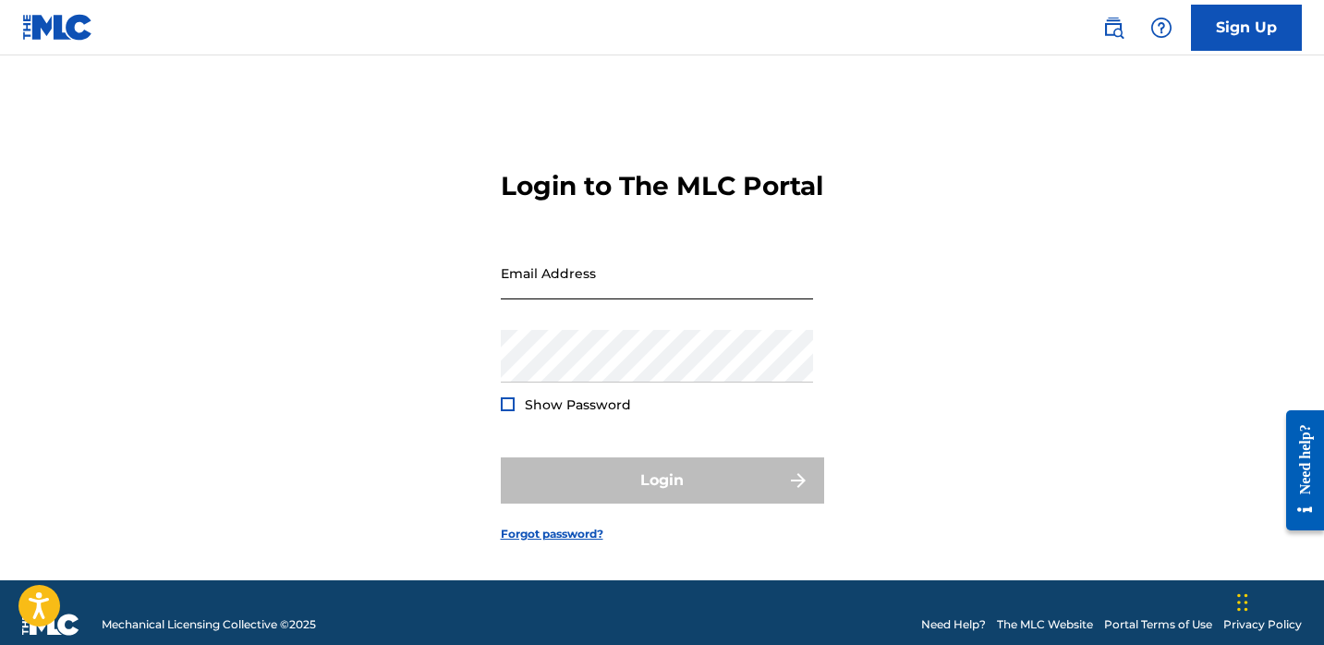
click at [578, 290] on input "Email Address" at bounding box center [657, 273] width 312 height 53
type input "[EMAIL_ADDRESS][DOMAIN_NAME]"
click at [470, 535] on div "Login to The MLC Portal Email Address sinversecapital.jn@gmail.com Password Sho…" at bounding box center [663, 341] width 1294 height 479
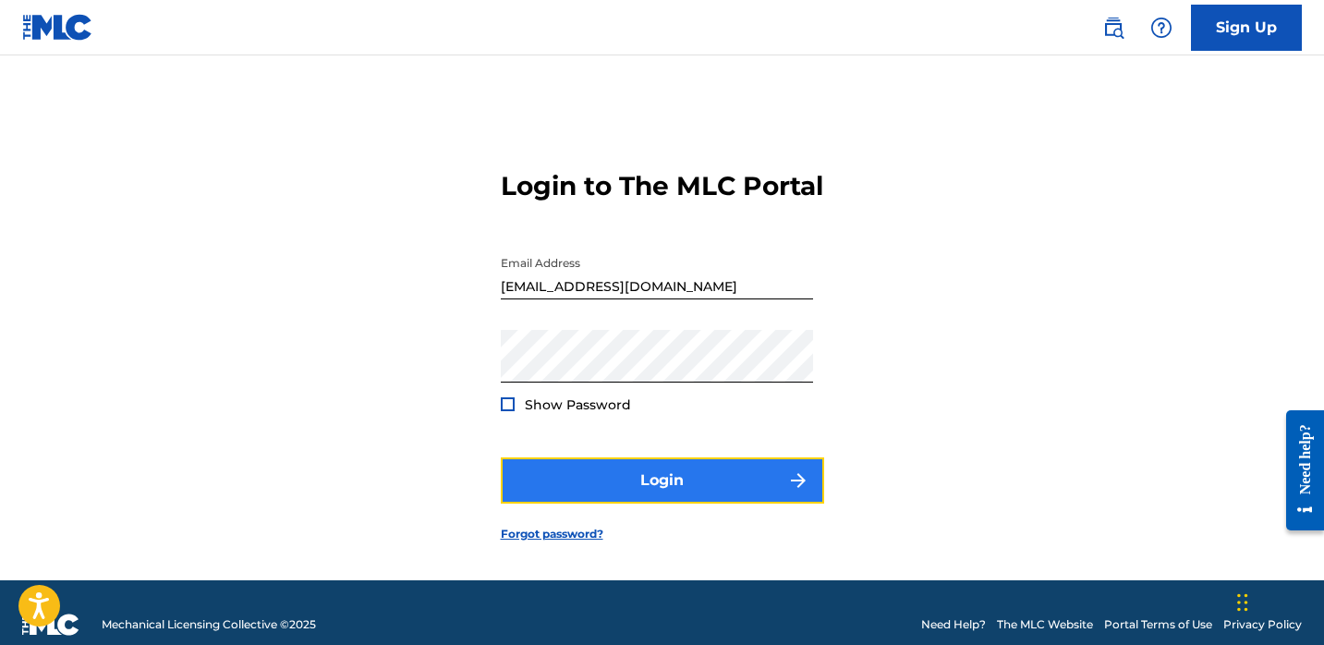
click at [515, 504] on button "Login" at bounding box center [662, 480] width 323 height 46
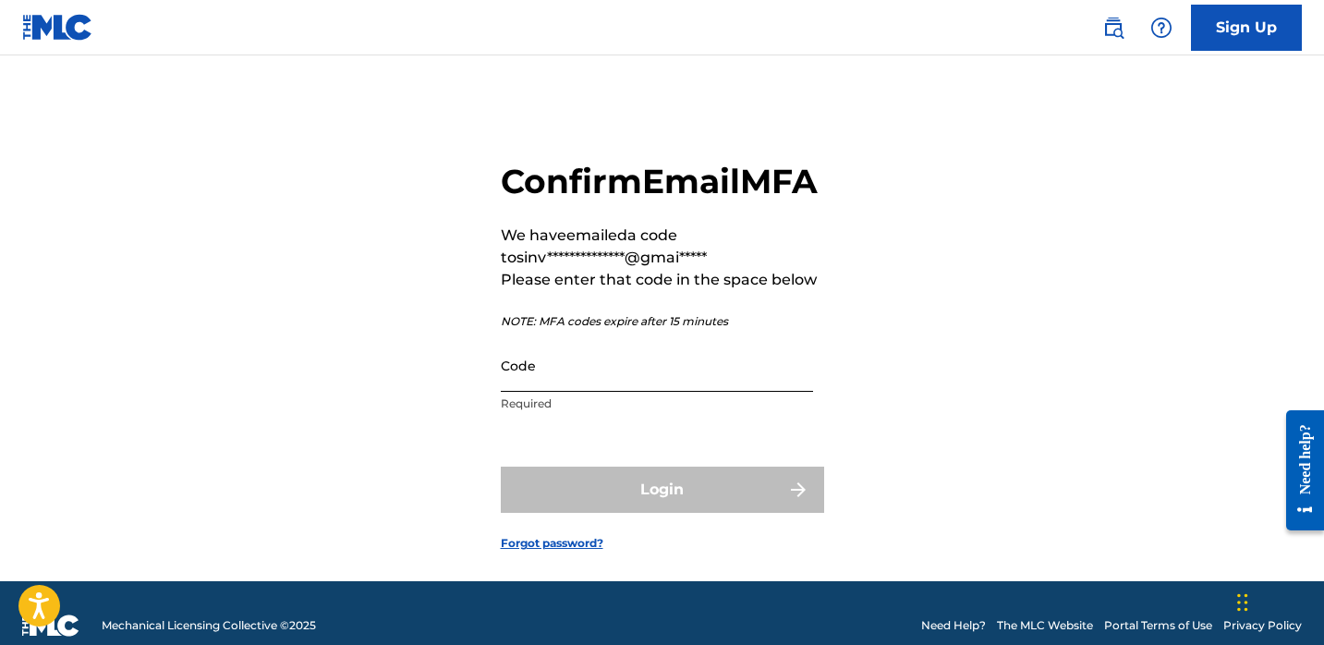
click at [588, 392] on input "Code" at bounding box center [657, 365] width 312 height 53
paste input "131970"
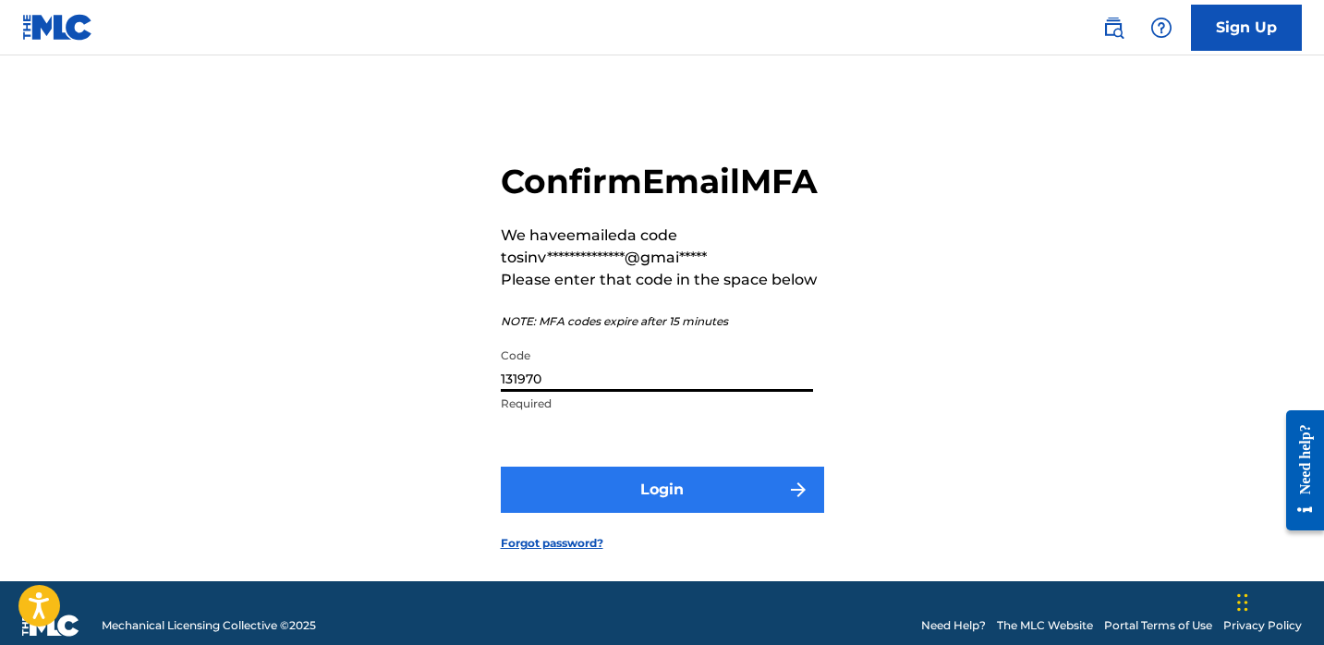
type input "131970"
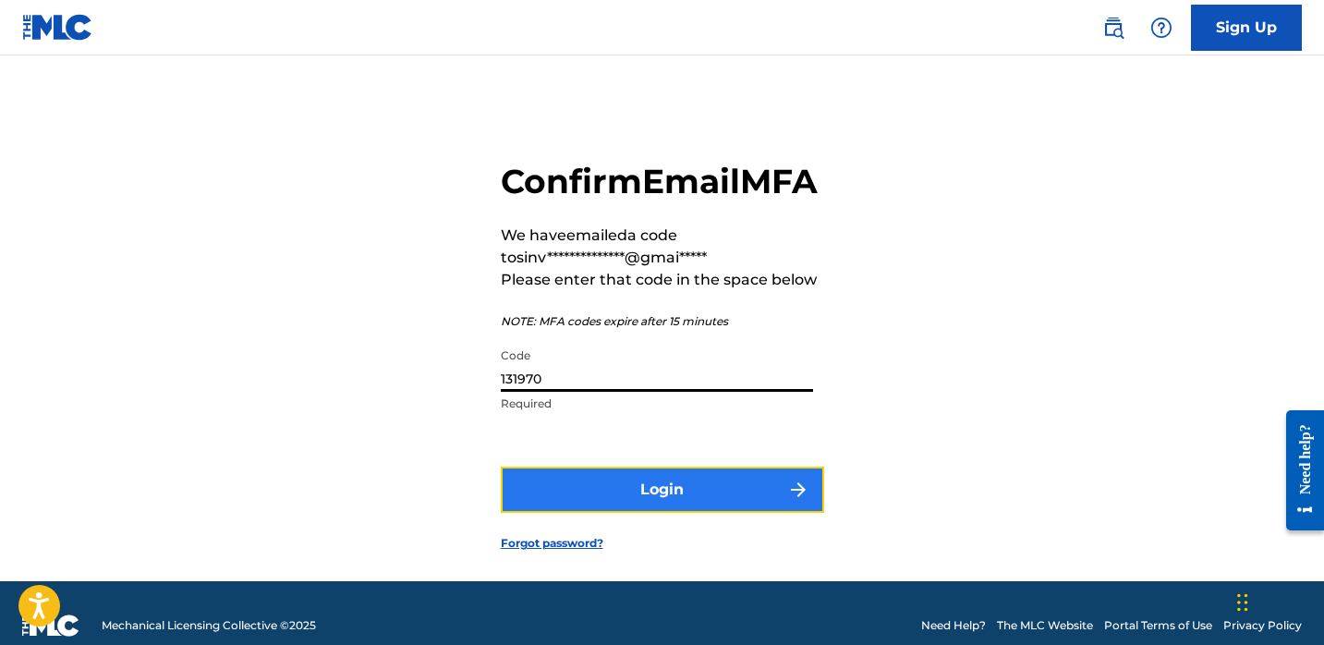
click at [638, 513] on button "Login" at bounding box center [662, 490] width 323 height 46
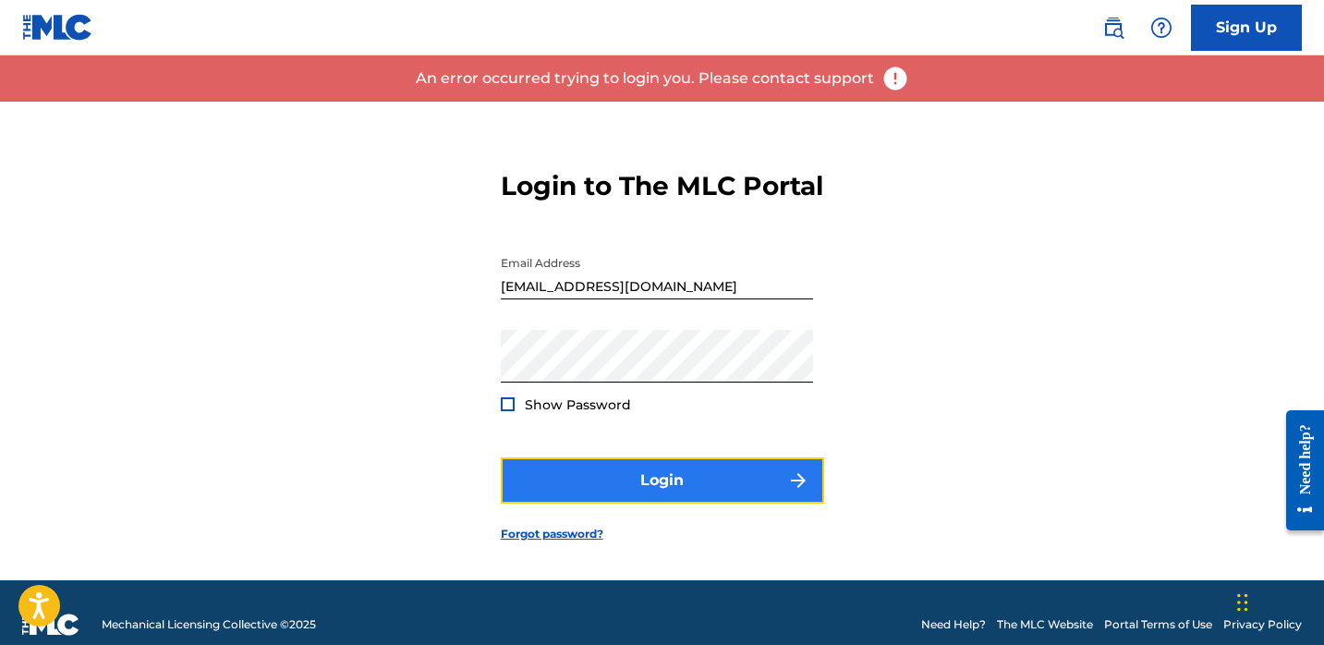
click at [595, 487] on button "Login" at bounding box center [662, 480] width 323 height 46
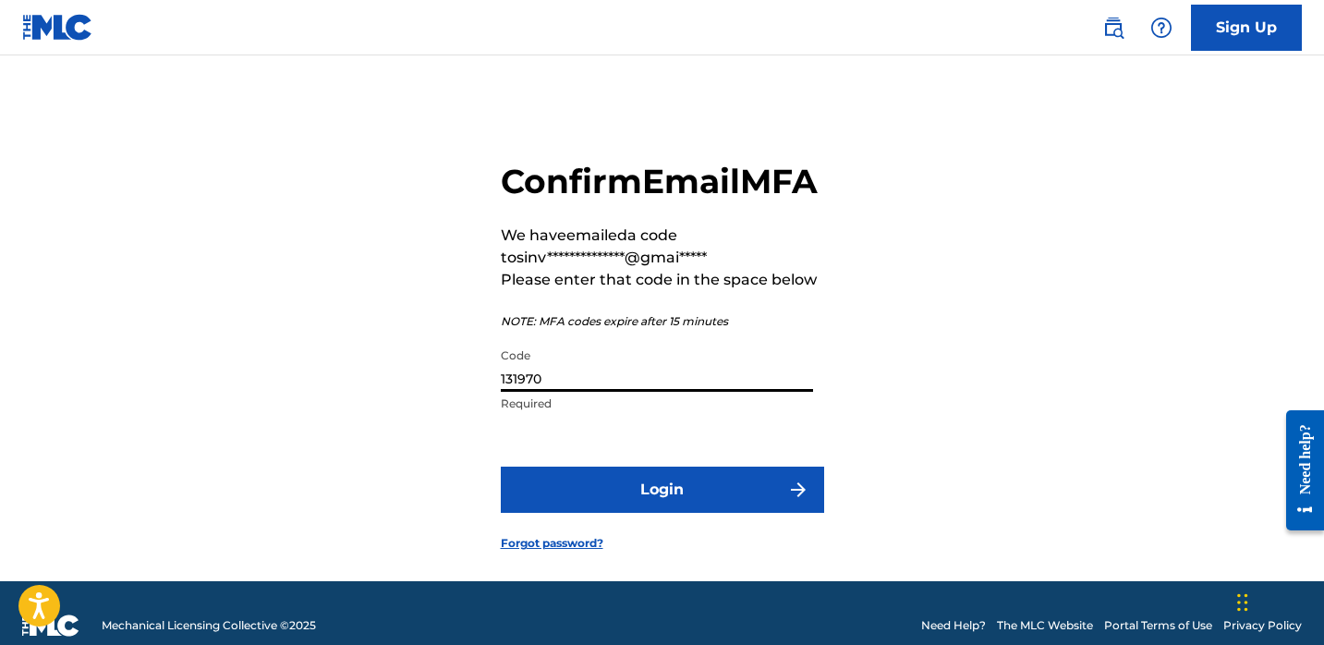
drag, startPoint x: 587, startPoint y: 417, endPoint x: 486, endPoint y: 417, distance: 100.7
click at [486, 417] on div "**********" at bounding box center [663, 342] width 1294 height 480
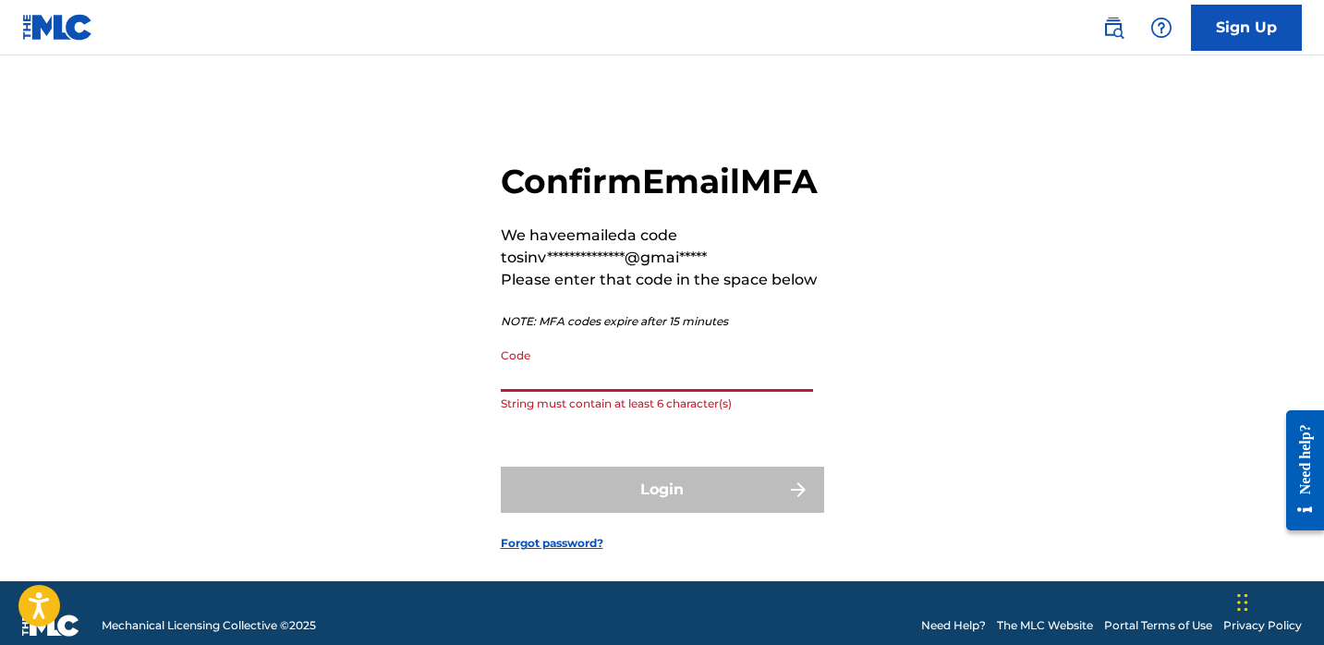
click at [646, 392] on input "Code" at bounding box center [657, 365] width 312 height 53
paste input "929725"
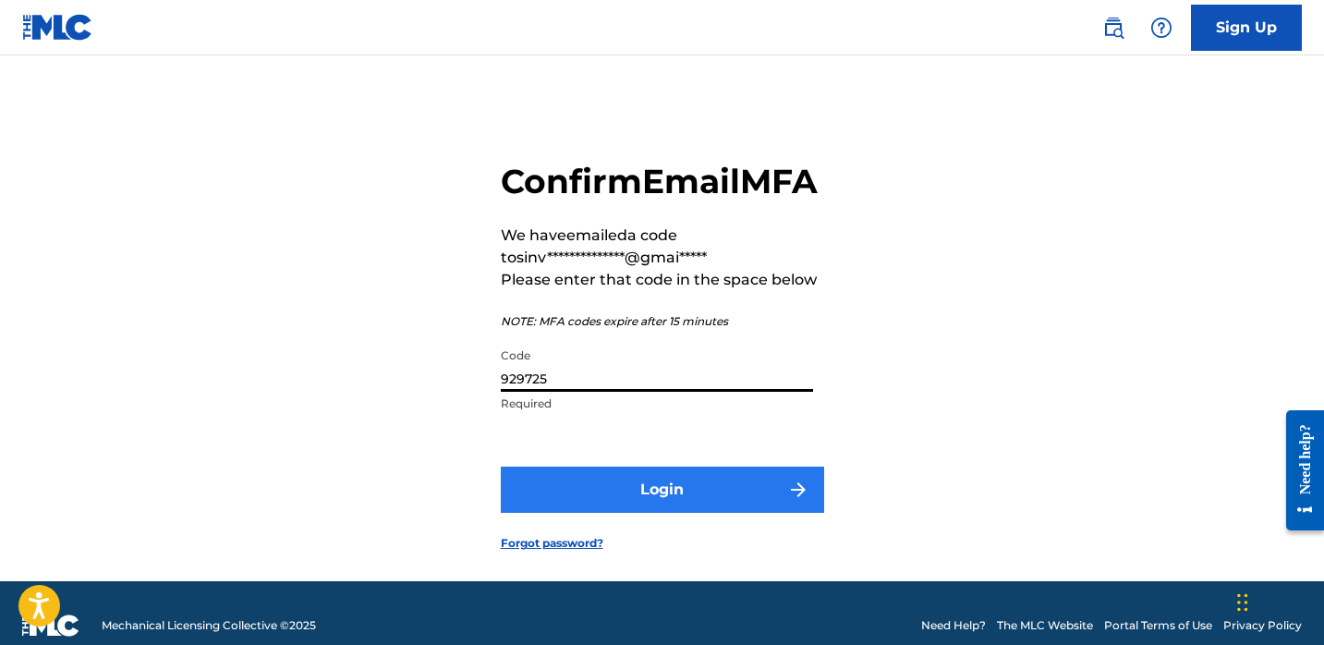
type input "929725"
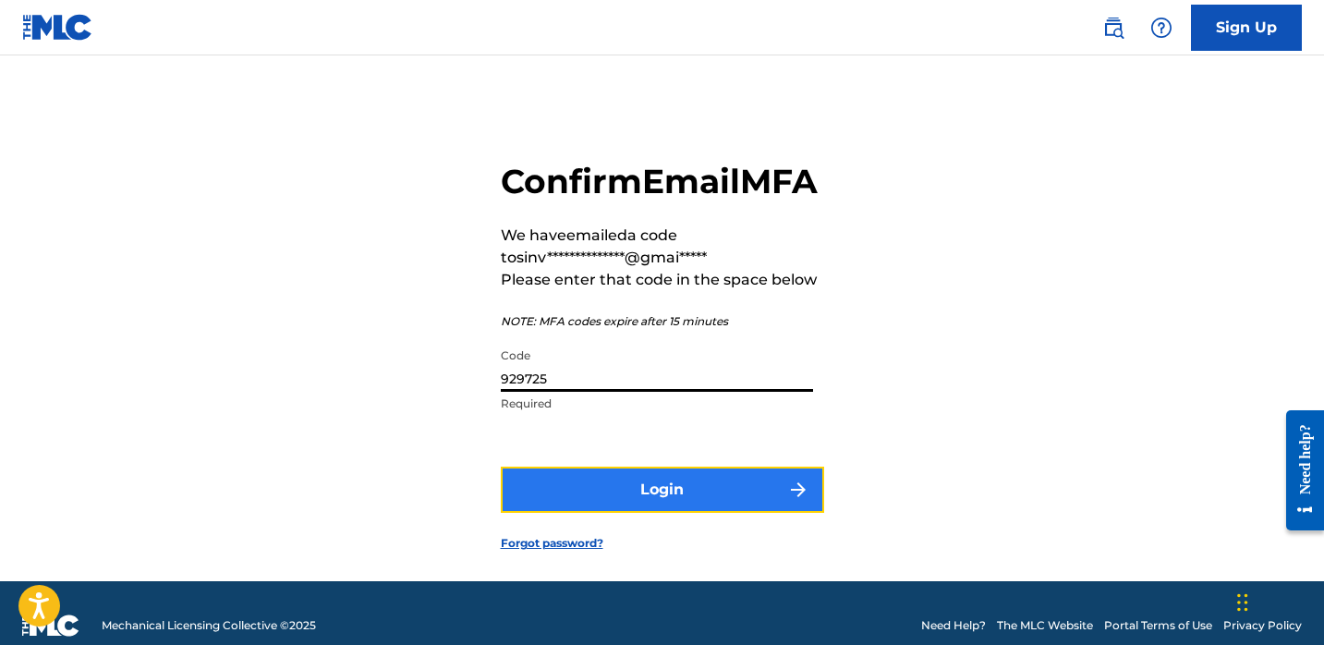
click at [678, 513] on button "Login" at bounding box center [662, 490] width 323 height 46
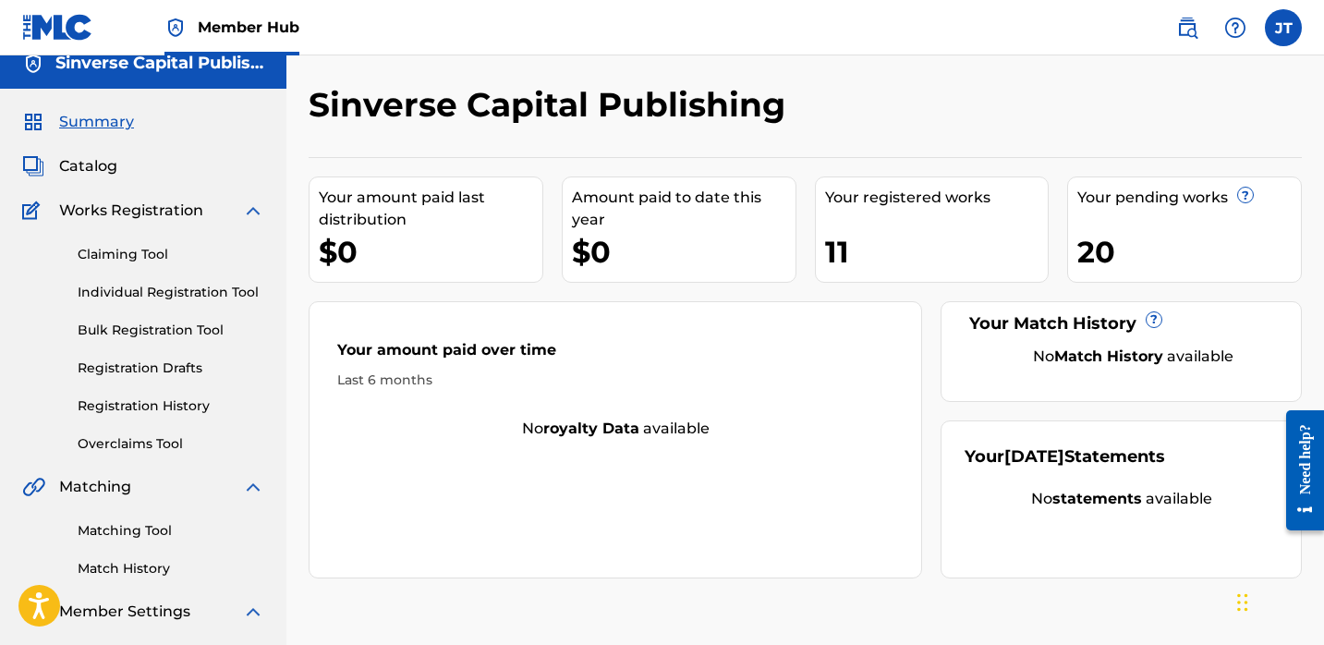
scroll to position [18, 0]
click at [176, 288] on link "Individual Registration Tool" at bounding box center [171, 291] width 187 height 19
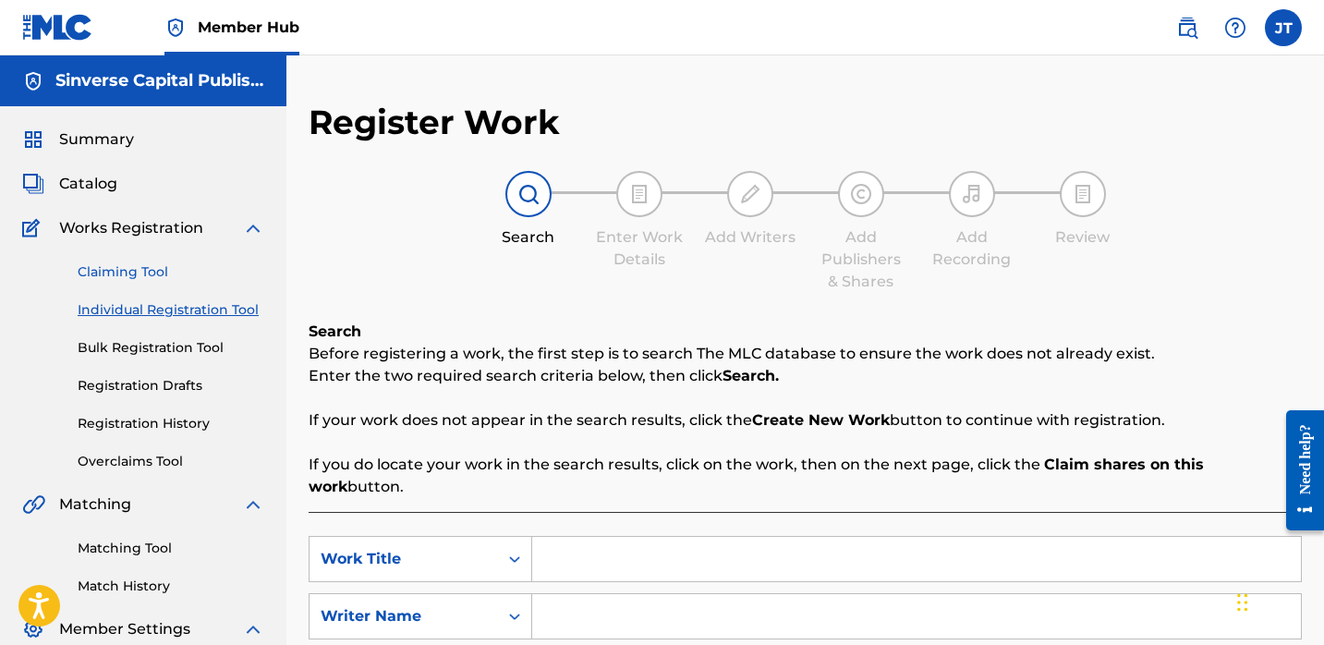
click at [183, 280] on link "Claiming Tool" at bounding box center [171, 271] width 187 height 19
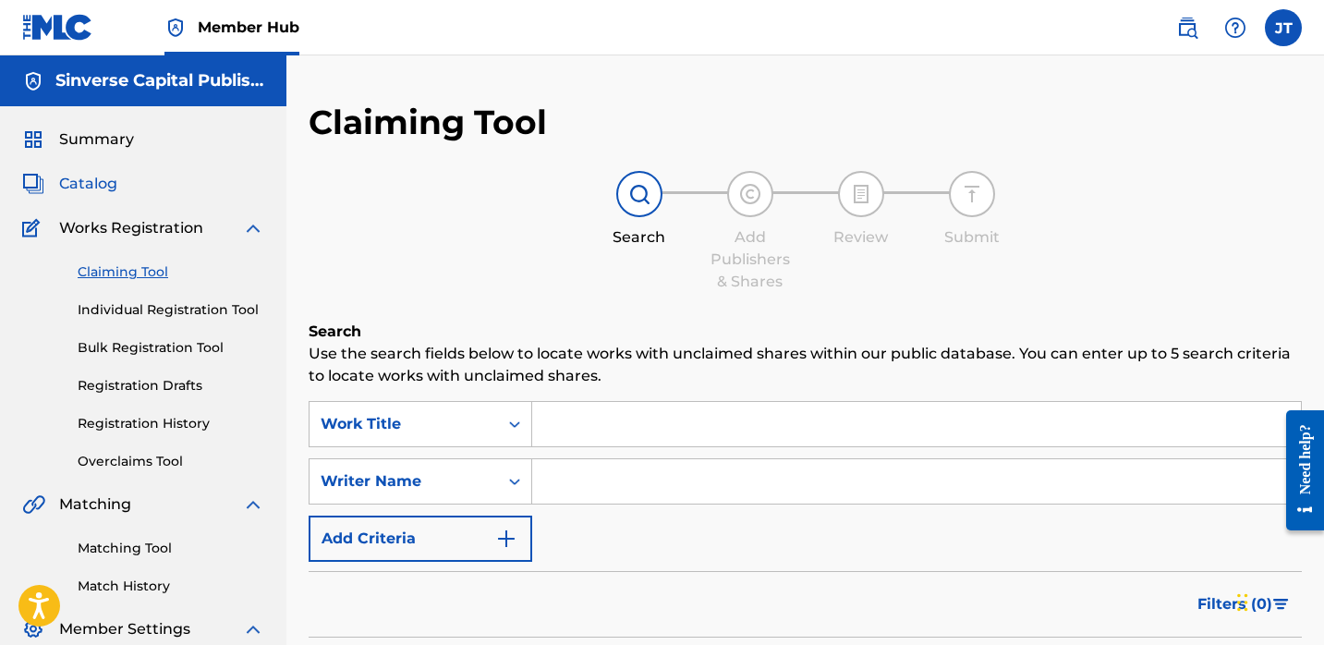
click at [113, 189] on span "Catalog" at bounding box center [88, 184] width 58 height 22
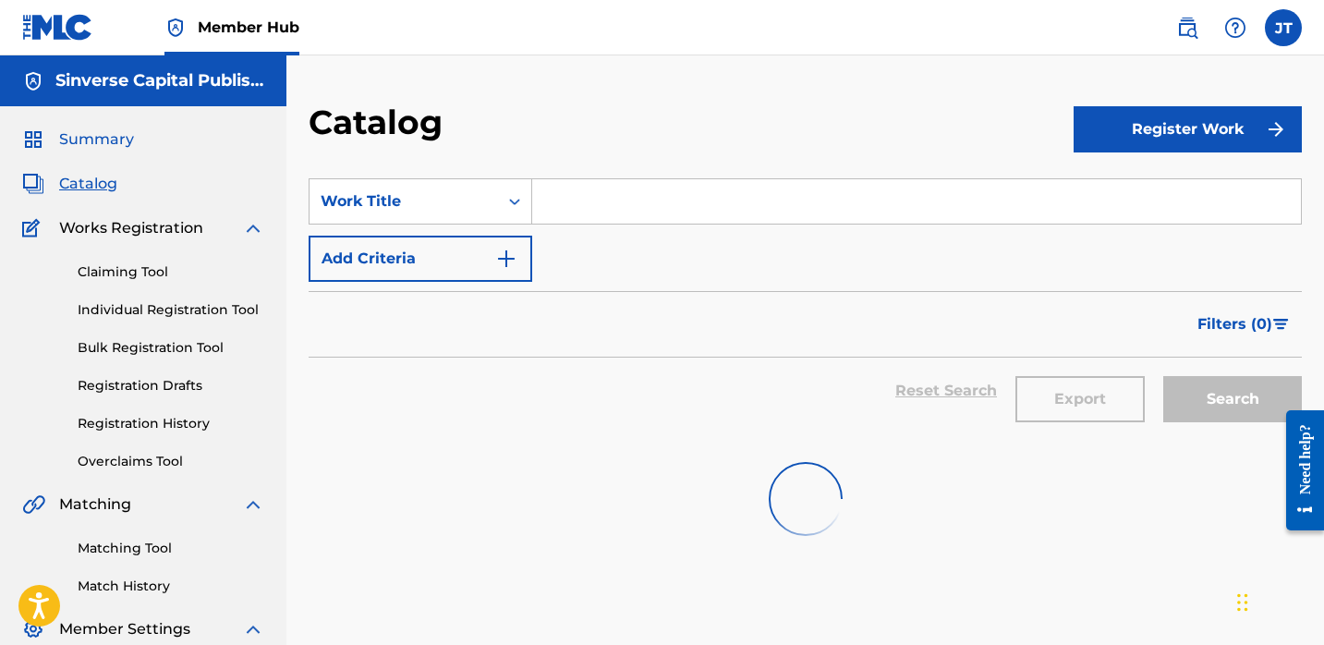
click at [79, 140] on span "Summary" at bounding box center [96, 139] width 75 height 22
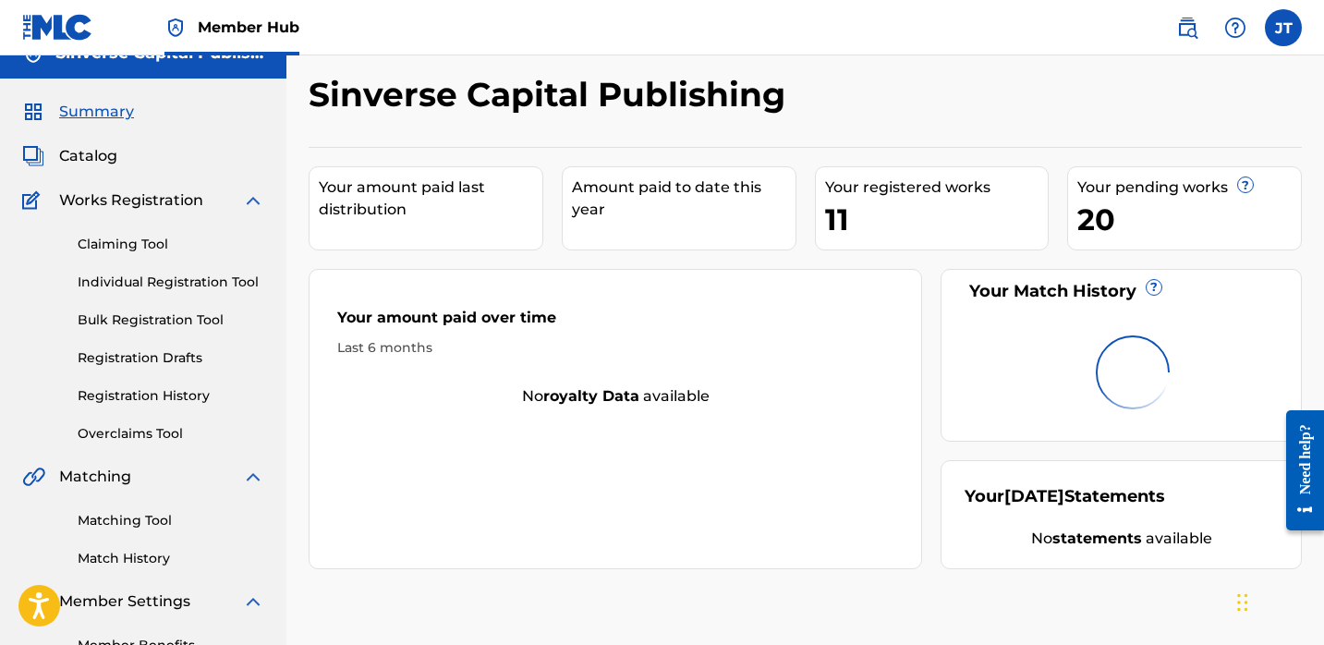
scroll to position [21, 0]
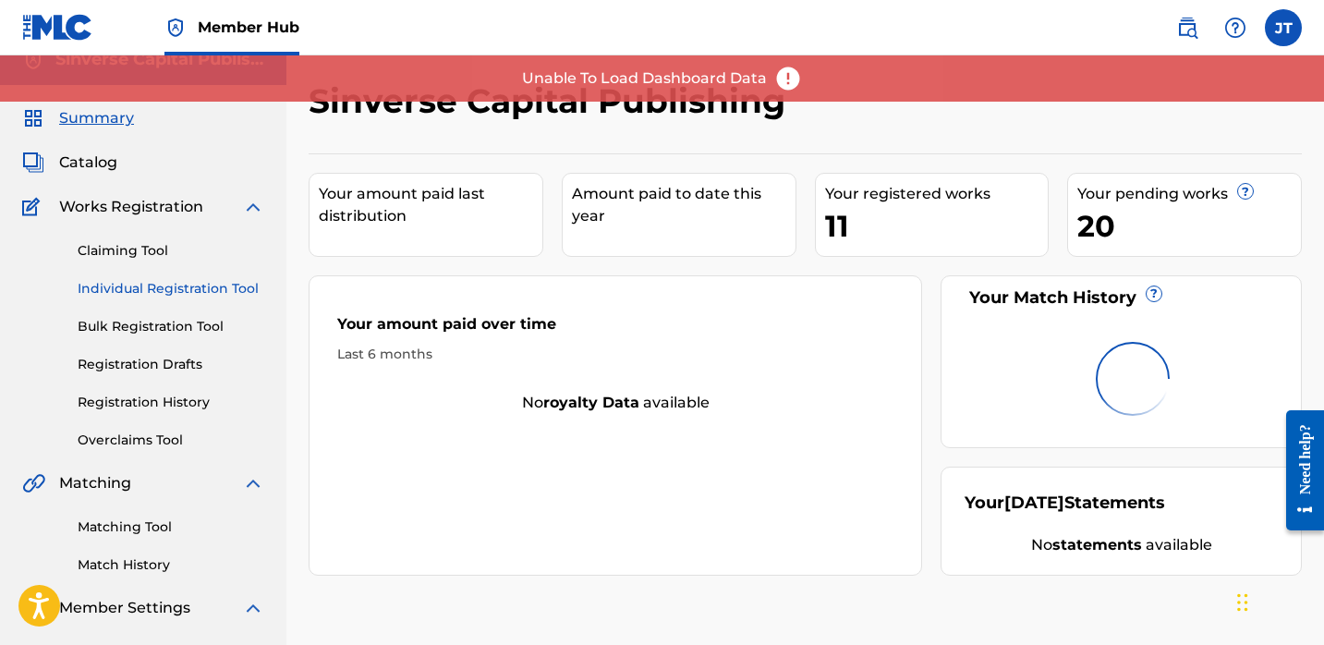
click at [141, 286] on link "Individual Registration Tool" at bounding box center [171, 288] width 187 height 19
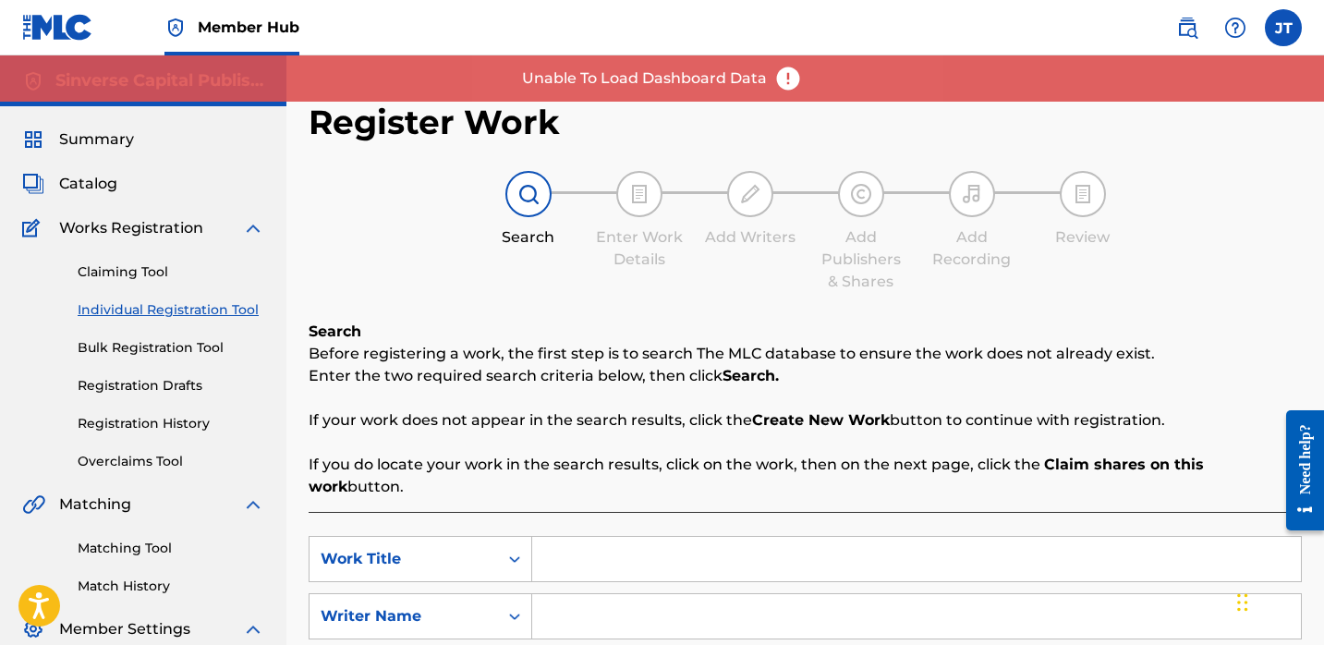
scroll to position [256, 0]
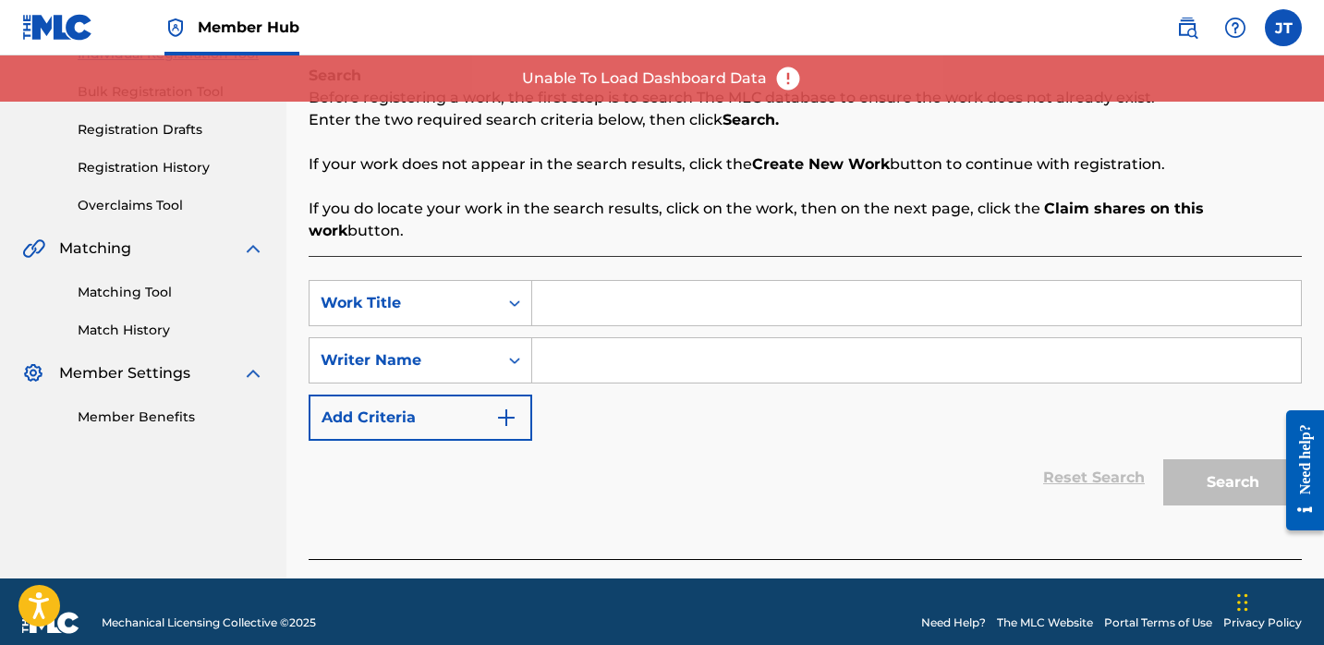
click at [793, 281] on input "Search Form" at bounding box center [916, 303] width 769 height 44
paste input "929725"
type input "929725"
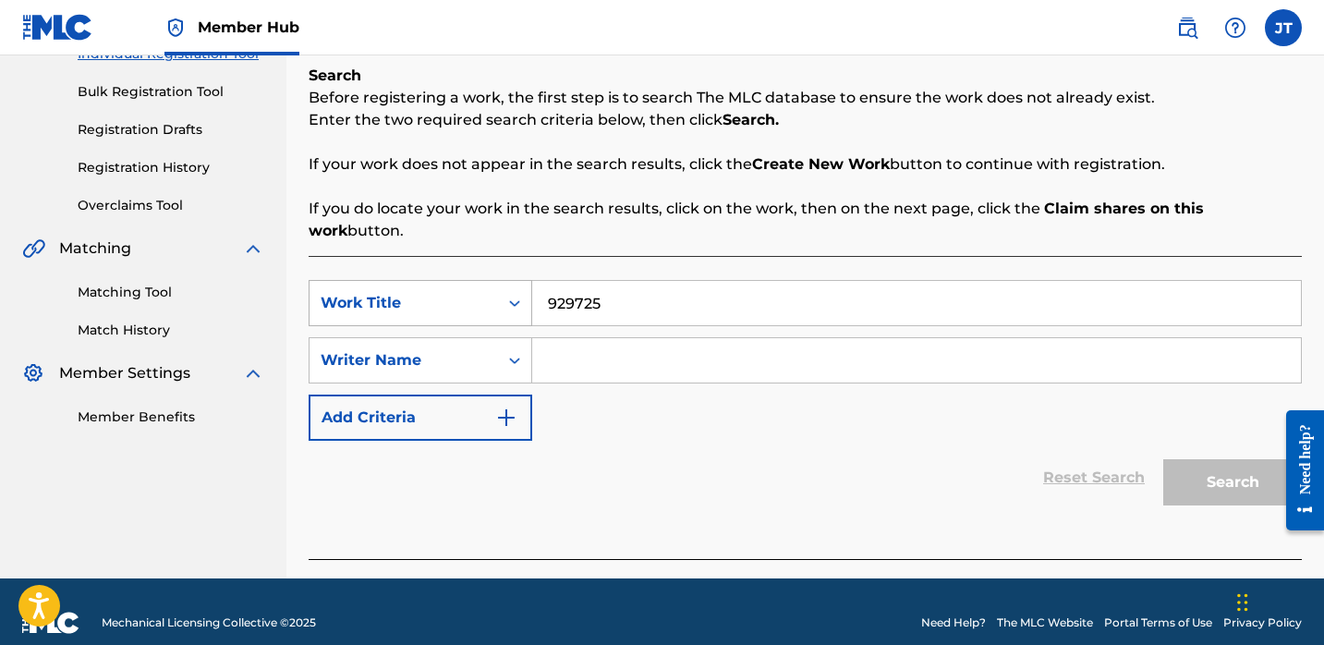
drag, startPoint x: 616, startPoint y: 279, endPoint x: 510, endPoint y: 280, distance: 106.3
click at [513, 280] on div "SearchWithCriteria36ee6c14-21a2-43e2-b20d-b1a17fbc9c3c Work Title 929725" at bounding box center [805, 303] width 993 height 46
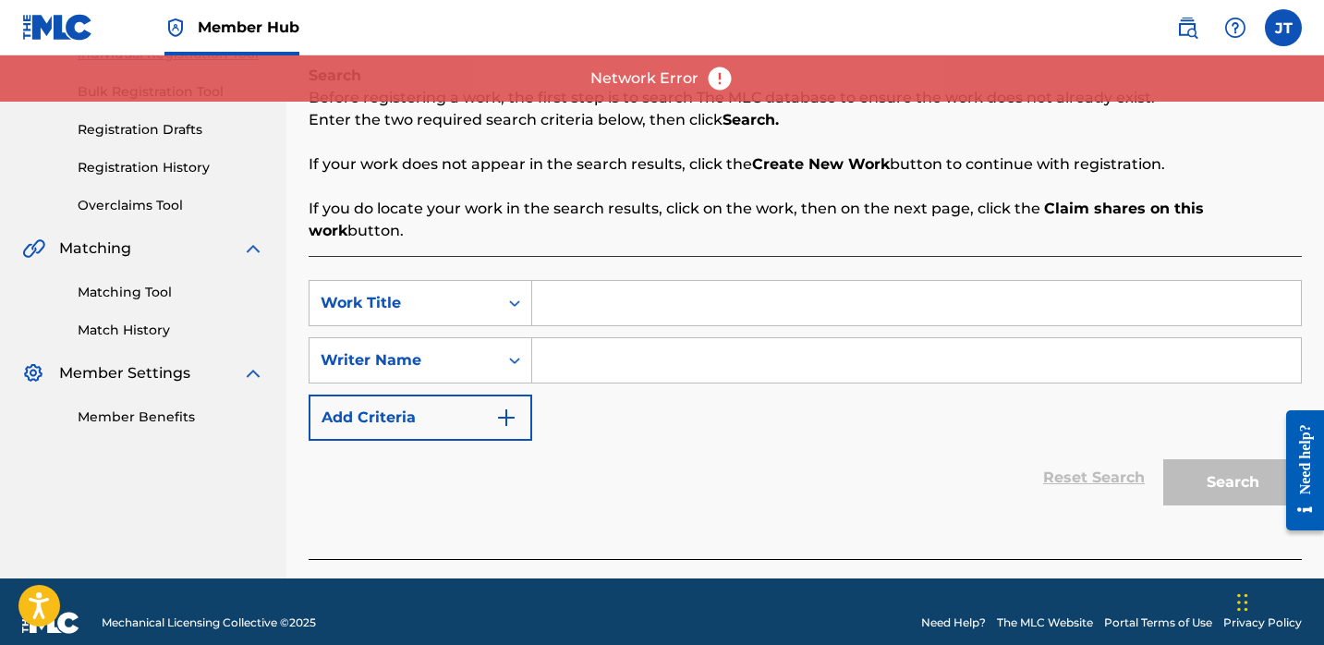
click at [543, 281] on input "Search Form" at bounding box center [916, 303] width 769 height 44
paste input "Freestyle"
type input "Freestyle"
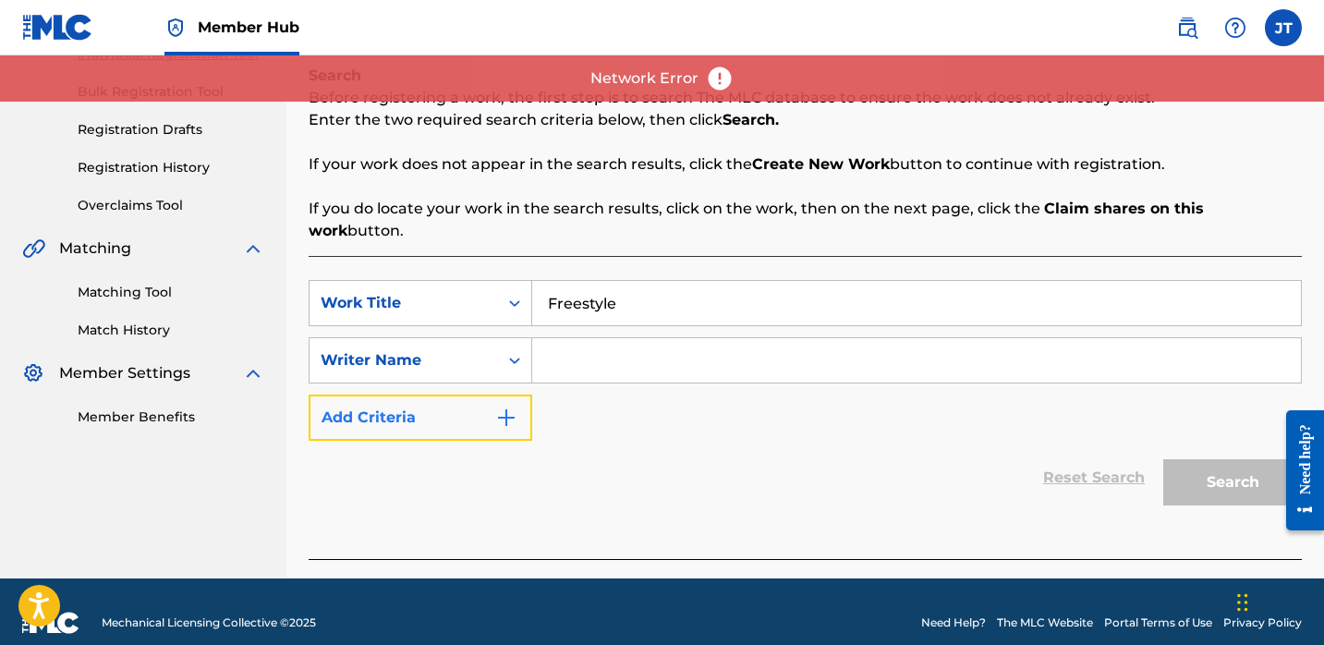
click at [490, 410] on button "Add Criteria" at bounding box center [421, 418] width 224 height 46
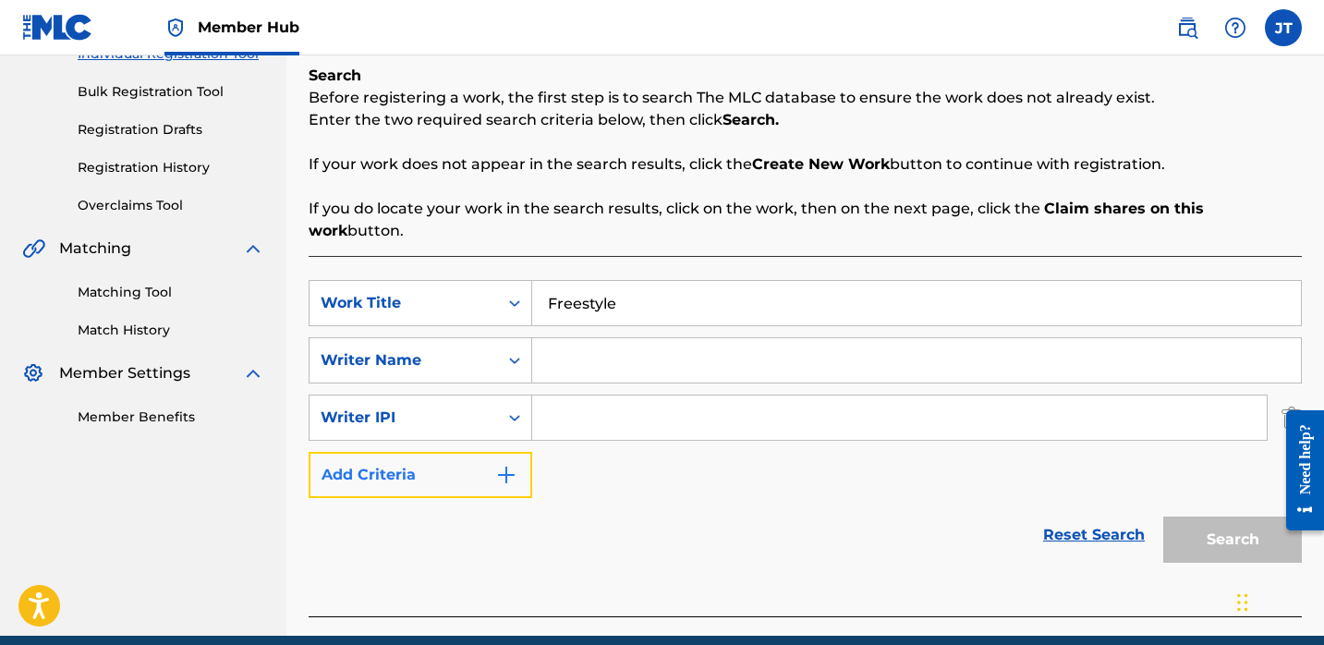
click at [492, 452] on button "Add Criteria" at bounding box center [421, 475] width 224 height 46
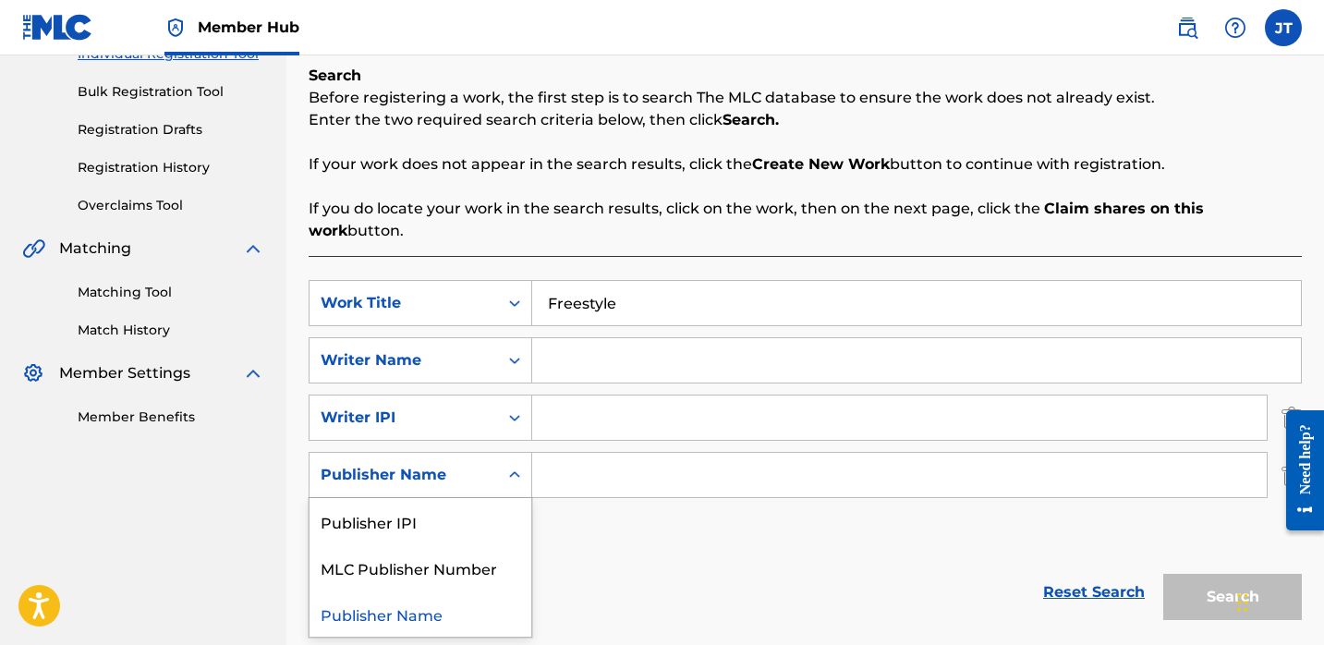
click at [488, 457] on div "Publisher Name" at bounding box center [404, 474] width 188 height 35
click at [474, 498] on div "Publisher IPI" at bounding box center [421, 521] width 222 height 46
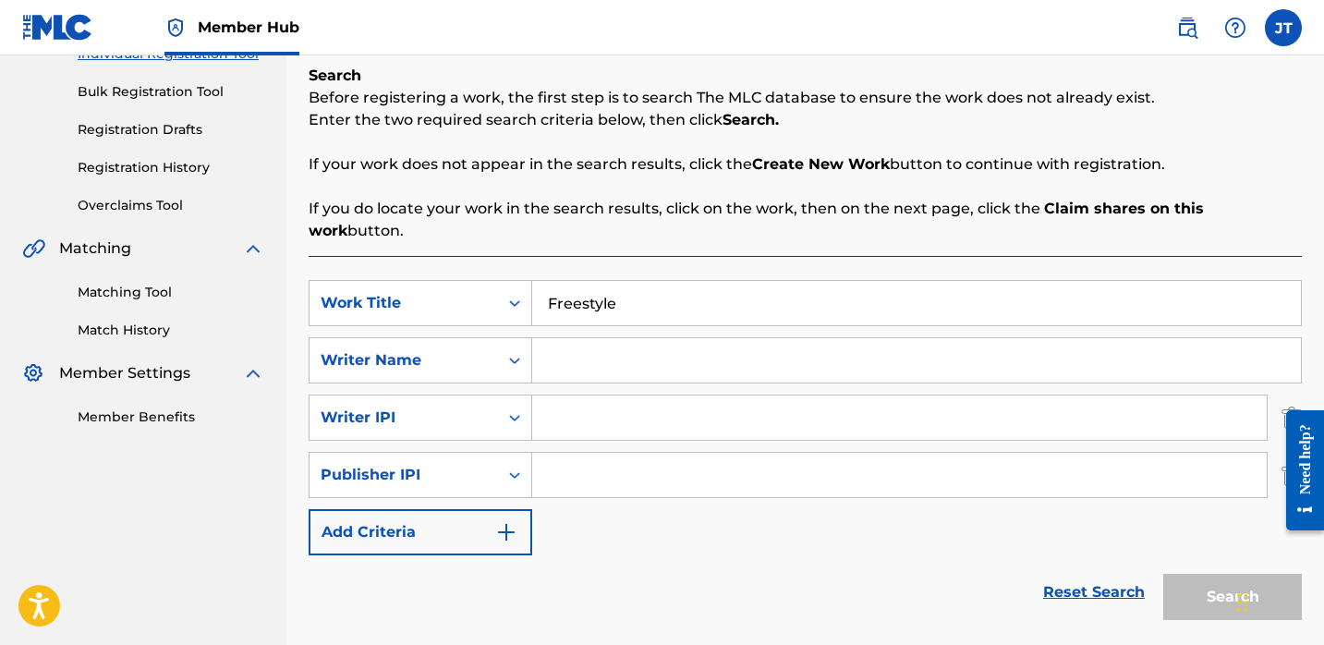
click at [541, 468] on input "Search Form" at bounding box center [899, 475] width 735 height 44
type input "1301037225"
click at [633, 417] on input "Search Form" at bounding box center [899, 417] width 735 height 44
type input "1114085891"
click at [552, 338] on input "Search Form" at bounding box center [916, 360] width 769 height 44
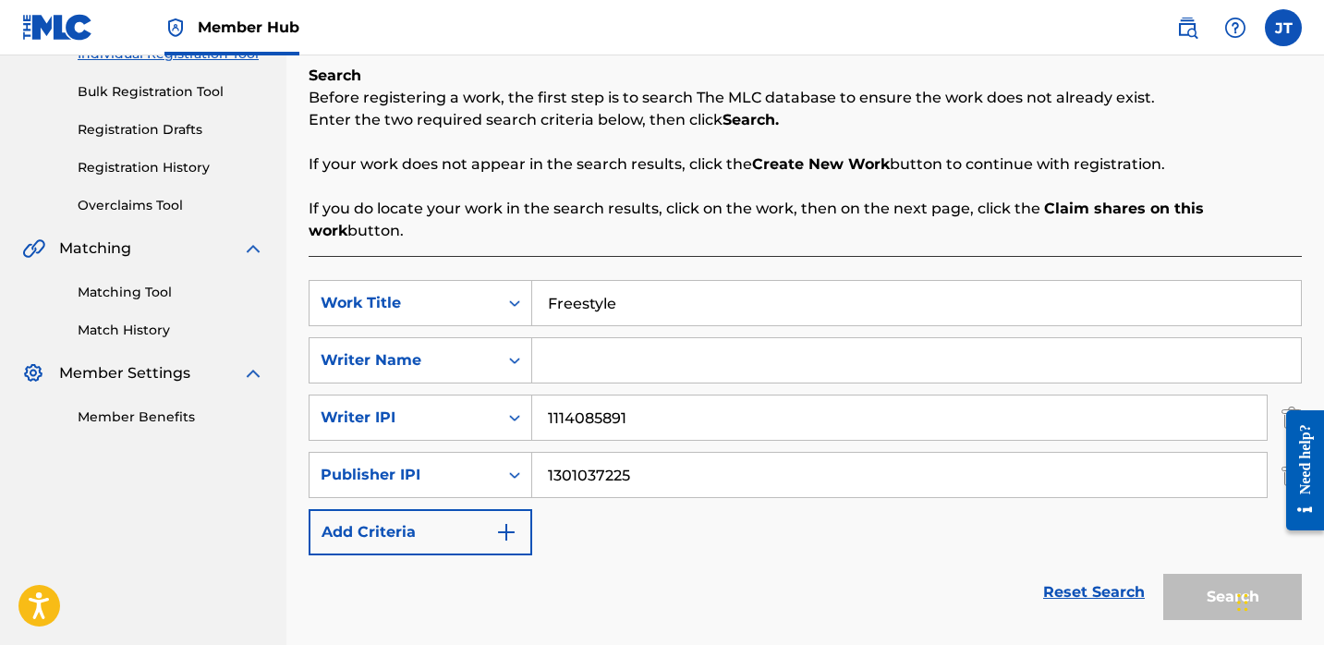
paste input "[PERSON_NAME]"
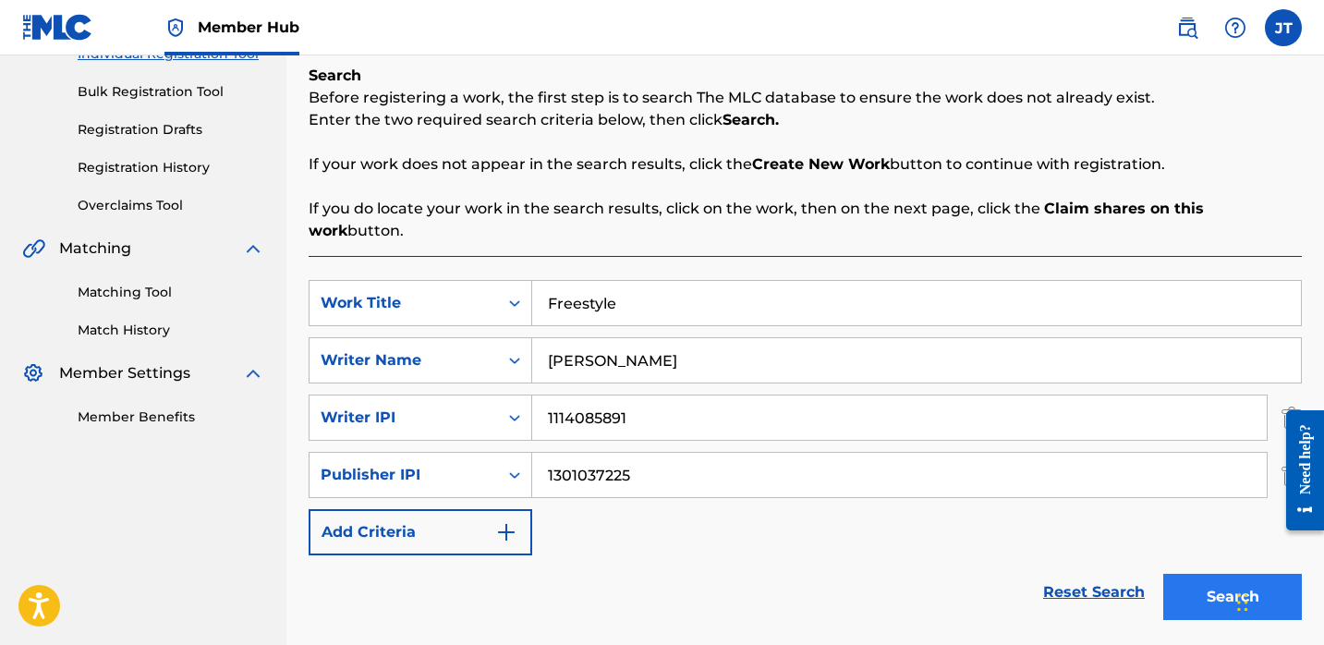
type input "[PERSON_NAME]"
click at [1213, 574] on button "Search" at bounding box center [1232, 597] width 139 height 46
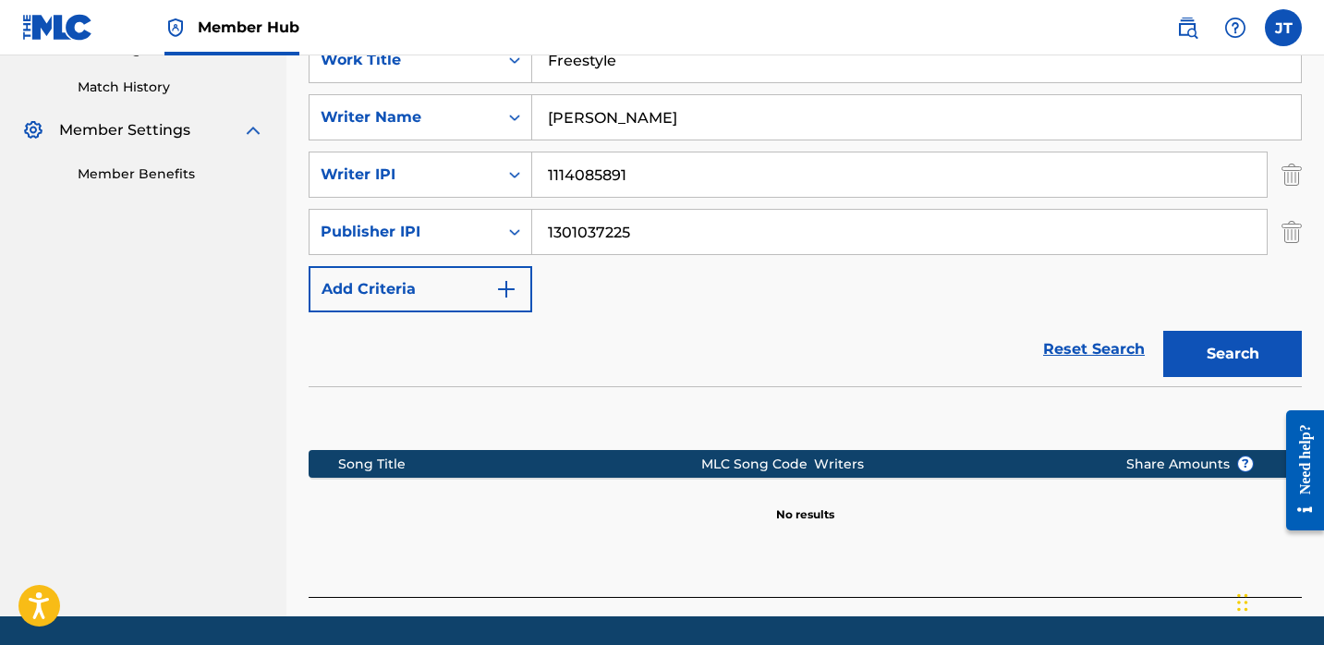
scroll to position [537, 0]
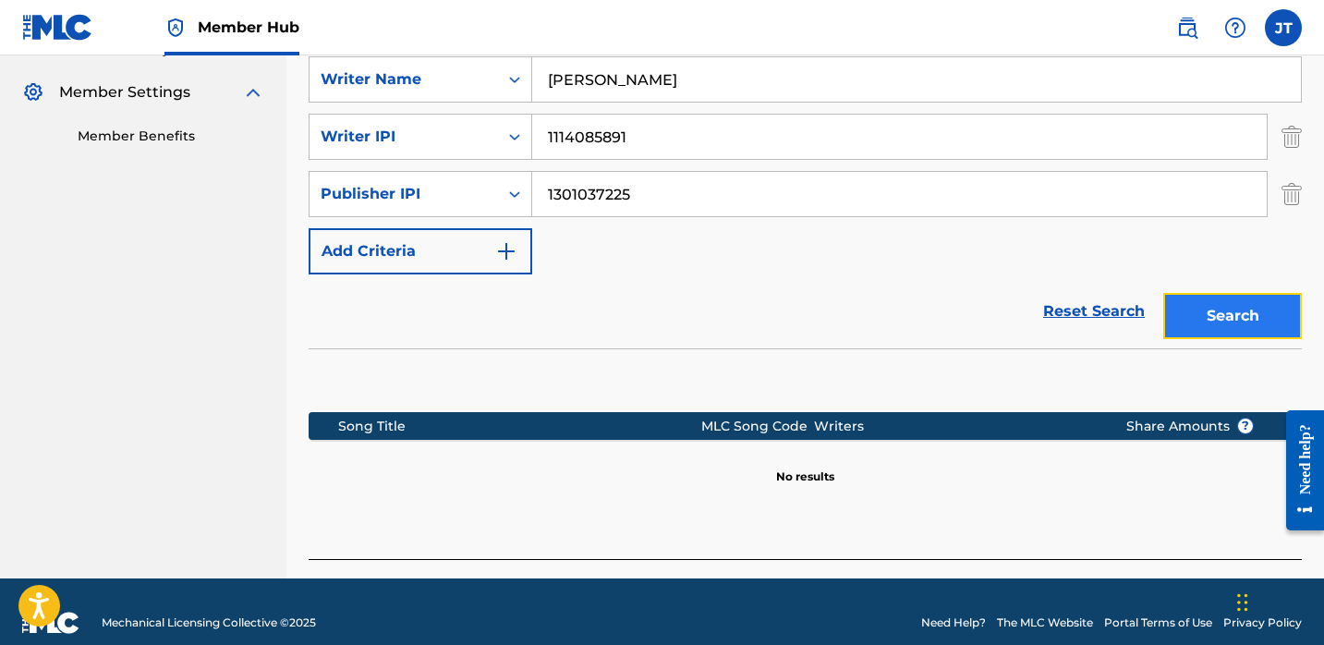
click at [1177, 297] on button "Search" at bounding box center [1232, 316] width 139 height 46
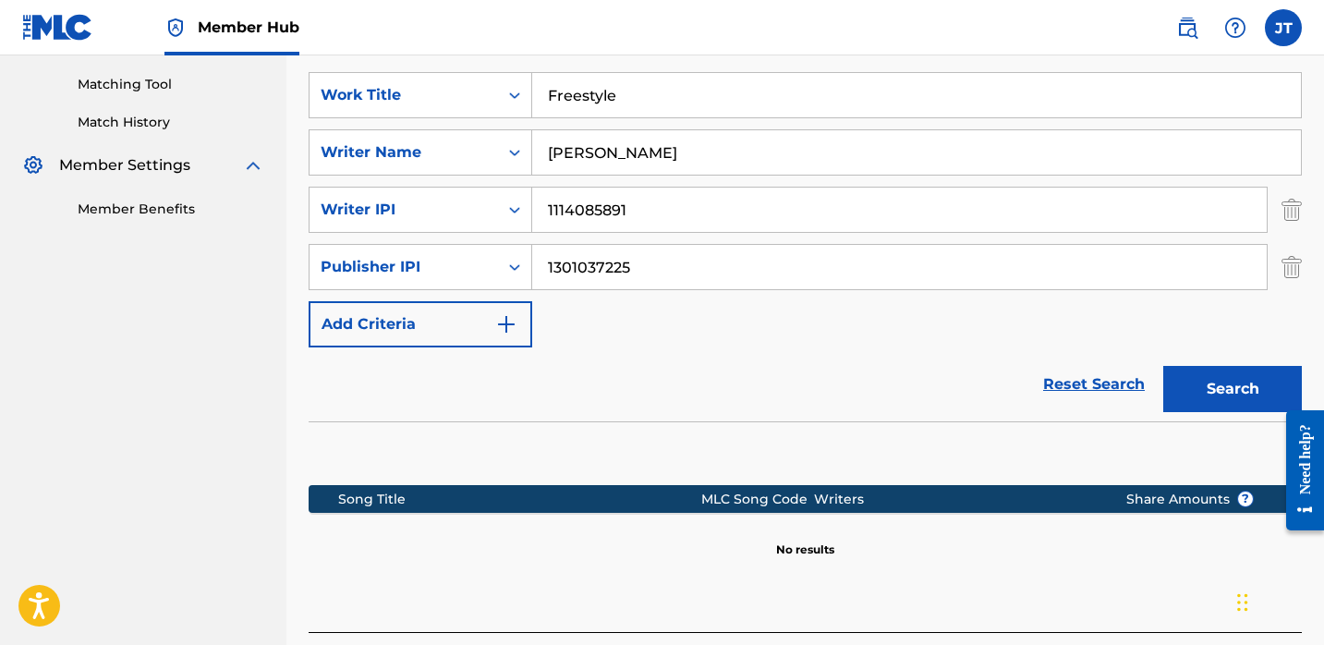
scroll to position [491, 0]
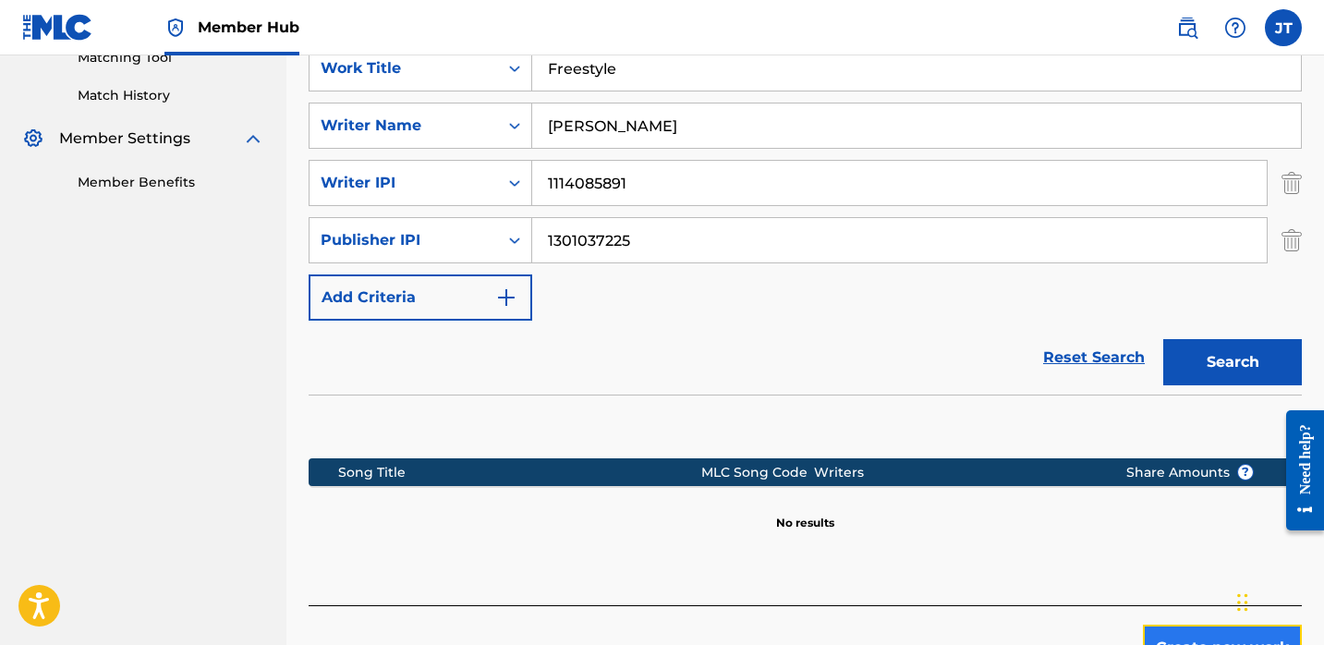
click at [1155, 625] on button "Create new work" at bounding box center [1222, 648] width 159 height 46
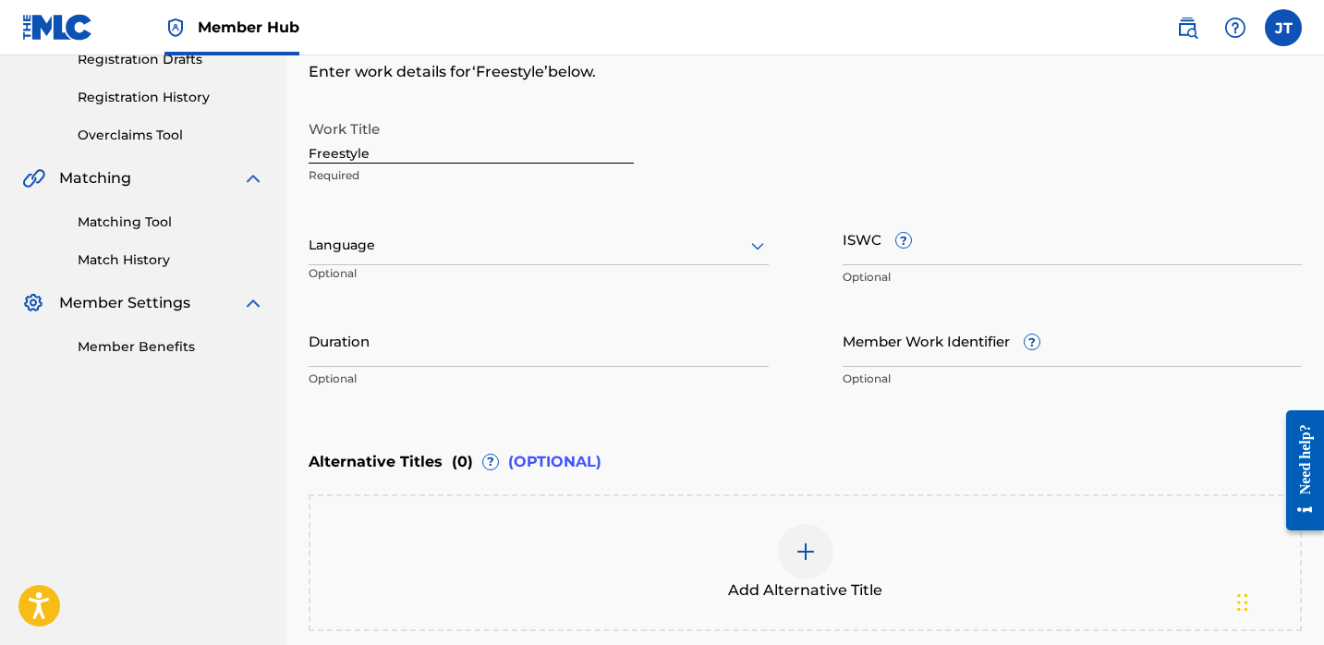
scroll to position [322, 0]
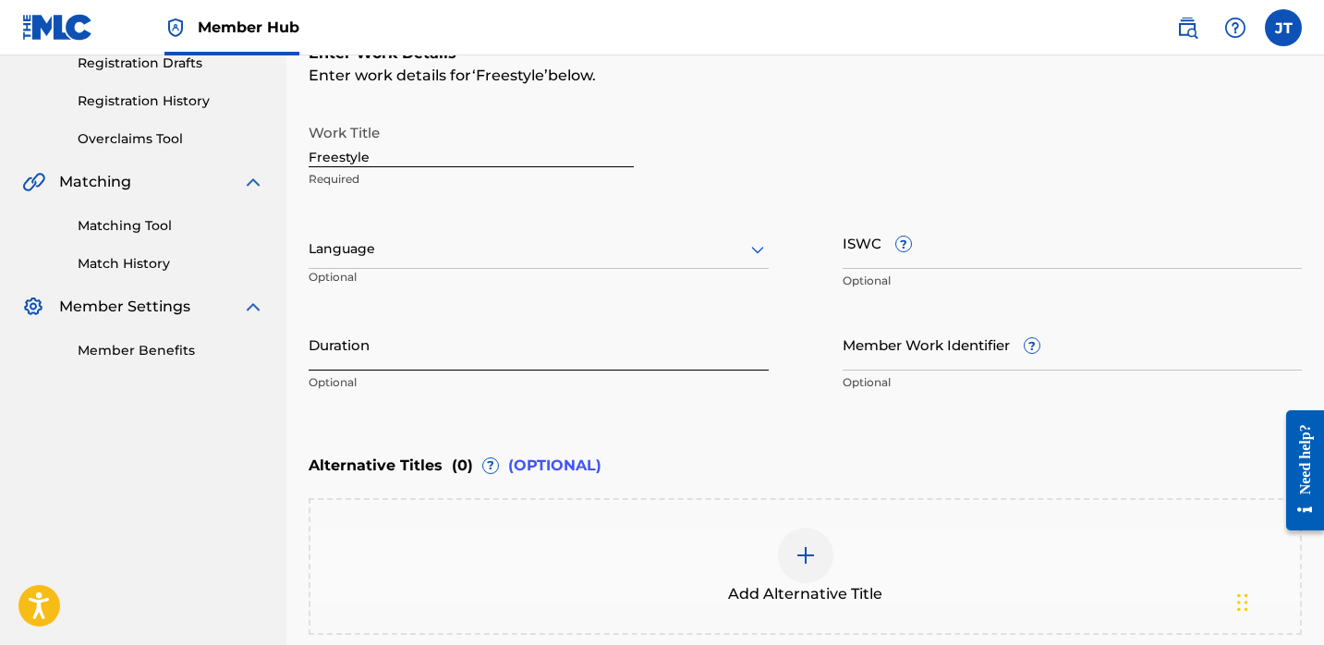
click at [542, 350] on input "Duration" at bounding box center [539, 344] width 460 height 53
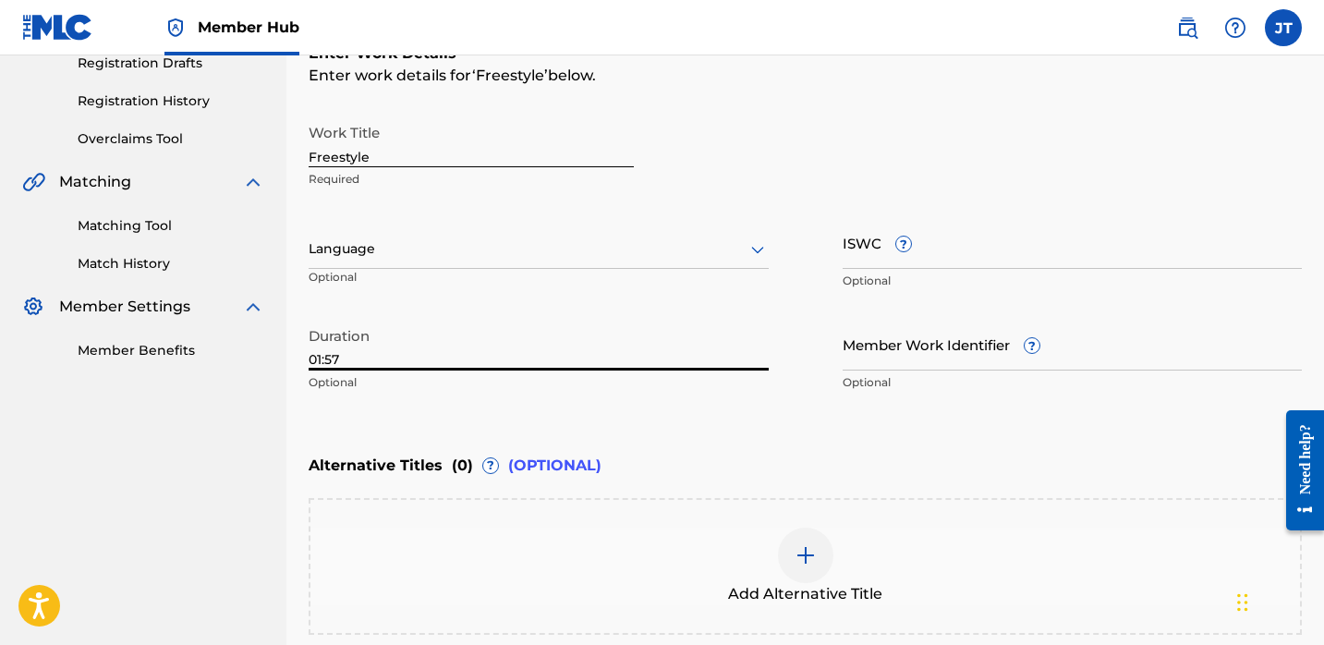
type input "01:57"
click at [529, 234] on div "Language" at bounding box center [539, 249] width 460 height 39
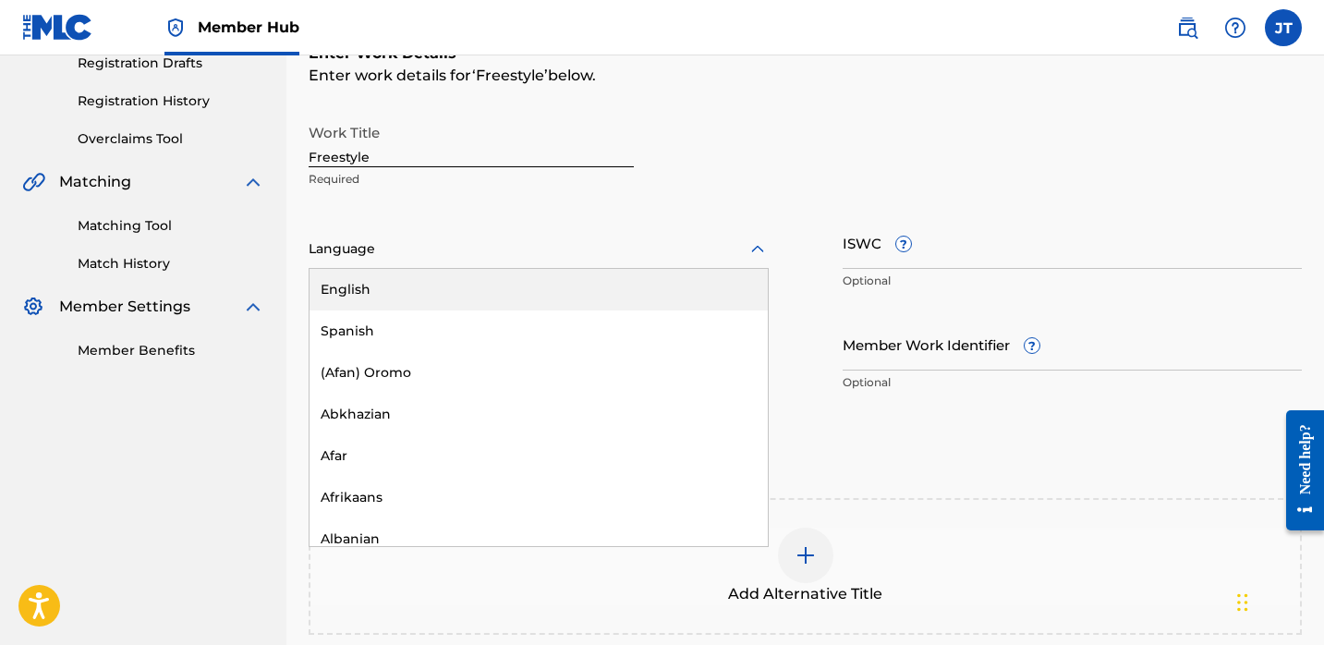
click at [465, 290] on div "English" at bounding box center [539, 290] width 458 height 42
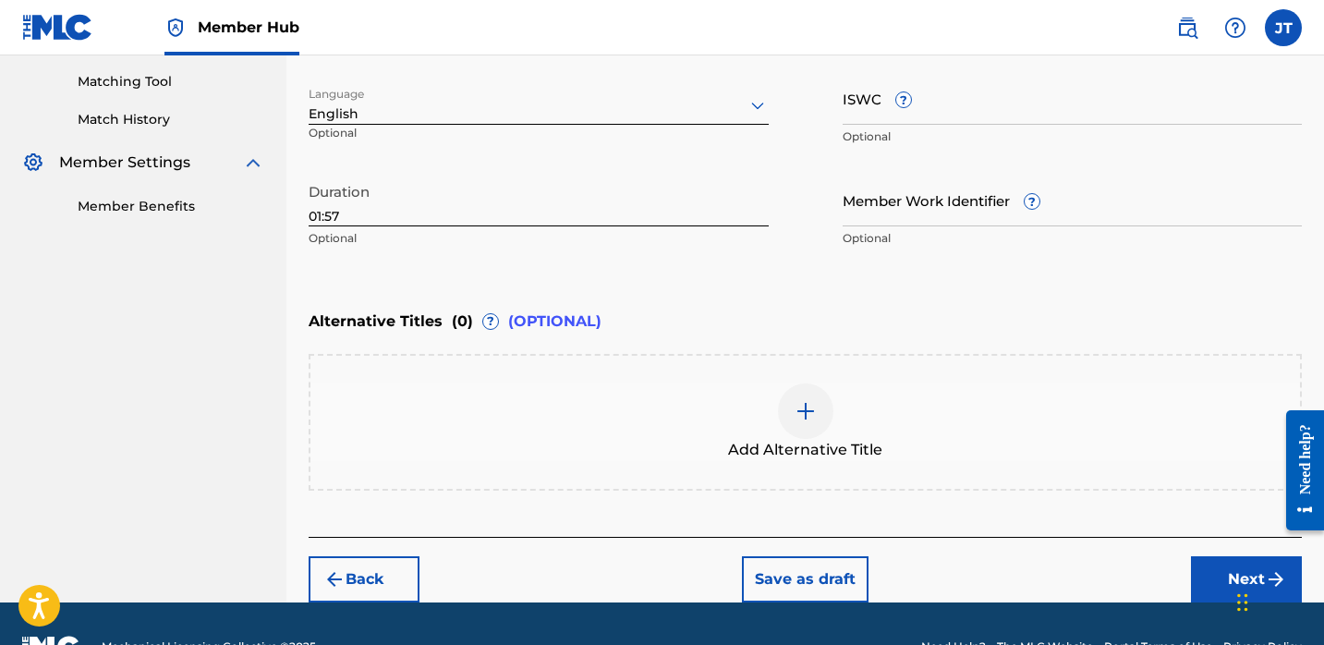
scroll to position [477, 0]
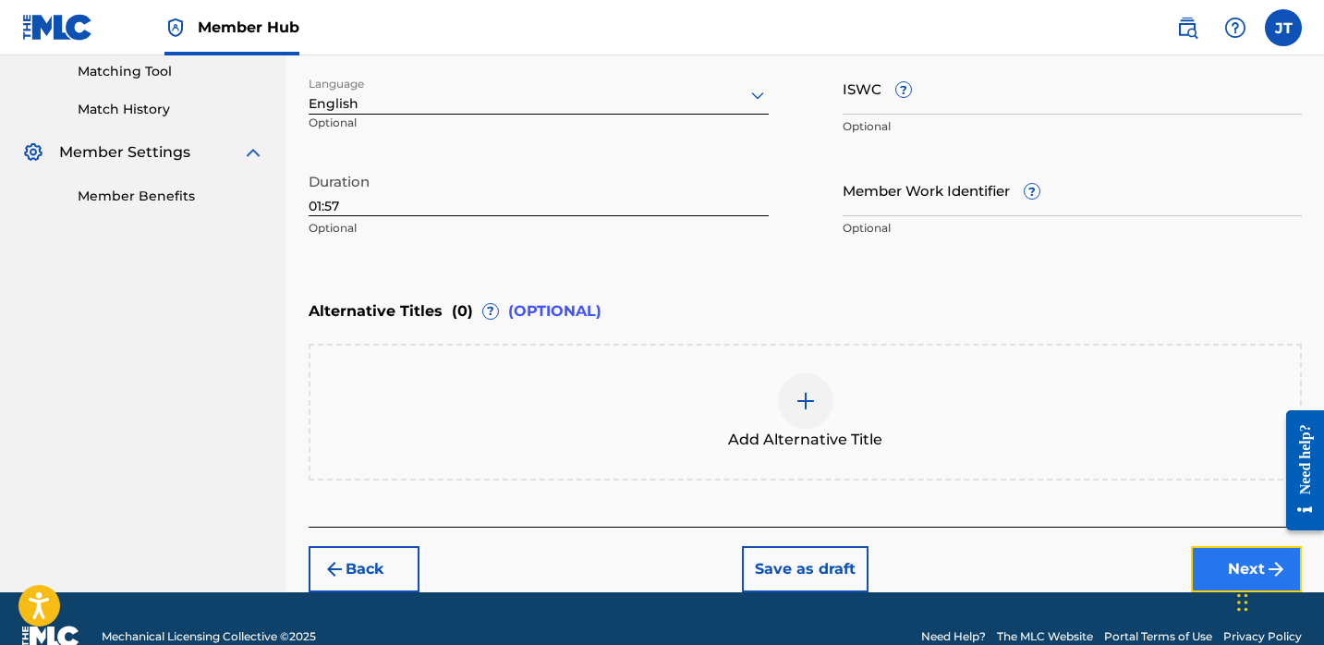
click at [1222, 560] on button "Next" at bounding box center [1246, 569] width 111 height 46
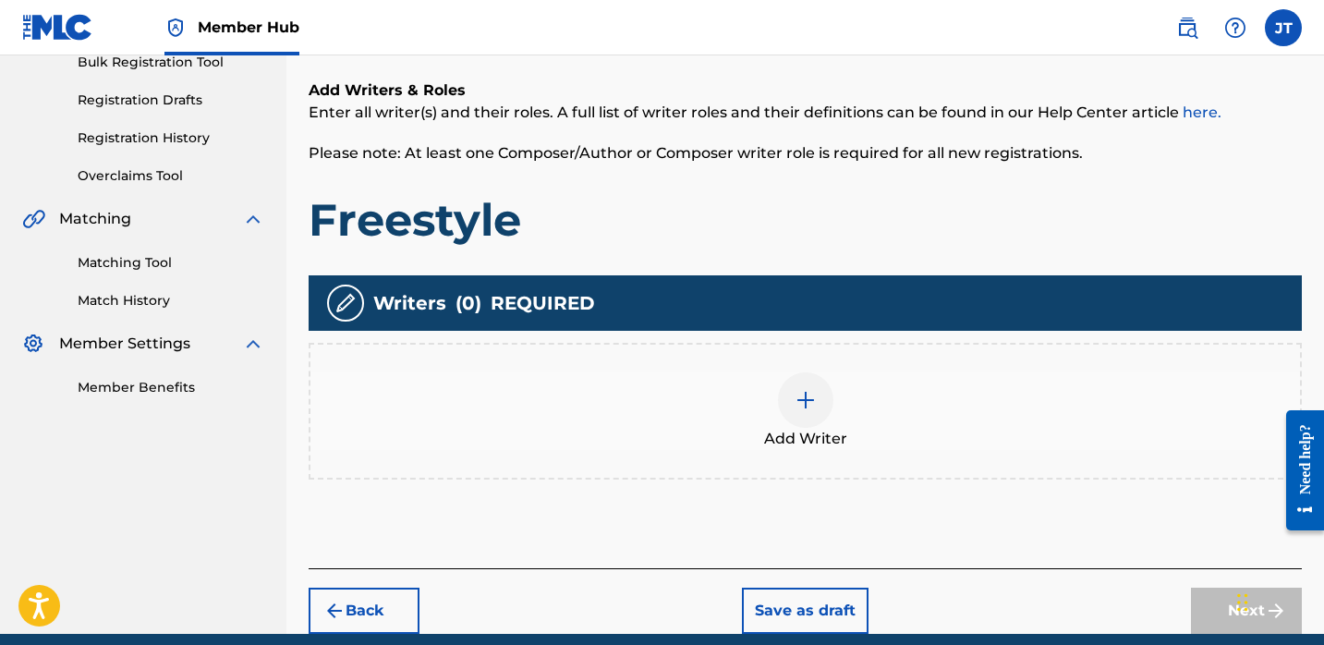
scroll to position [304, 0]
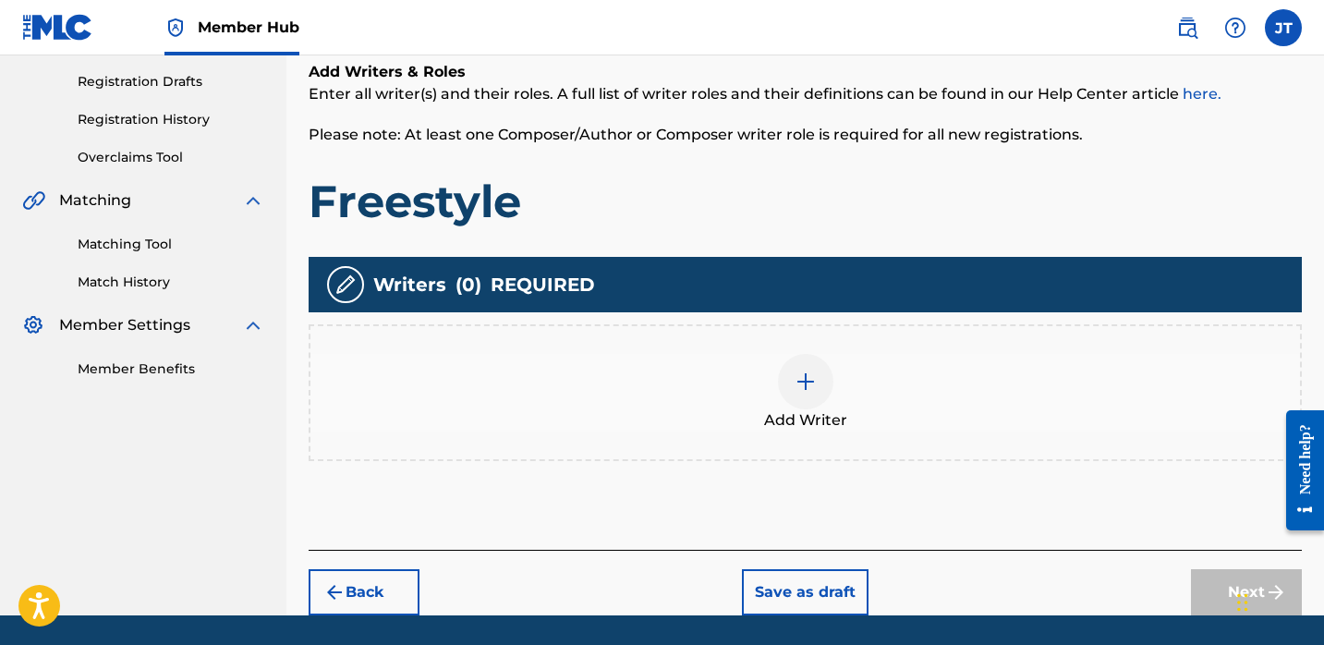
click at [795, 381] on img at bounding box center [806, 382] width 22 height 22
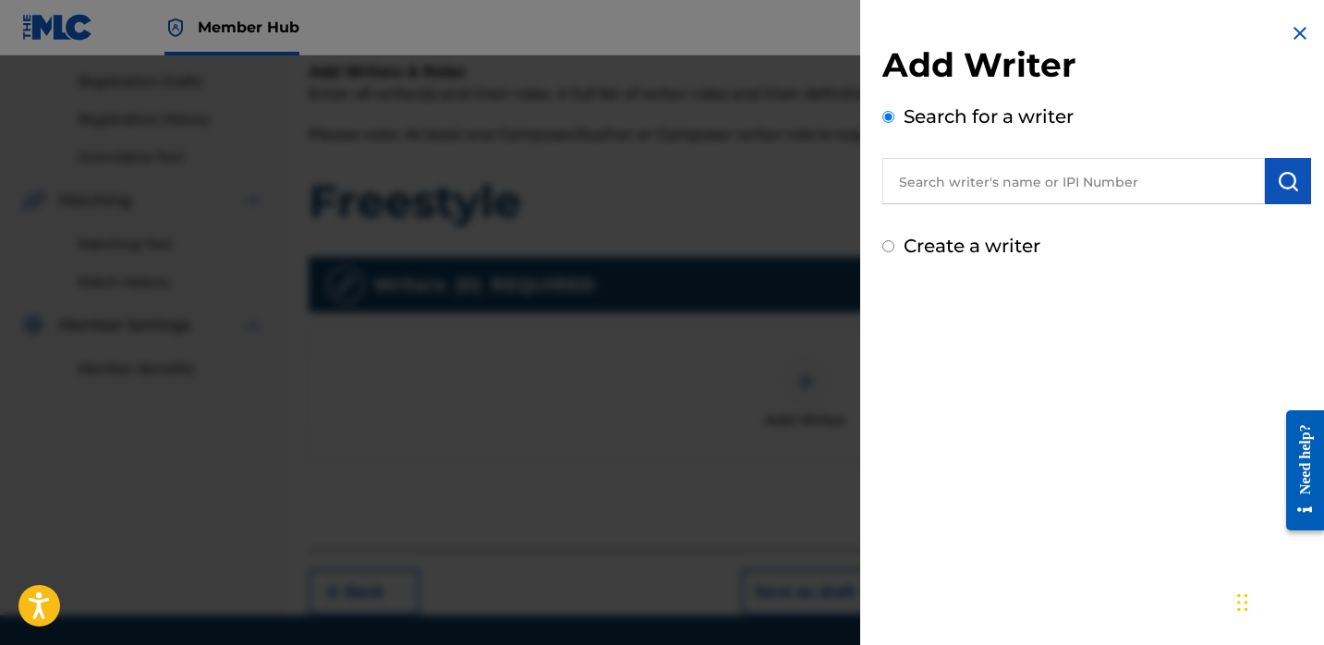
click at [952, 193] on input "text" at bounding box center [1073, 181] width 383 height 46
paste input "[PERSON_NAME]"
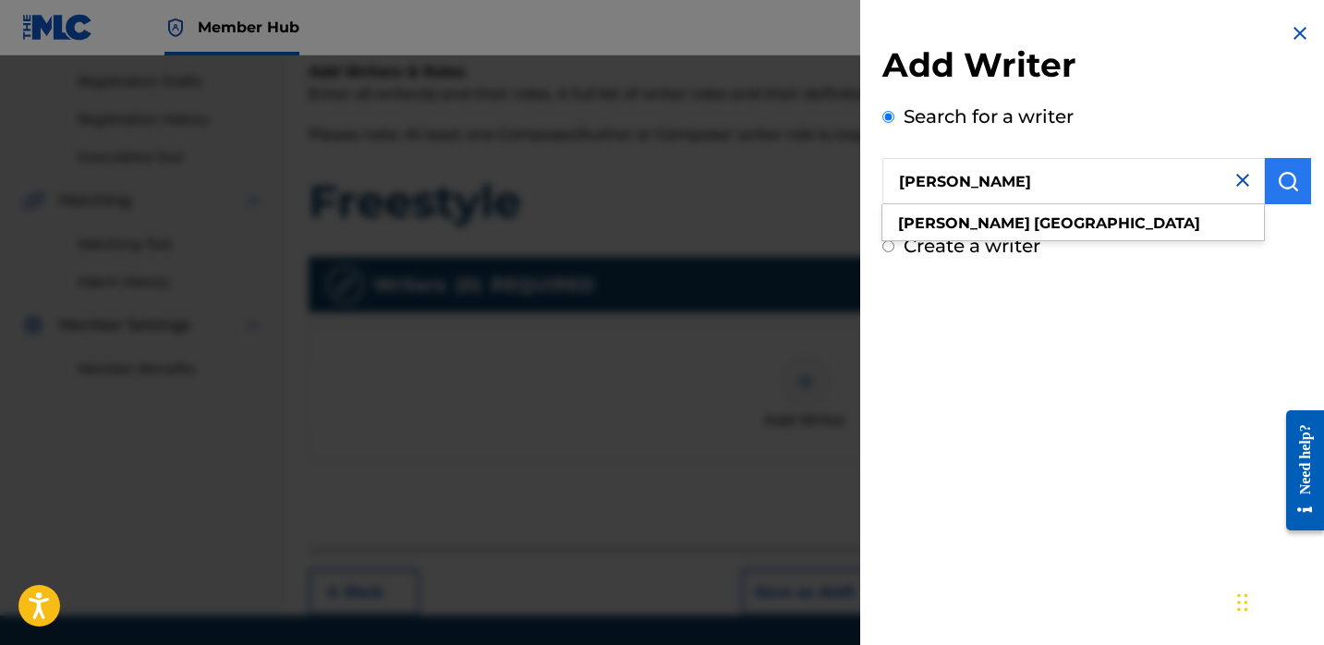
type input "[PERSON_NAME]"
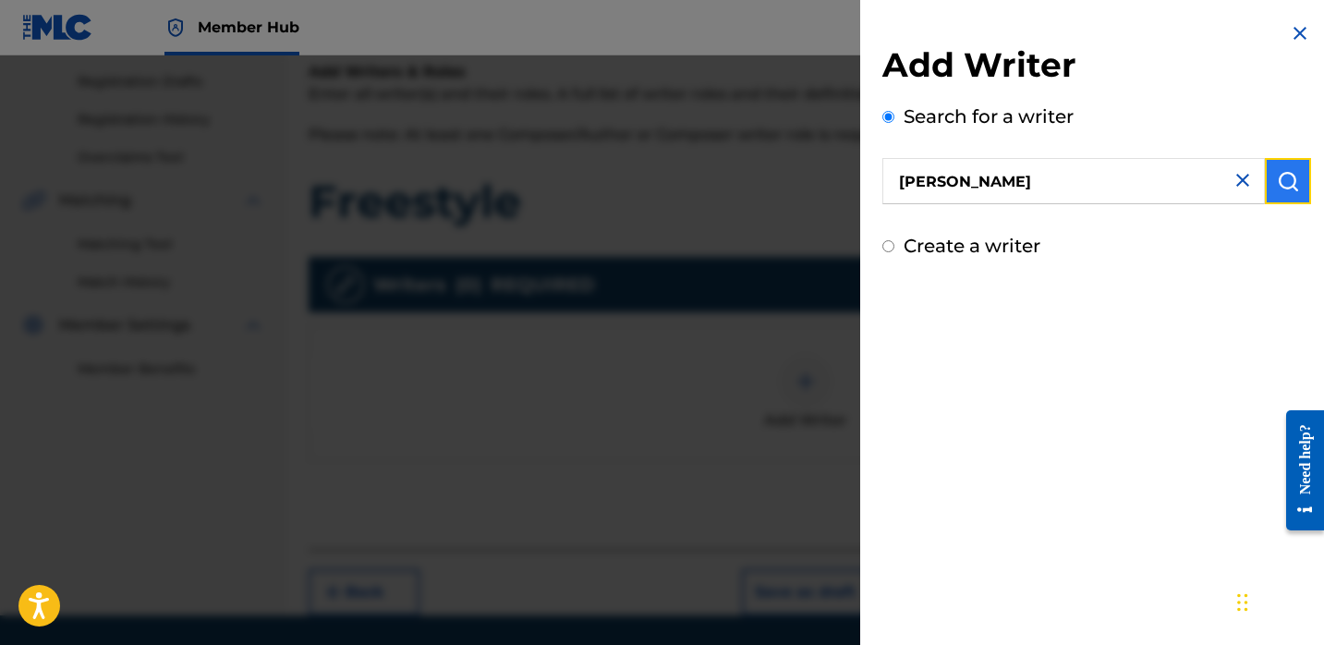
click at [1294, 176] on button "submit" at bounding box center [1288, 181] width 46 height 46
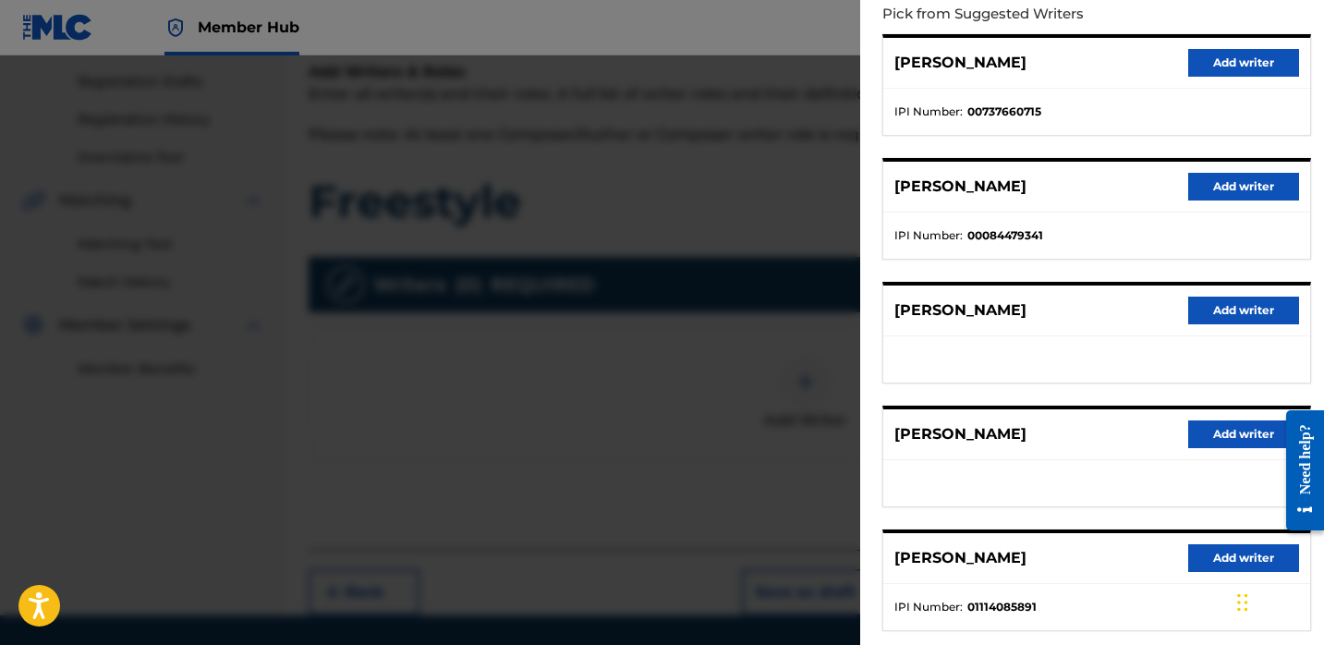
scroll to position [312, 0]
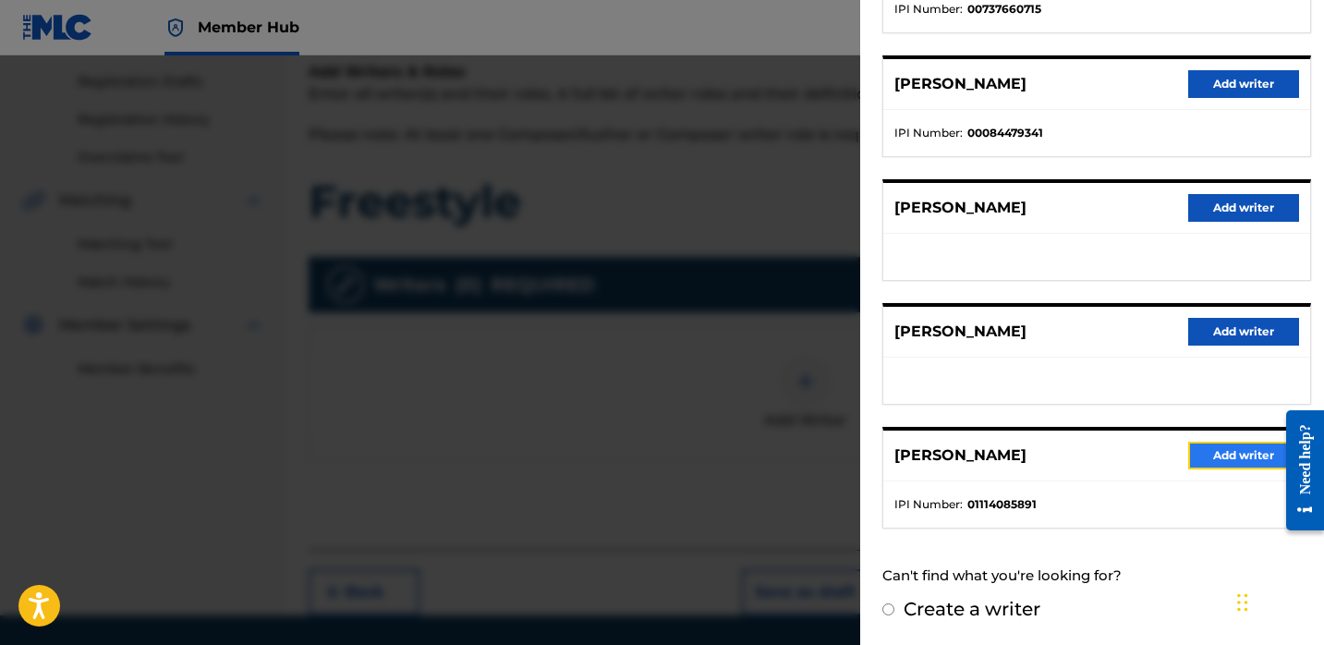
click at [1191, 463] on button "Add writer" at bounding box center [1243, 456] width 111 height 28
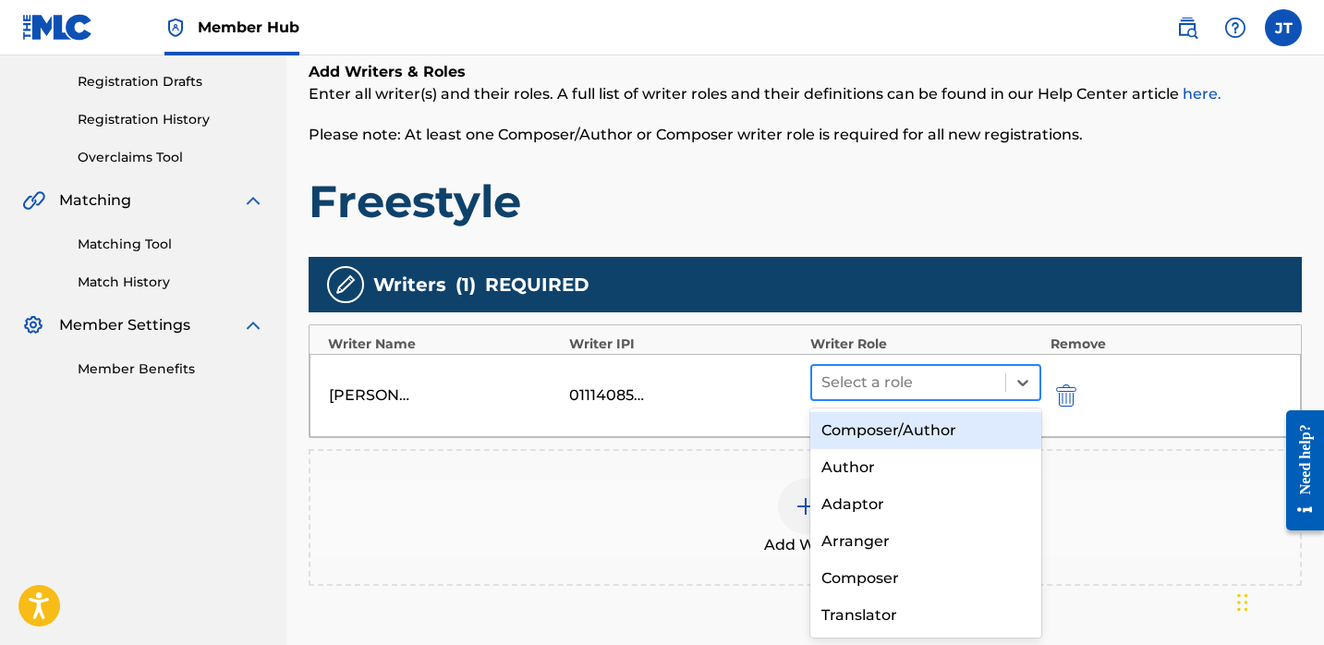
click at [943, 375] on div at bounding box center [908, 383] width 175 height 26
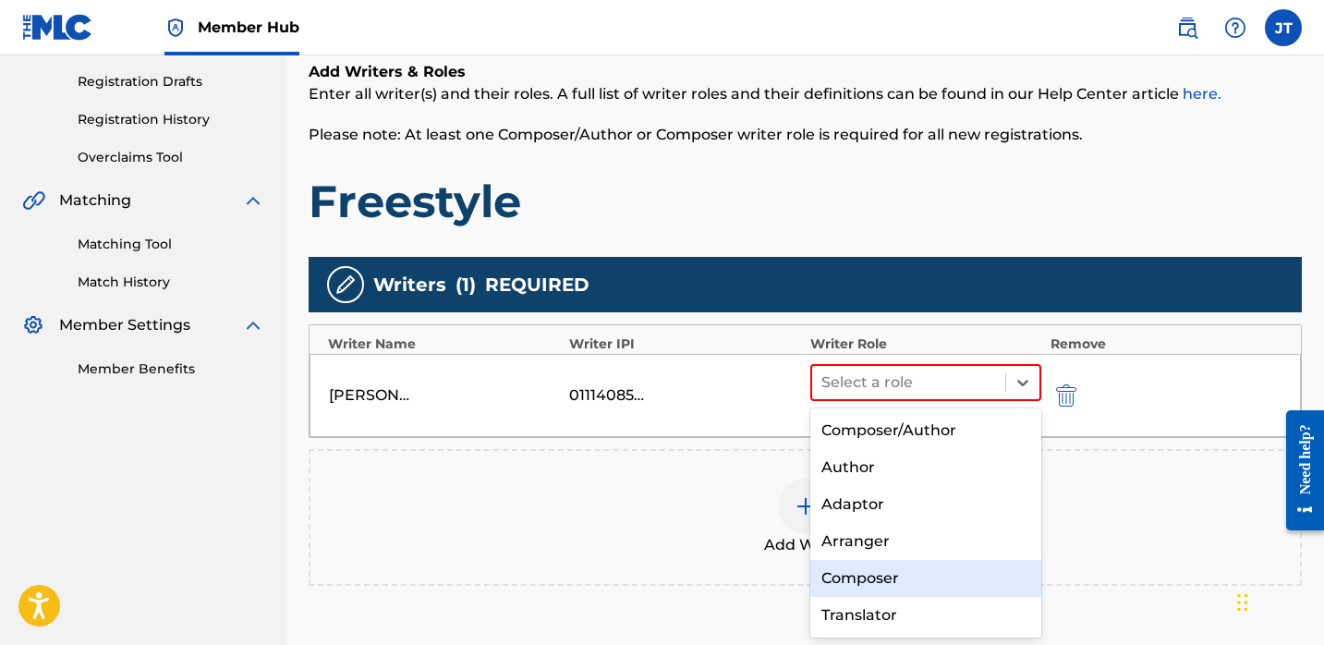
click at [857, 564] on div "Composer" at bounding box center [925, 578] width 231 height 37
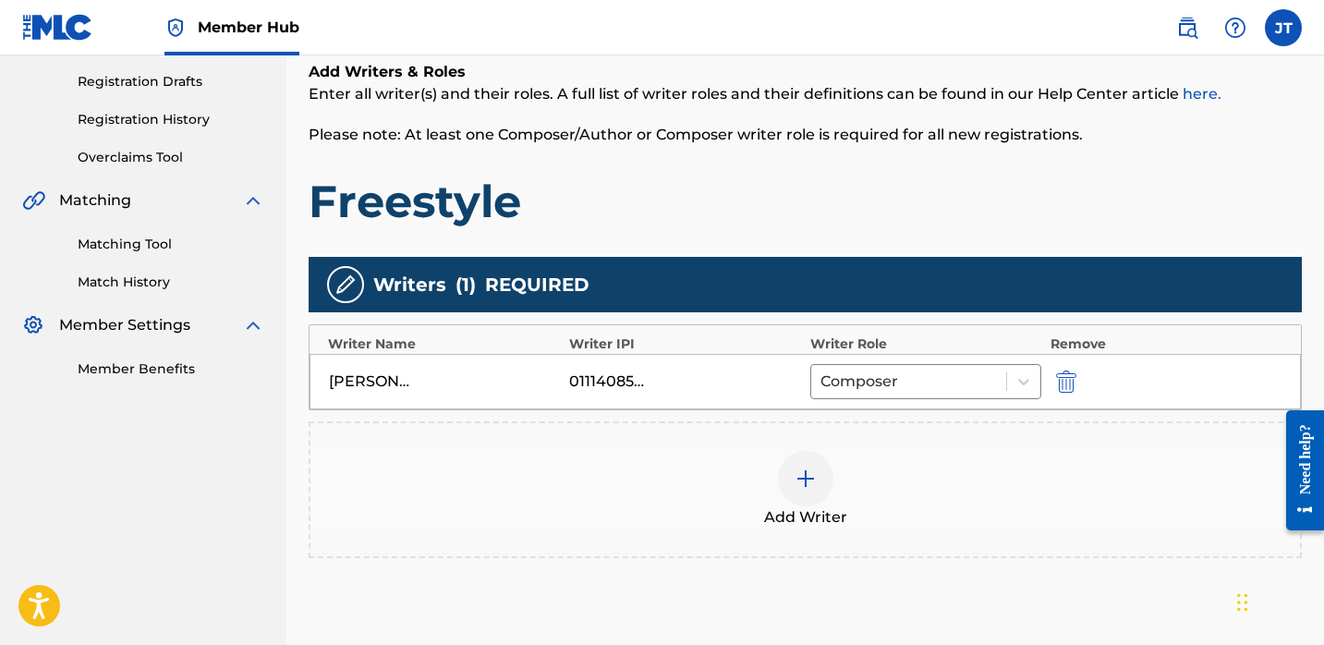
click at [805, 490] on div at bounding box center [805, 478] width 55 height 55
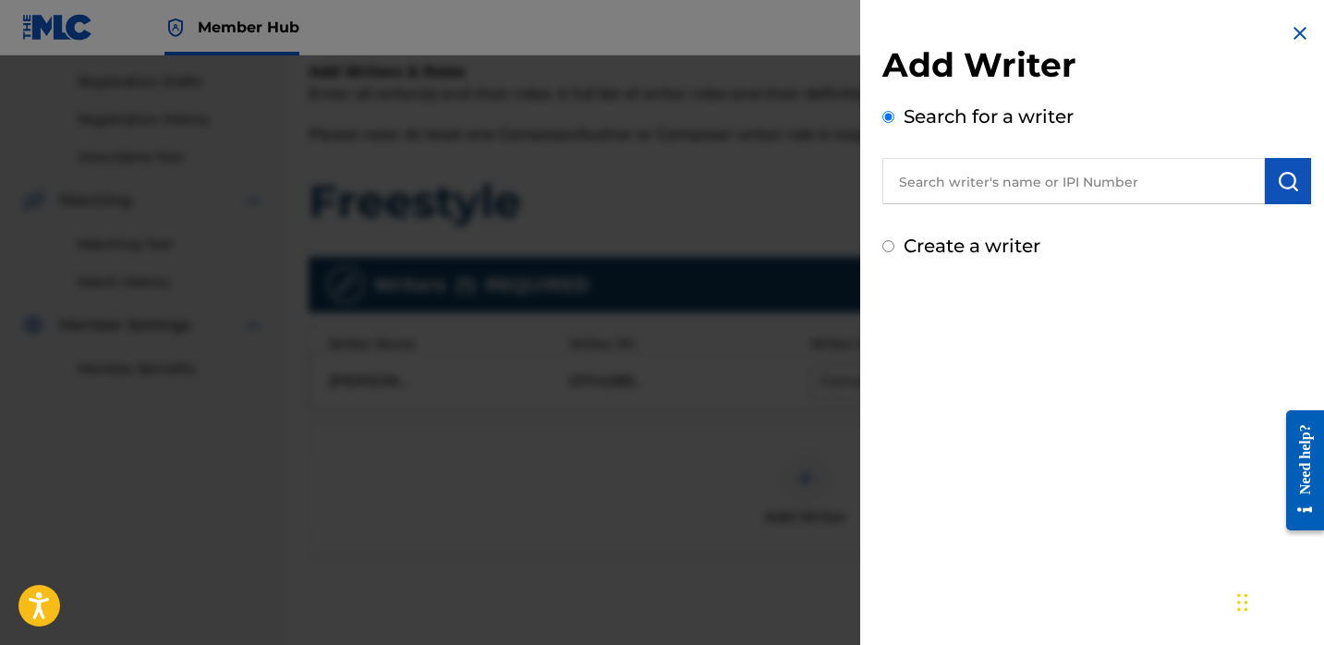
click at [904, 183] on input "text" at bounding box center [1073, 181] width 383 height 46
paste input "[PERSON_NAME]"
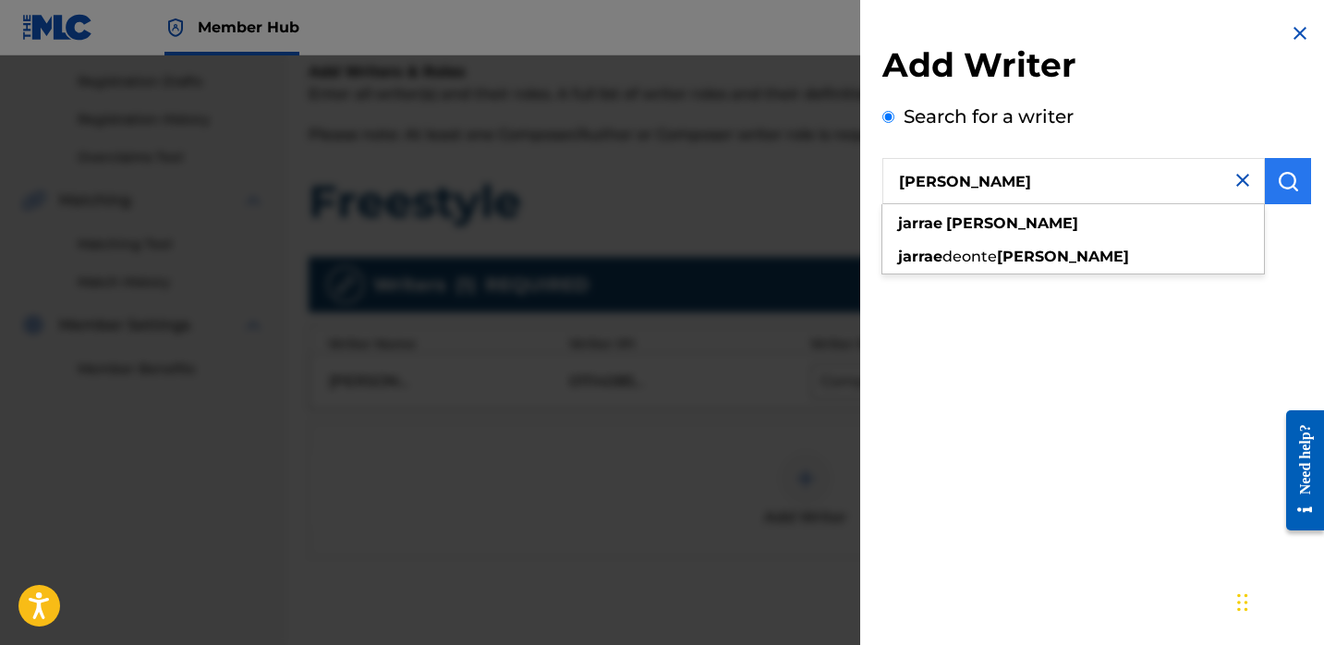
type input "[PERSON_NAME]"
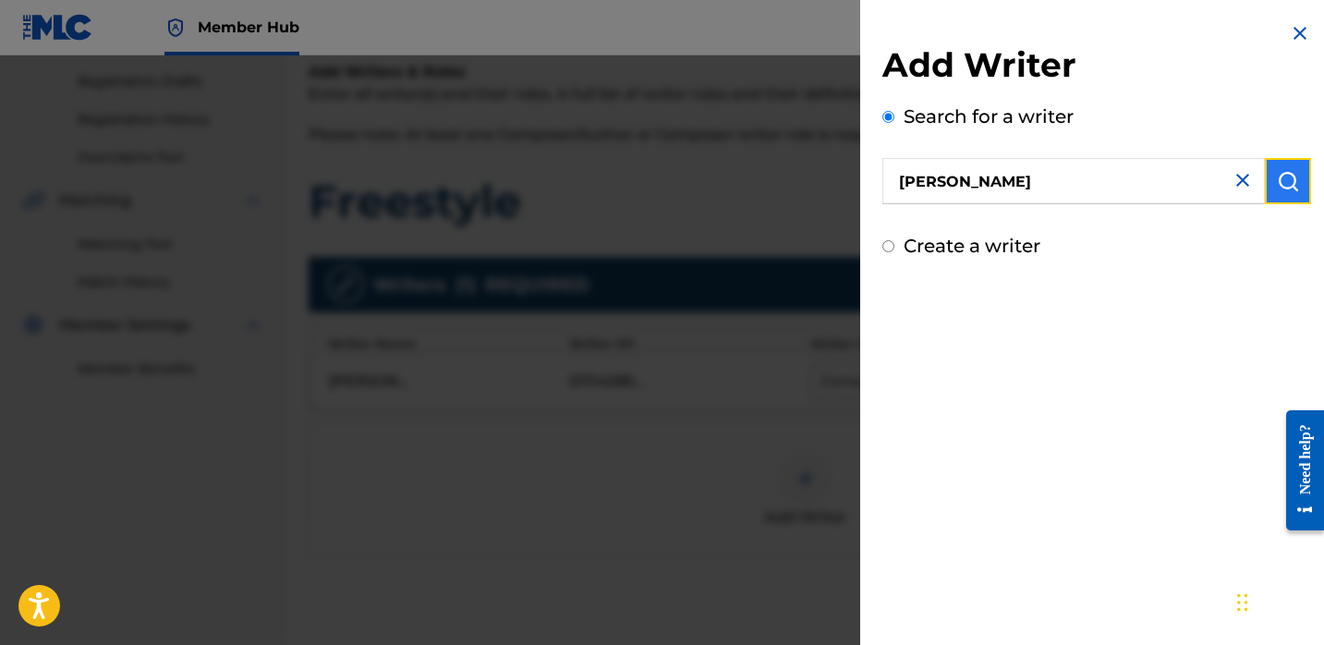
click at [1282, 194] on button "submit" at bounding box center [1288, 181] width 46 height 46
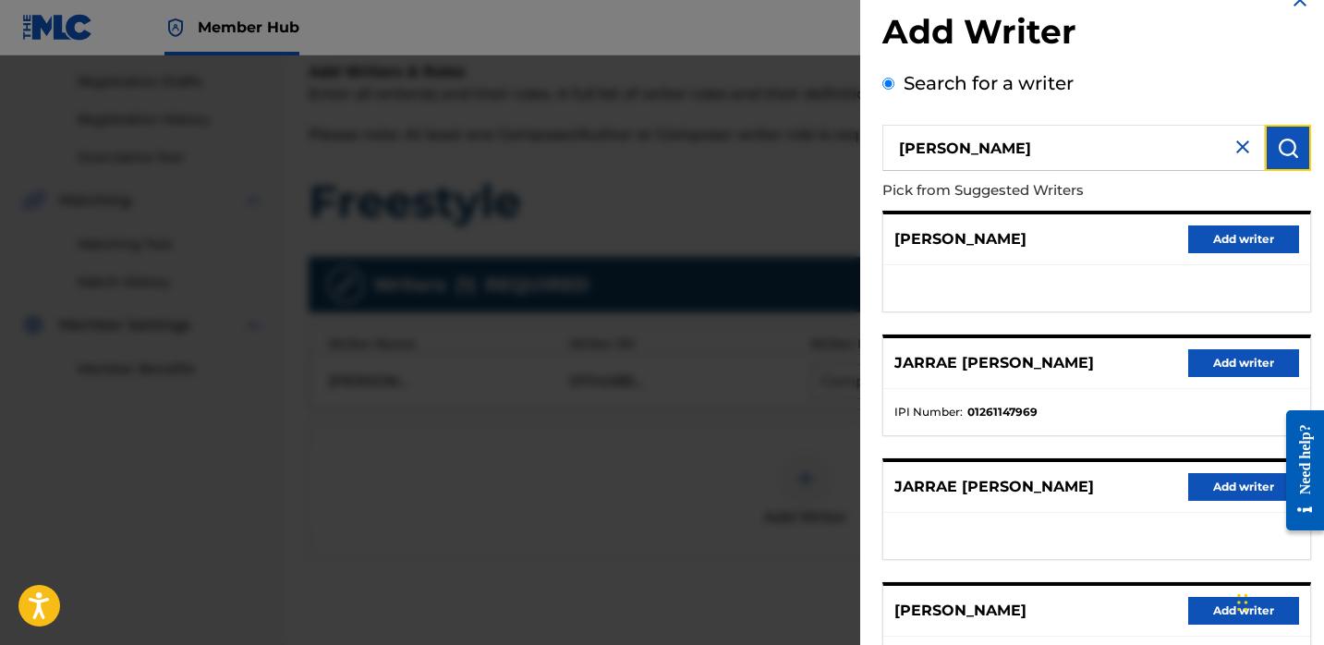
scroll to position [42, 0]
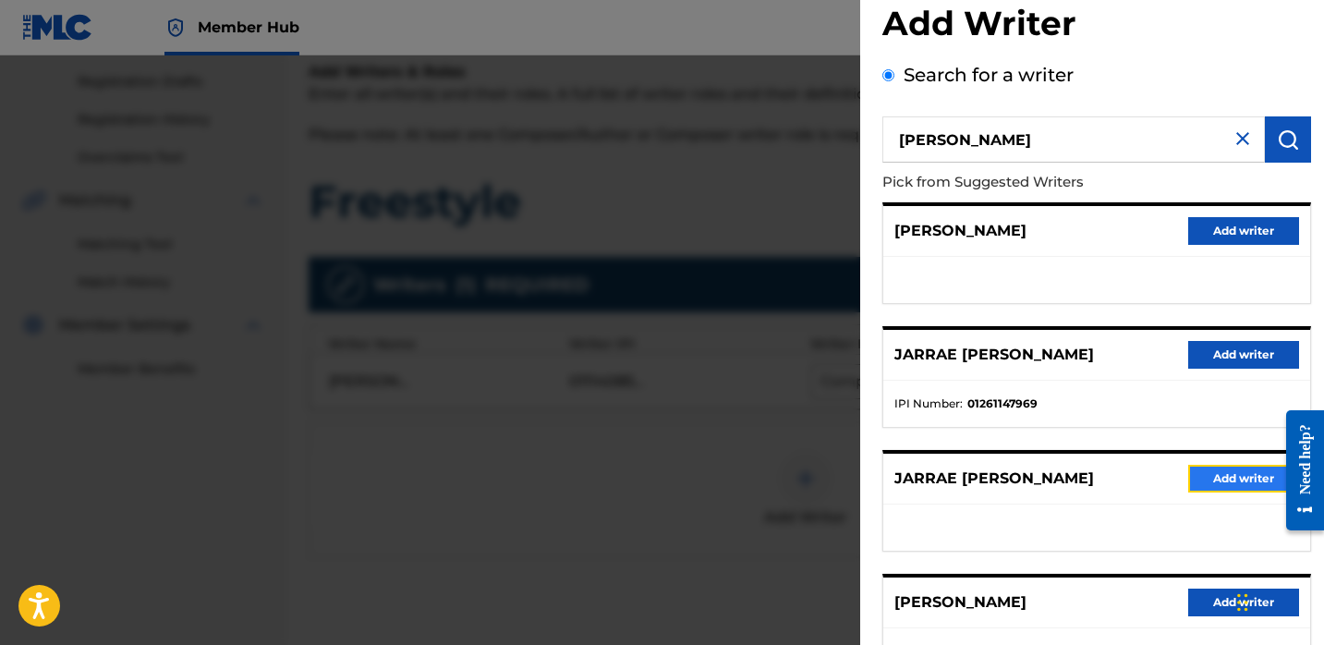
click at [1195, 475] on button "Add writer" at bounding box center [1243, 479] width 111 height 28
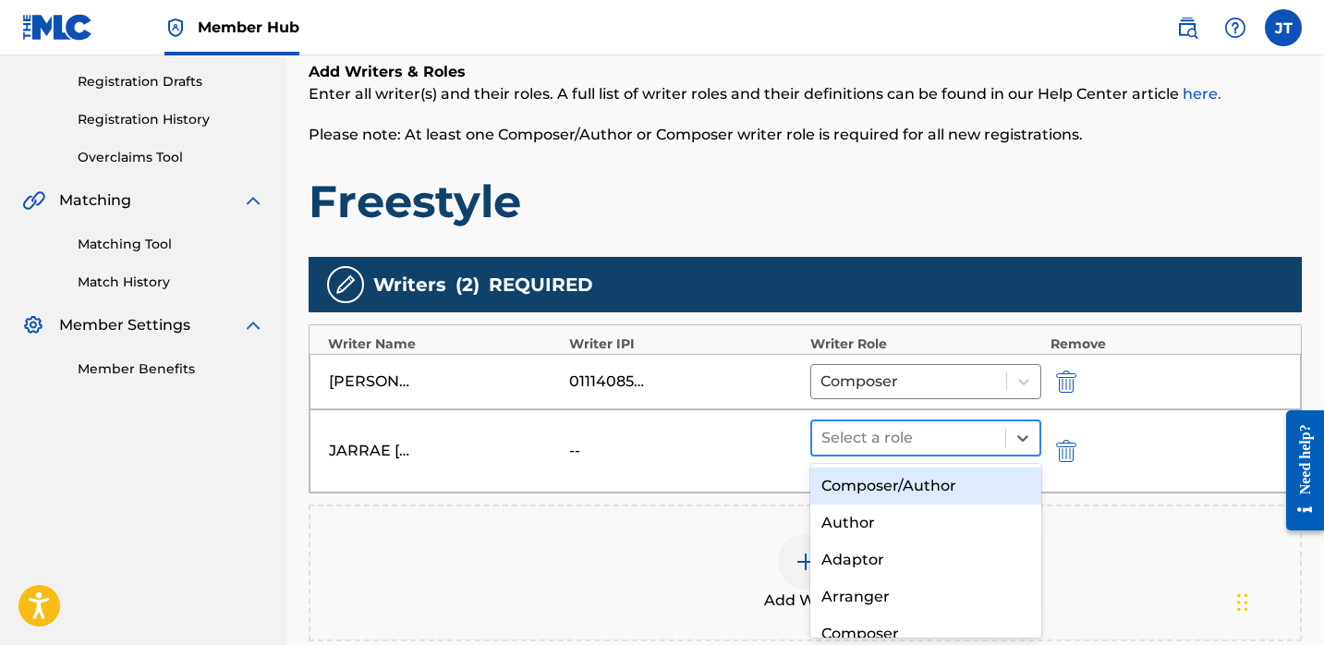
click at [938, 434] on div at bounding box center [908, 438] width 175 height 26
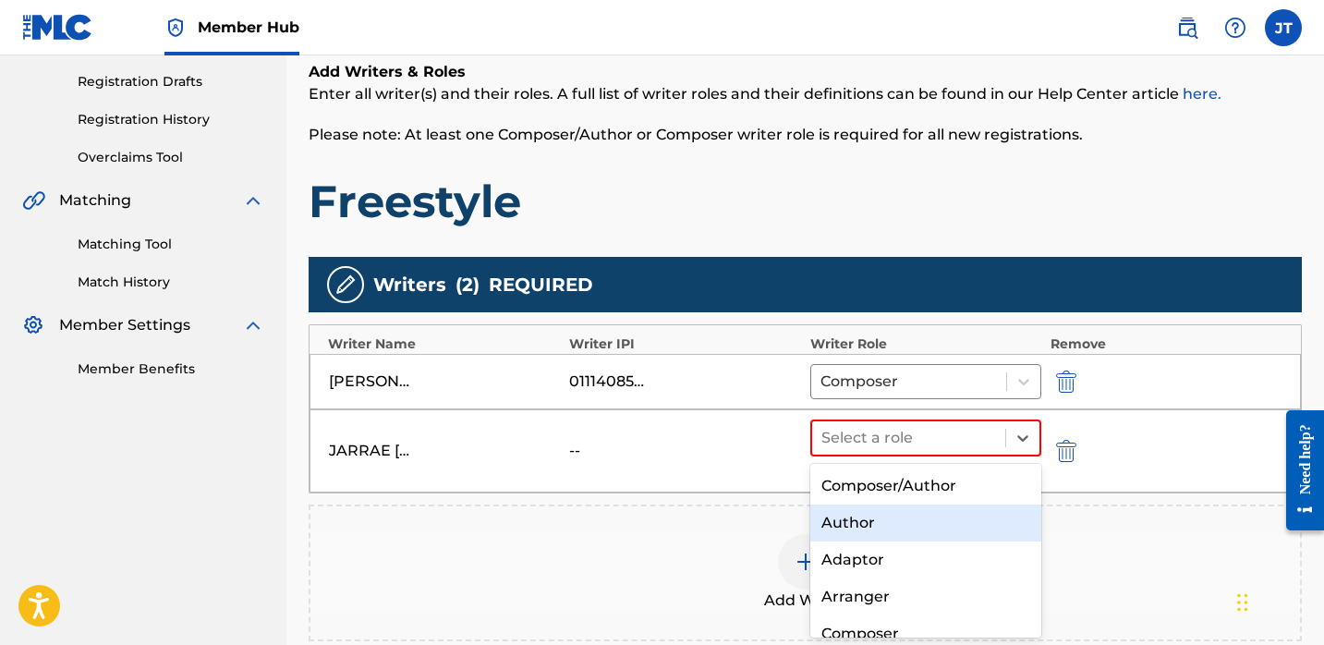
click at [888, 516] on div "Author" at bounding box center [925, 523] width 231 height 37
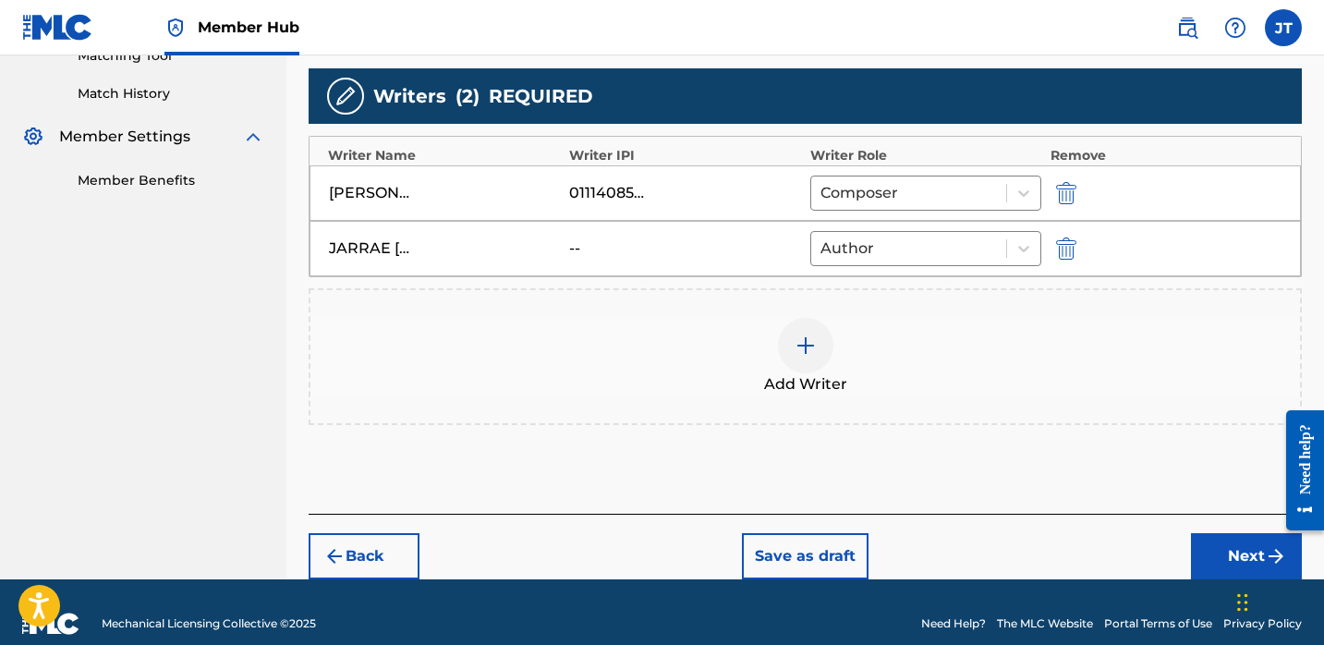
scroll to position [505, 0]
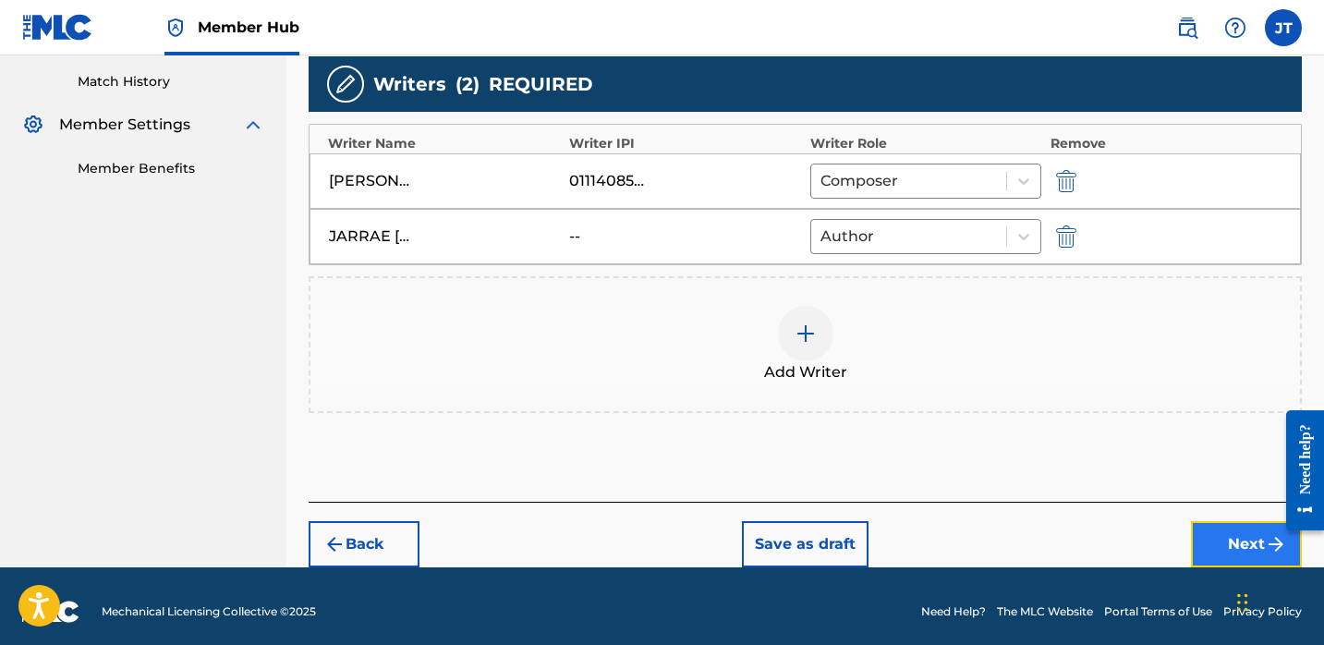
click at [1210, 529] on button "Next" at bounding box center [1246, 544] width 111 height 46
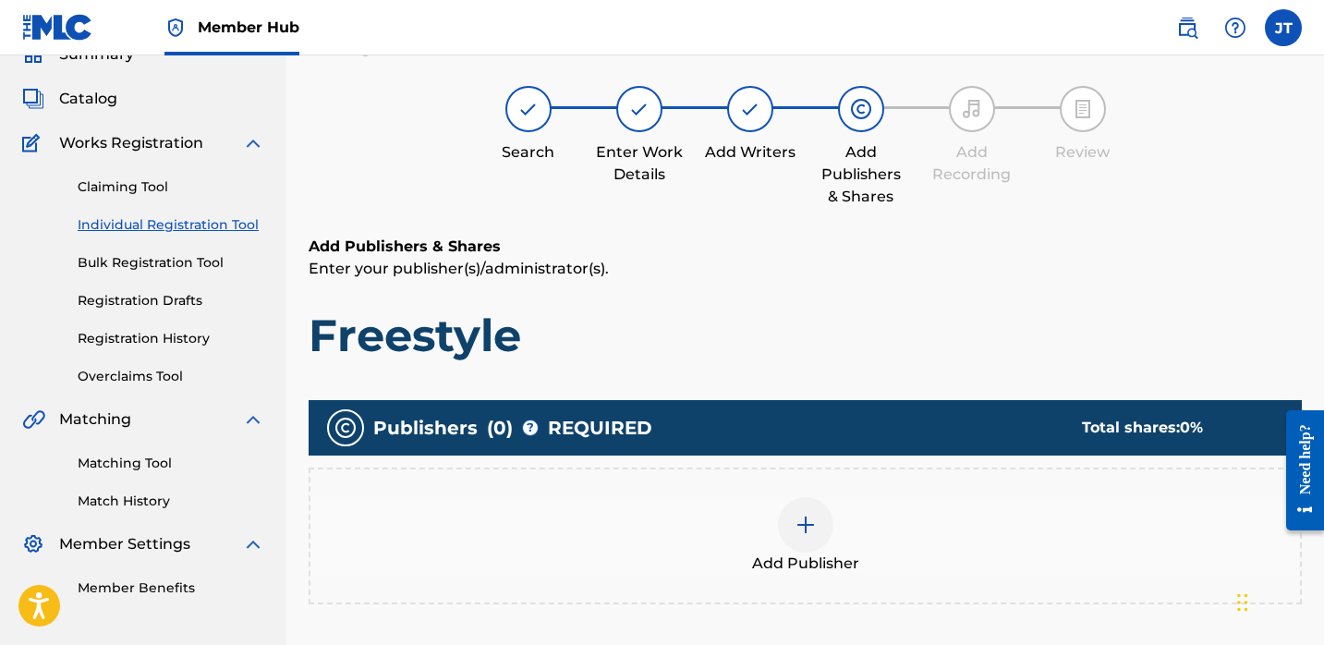
scroll to position [83, 0]
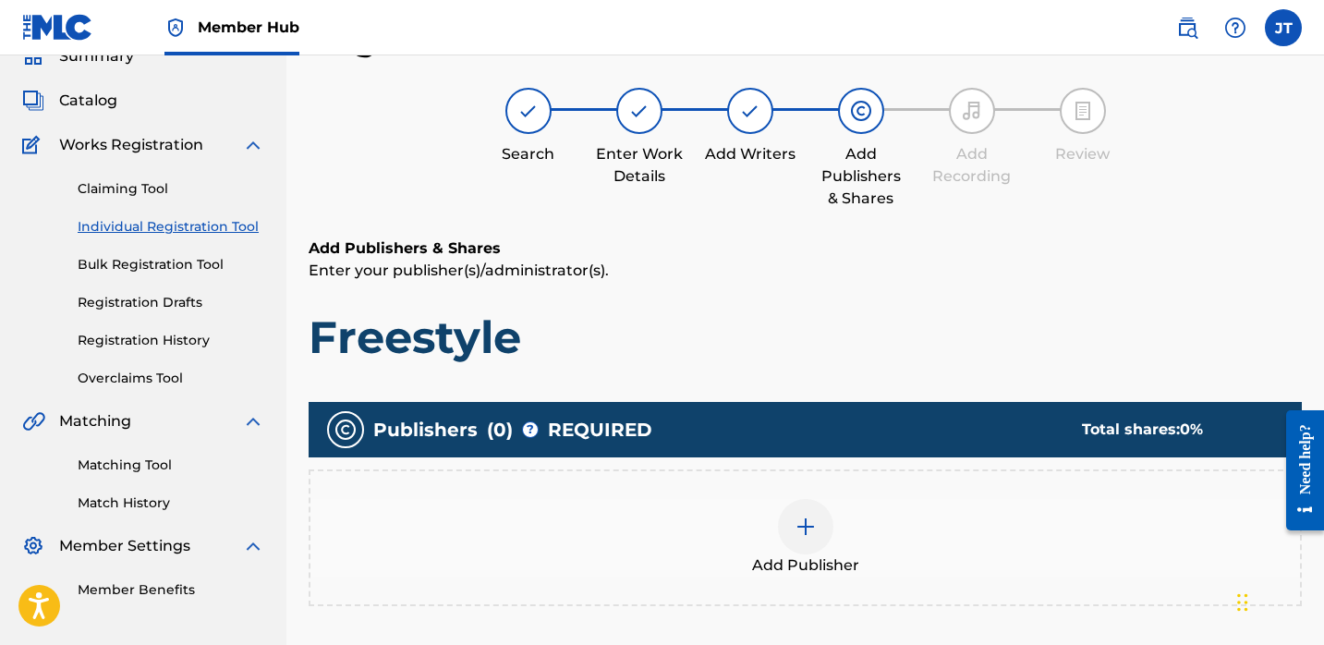
click at [802, 520] on img at bounding box center [806, 527] width 22 height 22
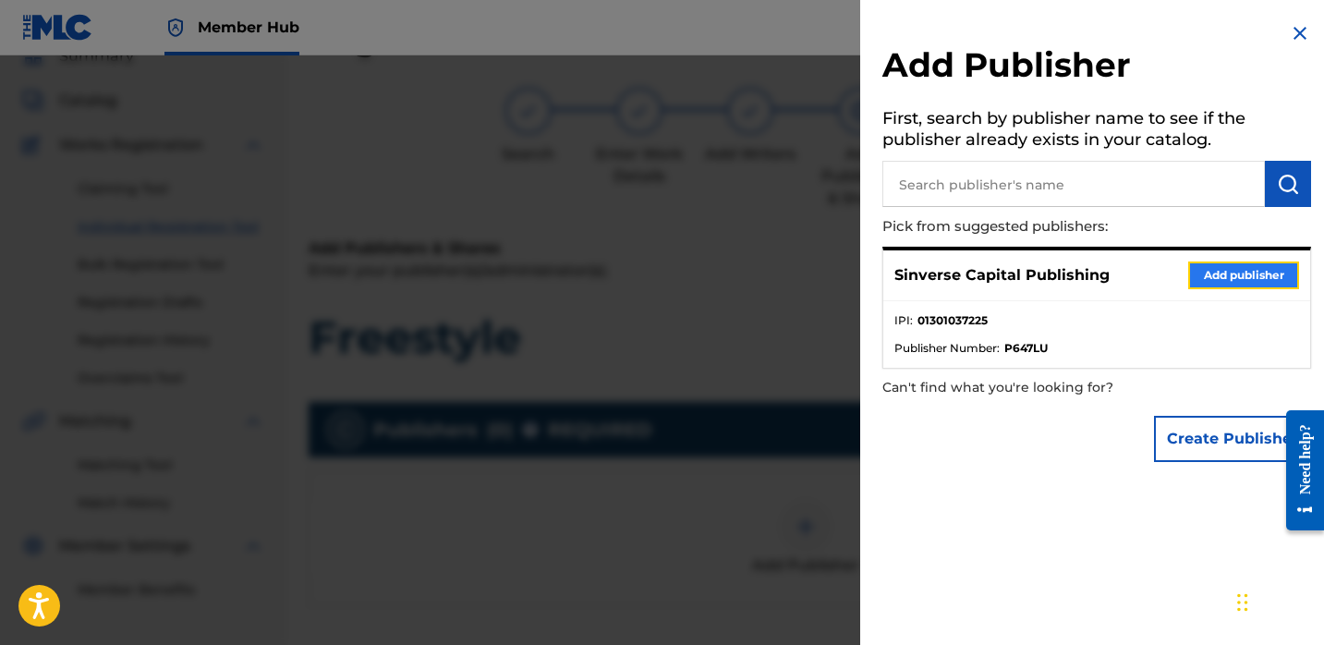
click at [1198, 276] on button "Add publisher" at bounding box center [1243, 275] width 111 height 28
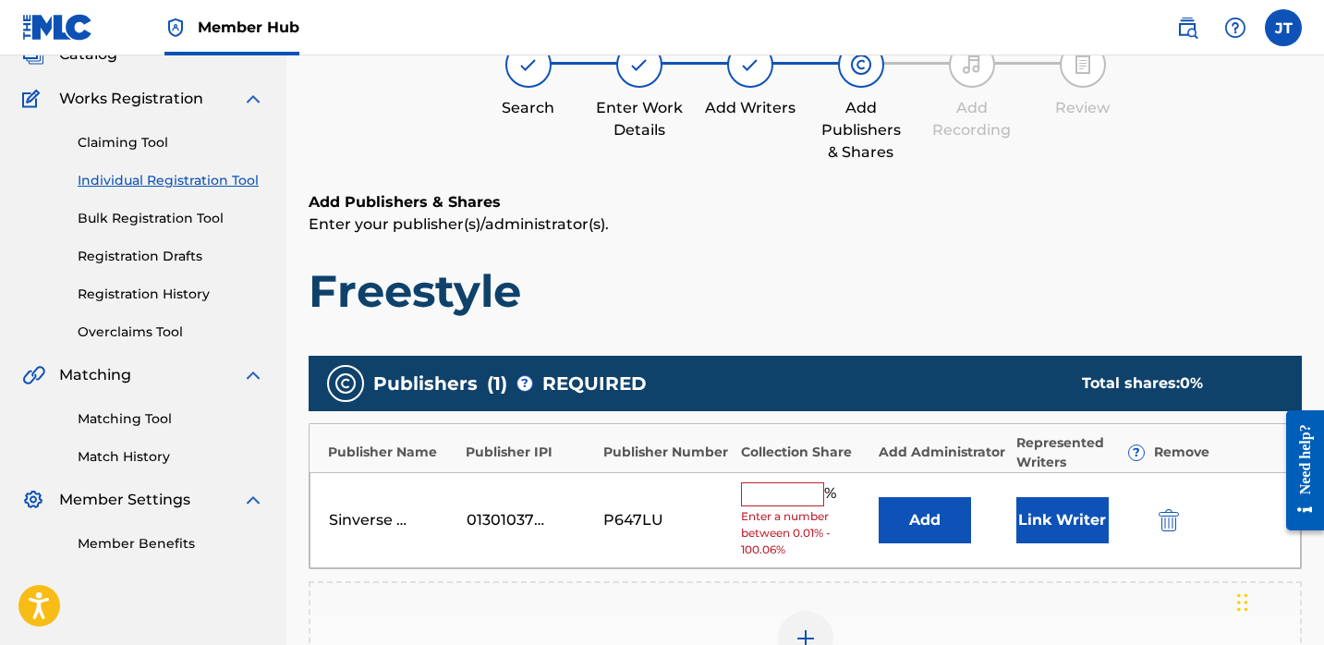
scroll to position [197, 0]
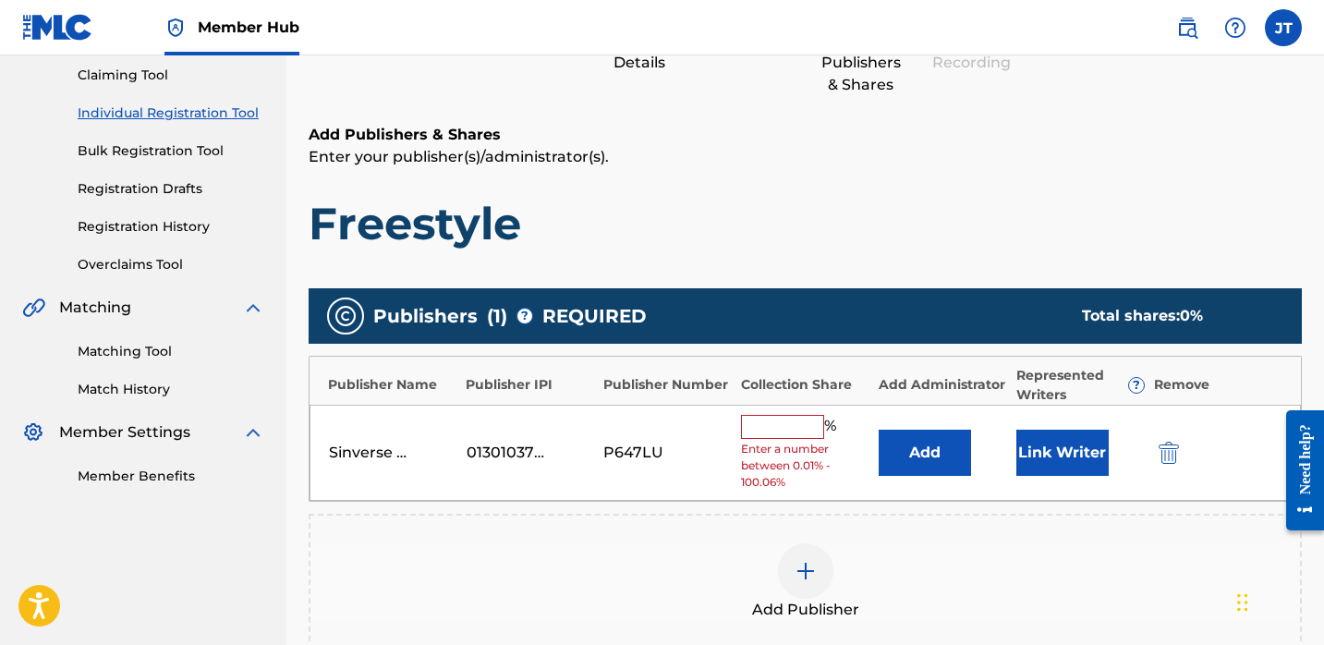
click at [784, 415] on input "text" at bounding box center [782, 427] width 83 height 24
type input "50"
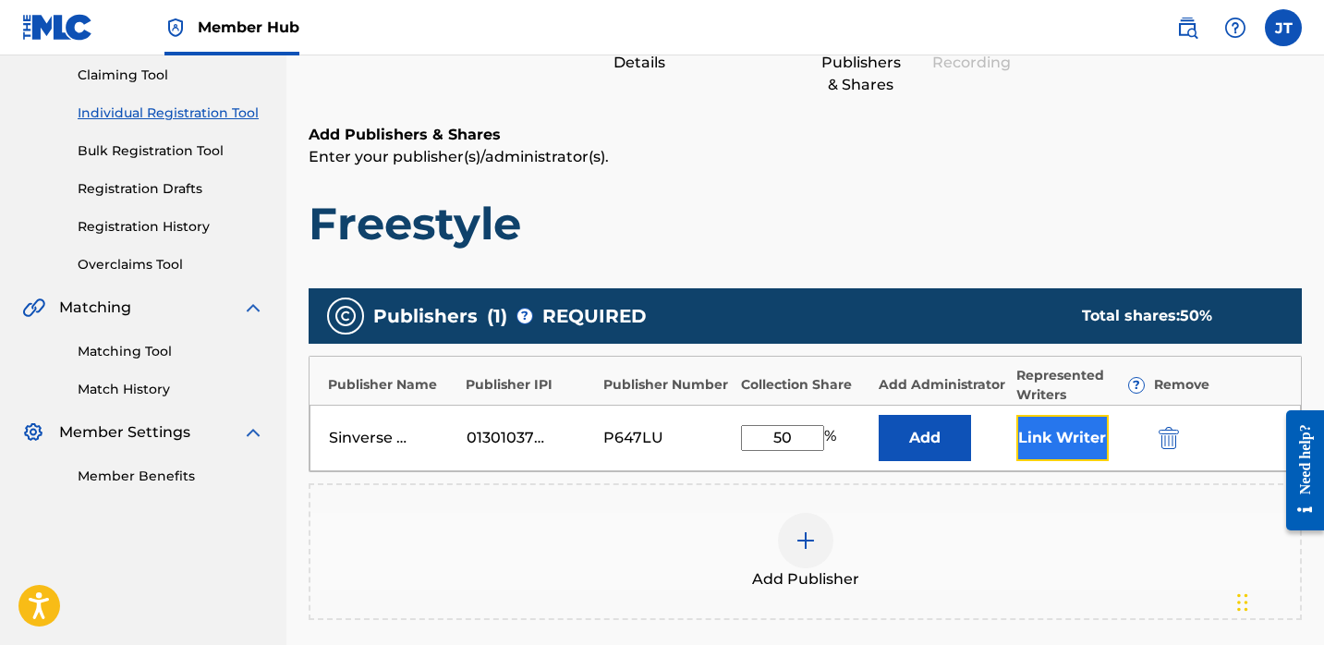
click at [1032, 449] on button "Link Writer" at bounding box center [1062, 438] width 92 height 46
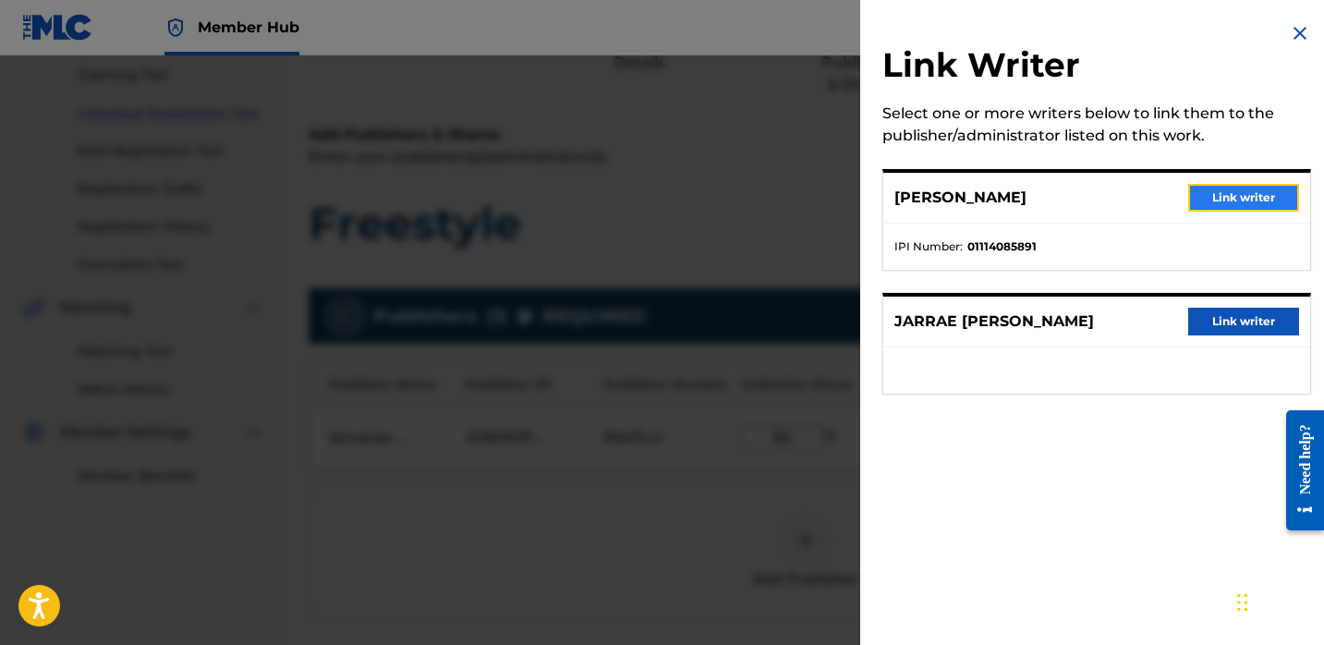
click at [1227, 198] on button "Link writer" at bounding box center [1243, 198] width 111 height 28
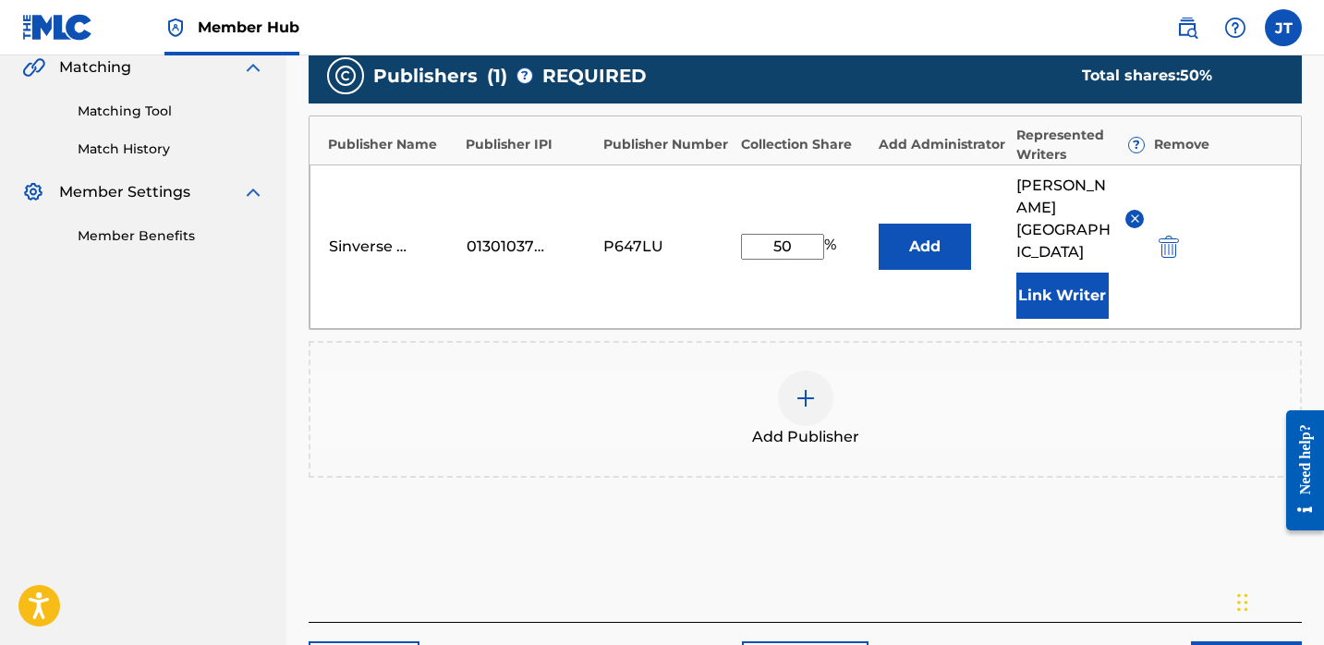
scroll to position [452, 0]
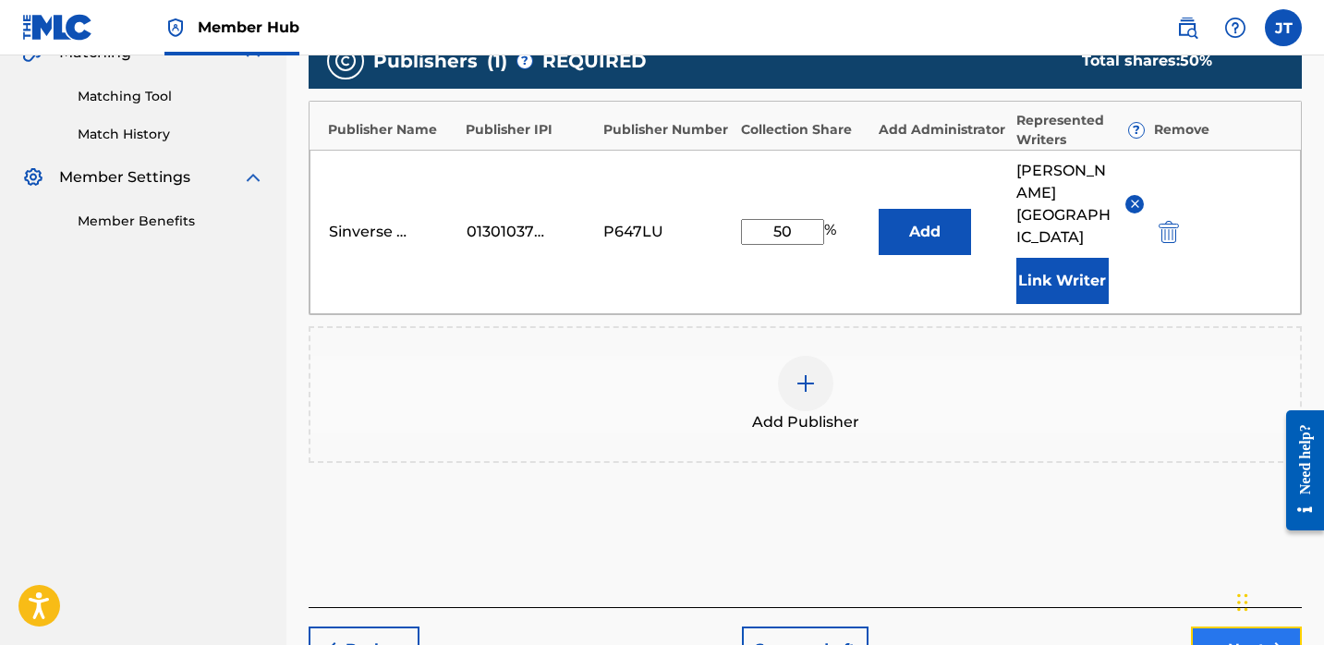
click at [1213, 626] on button "Next" at bounding box center [1246, 649] width 111 height 46
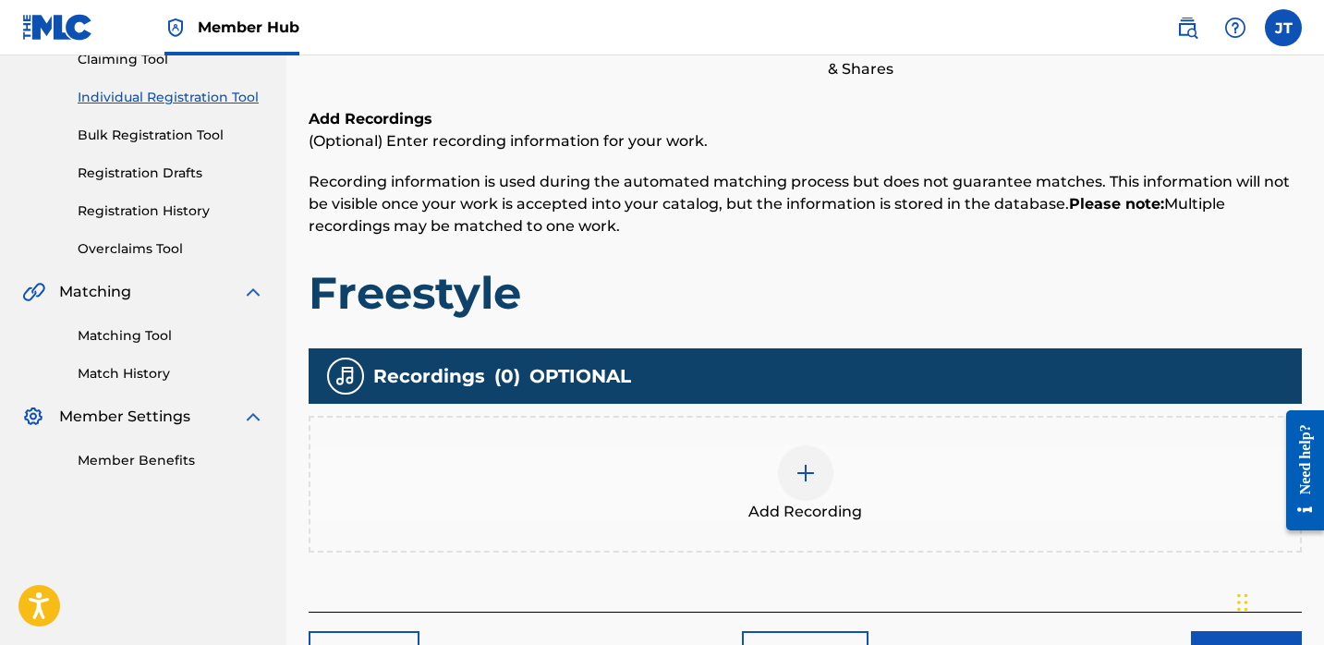
scroll to position [251, 0]
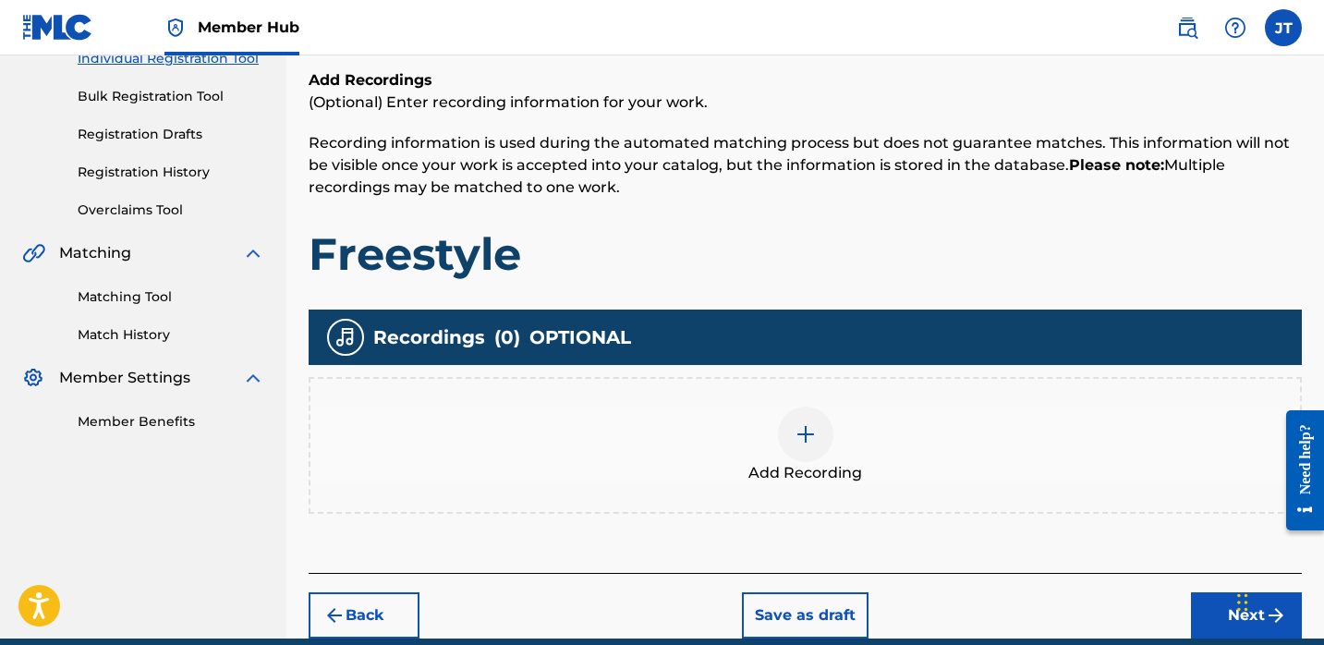
click at [801, 437] on img at bounding box center [806, 434] width 22 height 22
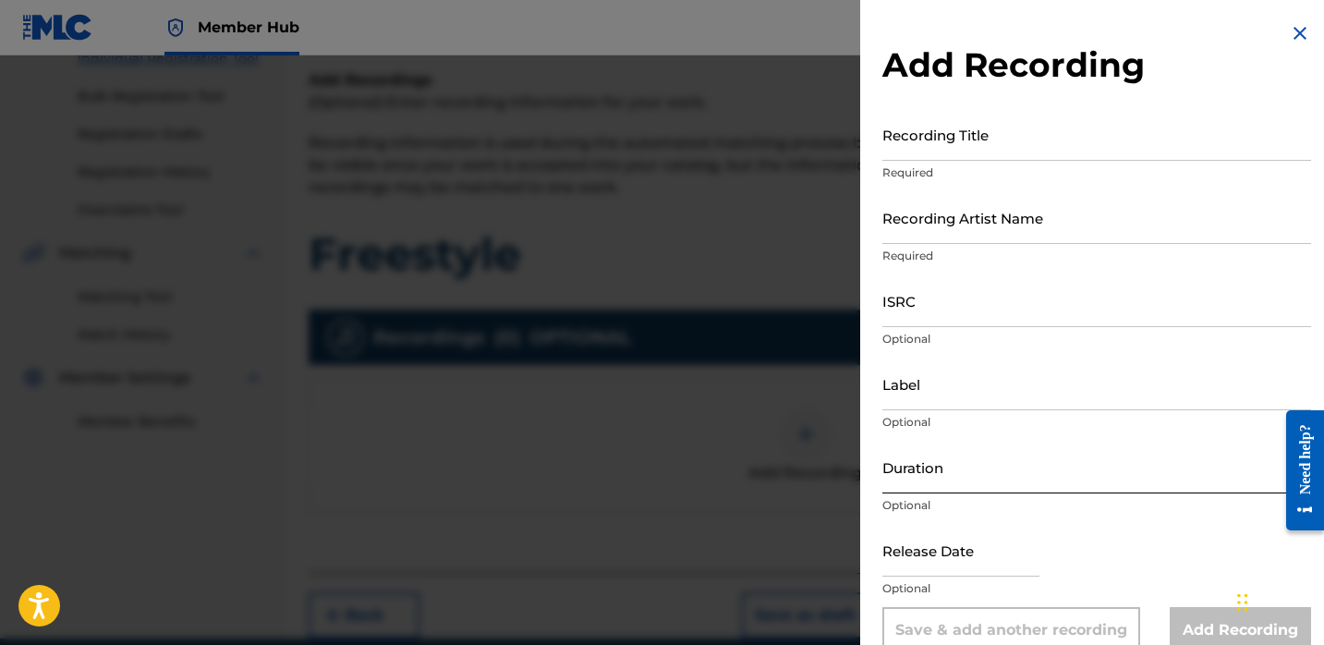
click at [934, 480] on input "Duration" at bounding box center [1096, 467] width 429 height 53
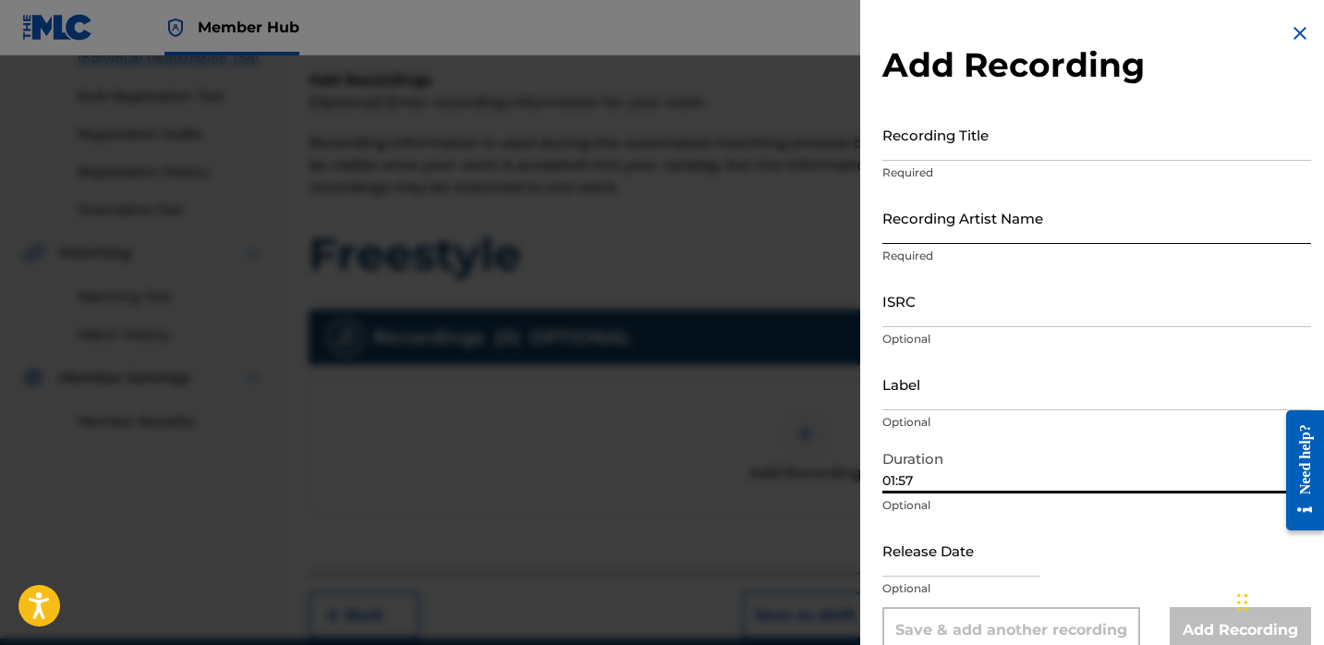
type input "01:57"
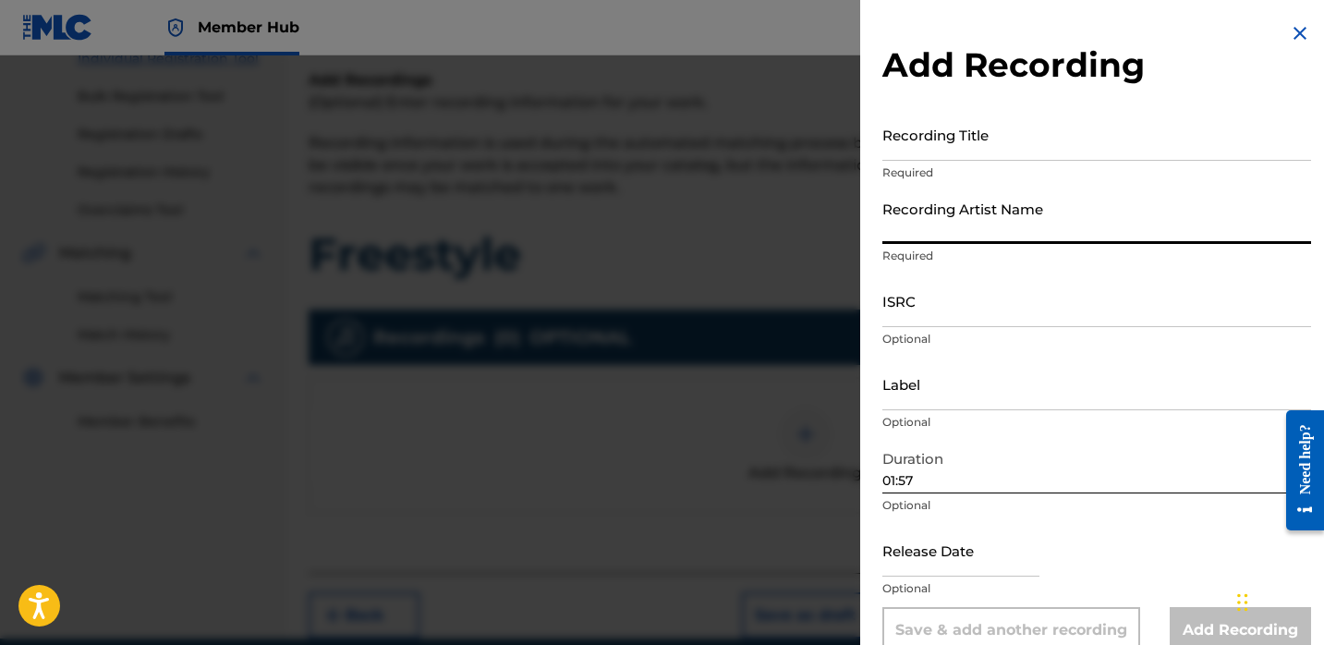
click at [932, 207] on input "Recording Artist Name" at bounding box center [1096, 217] width 429 height 53
paste input "Trapboydre10k"
type input "Trapboydre10k"
click at [963, 142] on input "Recording Title" at bounding box center [1096, 134] width 429 height 53
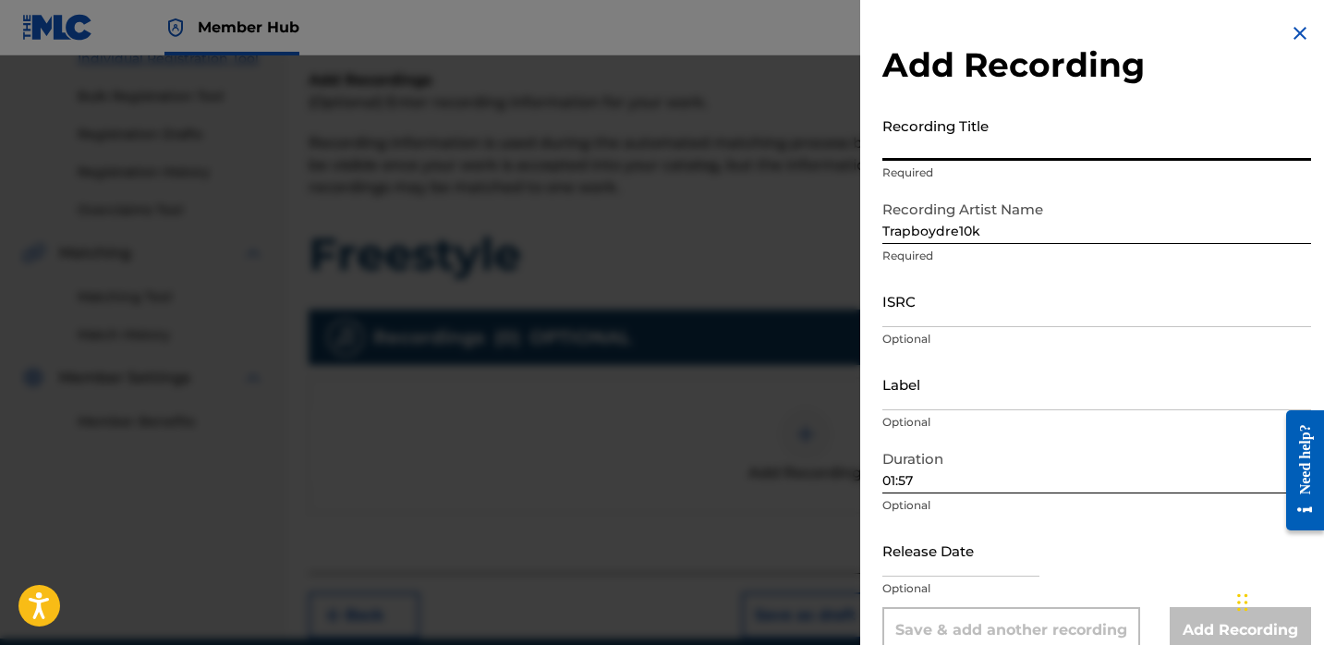
paste input "Freestyle"
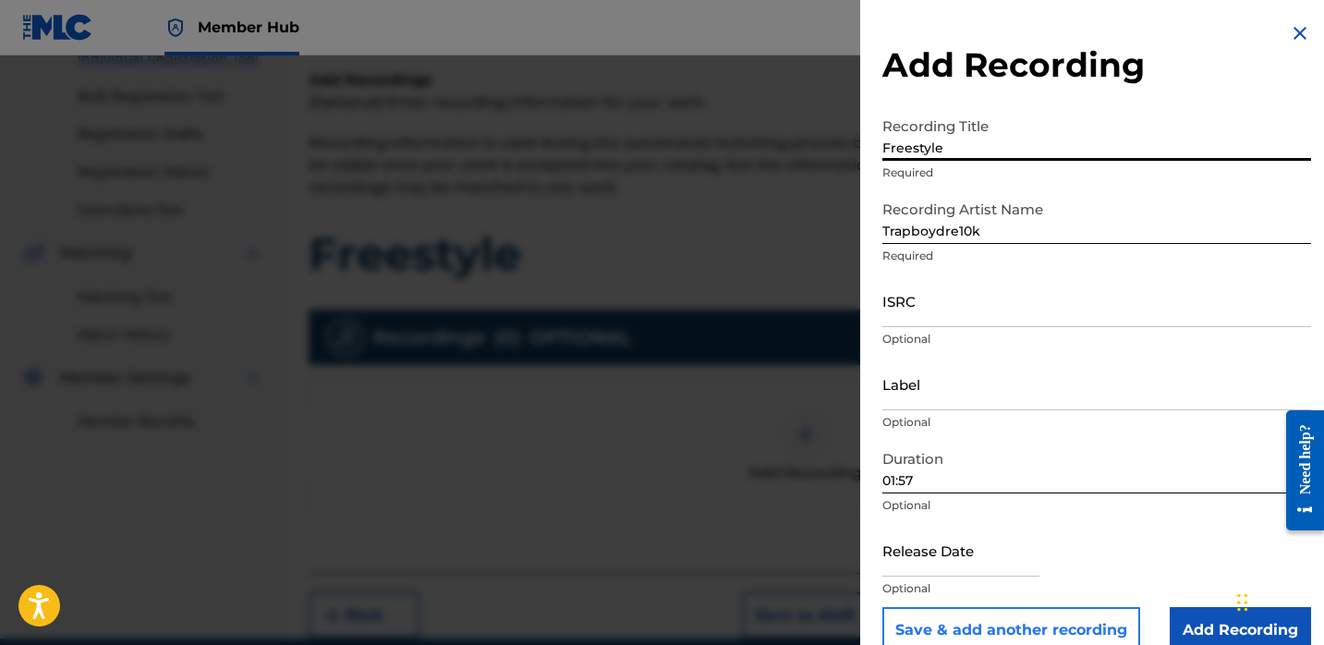
type input "Freestyle"
click at [917, 319] on input "ISRC" at bounding box center [1096, 300] width 429 height 53
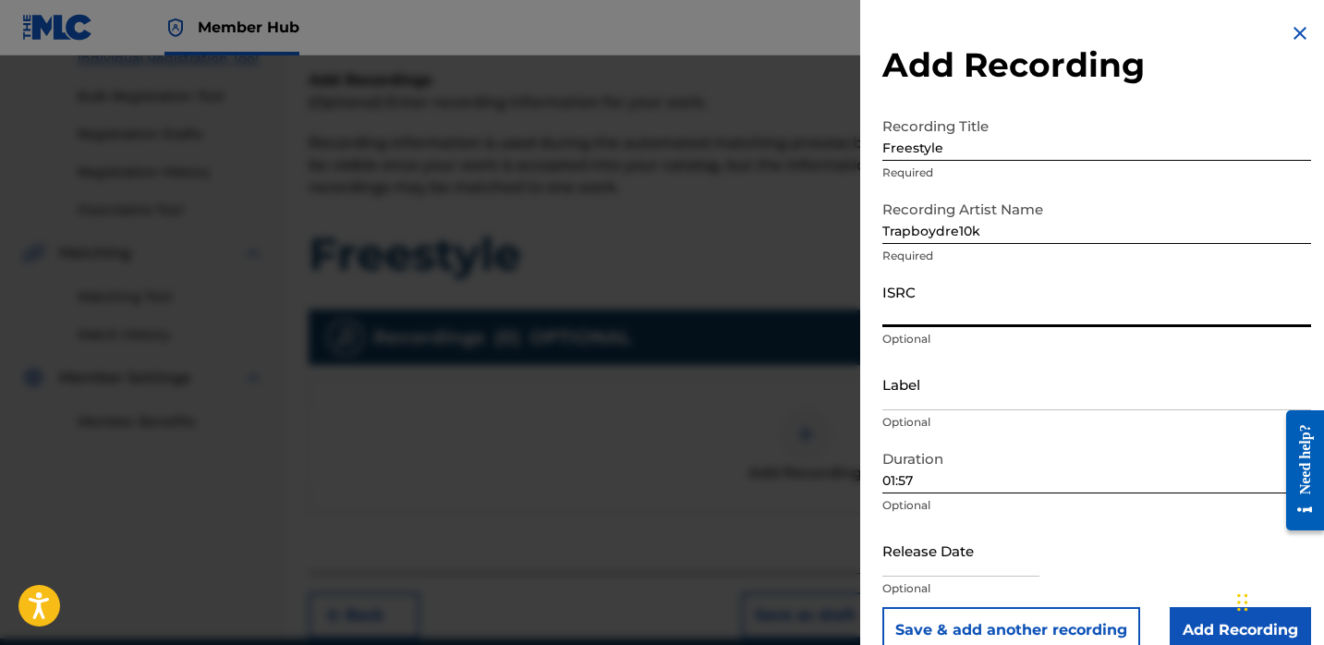
paste input "QZNMY2396014"
type input "QZNMY2396014"
click at [917, 557] on input "text" at bounding box center [960, 550] width 157 height 53
select select "8"
select select "2025"
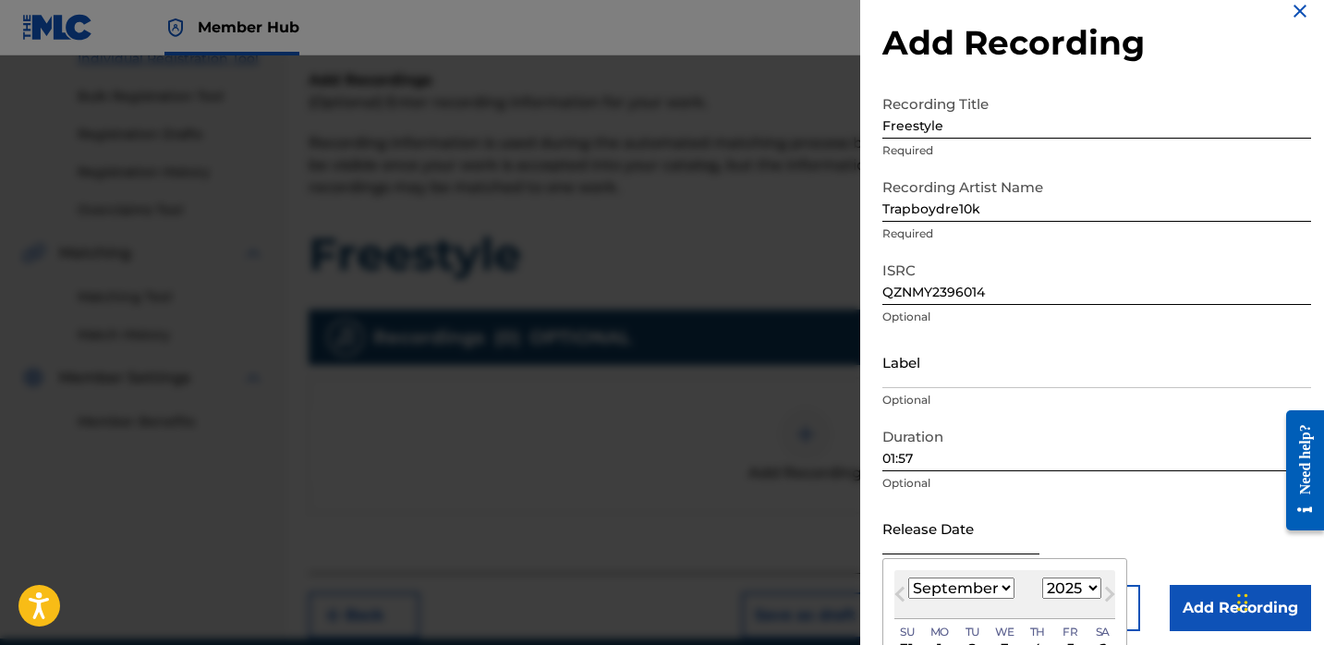
scroll to position [42, 0]
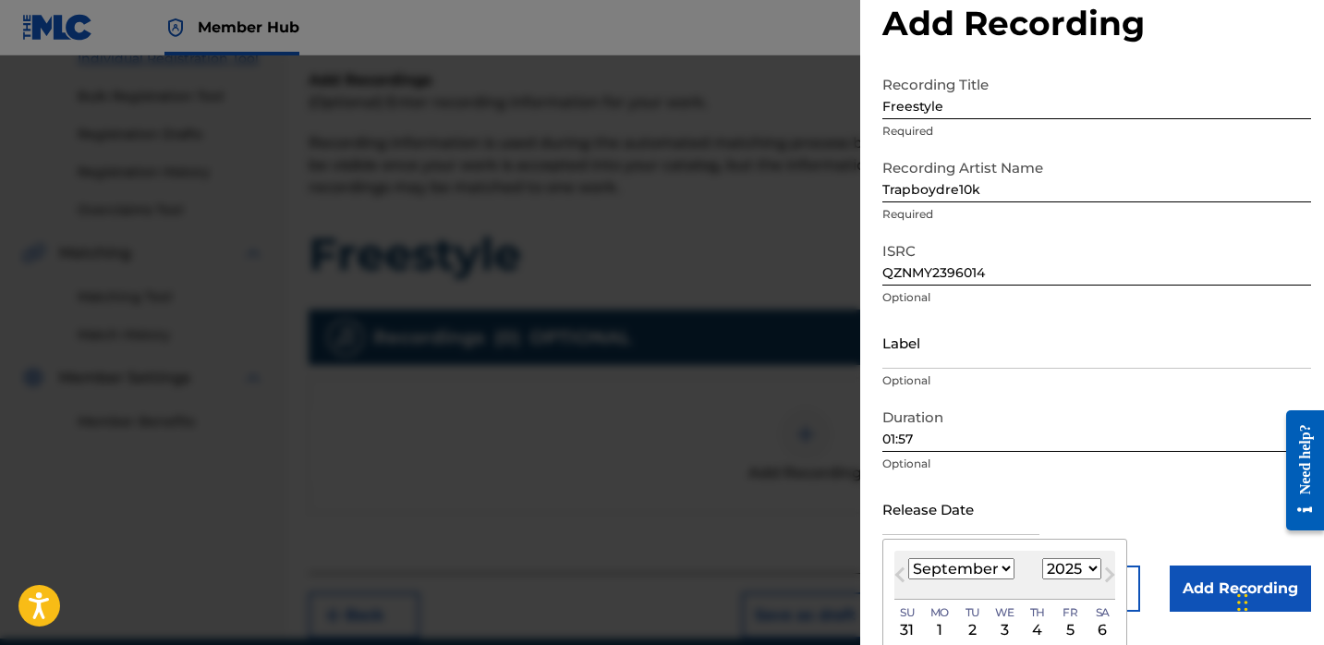
click at [976, 566] on select "January February March April May June July August September October November De…" at bounding box center [961, 568] width 106 height 21
select select "9"
click at [908, 558] on select "January February March April May June July August September October November De…" at bounding box center [961, 568] width 106 height 21
click at [1062, 564] on select "1900 1901 1902 1903 1904 1905 1906 1907 1908 1909 1910 1911 1912 1913 1914 1915…" at bounding box center [1071, 568] width 59 height 21
select select "2023"
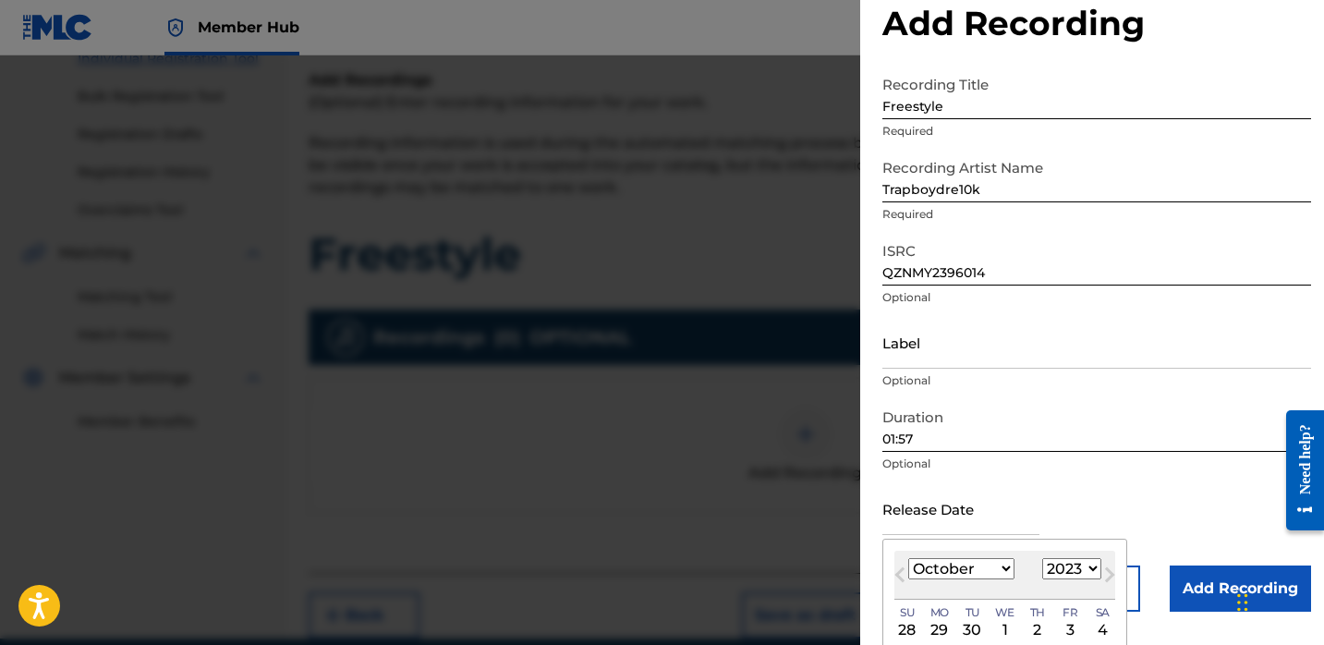
click at [1042, 558] on select "1900 1901 1902 1903 1904 1905 1906 1907 1908 1909 1910 1911 1912 1913 1914 1915…" at bounding box center [1071, 568] width 59 height 21
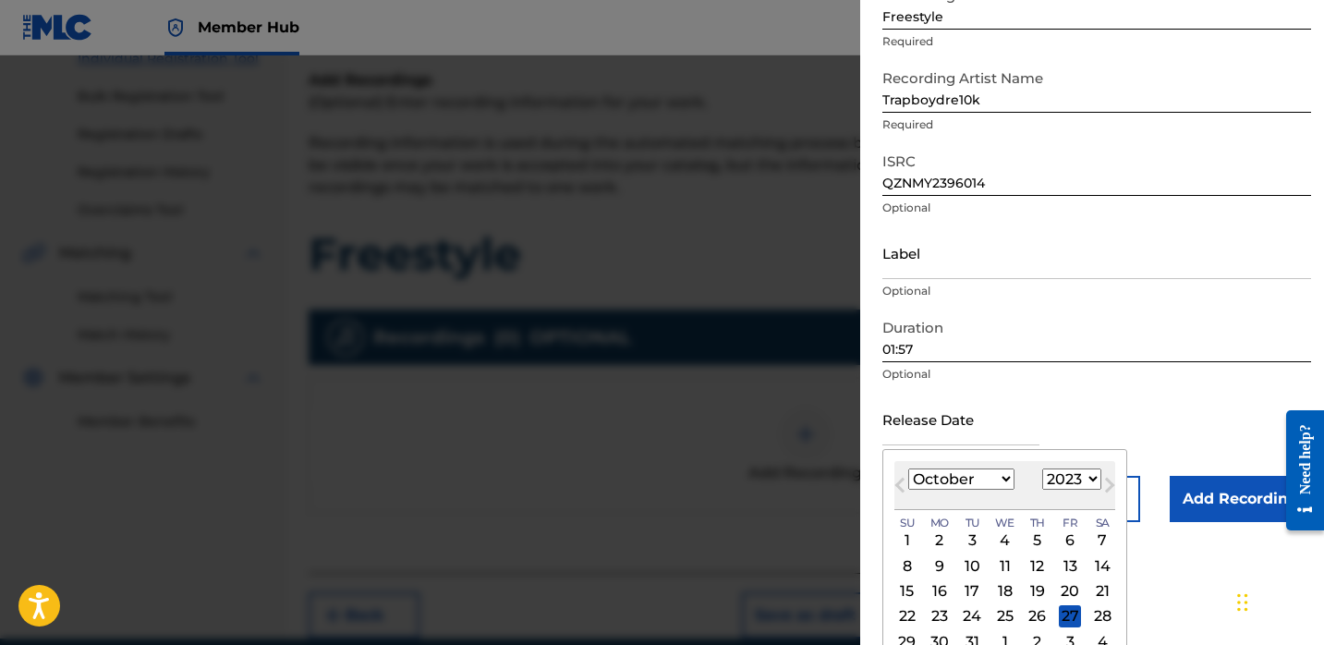
scroll to position [177, 0]
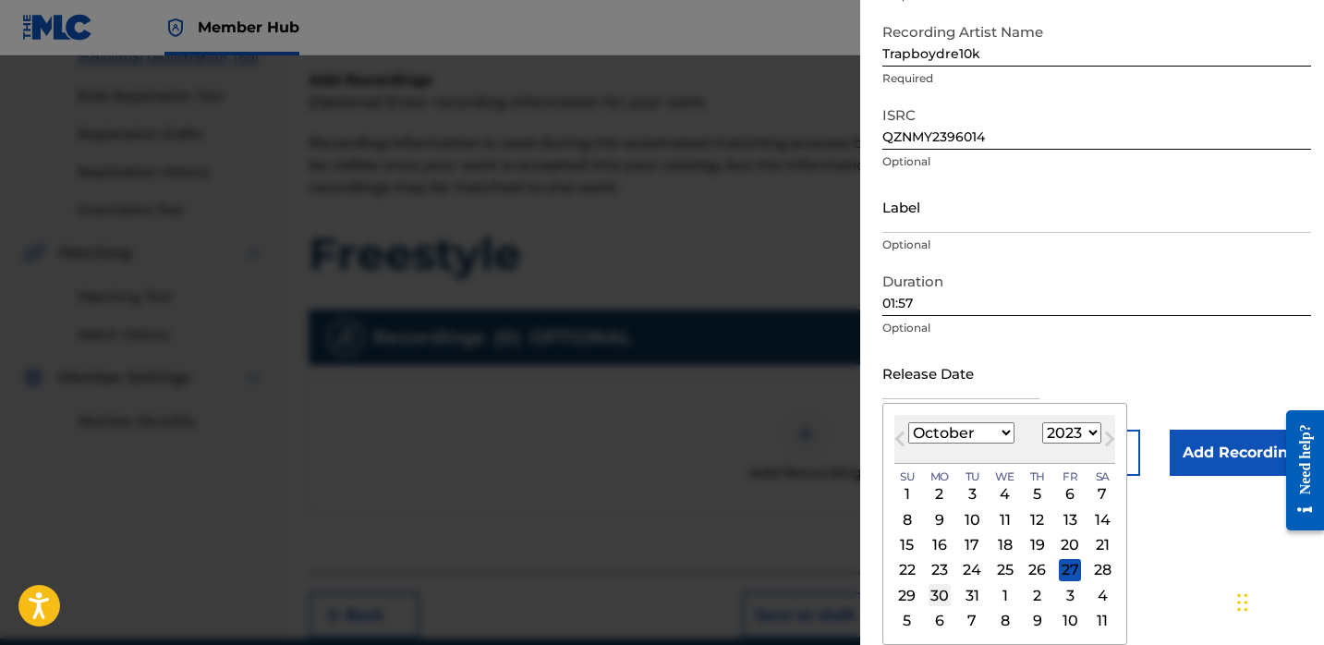
click at [938, 591] on div "30" at bounding box center [940, 595] width 22 height 22
type input "[DATE]"
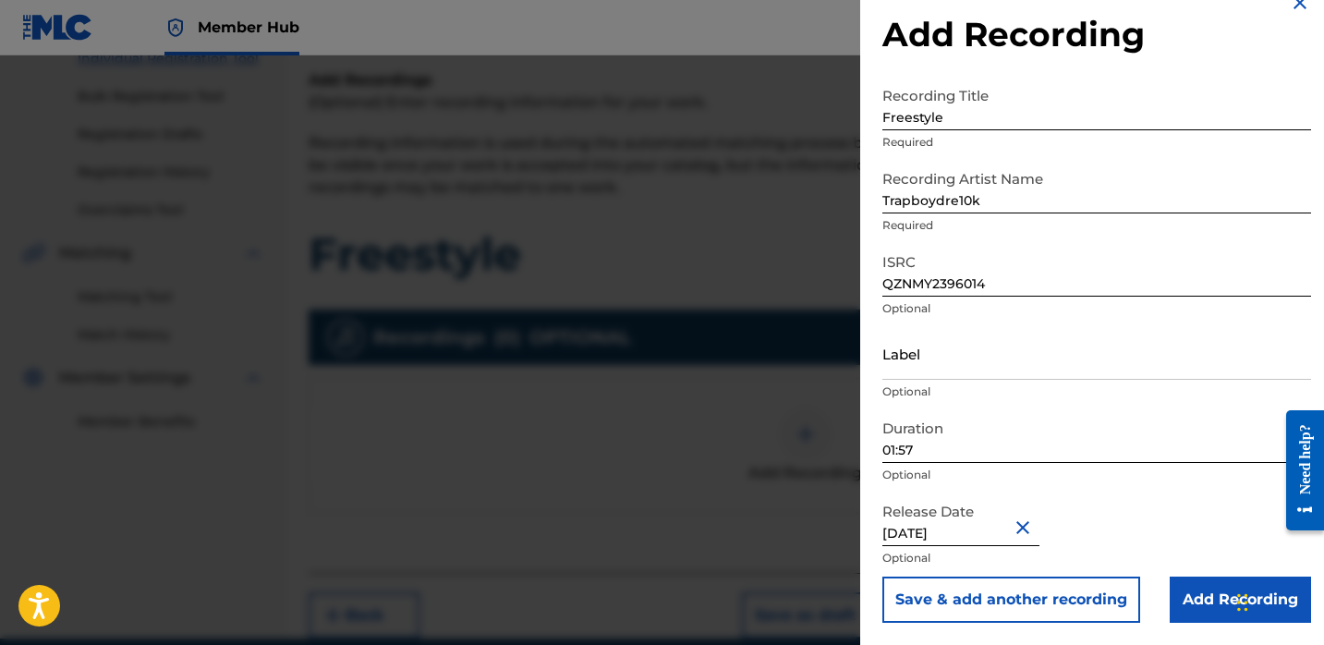
select select "9"
select select "2023"
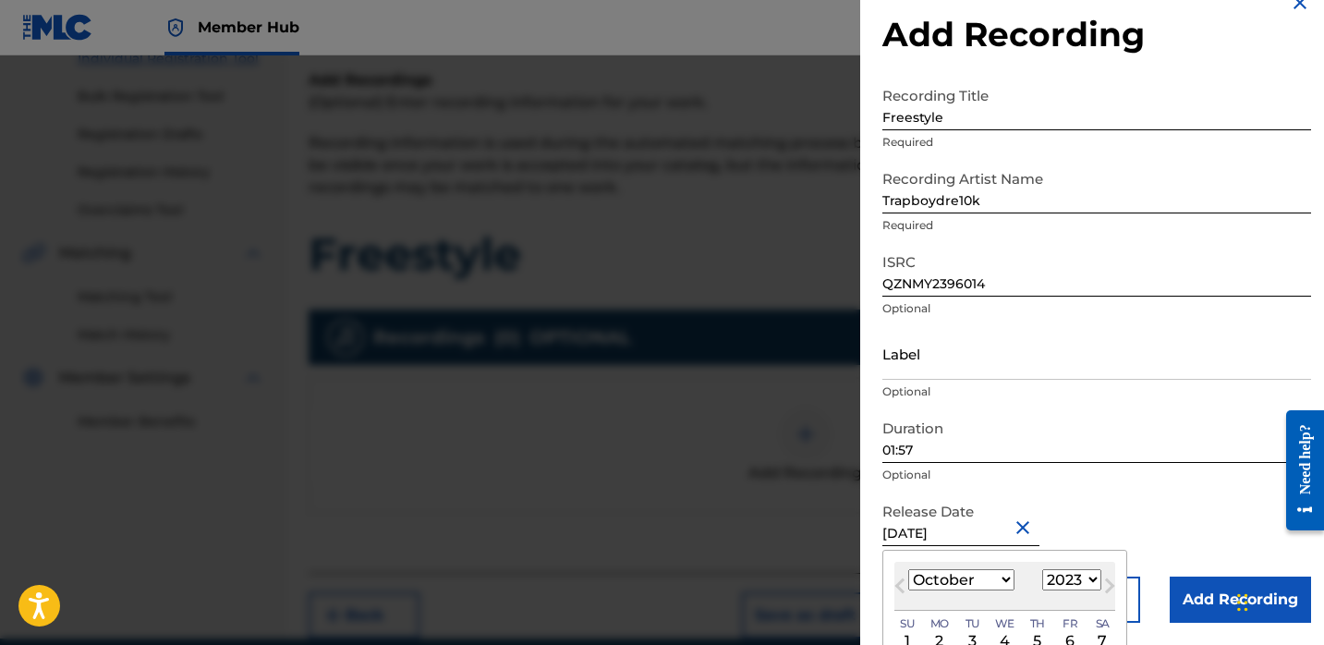
click at [1076, 509] on div "Release Date [DATE] Previous Month Next Month [DATE] January February March Apr…" at bounding box center [1096, 534] width 429 height 83
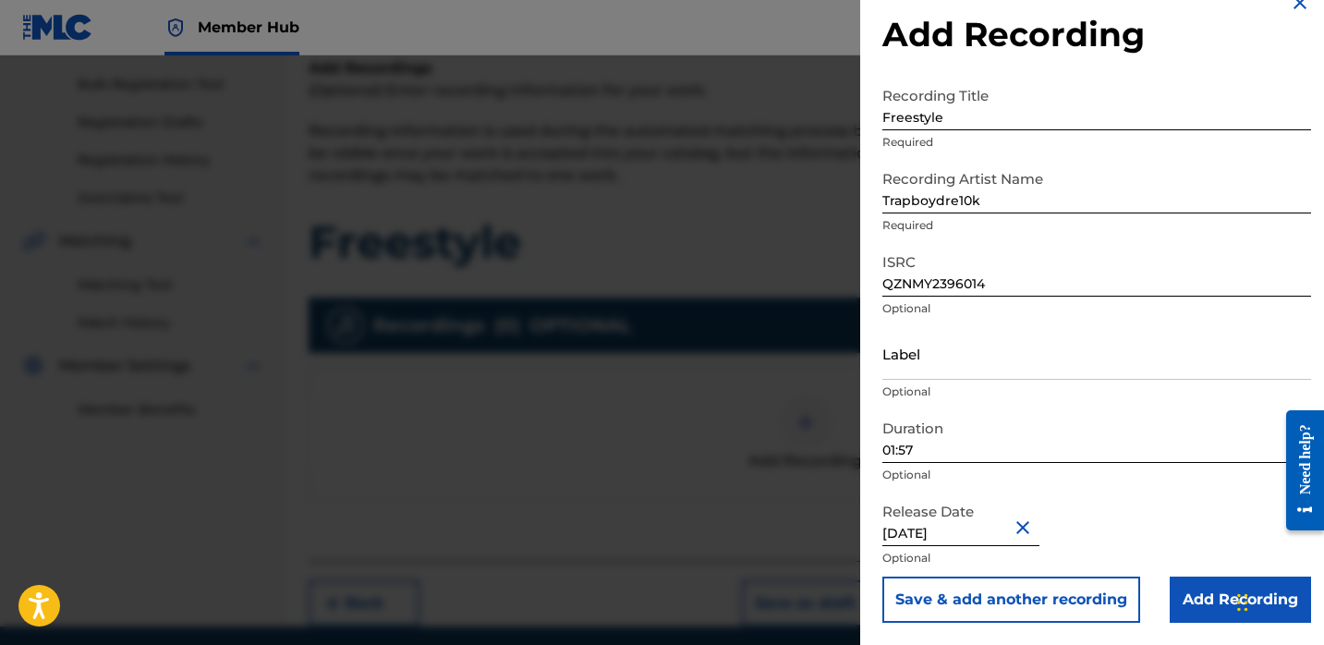
scroll to position [273, 0]
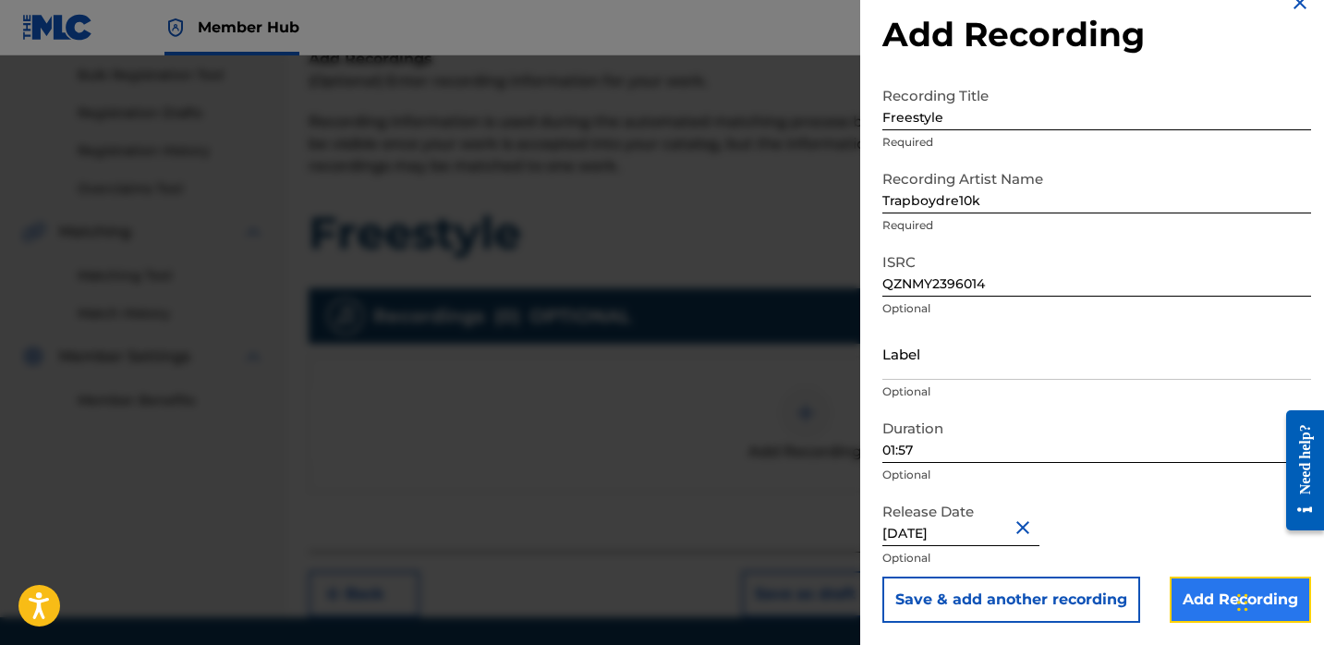
click at [1185, 587] on input "Add Recording" at bounding box center [1240, 600] width 141 height 46
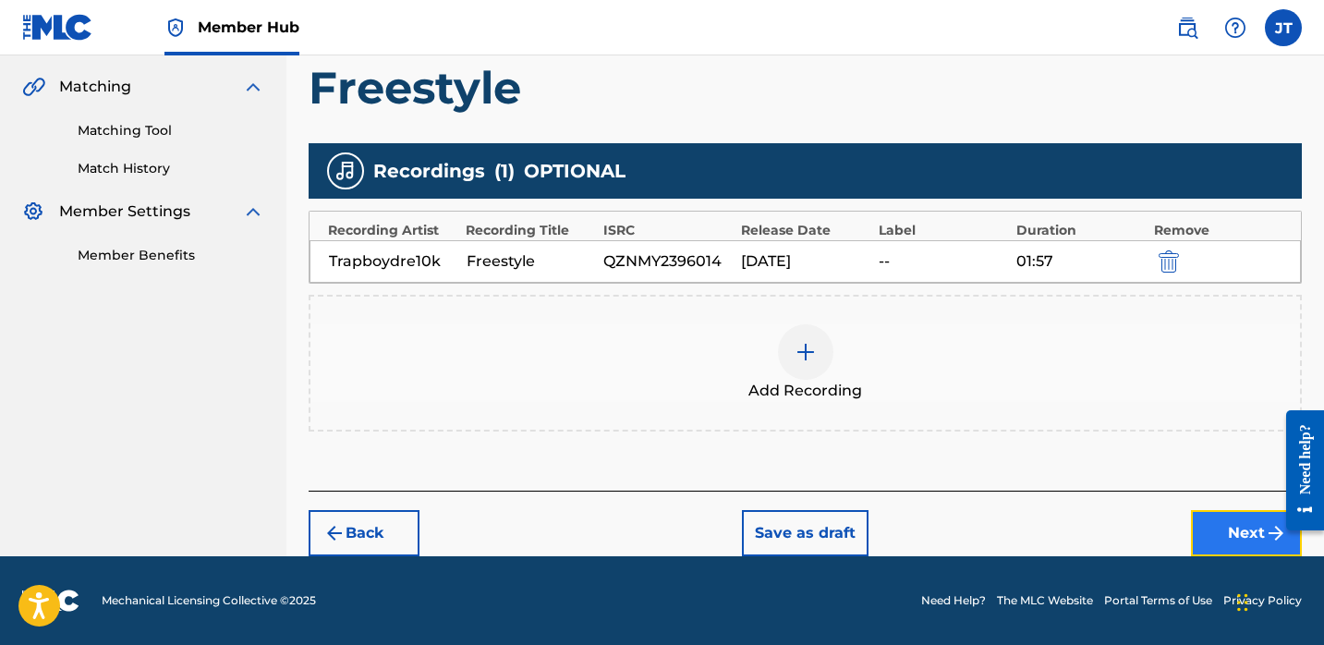
click at [1199, 518] on button "Next" at bounding box center [1246, 533] width 111 height 46
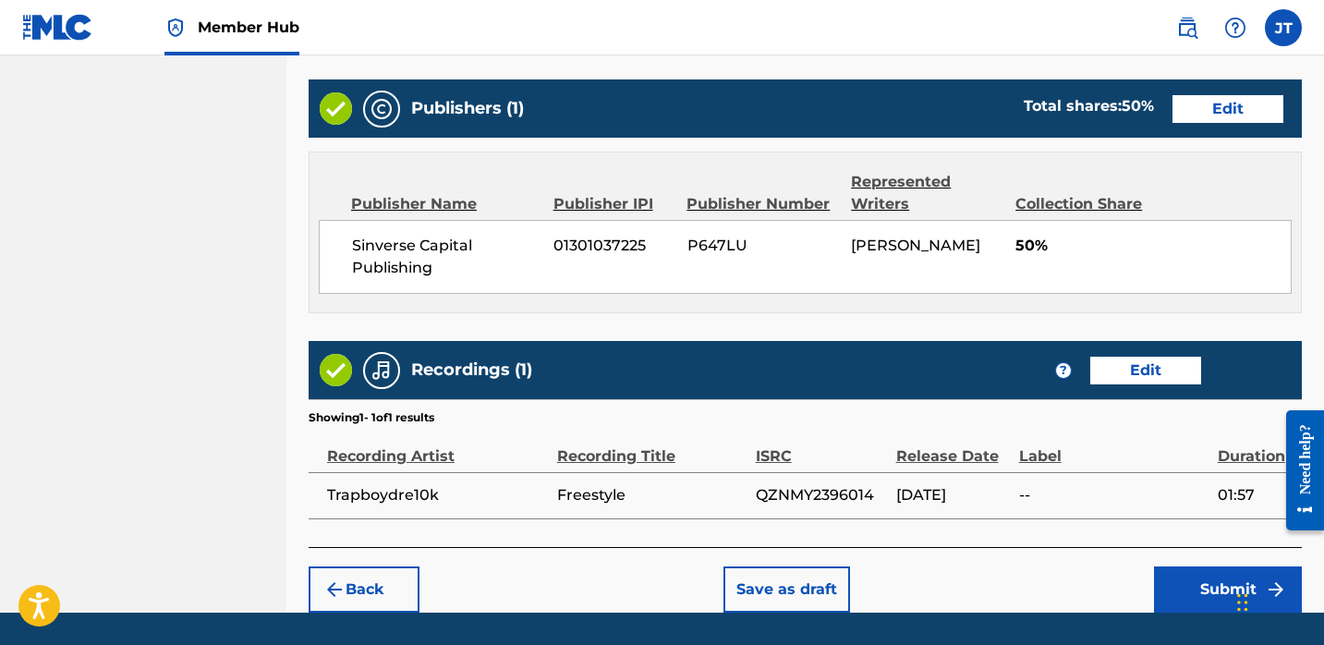
scroll to position [920, 0]
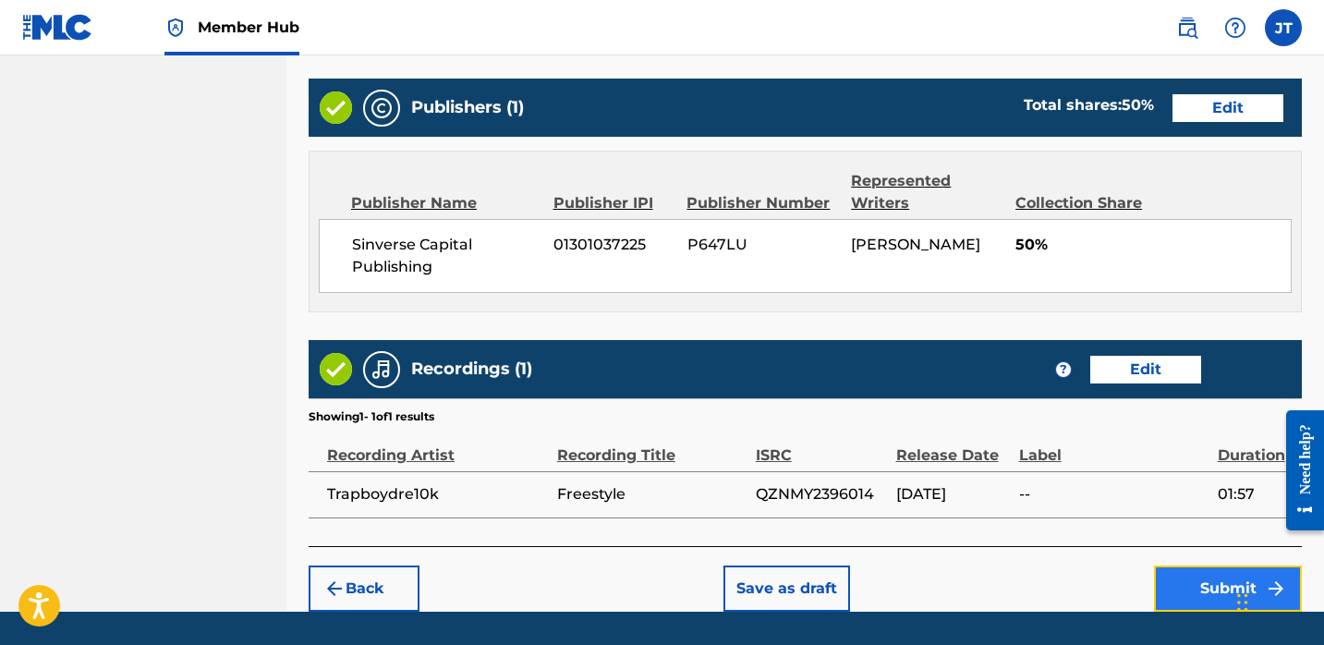
click at [1167, 582] on button "Submit" at bounding box center [1228, 588] width 148 height 46
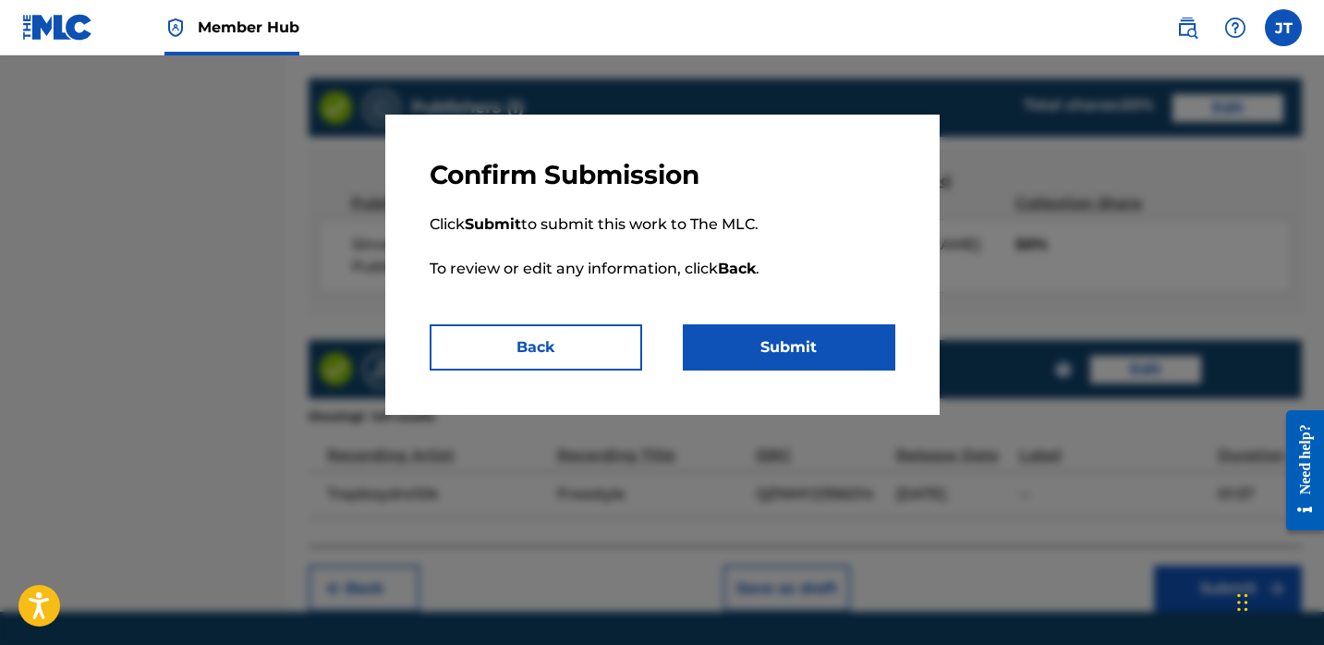
click at [846, 378] on div "Confirm Submission Click Submit to submit this work to The MLC. To review or ed…" at bounding box center [662, 265] width 554 height 300
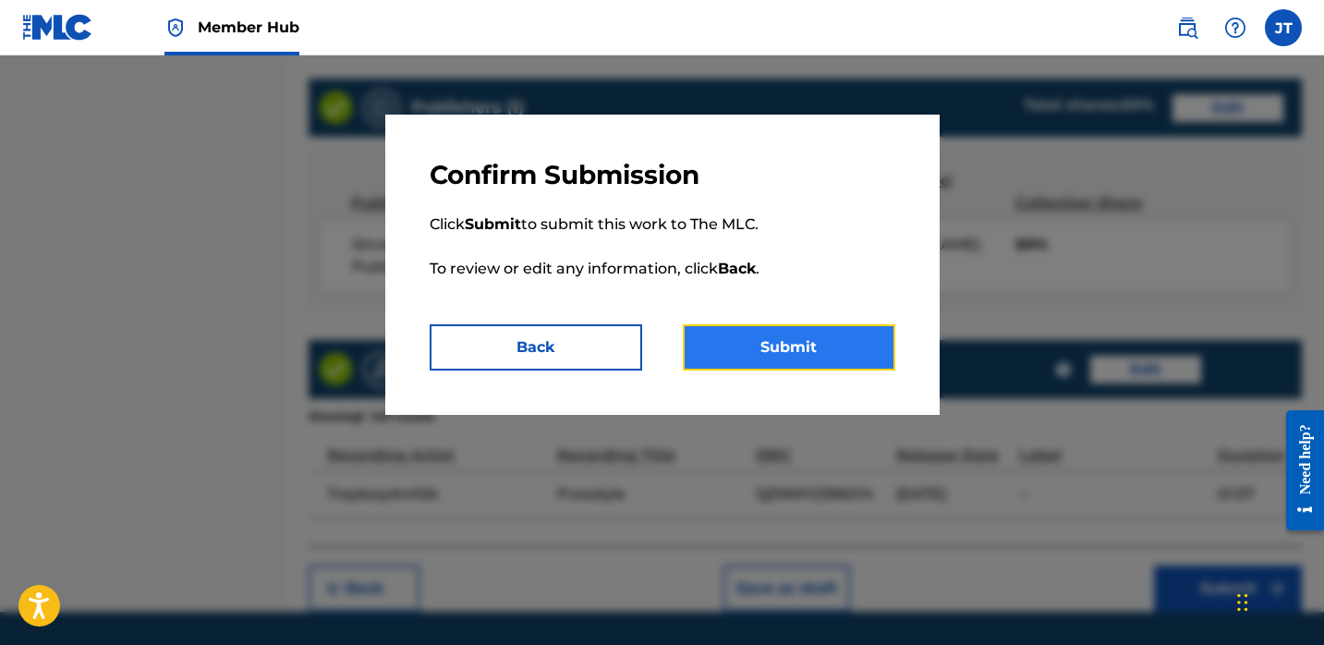
click at [846, 359] on button "Submit" at bounding box center [789, 347] width 213 height 46
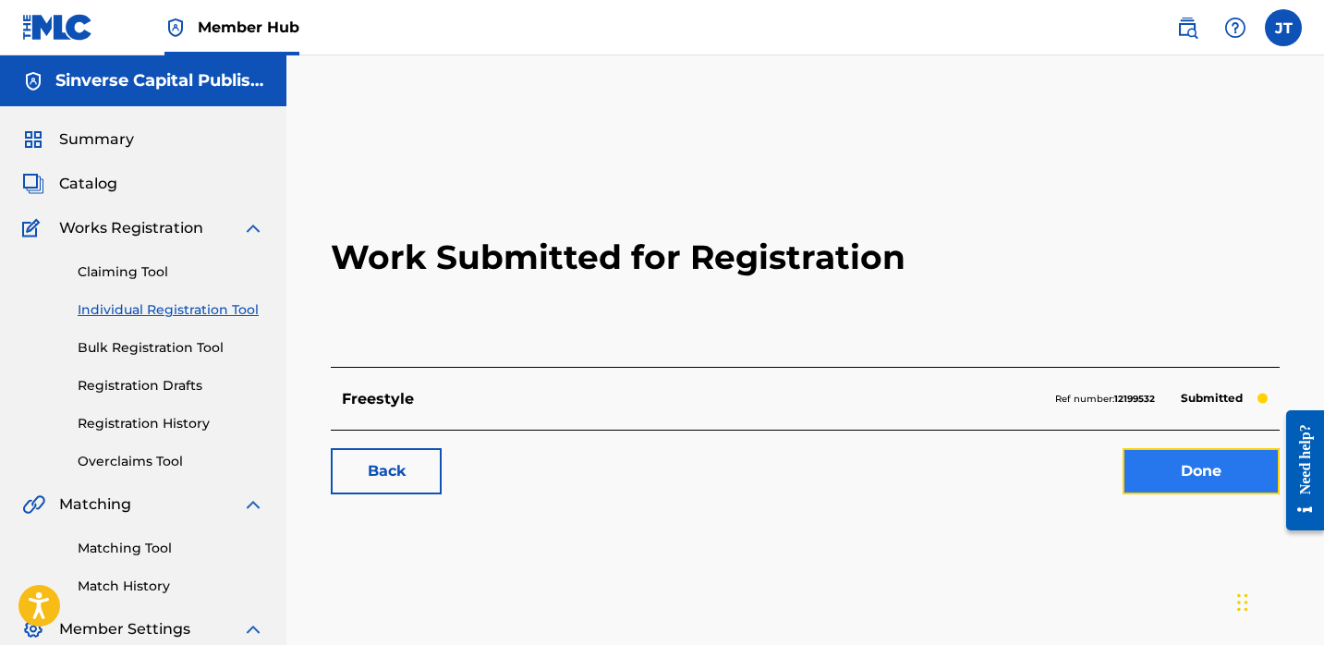
click at [1151, 475] on link "Done" at bounding box center [1201, 471] width 157 height 46
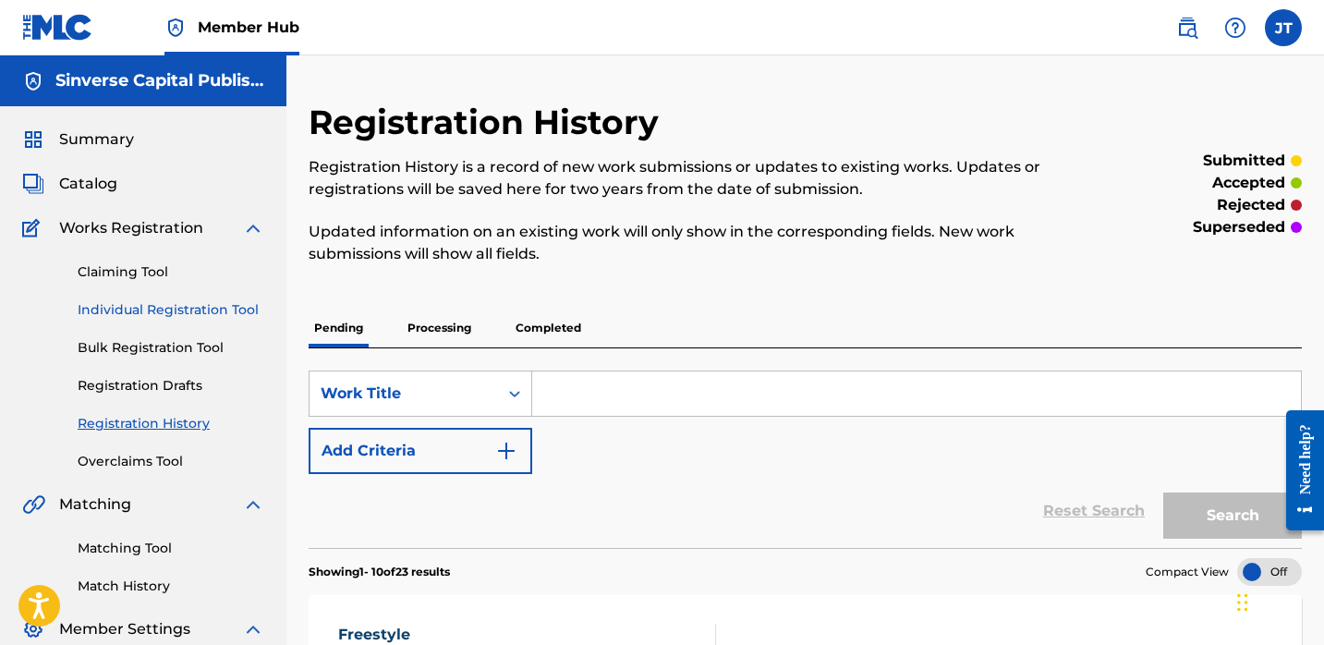
click at [152, 306] on link "Individual Registration Tool" at bounding box center [171, 309] width 187 height 19
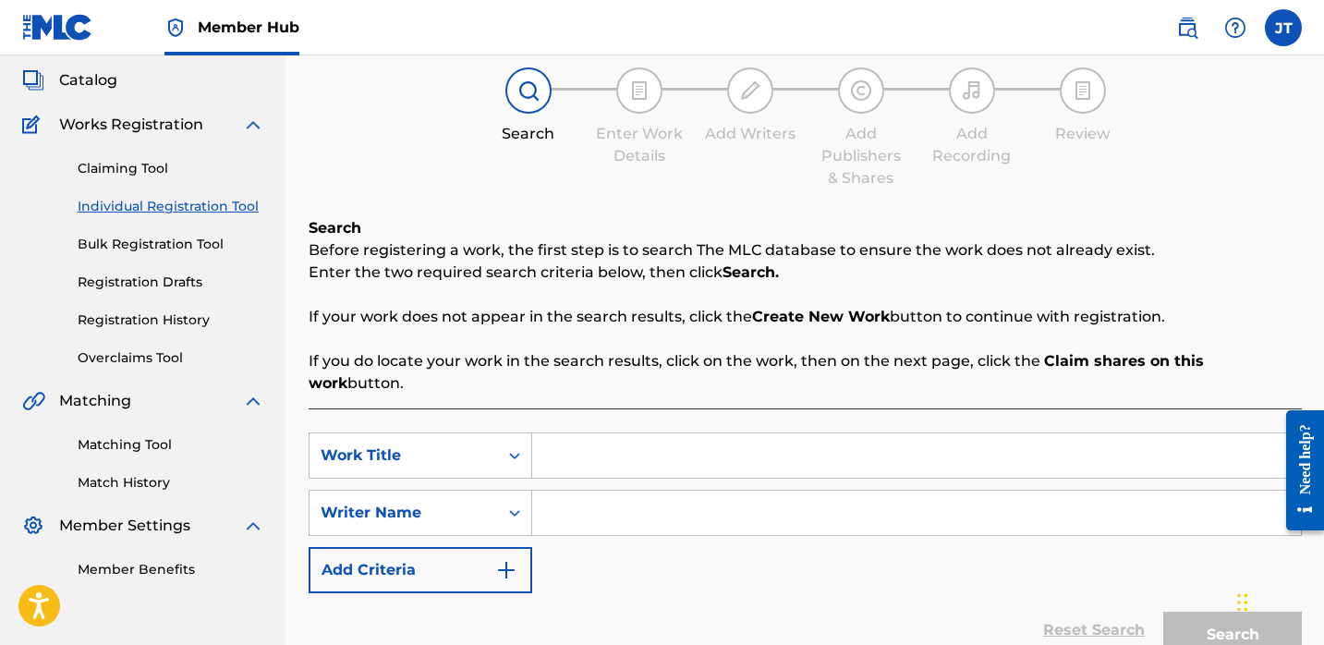
scroll to position [177, 0]
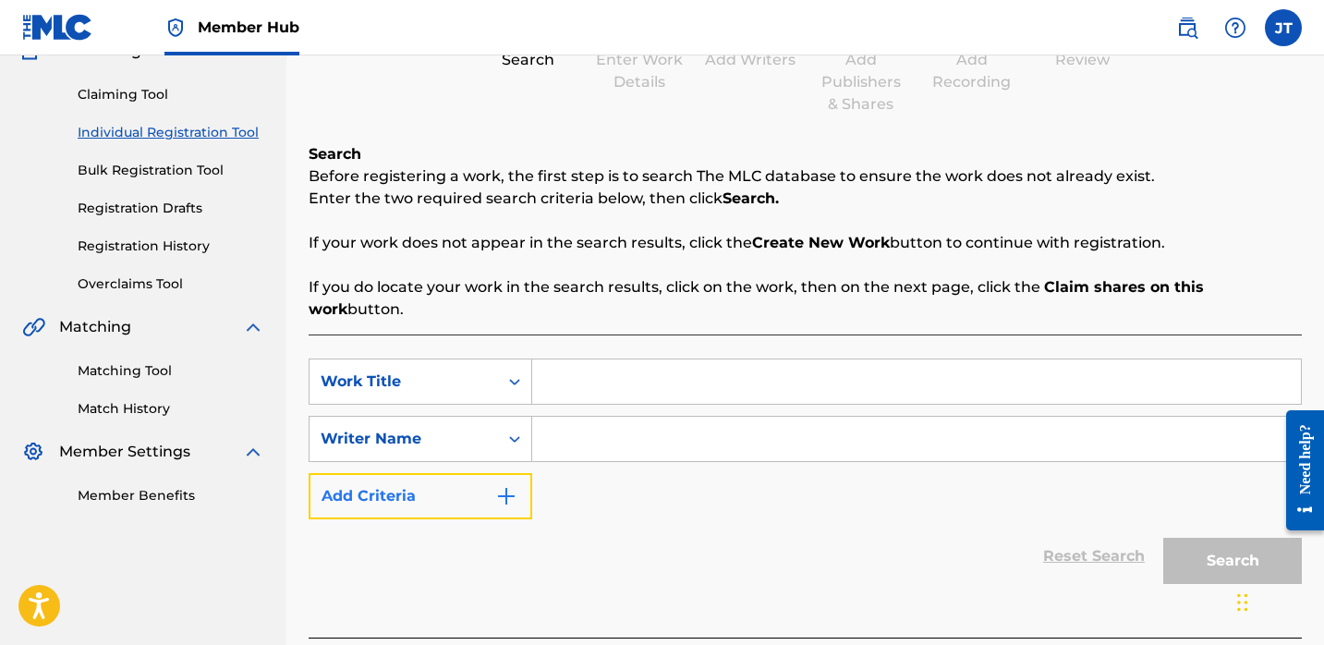
click at [448, 473] on button "Add Criteria" at bounding box center [421, 496] width 224 height 46
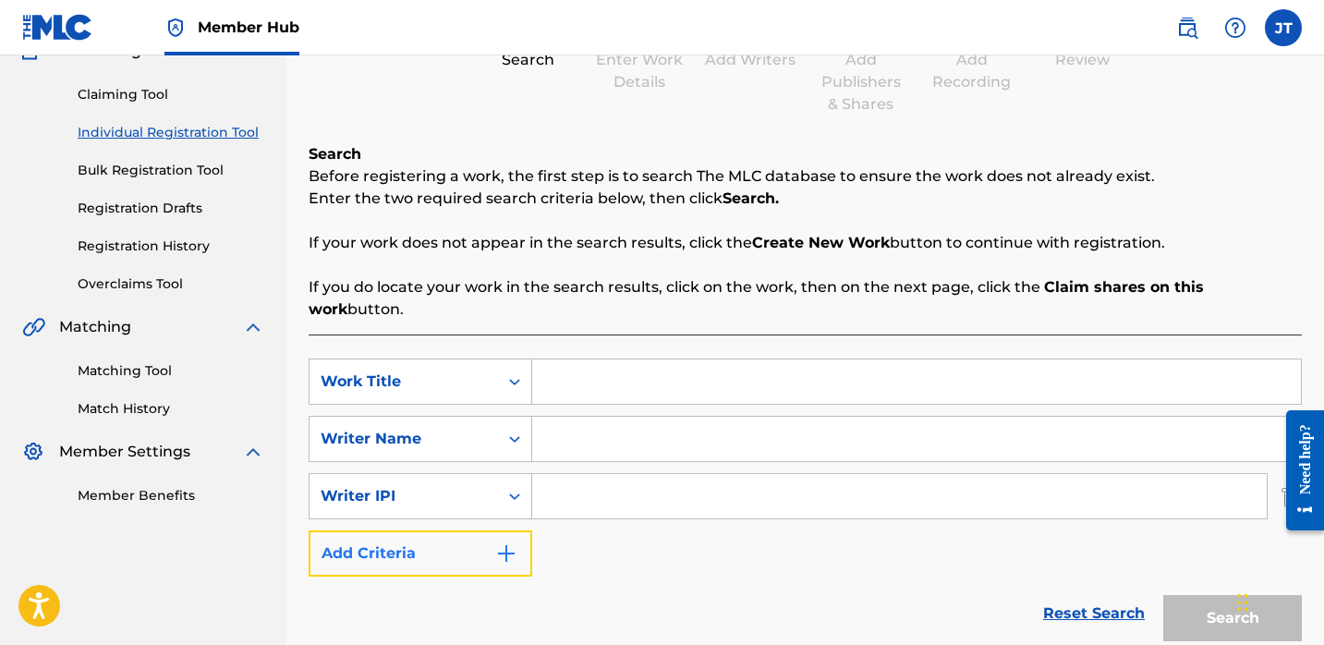
click at [451, 530] on button "Add Criteria" at bounding box center [421, 553] width 224 height 46
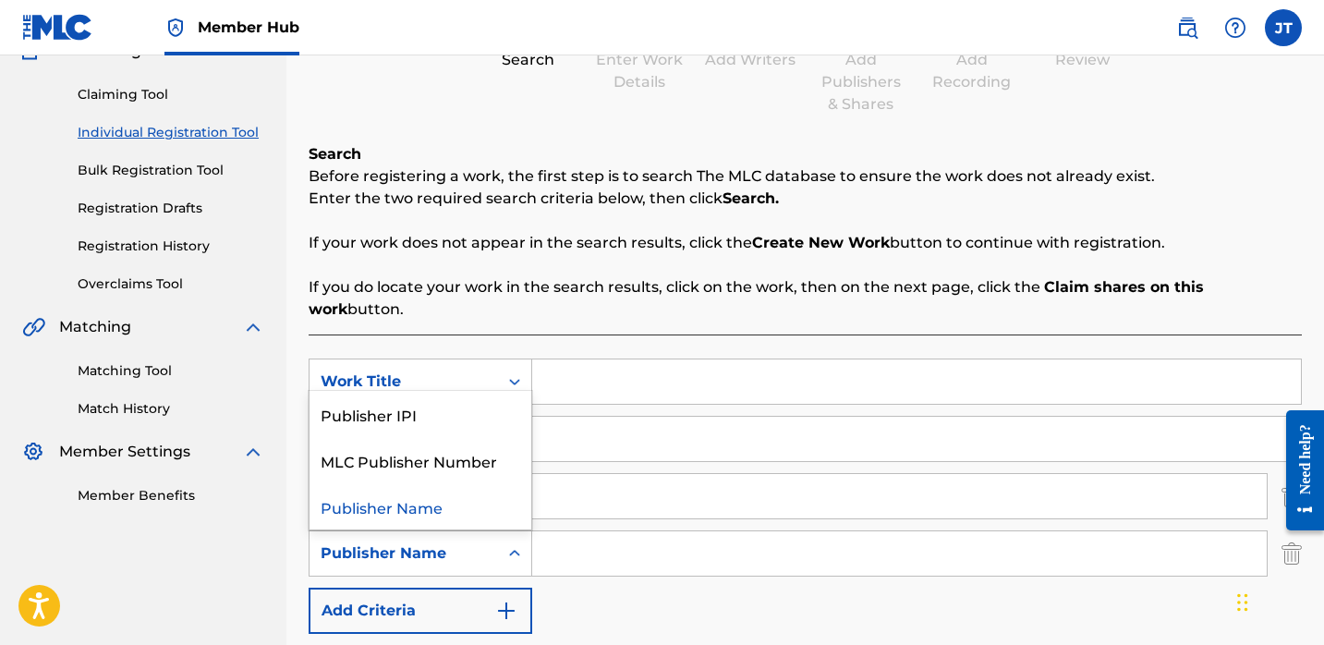
click at [473, 542] on div "Publisher Name" at bounding box center [404, 553] width 166 height 22
click at [453, 396] on div "Publisher IPI" at bounding box center [421, 414] width 222 height 46
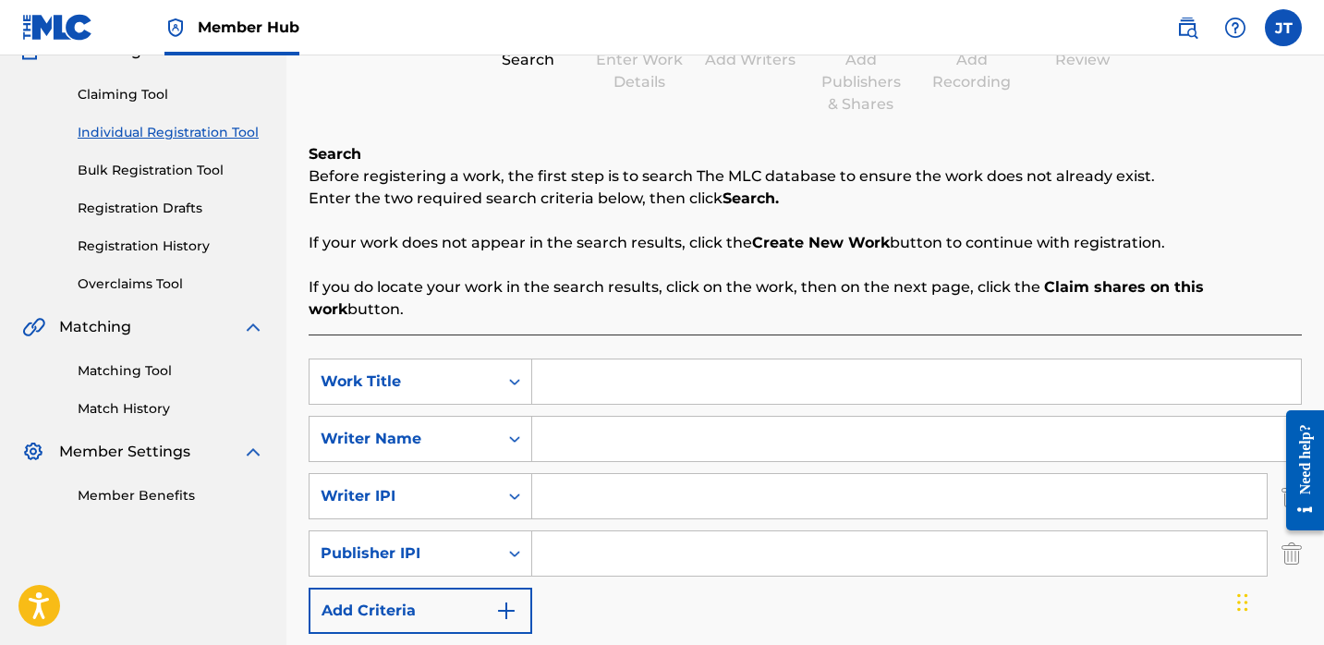
click at [595, 558] on div "SearchWithCriteria36ee6c14-21a2-43e2-b20d-b1a17fbc9c3c Work Title SearchWithCri…" at bounding box center [805, 496] width 993 height 275
click at [595, 541] on input "Search Form" at bounding box center [899, 553] width 735 height 44
type input "1301037225"
click at [578, 479] on input "Search Form" at bounding box center [899, 496] width 735 height 44
type input "1114085891"
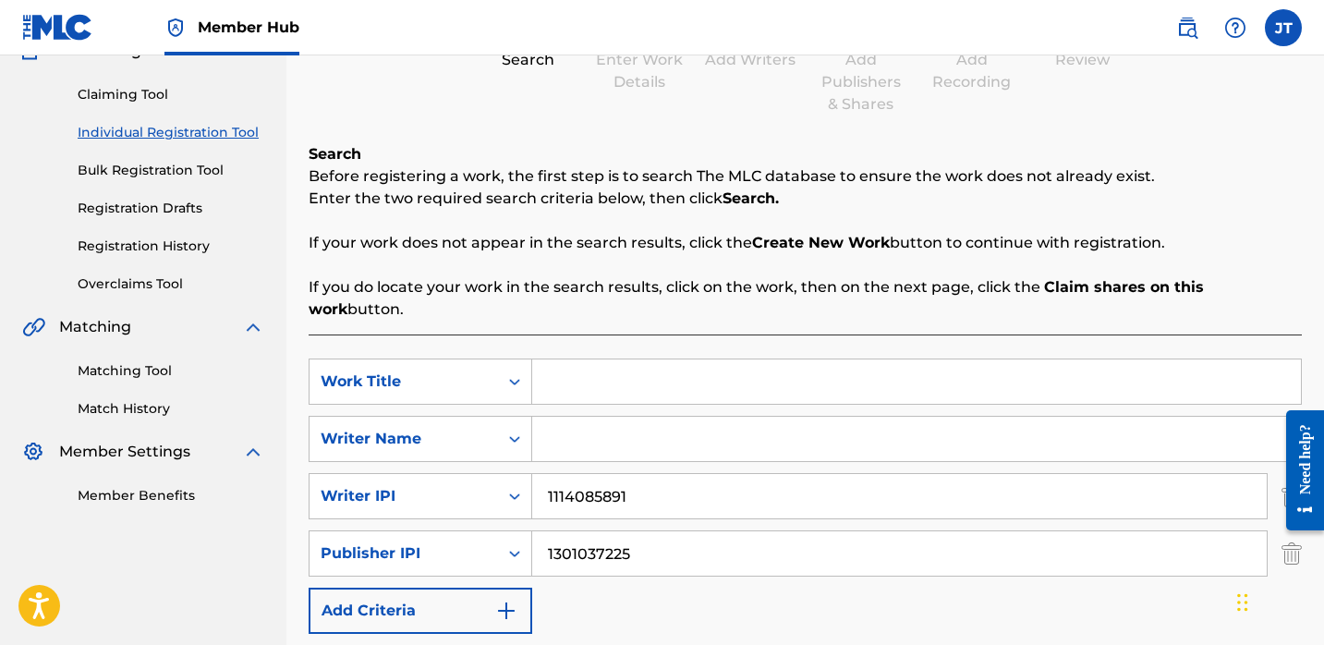
click at [585, 359] on input "Search Form" at bounding box center [916, 381] width 769 height 44
paste input "LIKE WE DO"
type input "LIKE WE DO"
click at [572, 421] on input "Search Form" at bounding box center [916, 439] width 769 height 44
paste input "[PERSON_NAME]"
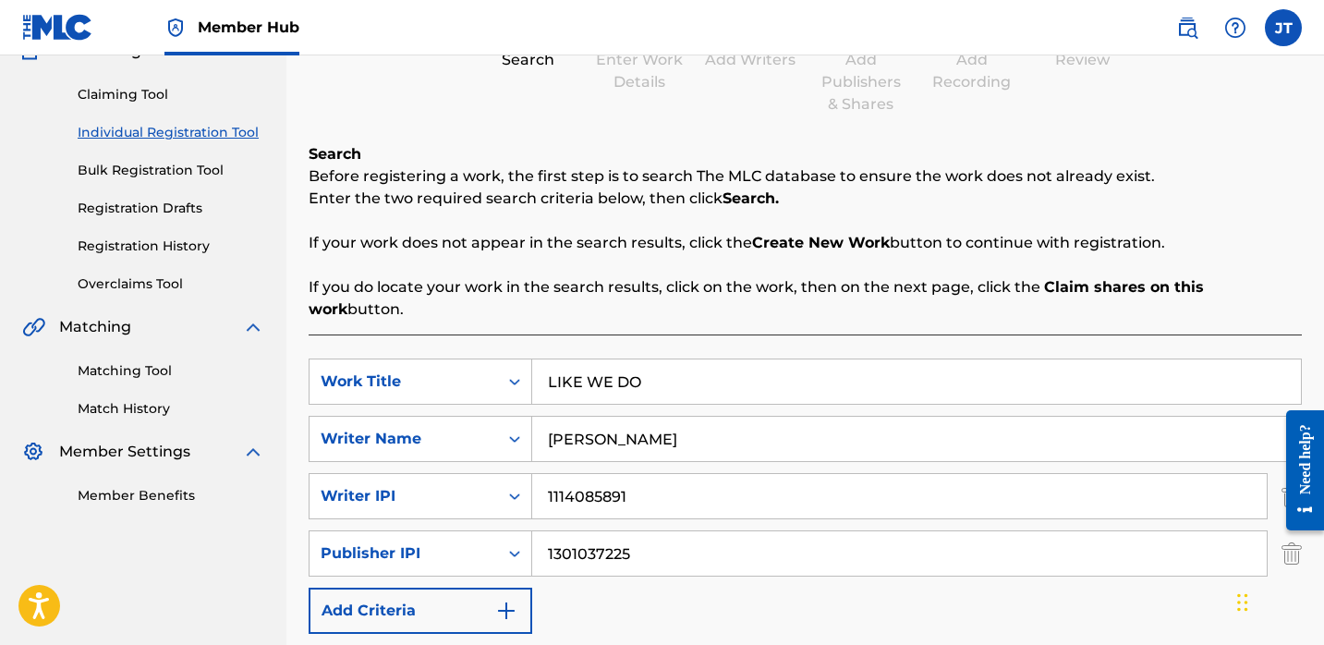
scroll to position [232, 0]
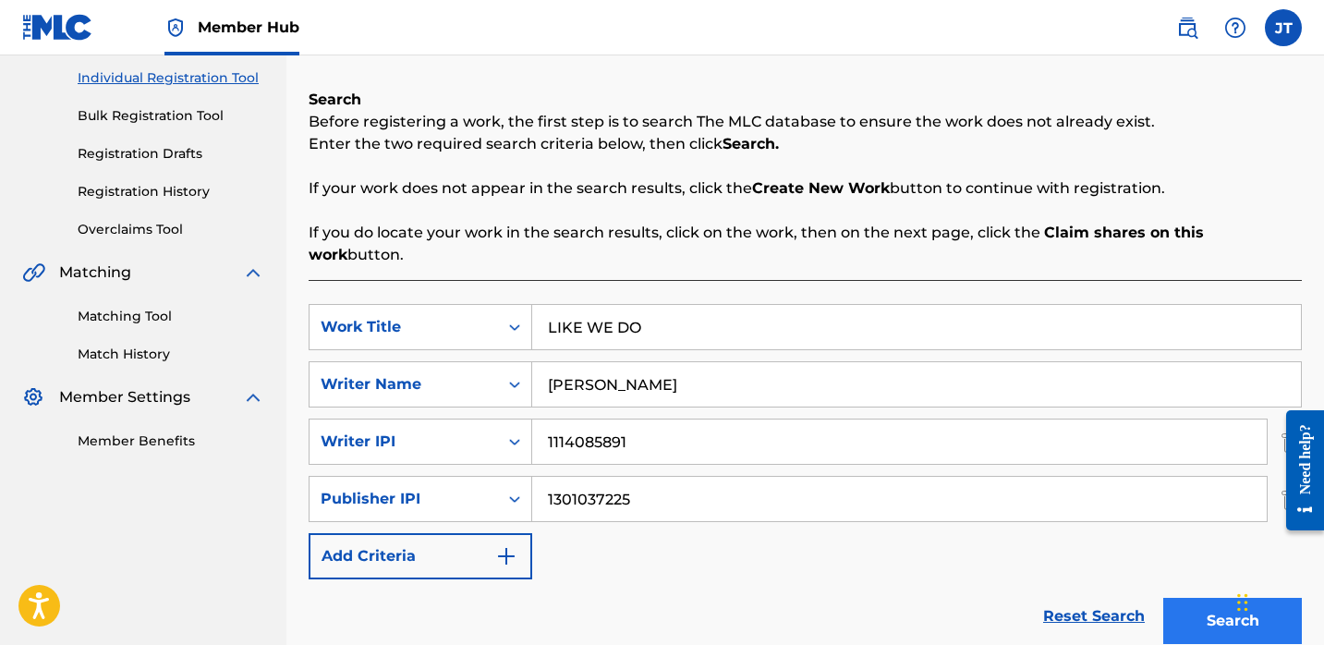
type input "[PERSON_NAME]"
click at [1185, 598] on button "Search" at bounding box center [1232, 621] width 139 height 46
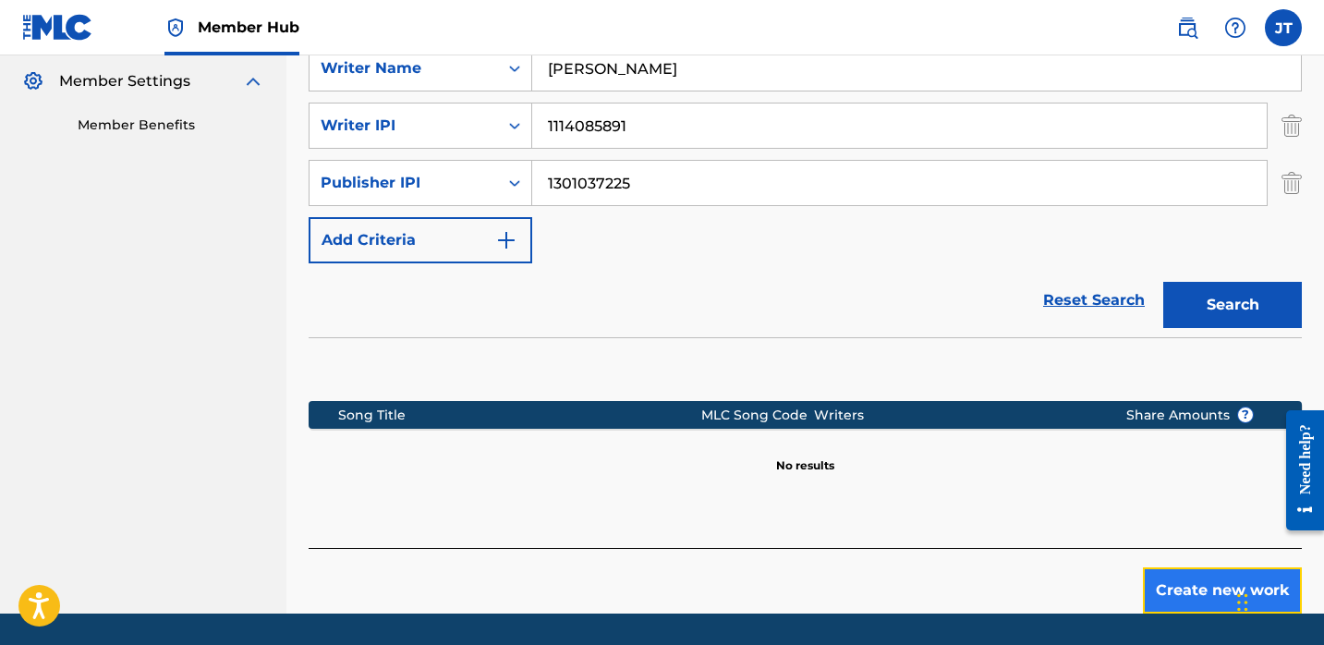
click at [1159, 567] on button "Create new work" at bounding box center [1222, 590] width 159 height 46
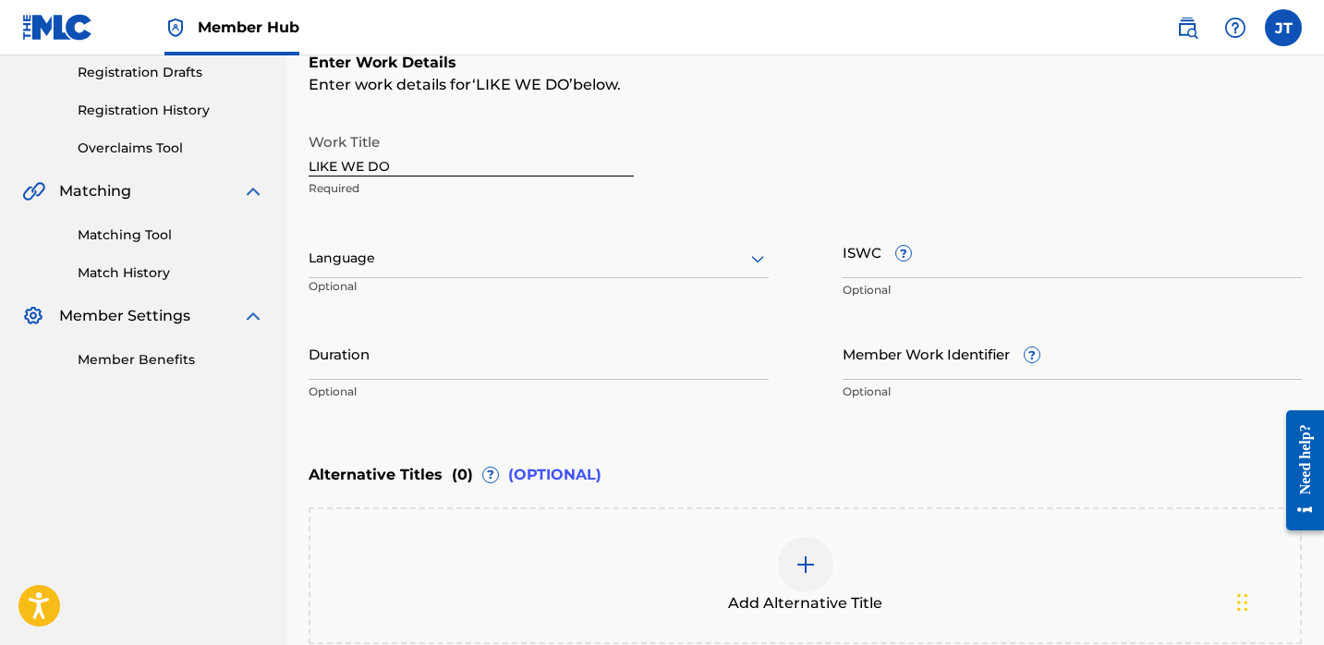
scroll to position [308, 0]
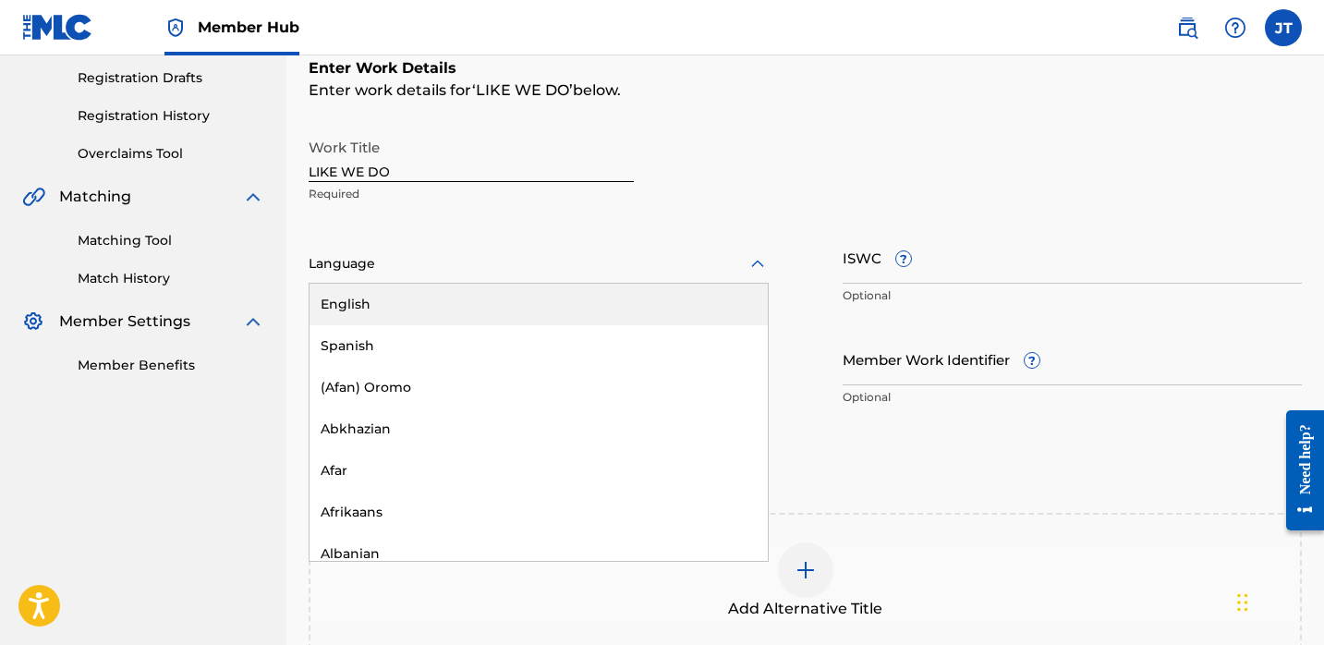
click at [559, 254] on div at bounding box center [539, 263] width 460 height 23
click at [517, 318] on div "English" at bounding box center [539, 305] width 458 height 42
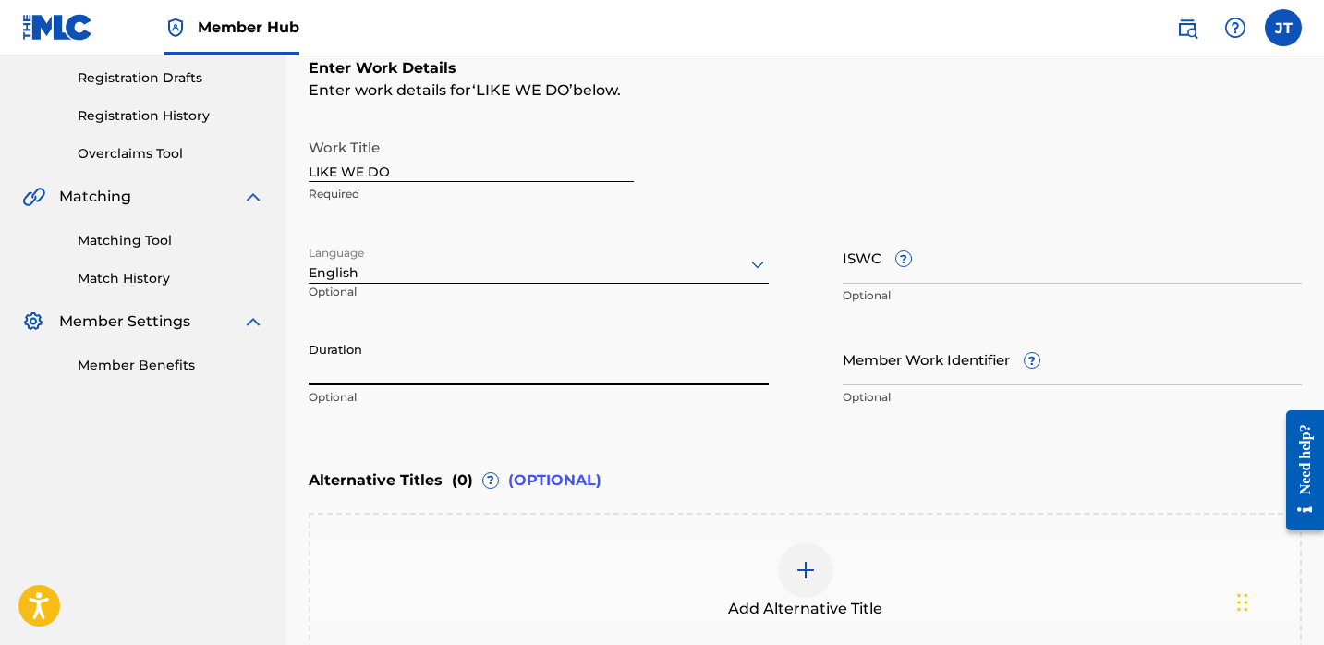
click at [454, 362] on input "Duration" at bounding box center [539, 359] width 460 height 53
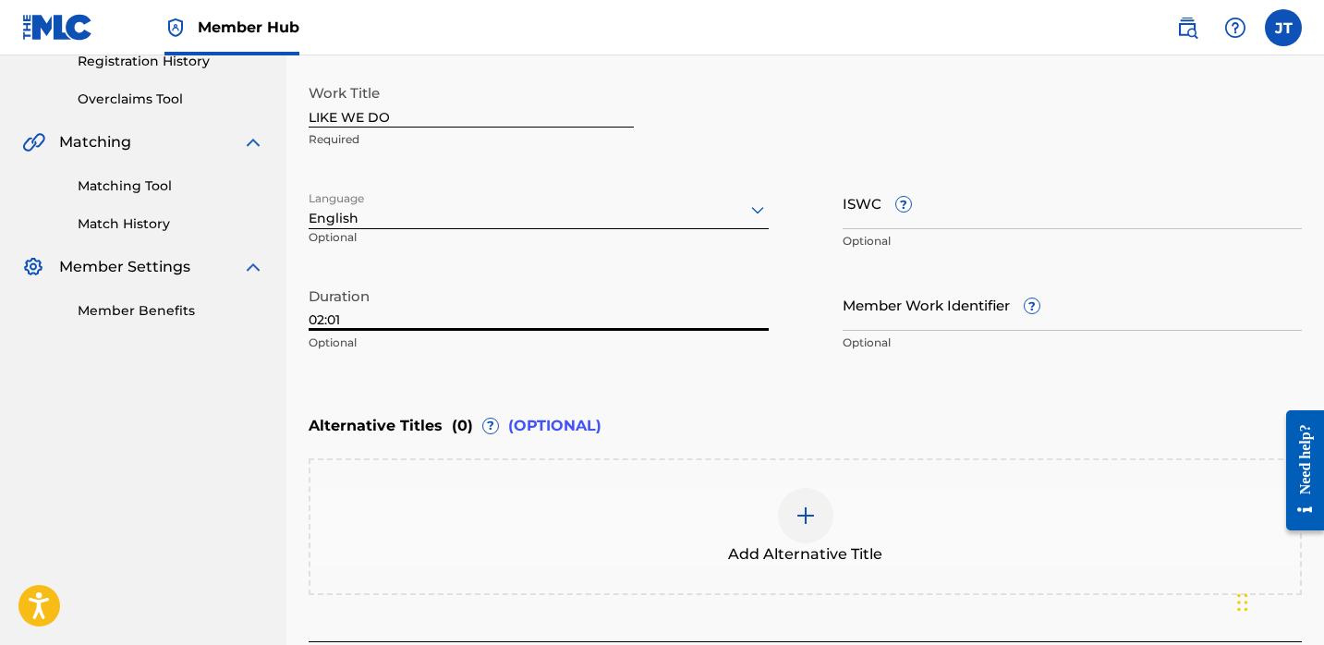
scroll to position [445, 0]
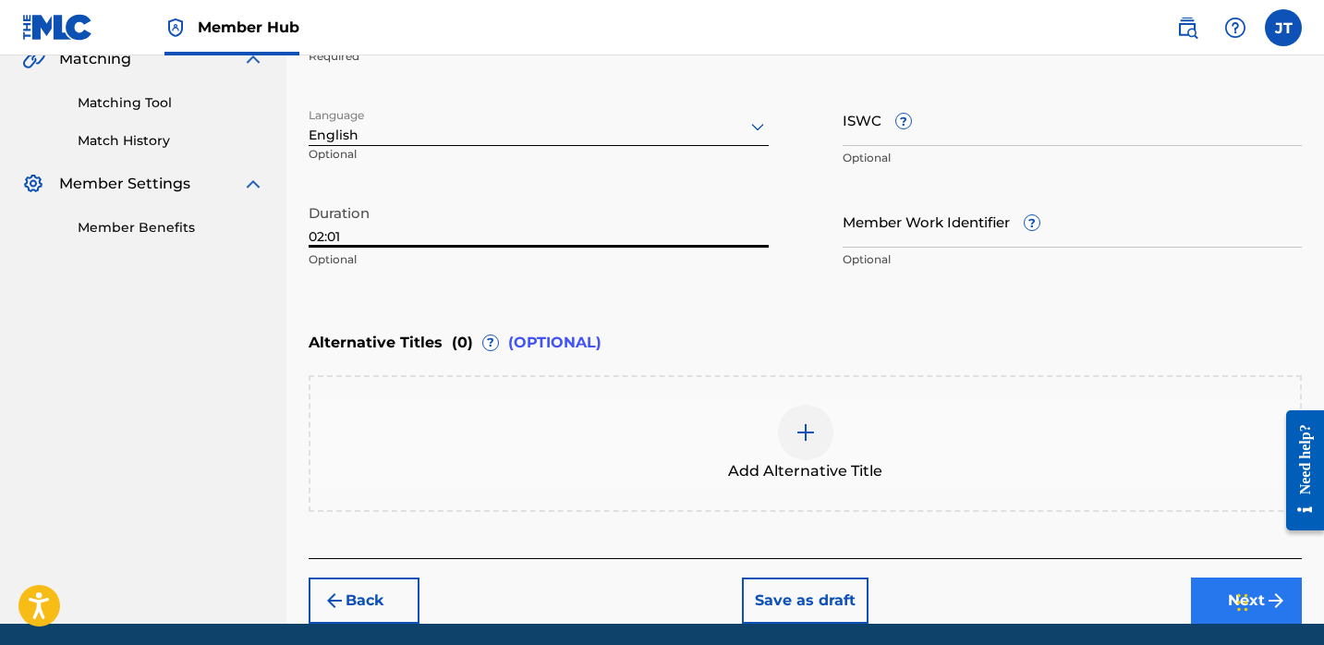
type input "02:01"
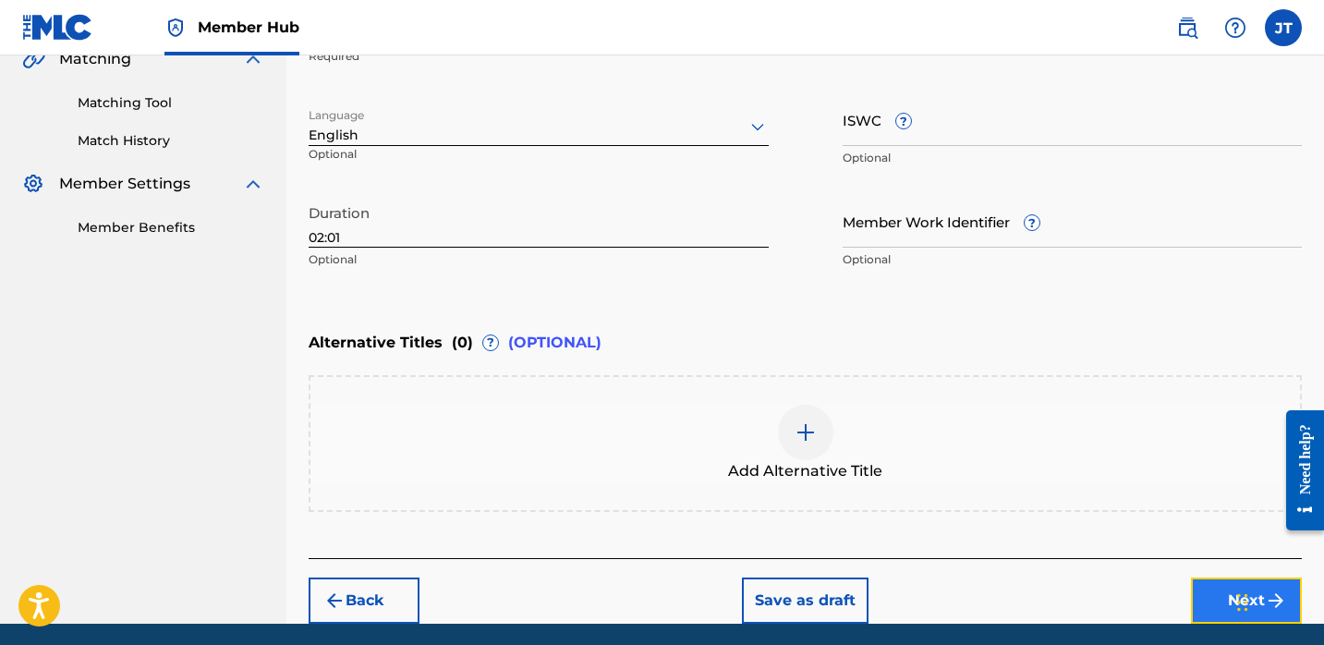
click at [1193, 589] on button "Next" at bounding box center [1246, 601] width 111 height 46
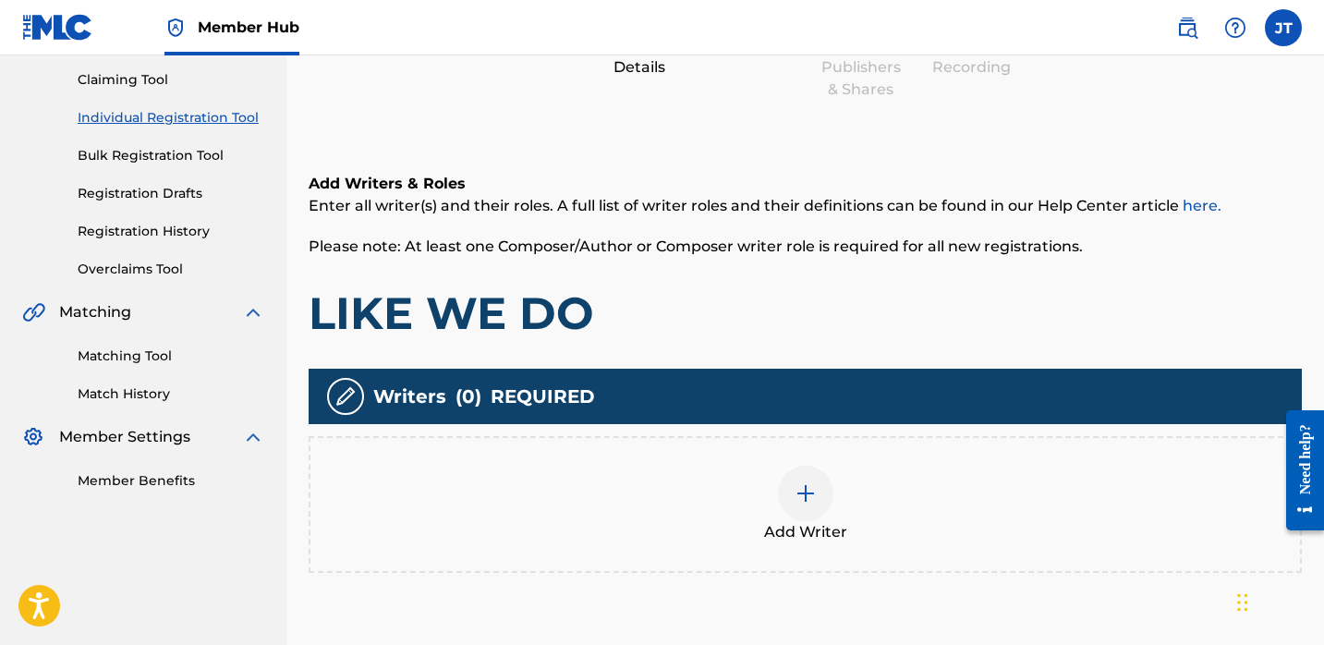
scroll to position [273, 0]
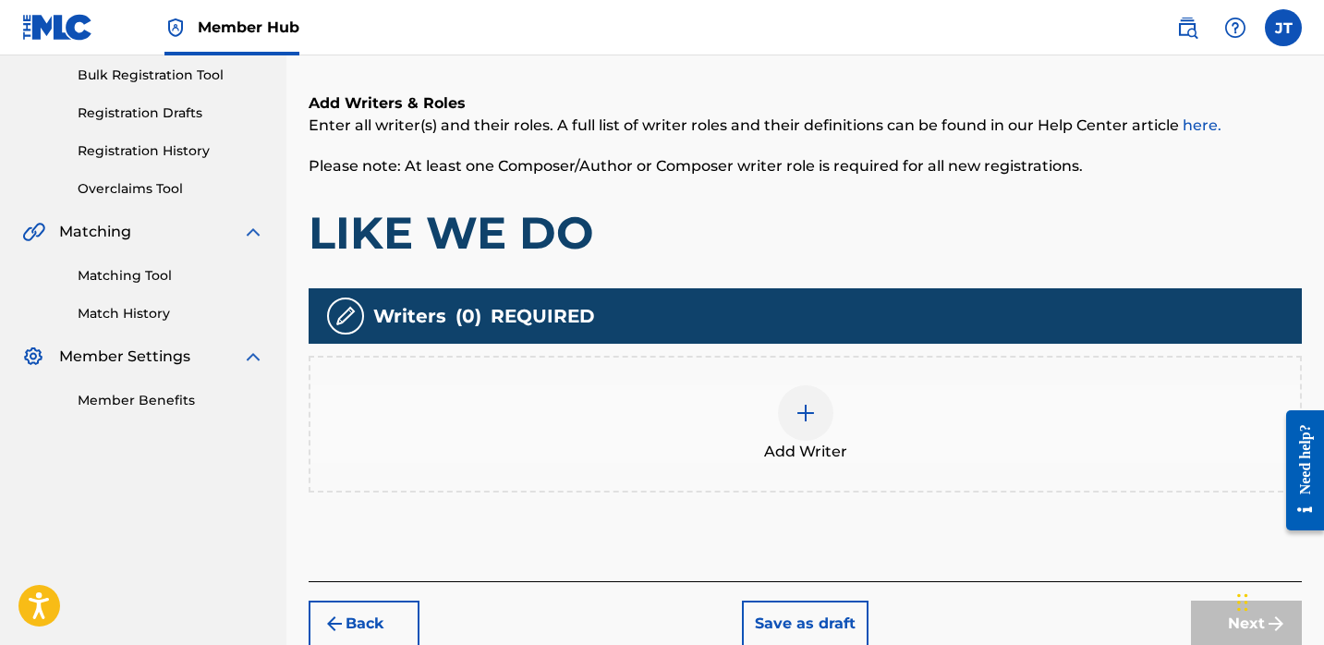
click at [786, 423] on div at bounding box center [805, 412] width 55 height 55
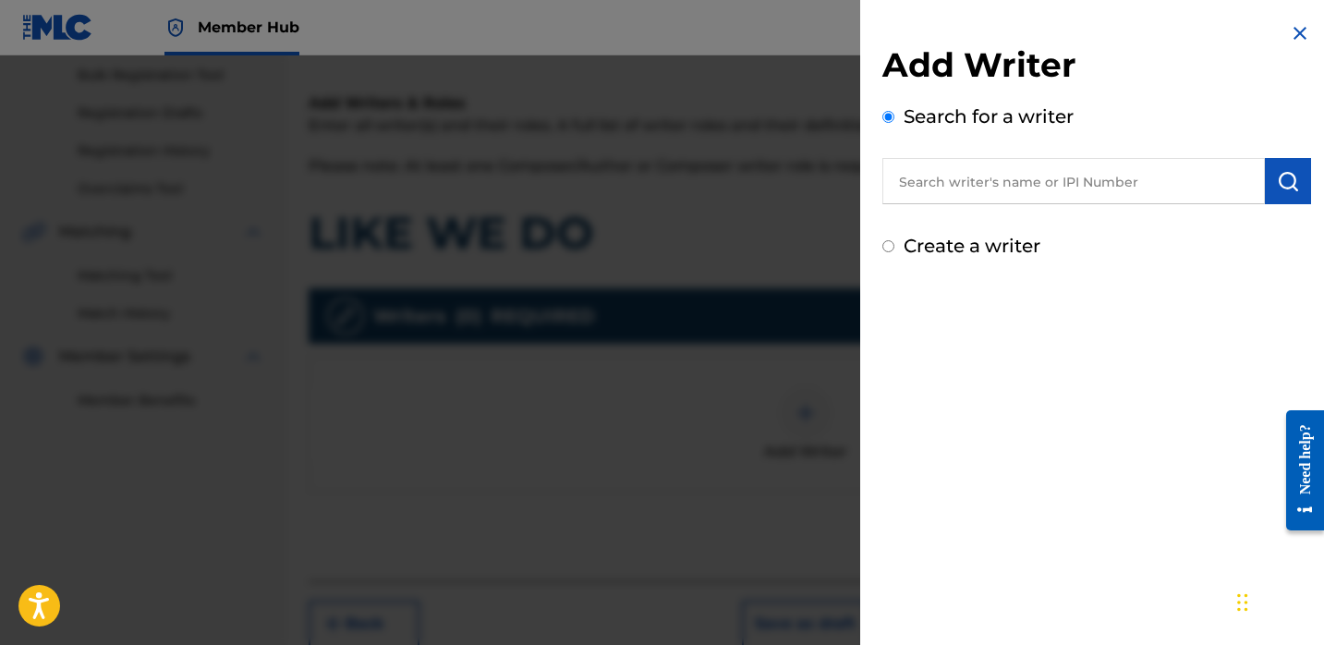
click at [923, 188] on input "text" at bounding box center [1073, 181] width 383 height 46
paste input "[PERSON_NAME]"
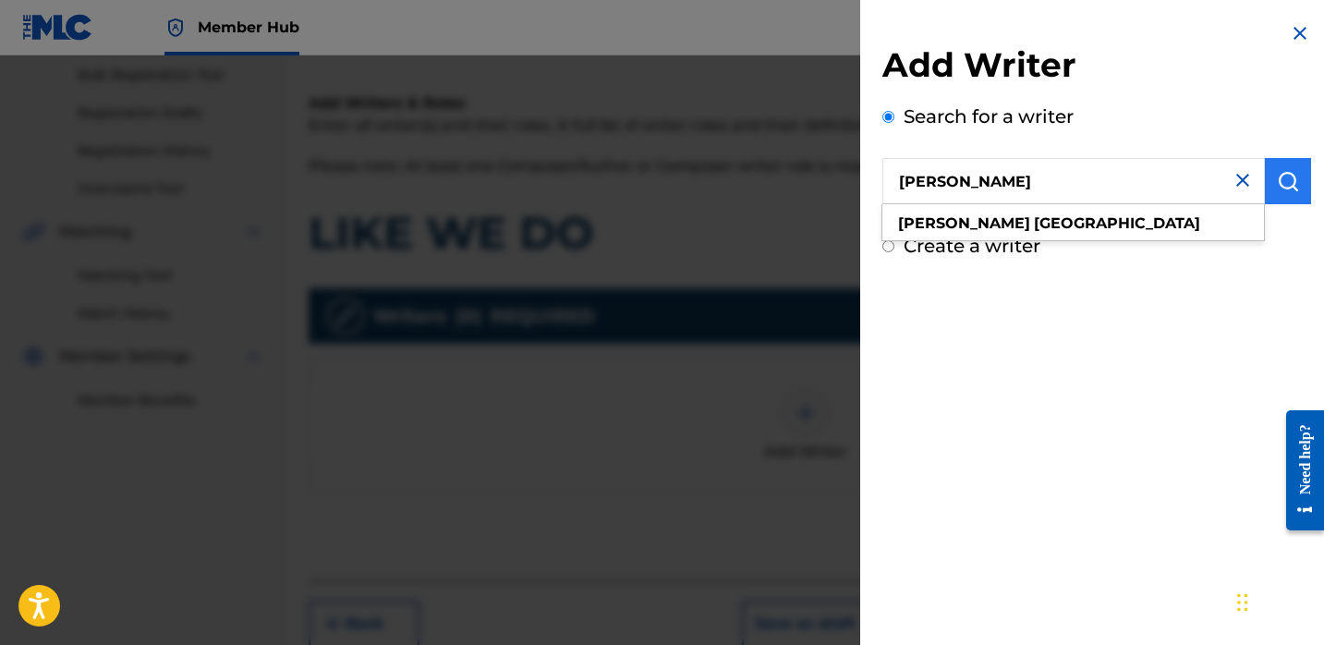
type input "[PERSON_NAME]"
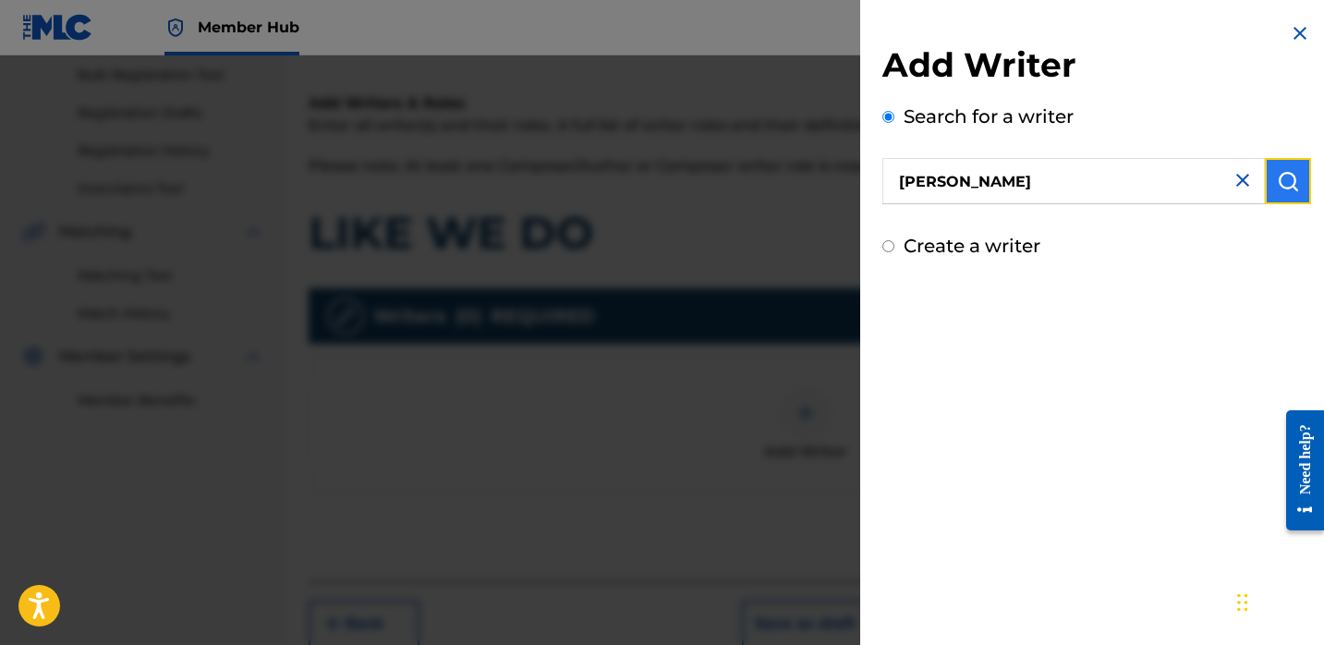
click at [1276, 163] on button "submit" at bounding box center [1288, 181] width 46 height 46
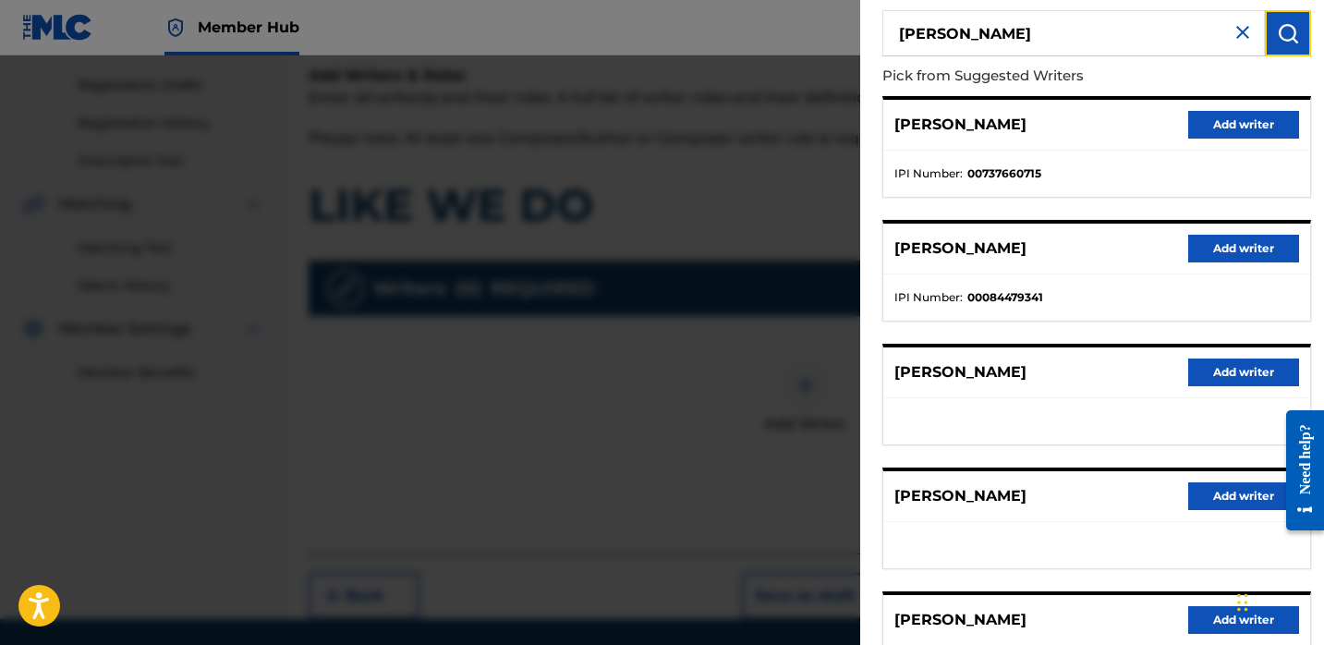
scroll to position [312, 0]
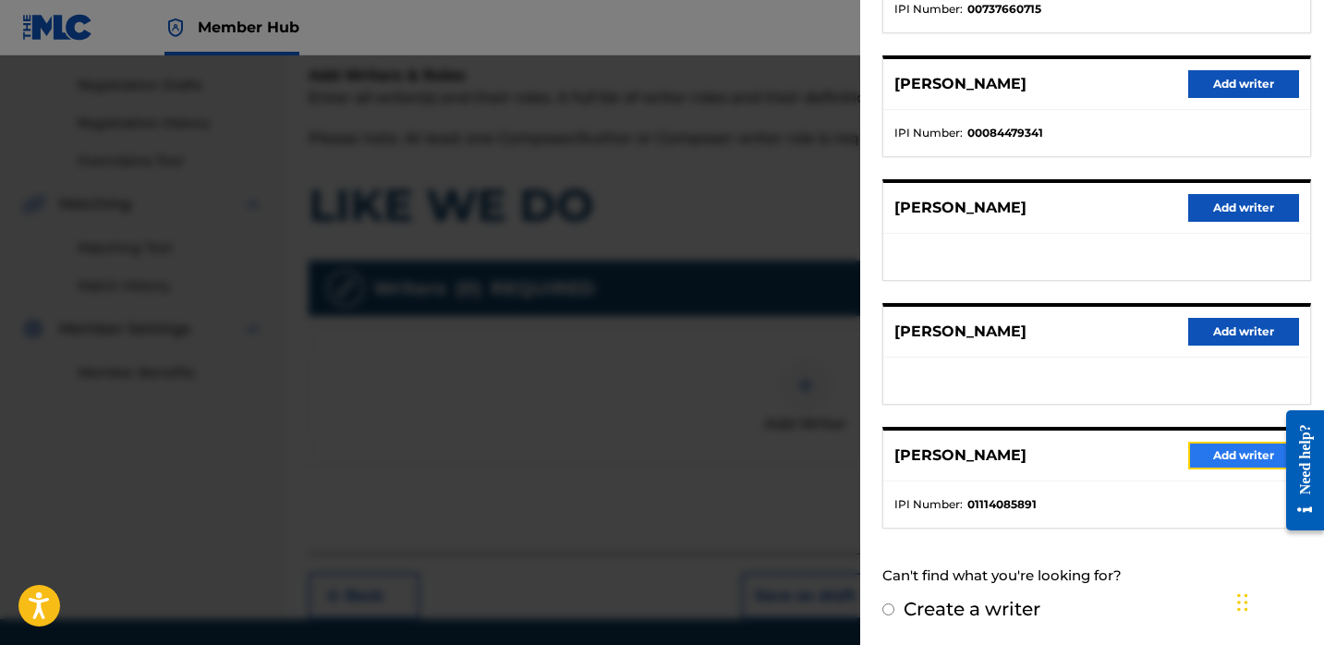
click at [1188, 452] on button "Add writer" at bounding box center [1243, 456] width 111 height 28
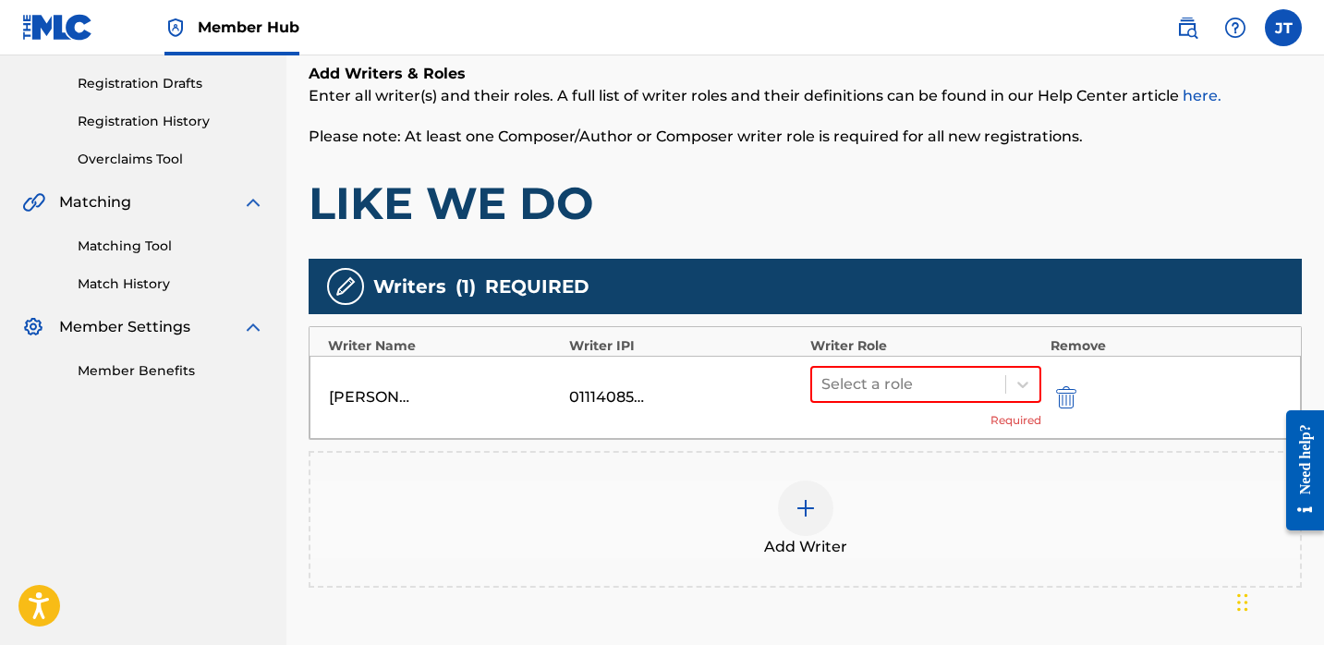
scroll to position [309, 0]
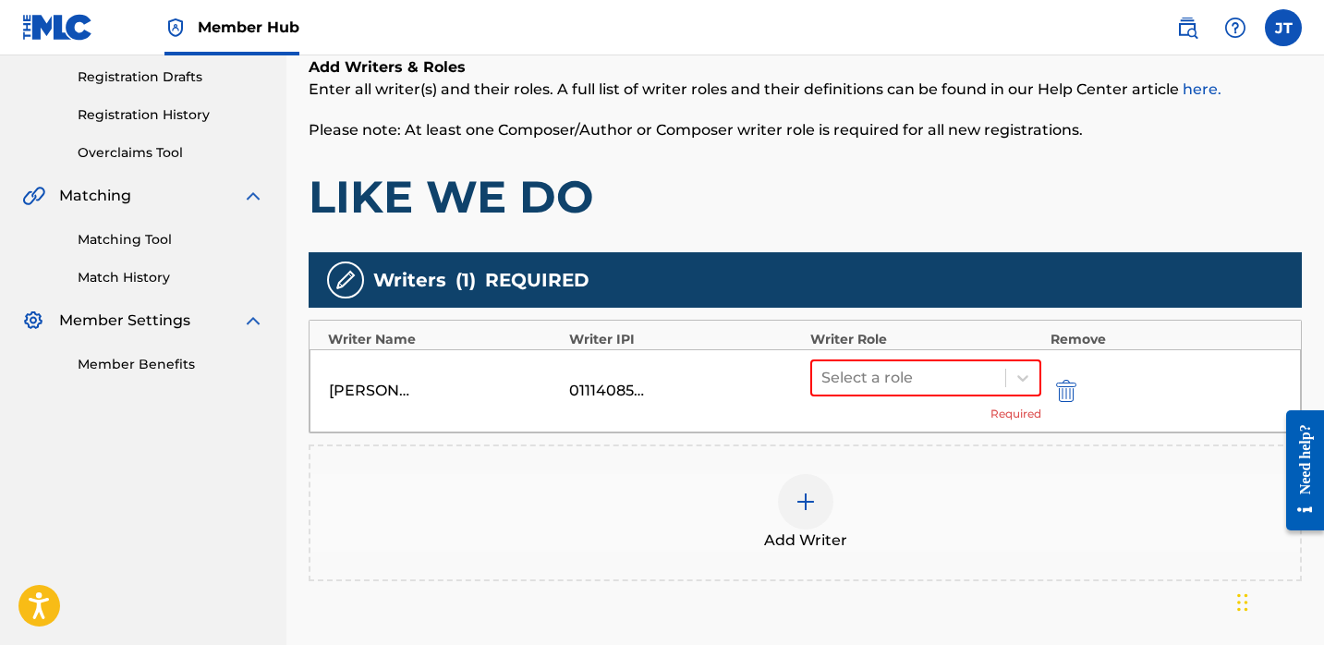
click at [951, 357] on div "MATTIA BORGONOVO 01114085891 Select a role Required" at bounding box center [805, 390] width 991 height 83
click at [936, 376] on div at bounding box center [908, 378] width 175 height 26
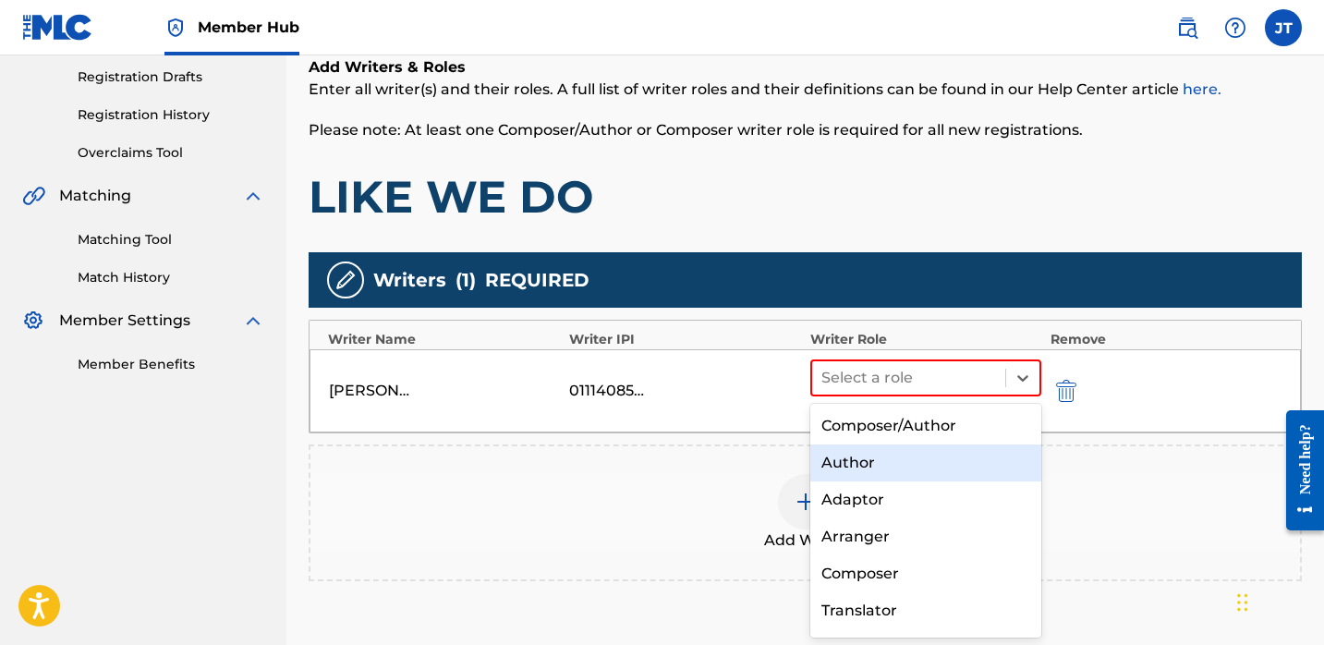
click at [868, 471] on div "Author" at bounding box center [925, 462] width 231 height 37
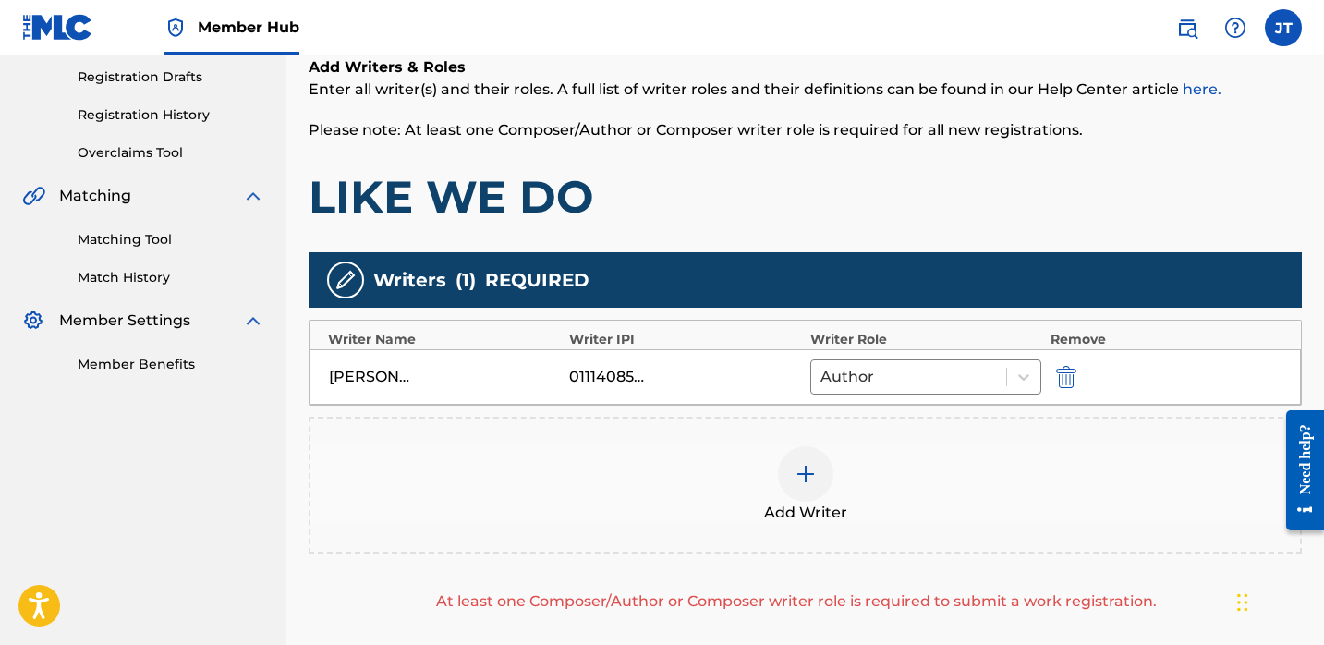
click at [792, 470] on div at bounding box center [805, 473] width 55 height 55
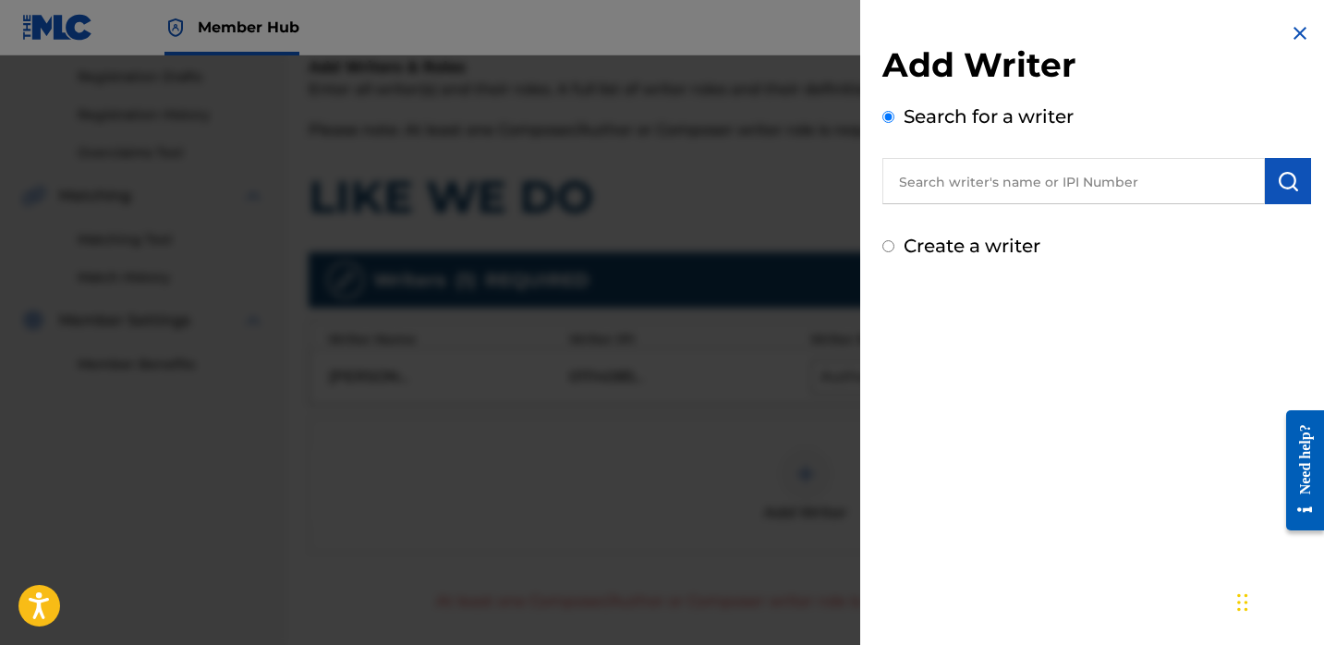
click at [933, 205] on div "Add Writer Search for a writer Create a writer" at bounding box center [1096, 151] width 429 height 215
click at [935, 188] on input "text" at bounding box center [1073, 181] width 383 height 46
paste input "Gerardo Ruiz"
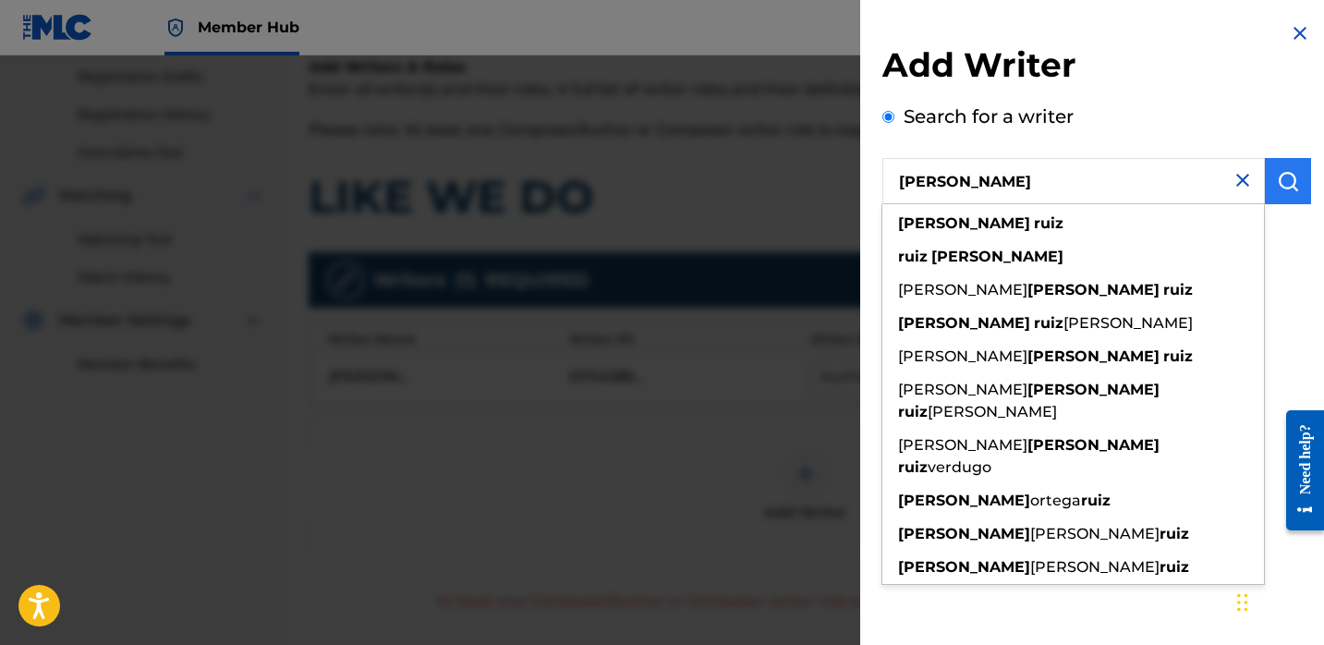
type input "Gerardo Ruiz"
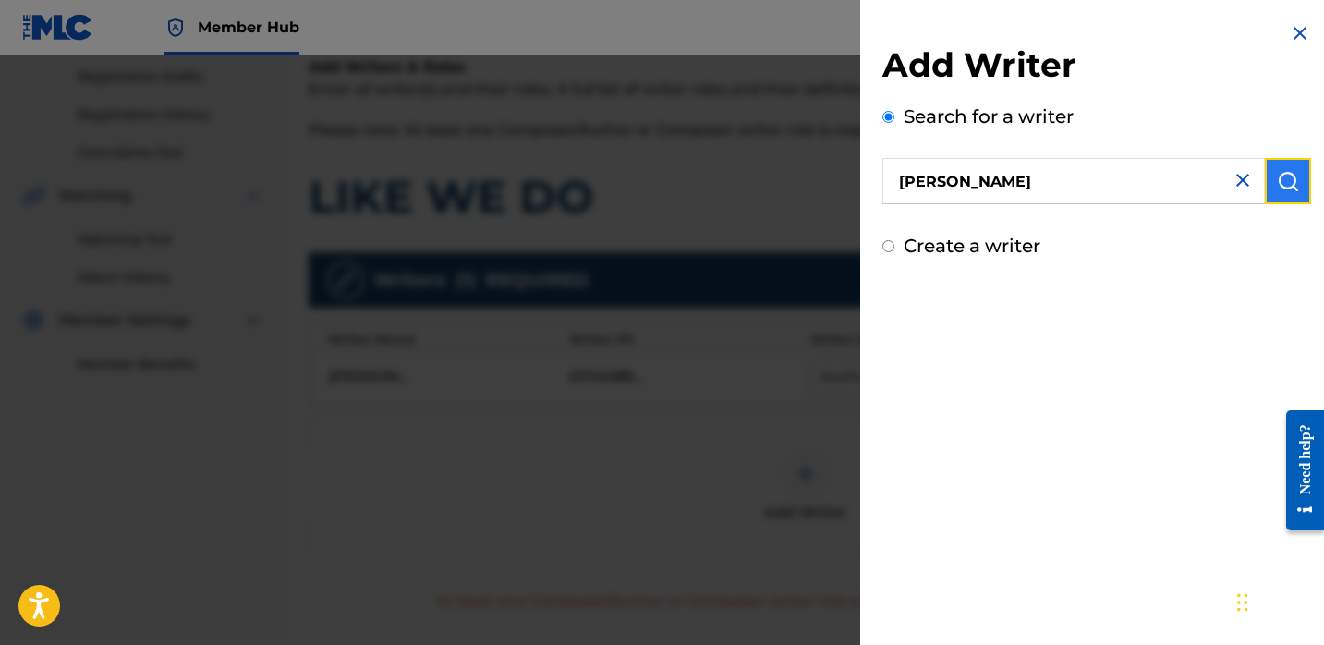
click at [1277, 177] on img "submit" at bounding box center [1288, 181] width 22 height 22
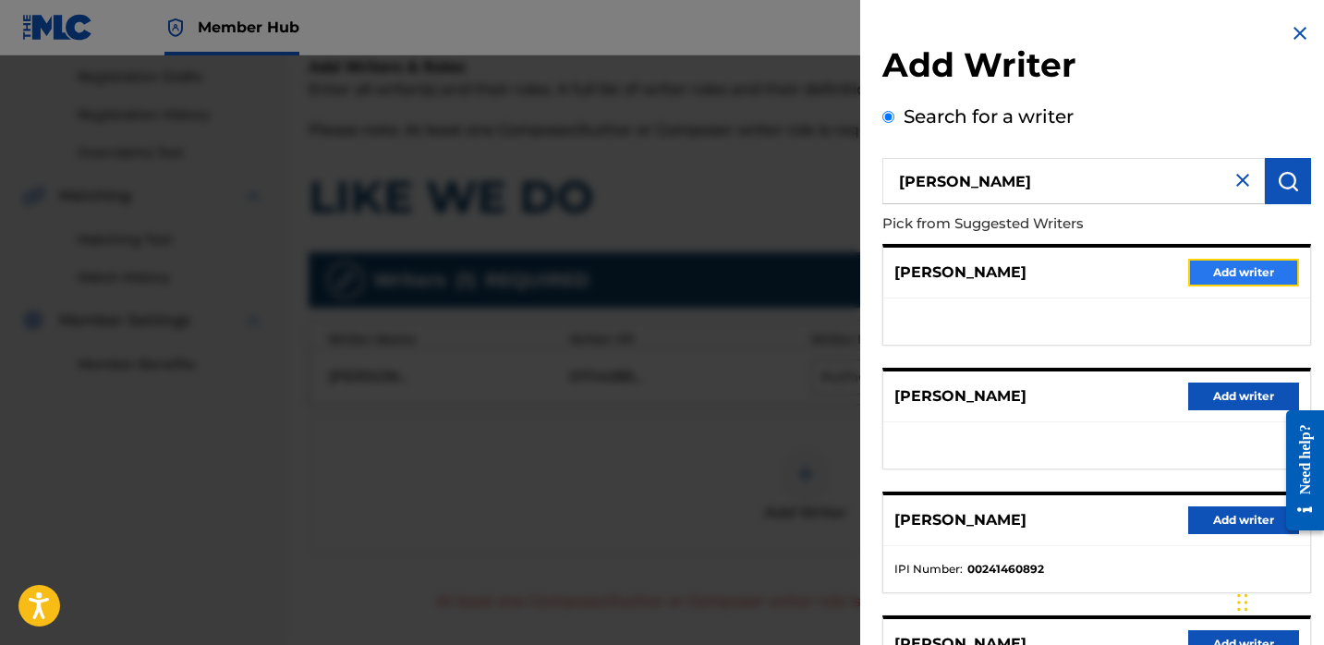
click at [1198, 264] on button "Add writer" at bounding box center [1243, 273] width 111 height 28
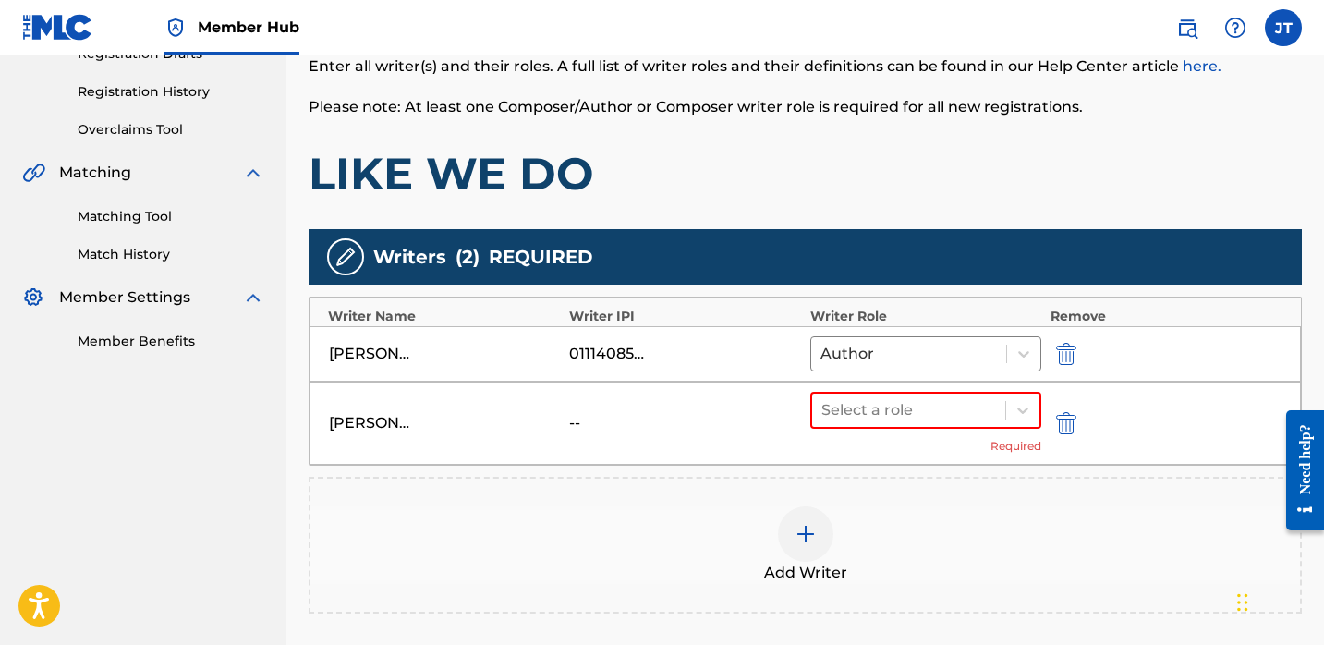
scroll to position [355, 0]
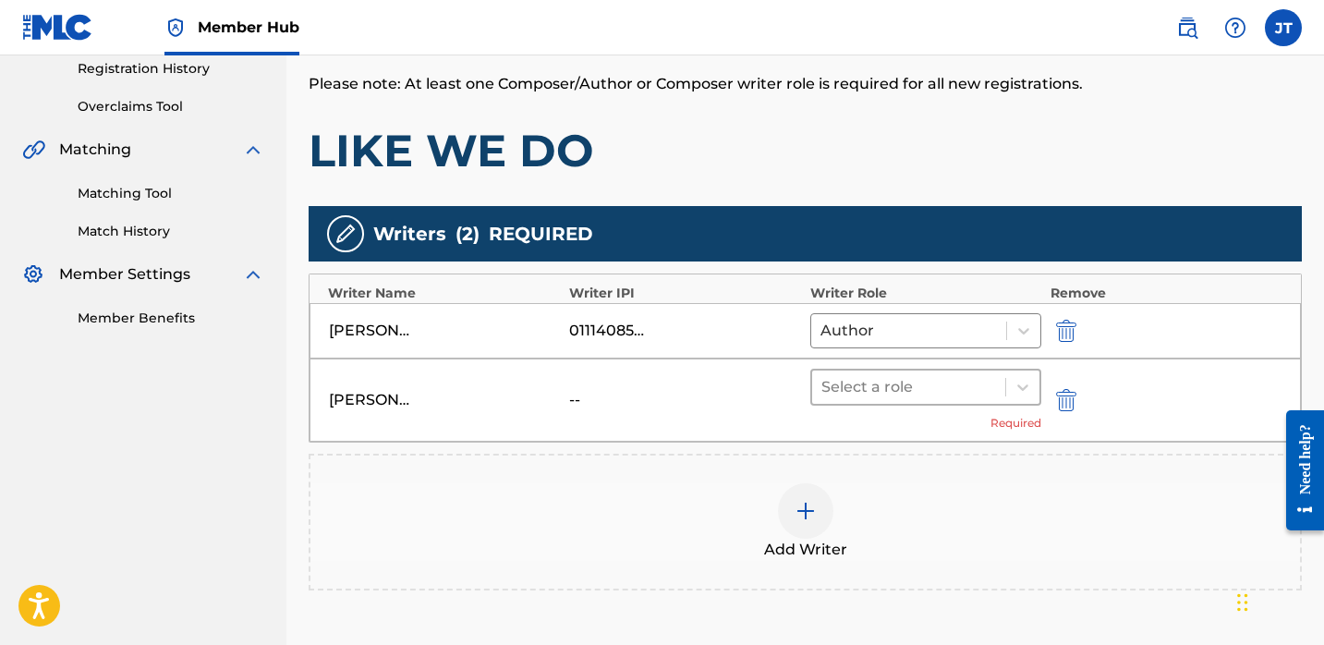
click at [956, 375] on div at bounding box center [908, 387] width 175 height 26
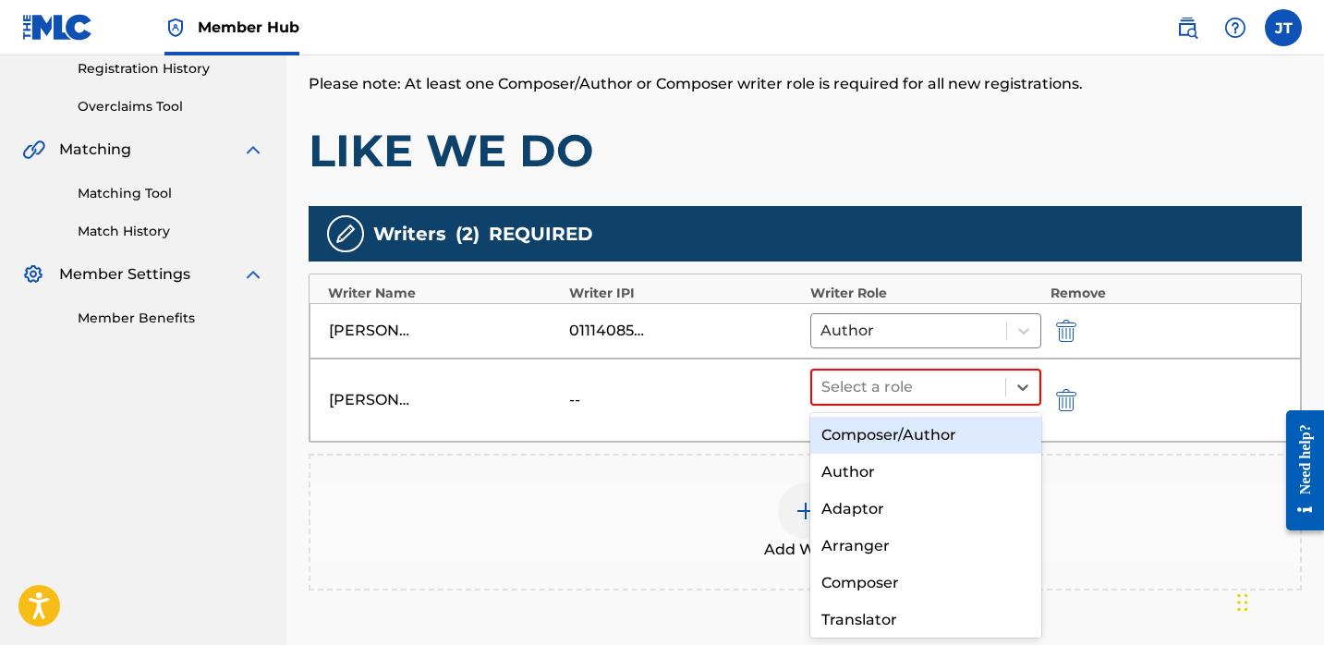
click at [881, 432] on div "Composer/Author" at bounding box center [925, 435] width 231 height 37
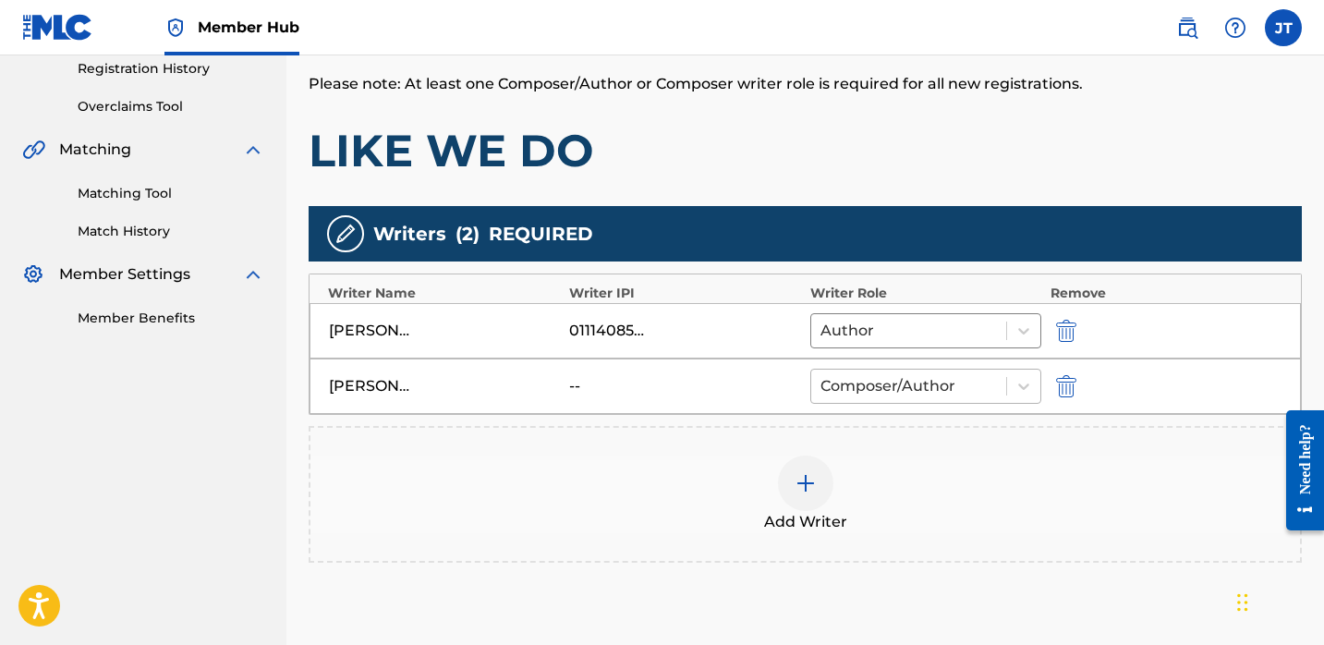
click at [882, 392] on div at bounding box center [909, 386] width 176 height 26
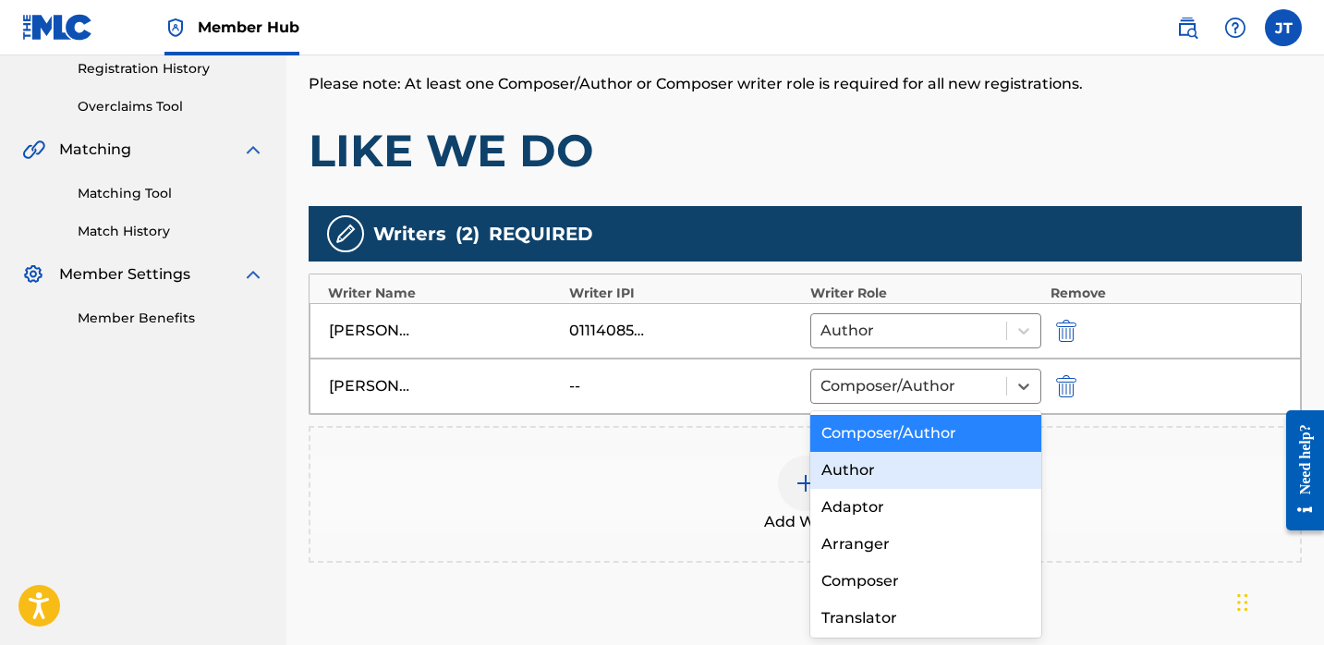
click at [870, 467] on div "Author" at bounding box center [925, 470] width 231 height 37
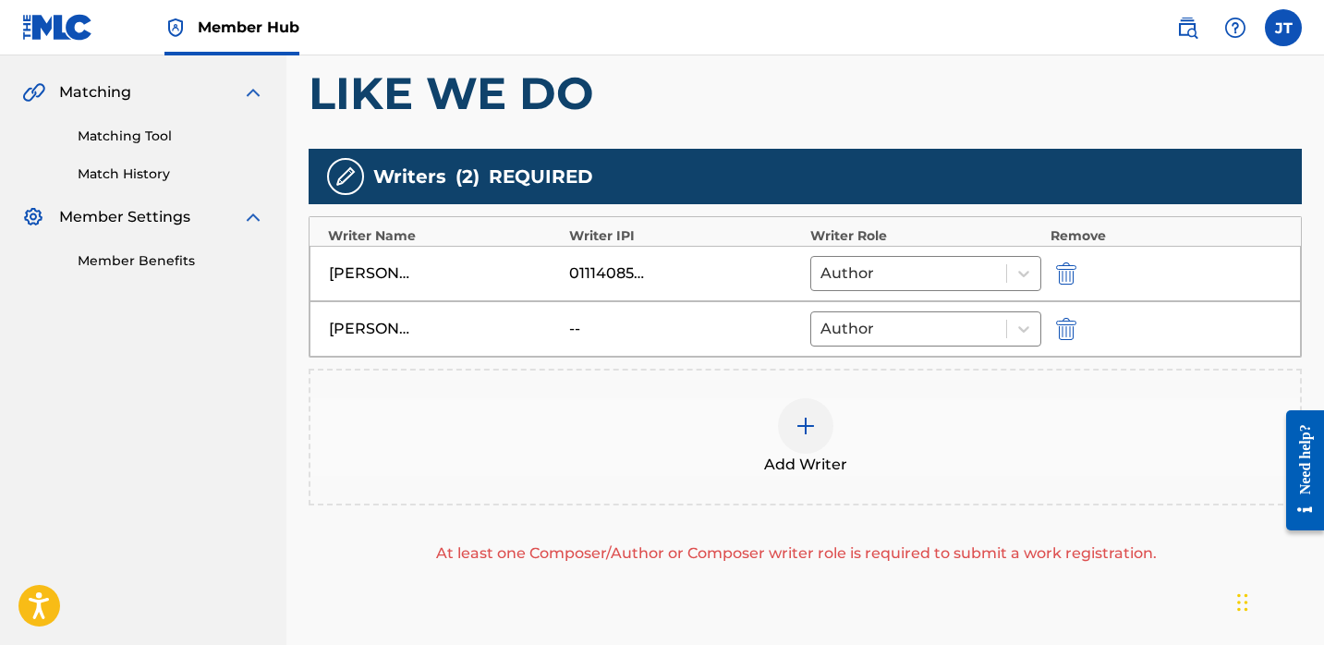
scroll to position [417, 0]
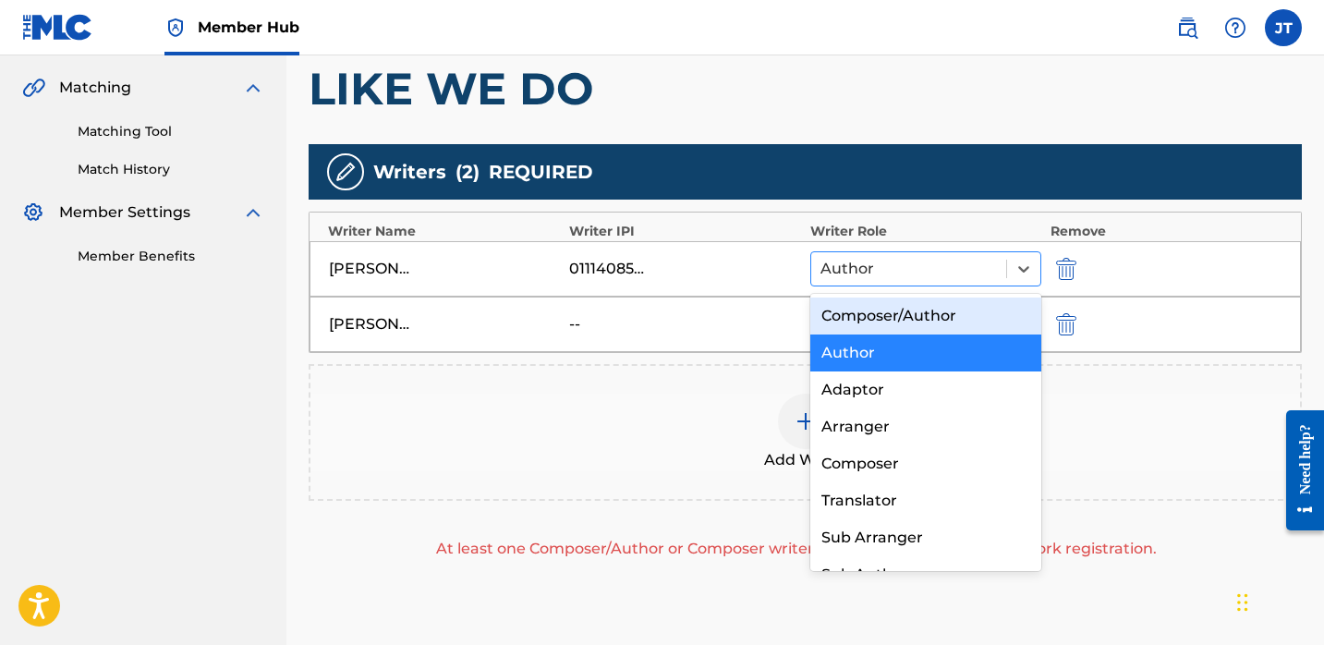
click at [864, 272] on div at bounding box center [909, 269] width 176 height 26
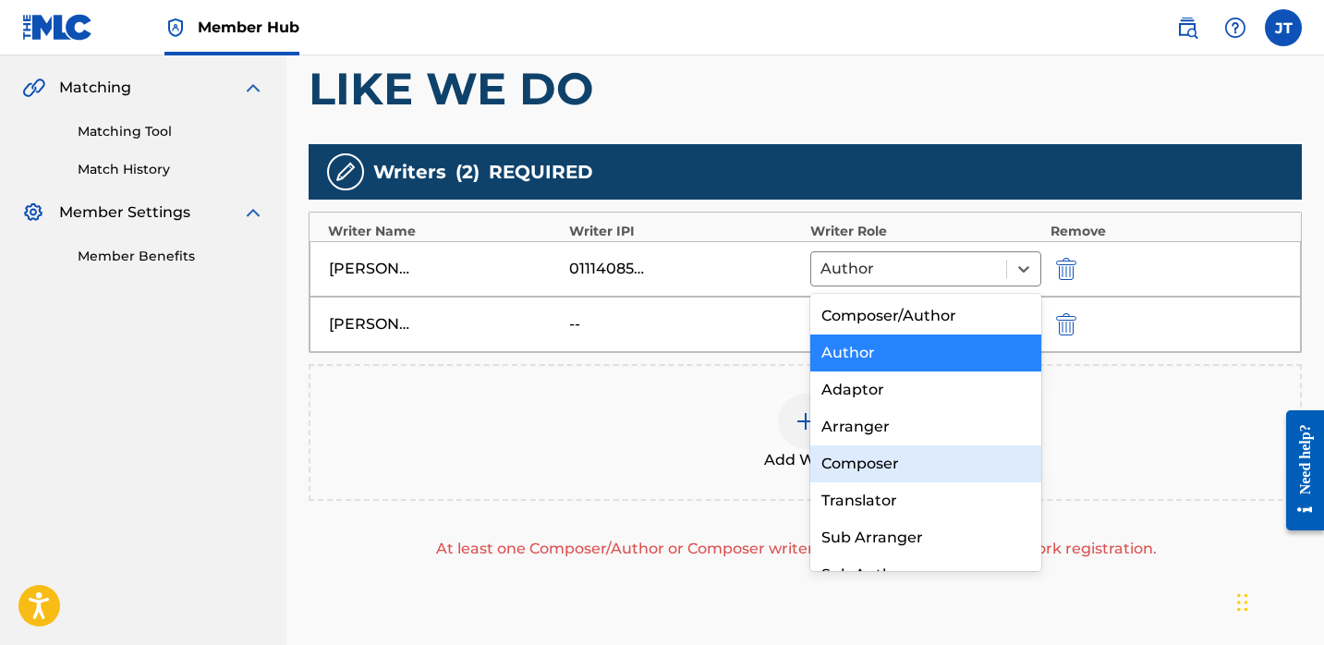
click at [851, 460] on div "Composer" at bounding box center [925, 463] width 231 height 37
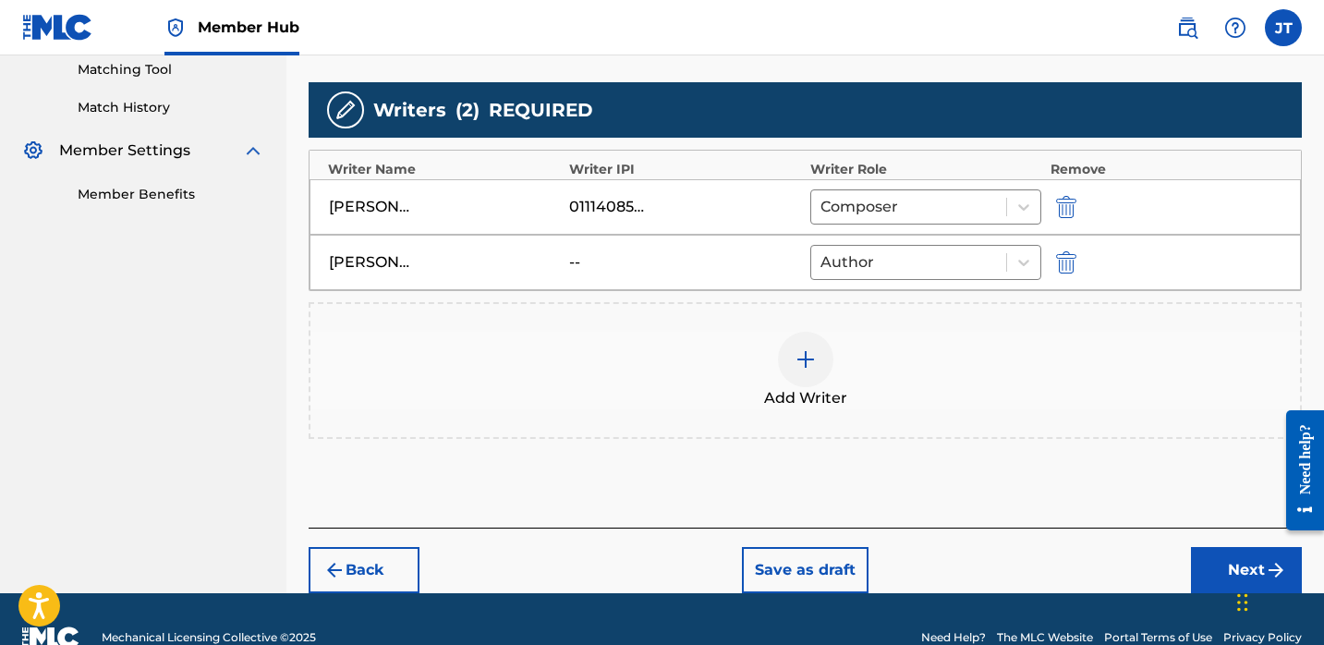
scroll to position [515, 0]
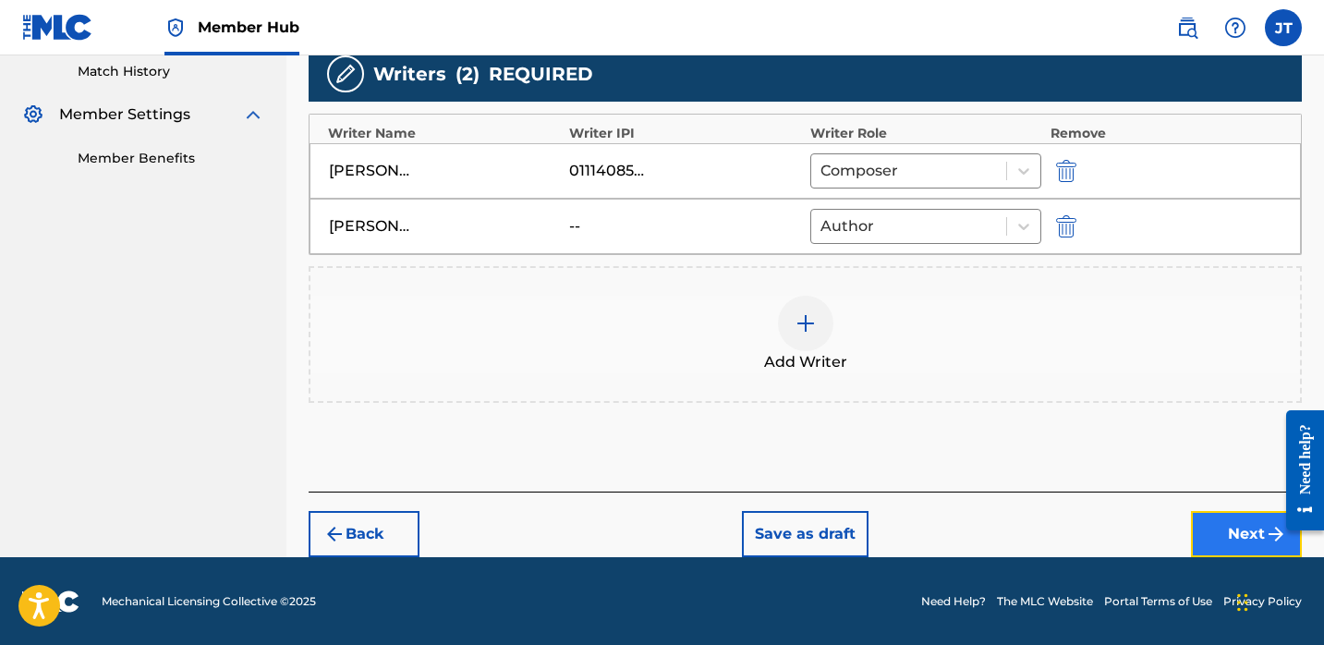
click at [1208, 527] on button "Next" at bounding box center [1246, 534] width 111 height 46
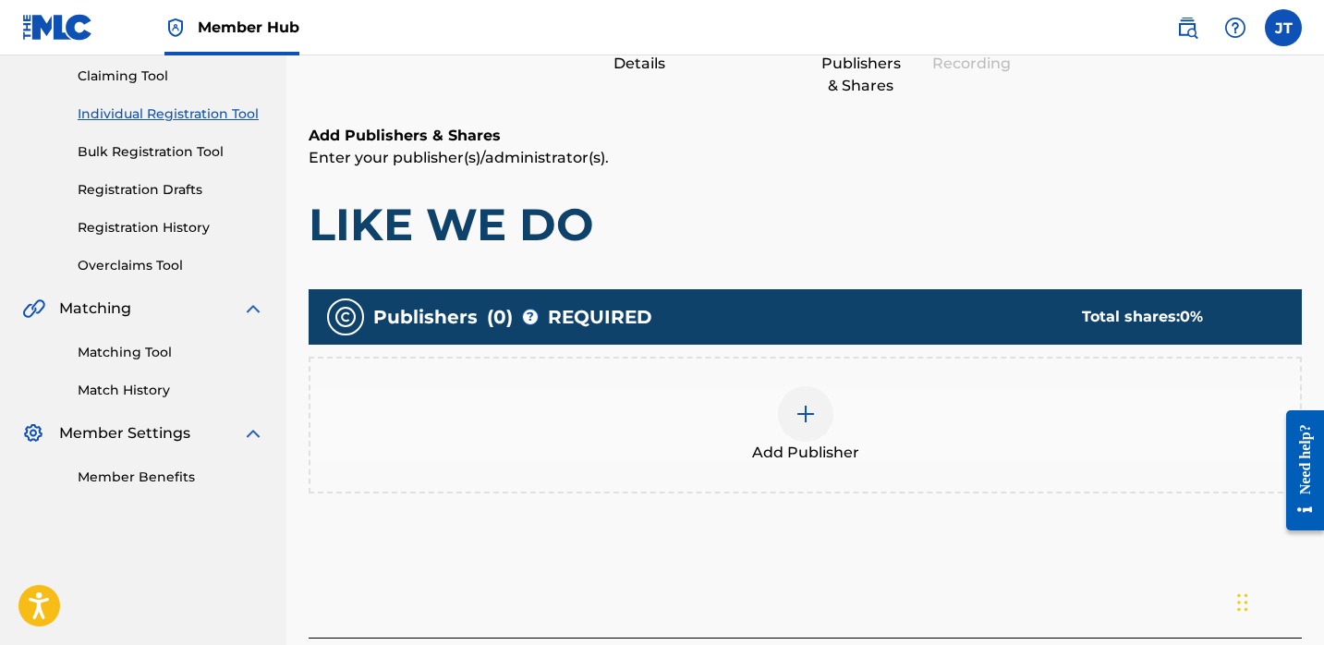
scroll to position [221, 0]
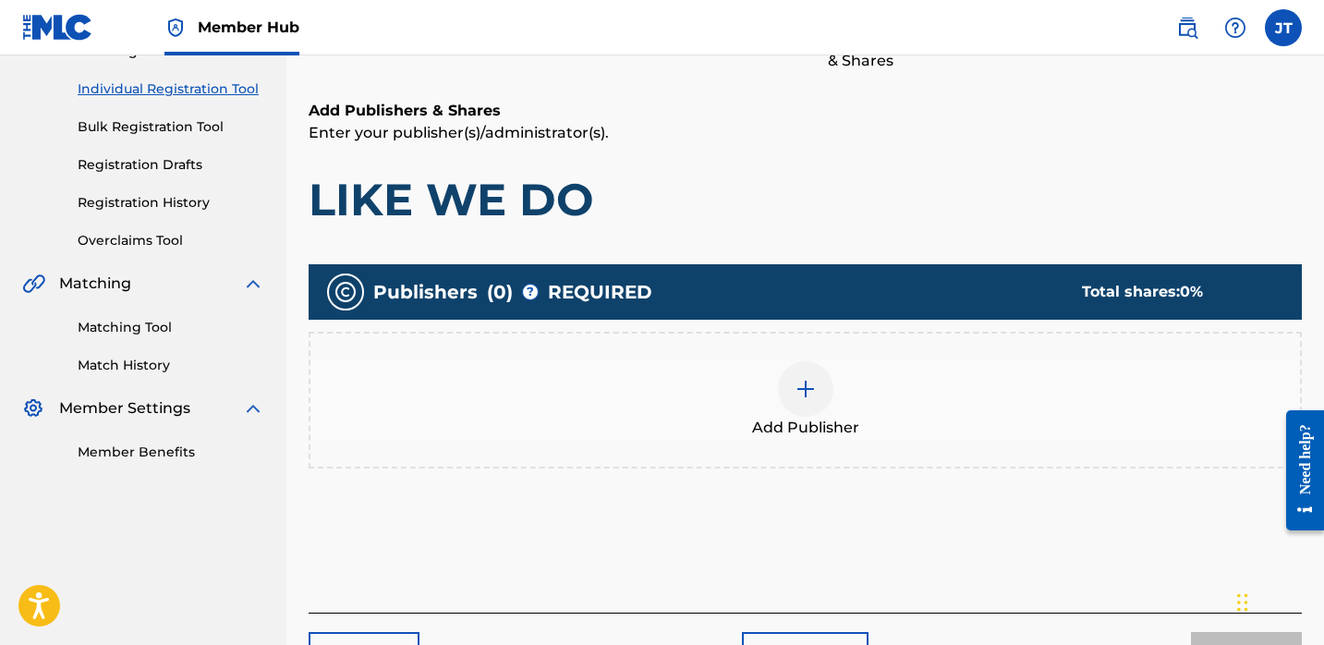
click at [831, 396] on div at bounding box center [805, 388] width 55 height 55
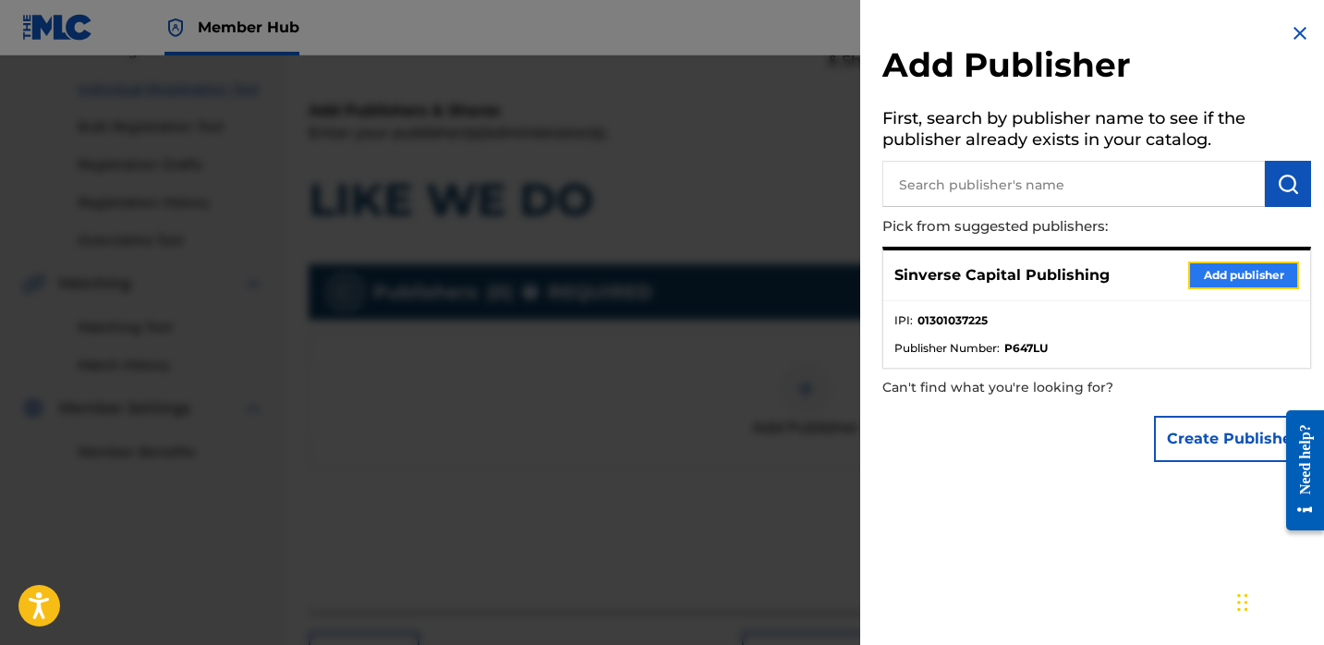
click at [1222, 268] on button "Add publisher" at bounding box center [1243, 275] width 111 height 28
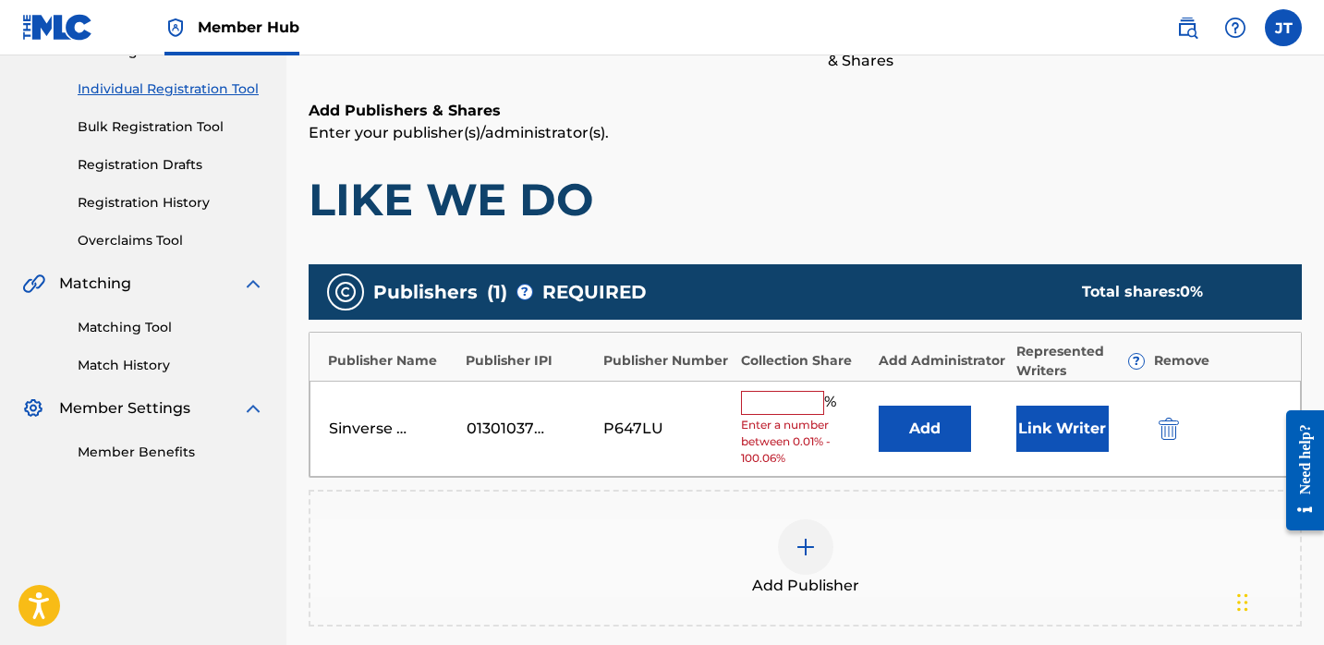
click at [806, 405] on input "text" at bounding box center [782, 403] width 83 height 24
type input "50"
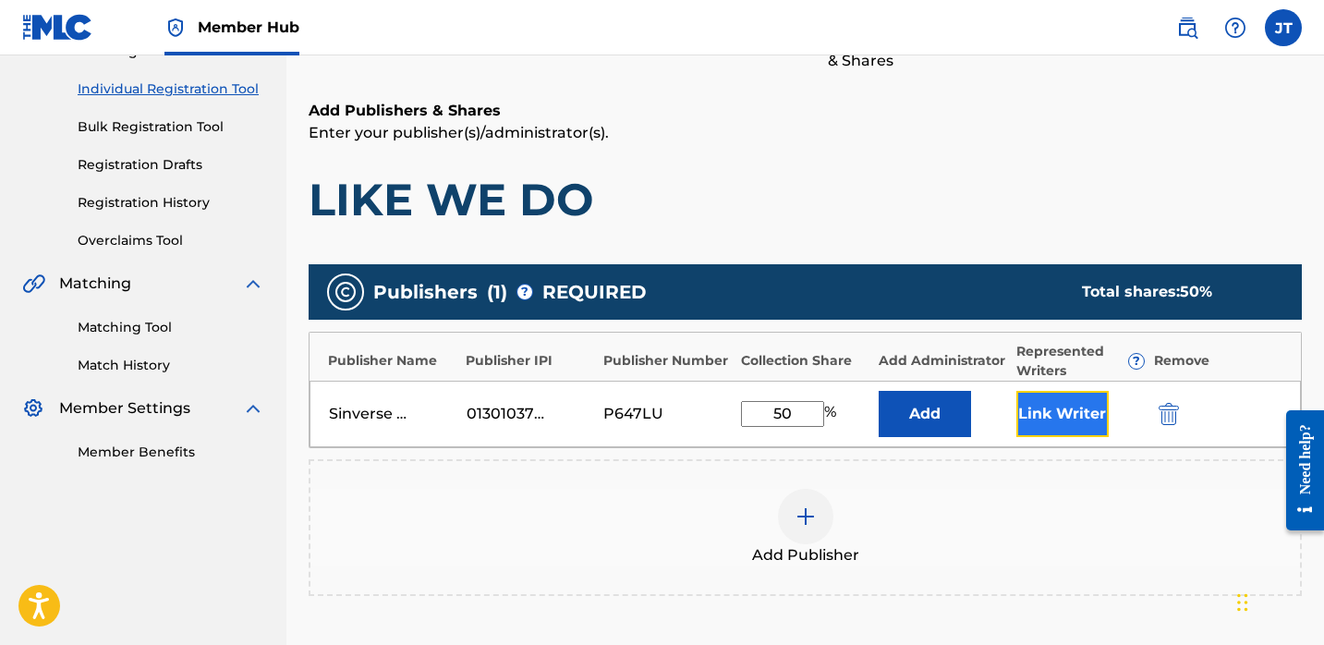
click at [1021, 425] on button "Link Writer" at bounding box center [1062, 414] width 92 height 46
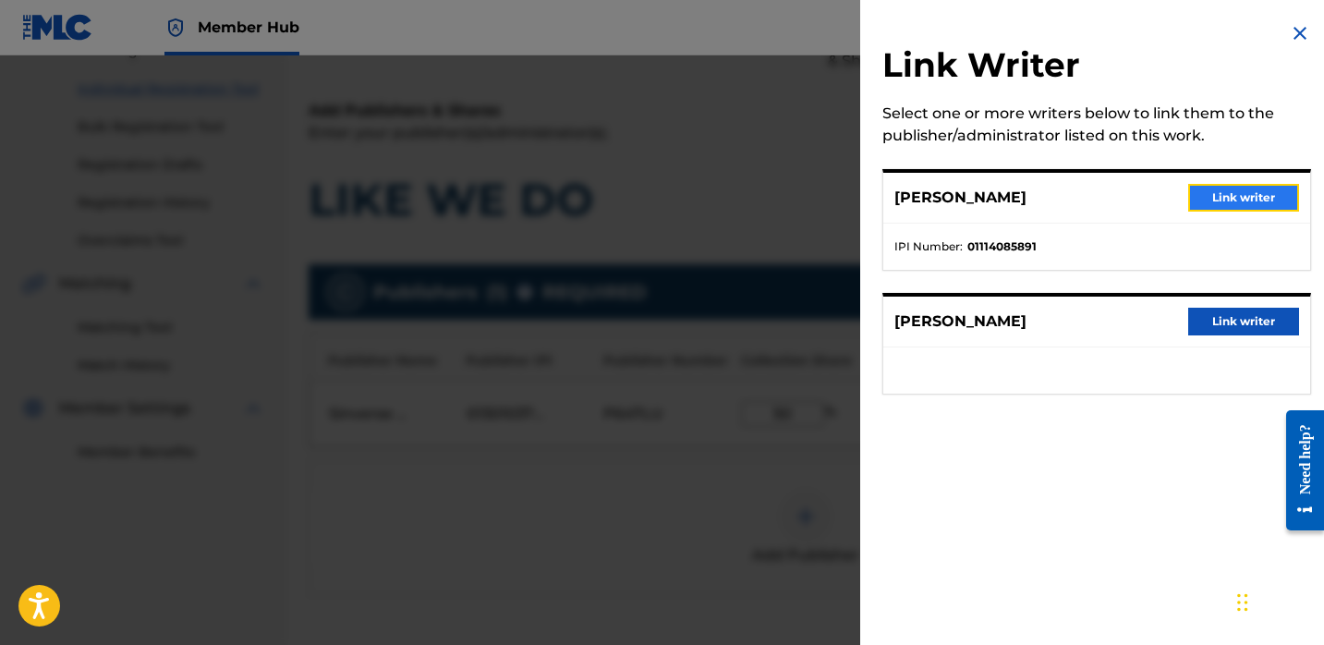
click at [1208, 201] on button "Link writer" at bounding box center [1243, 198] width 111 height 28
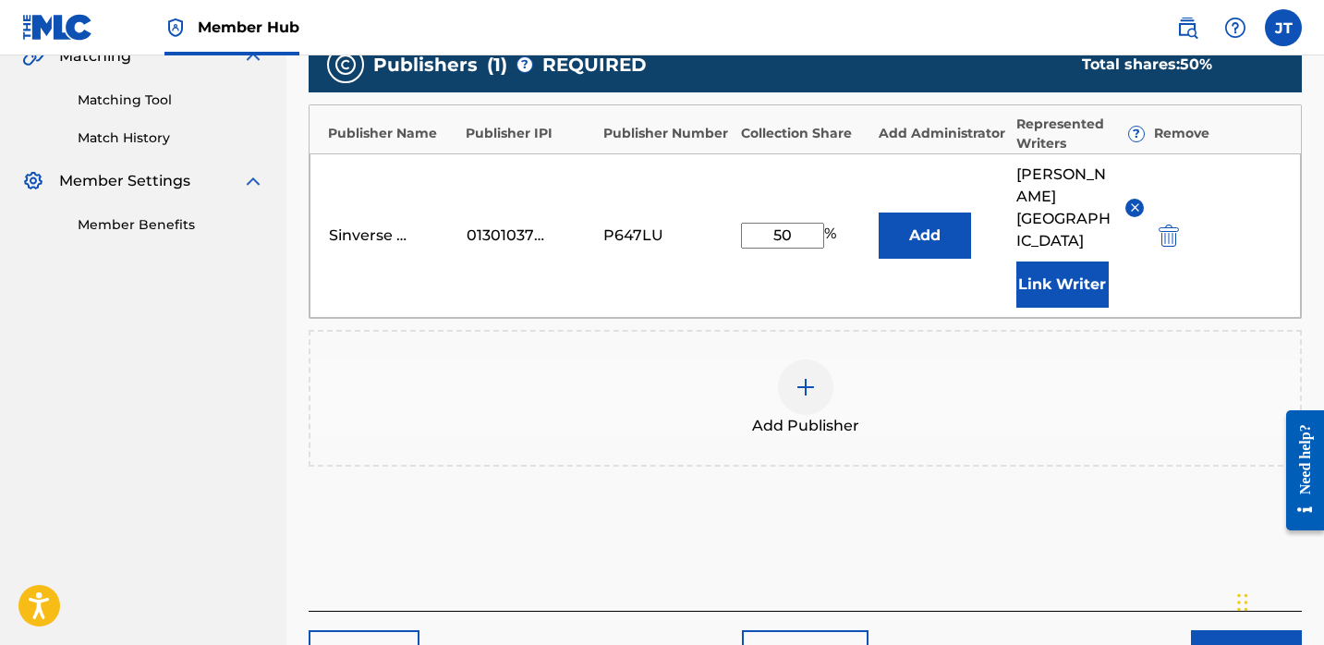
scroll to position [480, 0]
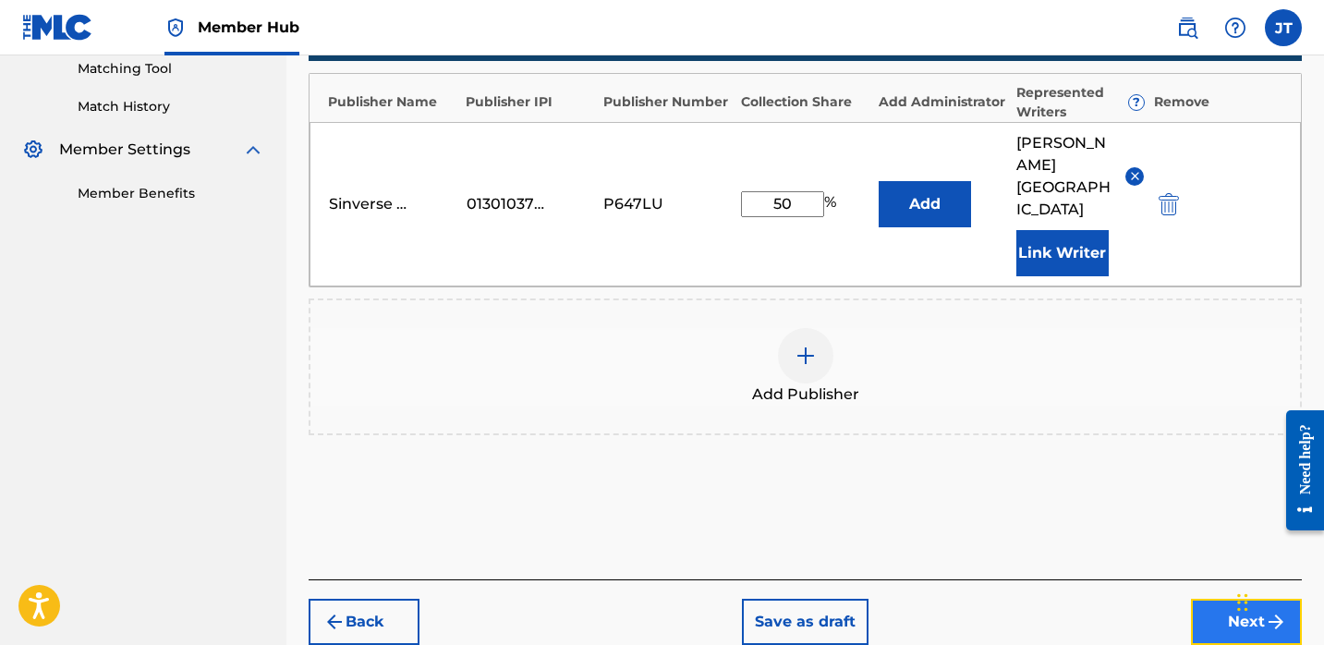
click at [1206, 599] on button "Next" at bounding box center [1246, 622] width 111 height 46
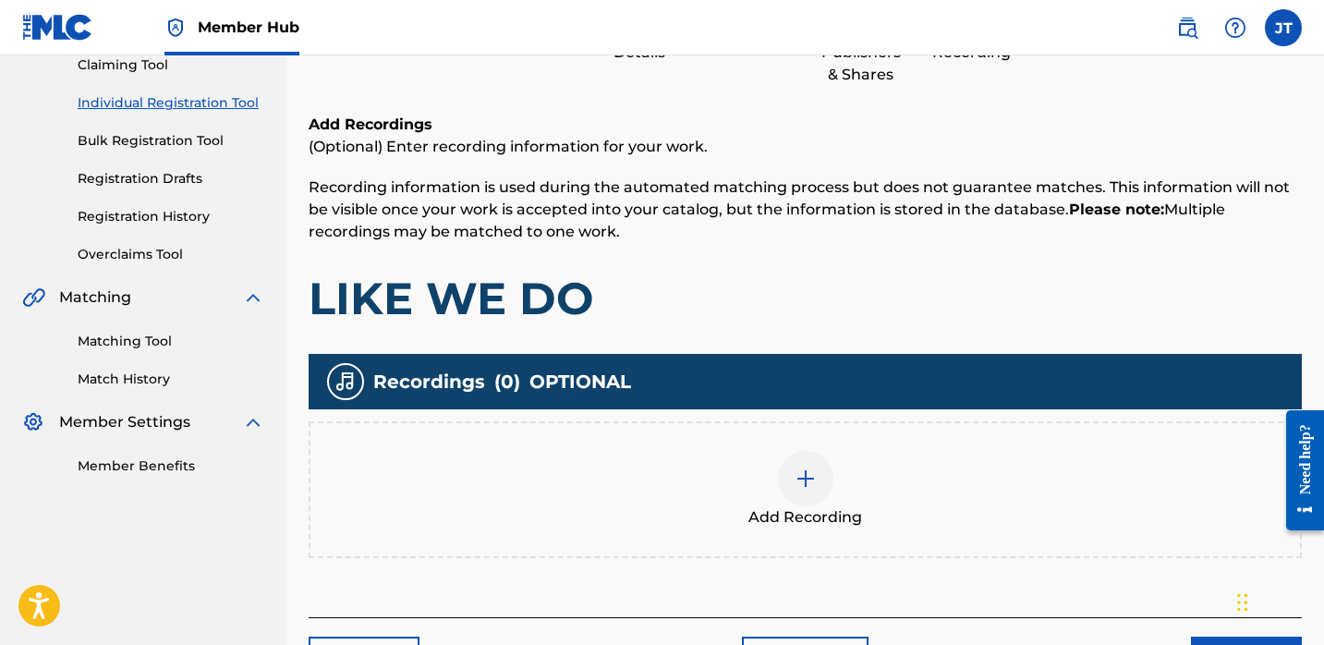
scroll to position [254, 0]
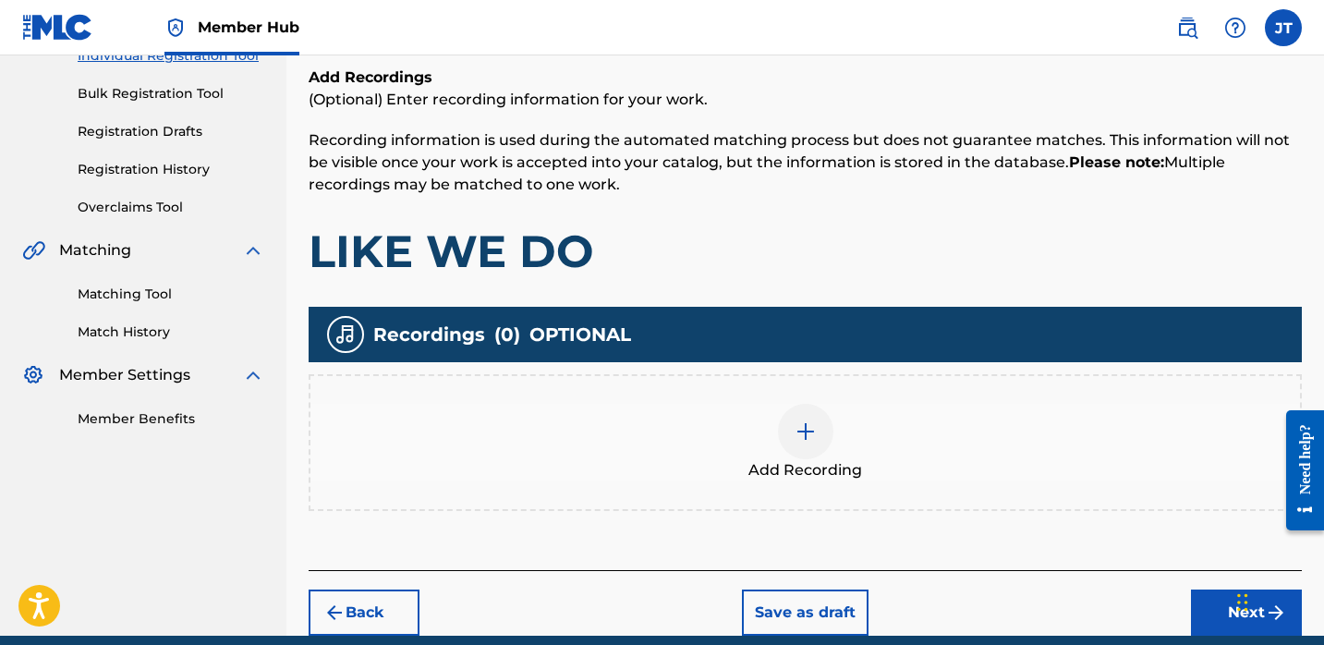
click at [789, 434] on div at bounding box center [805, 431] width 55 height 55
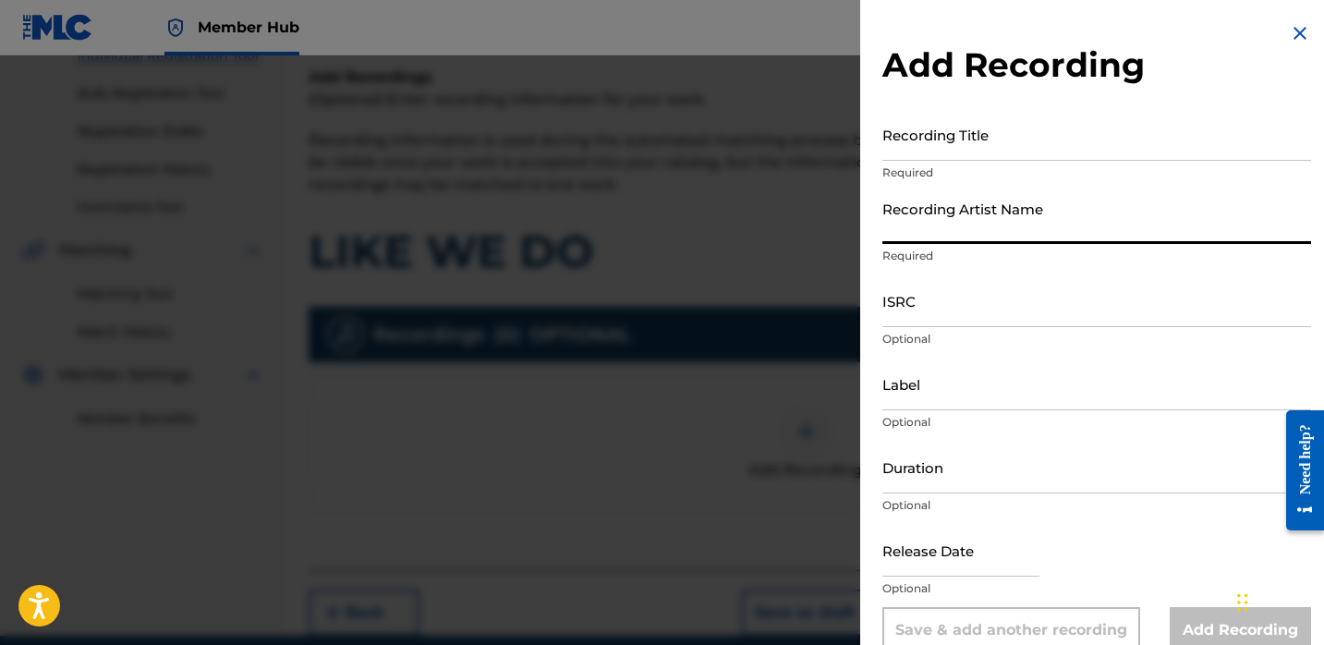
click at [952, 225] on input "Recording Artist Name" at bounding box center [1096, 217] width 429 height 53
type input "Lil [PERSON_NAME]"
click at [919, 557] on input "text" at bounding box center [960, 550] width 157 height 53
select select "8"
select select "2025"
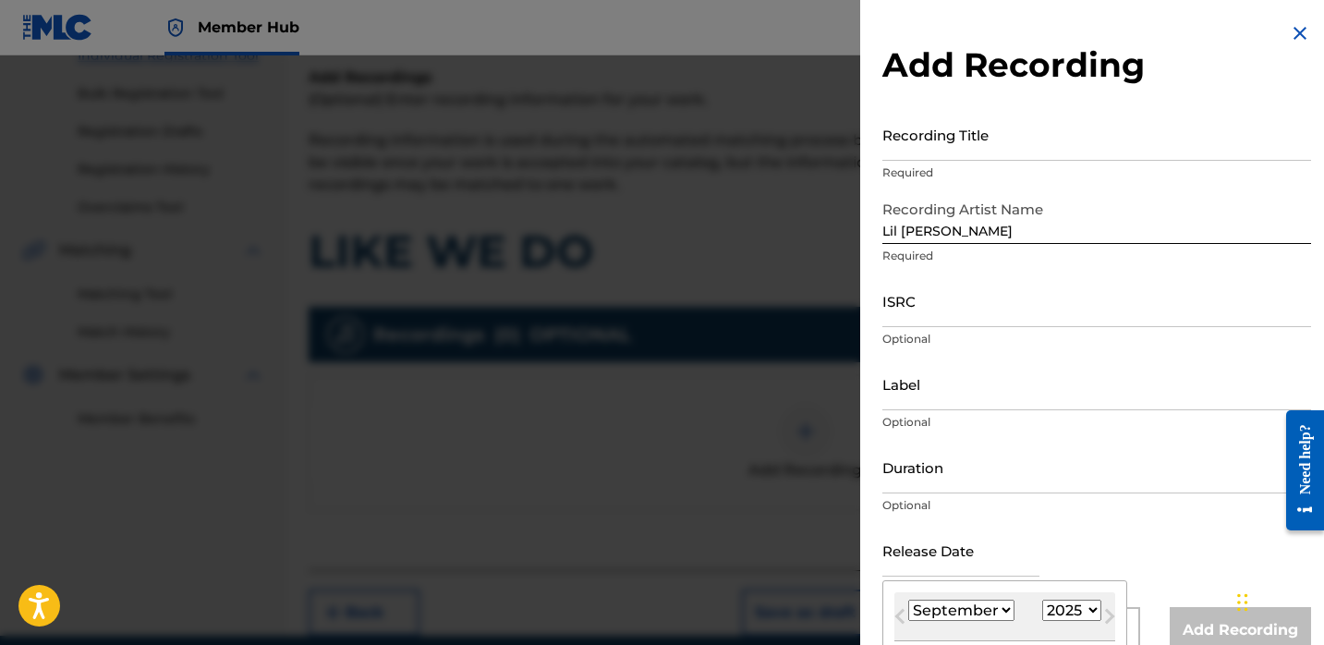
click at [967, 602] on select "January February March April May June July August September October November De…" at bounding box center [961, 610] width 106 height 21
select select "0"
click at [908, 600] on select "January February March April May June July August September October November De…" at bounding box center [961, 610] width 106 height 21
click at [1058, 605] on select "1900 1901 1902 1903 1904 1905 1906 1907 1908 1909 1910 1911 1912 1913 1914 1915…" at bounding box center [1071, 610] width 59 height 21
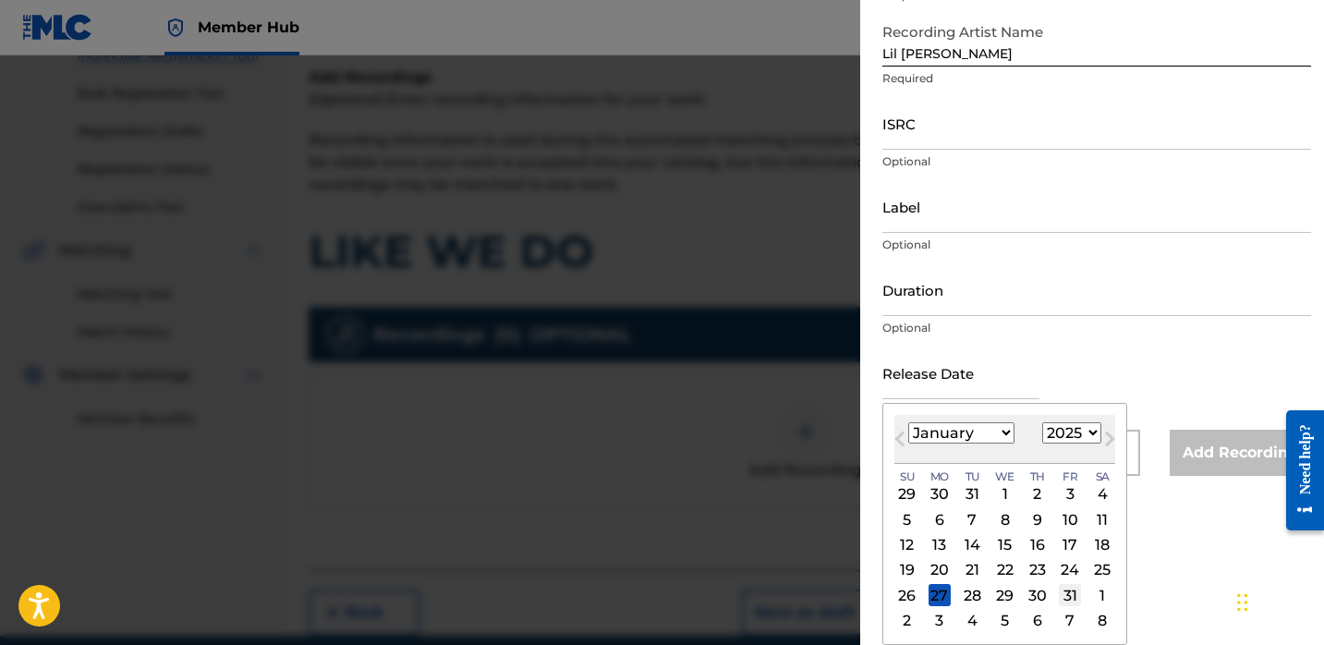
click at [1065, 588] on div "31" at bounding box center [1070, 595] width 22 height 22
type input "January 31 2025"
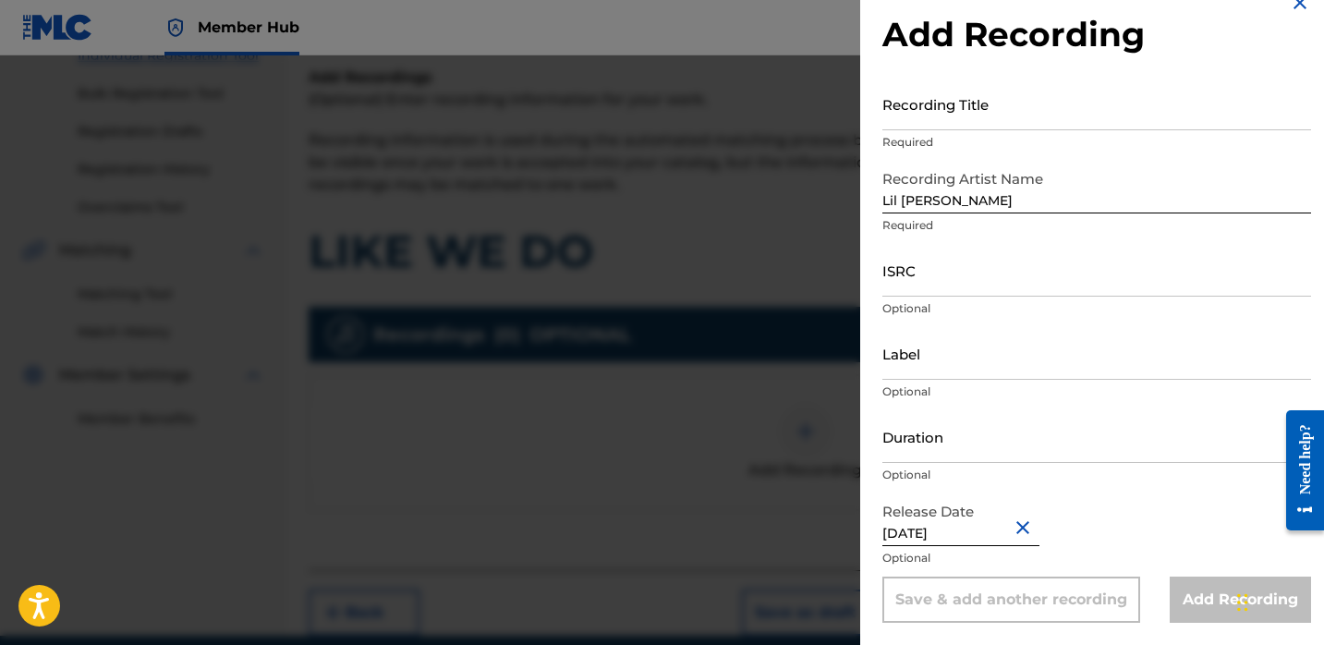
scroll to position [30, 0]
click at [1052, 578] on select "1900 1901 1902 1903 1904 1905 1906 1907 1908 1909 1910 1911 1912 1913 1914 1915…" at bounding box center [1071, 579] width 59 height 21
select select "2024"
click at [1042, 569] on select "1900 1901 1902 1903 1904 1905 1906 1907 1908 1909 1910 1911 1912 1913 1914 1915…" at bounding box center [1071, 579] width 59 height 21
click at [939, 274] on input "ISRC" at bounding box center [1096, 270] width 429 height 53
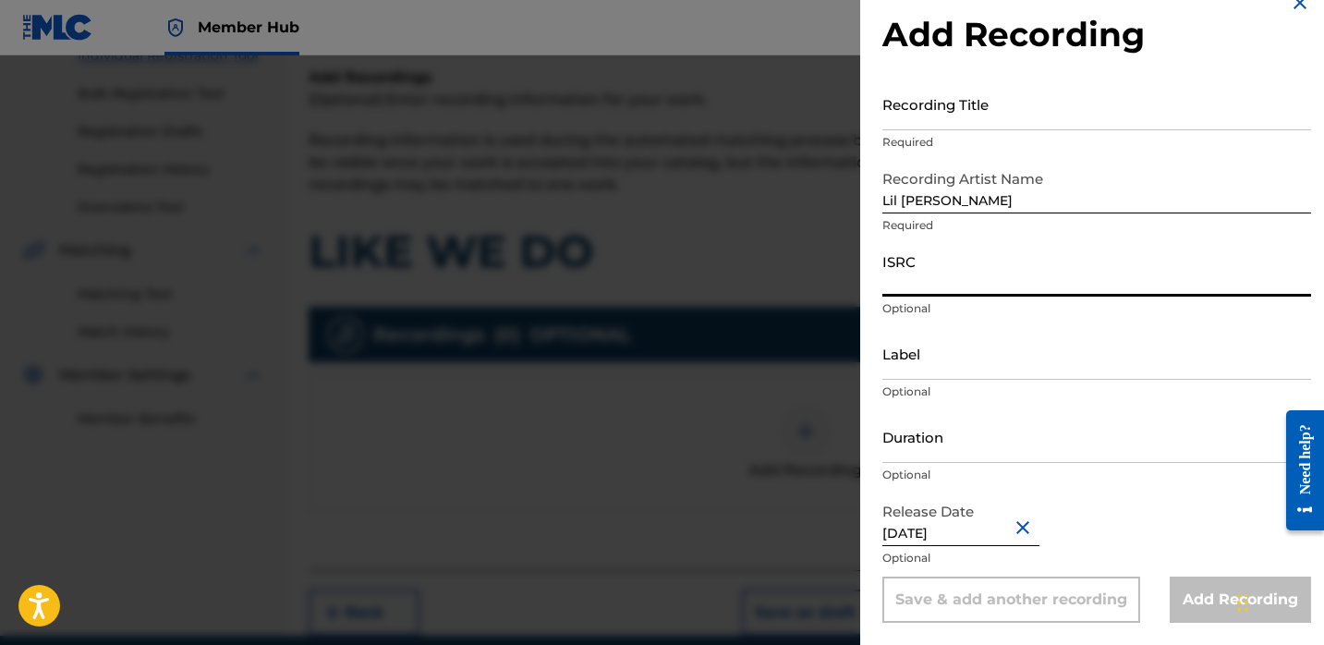
paste input "LIKE WE DO"
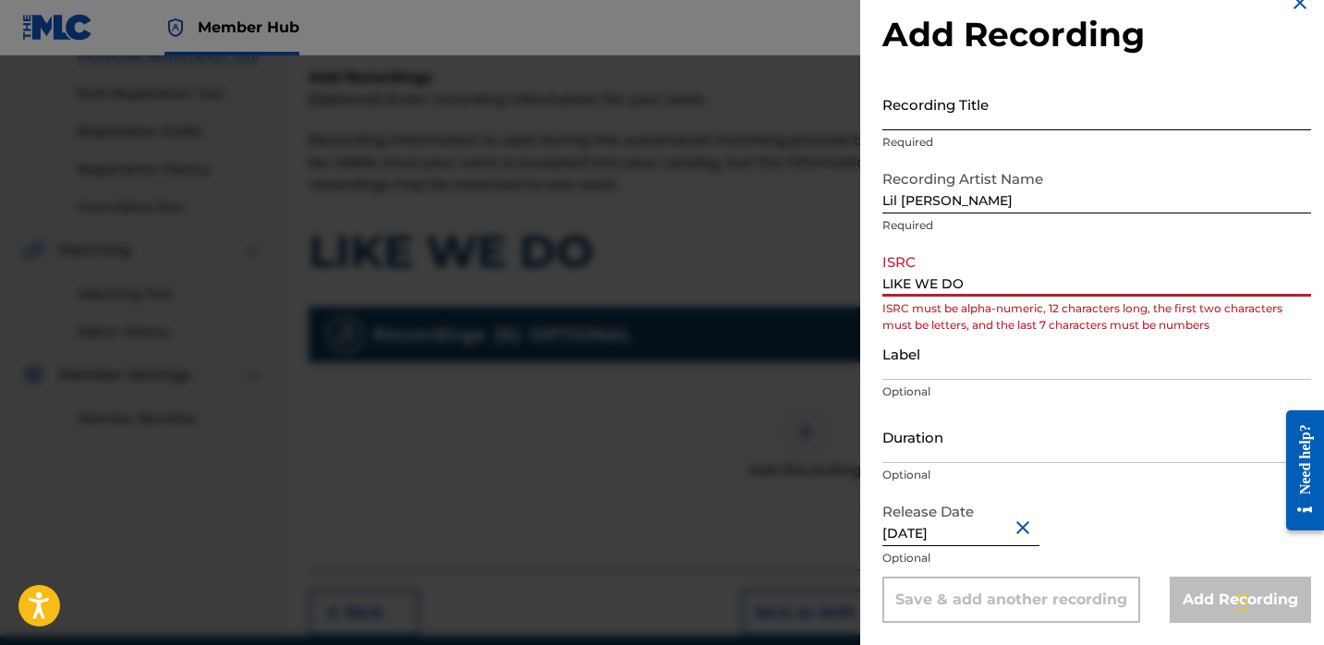
type input "LIKE WE DO"
click at [965, 110] on input "Recording Title" at bounding box center [1096, 104] width 429 height 53
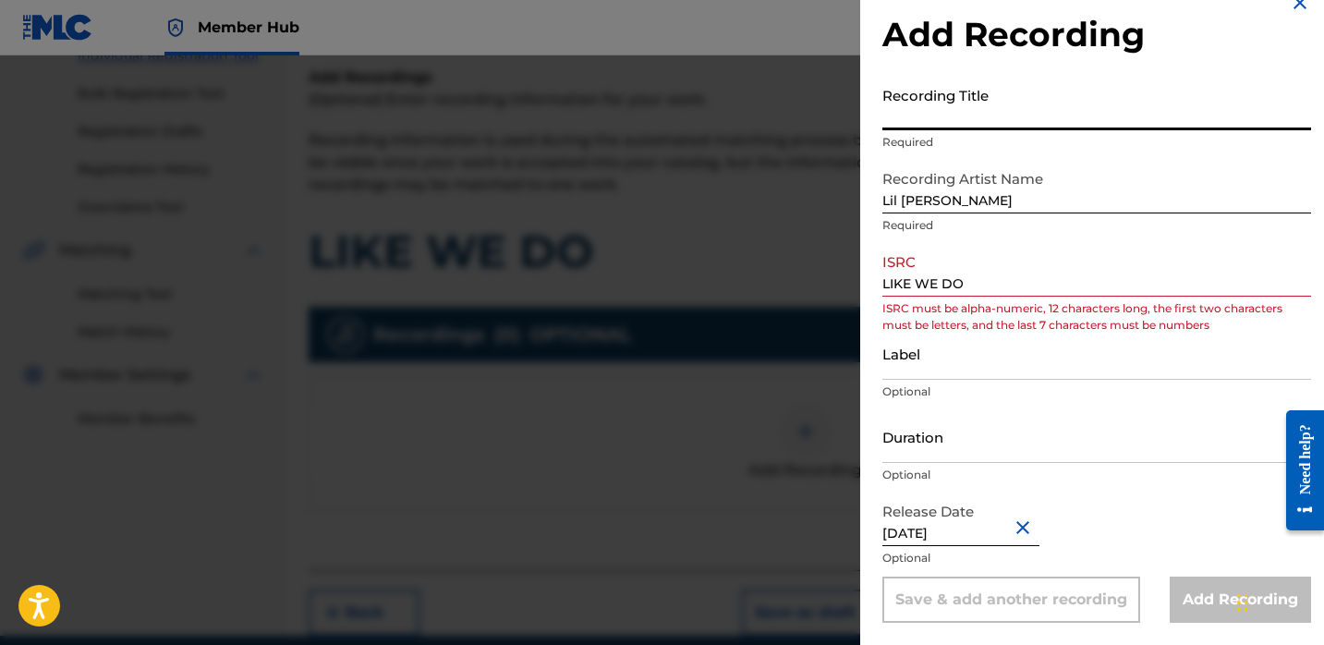
paste input "LIKE WE DO"
type input "LIKE WE DO"
click at [969, 274] on input "LIKE WE DO" at bounding box center [1096, 270] width 429 height 53
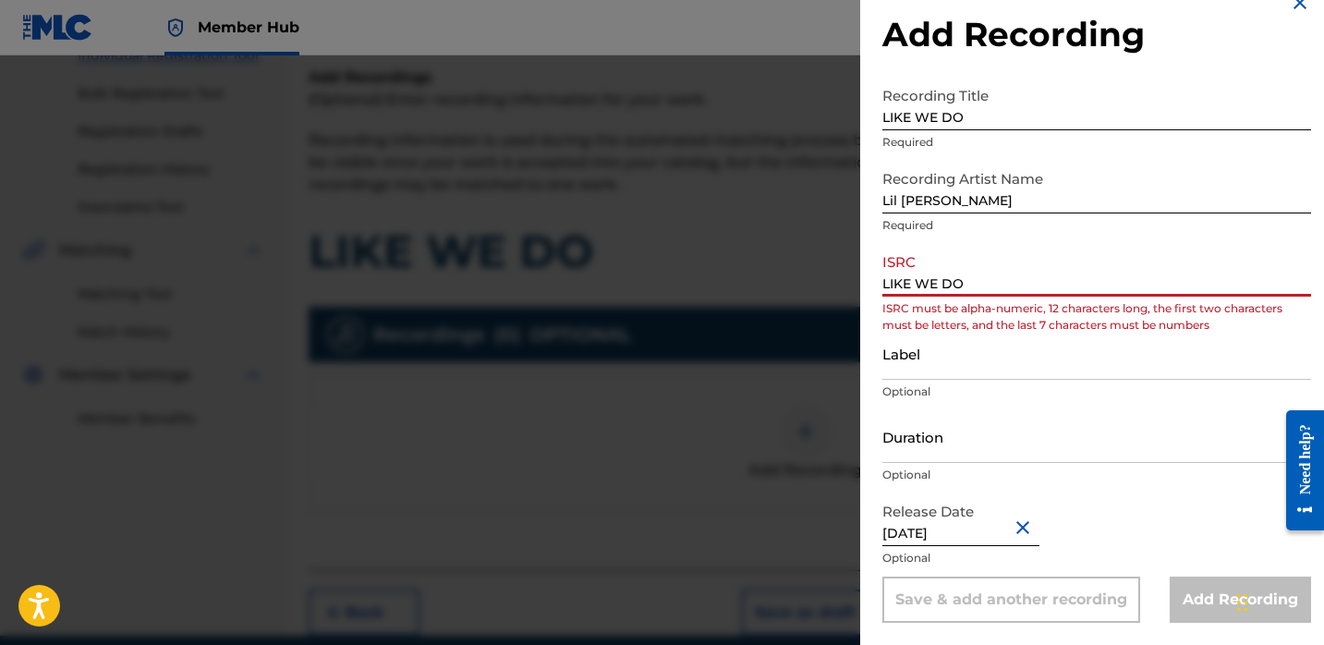
drag, startPoint x: 967, startPoint y: 282, endPoint x: 823, endPoint y: 284, distance: 144.2
click at [824, 282] on div "Add Recording Recording Title LIKE WE DO Required Recording Artist Name Lil Jer…" at bounding box center [662, 350] width 1324 height 590
paste input "QZFZ42431058"
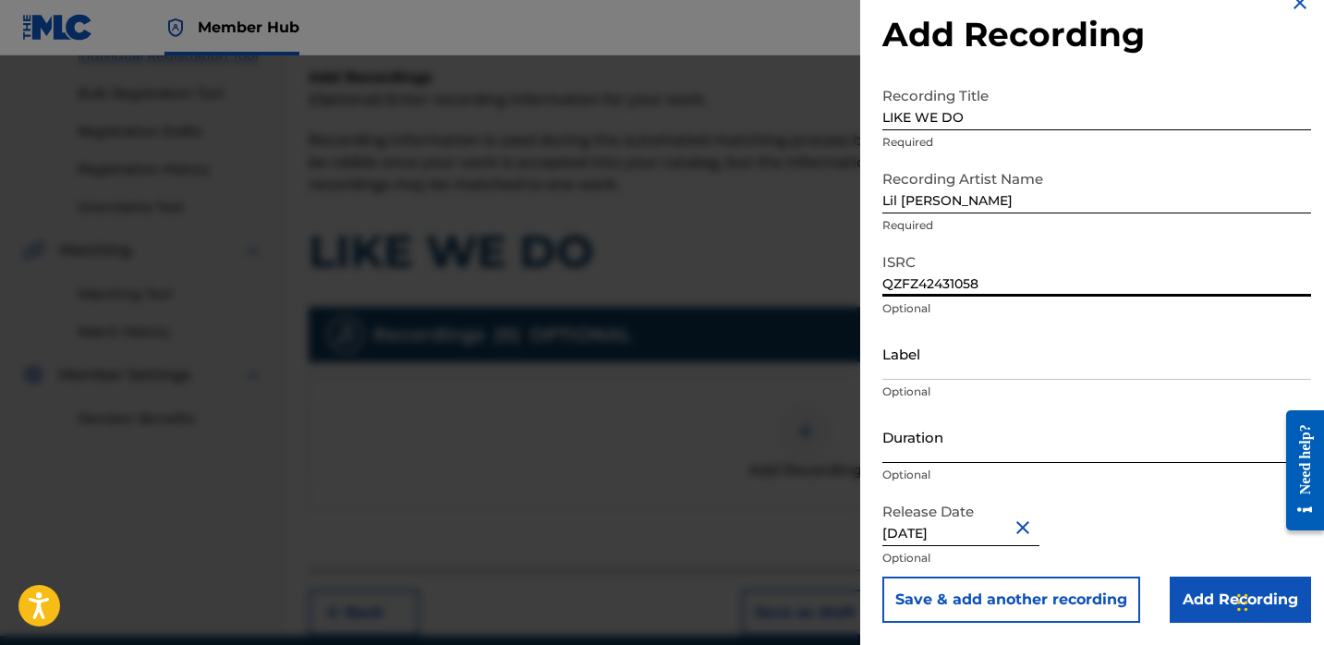
type input "QZFZ42431058"
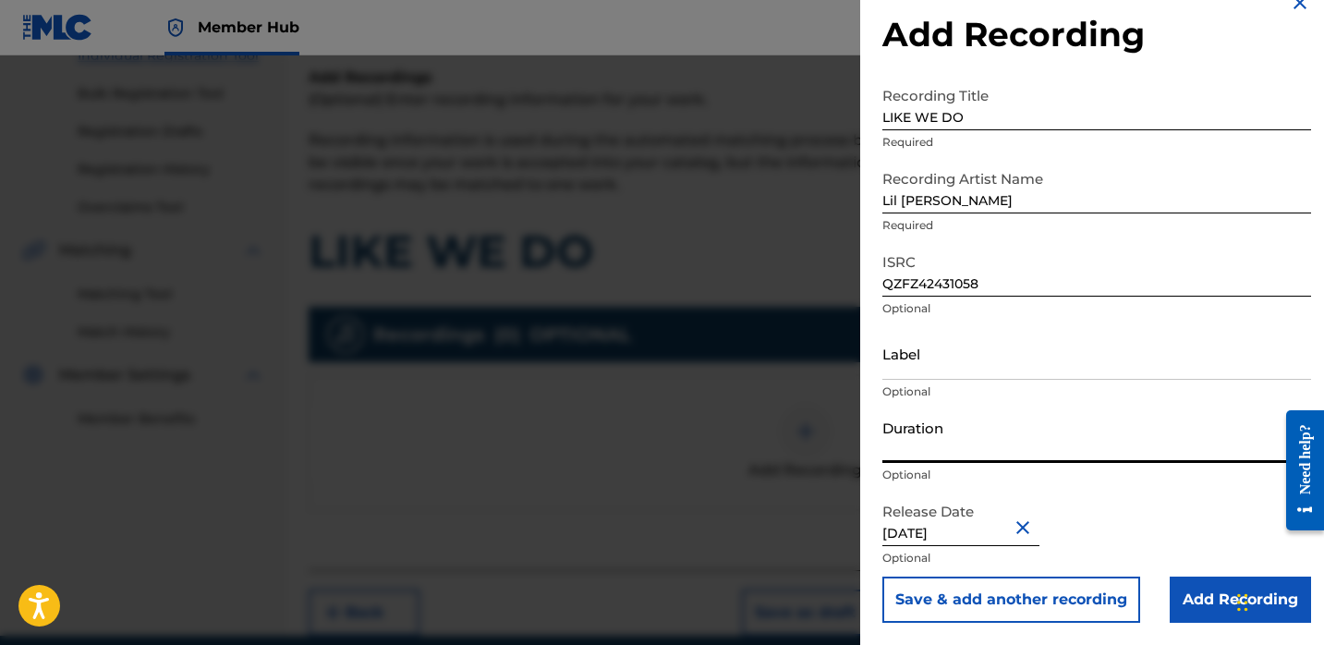
click at [945, 449] on input "Duration" at bounding box center [1096, 436] width 429 height 53
type input "02:01"
click at [1180, 602] on input "Add Recording" at bounding box center [1240, 600] width 141 height 46
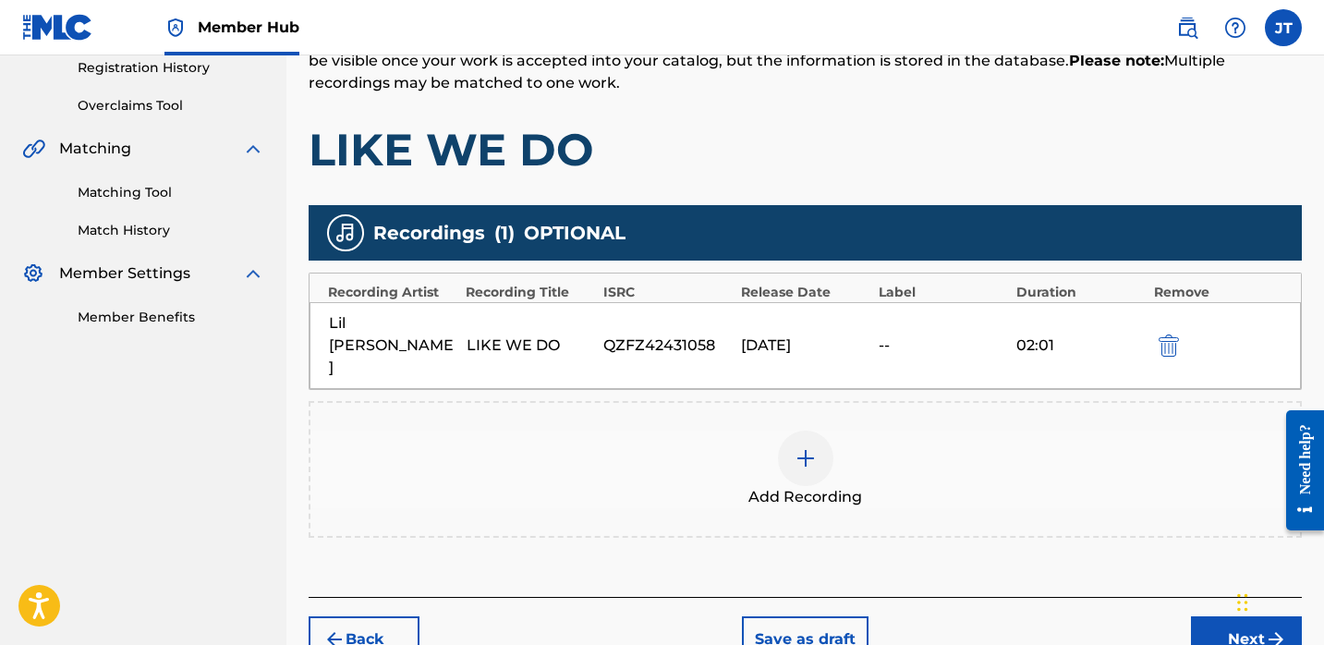
scroll to position [418, 0]
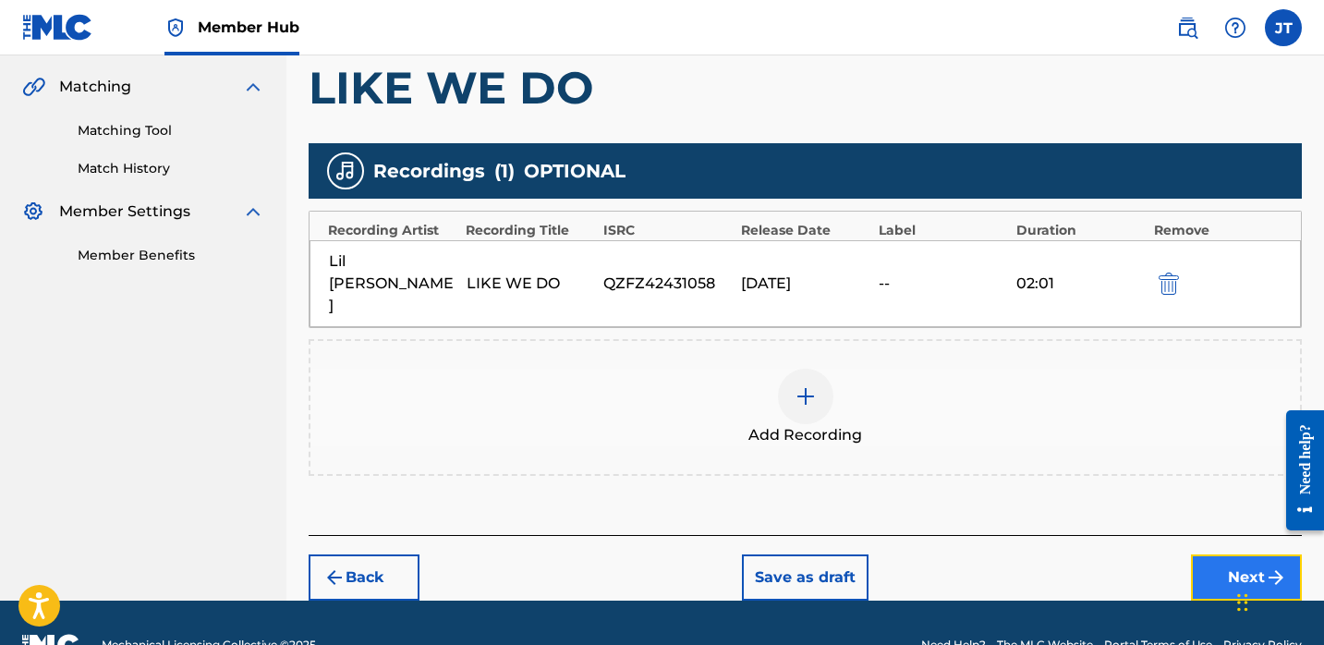
click at [1200, 554] on button "Next" at bounding box center [1246, 577] width 111 height 46
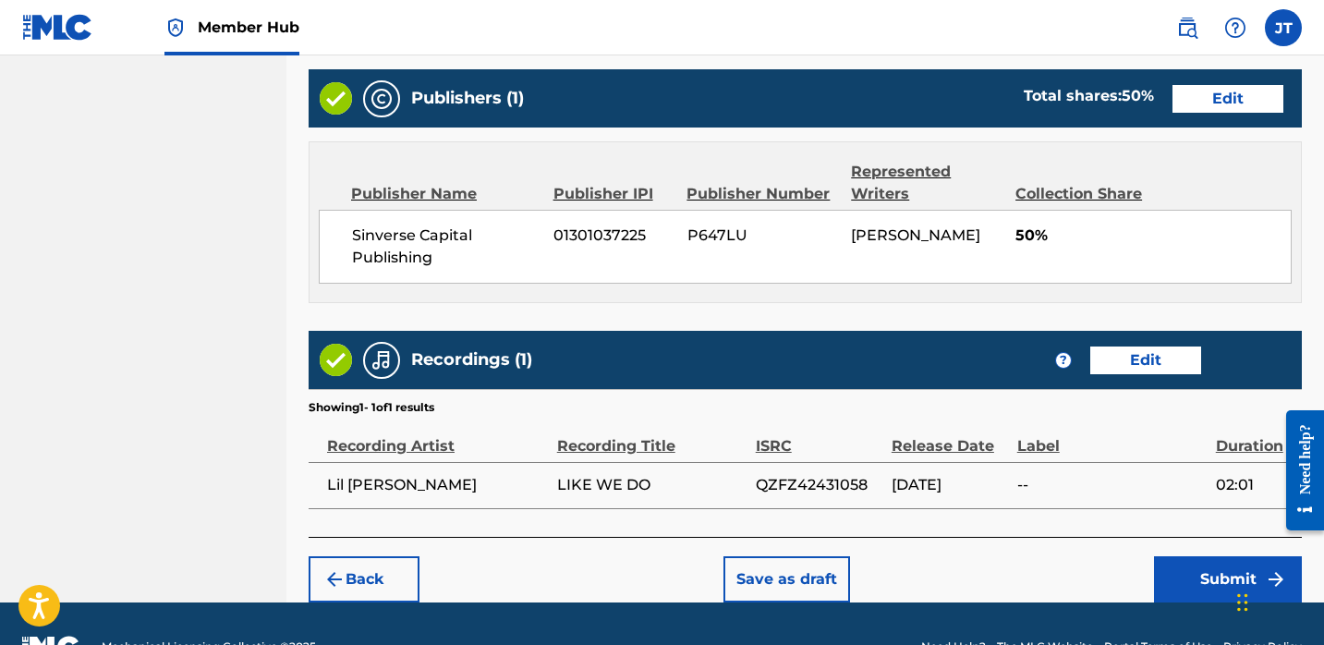
scroll to position [934, 0]
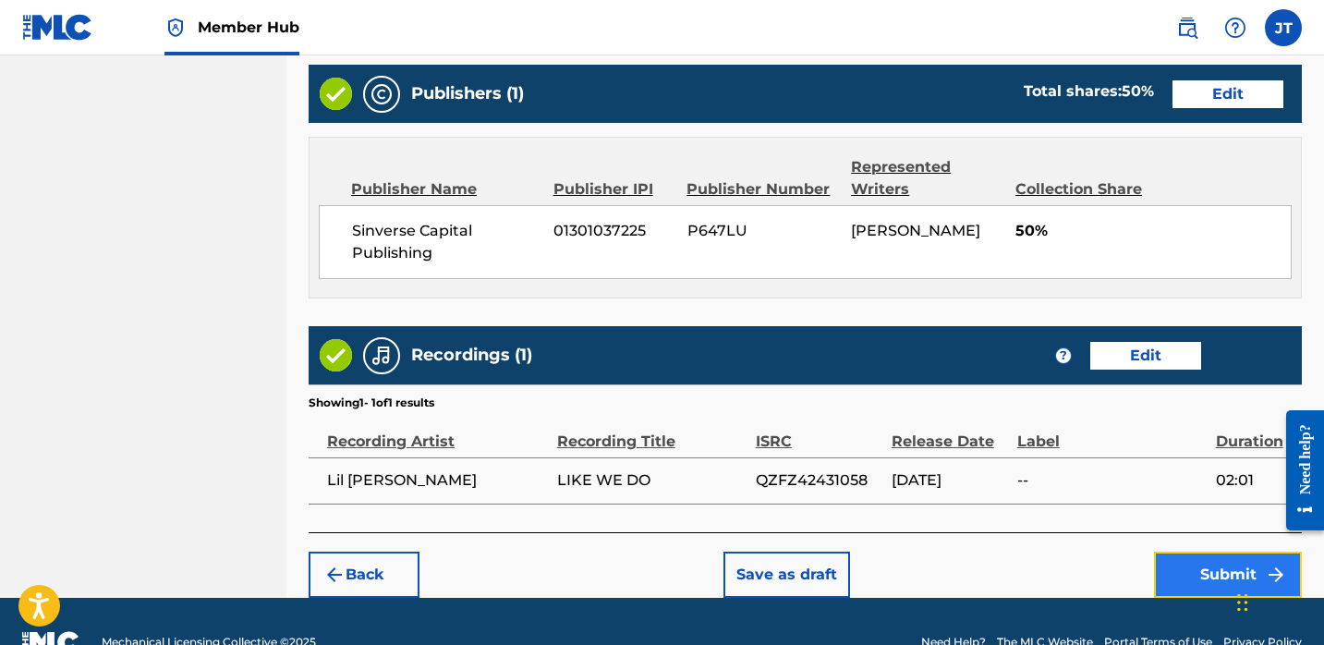
click at [1161, 584] on button "Submit" at bounding box center [1228, 575] width 148 height 46
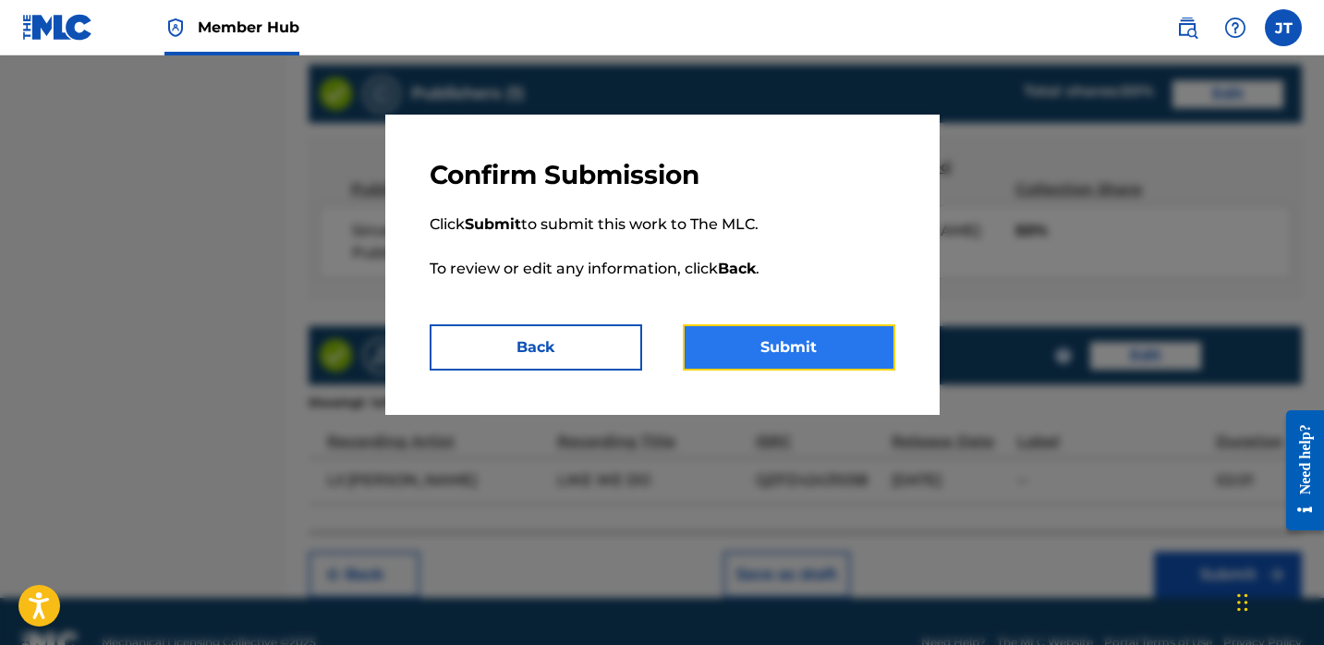
click at [869, 349] on button "Submit" at bounding box center [789, 347] width 213 height 46
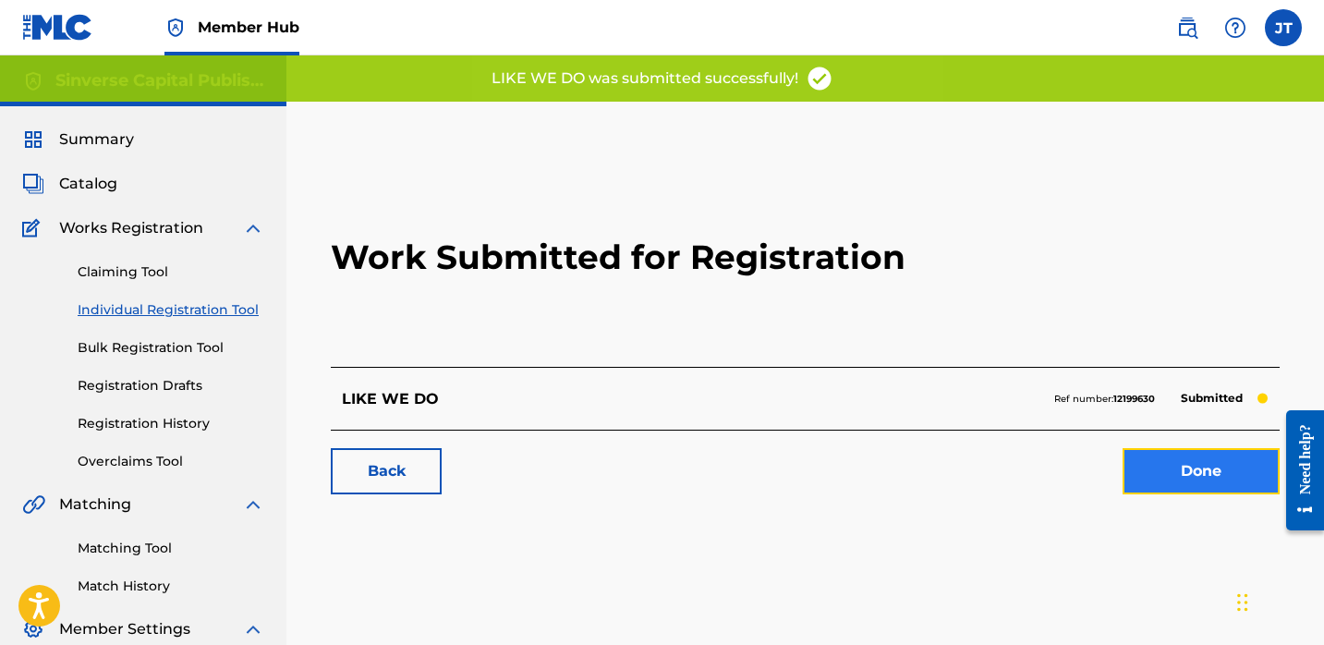
click at [1178, 452] on link "Done" at bounding box center [1201, 471] width 157 height 46
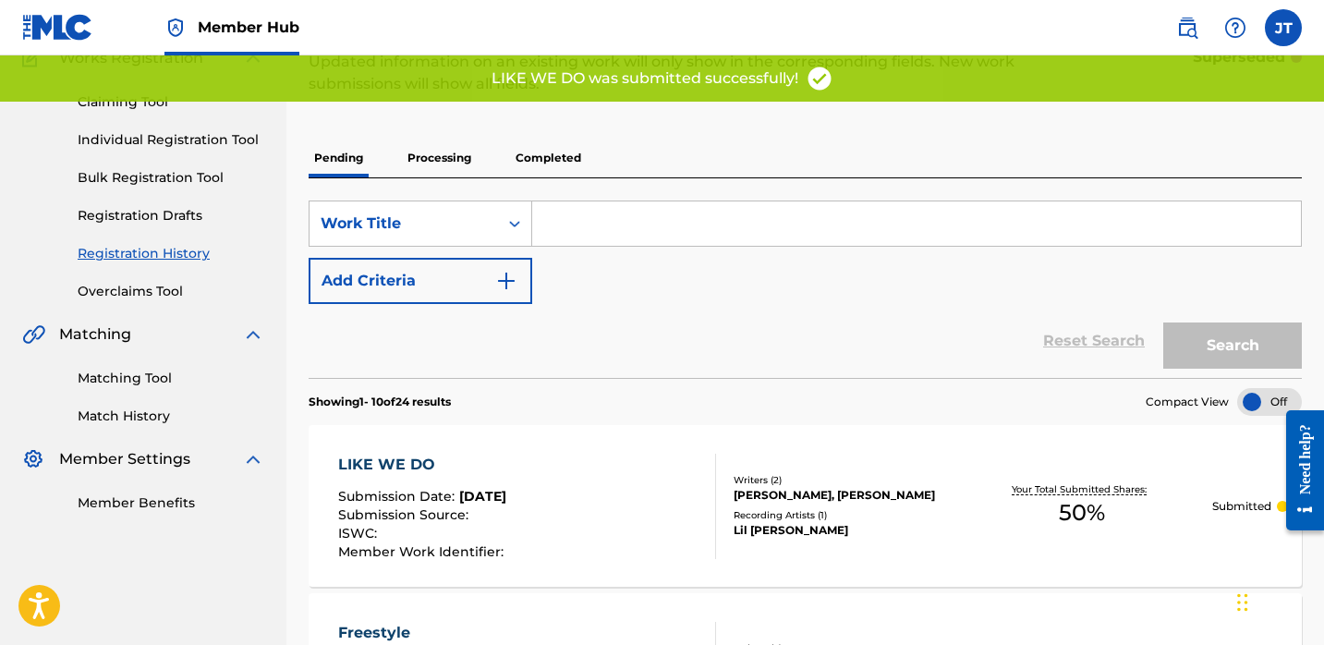
scroll to position [200, 0]
